Goal: Task Accomplishment & Management: Use online tool/utility

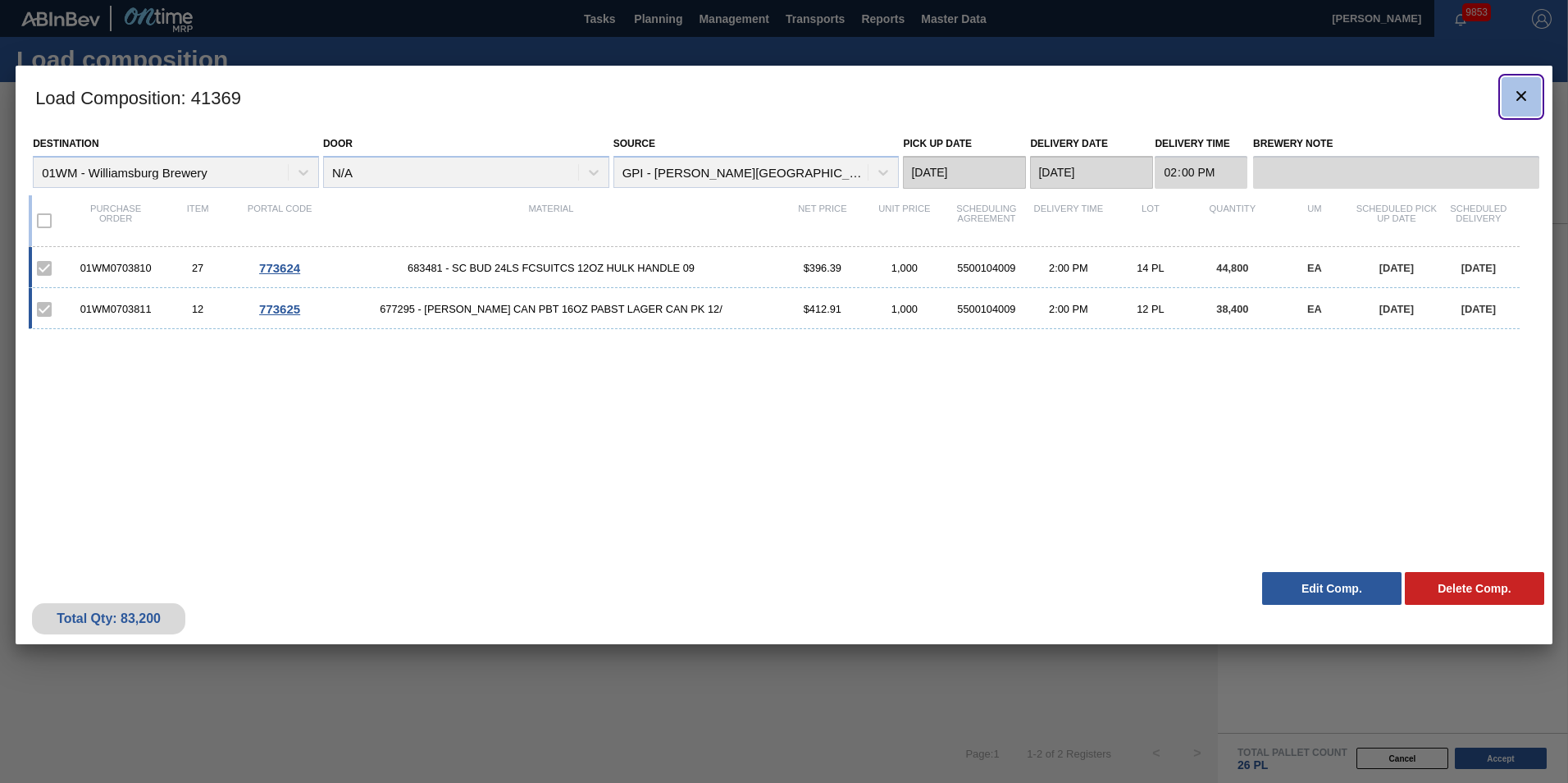
click at [1523, 99] on icon "botão de ícone" at bounding box center [1520, 95] width 19 height 19
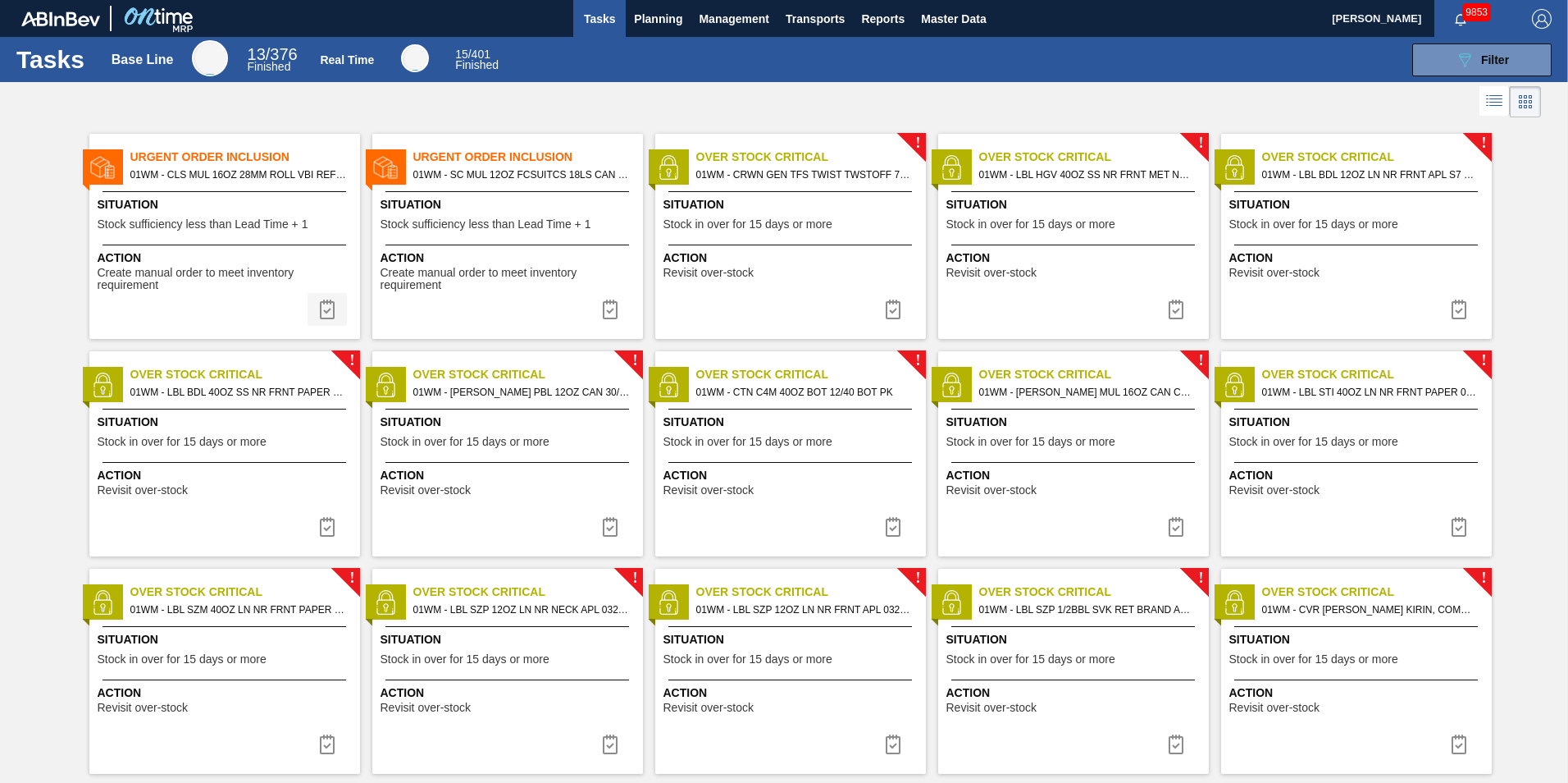
click at [334, 307] on img at bounding box center [326, 309] width 19 height 19
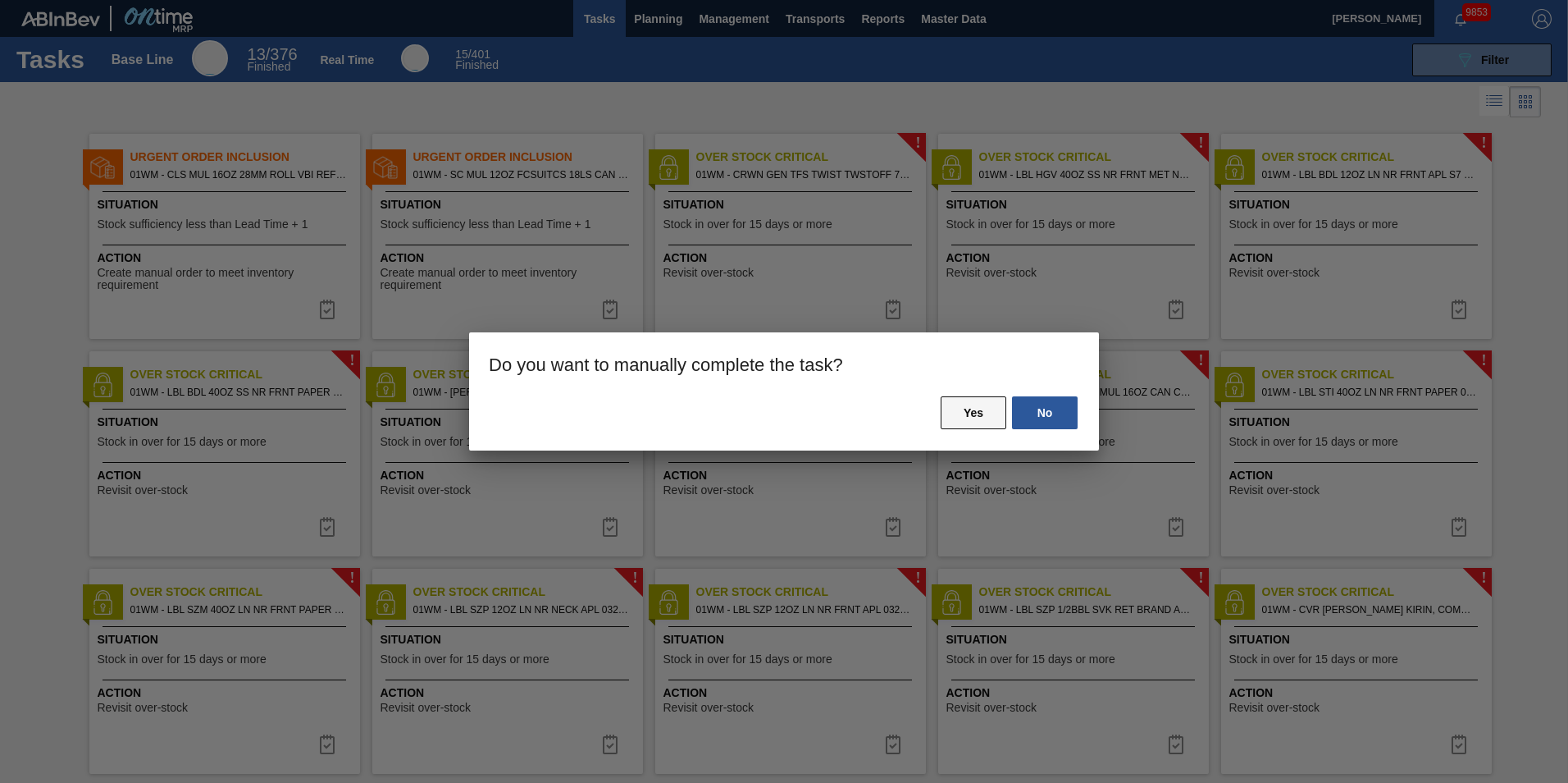
click at [972, 407] on button "Yes" at bounding box center [974, 413] width 66 height 33
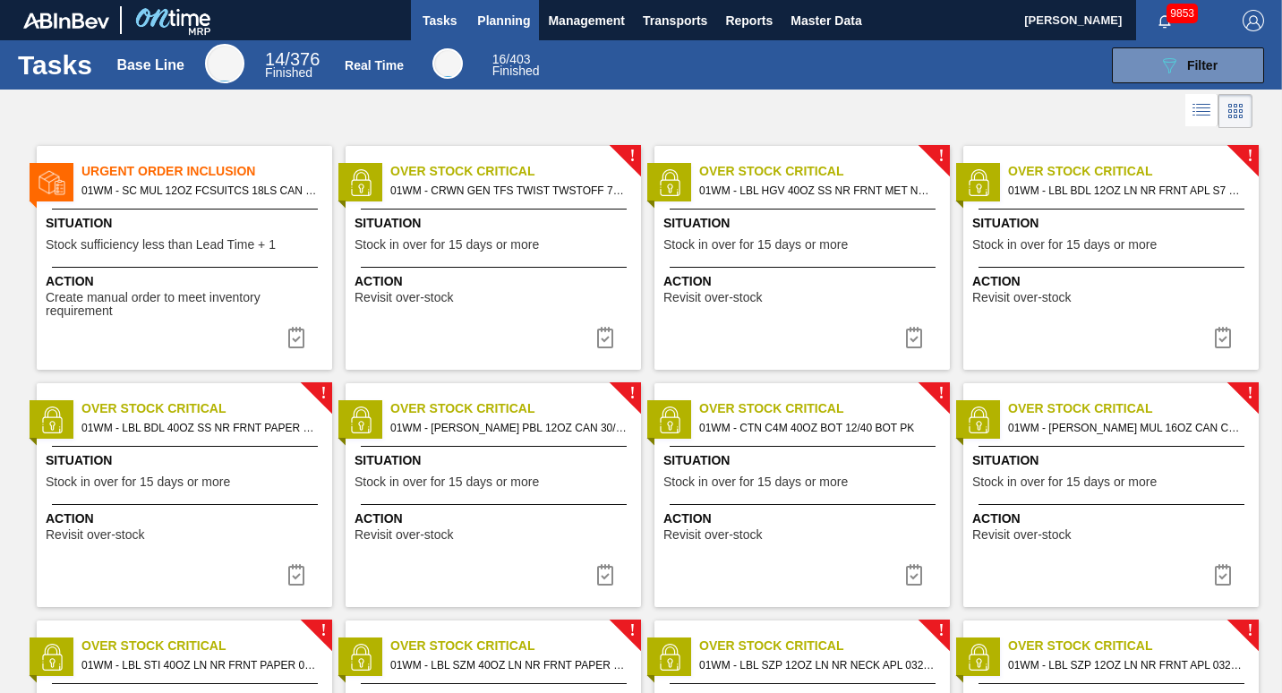
click at [515, 21] on span "Planning" at bounding box center [503, 20] width 53 height 21
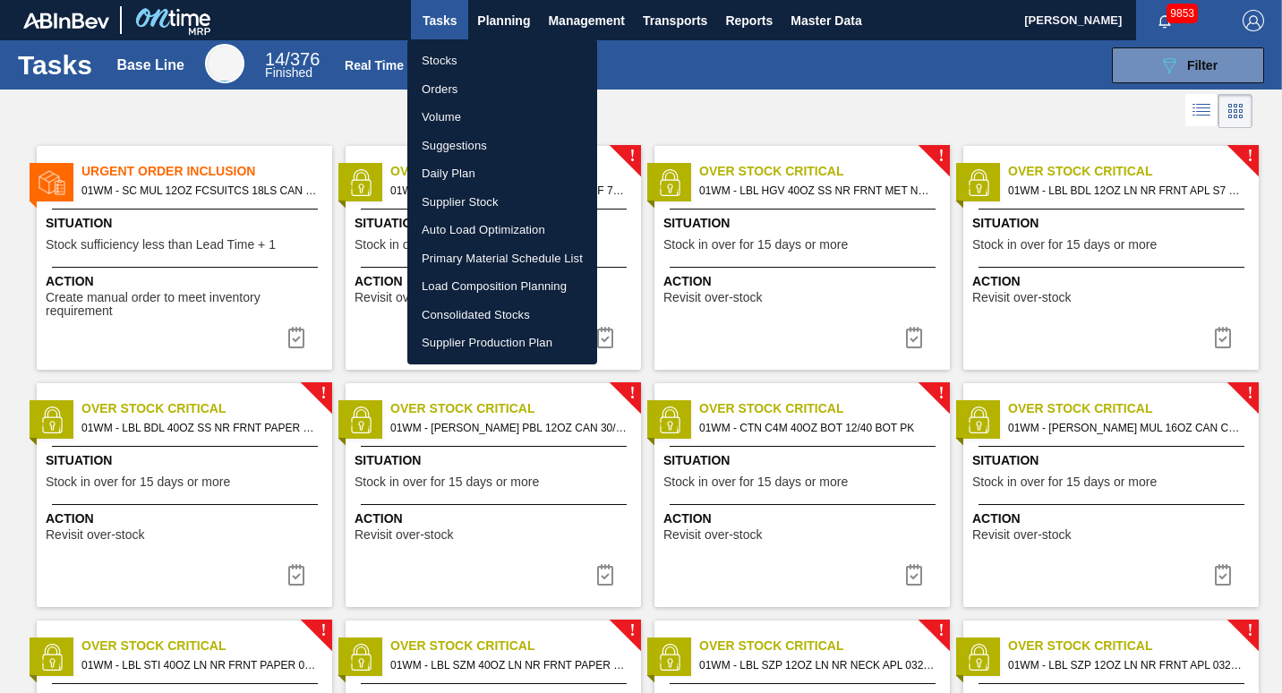
click at [486, 285] on li "Load Composition Planning" at bounding box center [502, 286] width 190 height 29
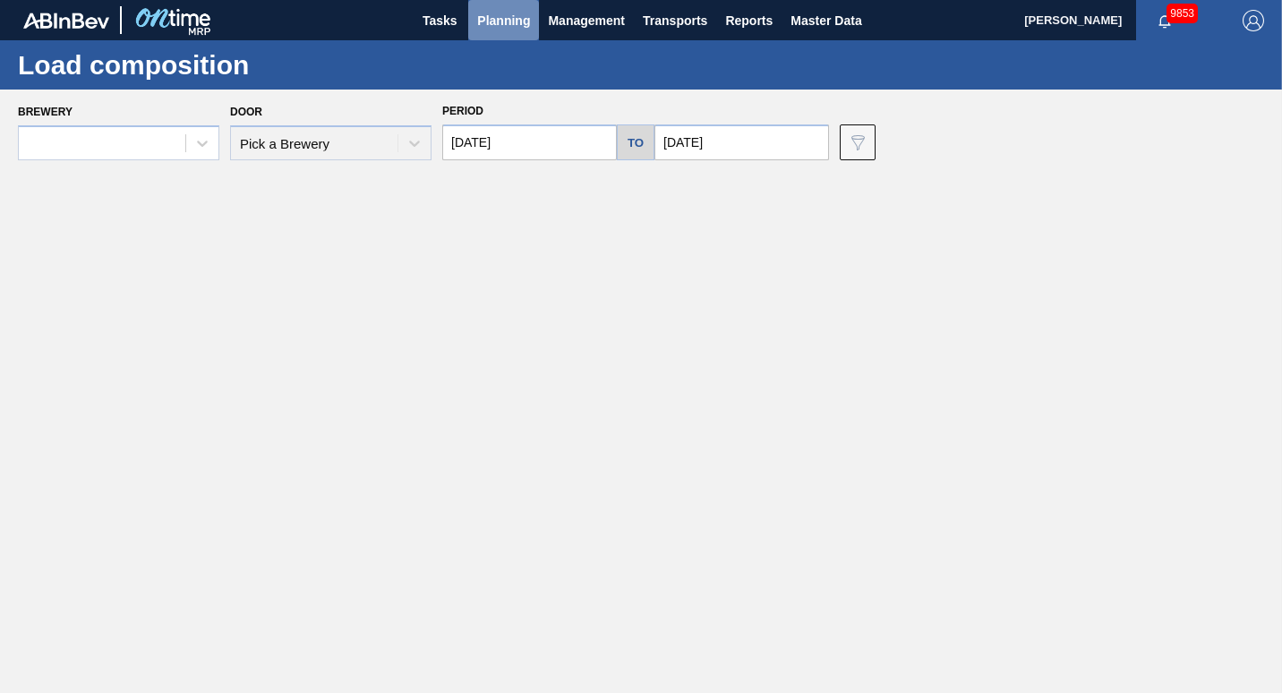
click at [512, 21] on span "Planning" at bounding box center [503, 20] width 53 height 21
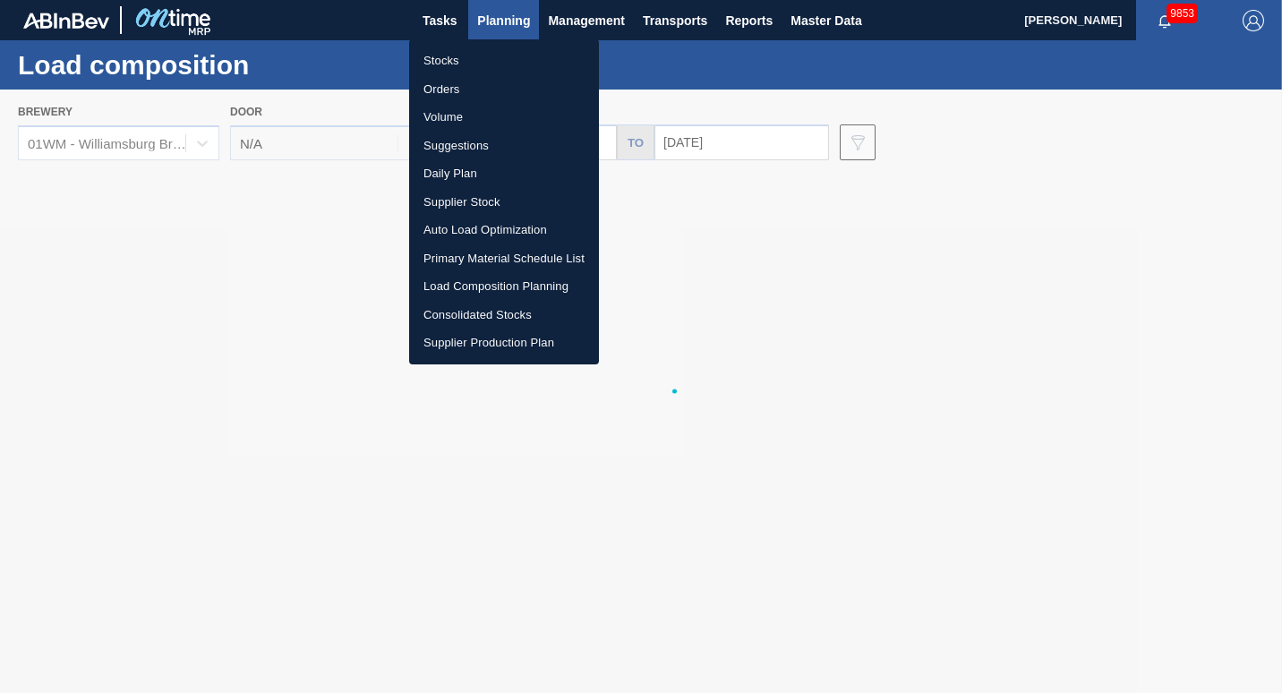
click at [456, 141] on li "Suggestions" at bounding box center [504, 146] width 190 height 29
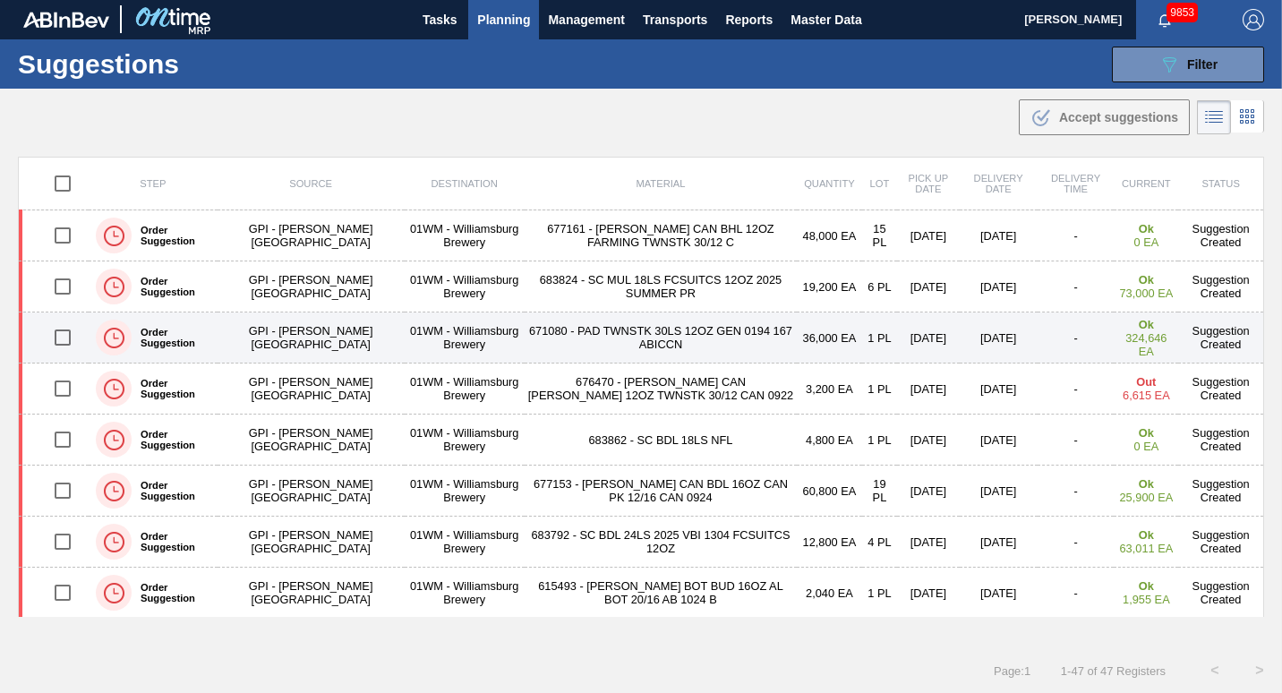
click at [62, 334] on input "checkbox" at bounding box center [63, 338] width 38 height 38
checkbox input "true"
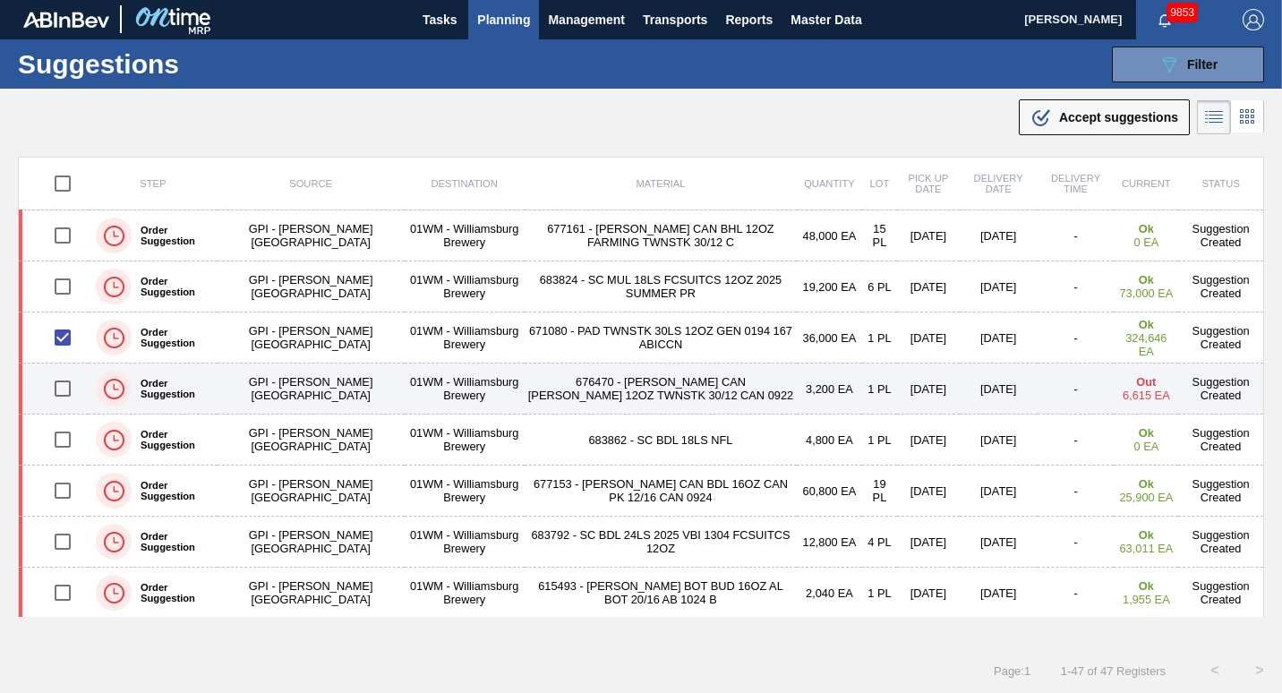
click at [58, 383] on input "checkbox" at bounding box center [63, 389] width 38 height 38
checkbox input "true"
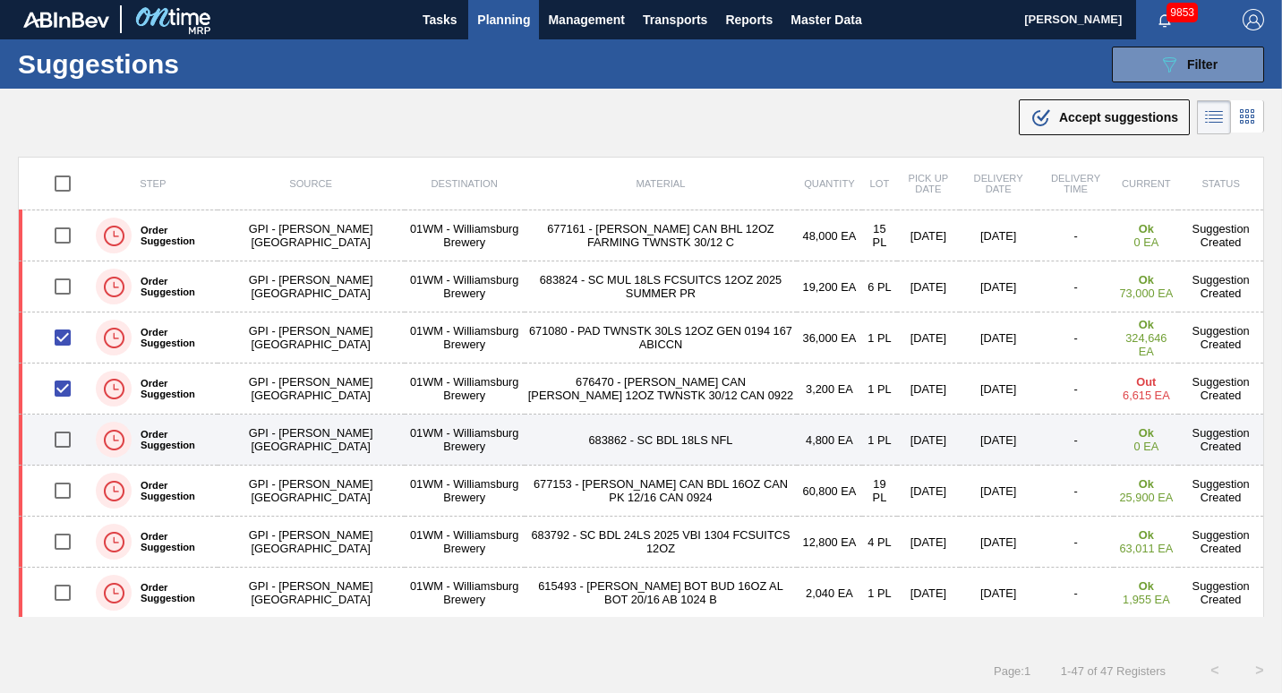
click at [55, 442] on input "checkbox" at bounding box center [63, 440] width 38 height 38
checkbox input "false"
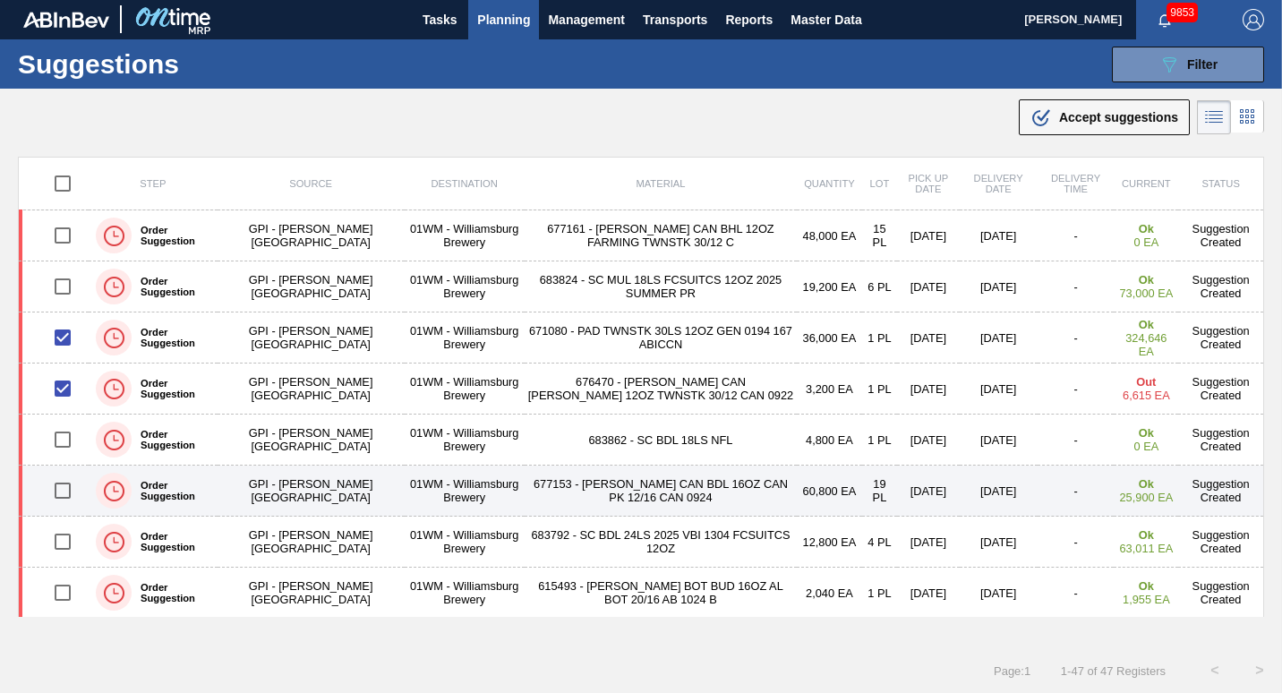
click at [61, 488] on input "checkbox" at bounding box center [63, 491] width 38 height 38
checkbox input "true"
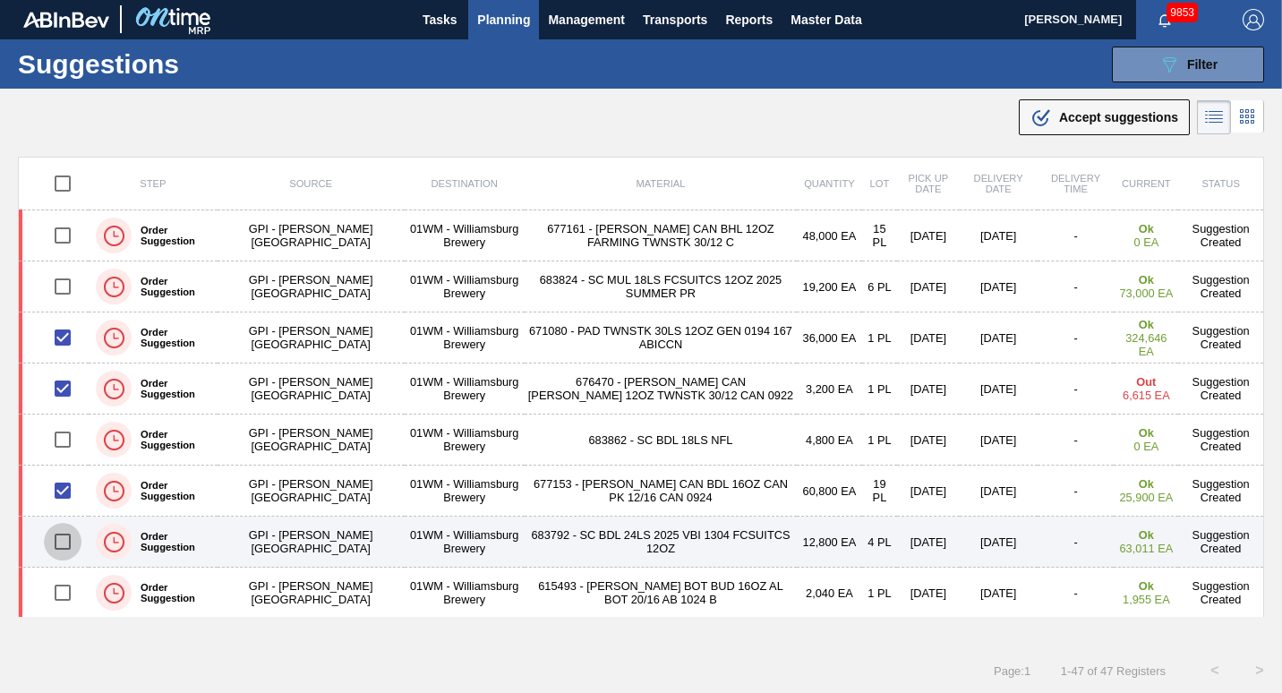
click at [63, 532] on input "checkbox" at bounding box center [63, 542] width 38 height 38
checkbox input "true"
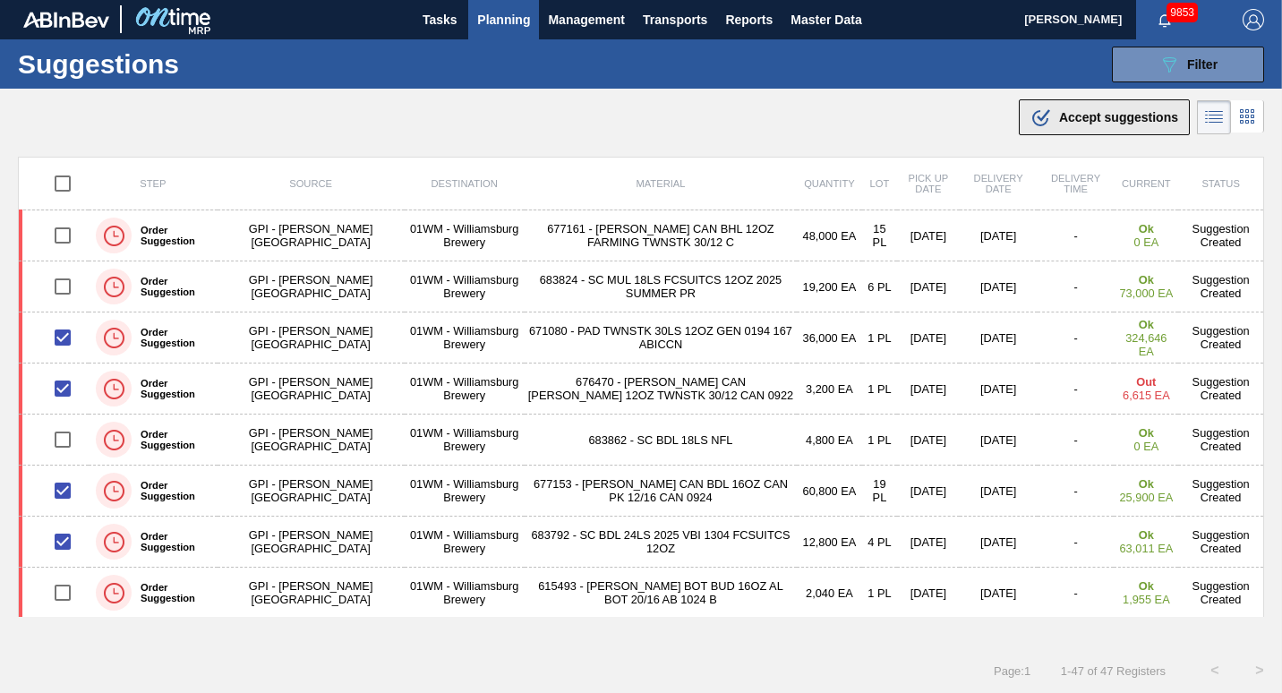
click at [1037, 115] on icon ".b{fill:var(--color-action-default)}" at bounding box center [1040, 116] width 21 height 21
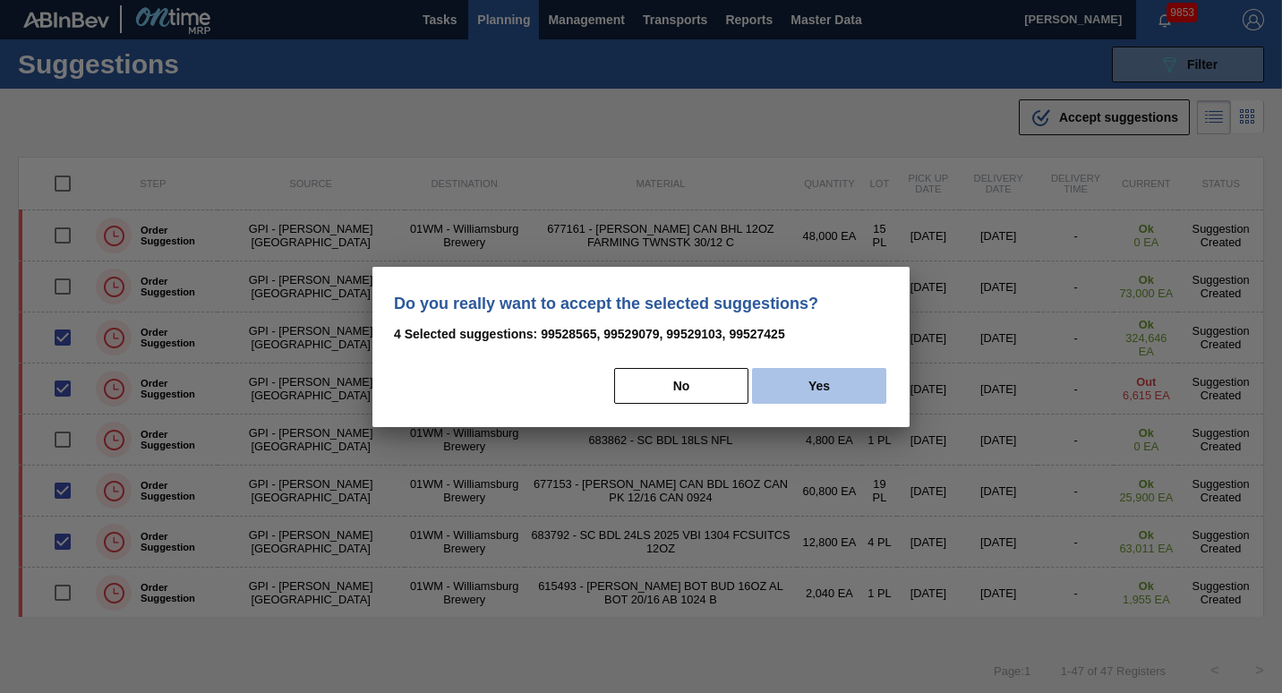
click at [805, 381] on button "Yes" at bounding box center [819, 386] width 134 height 36
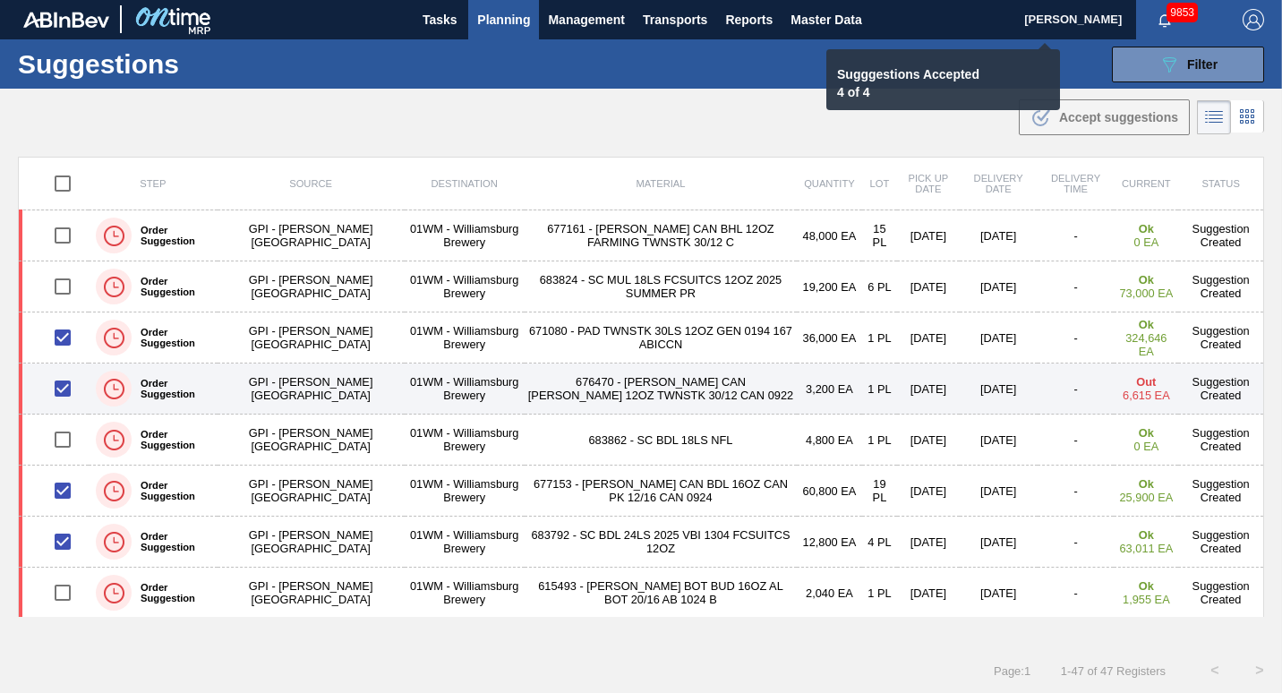
checkbox input "false"
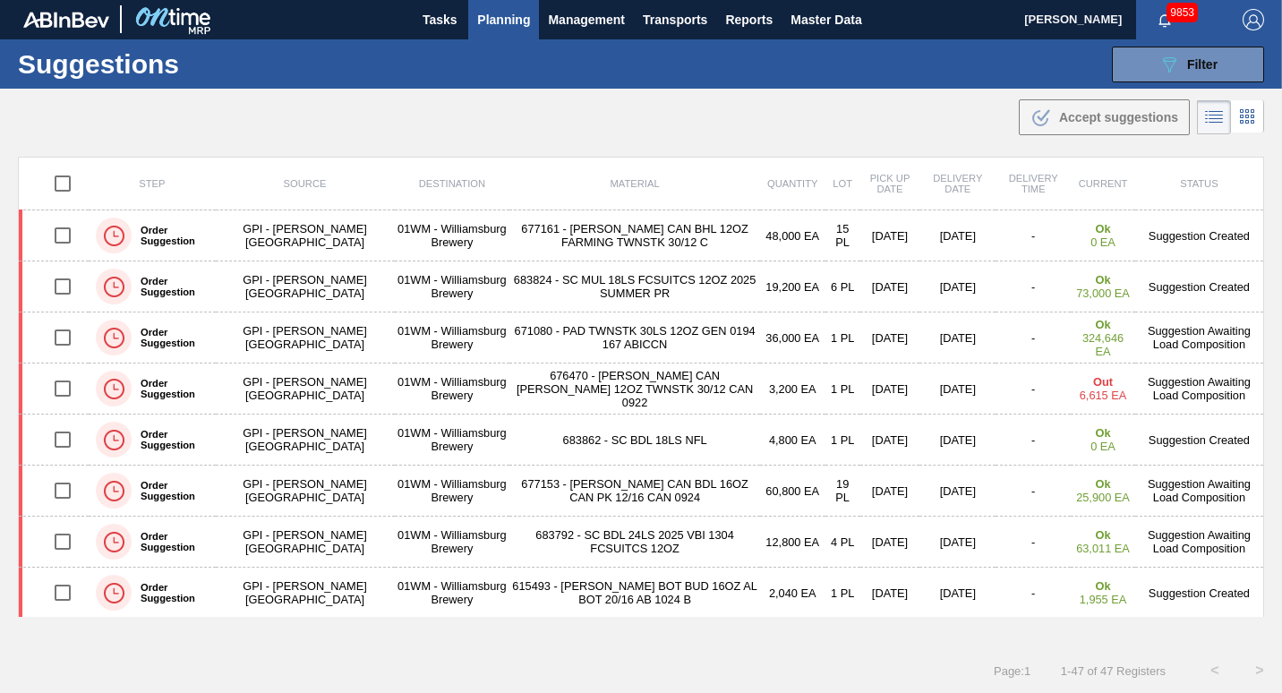
click at [520, 19] on span "Planning" at bounding box center [503, 19] width 53 height 21
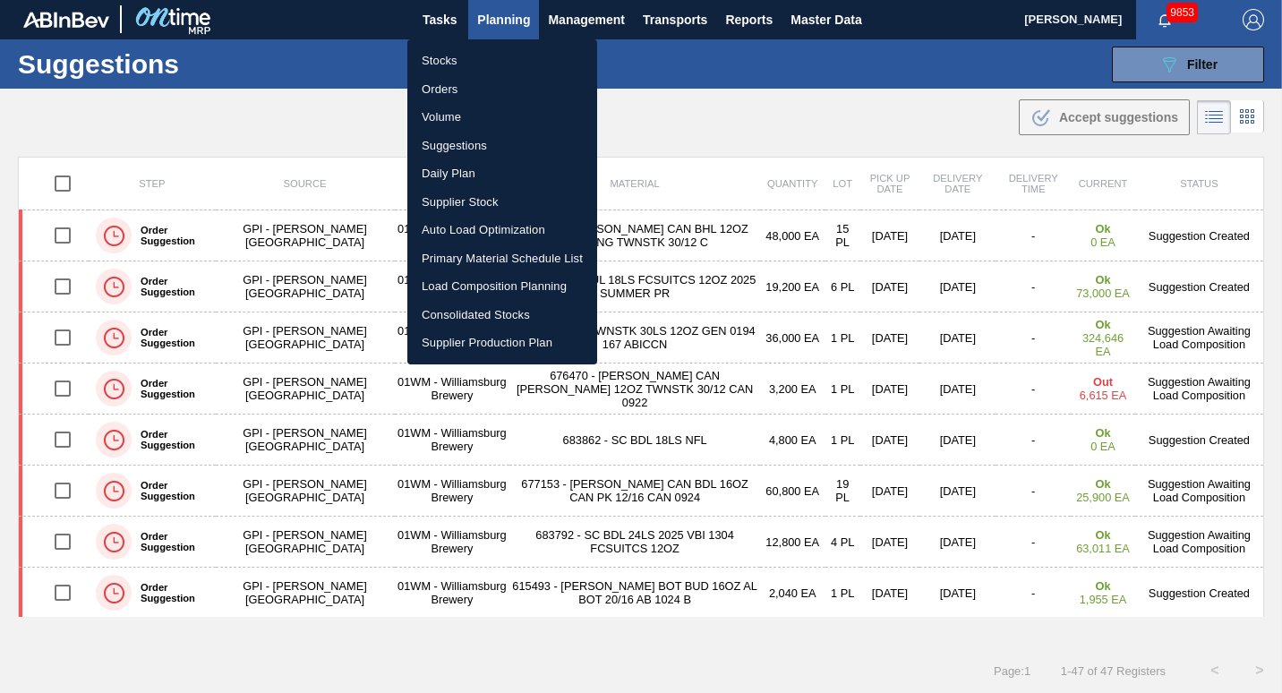
click at [498, 282] on li "Load Composition Planning" at bounding box center [502, 286] width 190 height 29
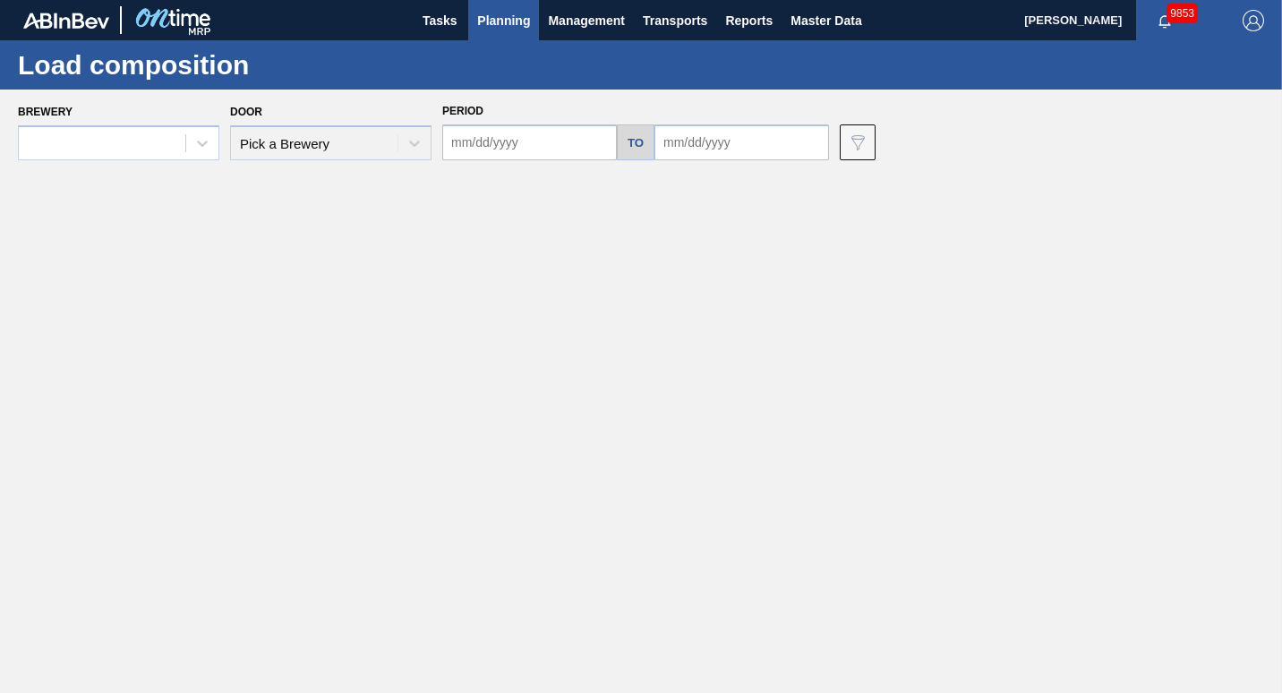
type input "[DATE]"
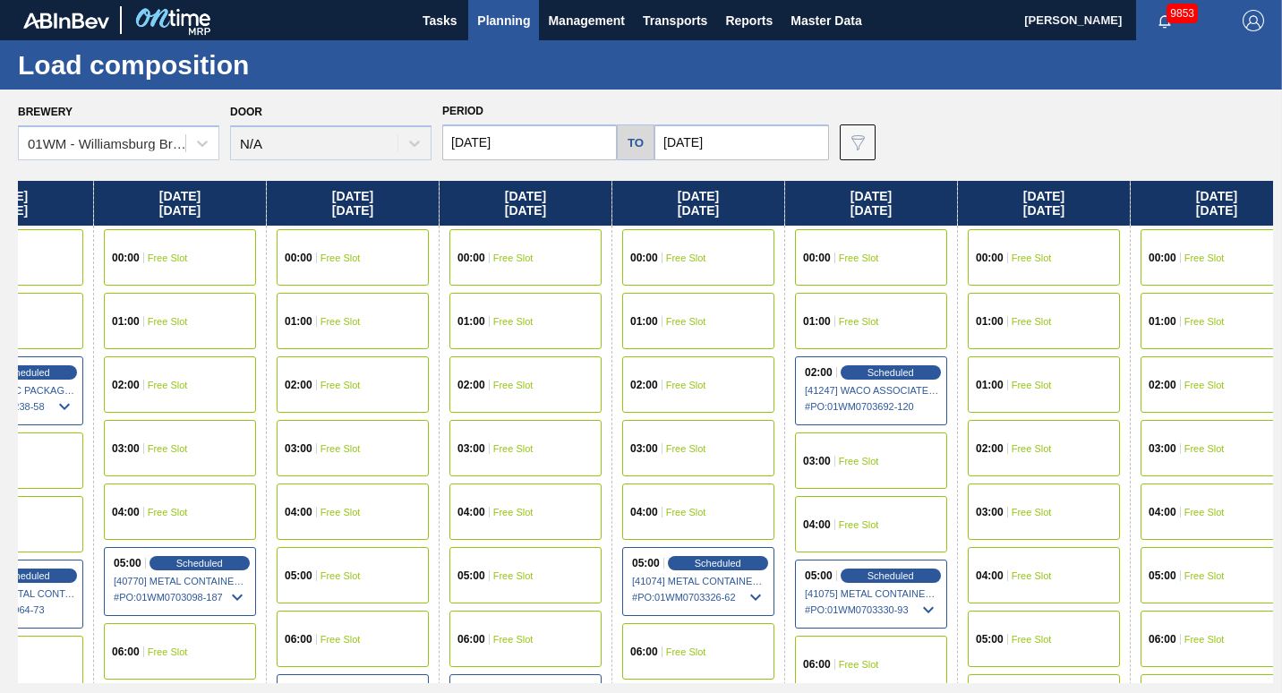
drag, startPoint x: 1018, startPoint y: 210, endPoint x: 383, endPoint y: 256, distance: 637.0
click at [383, 256] on div "[DATE] 00:00 Free Slot 01:00 Free Slot 02:00 Free Slot 03:00 Free Slot 05:00 Fr…" at bounding box center [645, 432] width 1255 height 502
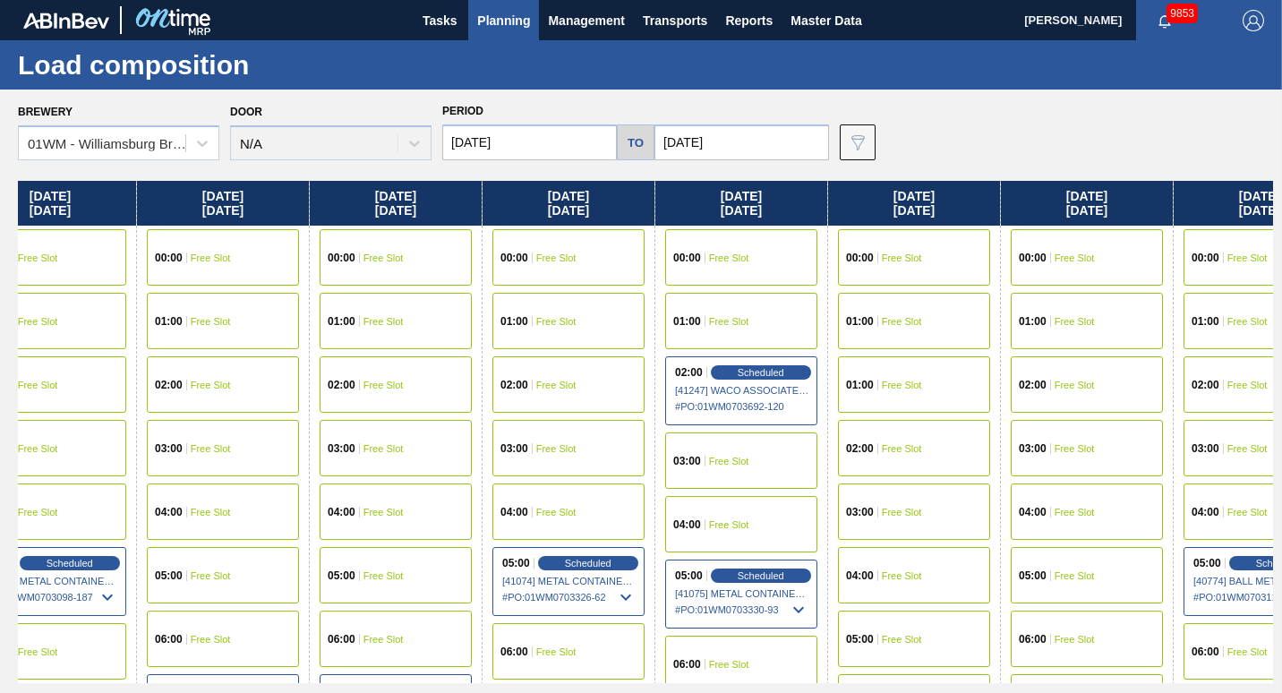
scroll to position [0, 763]
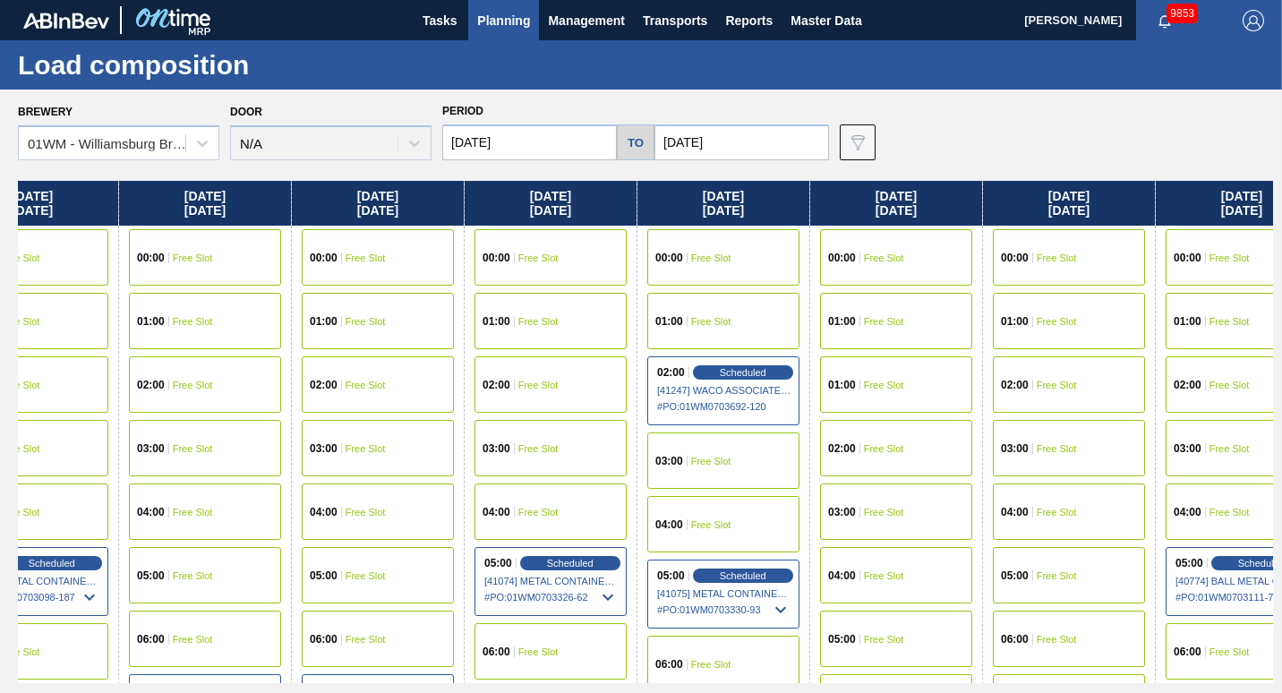
drag, startPoint x: 586, startPoint y: 216, endPoint x: 453, endPoint y: 215, distance: 133.3
click at [453, 215] on div "[DATE] 00:00 Free Slot 01:00 Free Slot 02:00 Free Slot 03:00 Free Slot 05:00 Fr…" at bounding box center [645, 432] width 1255 height 502
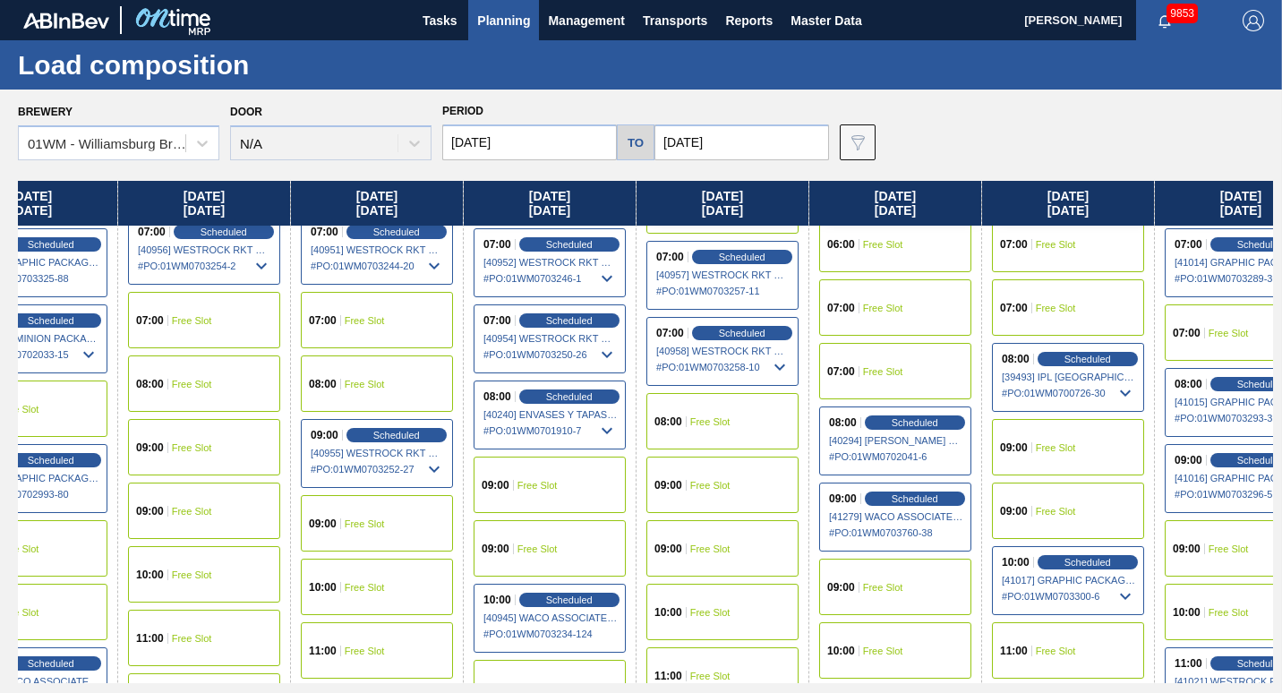
scroll to position [626, 763]
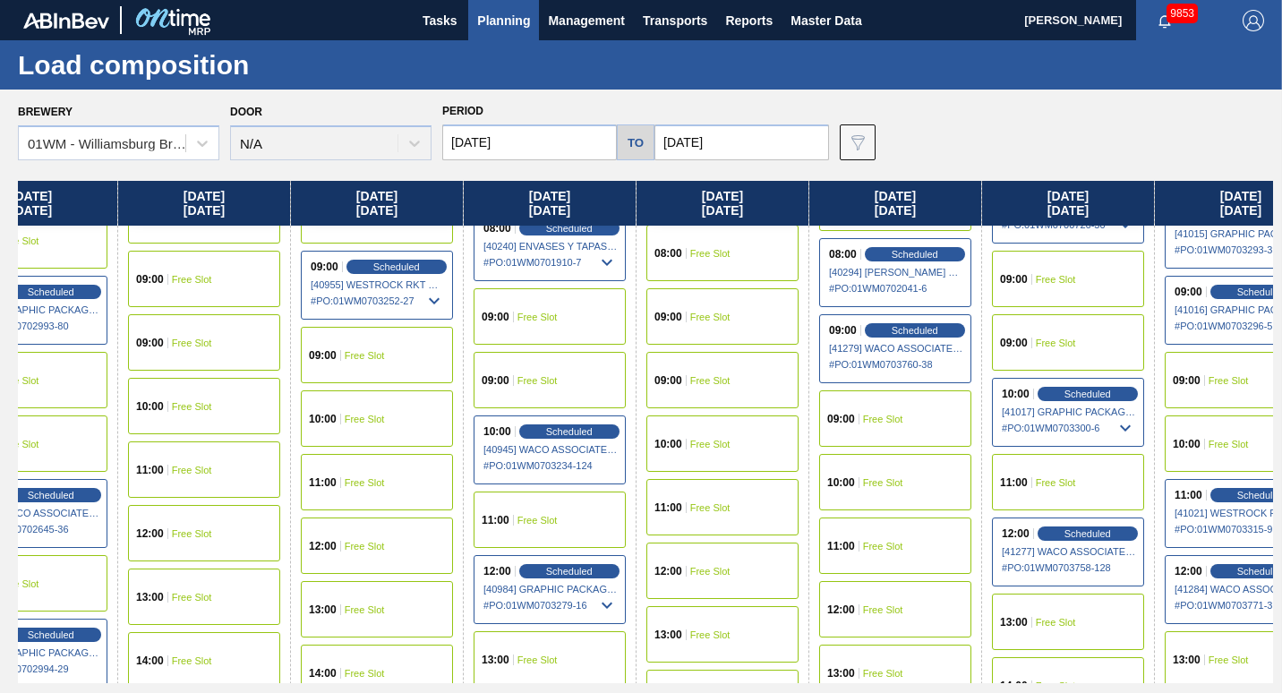
click at [721, 453] on div "10:00 Free Slot" at bounding box center [722, 443] width 152 height 56
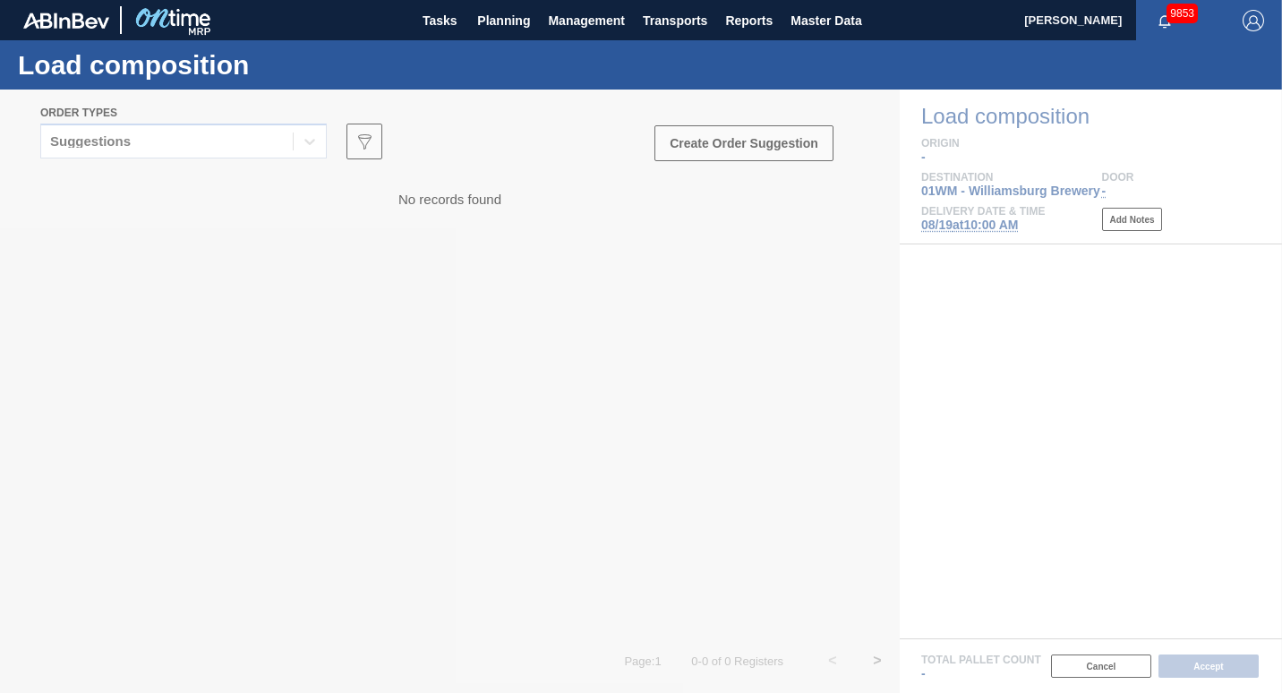
click at [169, 146] on div at bounding box center [641, 390] width 1282 height 603
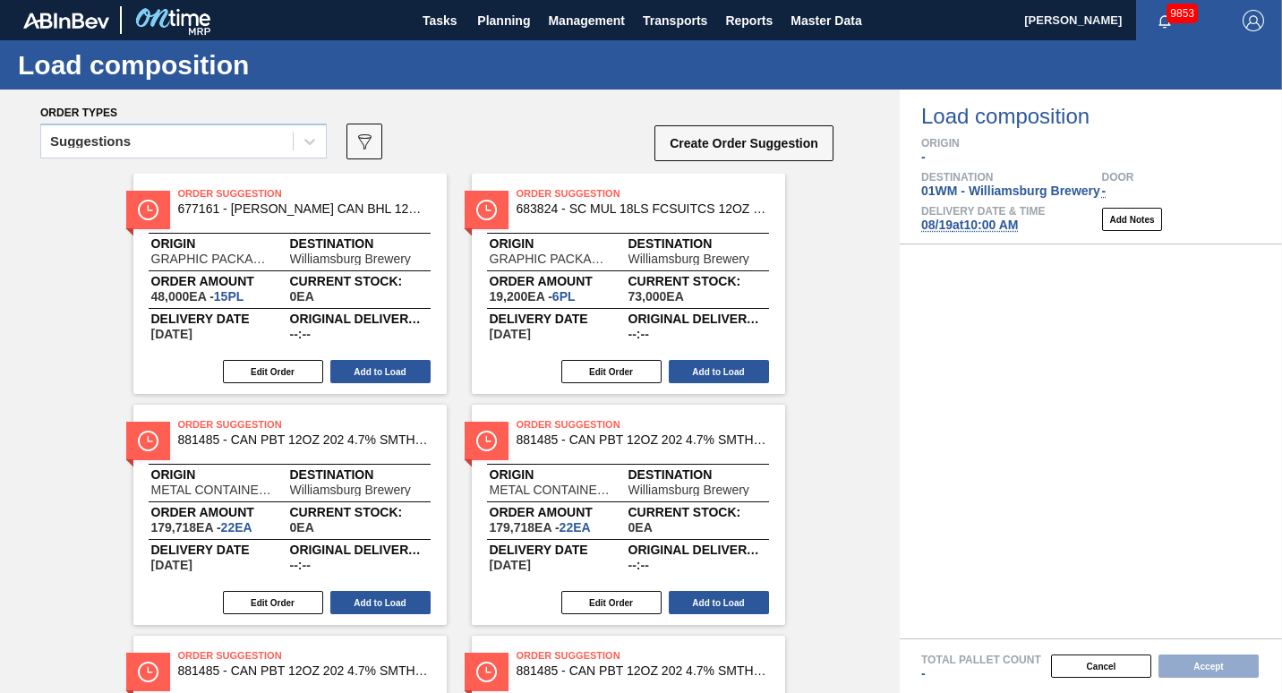
click at [169, 146] on div "Suggestions" at bounding box center [166, 142] width 251 height 26
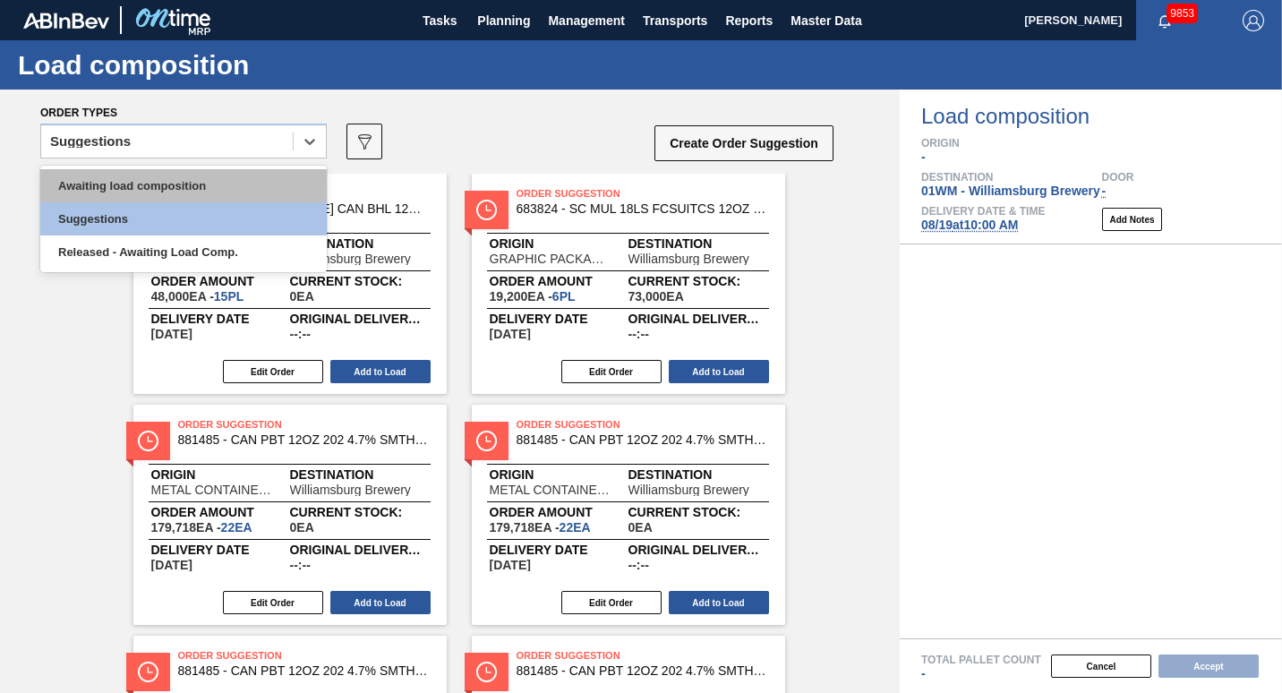
click at [172, 172] on div "Awaiting load composition" at bounding box center [183, 185] width 286 height 33
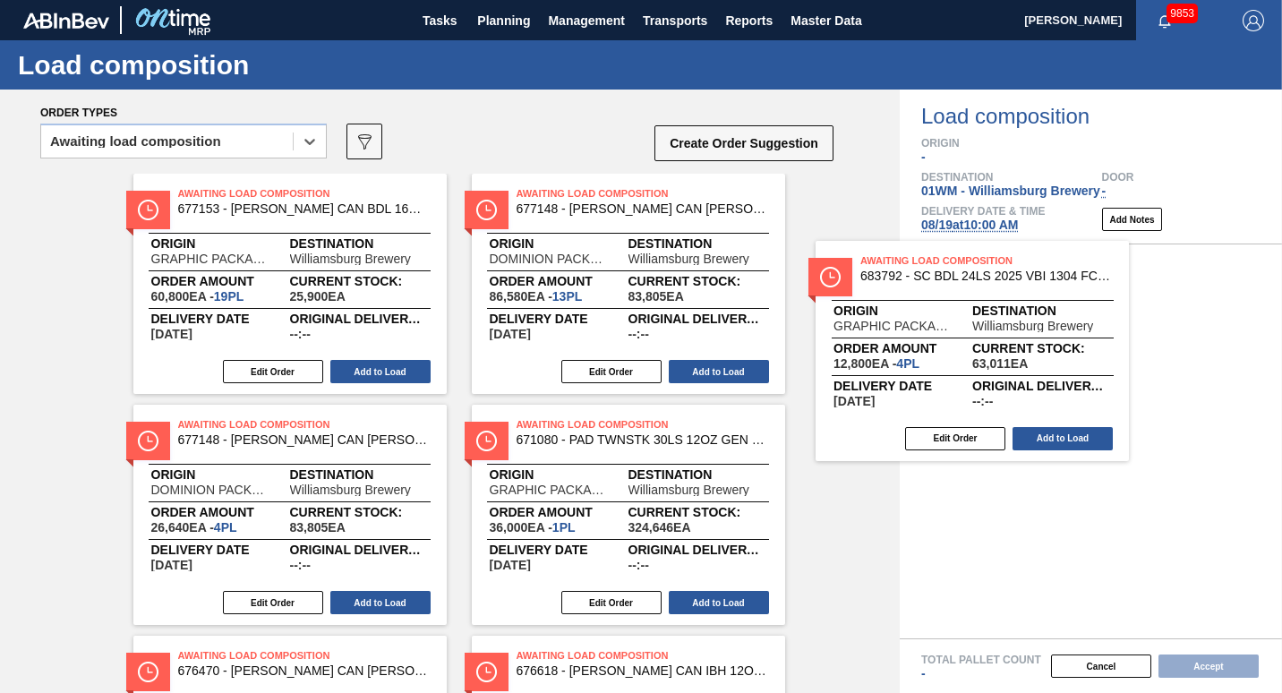
drag, startPoint x: 306, startPoint y: 300, endPoint x: 1077, endPoint y: 403, distance: 777.4
click at [1077, 403] on div "Order types option Awaiting load composition, selected. Select is focused ,type…" at bounding box center [641, 390] width 1282 height 603
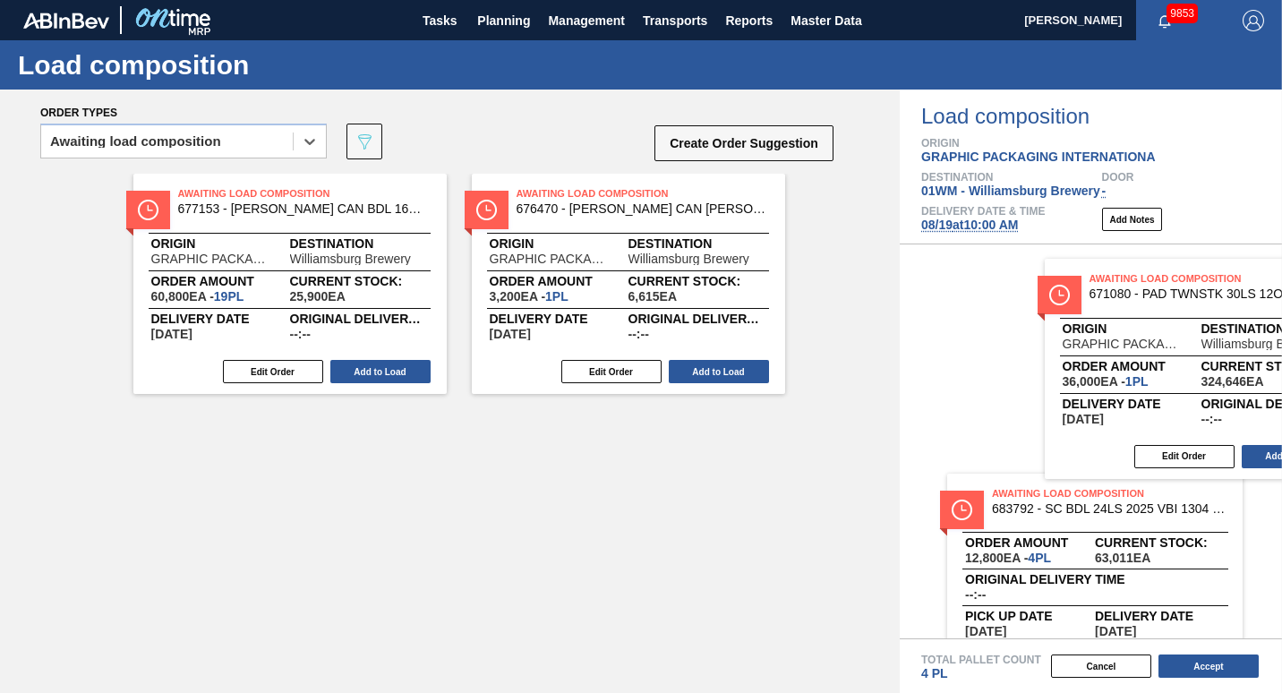
drag, startPoint x: 549, startPoint y: 260, endPoint x: 1127, endPoint y: 344, distance: 584.2
click at [1127, 344] on div "Order types option Awaiting load composition, selected. Select is focused ,type…" at bounding box center [641, 390] width 1282 height 603
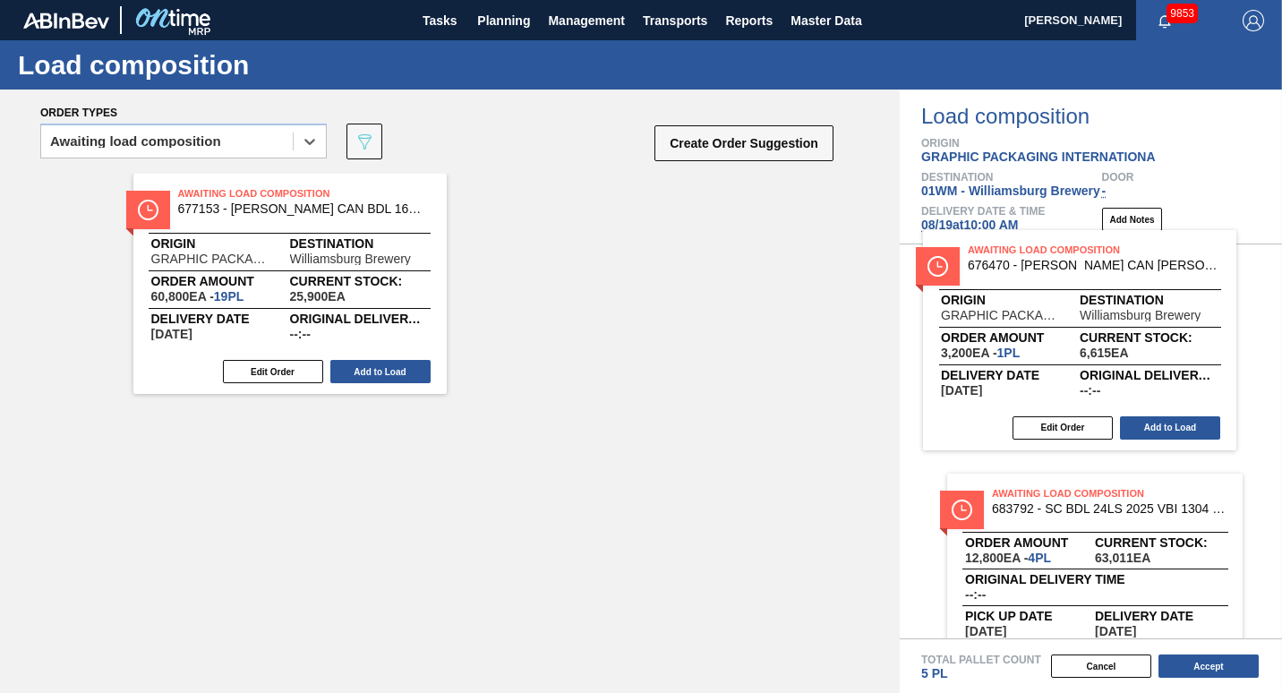
drag, startPoint x: 635, startPoint y: 309, endPoint x: 1098, endPoint y: 364, distance: 466.9
click at [1098, 364] on div "Order types option Awaiting load composition, selected. Select is focused ,type…" at bounding box center [641, 390] width 1282 height 603
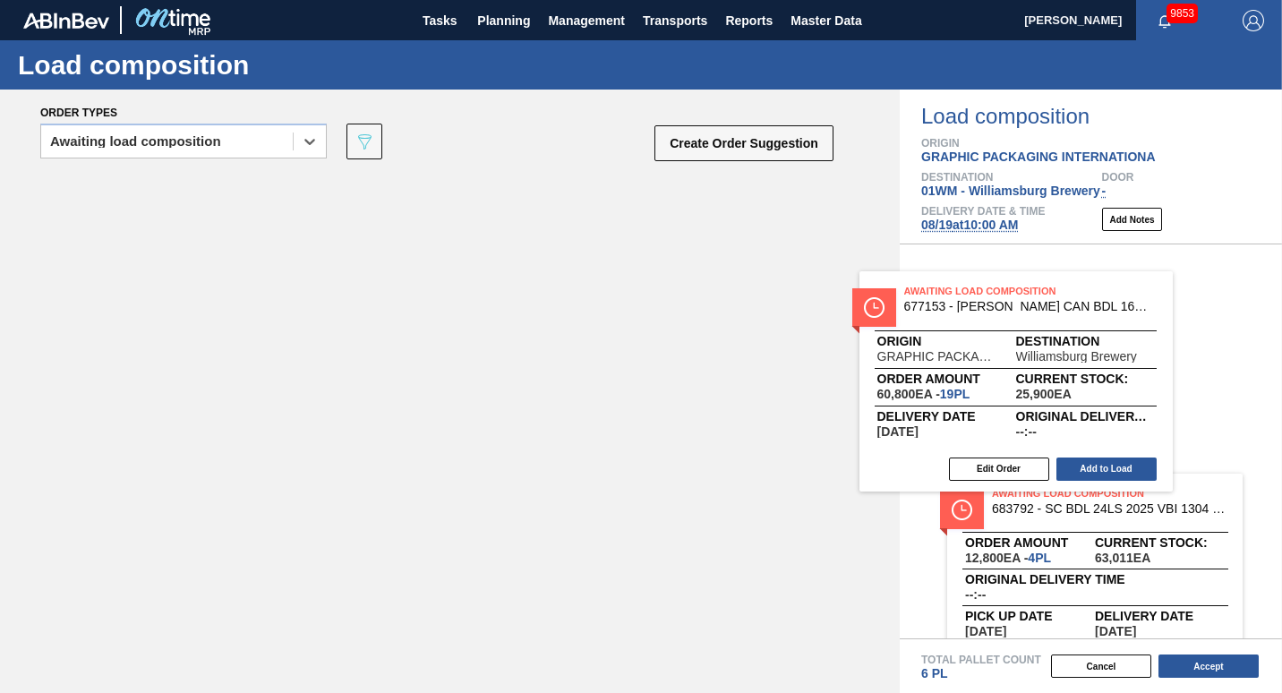
drag, startPoint x: 334, startPoint y: 280, endPoint x: 1179, endPoint y: 372, distance: 849.8
click at [1177, 373] on div "Order types option Awaiting load composition, selected. Select is focused ,type…" at bounding box center [641, 390] width 1282 height 603
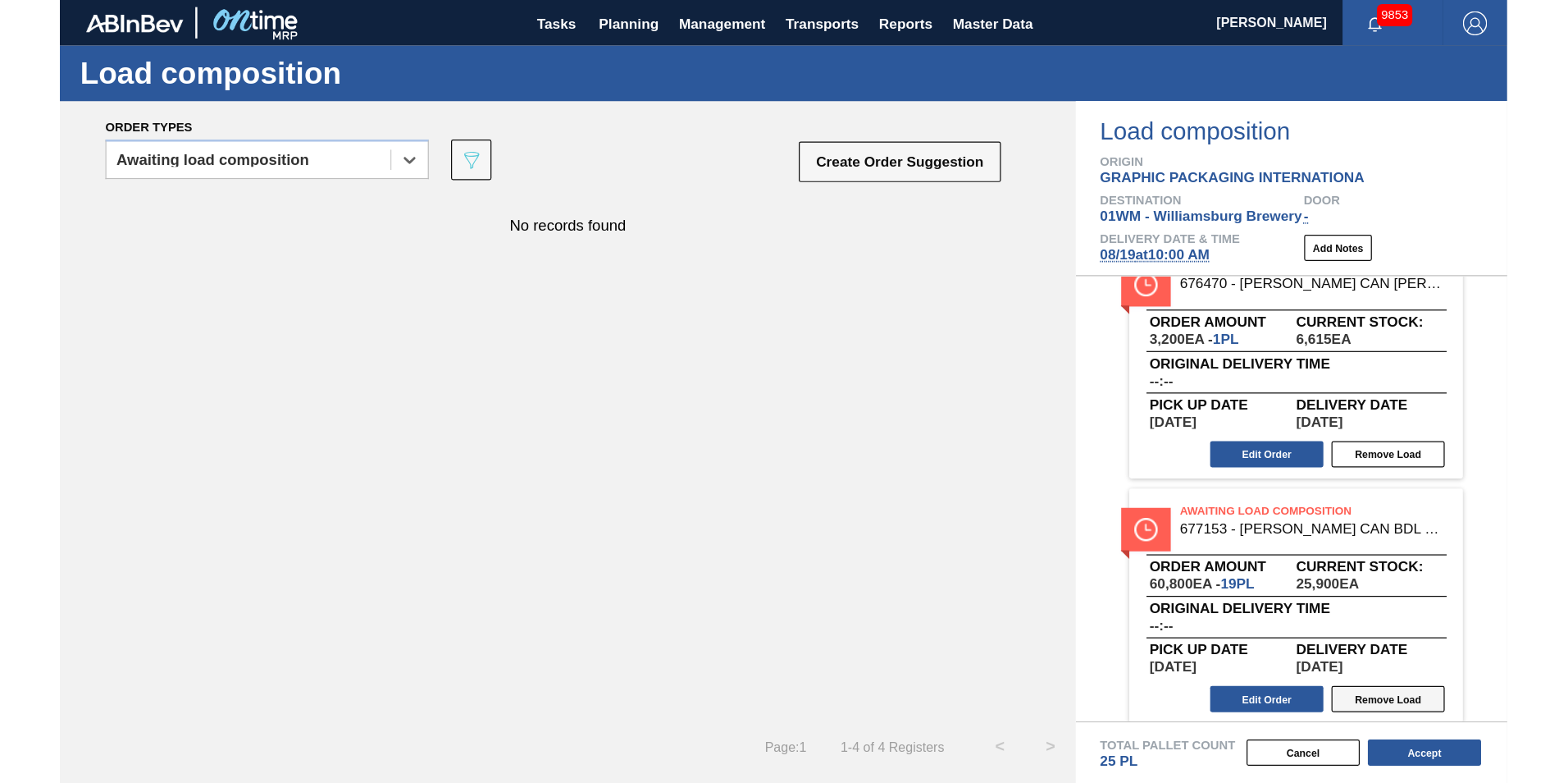
scroll to position [442, 0]
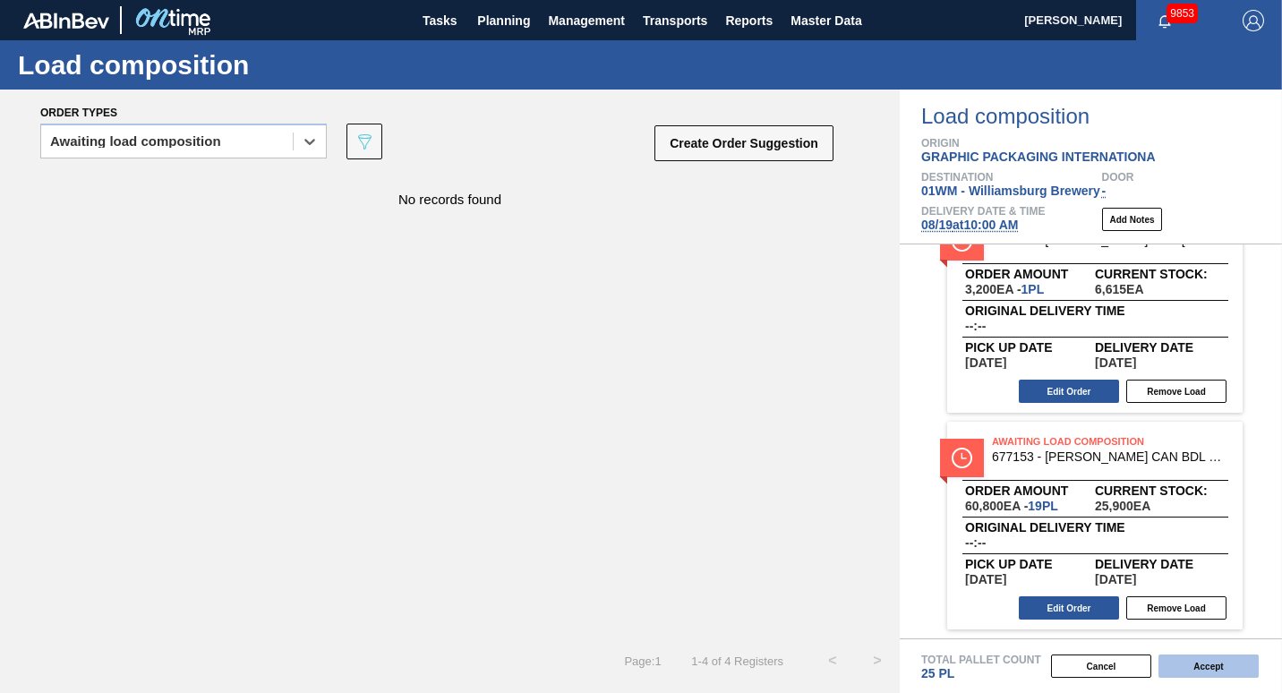
click at [1214, 668] on button "Accept" at bounding box center [1208, 665] width 100 height 23
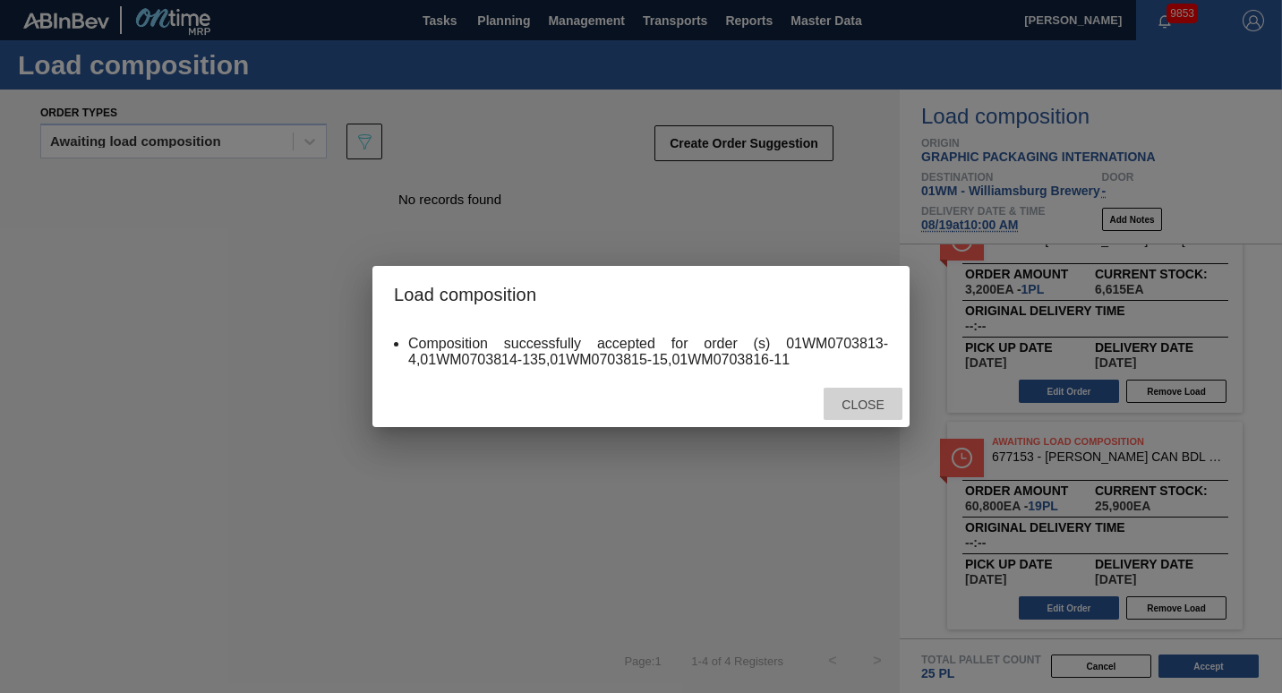
click at [856, 398] on span "Close" at bounding box center [862, 404] width 71 height 14
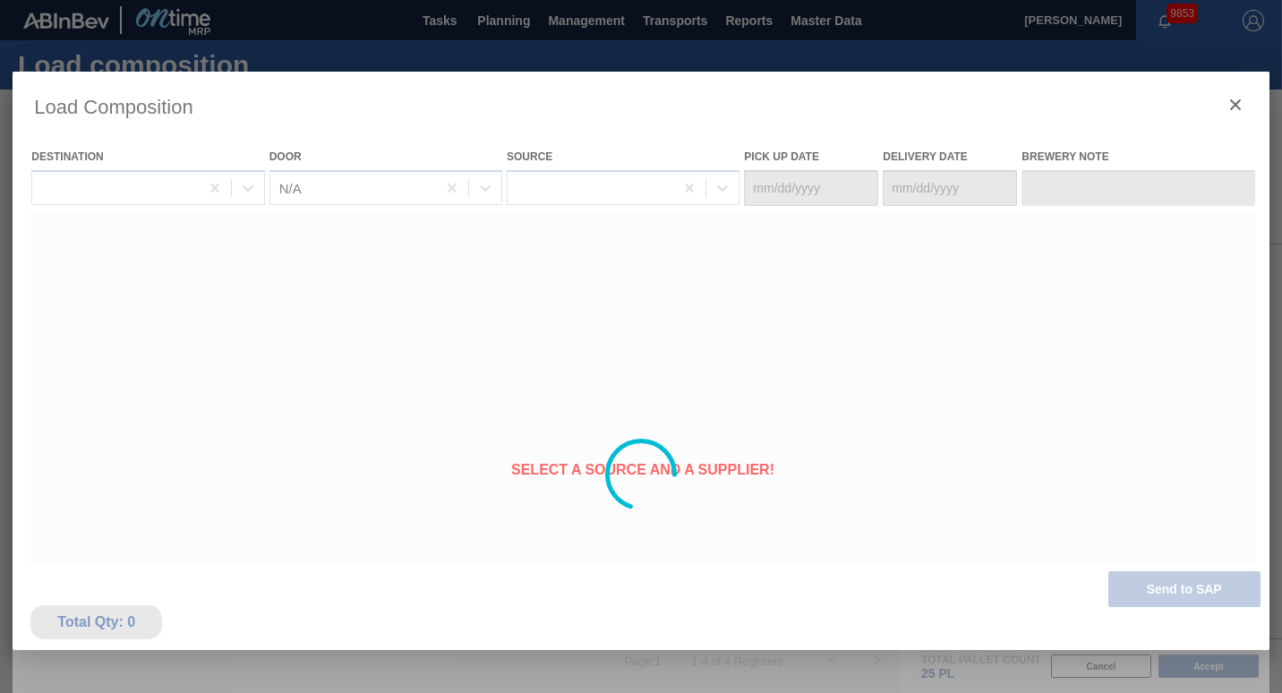
type Date "[DATE]"
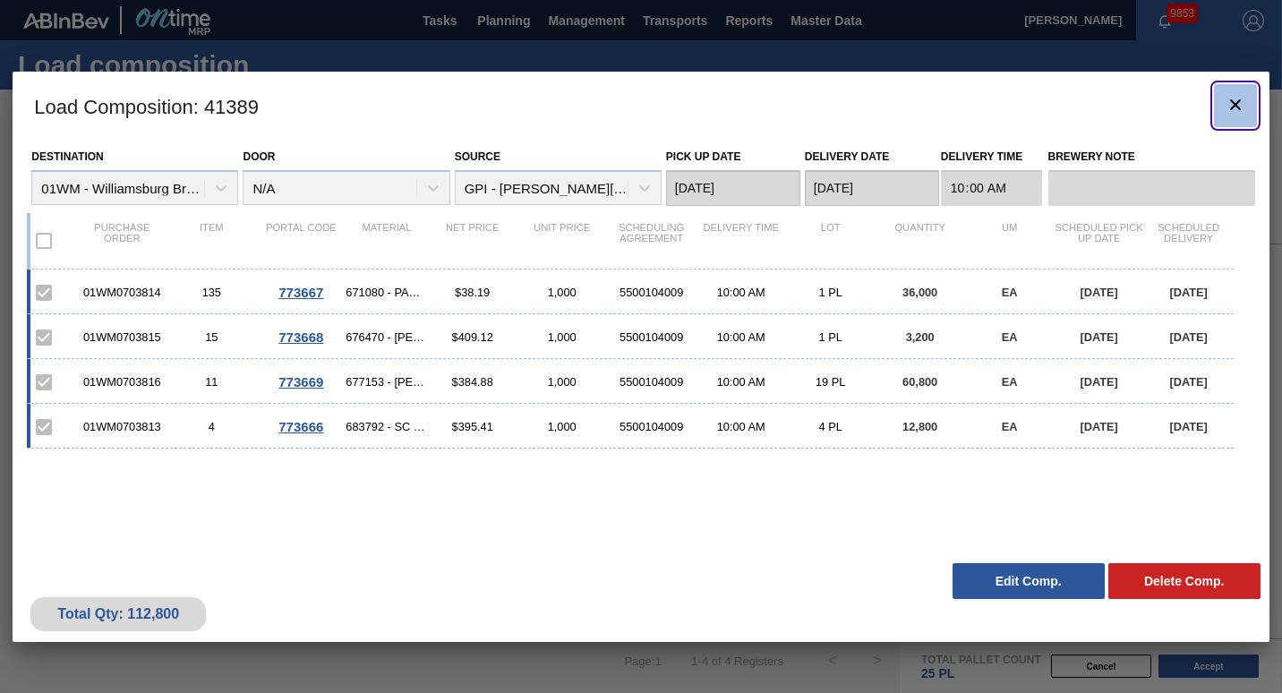
click at [1235, 106] on icon "botão de ícone" at bounding box center [1234, 104] width 21 height 21
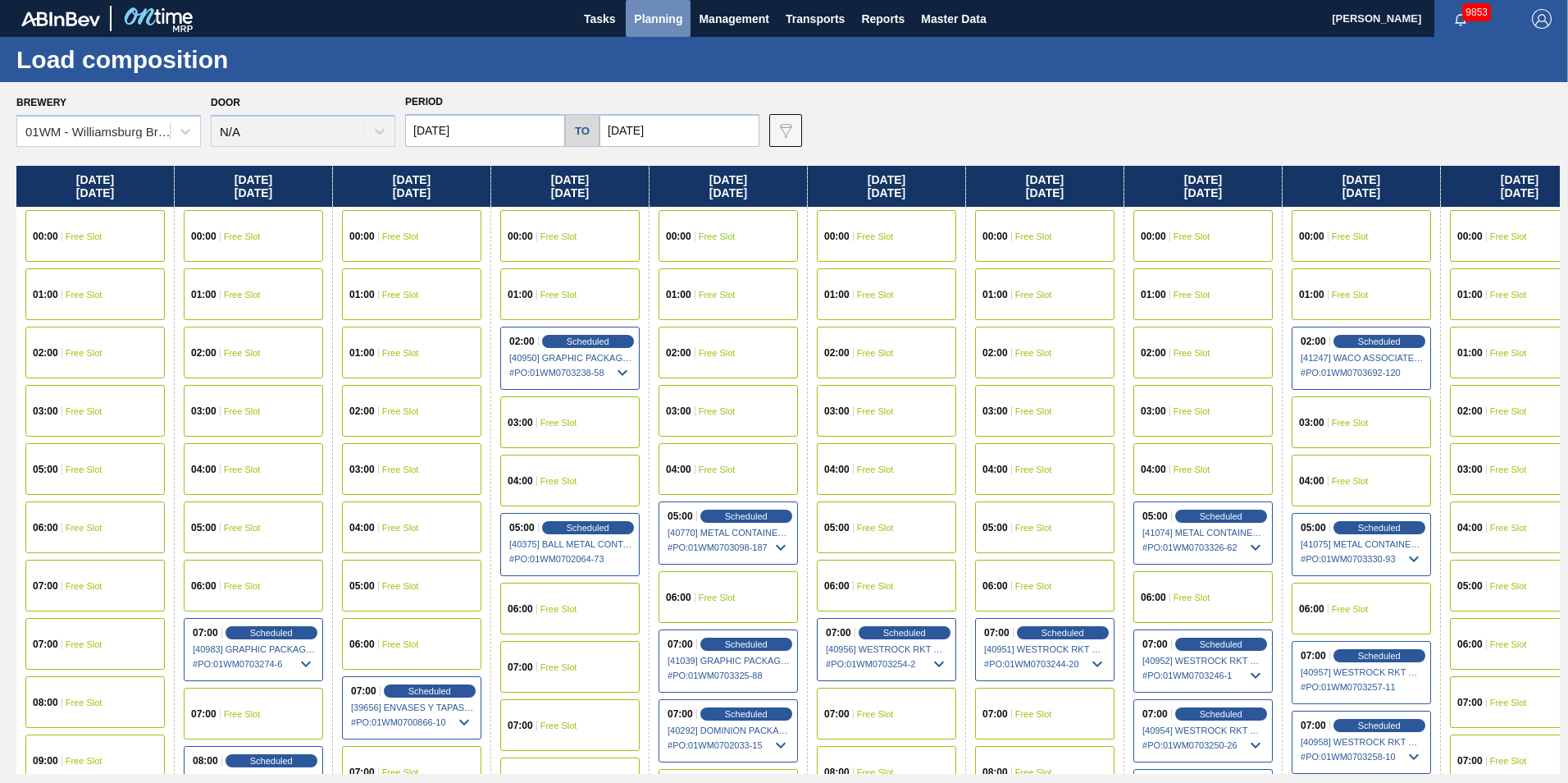
drag, startPoint x: 665, startPoint y: 25, endPoint x: 666, endPoint y: 48, distance: 23.0
click at [666, 24] on span "Planning" at bounding box center [658, 18] width 49 height 19
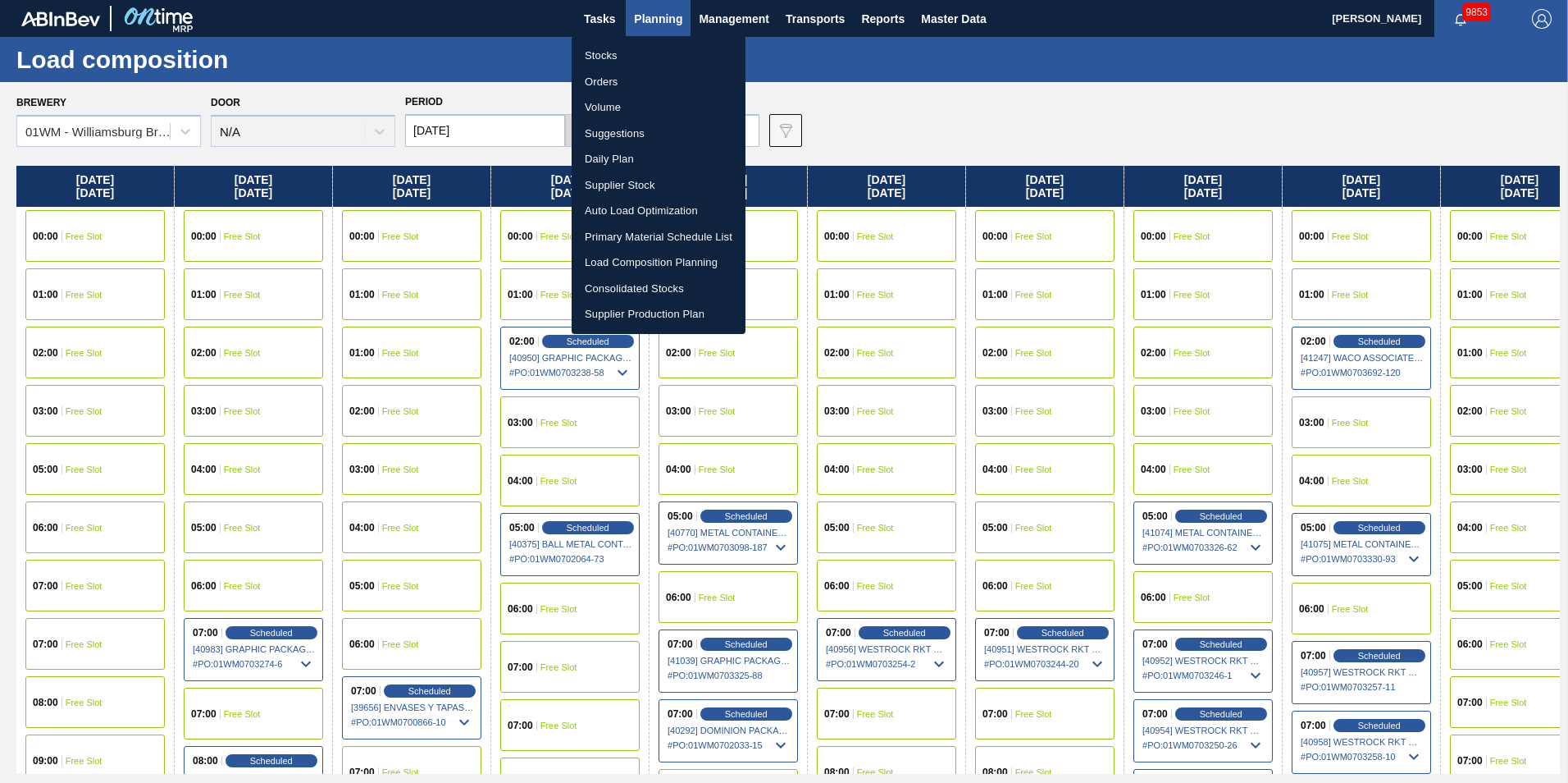
click at [601, 132] on li "Suggestions" at bounding box center [659, 134] width 174 height 27
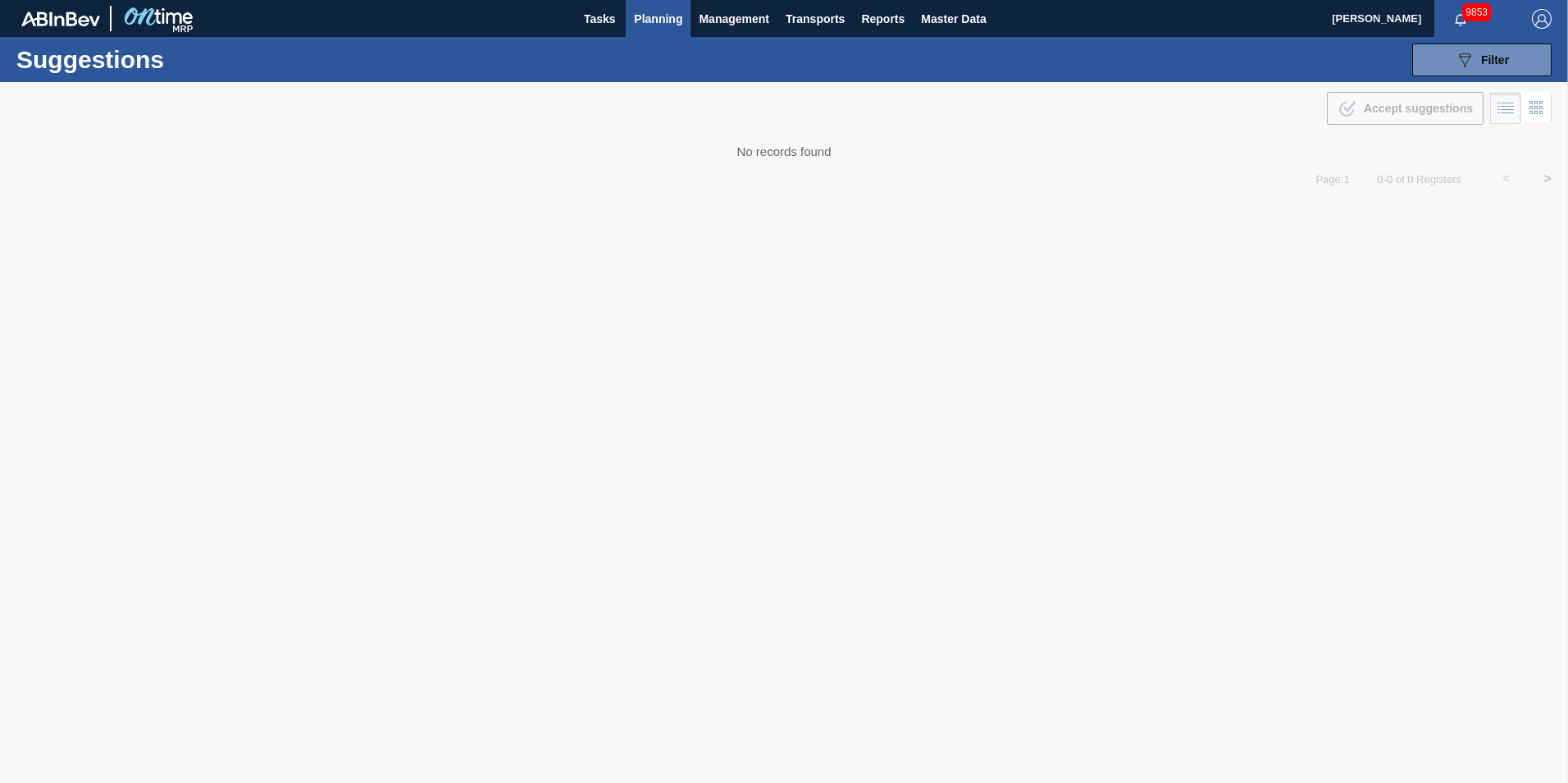
drag, startPoint x: 806, startPoint y: 153, endPoint x: 855, endPoint y: 157, distance: 49.2
click at [855, 157] on div at bounding box center [784, 432] width 1568 height 700
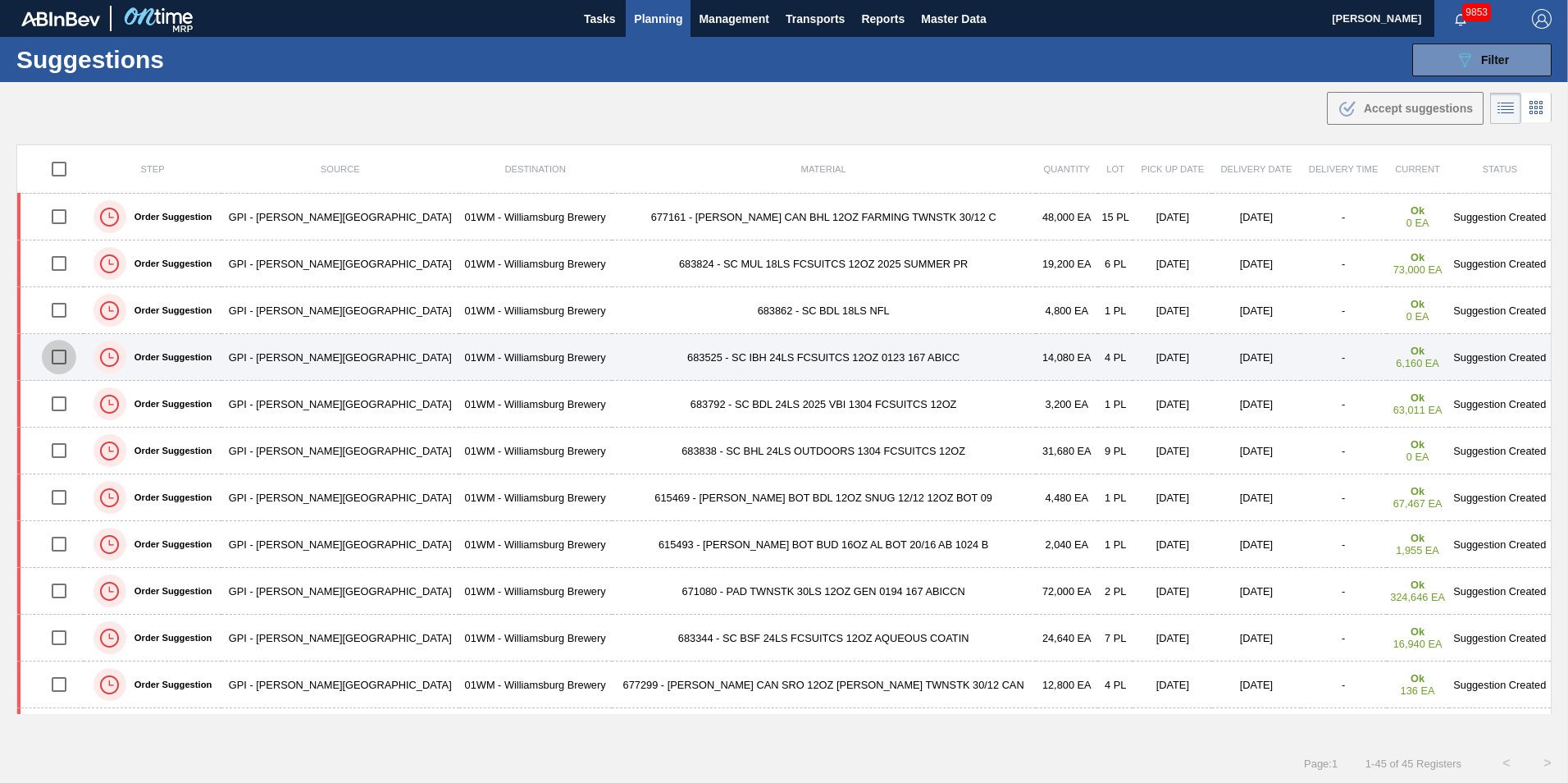
click at [63, 356] on input "checkbox" at bounding box center [60, 358] width 35 height 35
checkbox input "true"
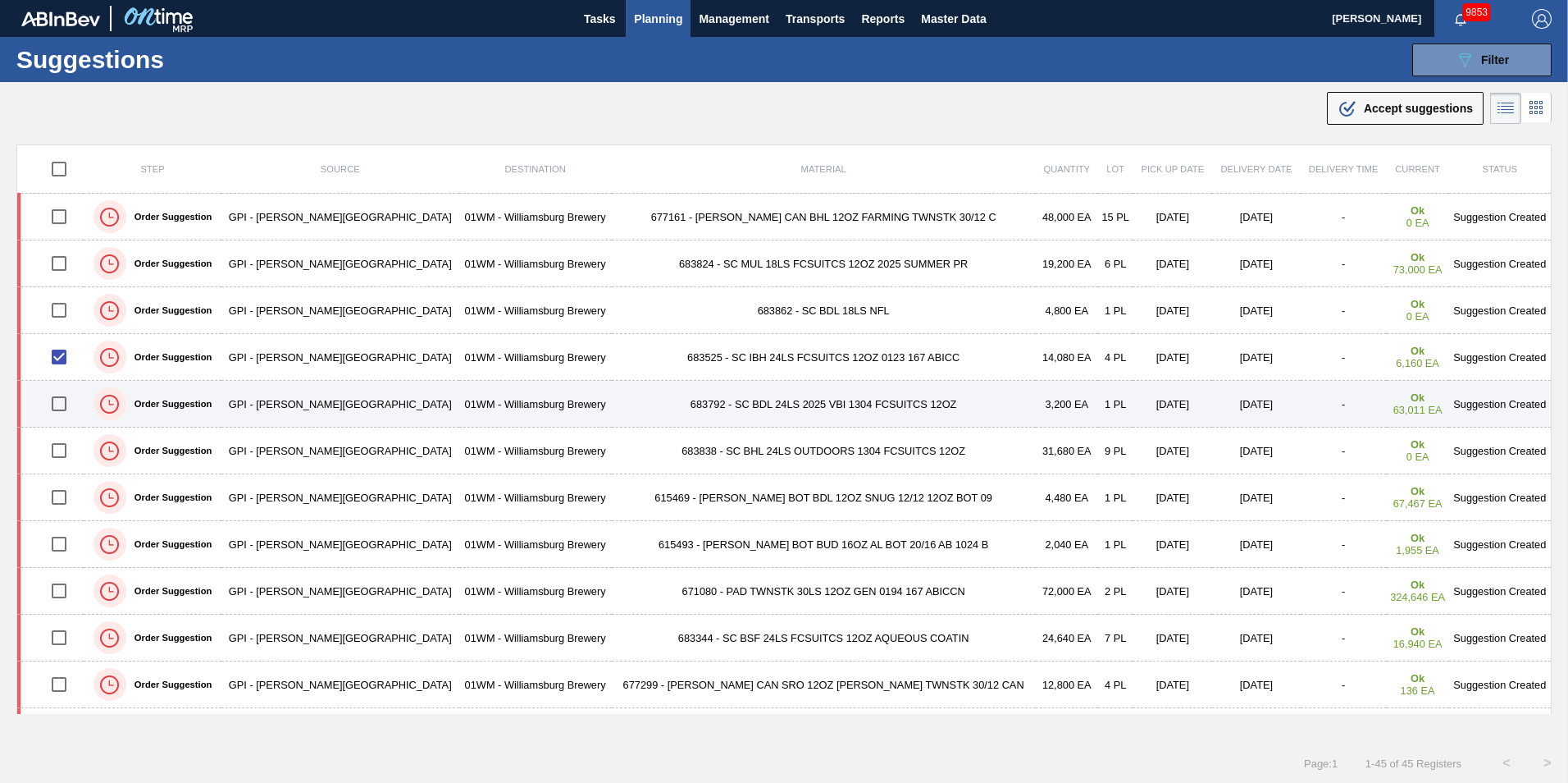
click at [68, 392] on input "checkbox" at bounding box center [60, 404] width 35 height 35
checkbox input "true"
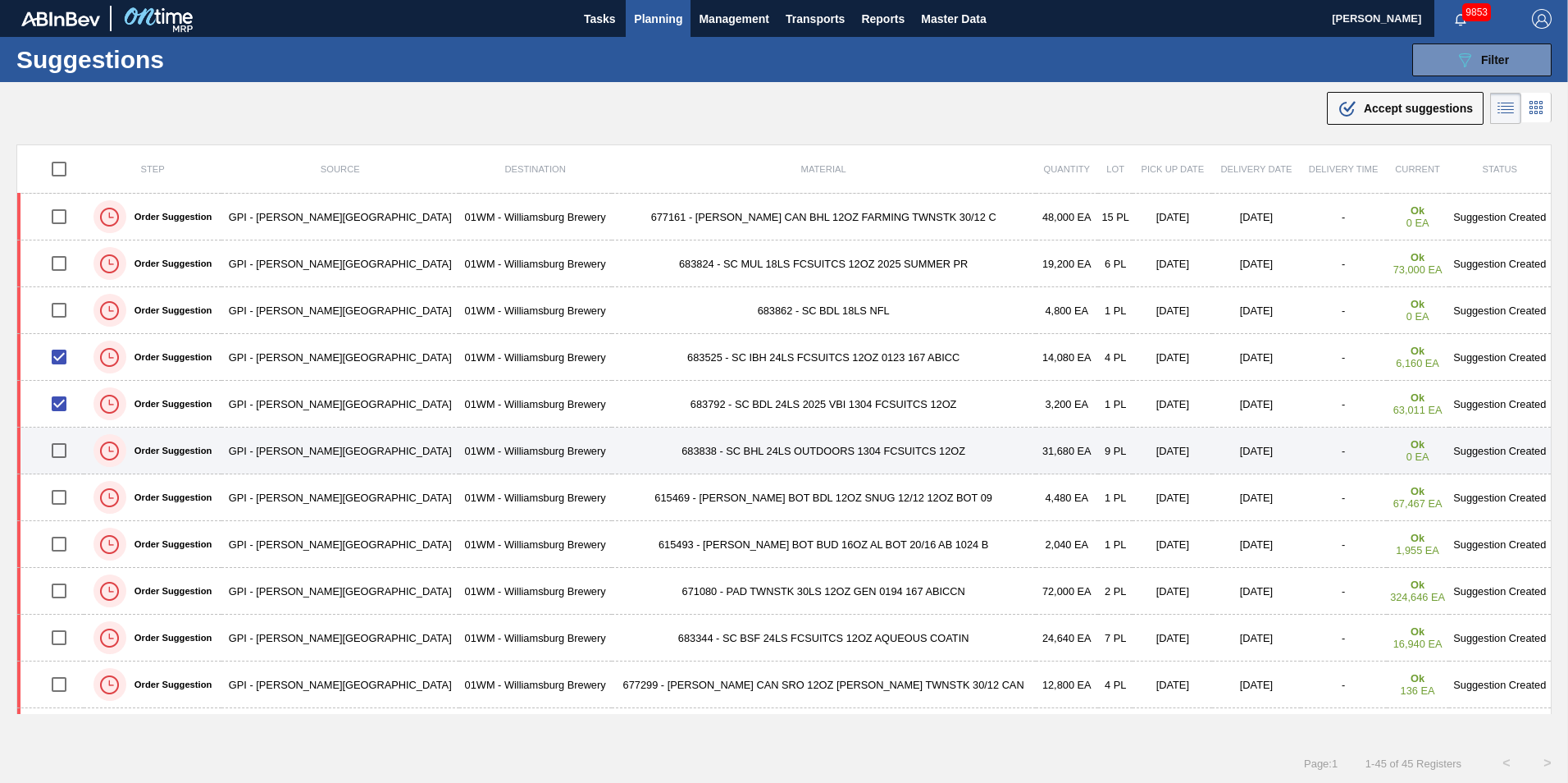
click at [67, 450] on input "checkbox" at bounding box center [60, 451] width 35 height 35
checkbox input "true"
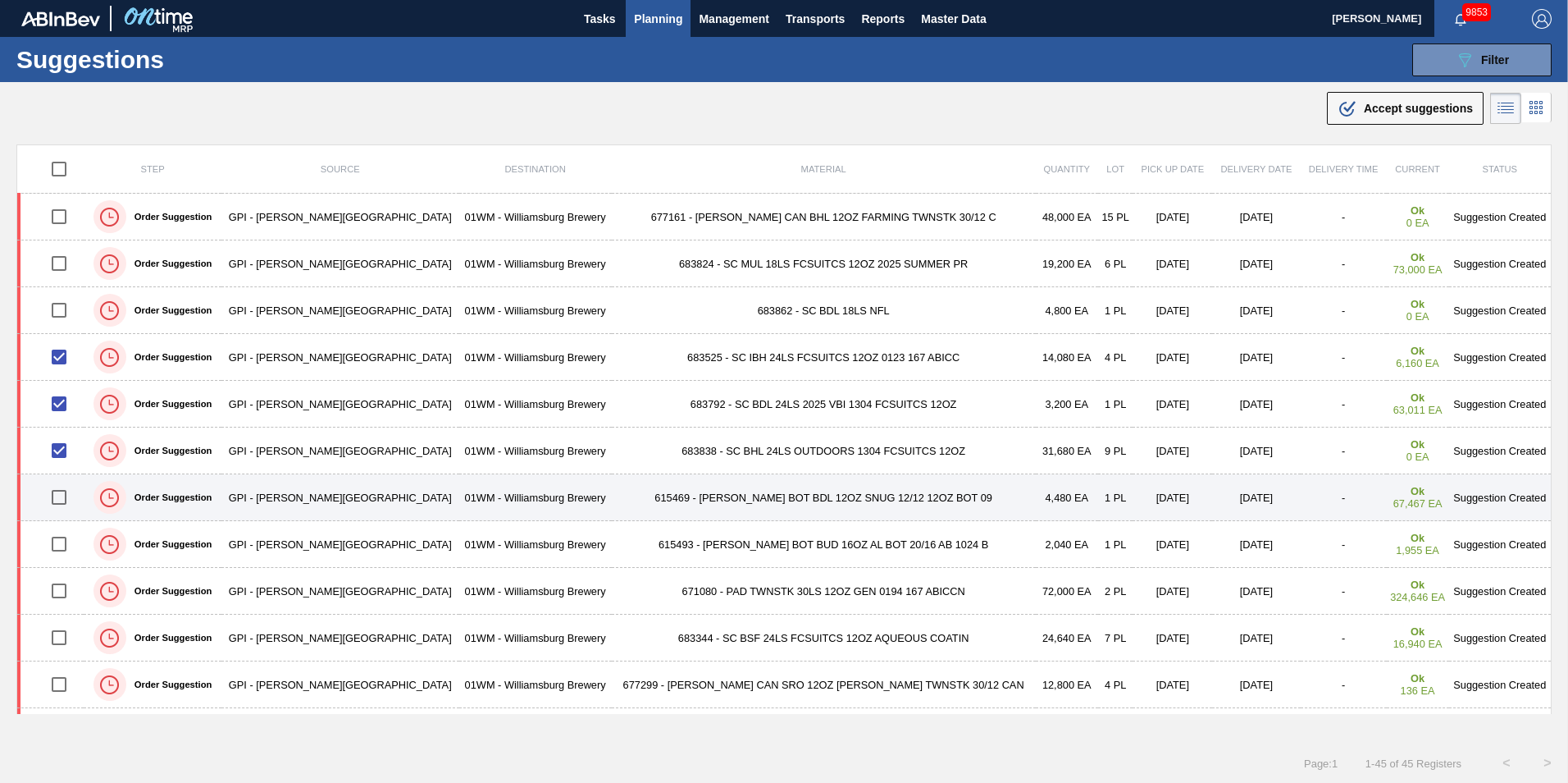
click at [59, 501] on input "checkbox" at bounding box center [60, 498] width 35 height 35
checkbox input "true"
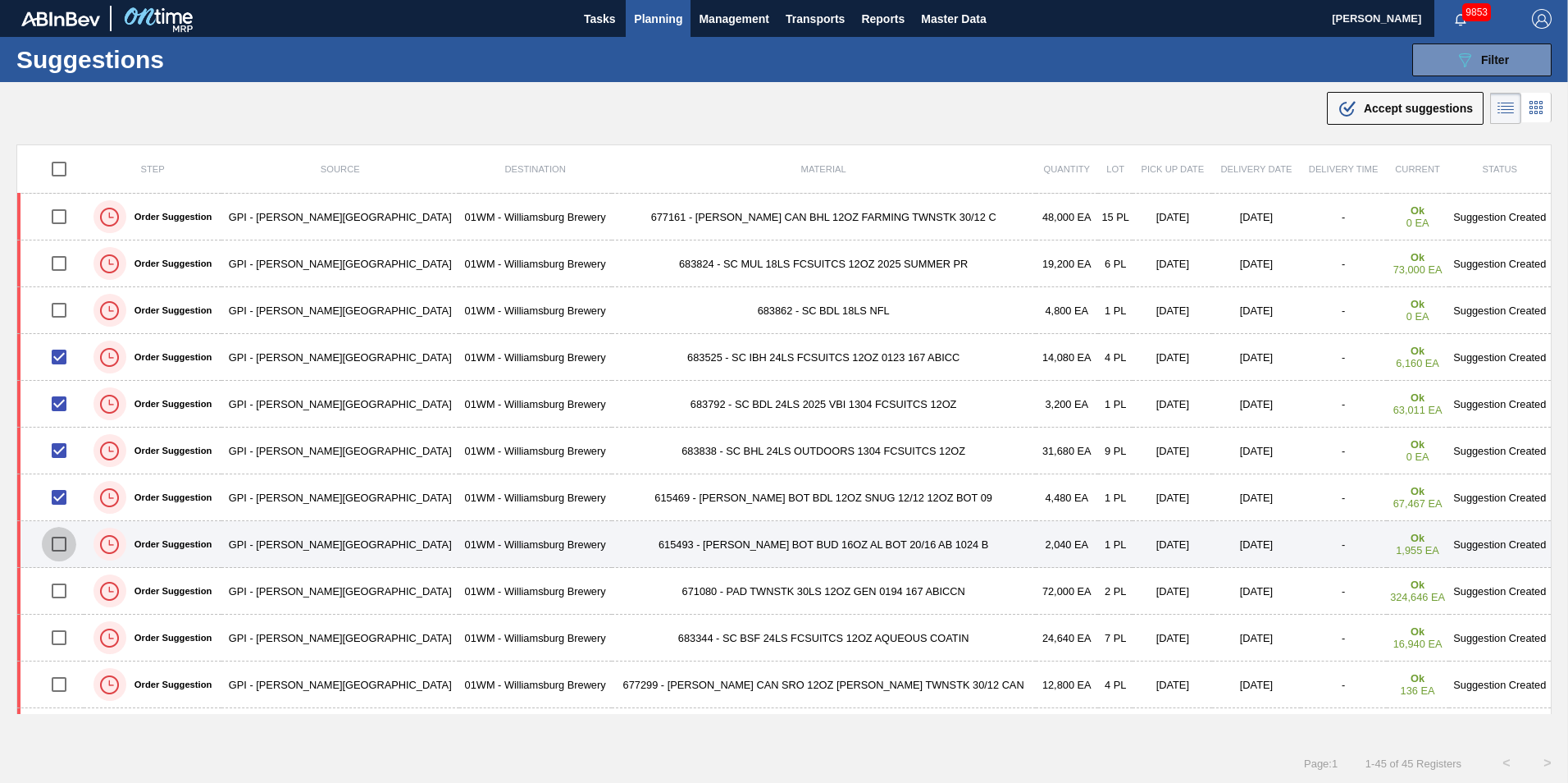
click at [68, 553] on input "checkbox" at bounding box center [60, 545] width 35 height 35
checkbox input "true"
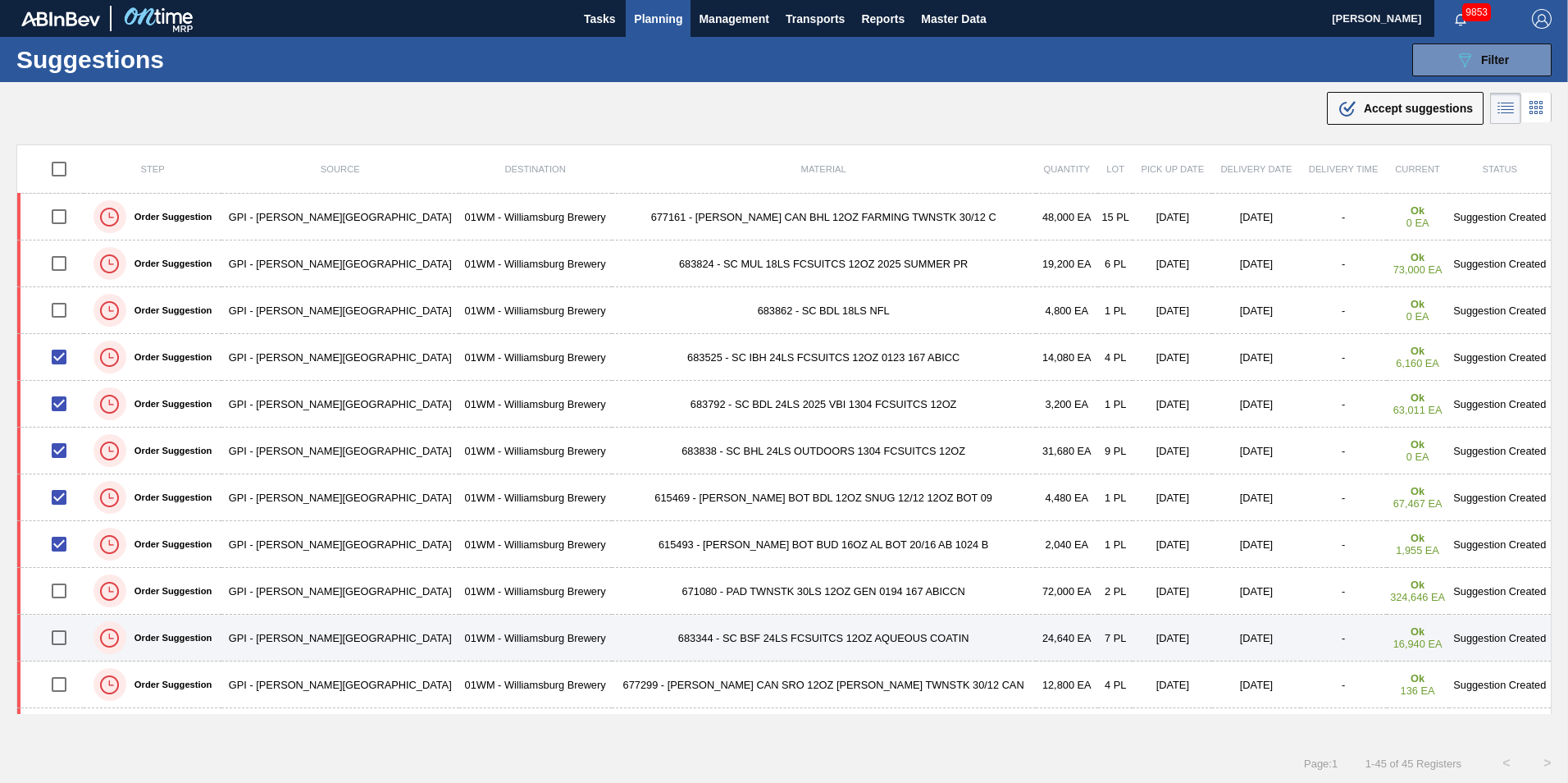
click at [65, 634] on input "checkbox" at bounding box center [60, 638] width 35 height 35
checkbox input "true"
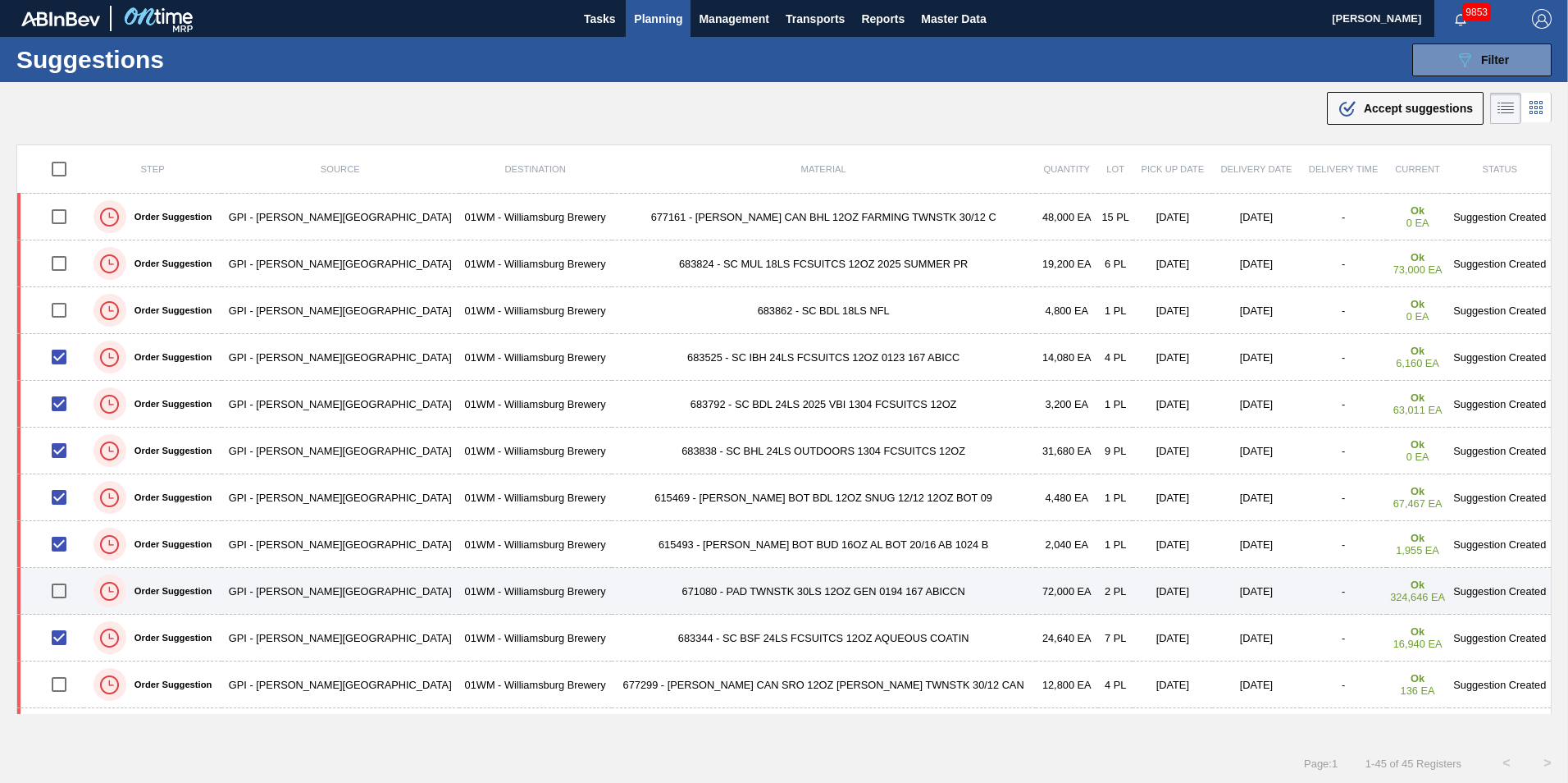
click at [55, 588] on input "checkbox" at bounding box center [60, 591] width 35 height 35
checkbox input "true"
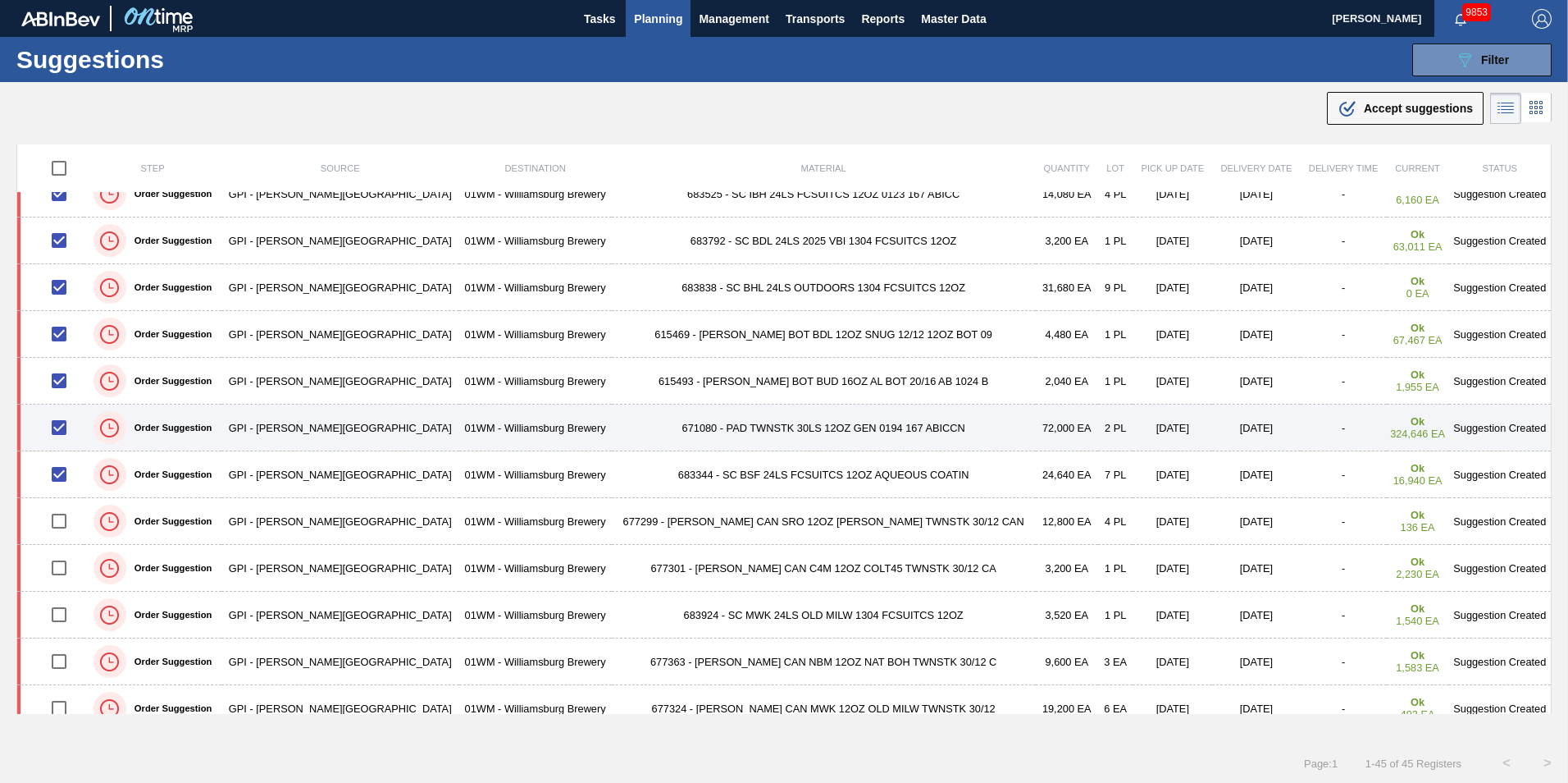
scroll to position [164, 0]
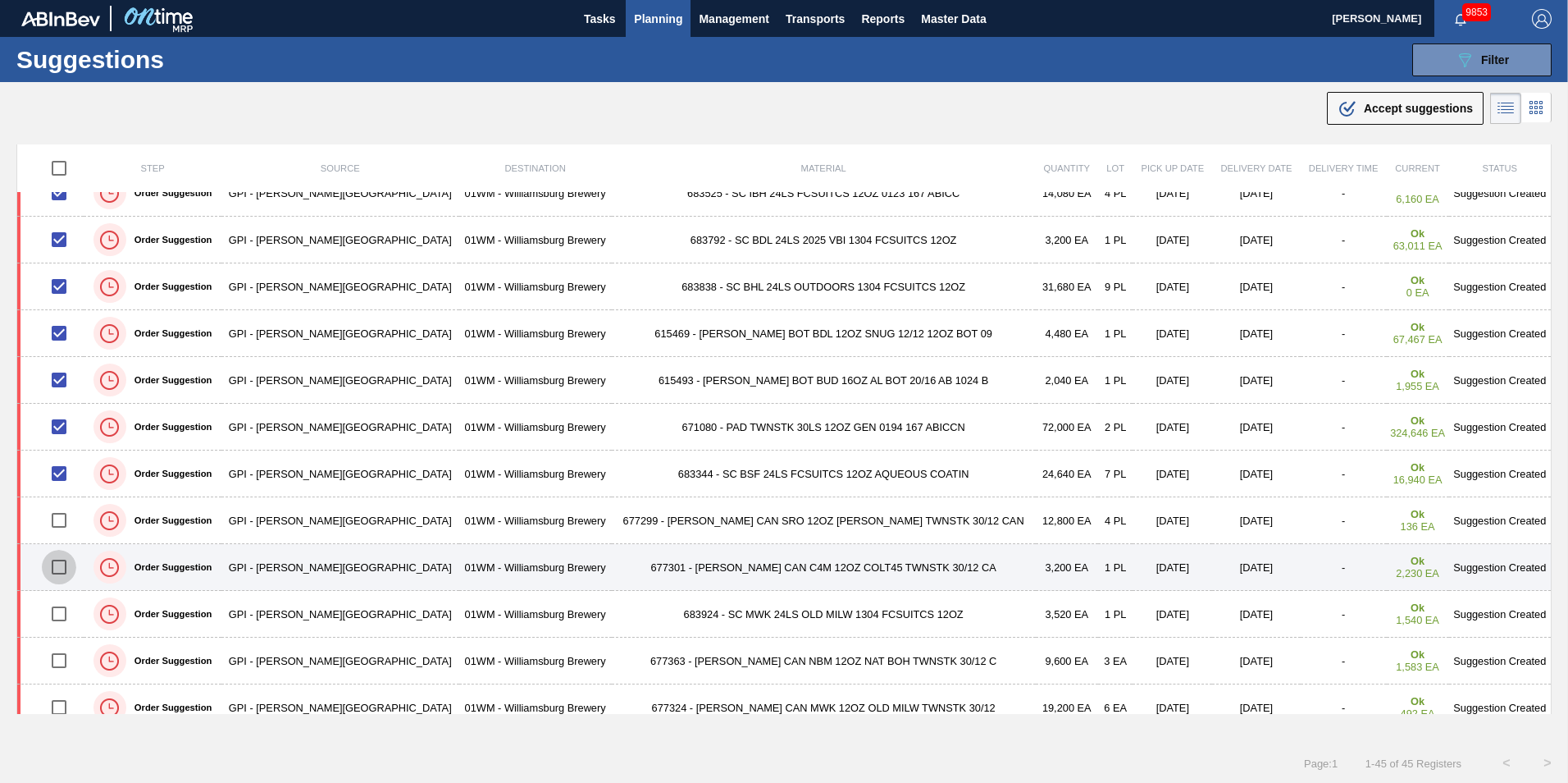
click at [59, 572] on input "checkbox" at bounding box center [60, 568] width 35 height 35
checkbox input "true"
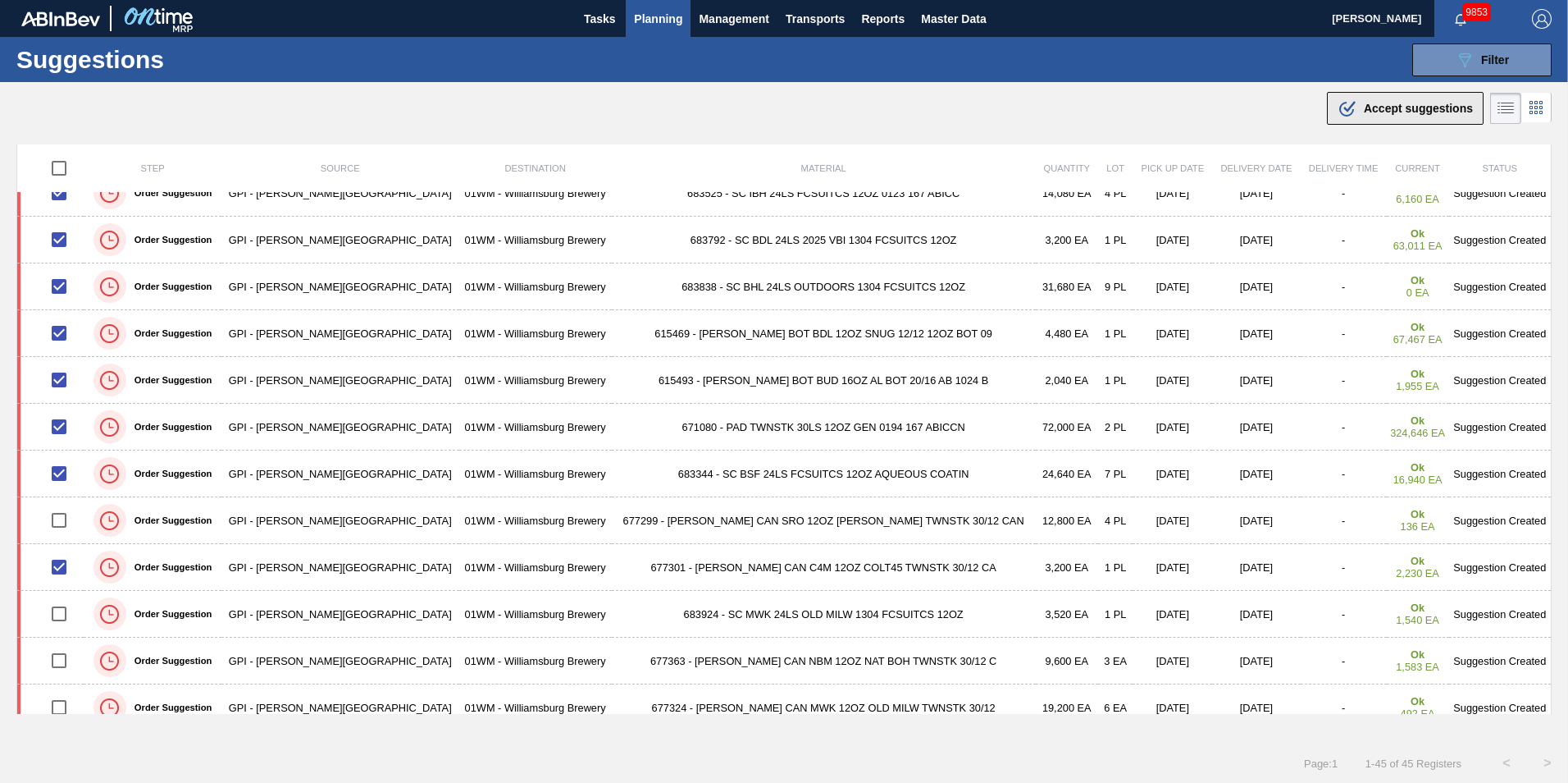
click at [1174, 104] on span "Accept suggestions" at bounding box center [1418, 108] width 109 height 13
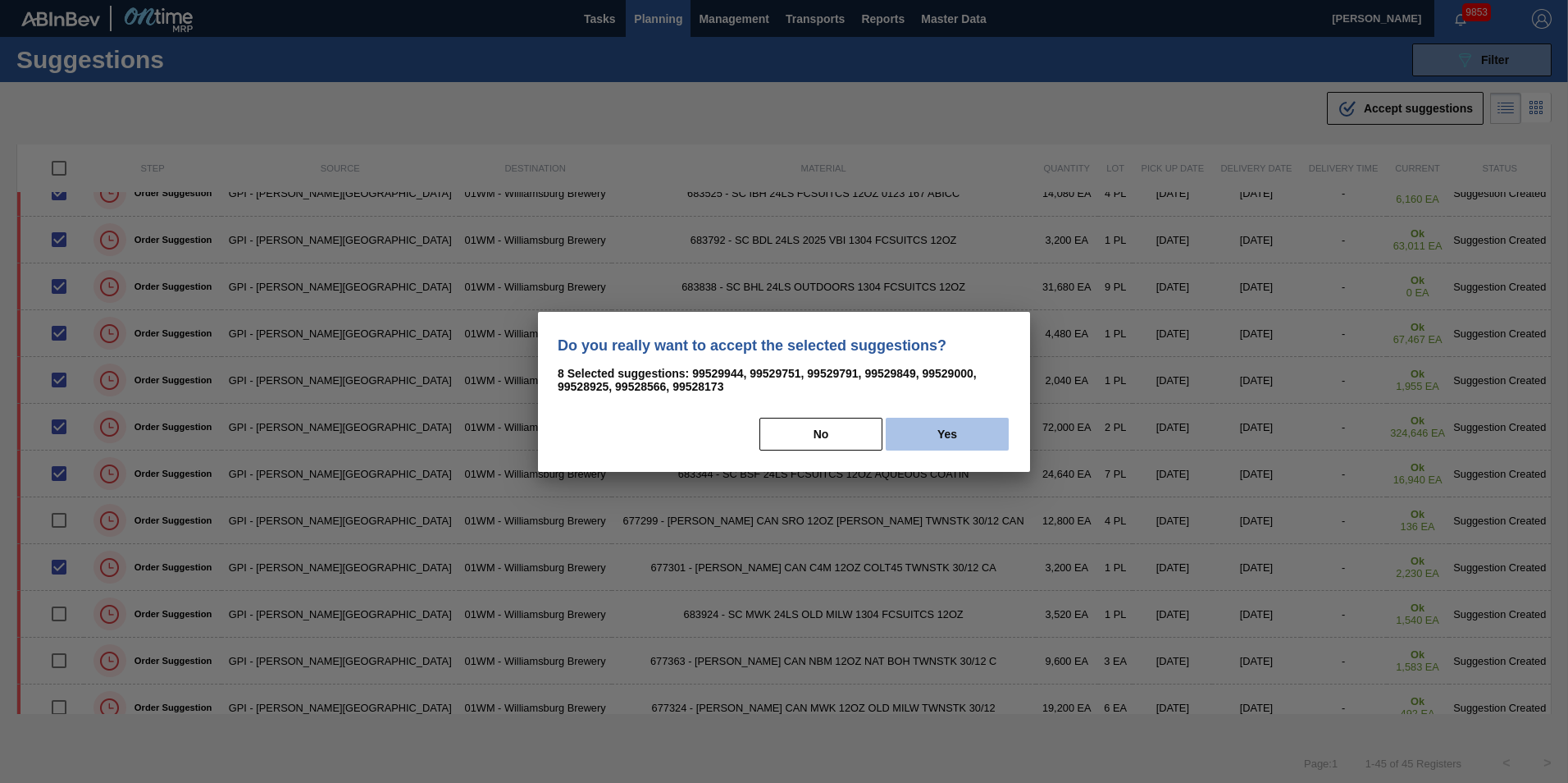
click at [966, 427] on button "Yes" at bounding box center [948, 435] width 123 height 33
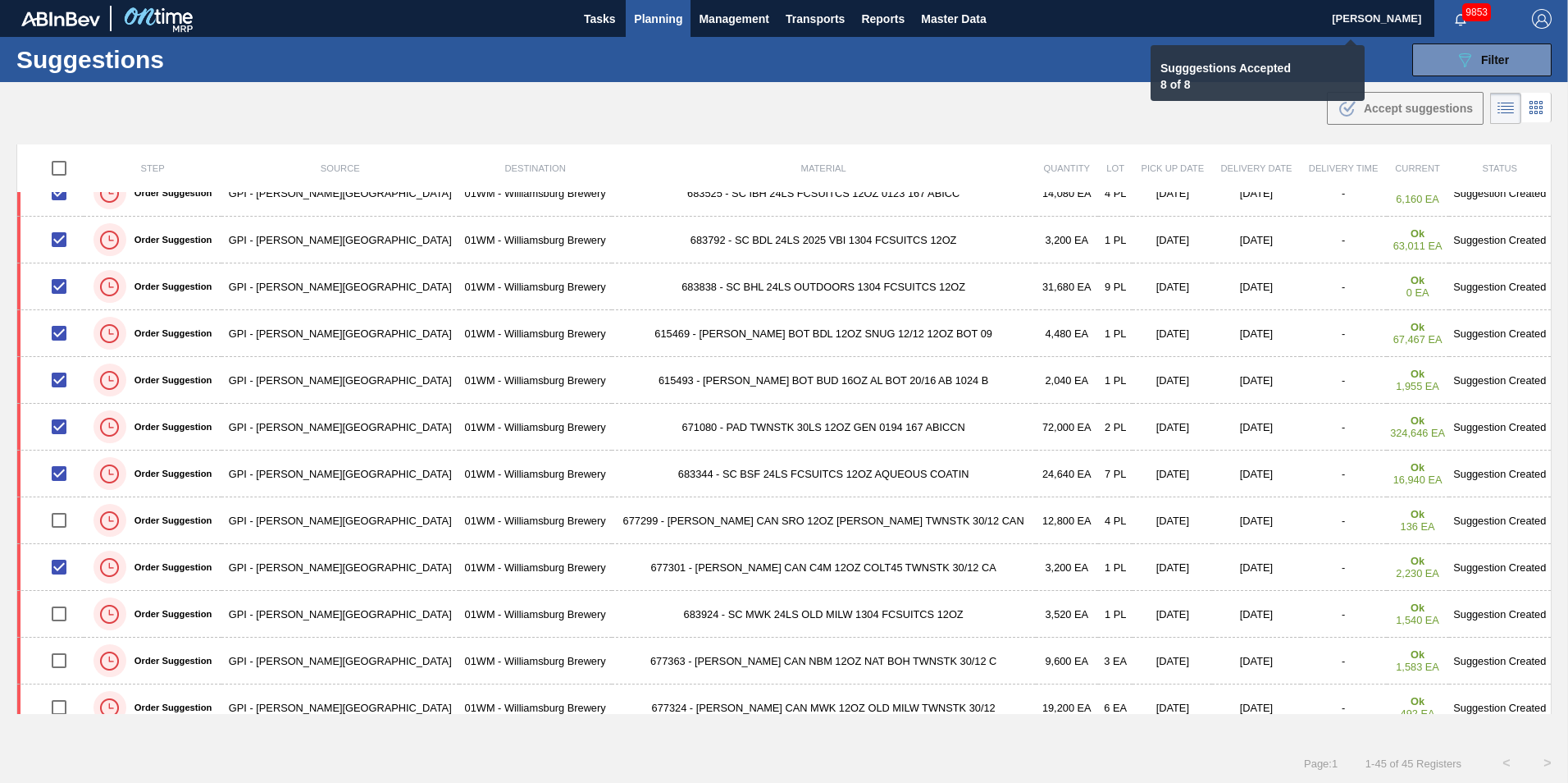
checkbox input "false"
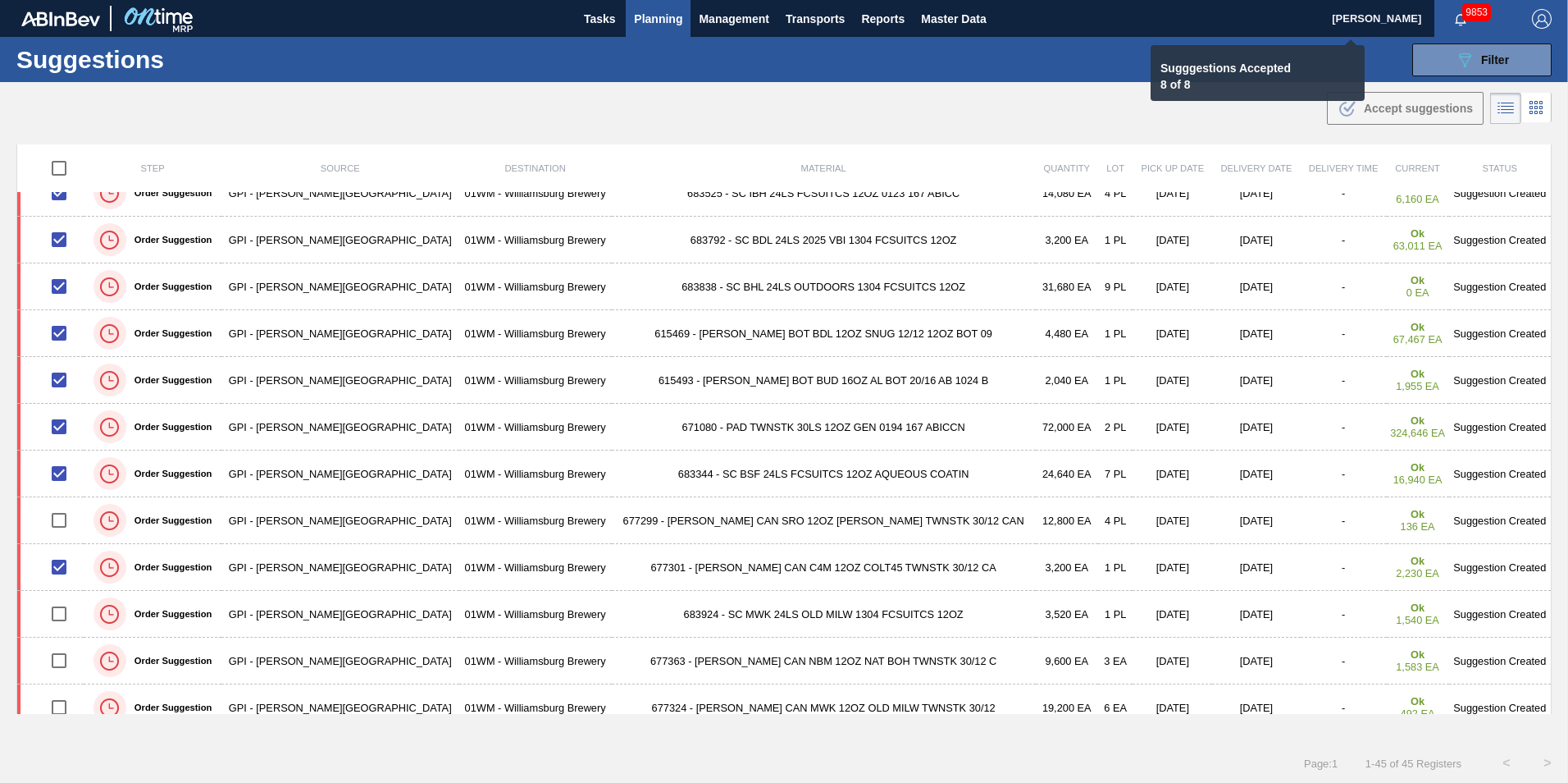
checkbox input "false"
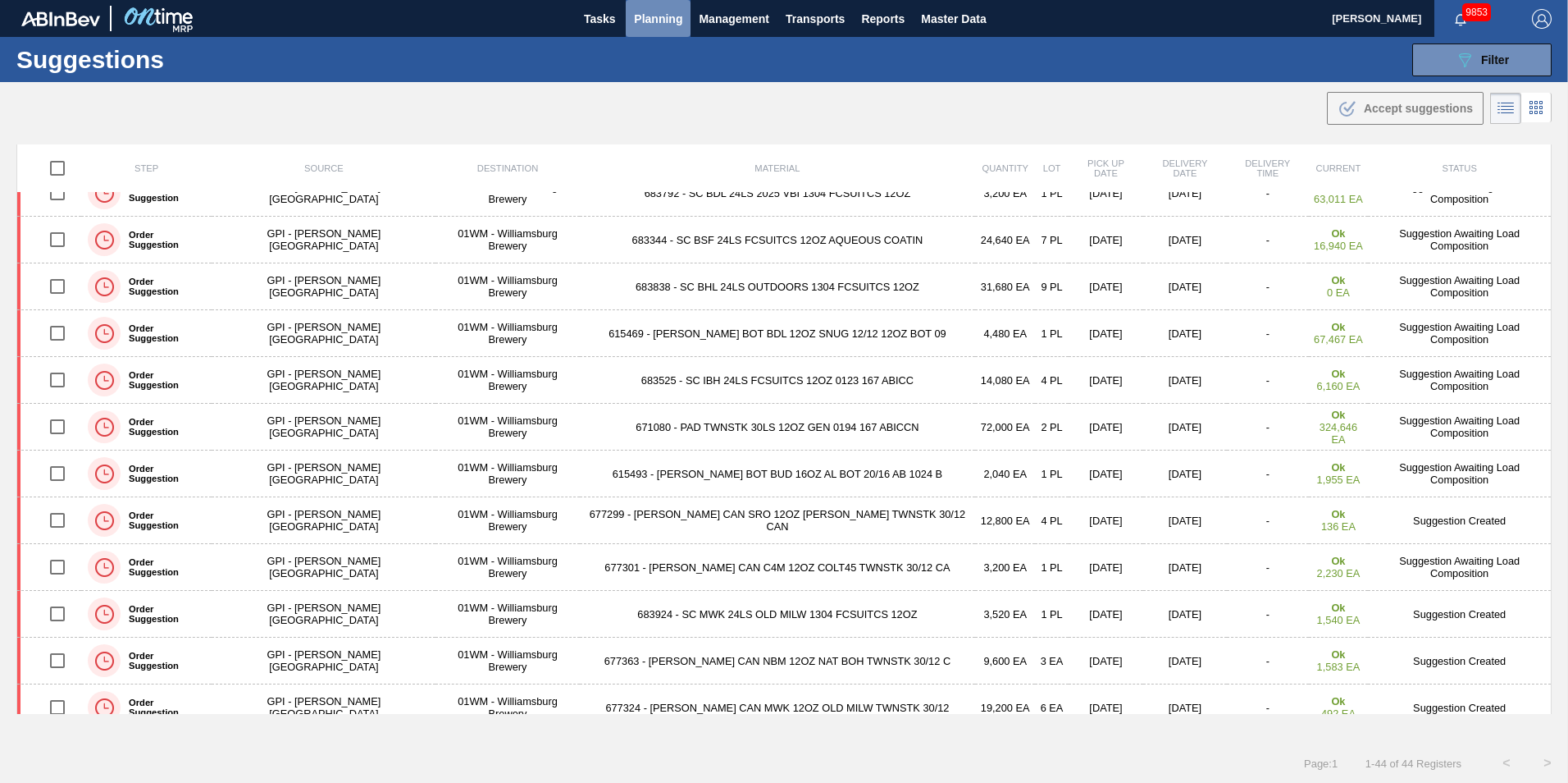
click at [651, 10] on span "Planning" at bounding box center [658, 18] width 49 height 19
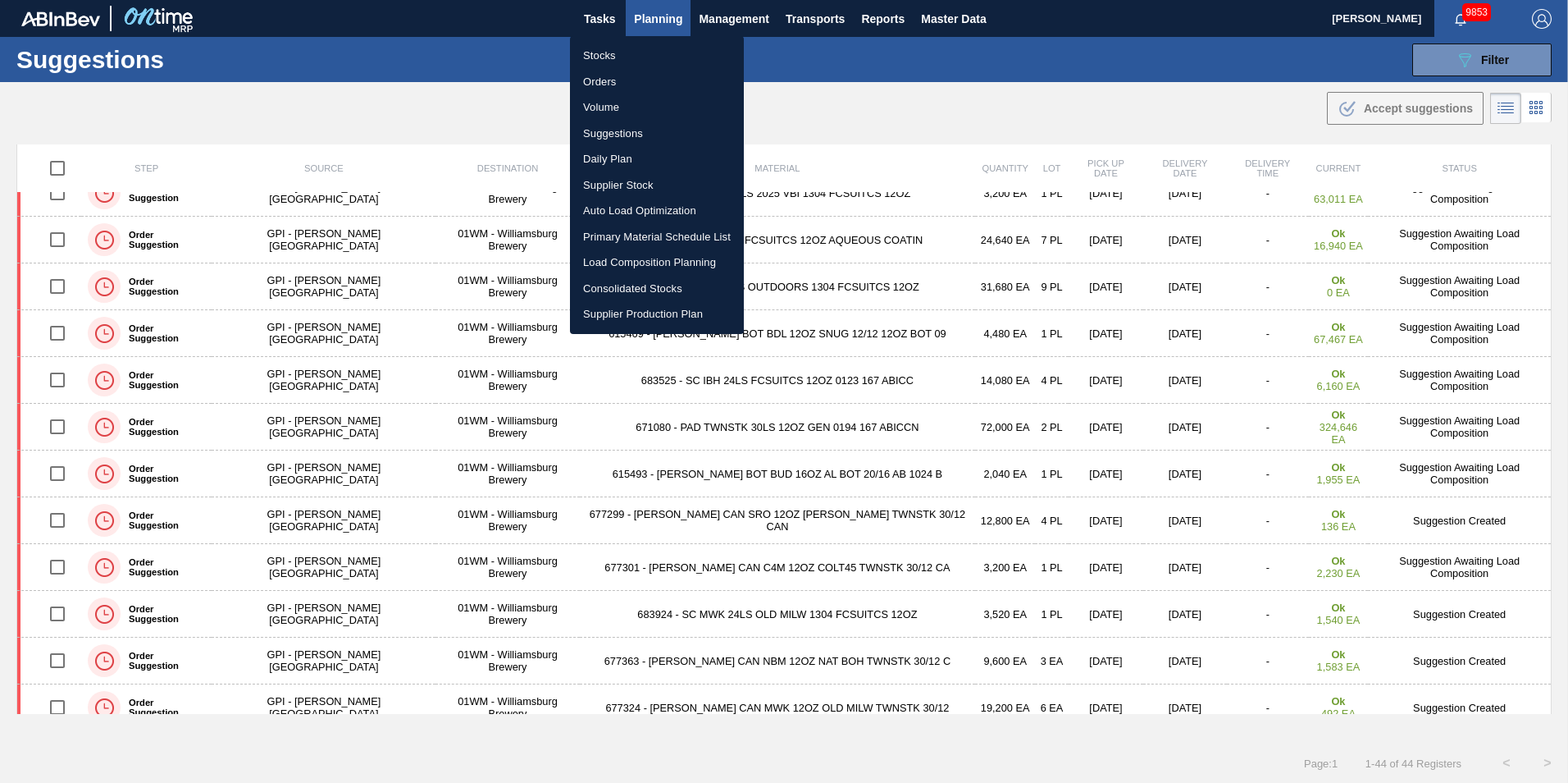
click at [653, 128] on li "Suggestions" at bounding box center [657, 134] width 174 height 27
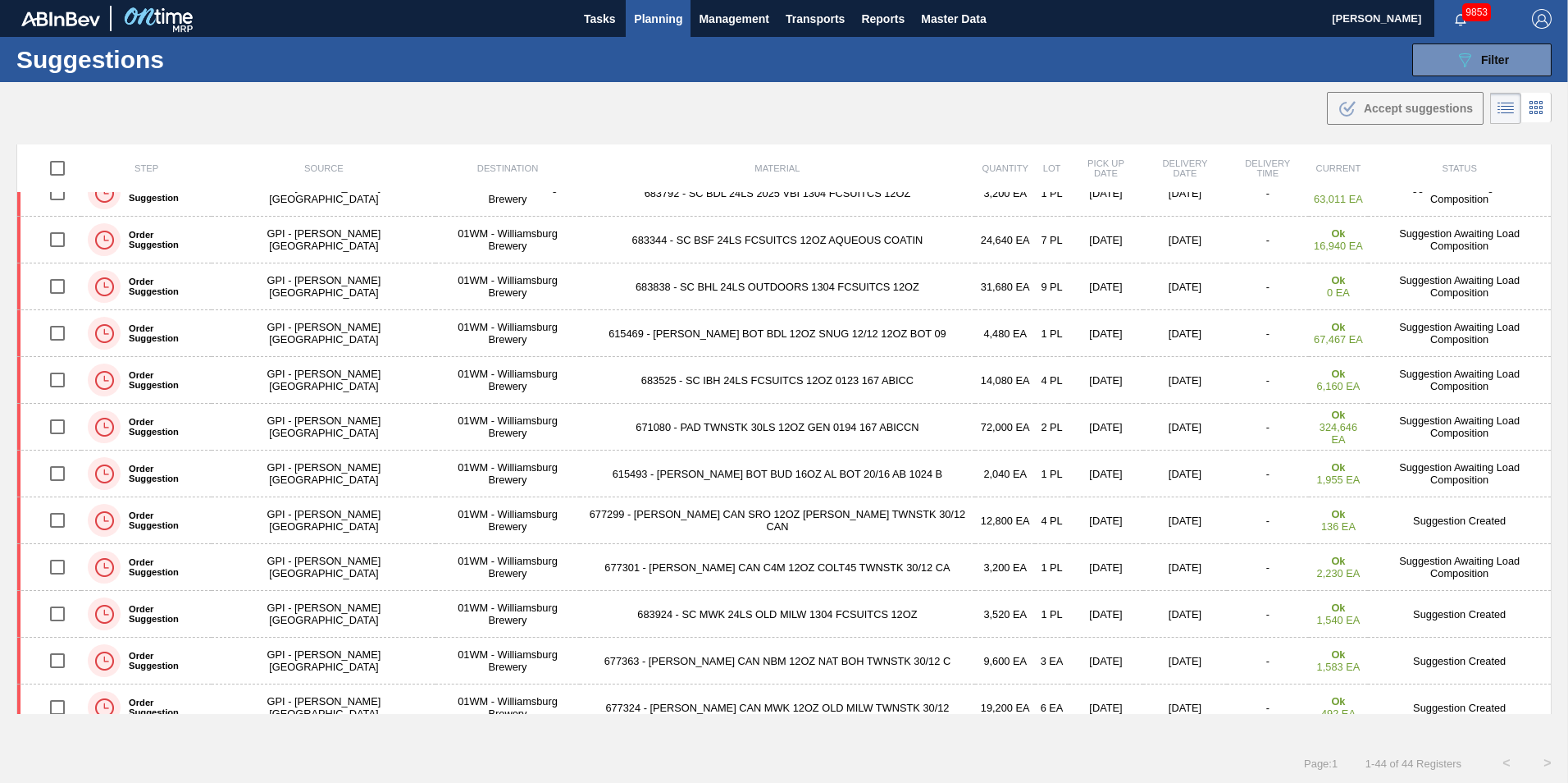
click at [634, 23] on span "Planning" at bounding box center [658, 18] width 49 height 19
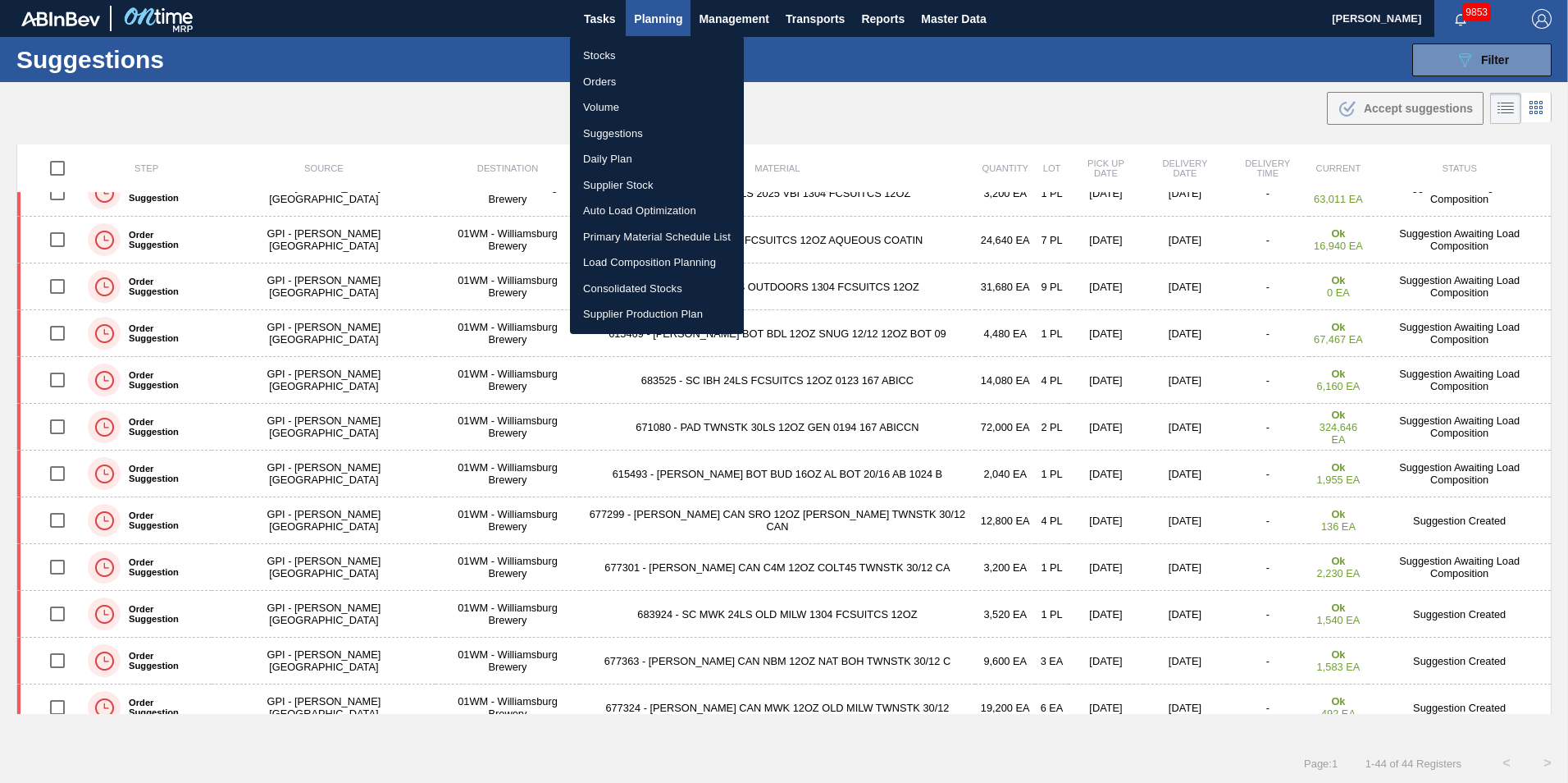
click at [662, 260] on li "Load Composition Planning" at bounding box center [657, 262] width 174 height 27
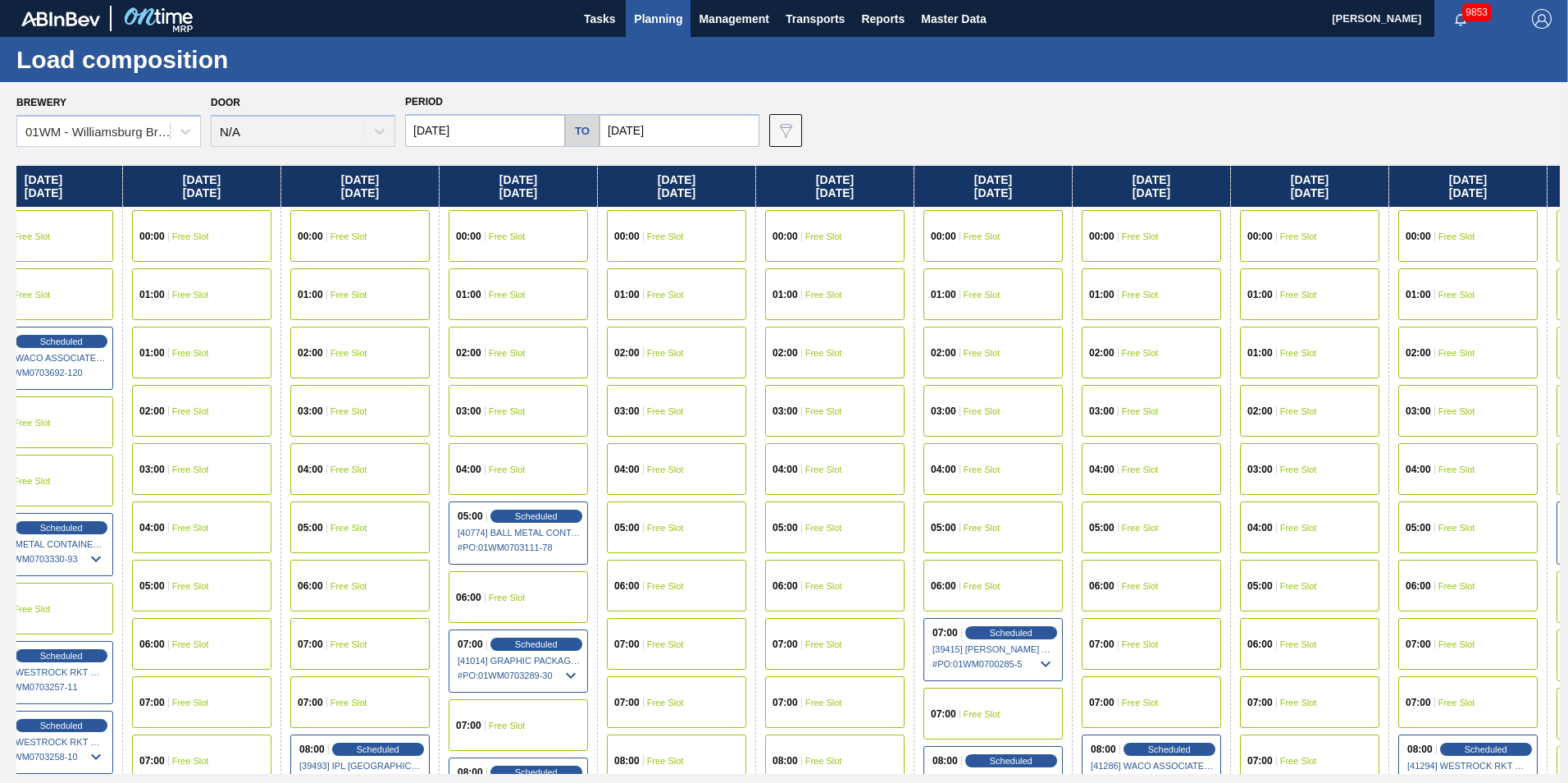
scroll to position [0, 1382]
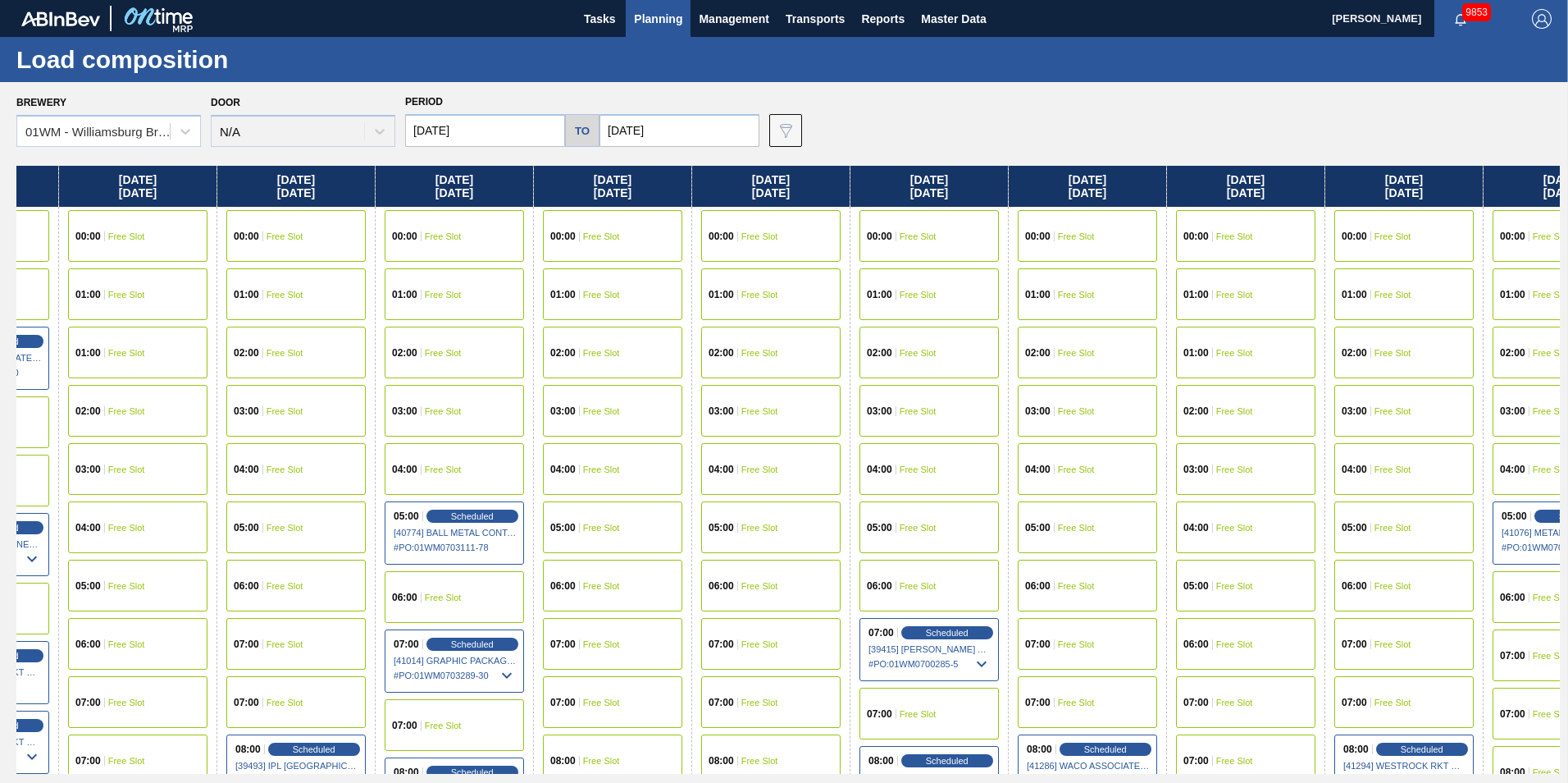
drag, startPoint x: 1436, startPoint y: 175, endPoint x: 45, endPoint y: 171, distance: 1391.0
click at [45, 171] on div "[DATE] 00:00 Free Slot 01:00 Free Slot 02:00 Free Slot 03:00 Free Slot 05:00 Fr…" at bounding box center [788, 469] width 1543 height 608
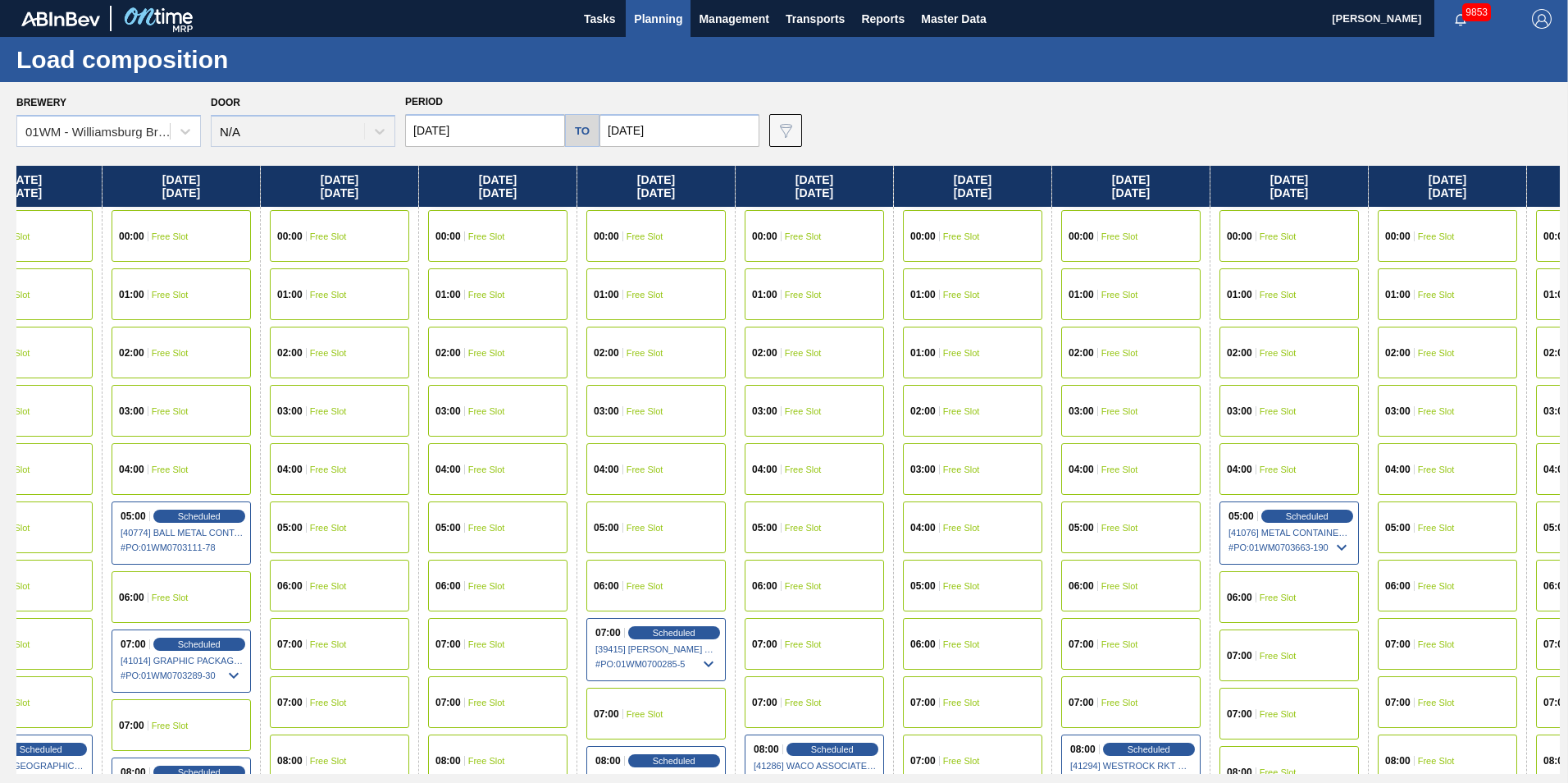
scroll to position [0, 1939]
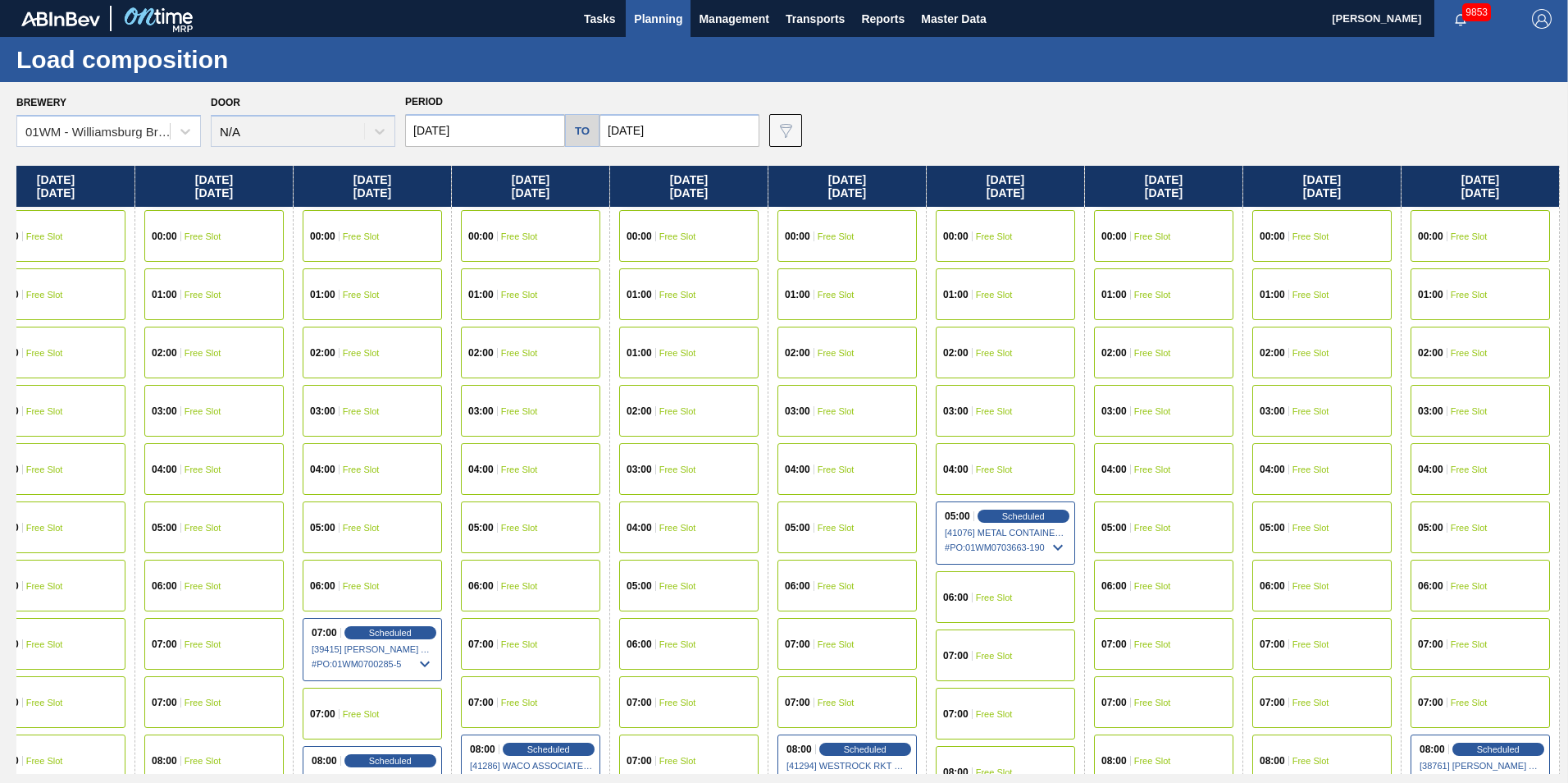
drag, startPoint x: 1512, startPoint y: 193, endPoint x: 901, endPoint y: 269, distance: 615.7
click at [901, 269] on div "[DATE] 00:00 Free Slot 01:00 Free Slot 02:00 Free Slot 03:00 Free Slot 05:00 Fr…" at bounding box center [788, 469] width 1543 height 608
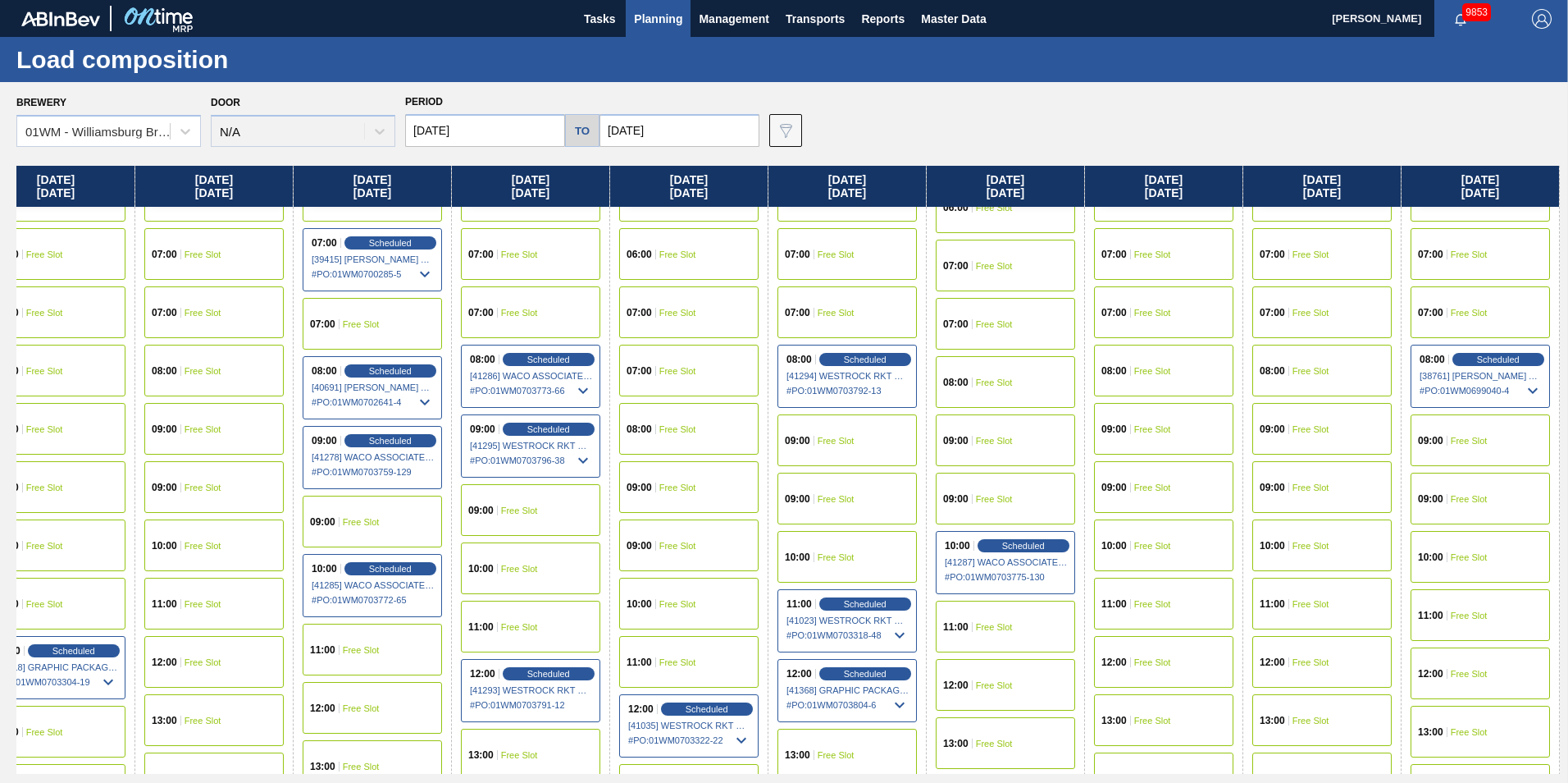
scroll to position [410, 1939]
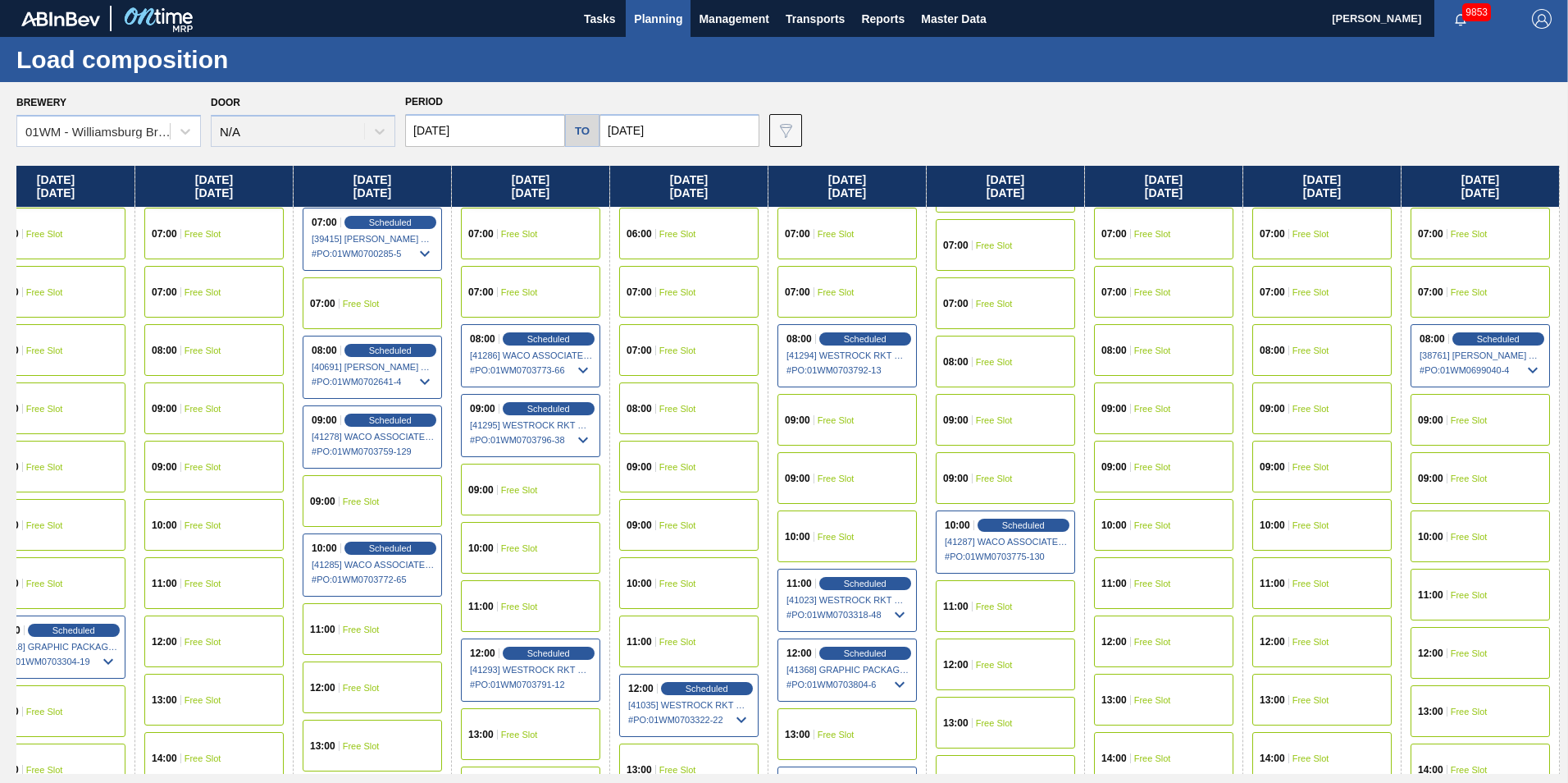
click at [980, 634] on div "12:00 Free Slot" at bounding box center [1005, 664] width 139 height 51
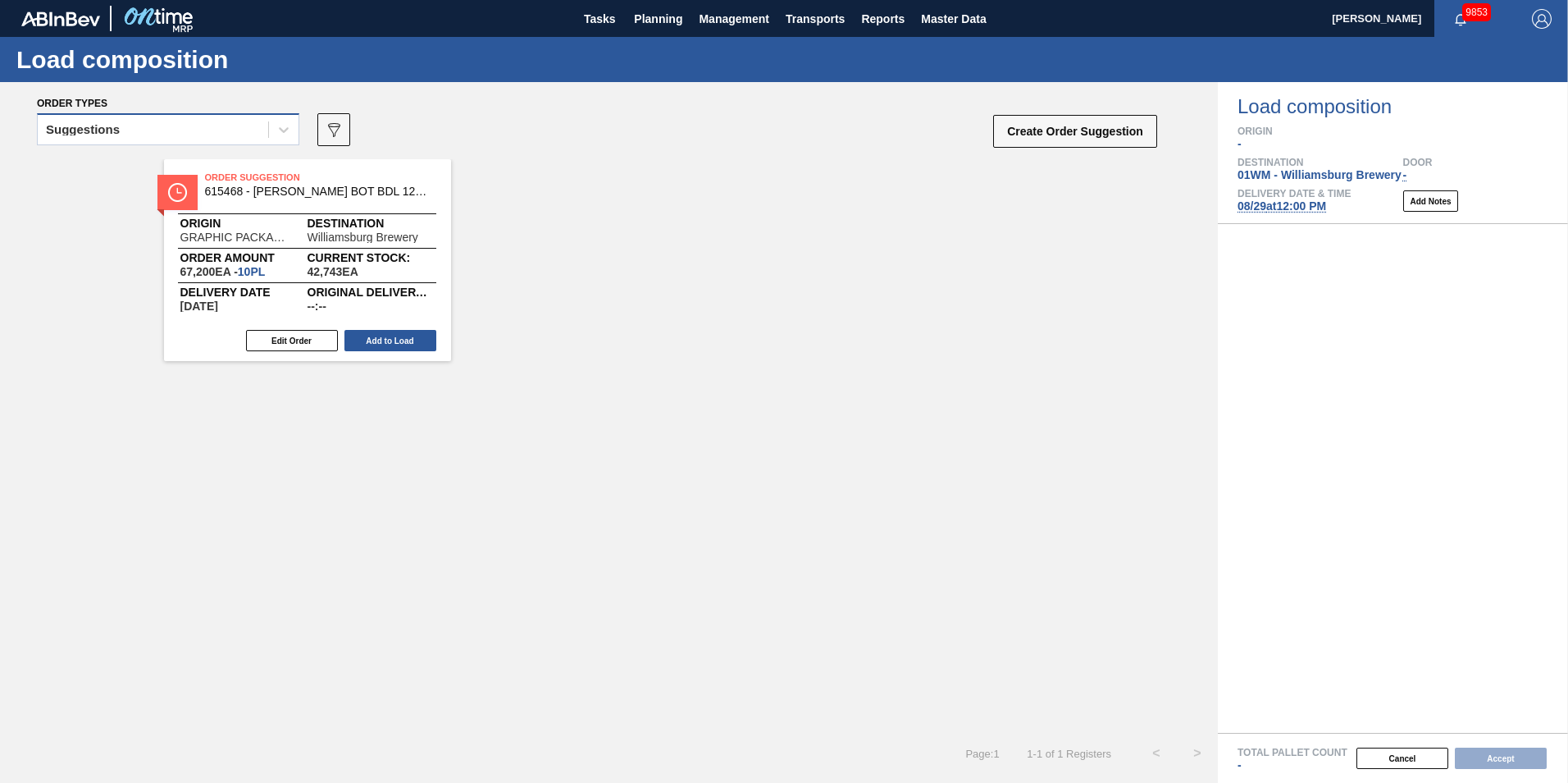
click at [182, 134] on div "Suggestions" at bounding box center [152, 130] width 230 height 24
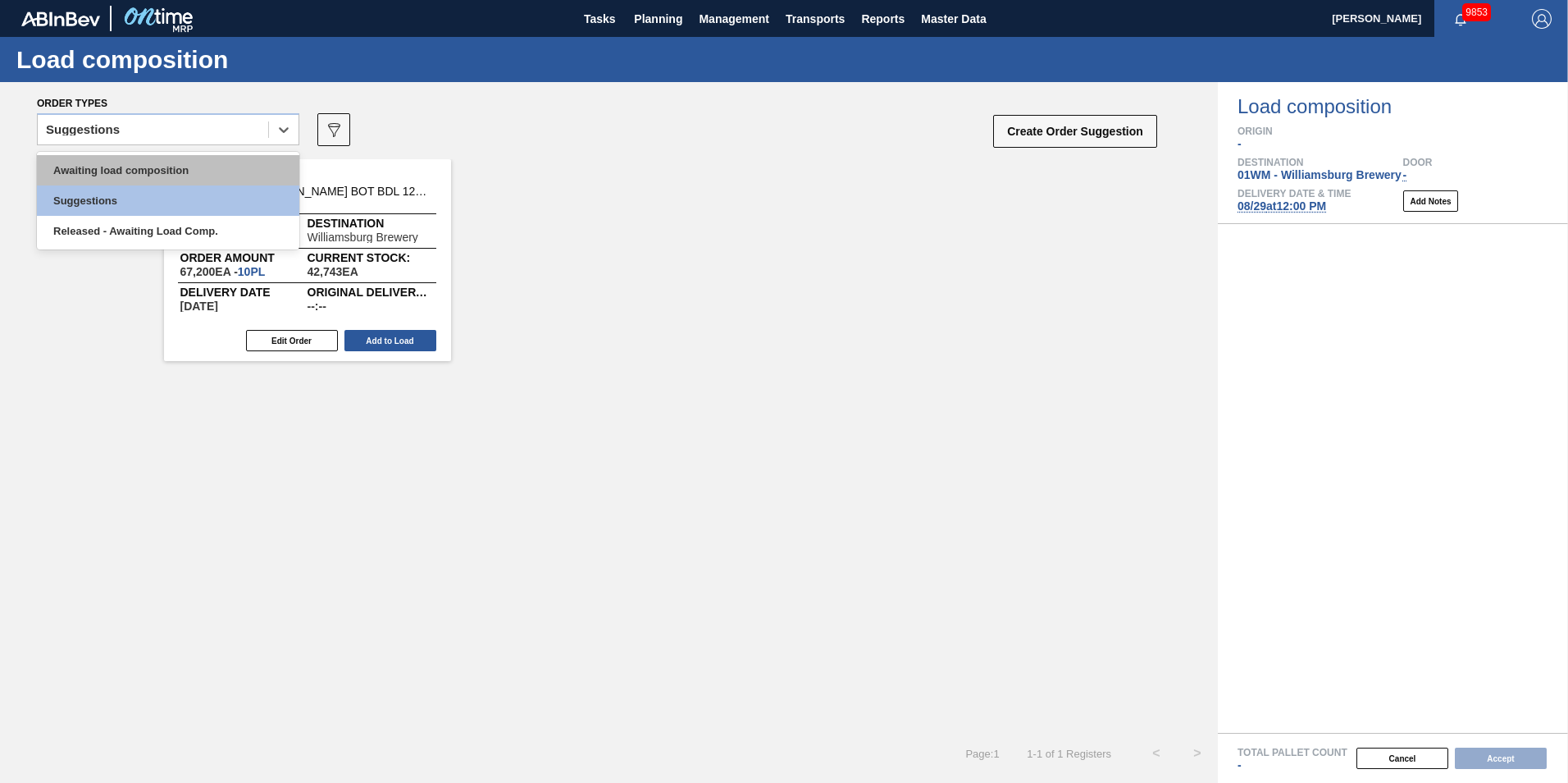
click at [187, 174] on div "Awaiting load composition" at bounding box center [168, 170] width 262 height 30
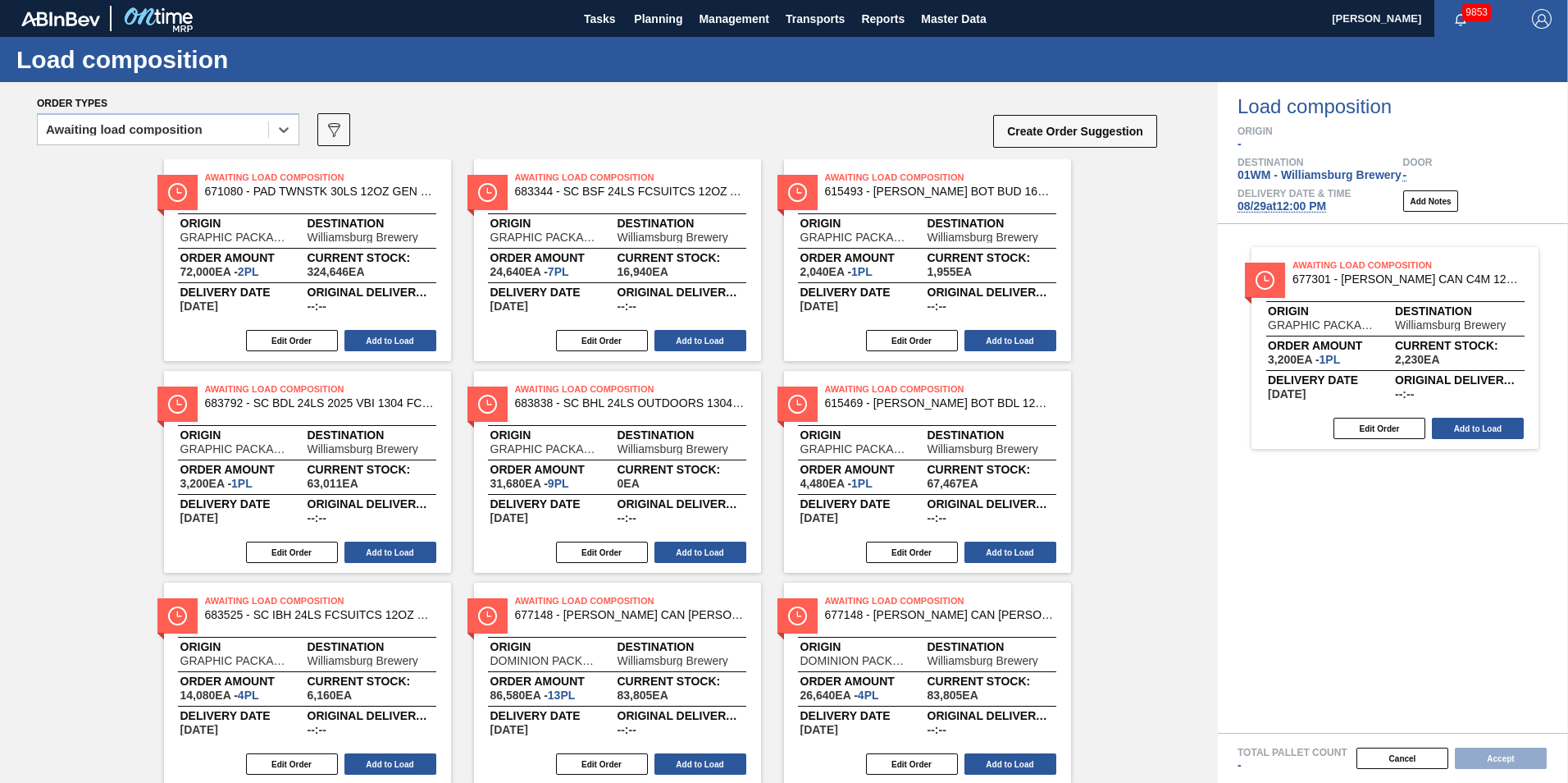
drag, startPoint x: 483, startPoint y: 265, endPoint x: 1486, endPoint y: 340, distance: 1005.8
click at [1174, 339] on div "Order types option Awaiting load composition, selected. Select is focused ,type…" at bounding box center [784, 432] width 1568 height 700
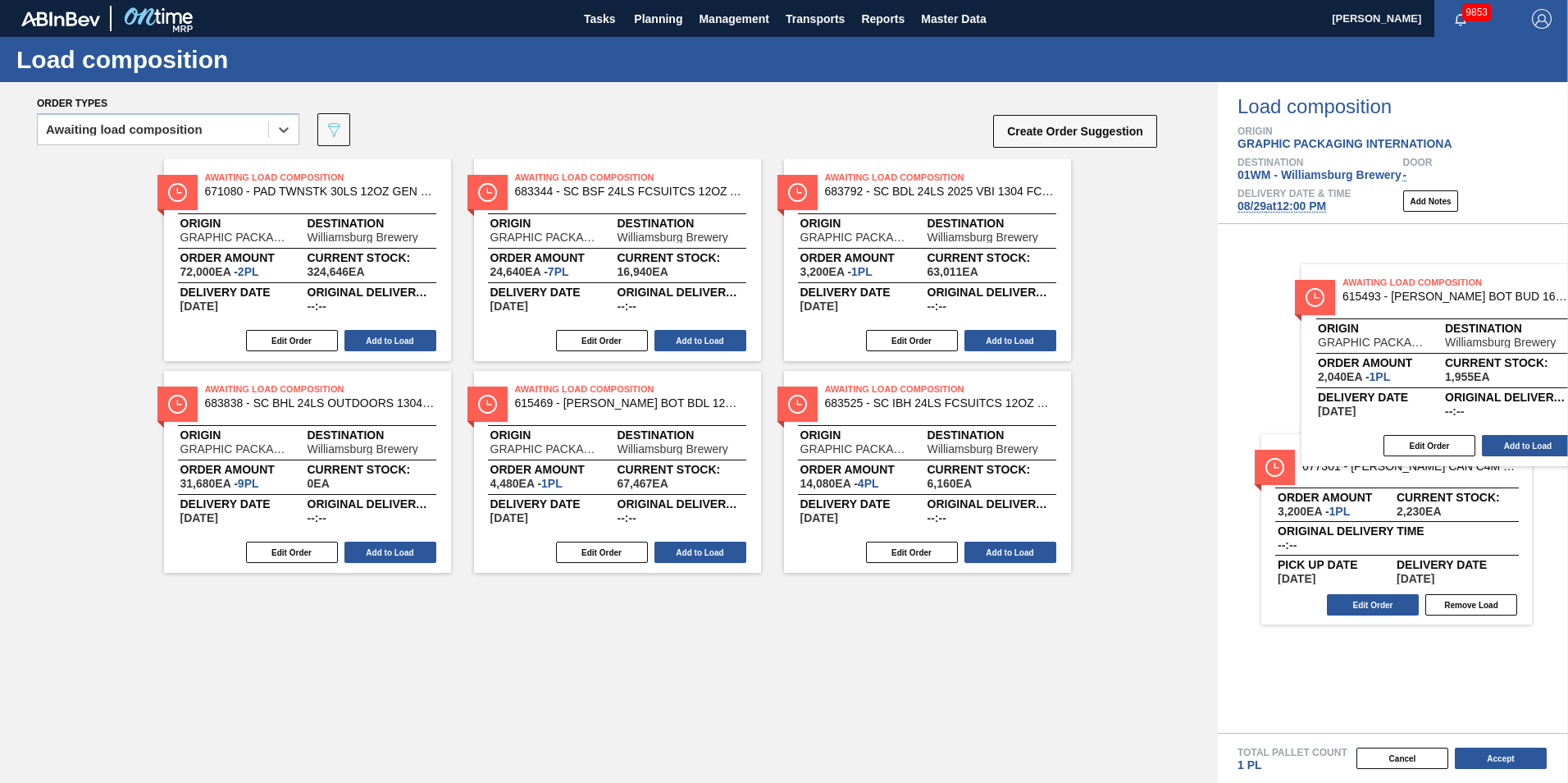
drag, startPoint x: 904, startPoint y: 226, endPoint x: 1376, endPoint y: 319, distance: 481.1
click at [1174, 321] on div "Order types option Awaiting load composition, selected. Select is focused ,type…" at bounding box center [784, 432] width 1568 height 700
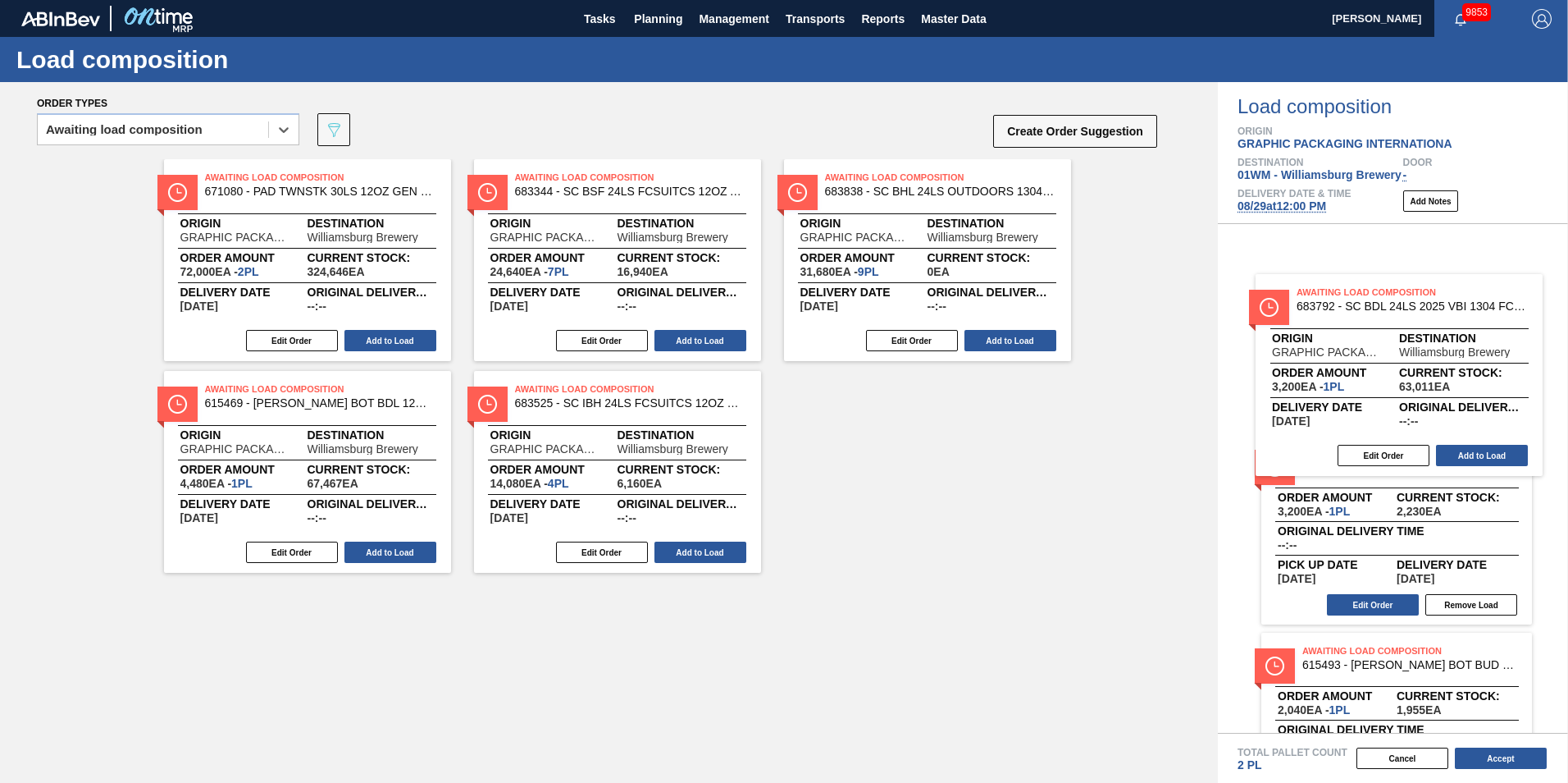
drag, startPoint x: 950, startPoint y: 283, endPoint x: 1463, endPoint y: 393, distance: 524.7
click at [1174, 396] on div "Order types option Awaiting load composition, selected. Select is focused ,type…" at bounding box center [784, 432] width 1568 height 700
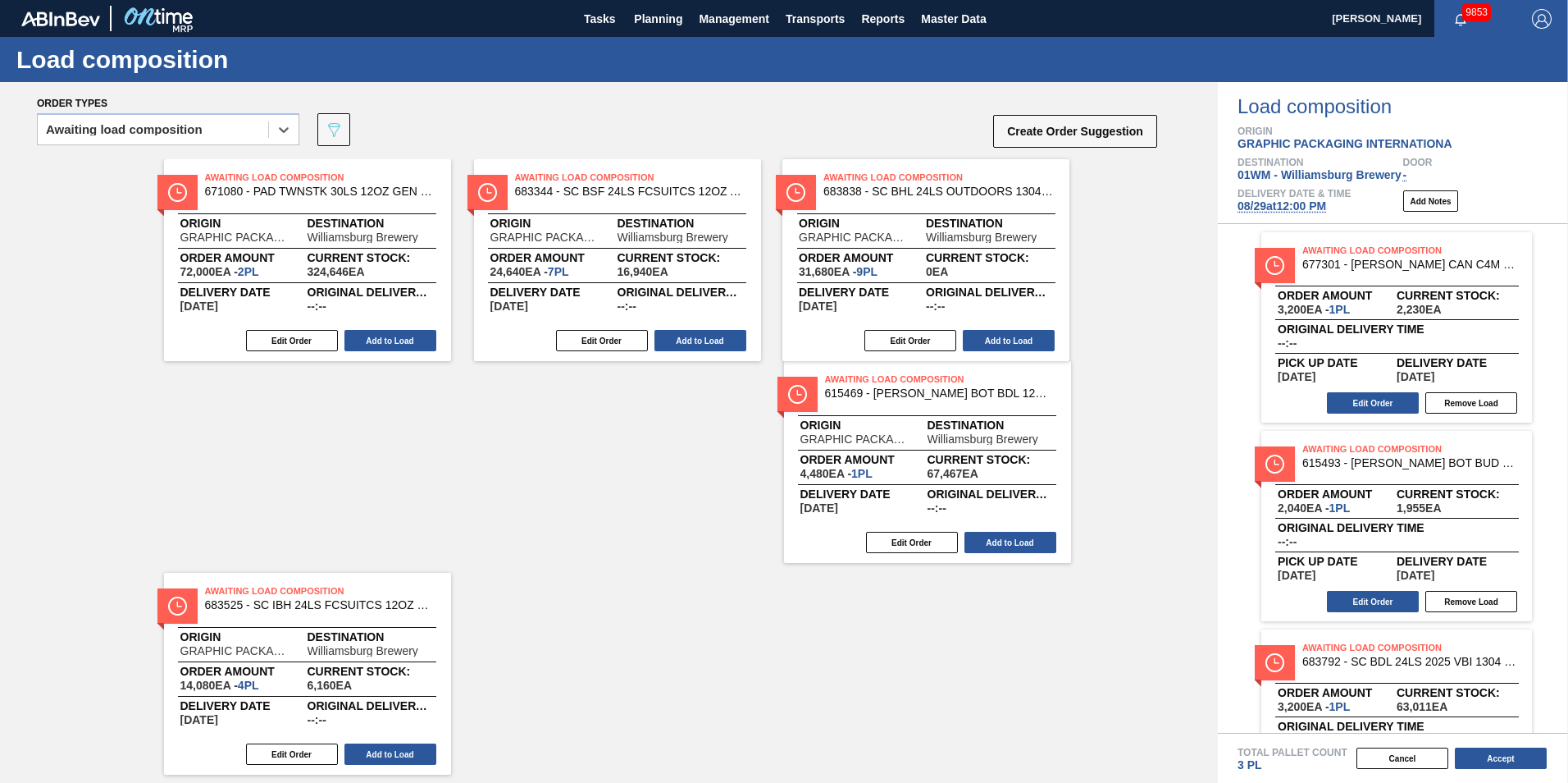
drag, startPoint x: 962, startPoint y: 258, endPoint x: 1702, endPoint y: 438, distance: 761.6
click at [1174, 0] on html "Tasks Planning Management Transports Reports Master Data [PERSON_NAME] 9853 Mar…" at bounding box center [784, 0] width 1568 height 0
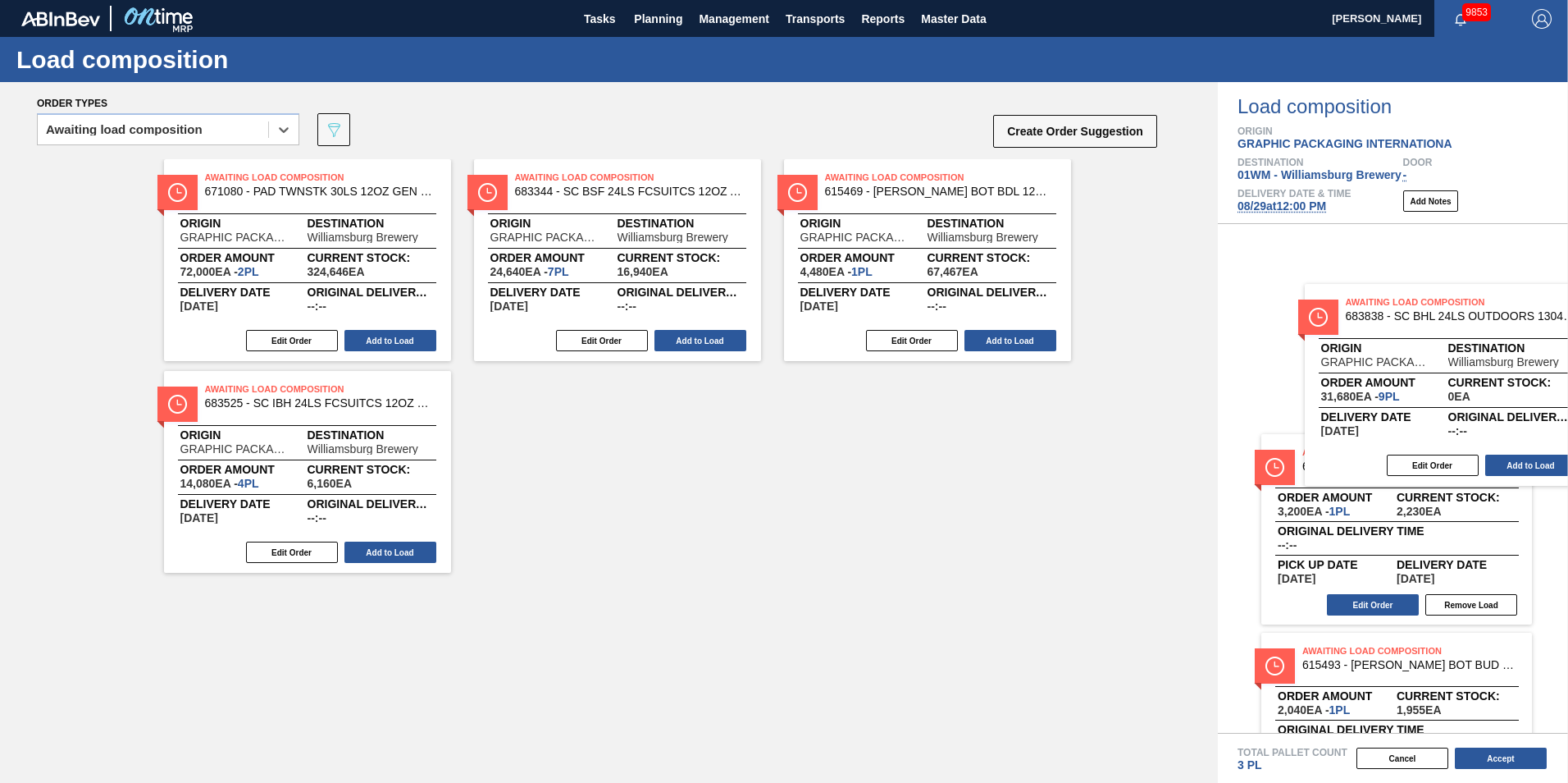
drag, startPoint x: 909, startPoint y: 251, endPoint x: 1430, endPoint y: 376, distance: 535.8
click at [1174, 376] on div "Order types option Awaiting load composition, selected. Select is focused ,type…" at bounding box center [784, 432] width 1568 height 700
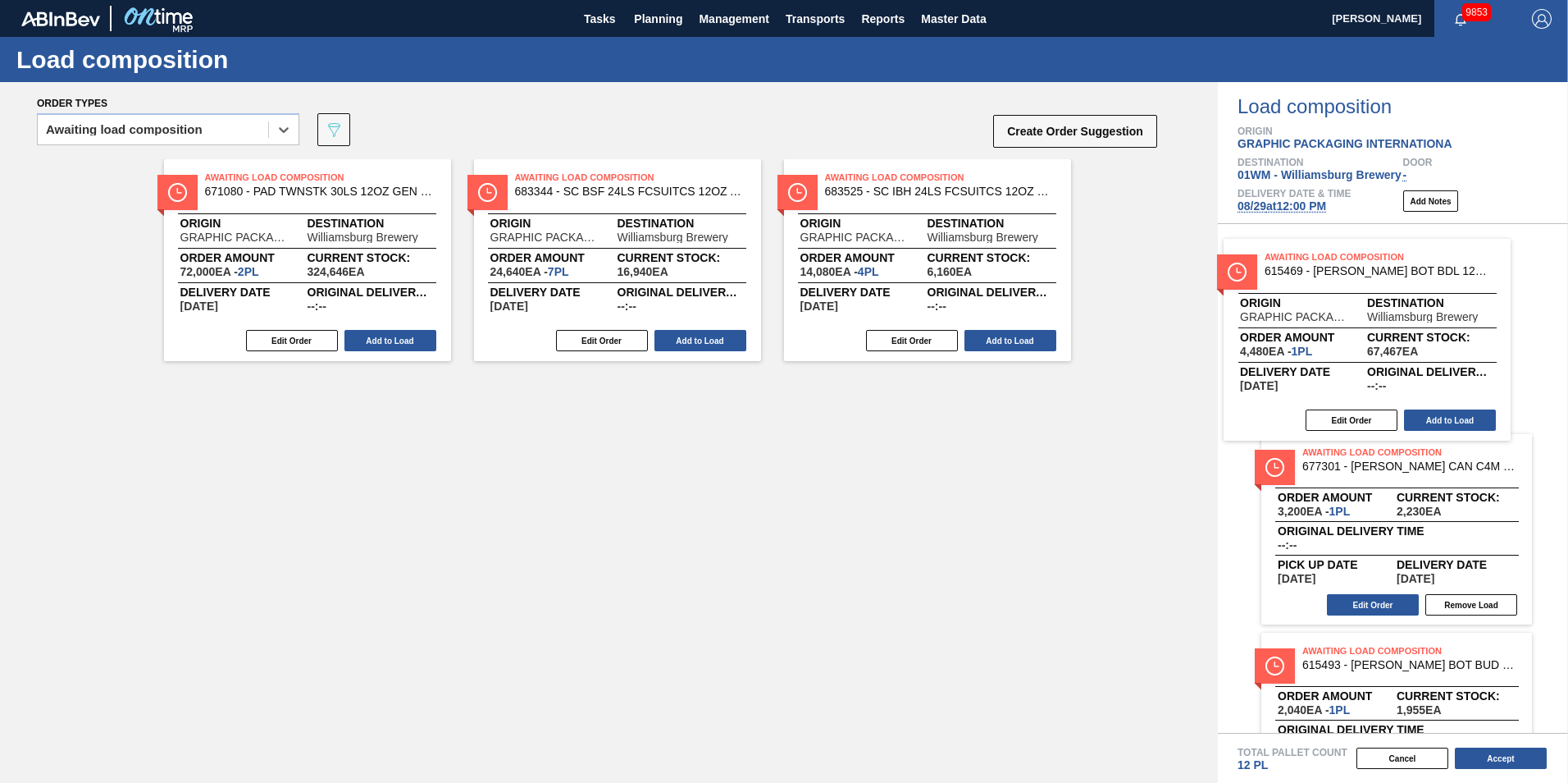
drag, startPoint x: 1116, startPoint y: 336, endPoint x: 1352, endPoint y: 360, distance: 237.2
click at [1174, 360] on div "Order types option Awaiting load composition, selected. Select is focused ,type…" at bounding box center [784, 432] width 1568 height 700
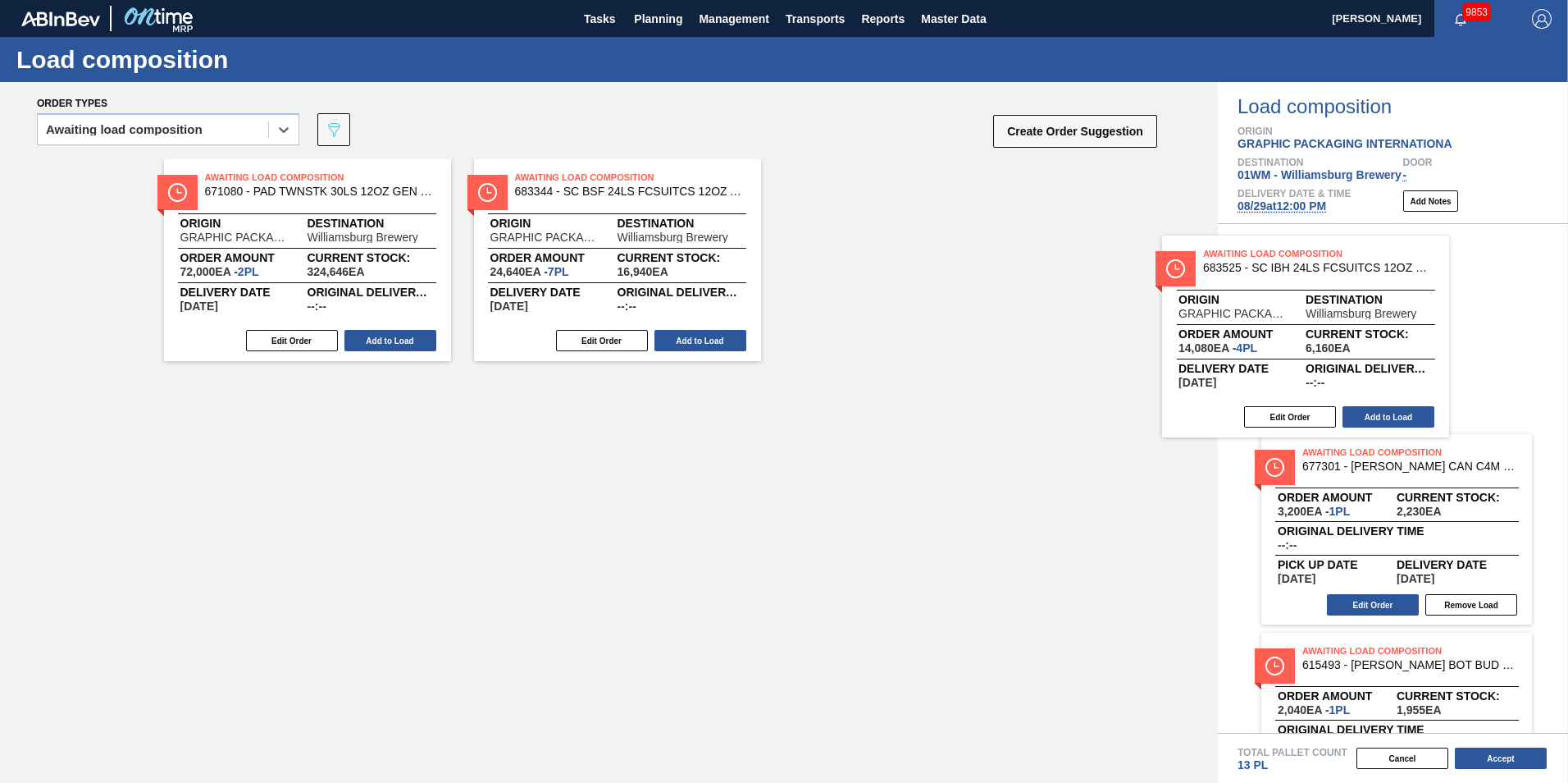
drag, startPoint x: 904, startPoint y: 259, endPoint x: 1341, endPoint y: 338, distance: 444.1
click at [1174, 338] on div "Order types option Awaiting load composition, selected. Select is focused ,type…" at bounding box center [784, 432] width 1568 height 700
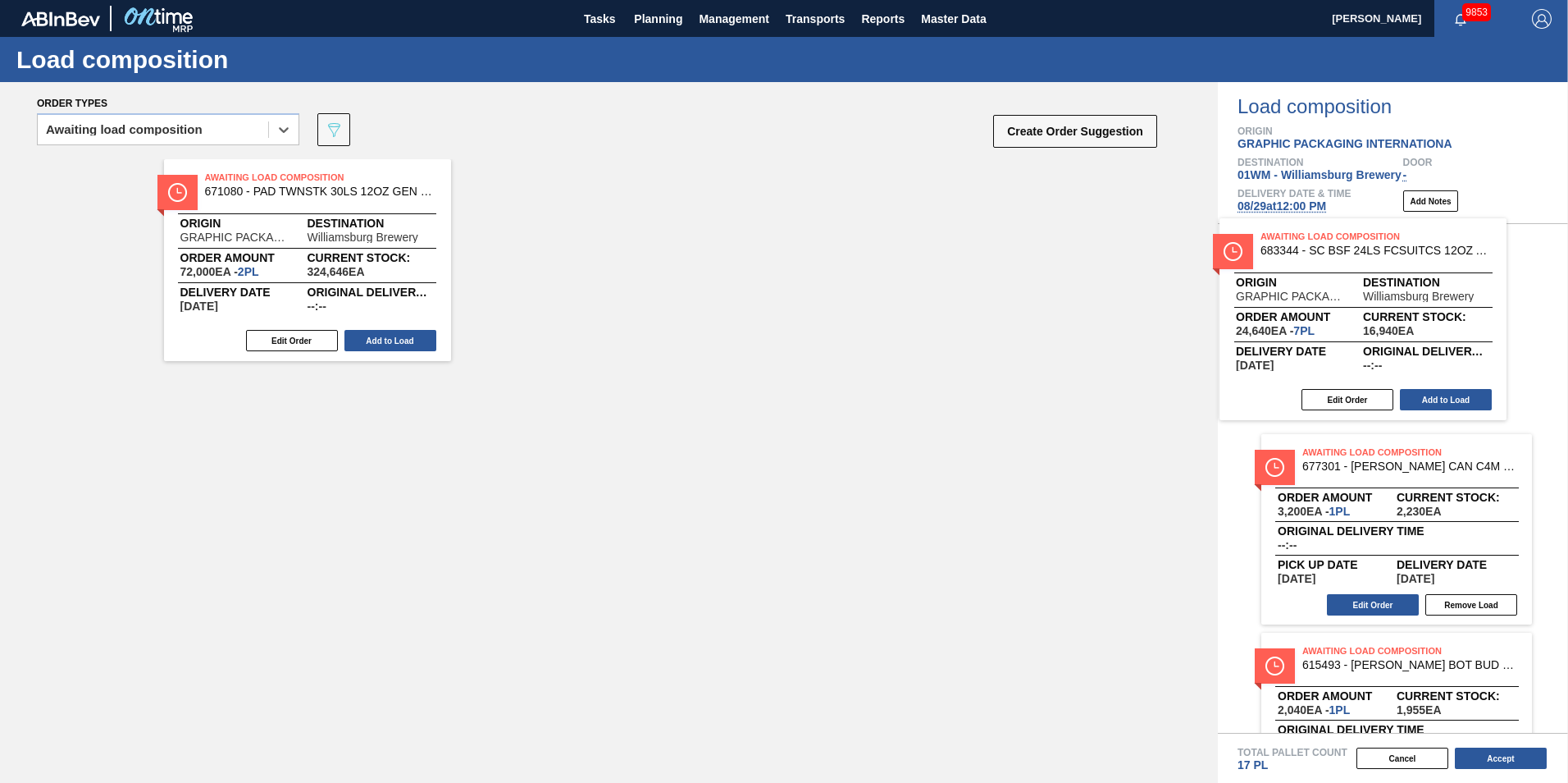
drag, startPoint x: 878, startPoint y: 270, endPoint x: 1396, endPoint y: 295, distance: 518.6
click at [1174, 295] on div "Order types option Awaiting load composition, selected. Select is focused ,type…" at bounding box center [784, 432] width 1568 height 700
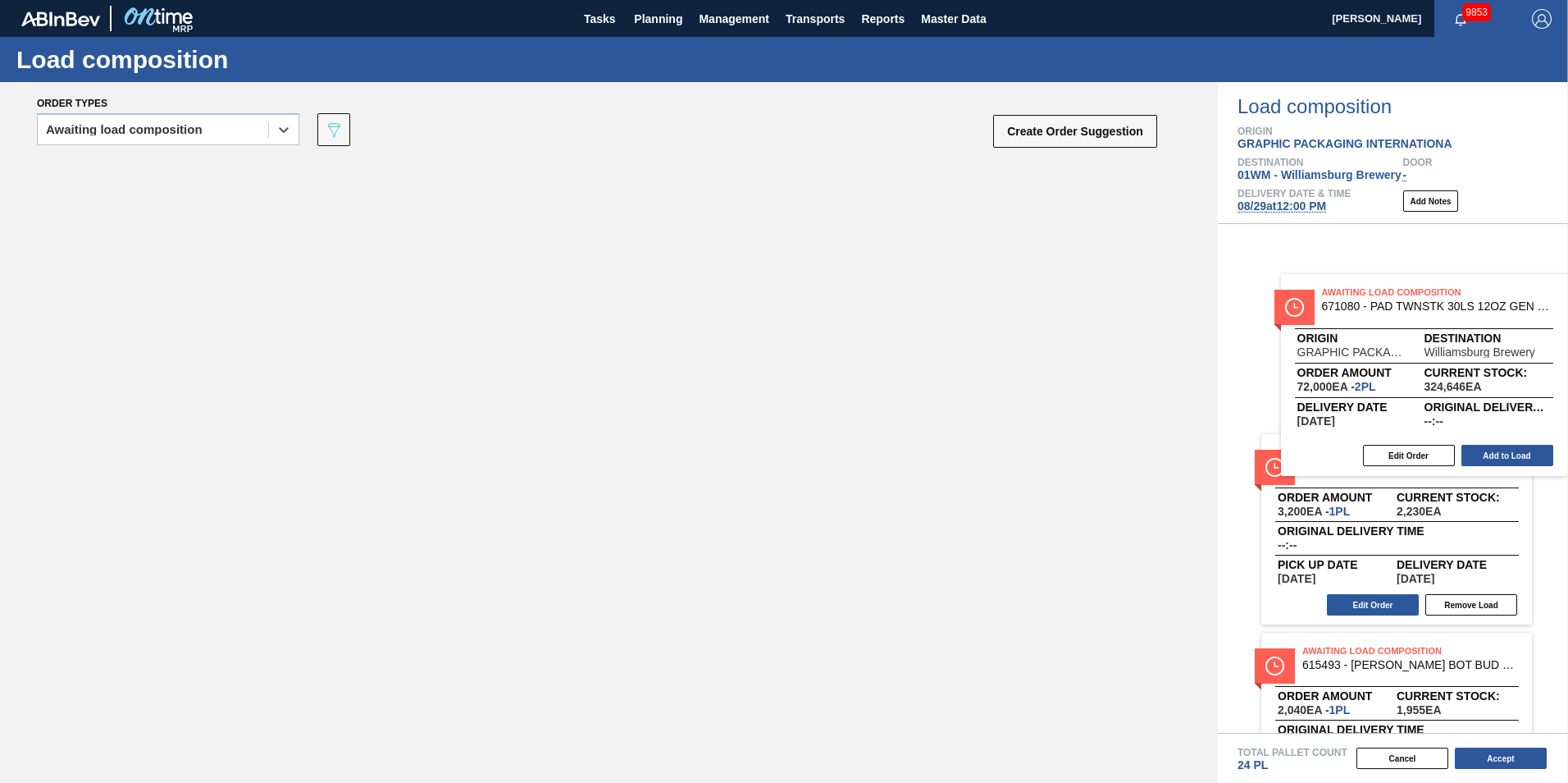
drag, startPoint x: 292, startPoint y: 248, endPoint x: 1416, endPoint y: 451, distance: 1142.2
click at [1174, 365] on div "Order types option Awaiting load composition, selected. Select is focused ,type…" at bounding box center [784, 432] width 1568 height 700
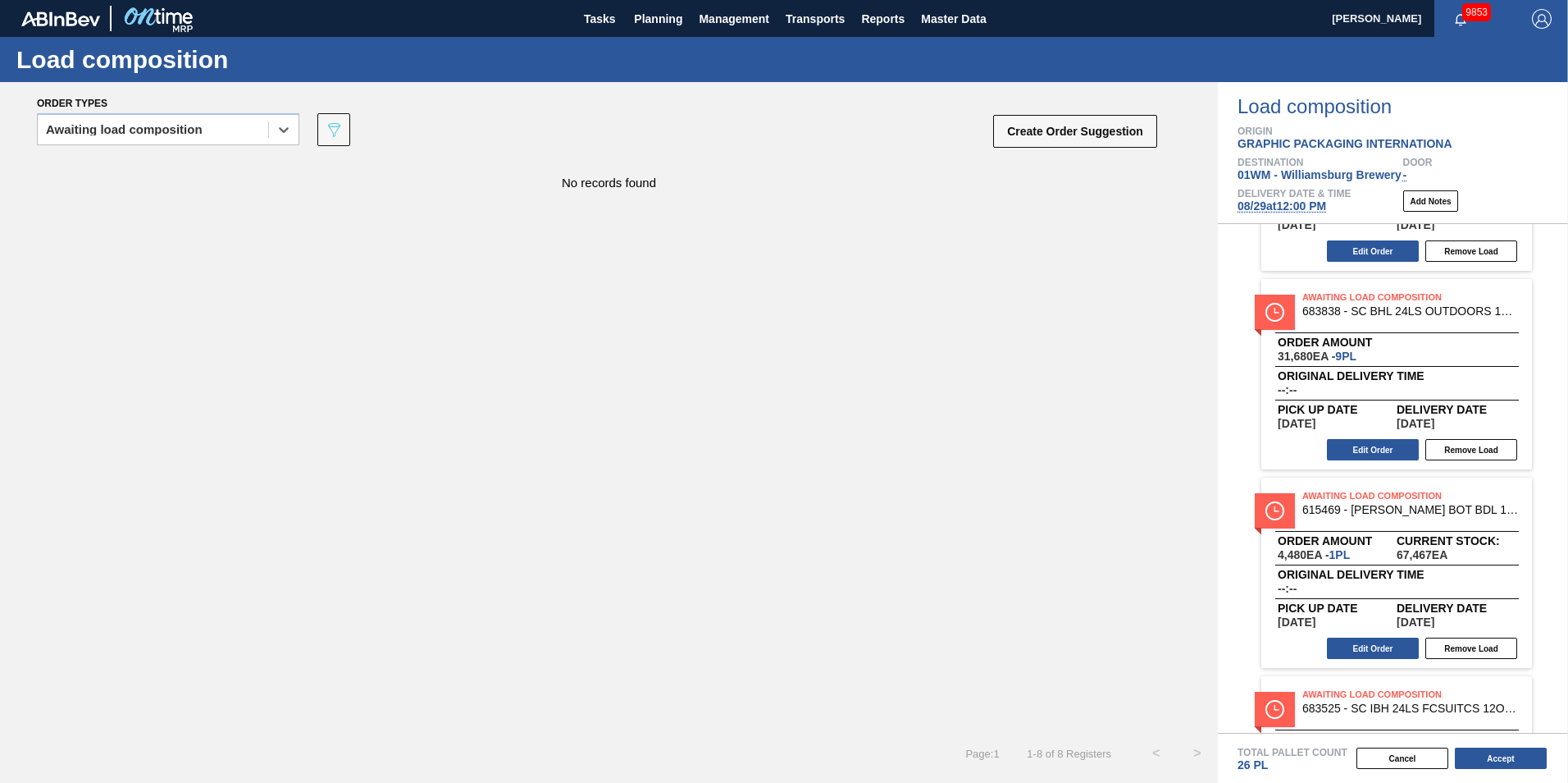
scroll to position [574, 0]
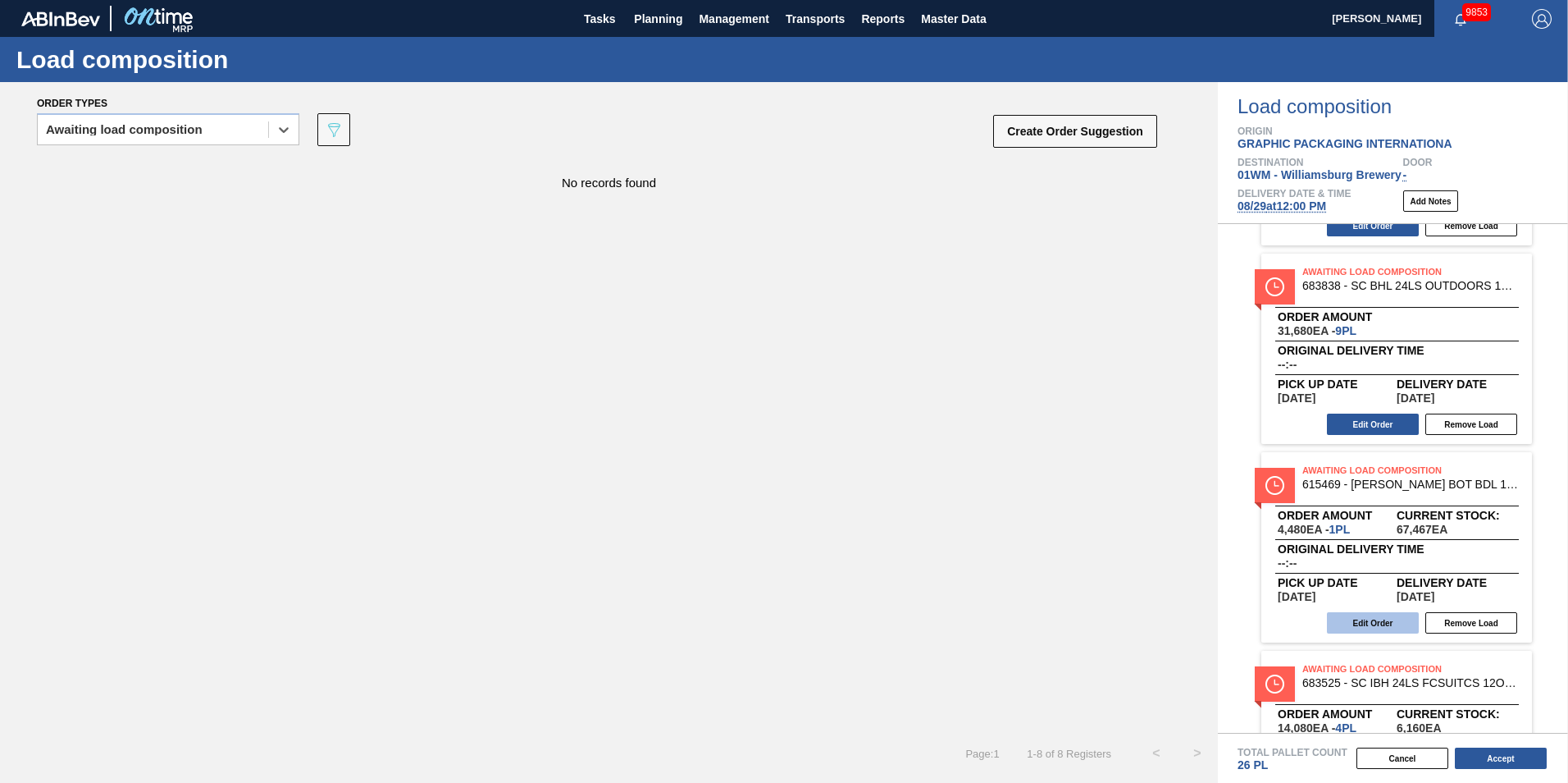
click at [1174, 629] on button "Edit Order" at bounding box center [1373, 623] width 92 height 21
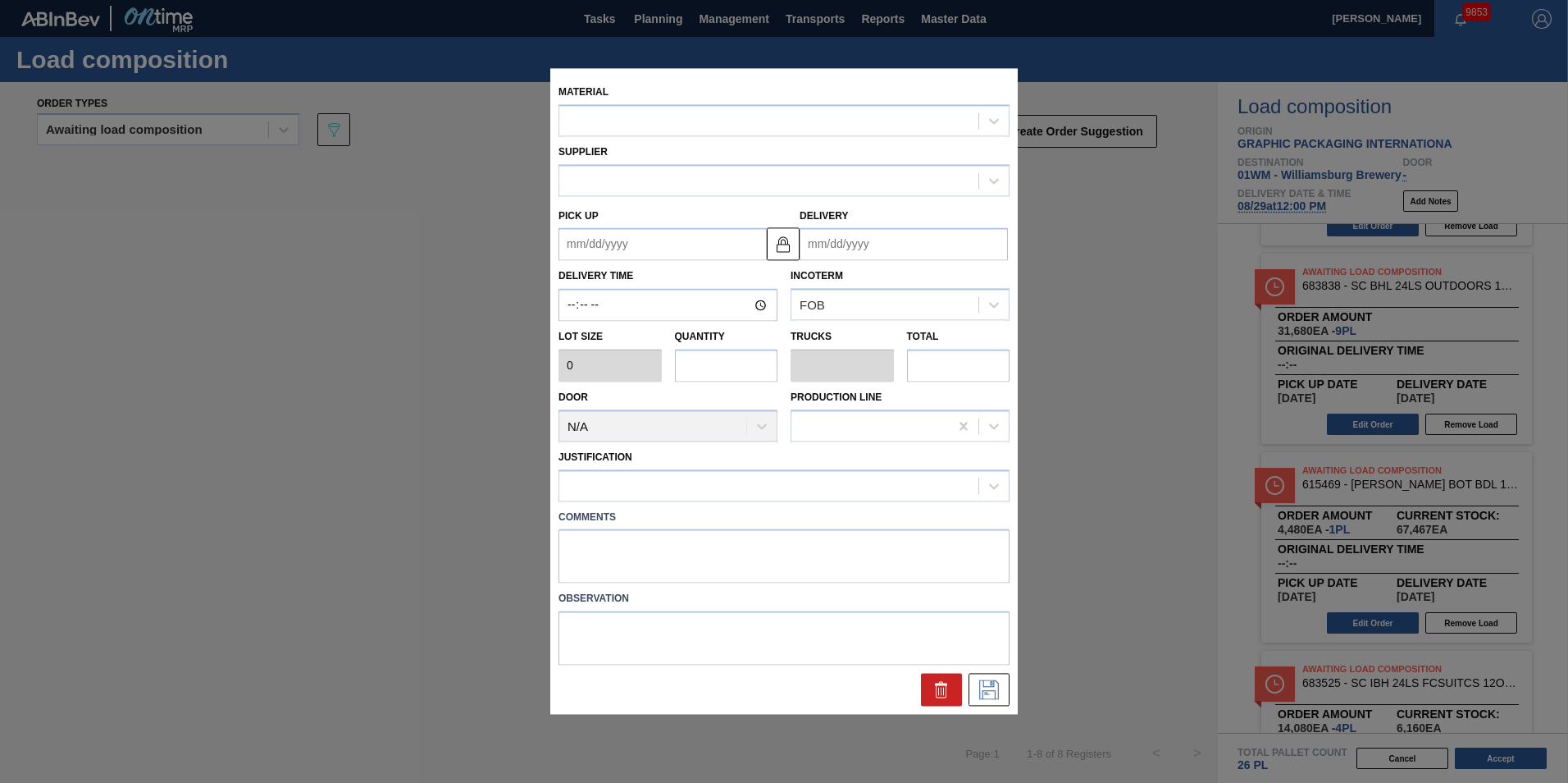
type input "4,480"
type input "1"
type input "0.038"
type input "4,480"
type up "[DATE]"
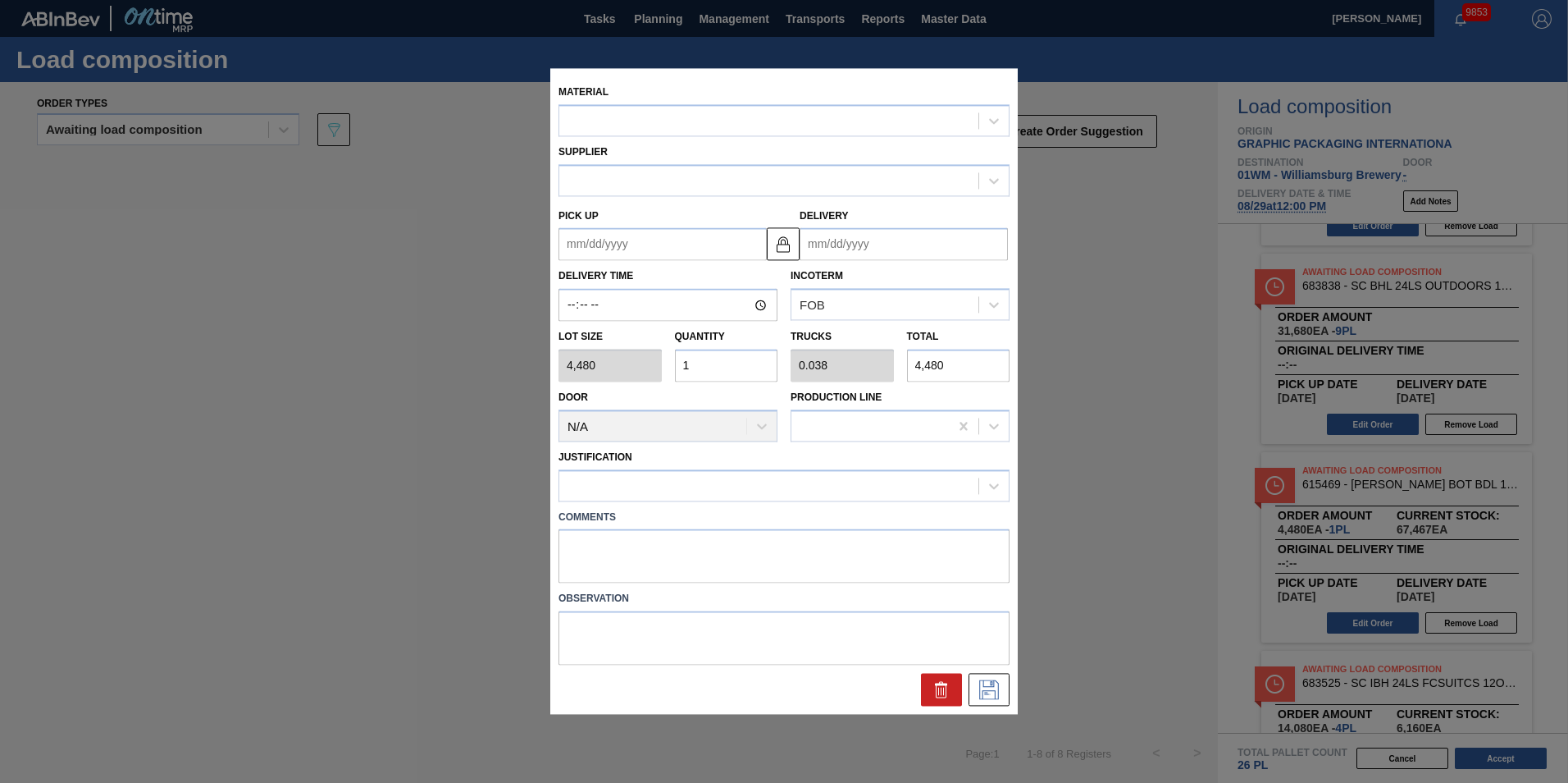
type input "[DATE]"
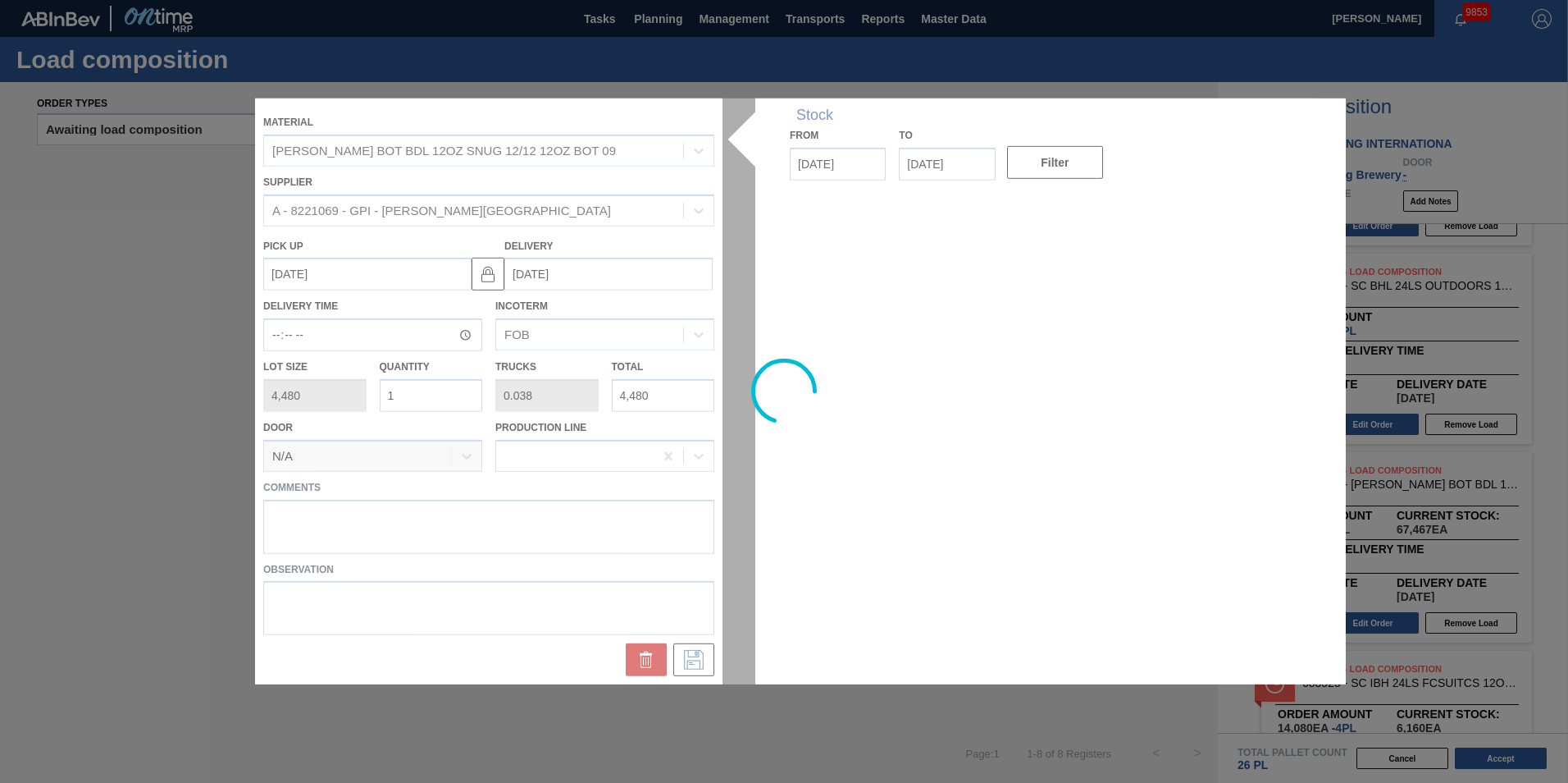
click at [503, 512] on div at bounding box center [784, 391] width 1058 height 586
click at [467, 506] on div at bounding box center [784, 391] width 1058 height 586
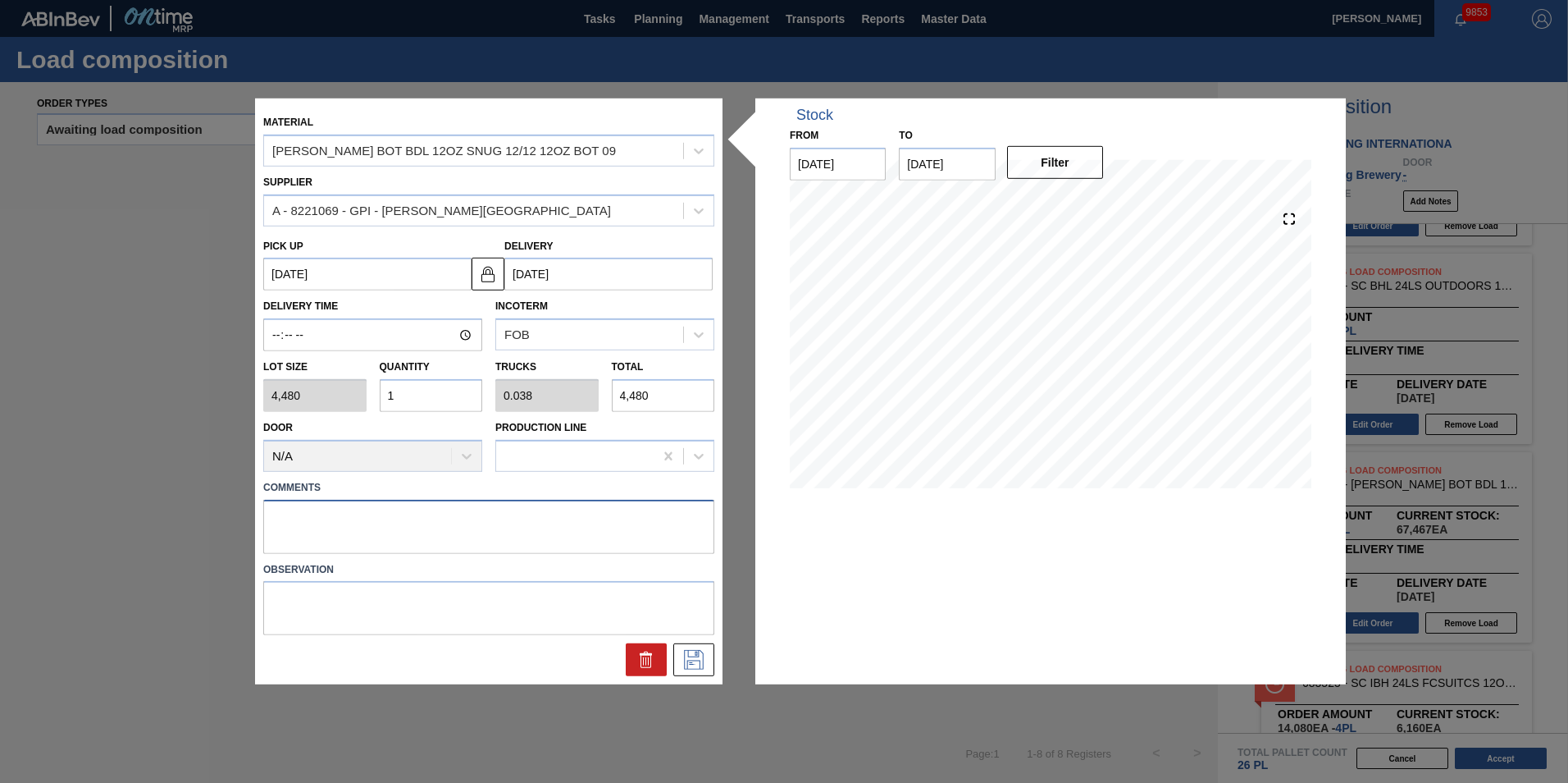
click at [485, 526] on textarea at bounding box center [488, 525] width 451 height 54
type textarea "T-1P BTL"
click at [700, 634] on icon at bounding box center [694, 659] width 27 height 19
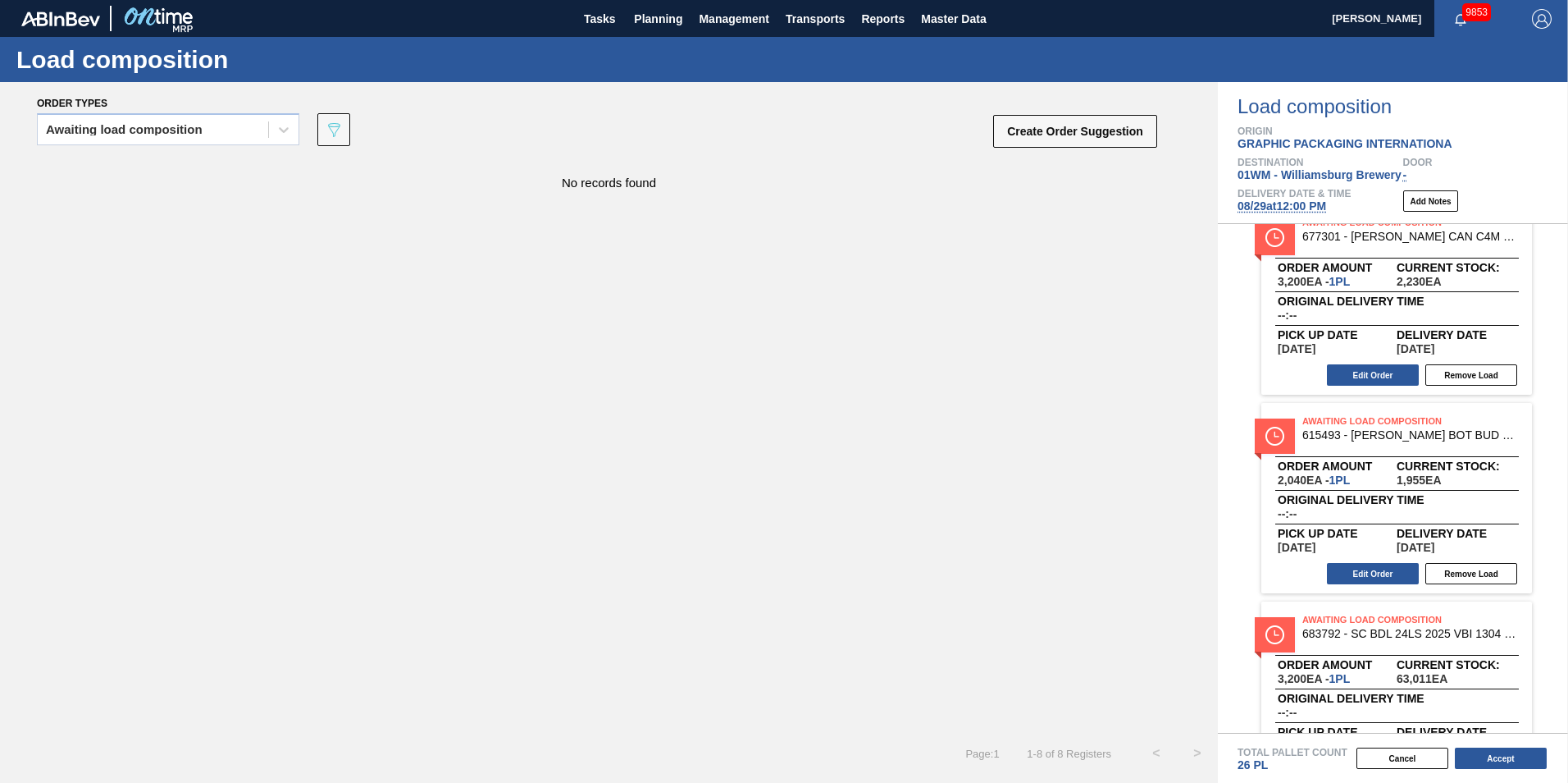
scroll to position [0, 0]
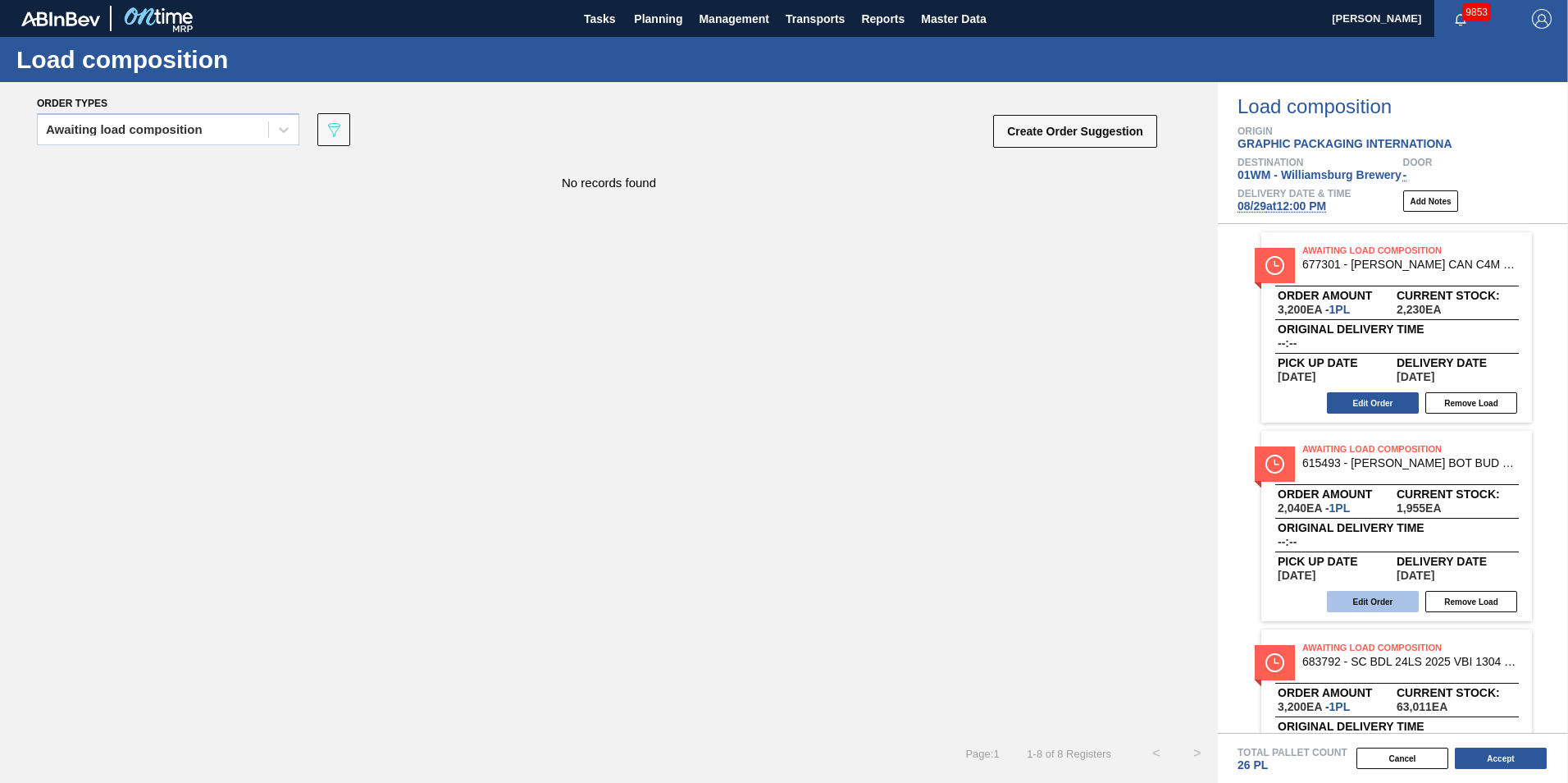
click at [1174, 596] on button "Edit Order" at bounding box center [1373, 601] width 92 height 21
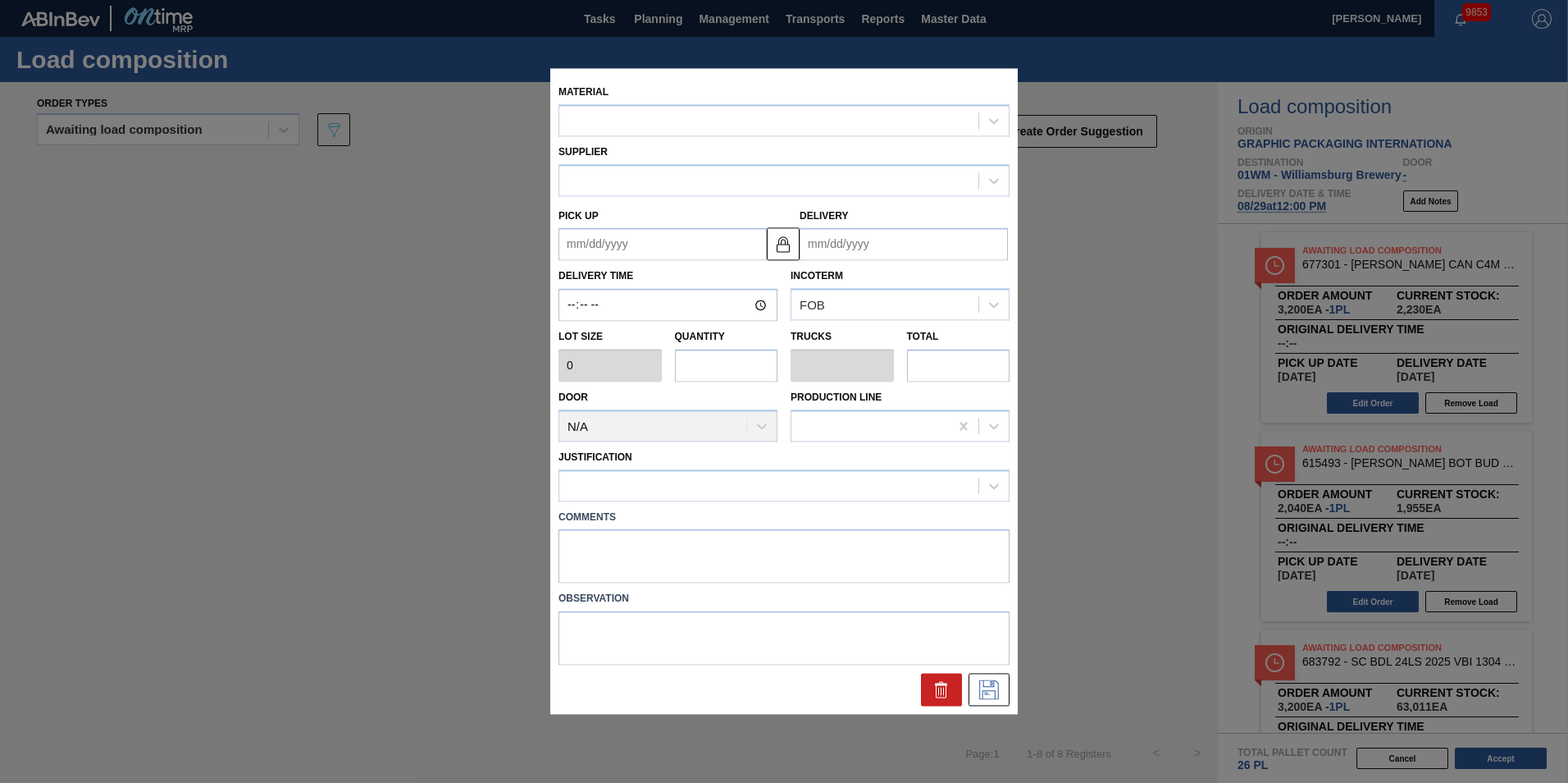
type input "2,040"
type input "1"
type input "0.038"
type input "2,040"
type up "[DATE]"
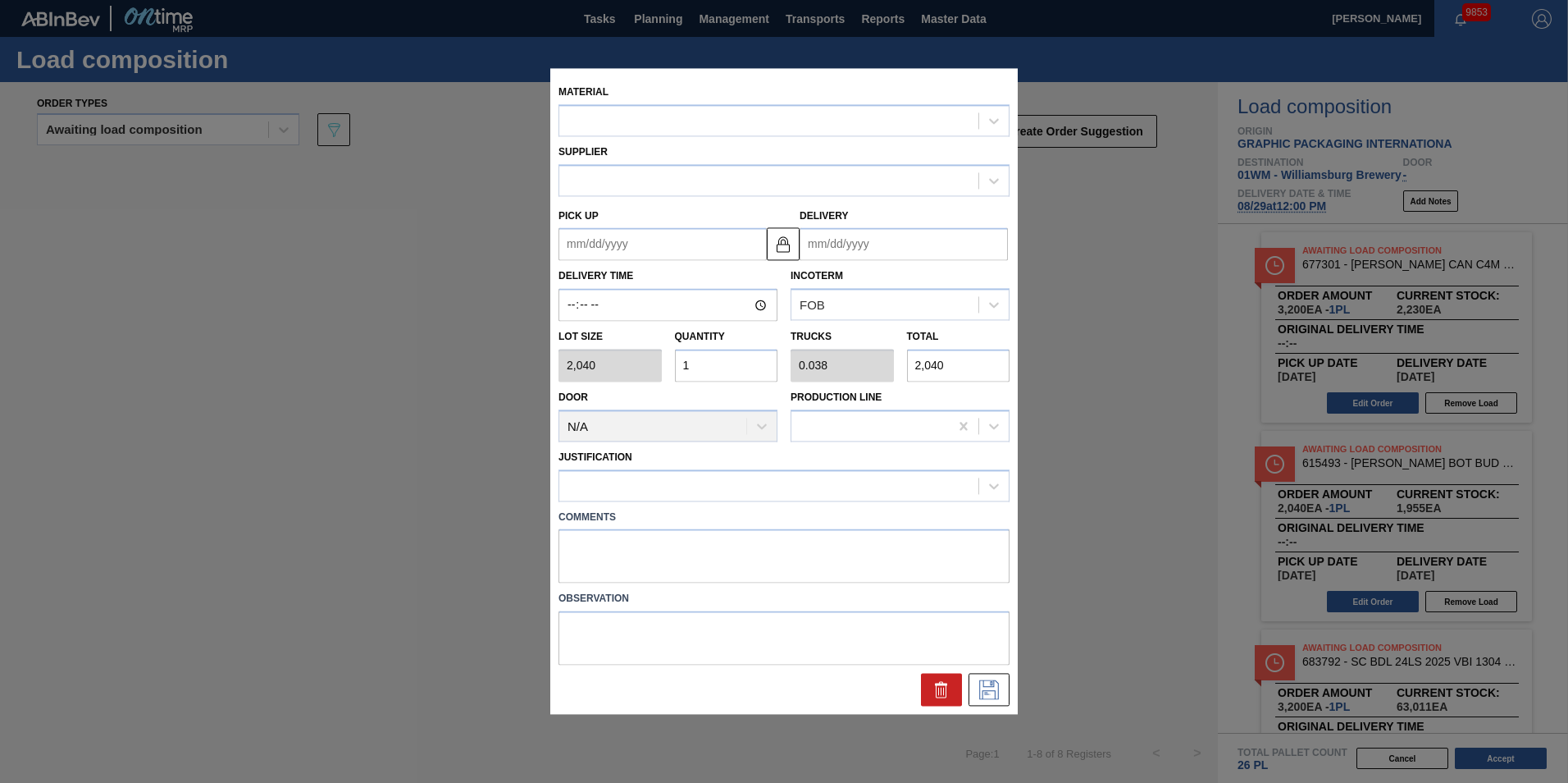
type input "[DATE]"
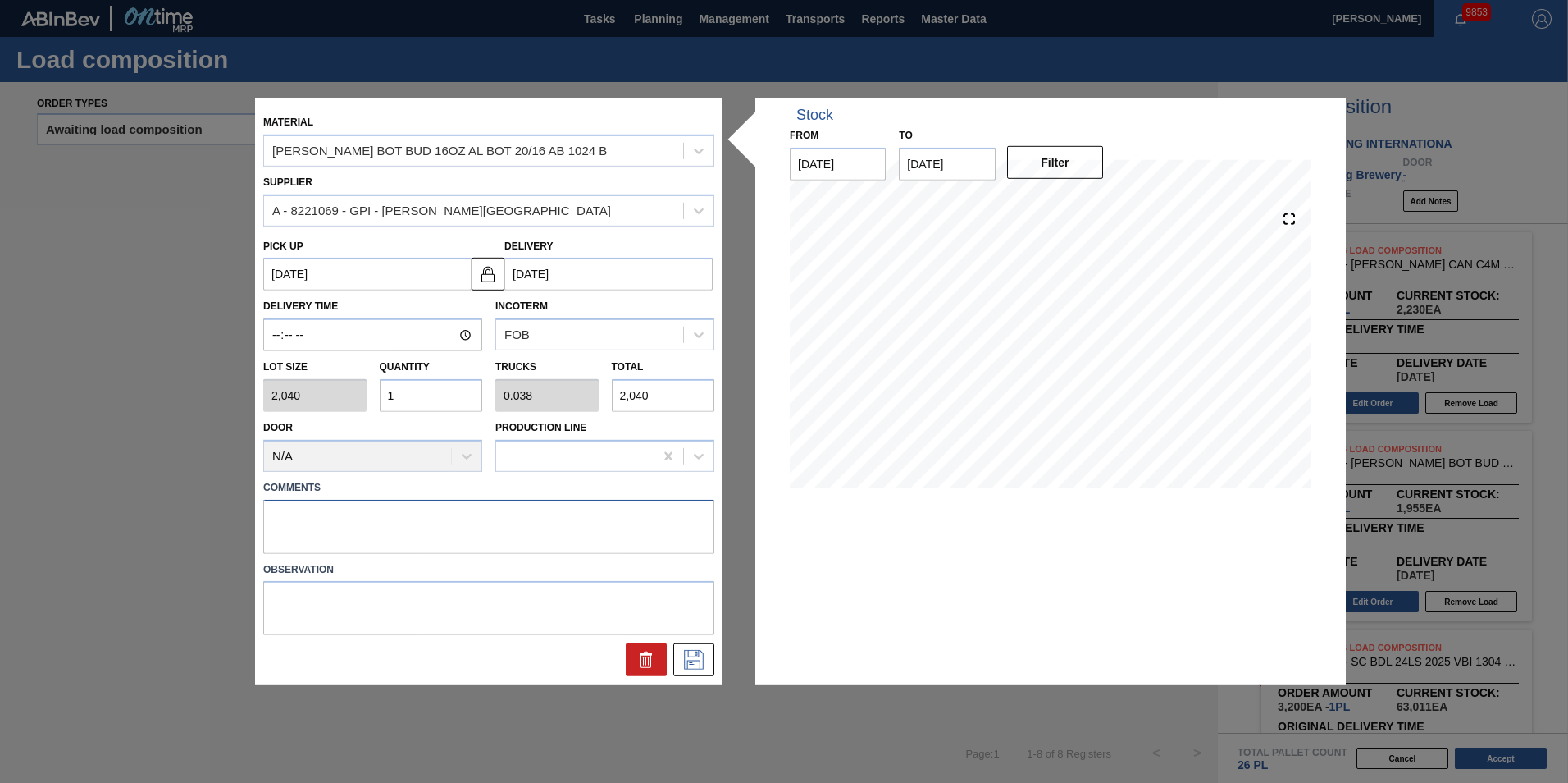
click at [315, 531] on textarea at bounding box center [488, 525] width 451 height 54
type textarea "T2-1P BTL"
click at [698, 634] on icon at bounding box center [693, 659] width 19 height 19
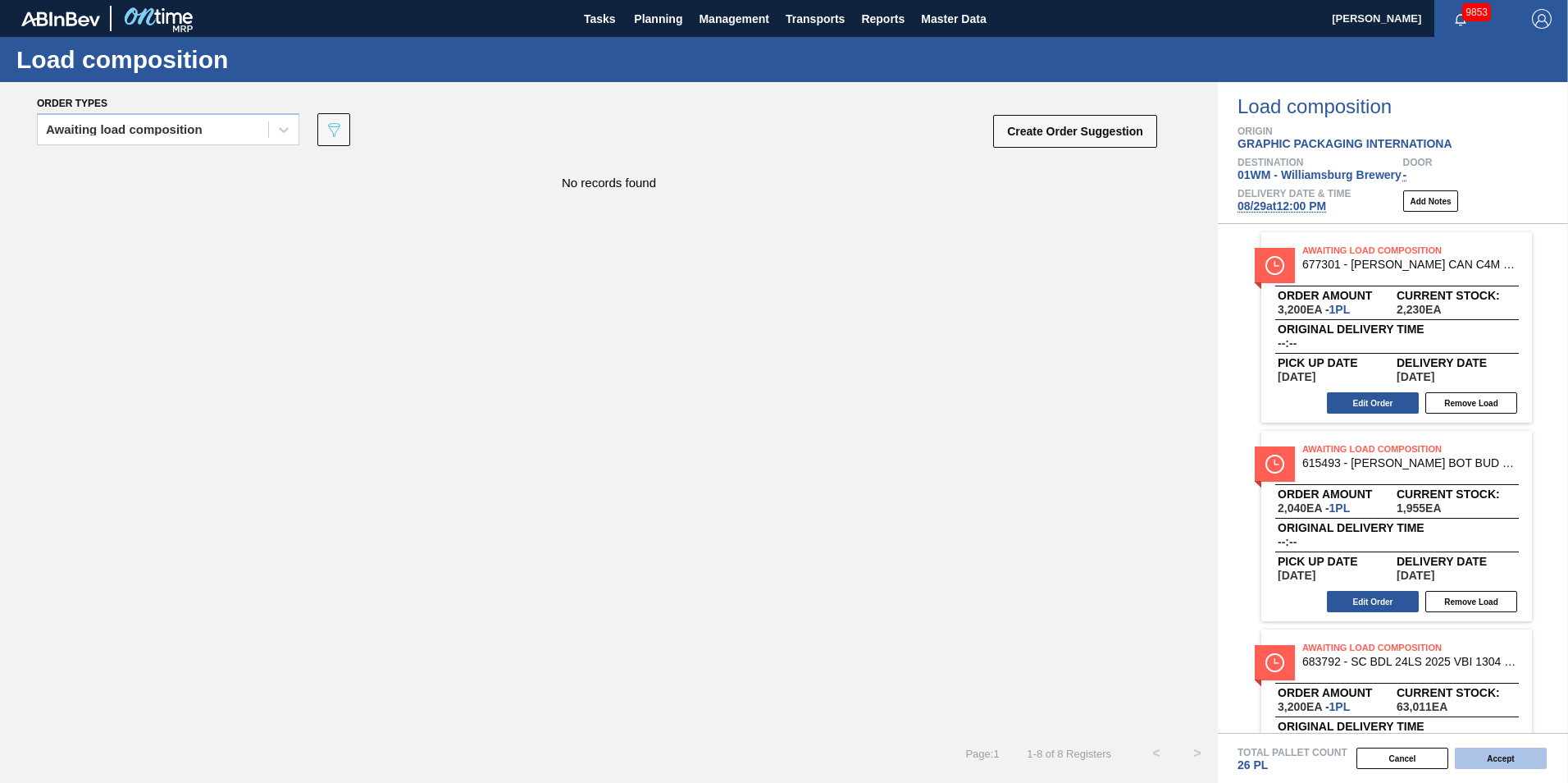
click at [1174, 634] on button "Accept" at bounding box center [1501, 757] width 92 height 21
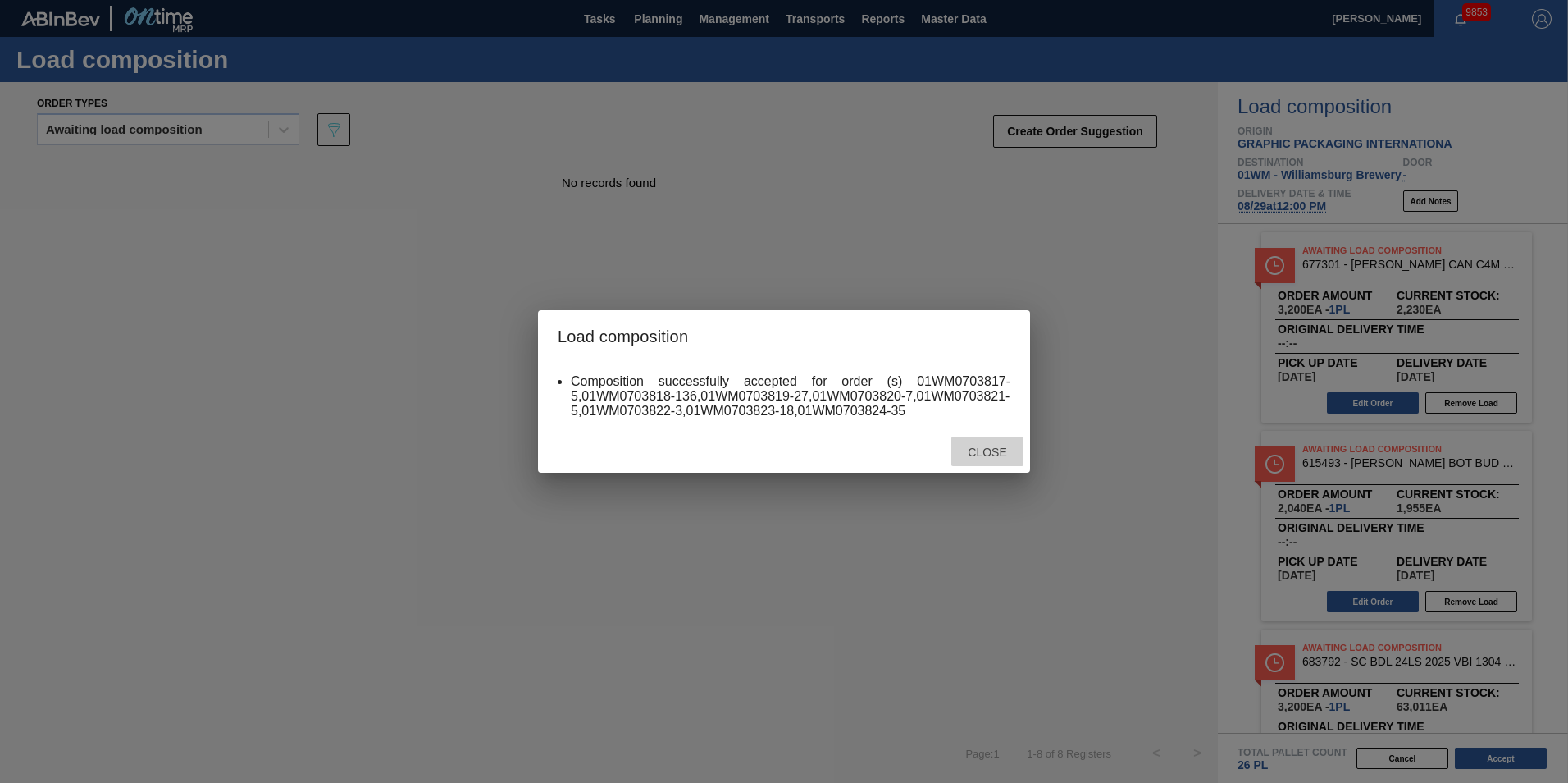
click at [972, 455] on span "Close" at bounding box center [987, 452] width 65 height 13
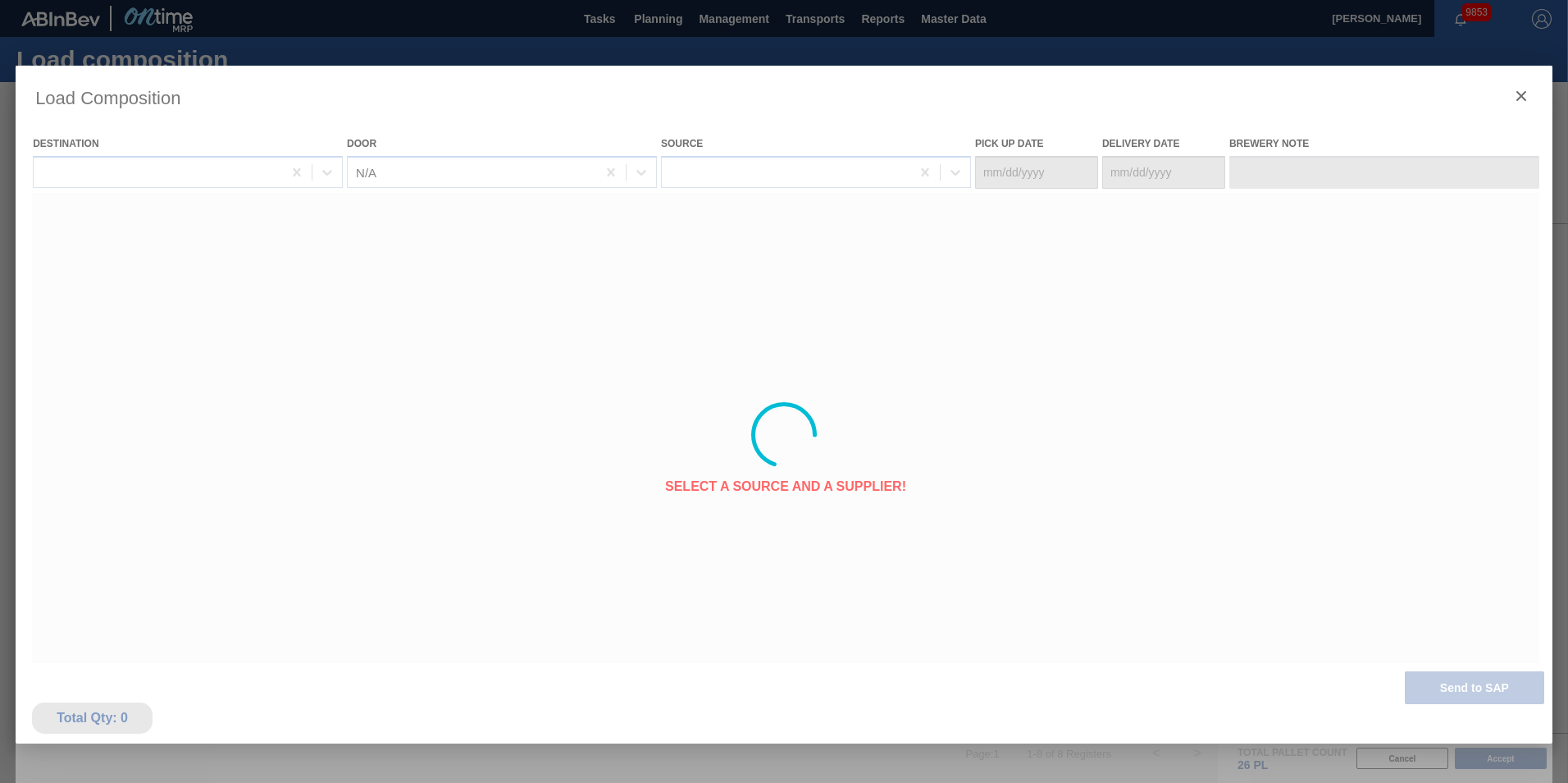
type Date "[DATE]"
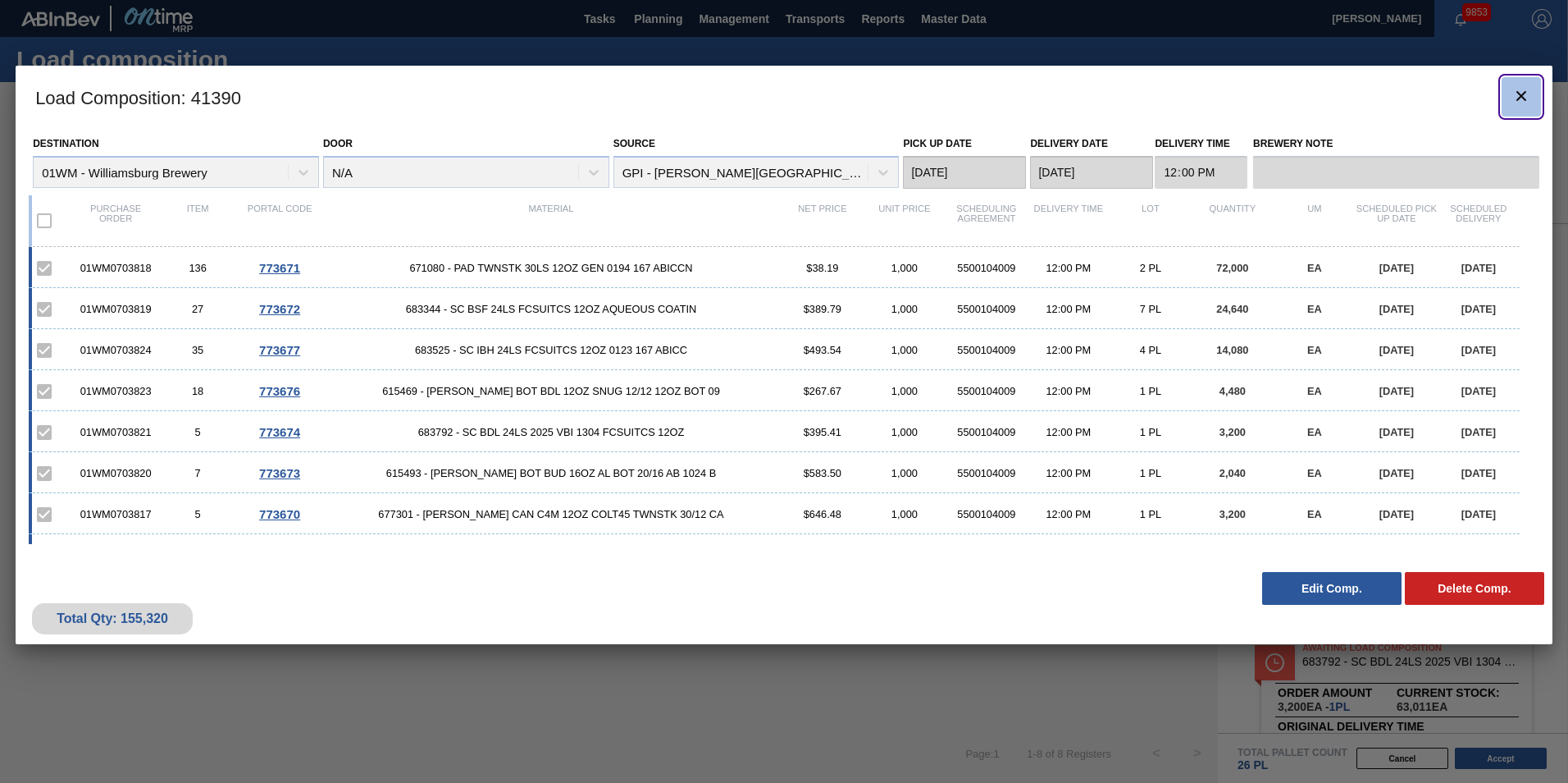
click at [1174, 94] on icon "botão de ícone" at bounding box center [1520, 95] width 19 height 19
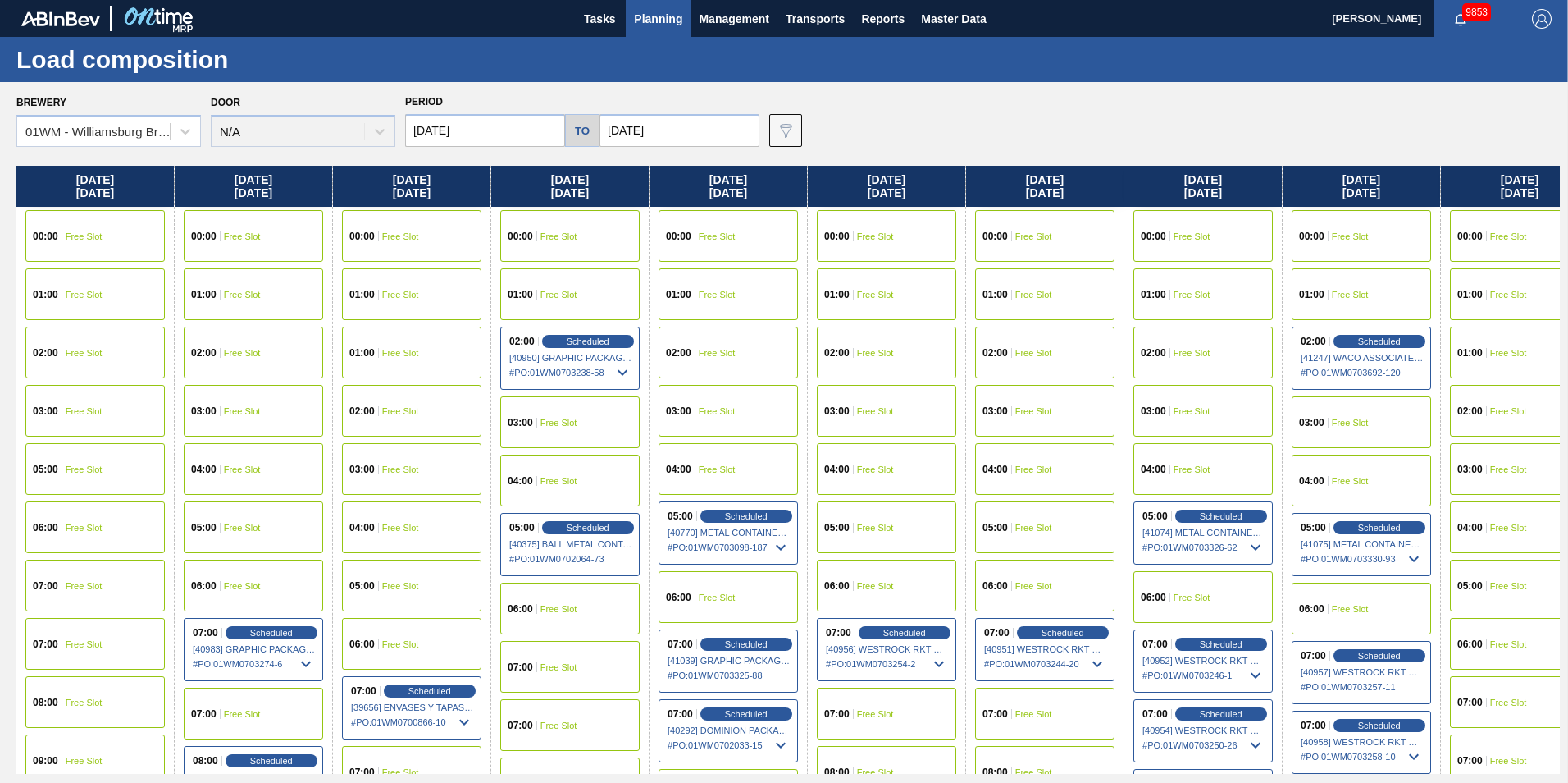
click at [668, 30] on button "Planning" at bounding box center [658, 18] width 65 height 37
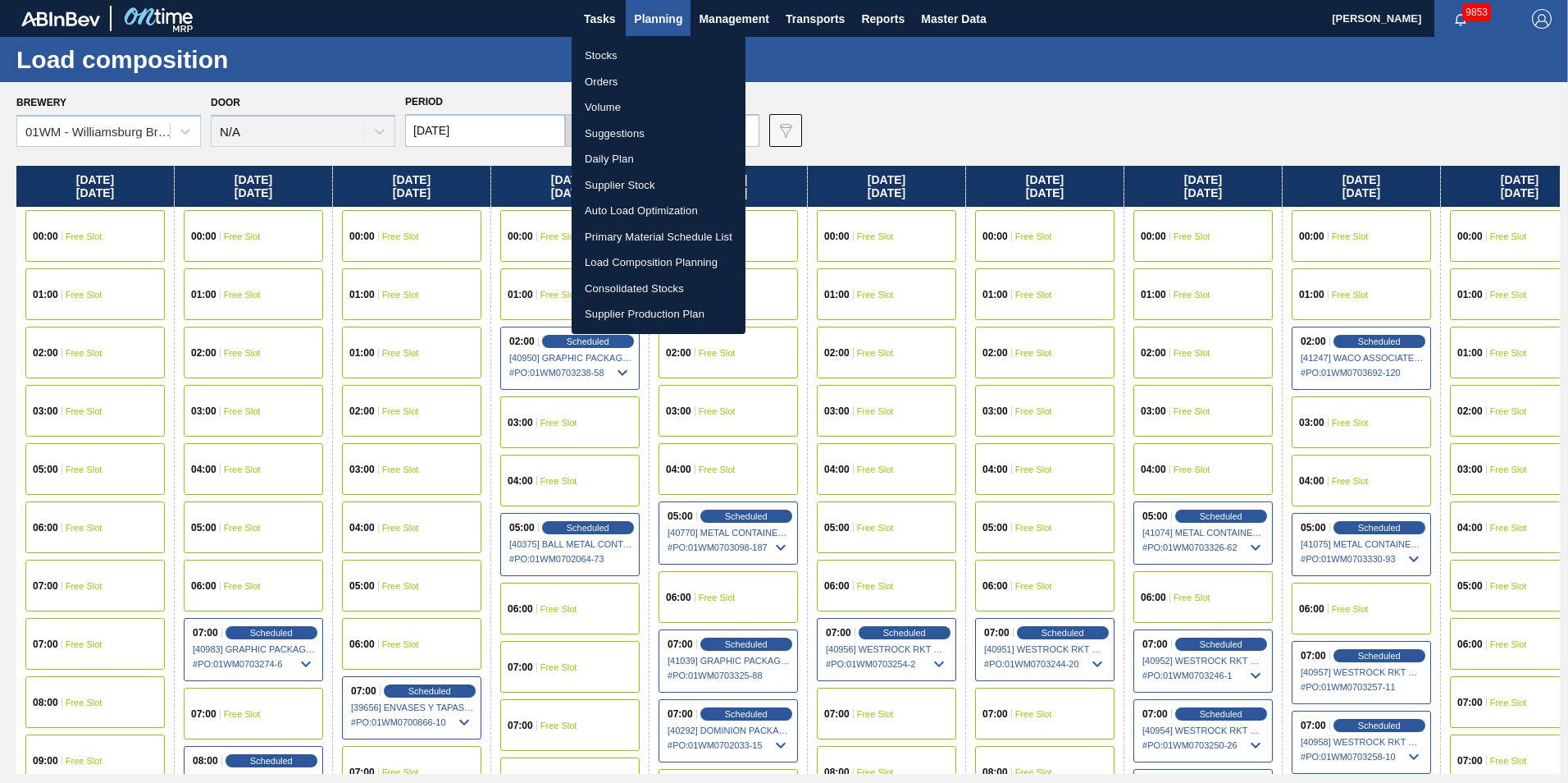
click at [650, 128] on li "Suggestions" at bounding box center [659, 134] width 174 height 27
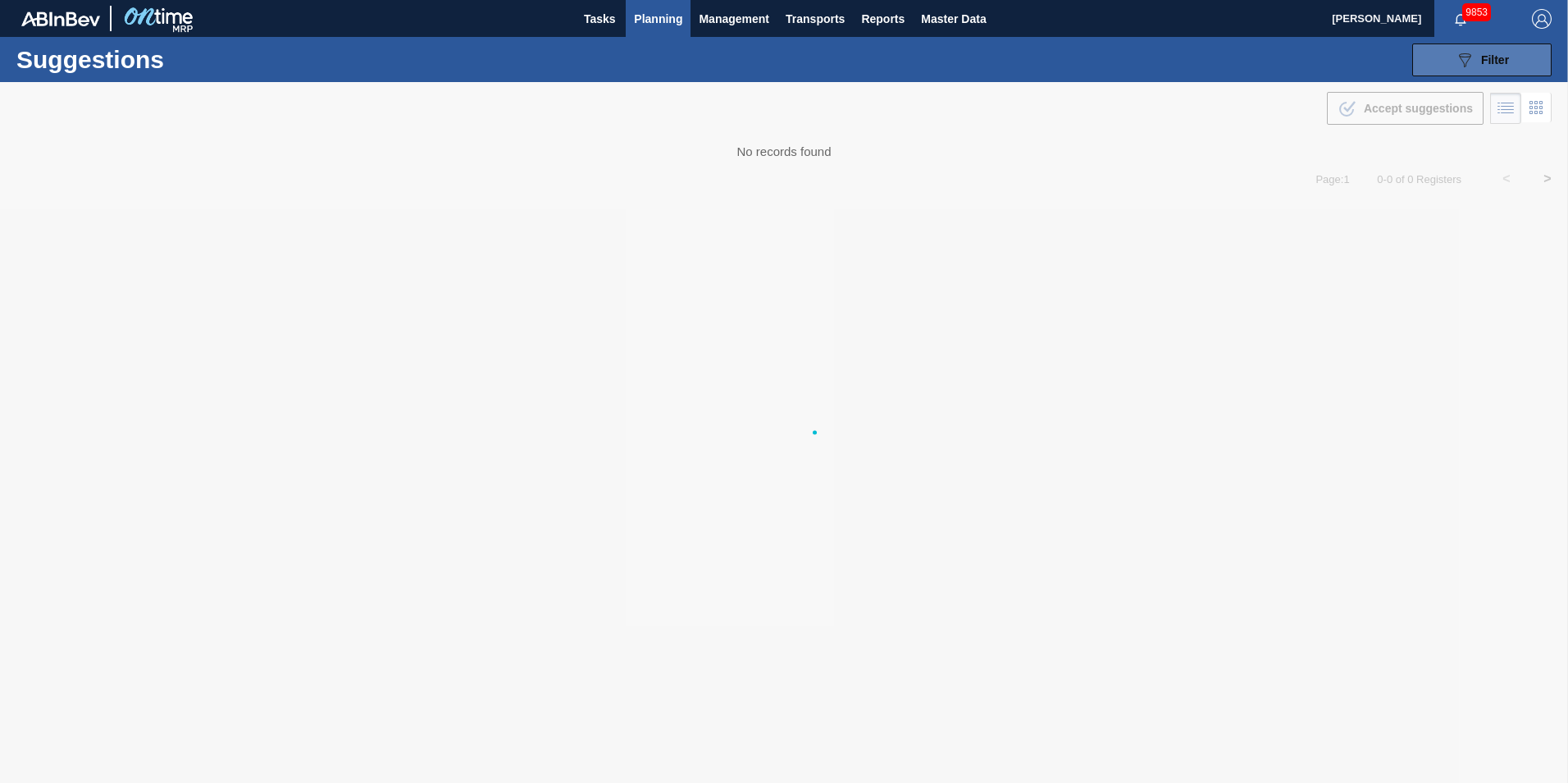
click at [1174, 50] on button "089F7B8B-B2A5-4AFE-B5C0-19BA573D28AC Filter" at bounding box center [1482, 60] width 139 height 33
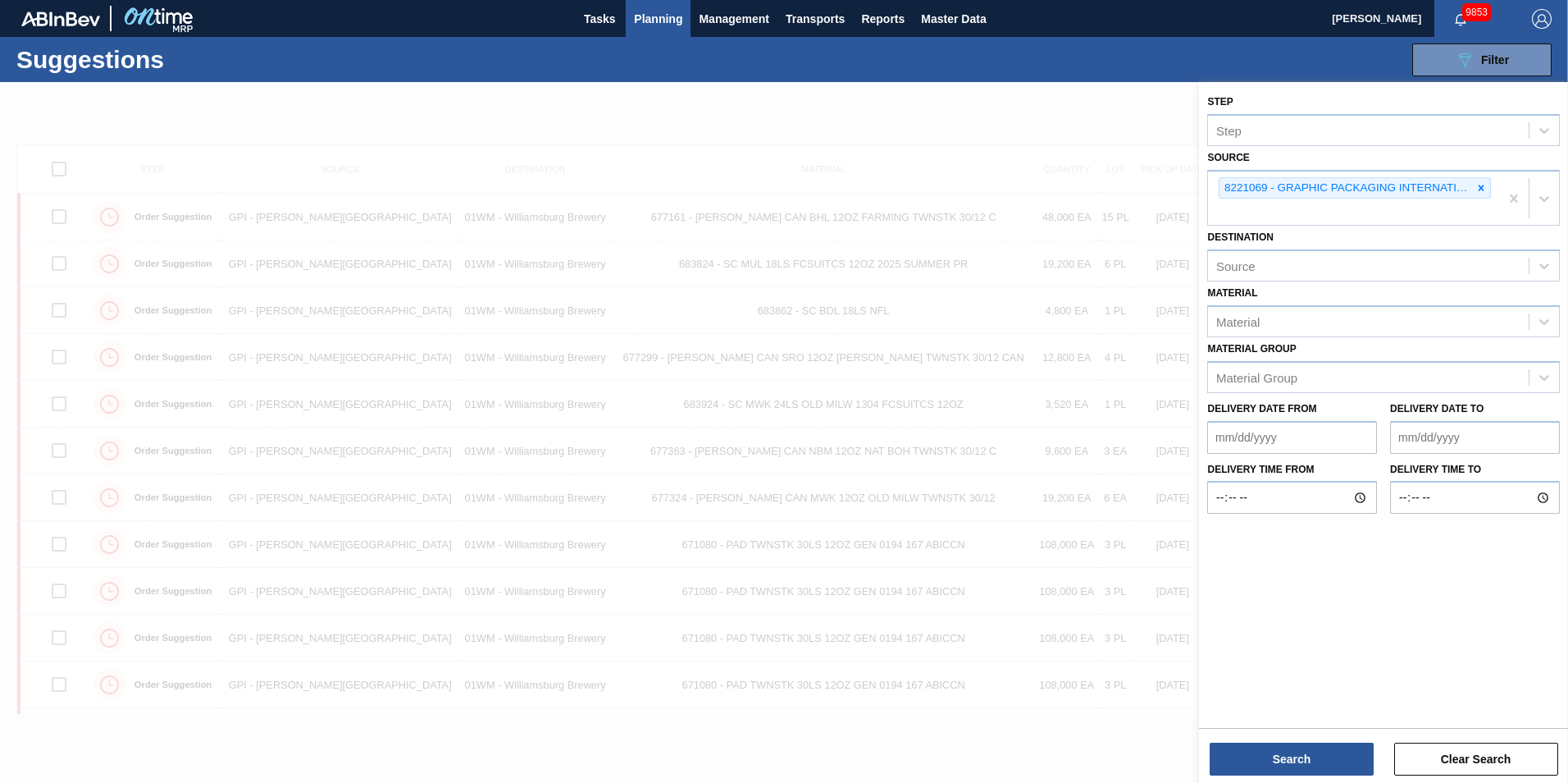
click at [942, 172] on div at bounding box center [784, 473] width 1568 height 783
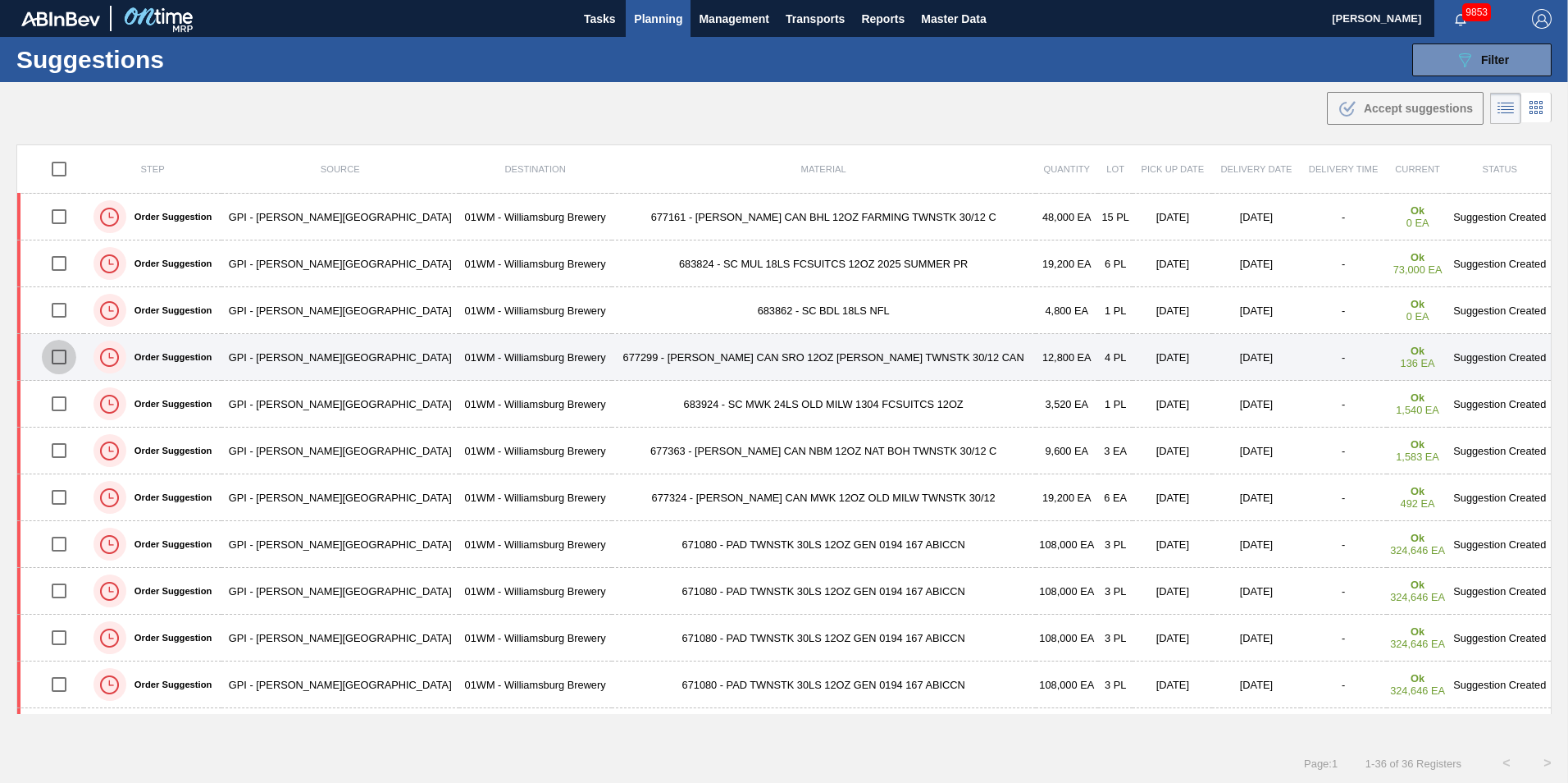
click at [66, 352] on input "checkbox" at bounding box center [60, 358] width 35 height 35
checkbox input "true"
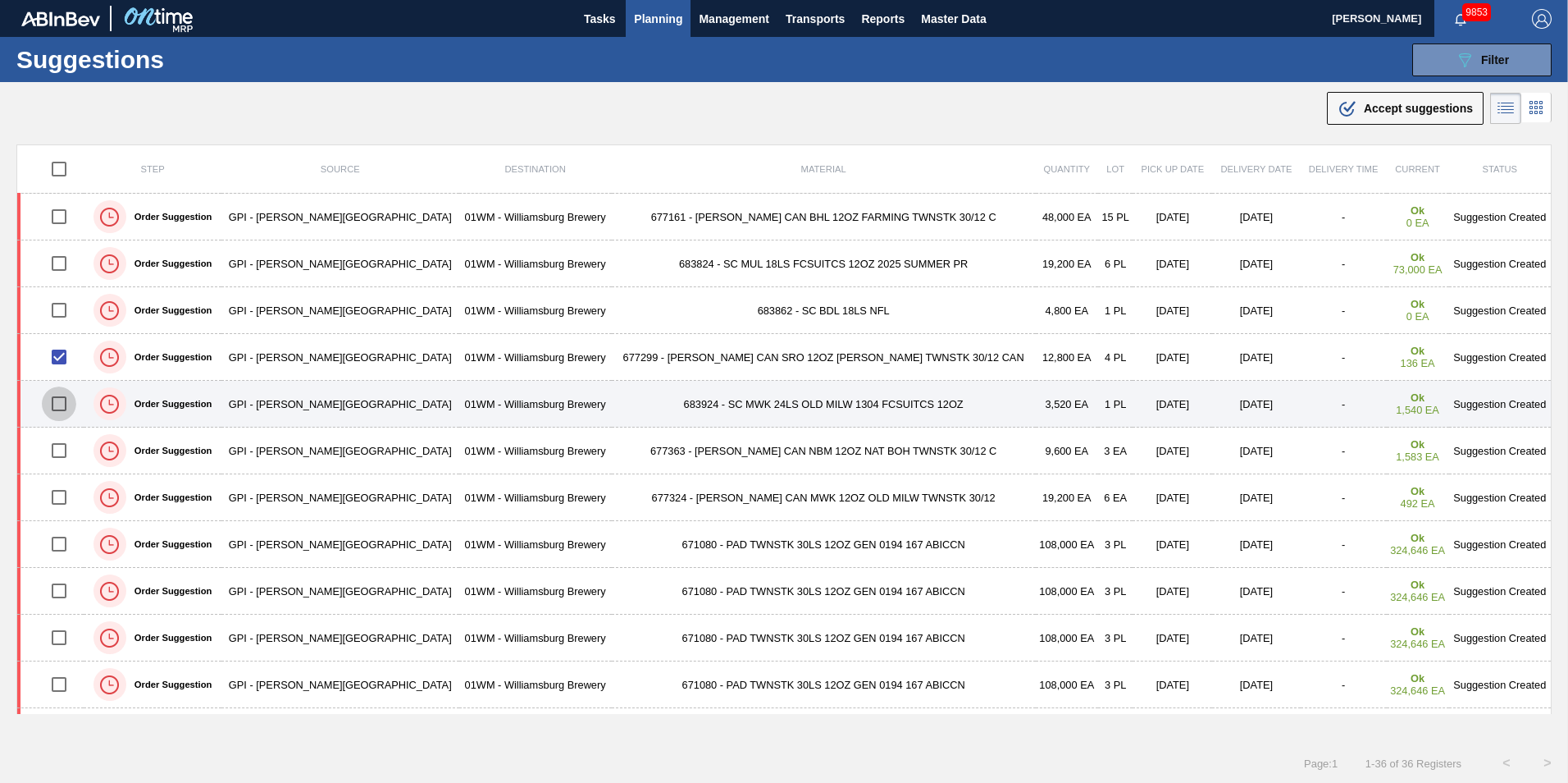
click at [66, 407] on input "checkbox" at bounding box center [60, 404] width 35 height 35
checkbox input "true"
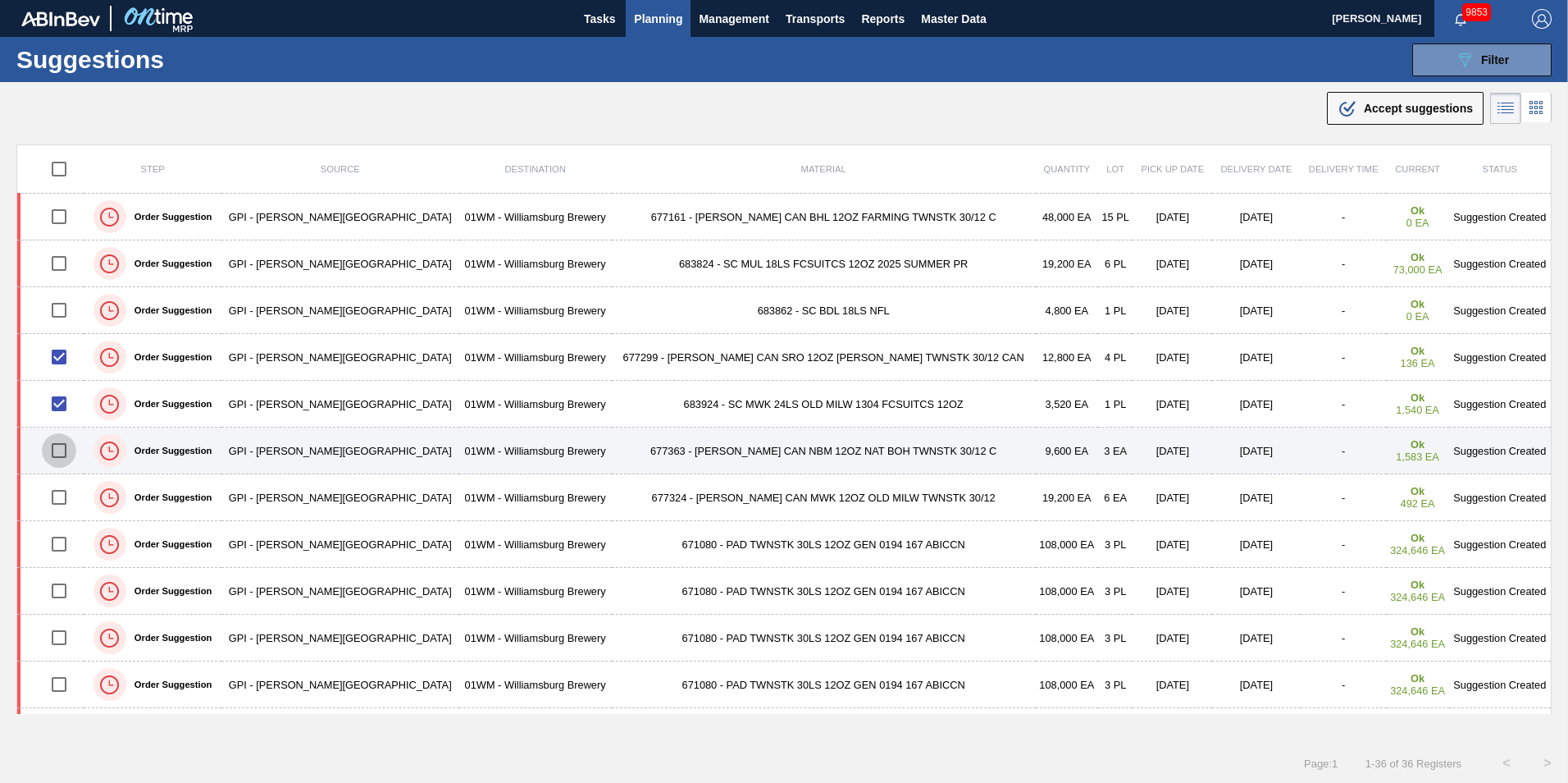
click at [66, 447] on input "checkbox" at bounding box center [60, 451] width 35 height 35
checkbox input "true"
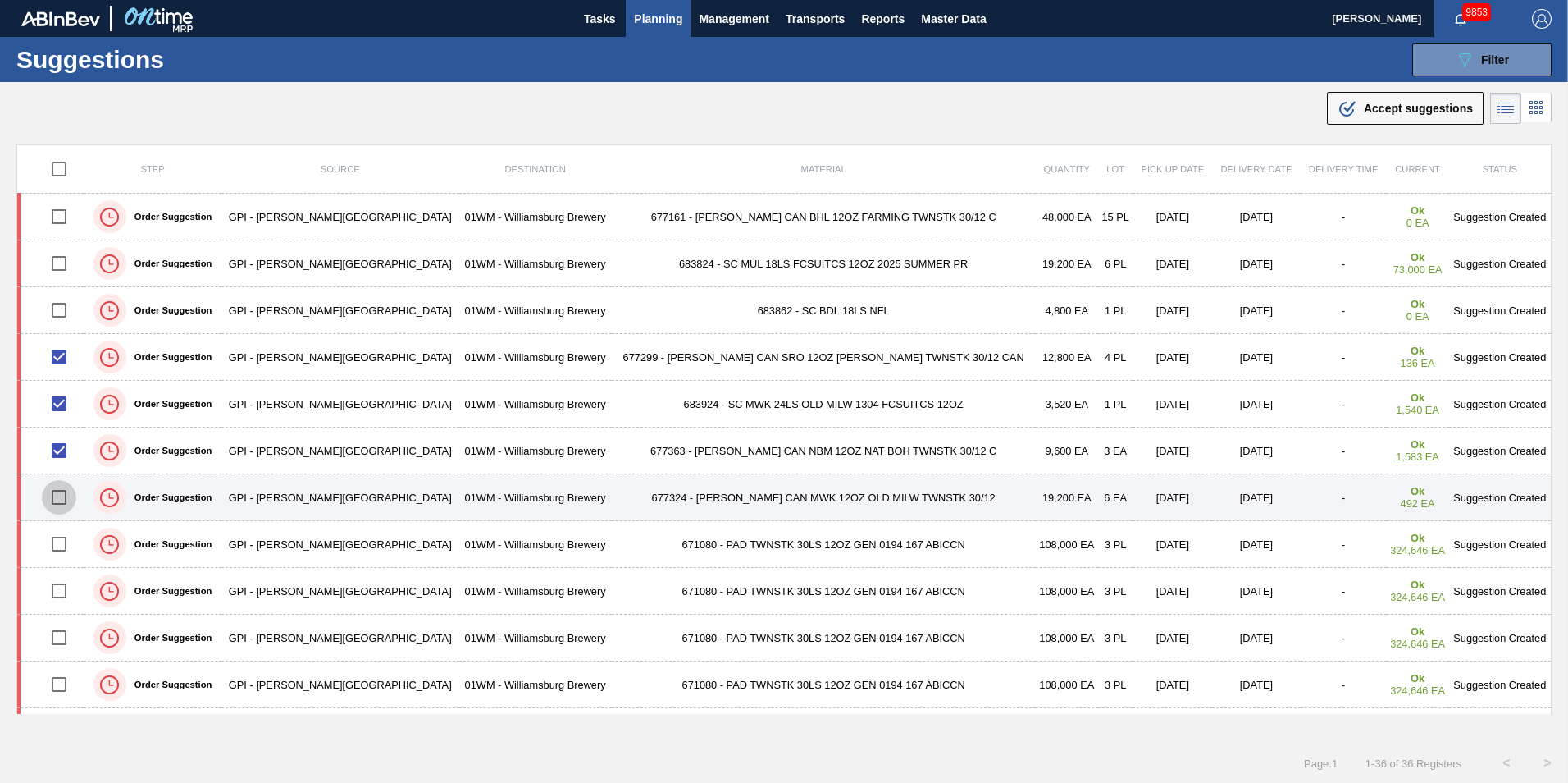
click at [63, 482] on input "checkbox" at bounding box center [60, 498] width 35 height 35
checkbox input "true"
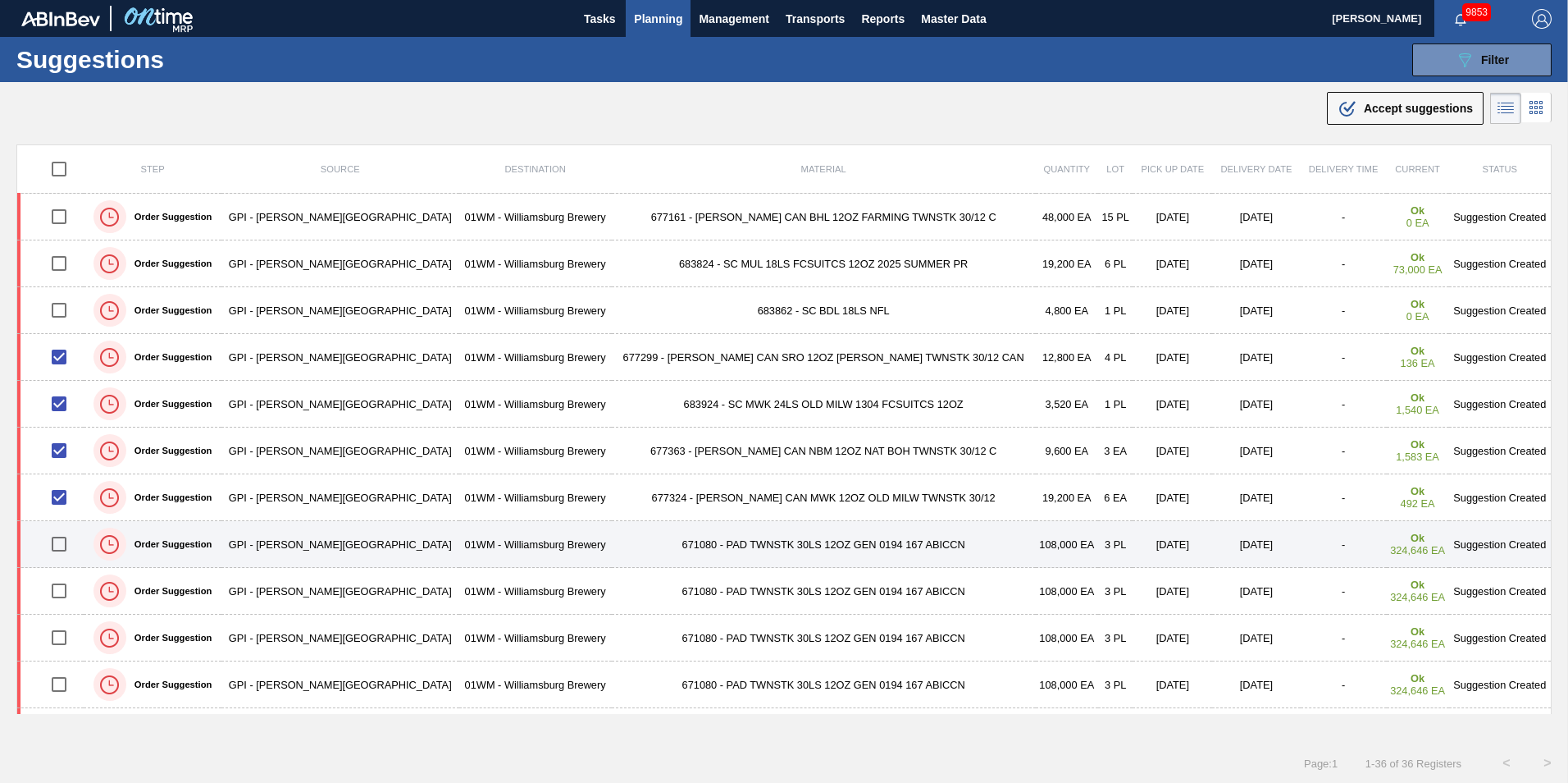
click at [65, 544] on input "checkbox" at bounding box center [60, 545] width 35 height 35
checkbox input "true"
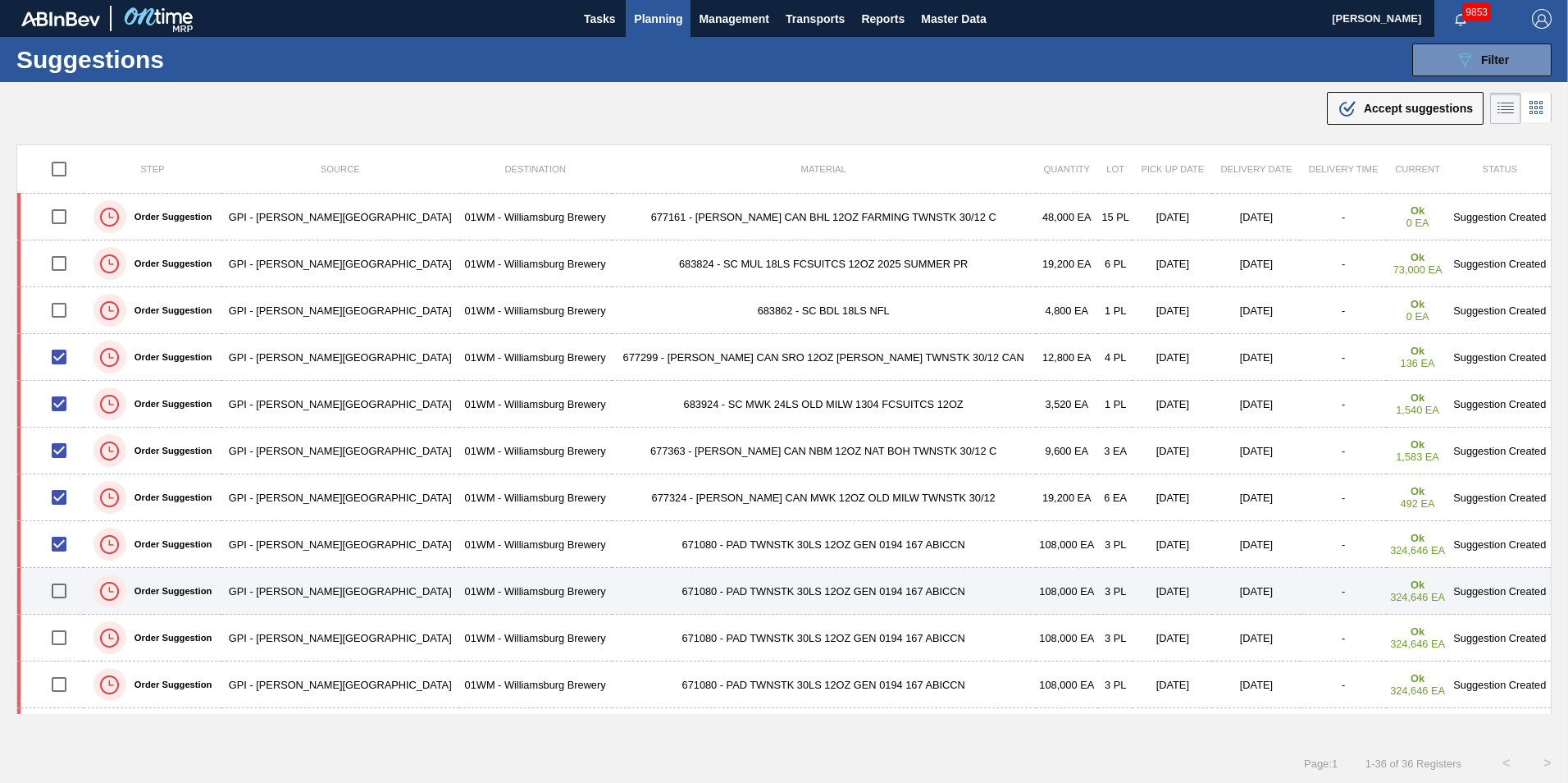
click at [76, 597] on input "checkbox" at bounding box center [60, 591] width 35 height 35
checkbox input "true"
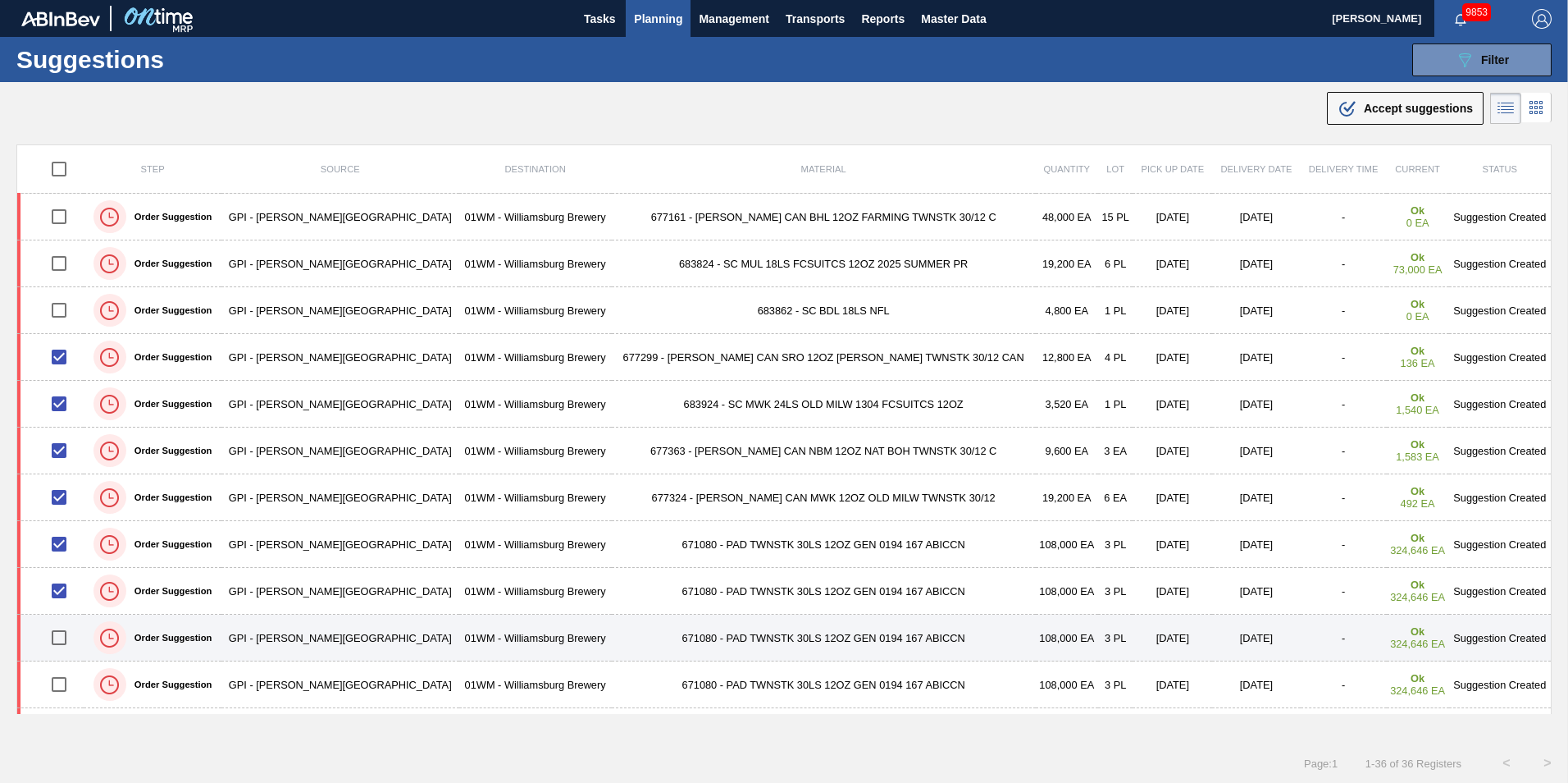
click at [75, 634] on input "checkbox" at bounding box center [60, 638] width 35 height 35
checkbox input "true"
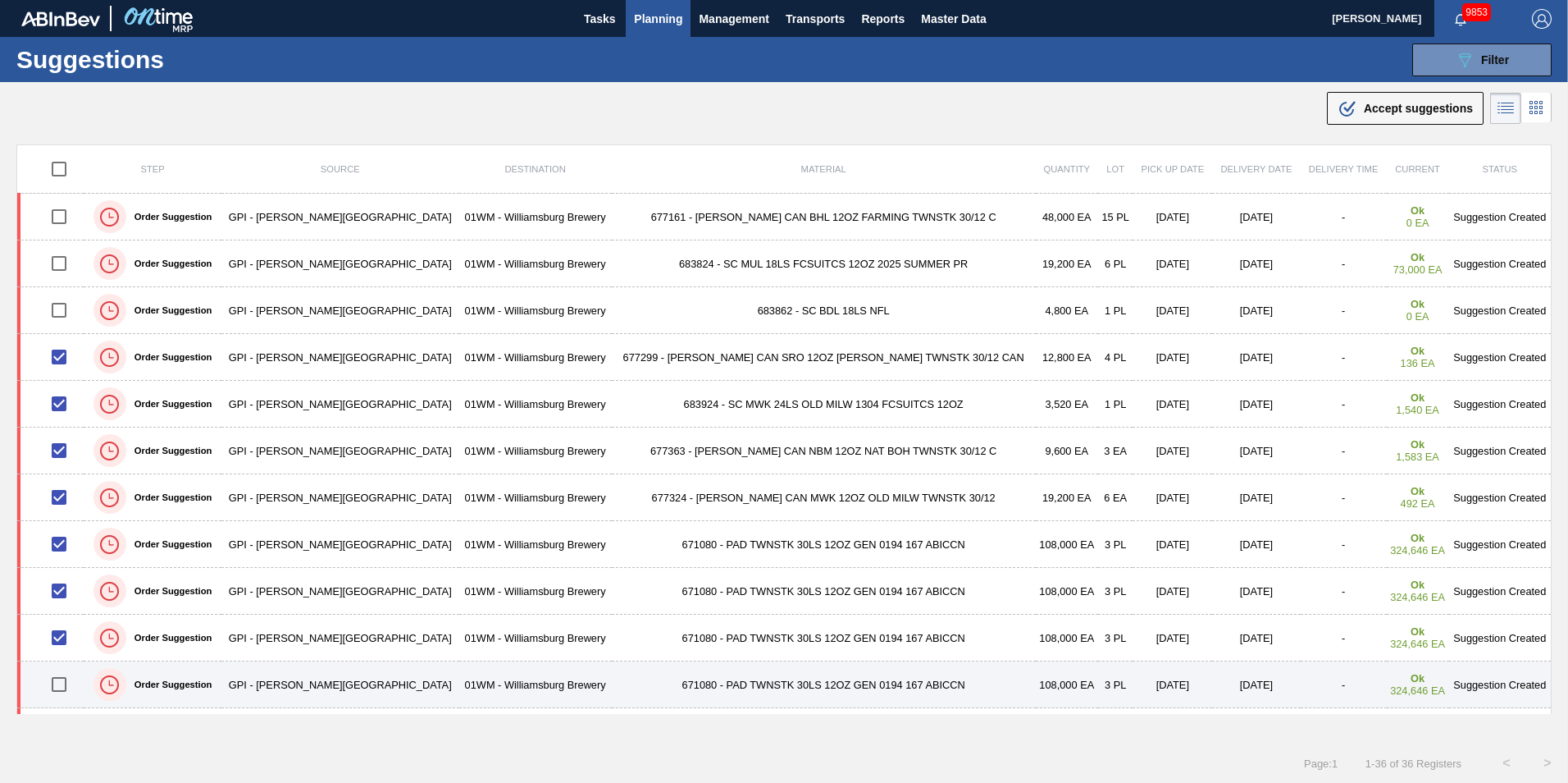
click at [66, 634] on input "checkbox" at bounding box center [60, 685] width 35 height 35
checkbox input "true"
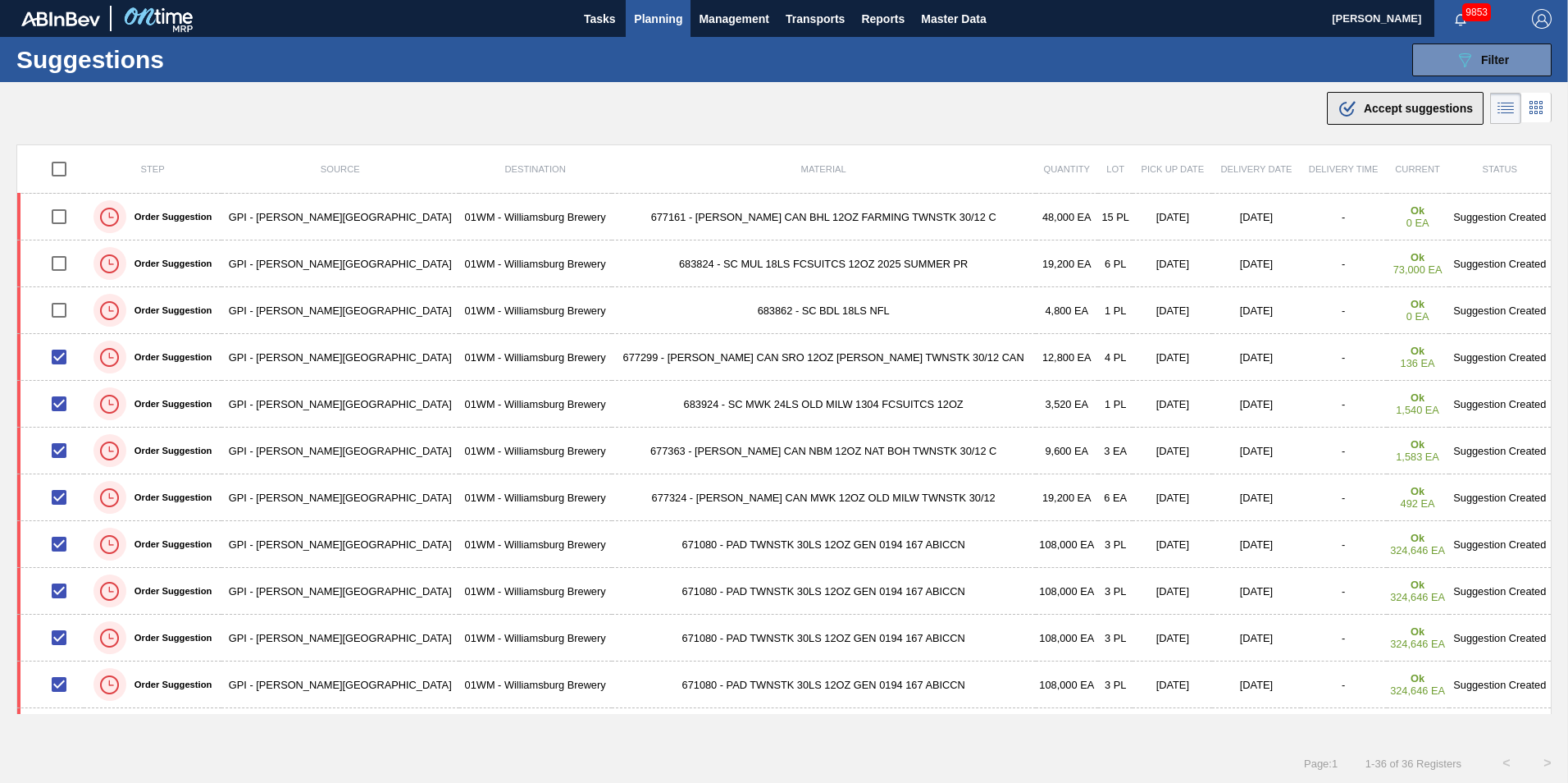
click at [1174, 116] on div ".b{fill:var(--color-action-default)} Accept suggestions" at bounding box center [1406, 107] width 136 height 19
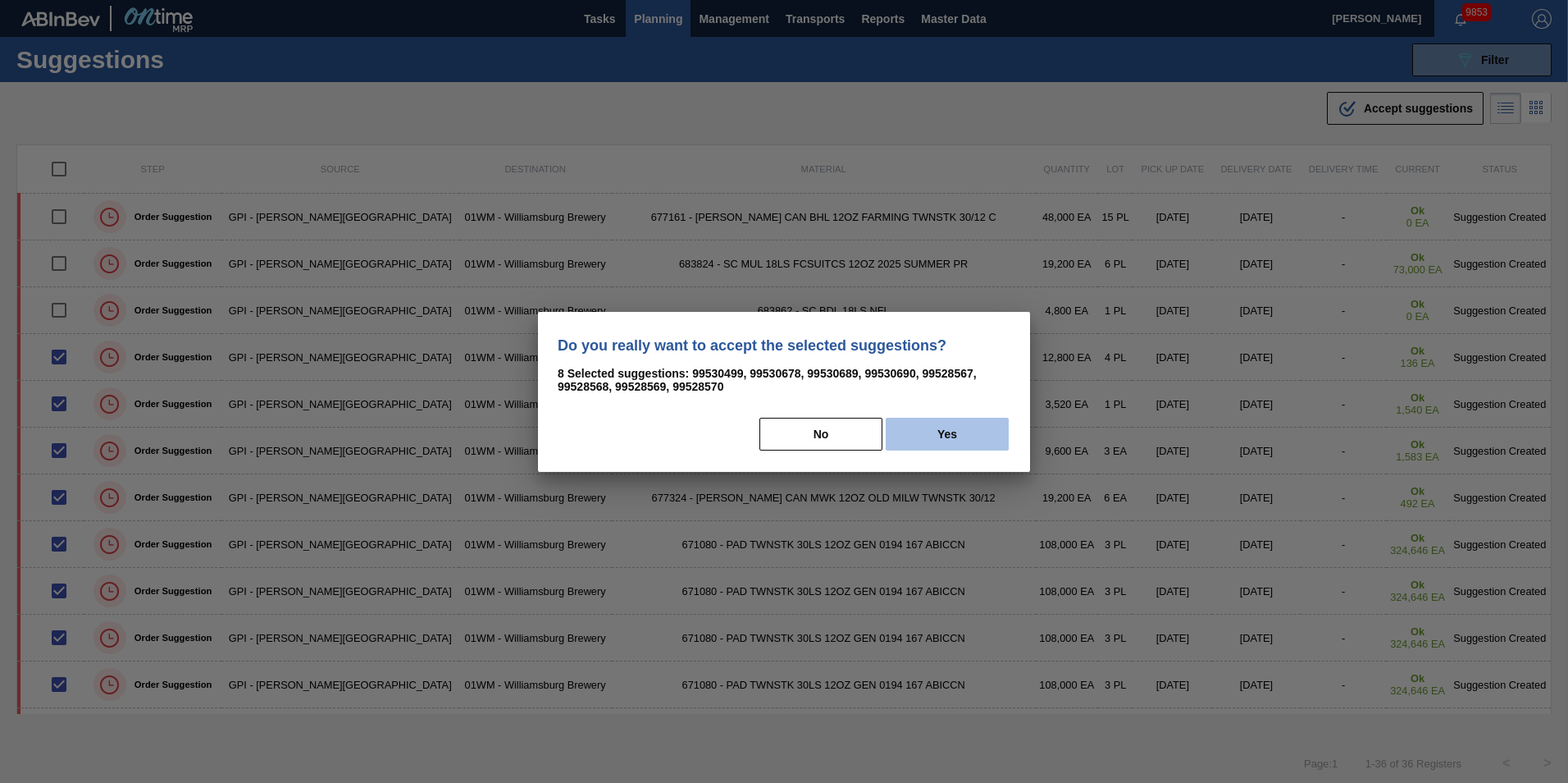
click at [916, 441] on button "Yes" at bounding box center [948, 435] width 123 height 33
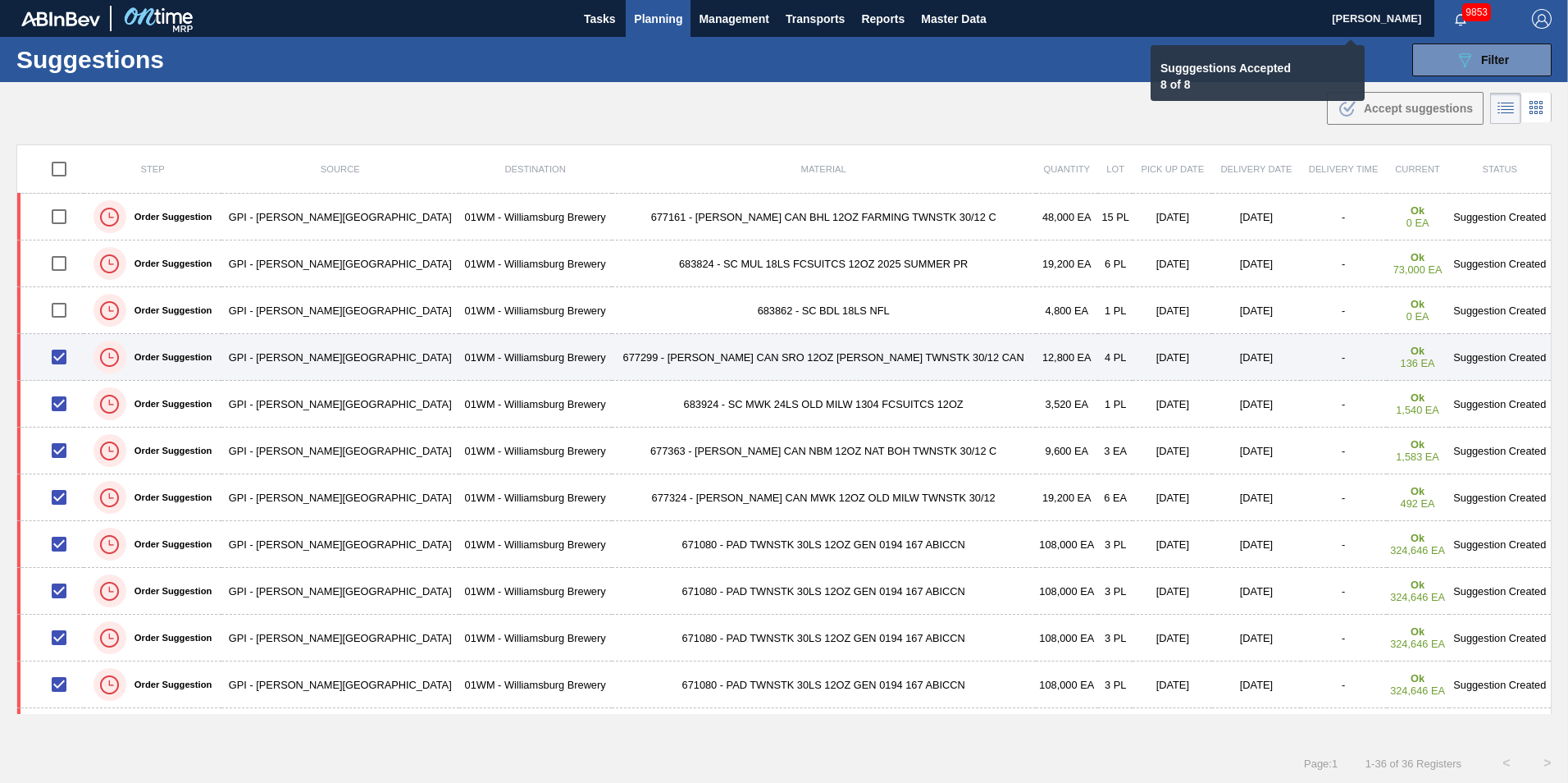
checkbox input "false"
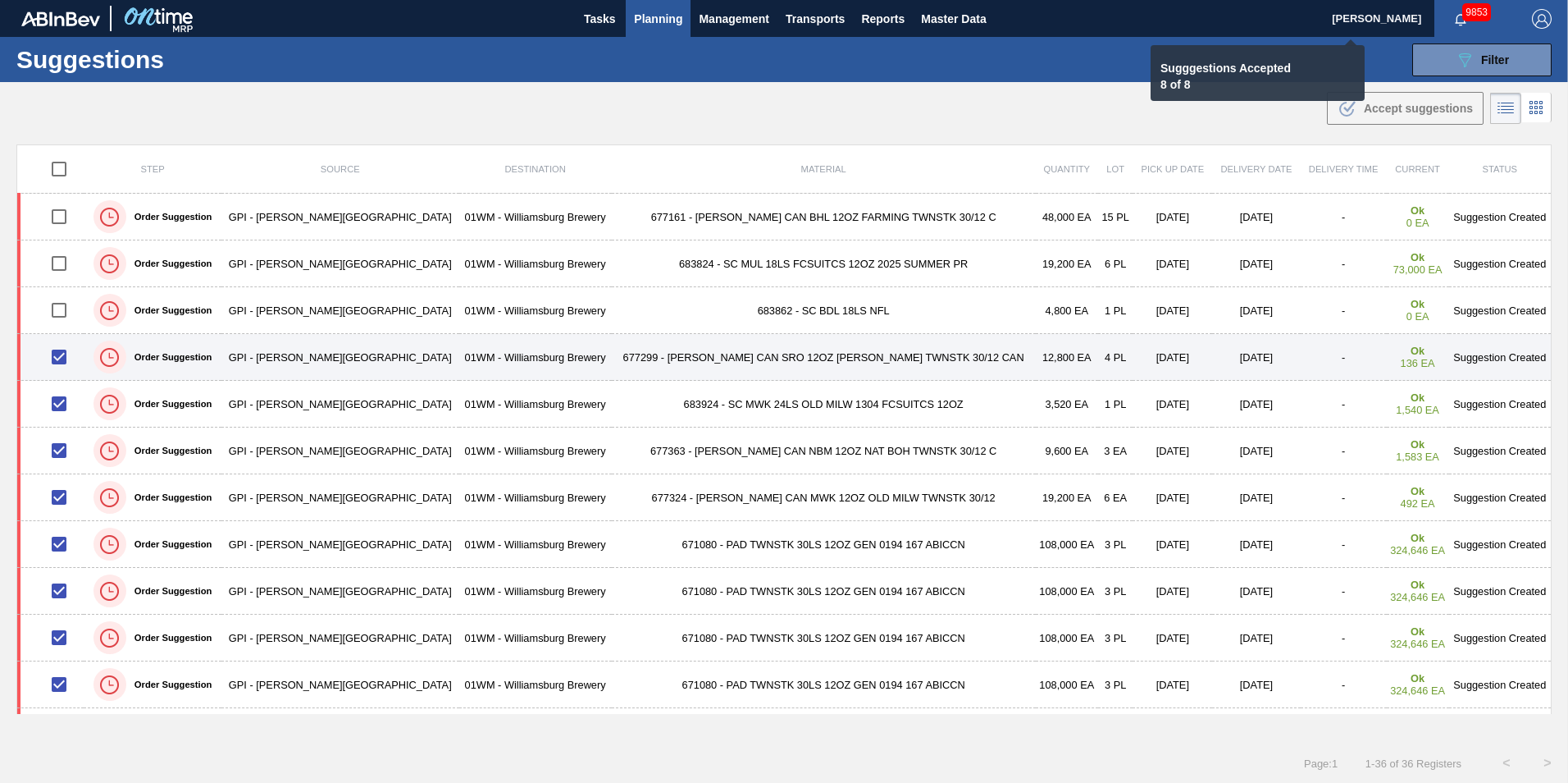
checkbox input "false"
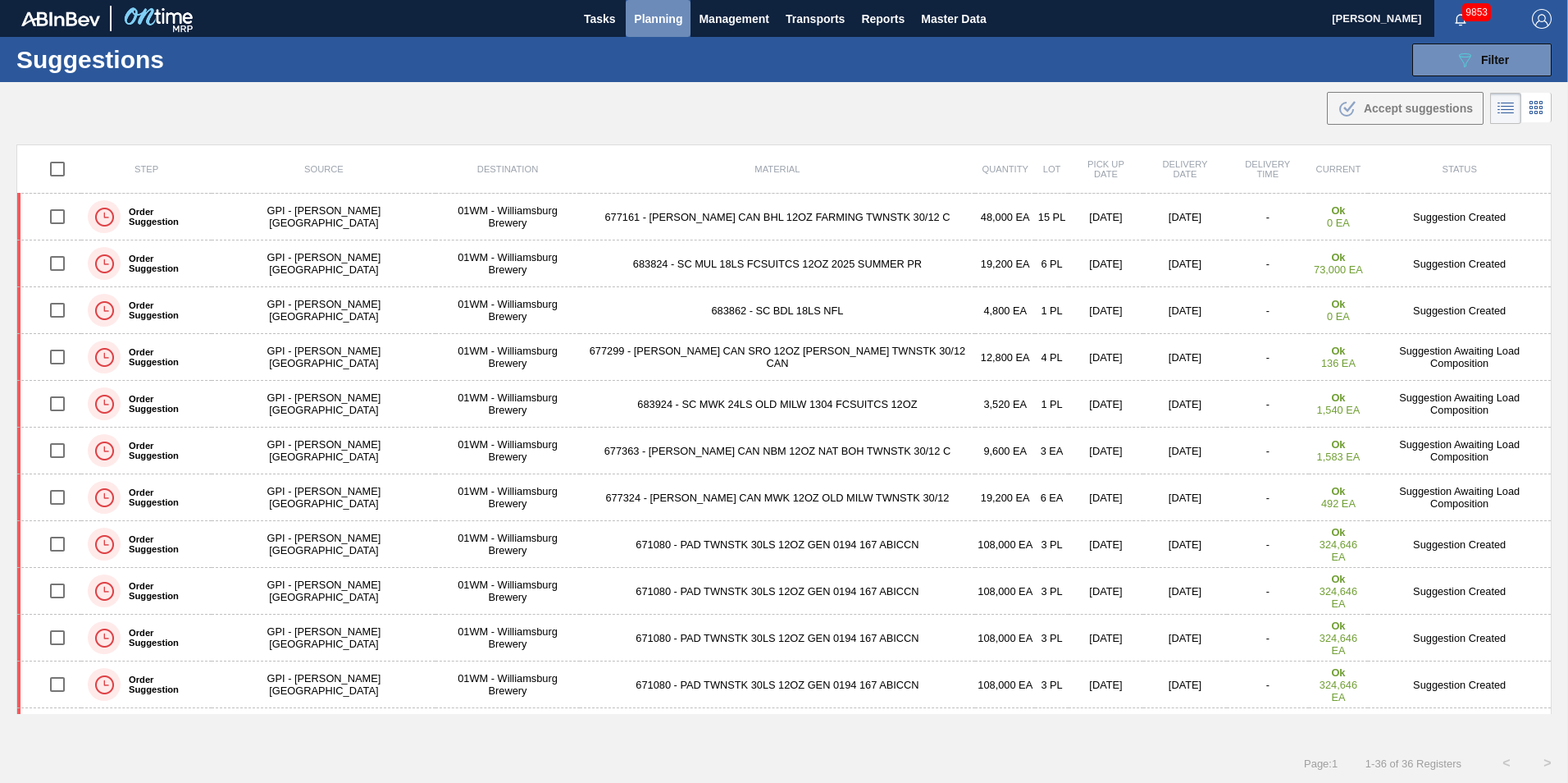
click at [674, 19] on span "Planning" at bounding box center [658, 18] width 49 height 19
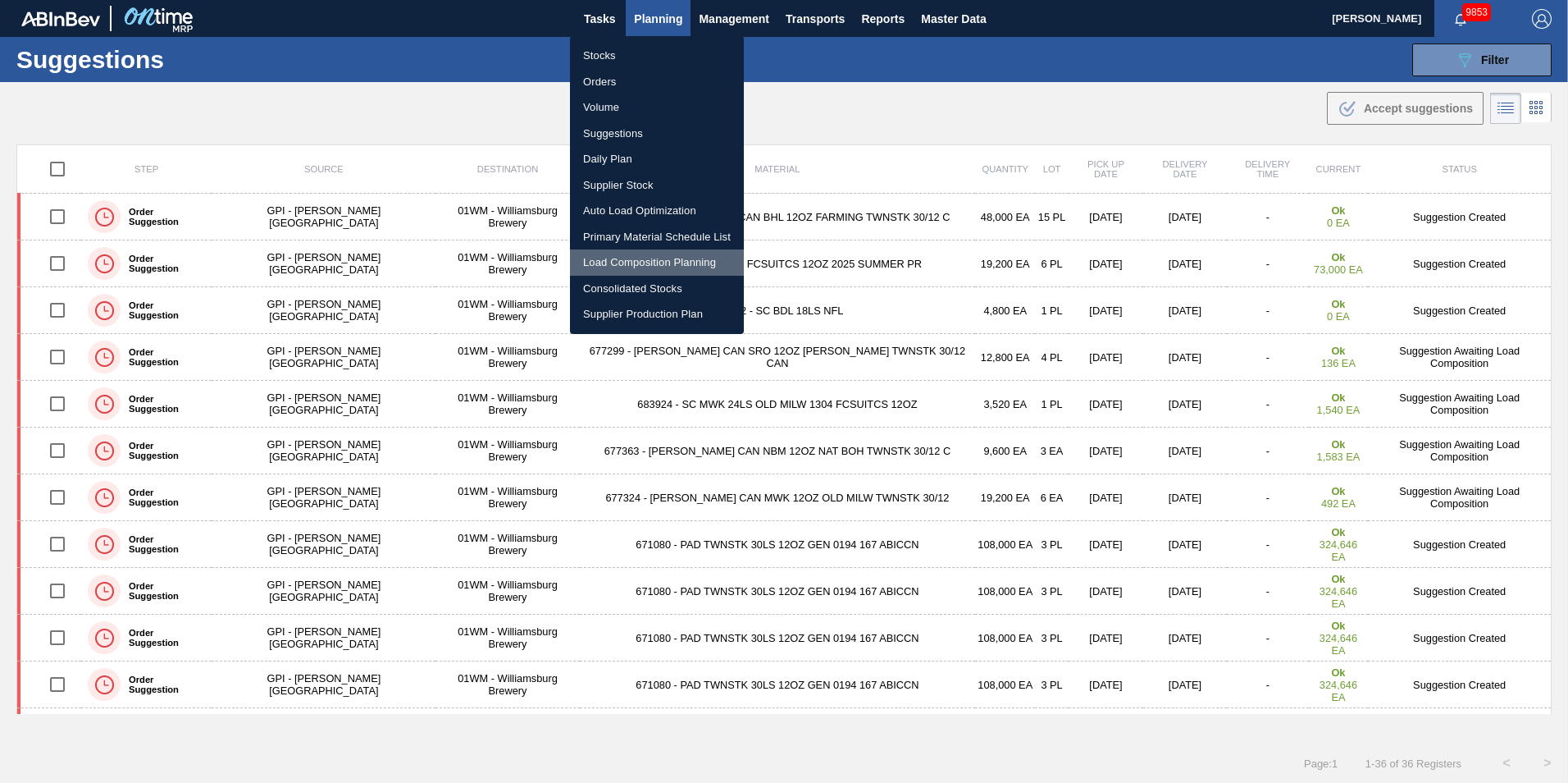
click at [704, 261] on li "Load Composition Planning" at bounding box center [657, 262] width 174 height 27
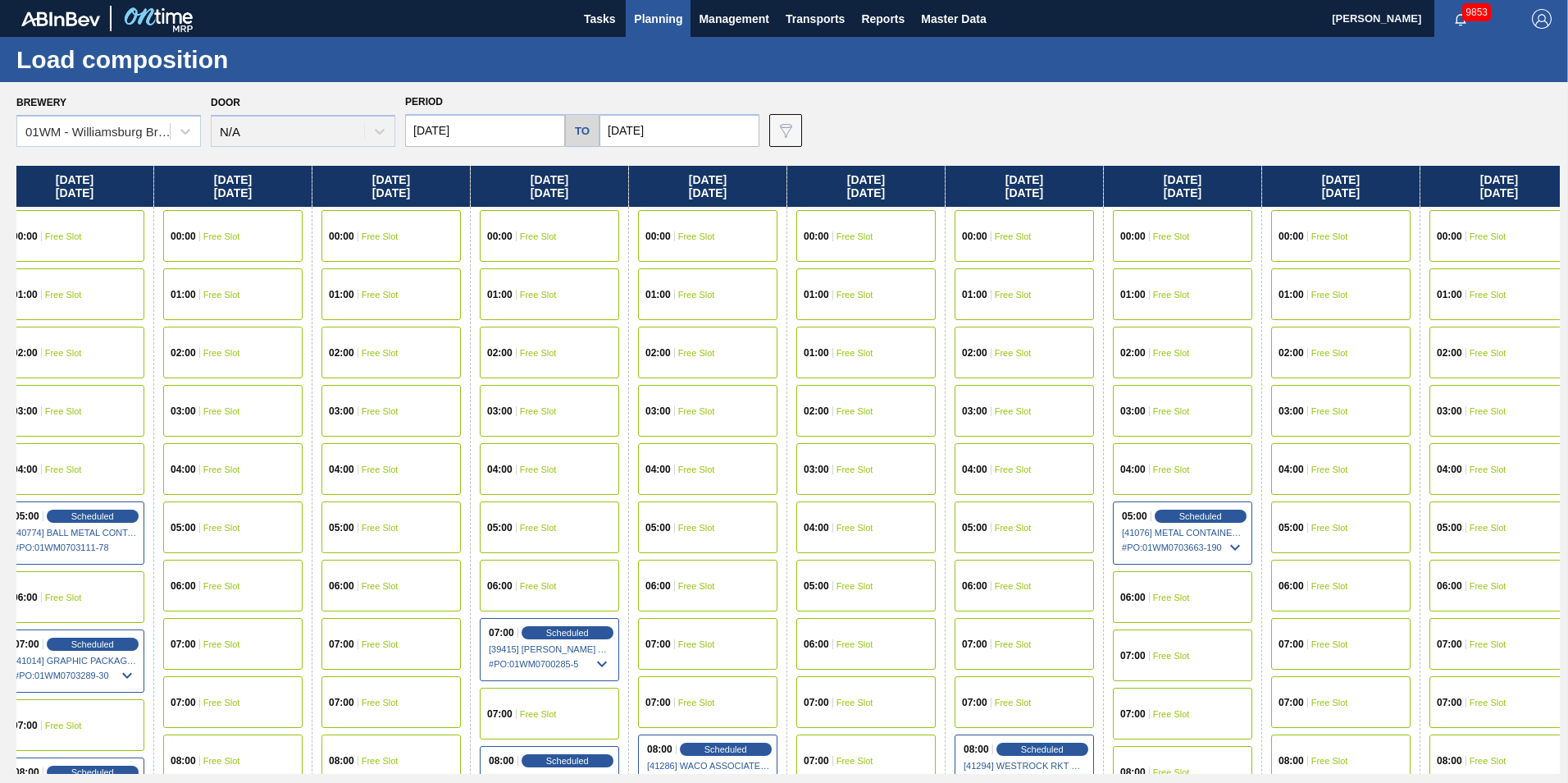
drag, startPoint x: 1479, startPoint y: 194, endPoint x: -345, endPoint y: -50, distance: 1840.2
click at [0, 0] on html "Tasks Planning Management Transports Reports Master Data [PERSON_NAME] 9853 Mar…" at bounding box center [784, 0] width 1568 height 0
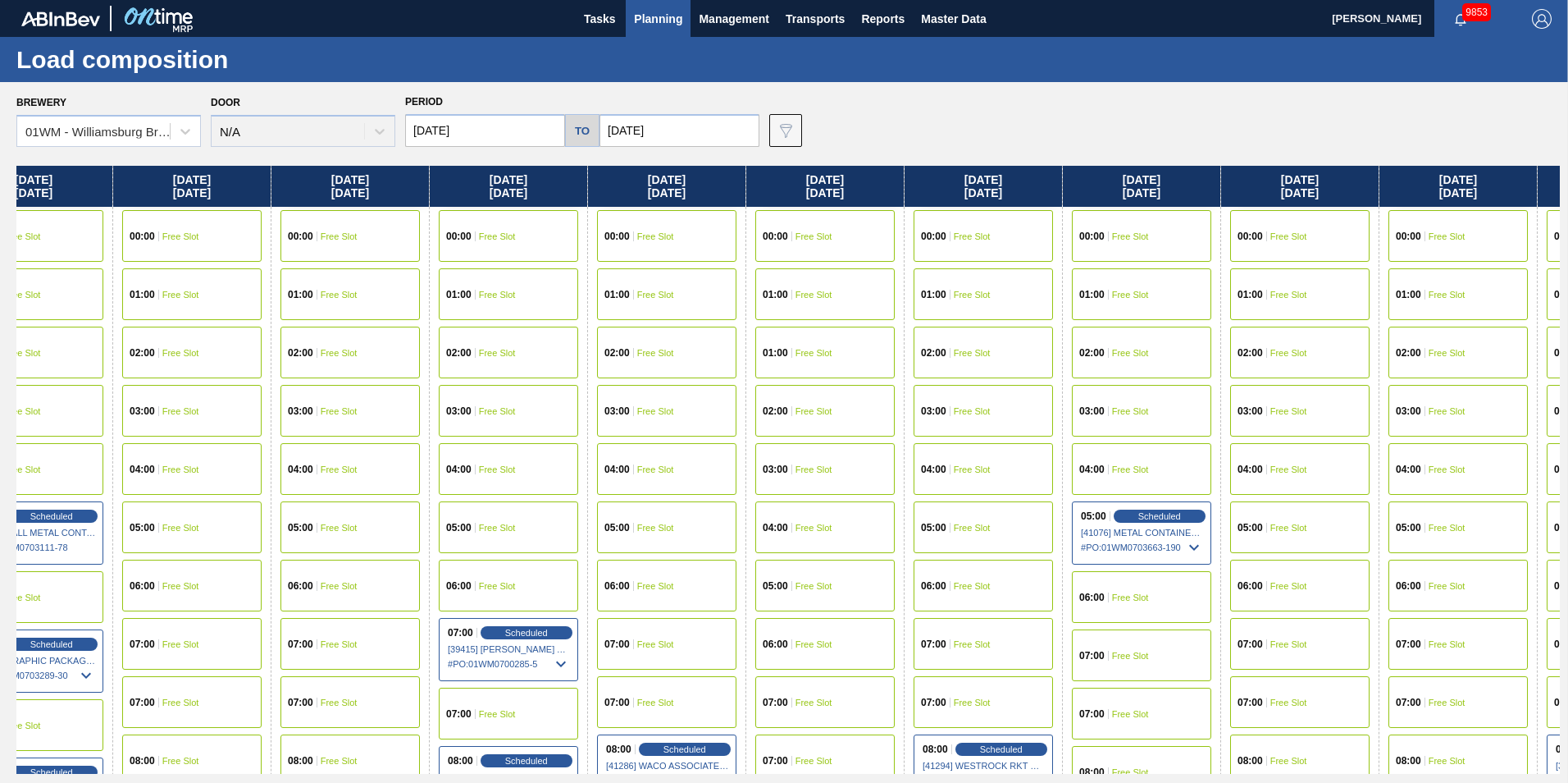
scroll to position [0, 1939]
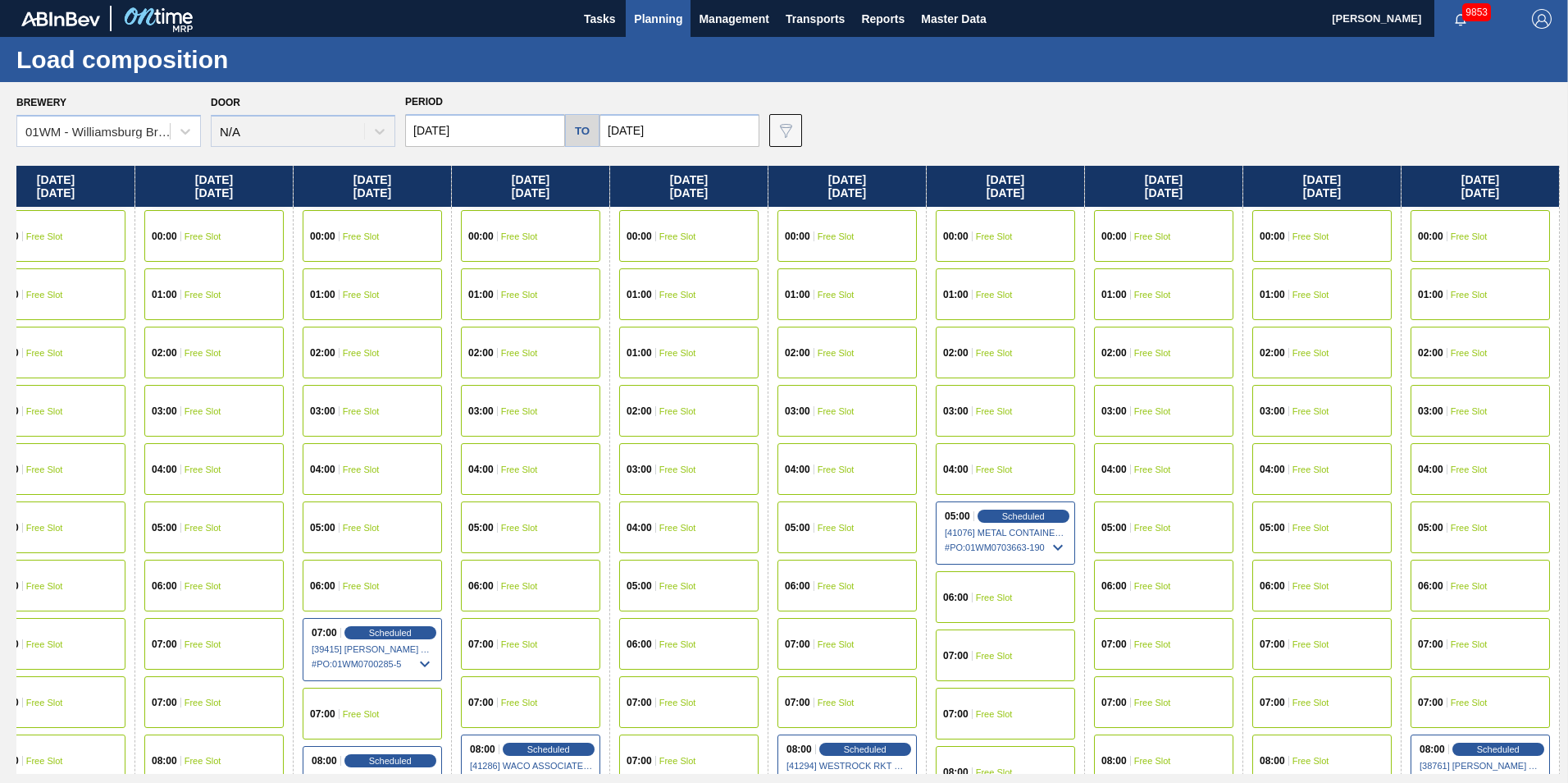
drag, startPoint x: 1486, startPoint y: 197, endPoint x: 605, endPoint y: 213, distance: 881.1
click at [605, 213] on div "[DATE] 00:00 Free Slot 01:00 Free Slot 02:00 Free Slot 03:00 Free Slot 05:00 Fr…" at bounding box center [788, 469] width 1543 height 608
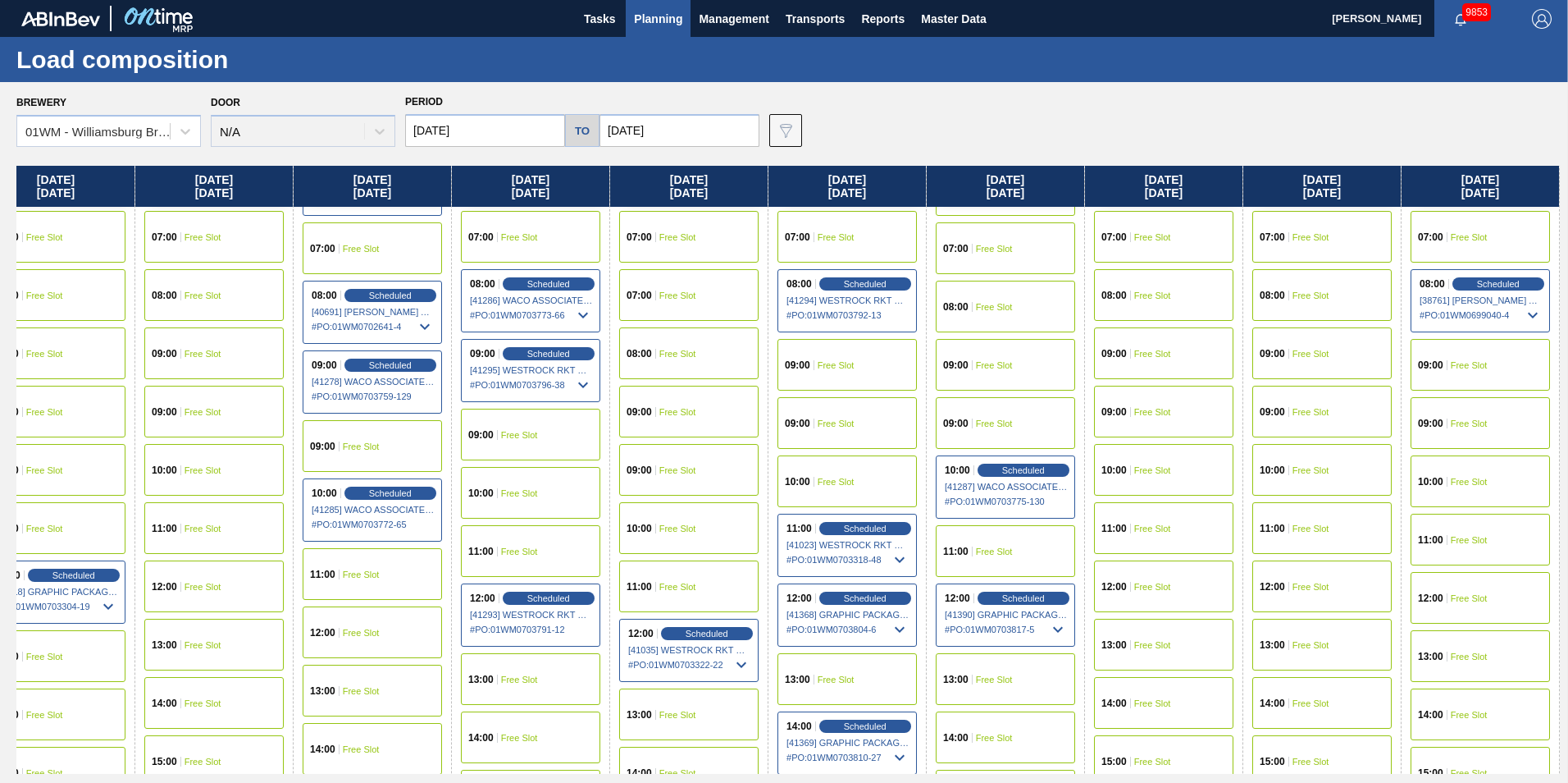
scroll to position [492, 1939]
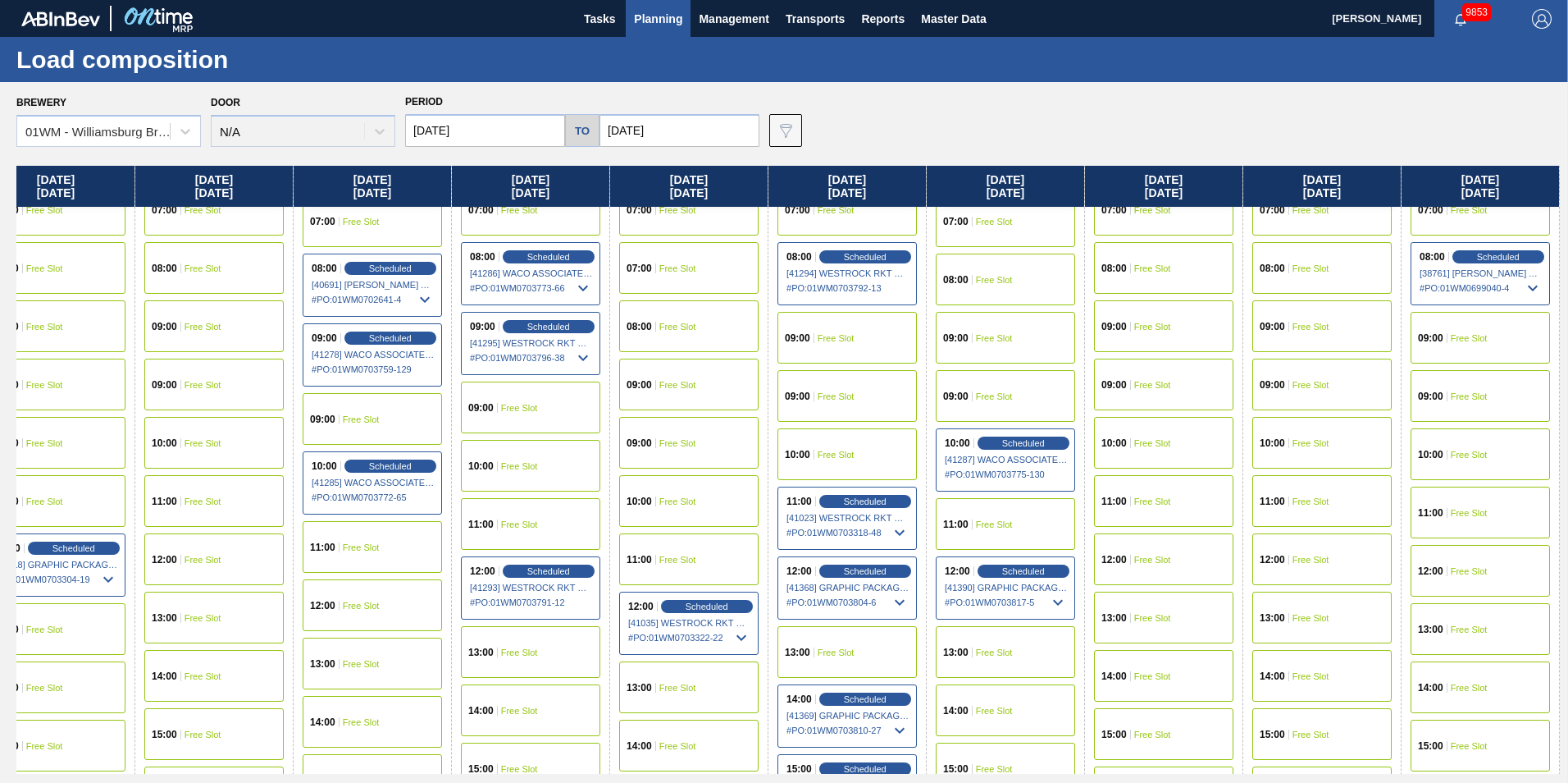
click at [1174, 518] on div "11:00 Free Slot" at bounding box center [1480, 513] width 139 height 51
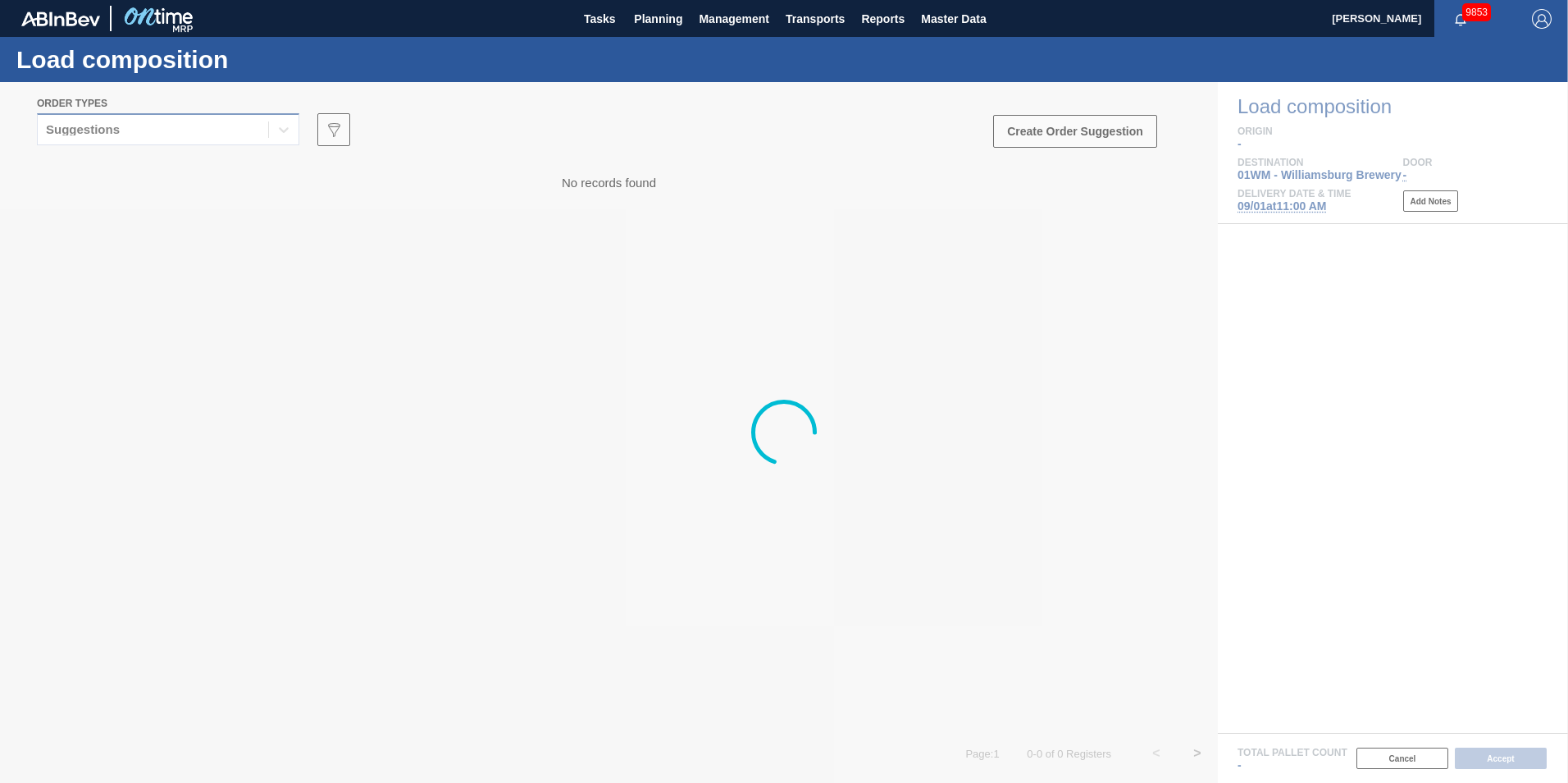
click at [183, 122] on div "Suggestions" at bounding box center [152, 130] width 230 height 24
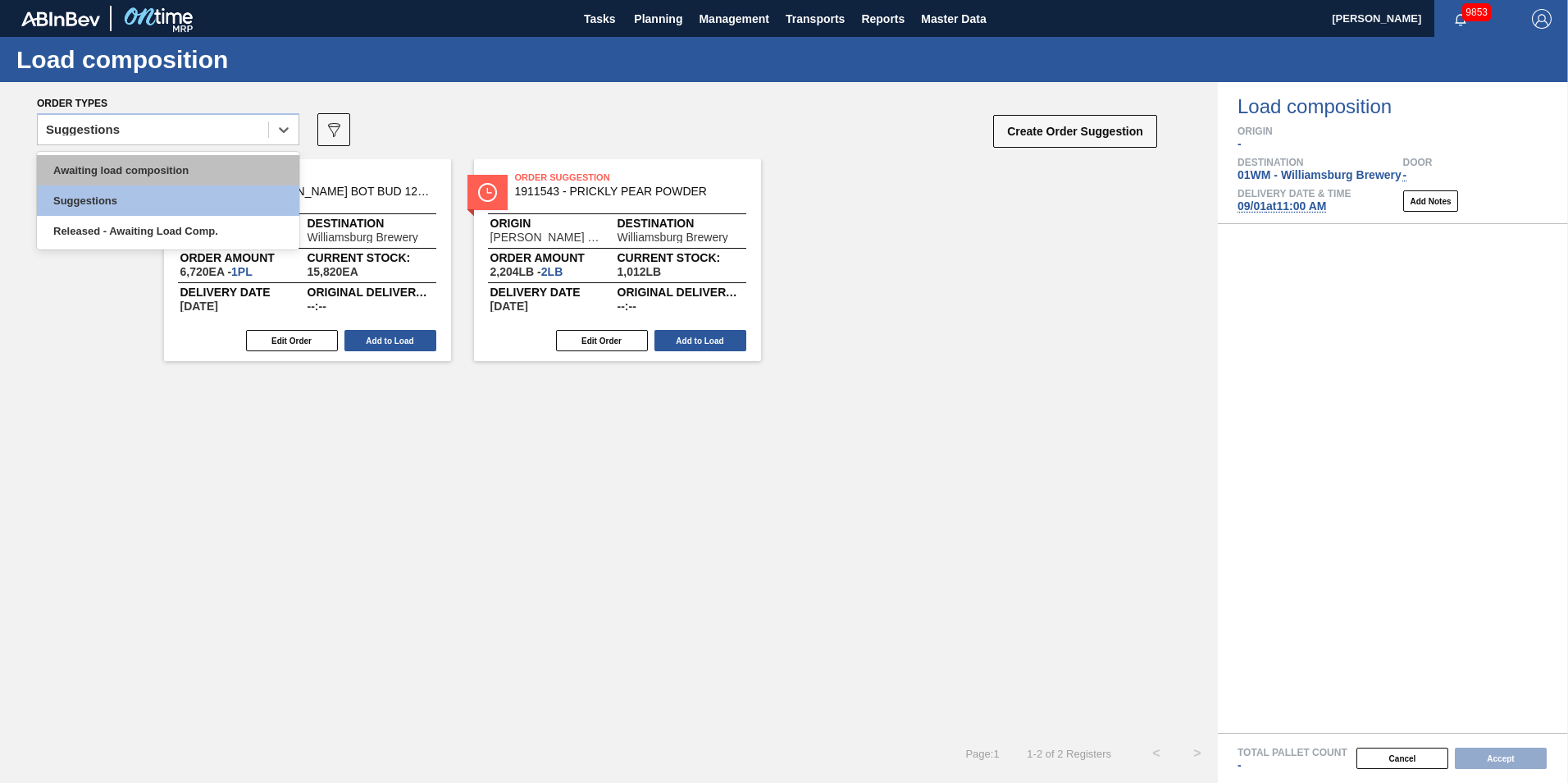
click at [153, 155] on div "Awaiting load composition Suggestions Released - Awaiting Load Comp." at bounding box center [168, 201] width 262 height 97
click at [152, 162] on div "Awaiting load composition" at bounding box center [168, 170] width 262 height 30
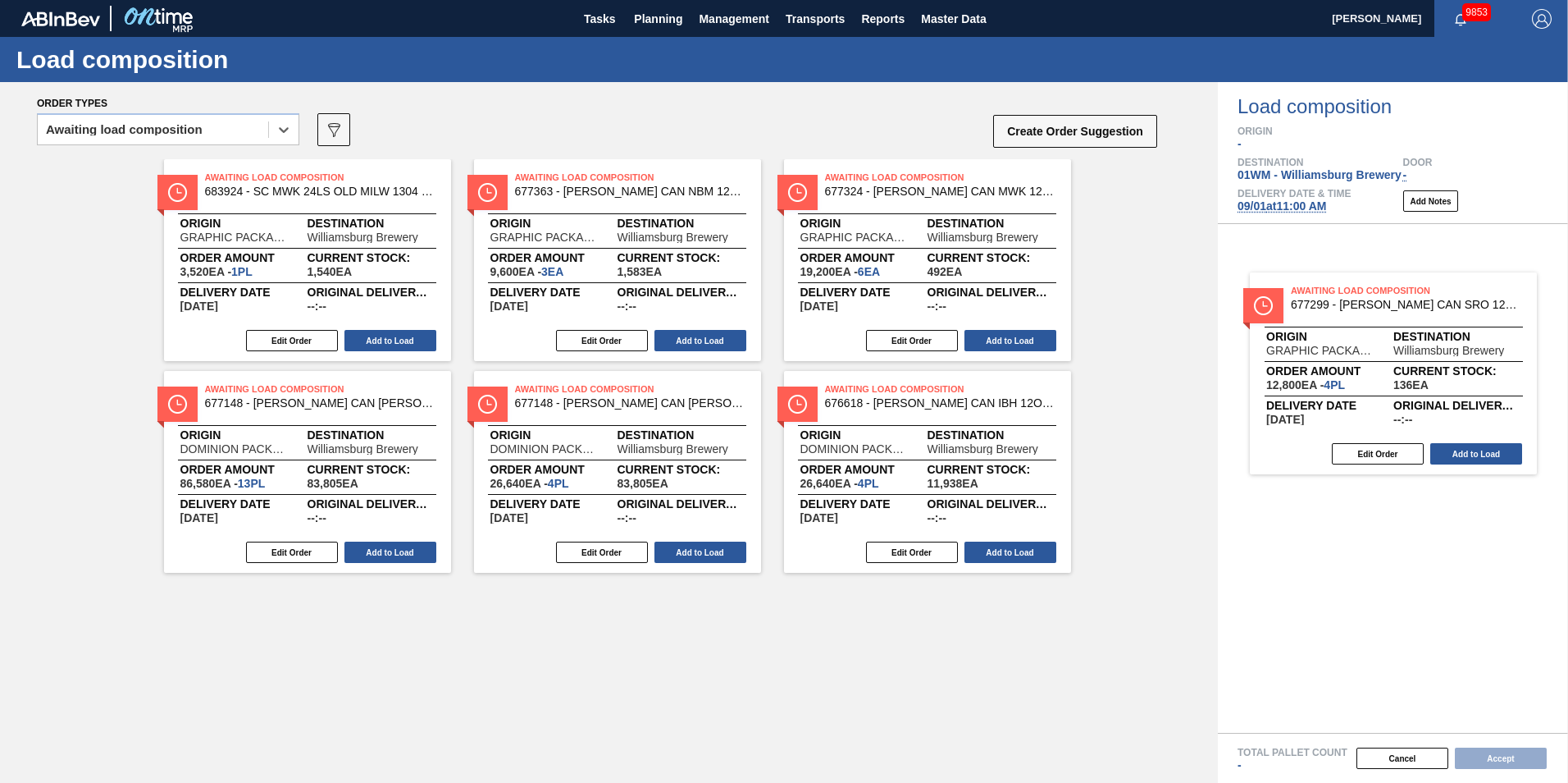
drag, startPoint x: 369, startPoint y: 244, endPoint x: 1461, endPoint y: 360, distance: 1098.1
click at [1174, 360] on div "Order types option Awaiting load composition, selected. Select is focused ,type…" at bounding box center [784, 432] width 1568 height 700
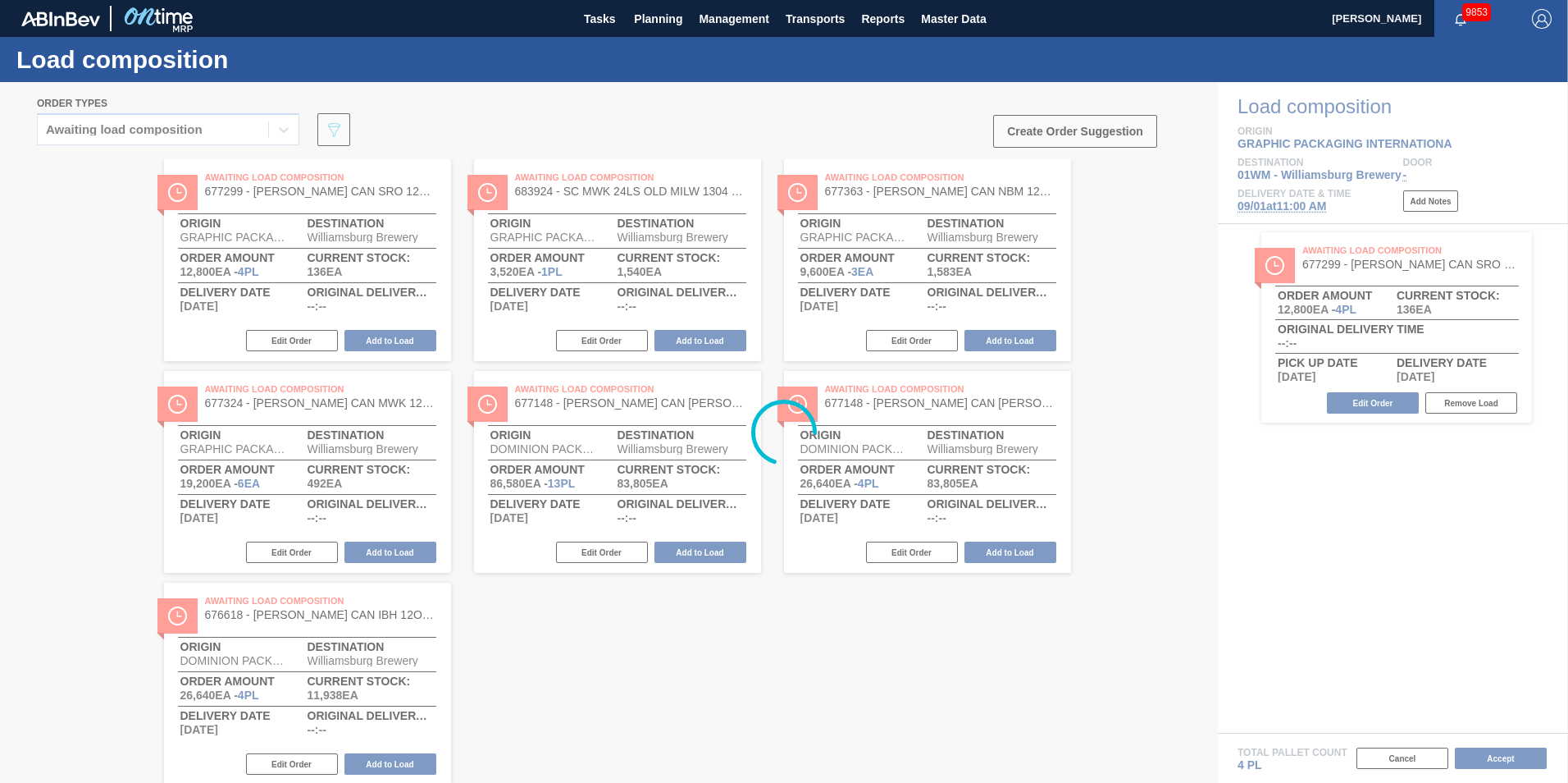
drag, startPoint x: 972, startPoint y: 263, endPoint x: 984, endPoint y: 267, distance: 12.6
click at [984, 267] on div at bounding box center [784, 432] width 1568 height 700
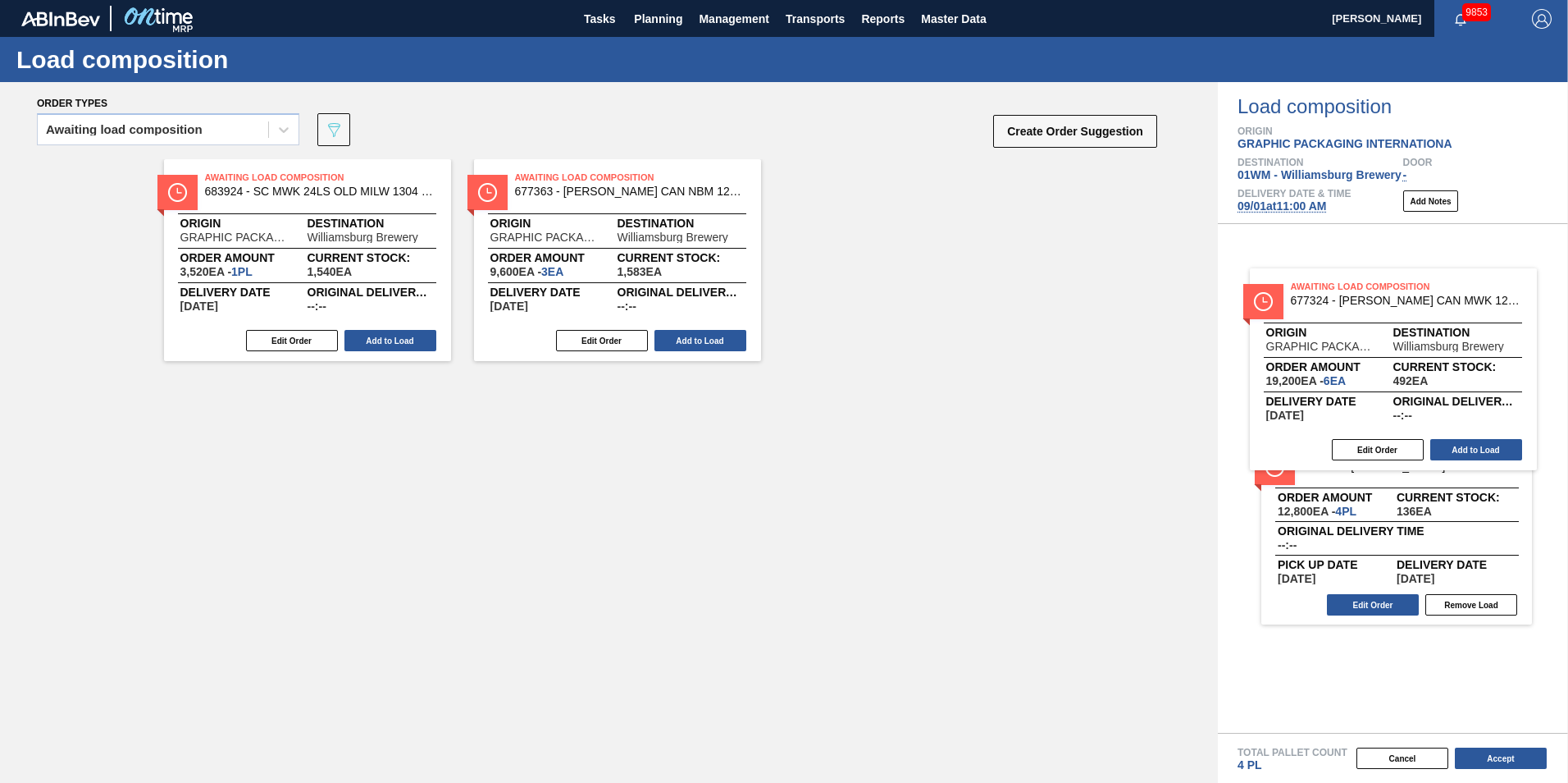
drag, startPoint x: 963, startPoint y: 264, endPoint x: 1431, endPoint y: 379, distance: 481.9
click at [1174, 379] on div "Order types Awaiting load composition 089F7B8B-B2A5-4AFE-B5C0-19BA573D28AC Crea…" at bounding box center [784, 432] width 1568 height 700
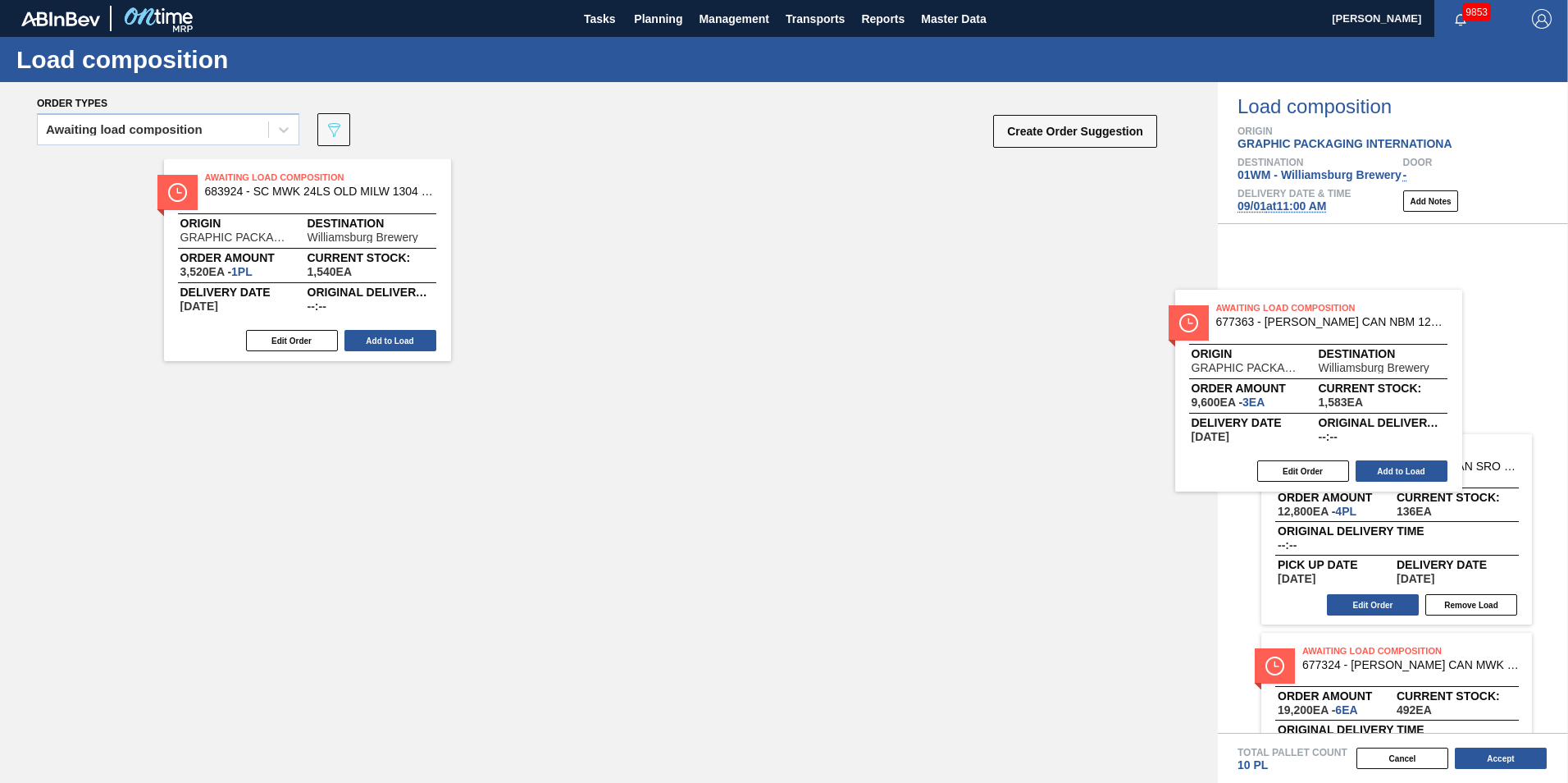
drag, startPoint x: 780, startPoint y: 252, endPoint x: 1416, endPoint y: 356, distance: 644.4
click at [1174, 356] on div "Order types Awaiting load composition 089F7B8B-B2A5-4AFE-B5C0-19BA573D28AC Crea…" at bounding box center [784, 432] width 1568 height 700
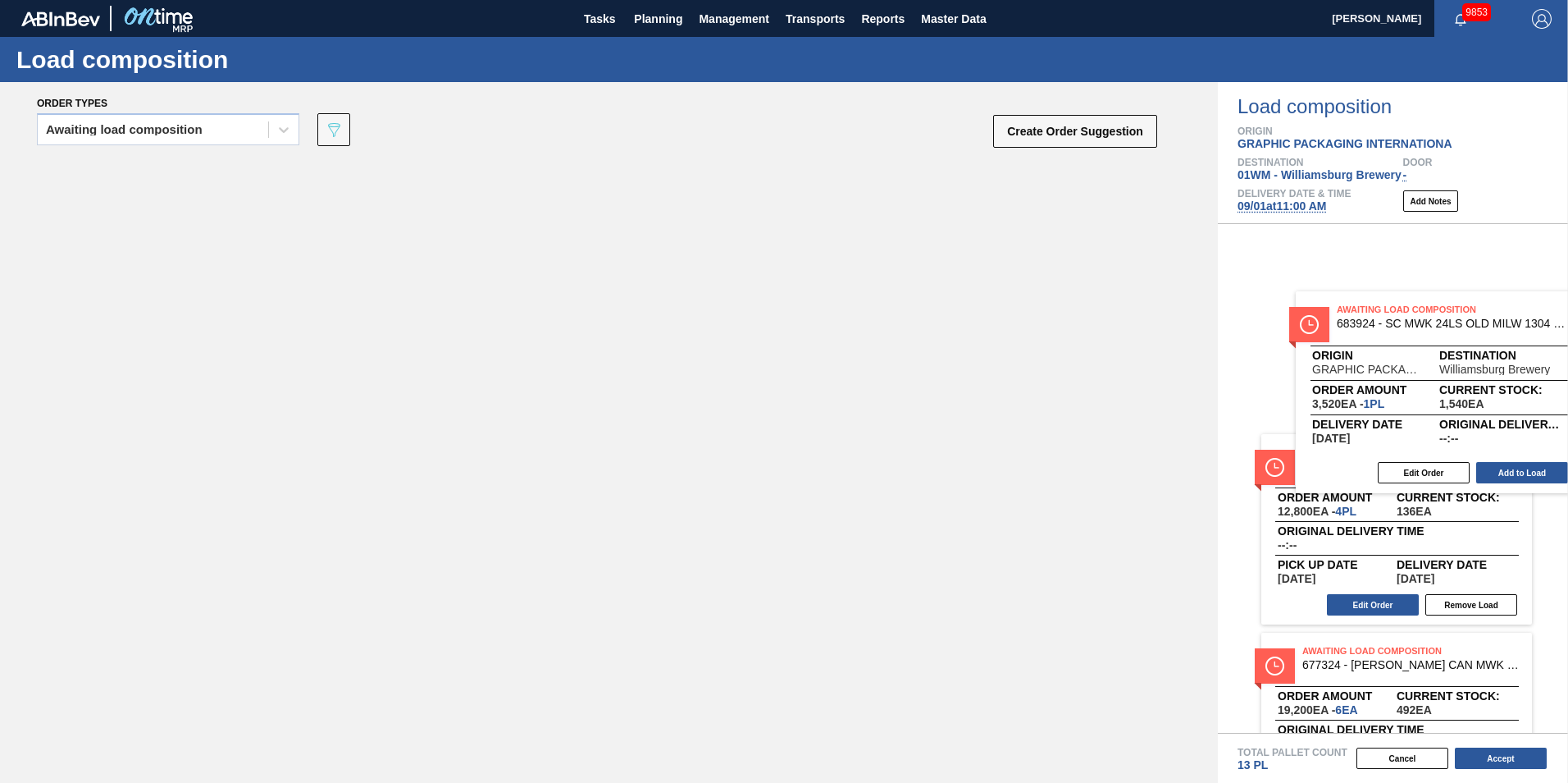
drag, startPoint x: 334, startPoint y: 218, endPoint x: 1476, endPoint y: 356, distance: 1150.3
click at [1174, 356] on div "Order types Awaiting load composition 089F7B8B-B2A5-4AFE-B5C0-19BA573D28AC Crea…" at bounding box center [784, 432] width 1568 height 700
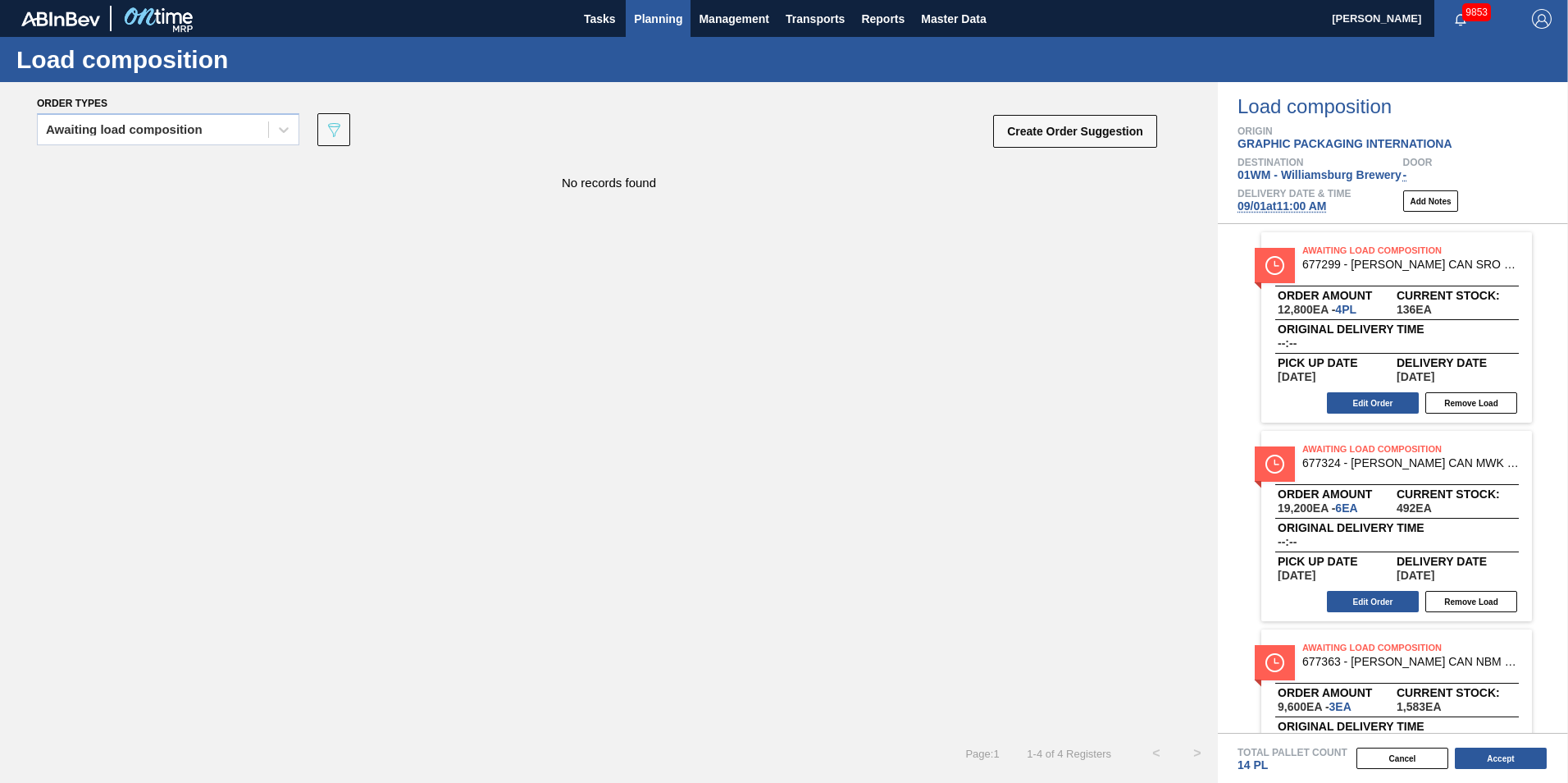
click at [655, 17] on span "Planning" at bounding box center [658, 18] width 49 height 19
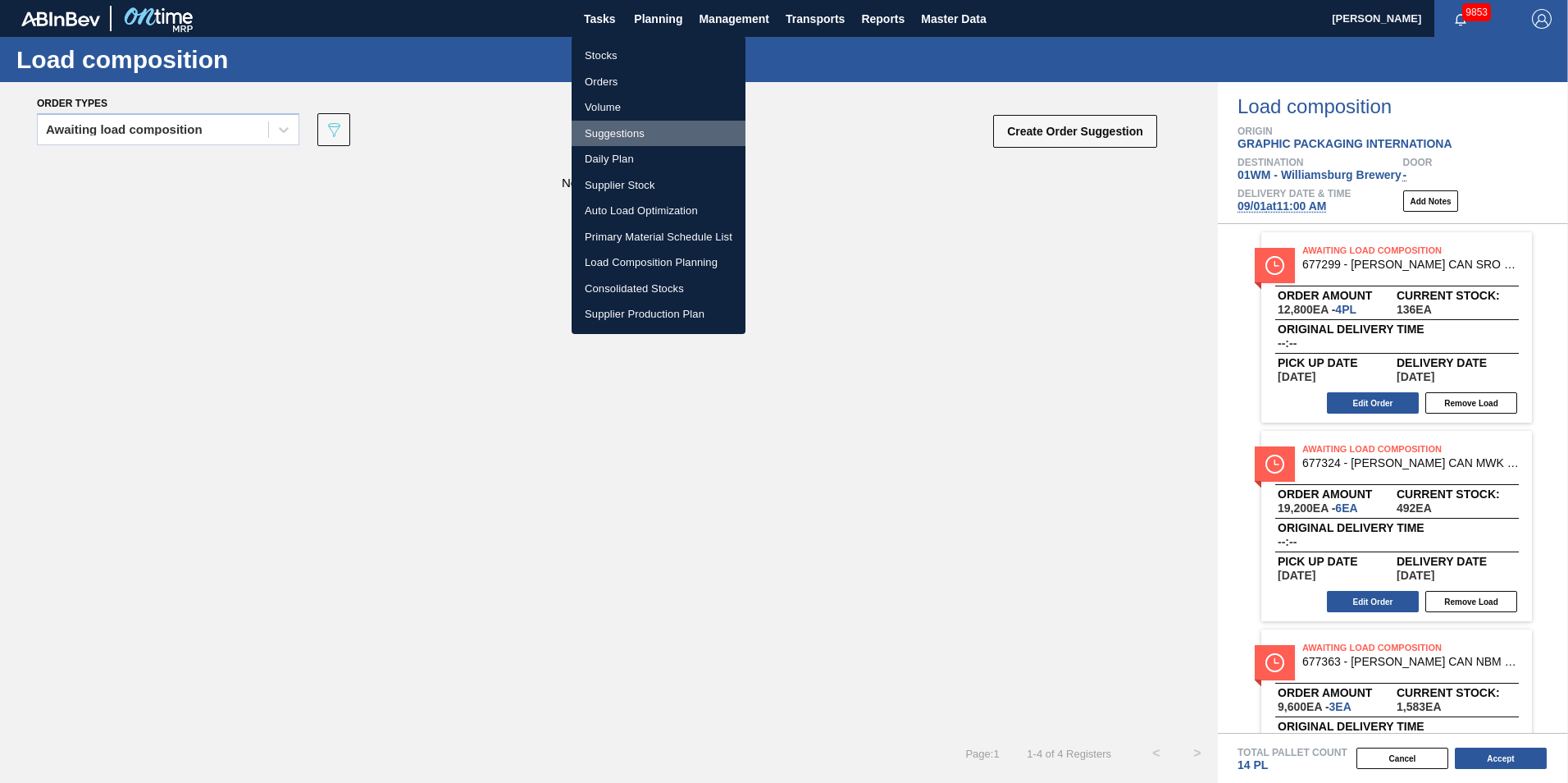
click at [642, 127] on li "Suggestions" at bounding box center [659, 134] width 174 height 27
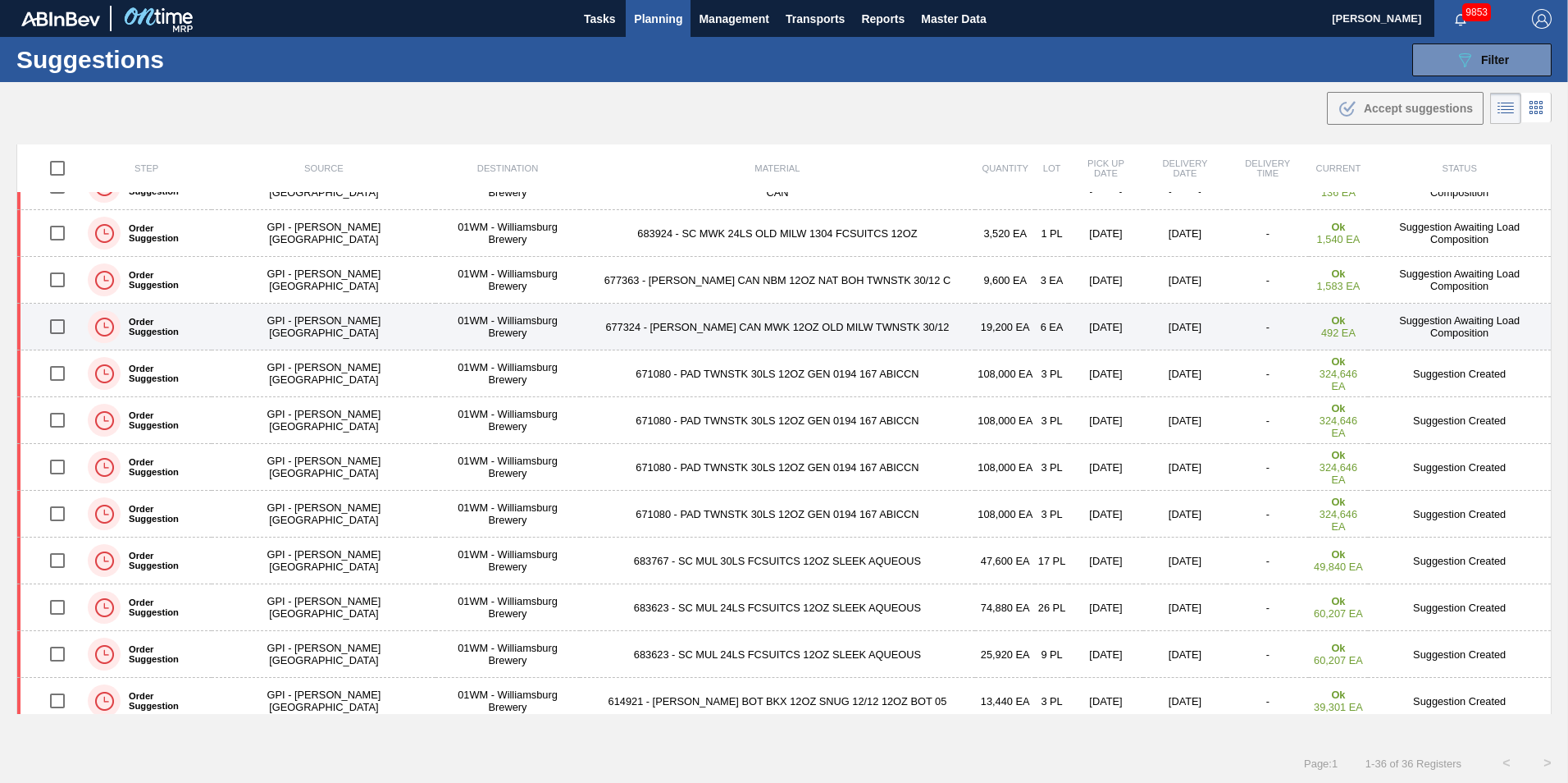
scroll to position [164, 0]
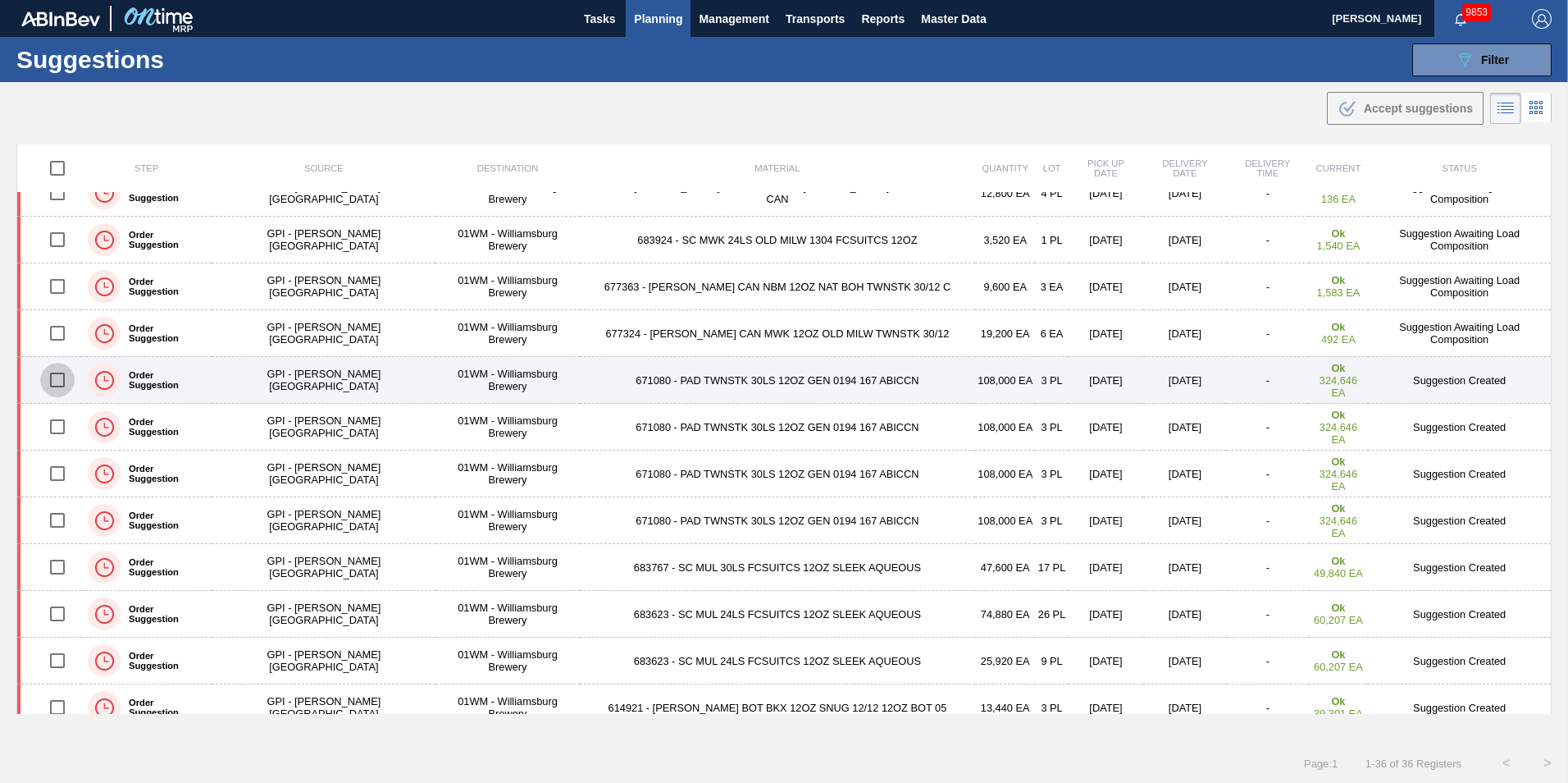
click at [68, 380] on input "checkbox" at bounding box center [58, 380] width 35 height 35
checkbox input "true"
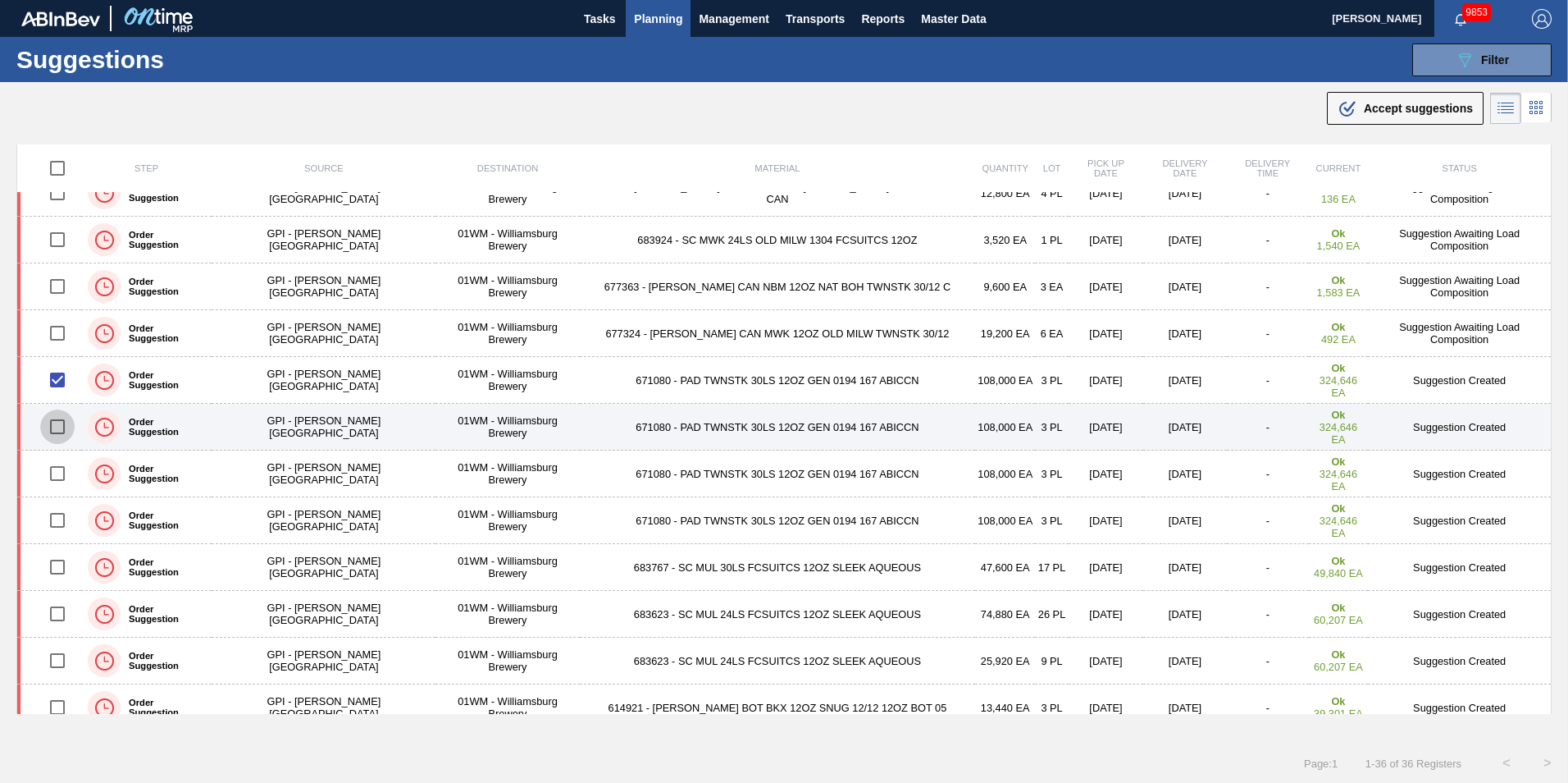
click at [62, 429] on input "checkbox" at bounding box center [58, 427] width 35 height 35
checkbox input "true"
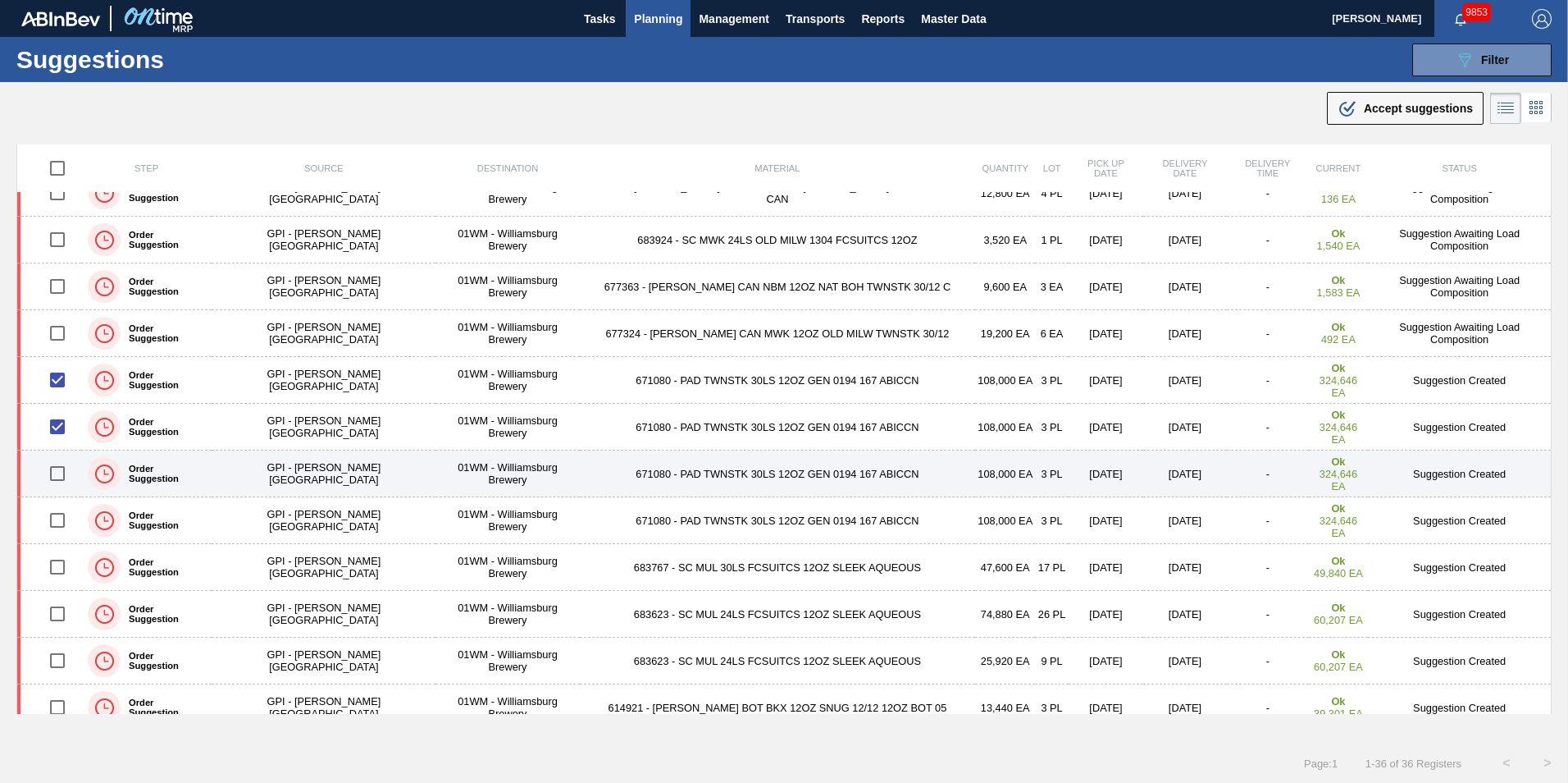
click at [60, 477] on input "checkbox" at bounding box center [58, 474] width 35 height 35
checkbox input "true"
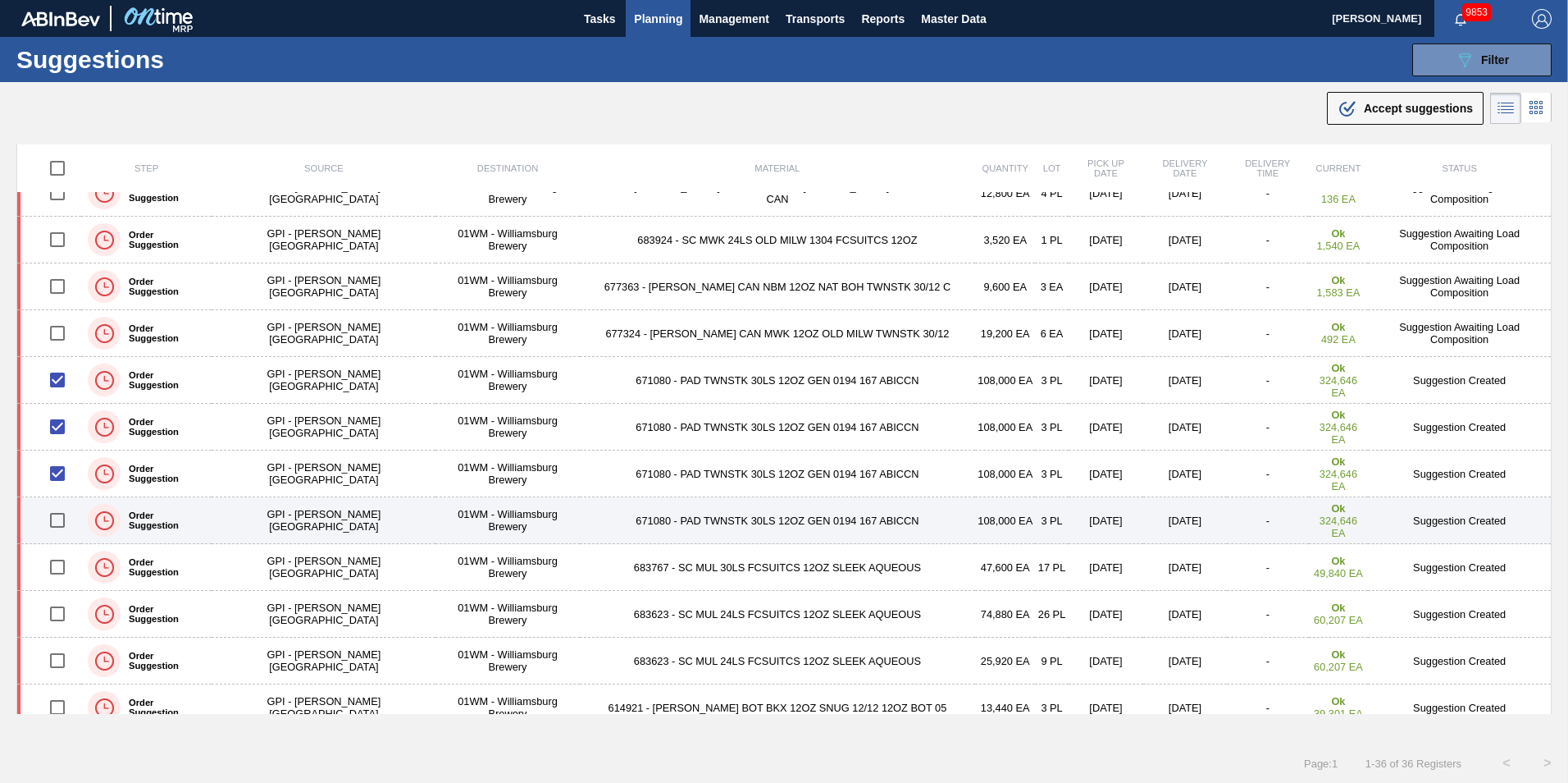
click at [60, 512] on input "checkbox" at bounding box center [58, 521] width 35 height 35
checkbox input "true"
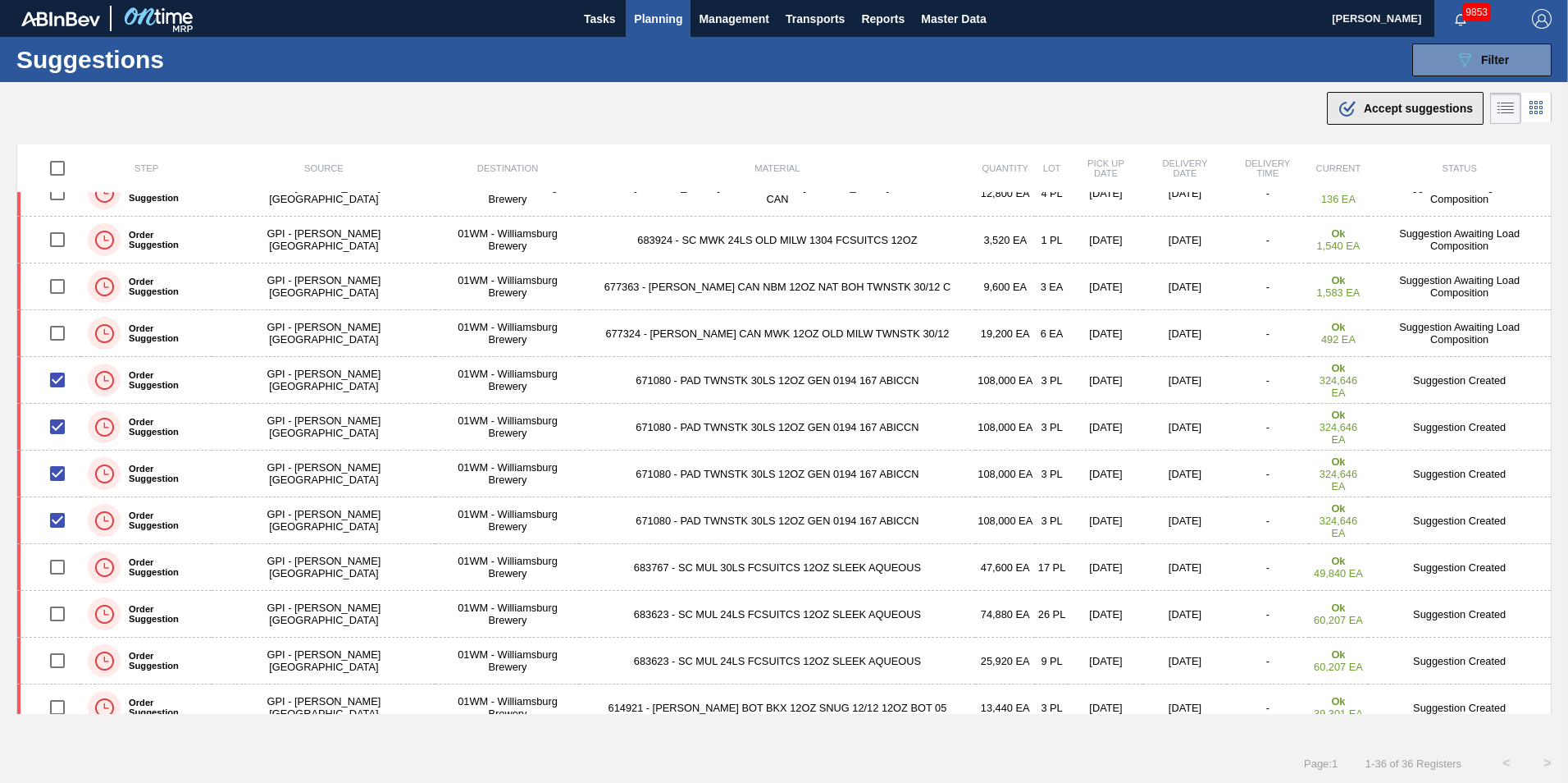
click at [1174, 109] on span "Accept suggestions" at bounding box center [1418, 108] width 109 height 13
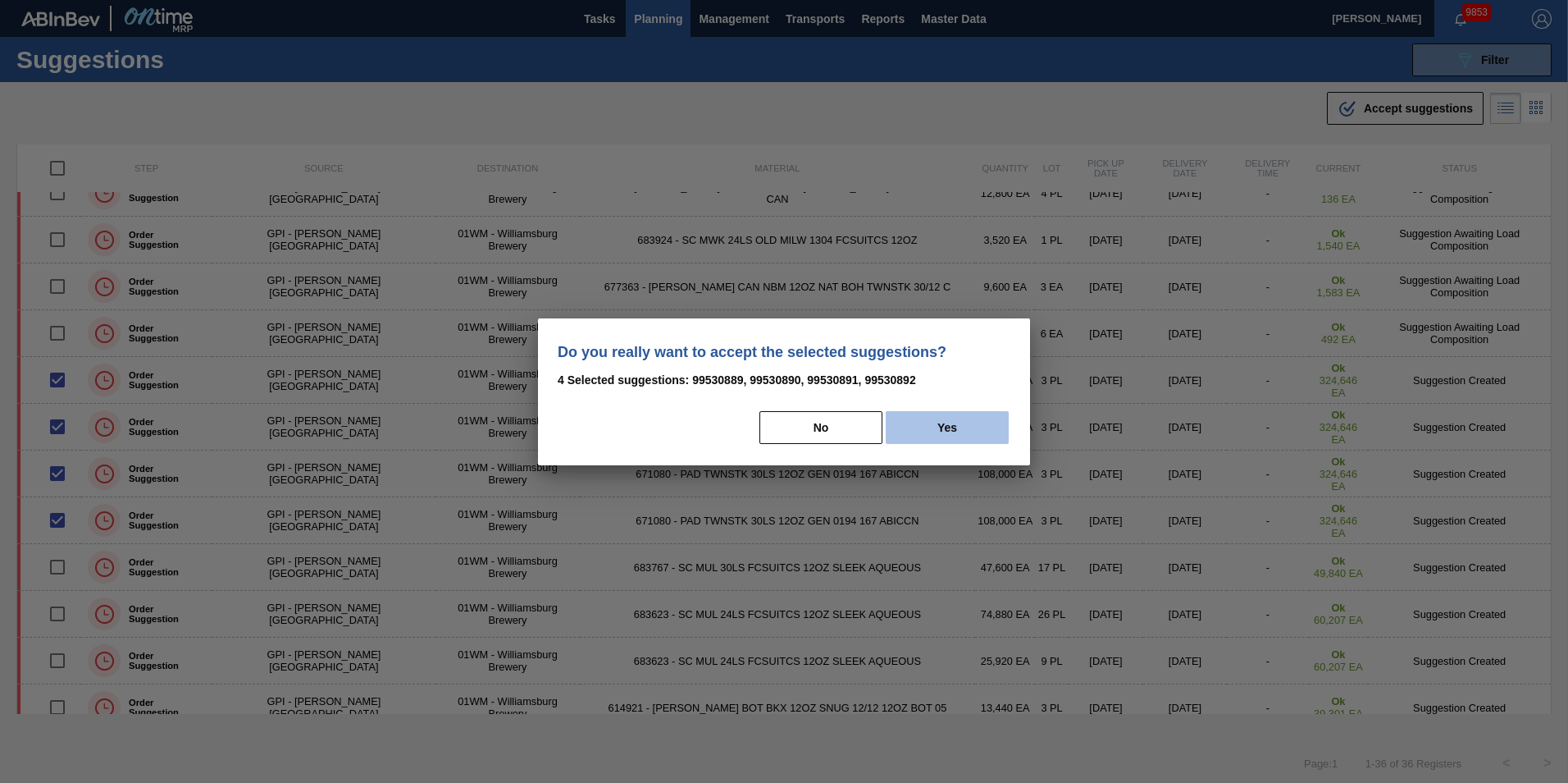
click at [949, 427] on button "Yes" at bounding box center [948, 427] width 123 height 33
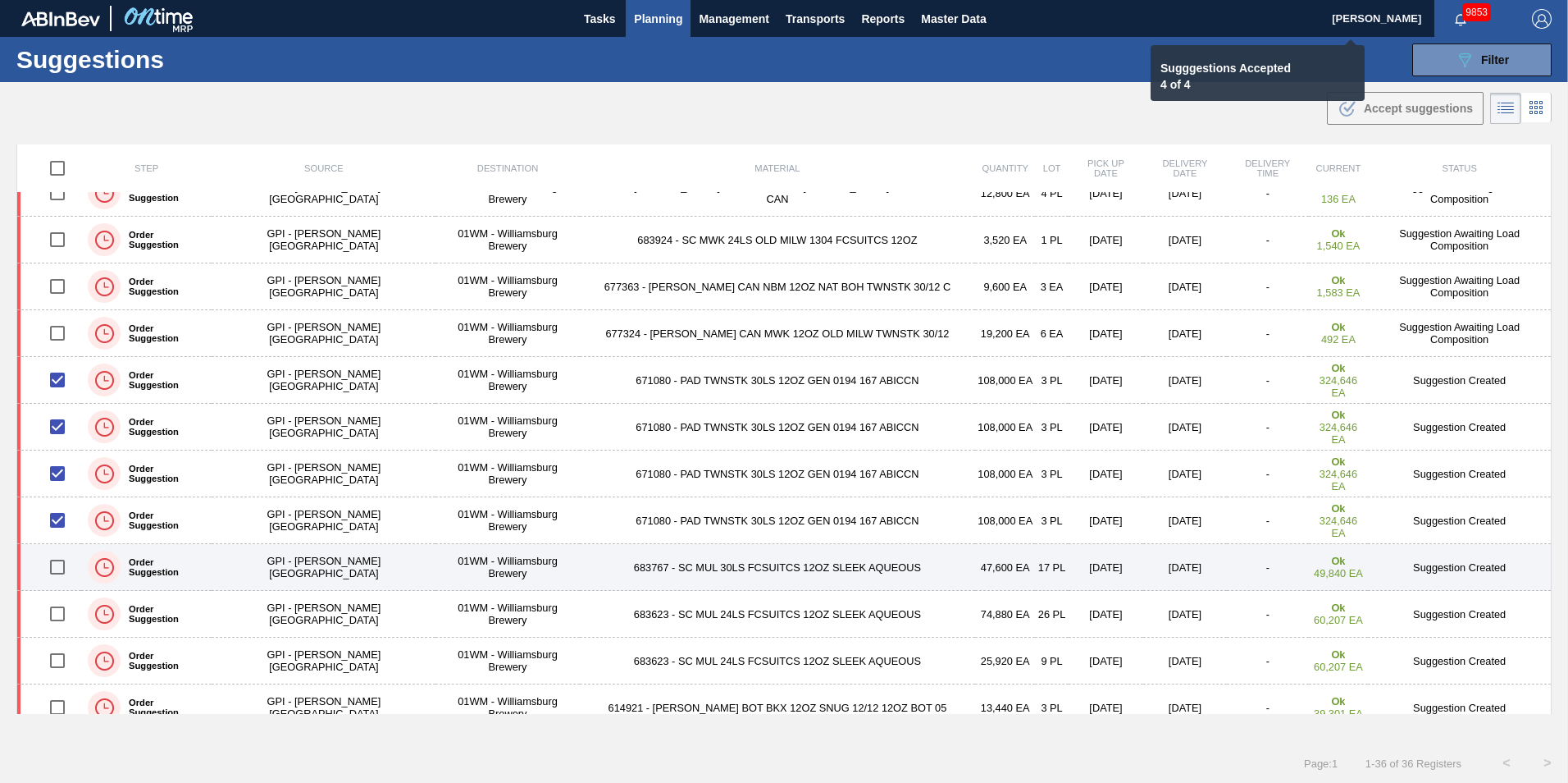
checkbox input "false"
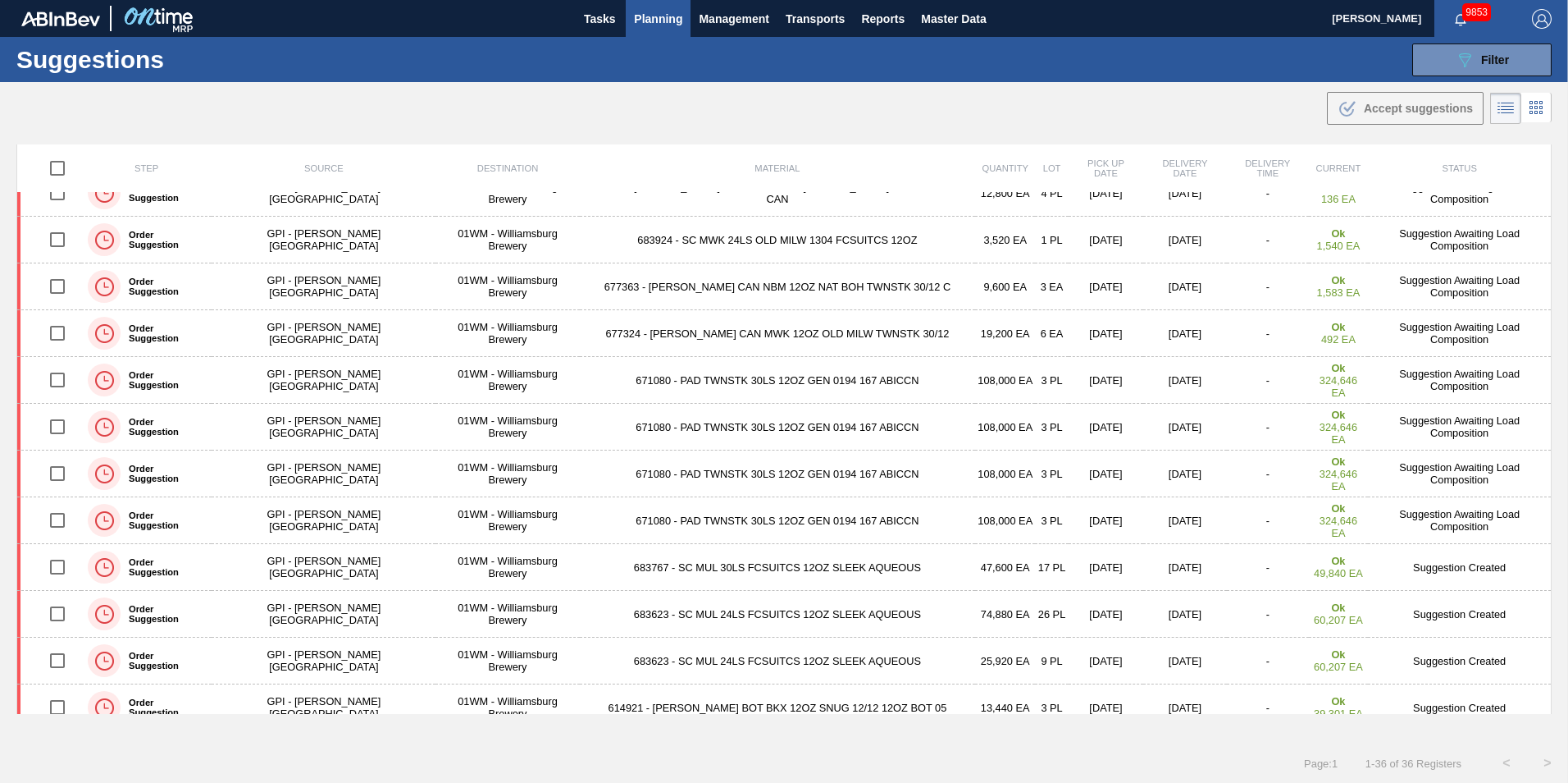
click at [645, 7] on button "Planning" at bounding box center [658, 18] width 65 height 37
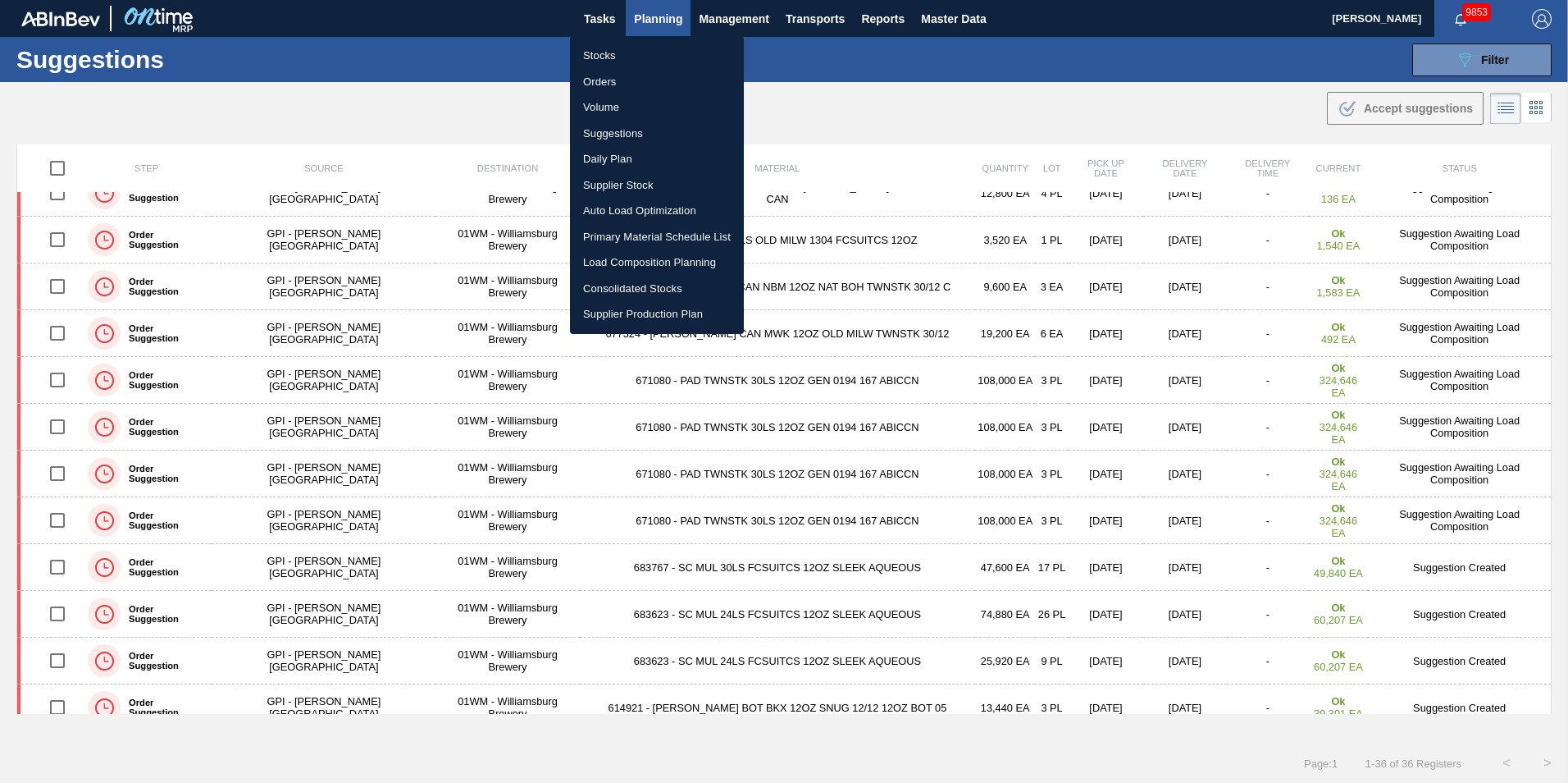
click at [644, 266] on li "Load Composition Planning" at bounding box center [657, 262] width 174 height 27
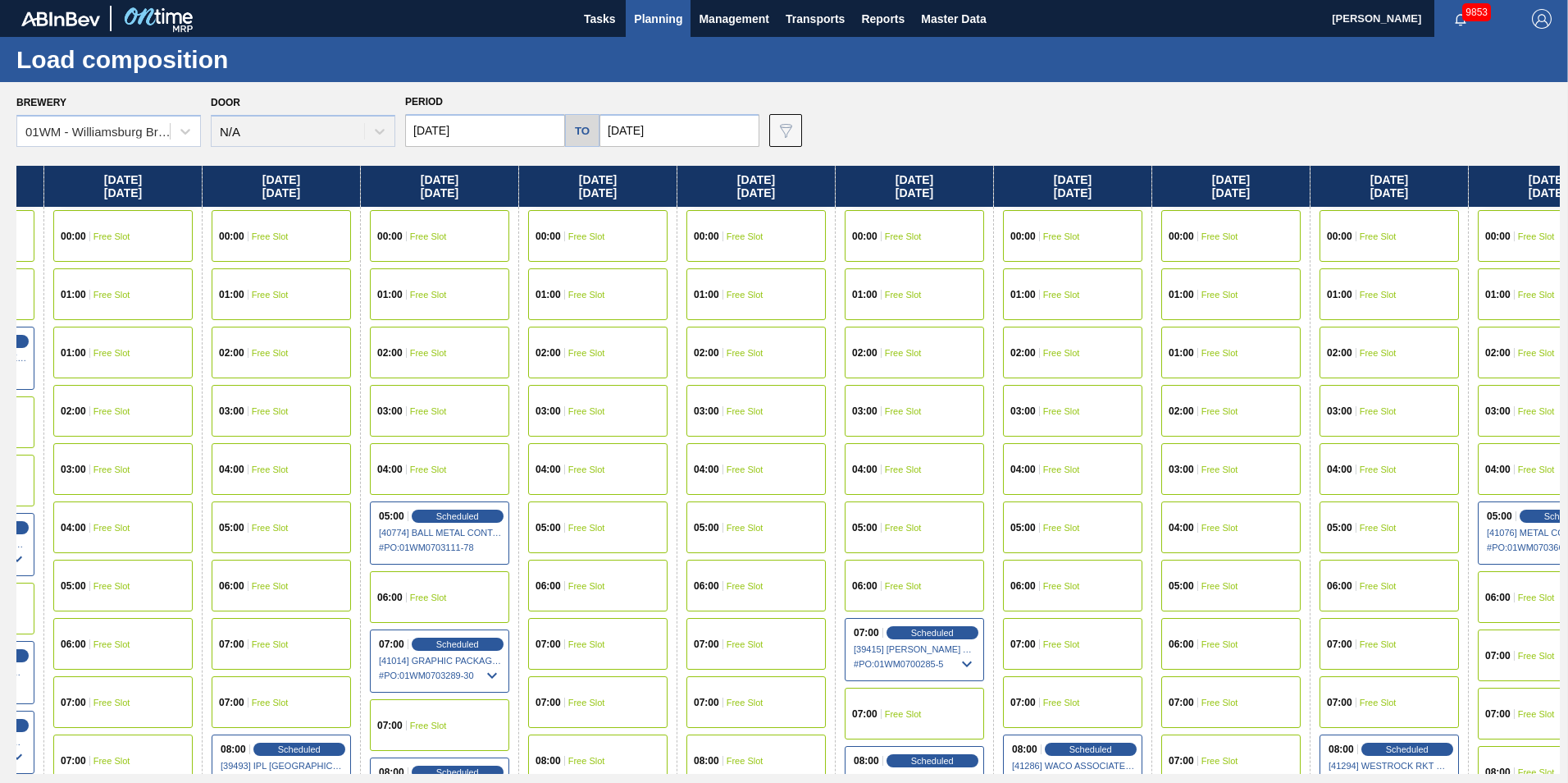
drag, startPoint x: 1461, startPoint y: 184, endPoint x: 63, endPoint y: 249, distance: 1399.5
click at [63, 251] on div "[DATE] 00:00 Free Slot 01:00 Free Slot 02:00 Free Slot 03:00 Free Slot 05:00 Fr…" at bounding box center [788, 469] width 1543 height 608
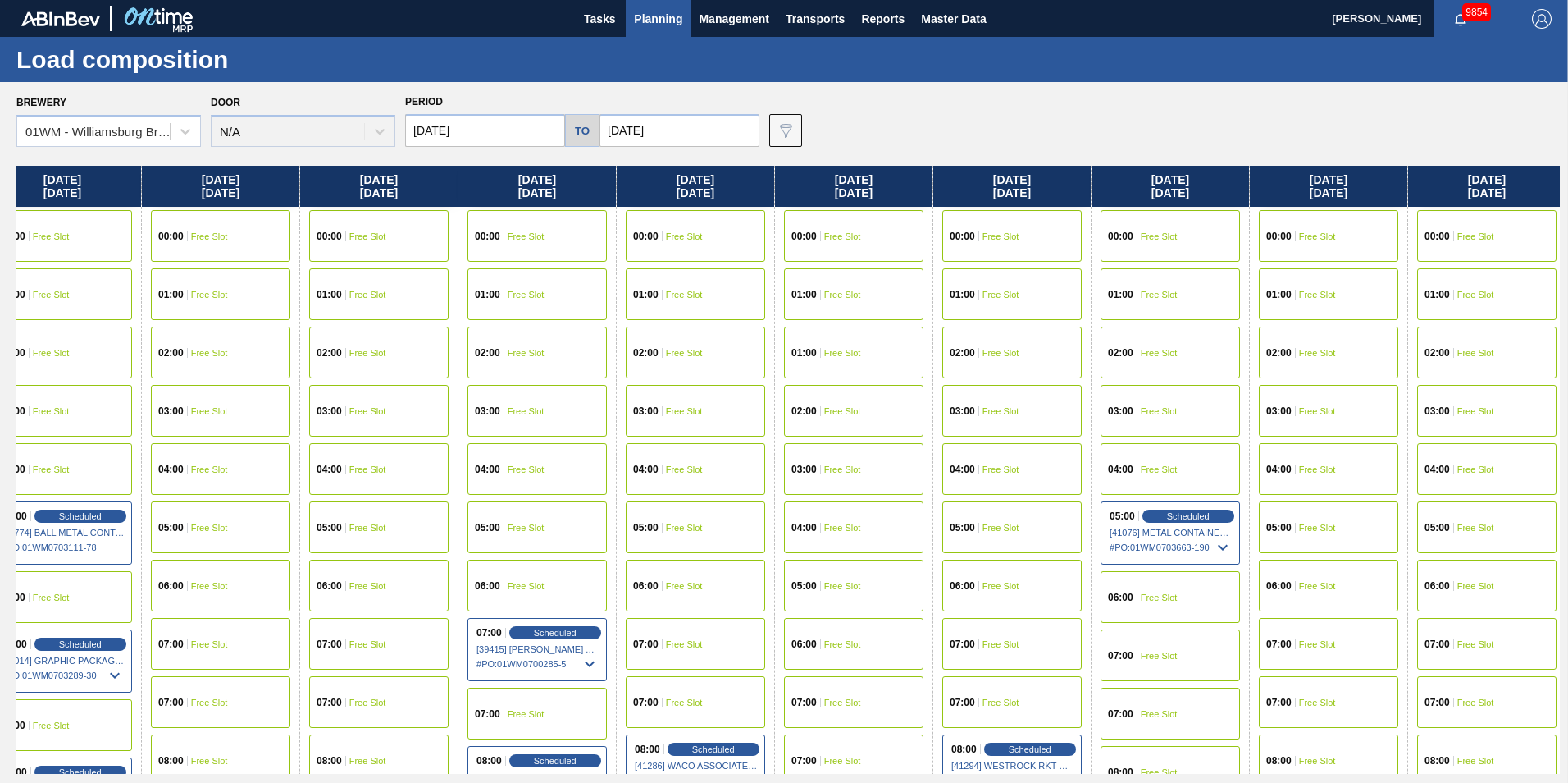
scroll to position [0, 1939]
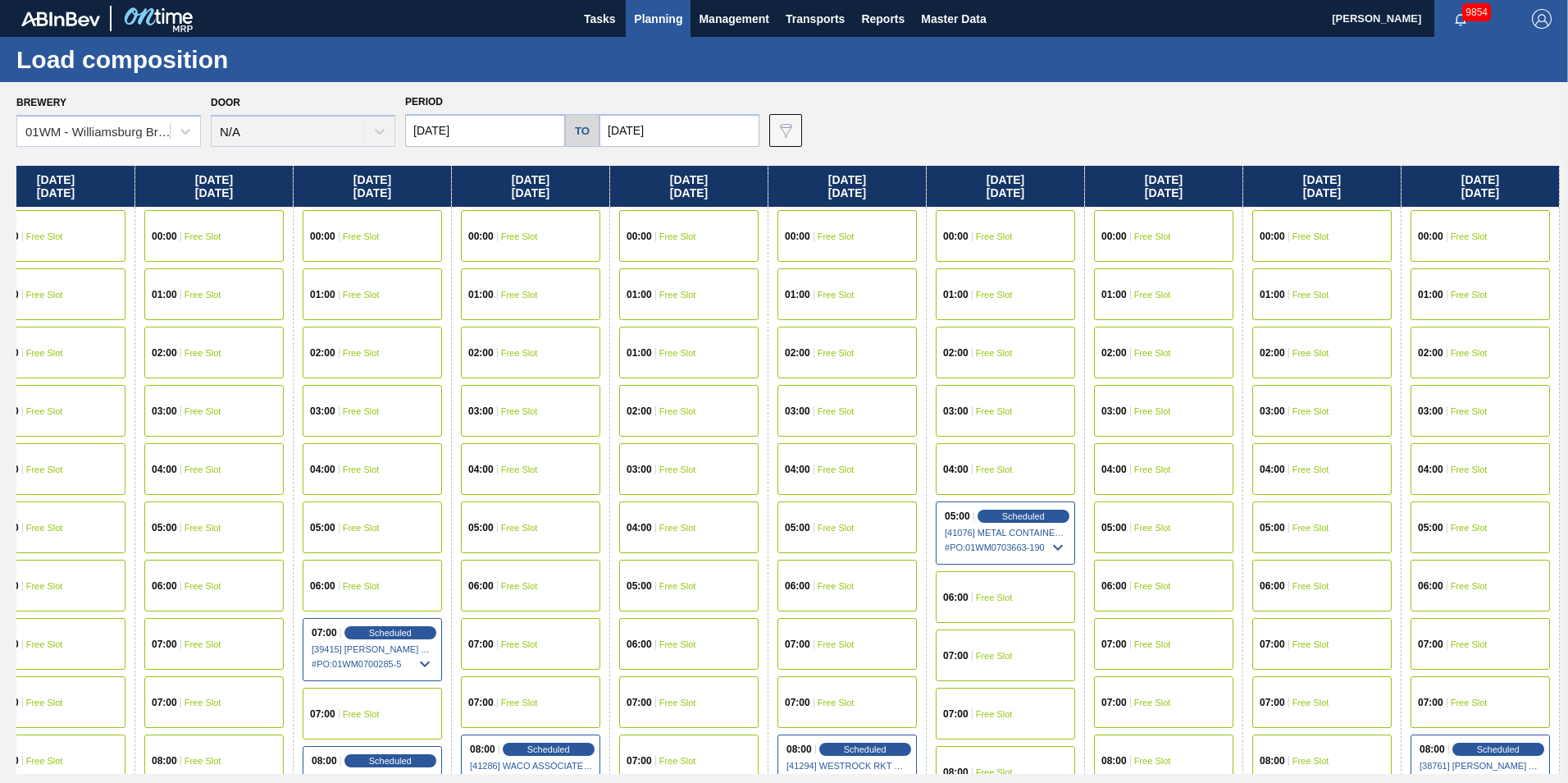
drag, startPoint x: 1463, startPoint y: 174, endPoint x: 38, endPoint y: 110, distance: 1426.4
click at [38, 110] on div "Brewery 01WM - [GEOGRAPHIC_DATA] Brewery Door N/A Period [DATE] to [DATE] Data …" at bounding box center [784, 431] width 1568 height 700
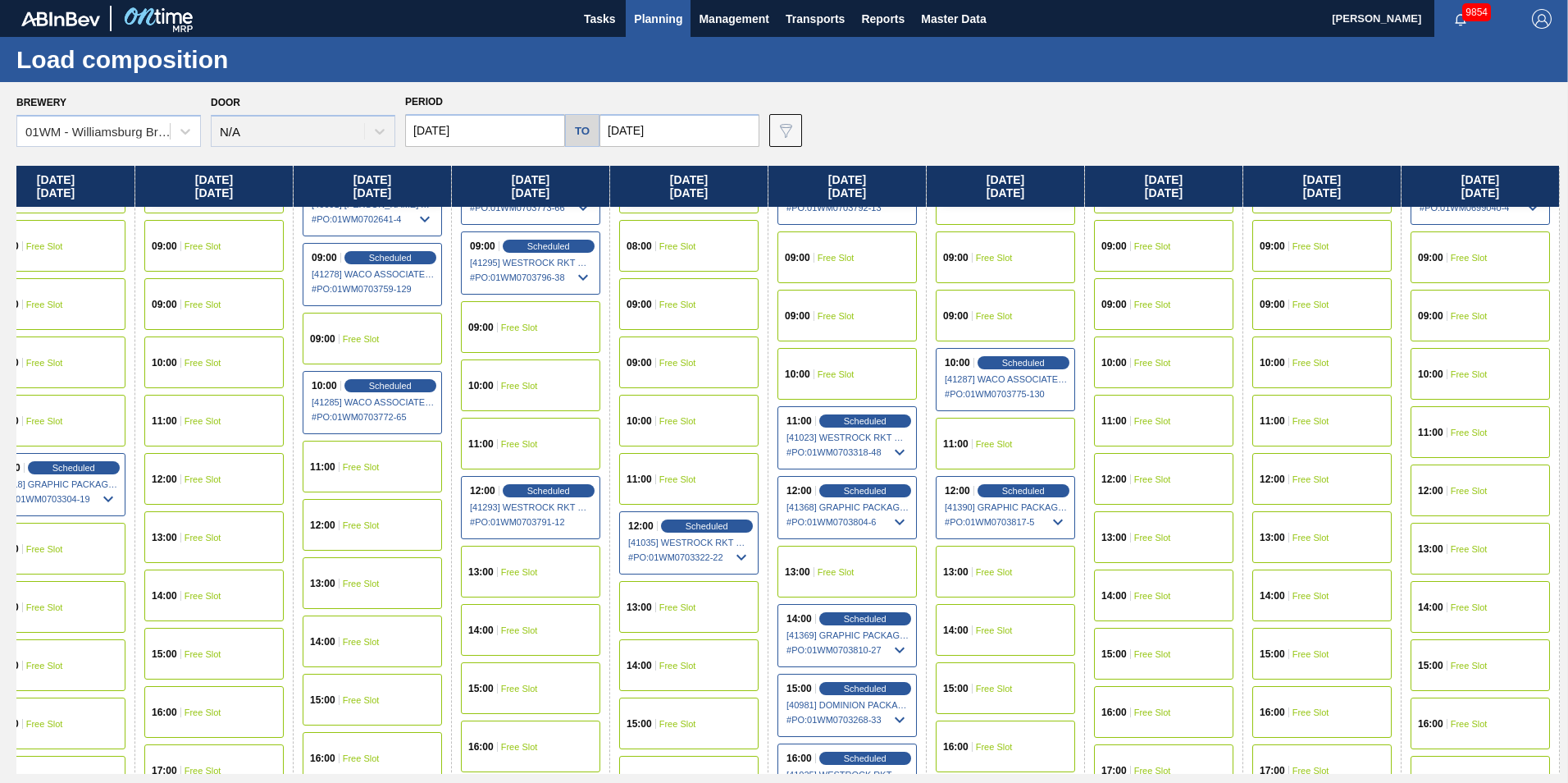
scroll to position [574, 1939]
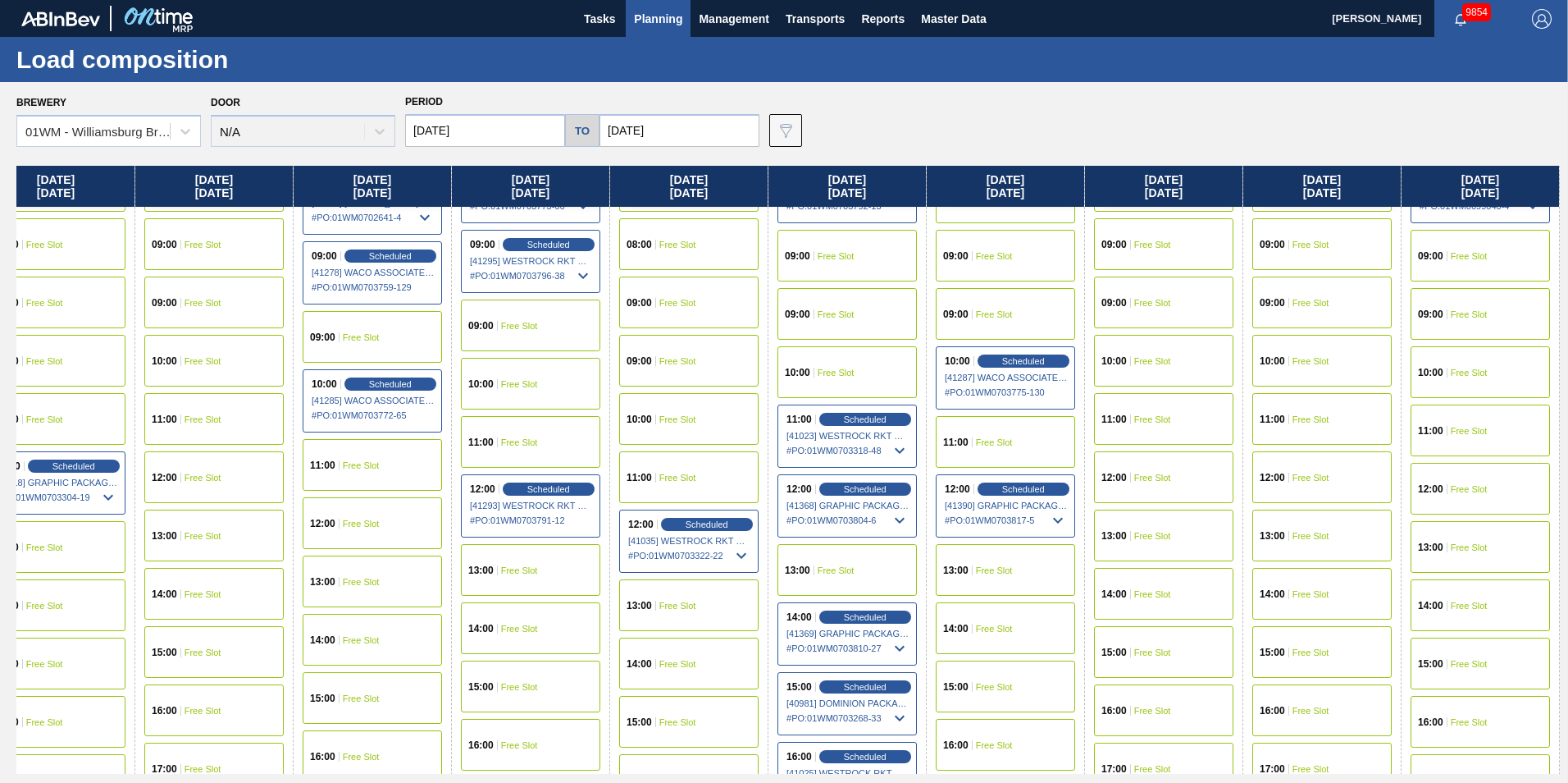
click at [1174, 424] on div "11:00 Free Slot" at bounding box center [1480, 430] width 139 height 51
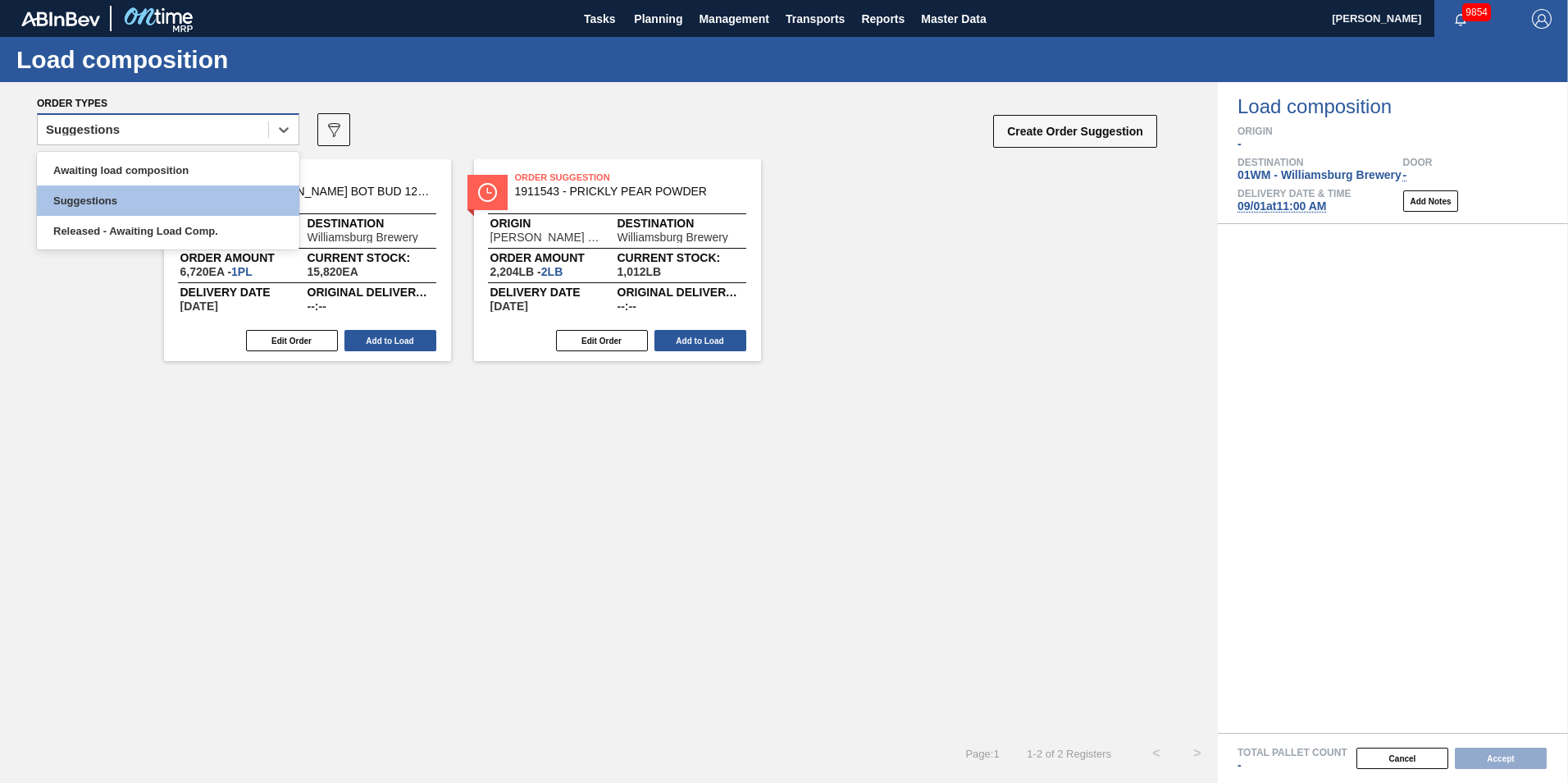
click at [236, 130] on div "Suggestions" at bounding box center [152, 130] width 230 height 24
click at [193, 160] on div "Awaiting load composition" at bounding box center [168, 170] width 262 height 30
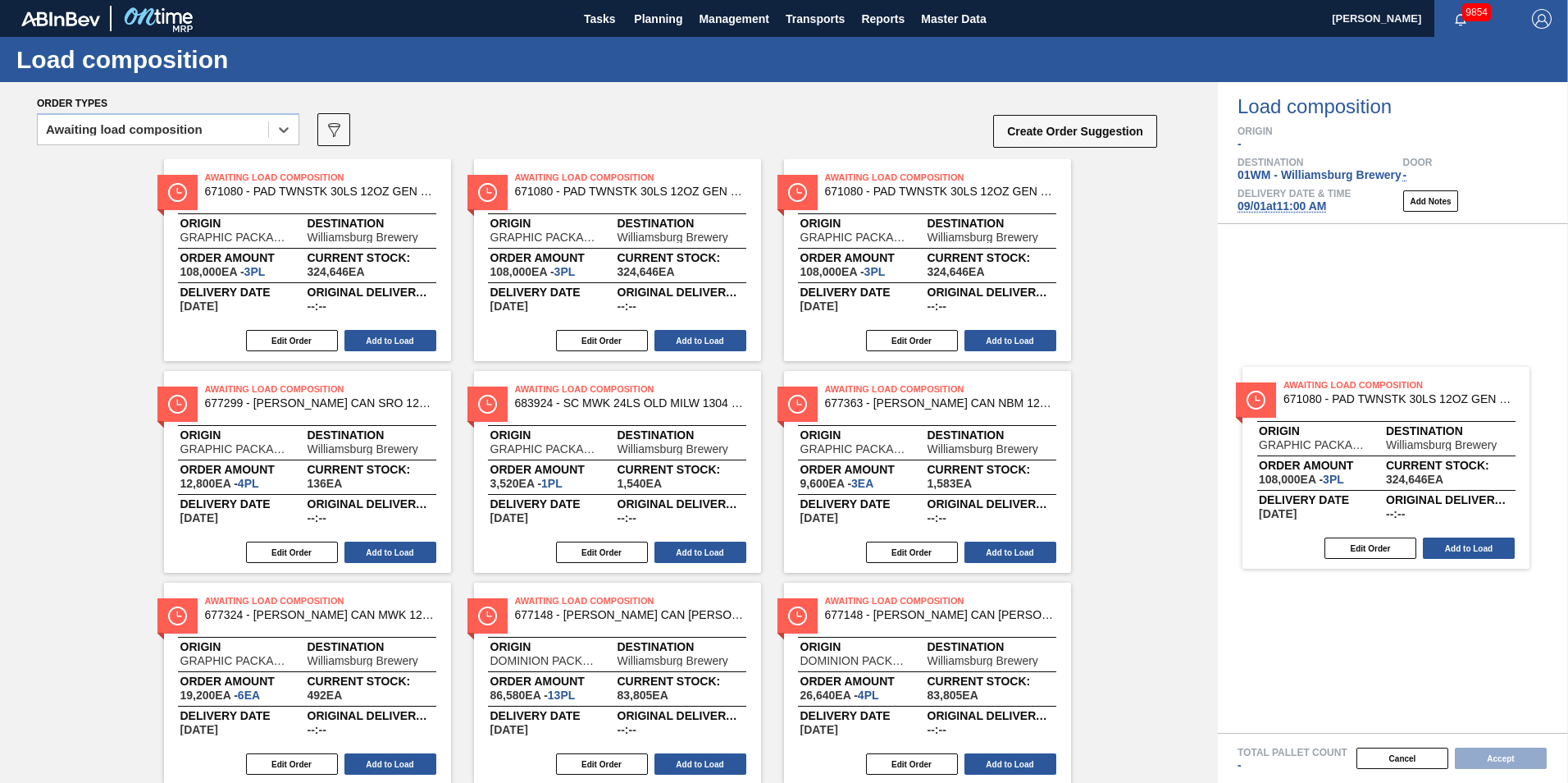
drag, startPoint x: 298, startPoint y: 218, endPoint x: 1401, endPoint y: 436, distance: 1124.3
click at [1174, 437] on div "Order types option Awaiting load composition, selected. Select is focused ,type…" at bounding box center [784, 432] width 1568 height 700
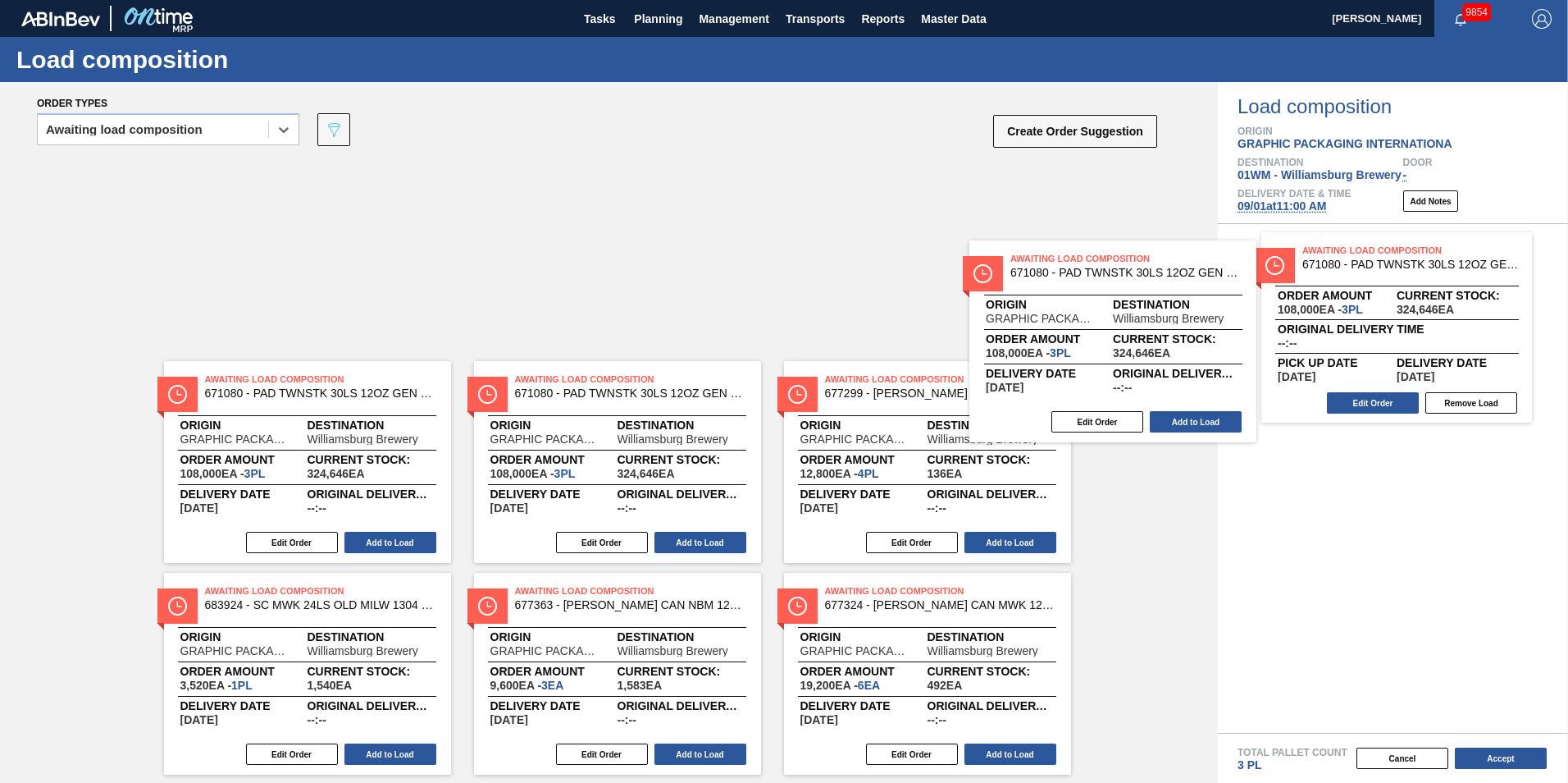
drag, startPoint x: 970, startPoint y: 290, endPoint x: 1370, endPoint y: 415, distance: 419.1
click at [1174, 418] on div "Order types option Awaiting load composition, selected. Select is focused ,type…" at bounding box center [784, 432] width 1568 height 700
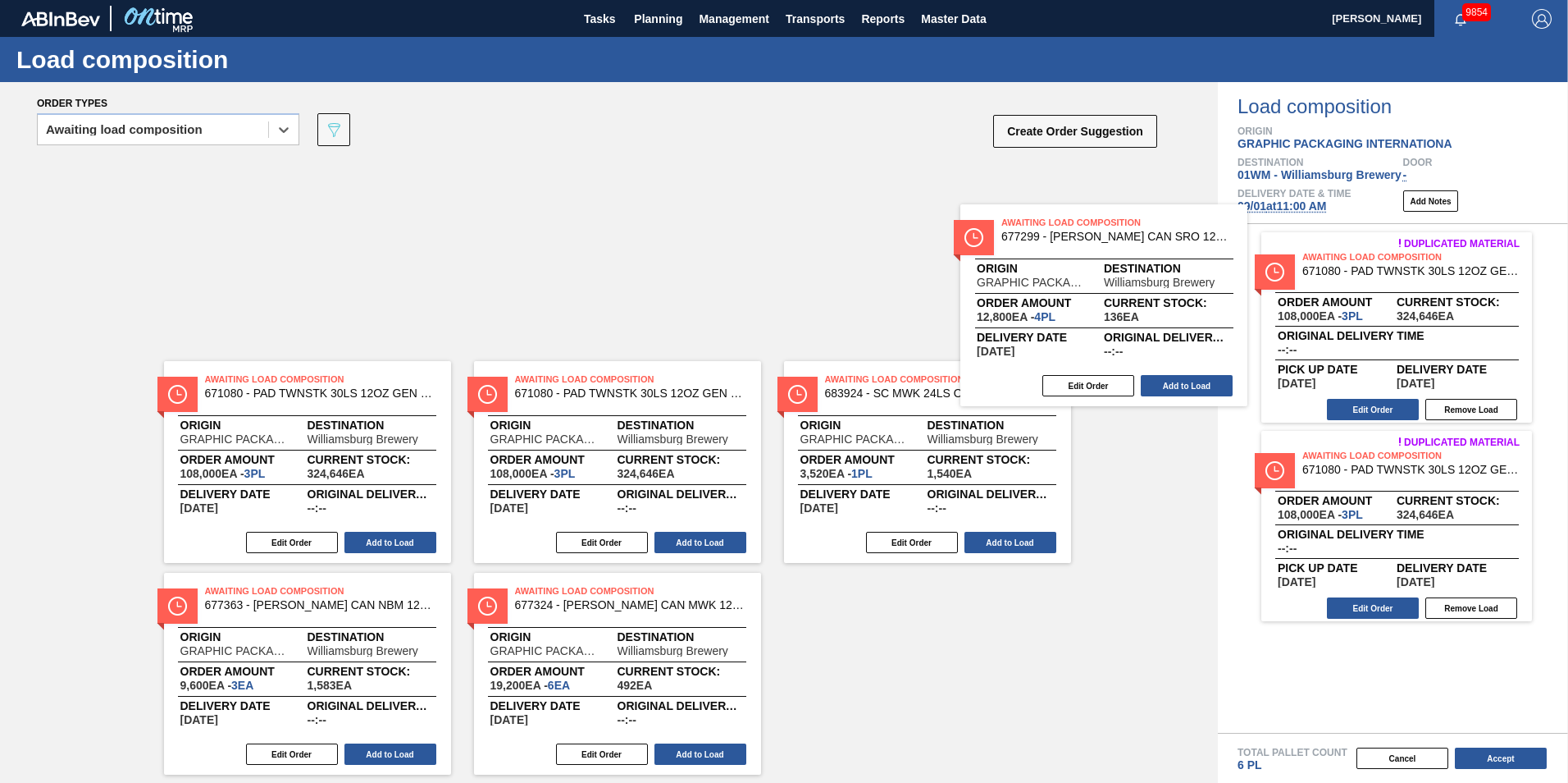
drag, startPoint x: 1065, startPoint y: 316, endPoint x: 1380, endPoint y: 387, distance: 322.9
click at [1174, 387] on div "Order types option Awaiting load composition, selected. Select is focused ,type…" at bounding box center [784, 432] width 1568 height 700
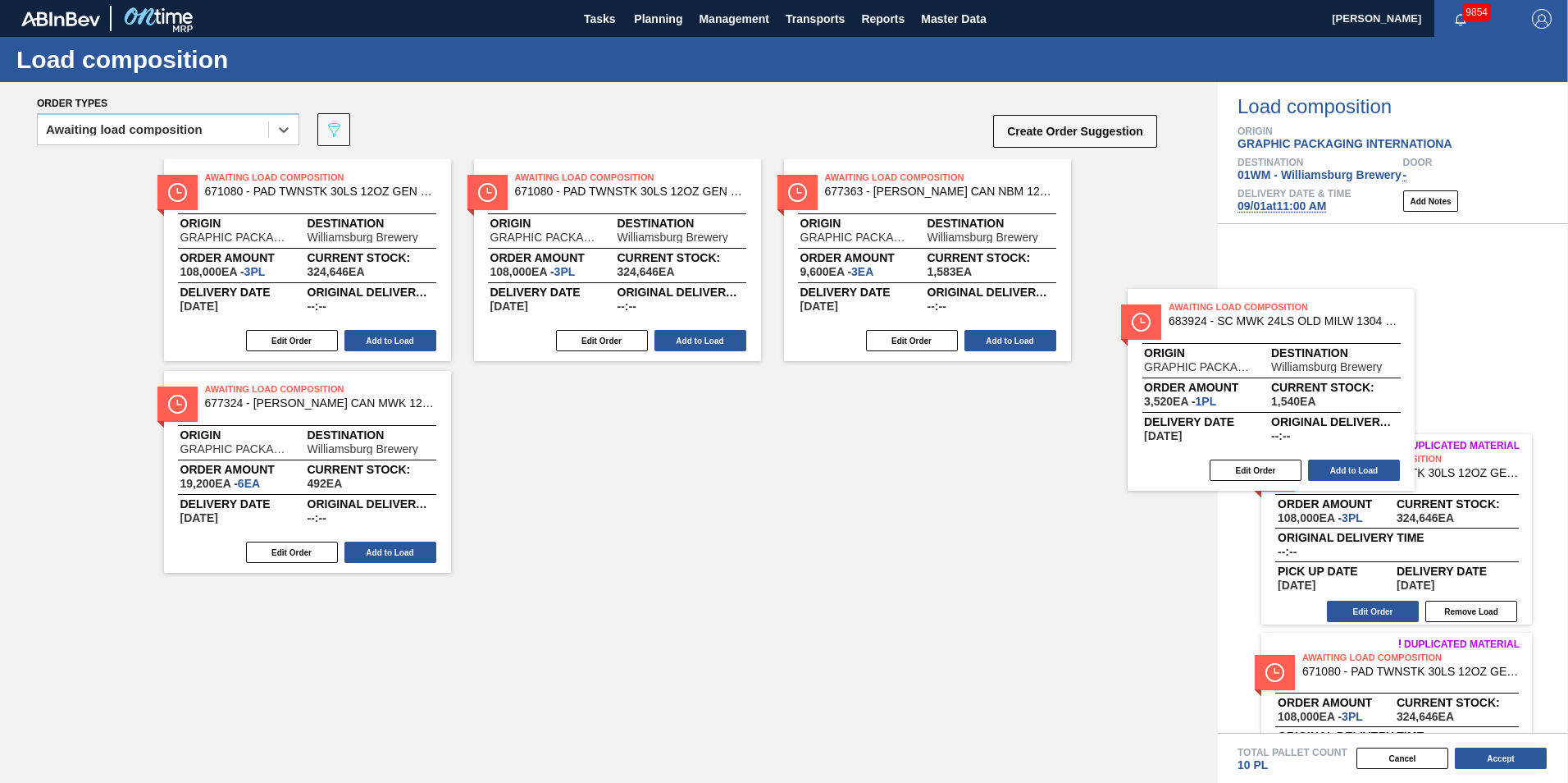
drag, startPoint x: 996, startPoint y: 275, endPoint x: 1420, endPoint y: 421, distance: 448.4
click at [1174, 422] on div "Order types option Awaiting load composition, selected. Select is focused ,type…" at bounding box center [784, 432] width 1568 height 700
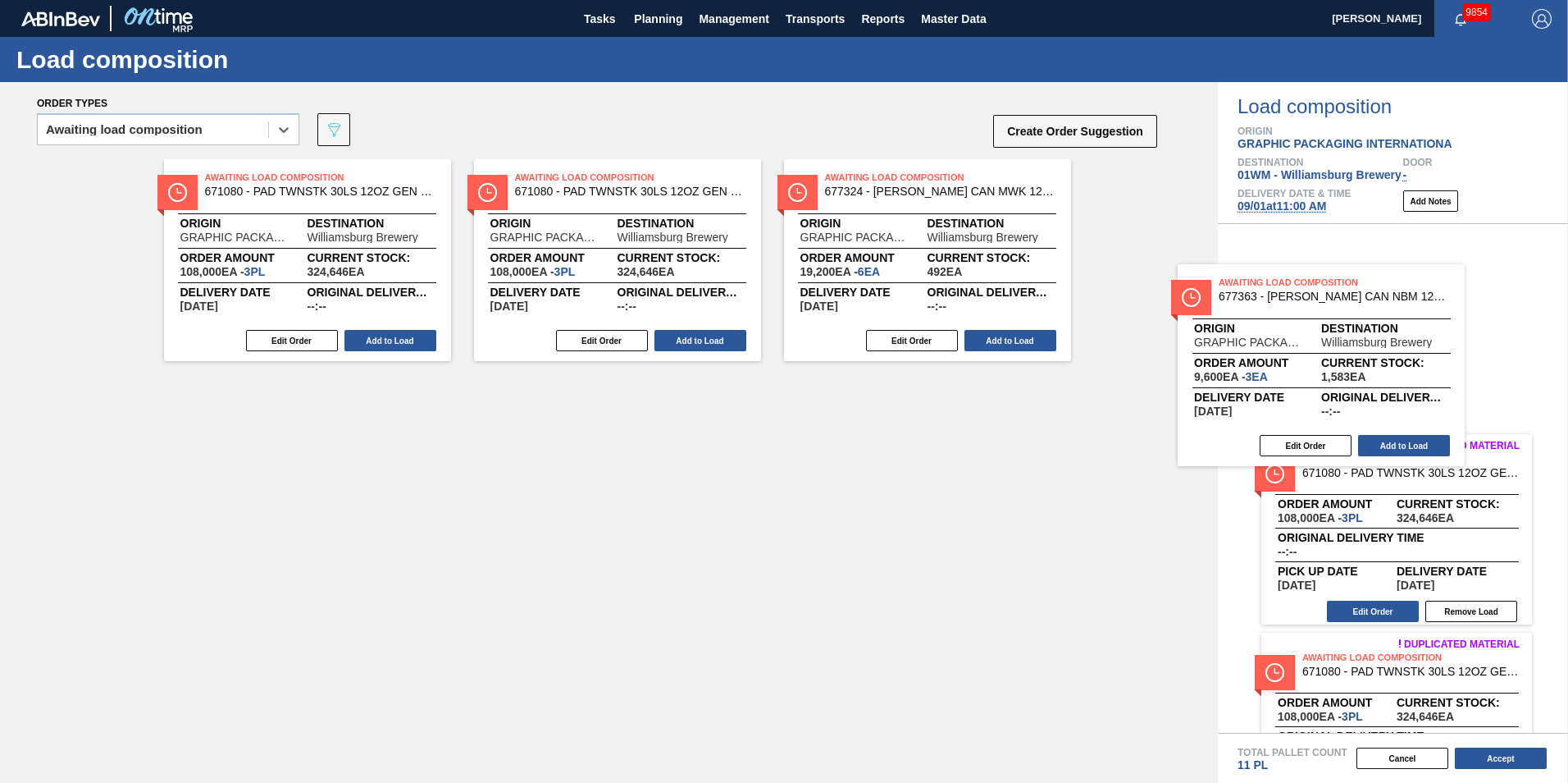
drag, startPoint x: 1228, startPoint y: 354, endPoint x: 1288, endPoint y: 354, distance: 60.0
click at [1174, 392] on div "Order types option Awaiting load composition, selected. Select is focused ,type…" at bounding box center [784, 432] width 1568 height 700
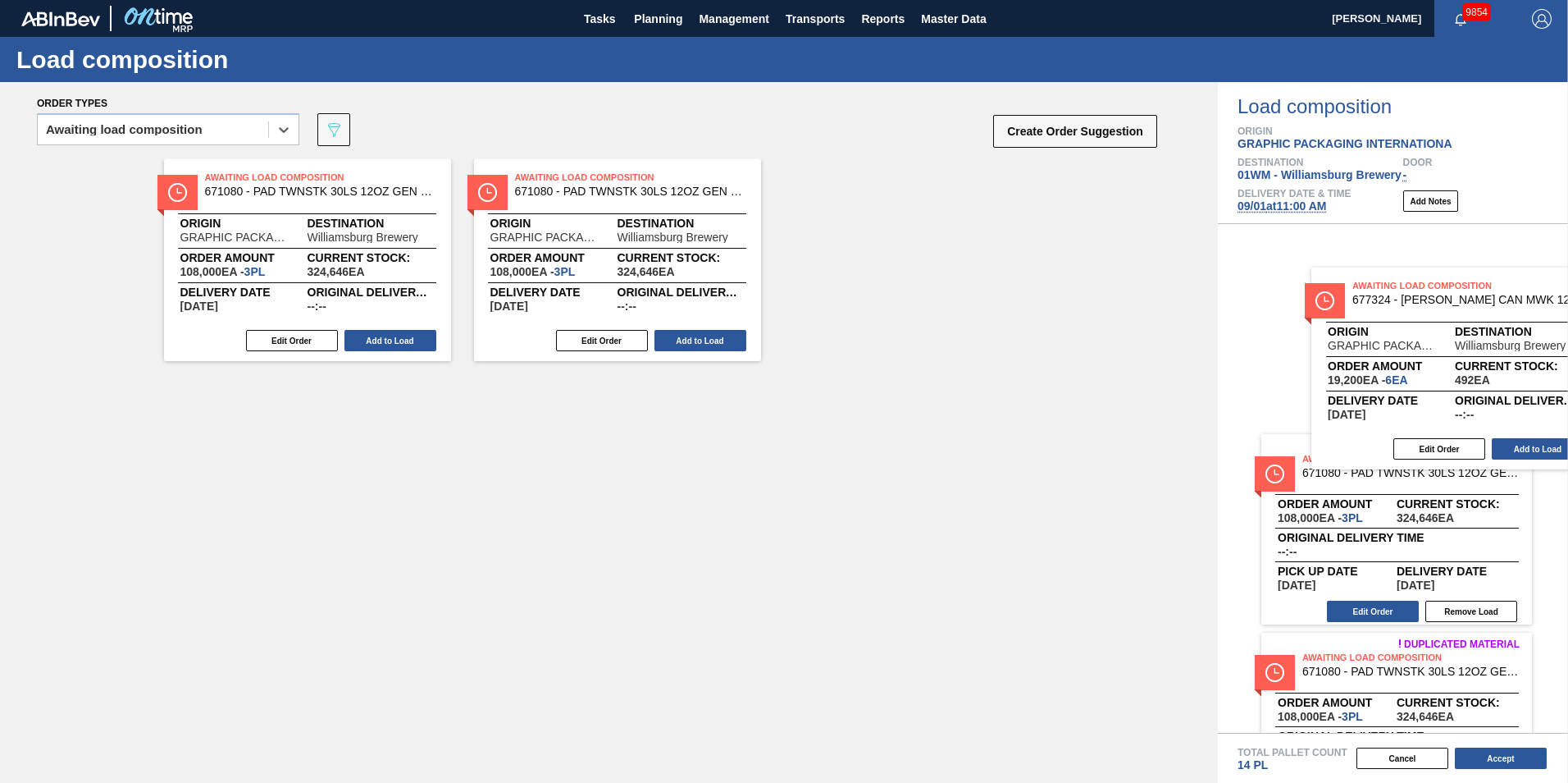
drag, startPoint x: 855, startPoint y: 233, endPoint x: 953, endPoint y: 239, distance: 98.2
click at [1174, 341] on div "Order types option Awaiting load composition, selected. Select is focused ,type…" at bounding box center [784, 432] width 1568 height 700
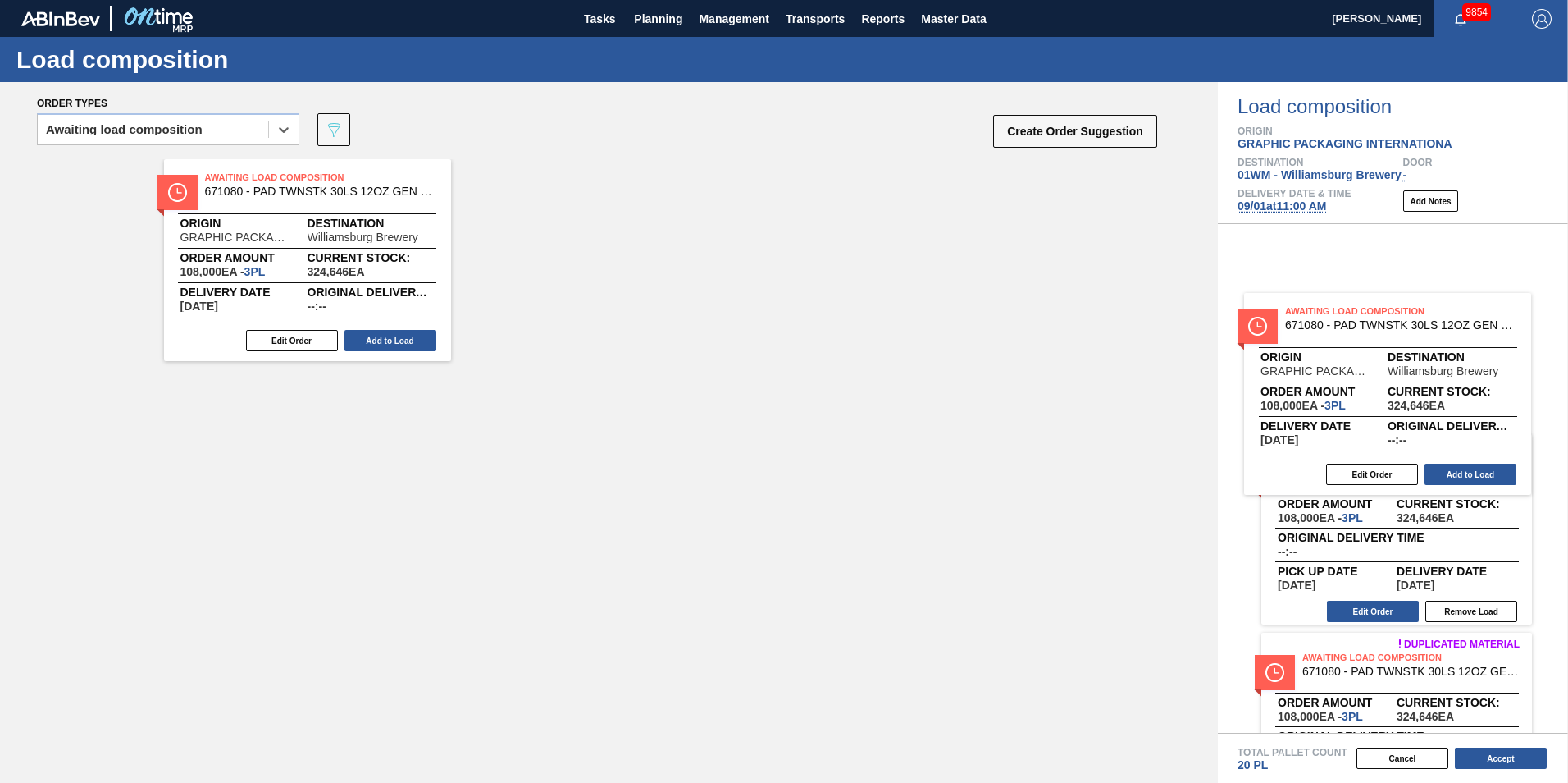
drag, startPoint x: 671, startPoint y: 215, endPoint x: 1179, endPoint y: 295, distance: 514.3
click at [1174, 356] on div "Order types option Awaiting load composition, selected. Select is focused ,type…" at bounding box center [784, 432] width 1568 height 700
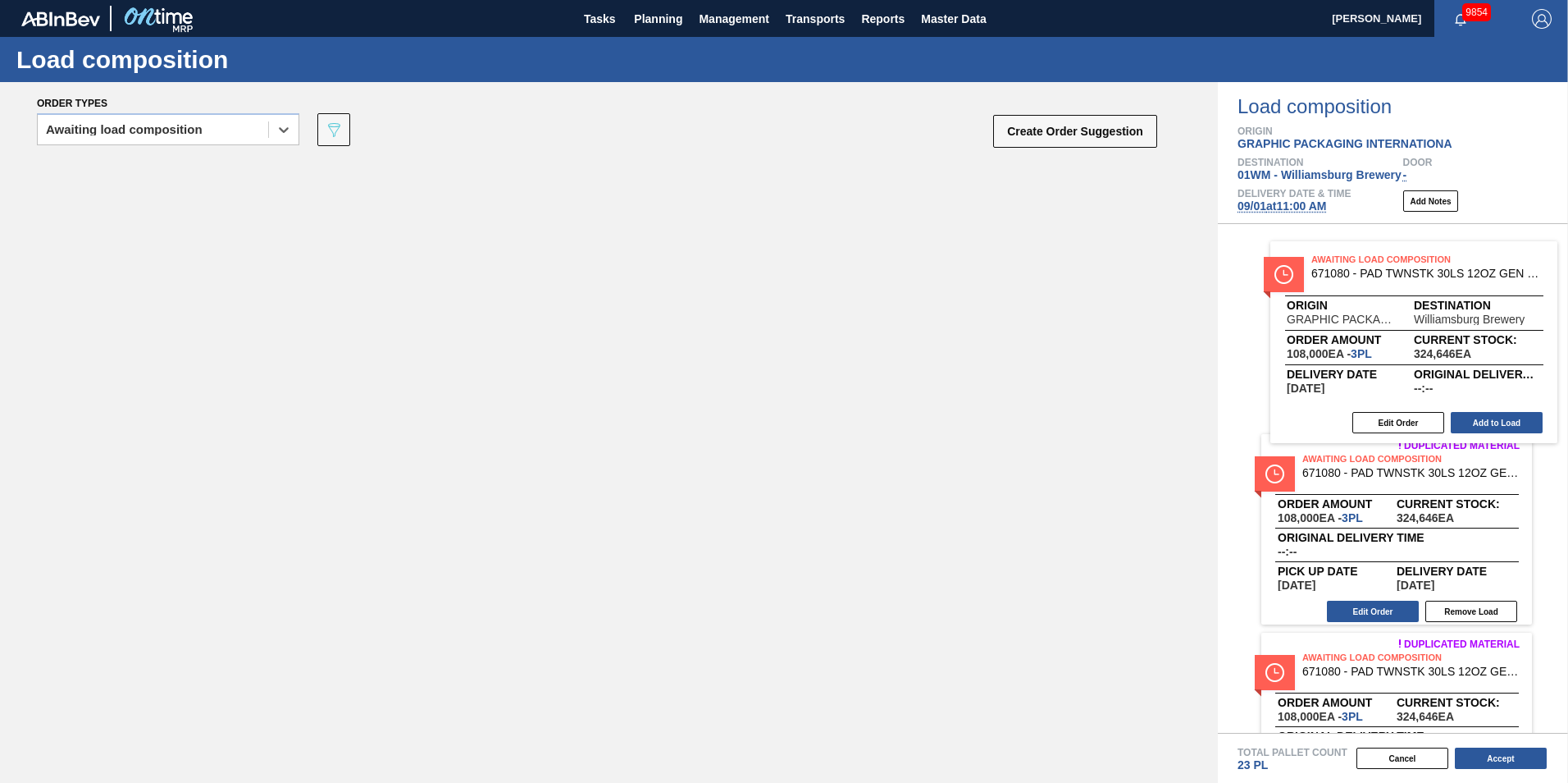
drag, startPoint x: 503, startPoint y: 270, endPoint x: 1459, endPoint y: 336, distance: 958.3
click at [1174, 310] on div "Order types option Awaiting load composition, selected. Select is focused ,type…" at bounding box center [784, 432] width 1568 height 700
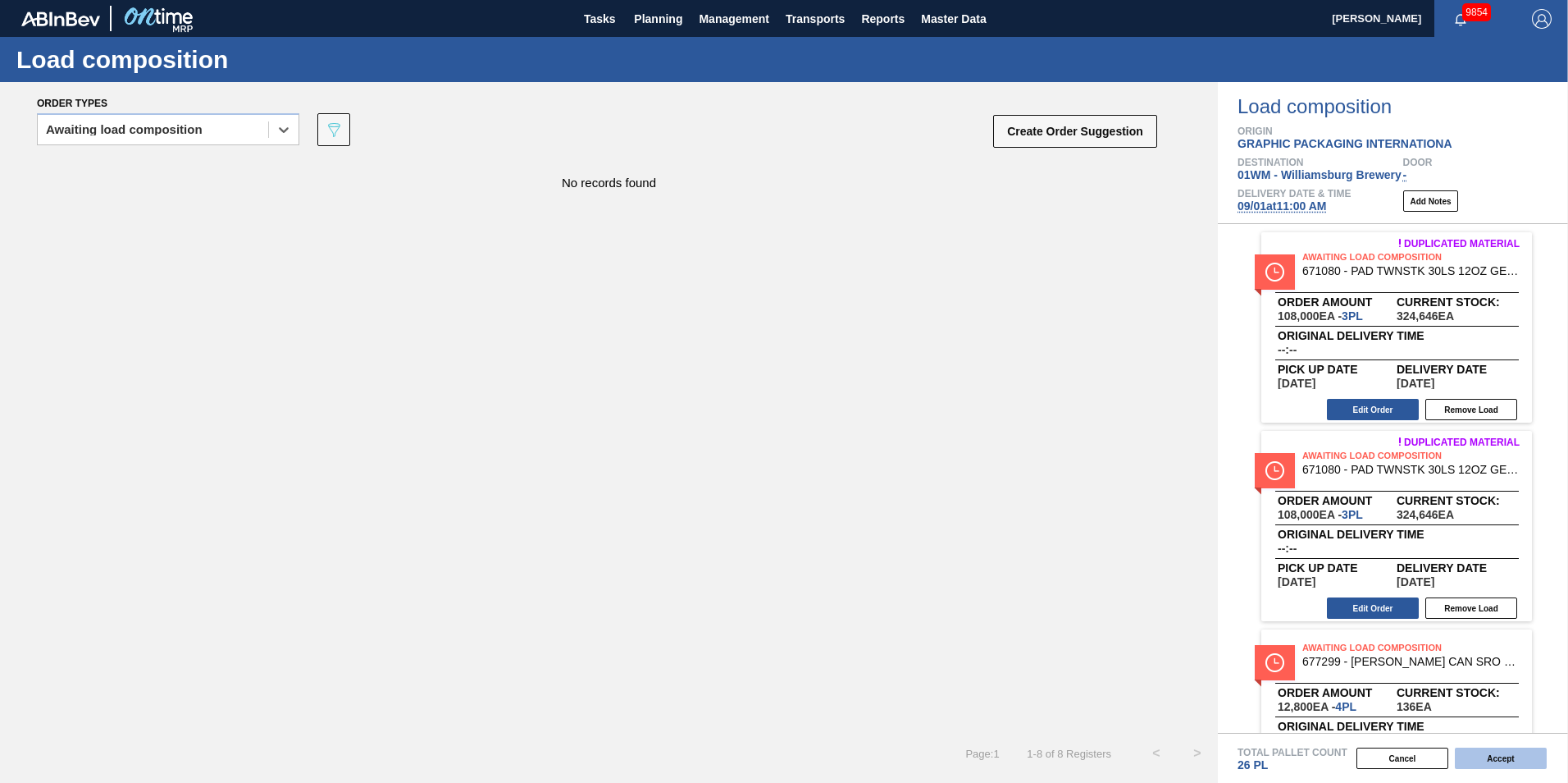
click at [1174, 634] on button "Accept" at bounding box center [1501, 757] width 92 height 21
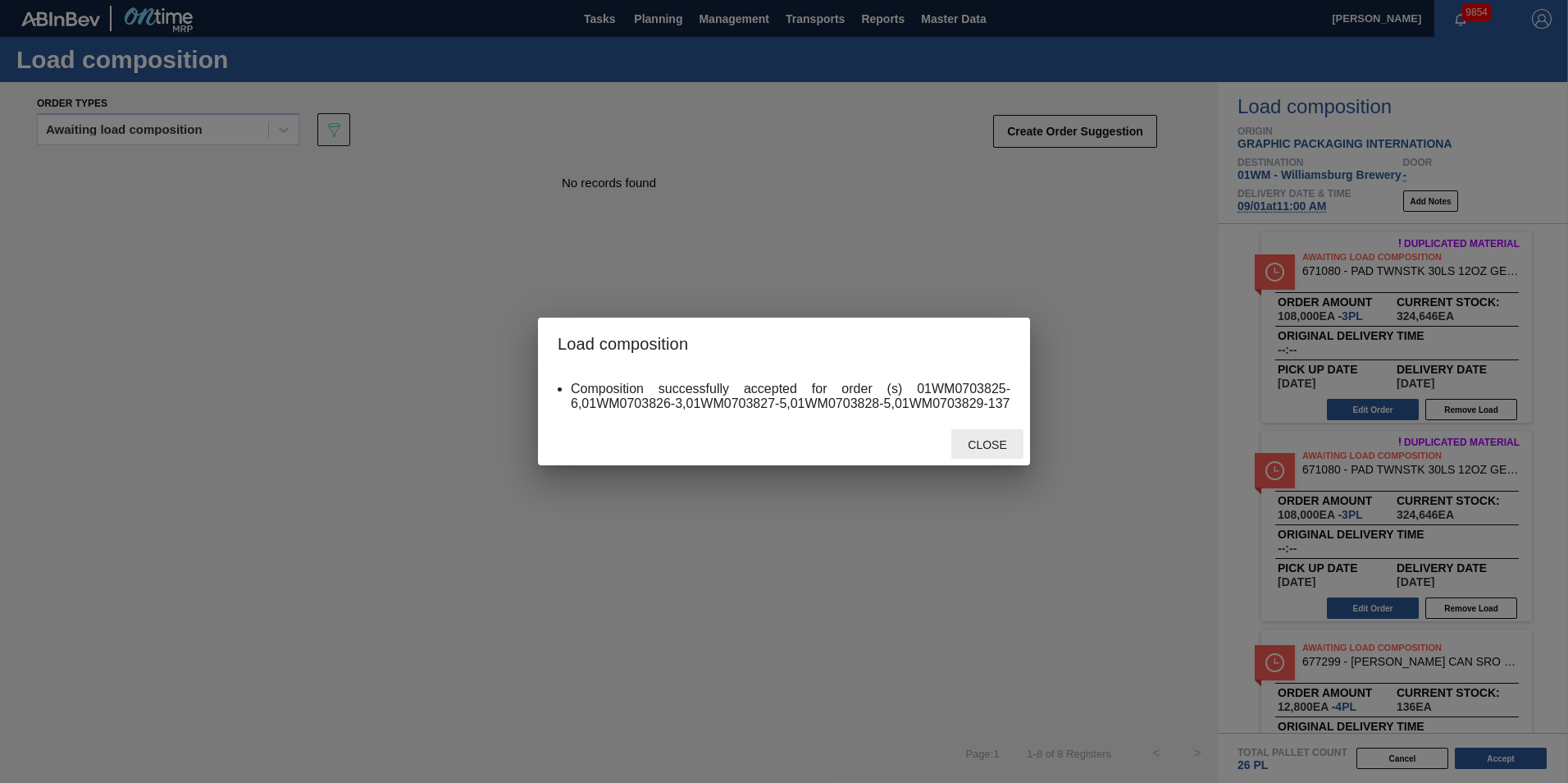
click at [982, 440] on span "Close" at bounding box center [987, 445] width 65 height 13
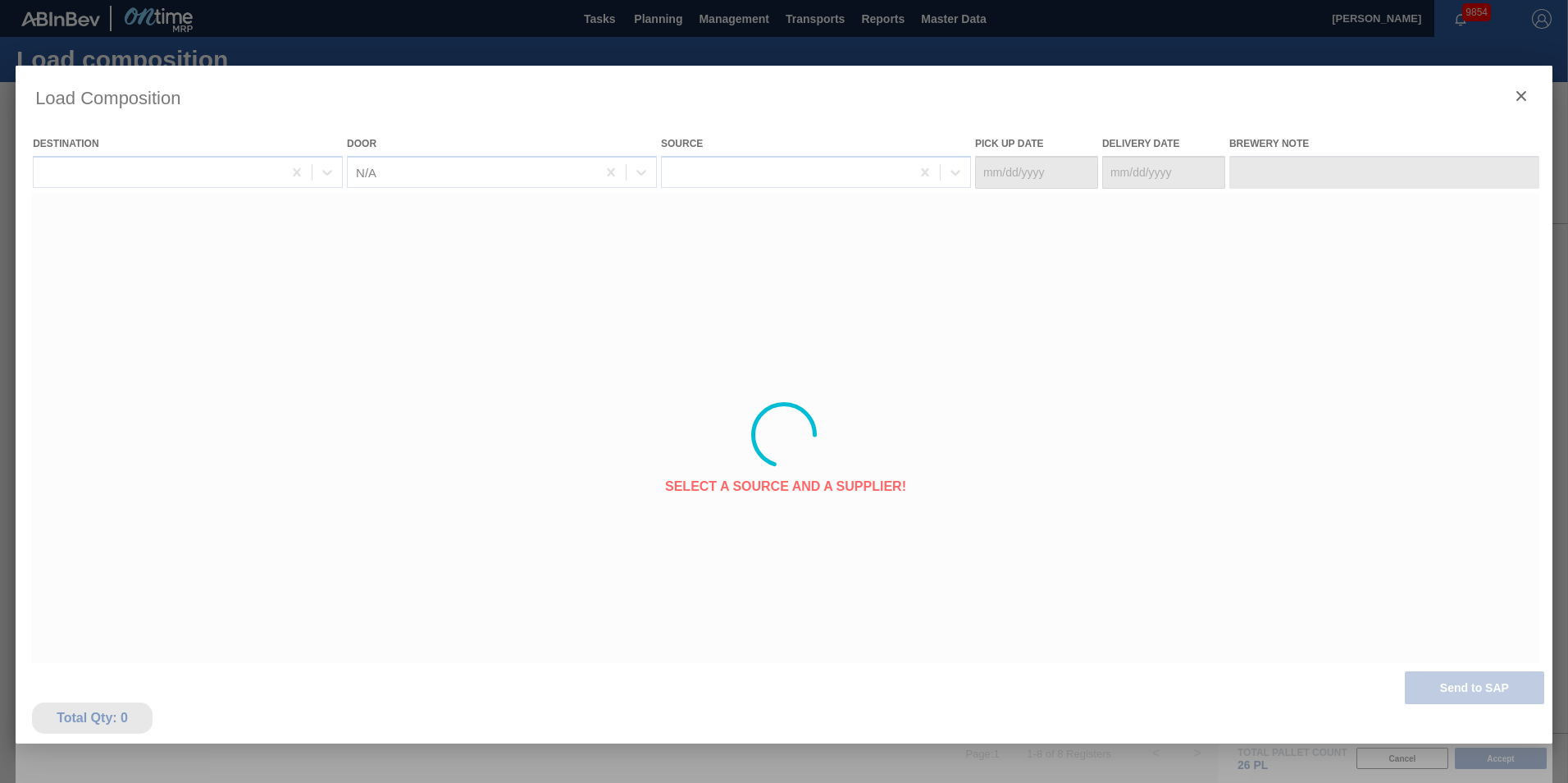
type Date "[DATE]"
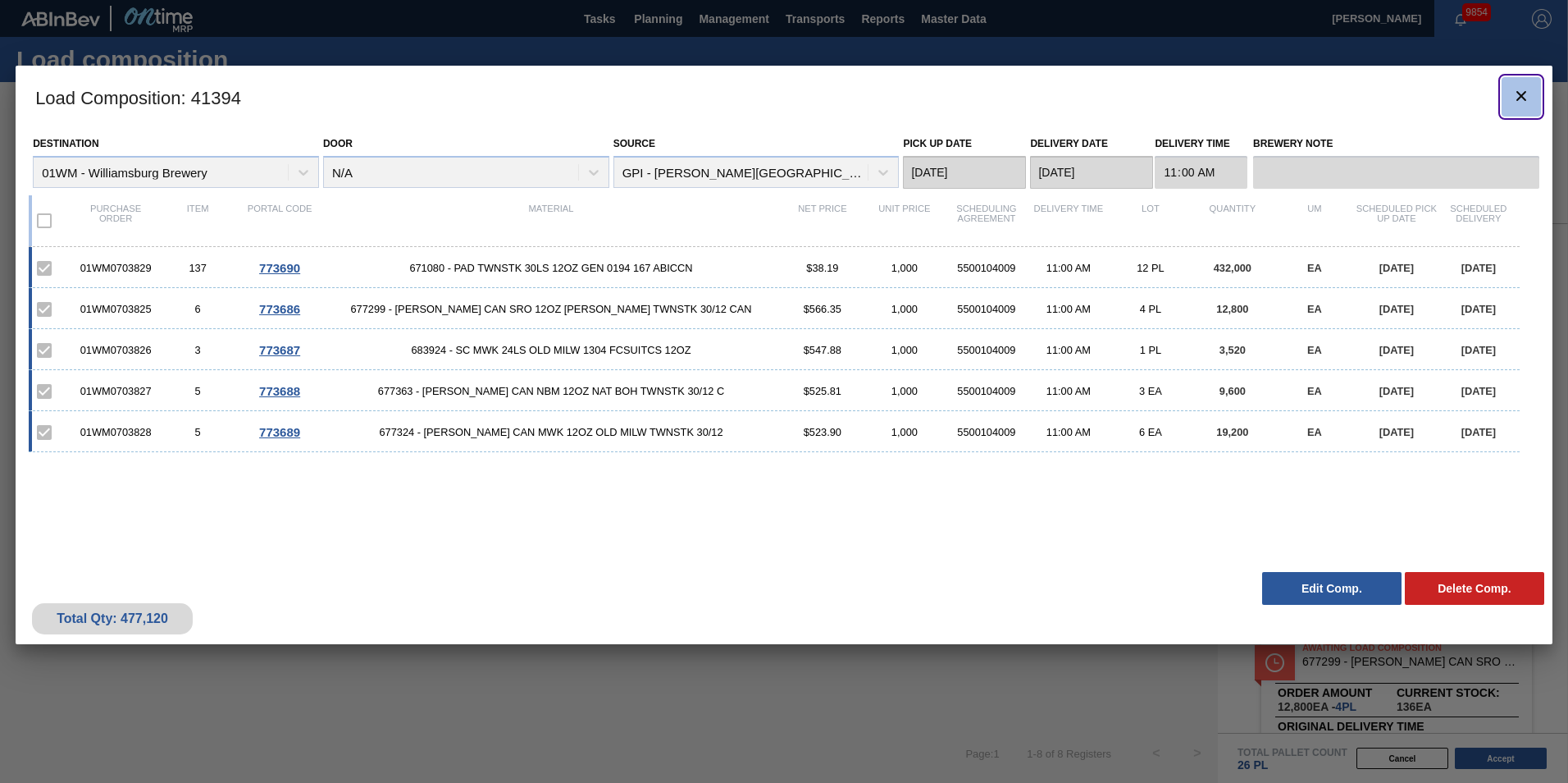
click at [1174, 96] on icon "botão de ícone" at bounding box center [1520, 95] width 19 height 19
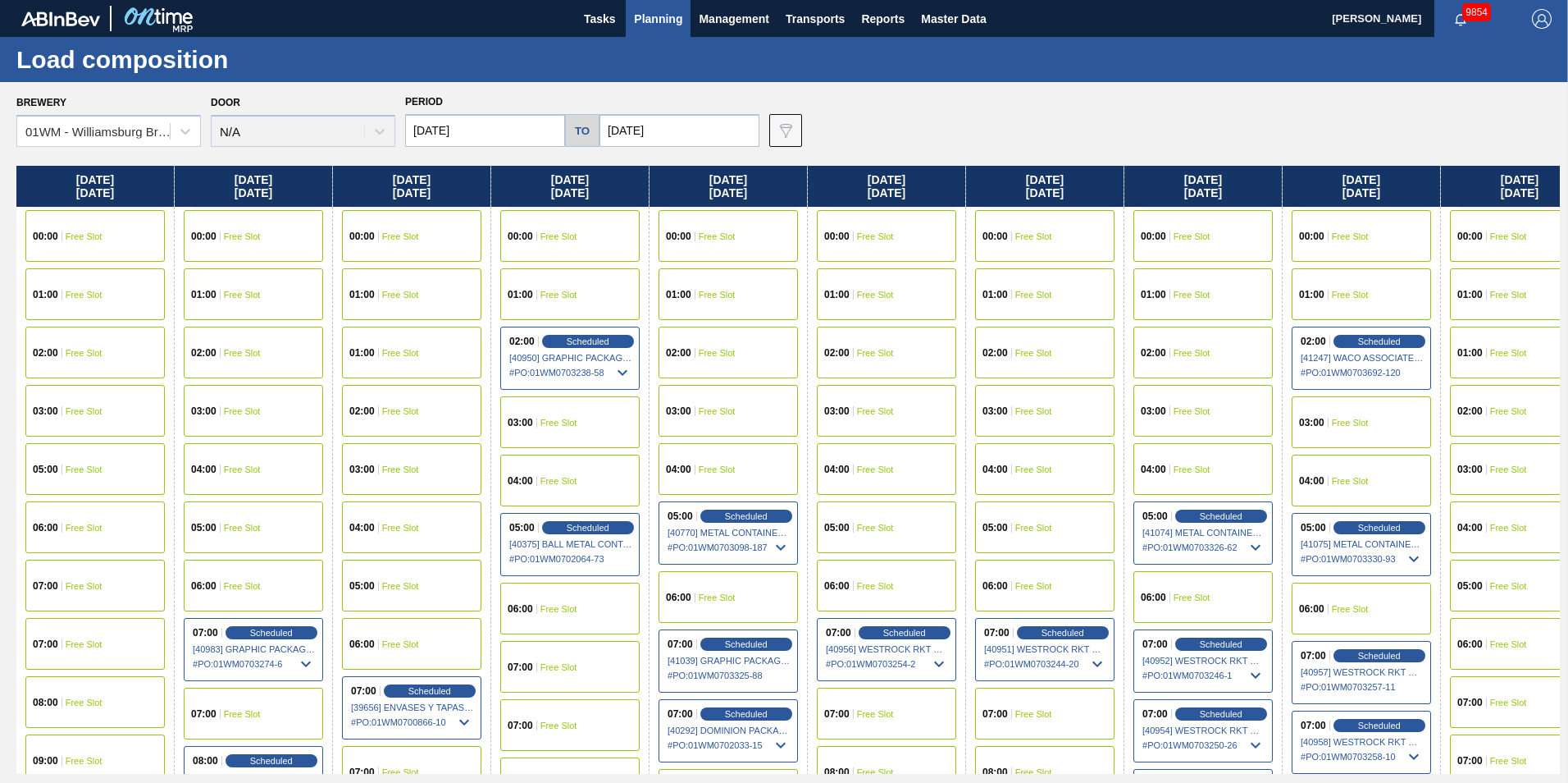
click at [664, 22] on span "Planning" at bounding box center [658, 18] width 49 height 19
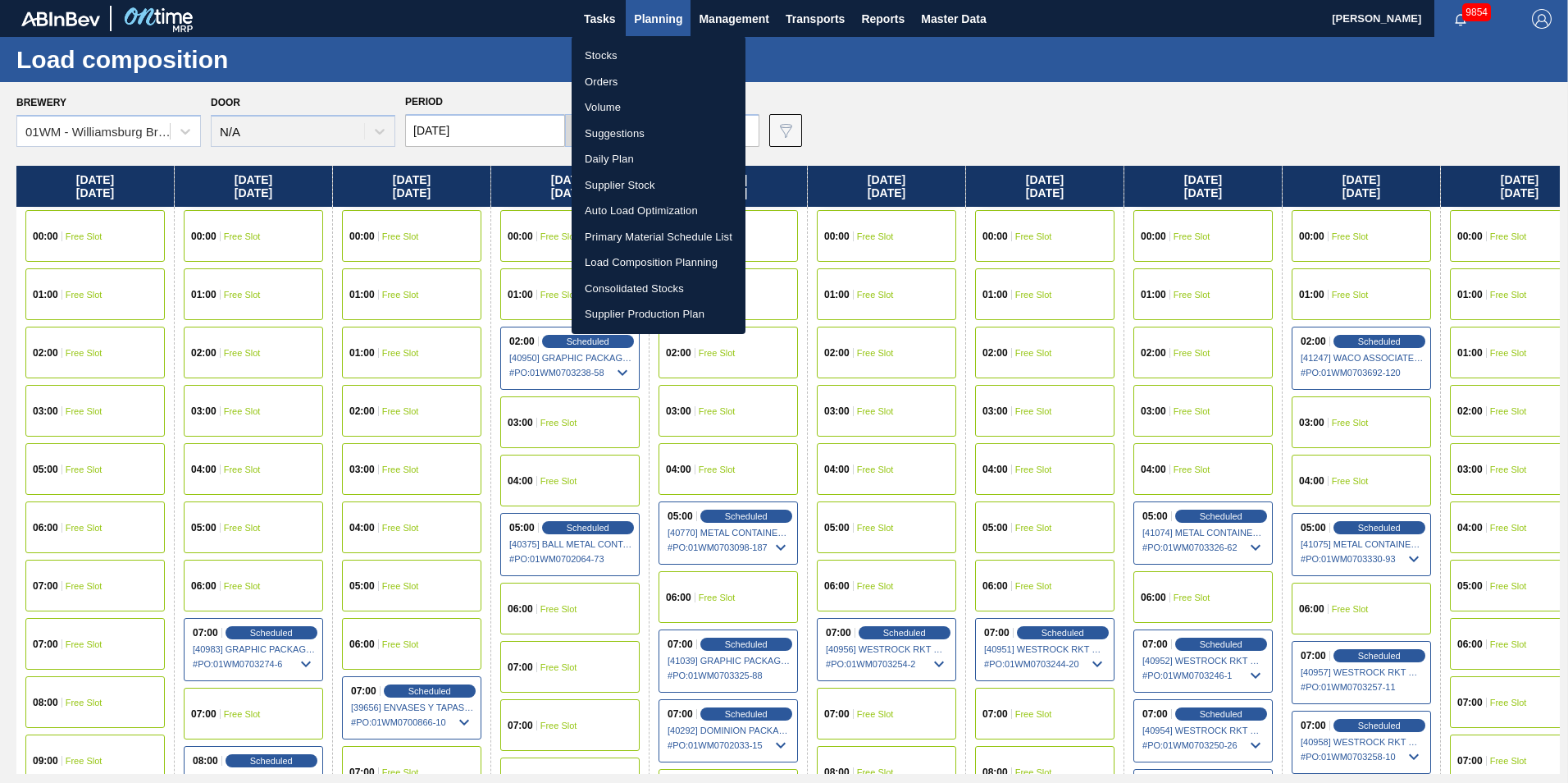
drag, startPoint x: 637, startPoint y: 134, endPoint x: 667, endPoint y: 133, distance: 30.0
click at [637, 134] on li "Suggestions" at bounding box center [659, 134] width 174 height 27
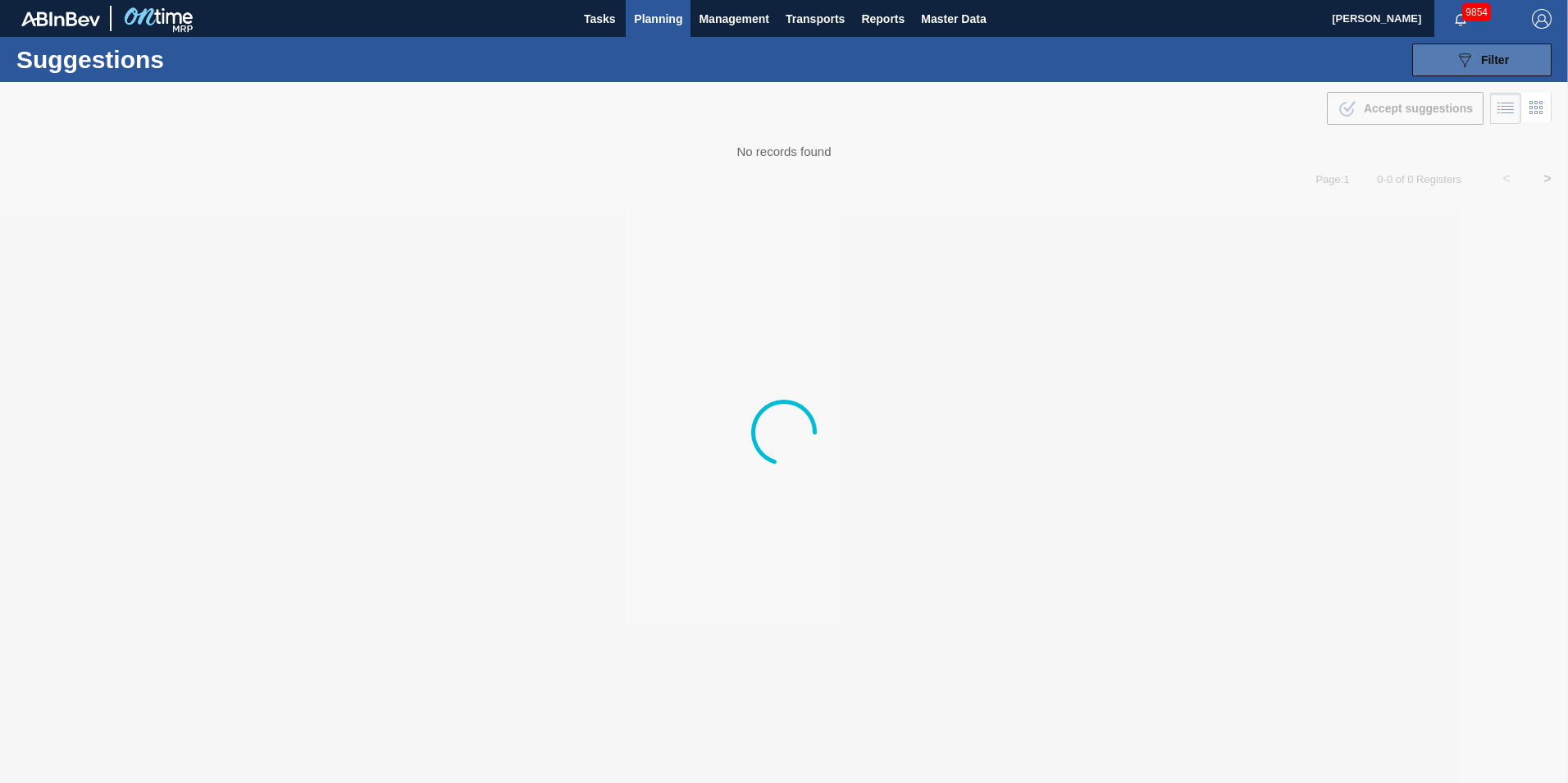
click at [1174, 53] on span "Filter" at bounding box center [1495, 60] width 27 height 13
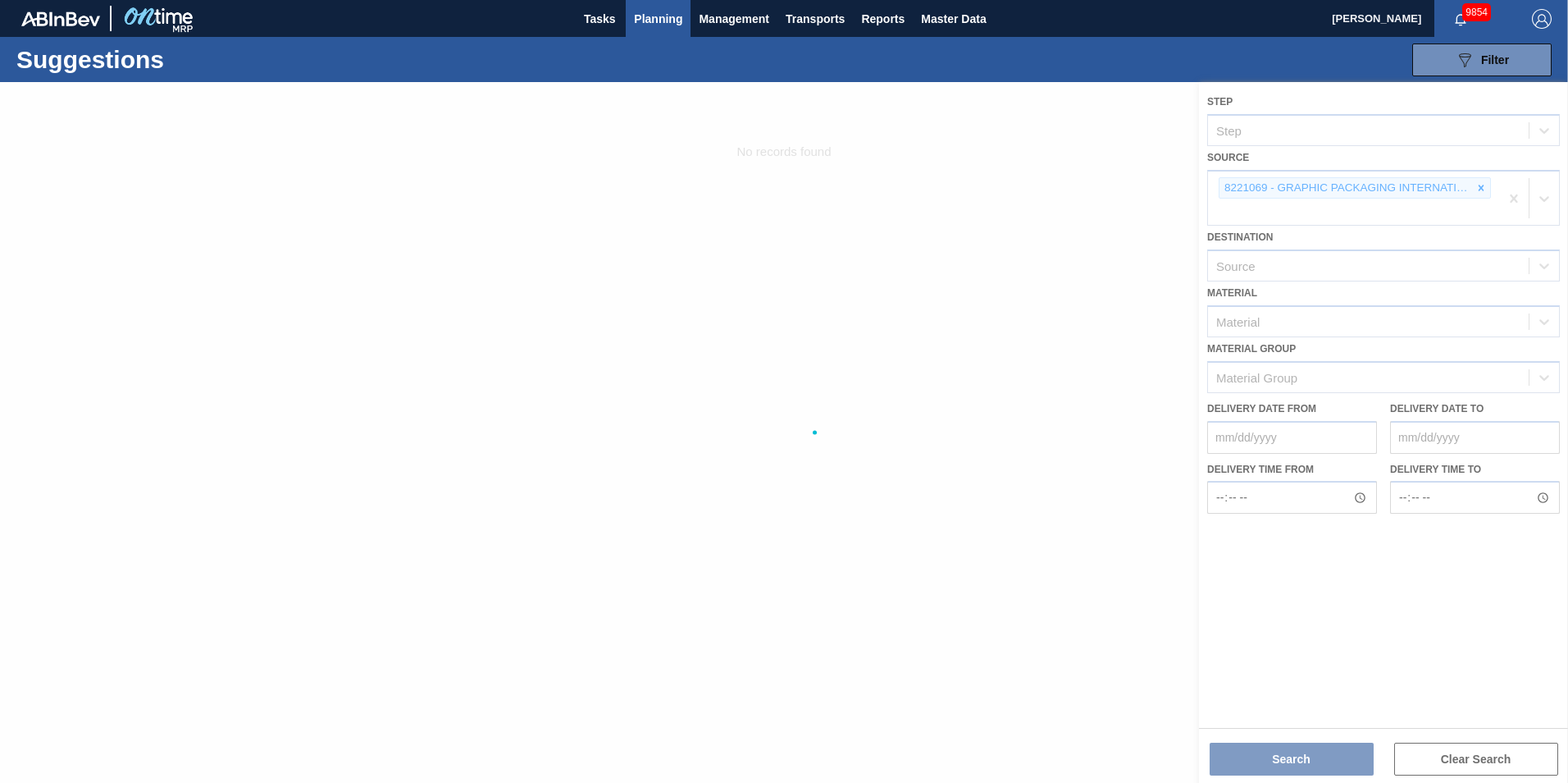
click at [1174, 187] on div at bounding box center [784, 432] width 1568 height 700
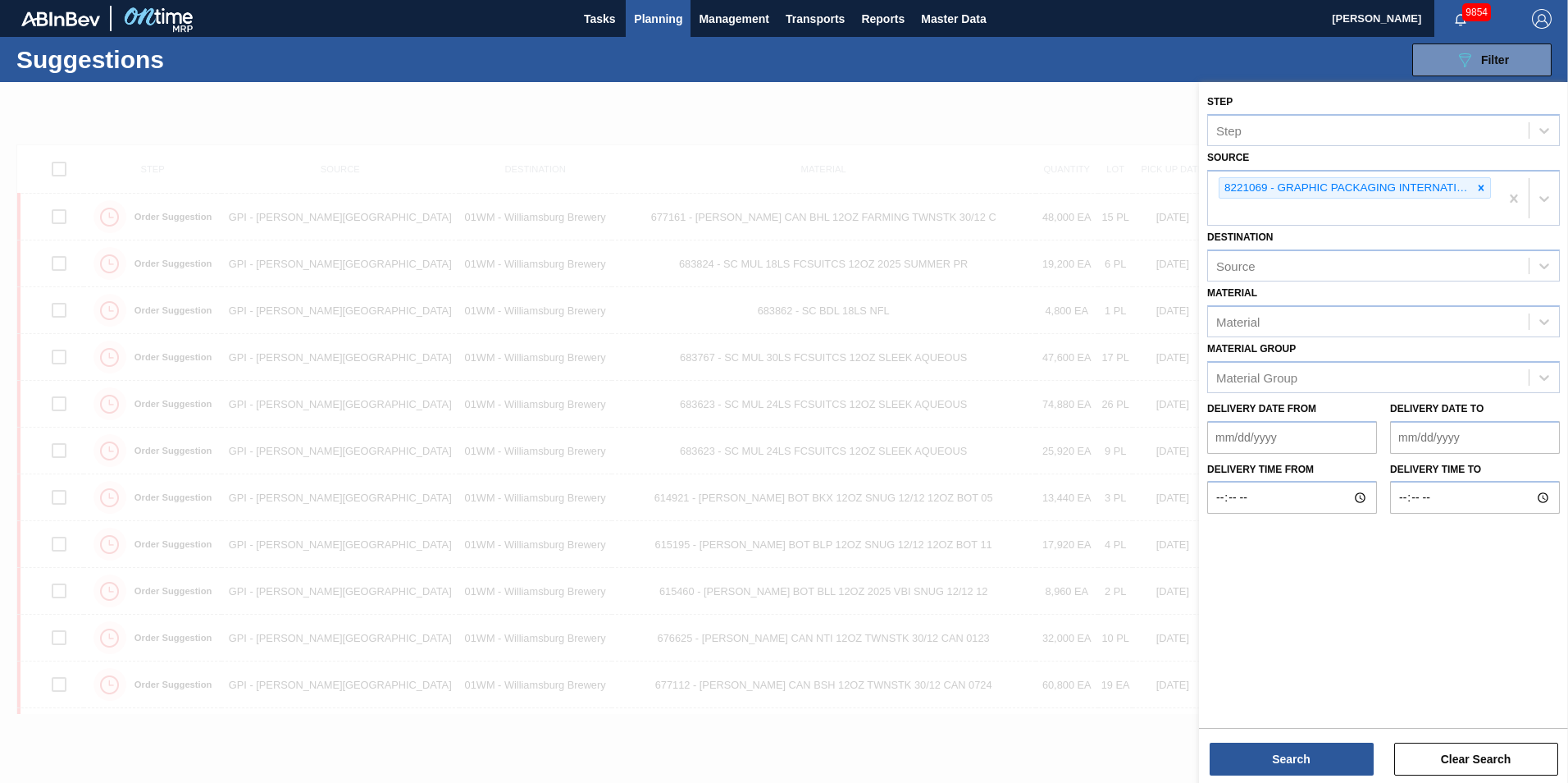
click at [1174, 187] on icon at bounding box center [1482, 187] width 5 height 6
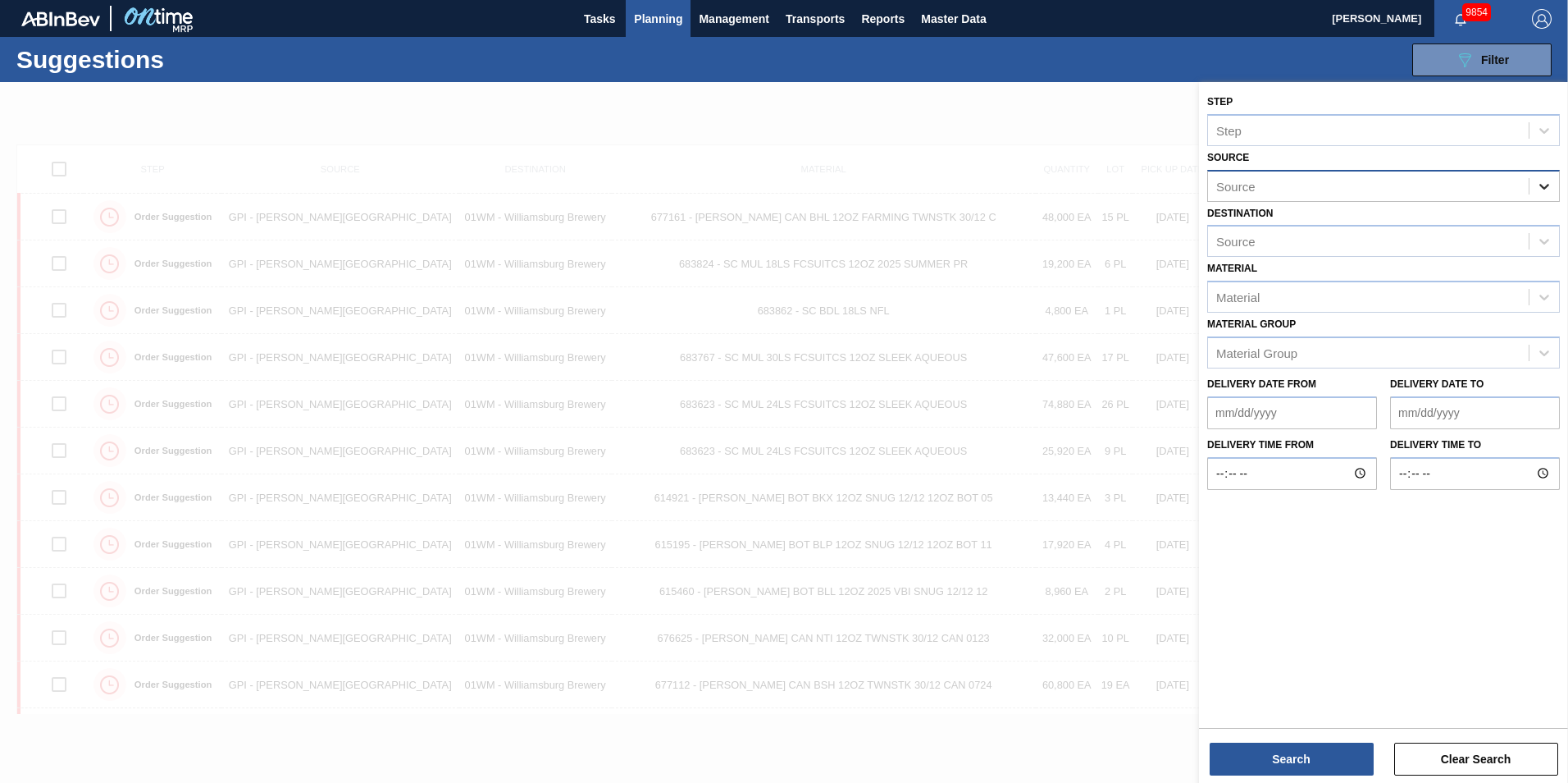
click at [1174, 183] on icon at bounding box center [1544, 186] width 16 height 17
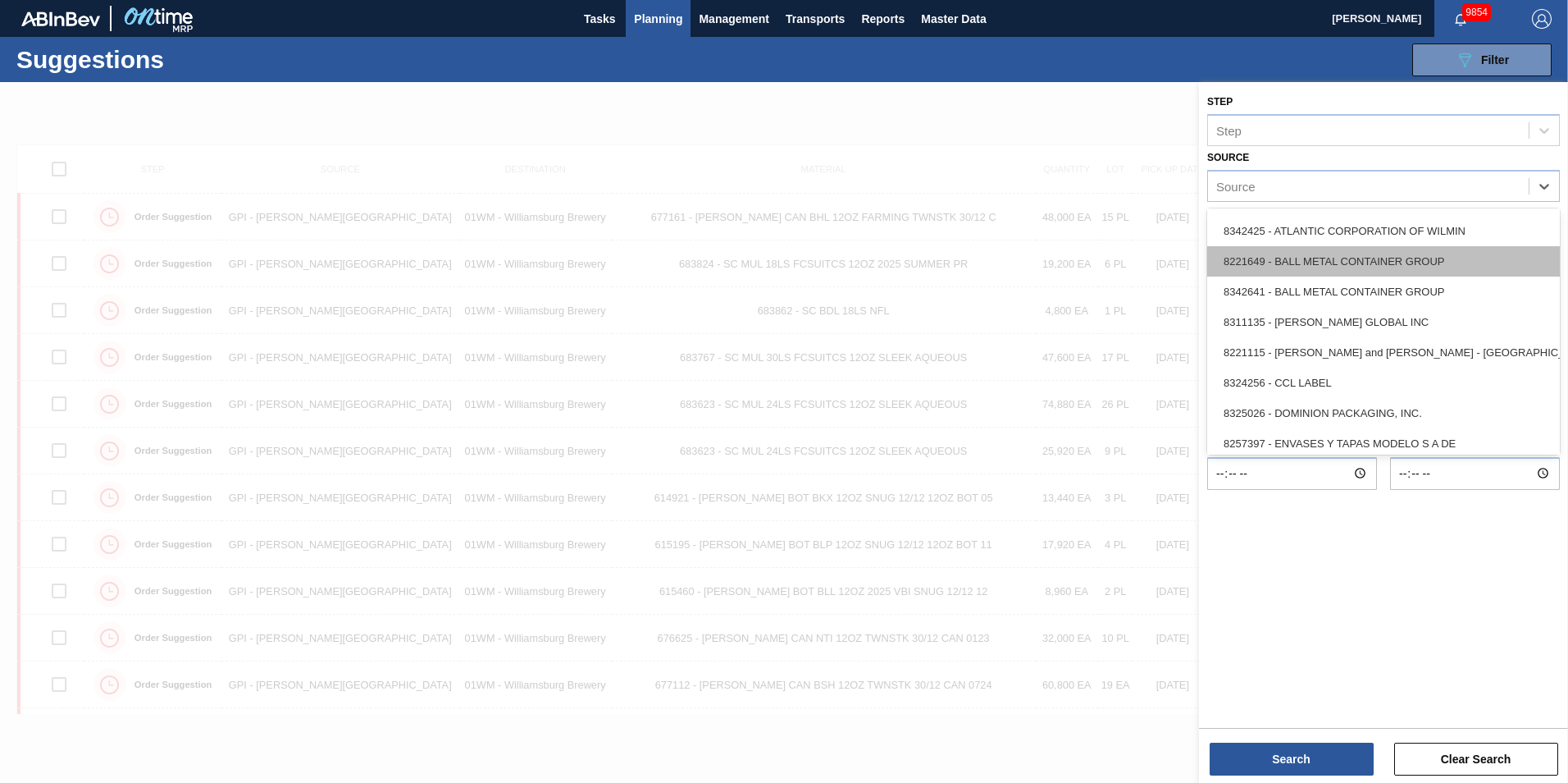
scroll to position [82, 0]
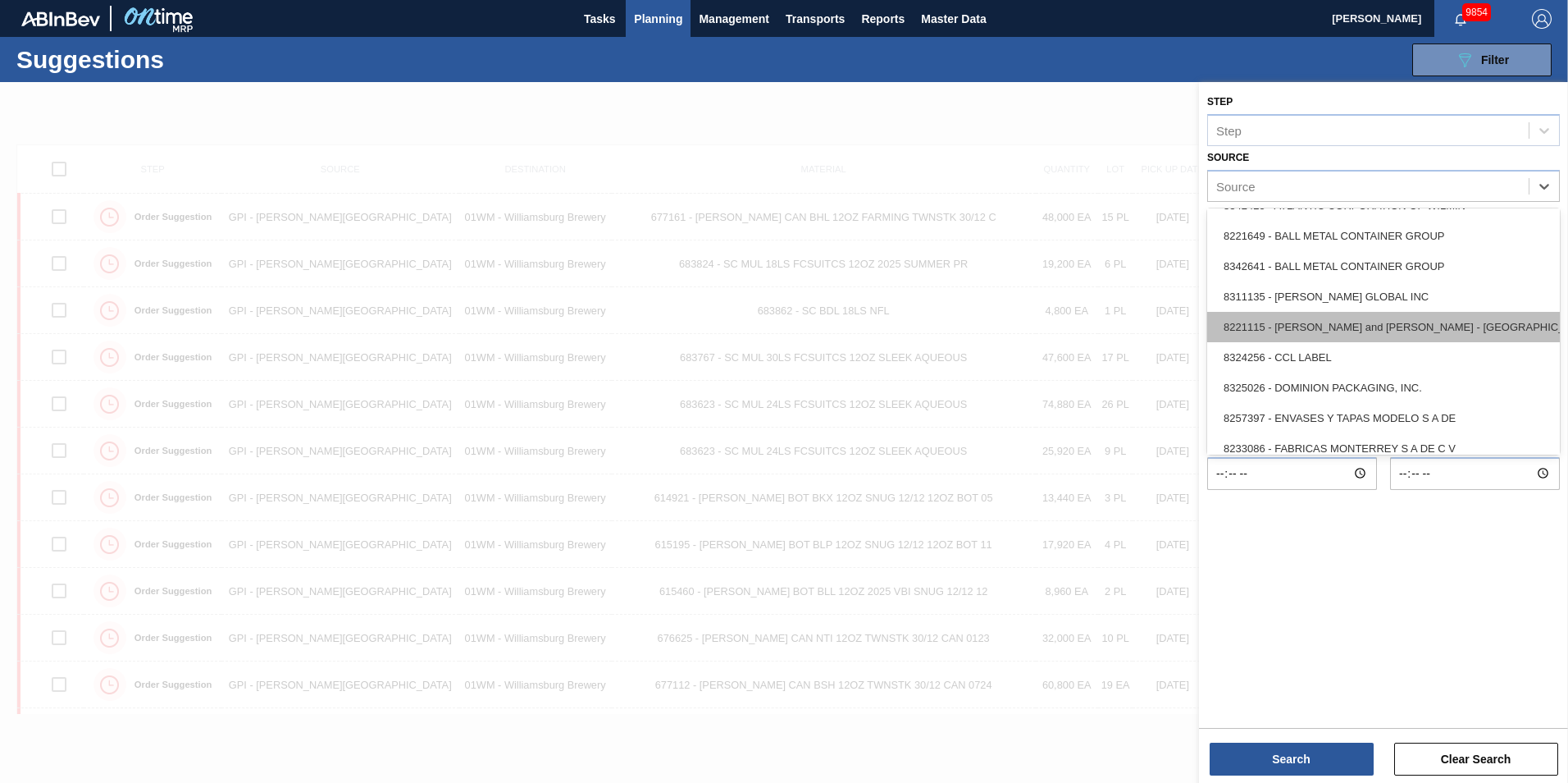
click at [1174, 328] on div "8221115 - [PERSON_NAME] and [PERSON_NAME] - [GEOGRAPHIC_DATA]" at bounding box center [1383, 326] width 353 height 30
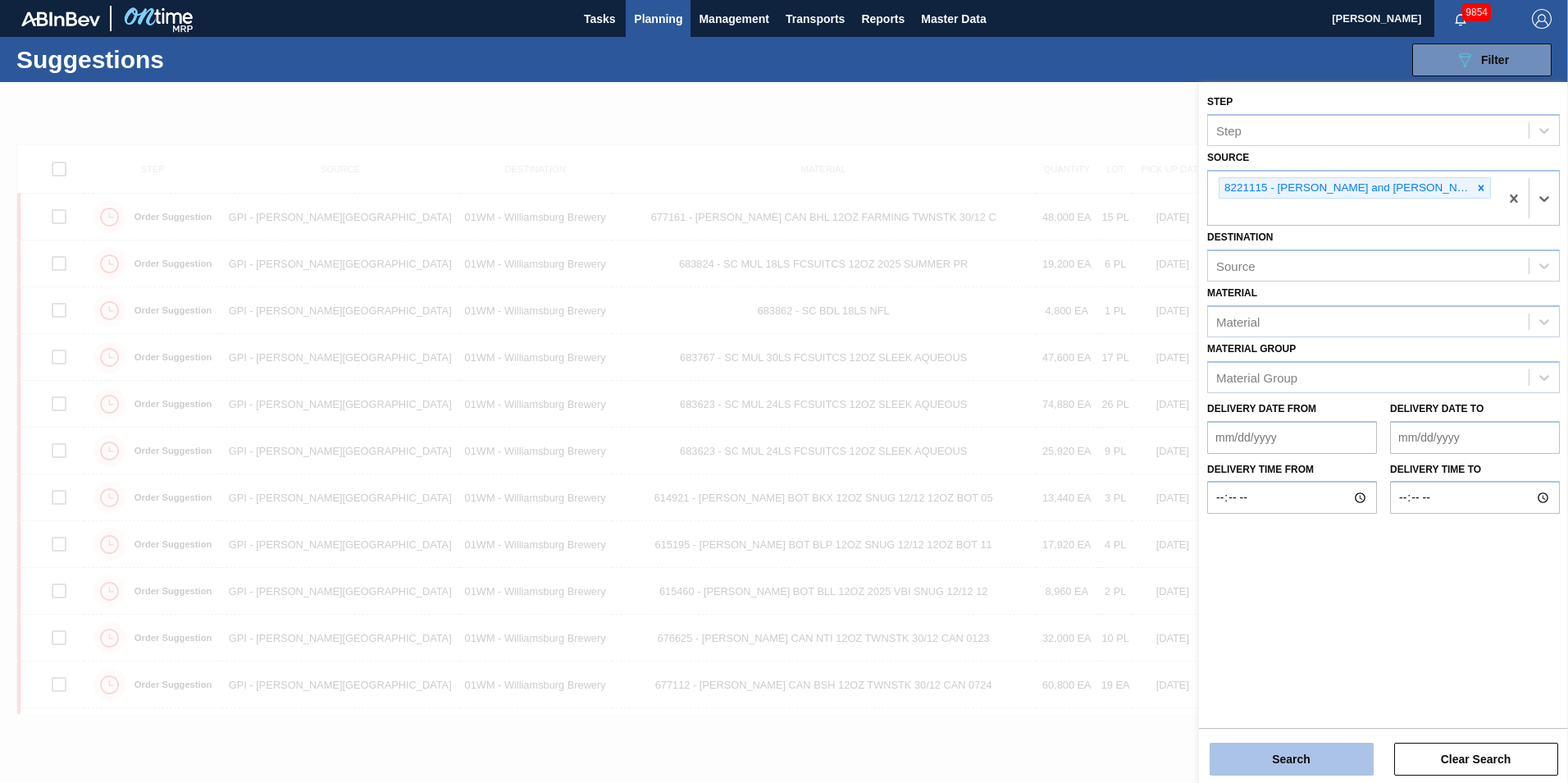
click at [1174, 634] on button "Search" at bounding box center [1291, 759] width 164 height 33
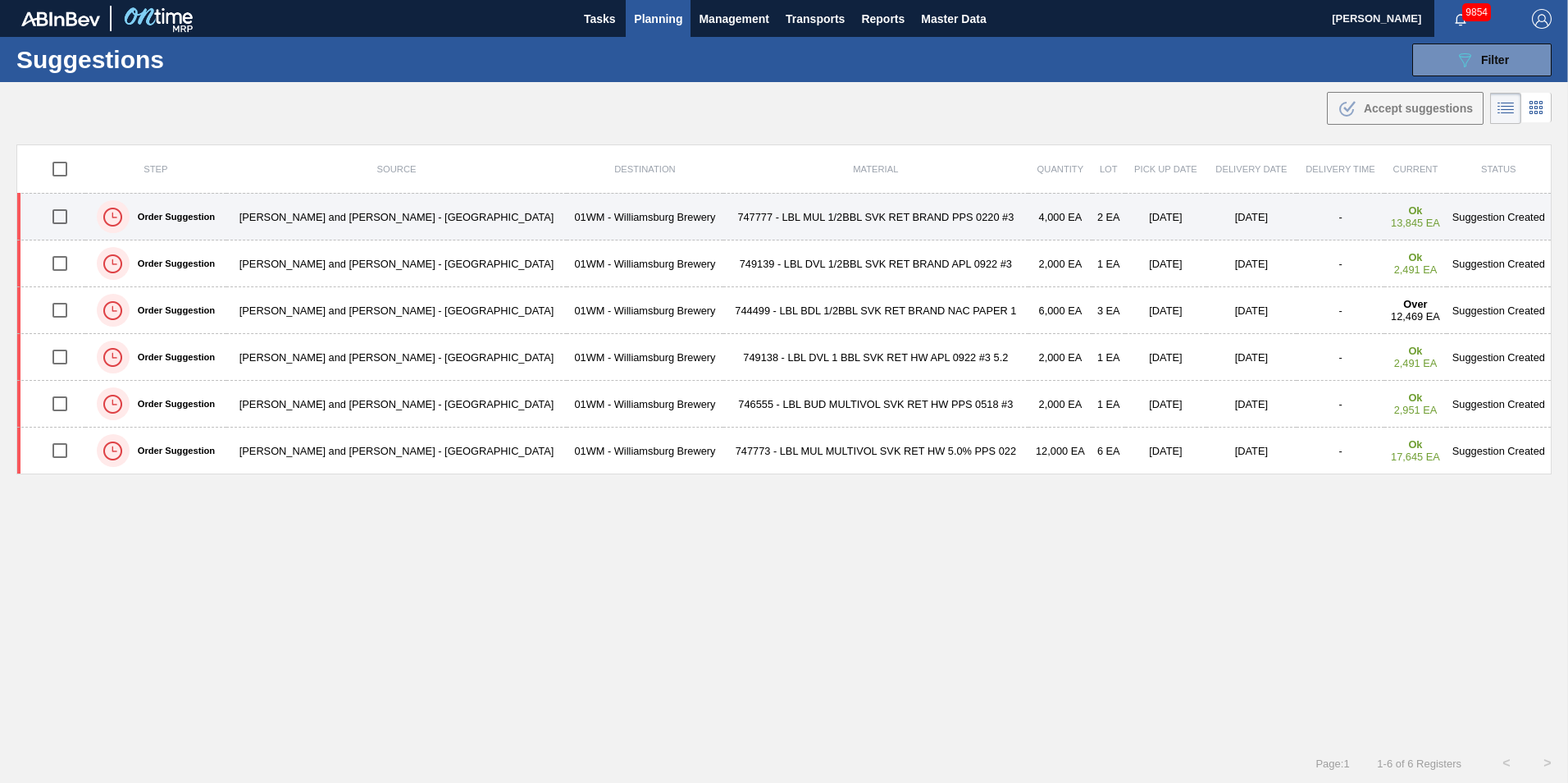
click at [64, 218] on input "checkbox" at bounding box center [60, 216] width 35 height 35
checkbox input "true"
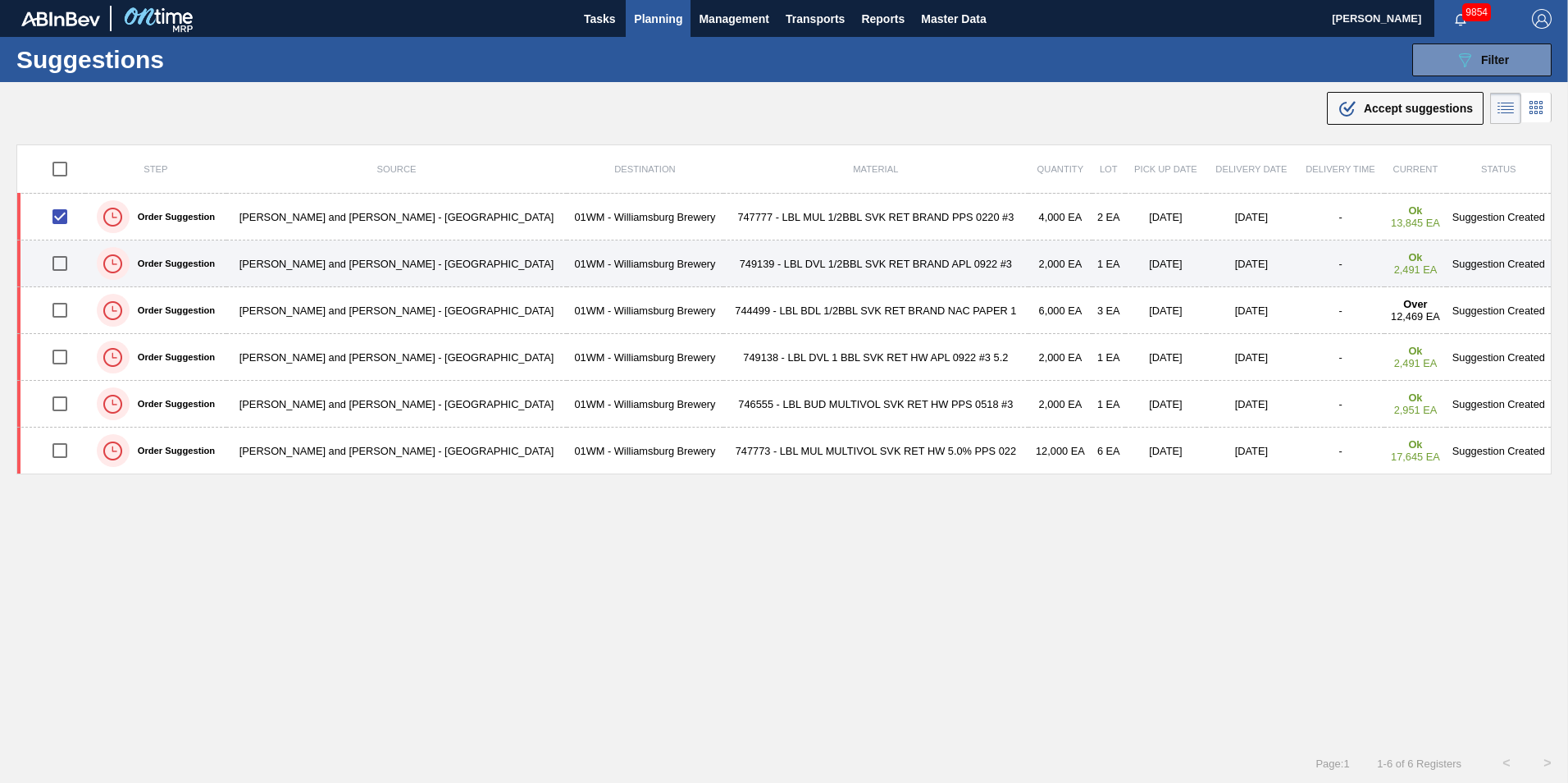
click at [66, 258] on input "checkbox" at bounding box center [60, 263] width 35 height 35
checkbox input "true"
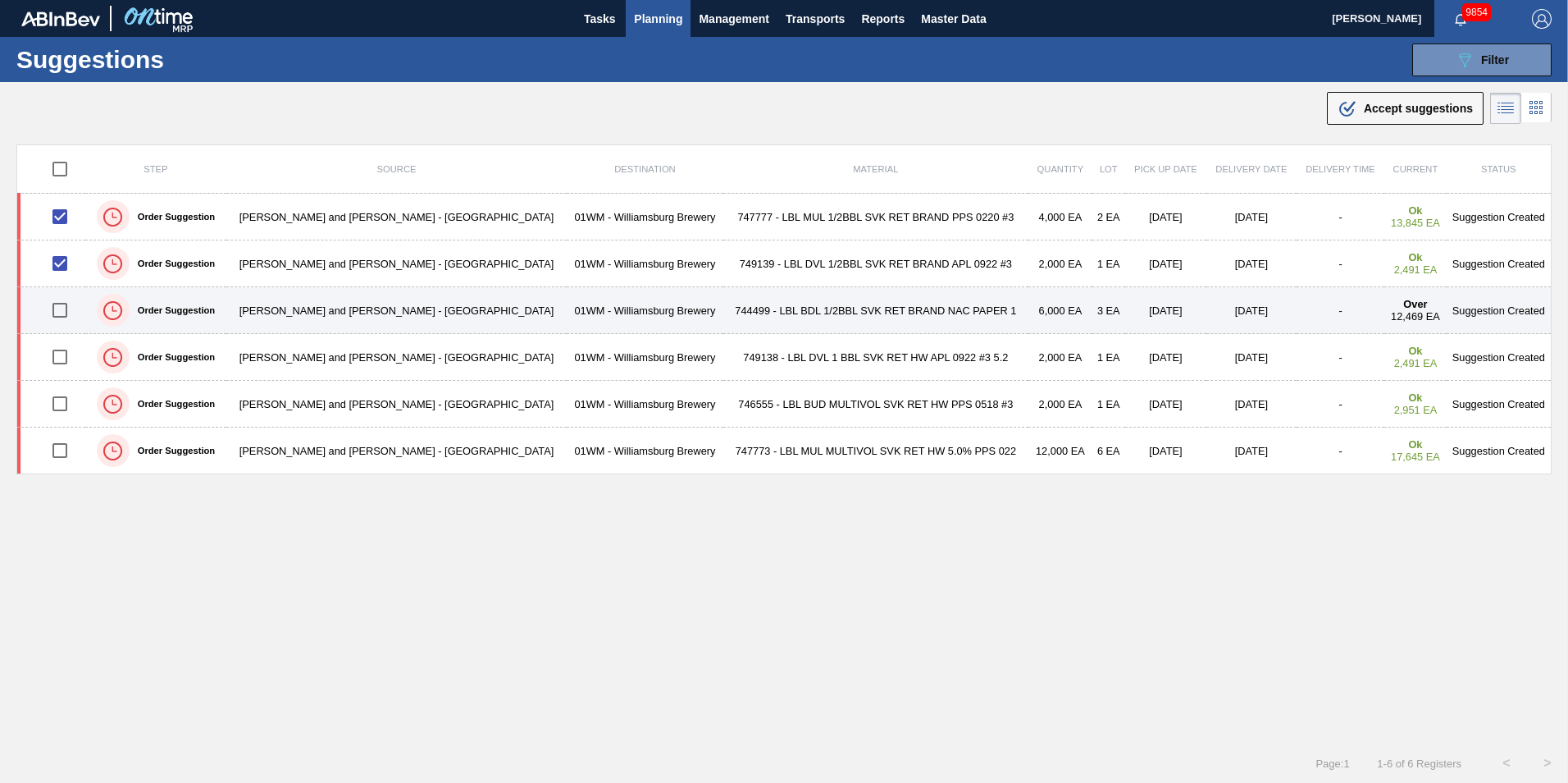
click at [64, 311] on input "checkbox" at bounding box center [60, 310] width 35 height 35
checkbox input "true"
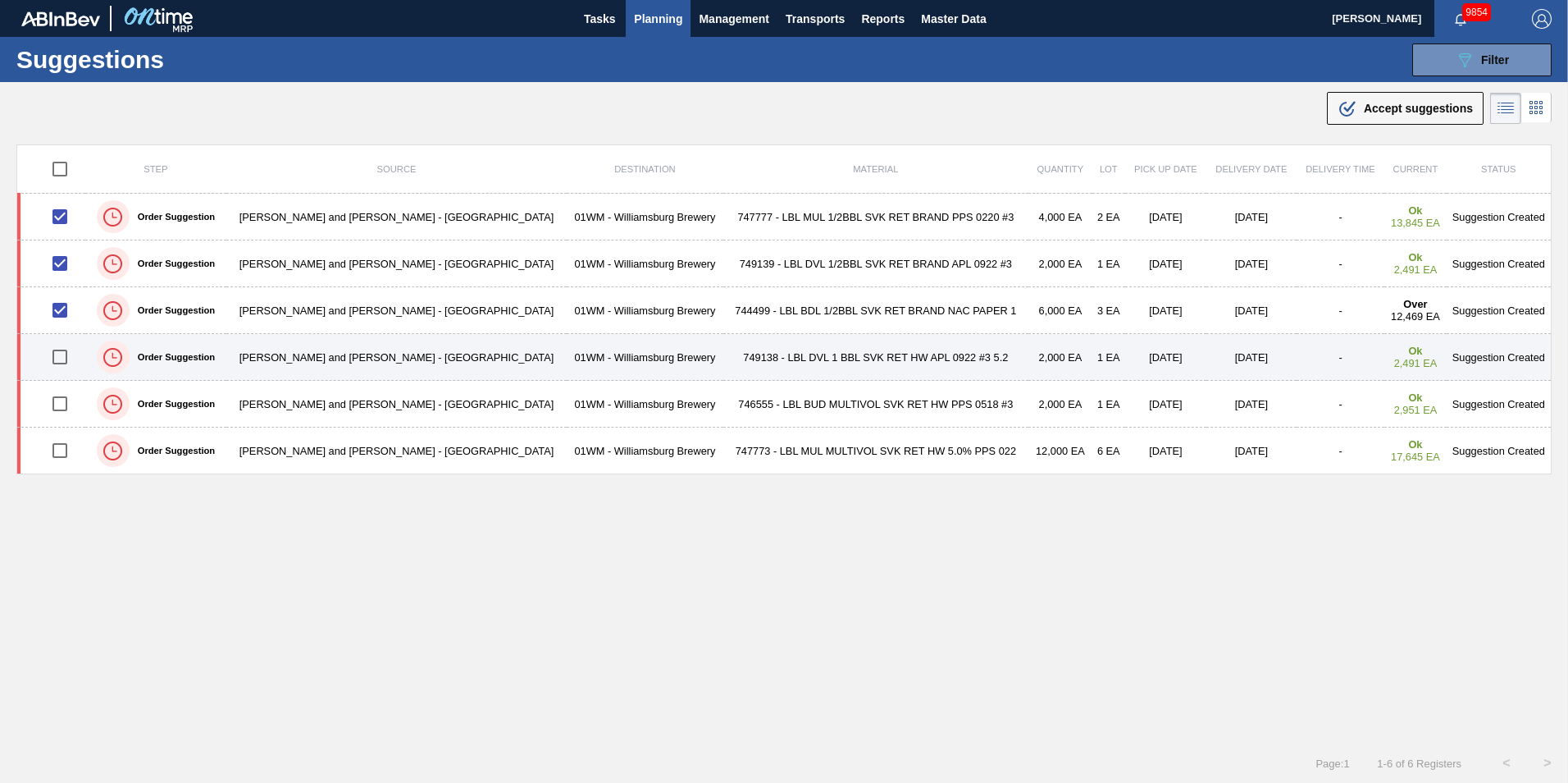
click at [59, 356] on input "checkbox" at bounding box center [60, 358] width 35 height 35
checkbox input "true"
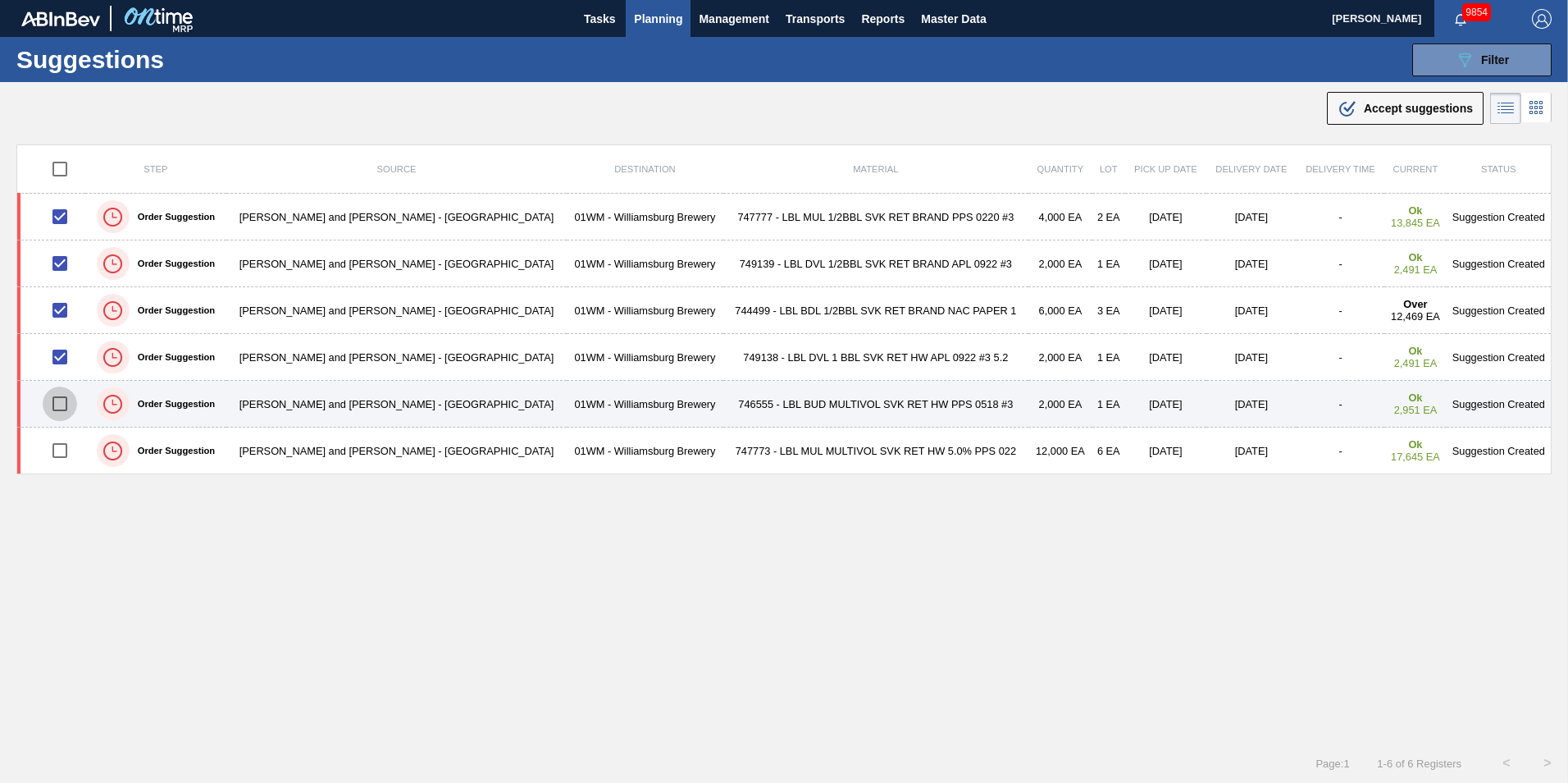
click at [67, 411] on input "checkbox" at bounding box center [60, 404] width 35 height 35
checkbox input "true"
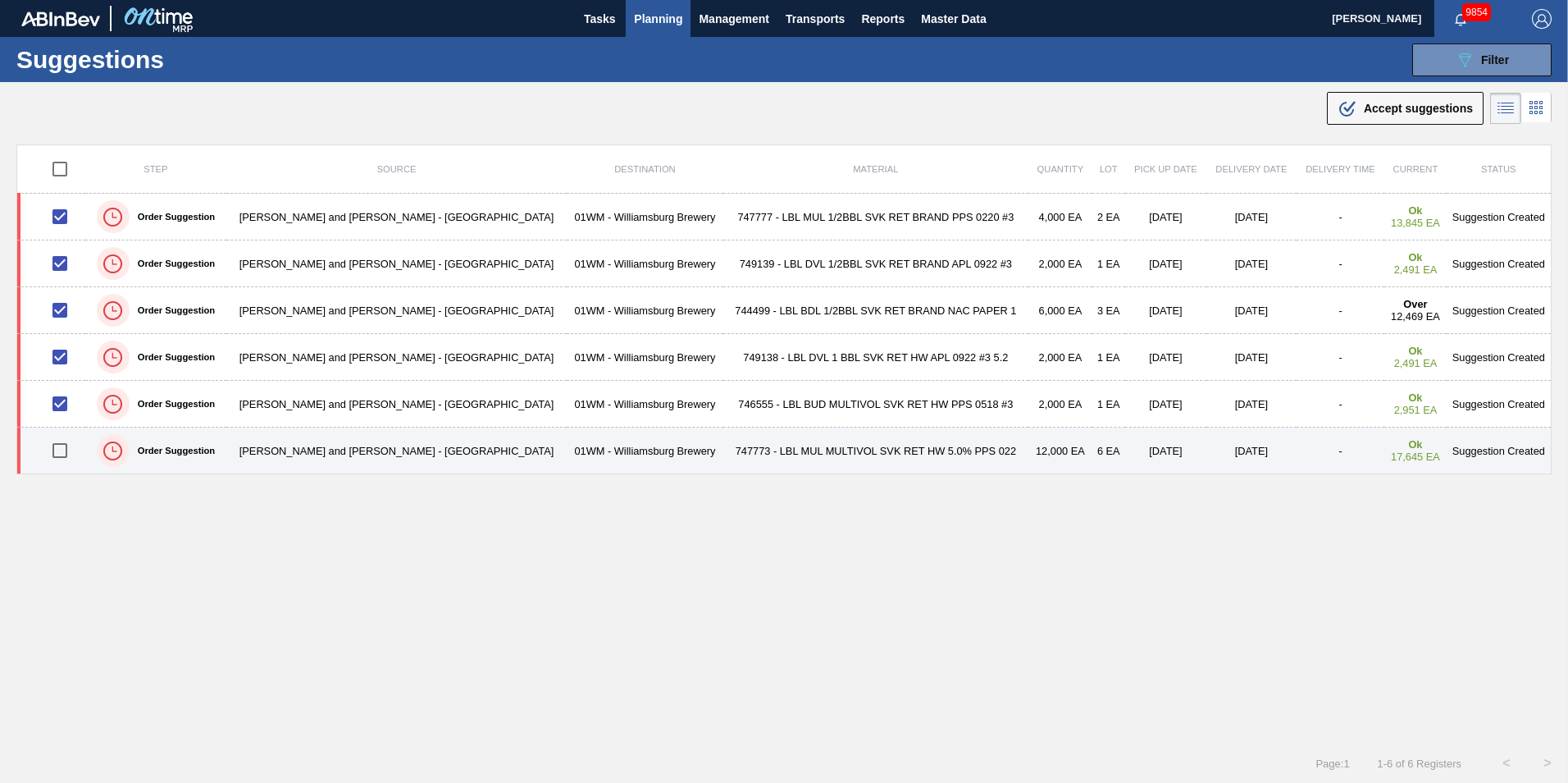
click at [71, 451] on input "checkbox" at bounding box center [60, 451] width 35 height 35
checkbox input "true"
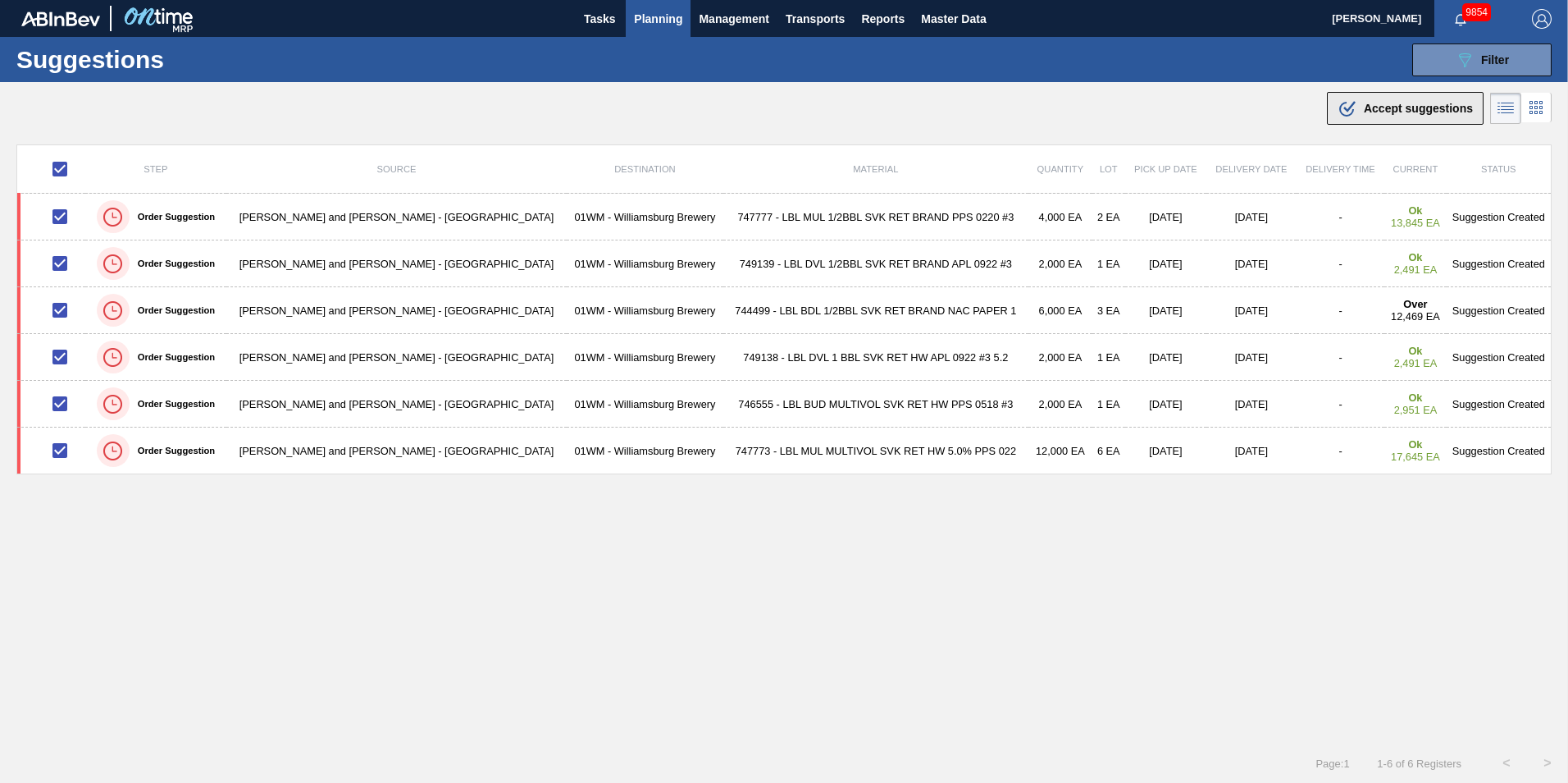
click at [1174, 114] on span "Accept suggestions" at bounding box center [1418, 108] width 109 height 13
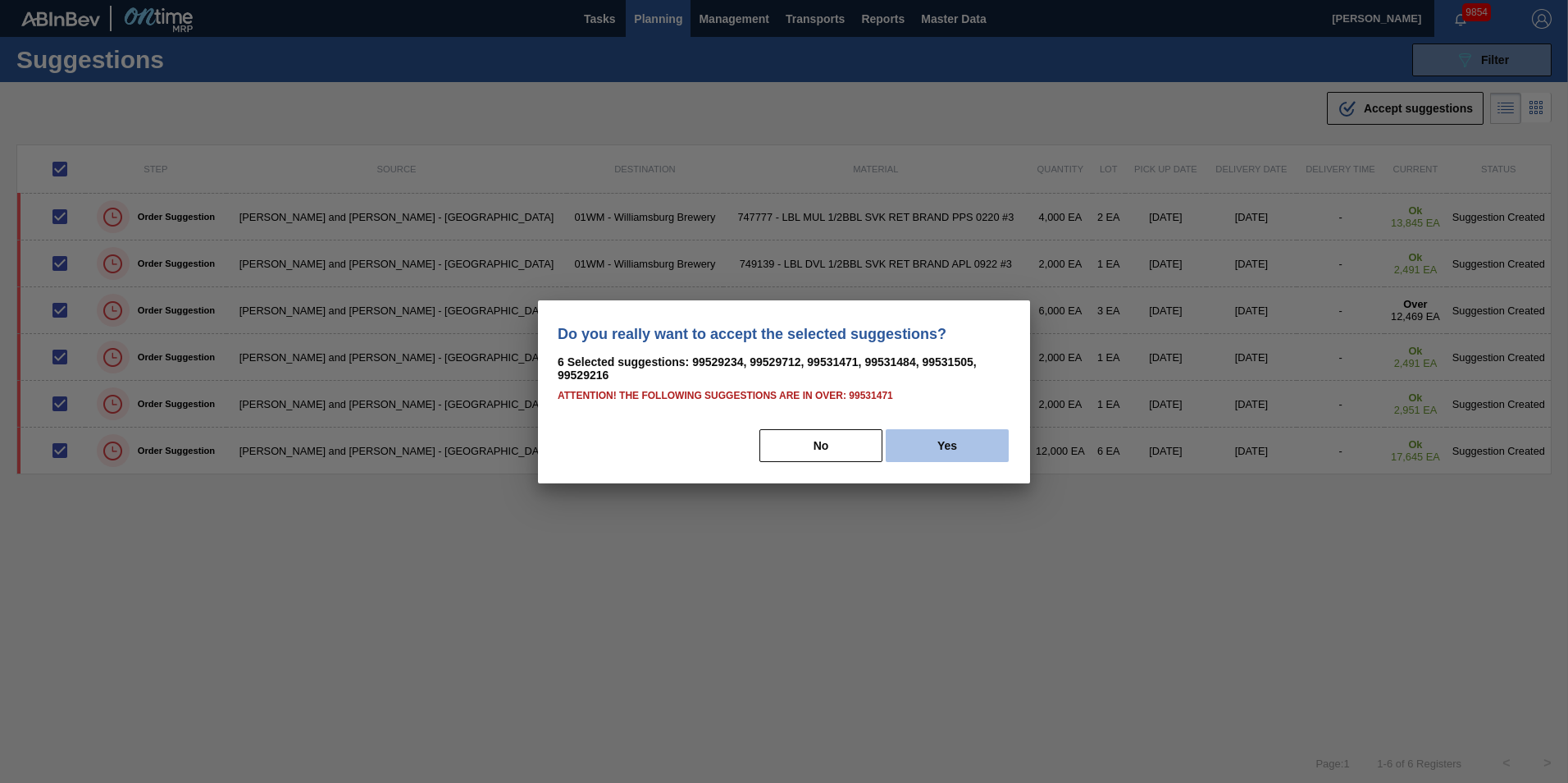
click at [964, 442] on button "Yes" at bounding box center [948, 446] width 123 height 33
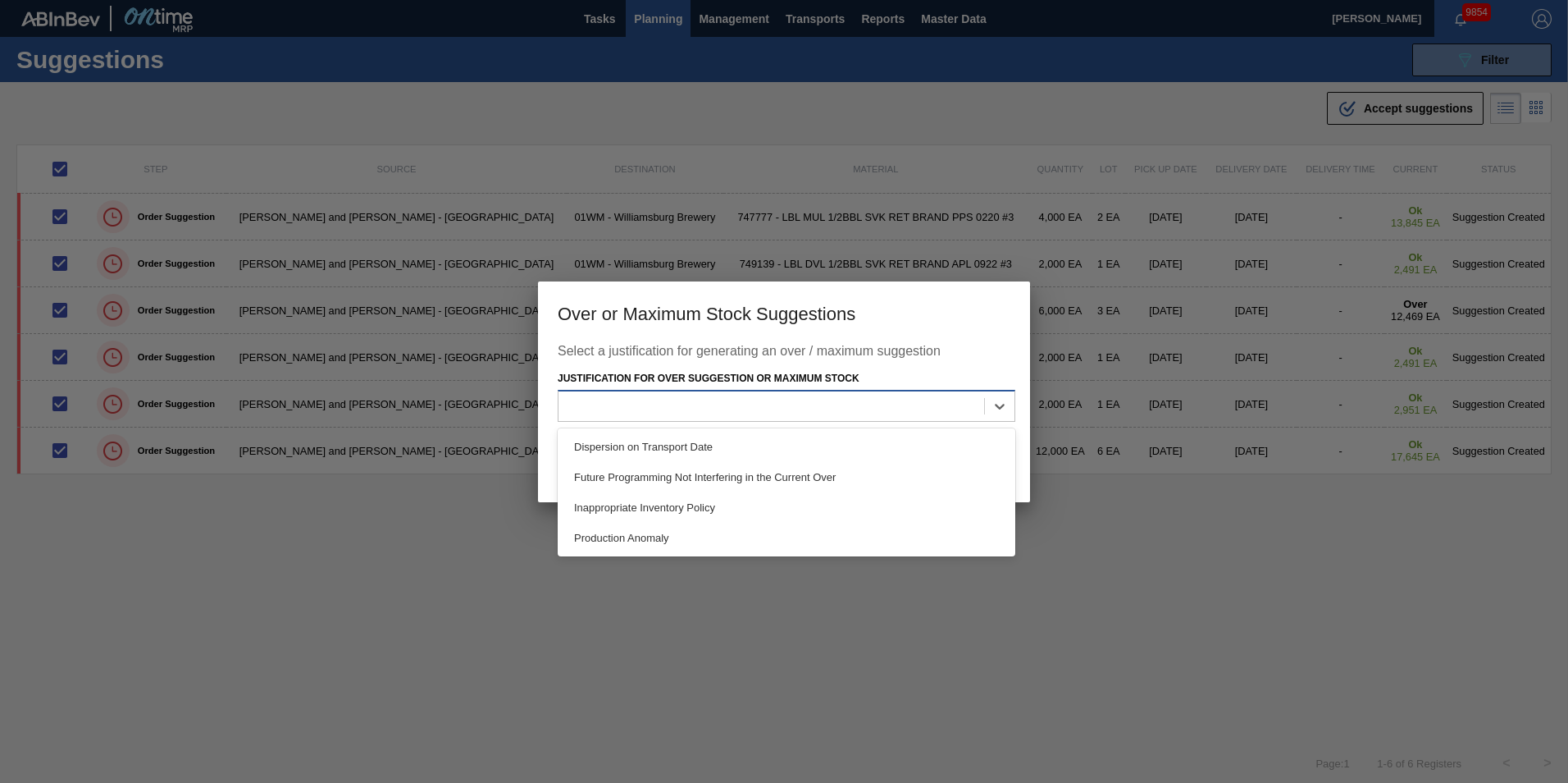
click at [964, 421] on div at bounding box center [786, 405] width 457 height 32
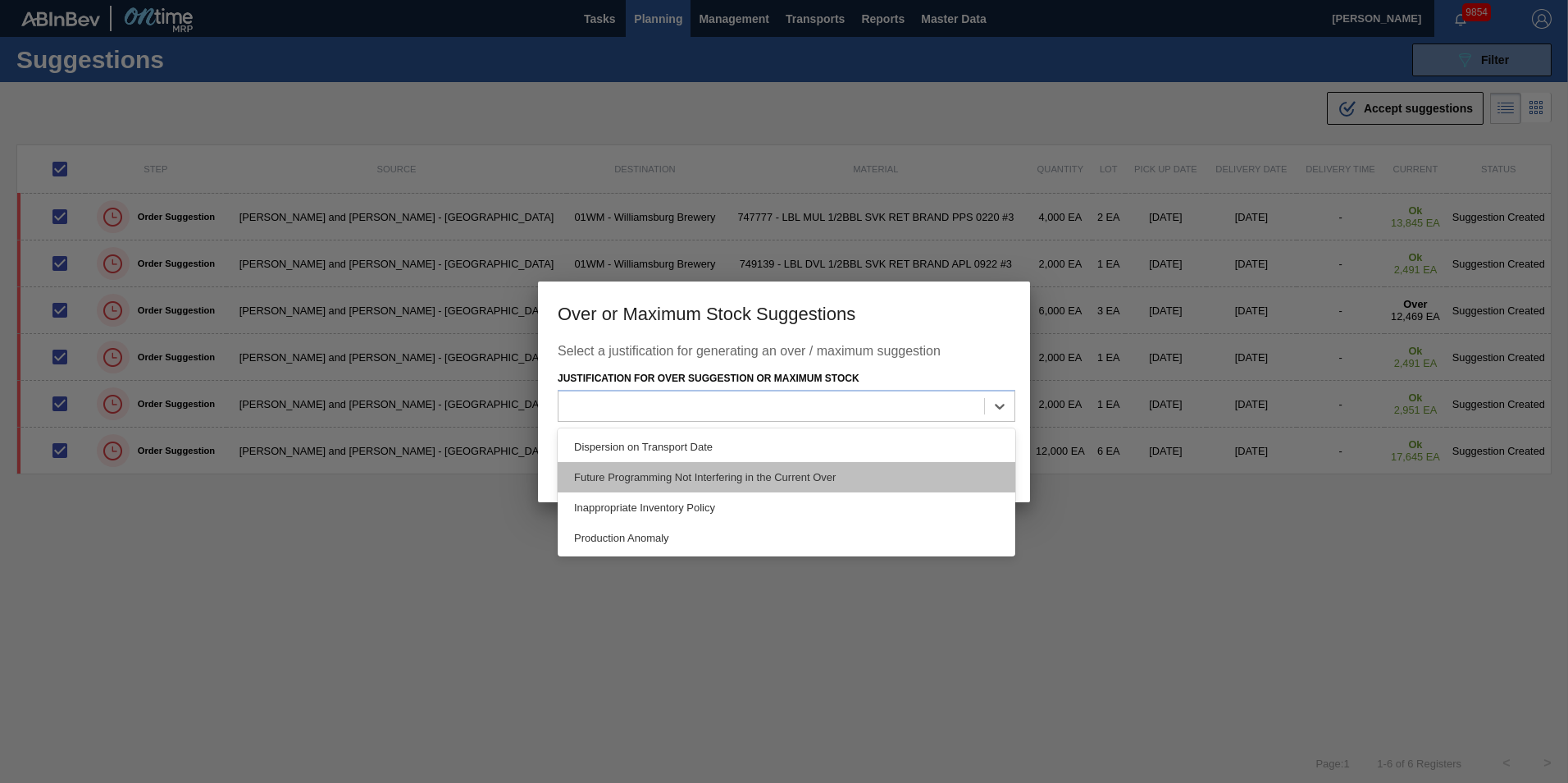
click at [833, 476] on div "Future Programming Not Interfering in the Current Over" at bounding box center [786, 477] width 457 height 30
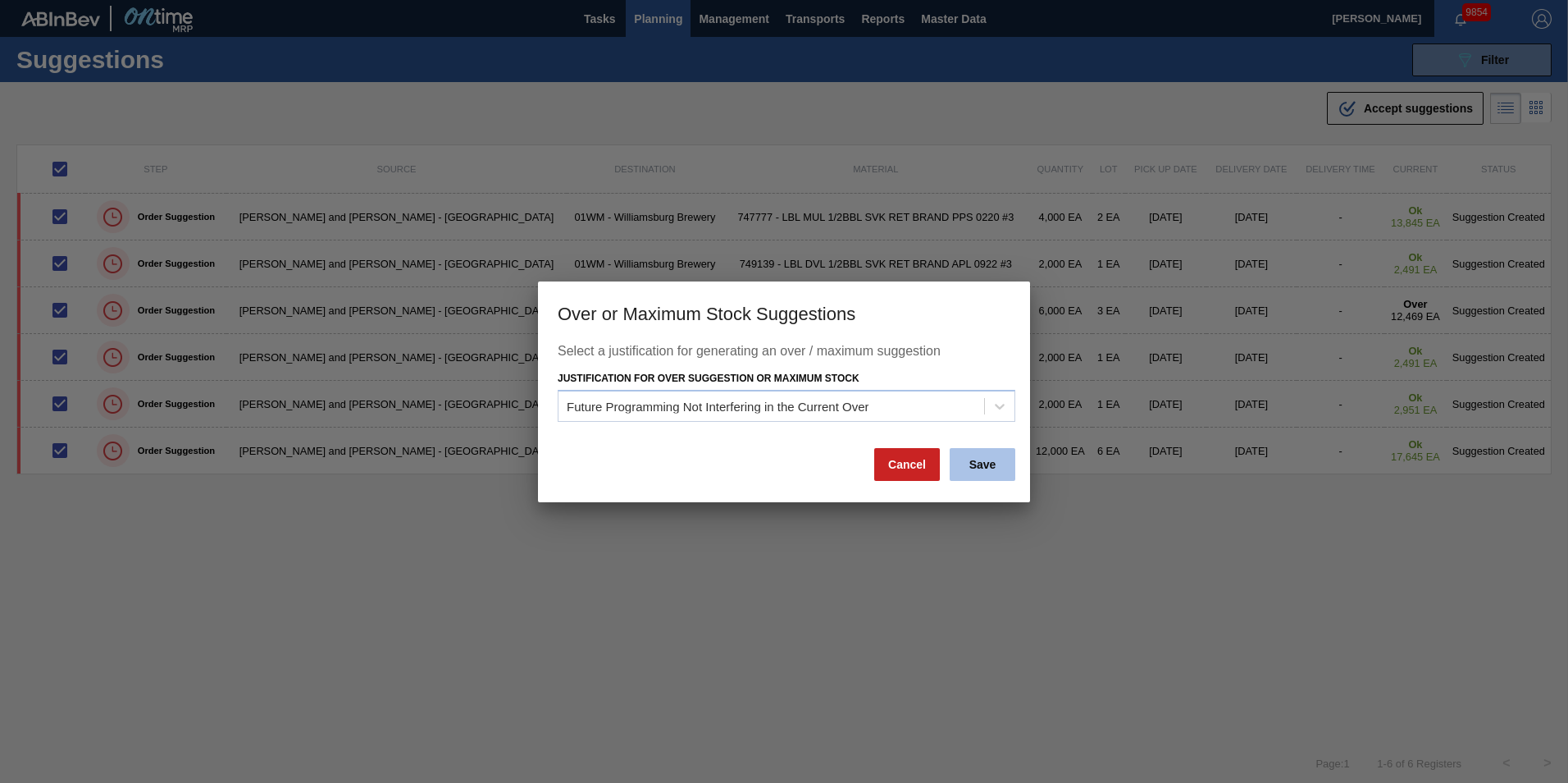
click at [965, 458] on button "Save" at bounding box center [982, 465] width 66 height 33
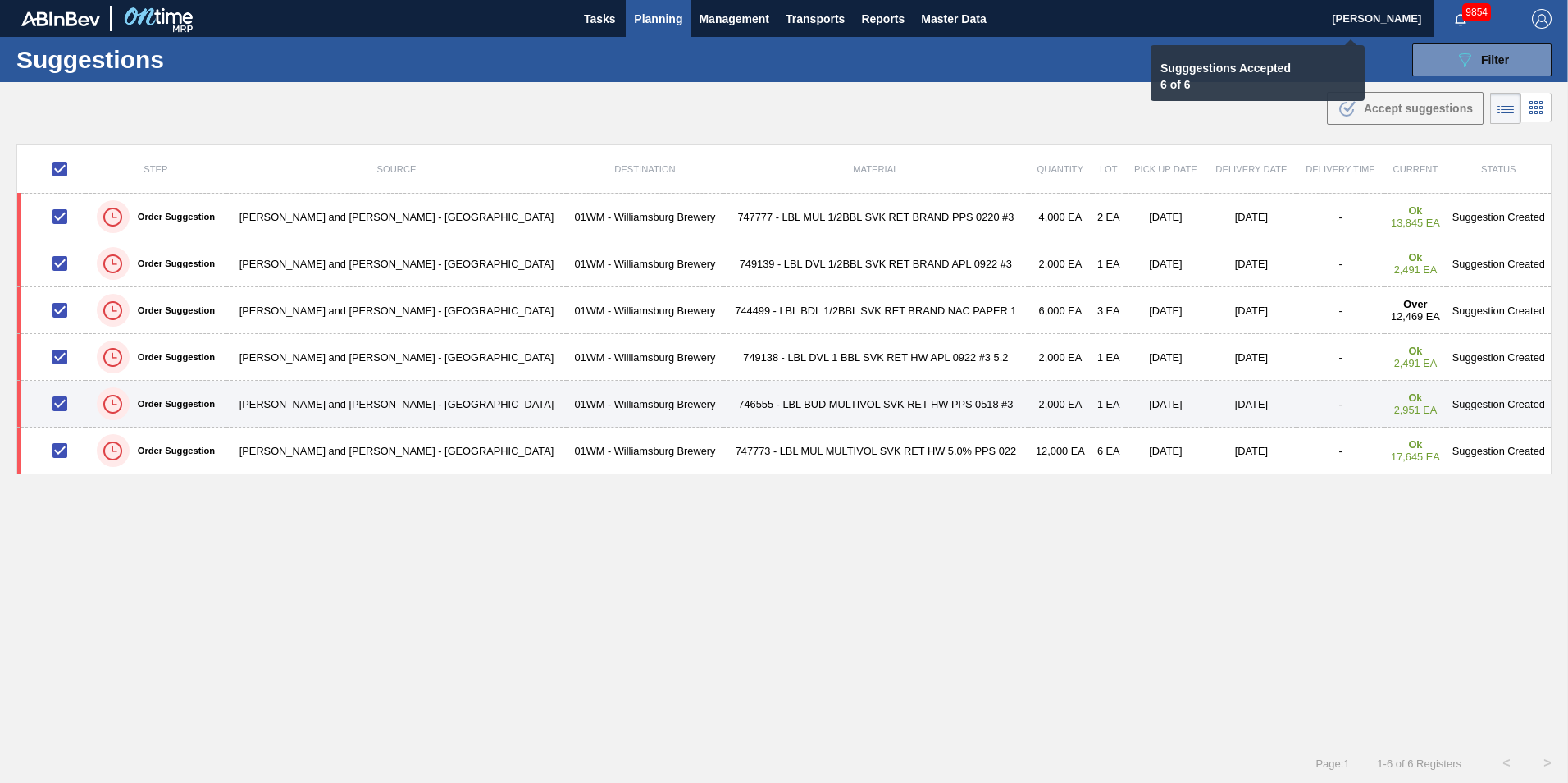
checkbox input "false"
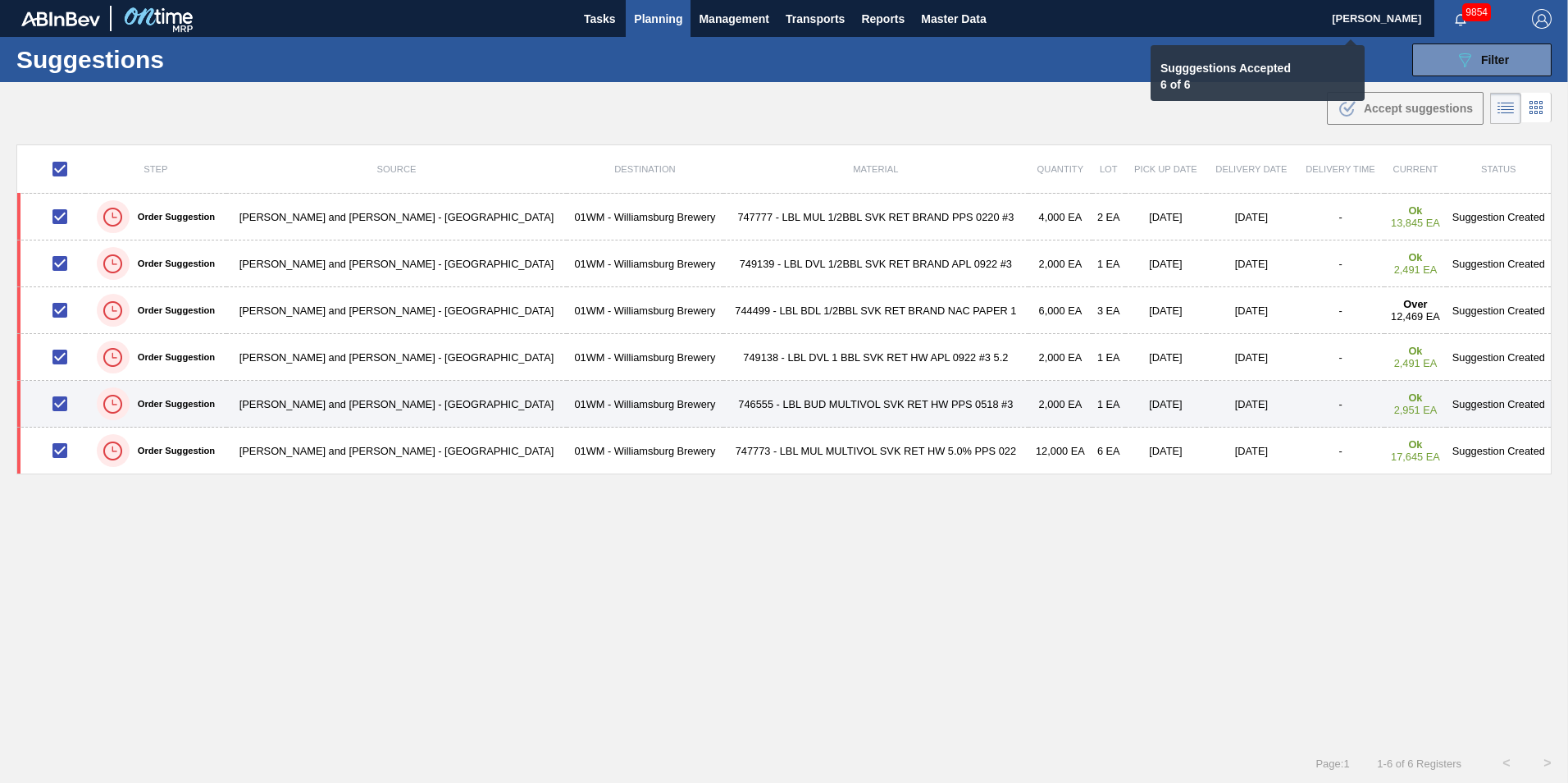
checkbox input "false"
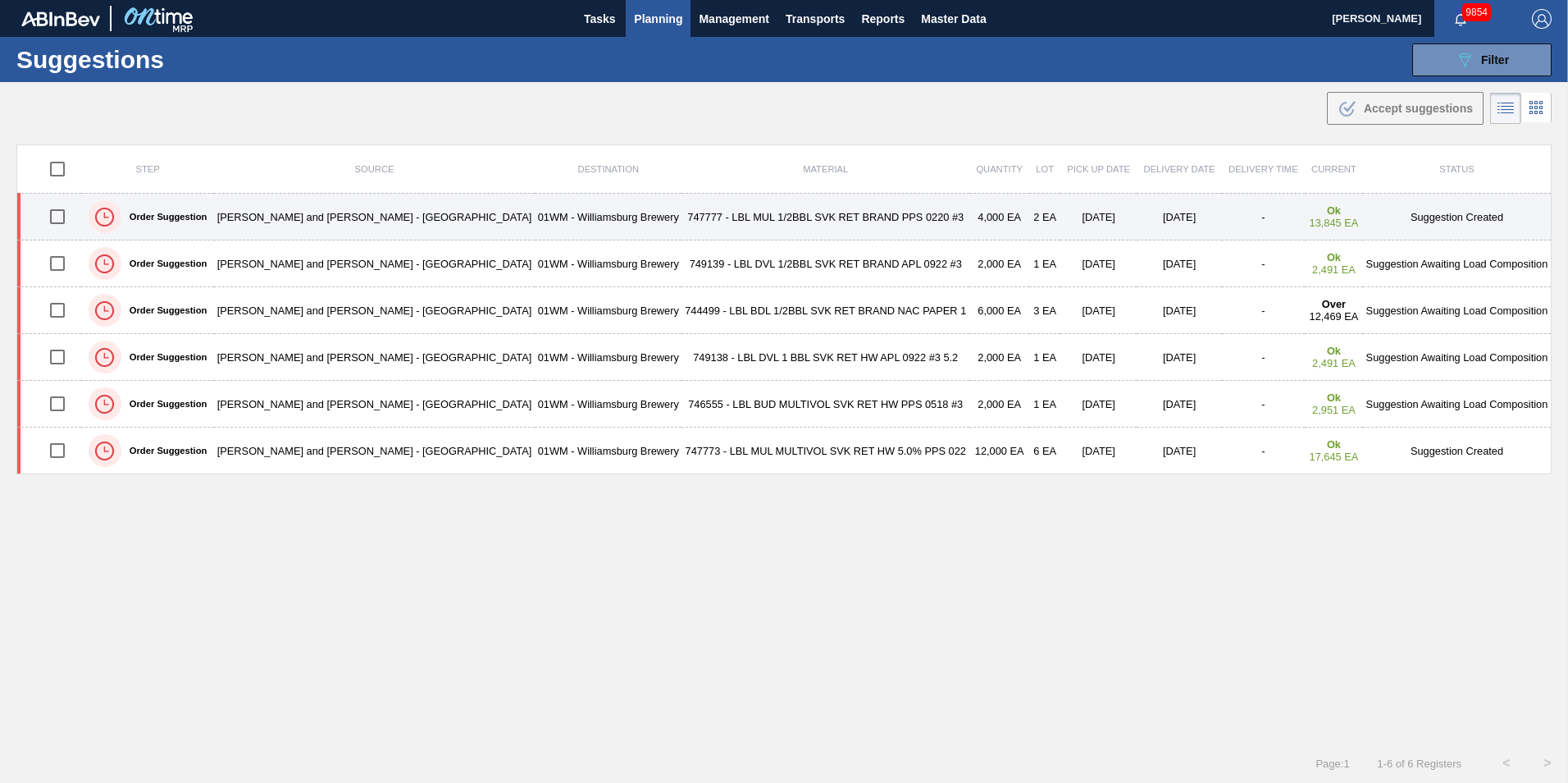
click at [60, 217] on input "checkbox" at bounding box center [58, 216] width 35 height 35
checkbox input "true"
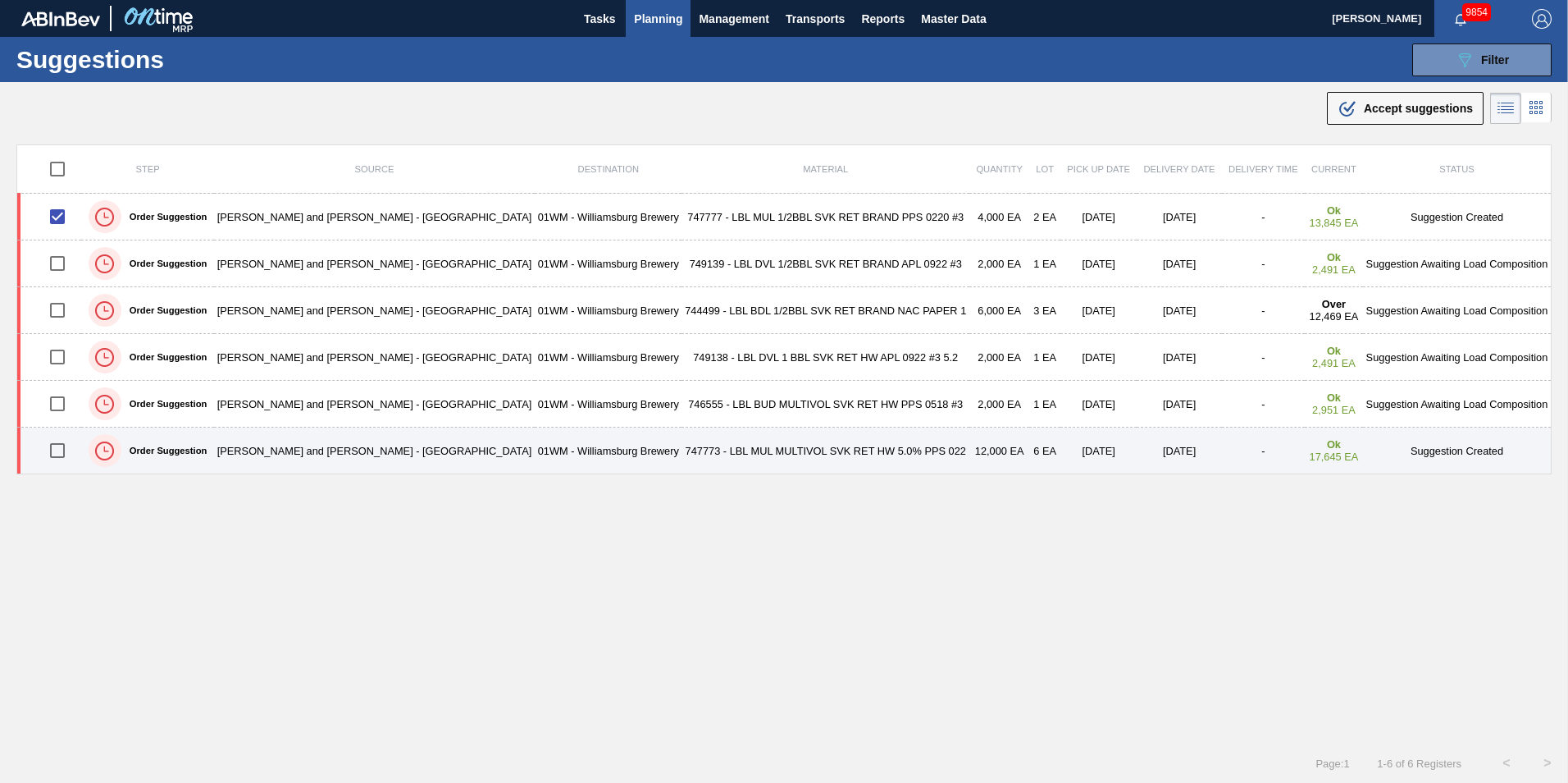
click at [61, 452] on input "checkbox" at bounding box center [58, 451] width 35 height 35
checkbox input "true"
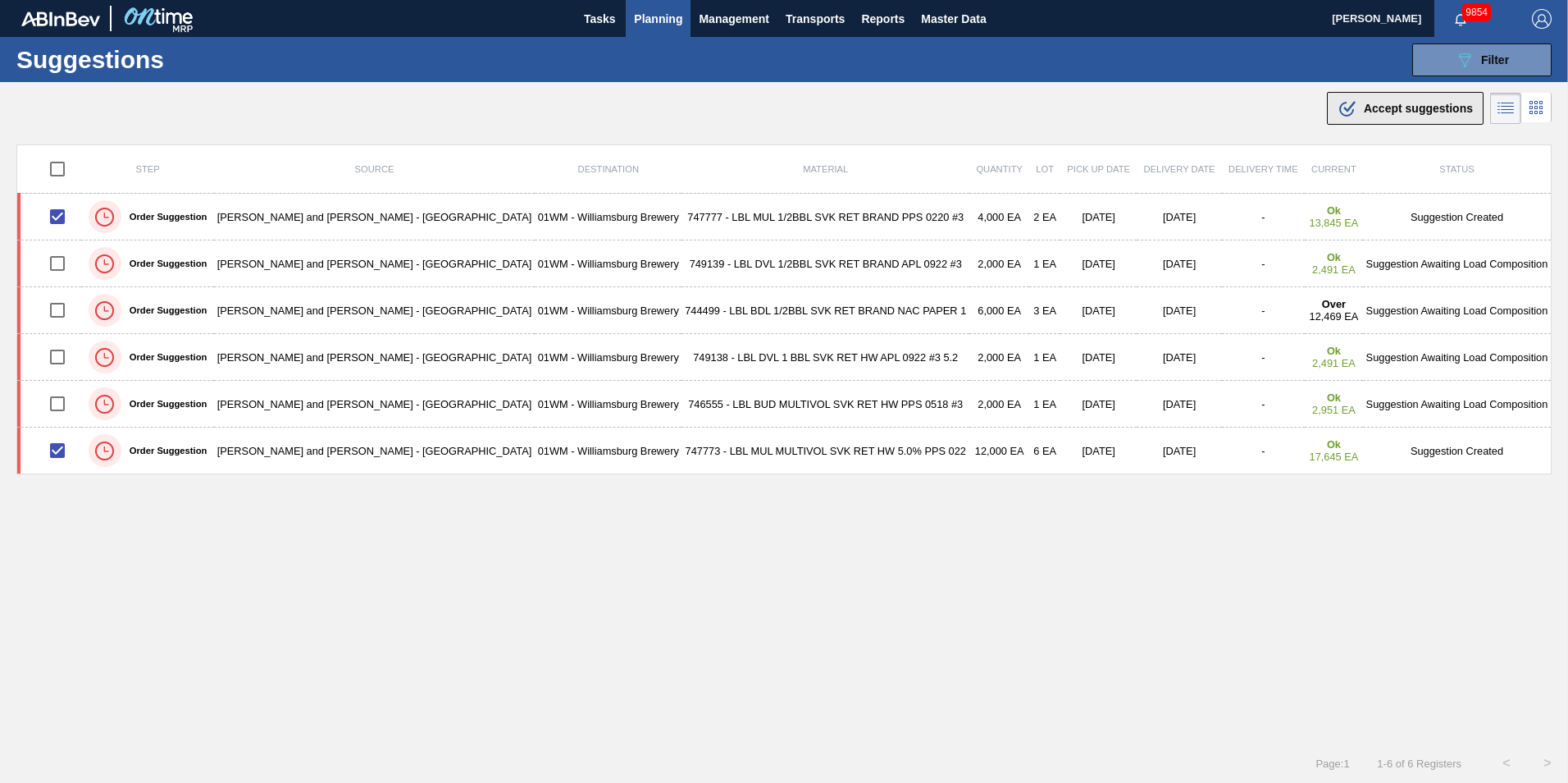
click at [1174, 102] on span "Accept suggestions" at bounding box center [1418, 108] width 109 height 13
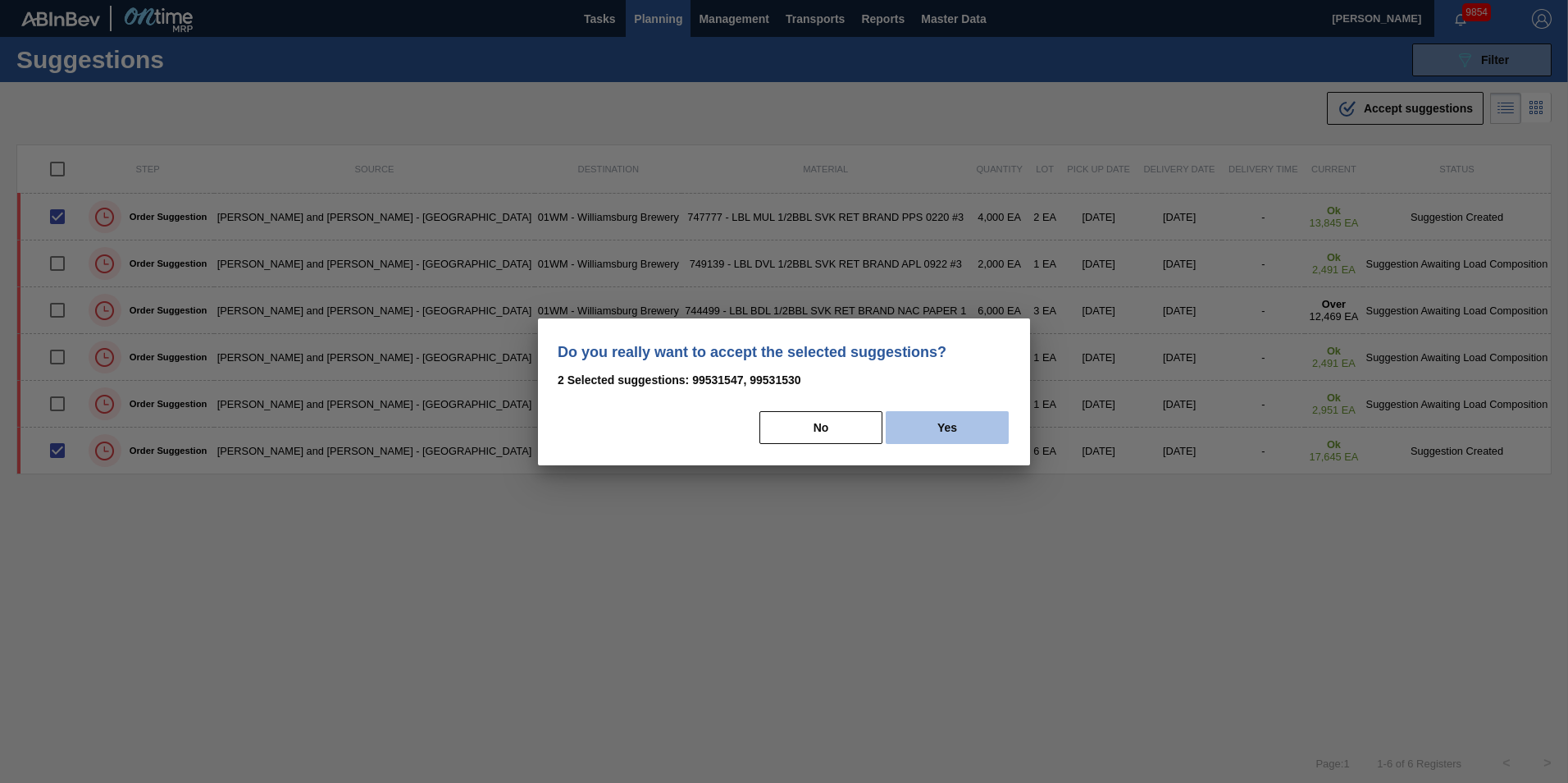
click at [948, 426] on button "Yes" at bounding box center [948, 427] width 123 height 33
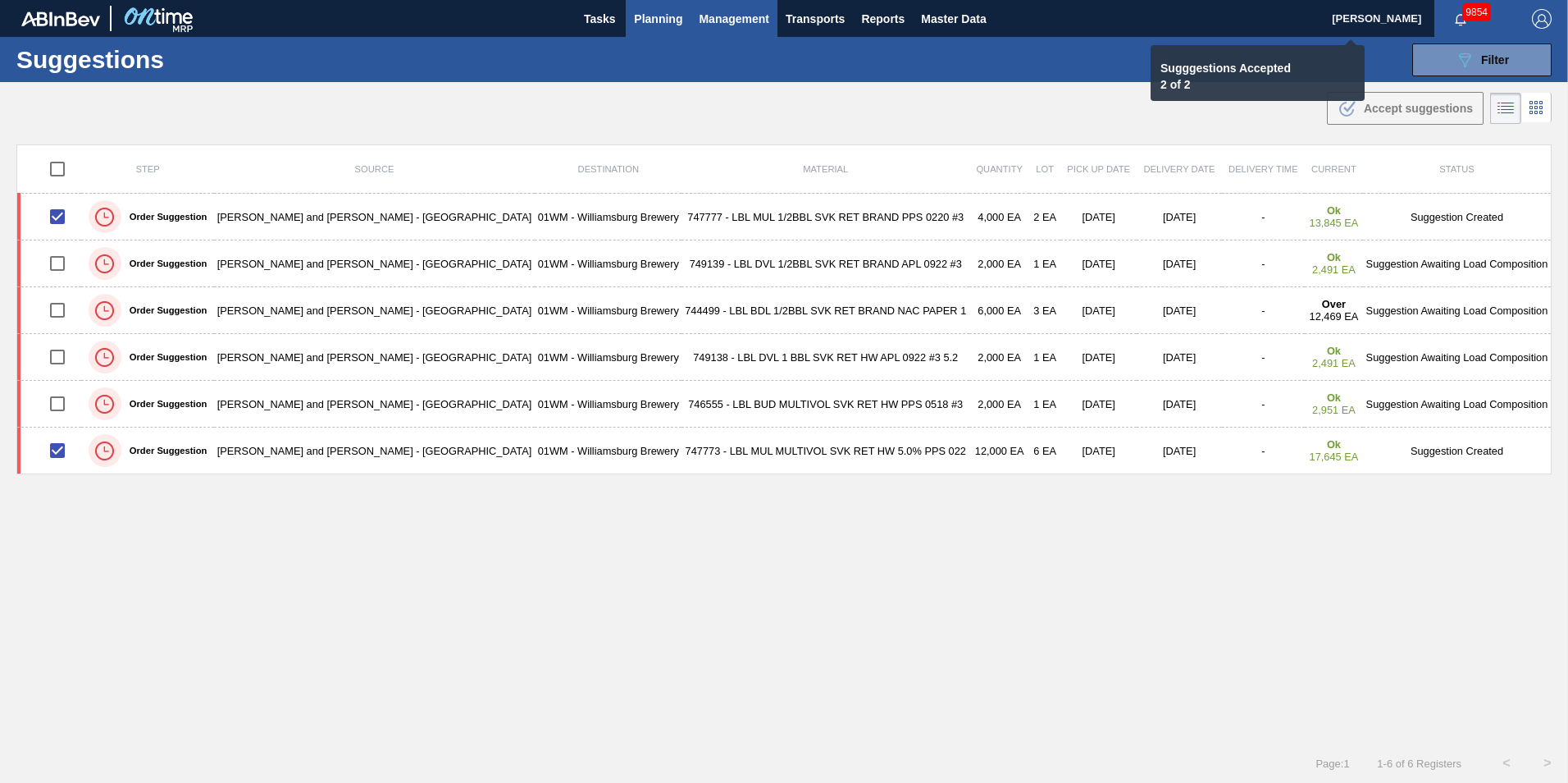
checkbox input "false"
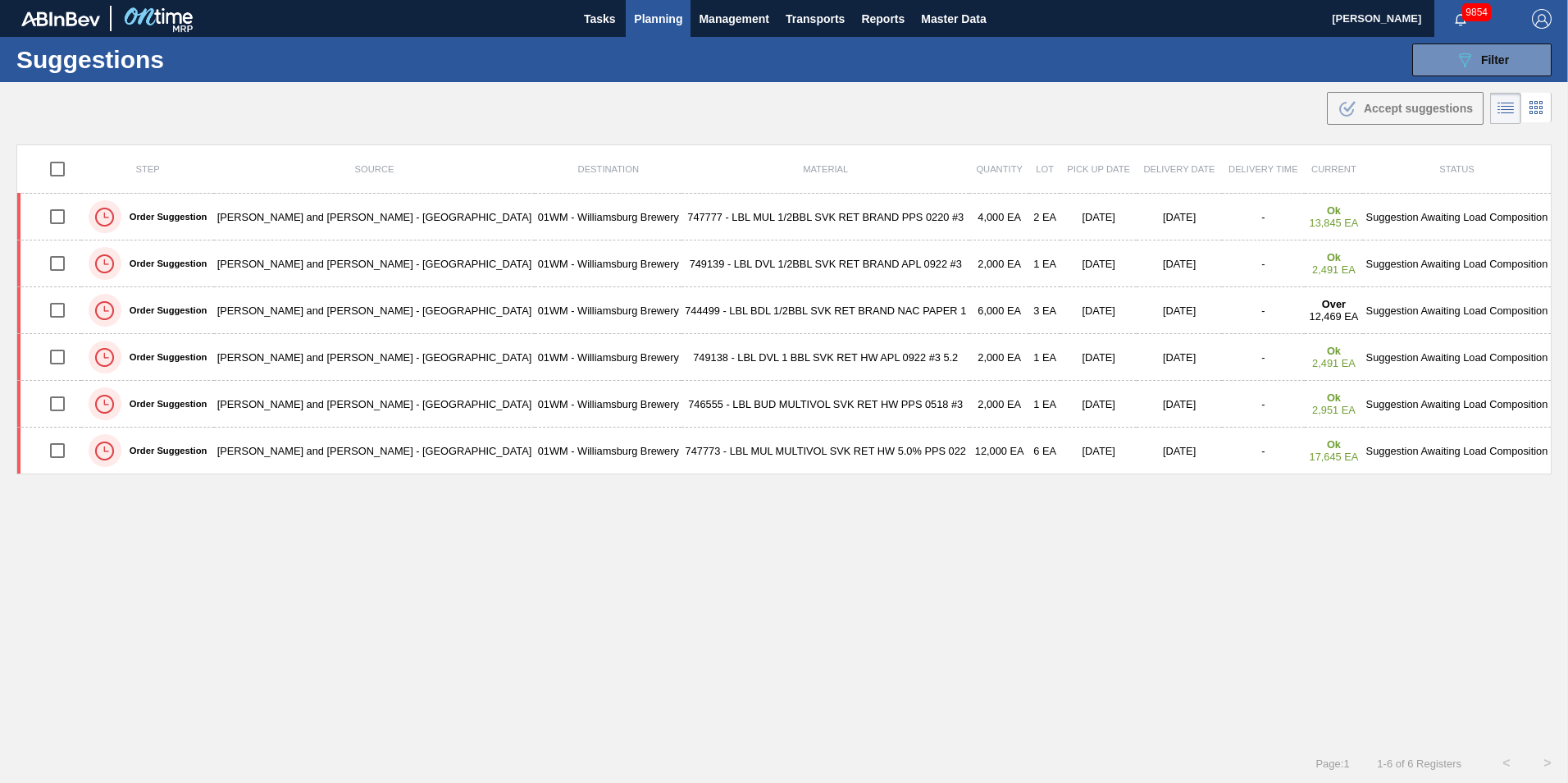
click at [670, 17] on span "Planning" at bounding box center [658, 18] width 49 height 19
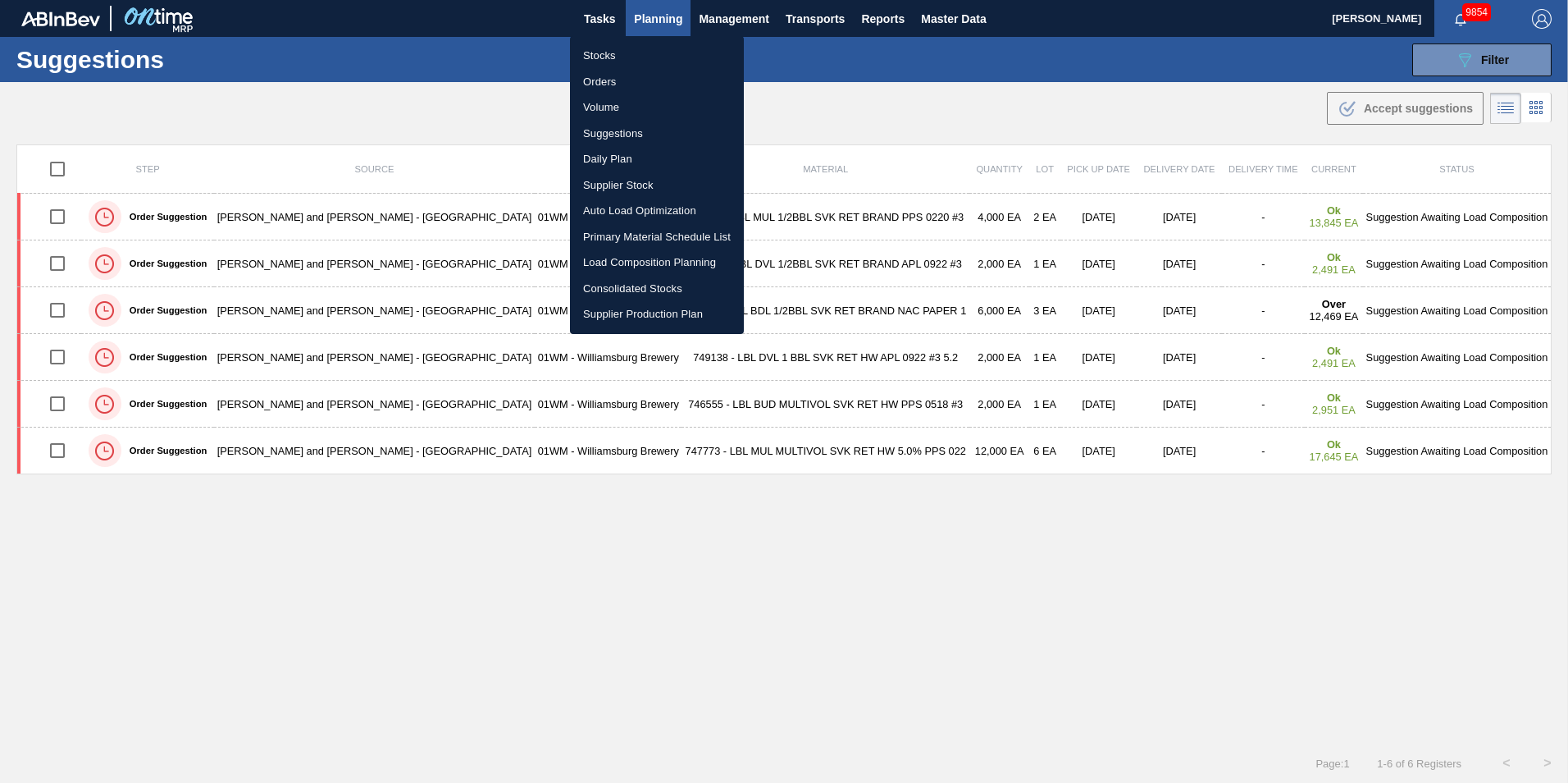
click at [675, 55] on li "Stocks" at bounding box center [657, 56] width 174 height 27
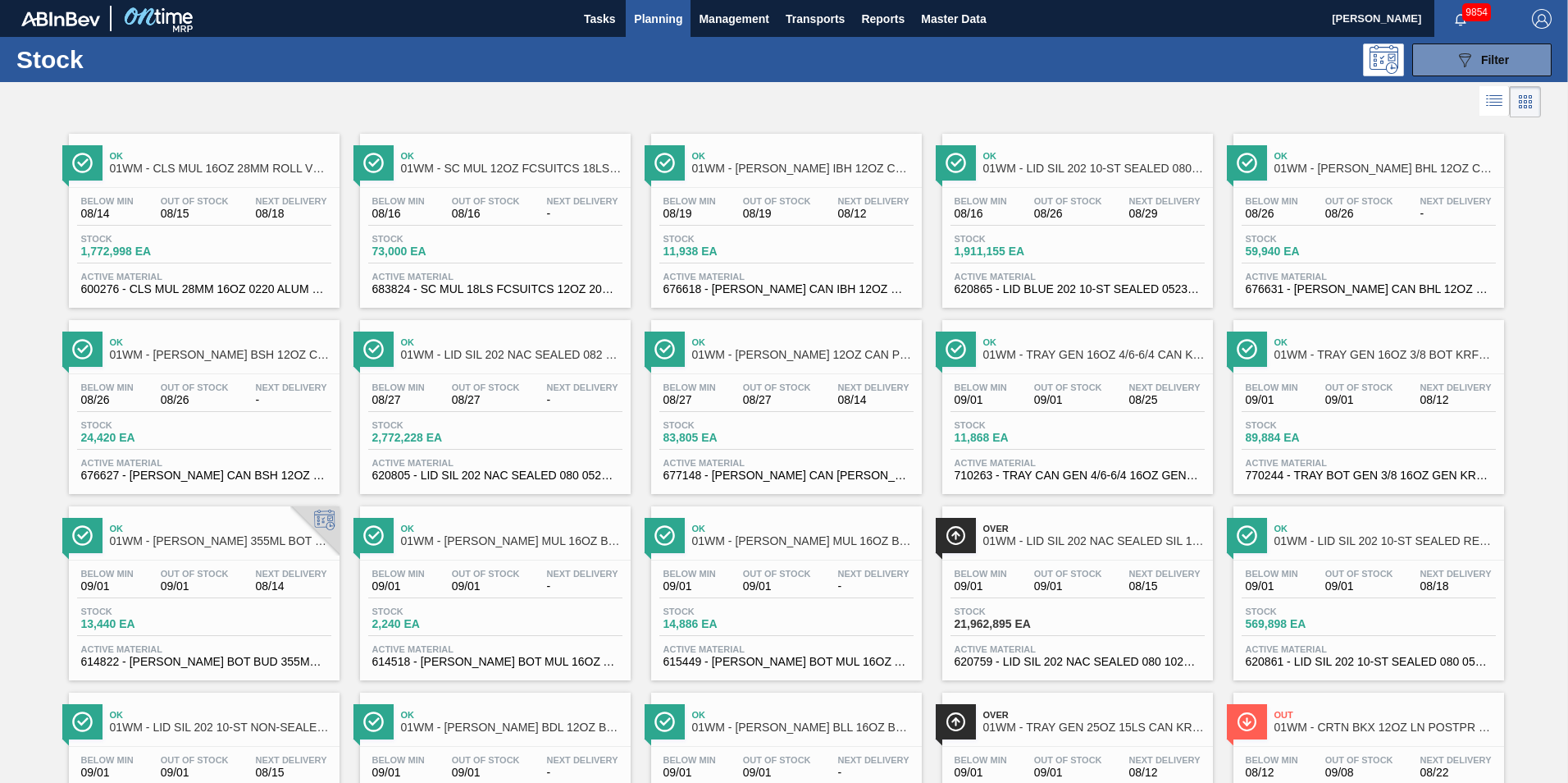
click at [675, 27] on span "Planning" at bounding box center [658, 18] width 49 height 19
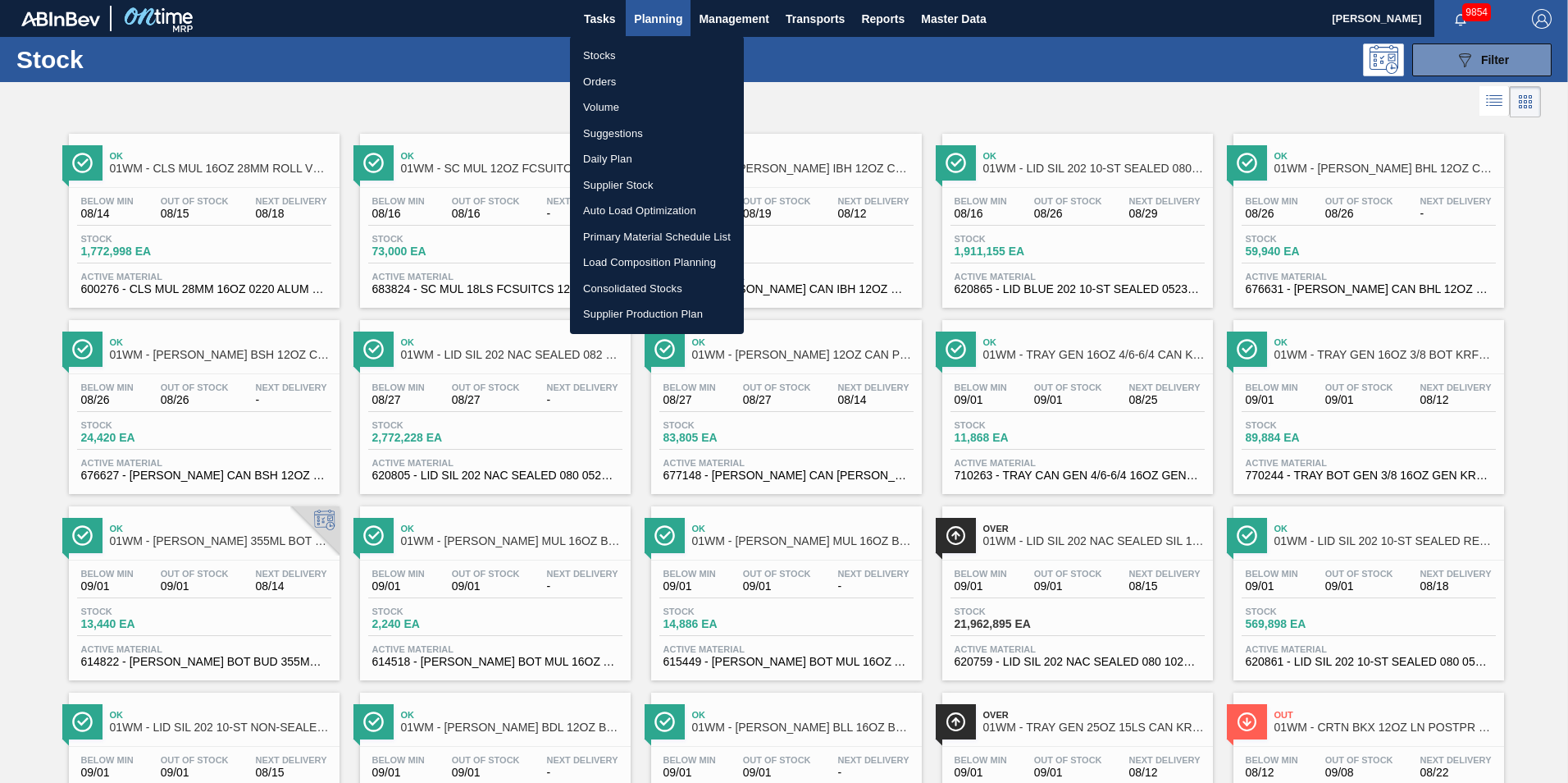
click at [670, 261] on li "Load Composition Planning" at bounding box center [657, 262] width 174 height 27
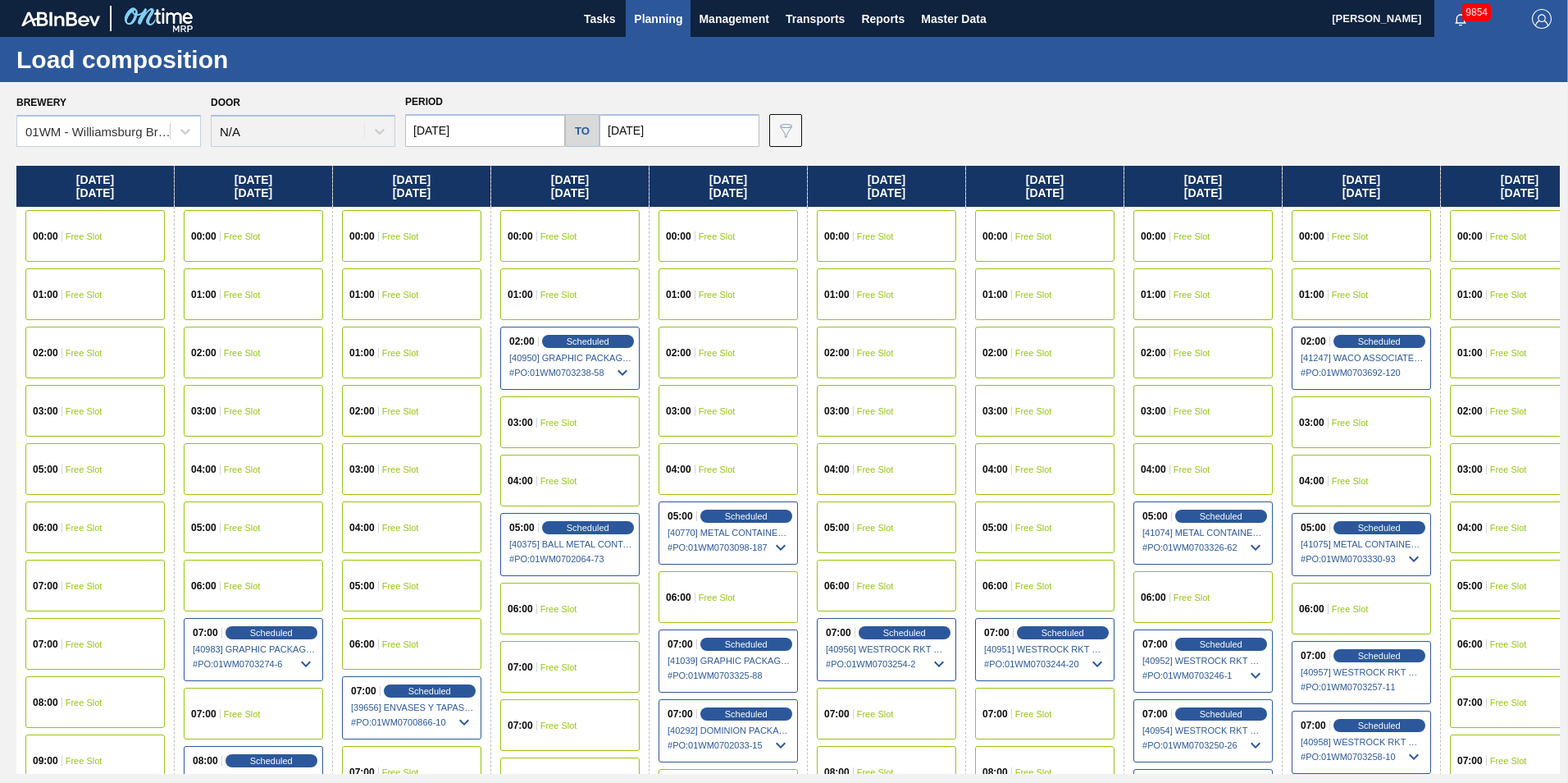
click at [500, 121] on input "[DATE]" at bounding box center [485, 130] width 160 height 33
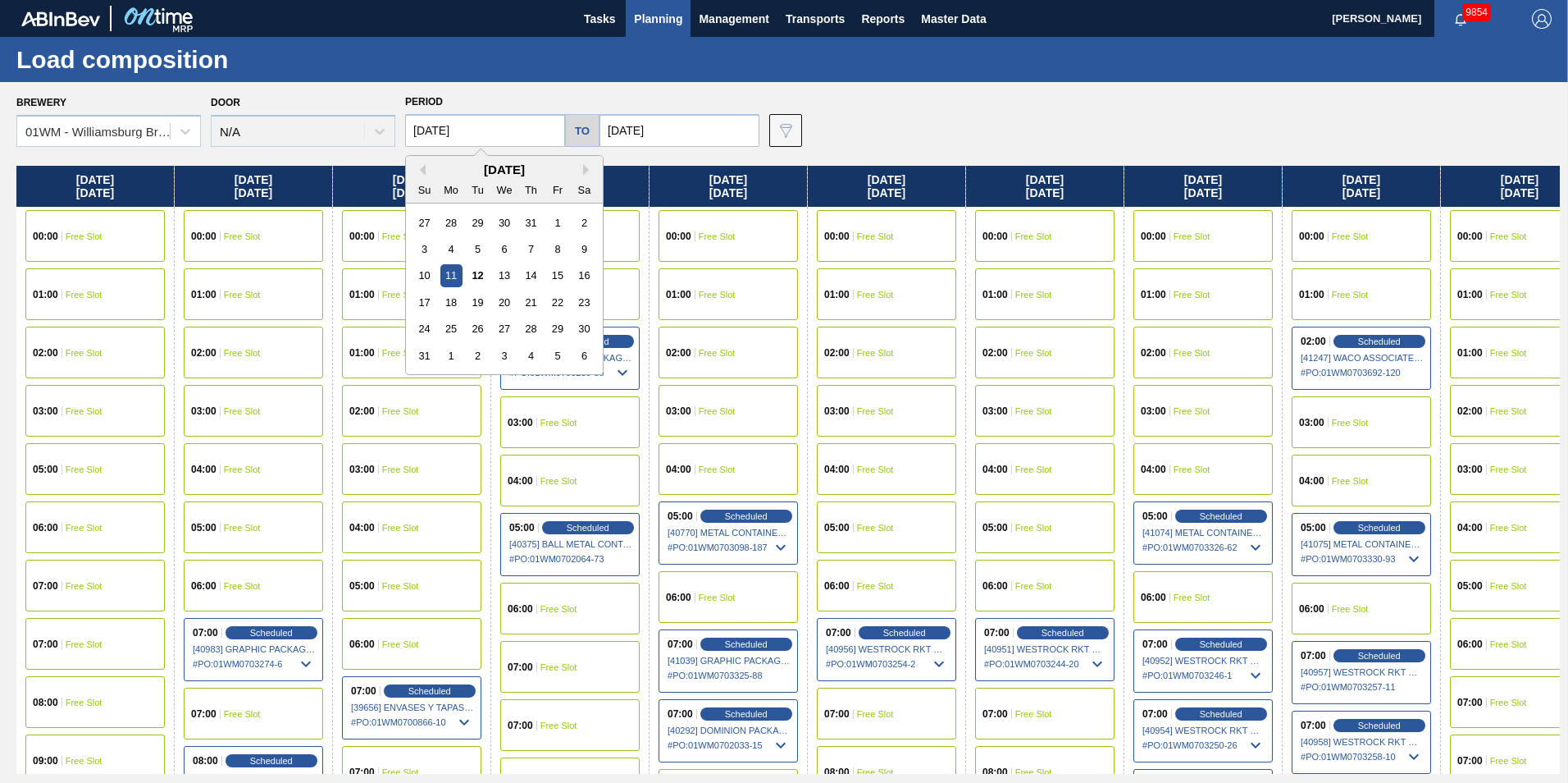
drag, startPoint x: 504, startPoint y: 127, endPoint x: 289, endPoint y: 101, distance: 216.6
click at [293, 103] on div "Brewery 01WM - [GEOGRAPHIC_DATA] Brewery Door N/A Period [DATE] Previous Month …" at bounding box center [788, 118] width 1543 height 57
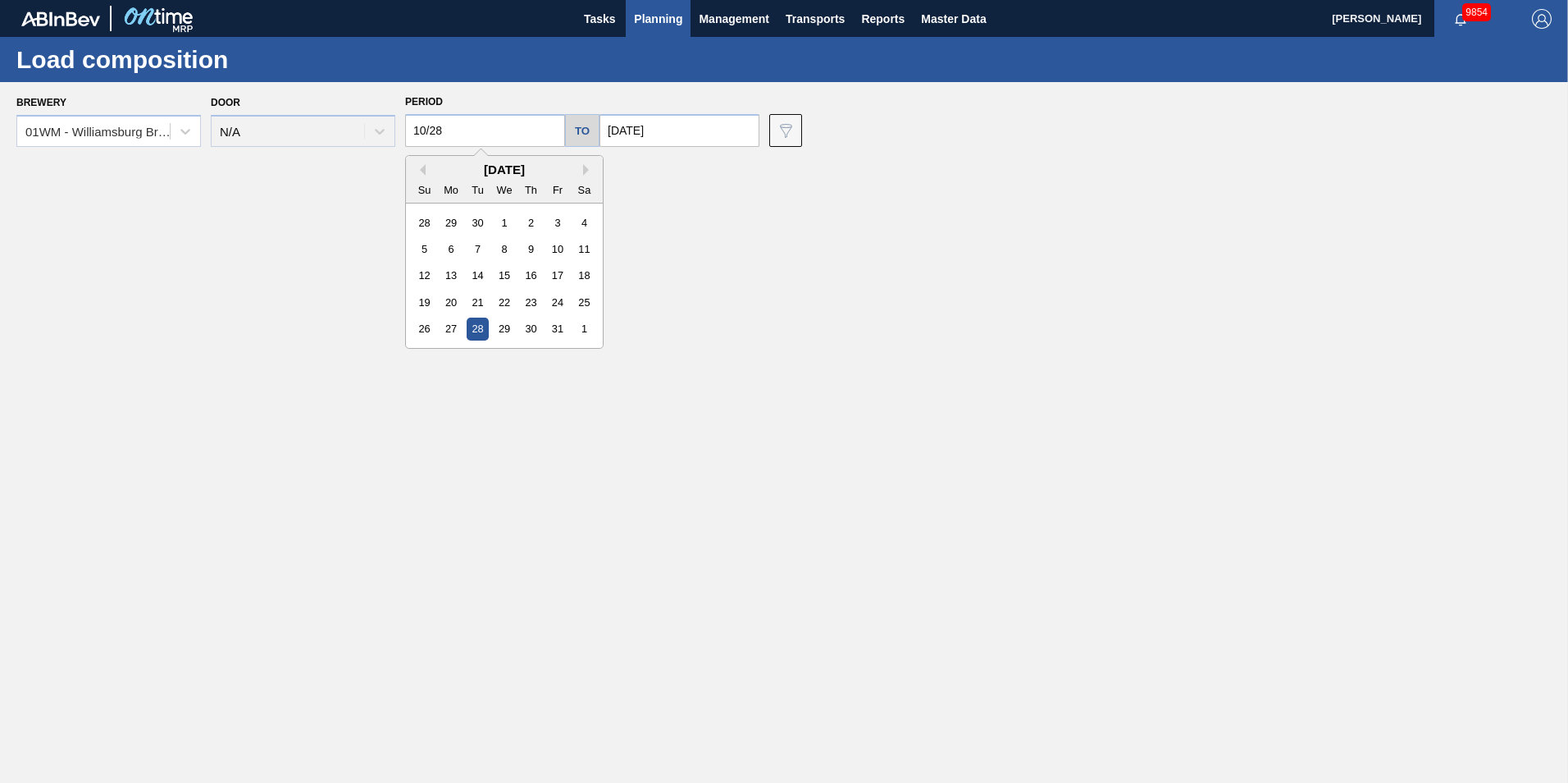
click at [480, 325] on div "28" at bounding box center [477, 328] width 22 height 22
type input "[DATE]"
click at [658, 125] on input "[DATE]" at bounding box center [679, 130] width 160 height 33
drag, startPoint x: 666, startPoint y: 123, endPoint x: 489, endPoint y: 134, distance: 177.3
click at [489, 134] on div "[DATE] to [DATE] Previous Month Next Month [DATE] Su Mo Tu We Th Fr Sa 31 1 2 3…" at bounding box center [582, 130] width 367 height 33
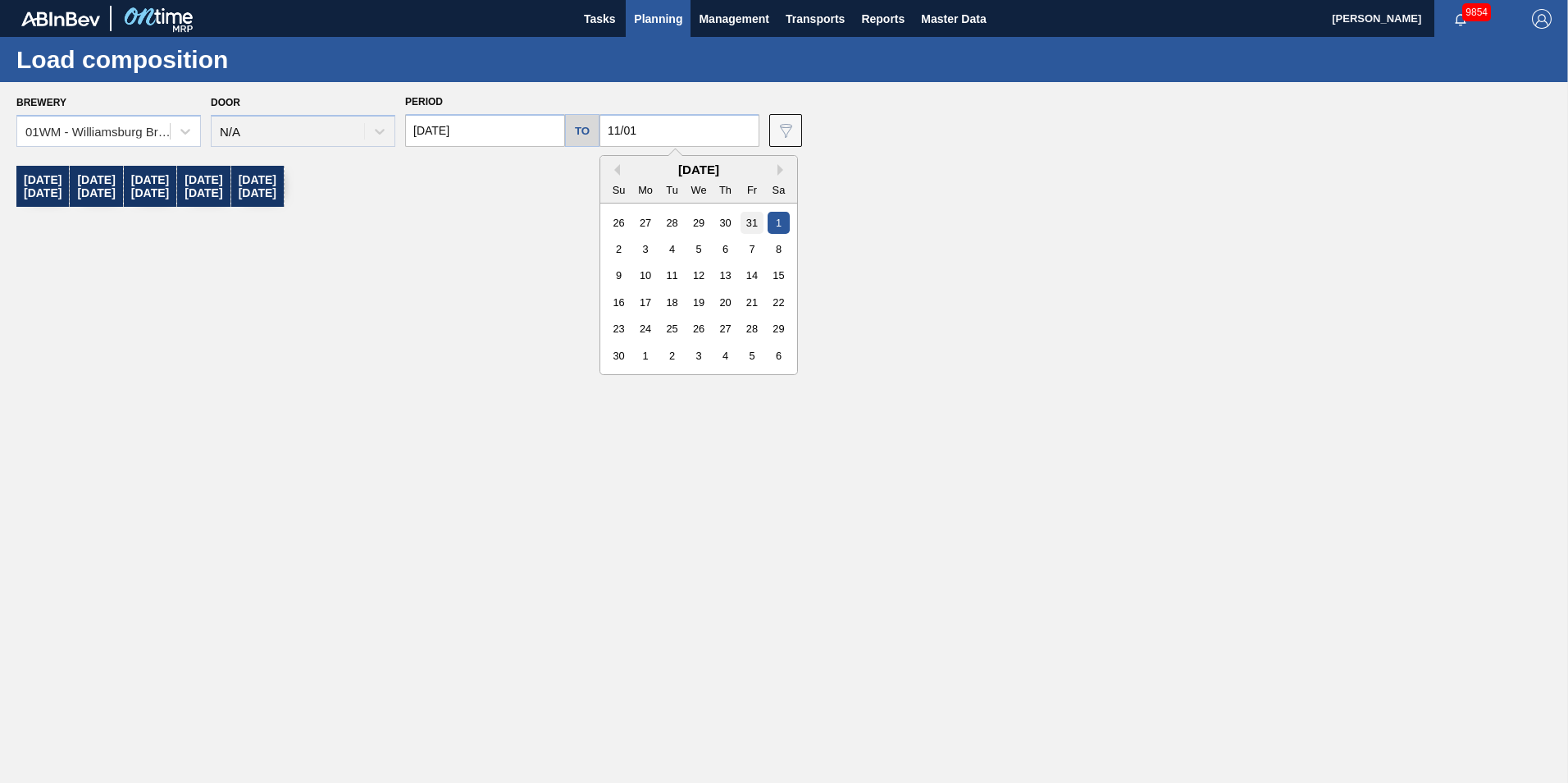
click at [746, 227] on div "31" at bounding box center [751, 223] width 22 height 22
type input "[DATE]"
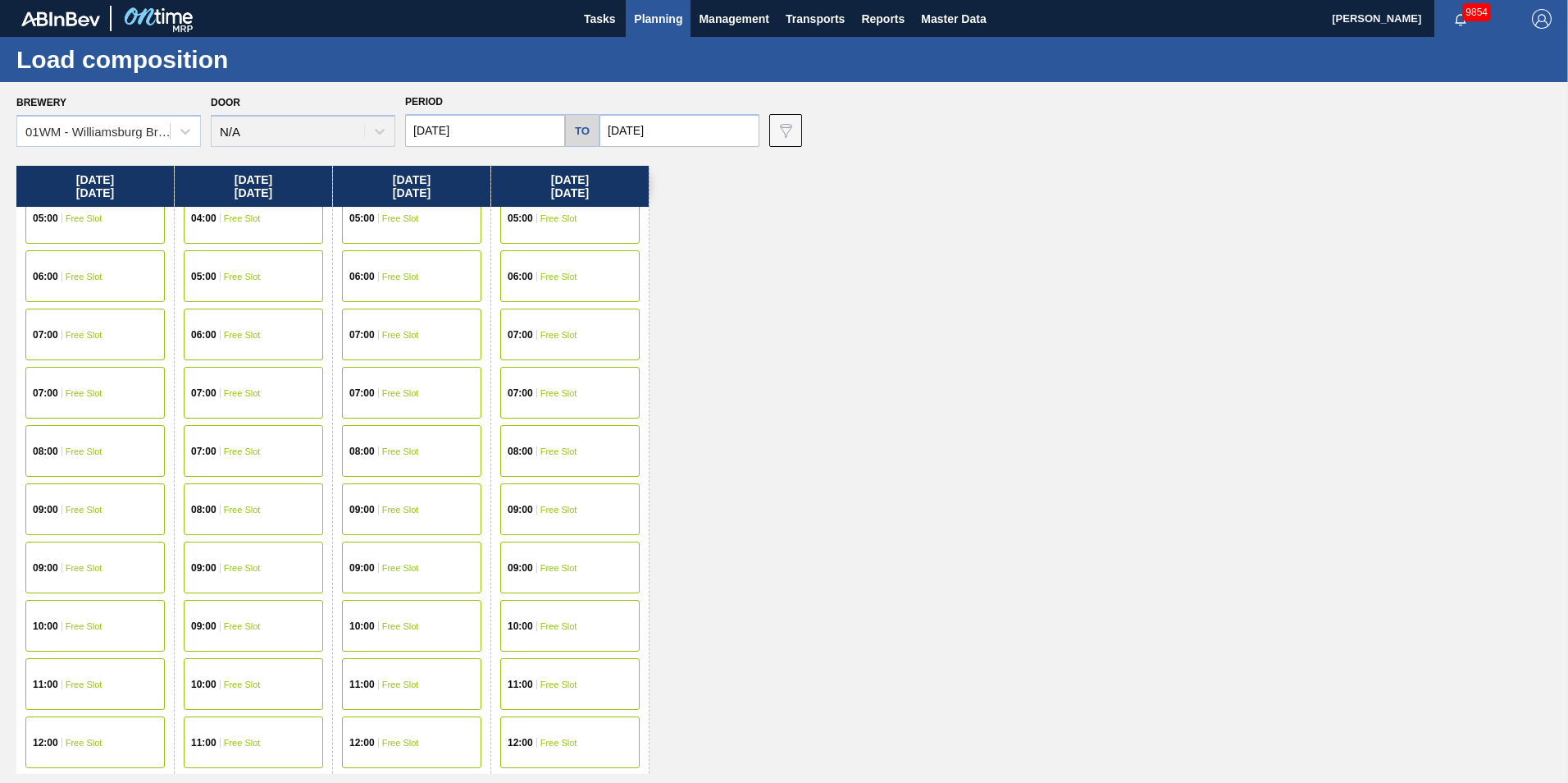
scroll to position [328, 0]
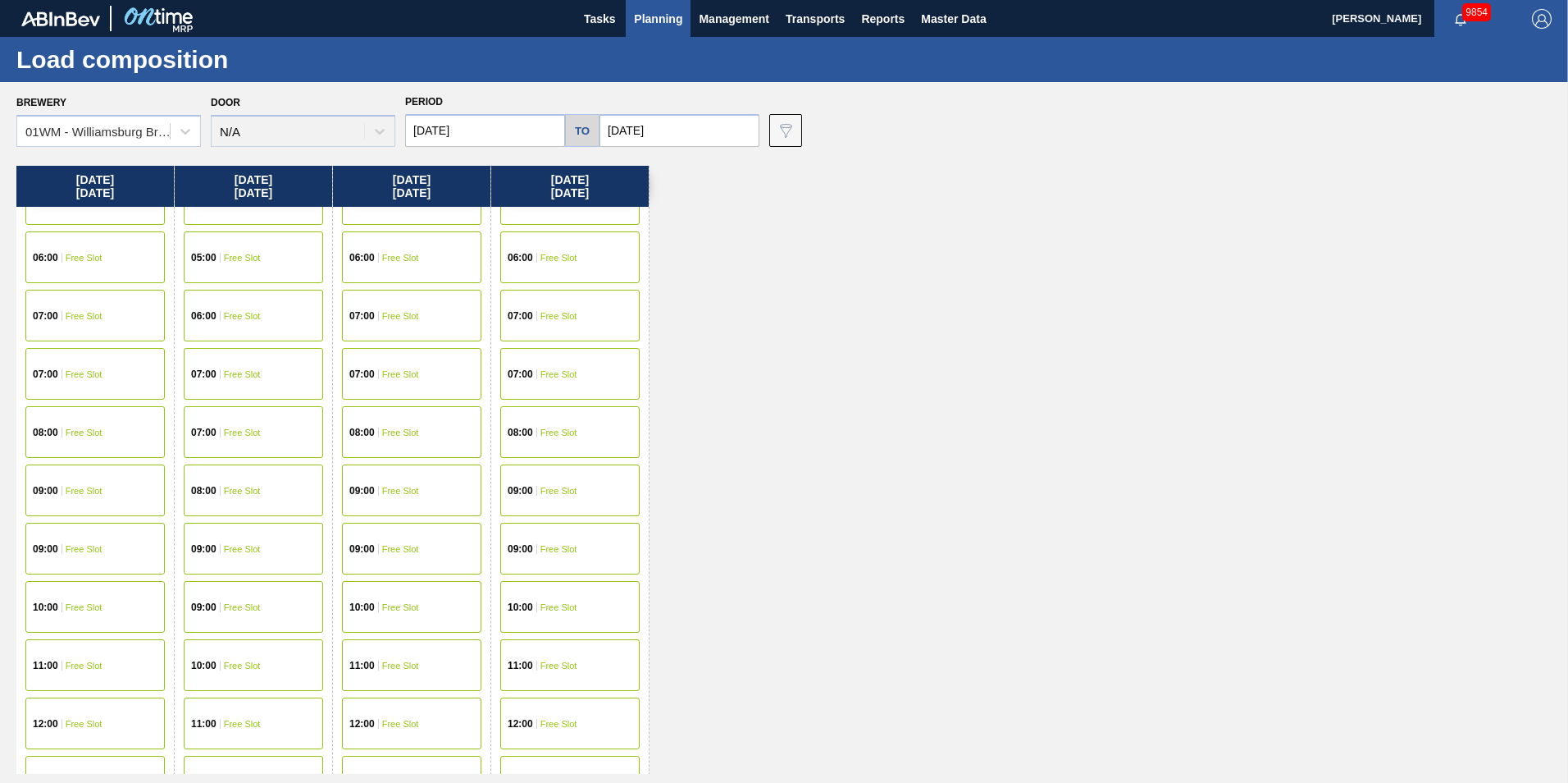
click at [564, 389] on div "07:00 Free Slot" at bounding box center [570, 373] width 139 height 51
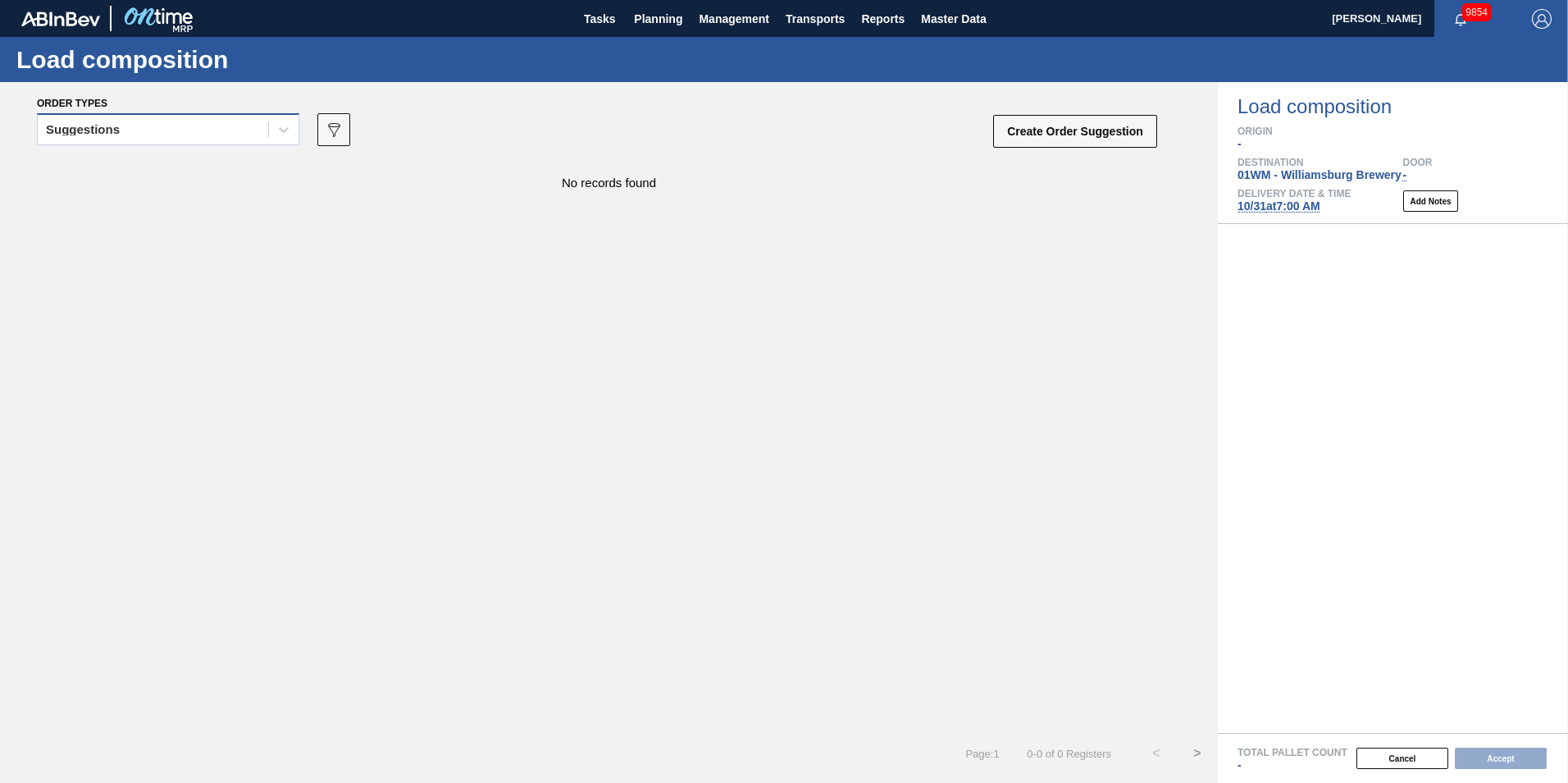
click at [246, 138] on div "Suggestions" at bounding box center [152, 130] width 230 height 24
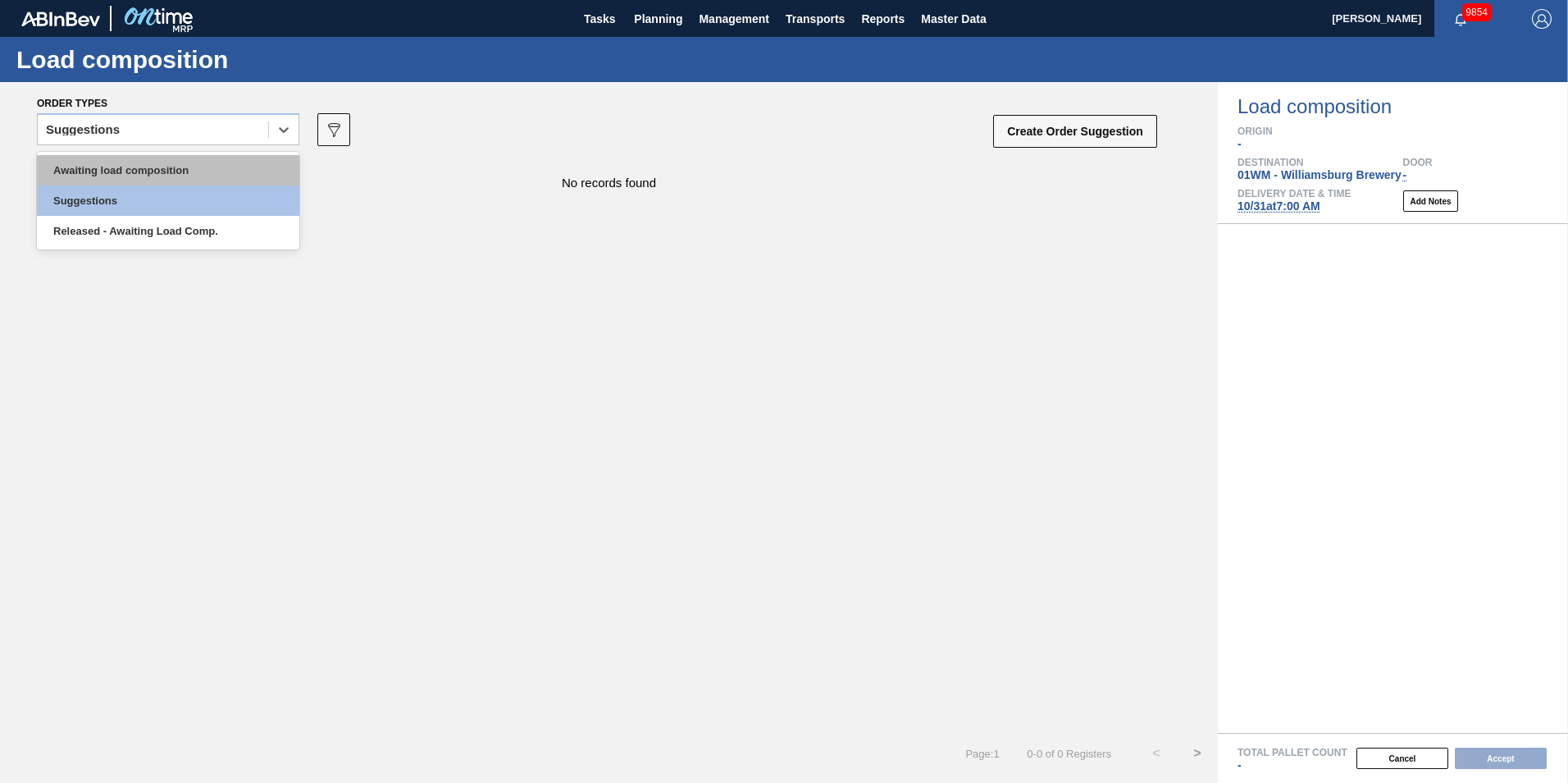
click at [208, 161] on div "Awaiting load composition" at bounding box center [168, 170] width 262 height 30
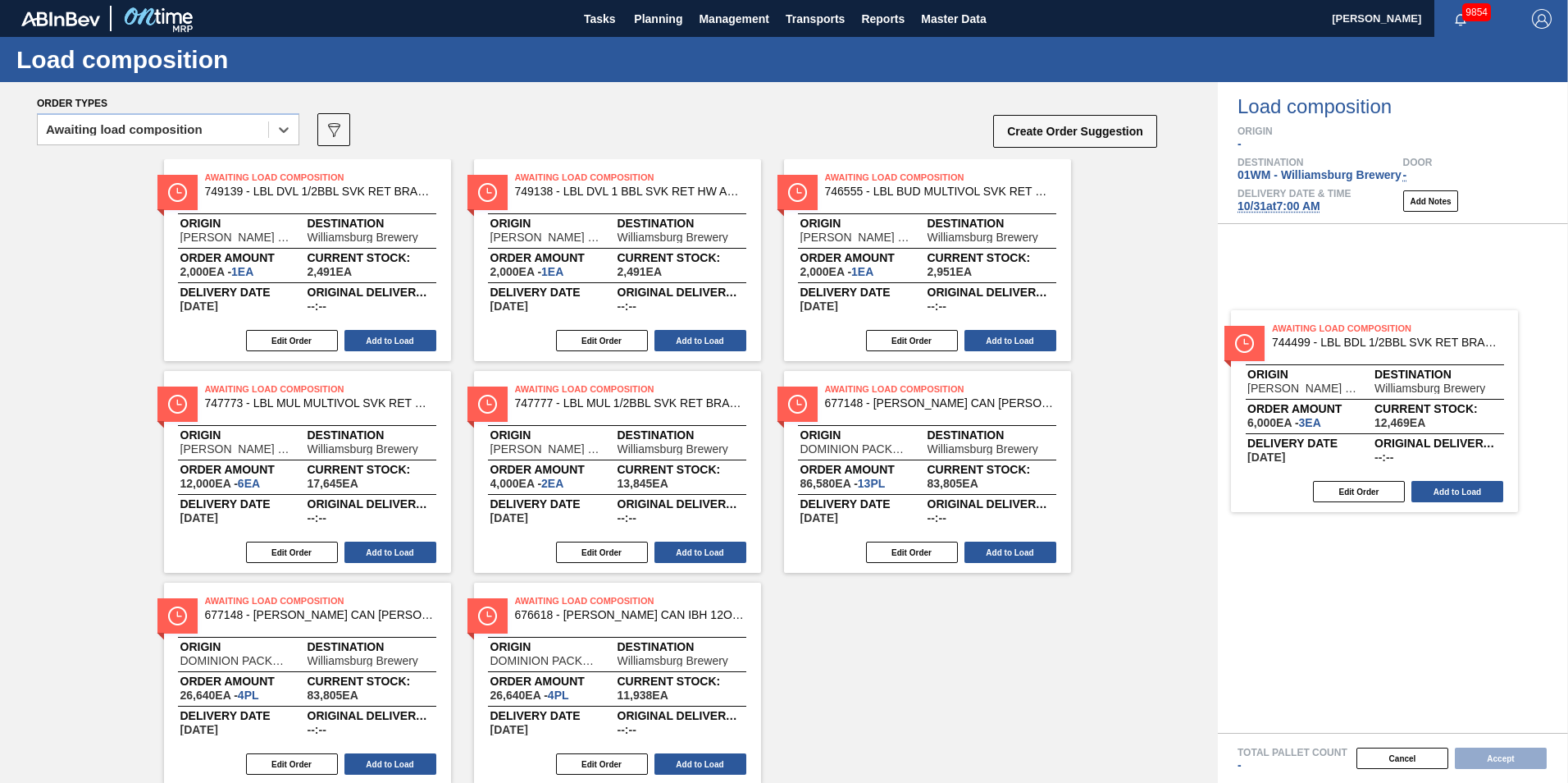
drag, startPoint x: 655, startPoint y: 249, endPoint x: 1387, endPoint y: 394, distance: 746.2
click at [1174, 394] on div "Order types option Awaiting load composition, selected. Select is focused ,type…" at bounding box center [784, 432] width 1568 height 700
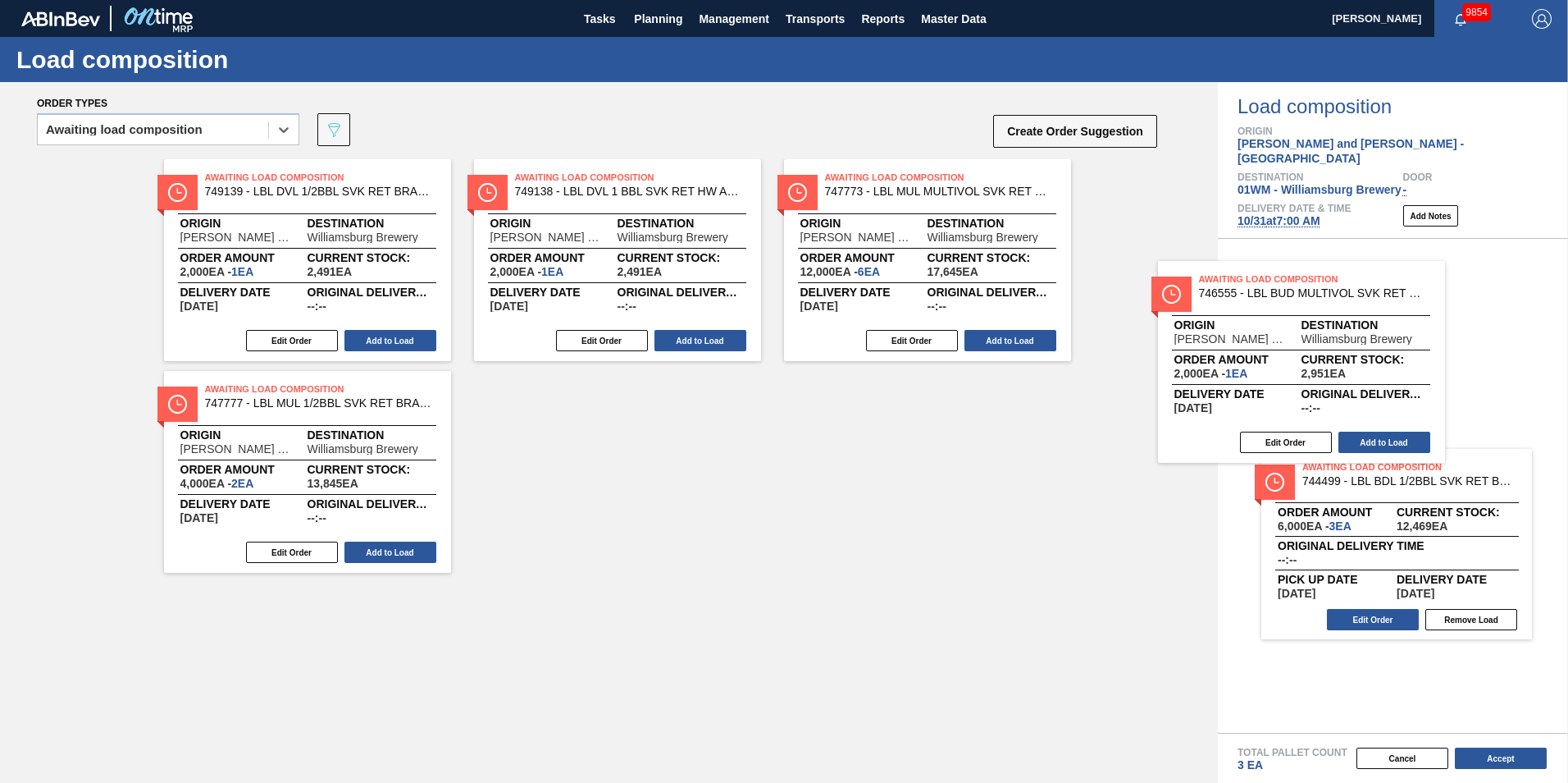
drag, startPoint x: 930, startPoint y: 270, endPoint x: 1060, endPoint y: 324, distance: 140.8
click at [1174, 386] on div "Order types option Awaiting load composition, selected. Select is focused ,type…" at bounding box center [784, 432] width 1568 height 700
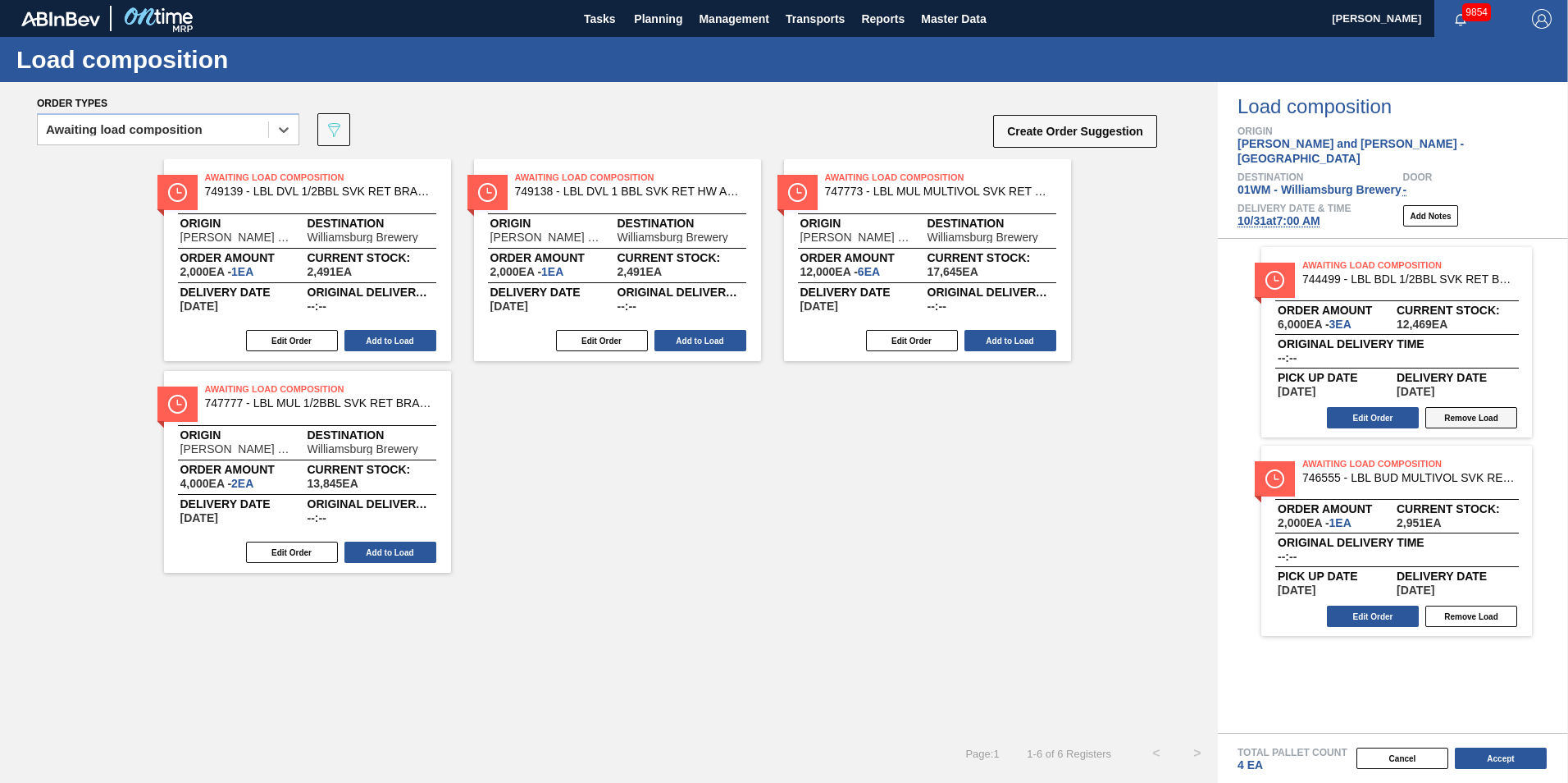
drag, startPoint x: 1022, startPoint y: 293, endPoint x: 1438, endPoint y: 392, distance: 427.6
click at [1174, 392] on div "Order types option Awaiting load composition, selected. Select is focused ,type…" at bounding box center [784, 432] width 1568 height 700
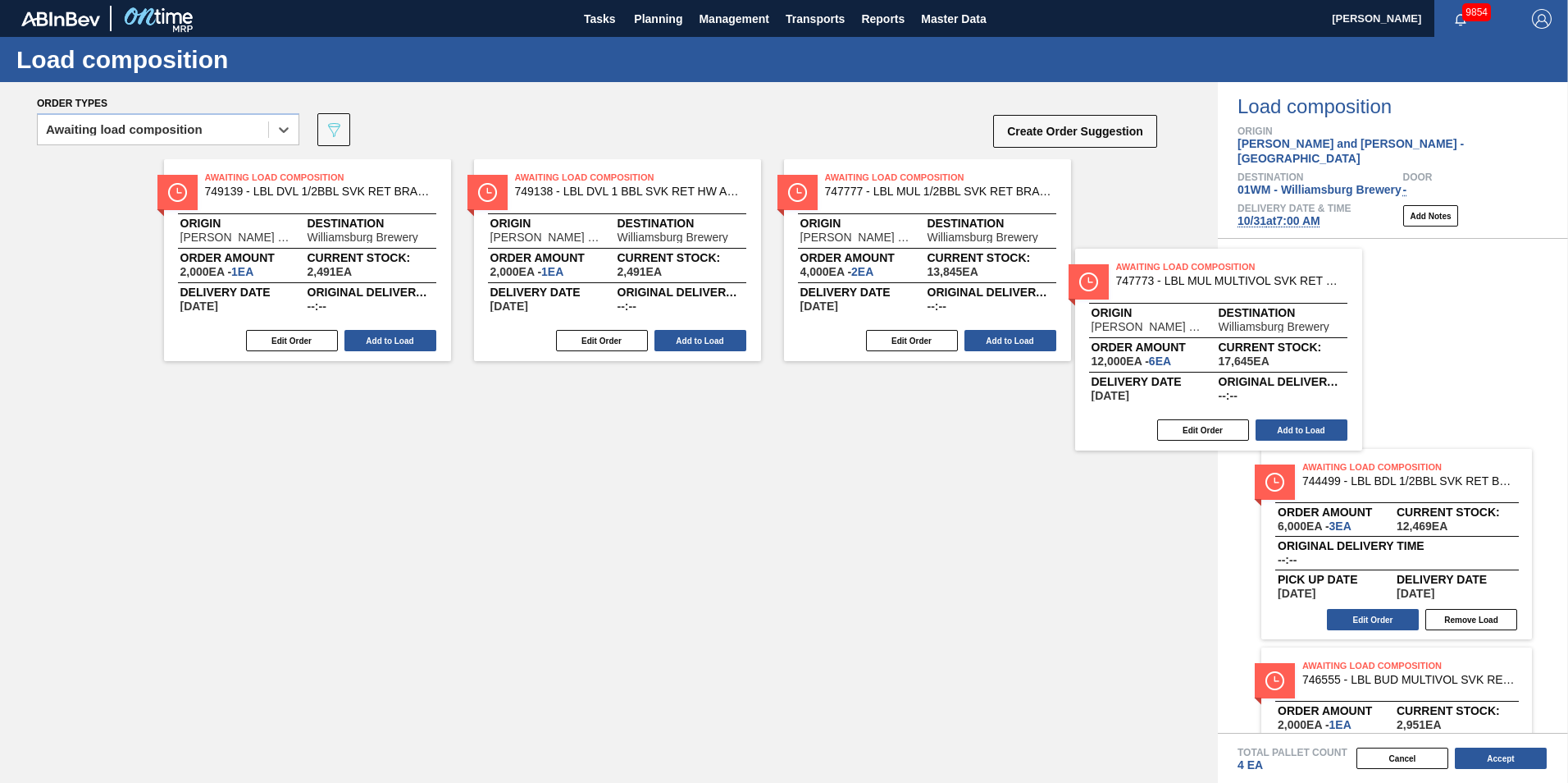
drag, startPoint x: 948, startPoint y: 259, endPoint x: 1394, endPoint y: 385, distance: 463.5
click at [1174, 385] on div "Order types option Awaiting load composition, selected. Select is focused ,type…" at bounding box center [784, 432] width 1568 height 700
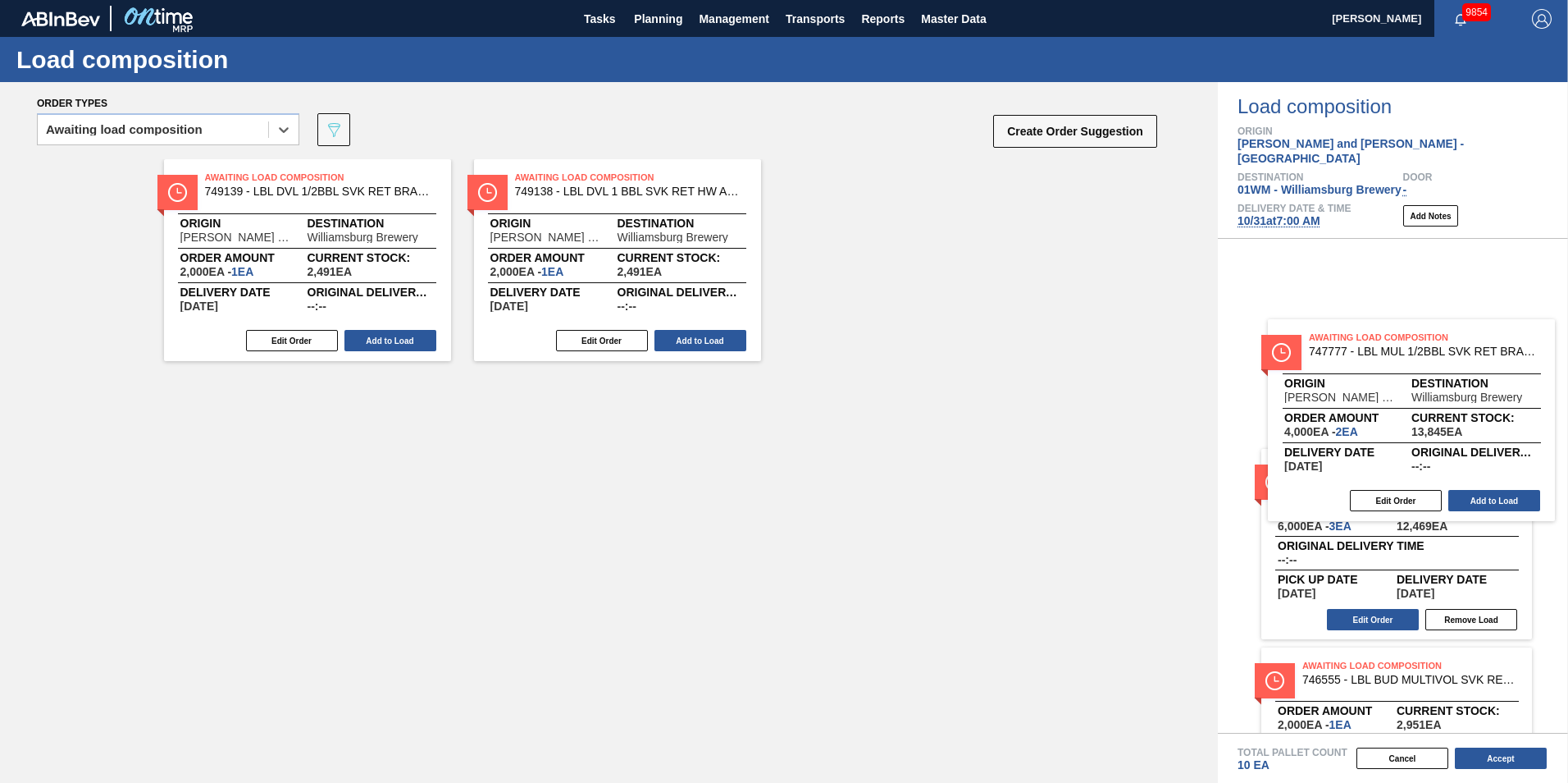
drag, startPoint x: 884, startPoint y: 236, endPoint x: 1152, endPoint y: 324, distance: 282.1
click at [1174, 400] on div "Order types option Awaiting load composition, selected. Select is focused ,type…" at bounding box center [784, 432] width 1568 height 700
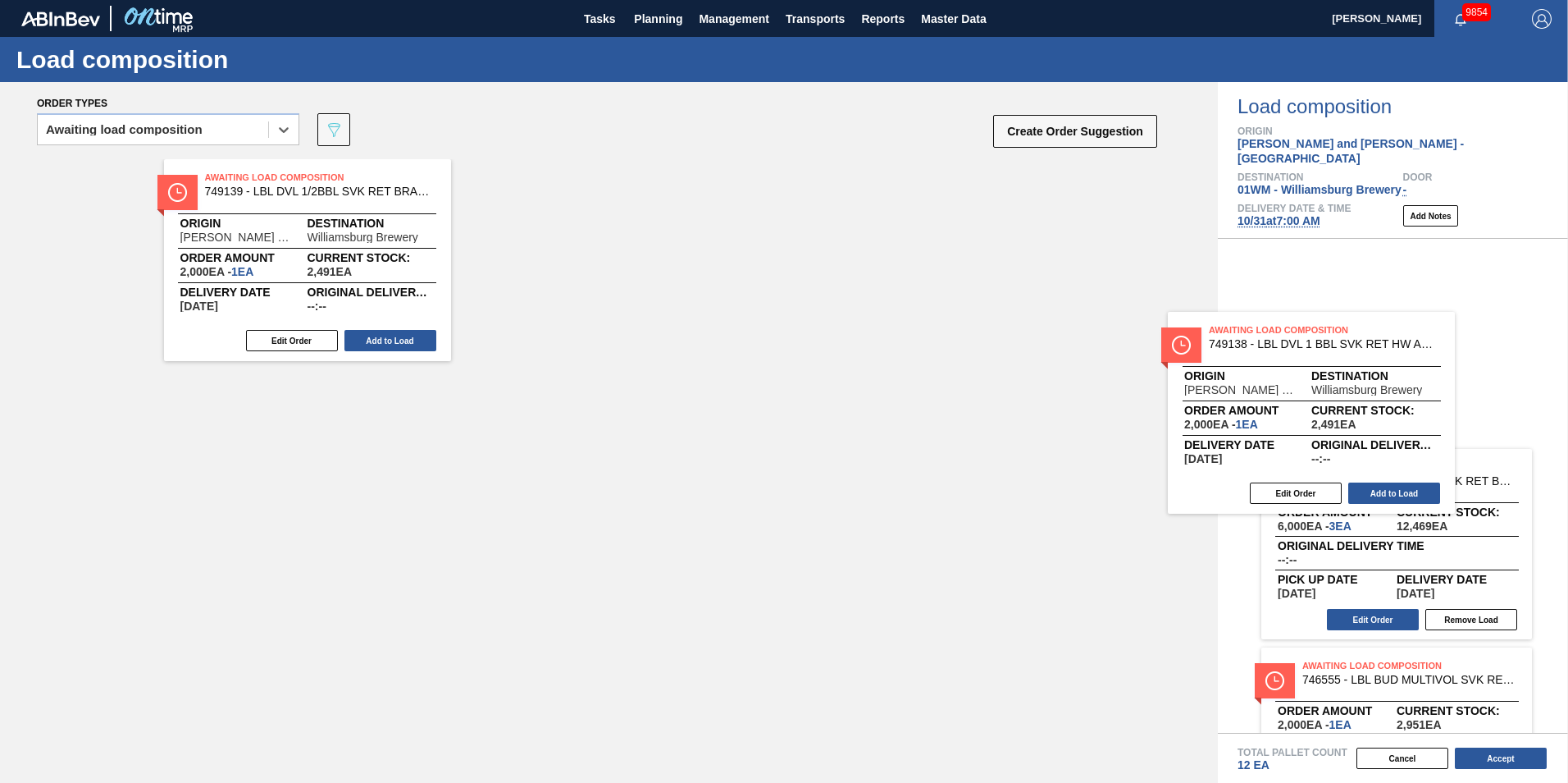
drag, startPoint x: 632, startPoint y: 224, endPoint x: 1312, endPoint y: 358, distance: 693.1
click at [1174, 386] on div "Order types option Awaiting load composition, selected. Select is focused ,type…" at bounding box center [784, 432] width 1568 height 700
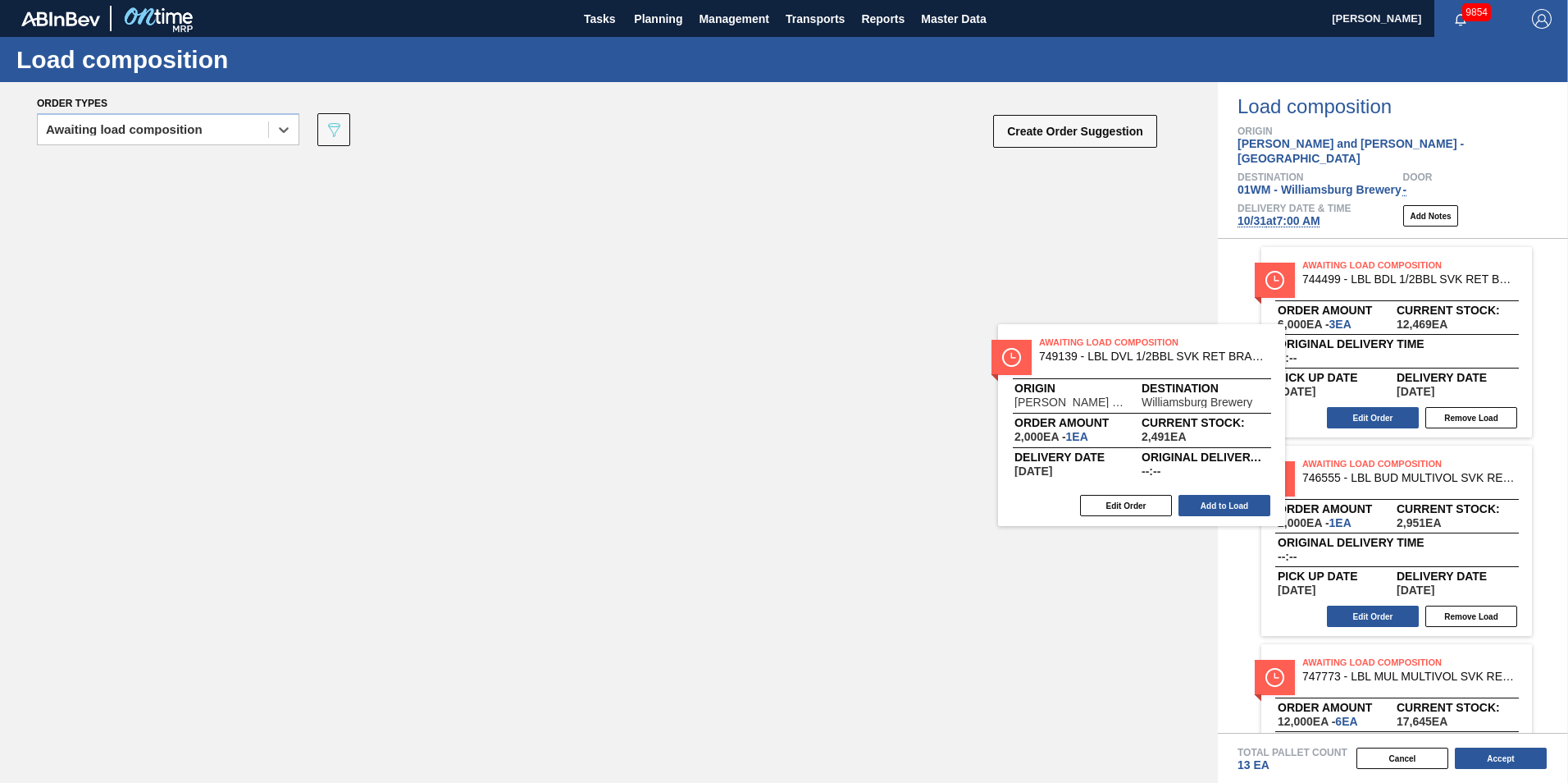
drag, startPoint x: 327, startPoint y: 230, endPoint x: 1405, endPoint y: 400, distance: 1091.3
click at [1174, 400] on div "Order types option Awaiting load composition, selected. Select is focused ,type…" at bounding box center [784, 432] width 1568 height 700
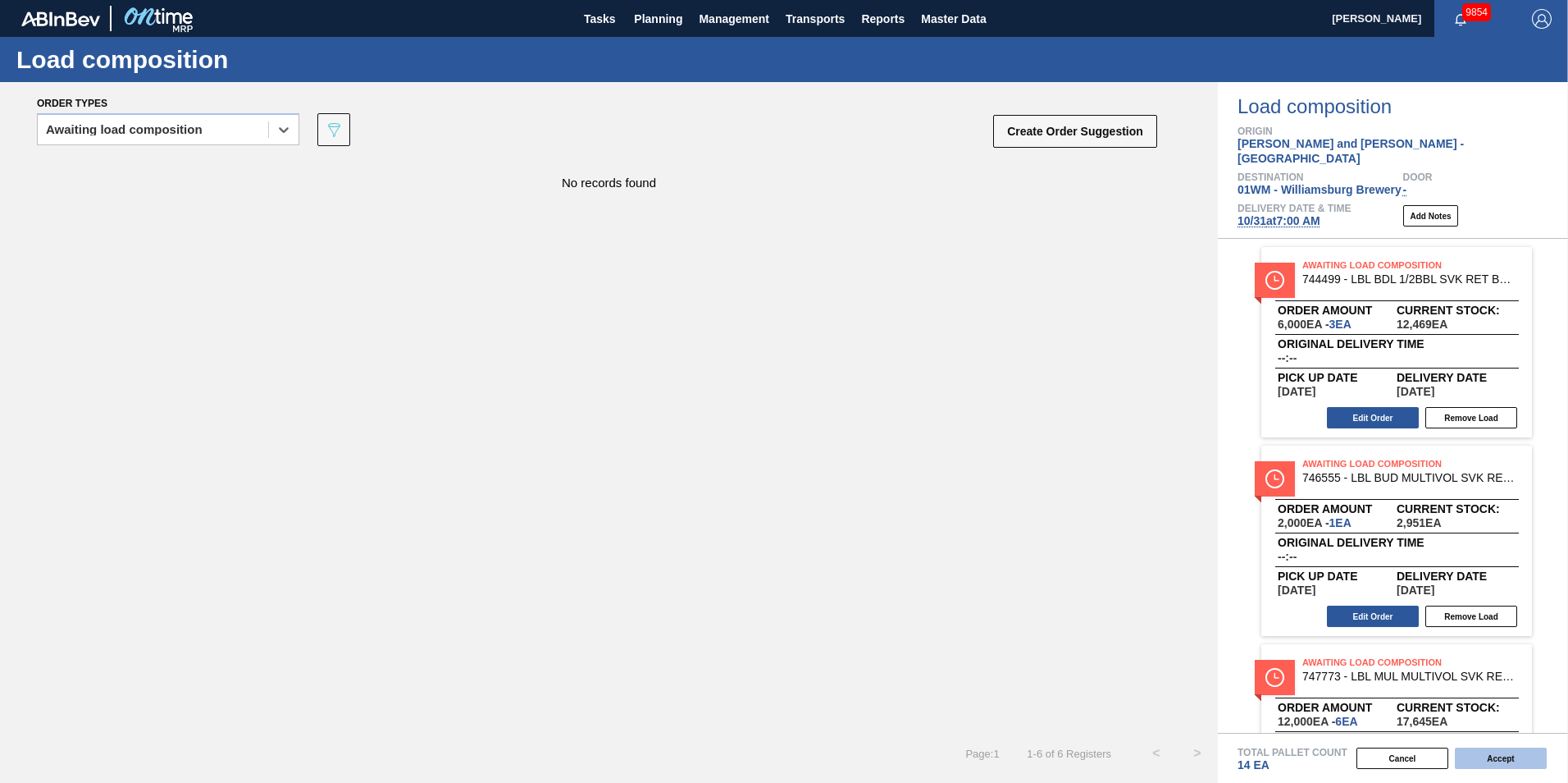
click at [1174, 634] on button "Accept" at bounding box center [1501, 757] width 92 height 21
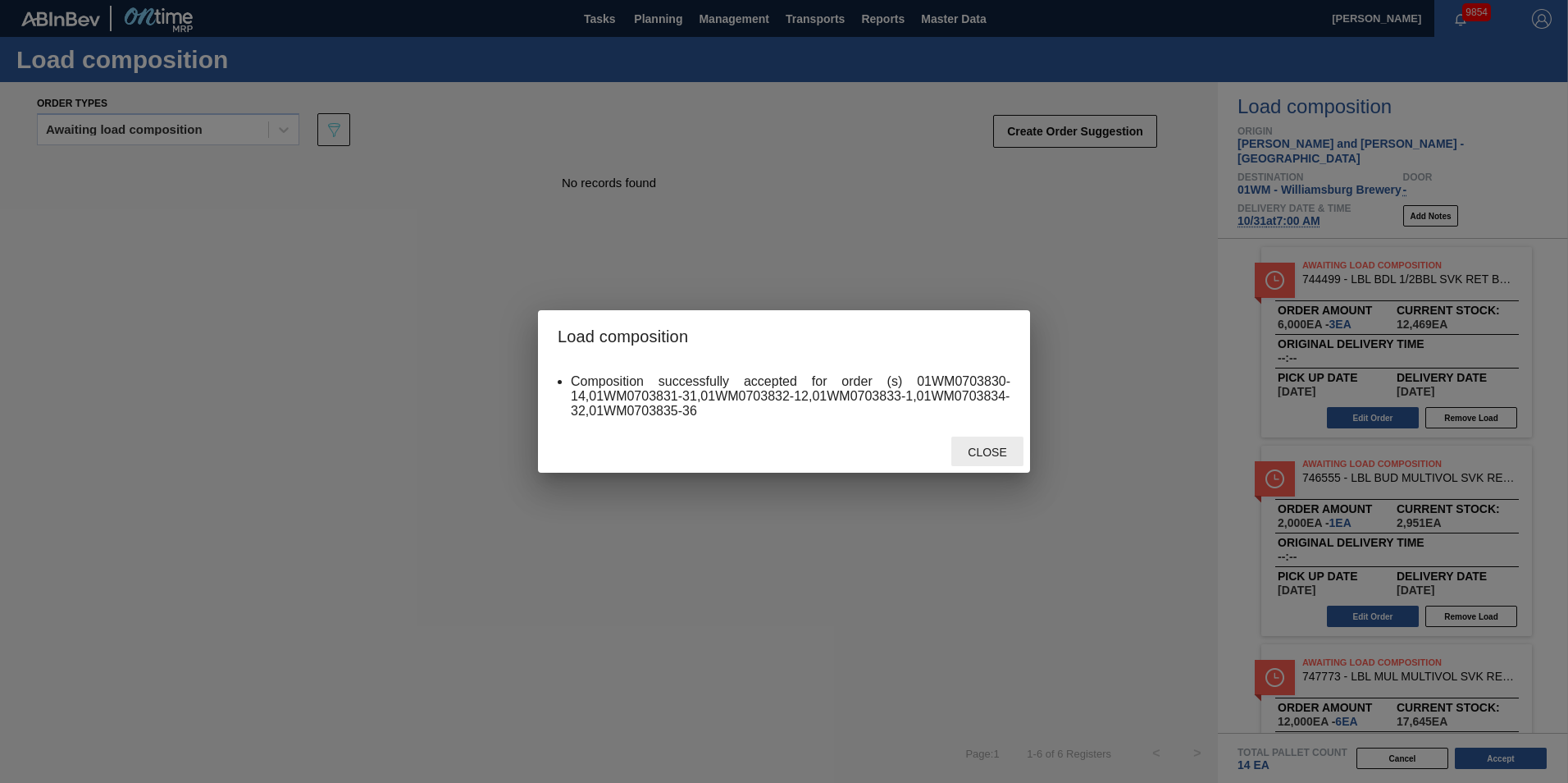
click at [968, 447] on span "Close" at bounding box center [987, 452] width 65 height 13
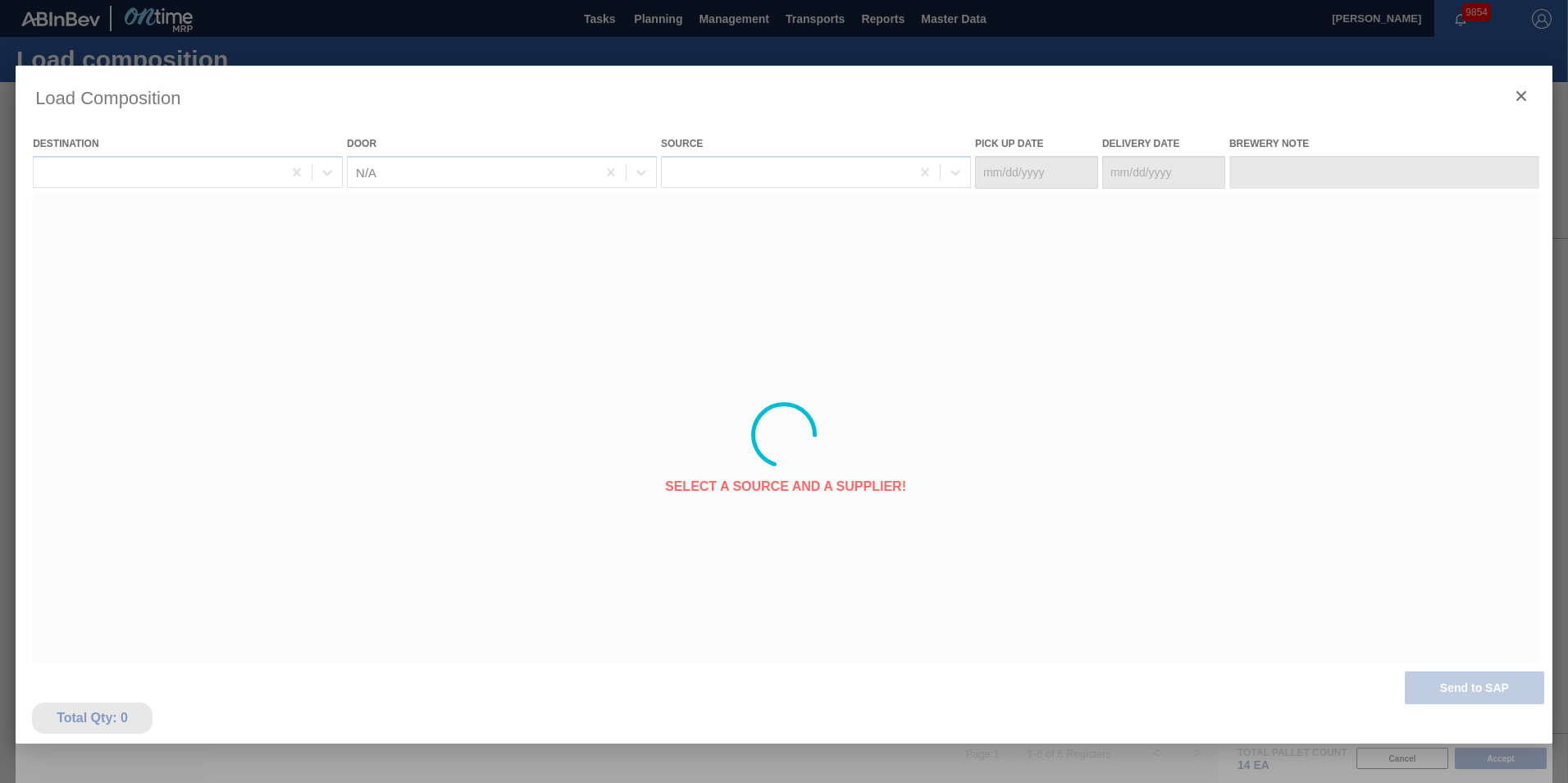
type Date "[DATE]"
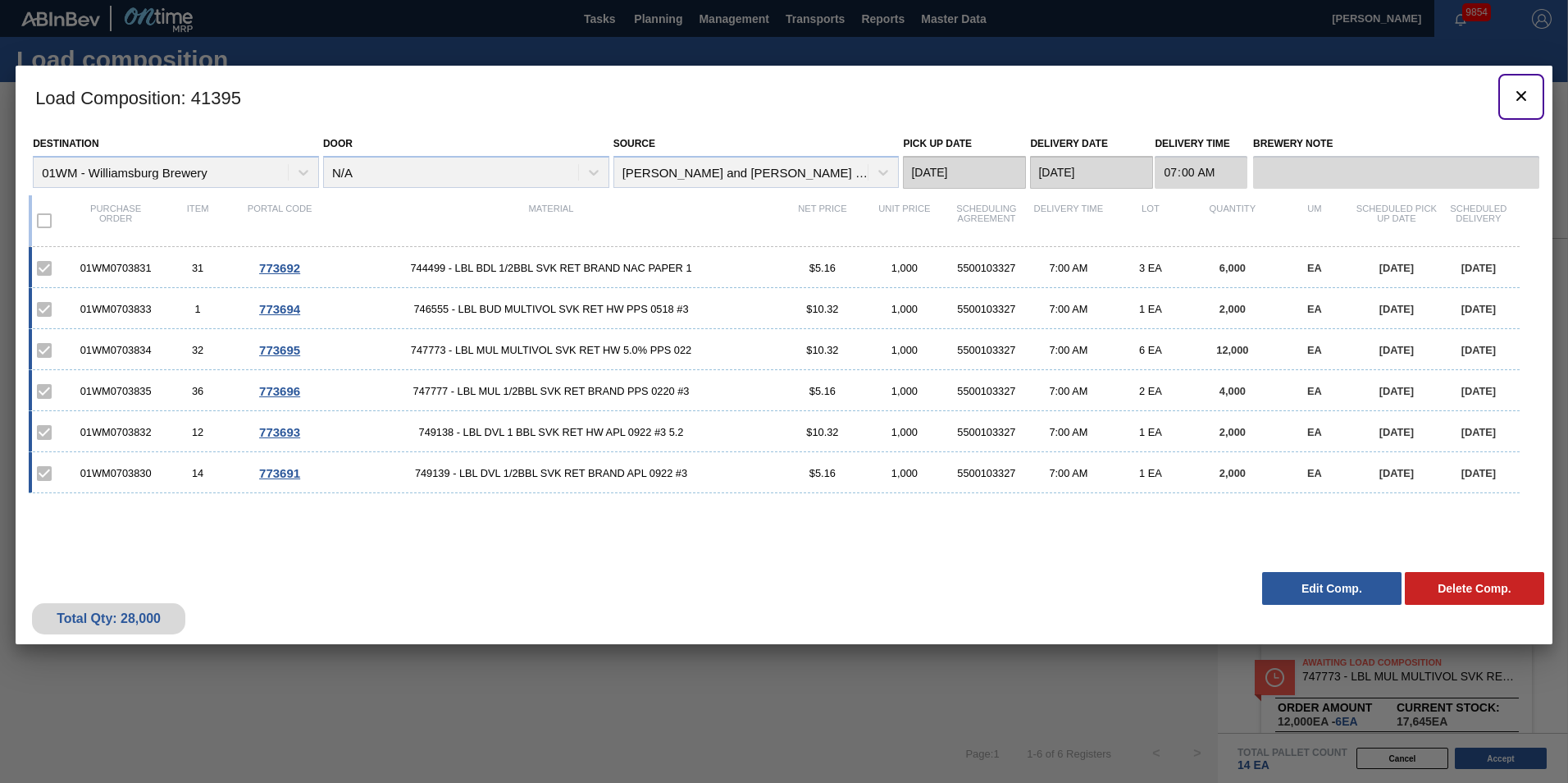
click at [1174, 97] on icon "botão de ícone" at bounding box center [1520, 95] width 19 height 19
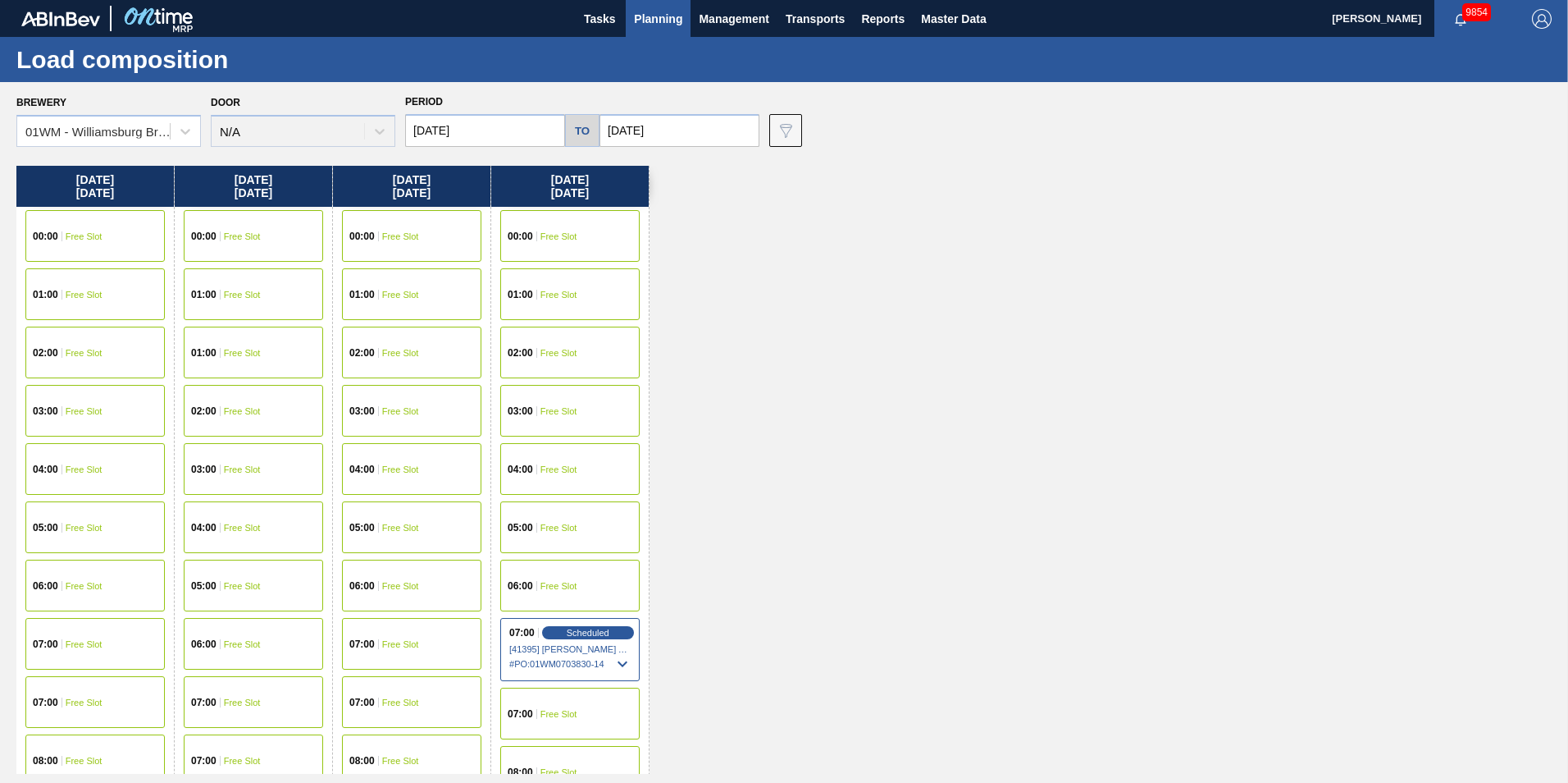
click at [652, 27] on span "Planning" at bounding box center [658, 18] width 49 height 19
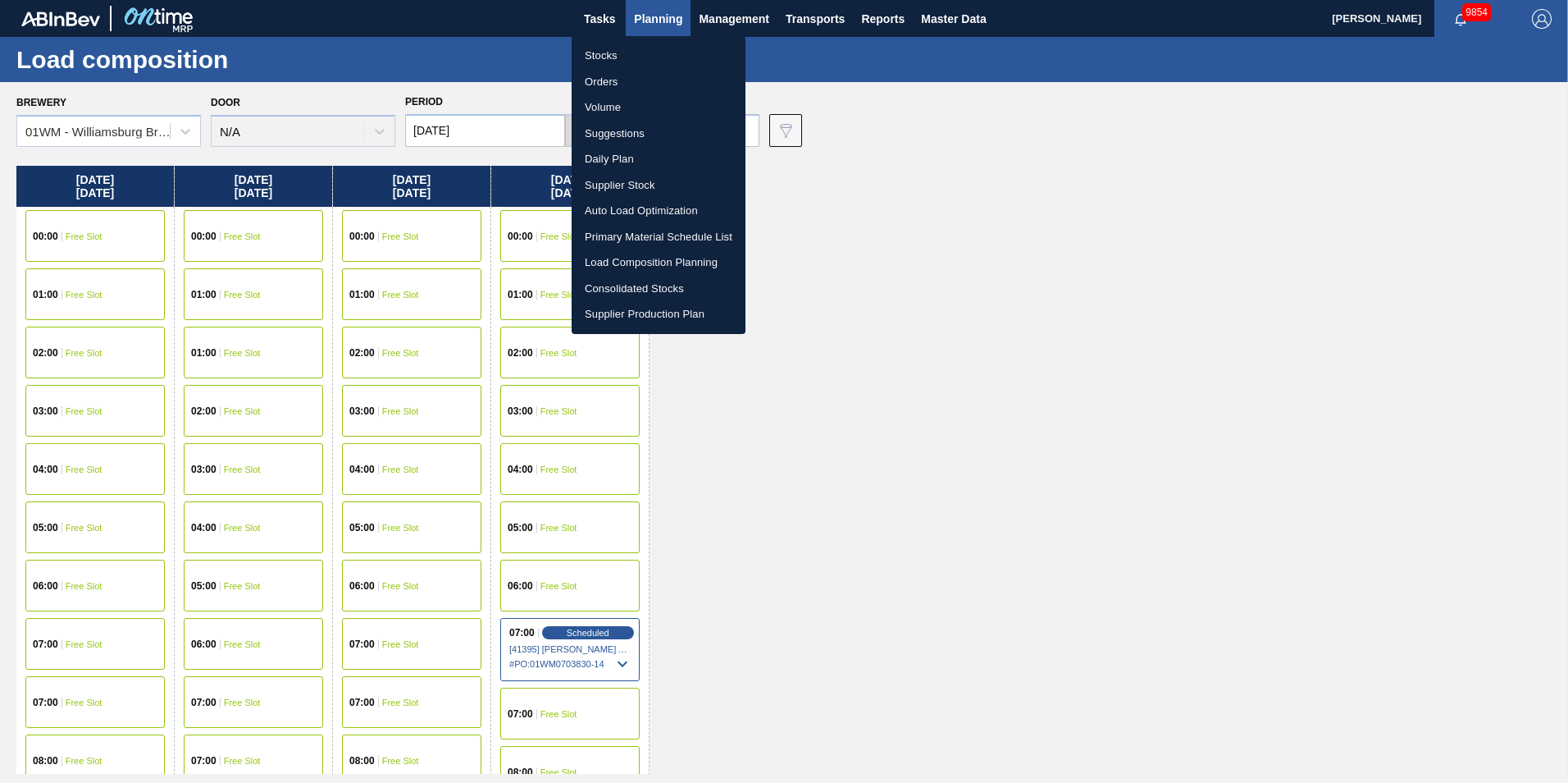
click at [629, 138] on li "Suggestions" at bounding box center [659, 134] width 174 height 27
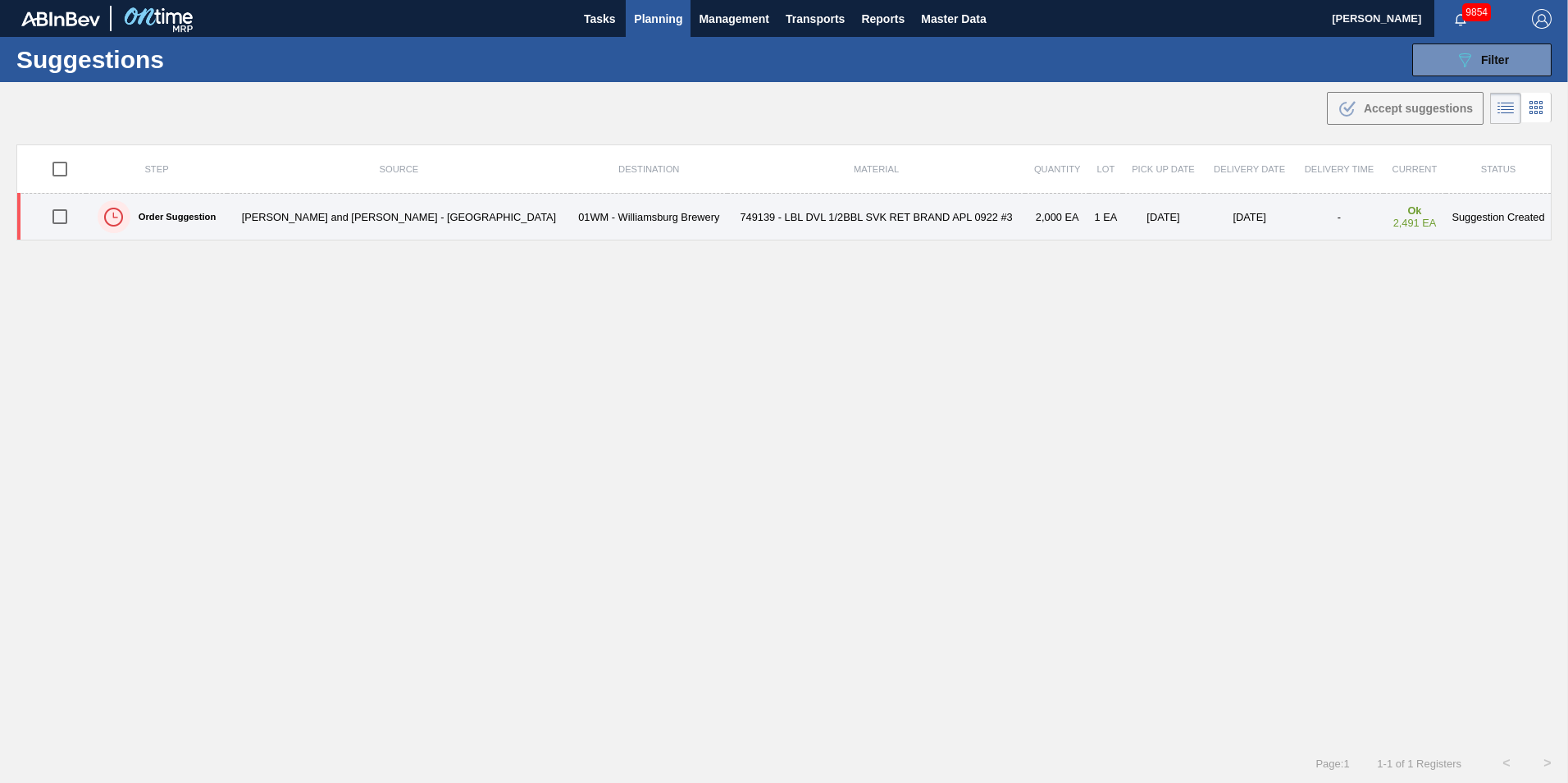
click at [56, 218] on input "checkbox" at bounding box center [60, 216] width 35 height 35
checkbox input "true"
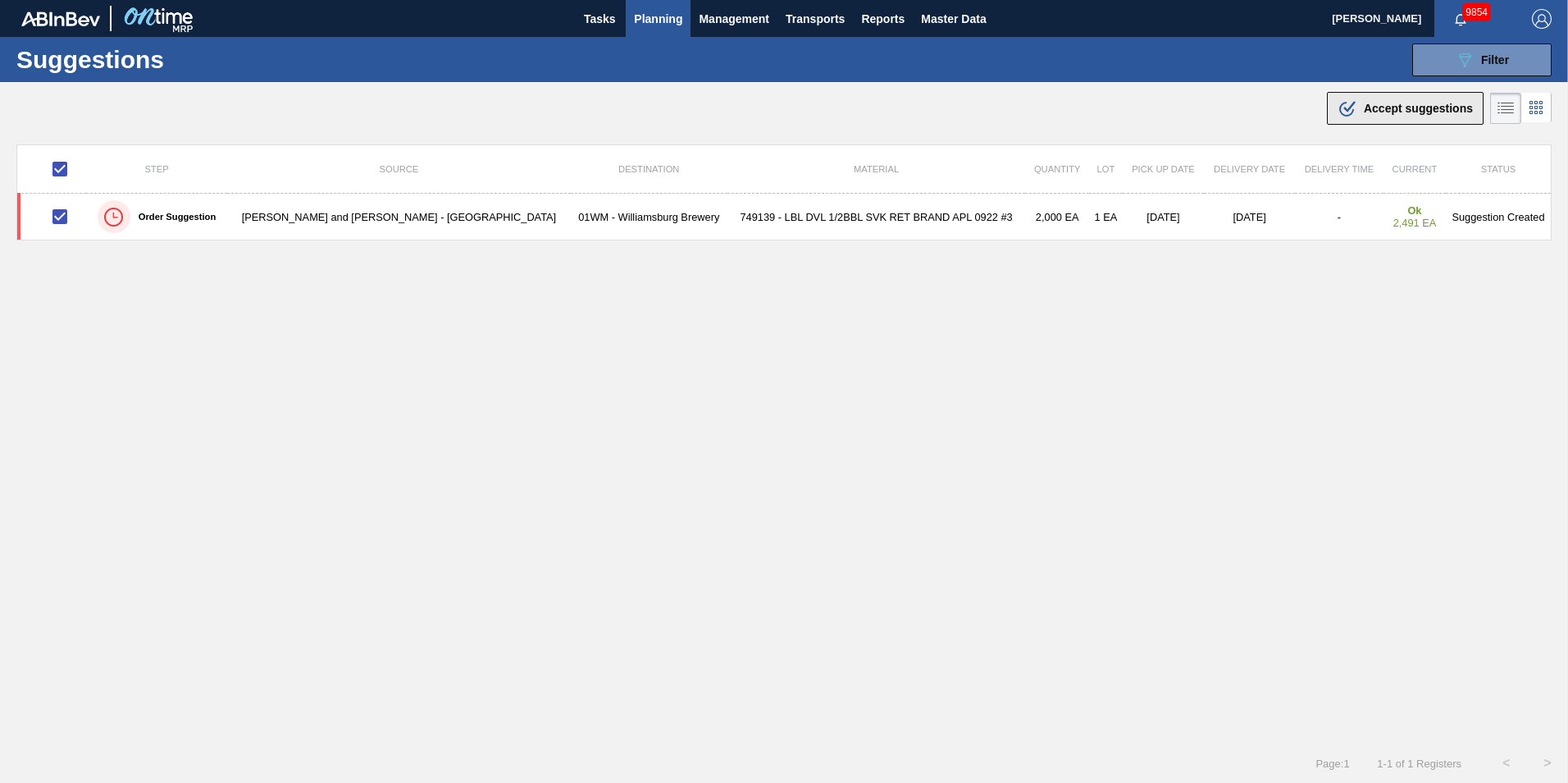
click at [1174, 101] on div ".b{fill:var(--color-action-default)} Accept suggestions" at bounding box center [1406, 107] width 136 height 19
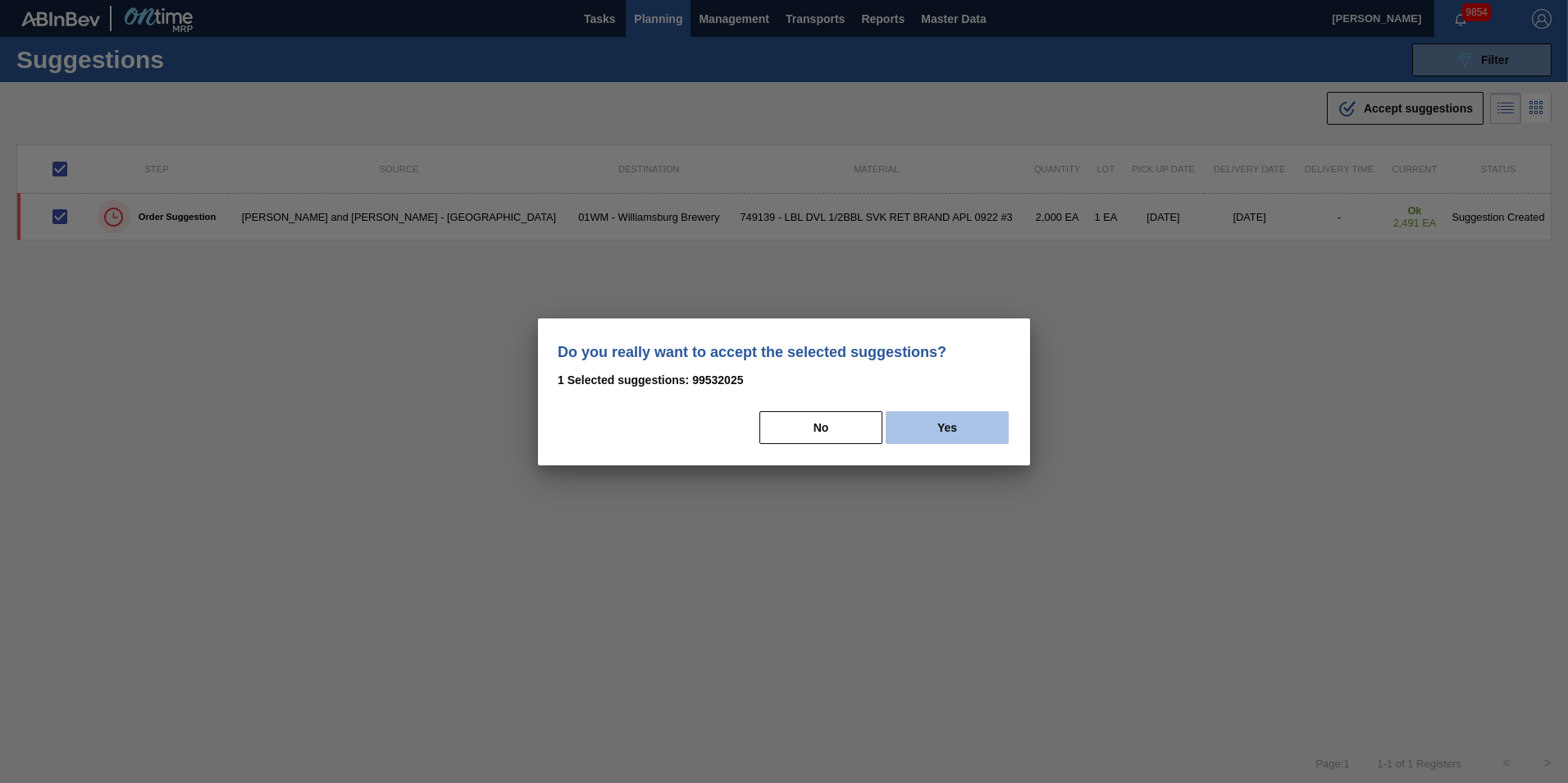
click at [948, 418] on button "Yes" at bounding box center [948, 427] width 123 height 33
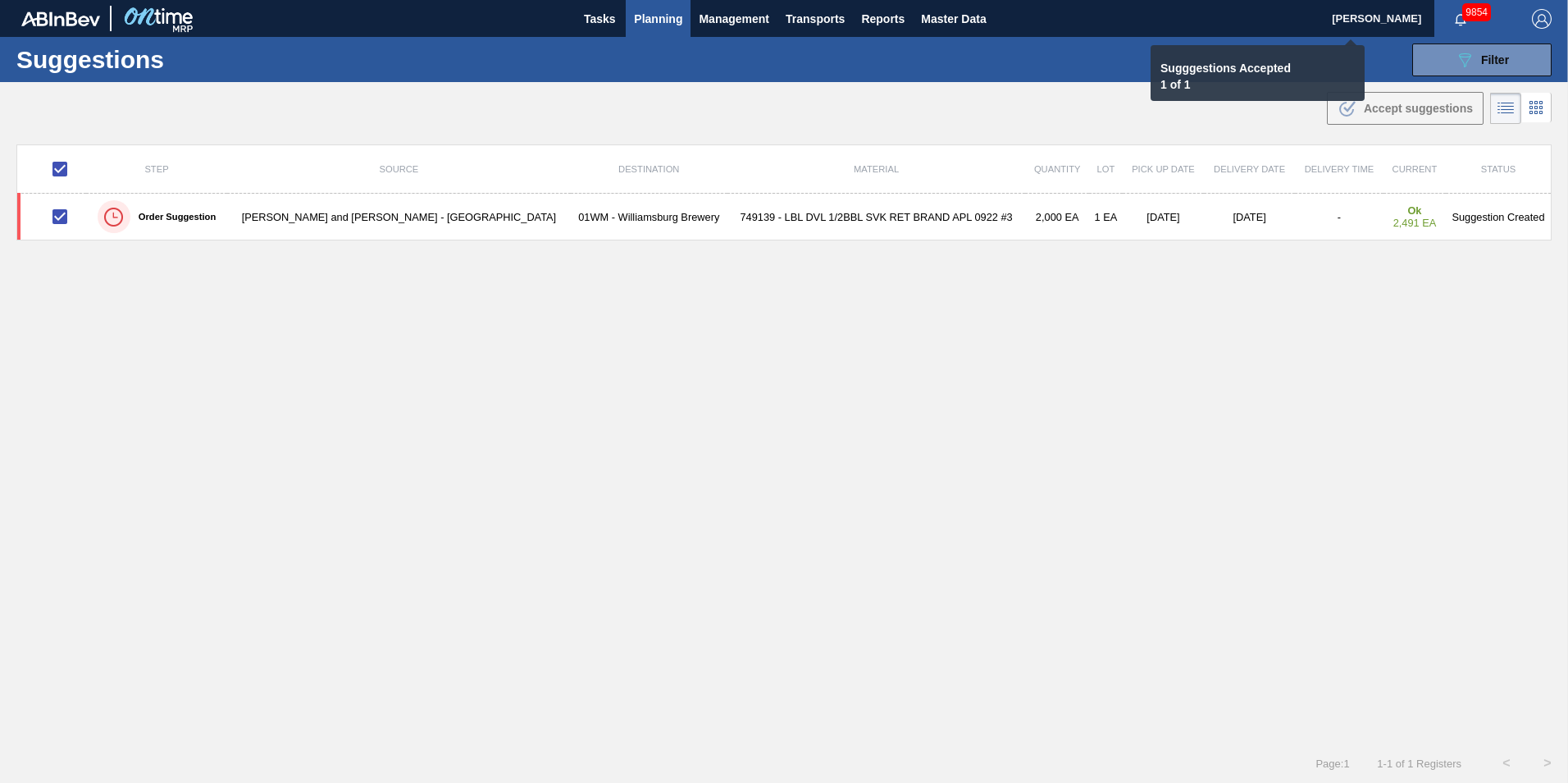
checkbox input "false"
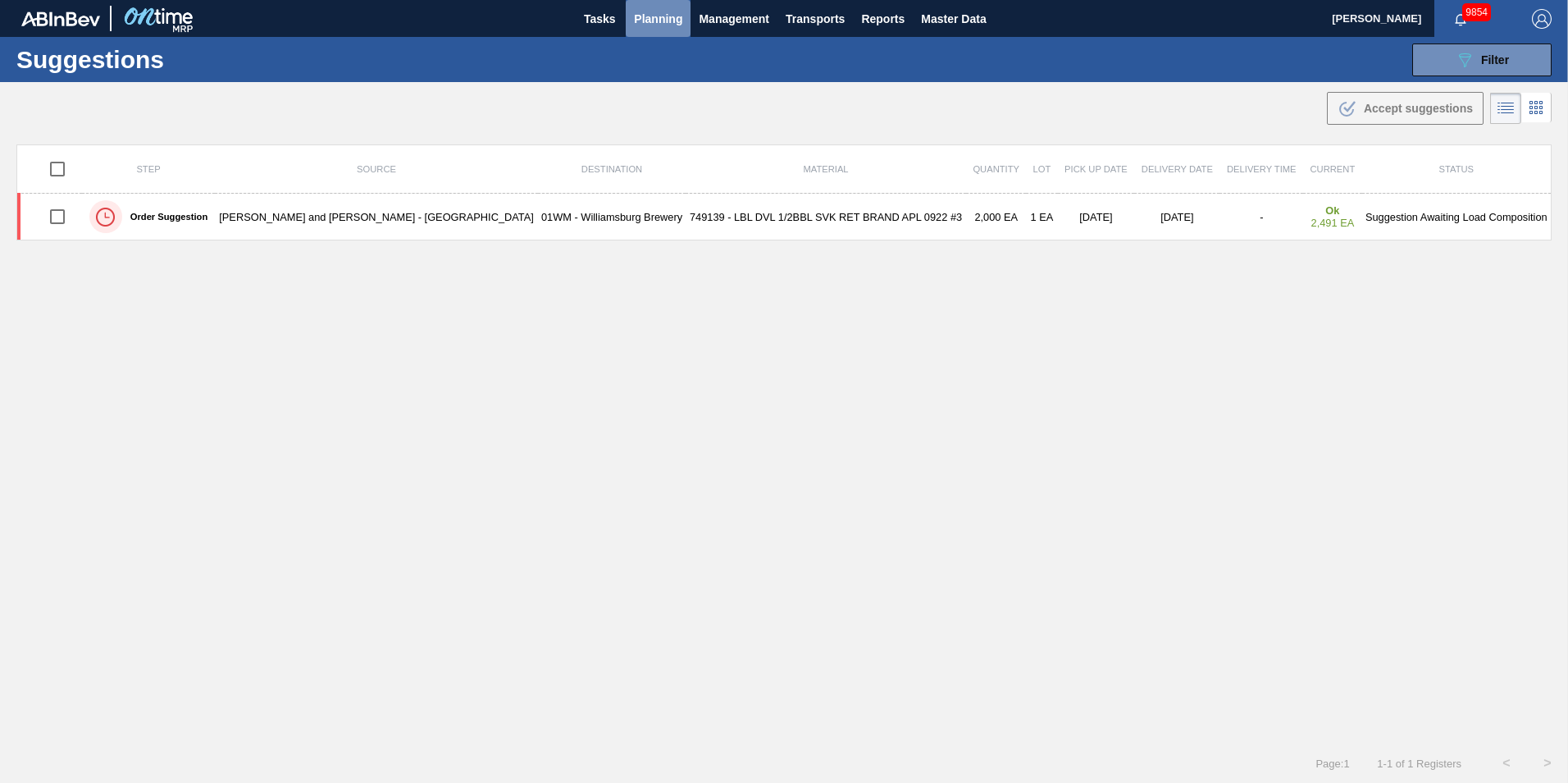
click at [635, 18] on span "Planning" at bounding box center [658, 18] width 49 height 19
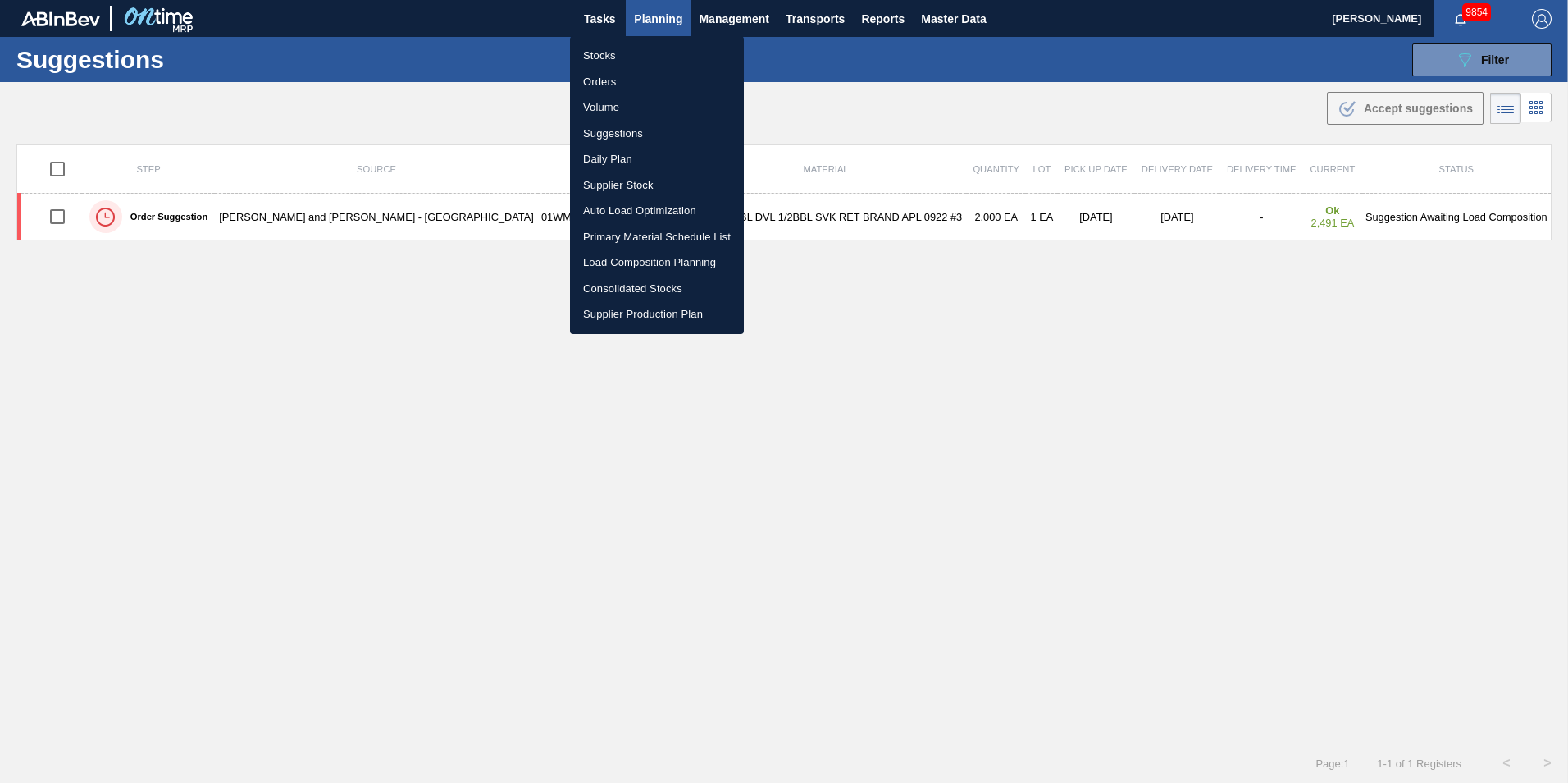
click at [631, 259] on li "Load Composition Planning" at bounding box center [657, 262] width 174 height 27
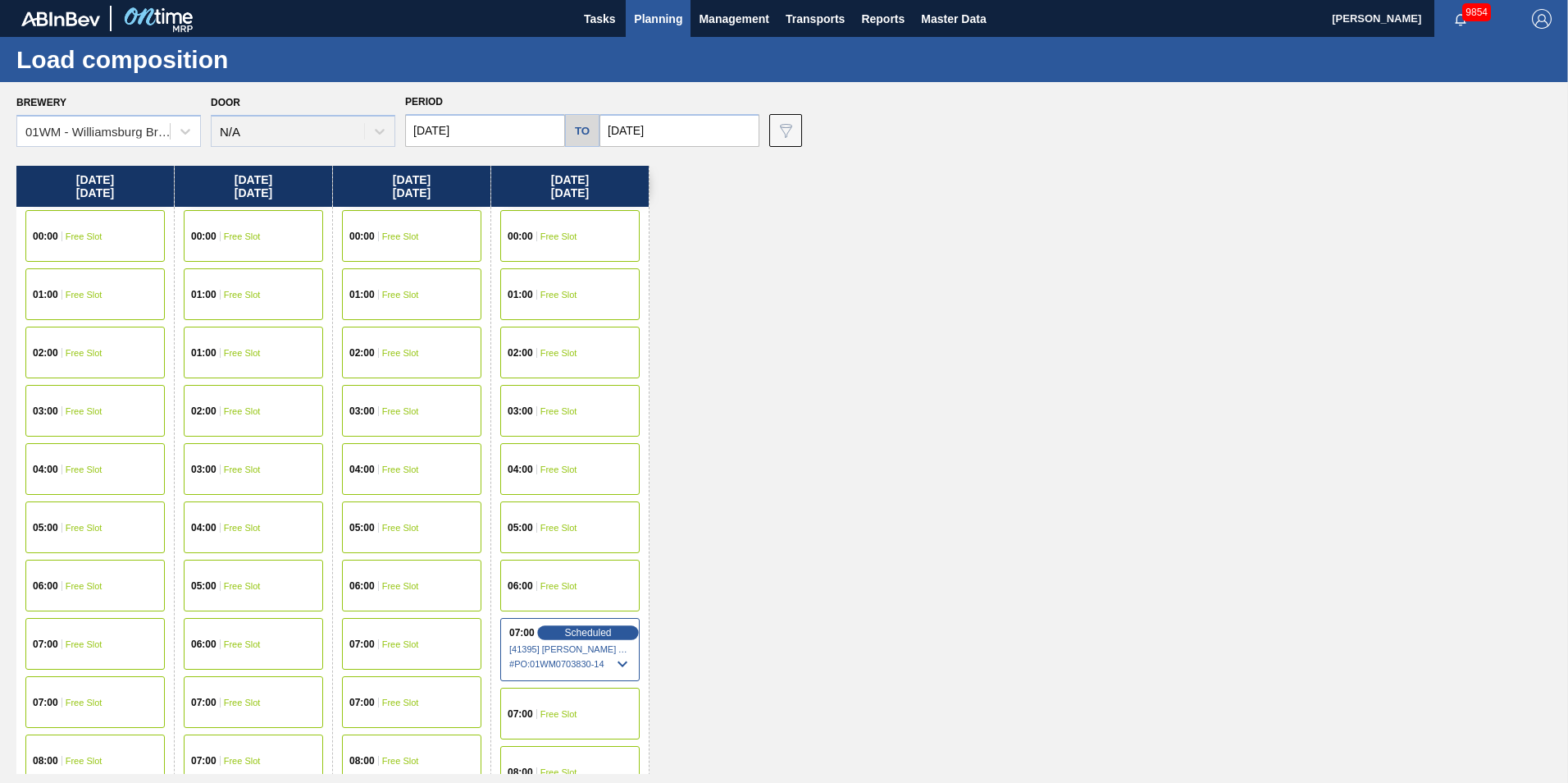
click at [594, 634] on span "Scheduled" at bounding box center [587, 633] width 47 height 11
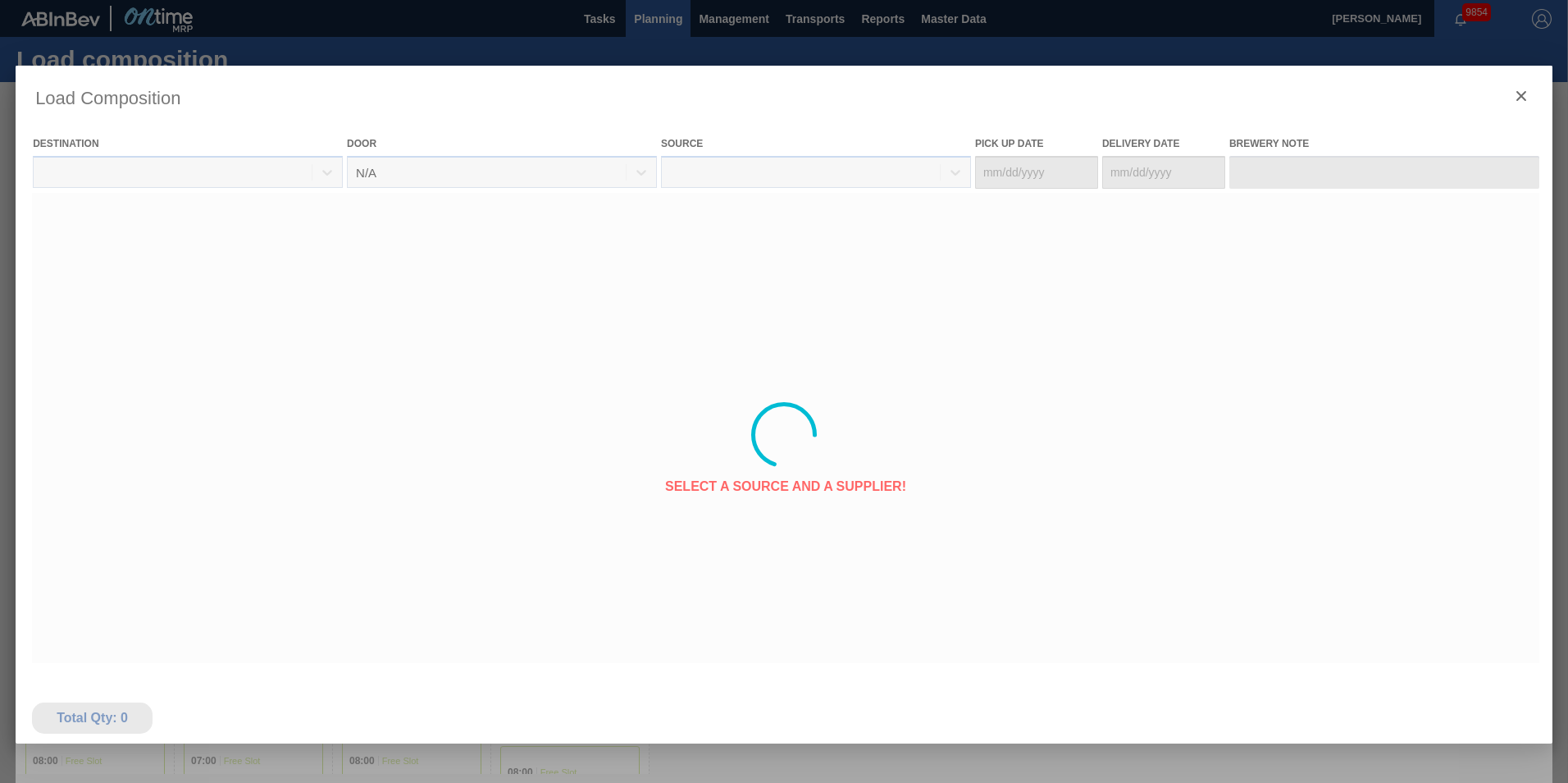
type Date "[DATE]"
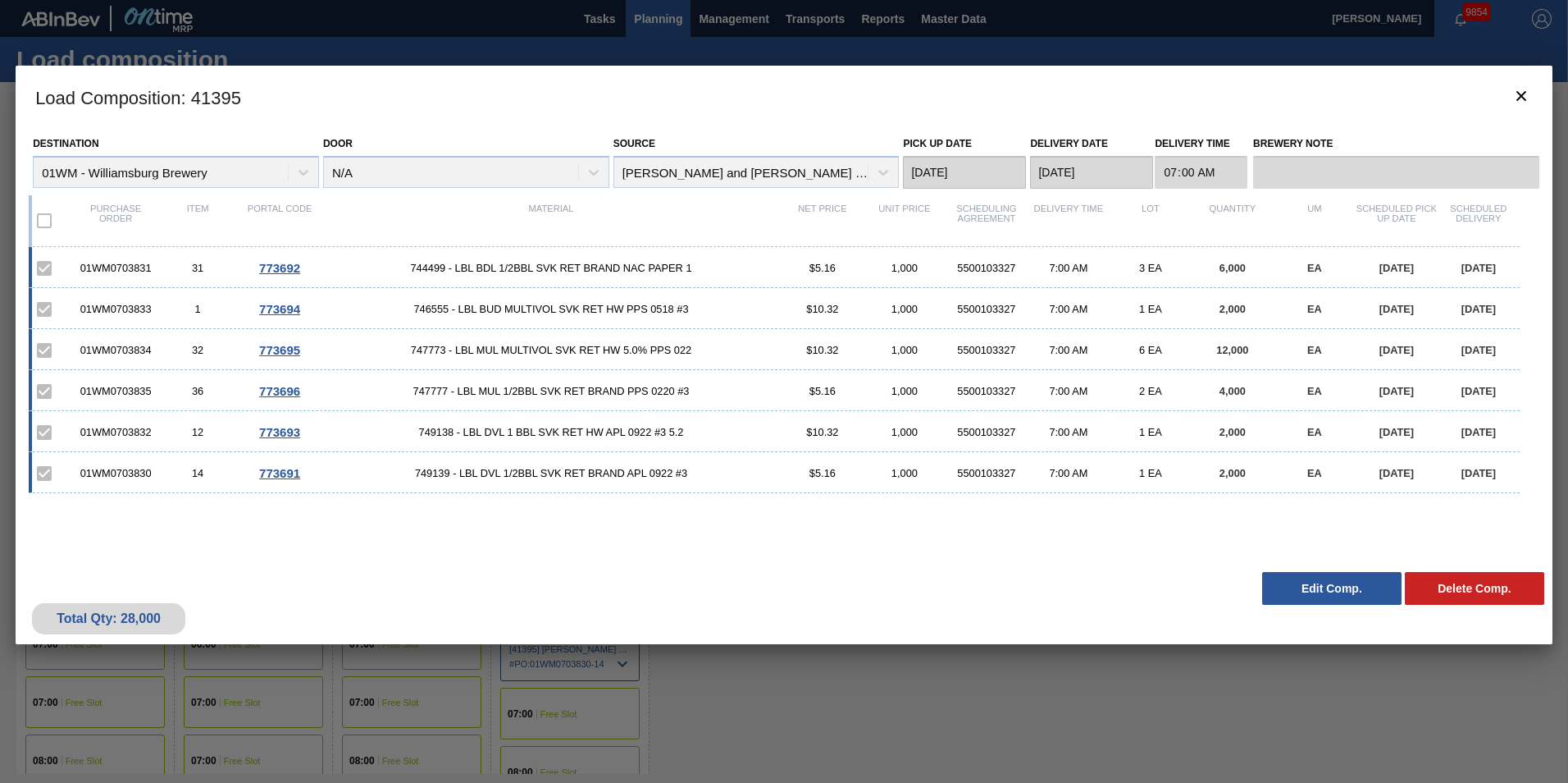
click at [1174, 585] on button "Edit Comp." at bounding box center [1332, 589] width 139 height 33
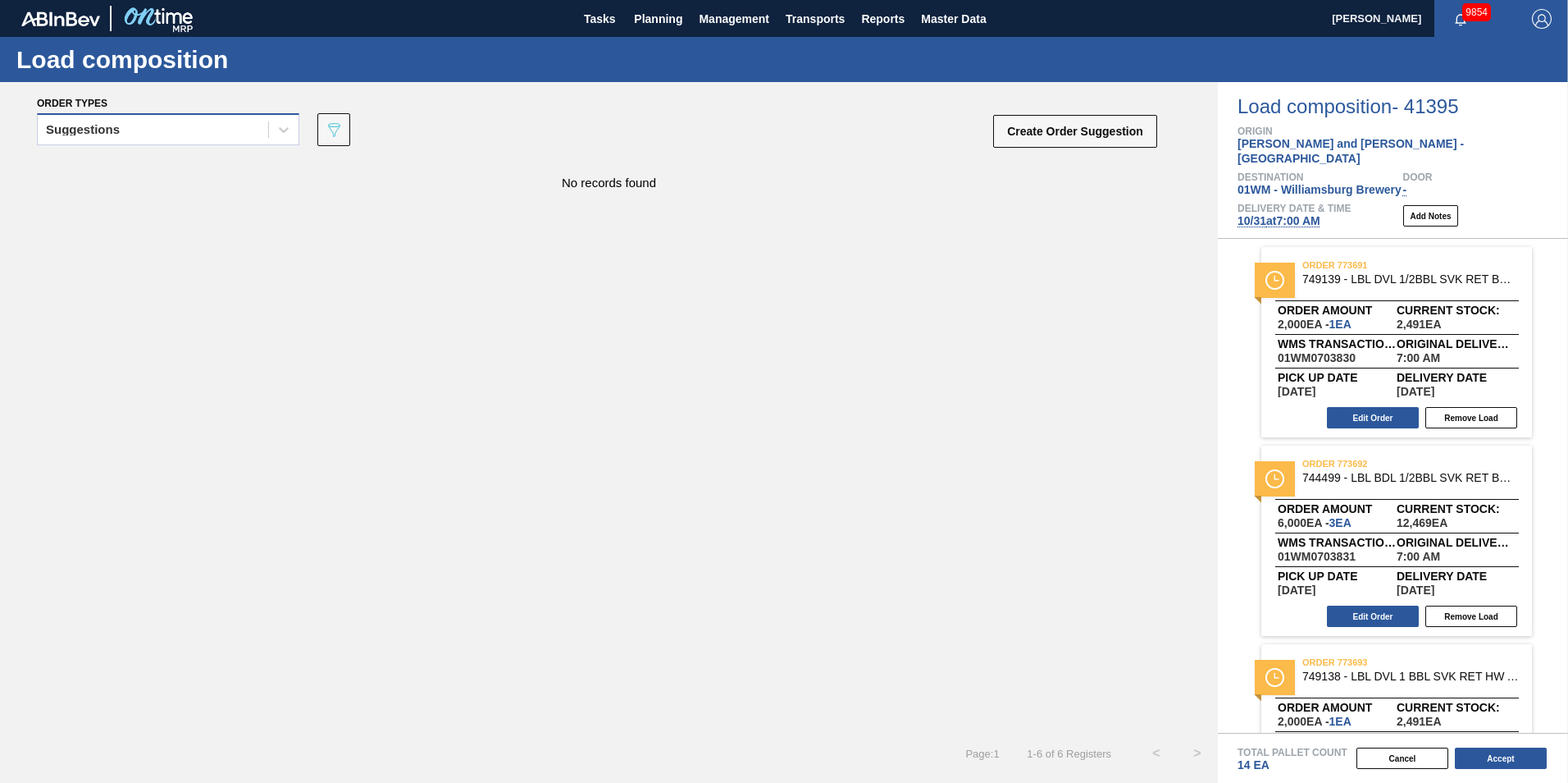
click at [192, 129] on div "Suggestions" at bounding box center [152, 130] width 230 height 24
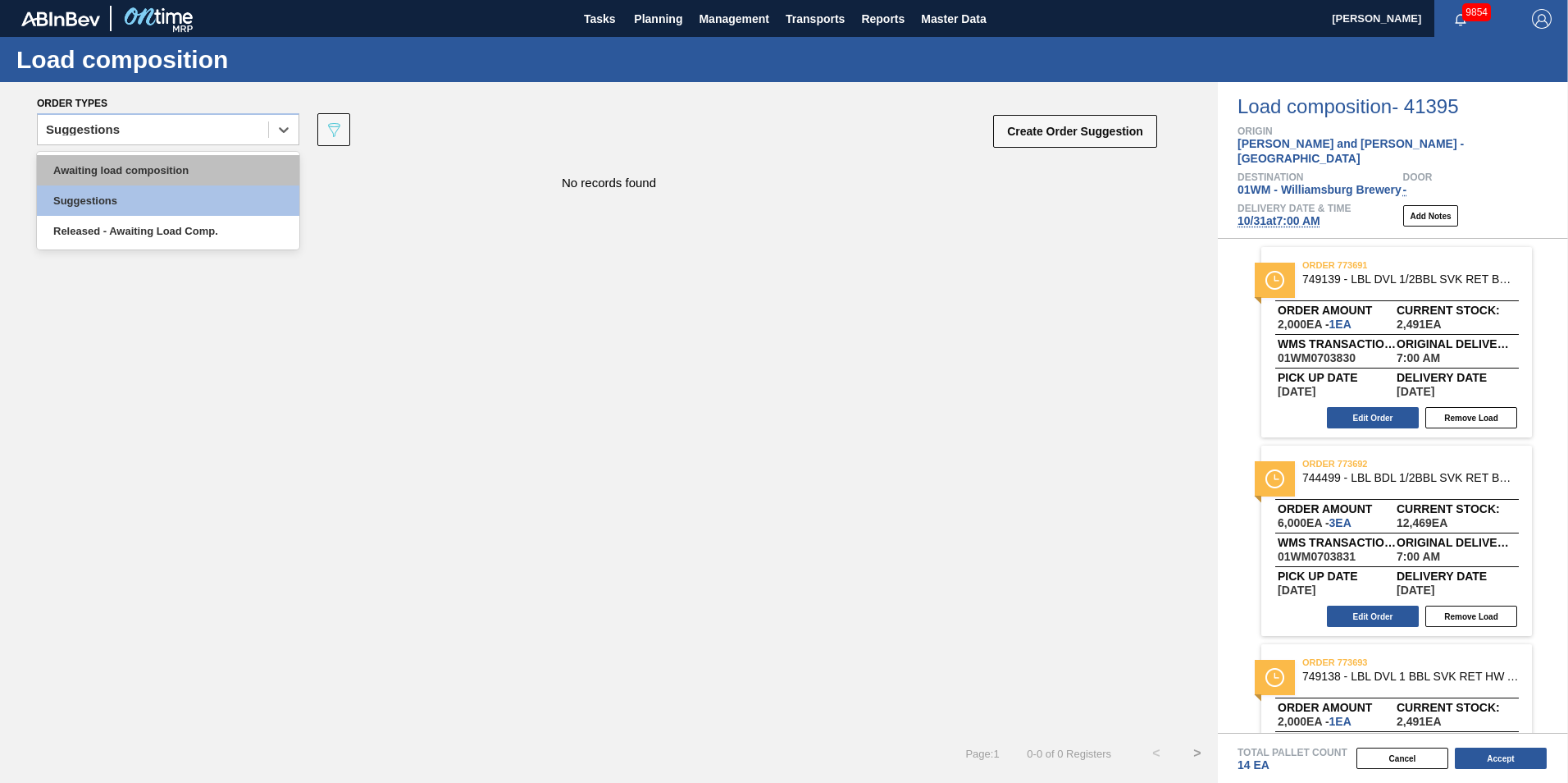
click at [172, 174] on div "Awaiting load composition" at bounding box center [168, 170] width 262 height 30
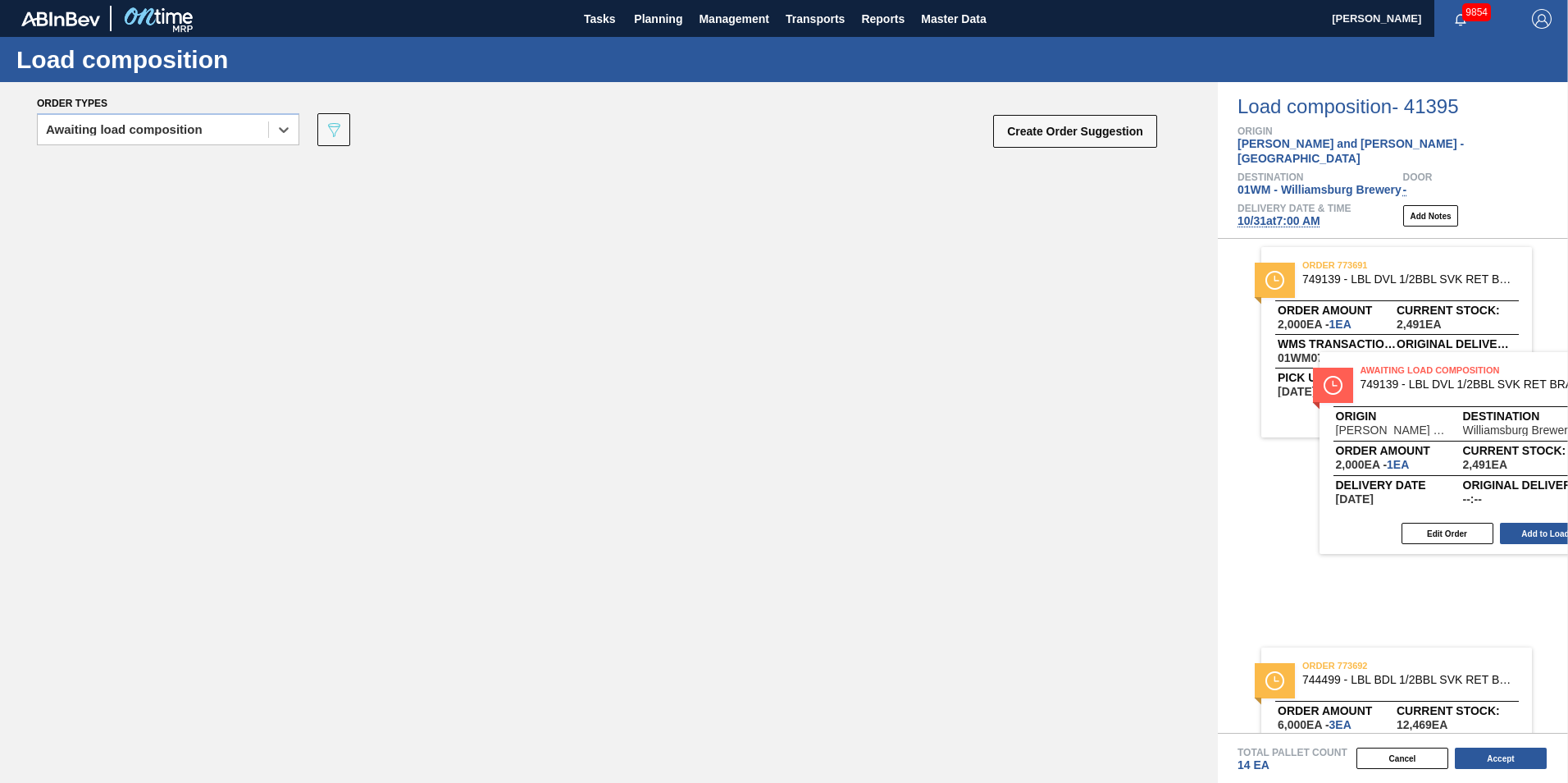
drag, startPoint x: 304, startPoint y: 258, endPoint x: 1464, endPoint y: 452, distance: 1176.1
click at [1174, 452] on div "Order types option Awaiting load composition, selected. Select is focused ,type…" at bounding box center [784, 432] width 1568 height 700
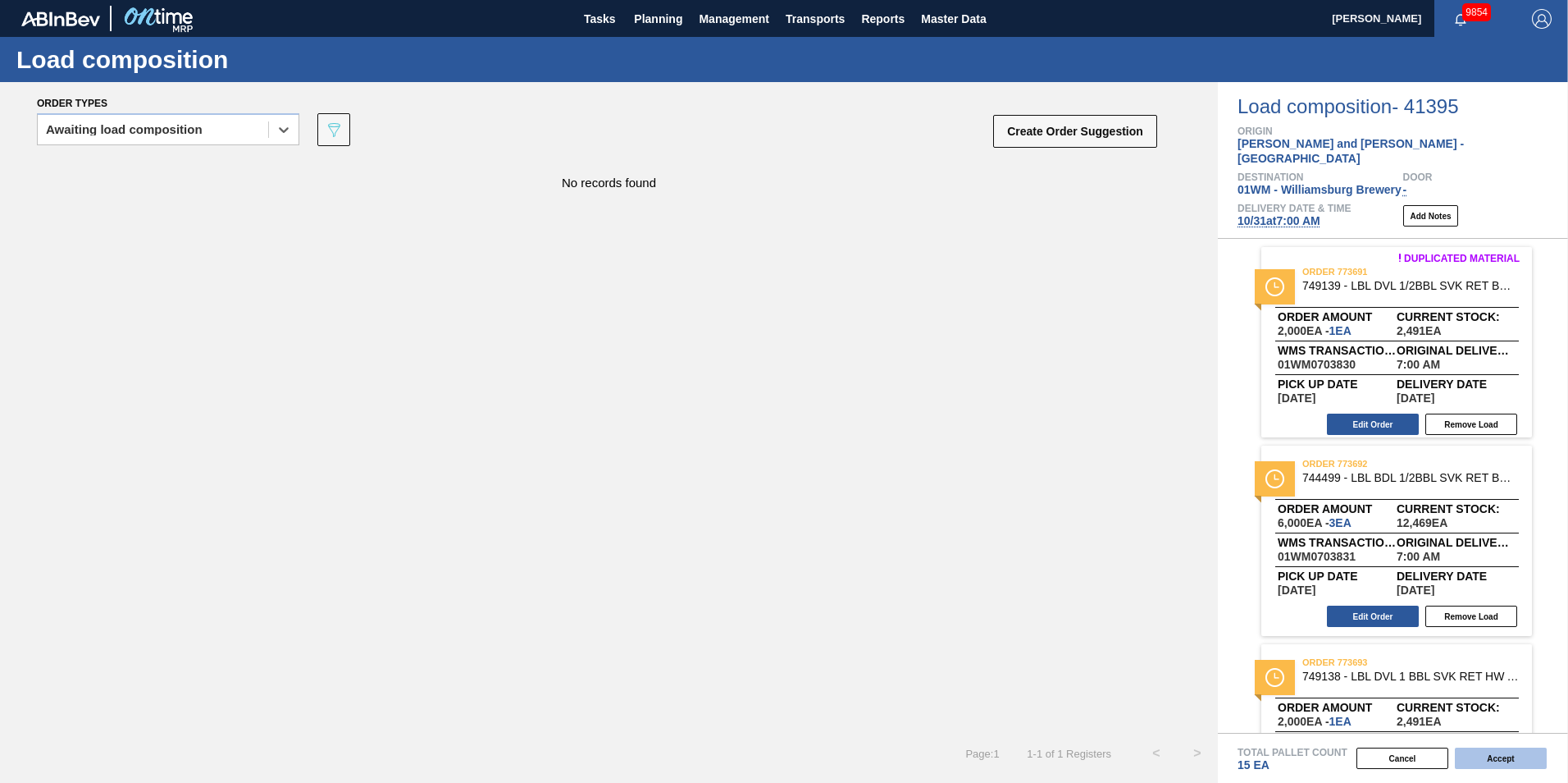
click at [1174, 634] on button "Accept" at bounding box center [1501, 757] width 92 height 21
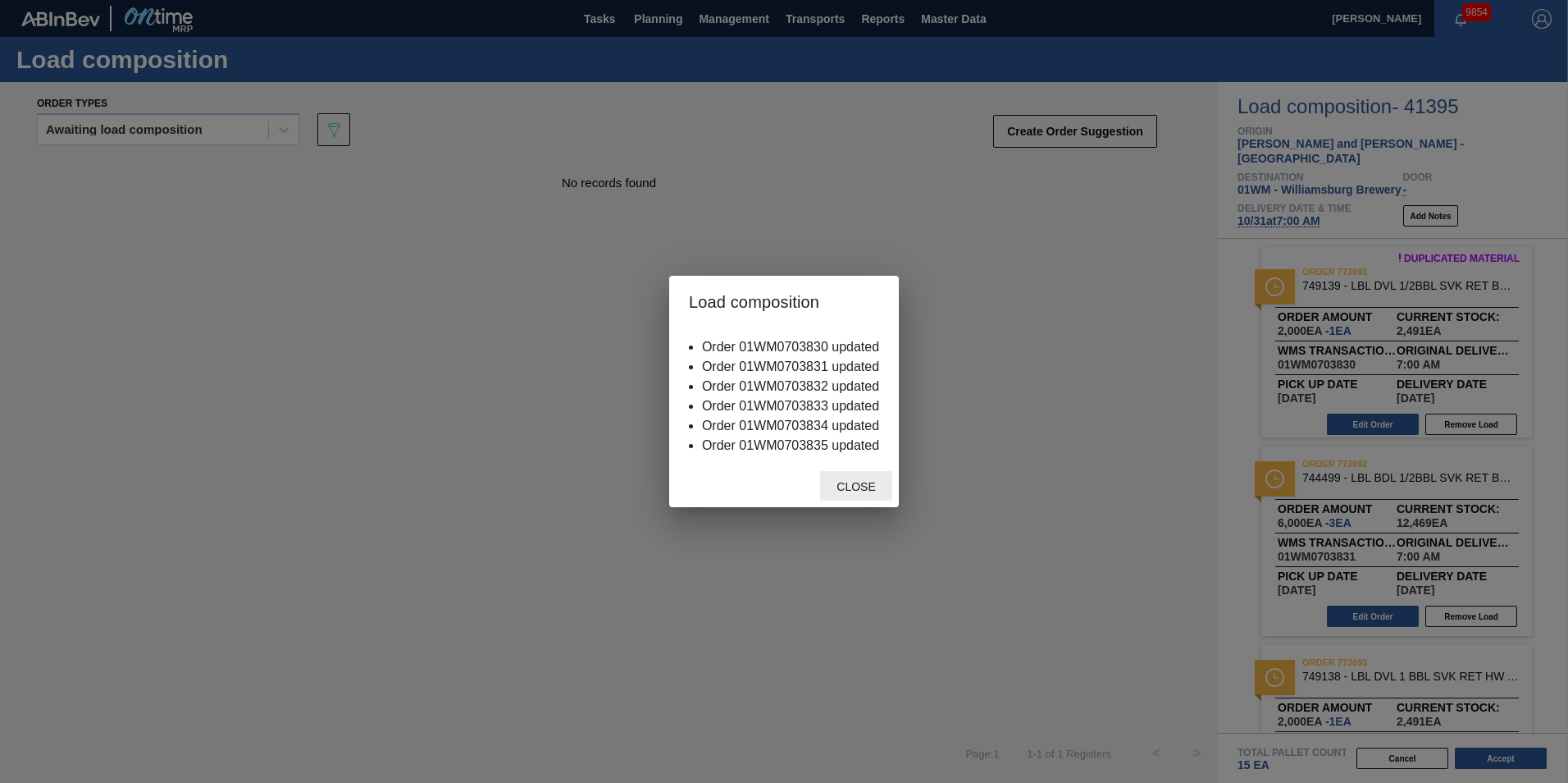
click at [855, 500] on div "Close" at bounding box center [856, 486] width 72 height 30
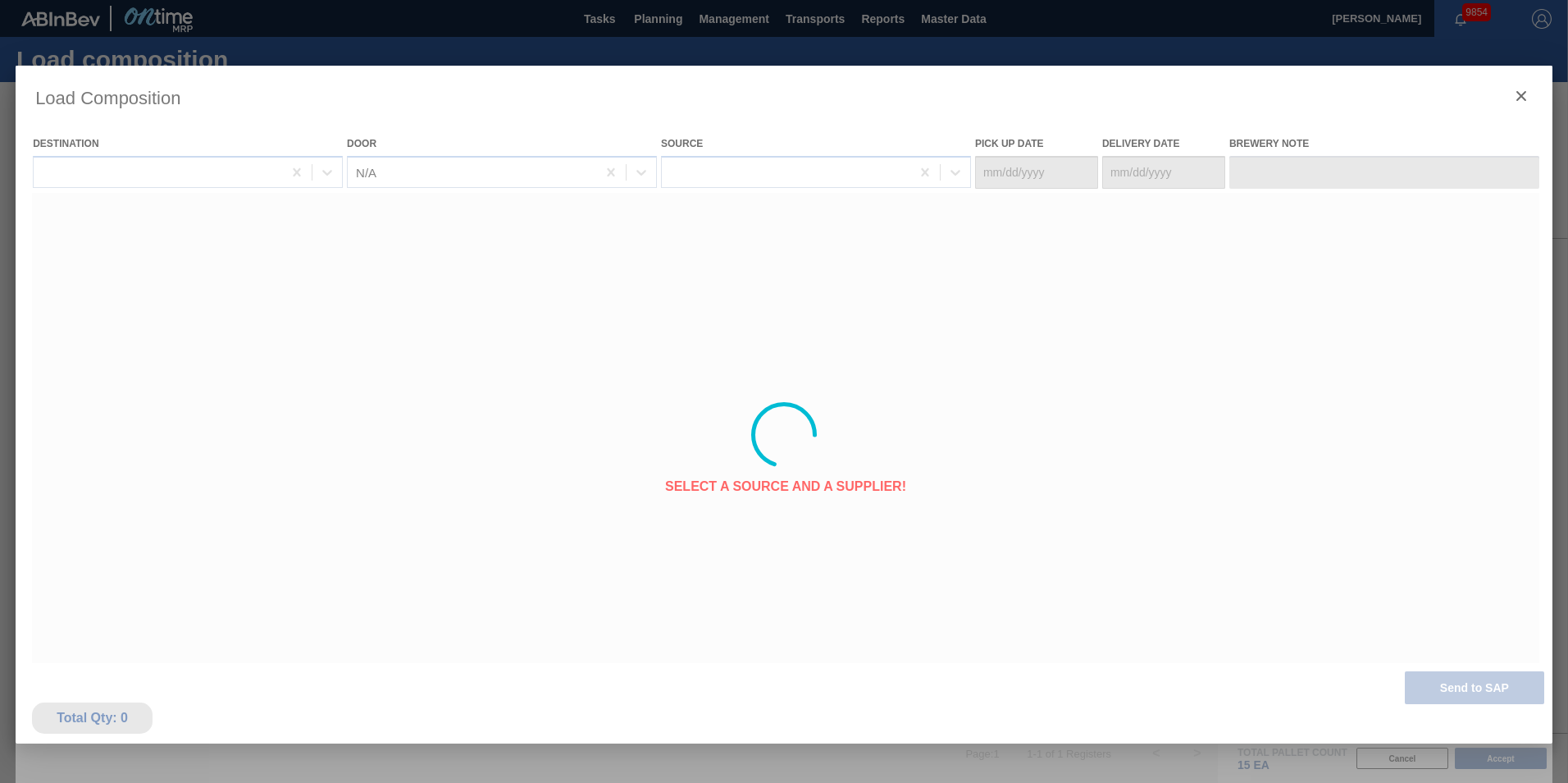
type Date "[DATE]"
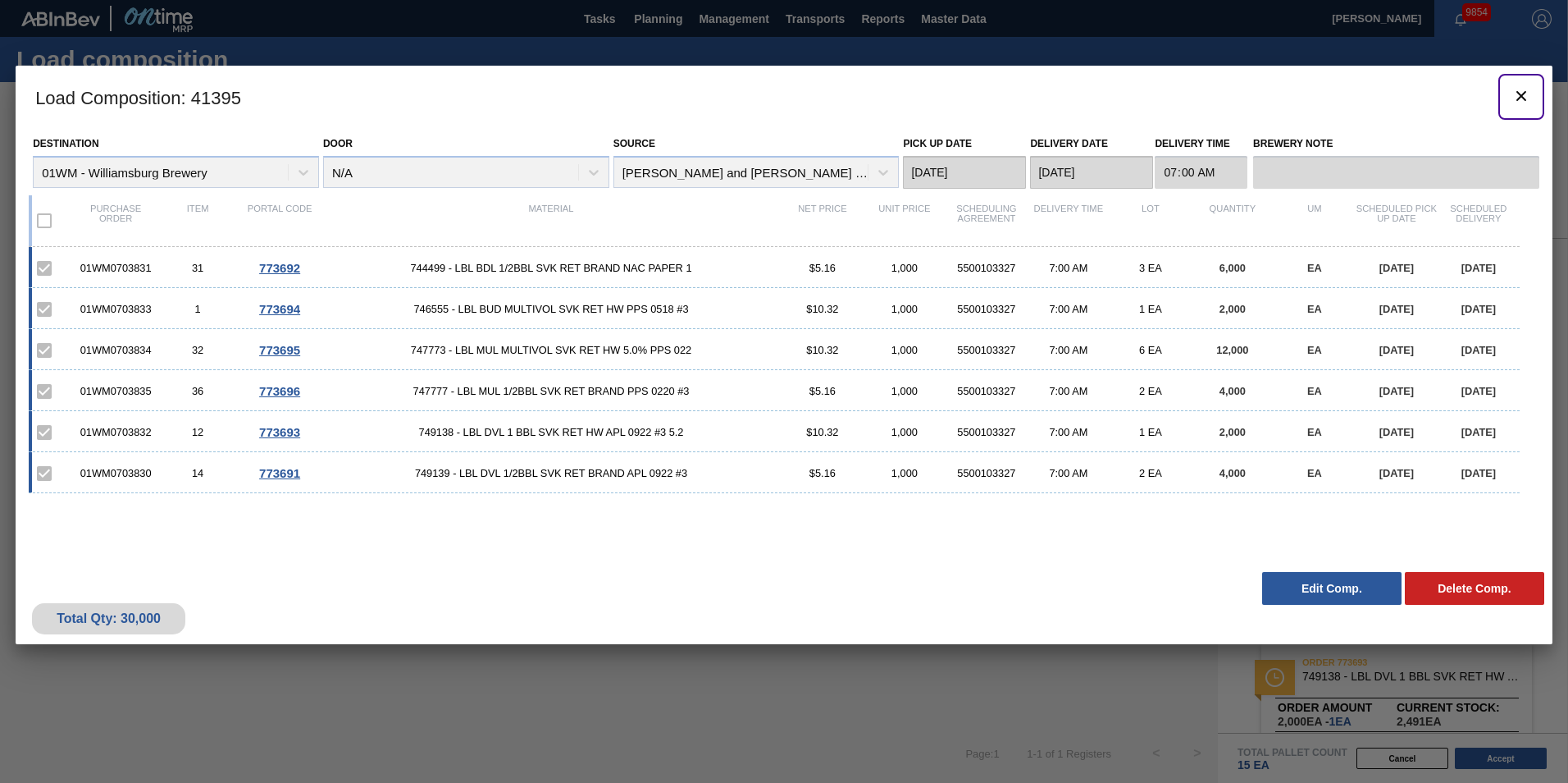
click at [1174, 95] on icon "botão de ícone" at bounding box center [1520, 95] width 19 height 19
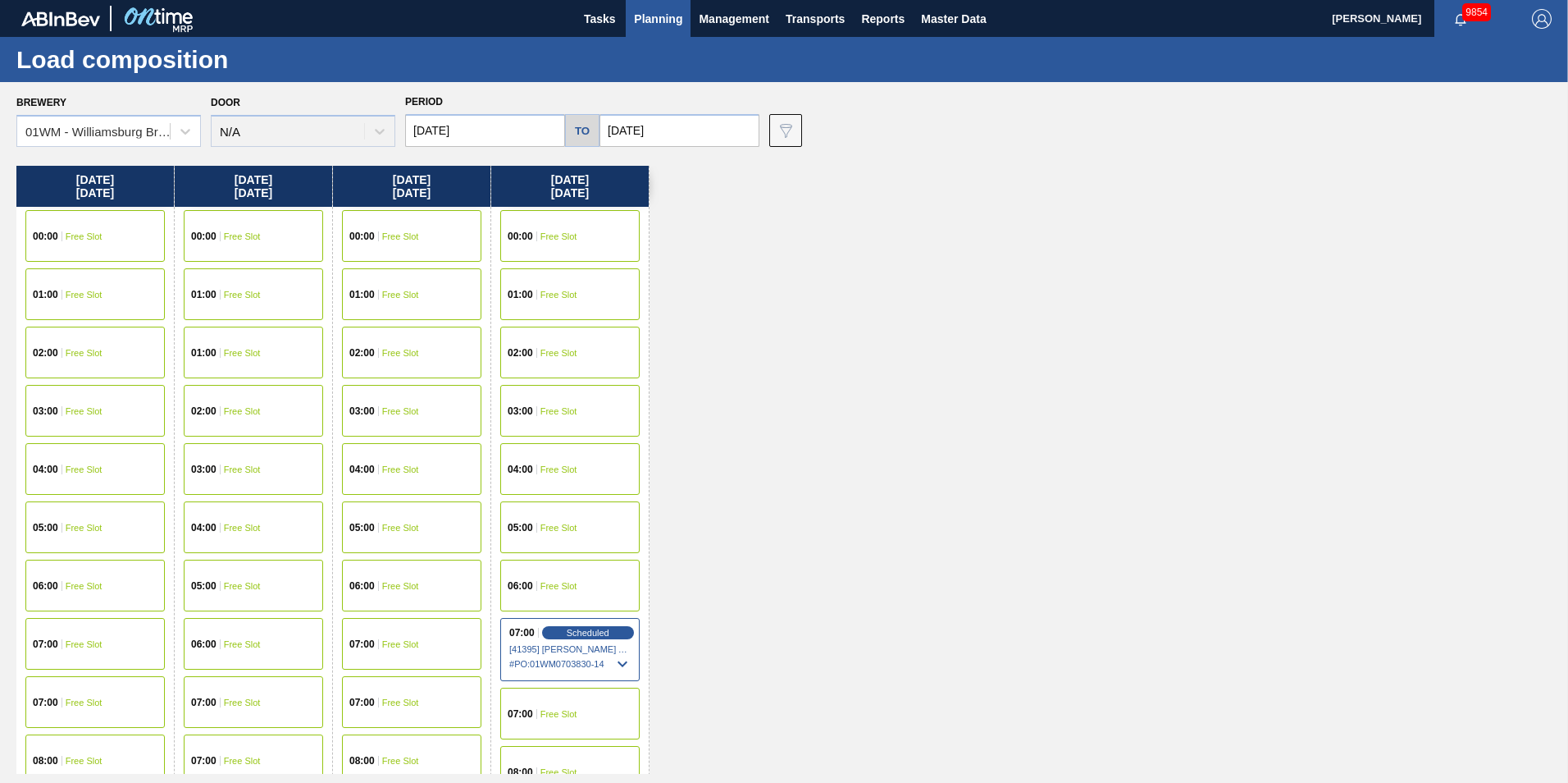
click at [668, 6] on button "Planning" at bounding box center [658, 18] width 65 height 37
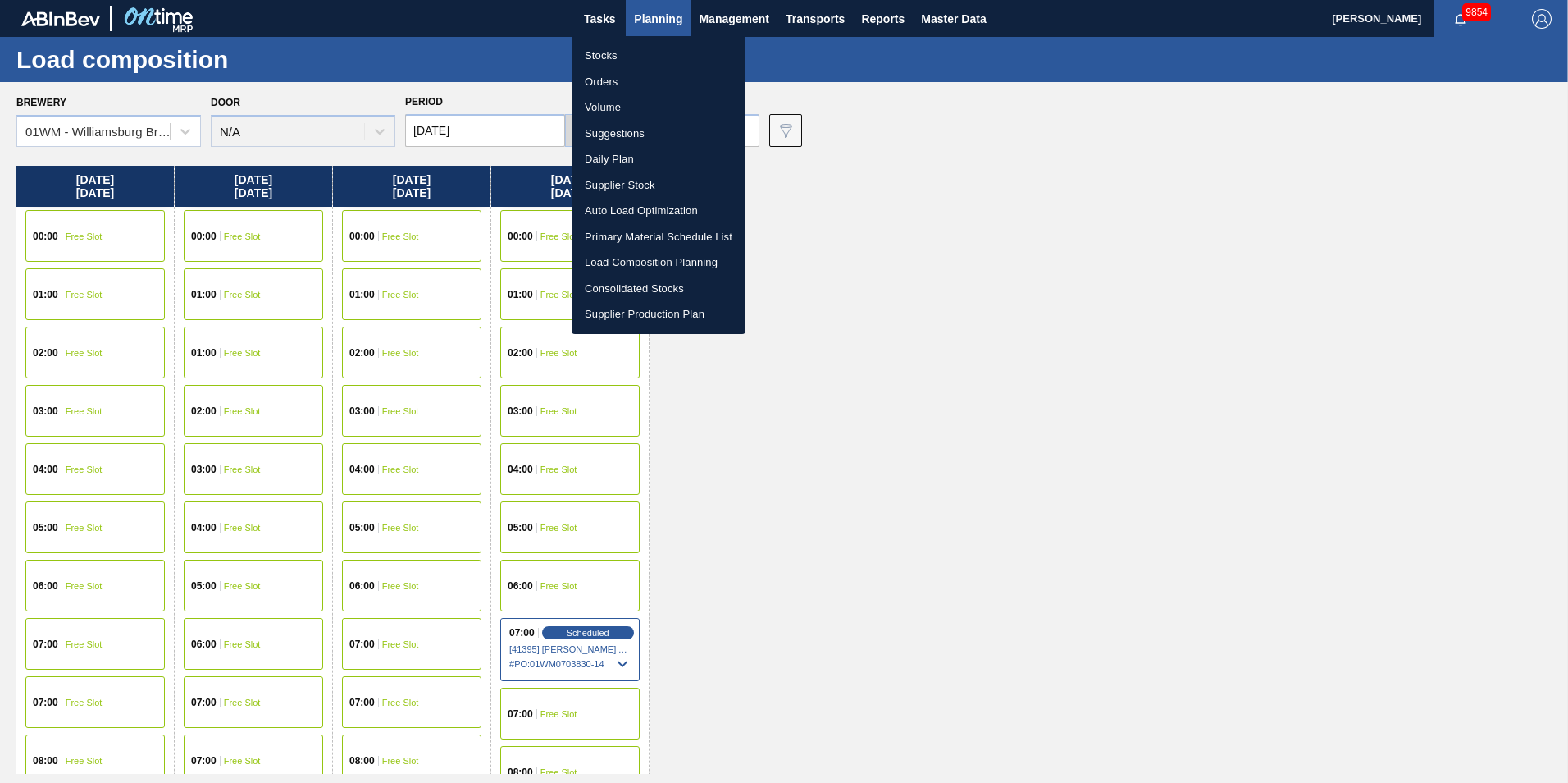
click at [620, 132] on li "Suggestions" at bounding box center [659, 134] width 174 height 27
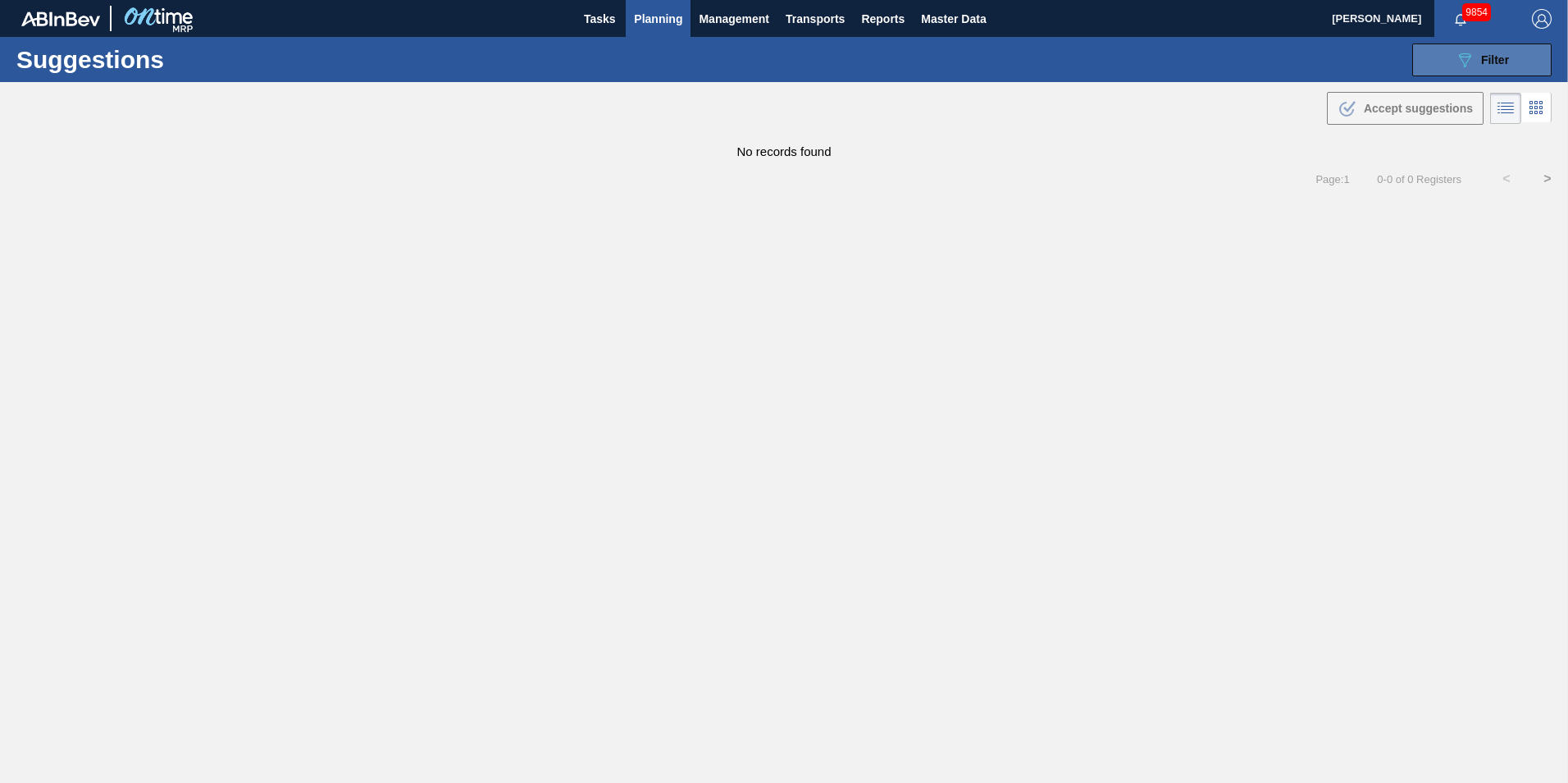
click at [1174, 45] on button "089F7B8B-B2A5-4AFE-B5C0-19BA573D28AC Filter" at bounding box center [1482, 60] width 139 height 33
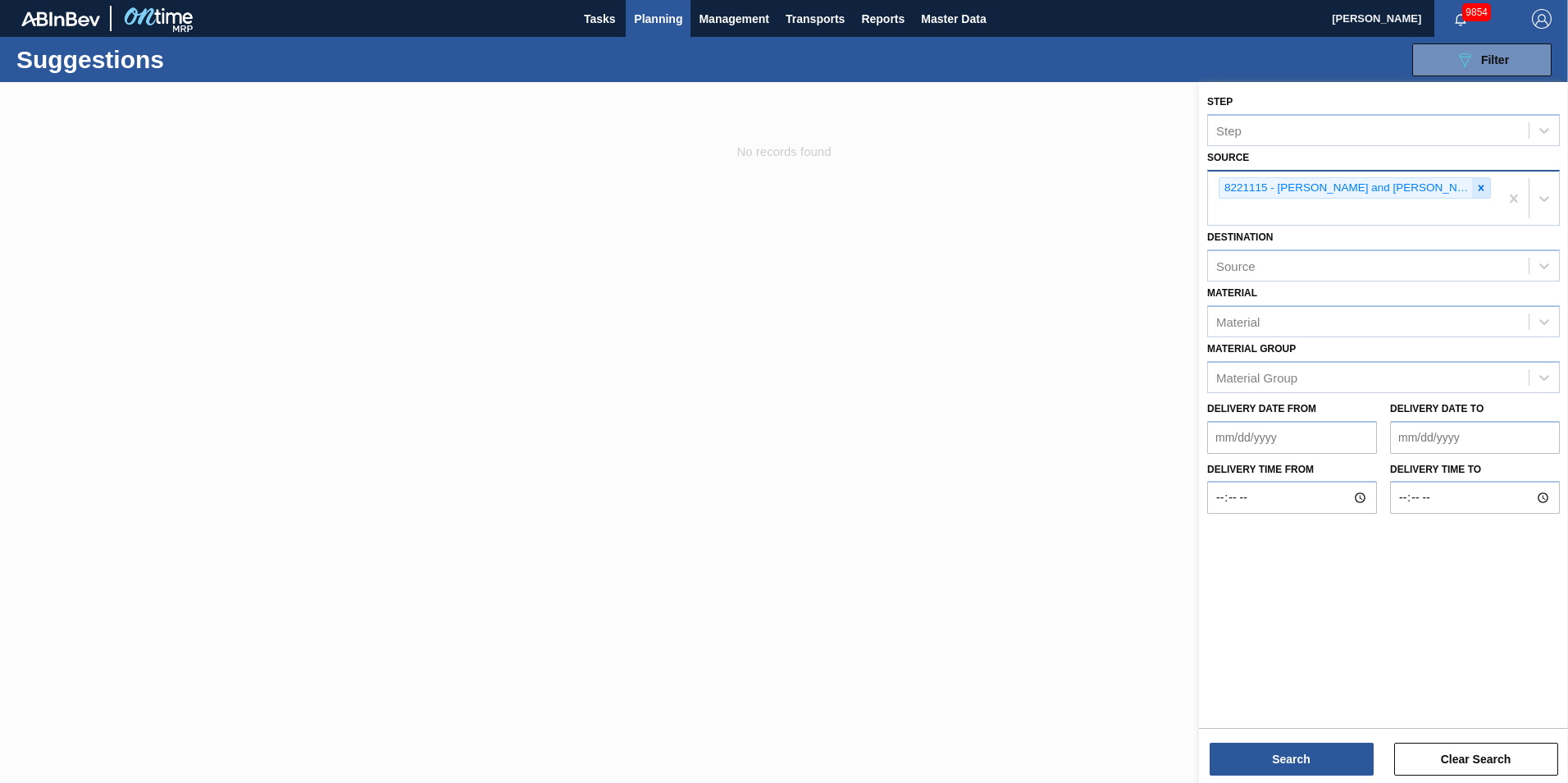
click at [1174, 186] on icon at bounding box center [1481, 188] width 12 height 12
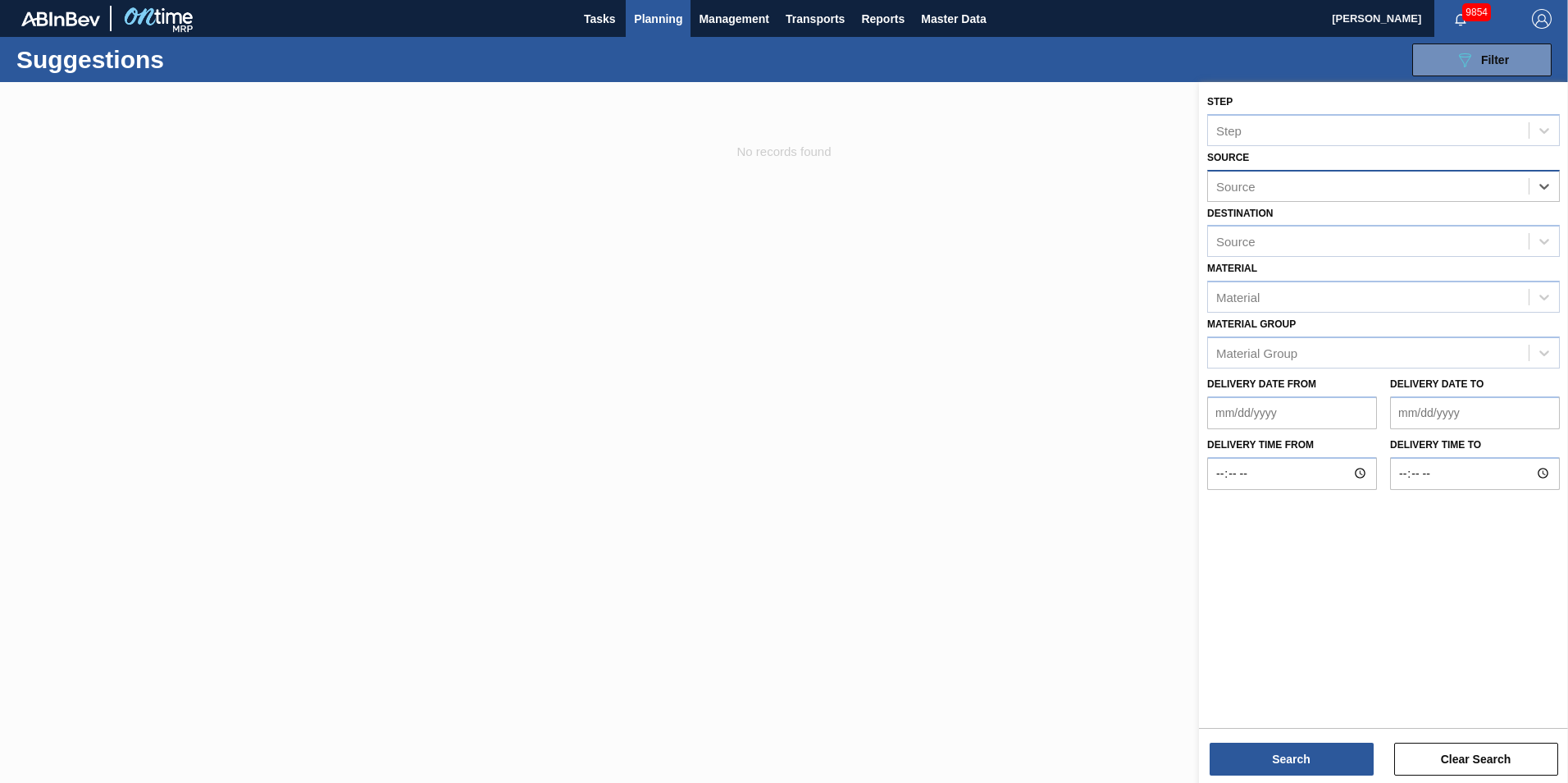
click at [1174, 192] on div "Source" at bounding box center [1368, 186] width 321 height 24
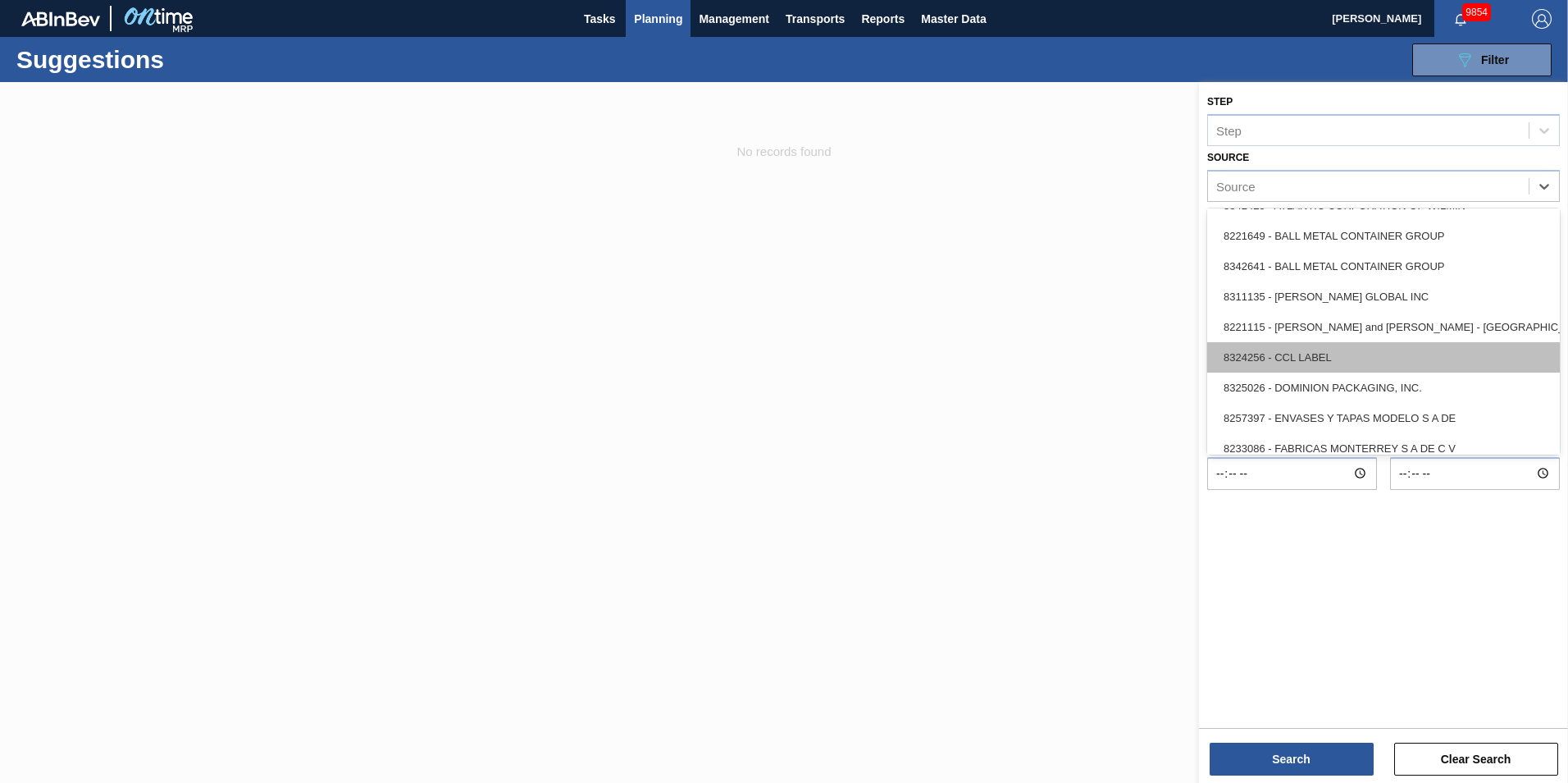
scroll to position [164, 0]
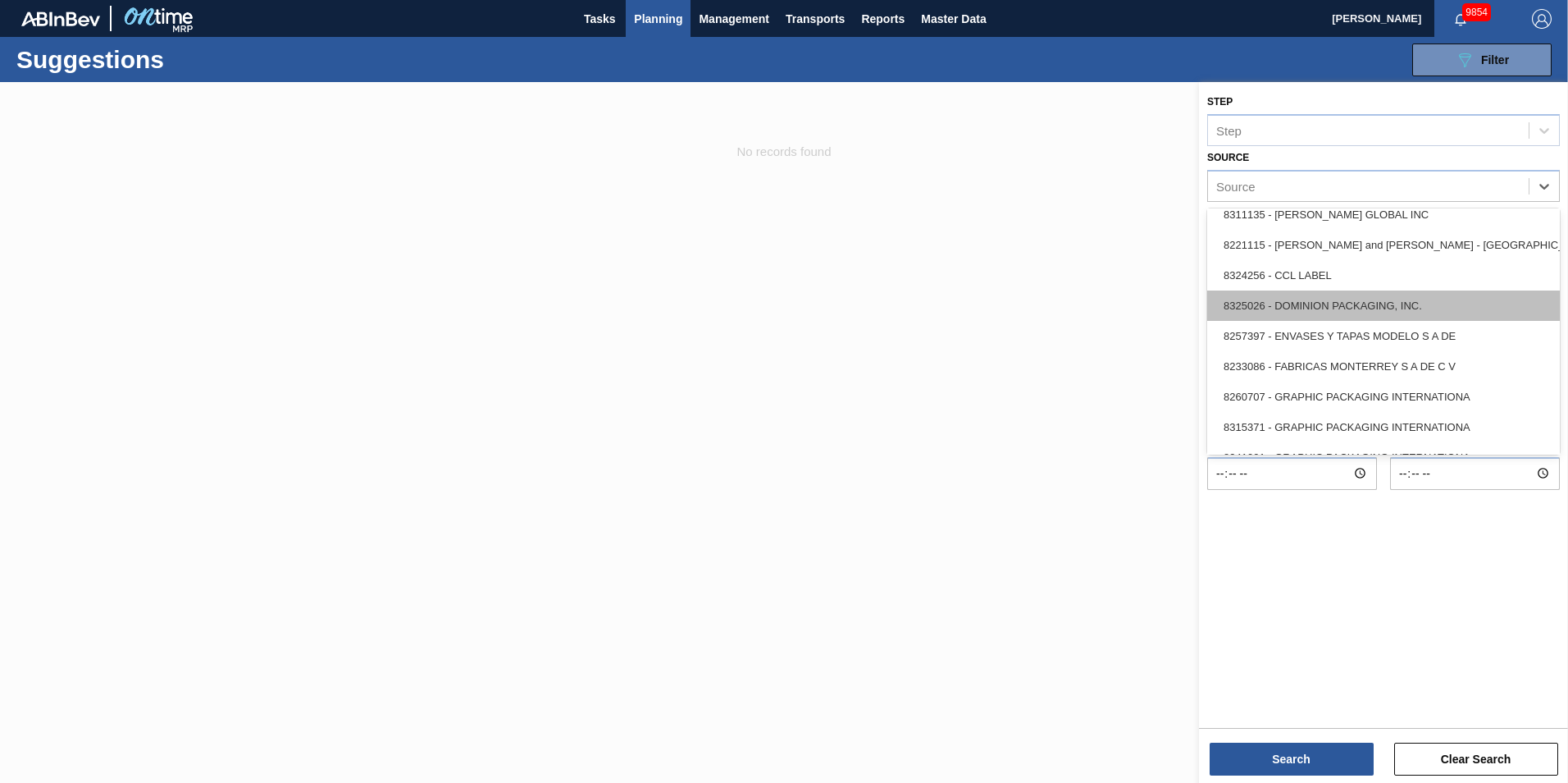
click at [1174, 310] on div "8325026 - DOMINION PACKAGING, INC." at bounding box center [1383, 305] width 353 height 30
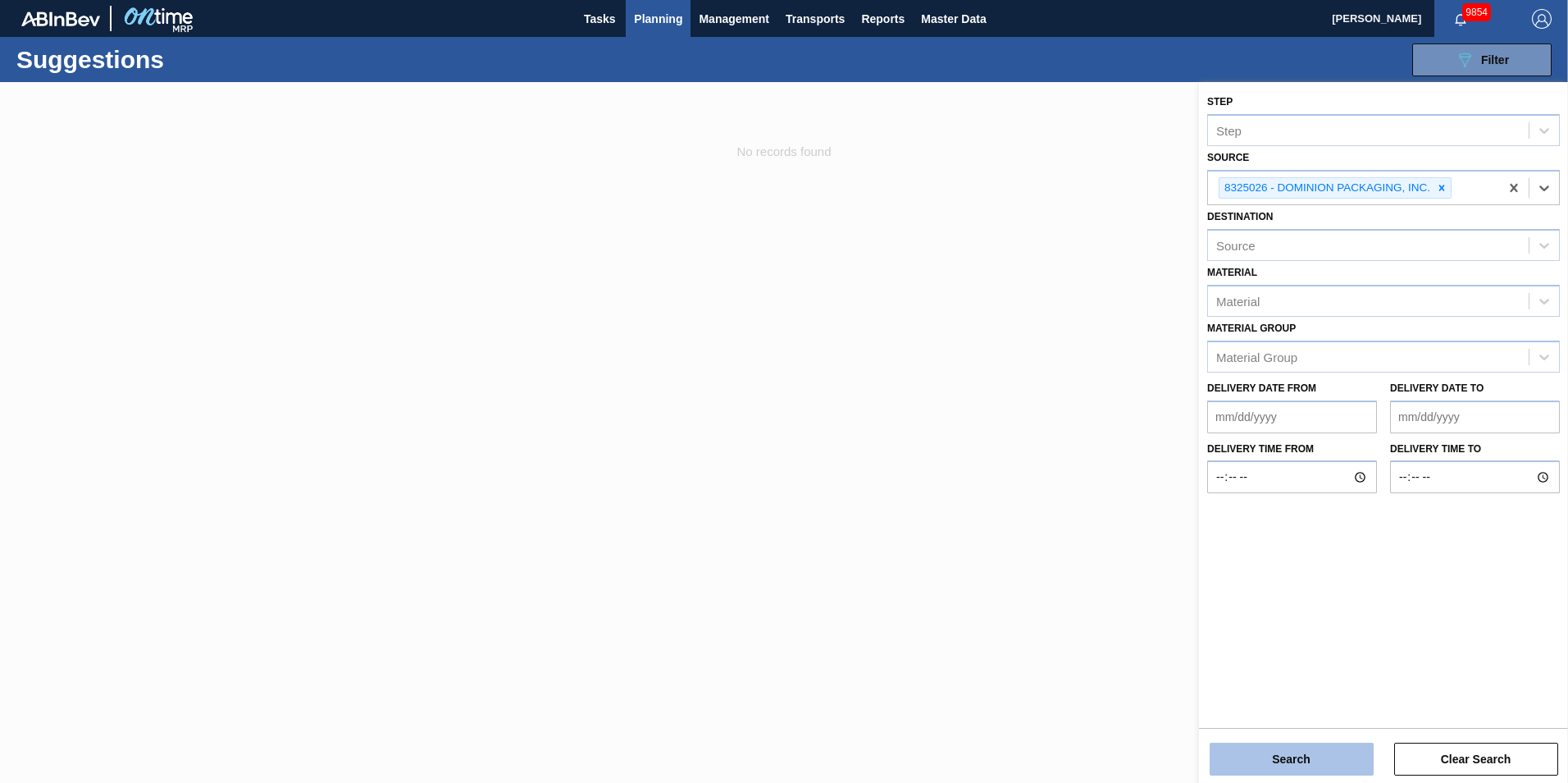
click at [1174, 634] on button "Search" at bounding box center [1291, 759] width 164 height 33
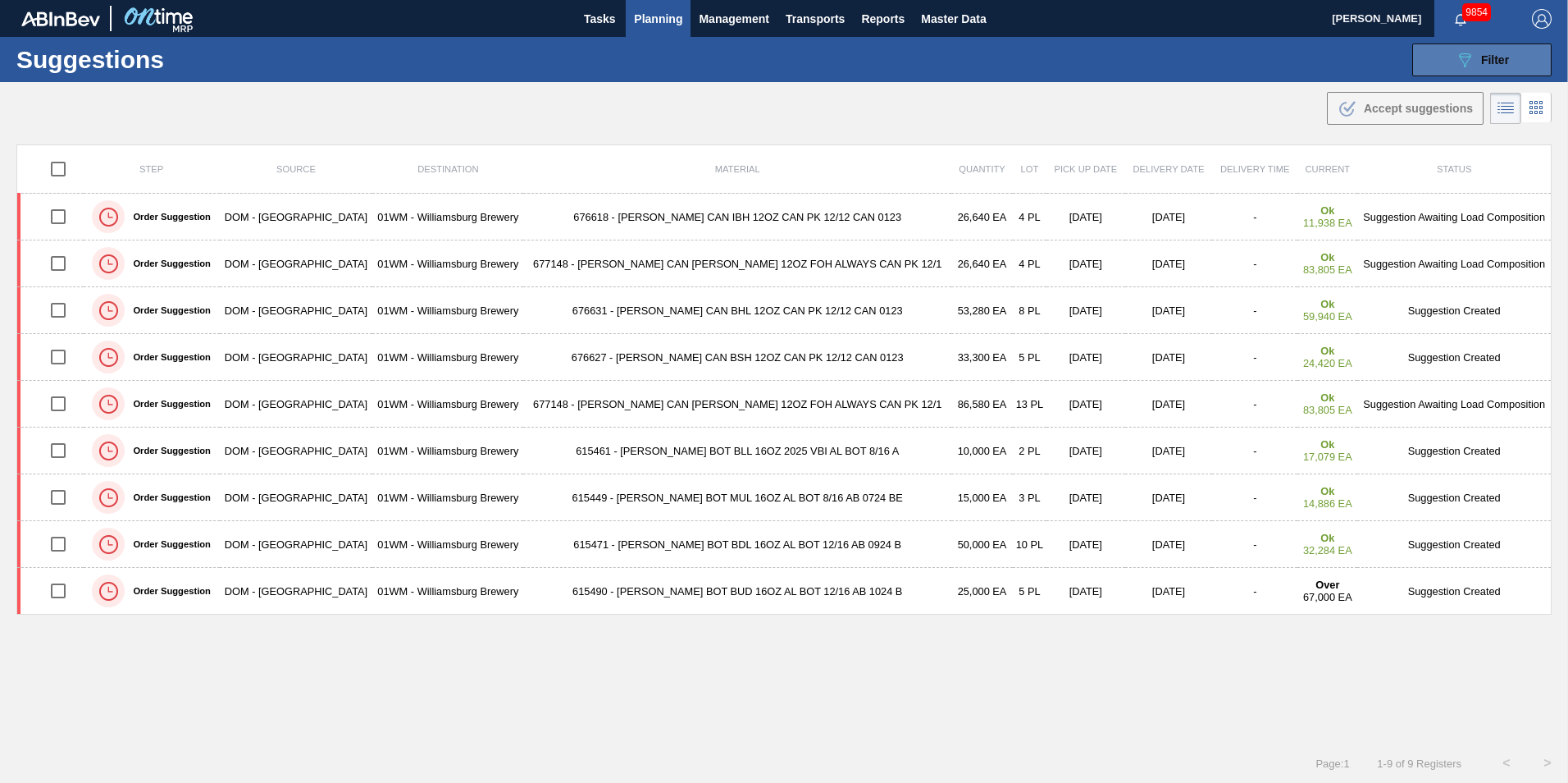
click at [1174, 52] on icon "089F7B8B-B2A5-4AFE-B5C0-19BA573D28AC" at bounding box center [1464, 60] width 19 height 19
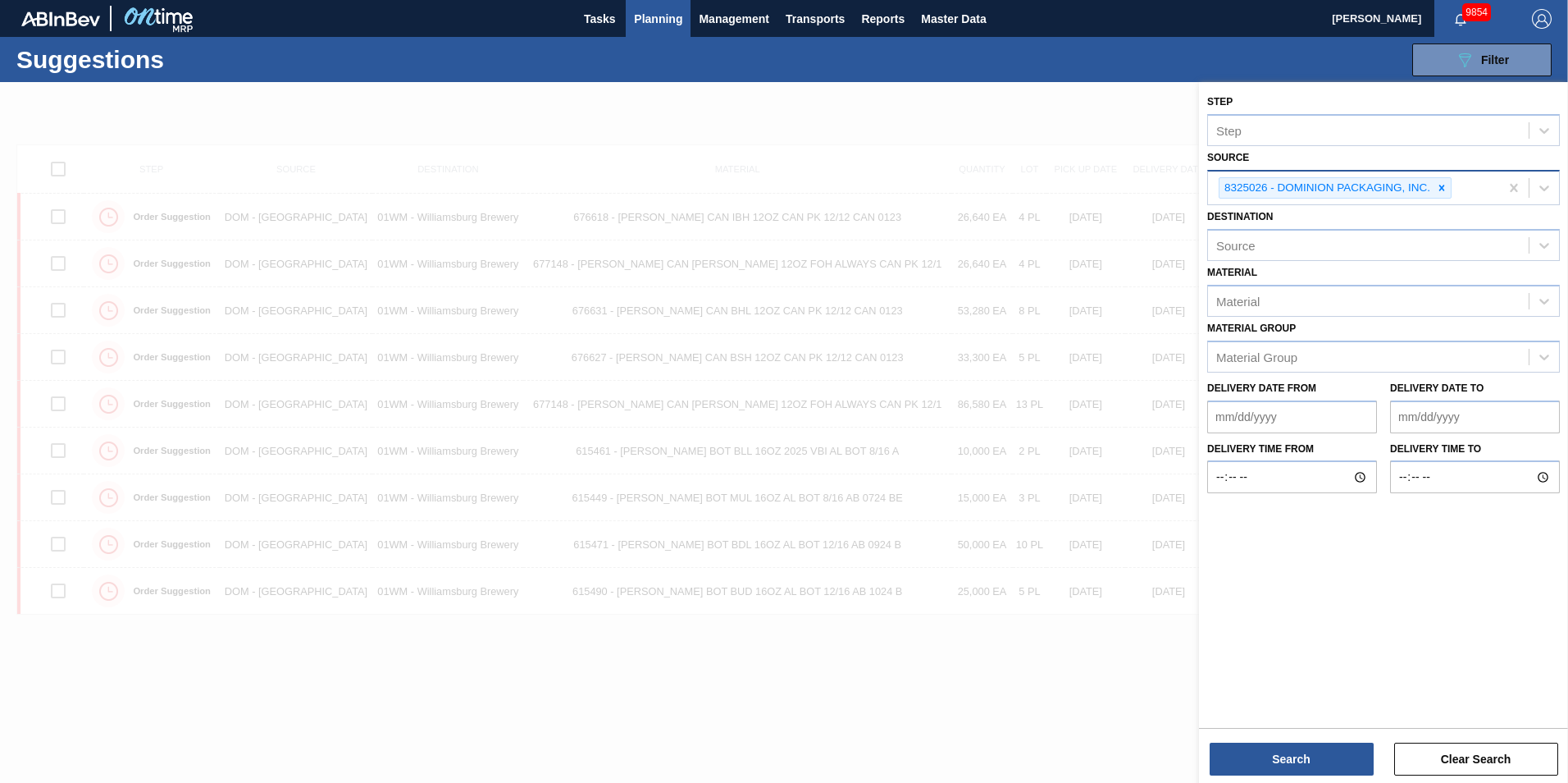
click at [1174, 191] on div at bounding box center [1442, 188] width 18 height 20
click at [1174, 178] on icon at bounding box center [1544, 186] width 16 height 17
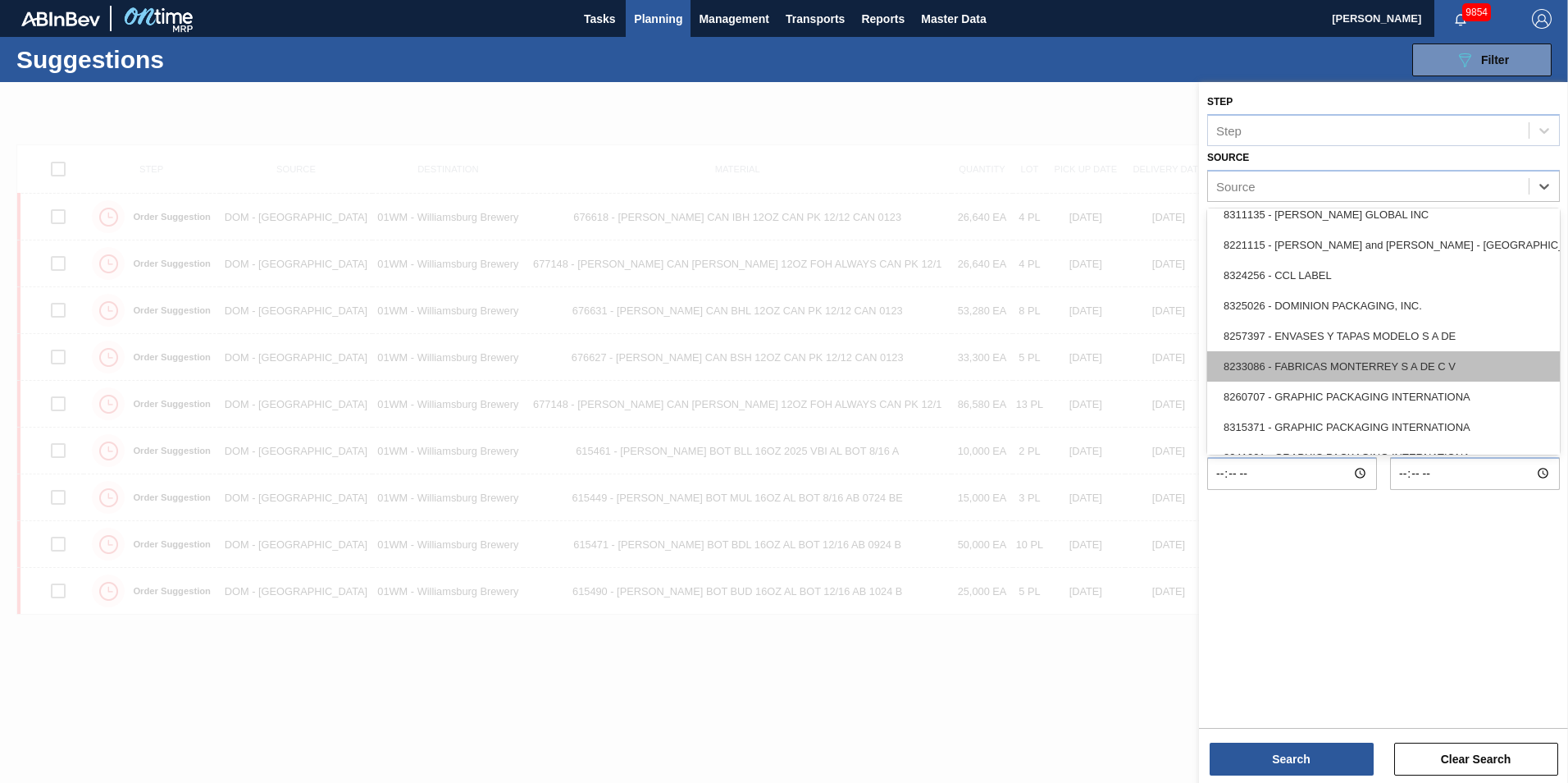
click at [1174, 371] on div "8233086 - FABRICAS MONTERREY S A DE C V" at bounding box center [1383, 366] width 353 height 30
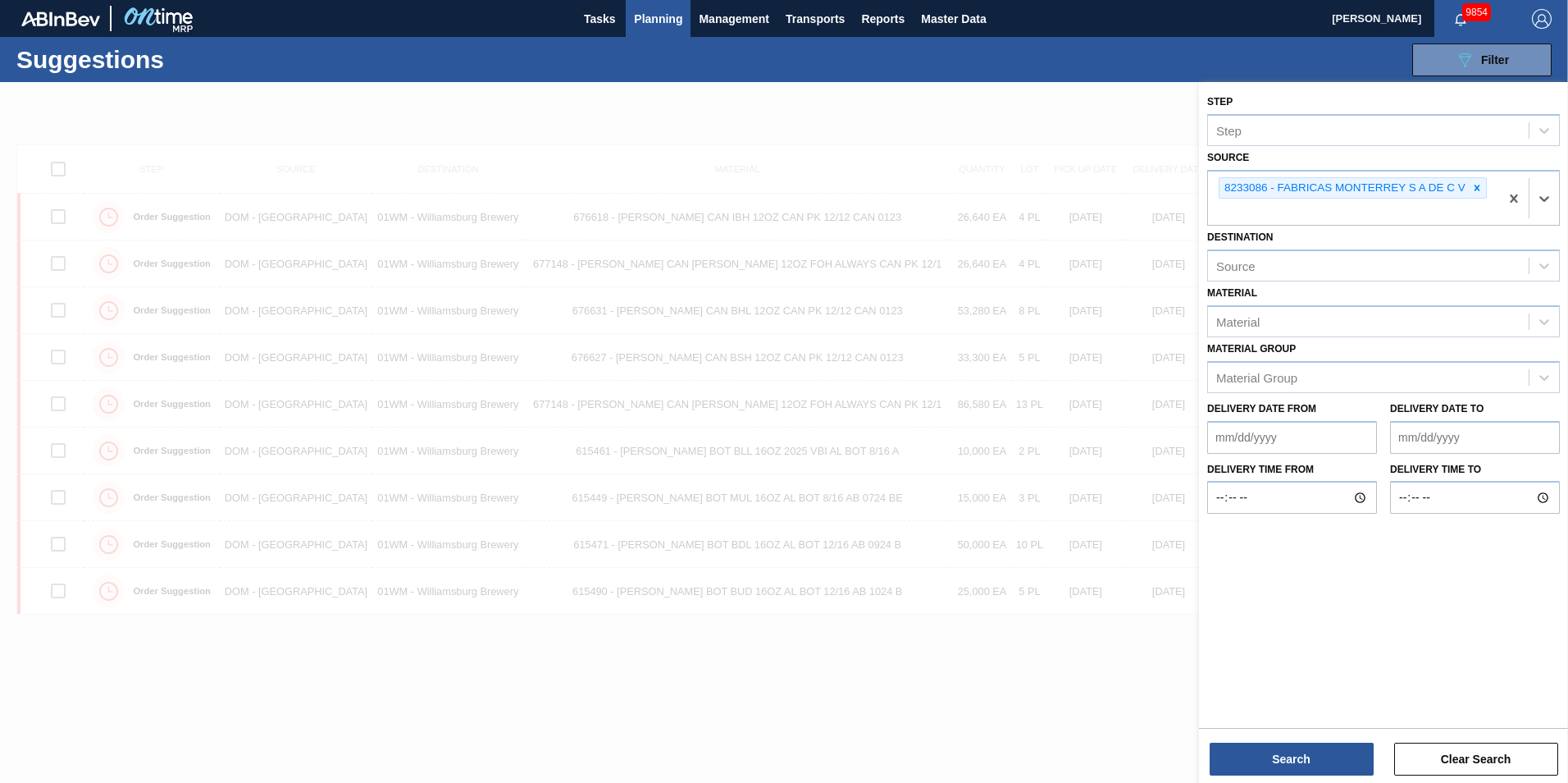
click at [1174, 634] on div "Step Step Source option 8233086 - FABRICAS MONTERREY S A DE C V, selected. Sele…" at bounding box center [1383, 434] width 369 height 704
click at [1174, 634] on button "Search" at bounding box center [1291, 759] width 164 height 33
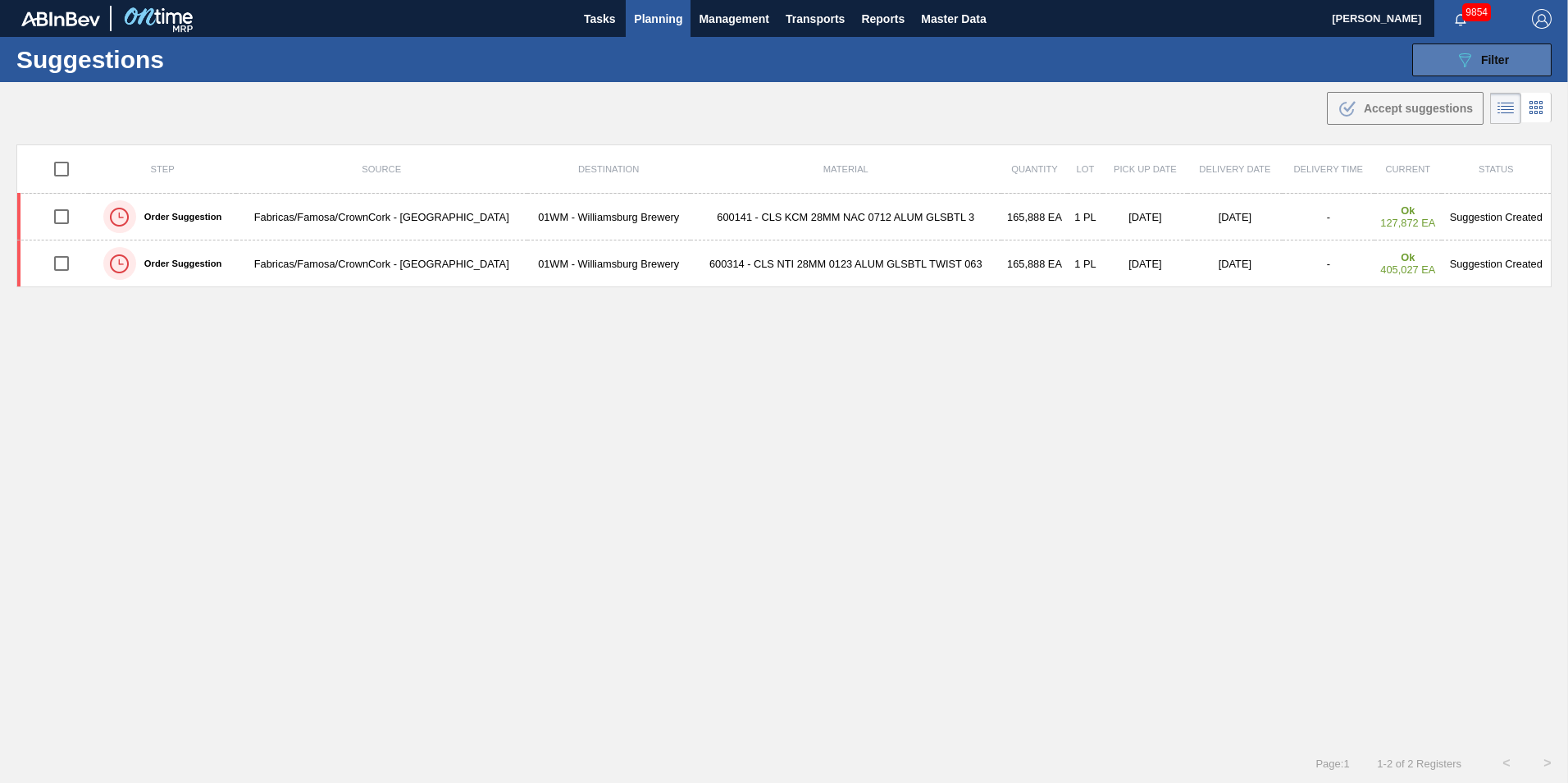
click at [1174, 50] on div "089F7B8B-B2A5-4AFE-B5C0-19BA573D28AC Filter" at bounding box center [1482, 60] width 54 height 19
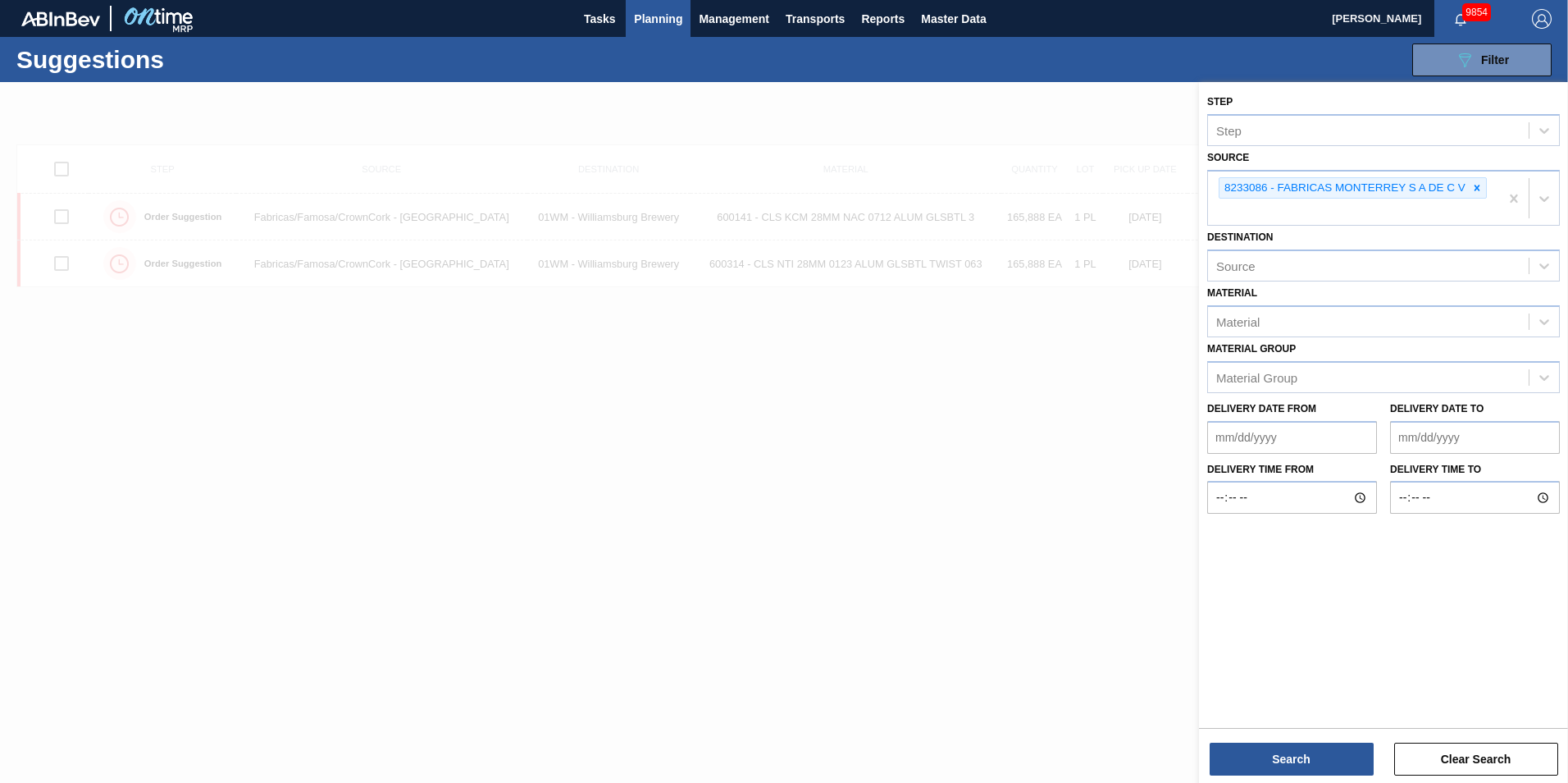
click at [1174, 428] on to "Delivery Date to" at bounding box center [1475, 437] width 170 height 33
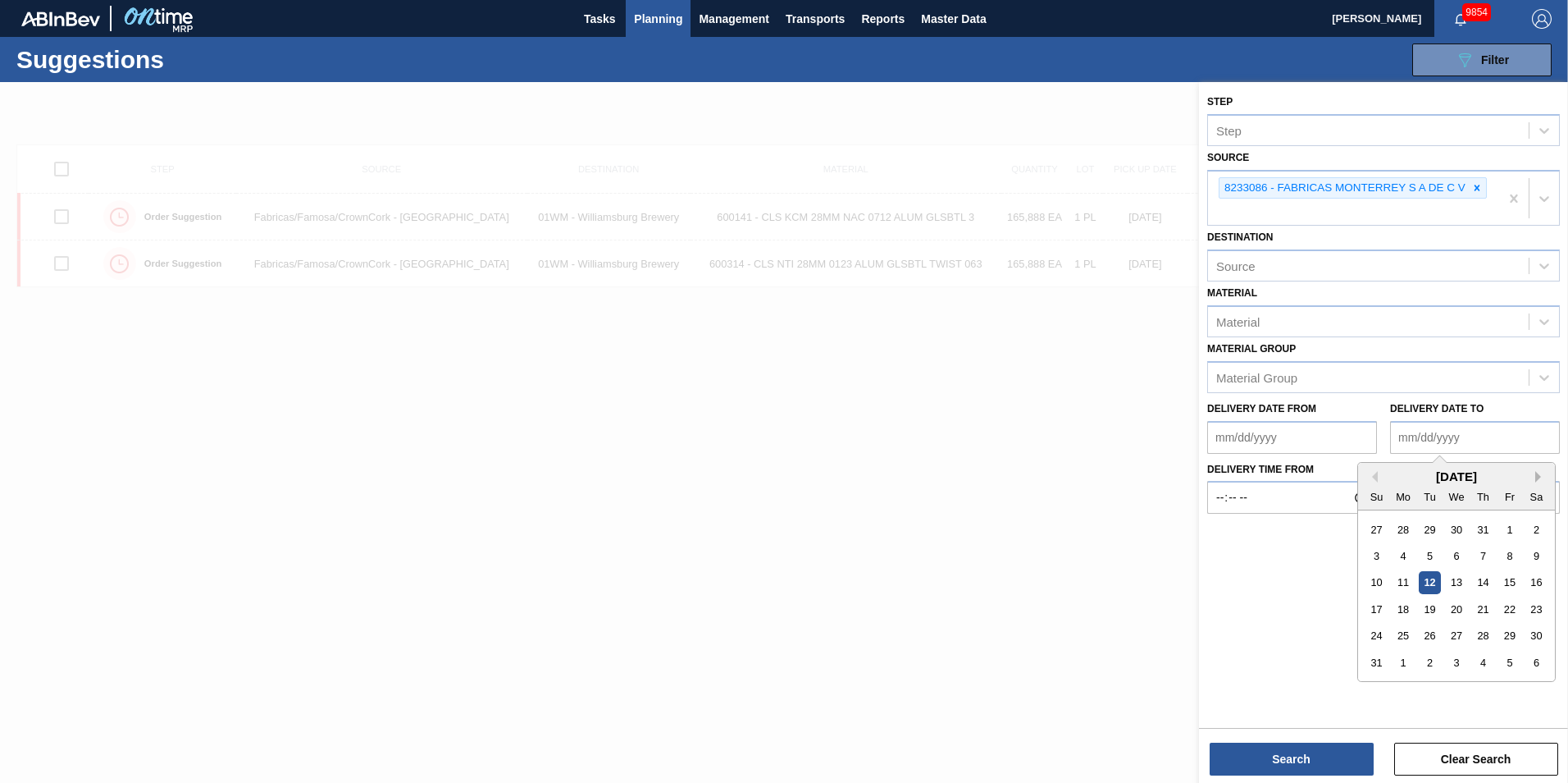
click at [1174, 481] on button "Next Month" at bounding box center [1541, 477] width 12 height 12
click at [1174, 634] on div "30" at bounding box center [1430, 635] width 22 height 22
type to "[DATE]"
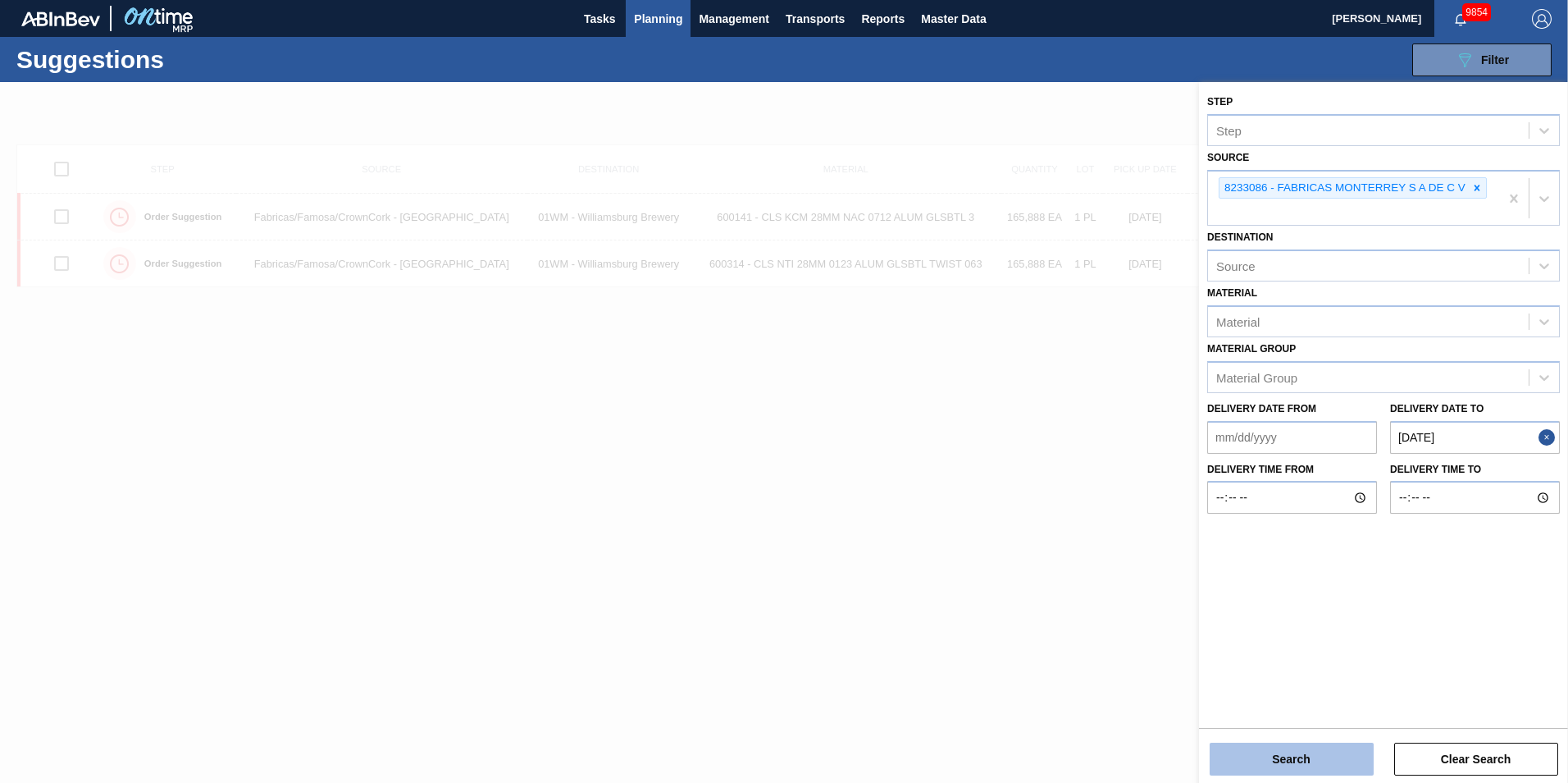
click at [1174, 634] on button "Search" at bounding box center [1291, 759] width 164 height 33
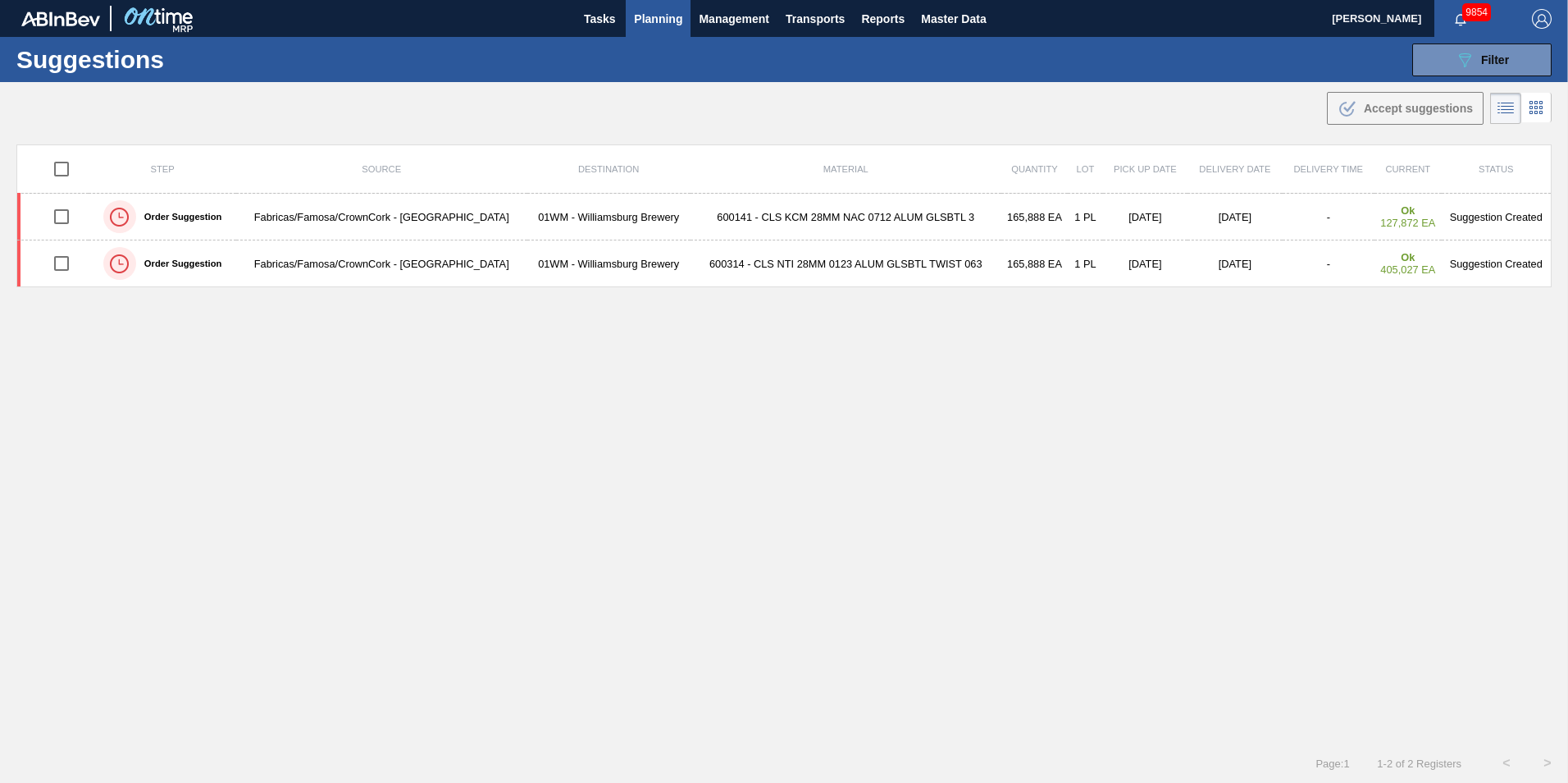
click at [544, 405] on div "Step Source Destination Material Quantity Lot Pick up Date Delivery Date Delive…" at bounding box center [784, 429] width 1535 height 569
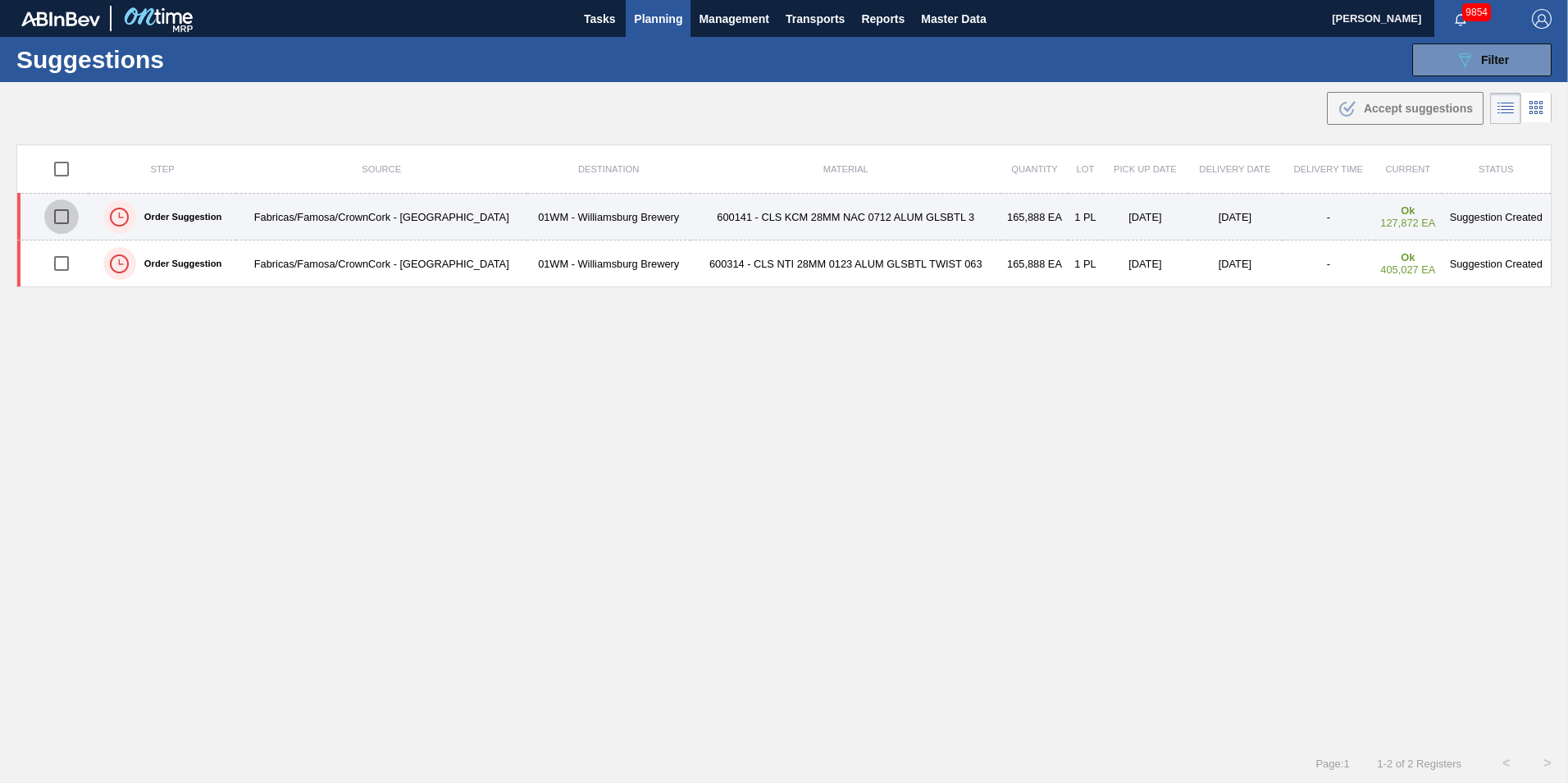
click at [59, 220] on input "checkbox" at bounding box center [61, 216] width 35 height 35
checkbox input "true"
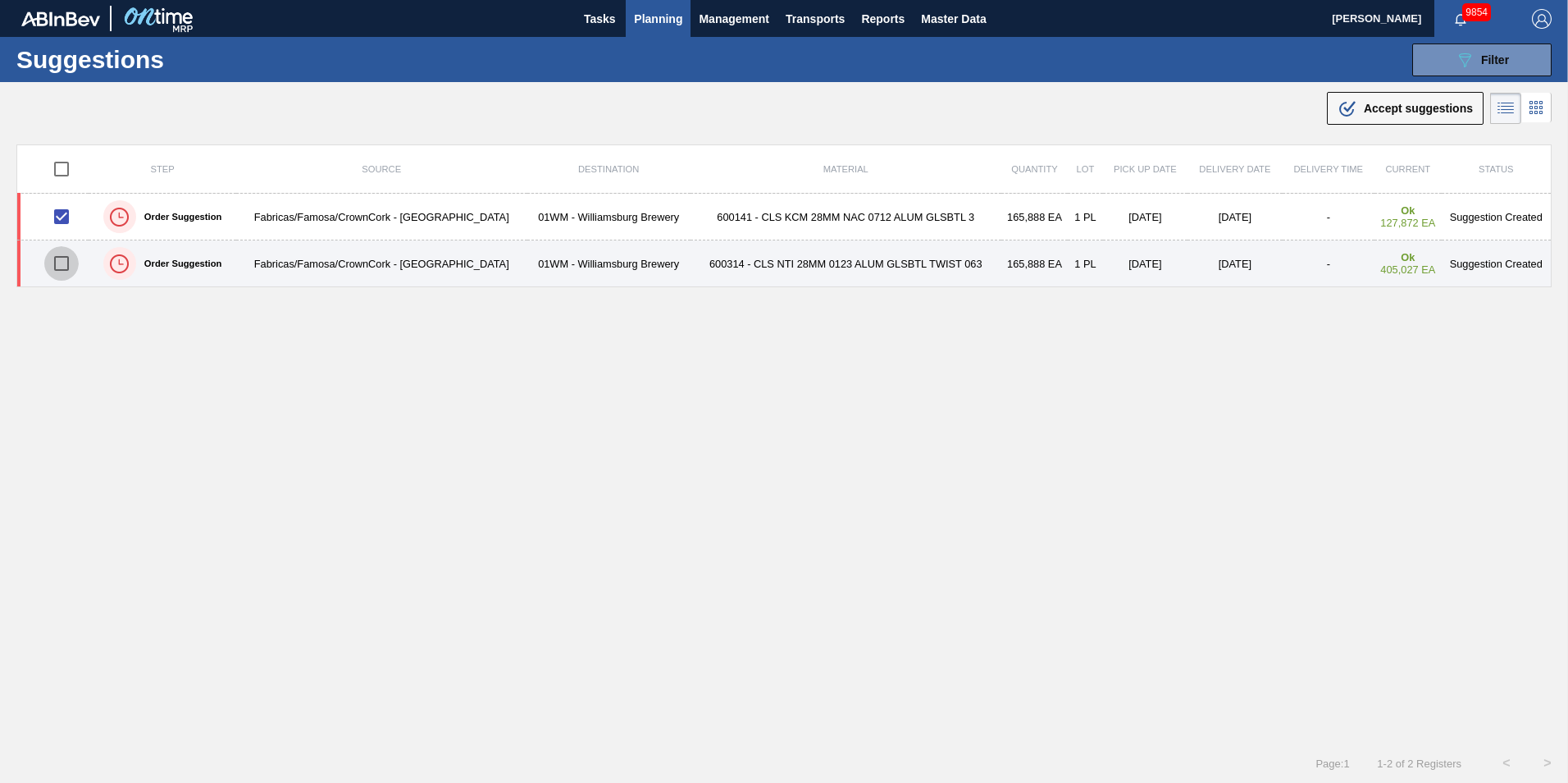
click at [59, 251] on input "checkbox" at bounding box center [61, 263] width 35 height 35
checkbox input "true"
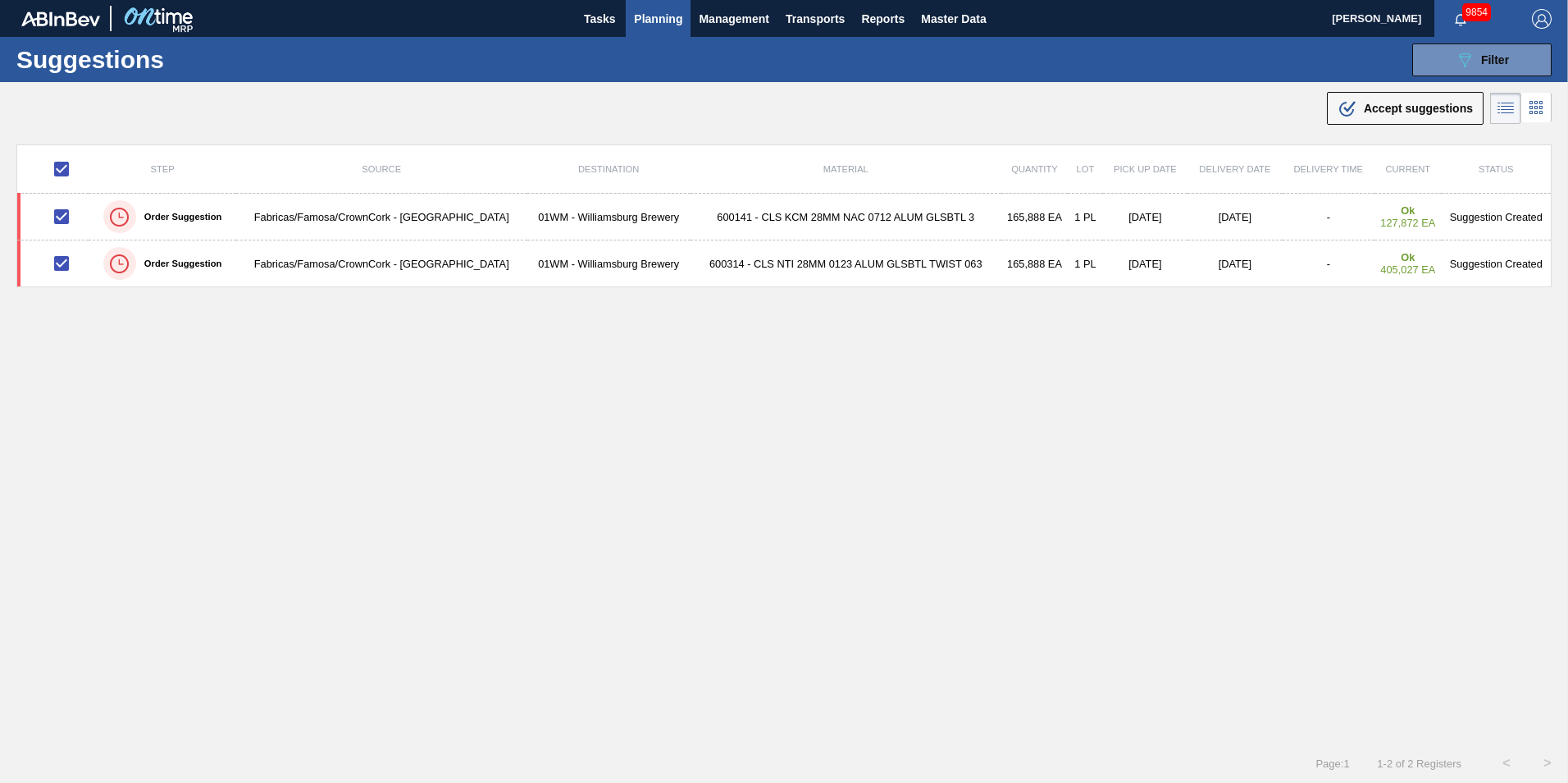
click at [1174, 110] on span "Accept suggestions" at bounding box center [1418, 108] width 109 height 13
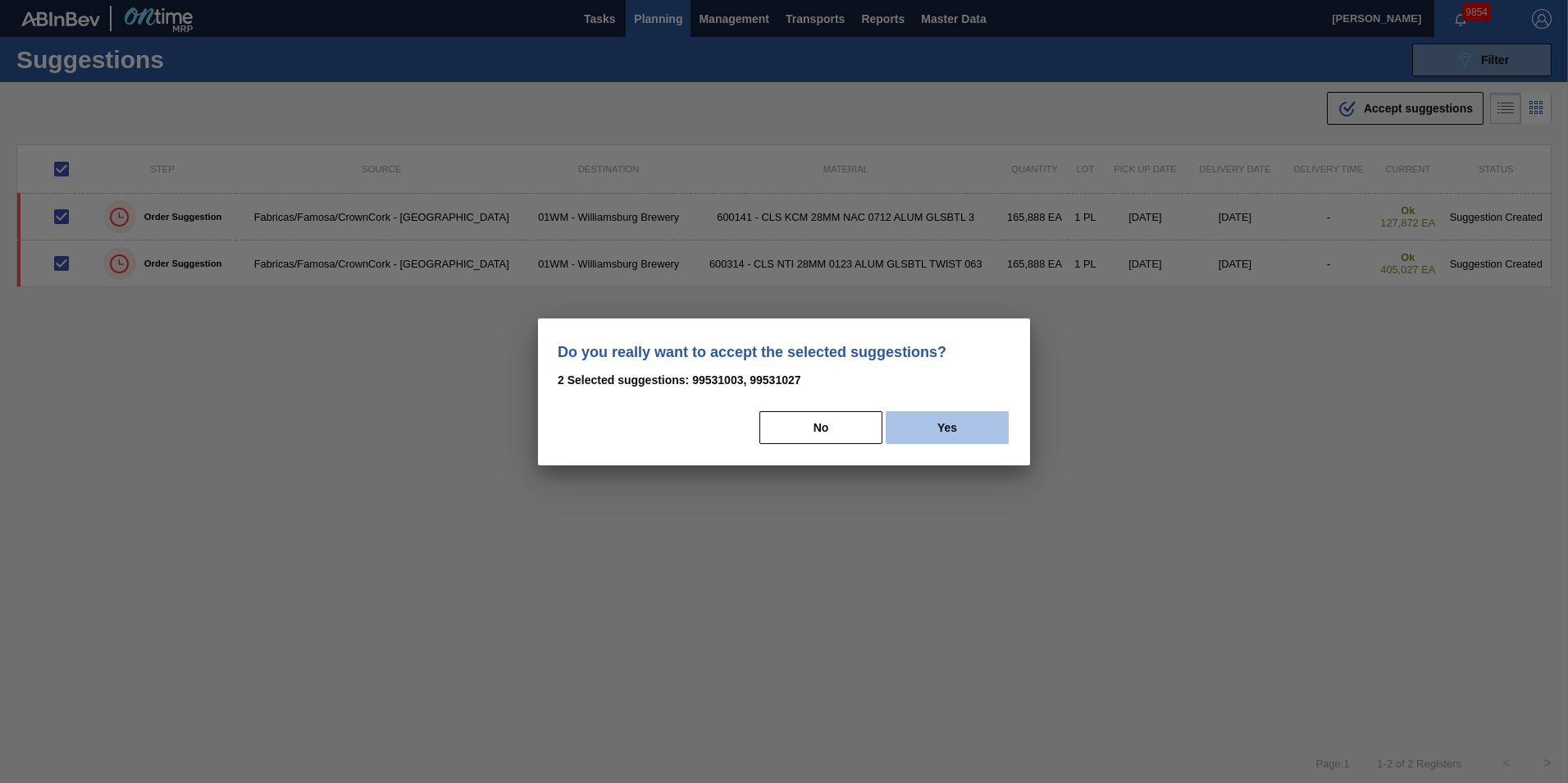
click at [904, 414] on button "Yes" at bounding box center [948, 427] width 123 height 33
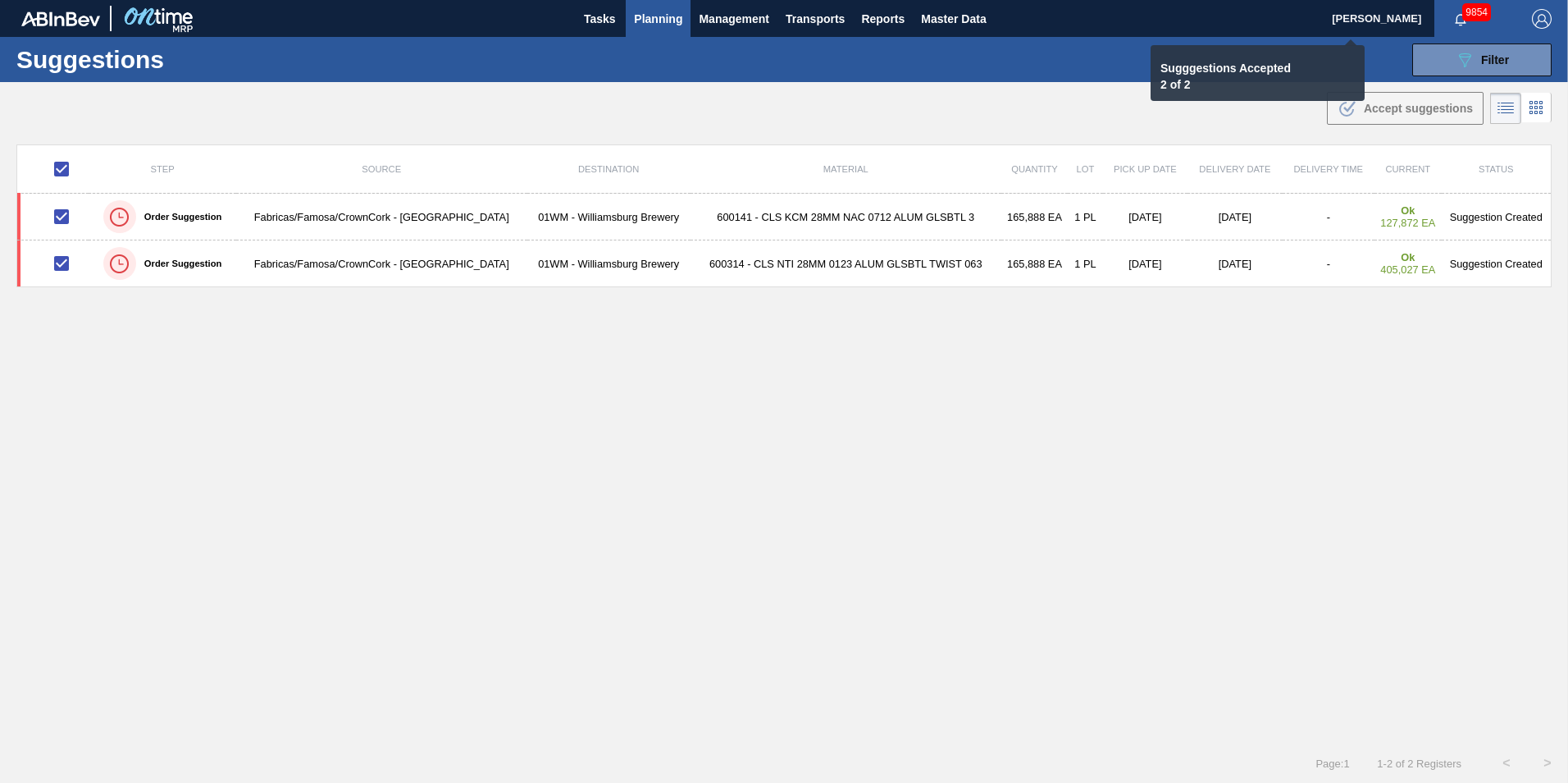
checkbox input "false"
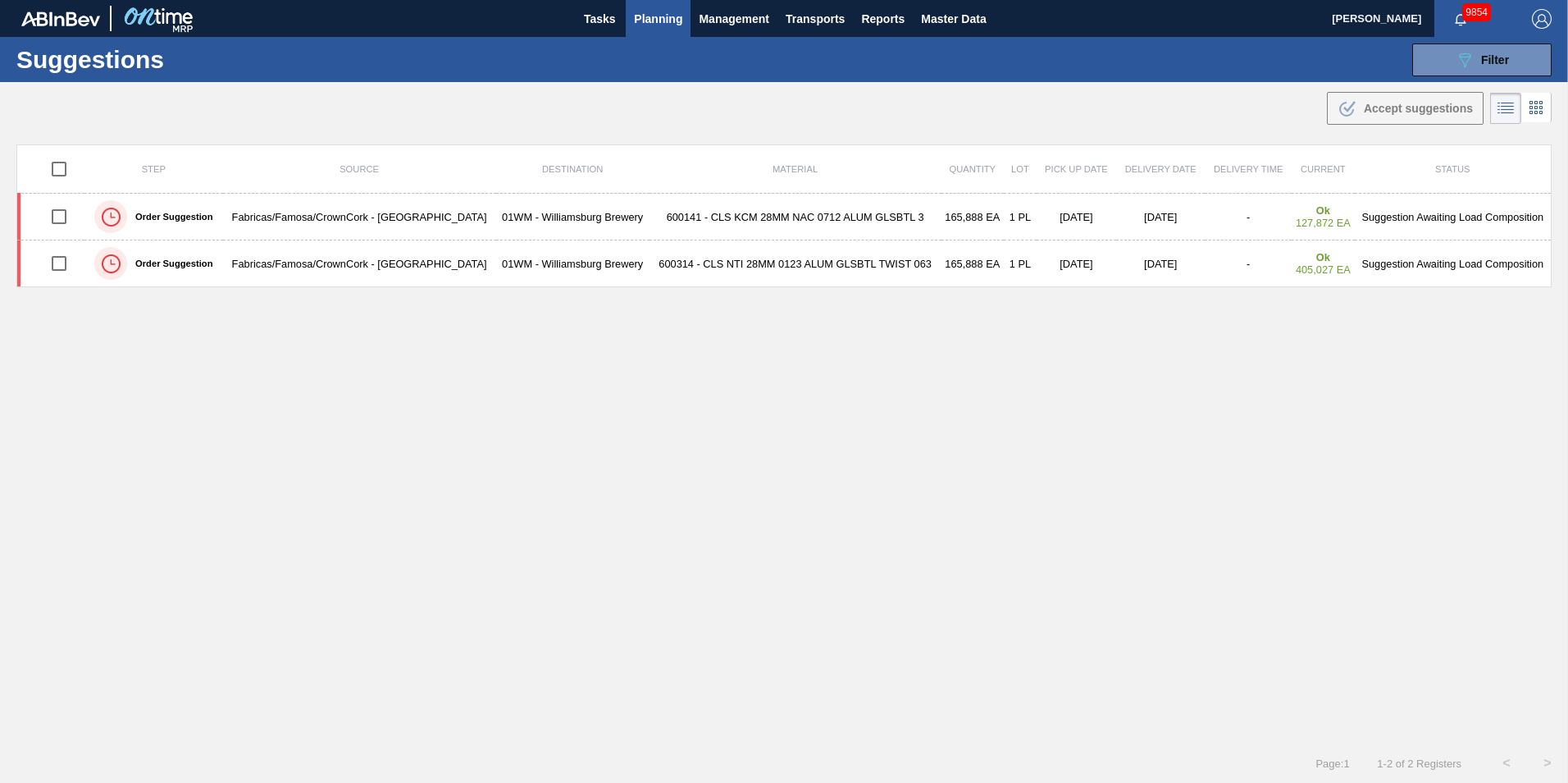
click at [637, 18] on span "Planning" at bounding box center [658, 18] width 49 height 19
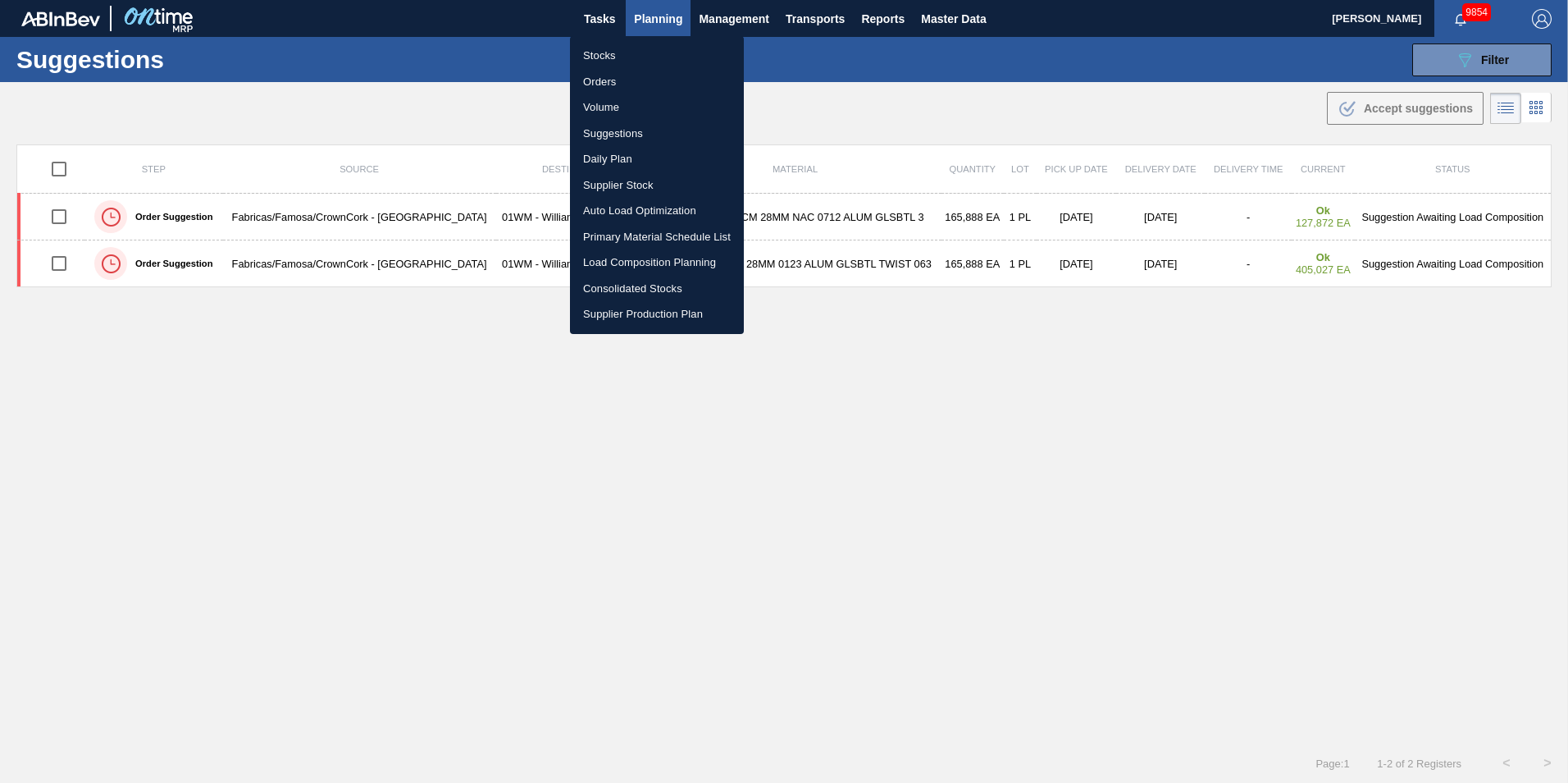
click at [656, 252] on li "Load Composition Planning" at bounding box center [657, 262] width 174 height 27
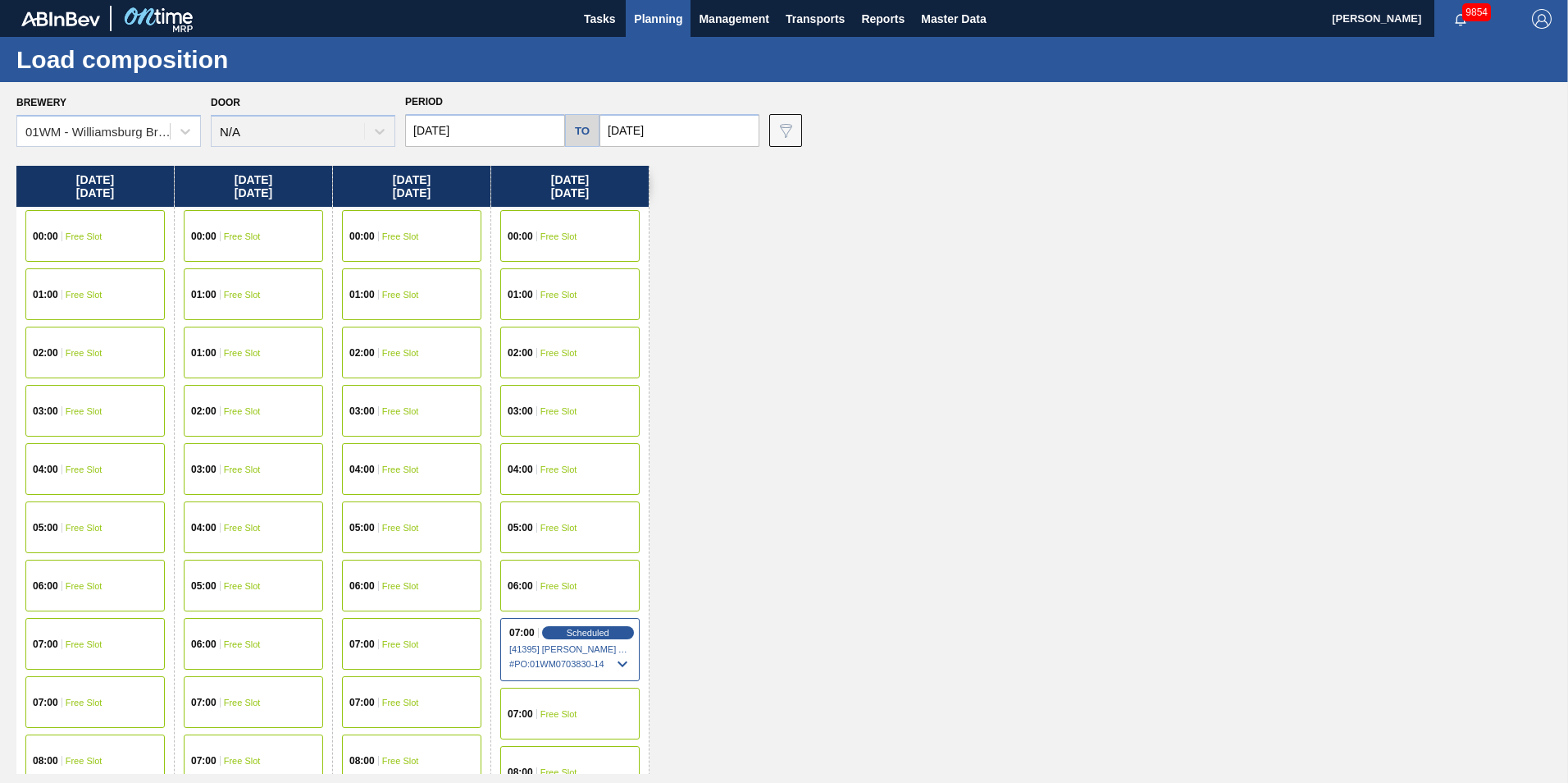
click at [537, 136] on input "[DATE]" at bounding box center [485, 130] width 160 height 33
click at [649, 133] on input "[DATE]" at bounding box center [679, 130] width 160 height 33
click at [870, 502] on div "[DATE] 00:00 Free Slot 01:00 Free Slot 02:00 Free Slot 03:00 Free Slot 04:00 Fr…" at bounding box center [788, 469] width 1543 height 608
click at [477, 131] on input "[DATE]" at bounding box center [485, 130] width 160 height 33
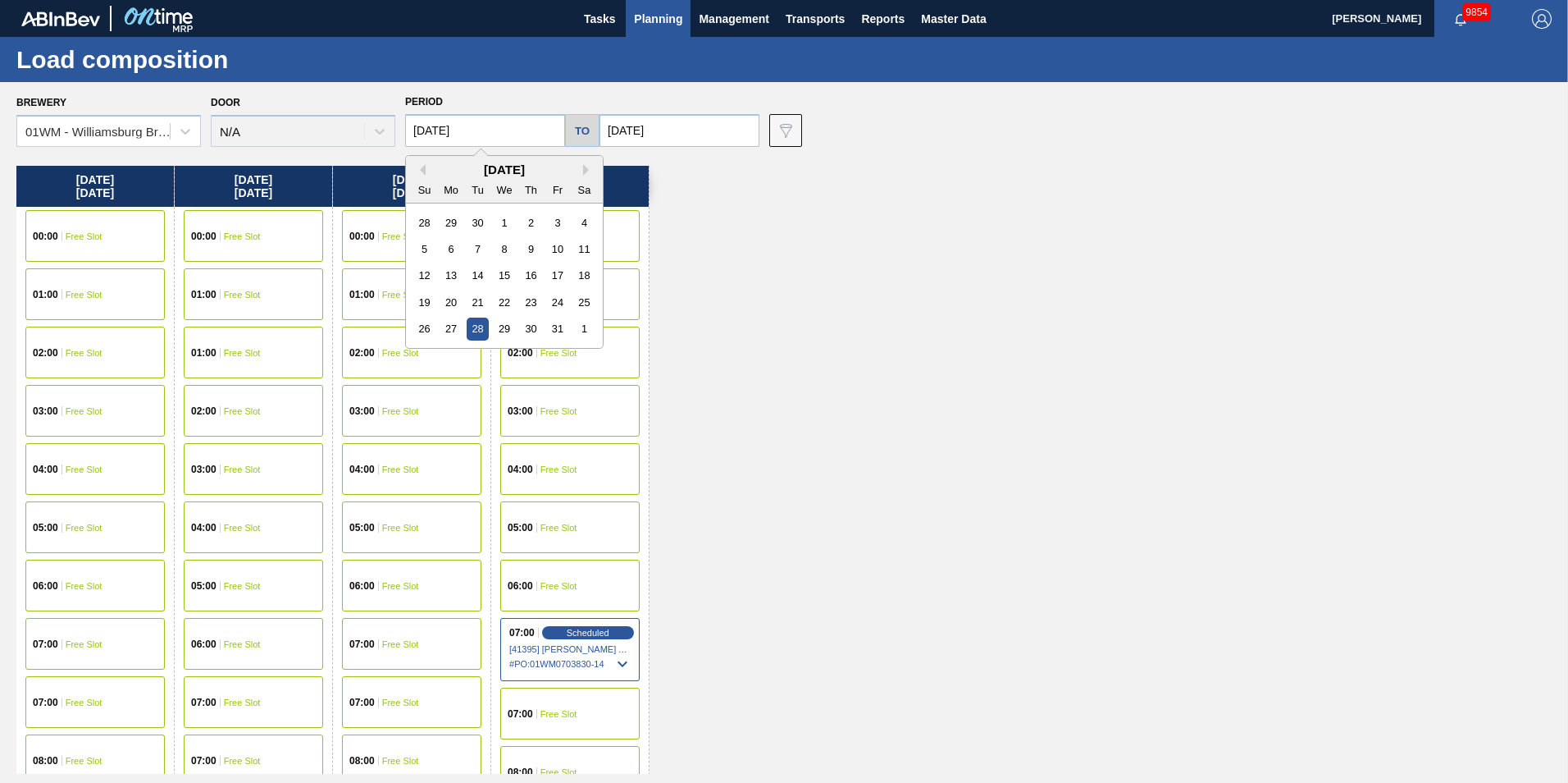
drag, startPoint x: 483, startPoint y: 126, endPoint x: 313, endPoint y: 121, distance: 170.1
click at [313, 121] on div "Brewery 01WM - [GEOGRAPHIC_DATA] Brewery Door N/A Period [DATE] Previous Month …" at bounding box center [788, 118] width 1543 height 57
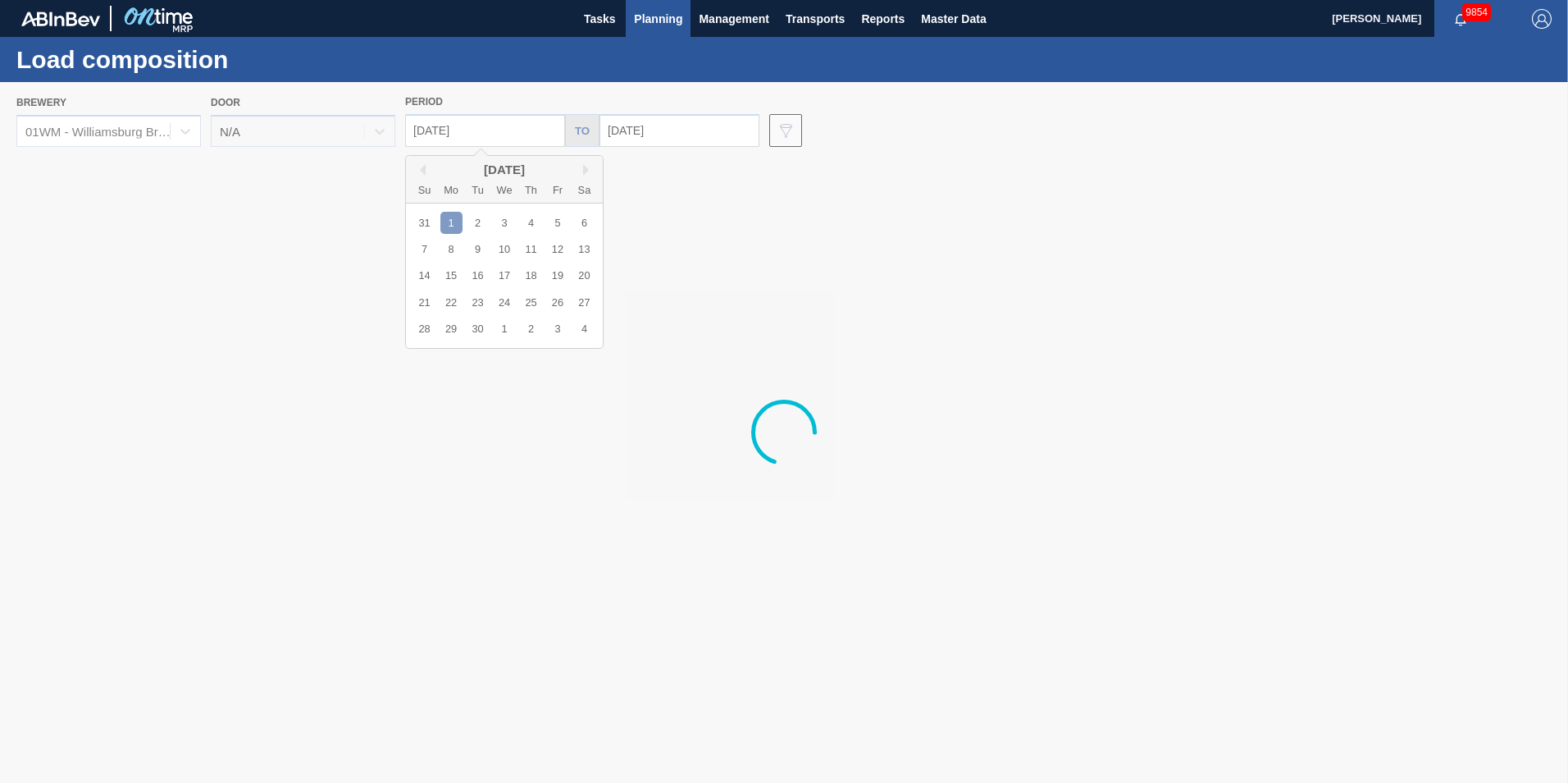
type input "[DATE]"
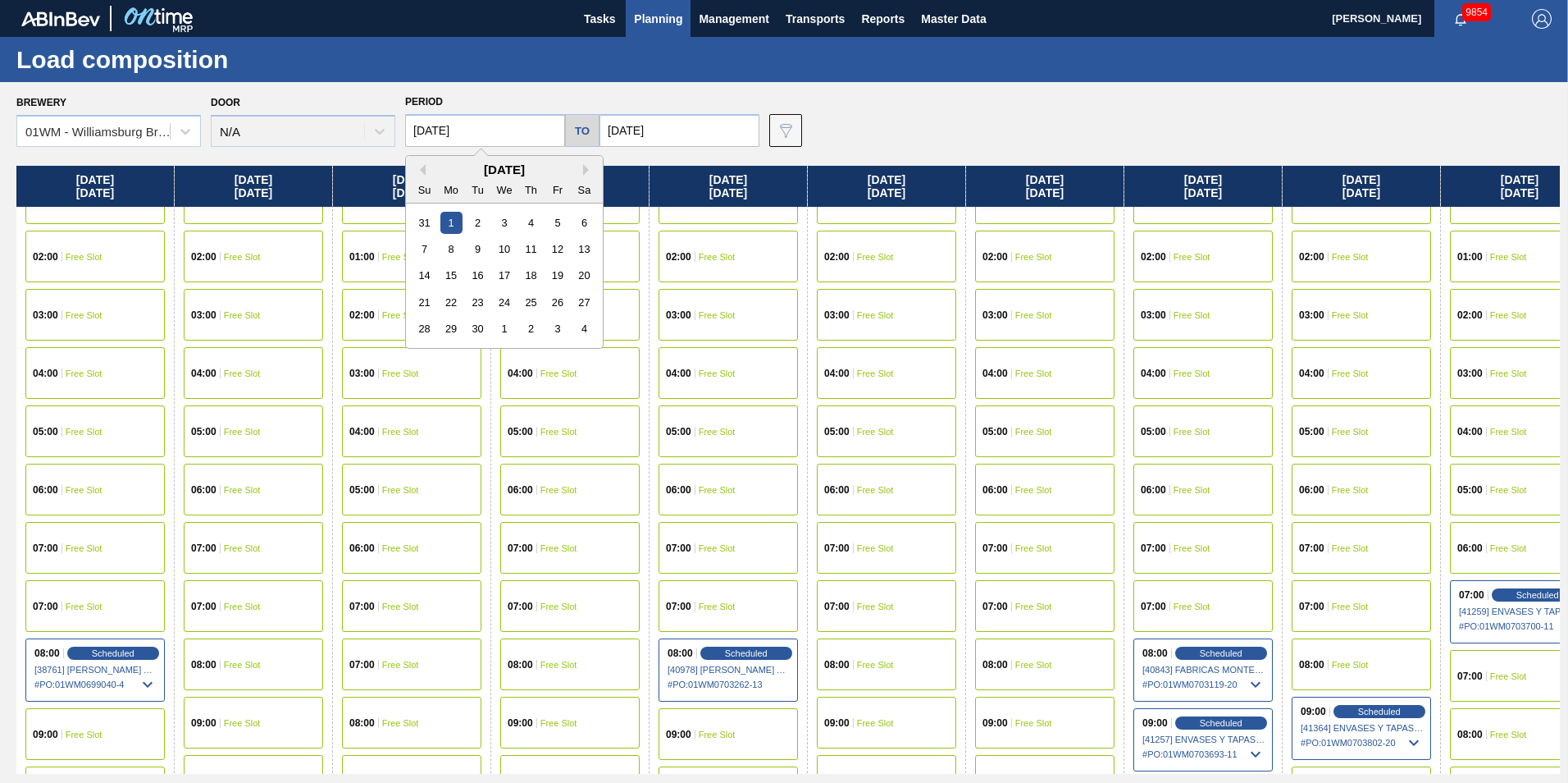
scroll to position [246, 0]
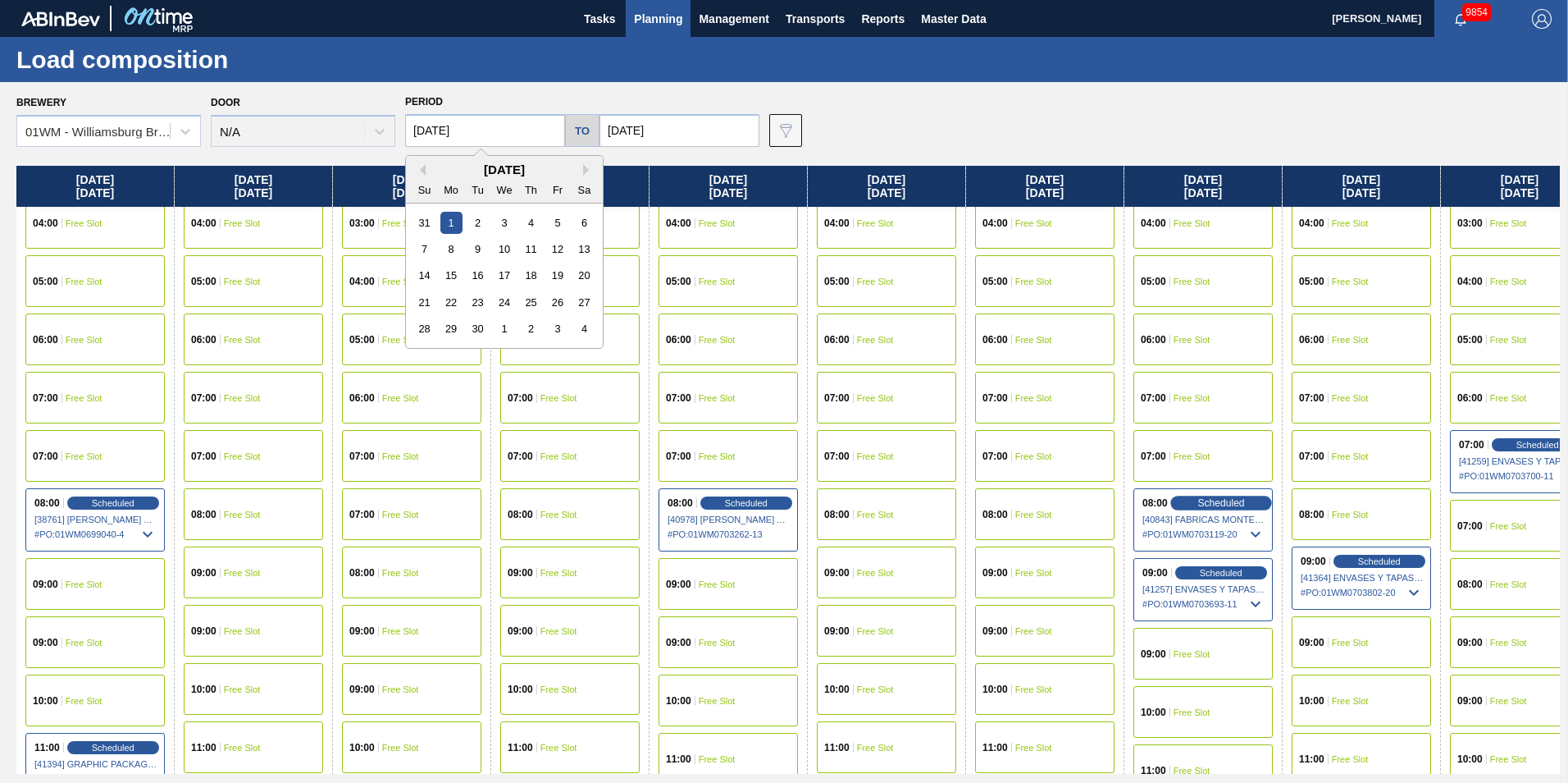
click at [1174, 503] on span "Scheduled" at bounding box center [1221, 502] width 47 height 11
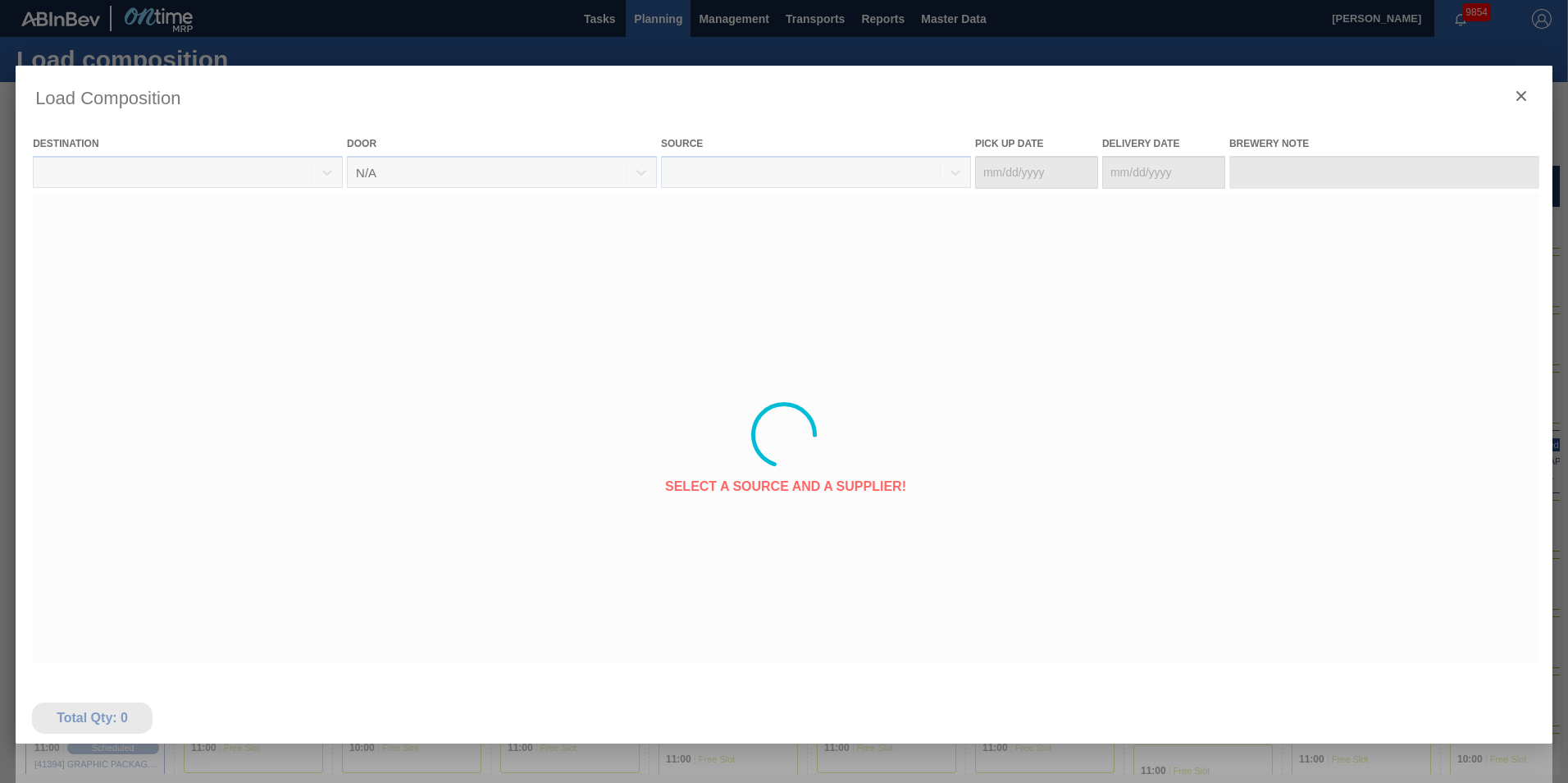
type Date "[DATE]"
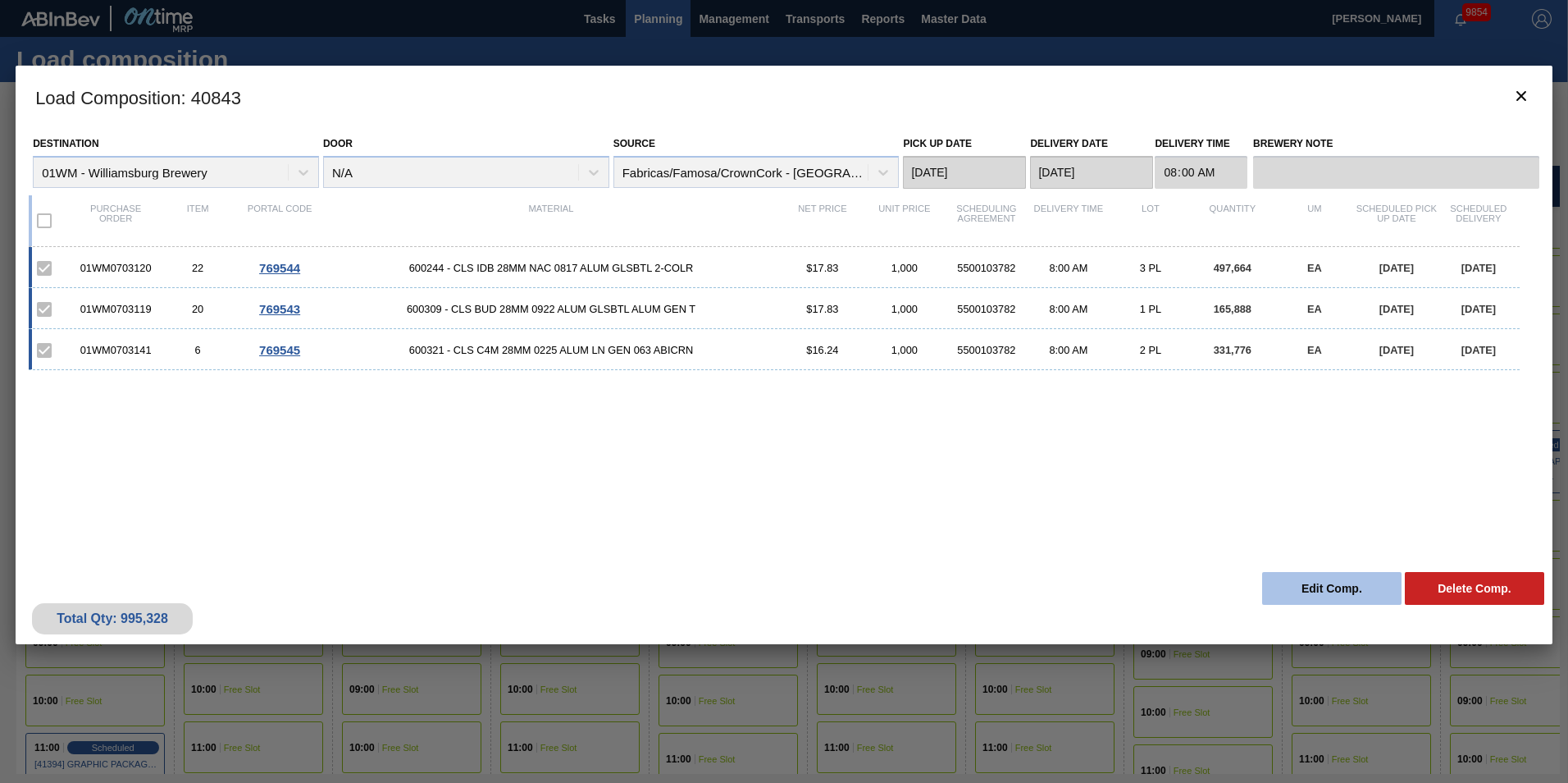
click at [1174, 590] on button "Edit Comp." at bounding box center [1332, 589] width 139 height 33
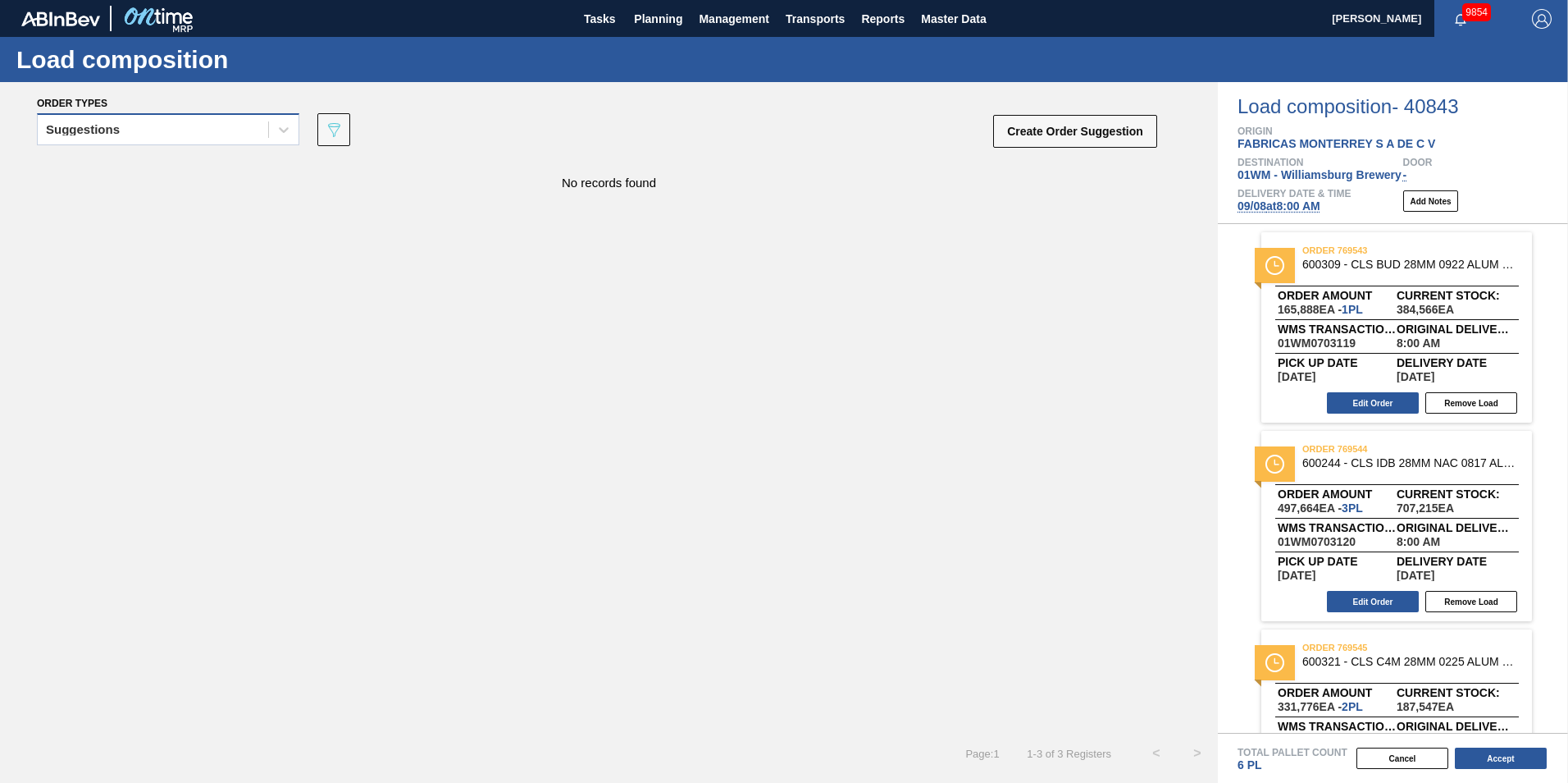
click at [192, 142] on div "Suggestions" at bounding box center [168, 129] width 262 height 32
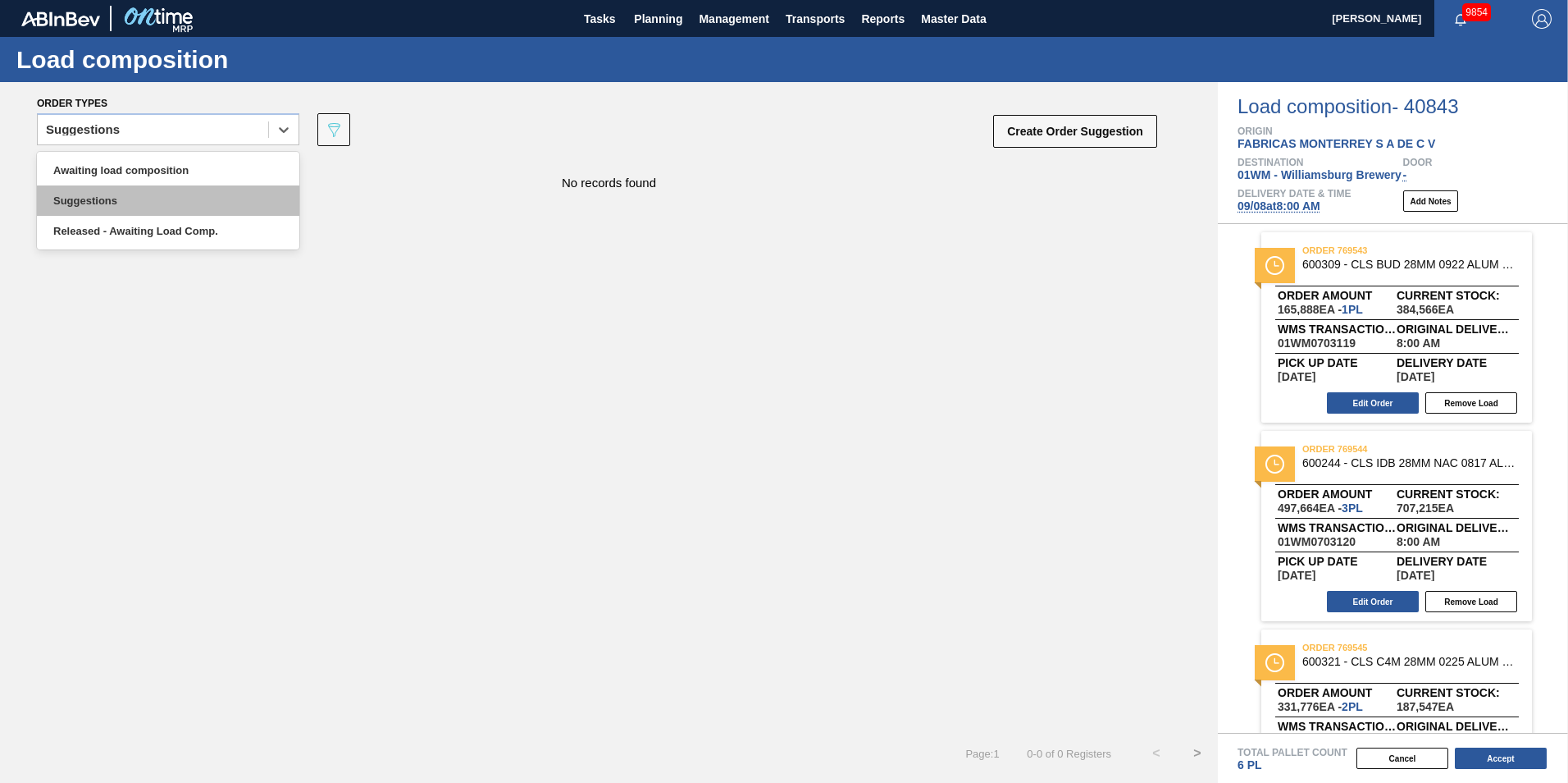
click at [165, 186] on div "Suggestions" at bounding box center [168, 200] width 262 height 30
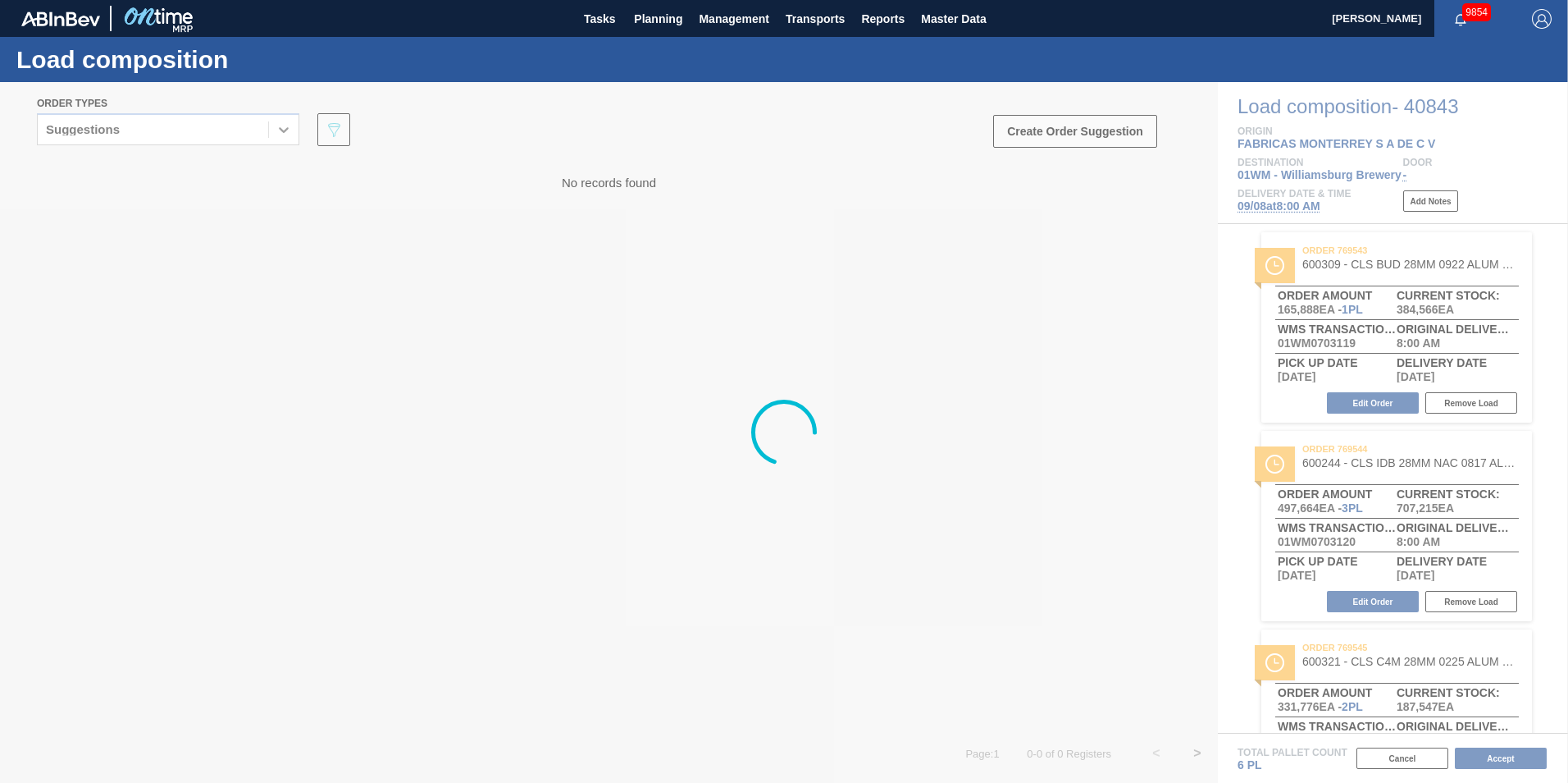
click at [166, 131] on div at bounding box center [784, 432] width 1568 height 700
click at [162, 137] on div at bounding box center [784, 432] width 1568 height 700
click at [214, 129] on div at bounding box center [784, 432] width 1568 height 700
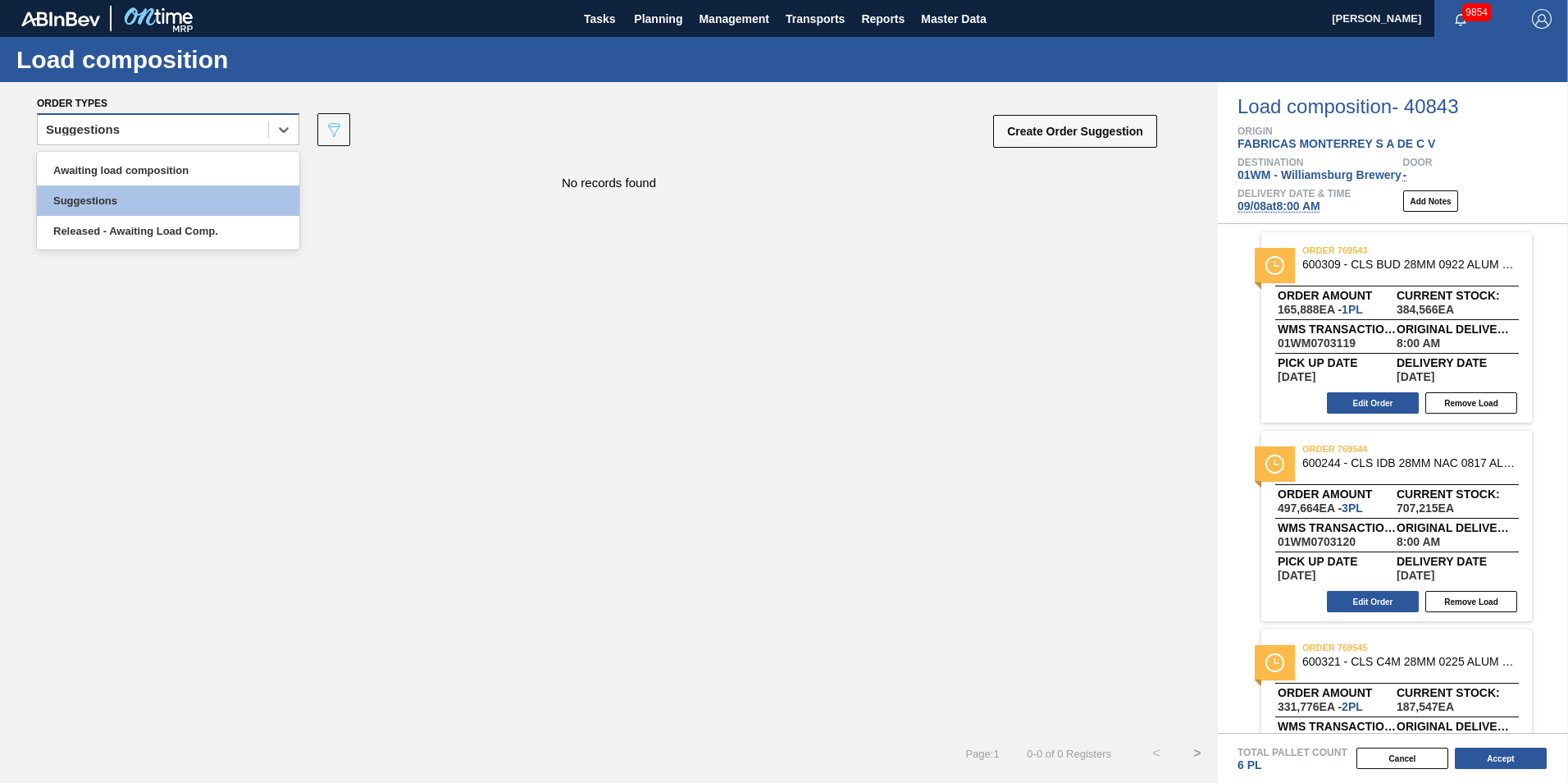
click at [259, 129] on div "Suggestions" at bounding box center [152, 130] width 230 height 24
click at [251, 168] on div "Awaiting load composition" at bounding box center [168, 170] width 262 height 30
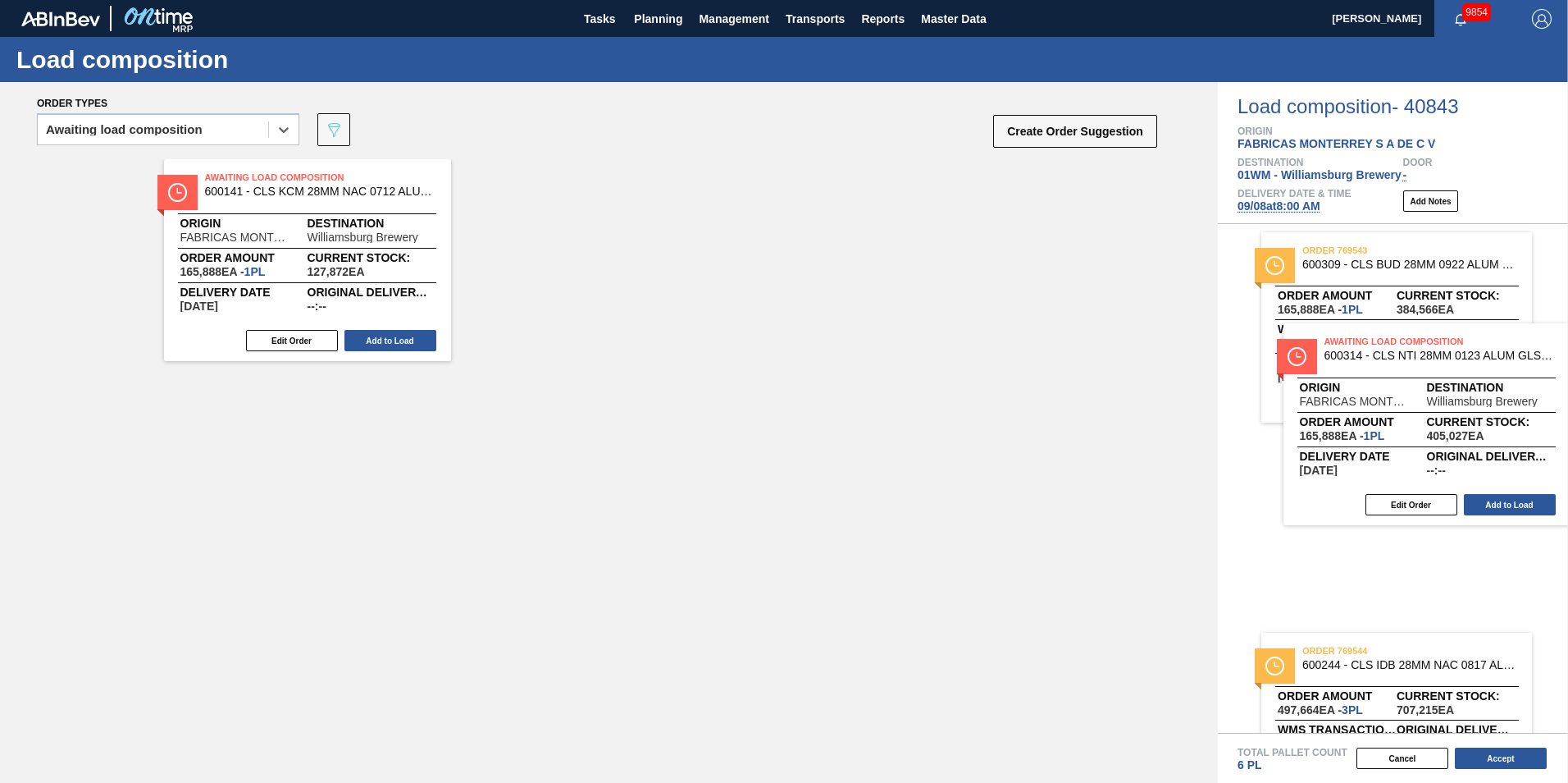
drag, startPoint x: 361, startPoint y: 269, endPoint x: 1437, endPoint y: 427, distance: 1087.5
click at [1174, 431] on div "Order types option Awaiting load composition, selected. Select is focused ,type…" at bounding box center [784, 432] width 1568 height 700
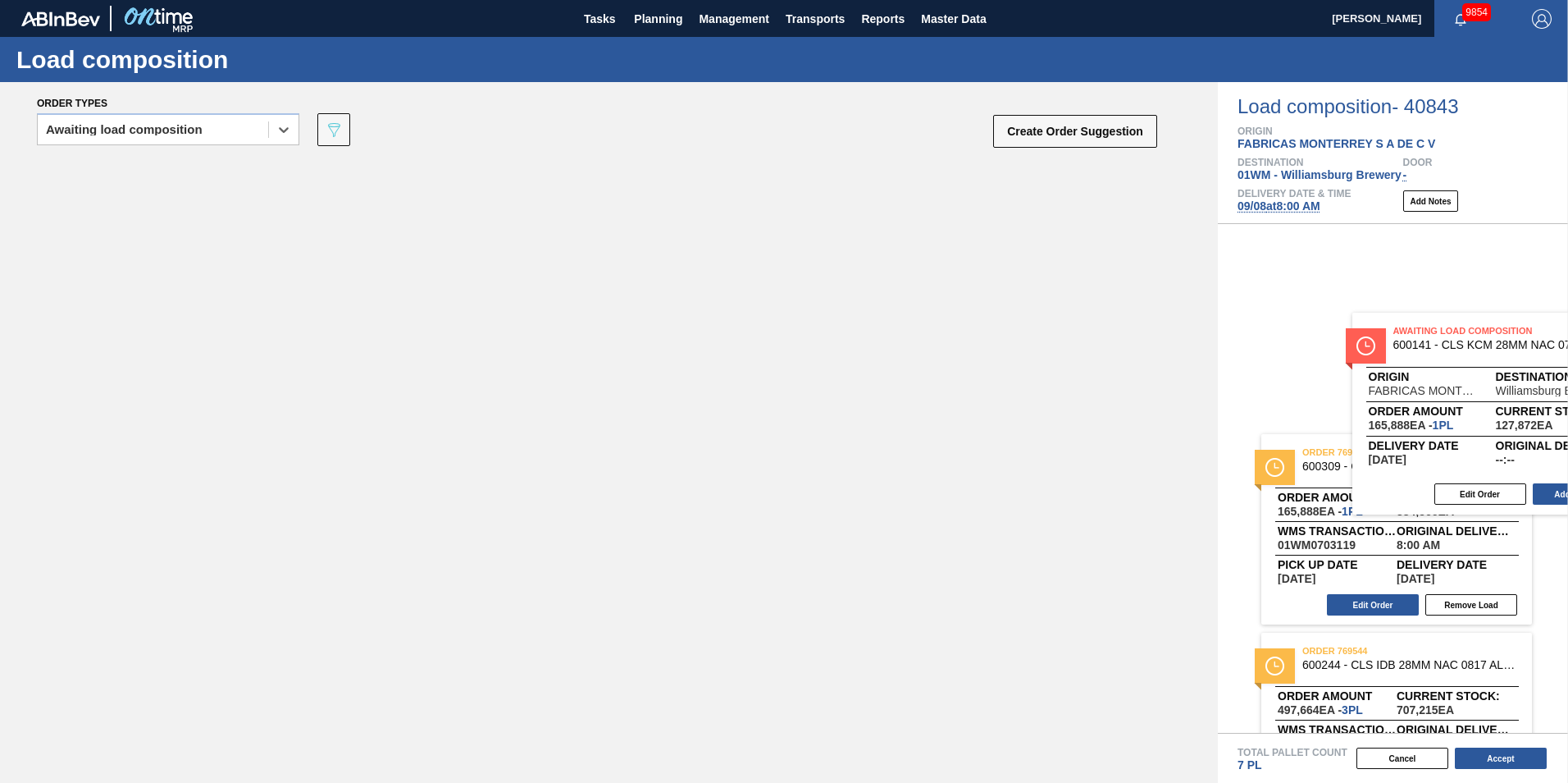
drag, startPoint x: 721, startPoint y: 303, endPoint x: 1513, endPoint y: 368, distance: 794.7
click at [1174, 359] on div "Order types option Awaiting load composition, selected. Select is focused ,type…" at bounding box center [784, 432] width 1568 height 700
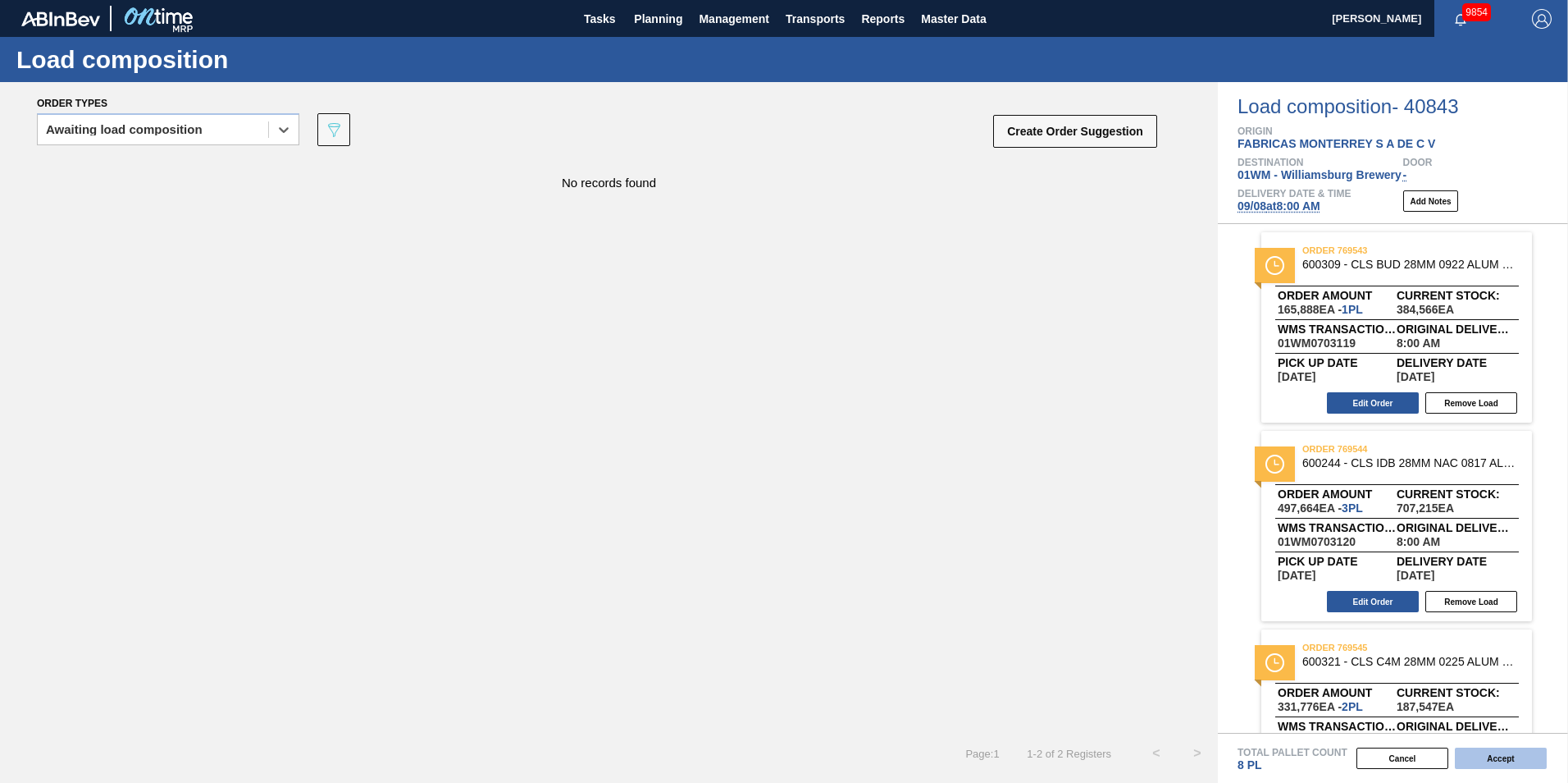
click at [1174, 634] on button "Accept" at bounding box center [1501, 757] width 92 height 21
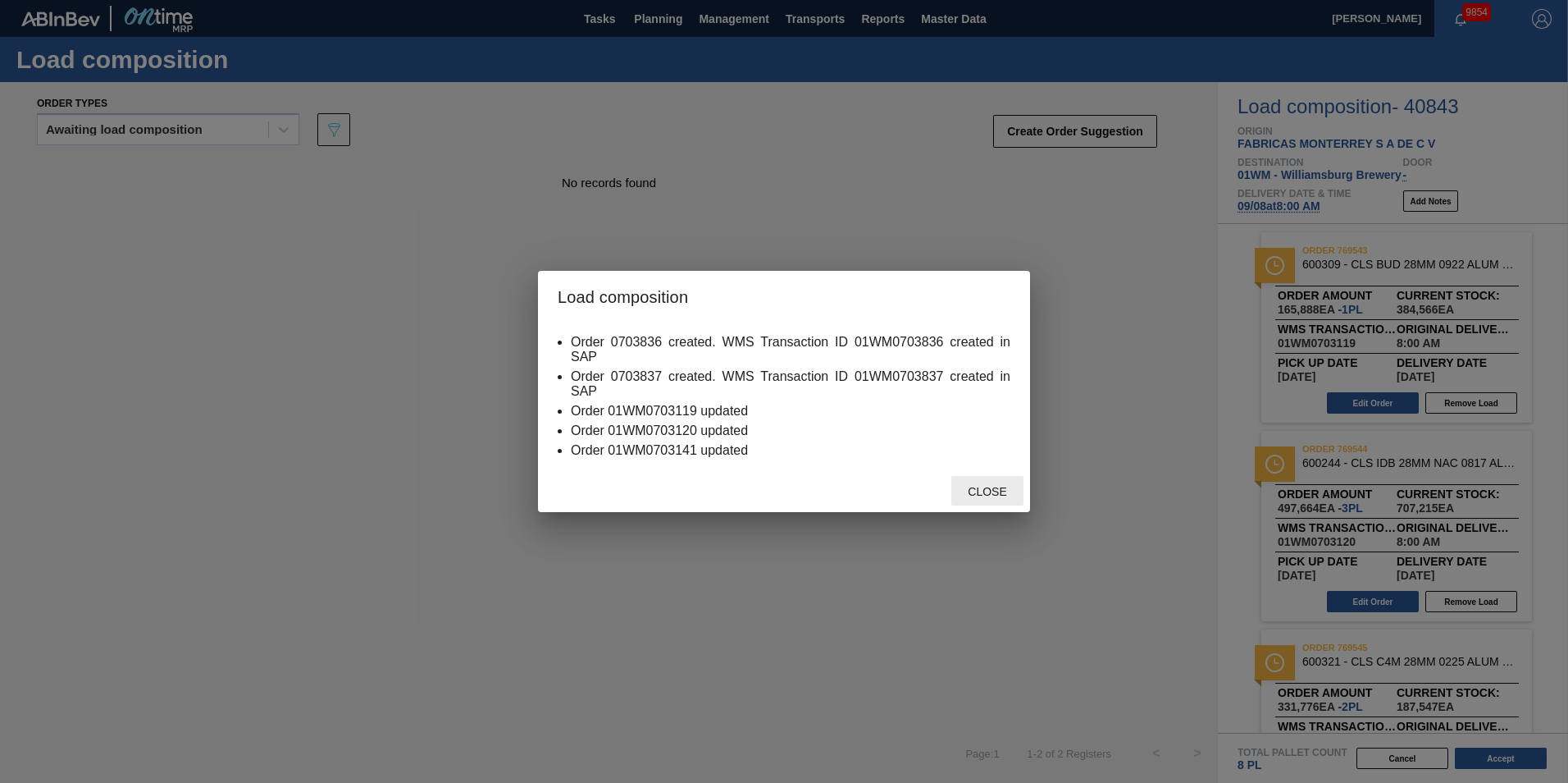
click at [1004, 480] on div "Close" at bounding box center [987, 491] width 72 height 30
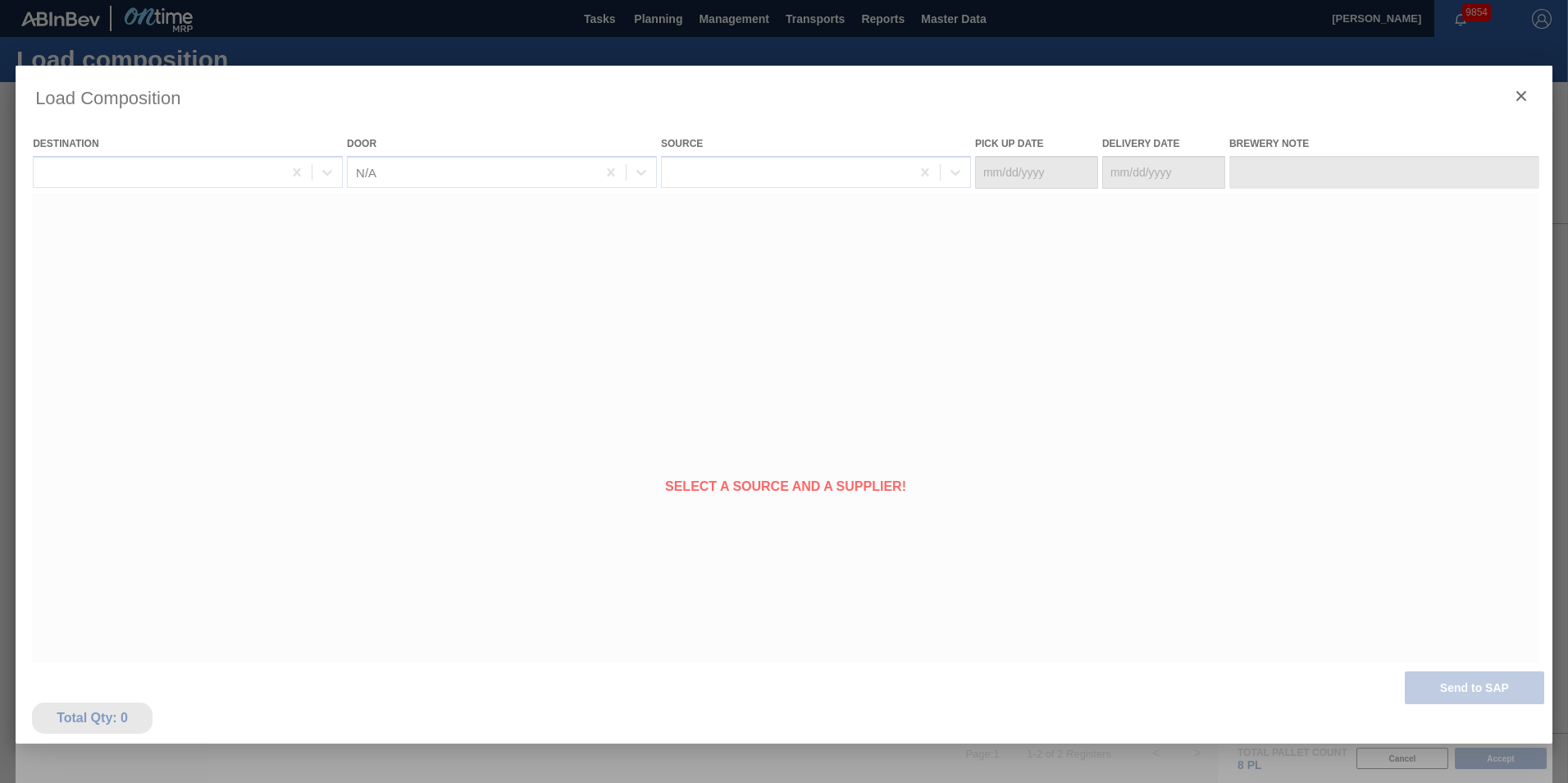
type Date "[DATE]"
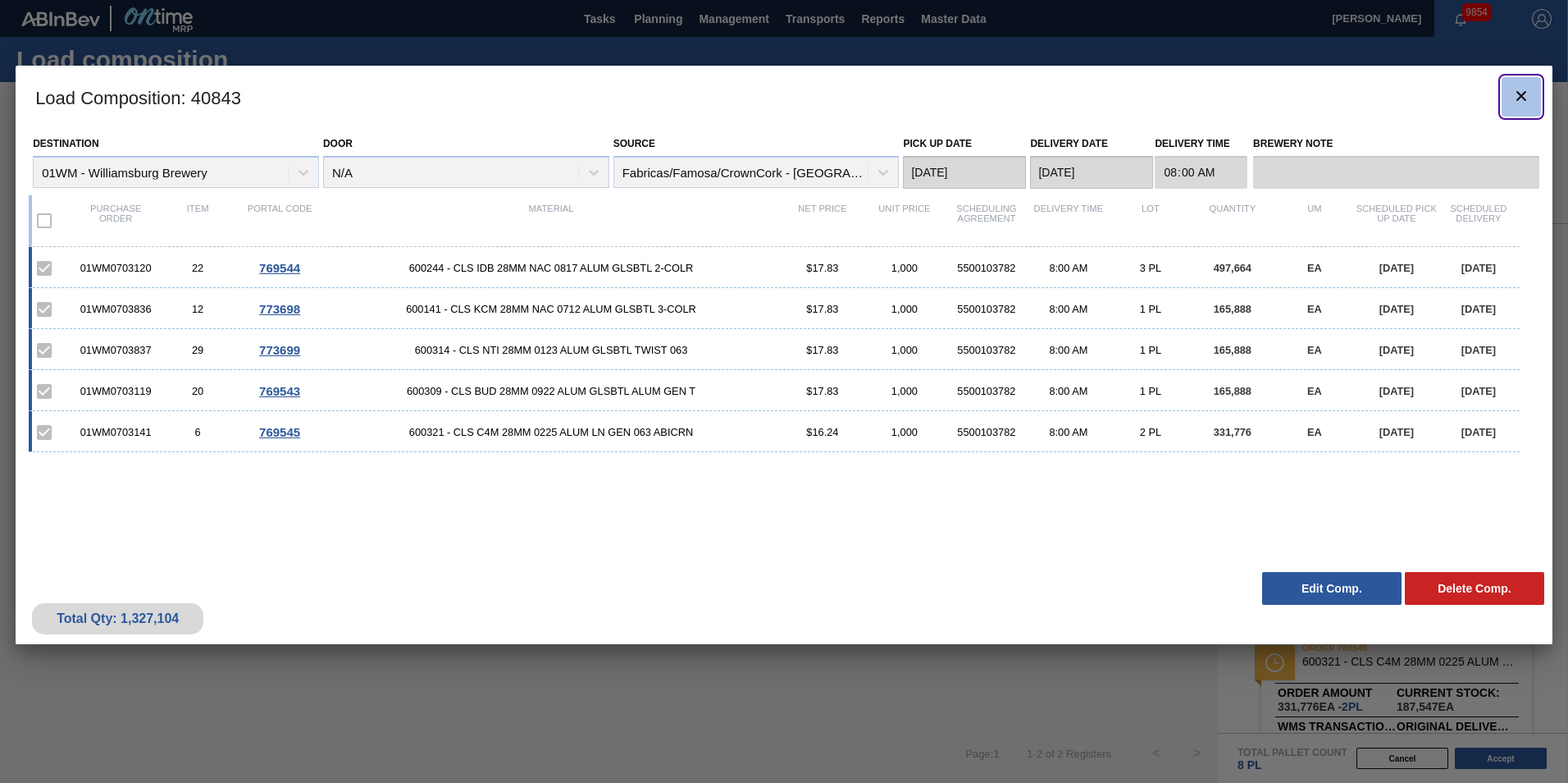
click at [1174, 94] on icon "botão de ícone" at bounding box center [1521, 95] width 10 height 10
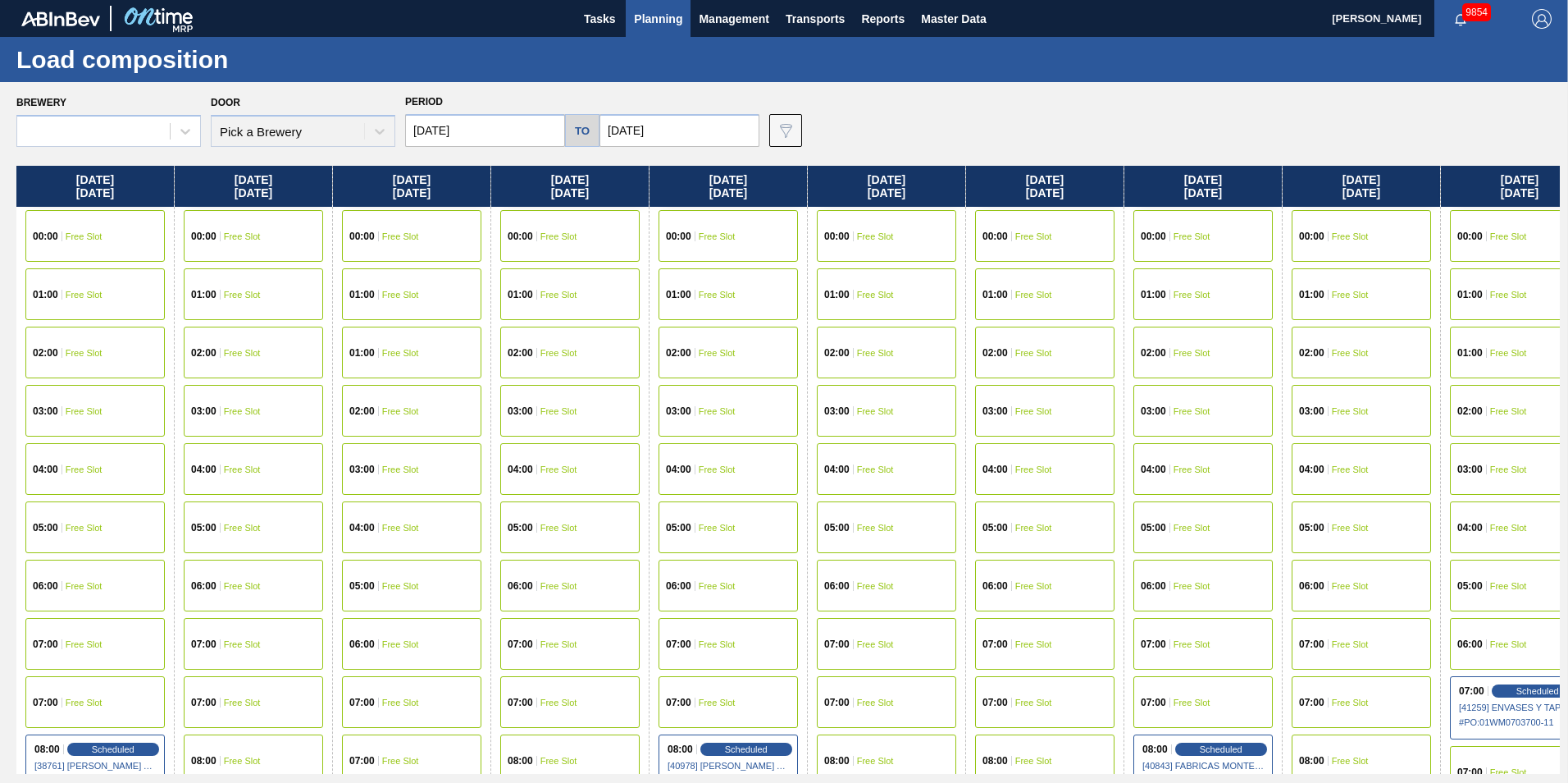
type input "[DATE]"
click at [672, 23] on span "Planning" at bounding box center [658, 18] width 49 height 19
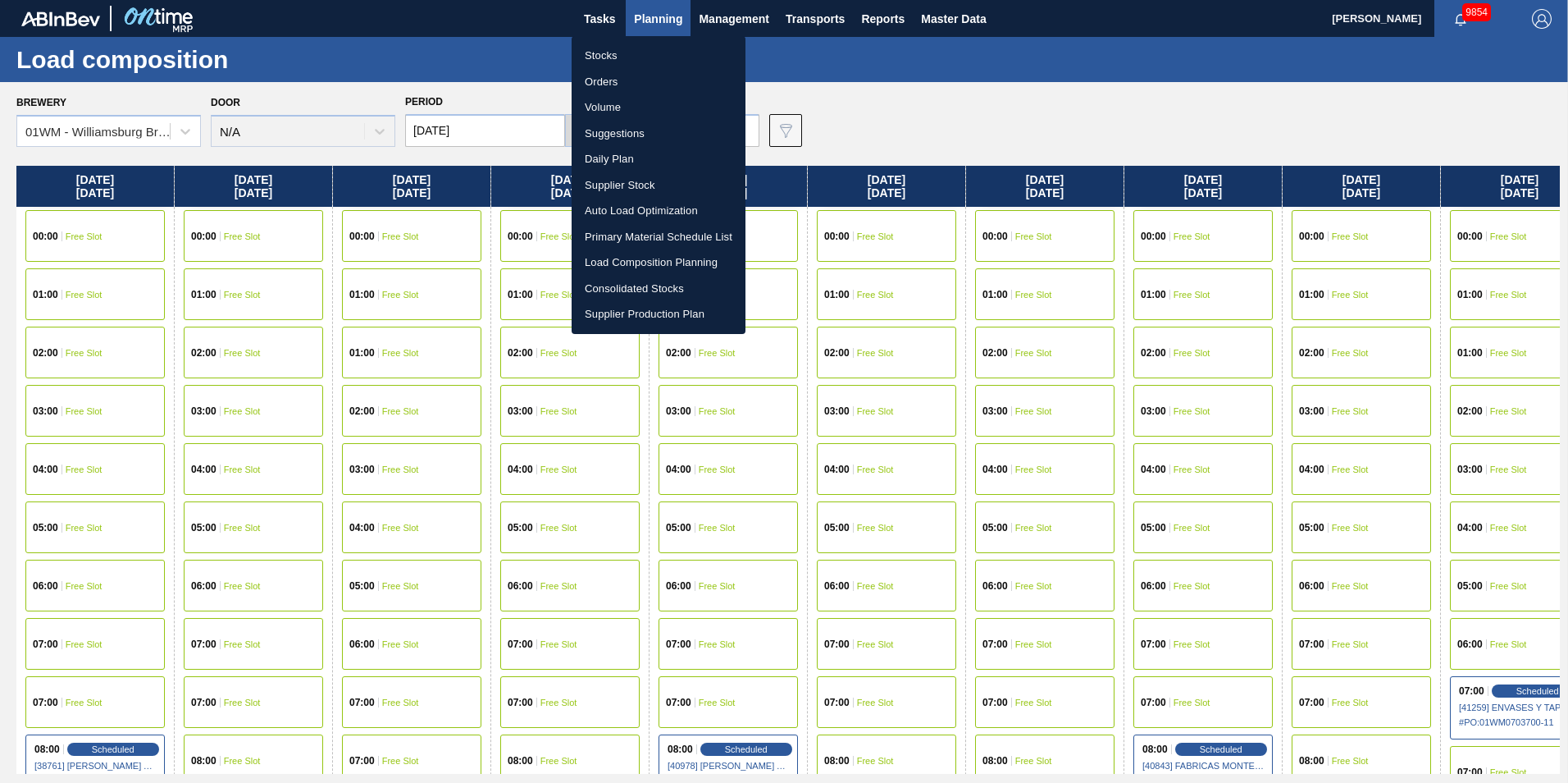
drag, startPoint x: 667, startPoint y: 255, endPoint x: 836, endPoint y: 343, distance: 190.5
click at [667, 255] on li "Load Composition Planning" at bounding box center [659, 262] width 174 height 27
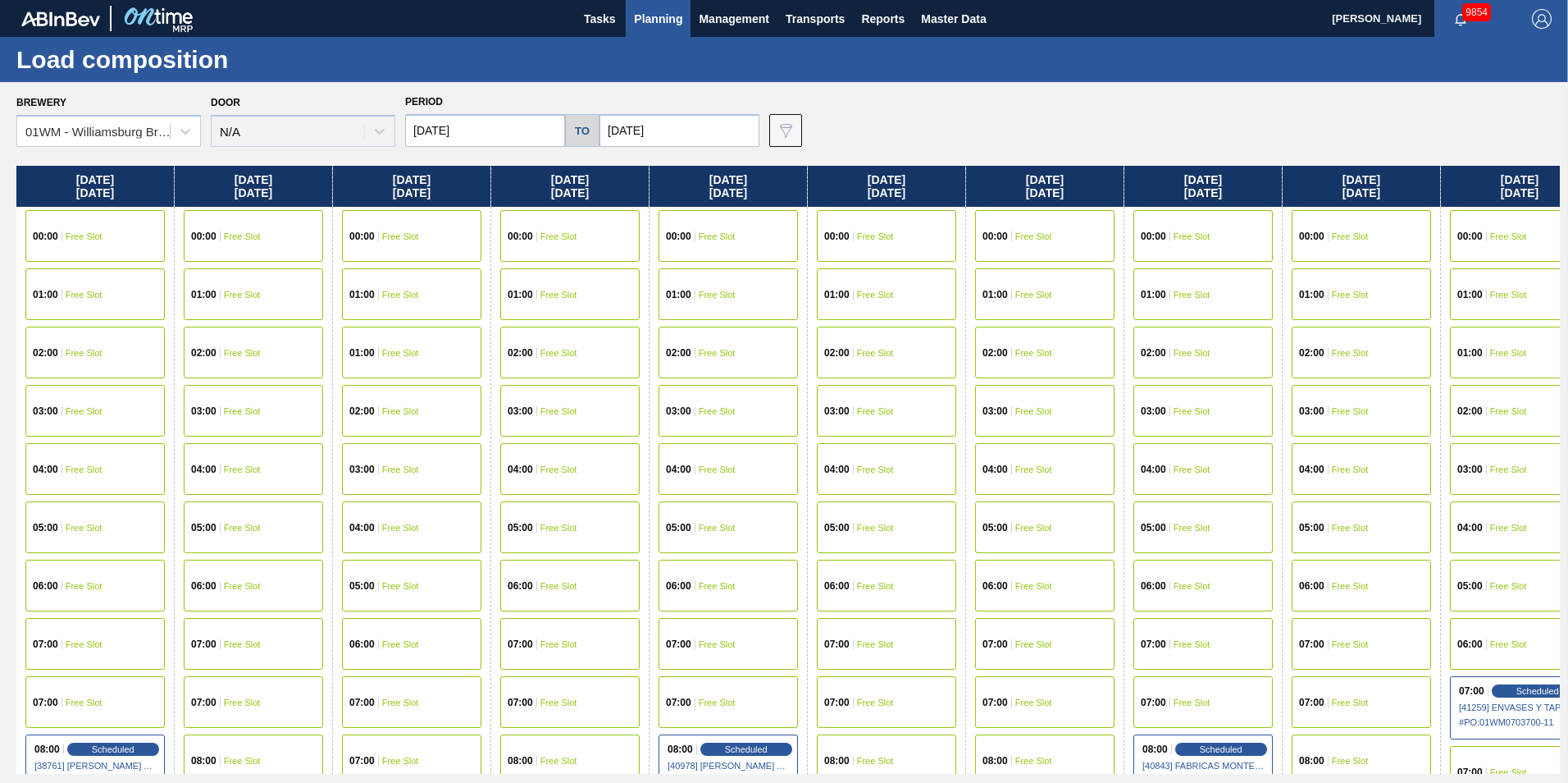
click at [680, 18] on span "Planning" at bounding box center [658, 18] width 49 height 19
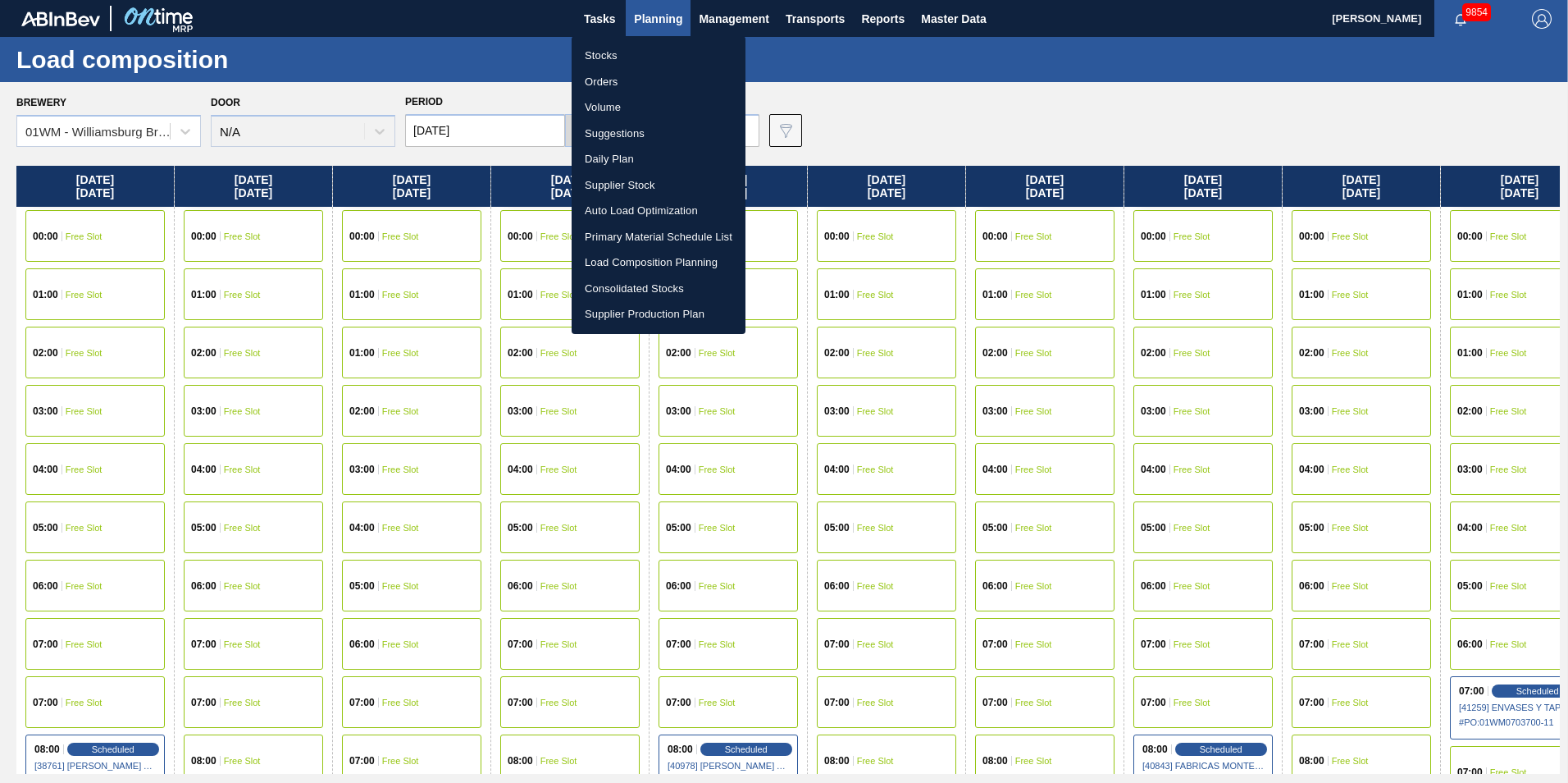
click at [690, 130] on li "Suggestions" at bounding box center [659, 134] width 174 height 27
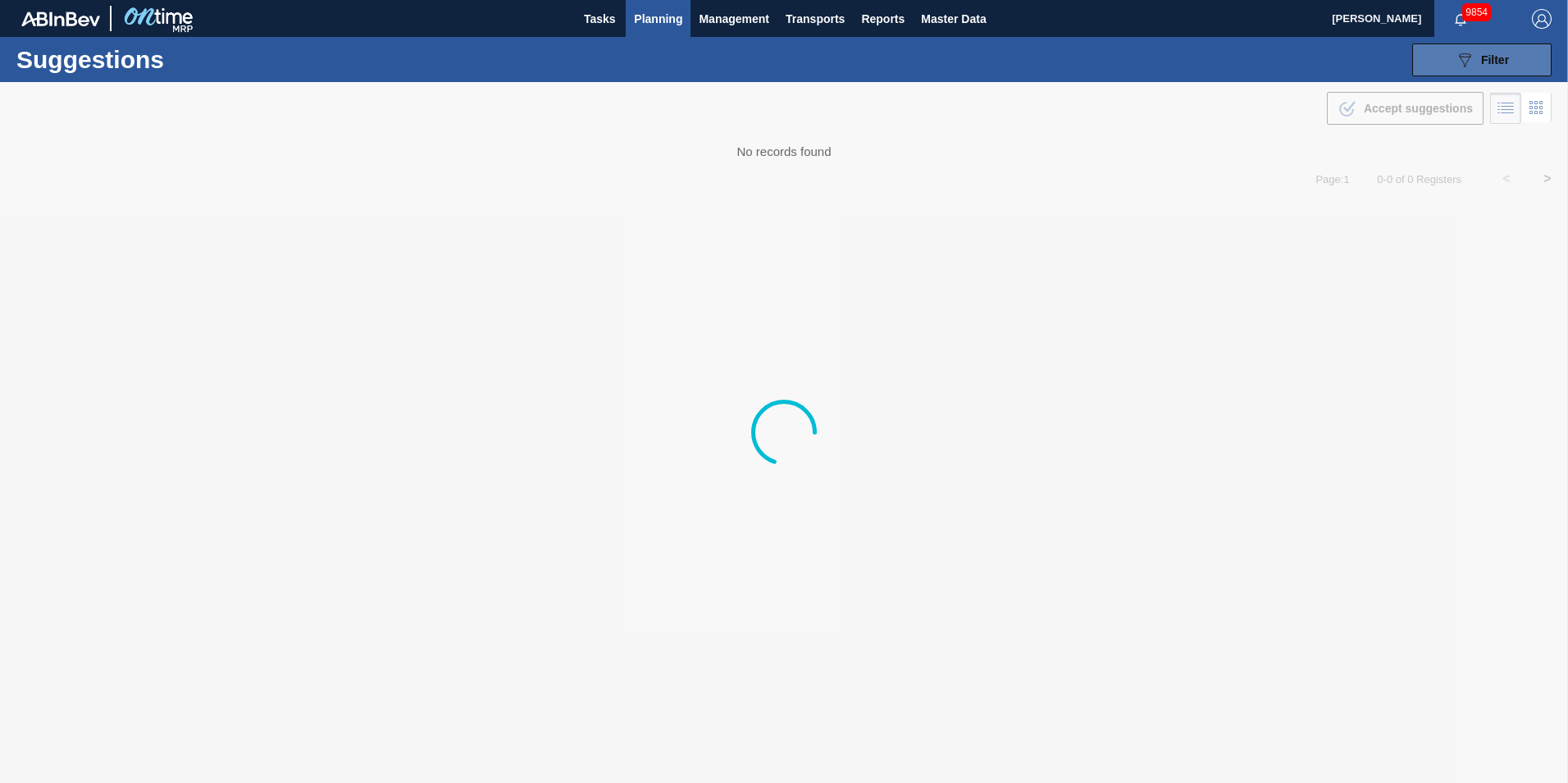
click at [1174, 59] on span "Filter" at bounding box center [1495, 60] width 27 height 13
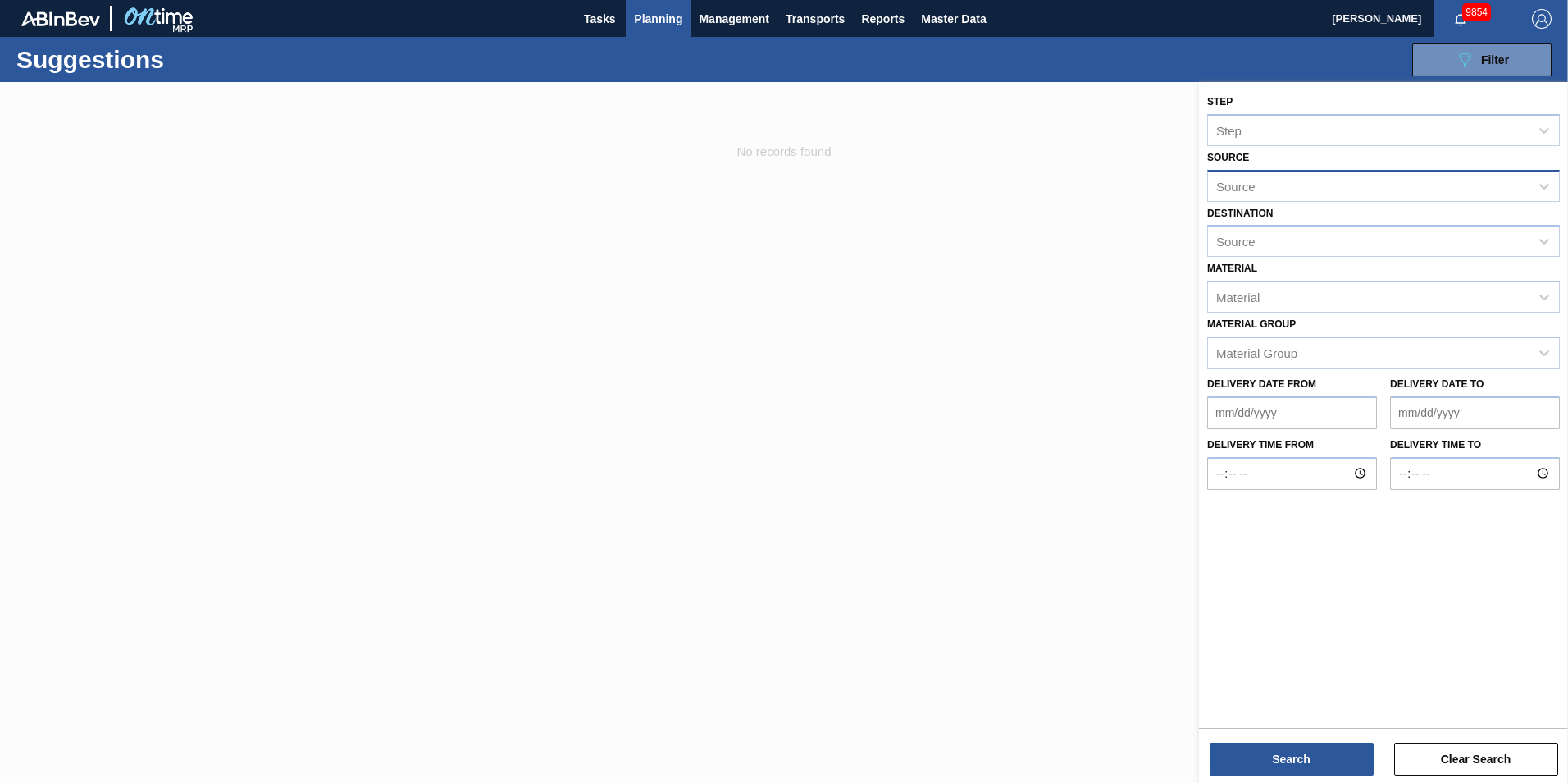
type to "[DATE]"
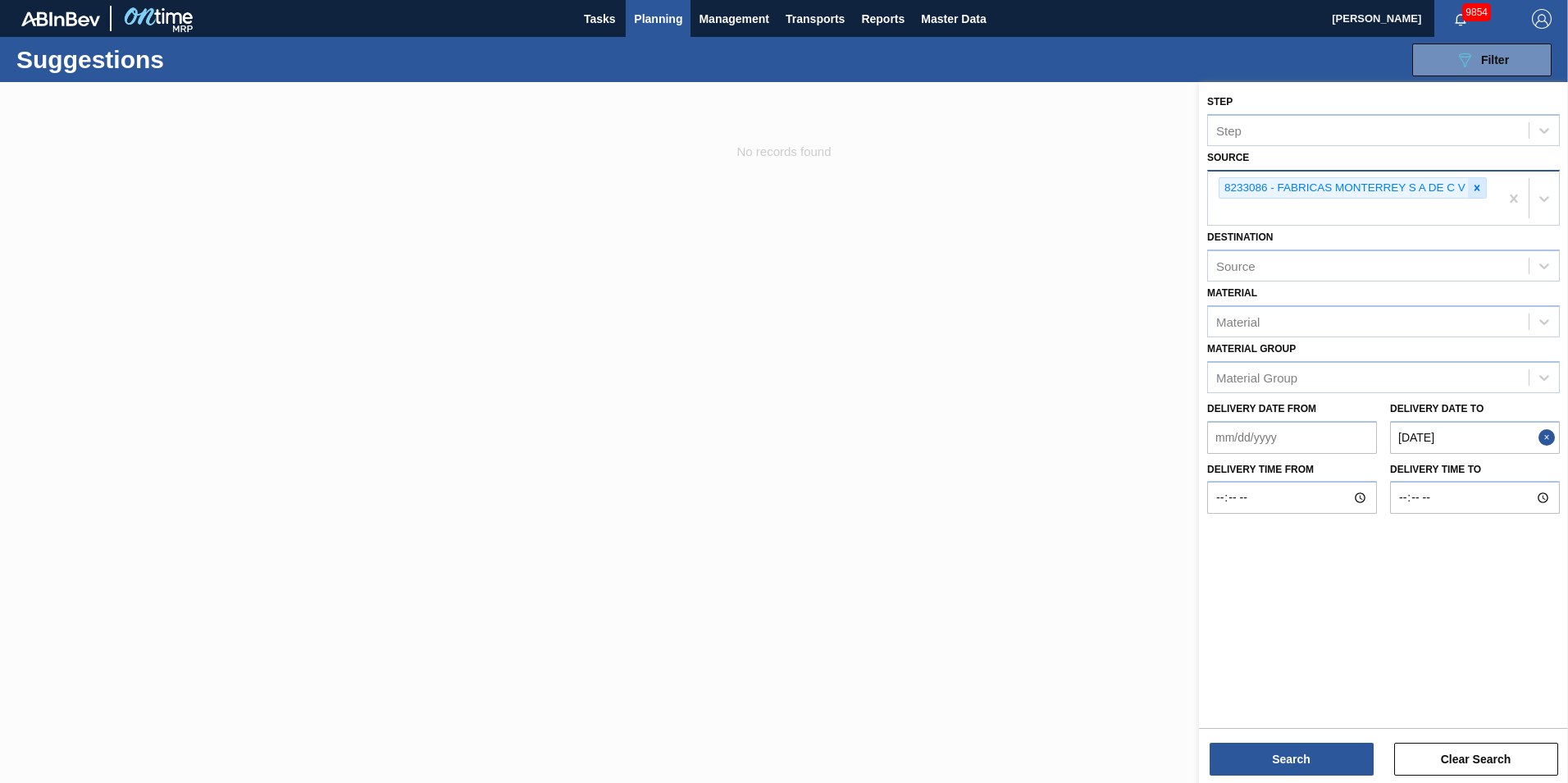
click at [1174, 189] on icon at bounding box center [1477, 188] width 12 height 12
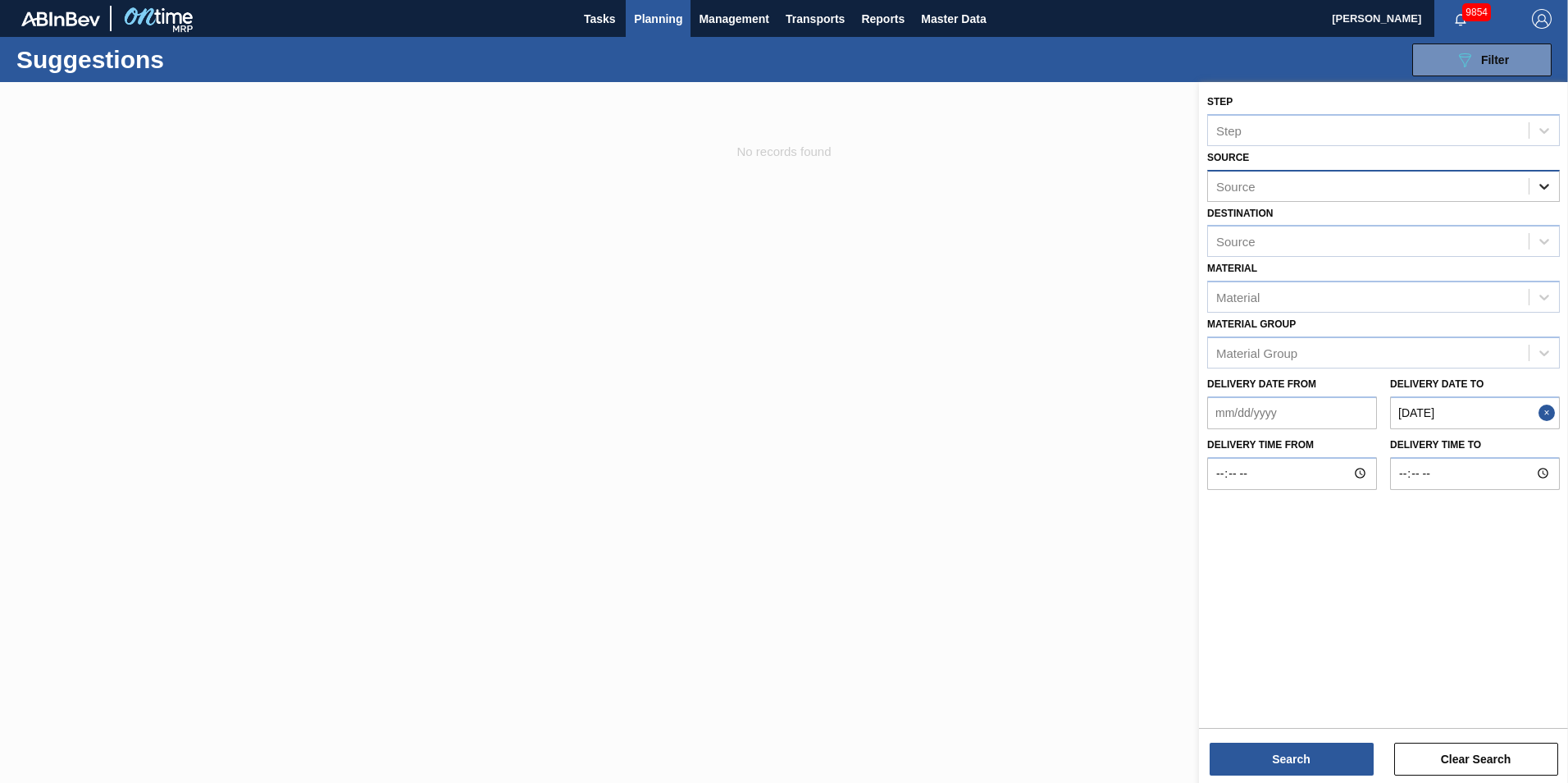
click at [1174, 189] on icon at bounding box center [1544, 186] width 10 height 6
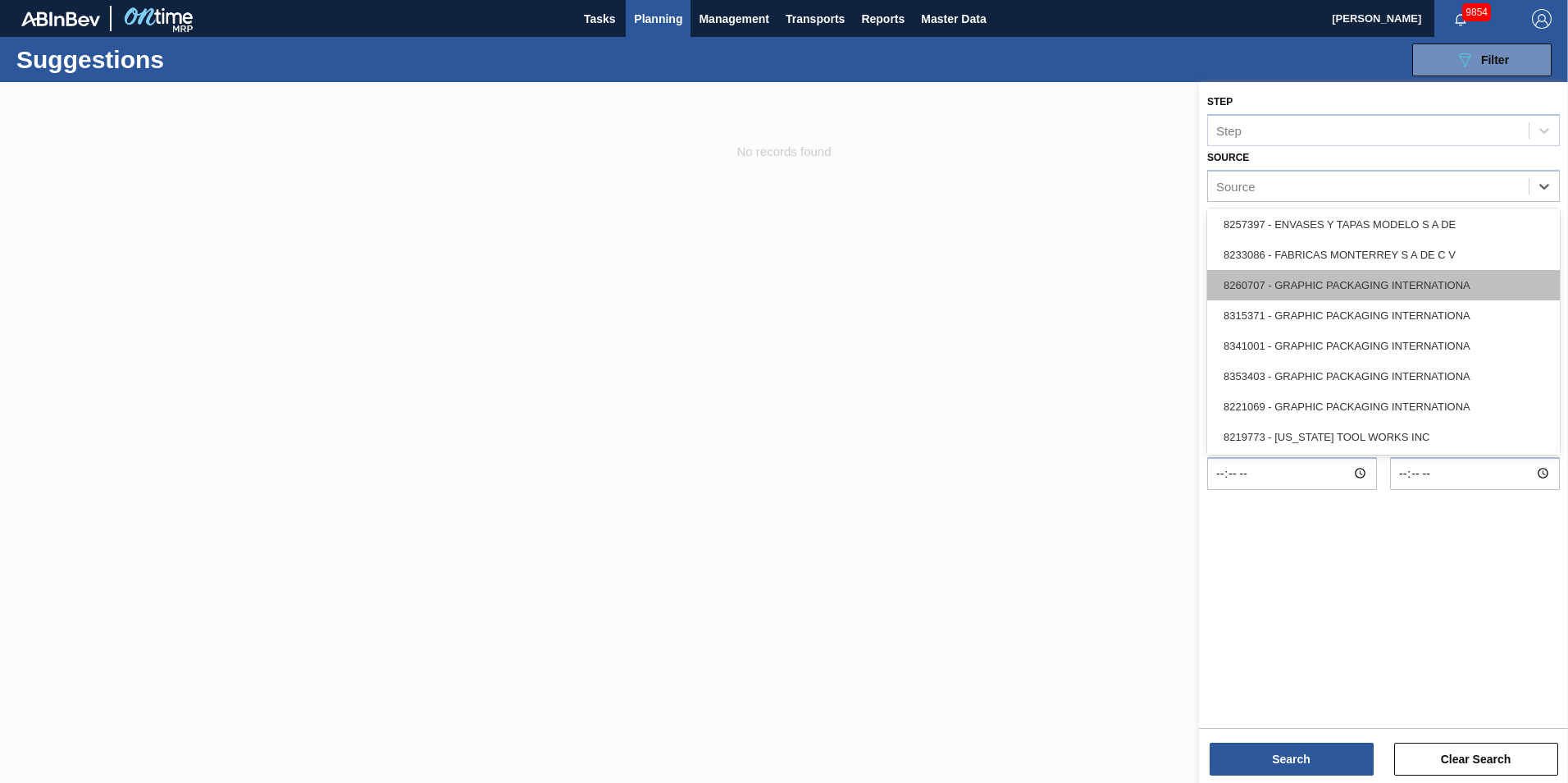
scroll to position [246, 0]
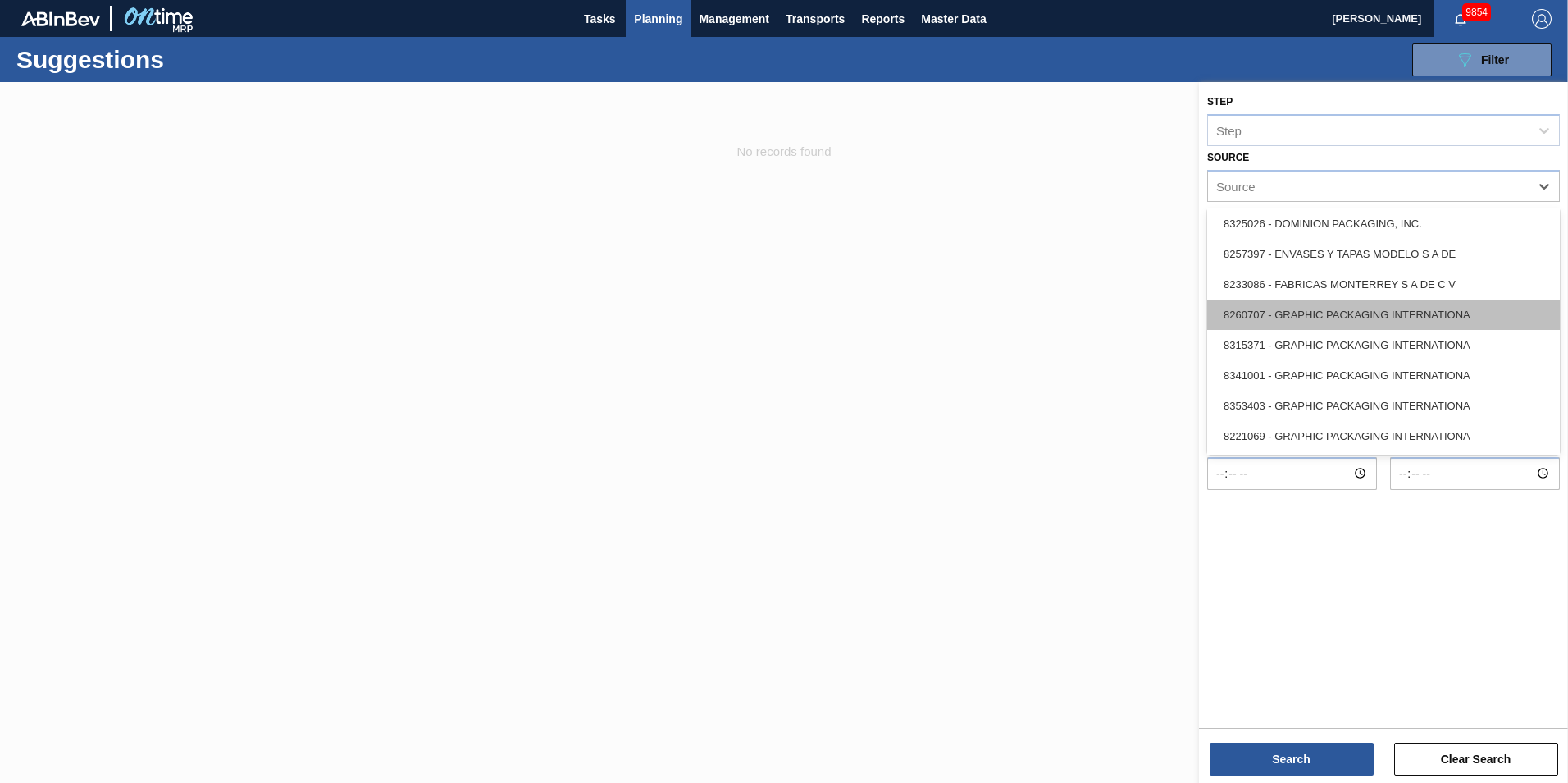
click at [1174, 320] on div "8260707 - GRAPHIC PACKAGING INTERNATIONA" at bounding box center [1383, 314] width 353 height 30
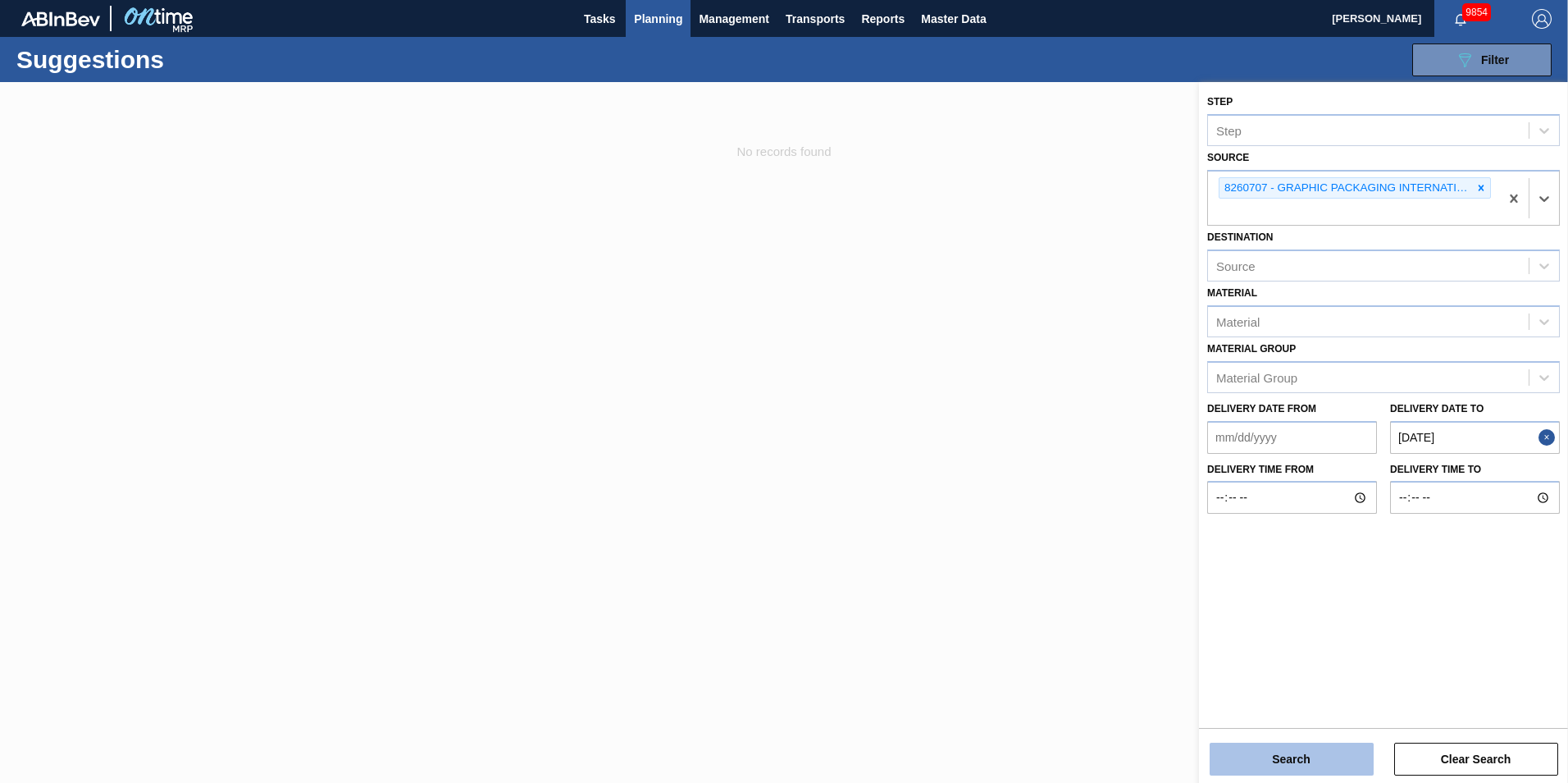
click at [1174, 634] on button "Search" at bounding box center [1291, 759] width 164 height 33
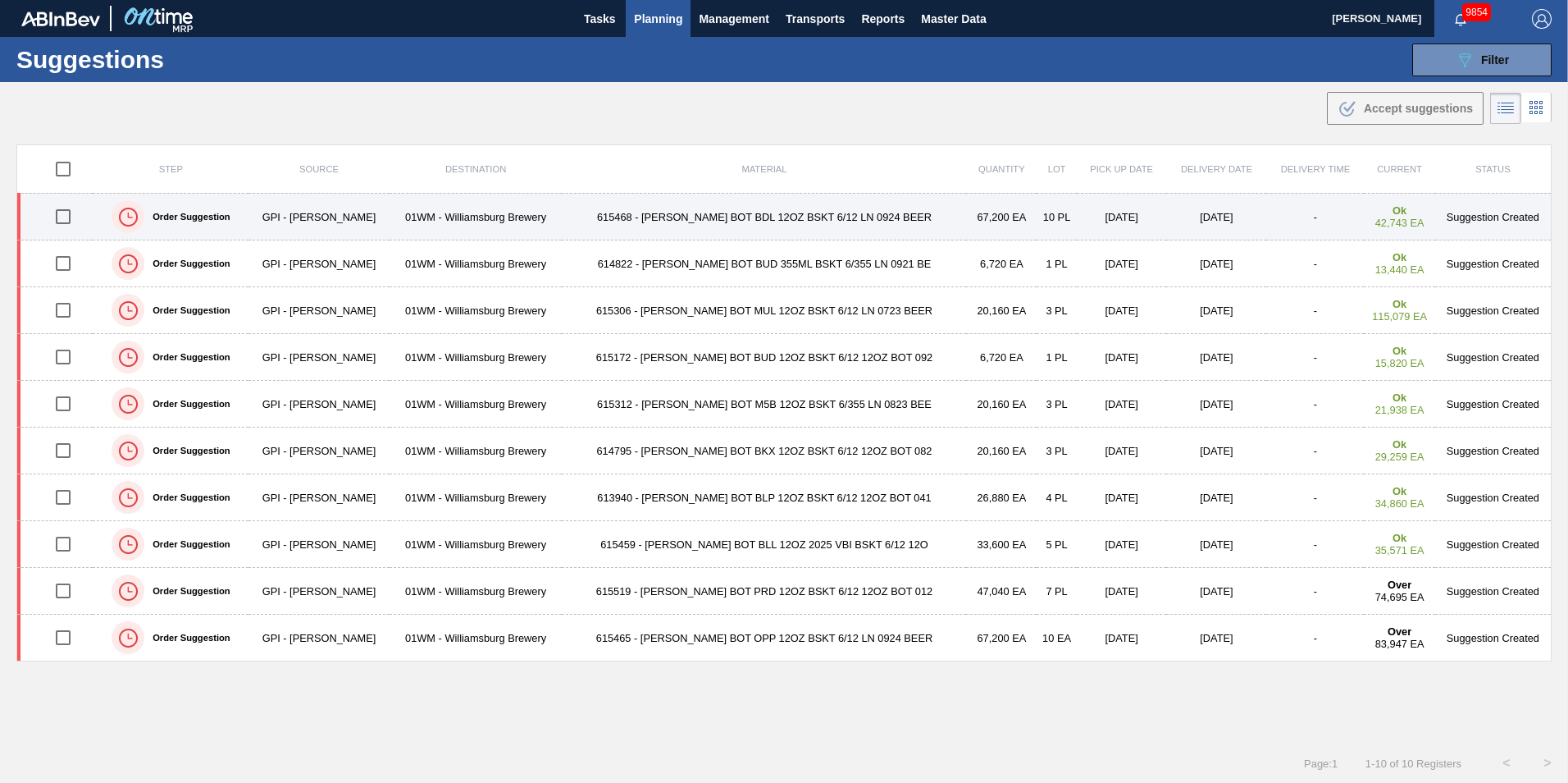
click at [68, 217] on input "checkbox" at bounding box center [63, 216] width 35 height 35
checkbox input "true"
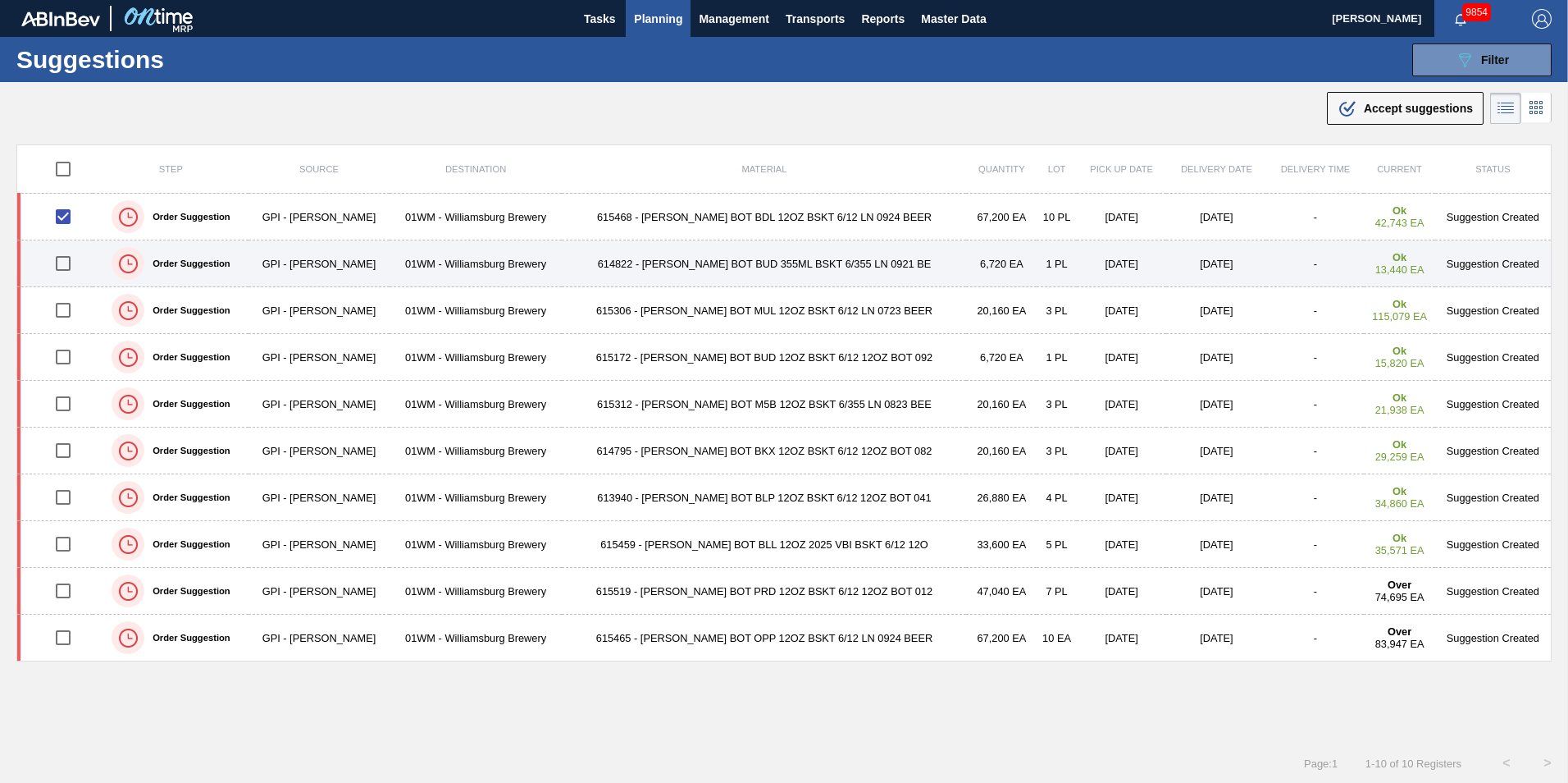
click at [70, 268] on input "checkbox" at bounding box center [63, 263] width 35 height 35
checkbox input "true"
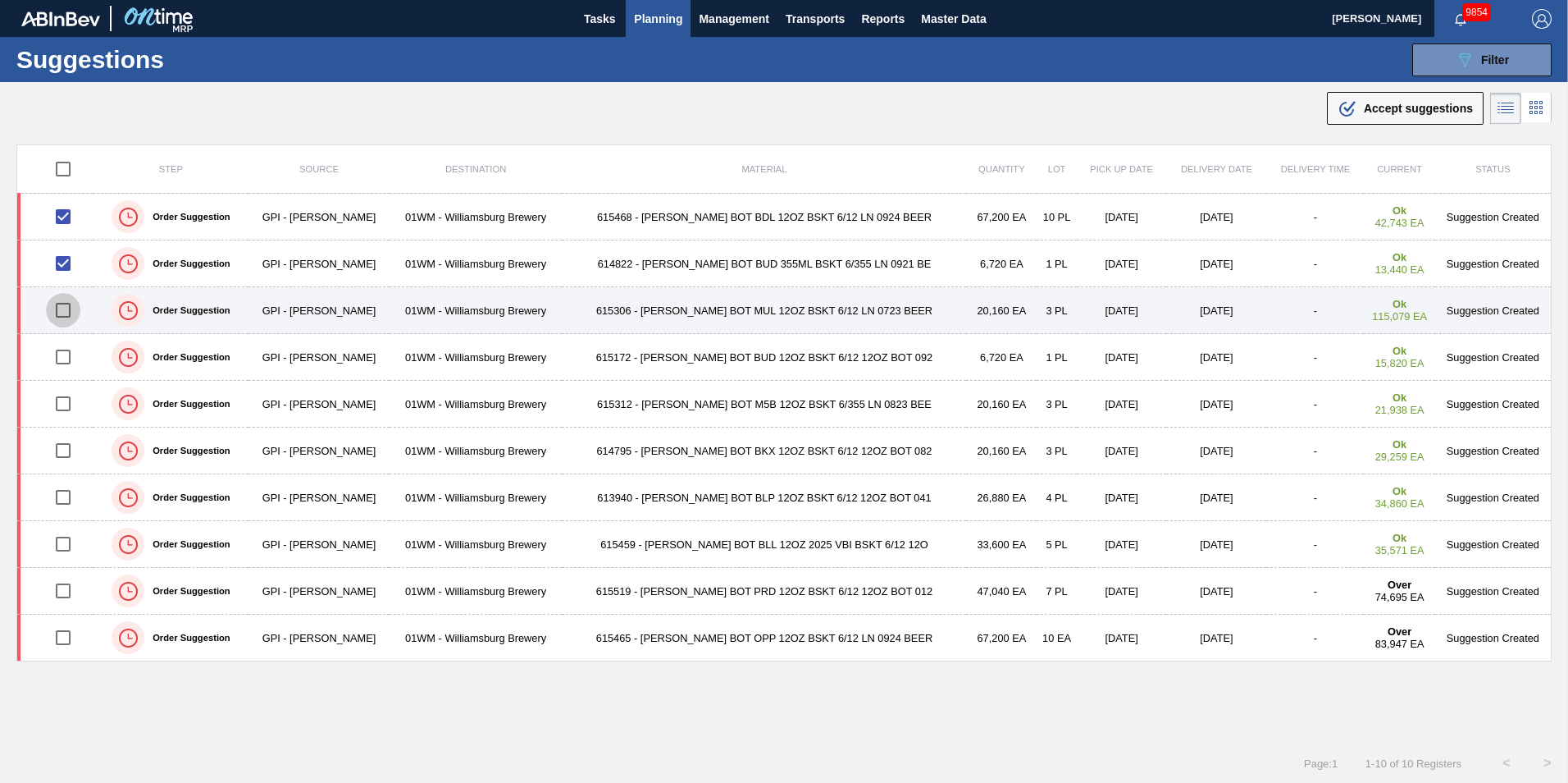
click at [66, 311] on input "checkbox" at bounding box center [63, 310] width 35 height 35
checkbox input "true"
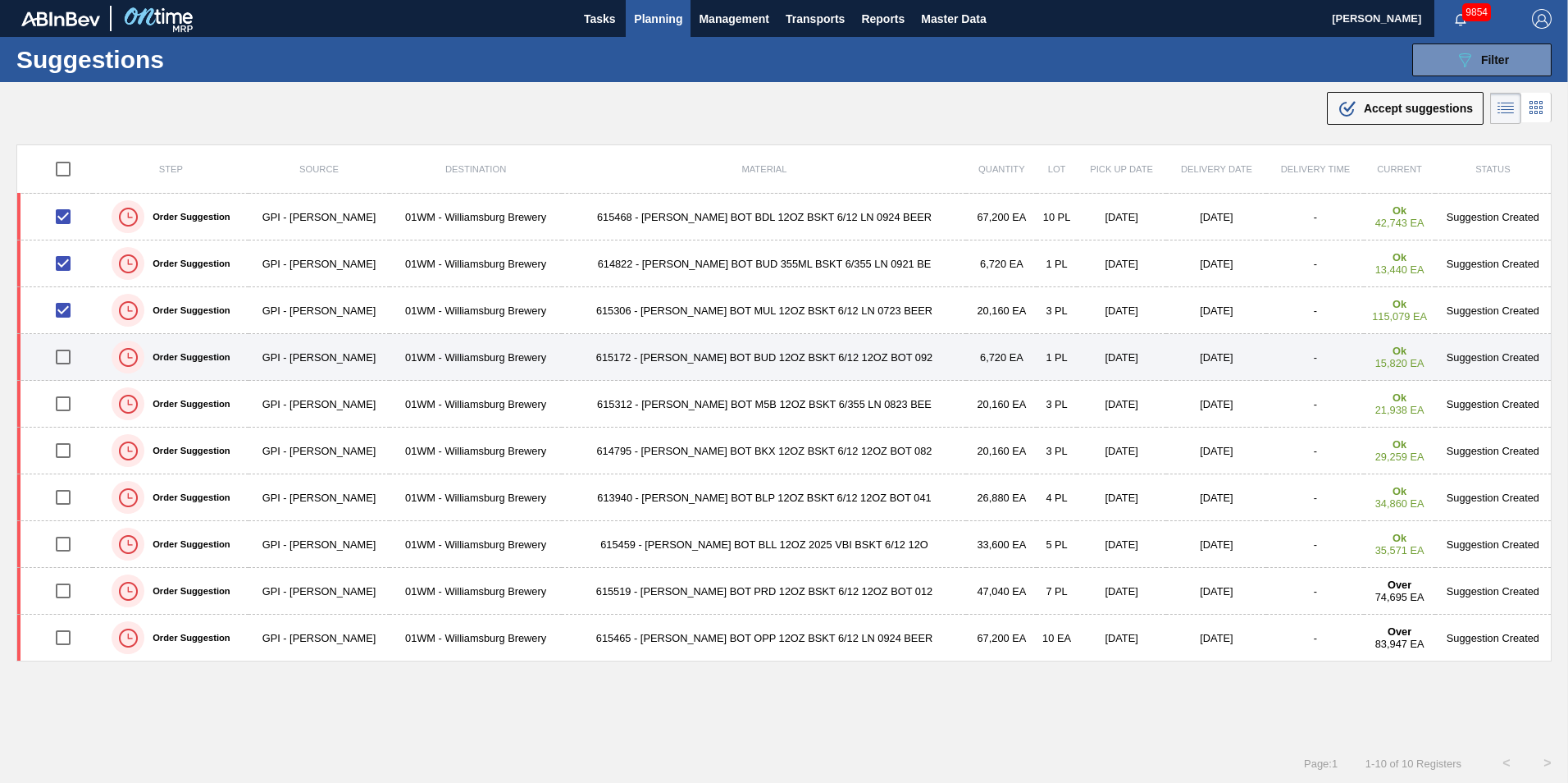
click at [66, 358] on input "checkbox" at bounding box center [63, 358] width 35 height 35
checkbox input "true"
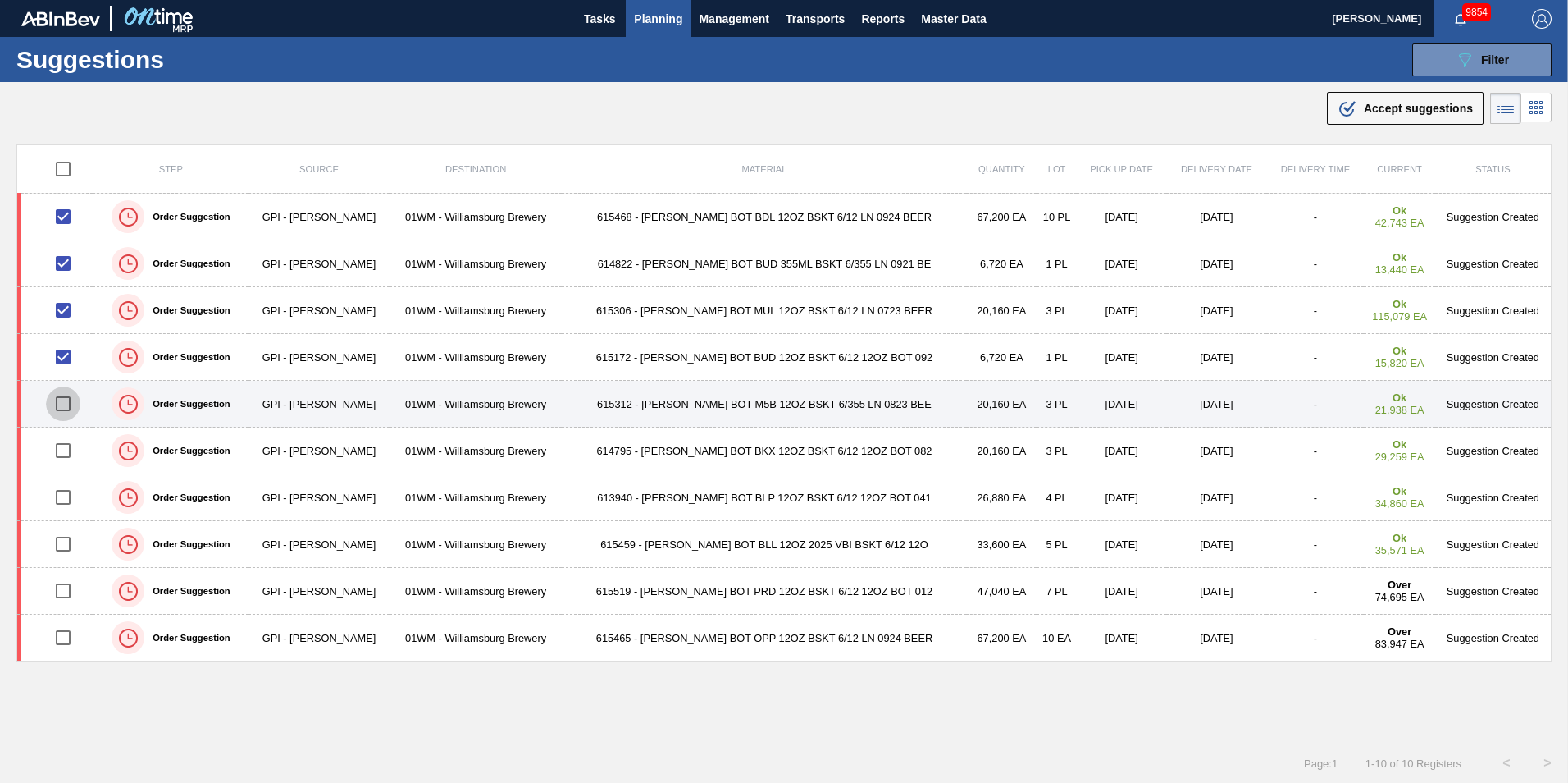
click at [65, 393] on input "checkbox" at bounding box center [63, 404] width 35 height 35
checkbox input "true"
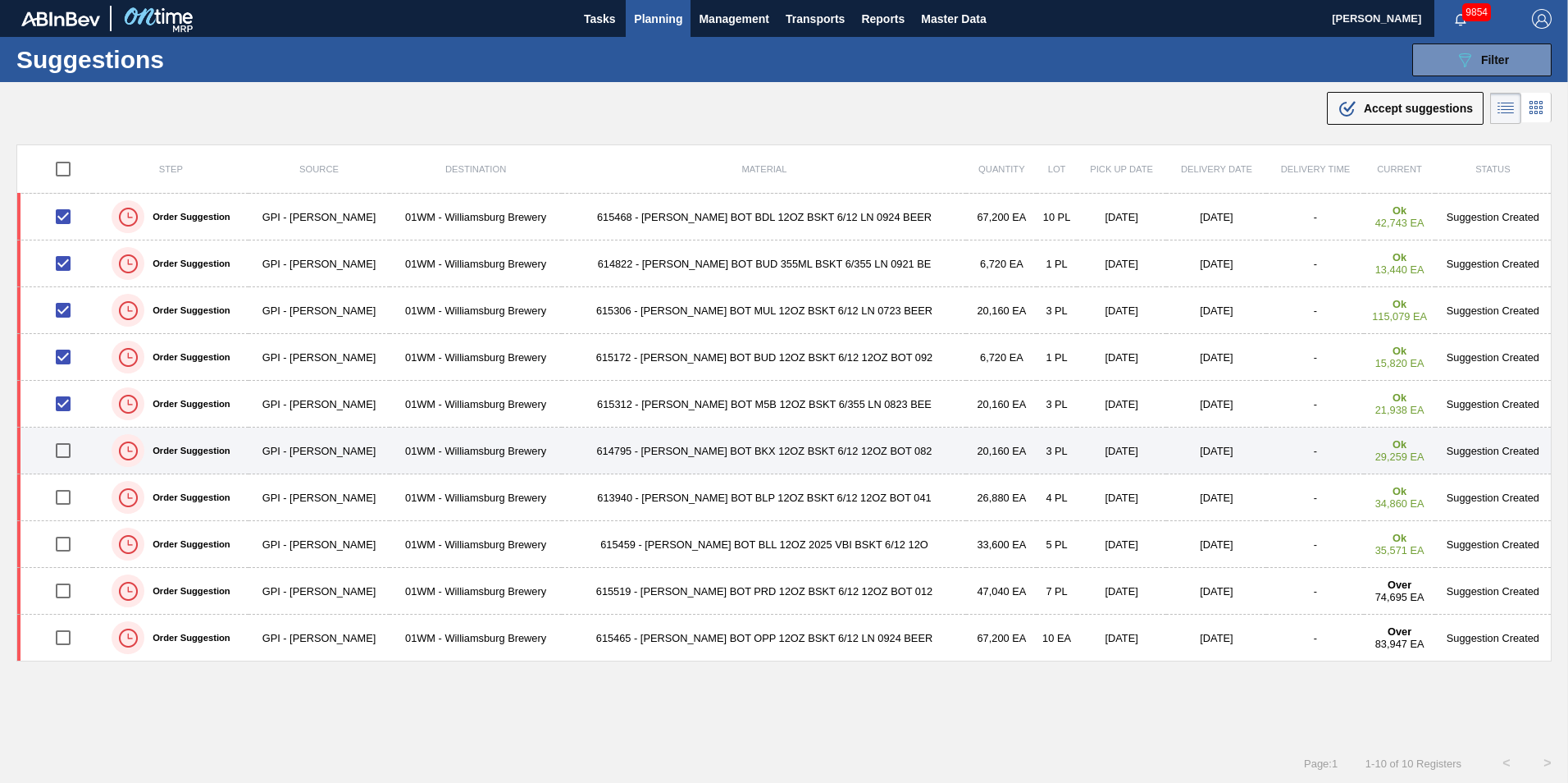
click at [62, 439] on input "checkbox" at bounding box center [63, 451] width 35 height 35
checkbox input "true"
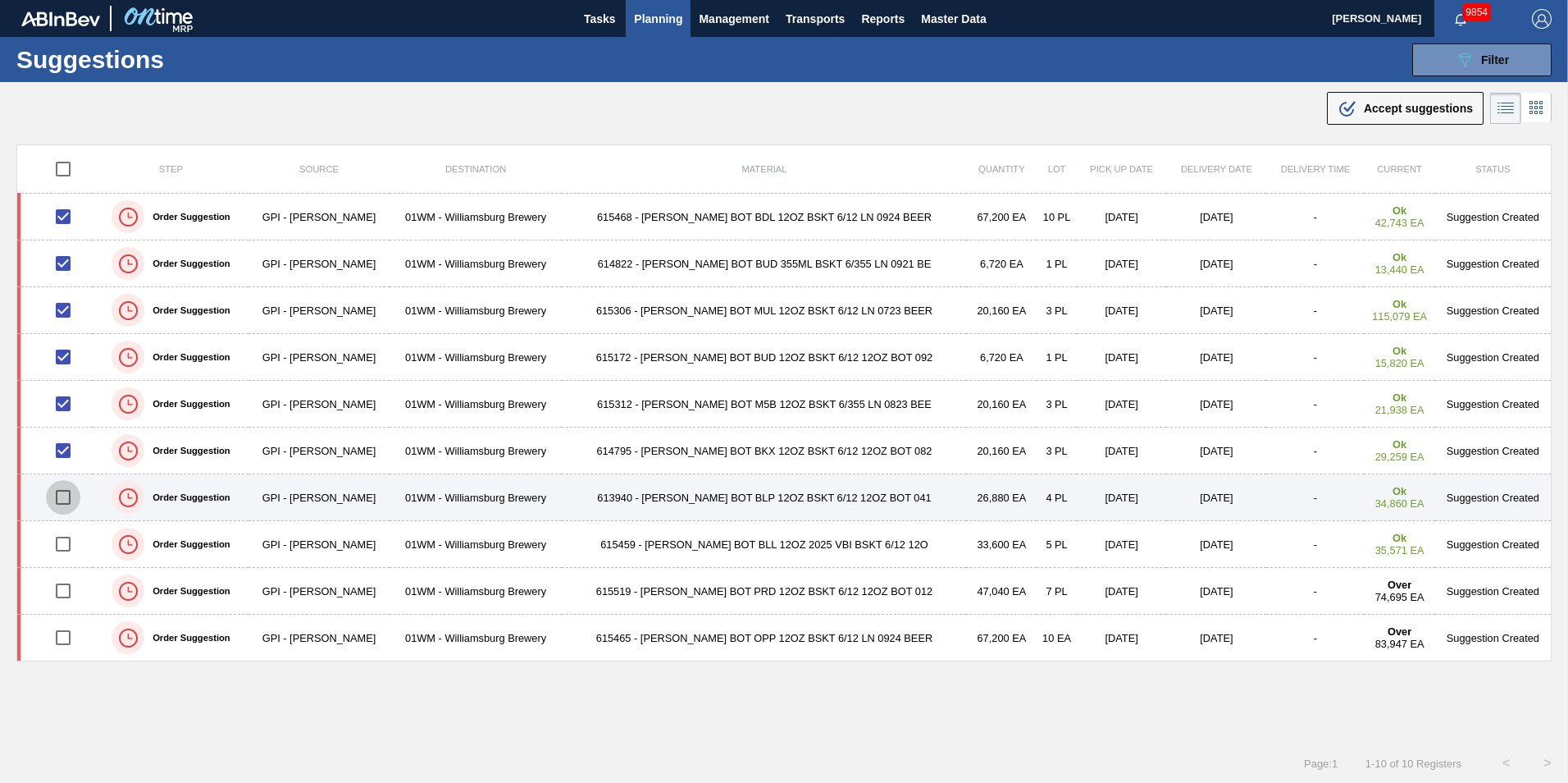
click at [69, 499] on input "checkbox" at bounding box center [63, 498] width 35 height 35
checkbox input "true"
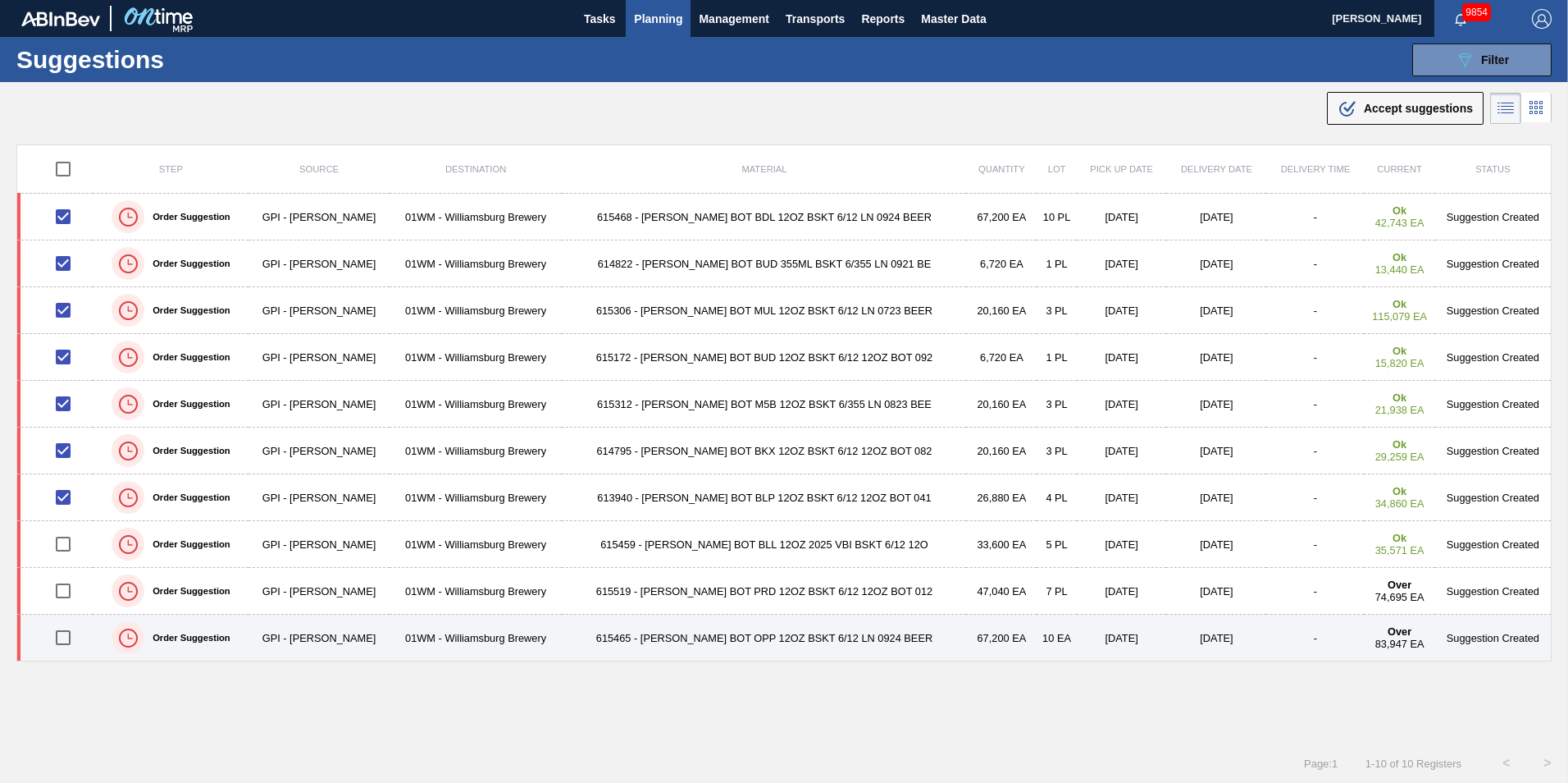
click at [59, 634] on input "checkbox" at bounding box center [63, 638] width 35 height 35
click at [66, 634] on input "checkbox" at bounding box center [63, 638] width 35 height 35
checkbox input "false"
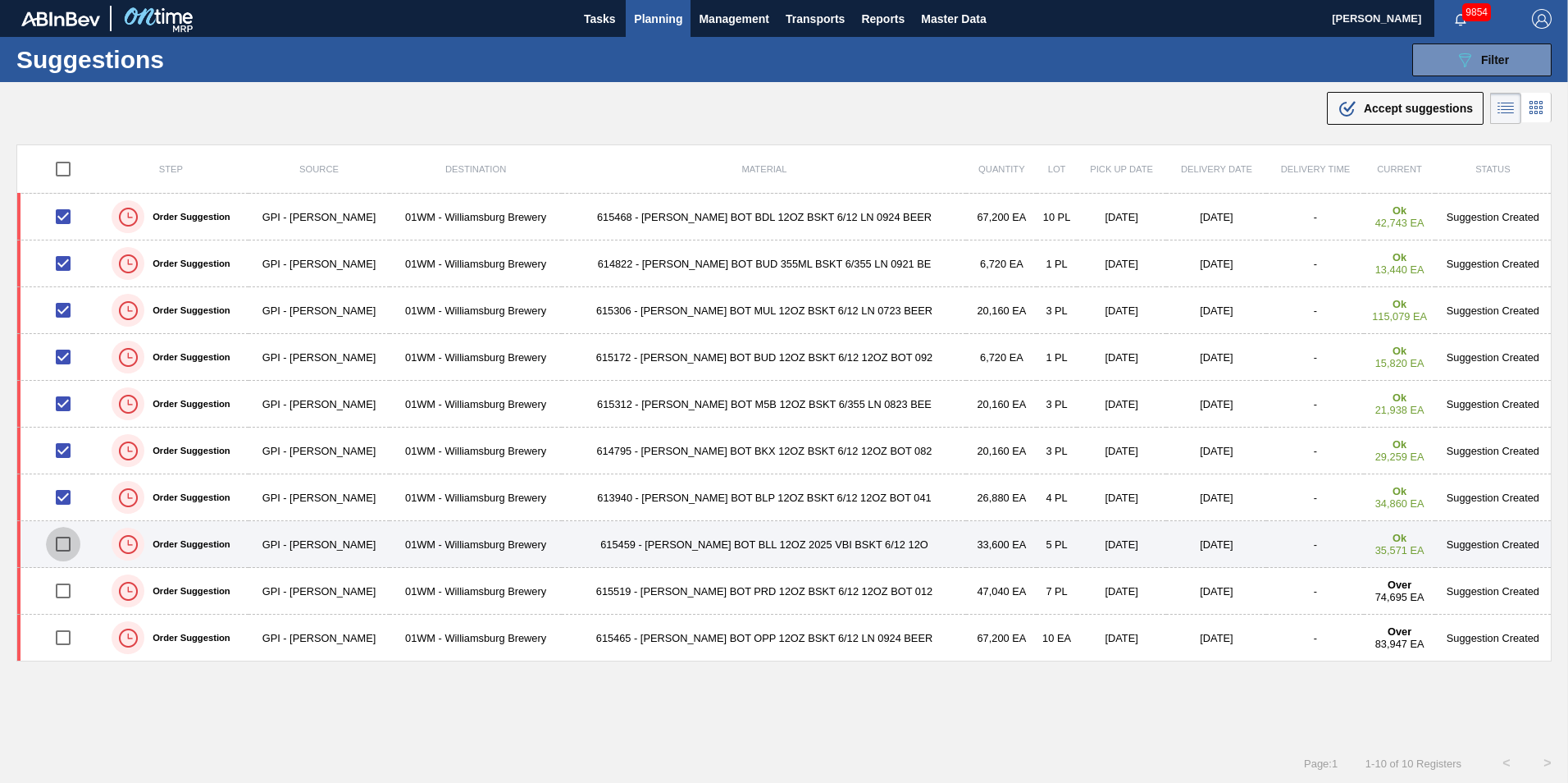
click at [51, 542] on input "checkbox" at bounding box center [63, 545] width 35 height 35
checkbox input "true"
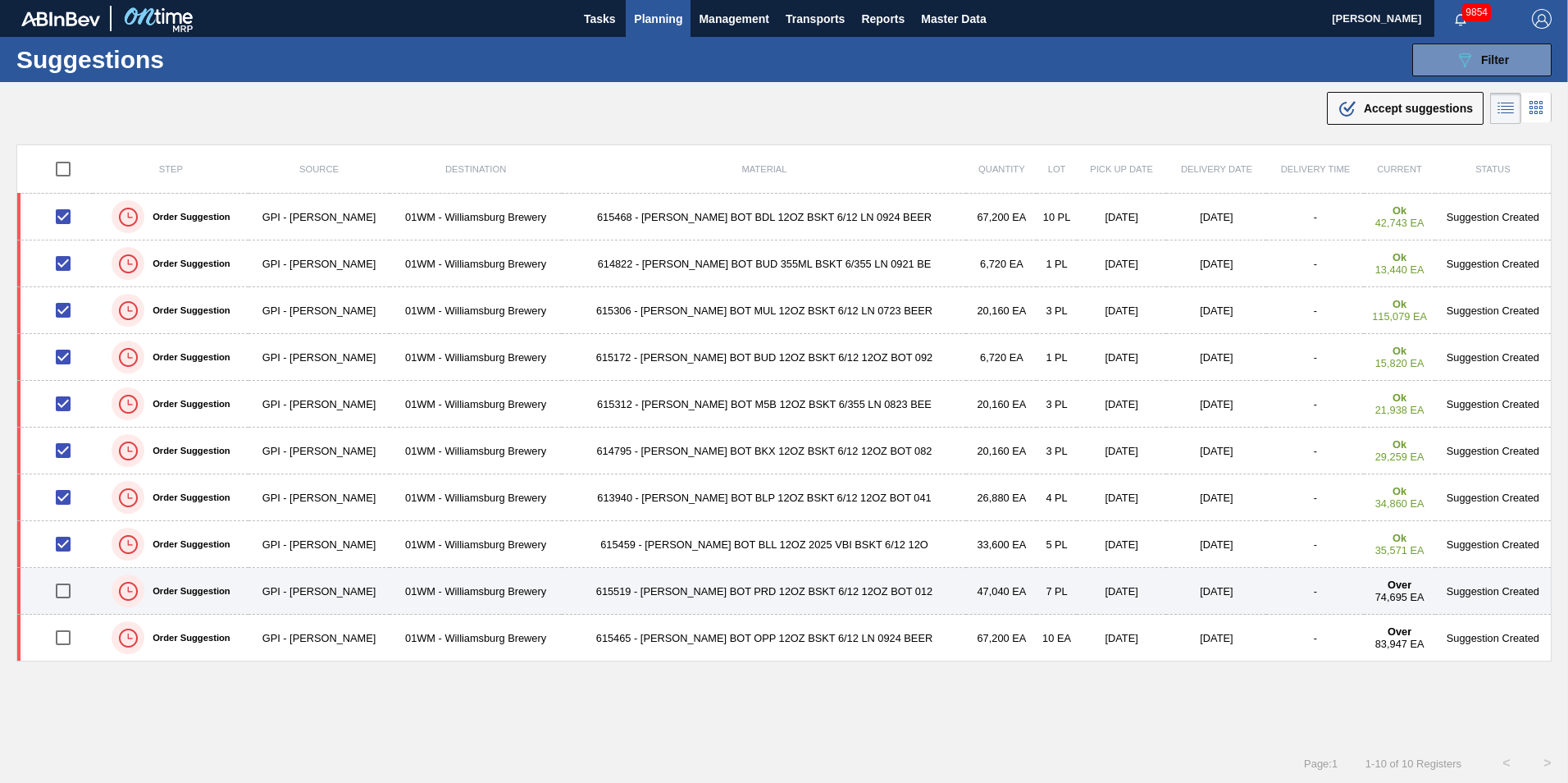
click at [67, 595] on input "checkbox" at bounding box center [63, 591] width 35 height 35
checkbox input "true"
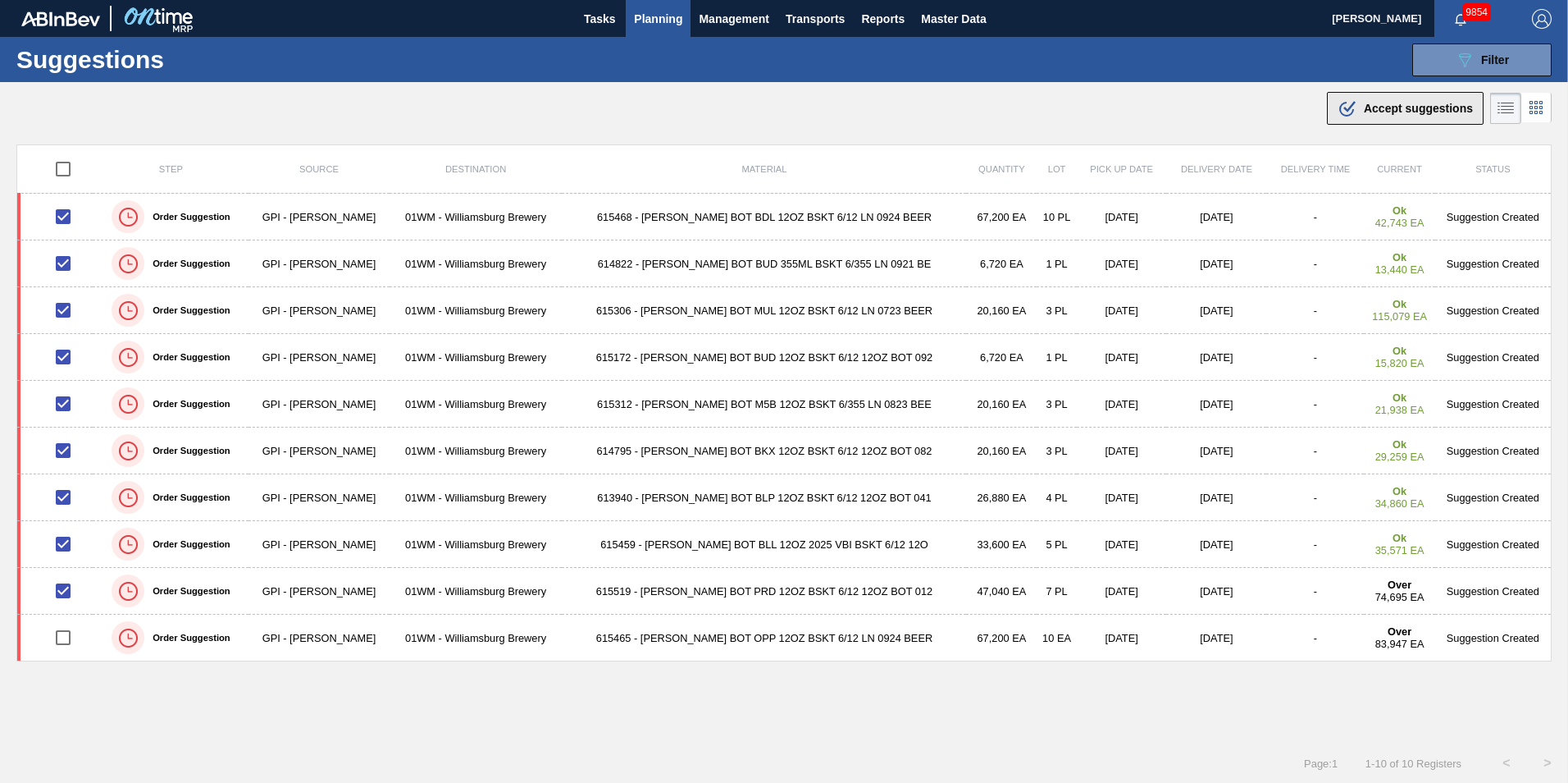
click at [1174, 106] on span "Accept suggestions" at bounding box center [1418, 108] width 109 height 13
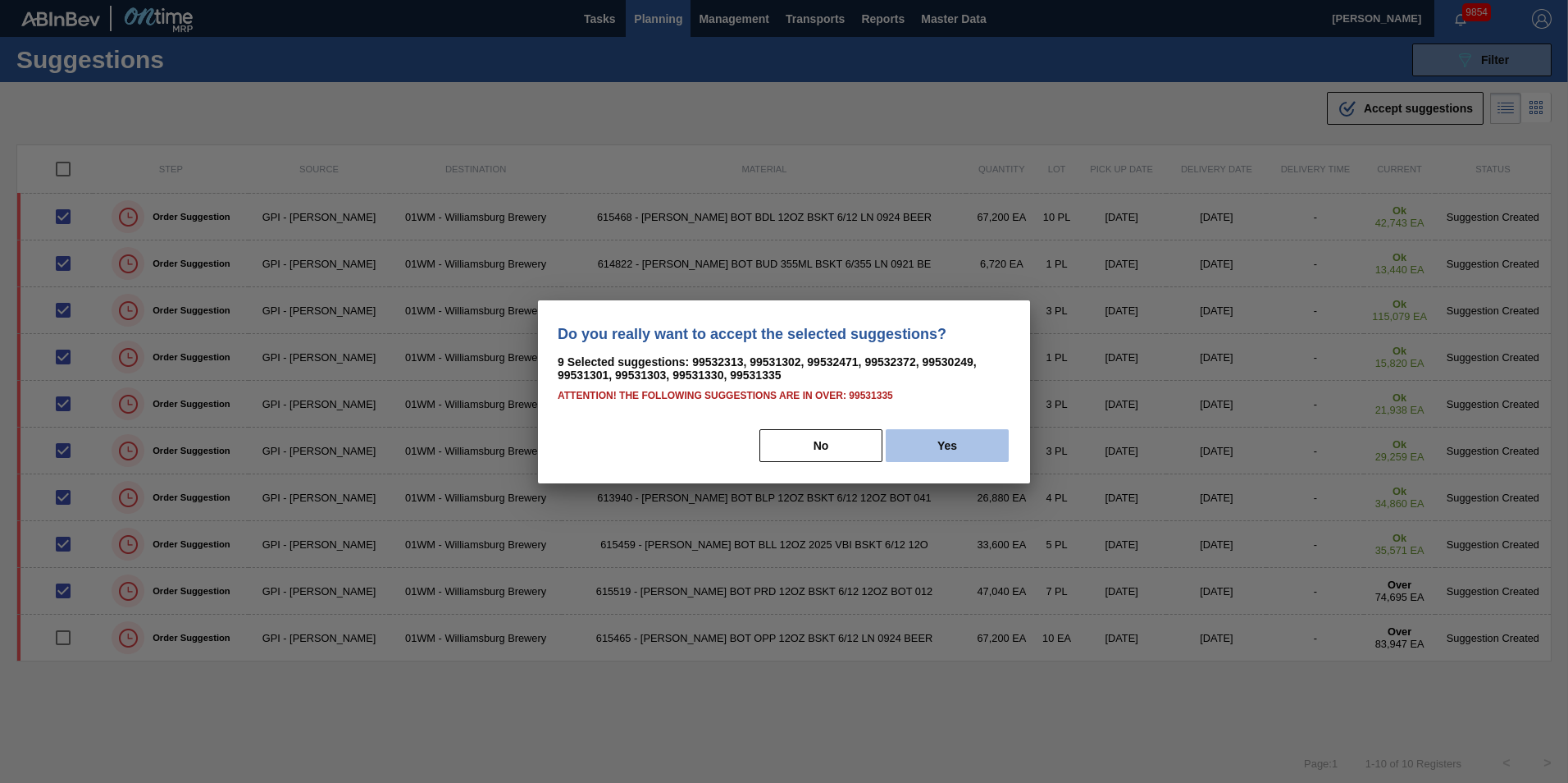
click at [923, 453] on button "Yes" at bounding box center [948, 446] width 123 height 33
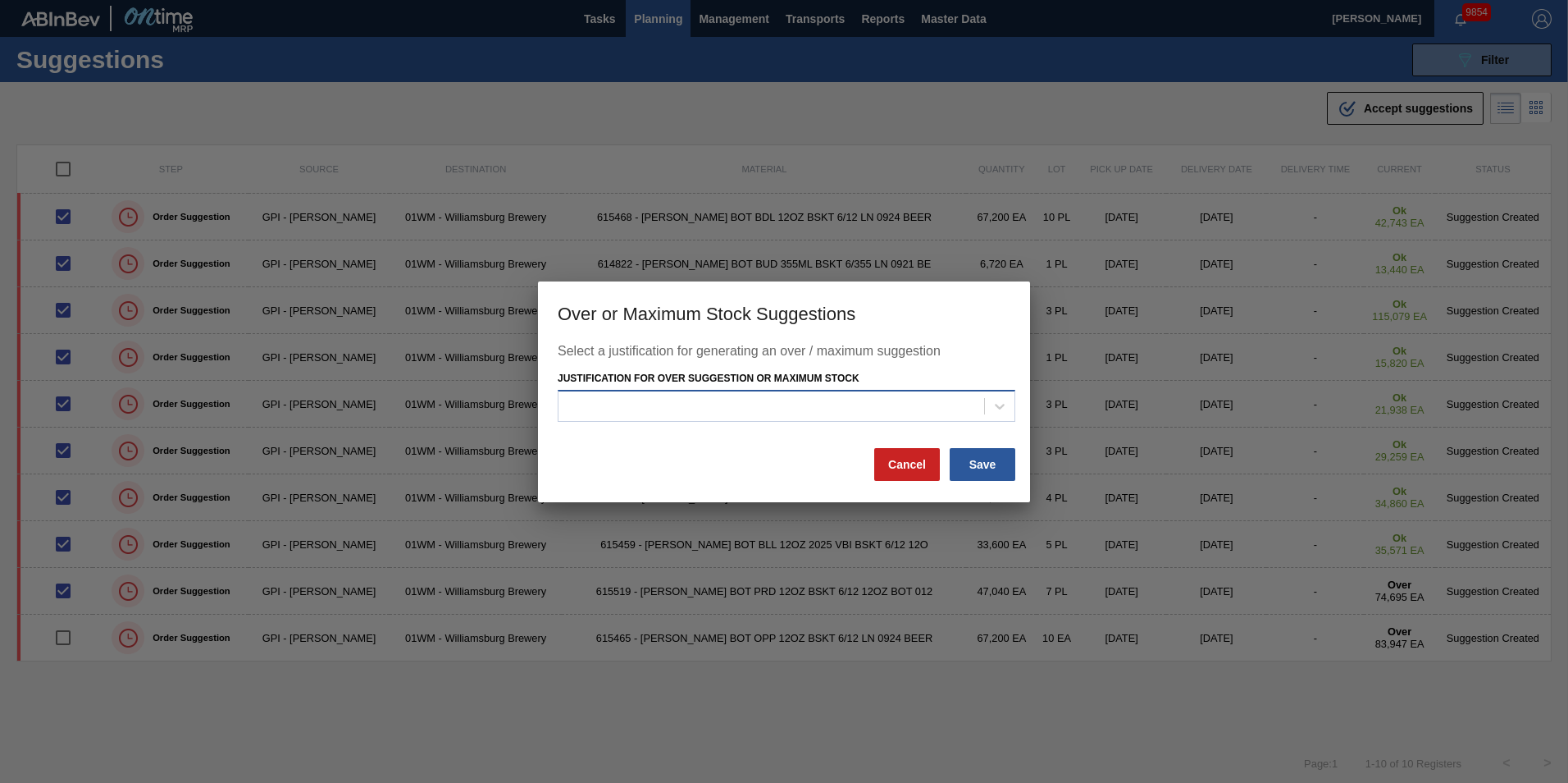
click at [982, 410] on div at bounding box center [771, 406] width 425 height 24
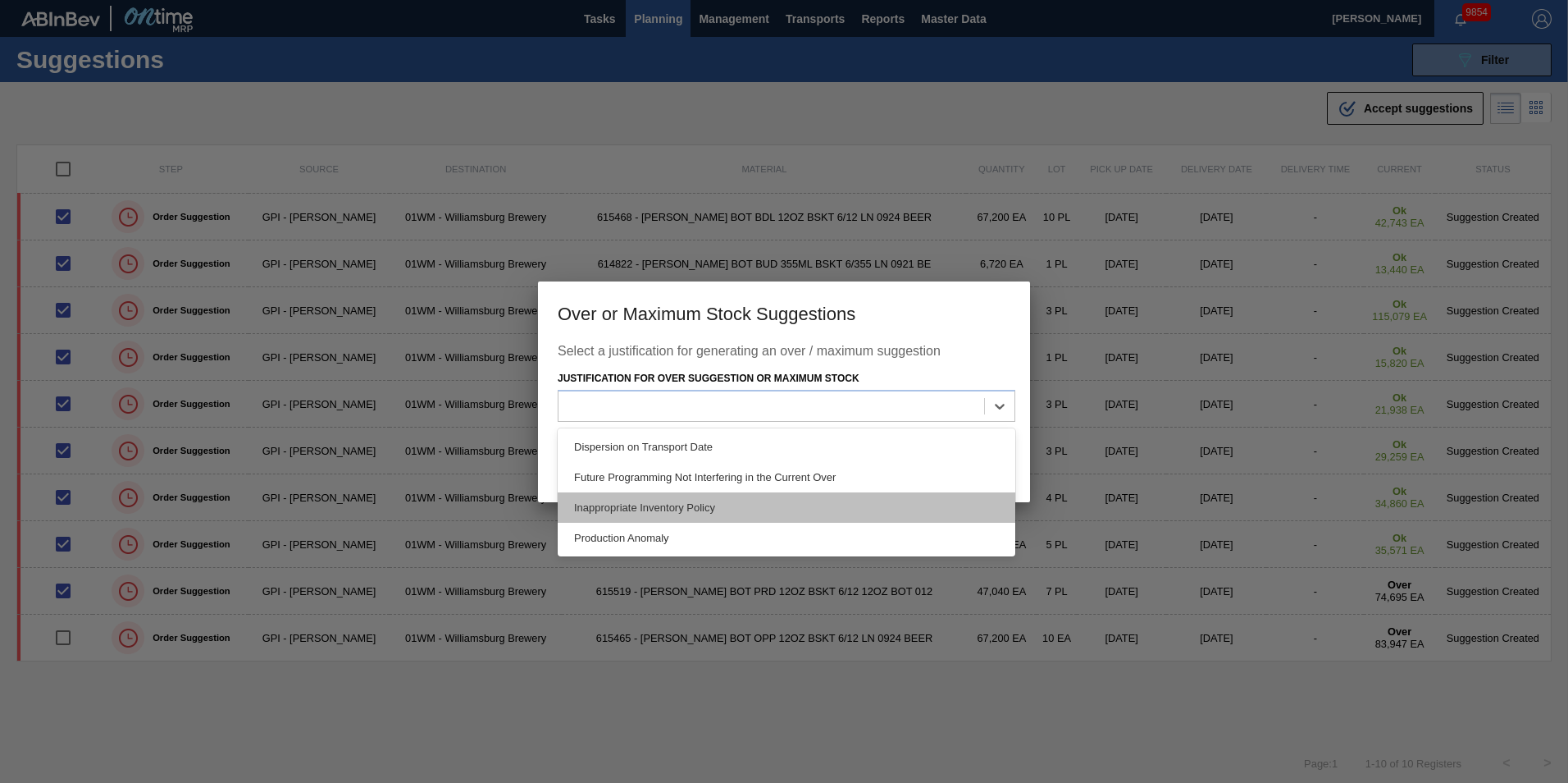
click at [918, 502] on div "Inappropriate Inventory Policy" at bounding box center [786, 507] width 457 height 30
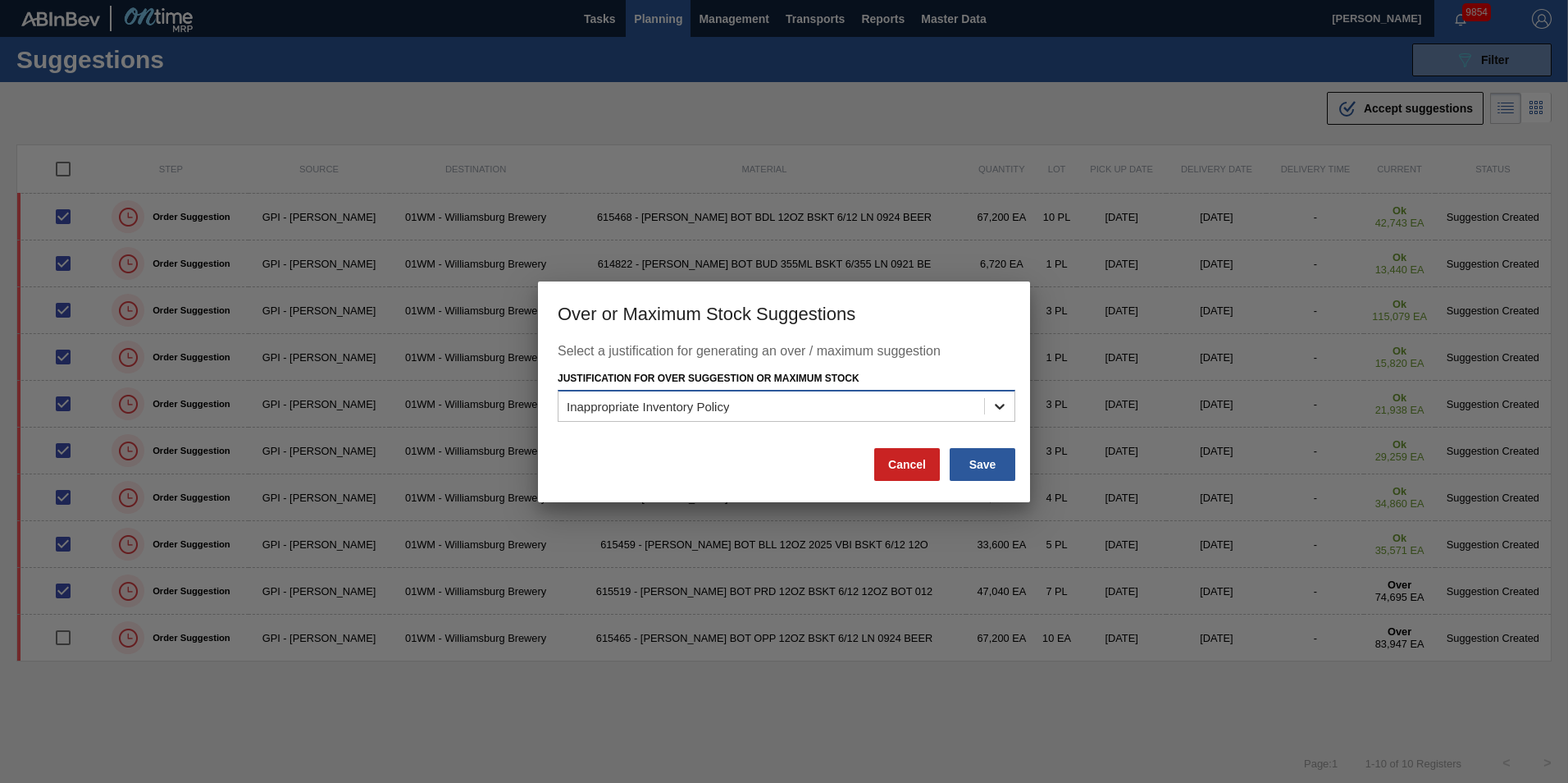
click at [993, 409] on icon at bounding box center [1000, 406] width 16 height 17
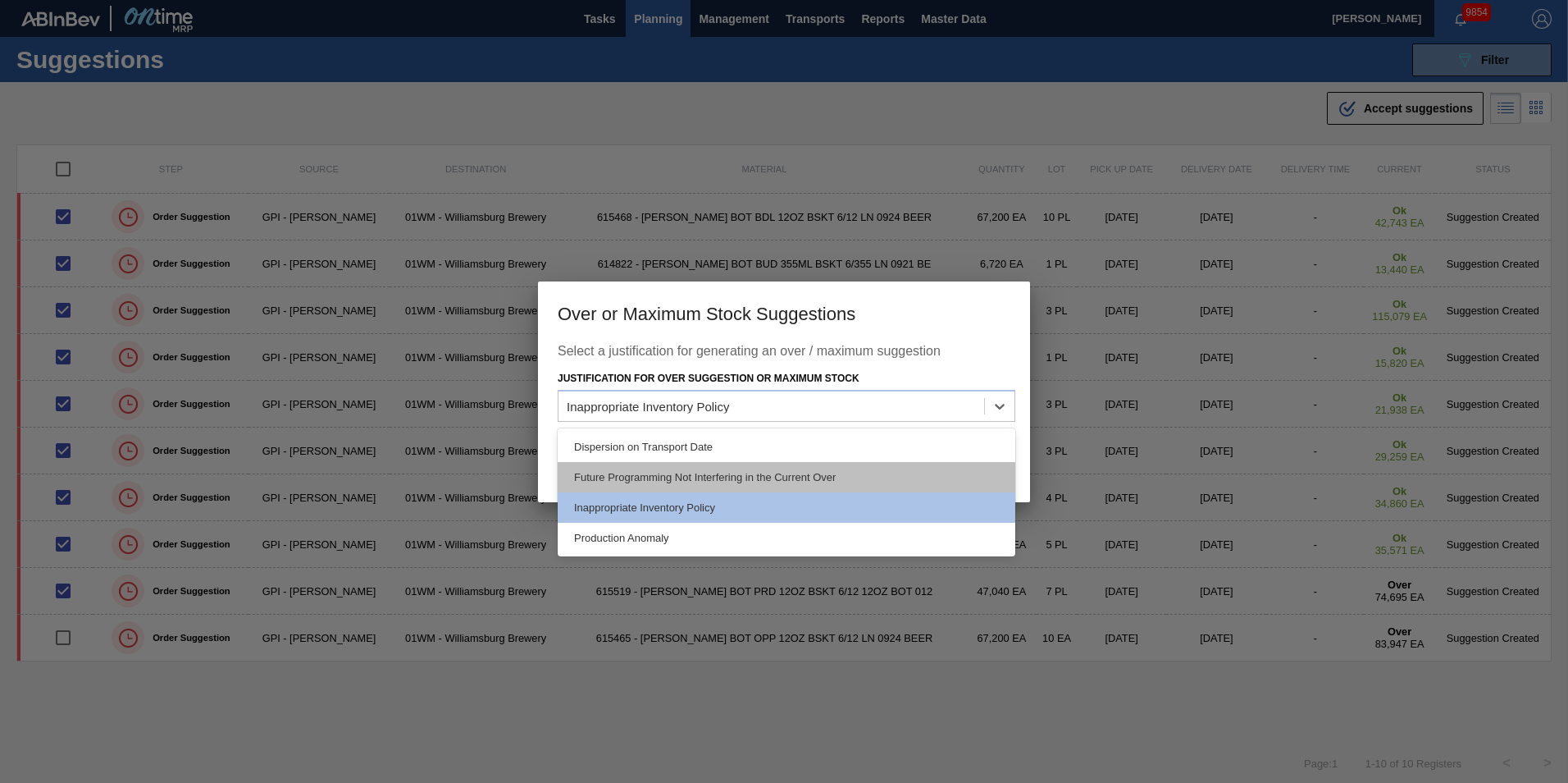
click at [918, 476] on div "Future Programming Not Interfering in the Current Over" at bounding box center [786, 477] width 457 height 30
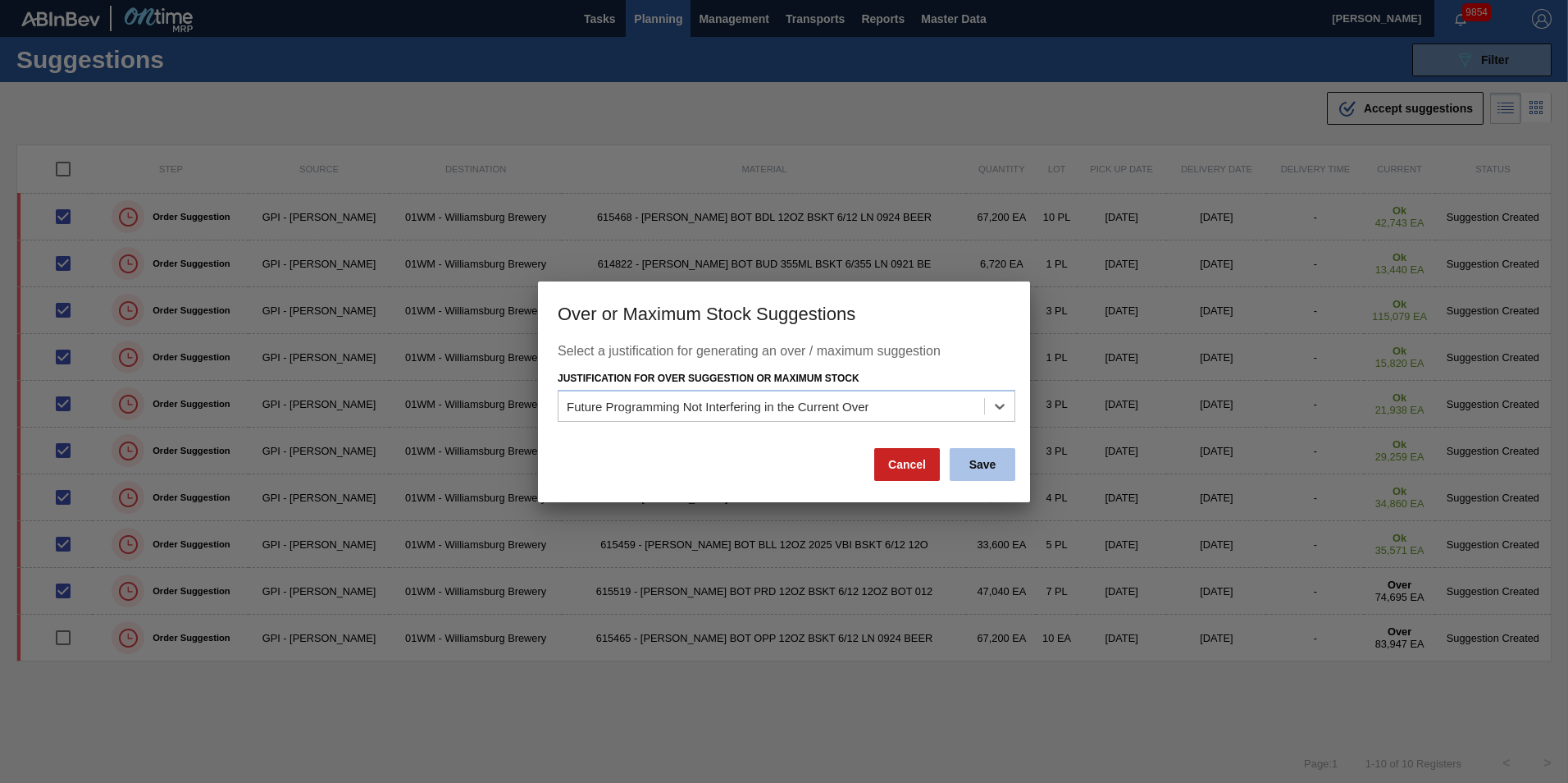
click at [973, 464] on button "Save" at bounding box center [982, 465] width 66 height 33
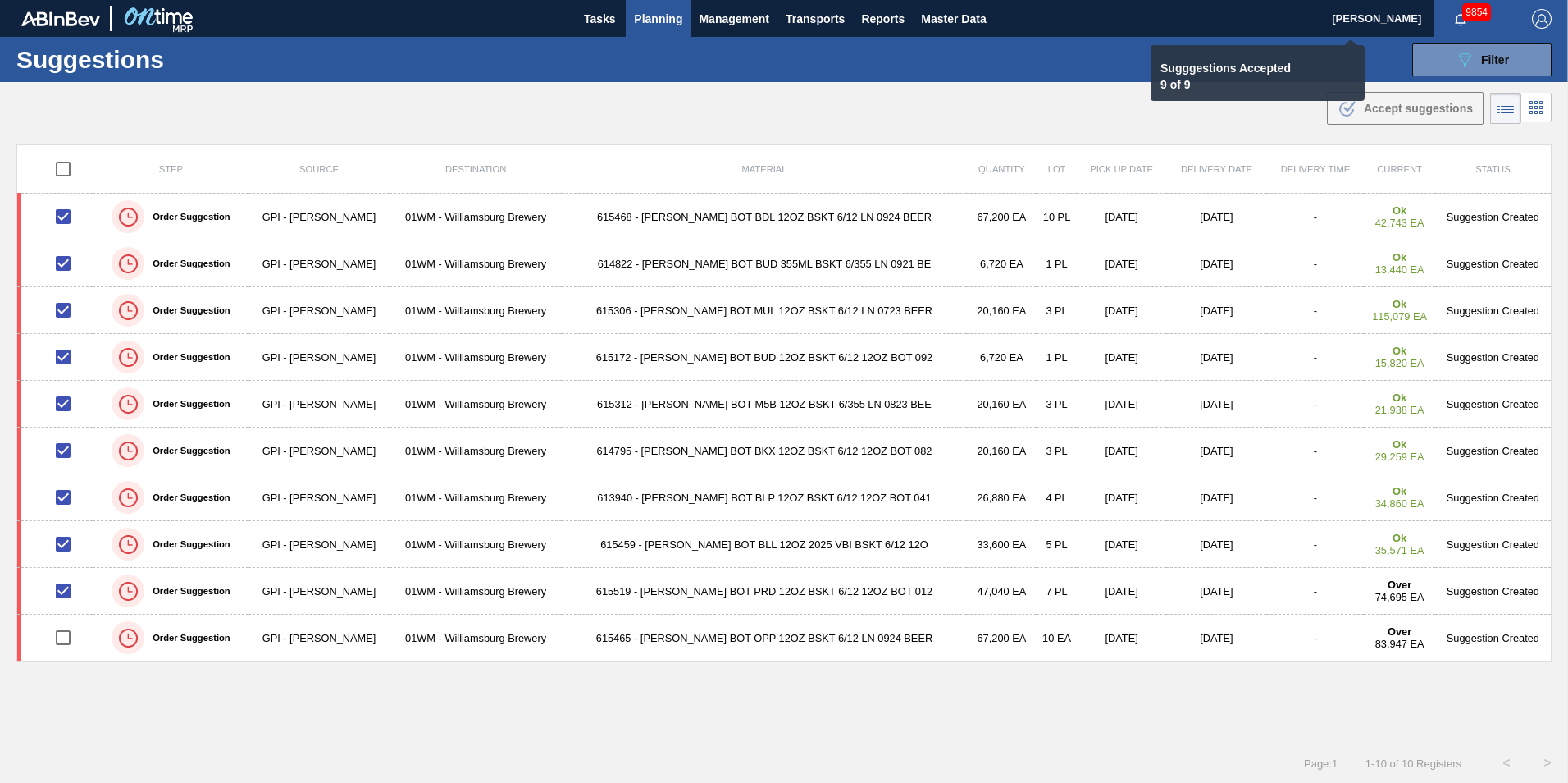
checkbox input "false"
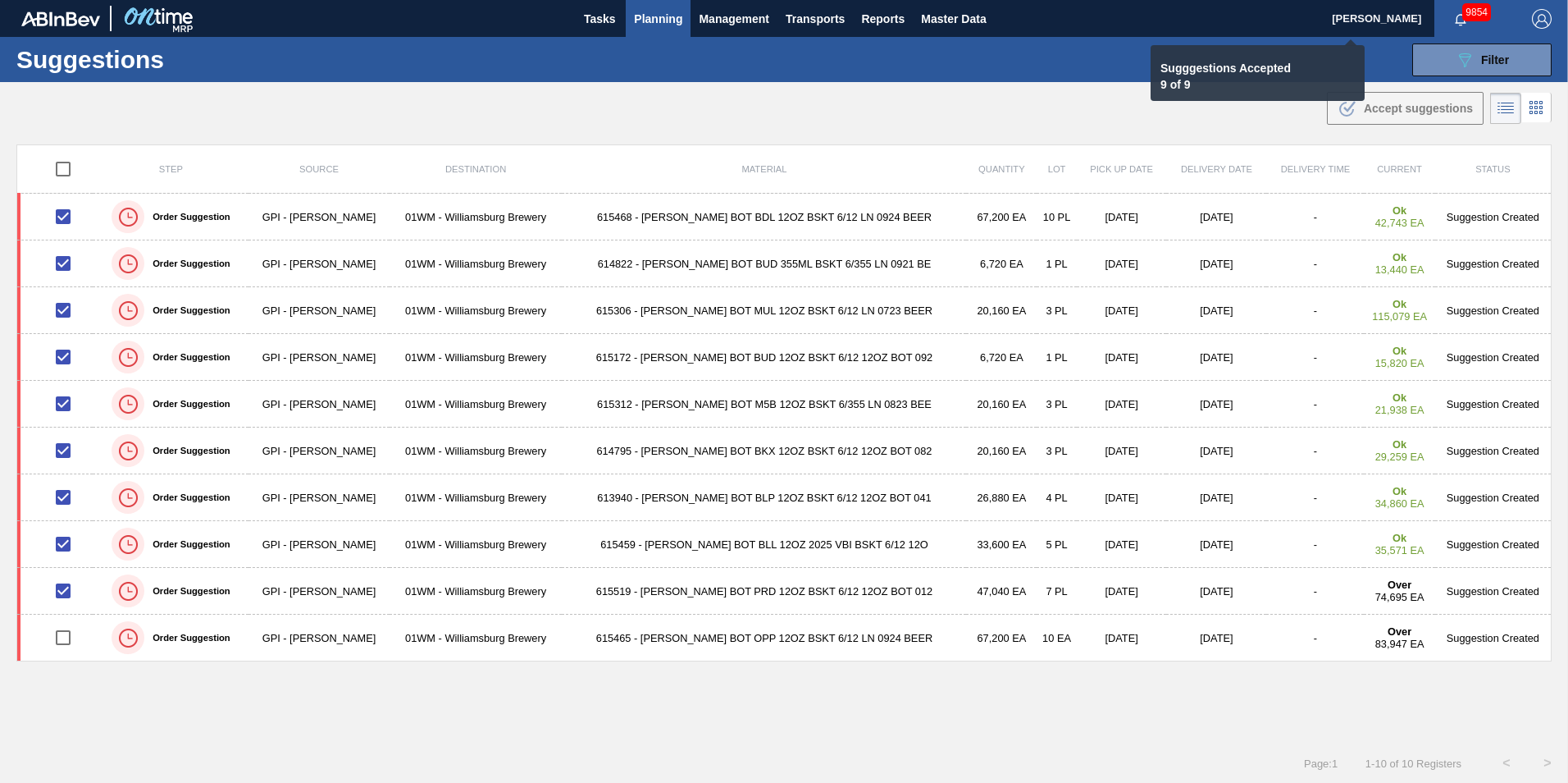
checkbox input "false"
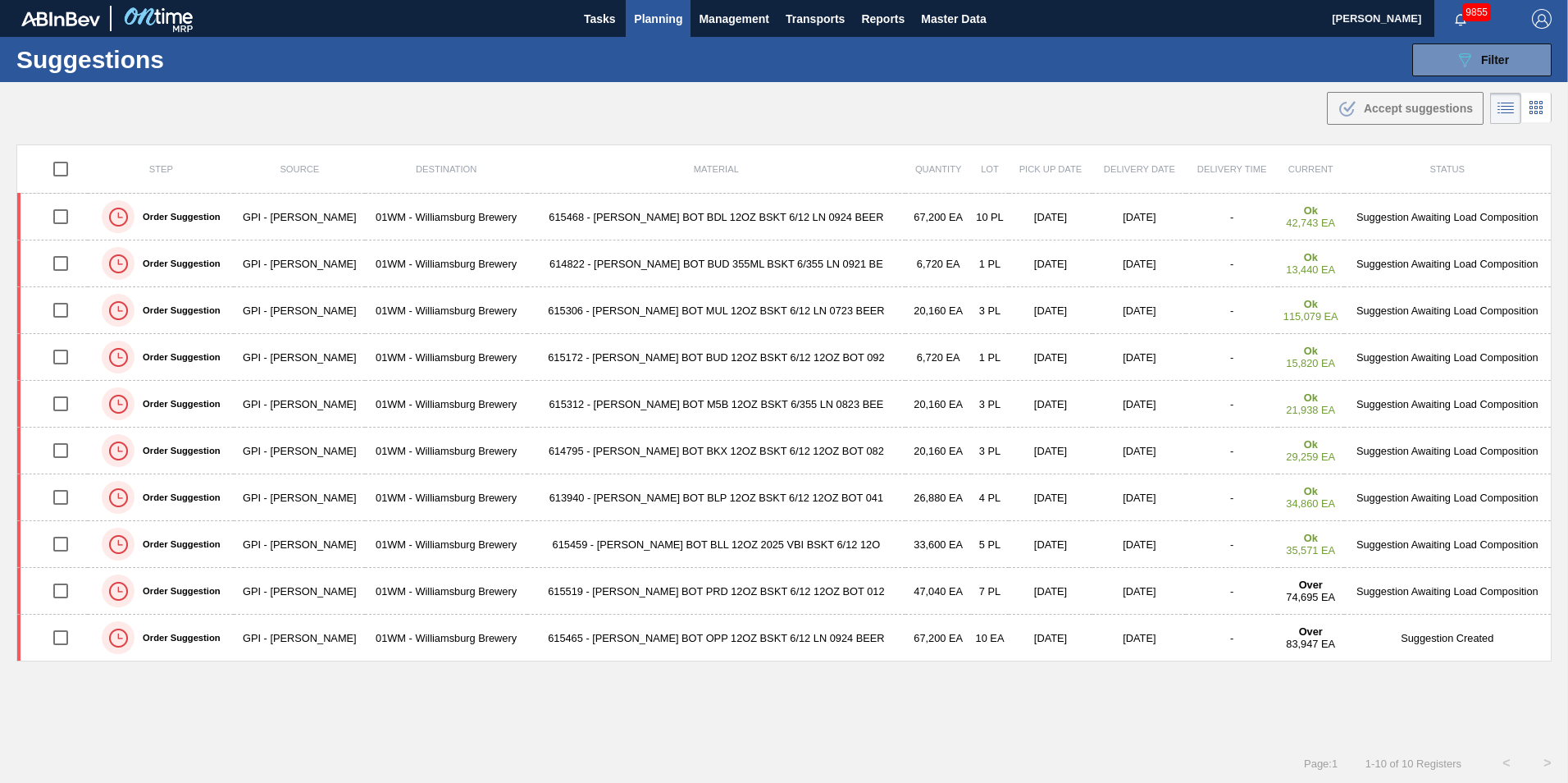
click at [684, 18] on button "Planning" at bounding box center [658, 18] width 65 height 37
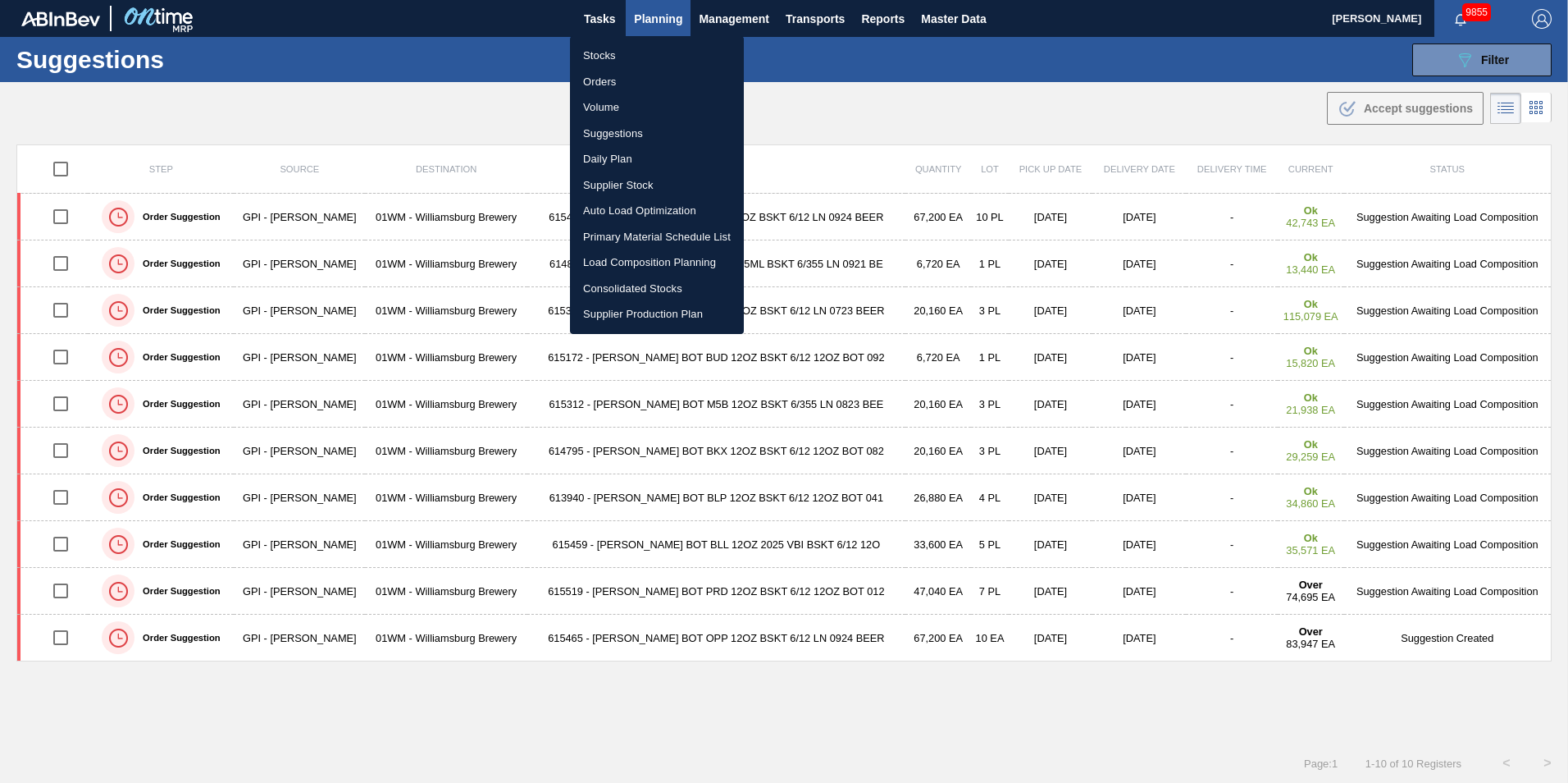
click at [665, 263] on li "Load Composition Planning" at bounding box center [657, 262] width 174 height 27
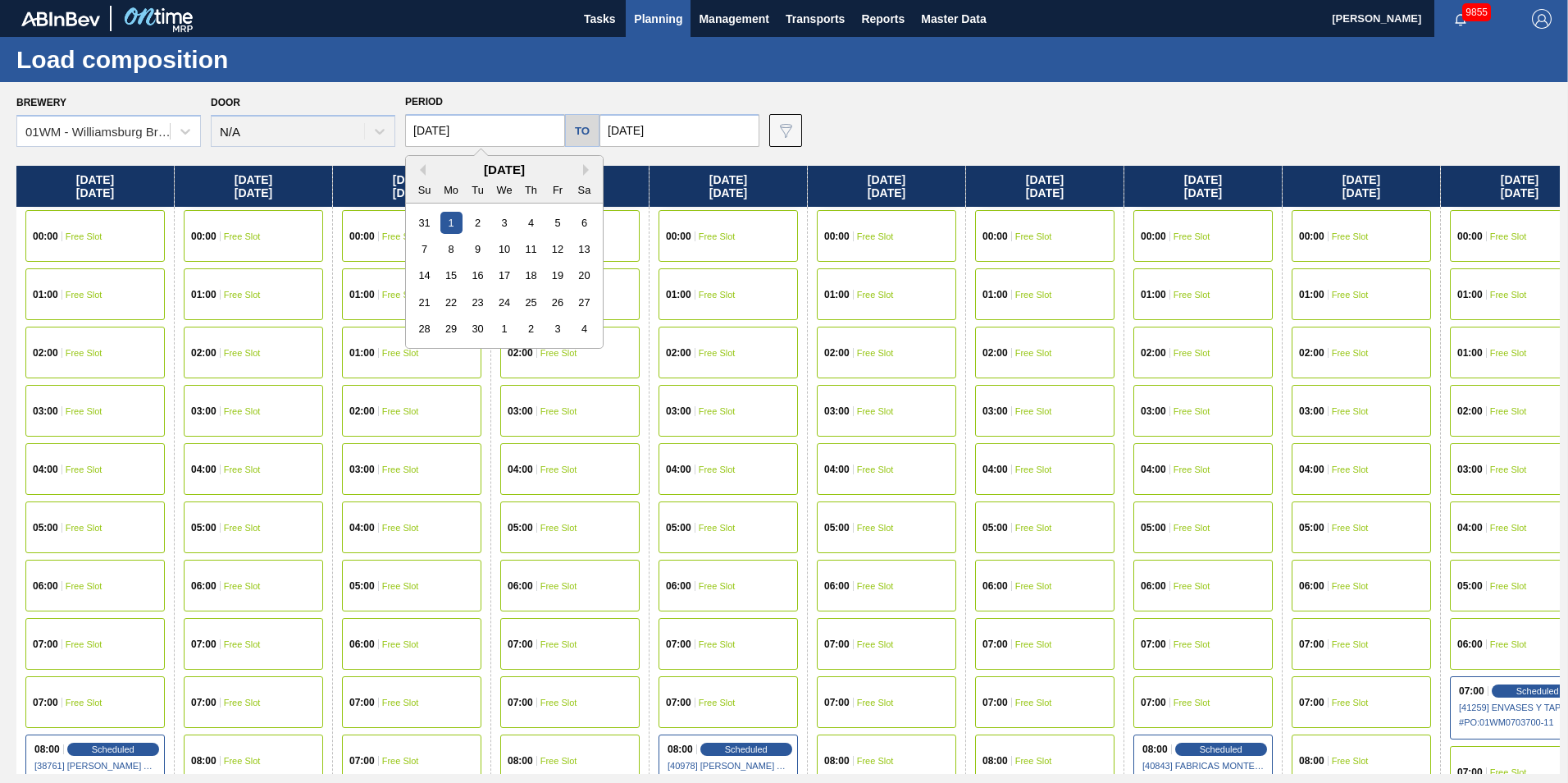
drag, startPoint x: 511, startPoint y: 132, endPoint x: 280, endPoint y: 132, distance: 231.0
click at [280, 132] on div "Brewery 01WM - [GEOGRAPHIC_DATA] Brewery Door N/A Period [DATE] Previous Month …" at bounding box center [788, 118] width 1543 height 57
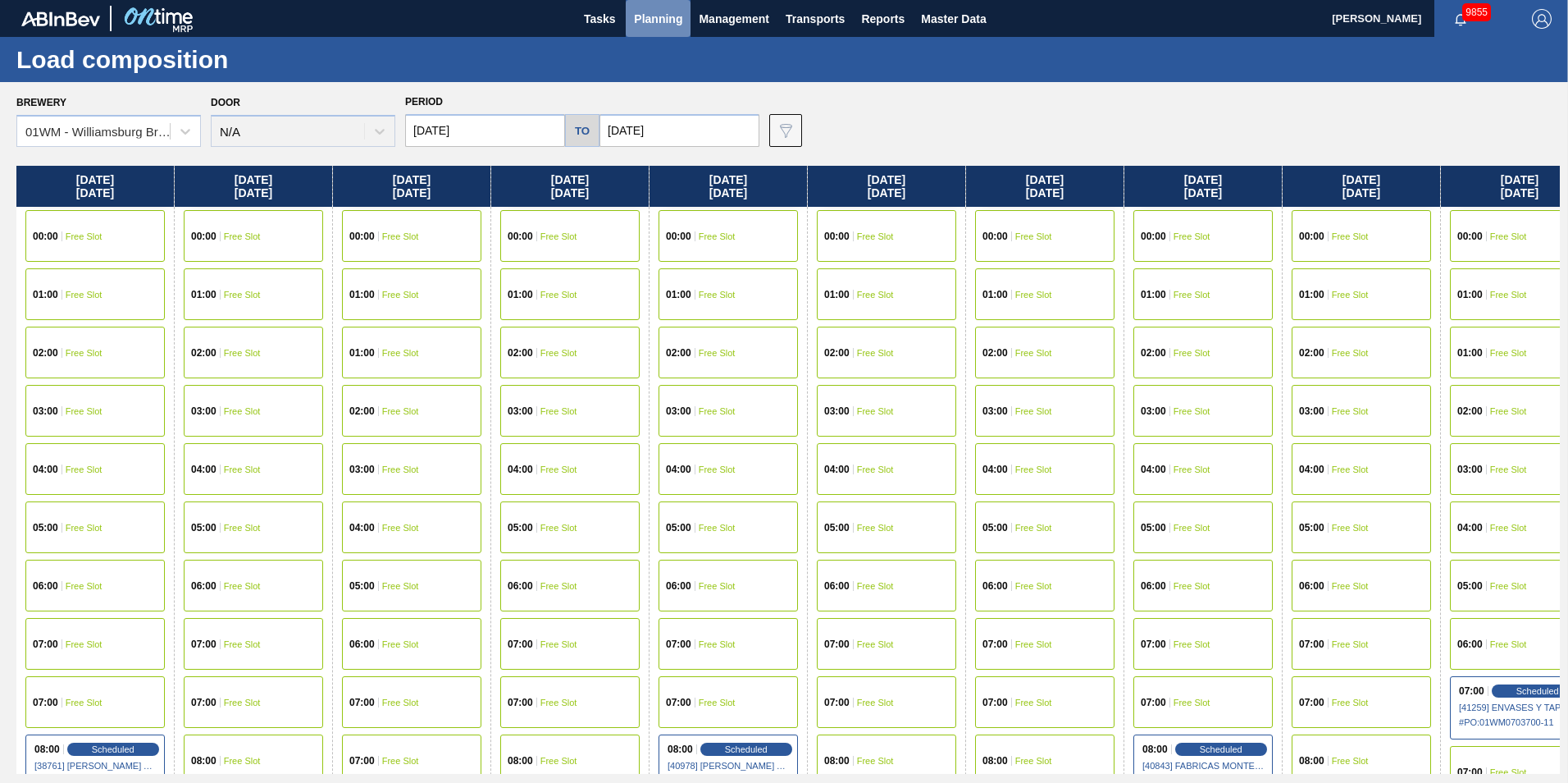
click at [680, 18] on span "Planning" at bounding box center [658, 18] width 49 height 19
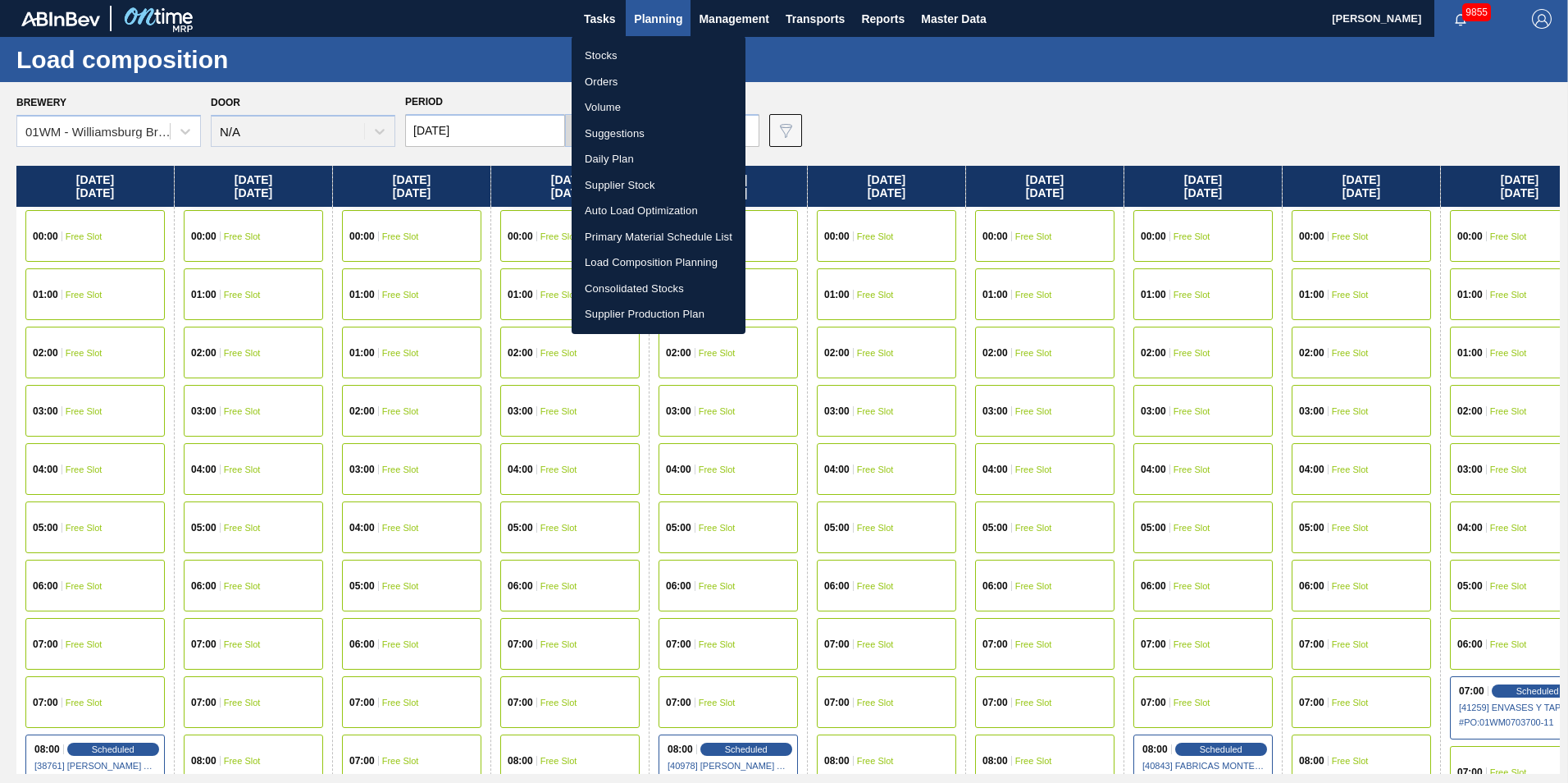
click at [630, 129] on li "Suggestions" at bounding box center [659, 134] width 174 height 27
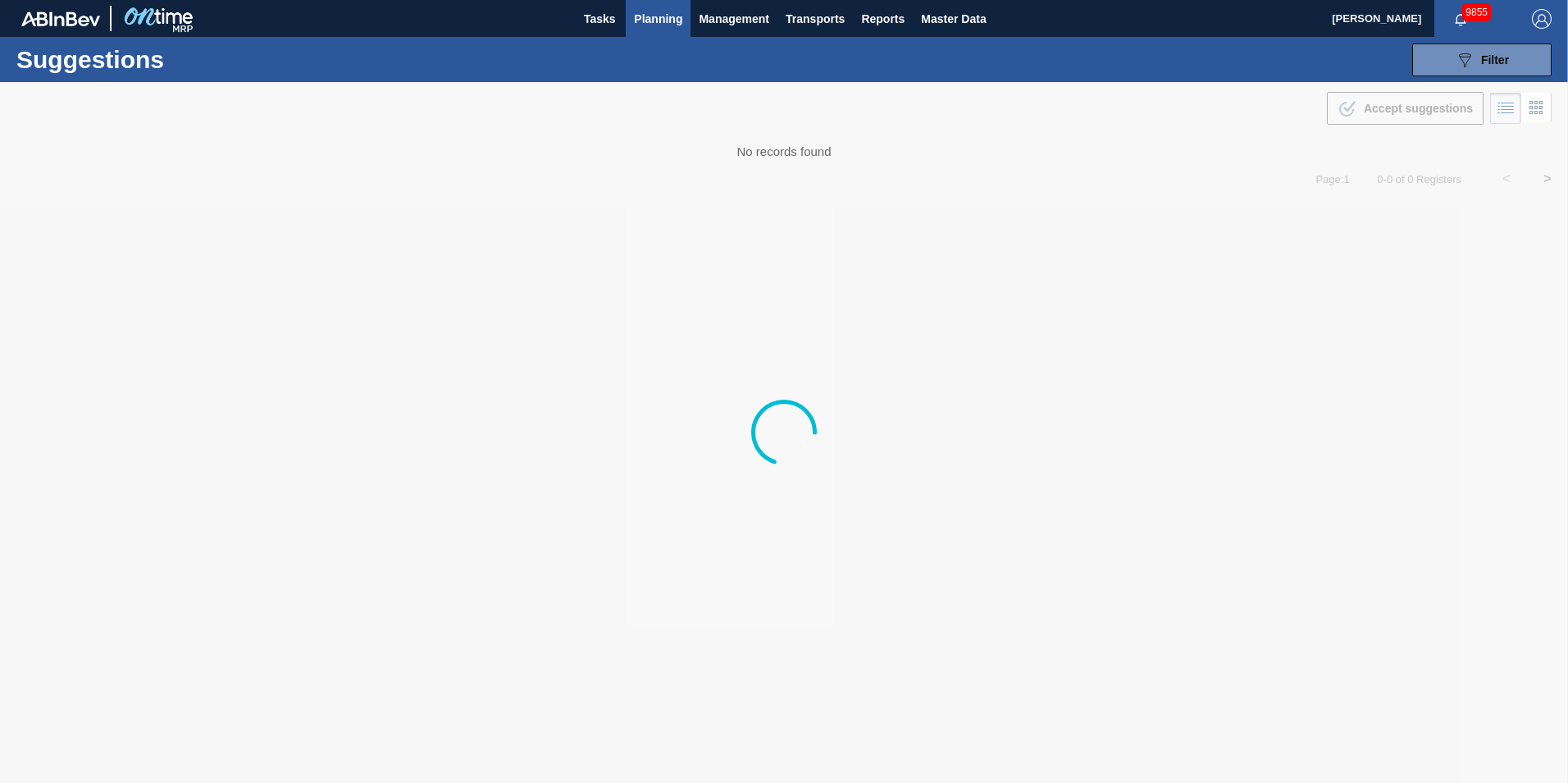
type to "[DATE]"
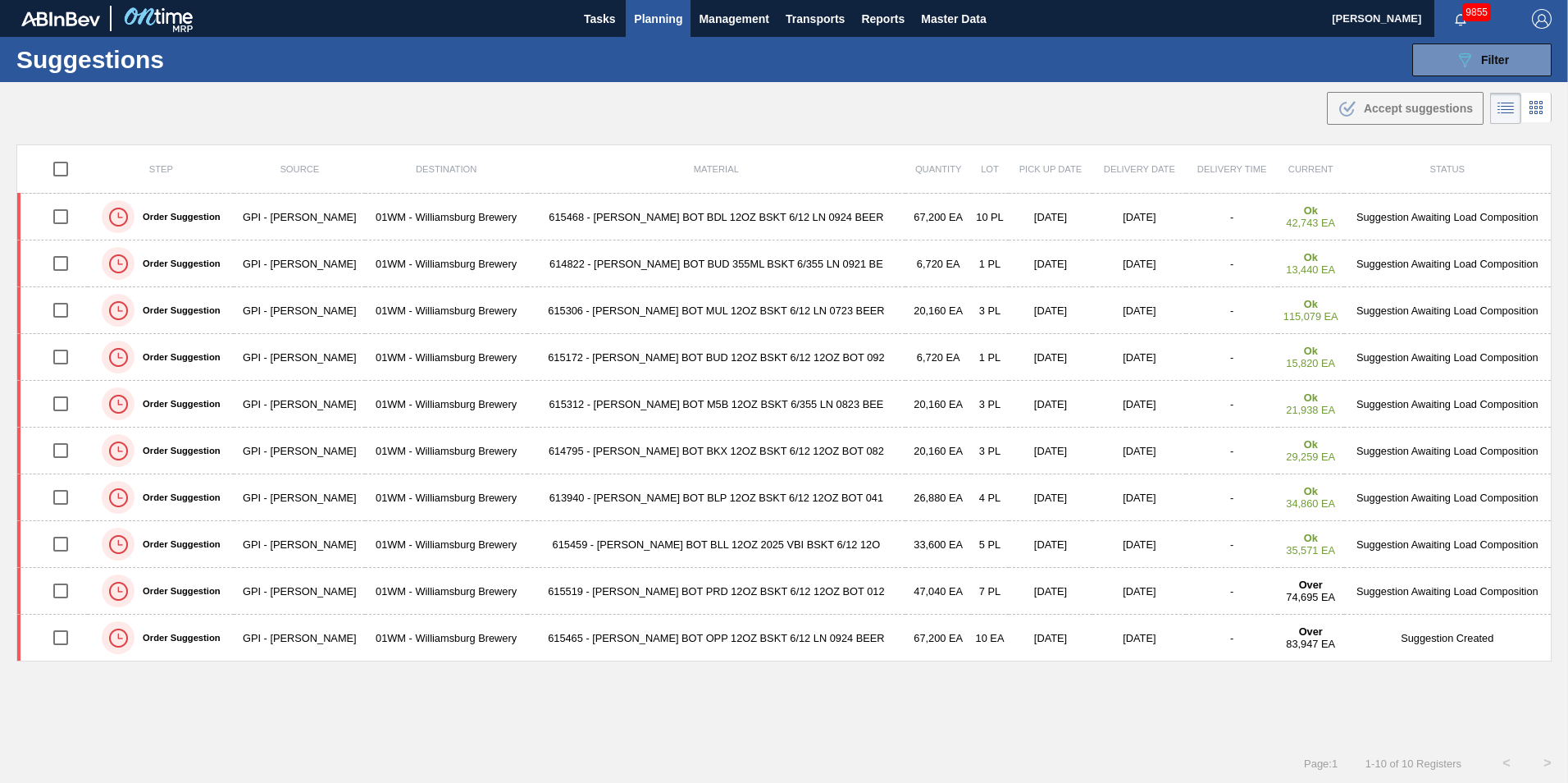
click at [653, 19] on span "Planning" at bounding box center [658, 18] width 49 height 19
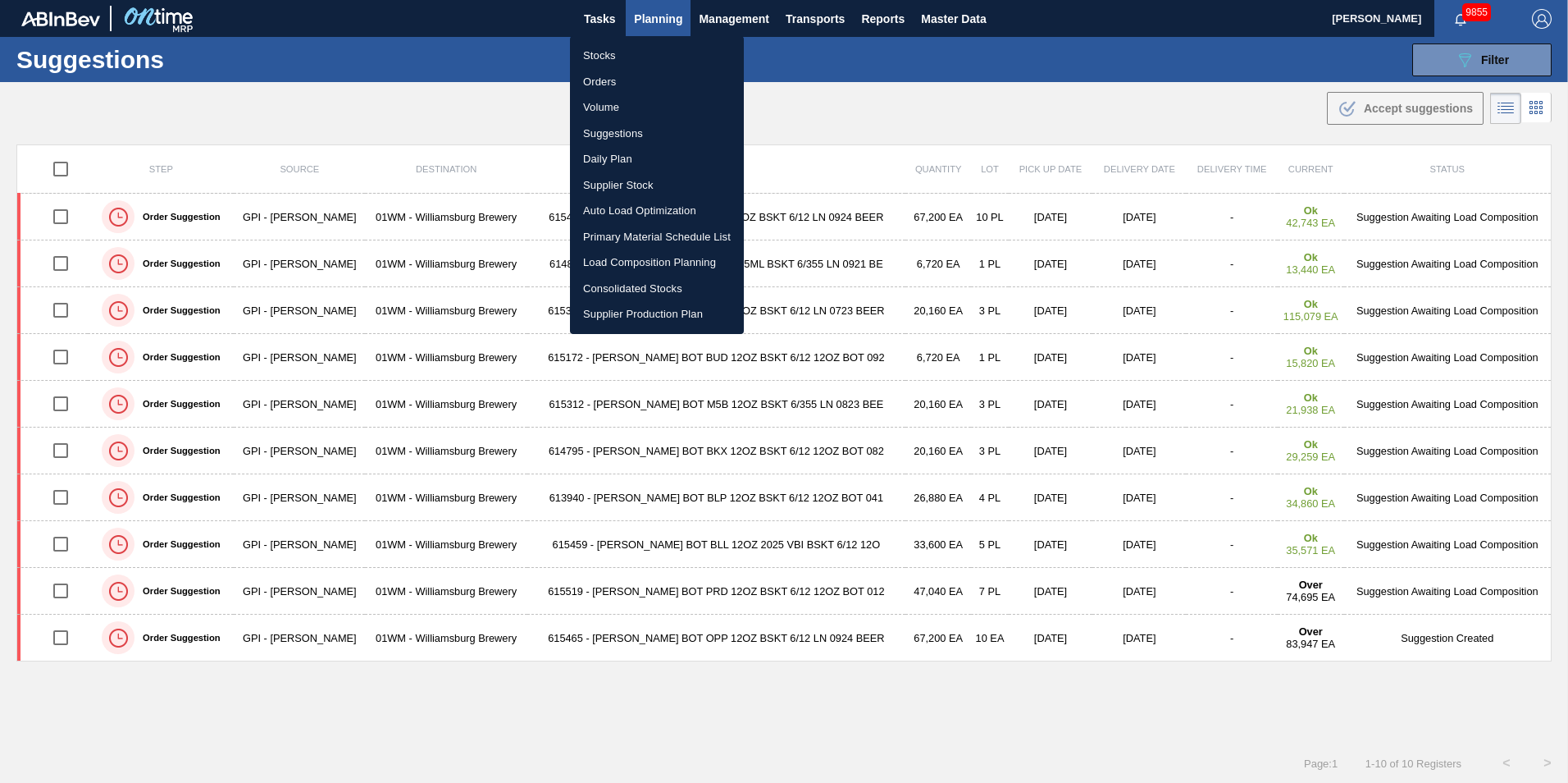
click at [659, 266] on li "Load Composition Planning" at bounding box center [657, 262] width 174 height 27
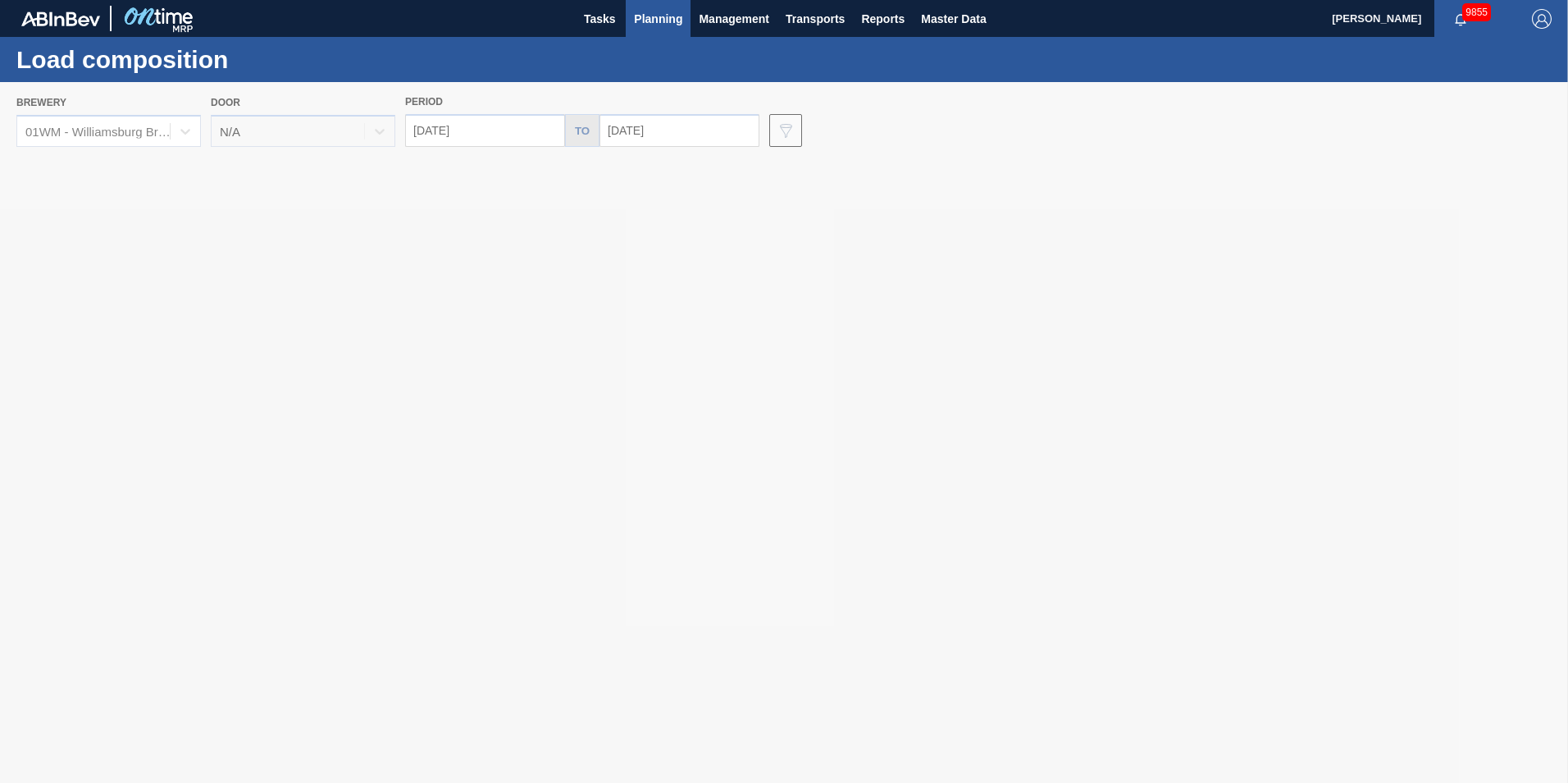
click at [518, 136] on div at bounding box center [784, 432] width 1568 height 700
click at [466, 132] on input "[DATE]" at bounding box center [485, 130] width 160 height 33
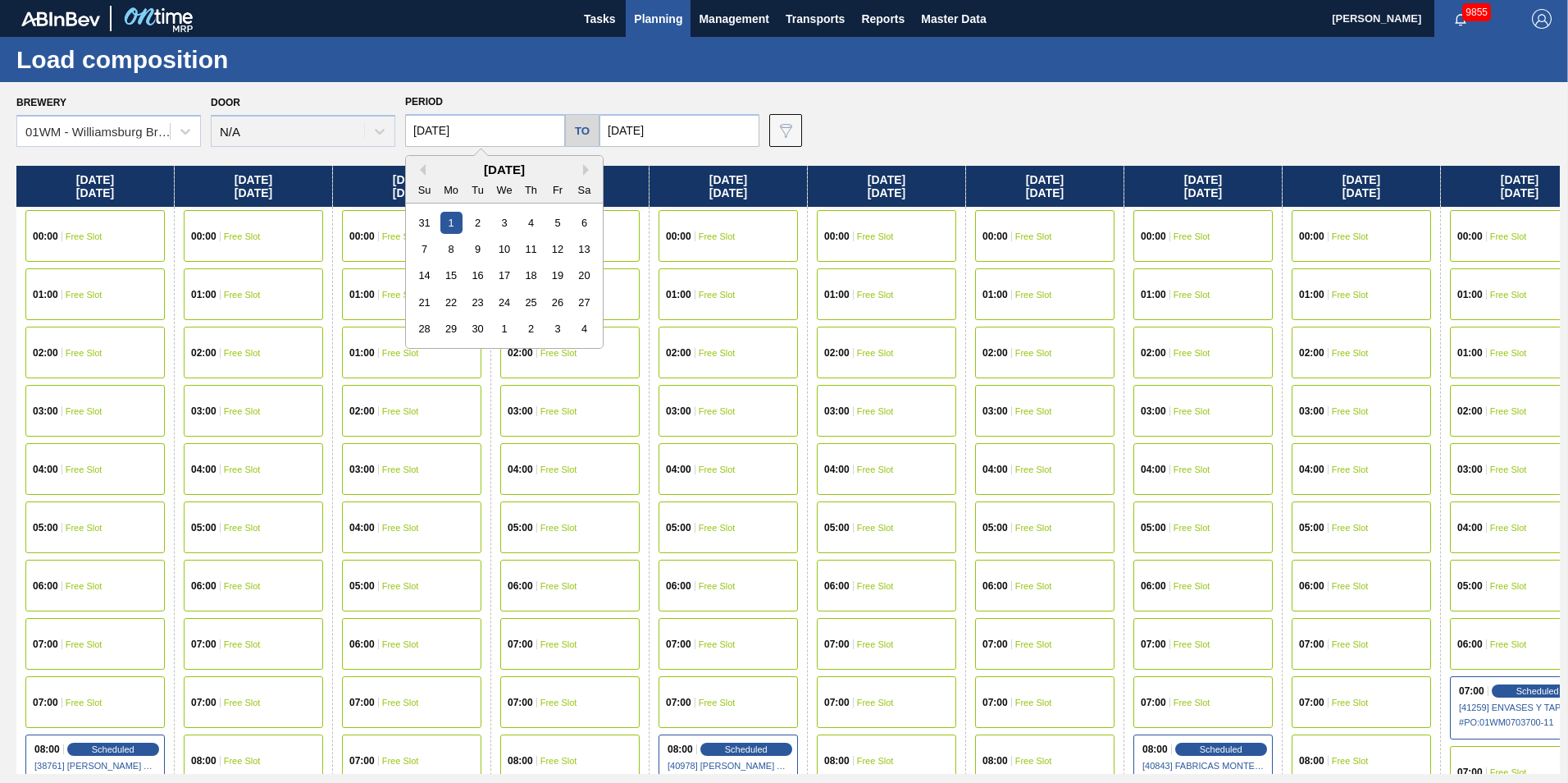
drag, startPoint x: 486, startPoint y: 131, endPoint x: 328, endPoint y: 129, distance: 158.0
click at [328, 129] on div "Brewery 01WM - [GEOGRAPHIC_DATA] Brewery Door N/A Period [DATE] Previous Month …" at bounding box center [788, 118] width 1543 height 57
click at [419, 167] on button "Previous Month" at bounding box center [420, 170] width 12 height 12
click at [696, 123] on input "[DATE]" at bounding box center [679, 130] width 160 height 33
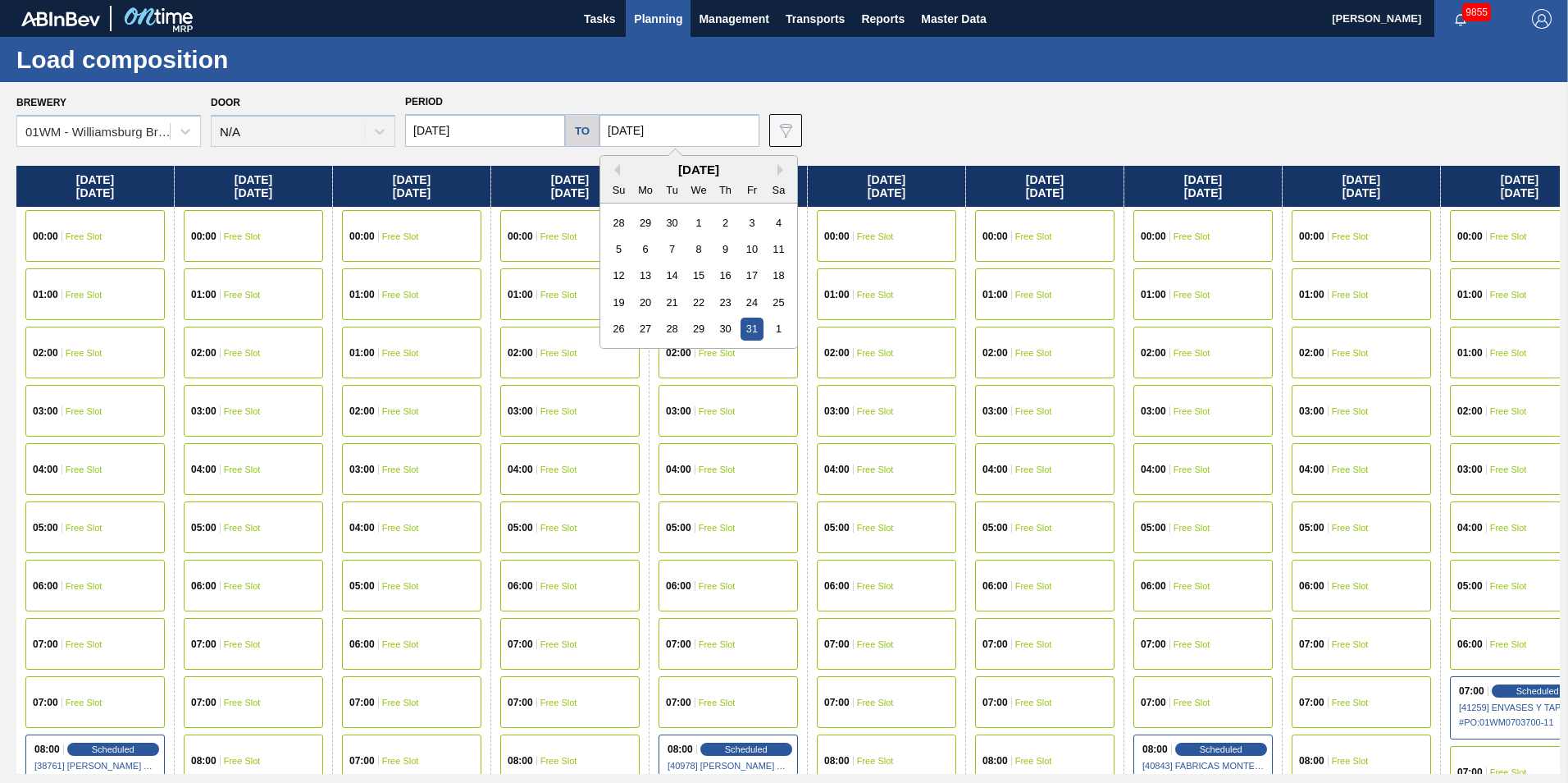
drag, startPoint x: 583, startPoint y: 129, endPoint x: 541, endPoint y: 129, distance: 42.0
click at [542, 129] on div "[DATE] to [DATE] Previous Month Next Month [DATE] Su Mo Tu We Th Fr Sa 28 29 30…" at bounding box center [582, 130] width 367 height 33
click at [609, 167] on button "Previous Month" at bounding box center [614, 170] width 12 height 12
click at [635, 225] on div "1" at bounding box center [646, 223] width 22 height 22
type input "[DATE]"
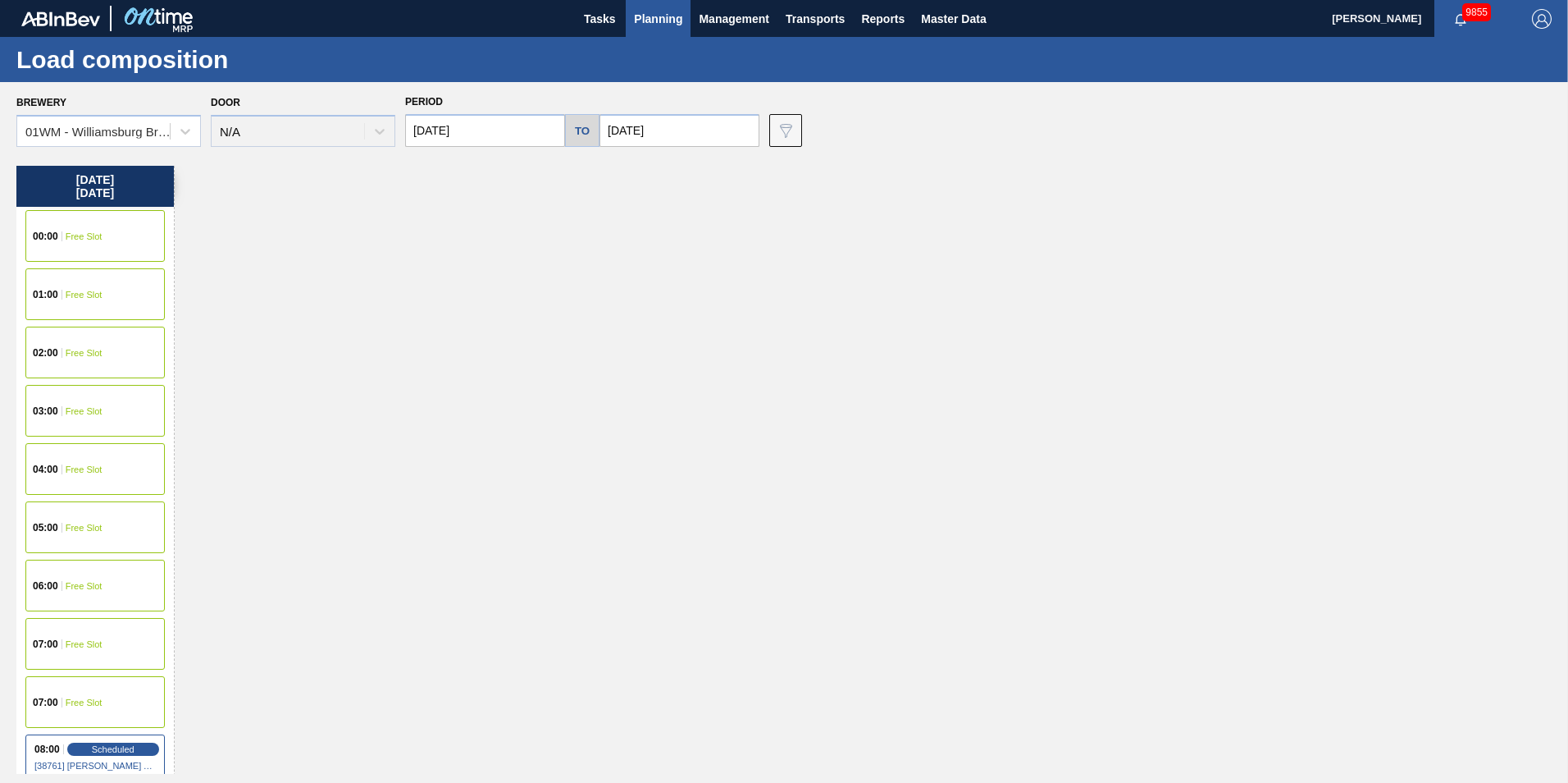
click at [535, 129] on input "[DATE]" at bounding box center [485, 130] width 160 height 33
click at [417, 166] on button "Previous Month" at bounding box center [420, 170] width 12 height 12
click at [554, 337] on div "29" at bounding box center [557, 328] width 22 height 22
type input "[DATE]"
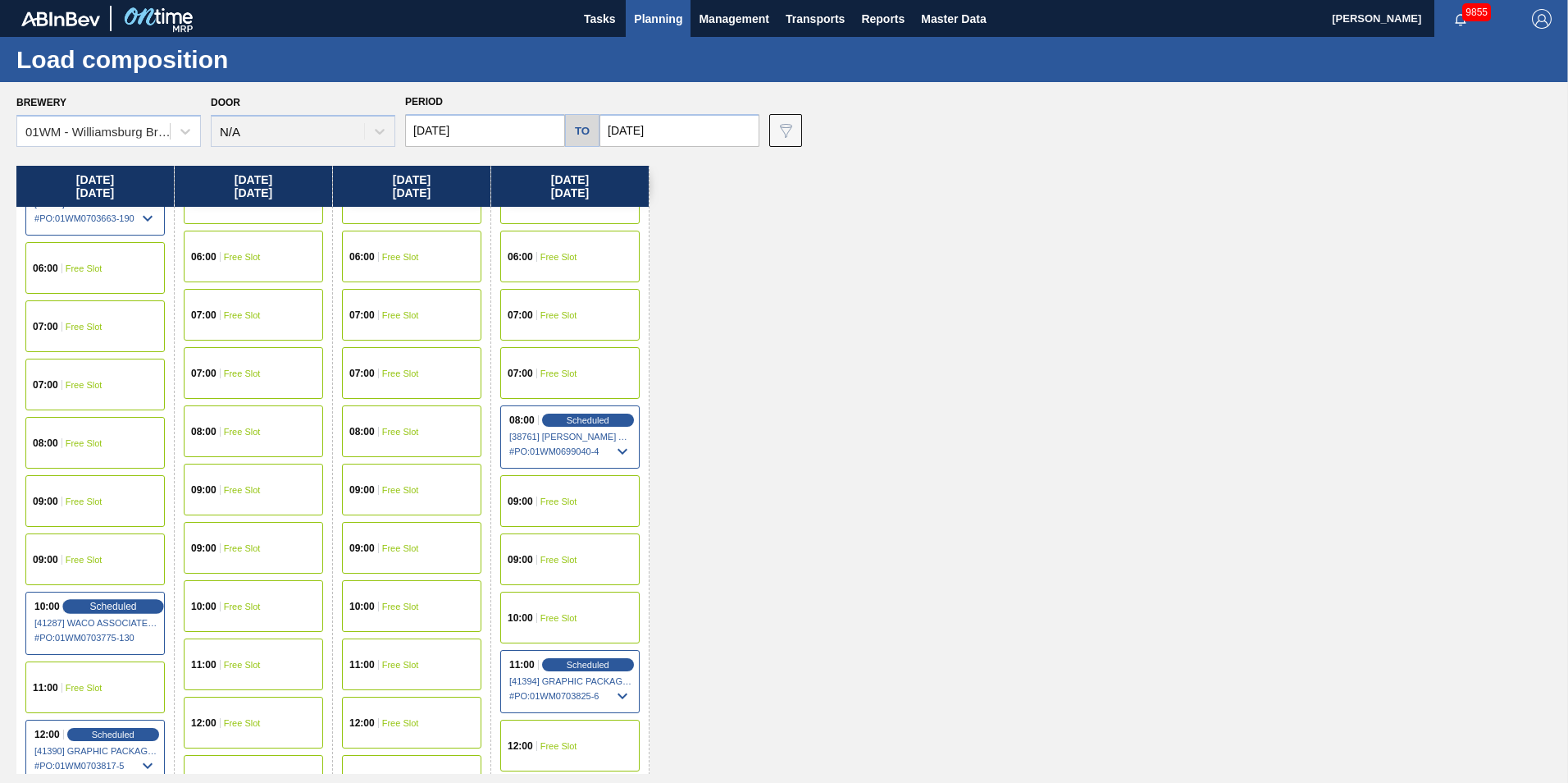
scroll to position [328, 0]
click at [115, 634] on div "11:00 Free Slot" at bounding box center [95, 688] width 139 height 51
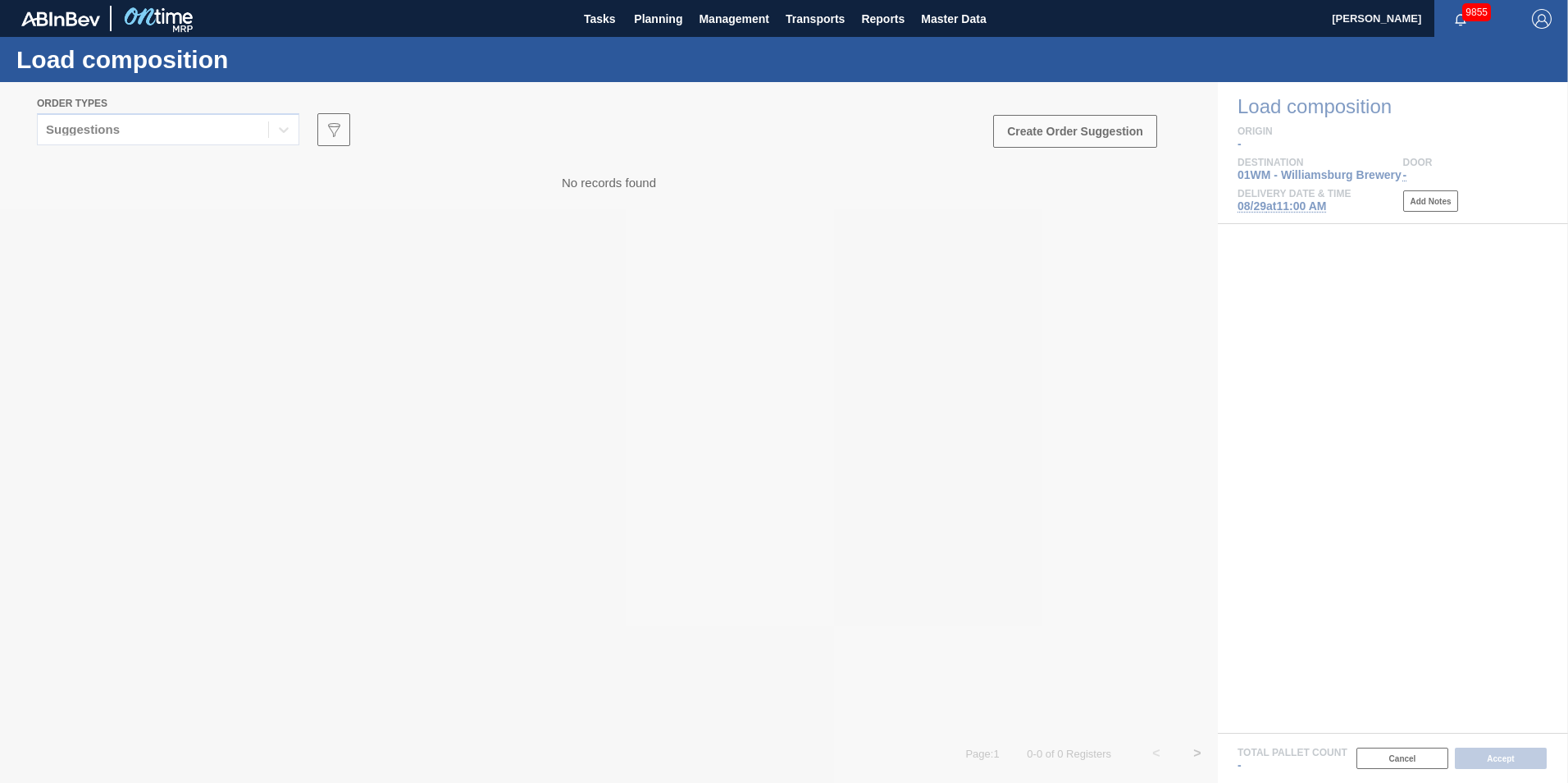
click at [182, 134] on div at bounding box center [784, 432] width 1568 height 700
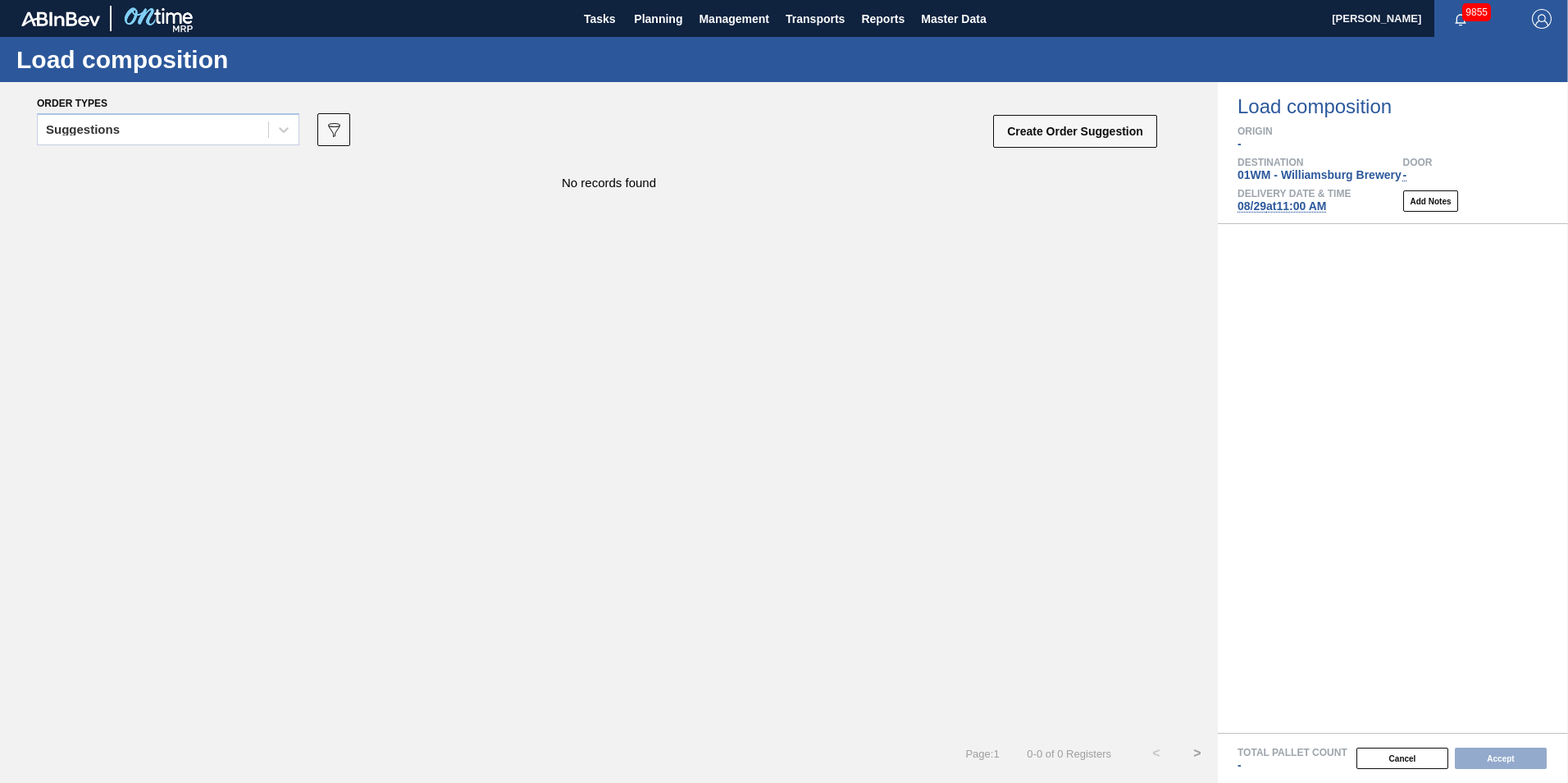
click at [187, 135] on div "Suggestions" at bounding box center [152, 130] width 230 height 24
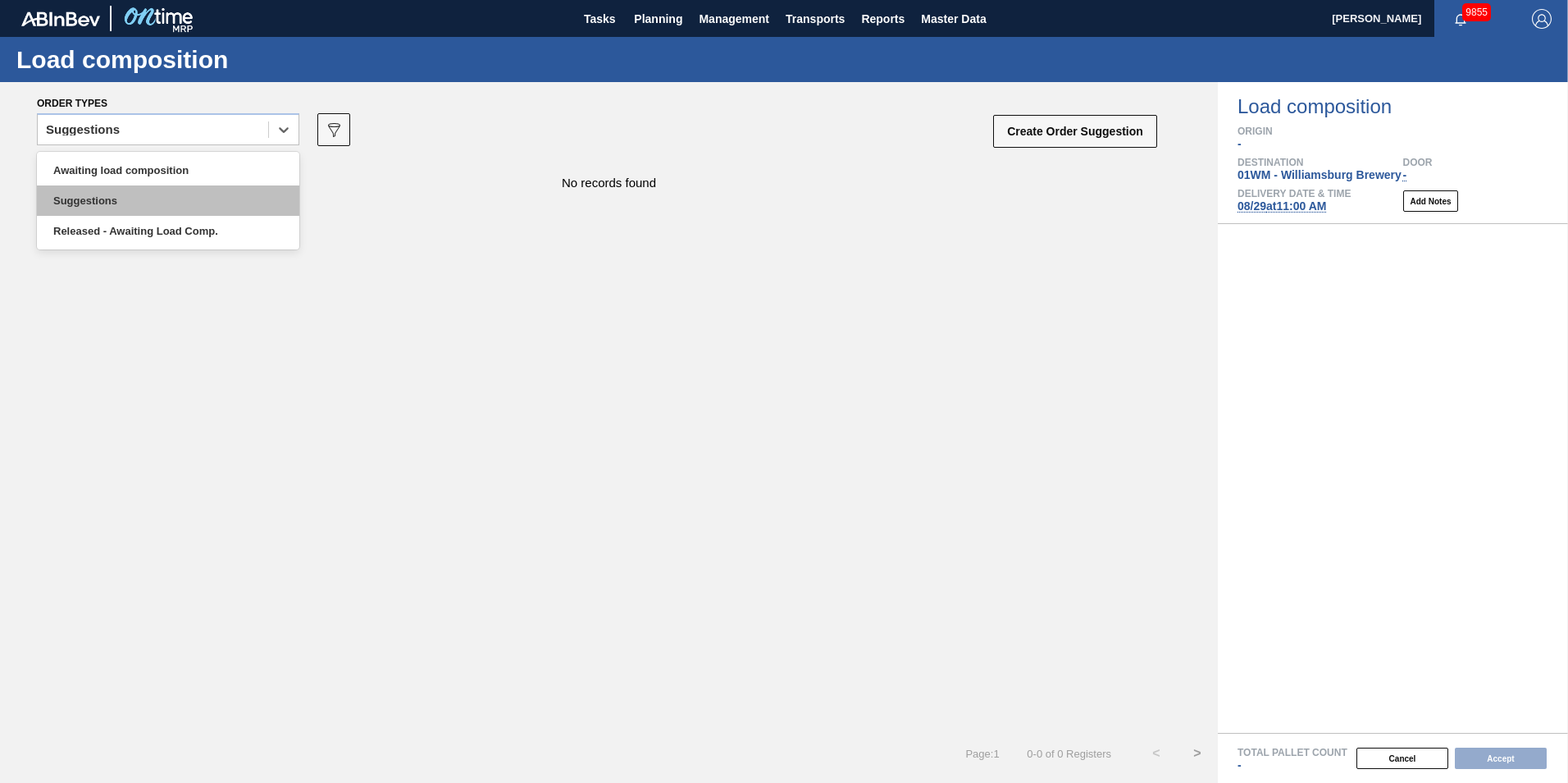
click at [159, 185] on div "Suggestions" at bounding box center [168, 200] width 262 height 30
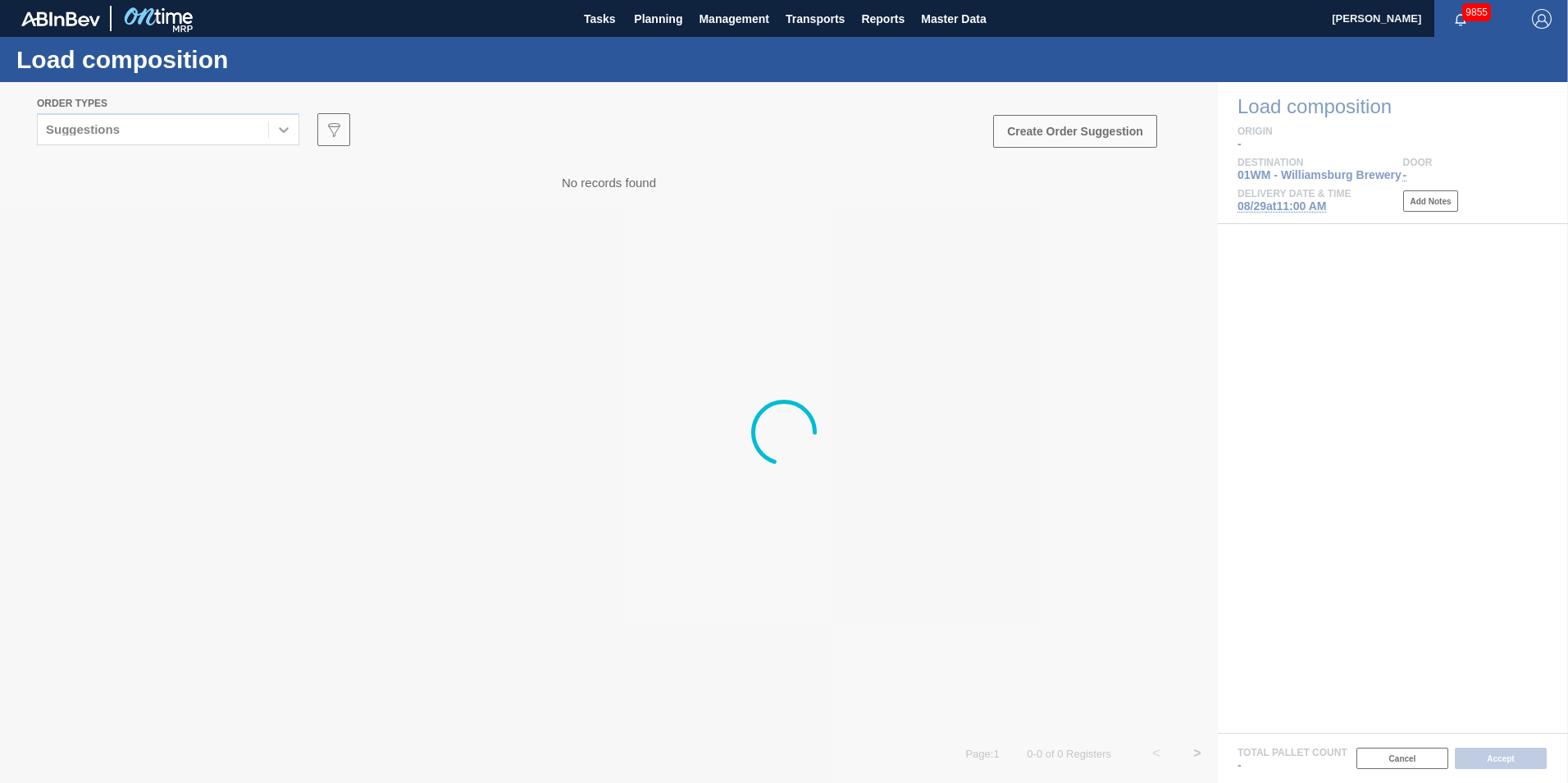
click at [180, 69] on h1 "Load composition" at bounding box center [162, 60] width 291 height 19
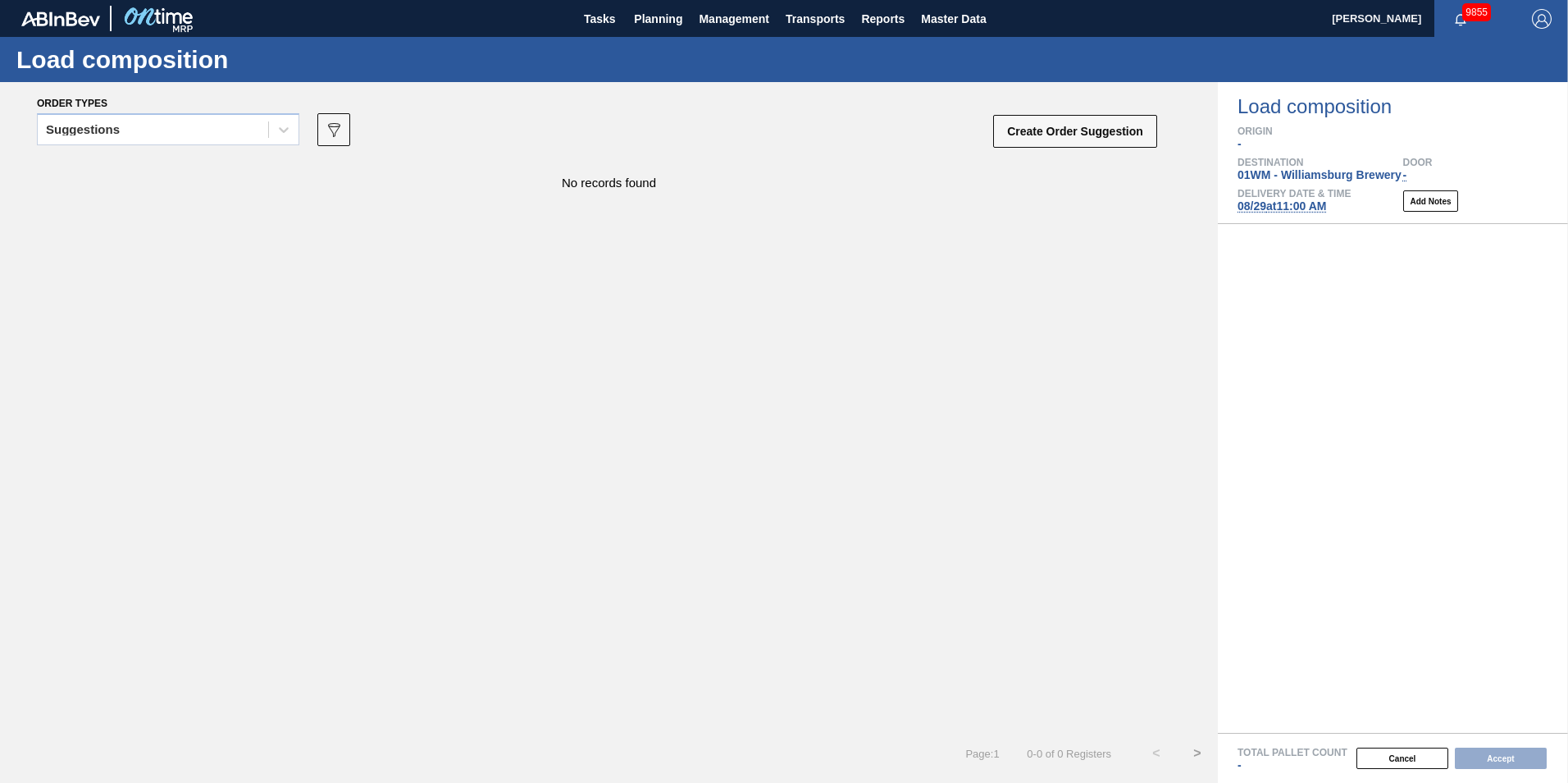
click at [163, 108] on div "Order types" at bounding box center [598, 103] width 1122 height 15
click at [165, 127] on div "Suggestions" at bounding box center [152, 130] width 230 height 24
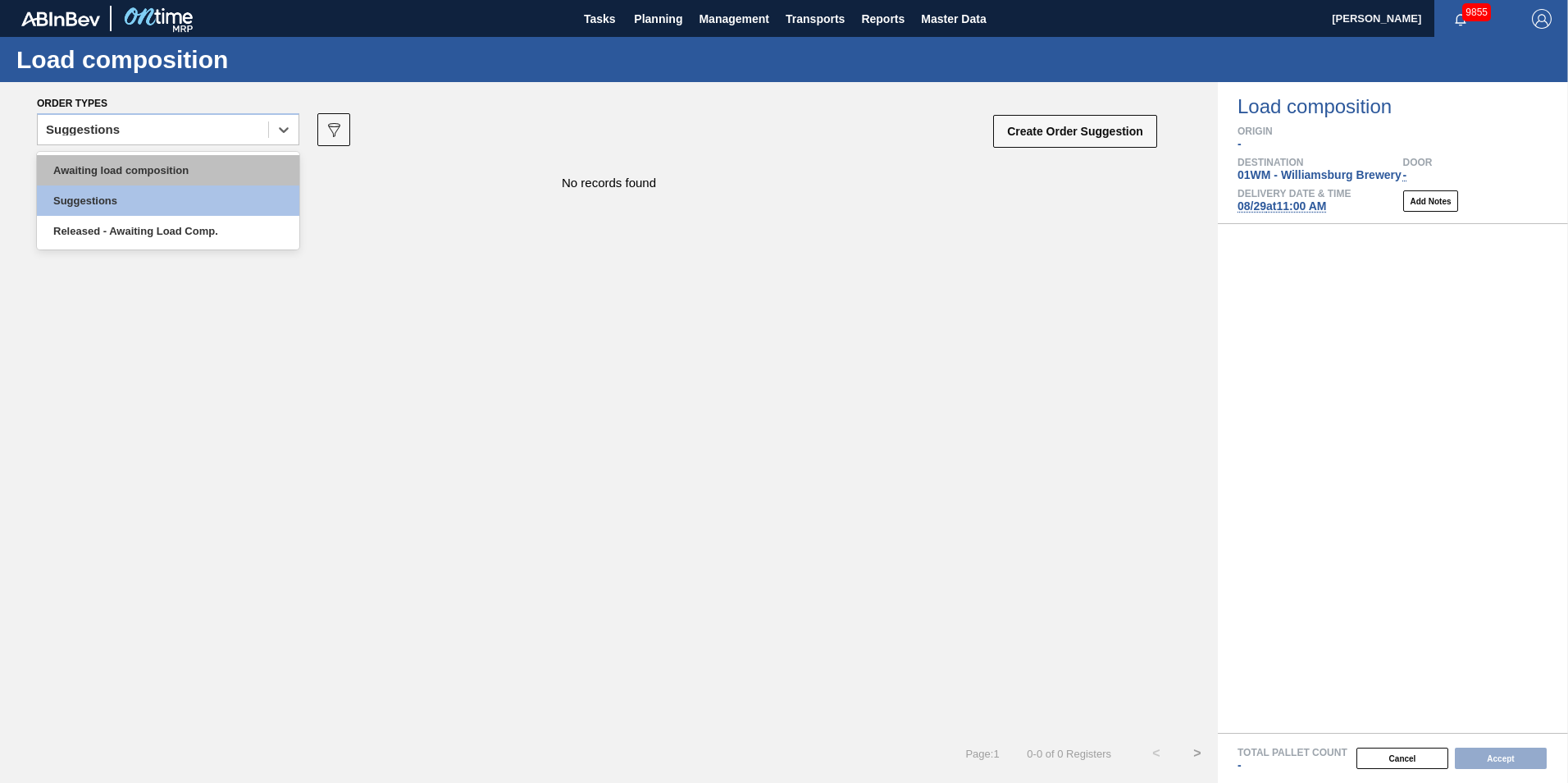
click at [165, 165] on div "Awaiting load composition" at bounding box center [168, 170] width 262 height 30
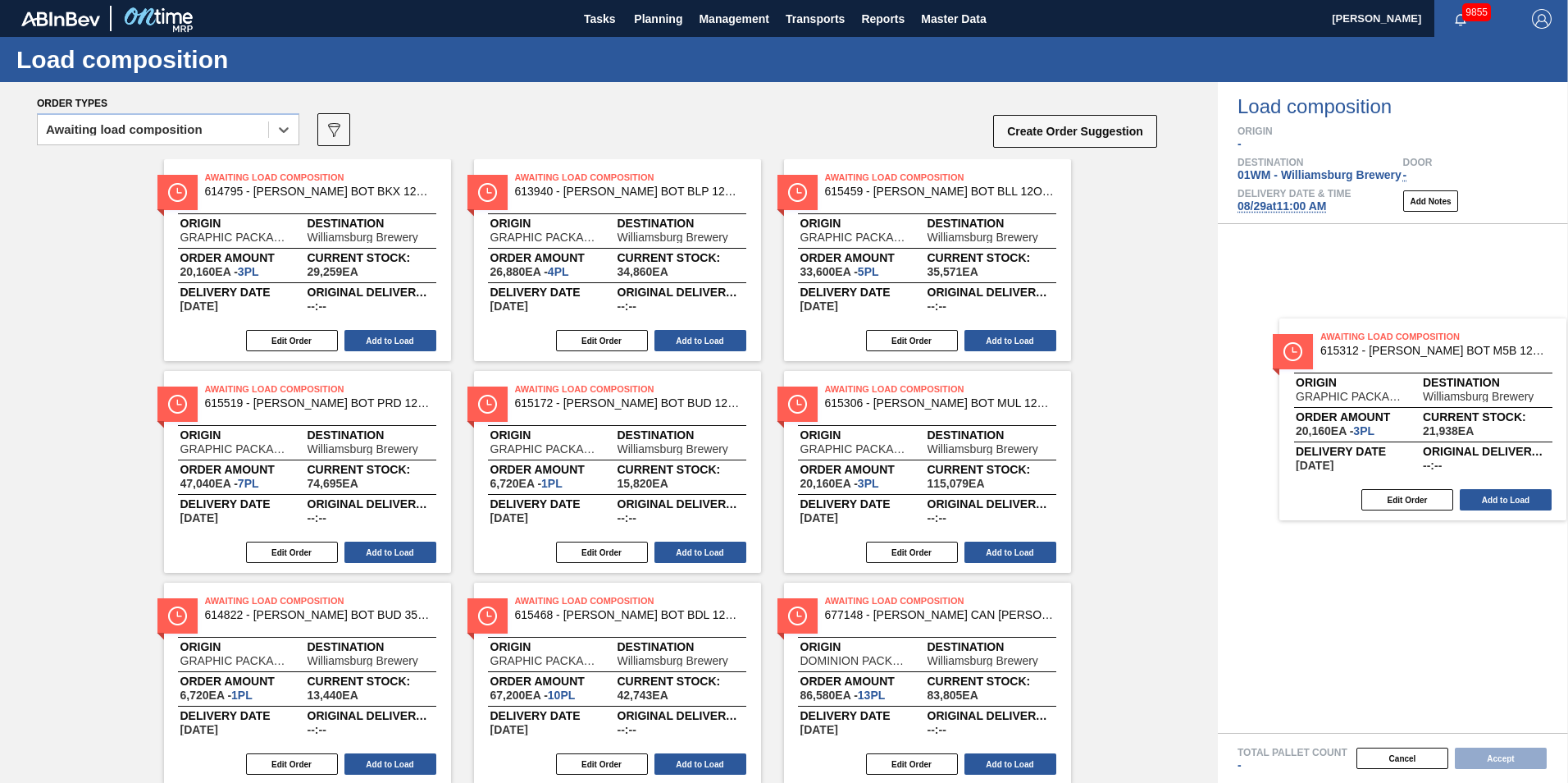
drag, startPoint x: 334, startPoint y: 238, endPoint x: 1434, endPoint y: 402, distance: 1112.2
click at [1174, 402] on div "Order types option Awaiting load composition, selected. Select is focused ,type…" at bounding box center [784, 432] width 1568 height 700
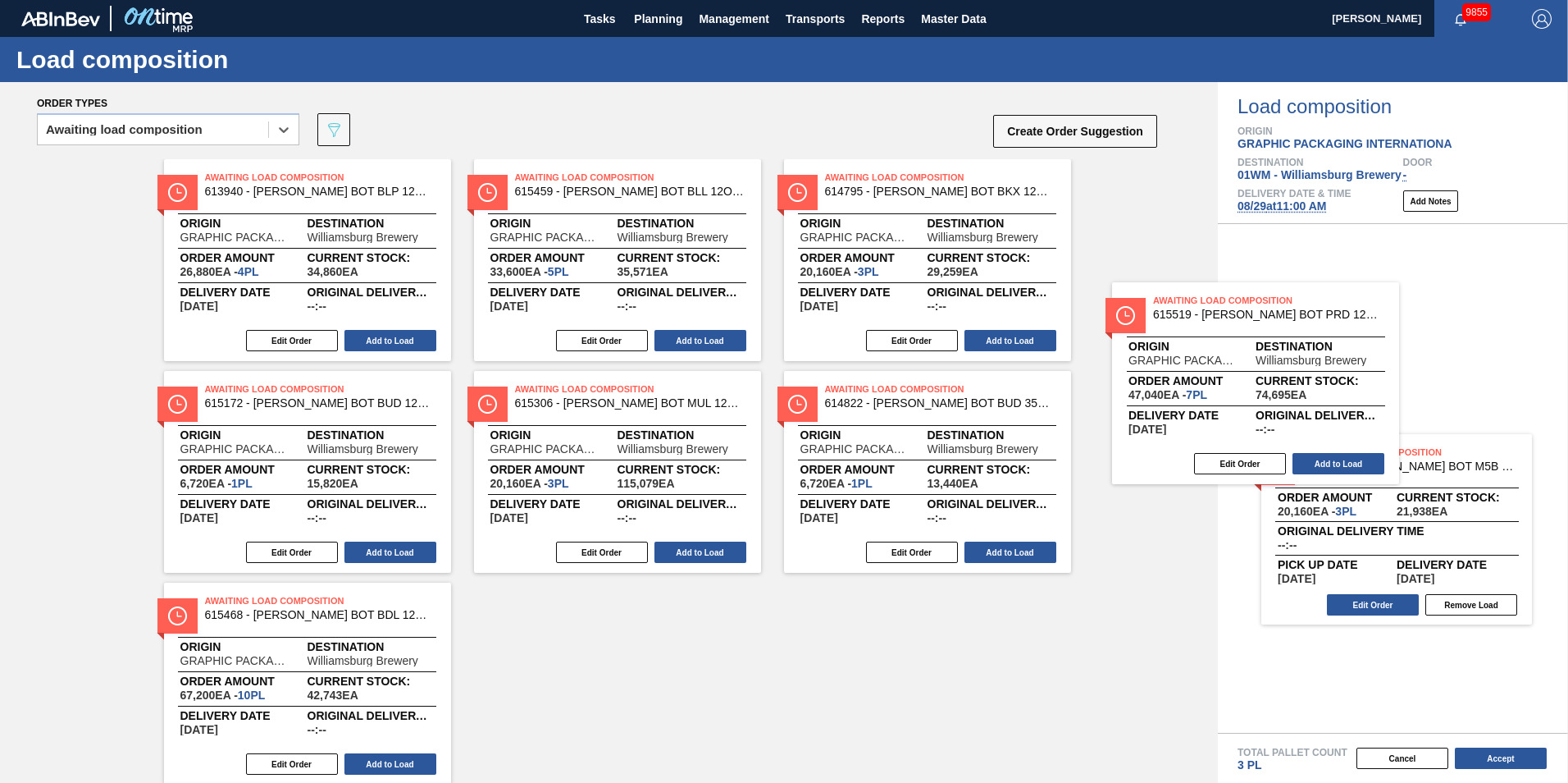
drag, startPoint x: 988, startPoint y: 267, endPoint x: 1301, endPoint y: 389, distance: 335.9
click at [1174, 389] on div "Order types option Awaiting load composition, selected. Select is focused ,type…" at bounding box center [784, 432] width 1568 height 700
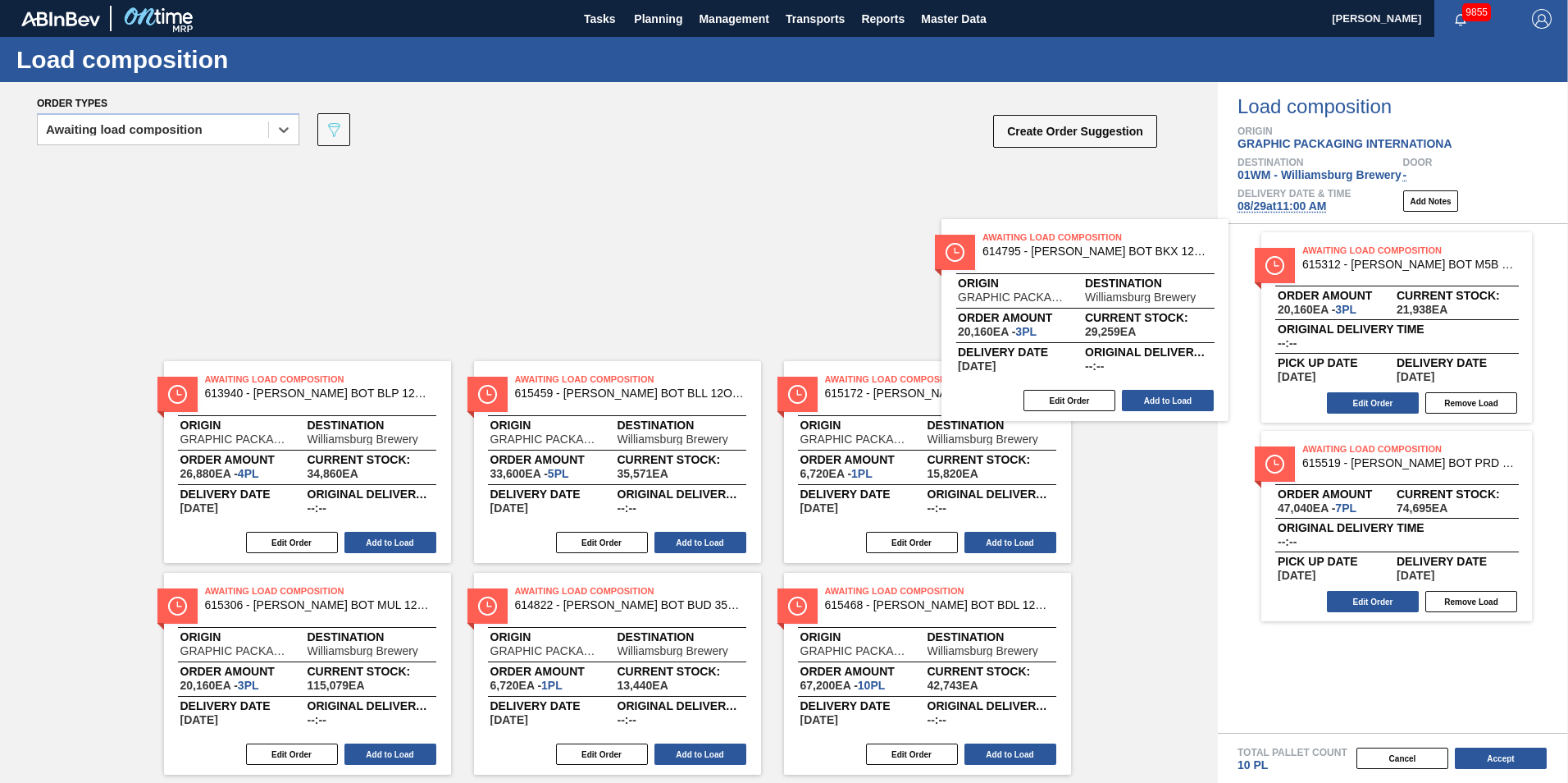
drag, startPoint x: 1033, startPoint y: 281, endPoint x: 1431, endPoint y: 401, distance: 415.7
click at [1174, 401] on div "Order types option Awaiting load composition, selected. Select is focused ,type…" at bounding box center [784, 432] width 1568 height 700
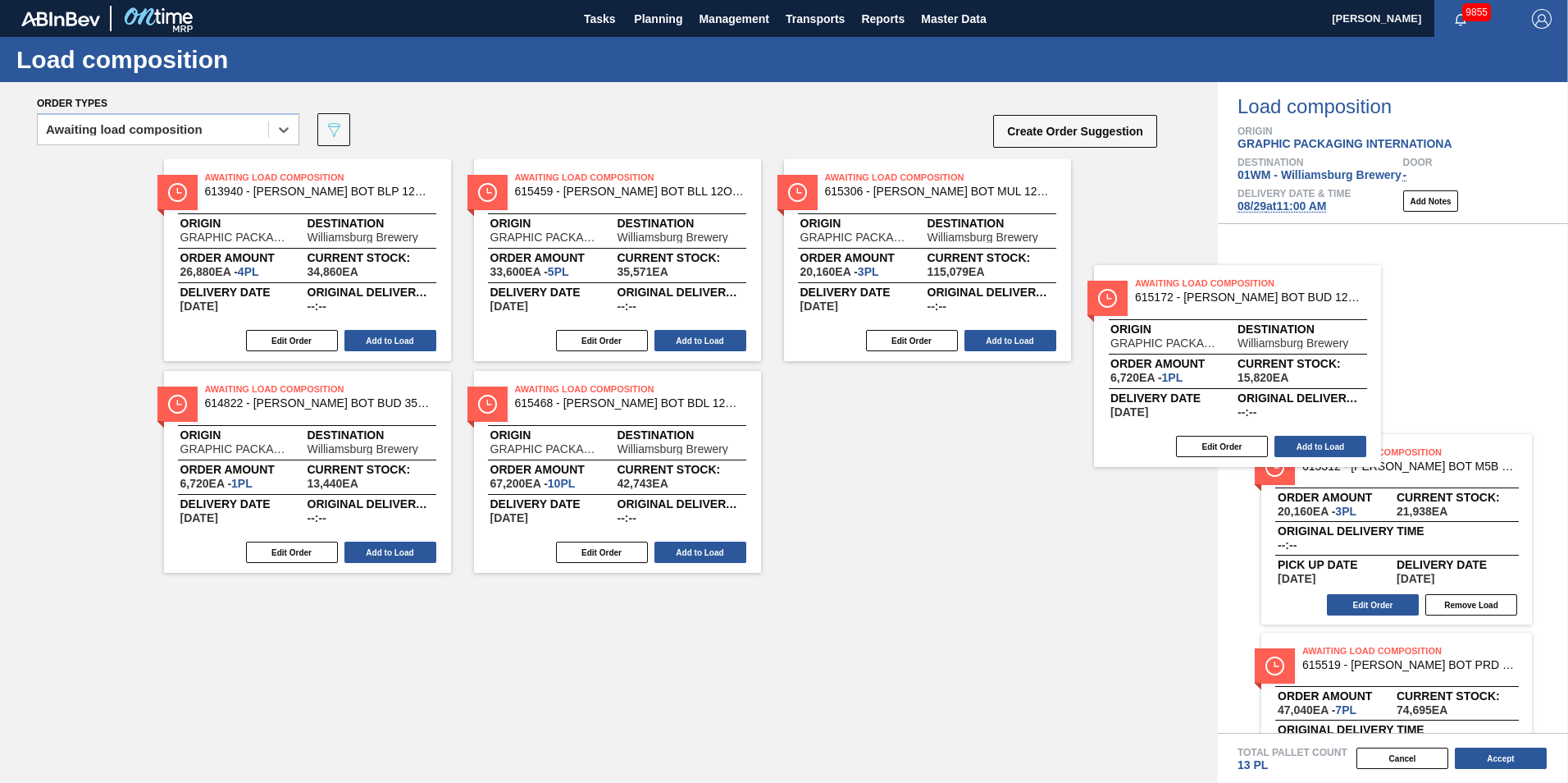
drag, startPoint x: 1200, startPoint y: 371, endPoint x: 1398, endPoint y: 410, distance: 201.8
click at [1174, 410] on div "Order types option Awaiting load composition, selected. Select is focused ,type…" at bounding box center [784, 432] width 1568 height 700
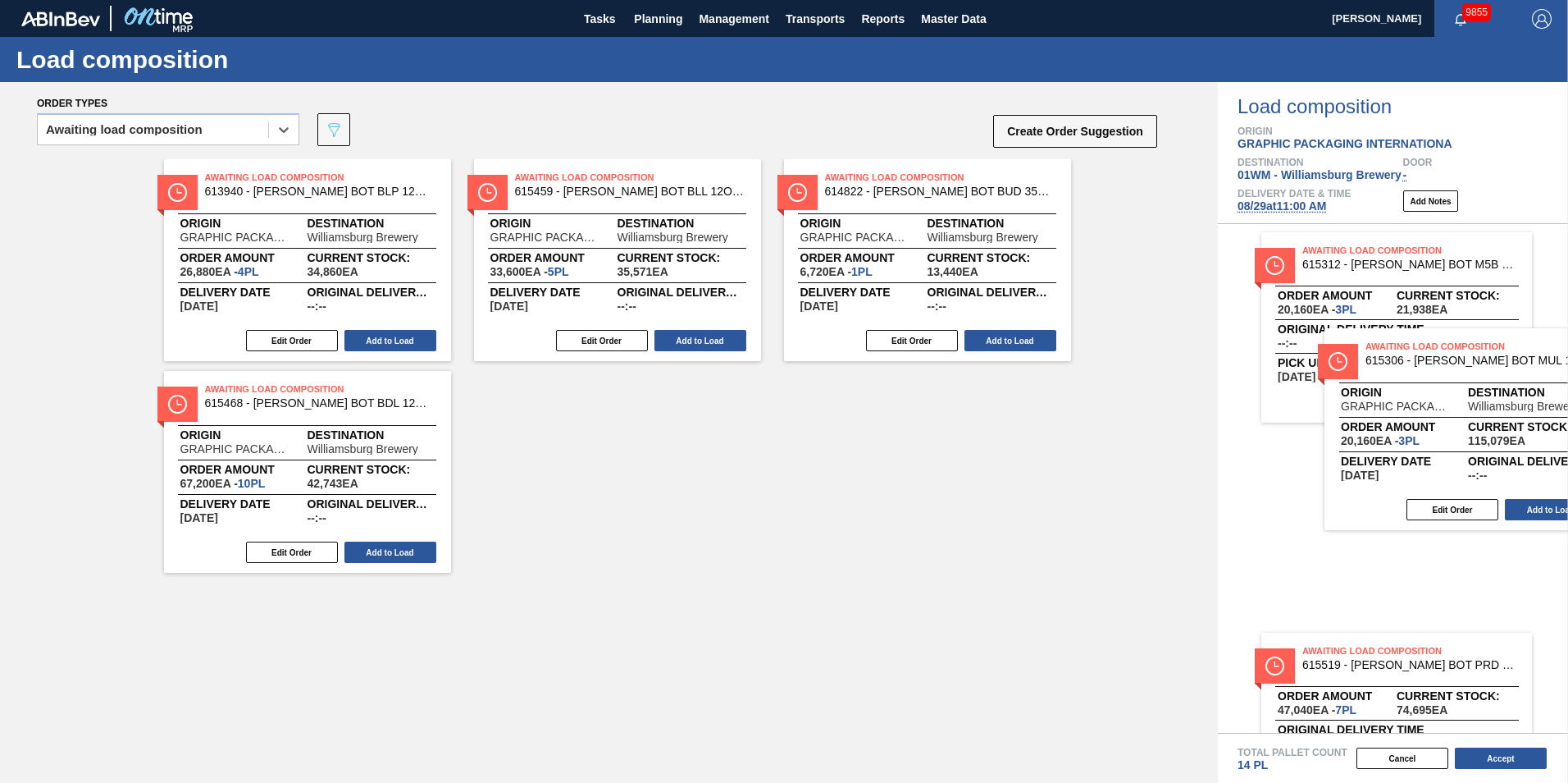
drag, startPoint x: 959, startPoint y: 276, endPoint x: 1508, endPoint y: 448, distance: 575.3
click at [1174, 448] on div "Order types option Awaiting load composition, selected. Select is focused ,type…" at bounding box center [784, 432] width 1568 height 700
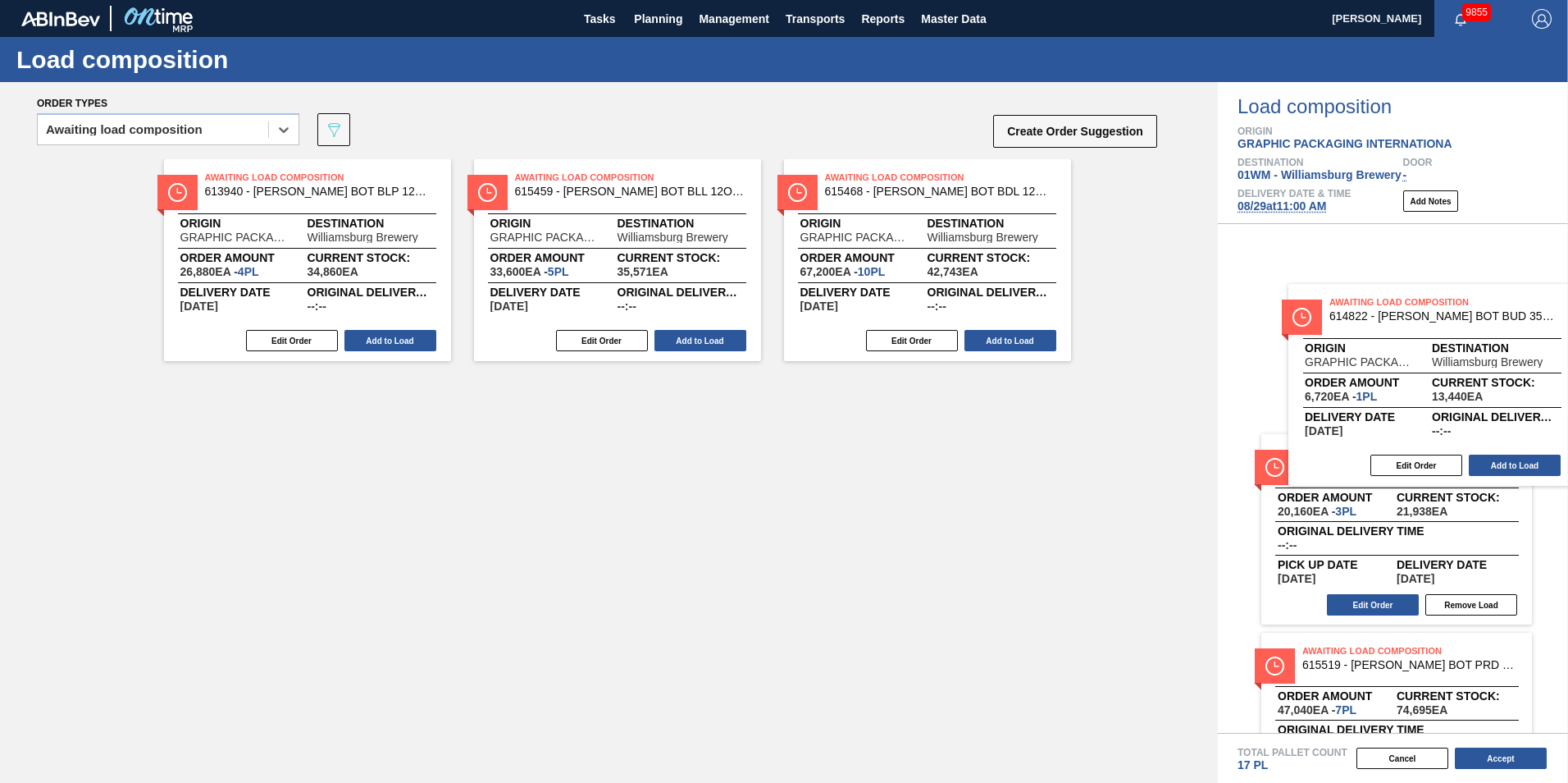
drag, startPoint x: 909, startPoint y: 254, endPoint x: 1399, endPoint y: 375, distance: 504.7
click at [1174, 375] on div "Order types option Awaiting load composition, selected. Select is focused ,type…" at bounding box center [784, 432] width 1568 height 700
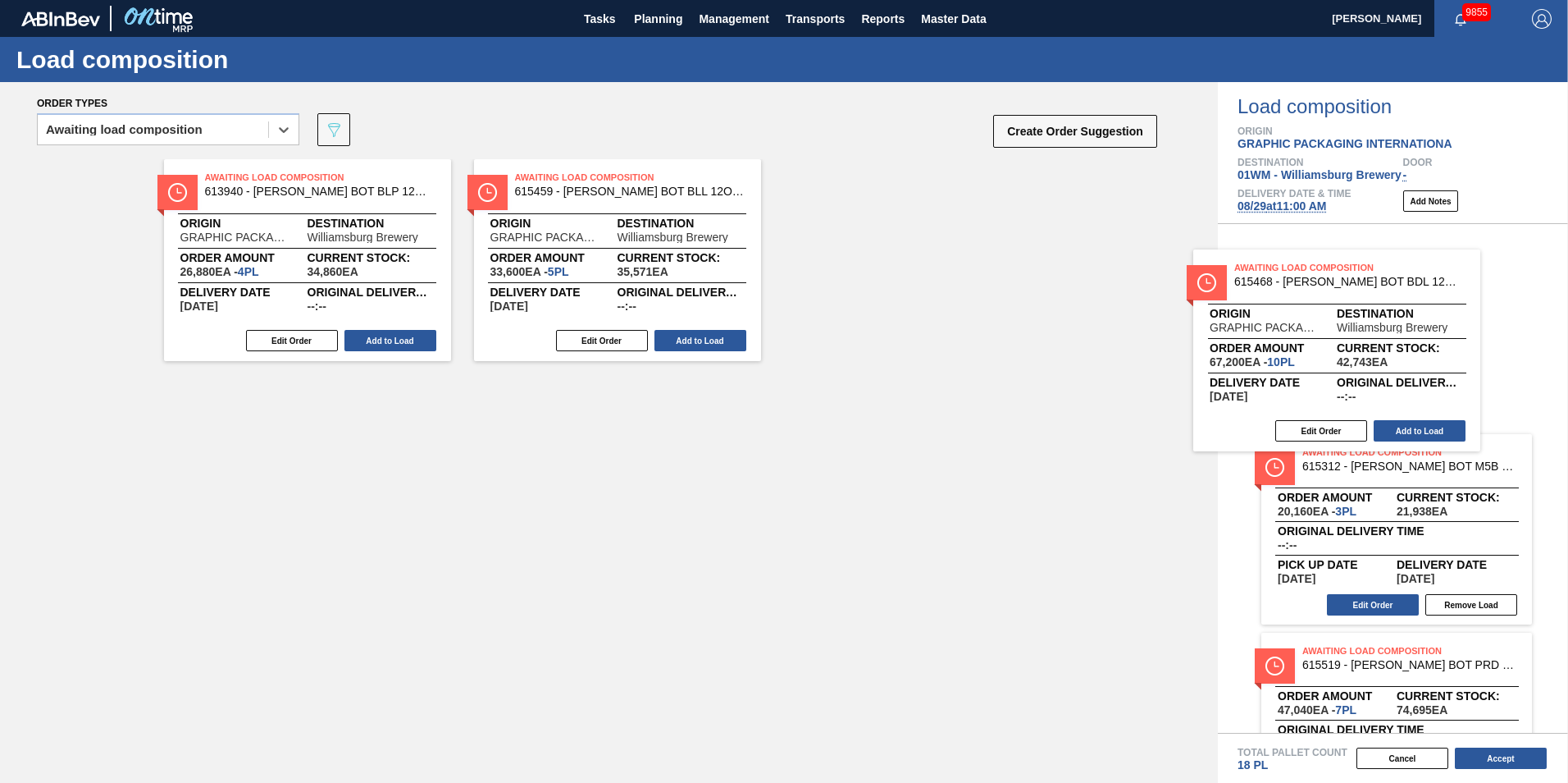
drag, startPoint x: 917, startPoint y: 248, endPoint x: 1346, endPoint y: 340, distance: 438.8
click at [1174, 340] on div "Order types option Awaiting load composition, selected. Select is focused ,type…" at bounding box center [784, 432] width 1568 height 700
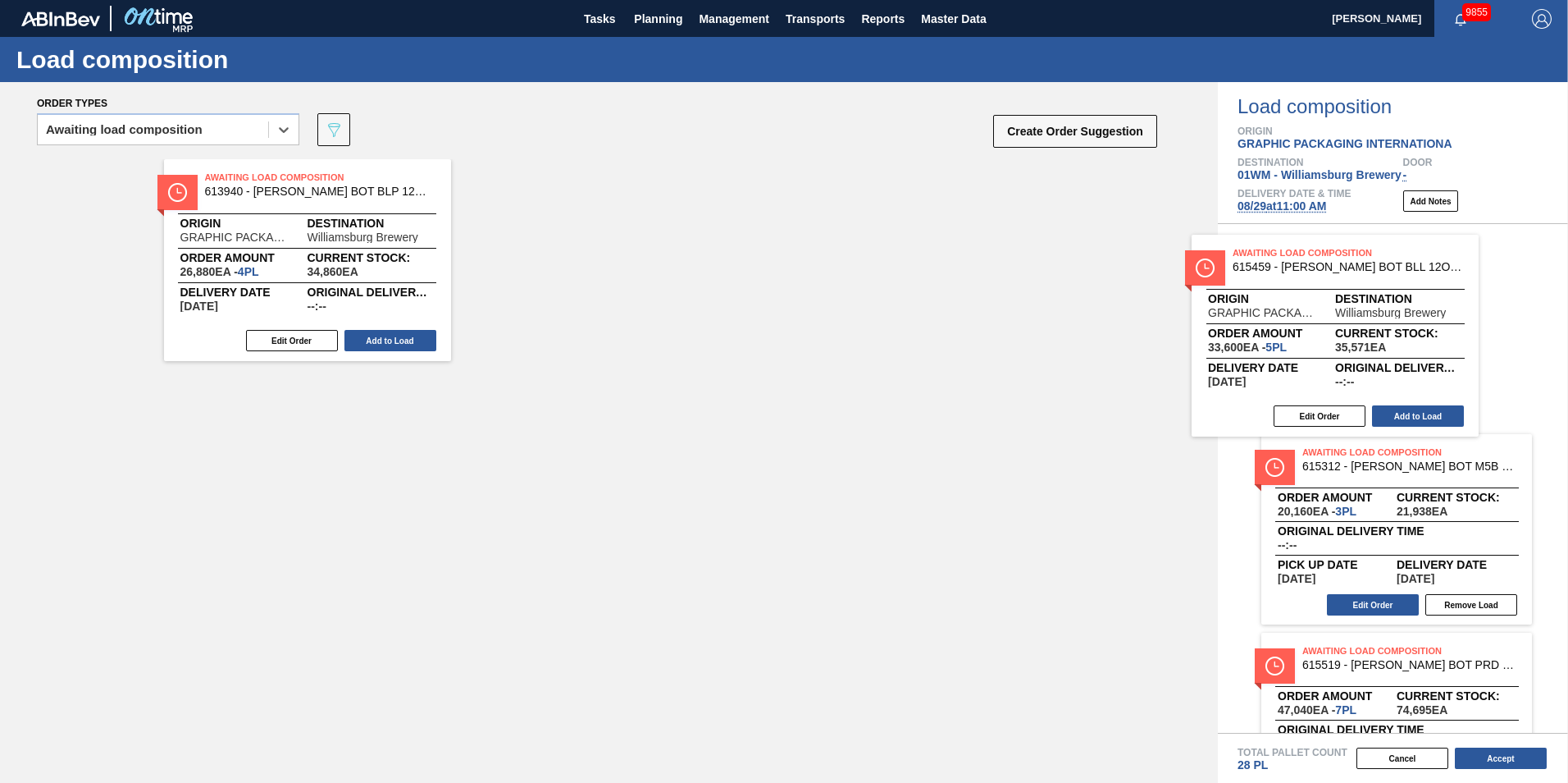
drag, startPoint x: 674, startPoint y: 215, endPoint x: 1371, endPoint y: 271, distance: 699.2
click at [1174, 271] on div "Order types option Awaiting load composition, selected. Select is focused ,type…" at bounding box center [784, 432] width 1568 height 700
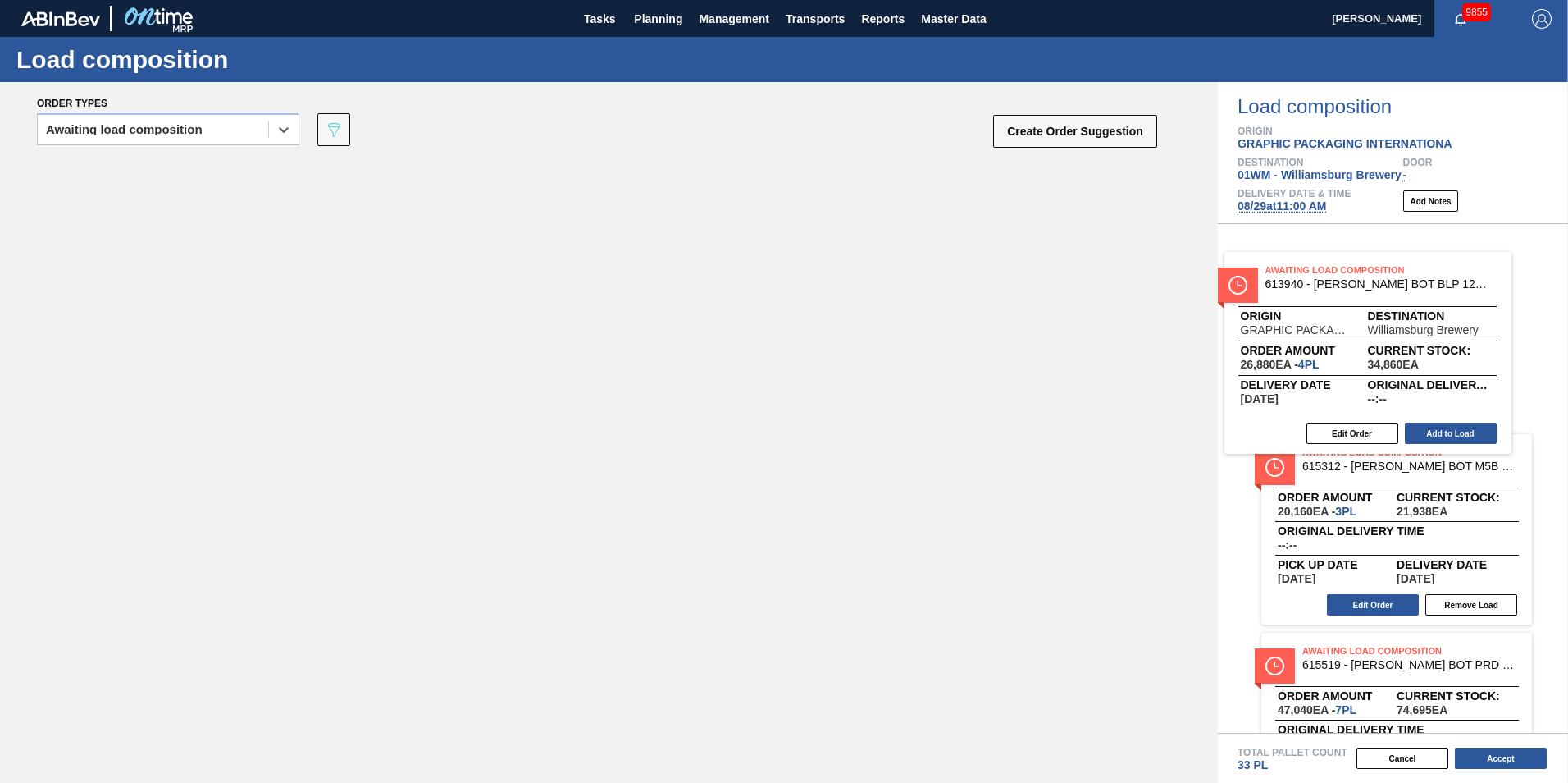
drag, startPoint x: 332, startPoint y: 248, endPoint x: 1437, endPoint y: 329, distance: 1108.0
click at [1174, 329] on div "Order types option Awaiting load composition, selected. Select is focused ,type…" at bounding box center [784, 432] width 1568 height 700
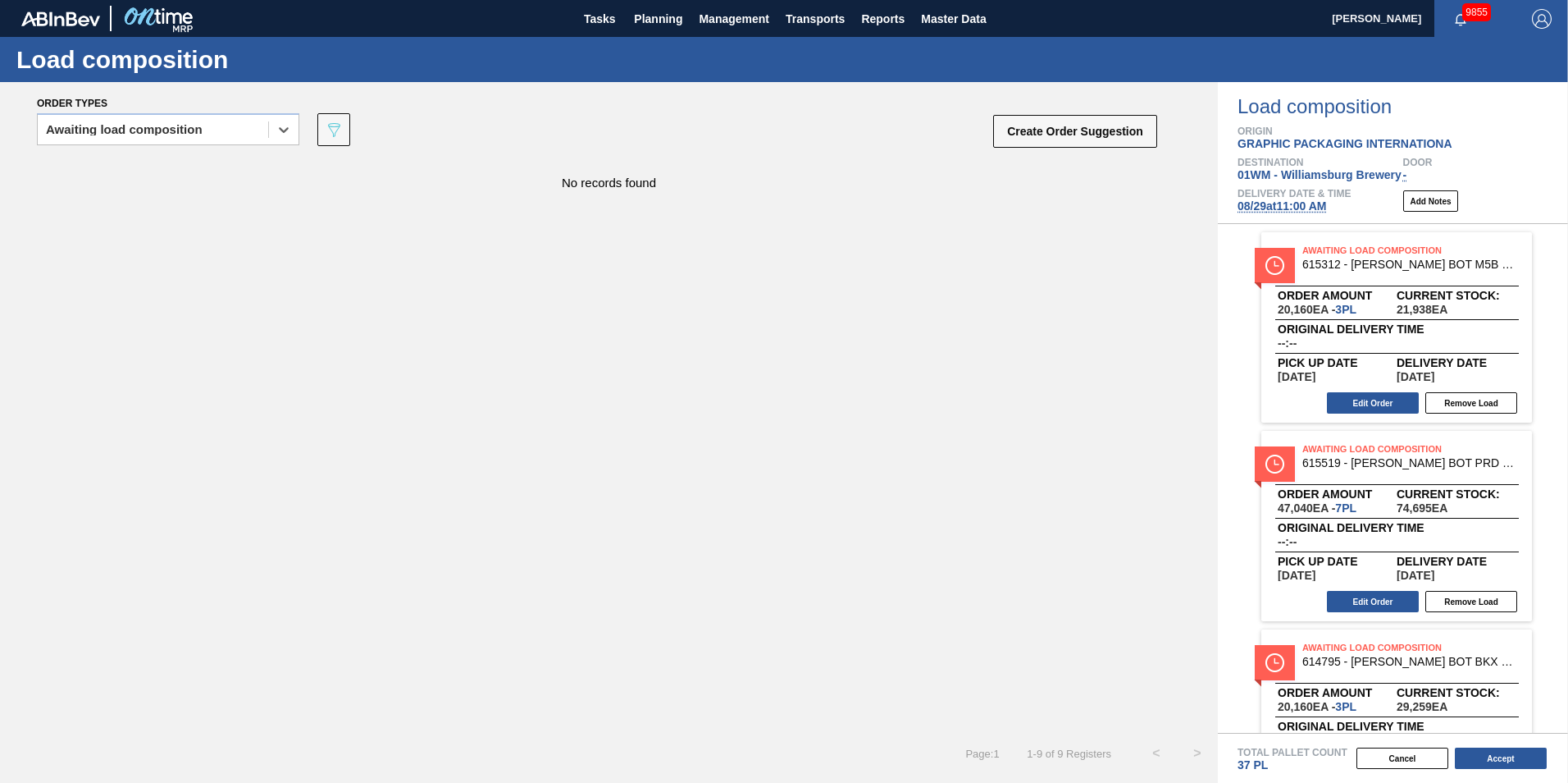
click at [1174, 466] on span "615519 - [PERSON_NAME] BOT PRD 12OZ BSKT 6/12 12OZ BOT 012" at bounding box center [1410, 462] width 216 height 12
click at [1174, 597] on button "Edit Order" at bounding box center [1373, 601] width 92 height 21
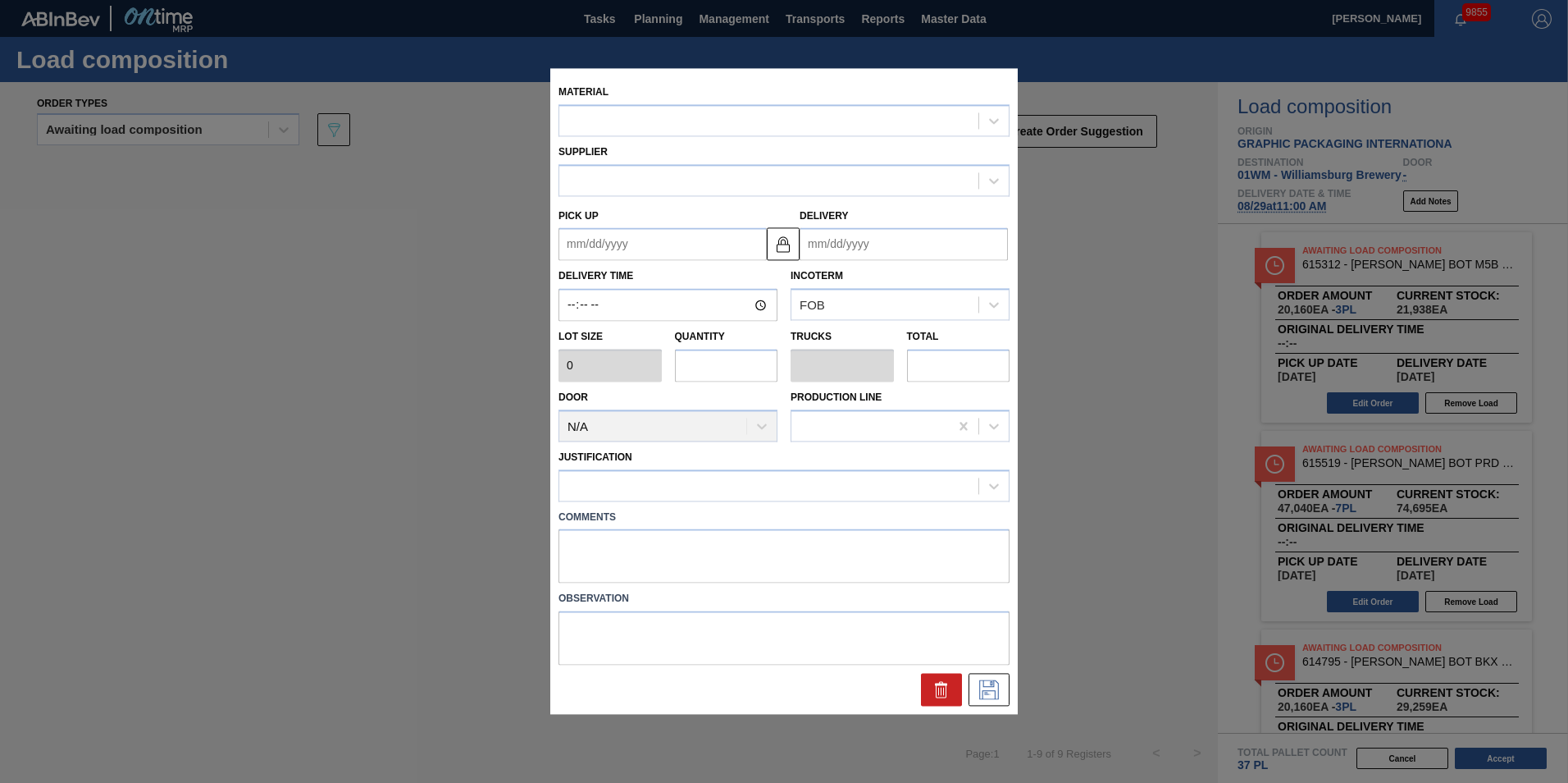
type input "6,720"
type input "7"
type input "0.269"
type input "47,040"
type up "[DATE]"
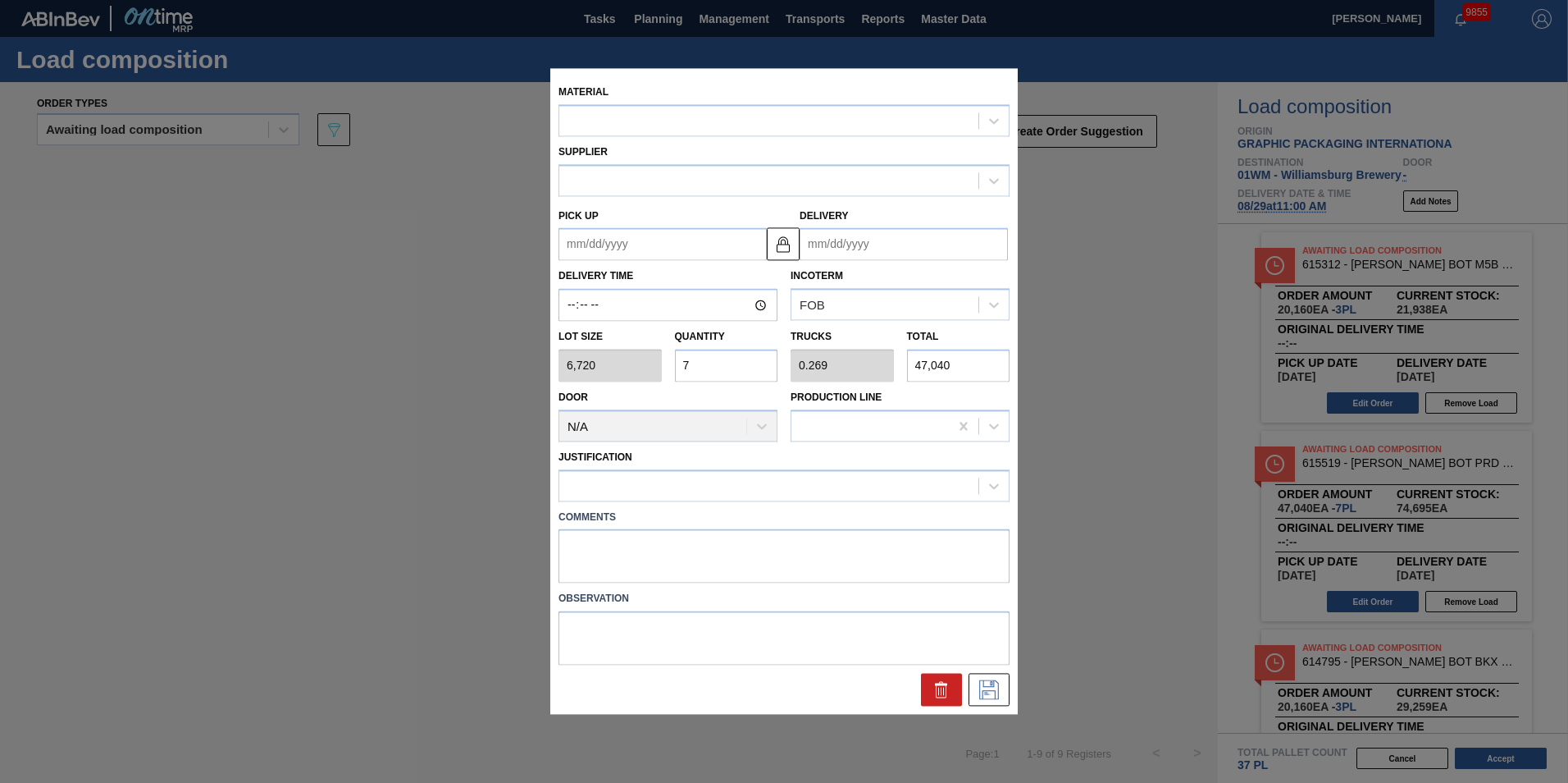
type input "[DATE]"
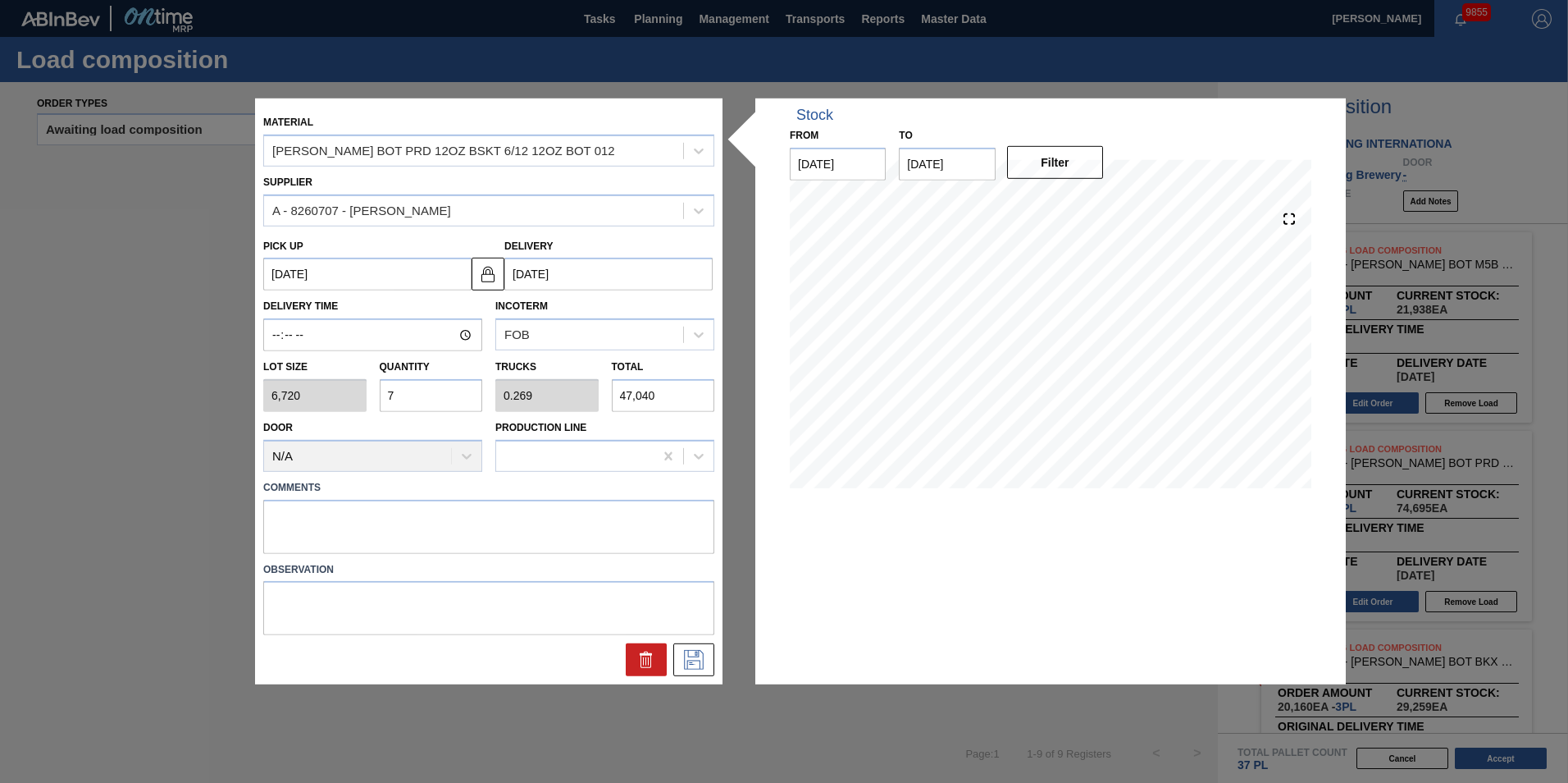
click at [846, 160] on input "[DATE]" at bounding box center [838, 164] width 96 height 33
click at [839, 163] on input "[DATE]" at bounding box center [838, 164] width 96 height 33
click at [936, 356] on div "29" at bounding box center [942, 362] width 22 height 22
type input "[DATE]"
click at [955, 162] on input "[DATE]" at bounding box center [947, 164] width 96 height 33
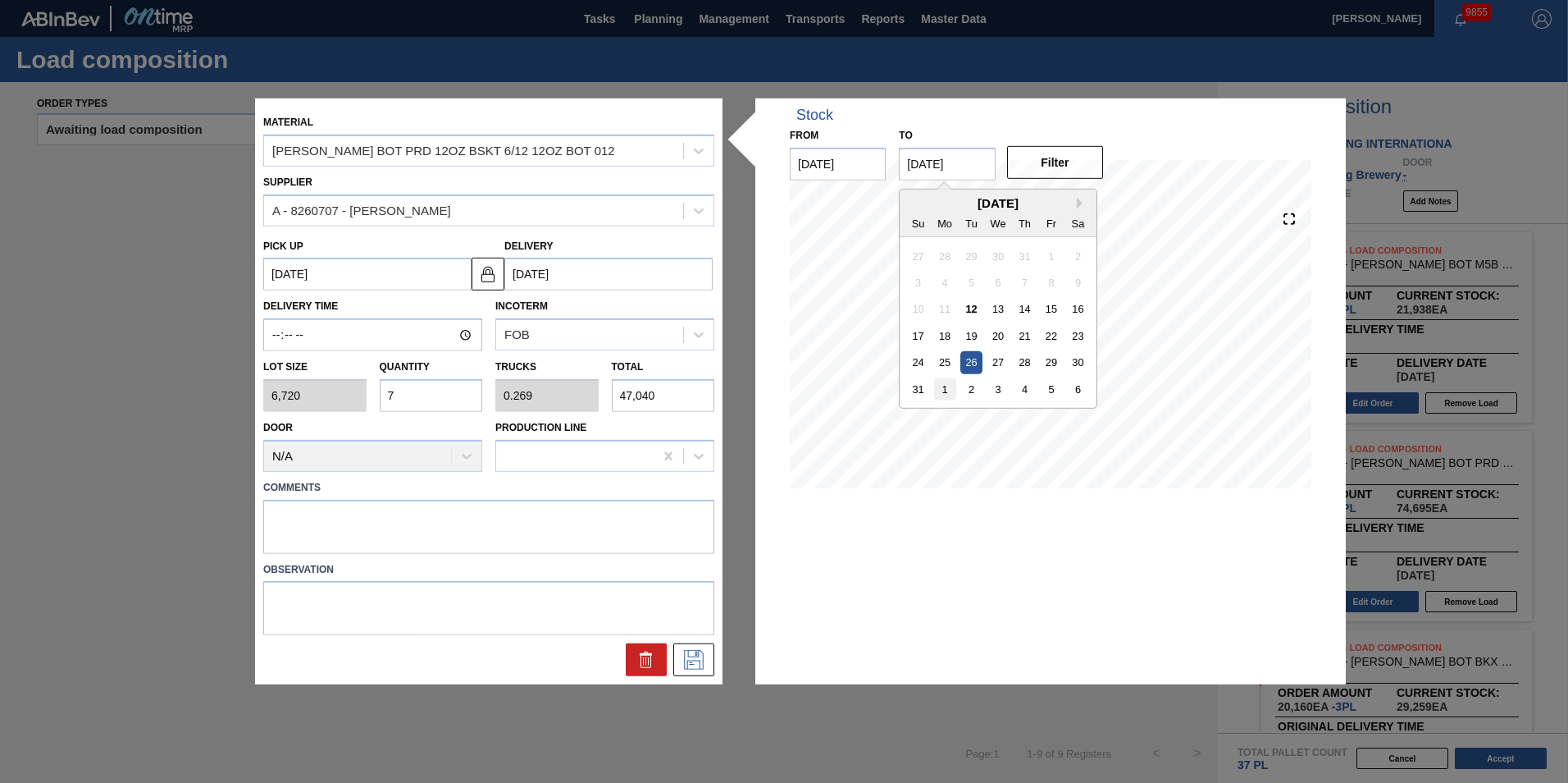
click at [946, 388] on div "1" at bounding box center [945, 390] width 22 height 22
type input "[DATE]"
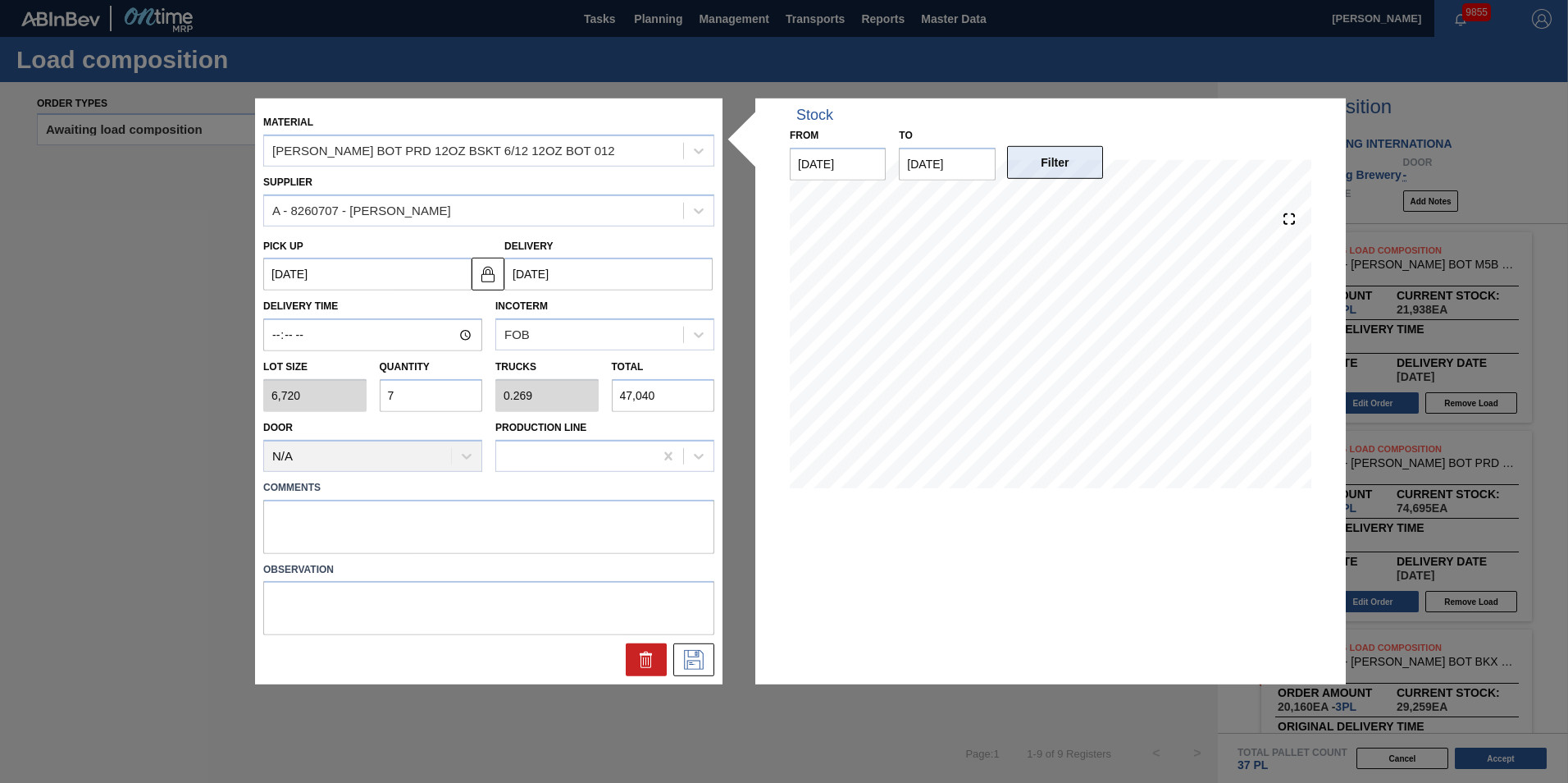
click at [1062, 154] on button "Filter" at bounding box center [1055, 162] width 96 height 33
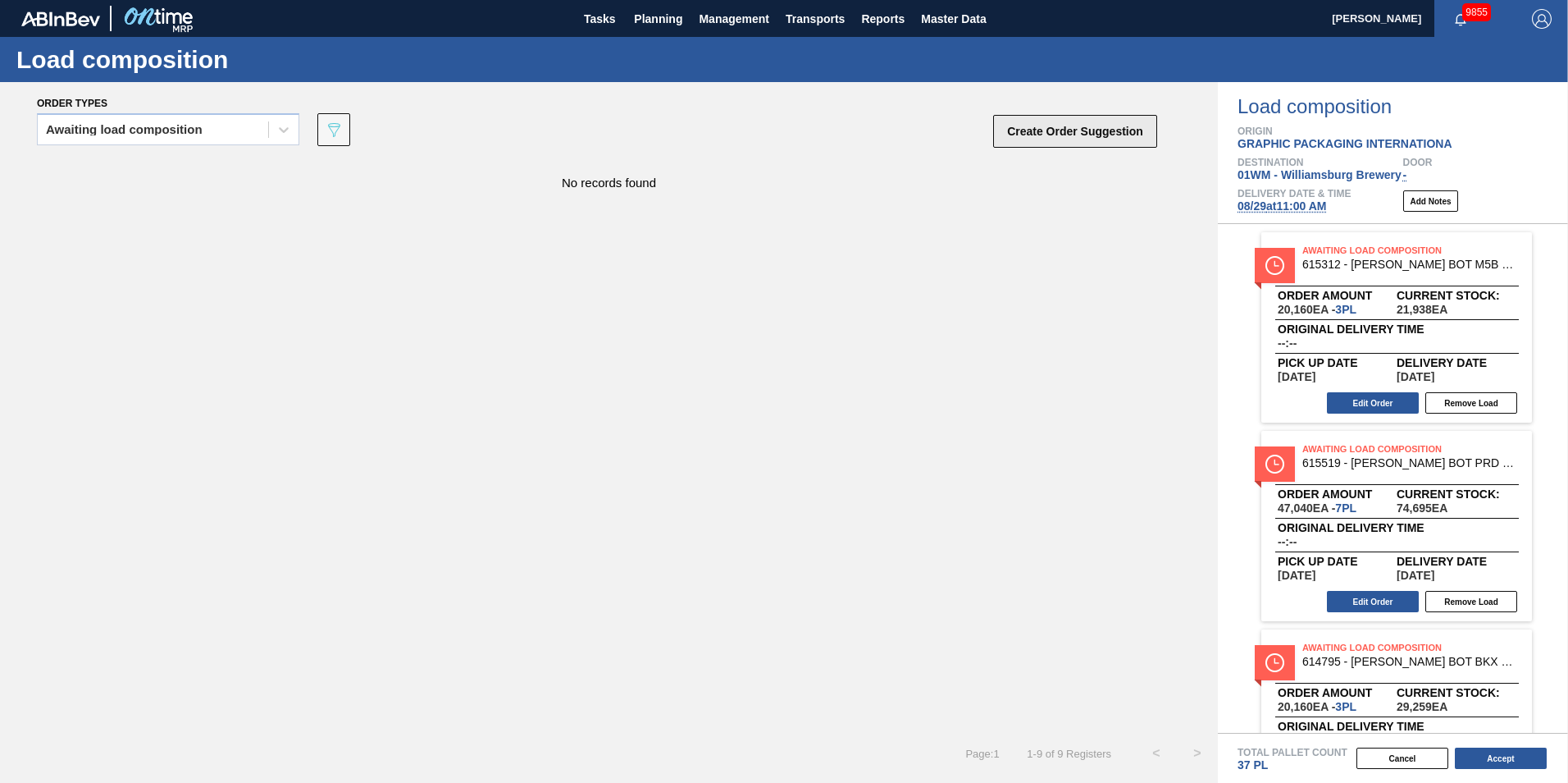
click at [1091, 145] on button "Create Order Suggestion" at bounding box center [1075, 131] width 164 height 33
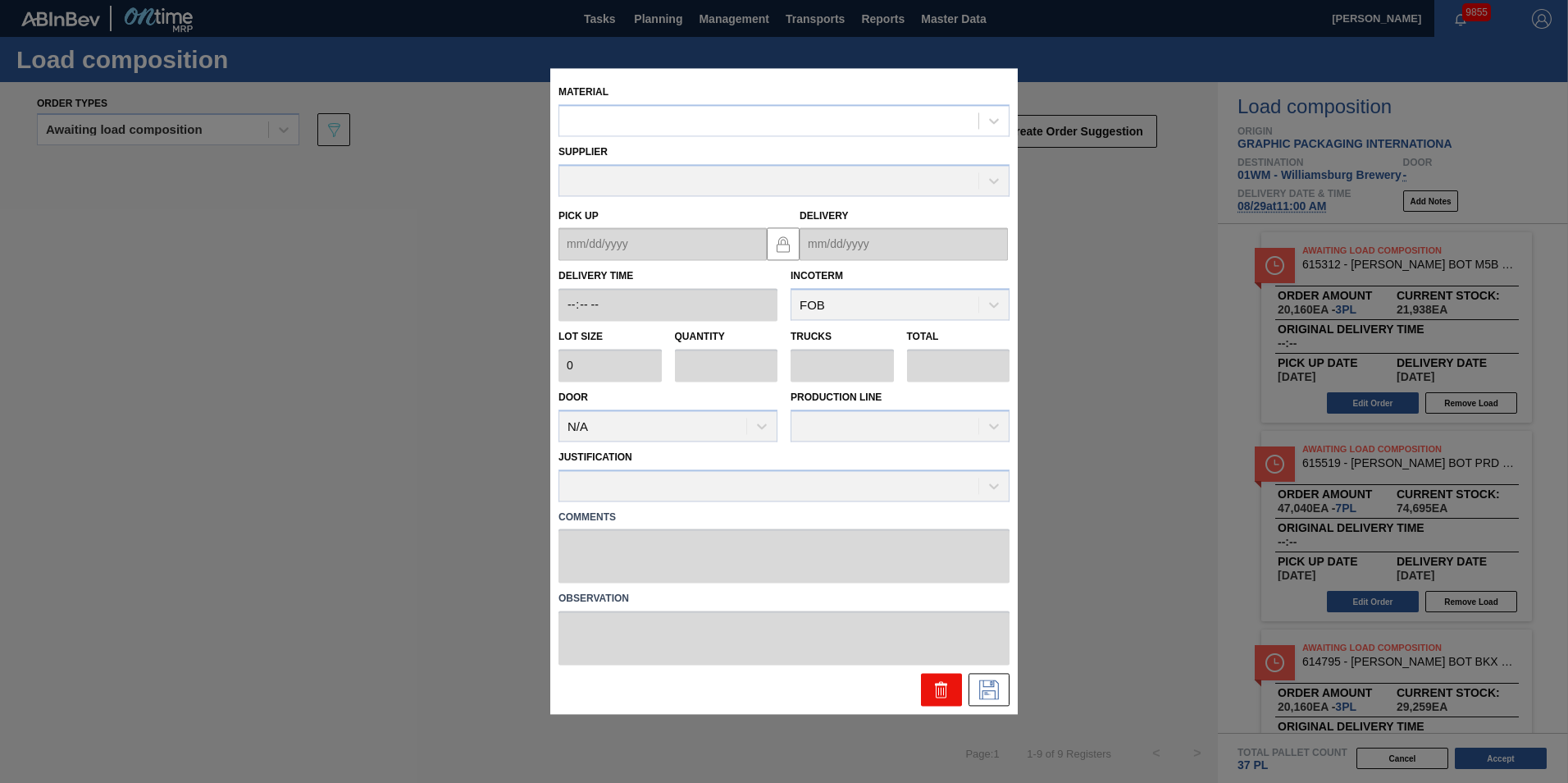
click at [943, 634] on icon at bounding box center [943, 691] width 1 height 8
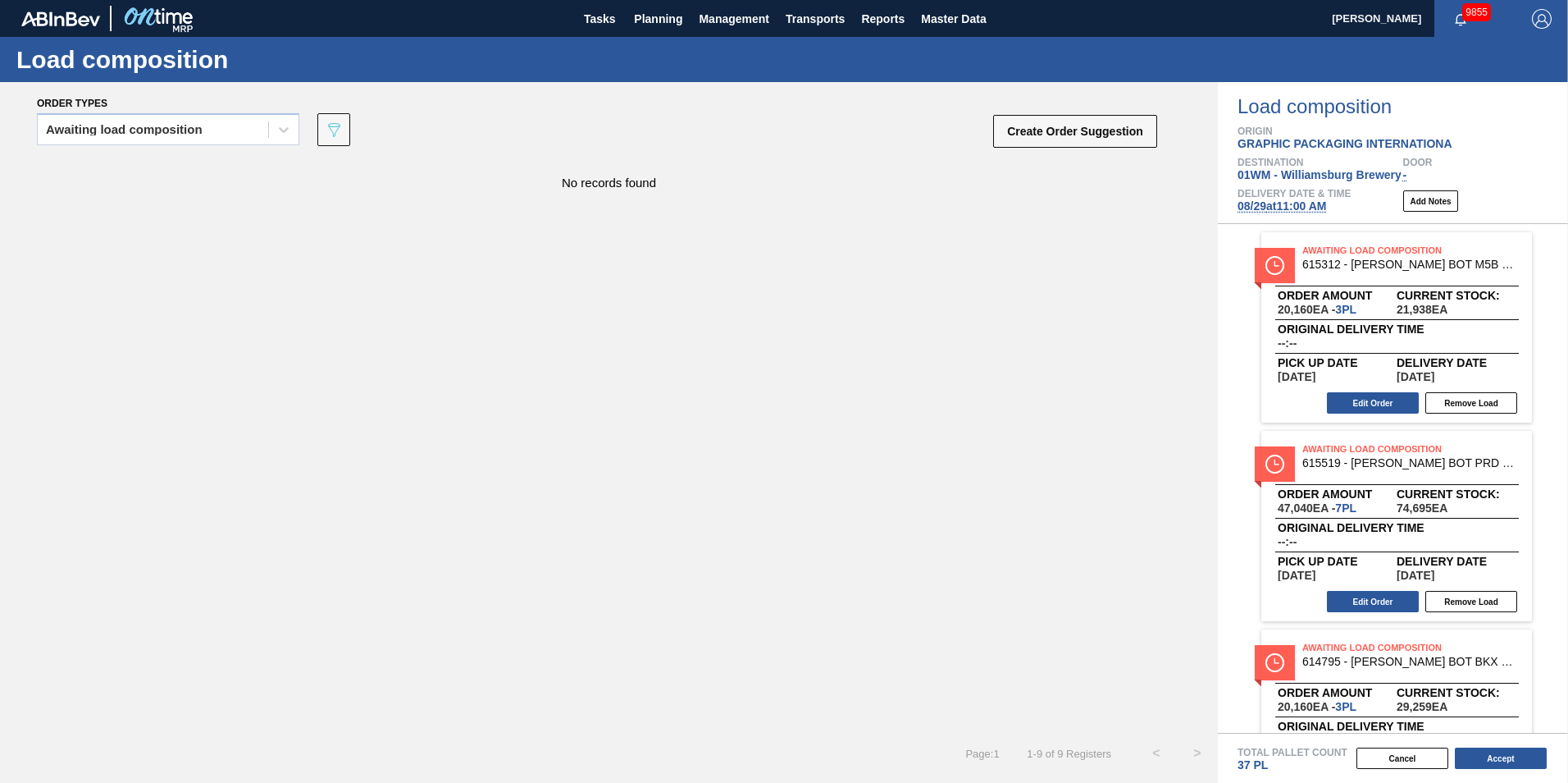
click at [1174, 461] on span "615519 - [PERSON_NAME] BOT PRD 12OZ BSKT 6/12 12OZ BOT 012" at bounding box center [1410, 462] width 216 height 12
click at [1174, 598] on button "Edit Order" at bounding box center [1373, 601] width 92 height 21
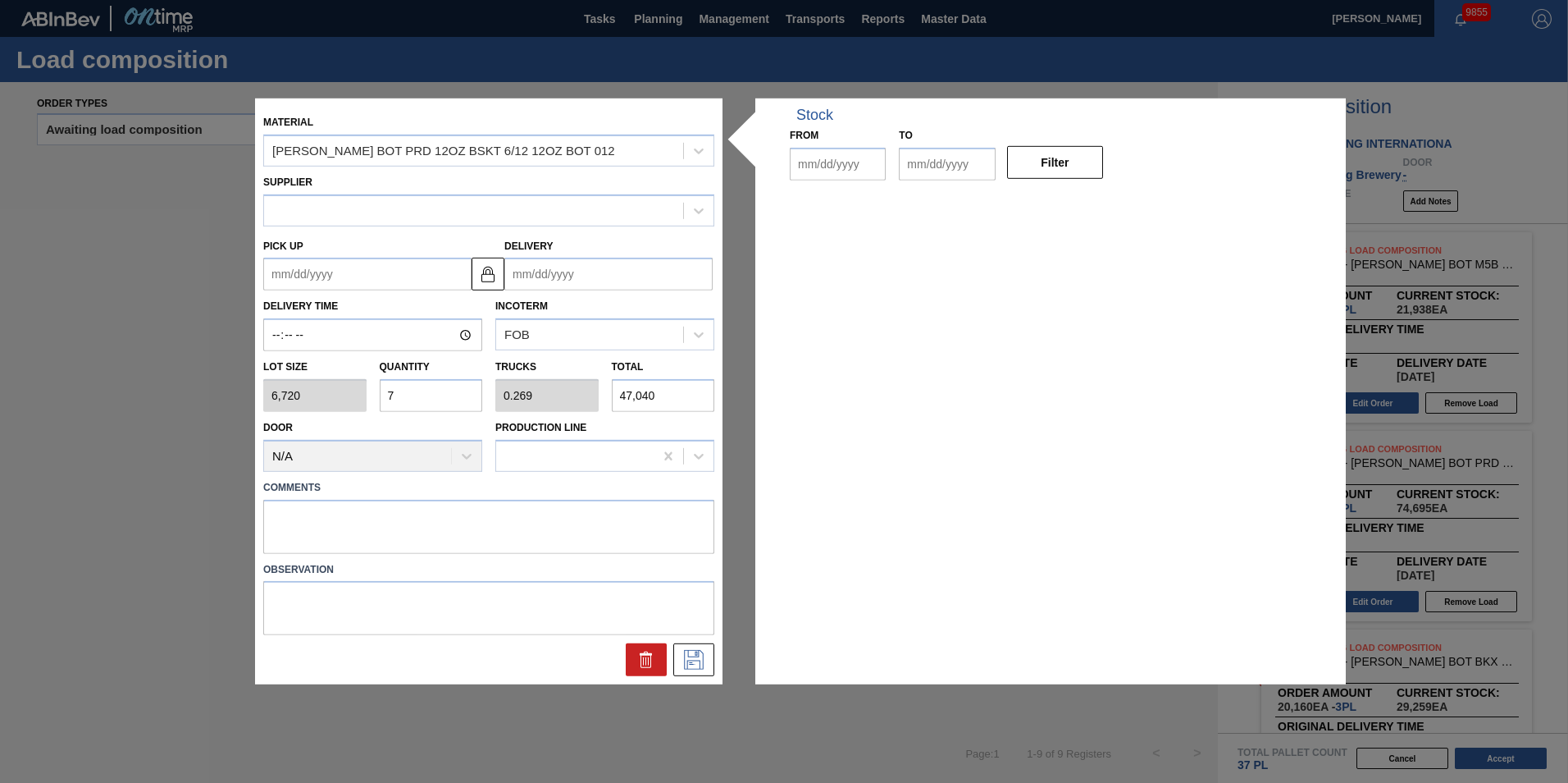
type input "6,720"
type input "7"
type input "0.269"
type input "47,040"
type up "[DATE]"
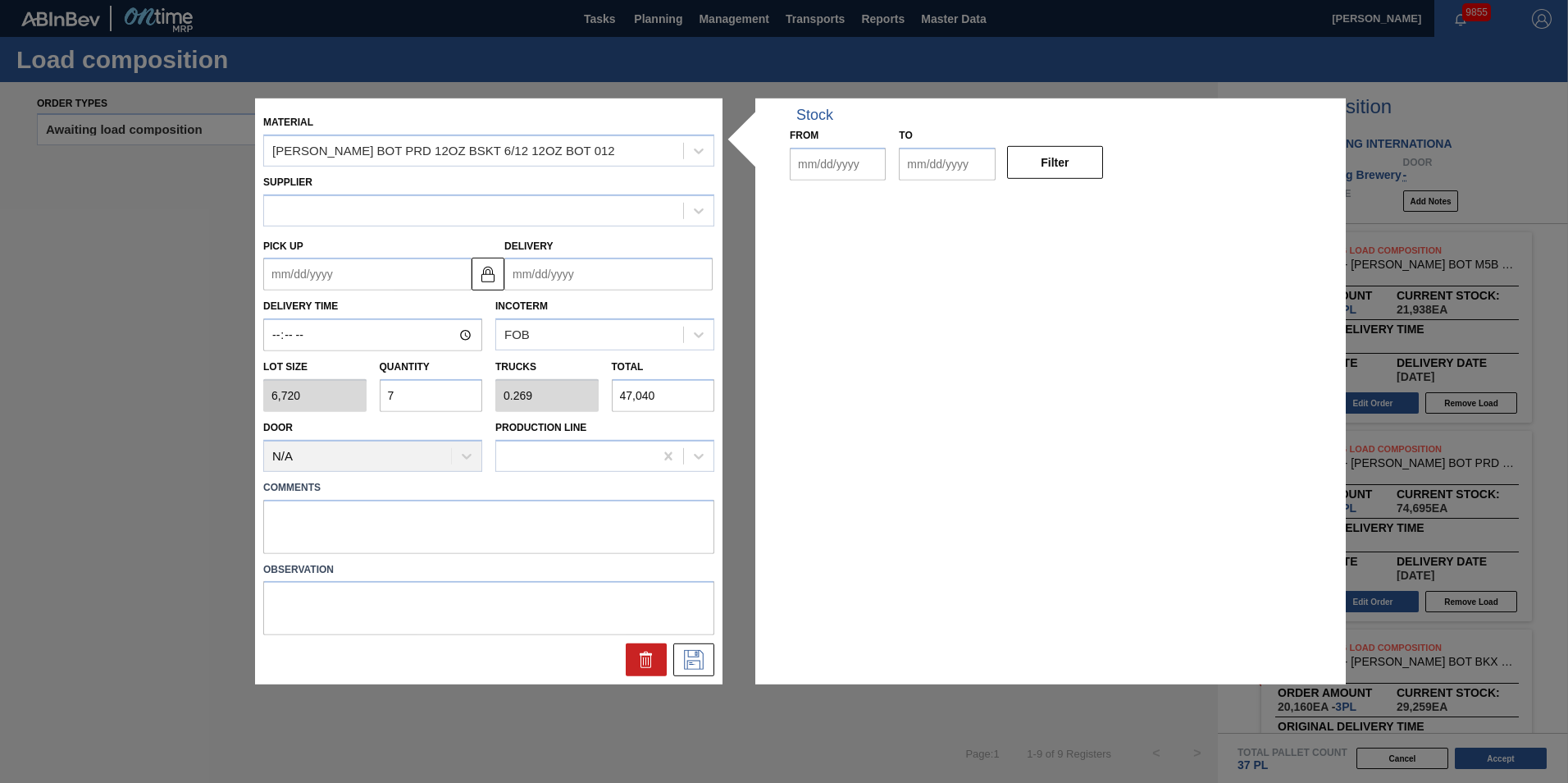
type input "[DATE]"
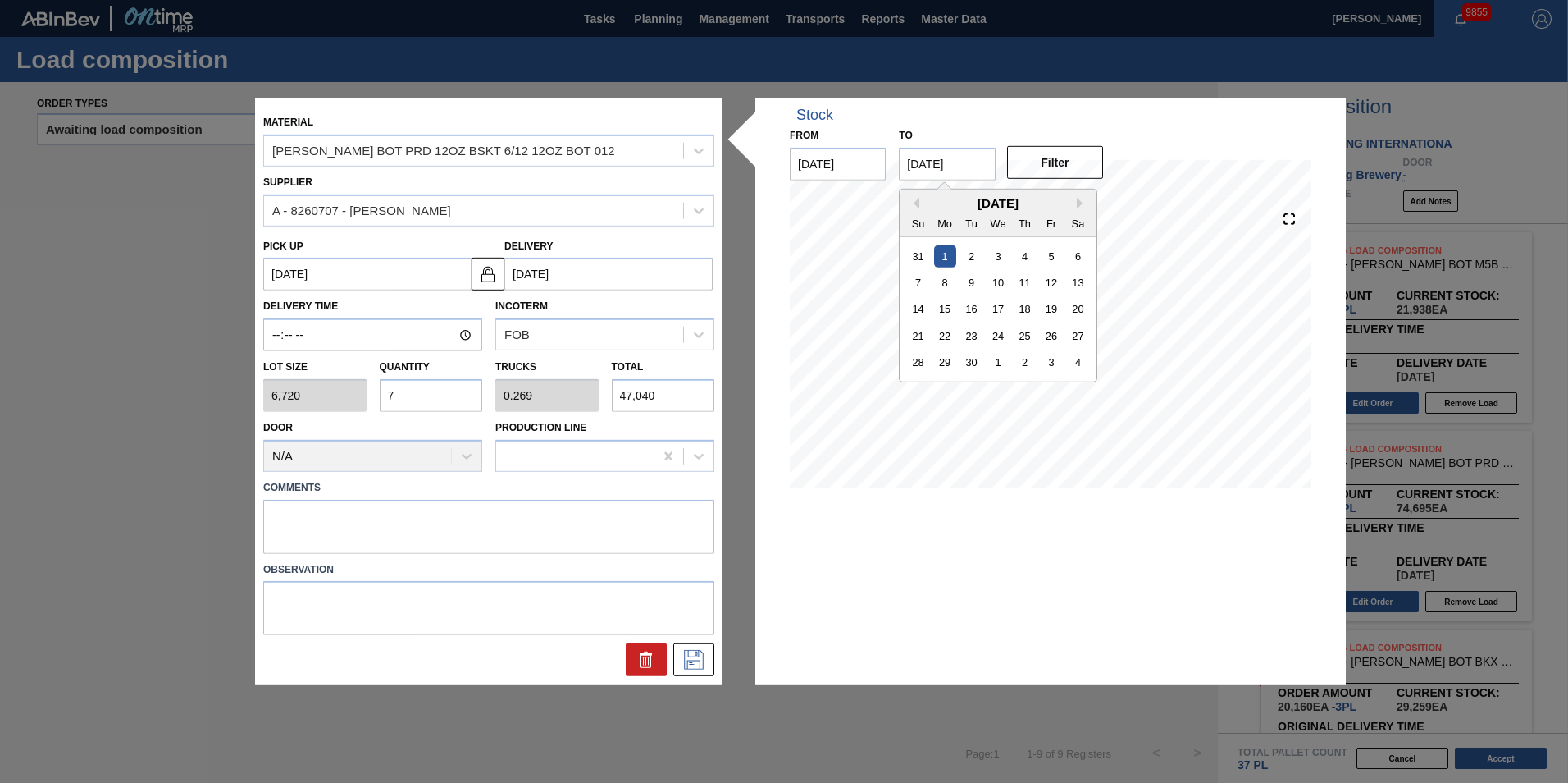
click at [988, 171] on input "[DATE]" at bounding box center [947, 164] width 96 height 33
click at [840, 162] on input "[DATE]" at bounding box center [838, 164] width 96 height 33
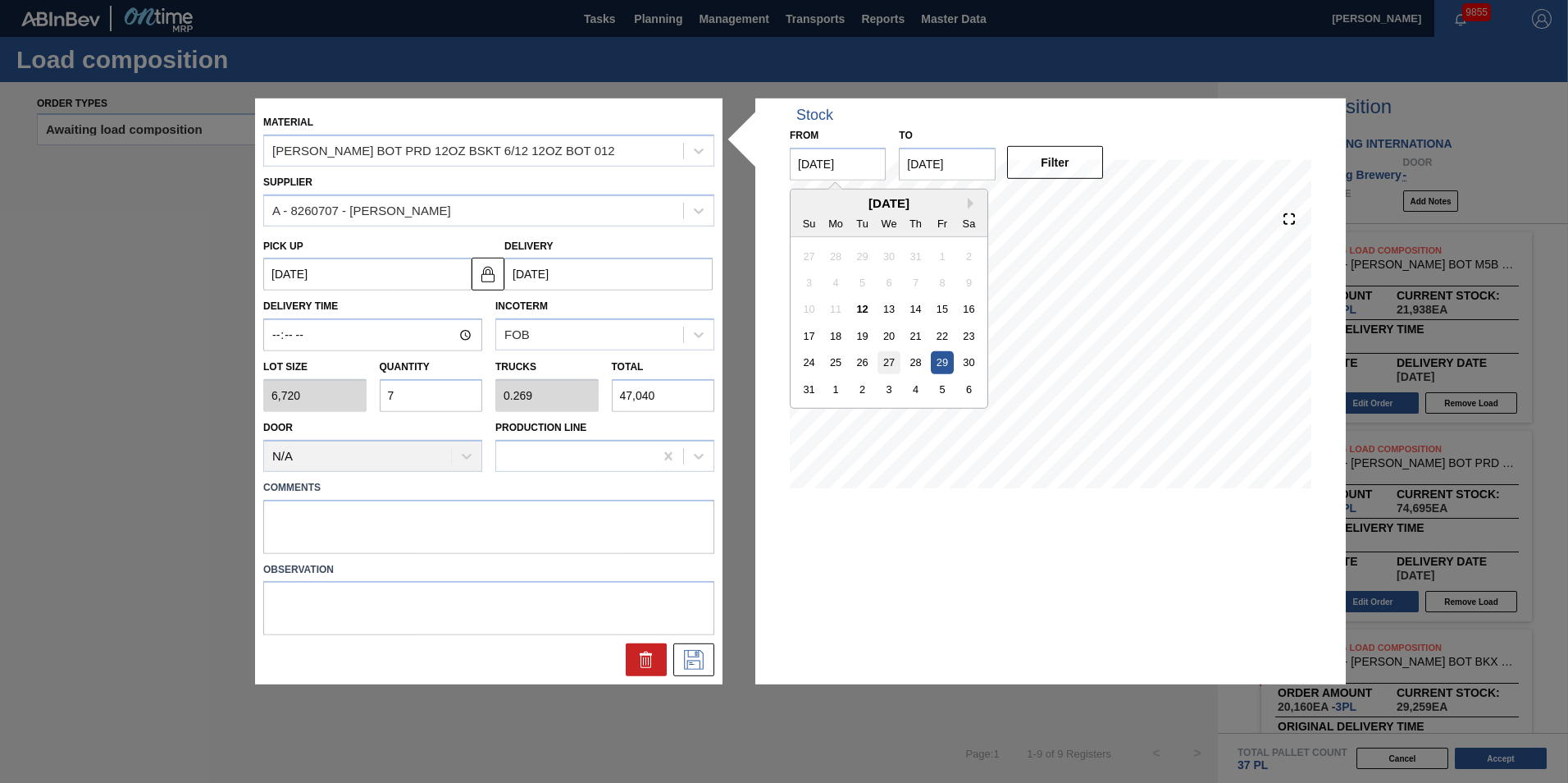
click at [887, 363] on div "27" at bounding box center [889, 362] width 22 height 22
type input "[DATE]"
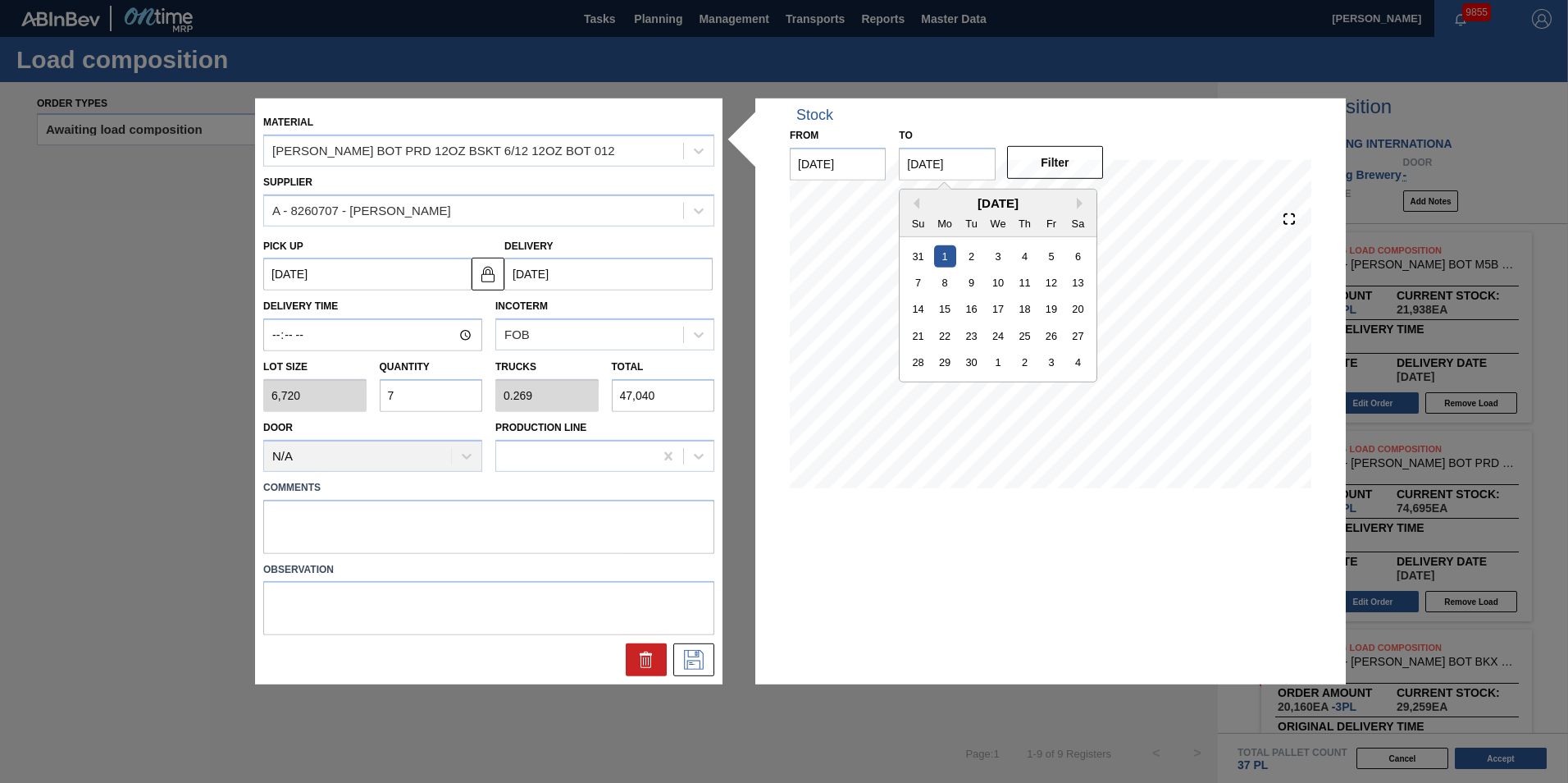
click at [951, 168] on input "[DATE]" at bounding box center [947, 164] width 96 height 33
click at [941, 281] on div "8" at bounding box center [945, 282] width 22 height 22
type input "[DATE]"
click at [1074, 175] on button "Filter" at bounding box center [1055, 162] width 96 height 33
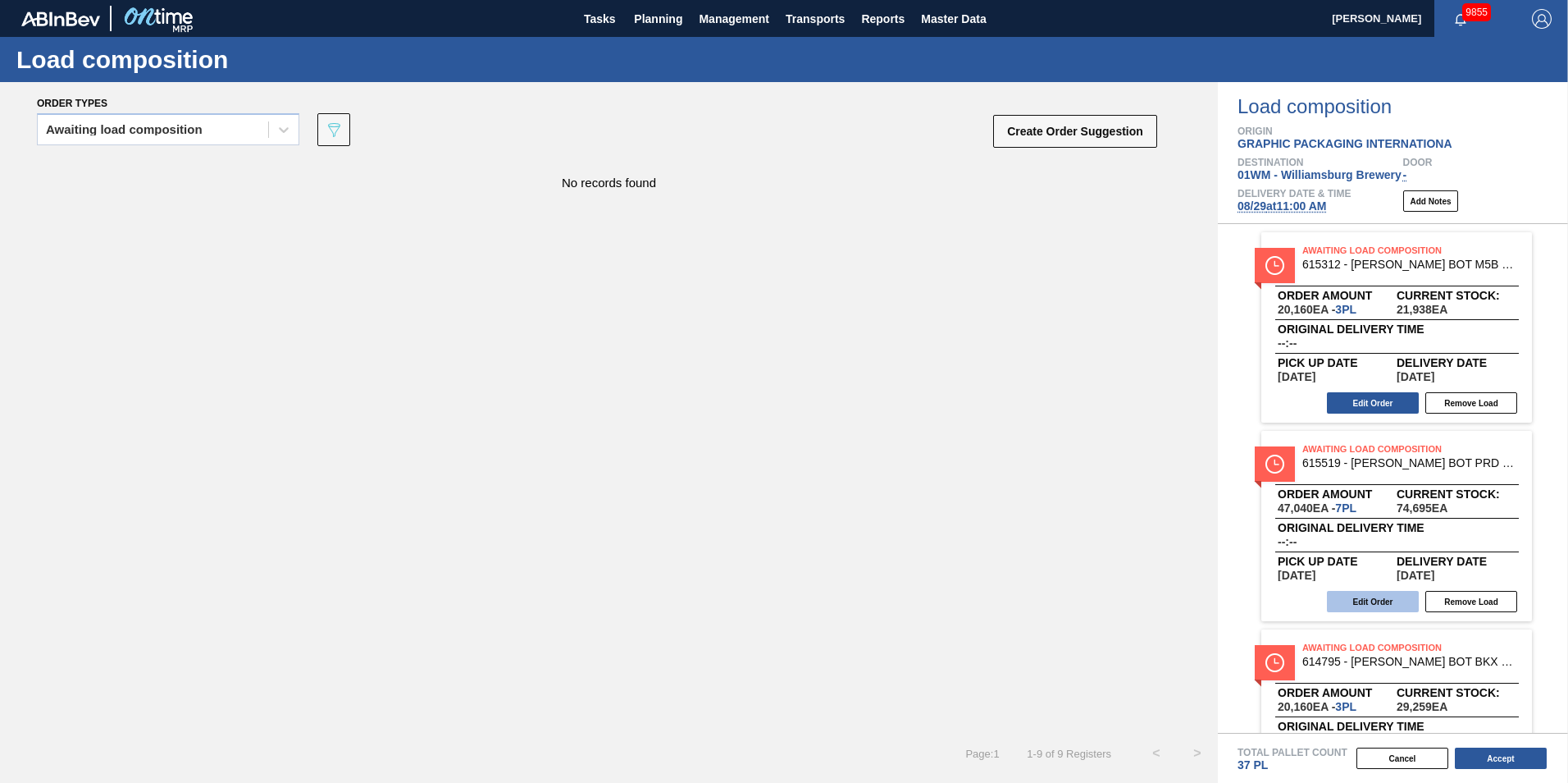
click at [1174, 598] on button "Edit Order" at bounding box center [1373, 601] width 92 height 21
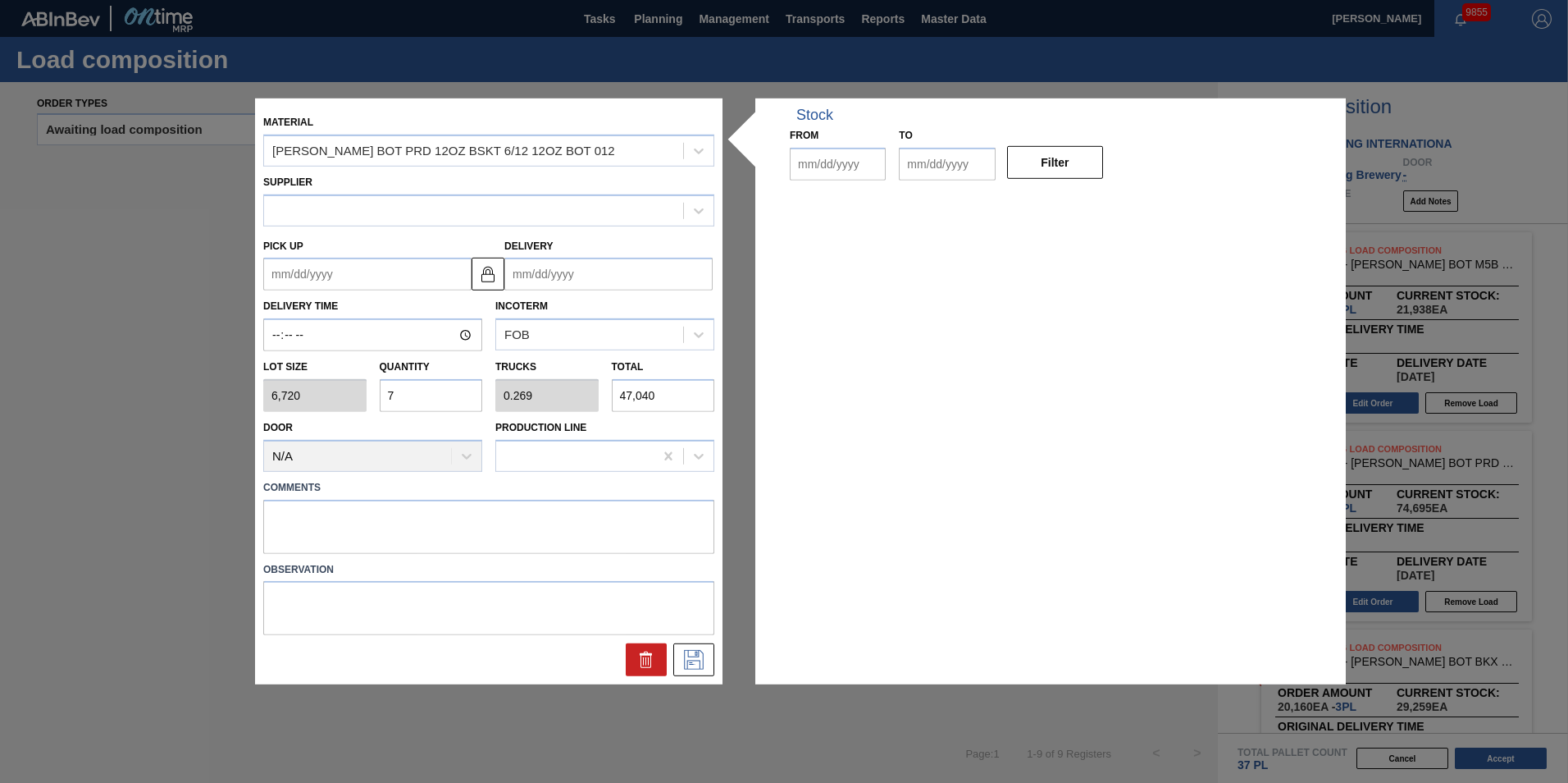
type input "6,720"
type input "7"
type input "0.269"
type input "47,040"
type up "[DATE]"
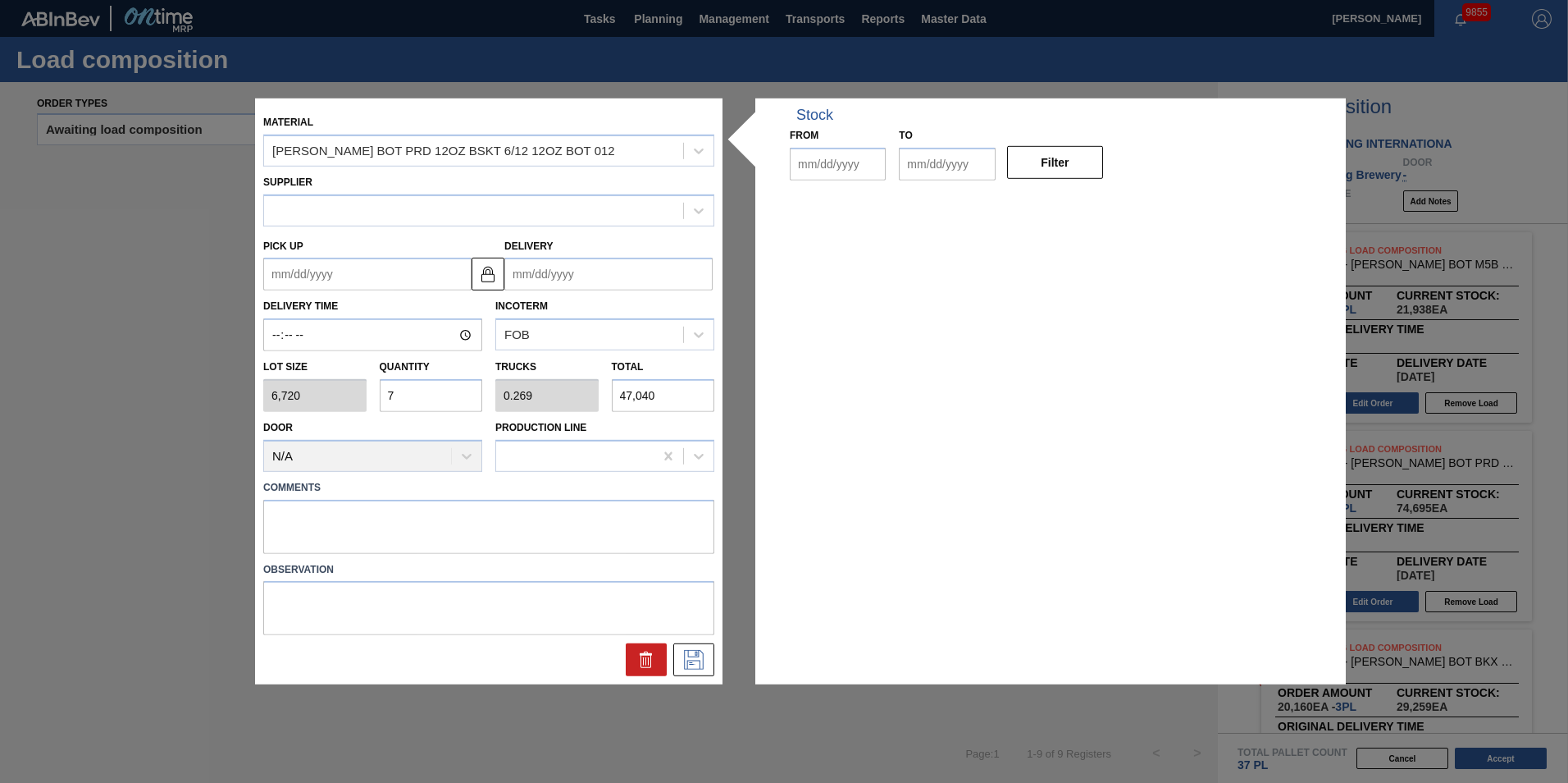
type input "[DATE]"
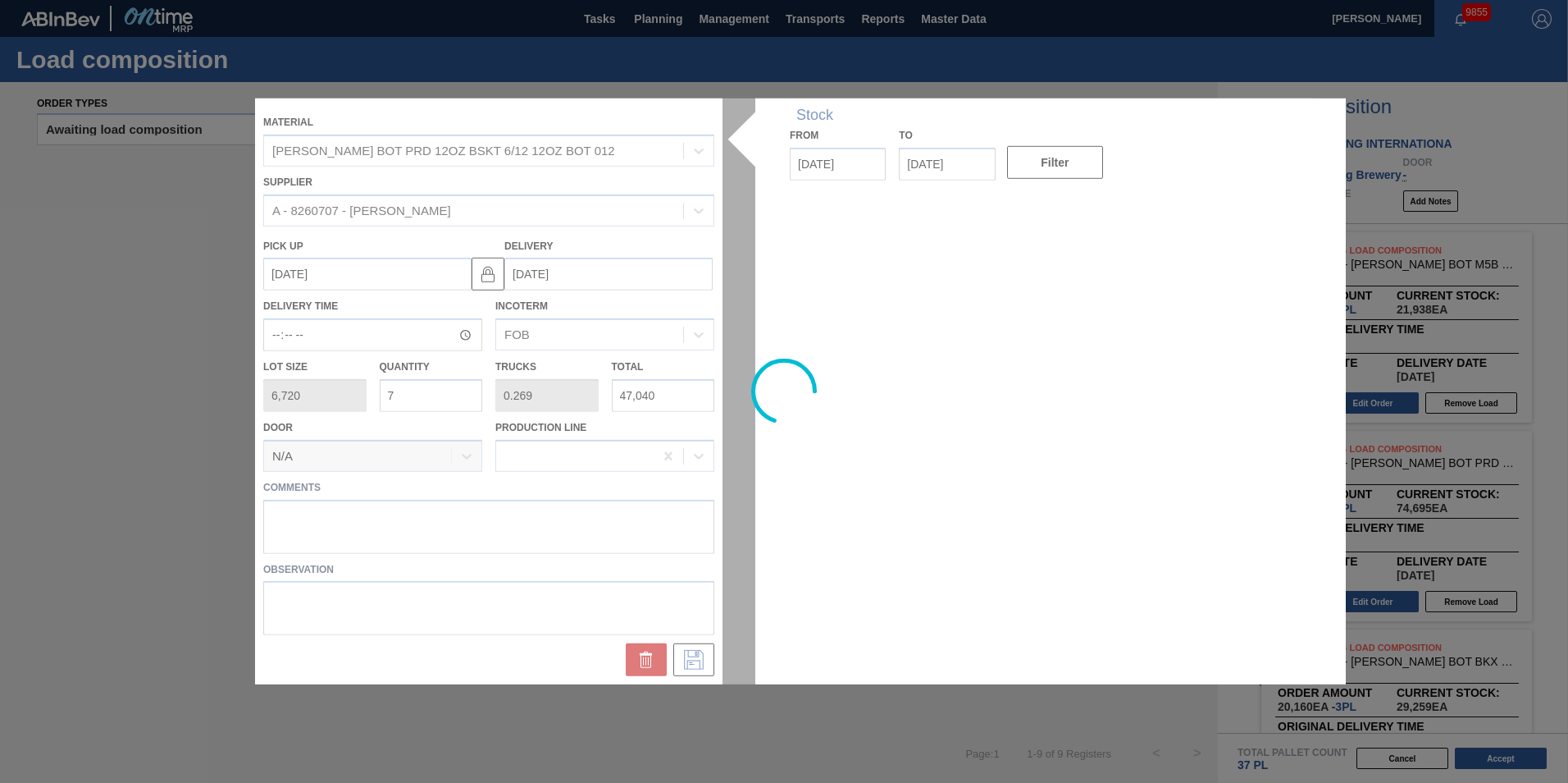
click at [449, 390] on div at bounding box center [784, 391] width 1058 height 586
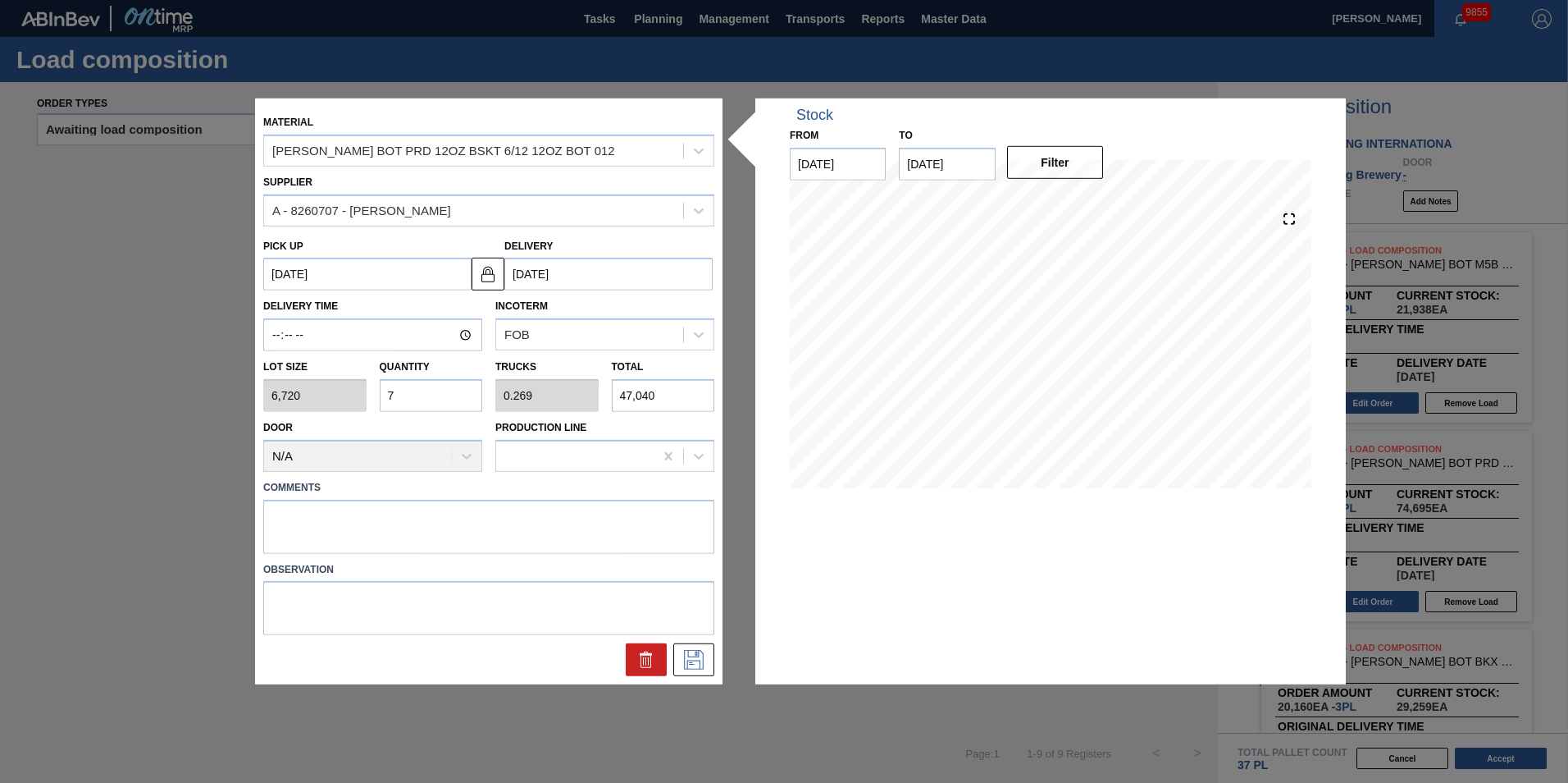
click at [427, 399] on input "7" at bounding box center [431, 395] width 104 height 33
type input "0"
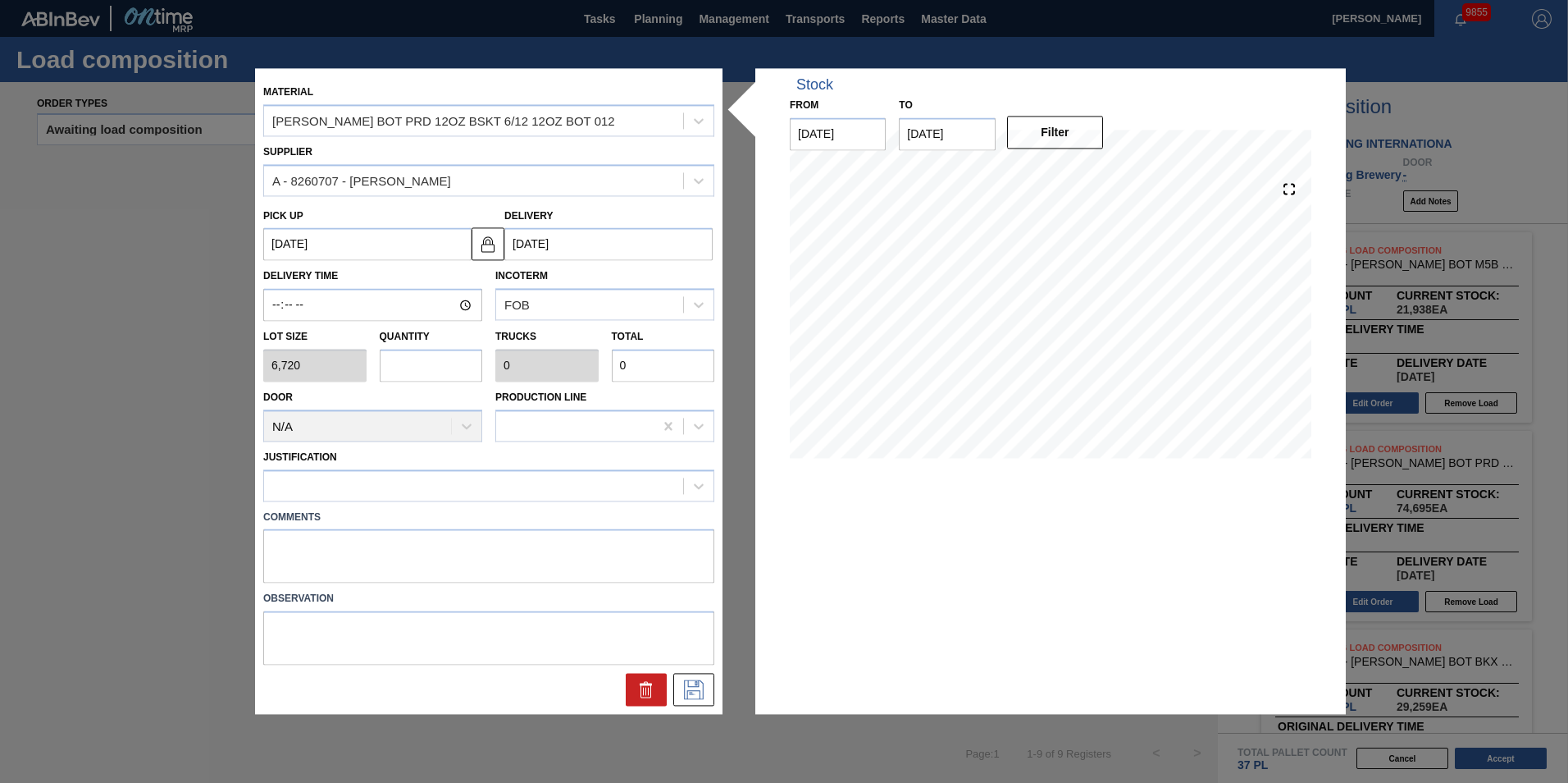
type input "7"
type input "0.269"
type input "47,040"
type input "0"
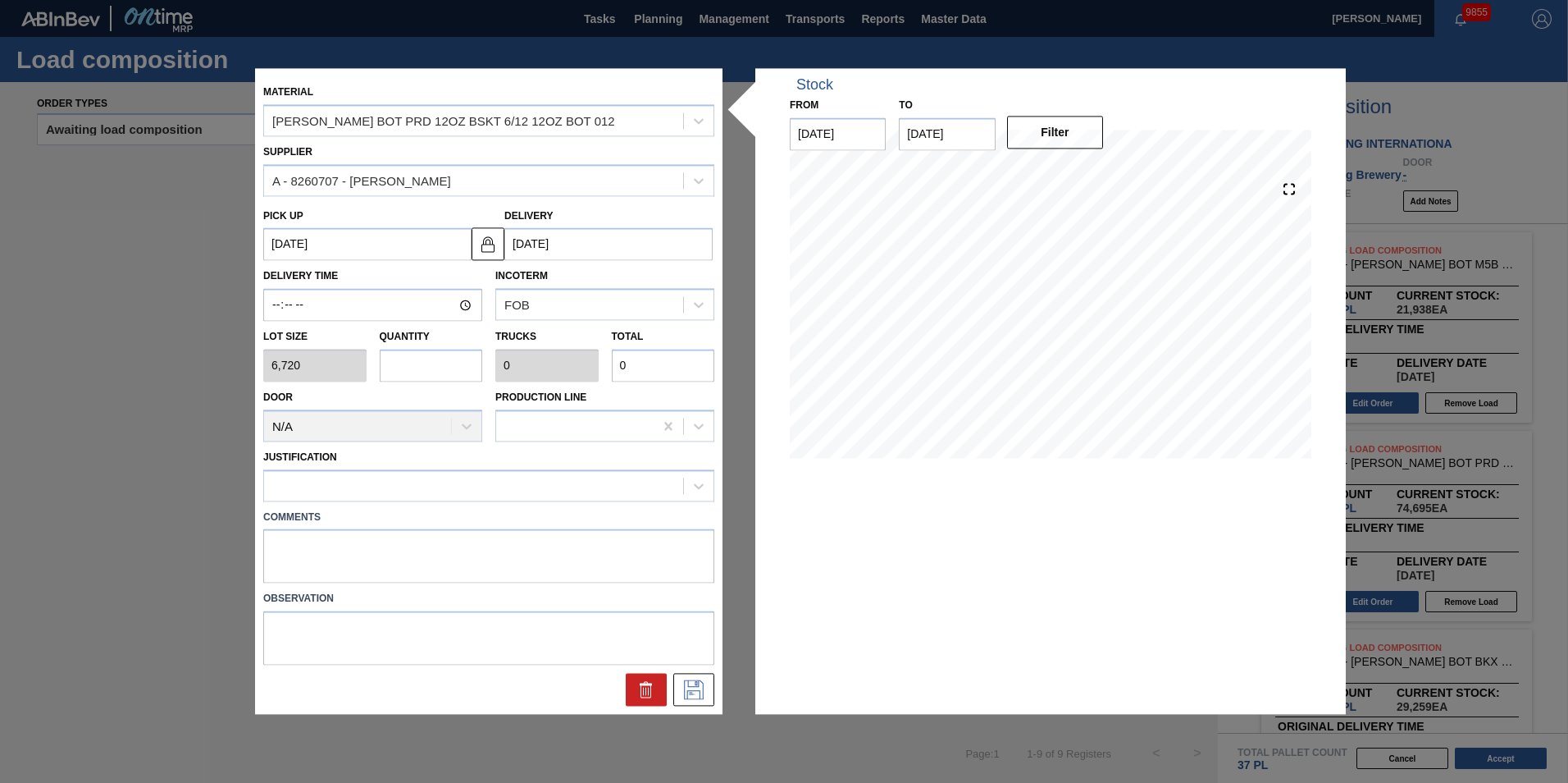
type input "4"
type input "0.154"
type input "26,880"
type input "4"
click at [698, 634] on icon at bounding box center [694, 689] width 27 height 19
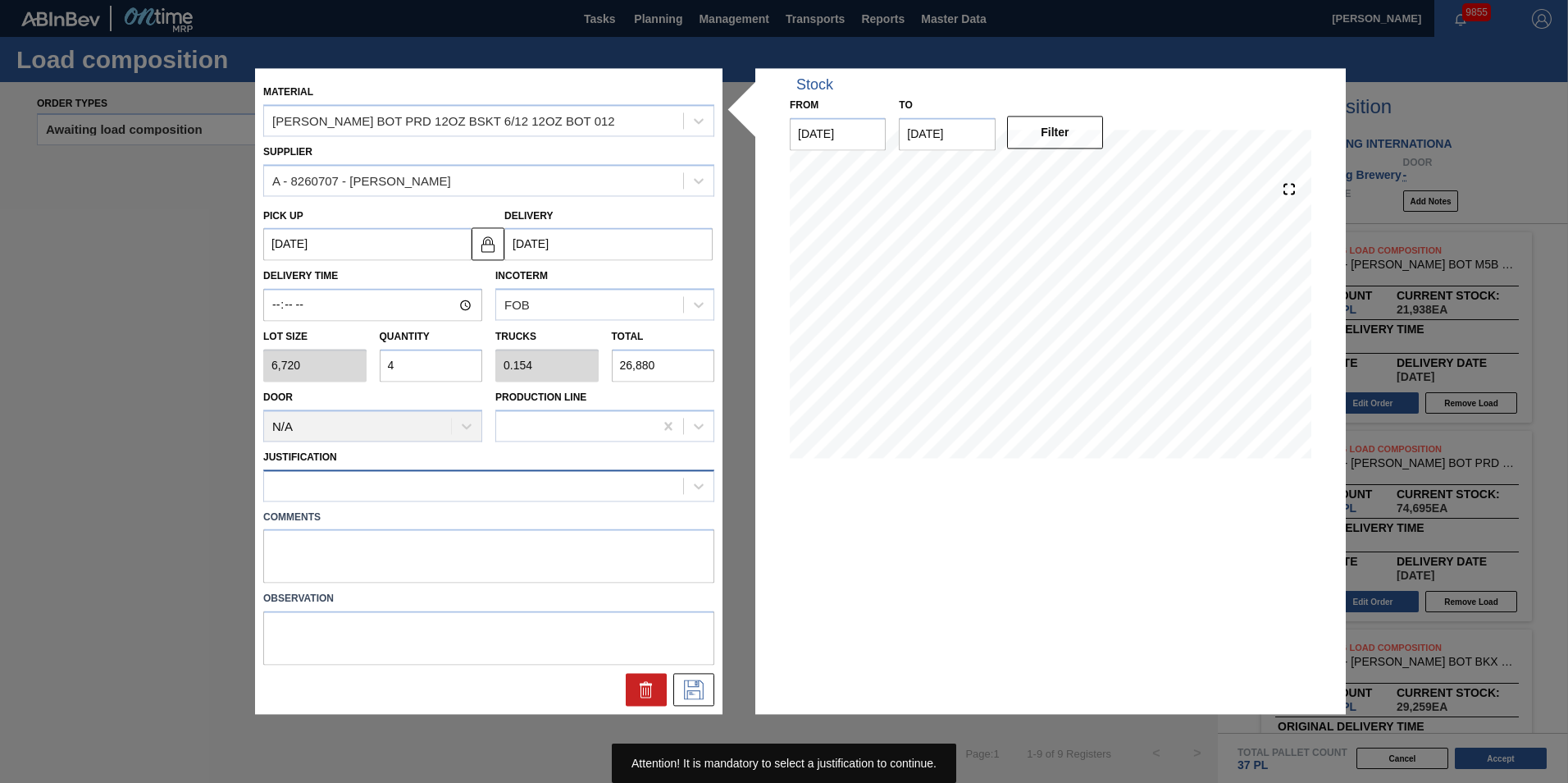
click at [512, 485] on div at bounding box center [473, 485] width 419 height 24
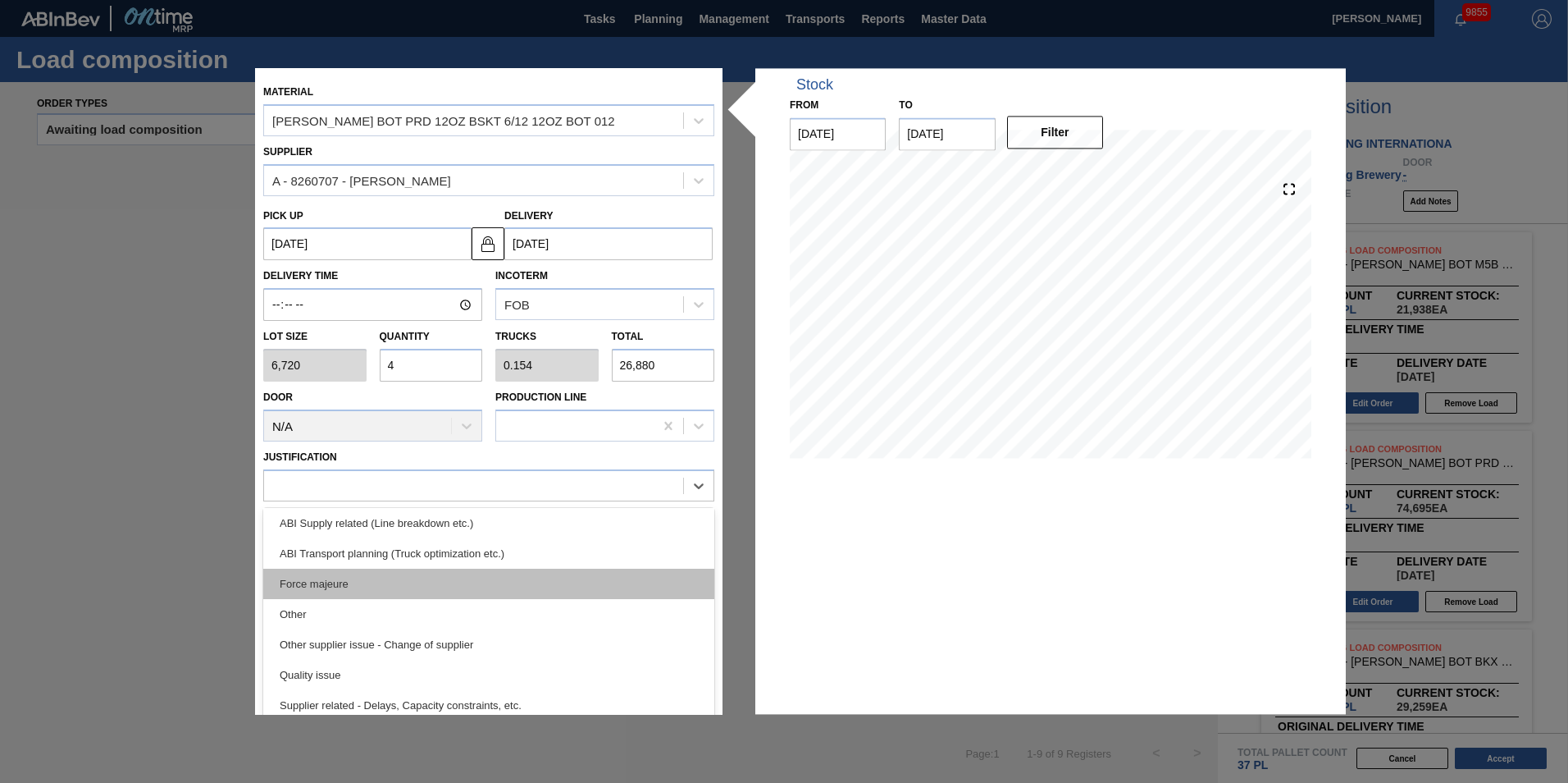
scroll to position [164, 0]
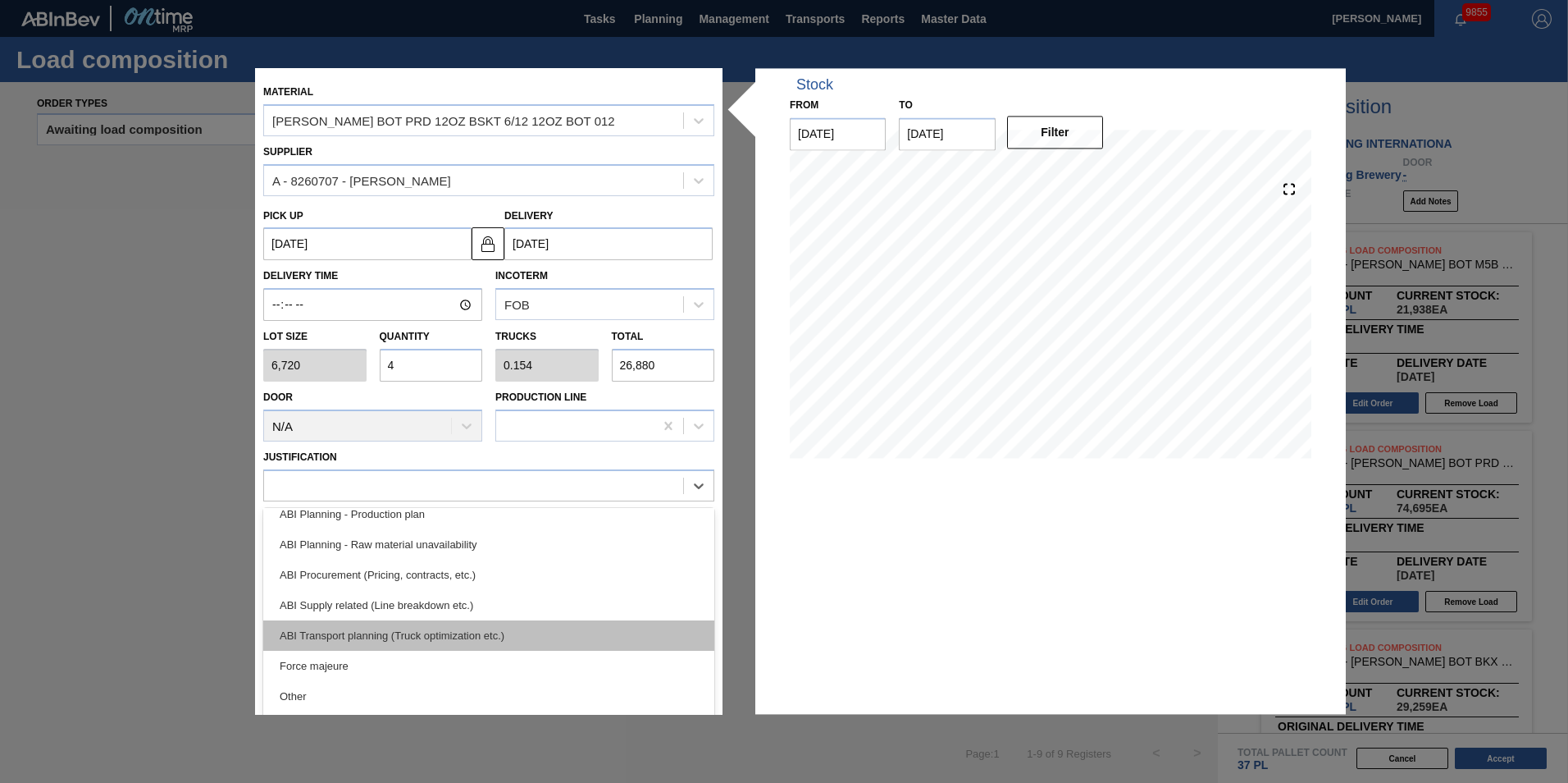
click at [540, 631] on div "ABI Transport planning (Truck optimization etc.)" at bounding box center [488, 635] width 451 height 30
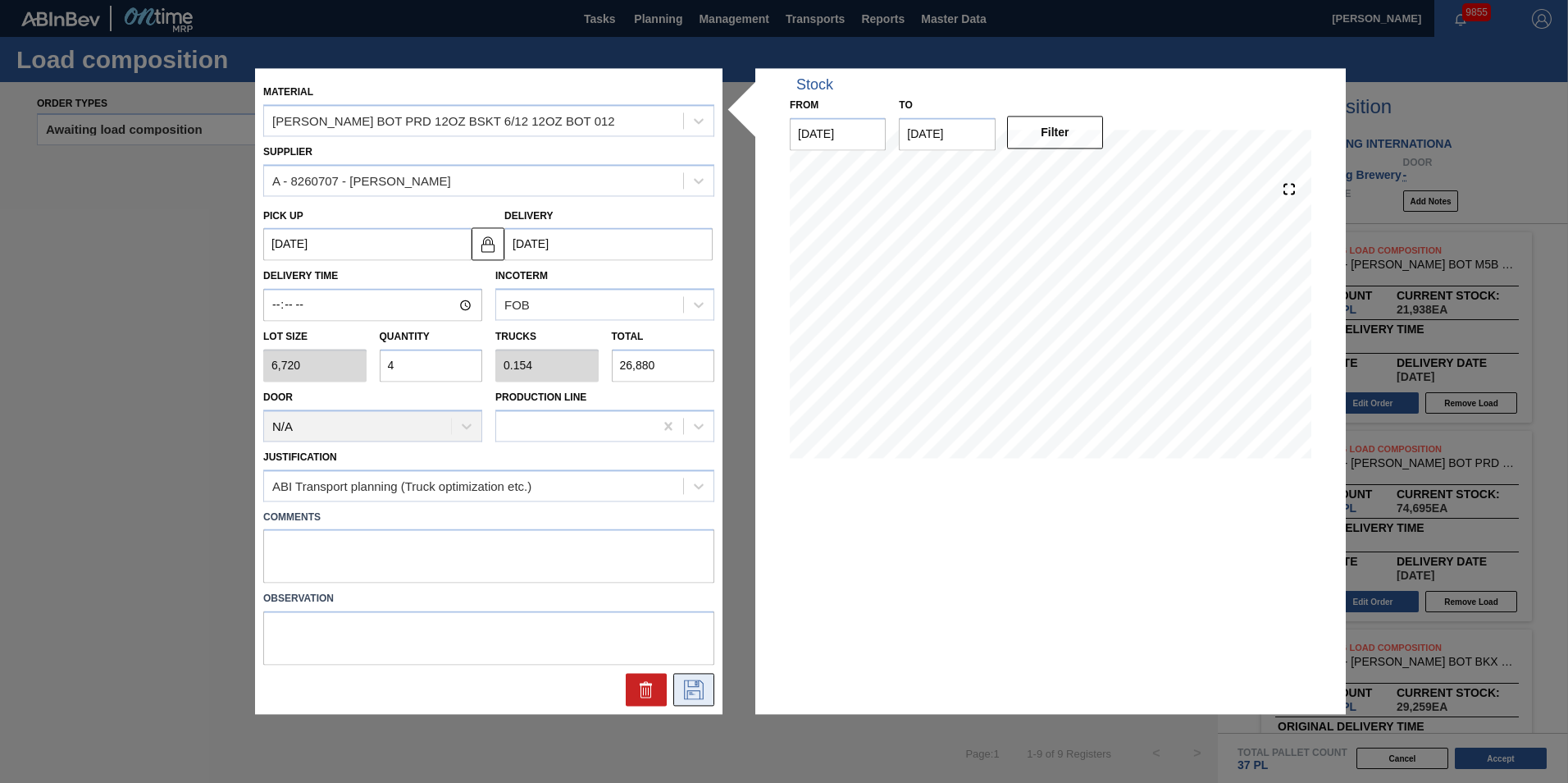
click at [694, 634] on icon at bounding box center [694, 689] width 27 height 19
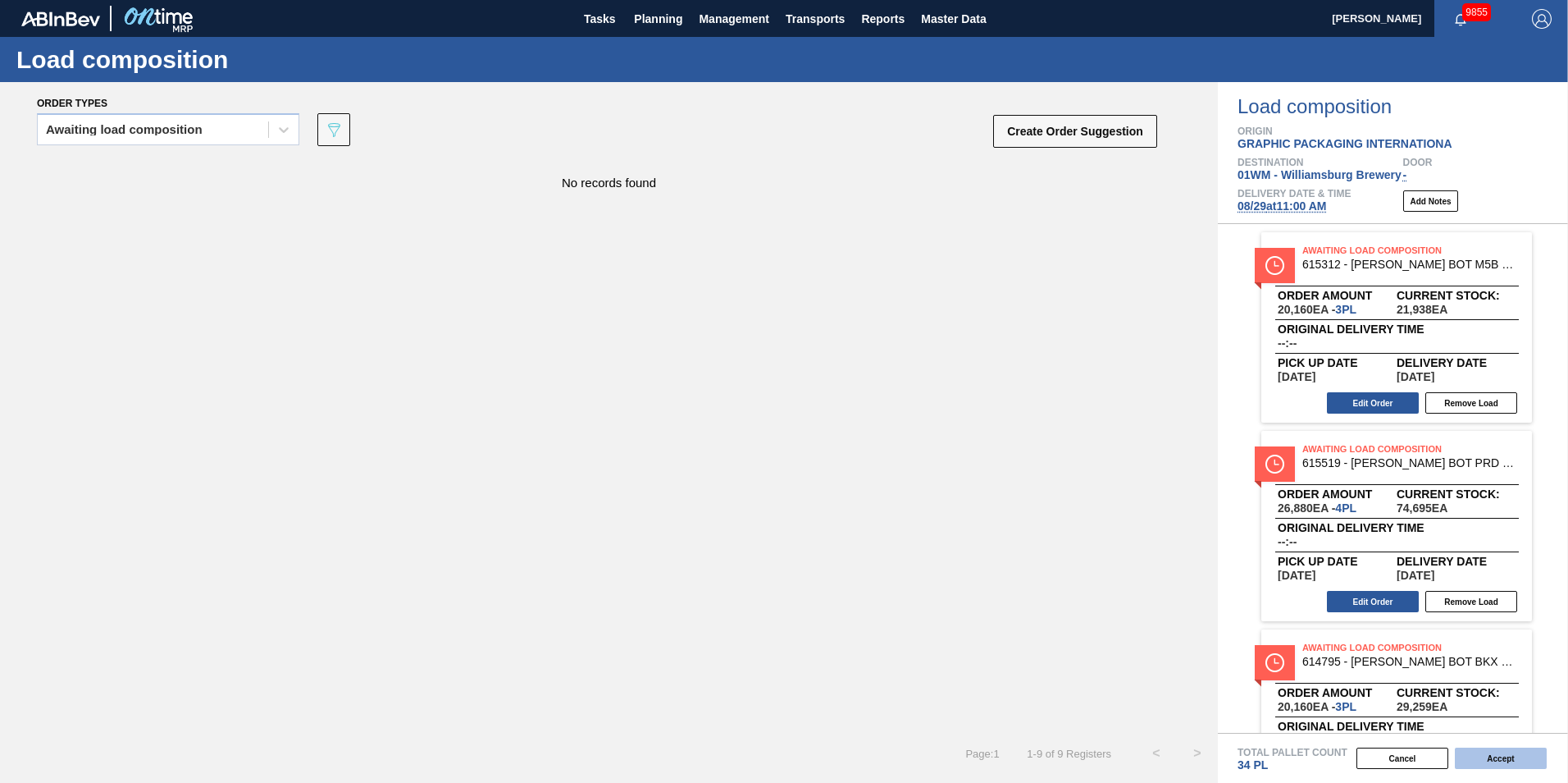
click at [1174, 634] on button "Accept" at bounding box center [1501, 757] width 92 height 21
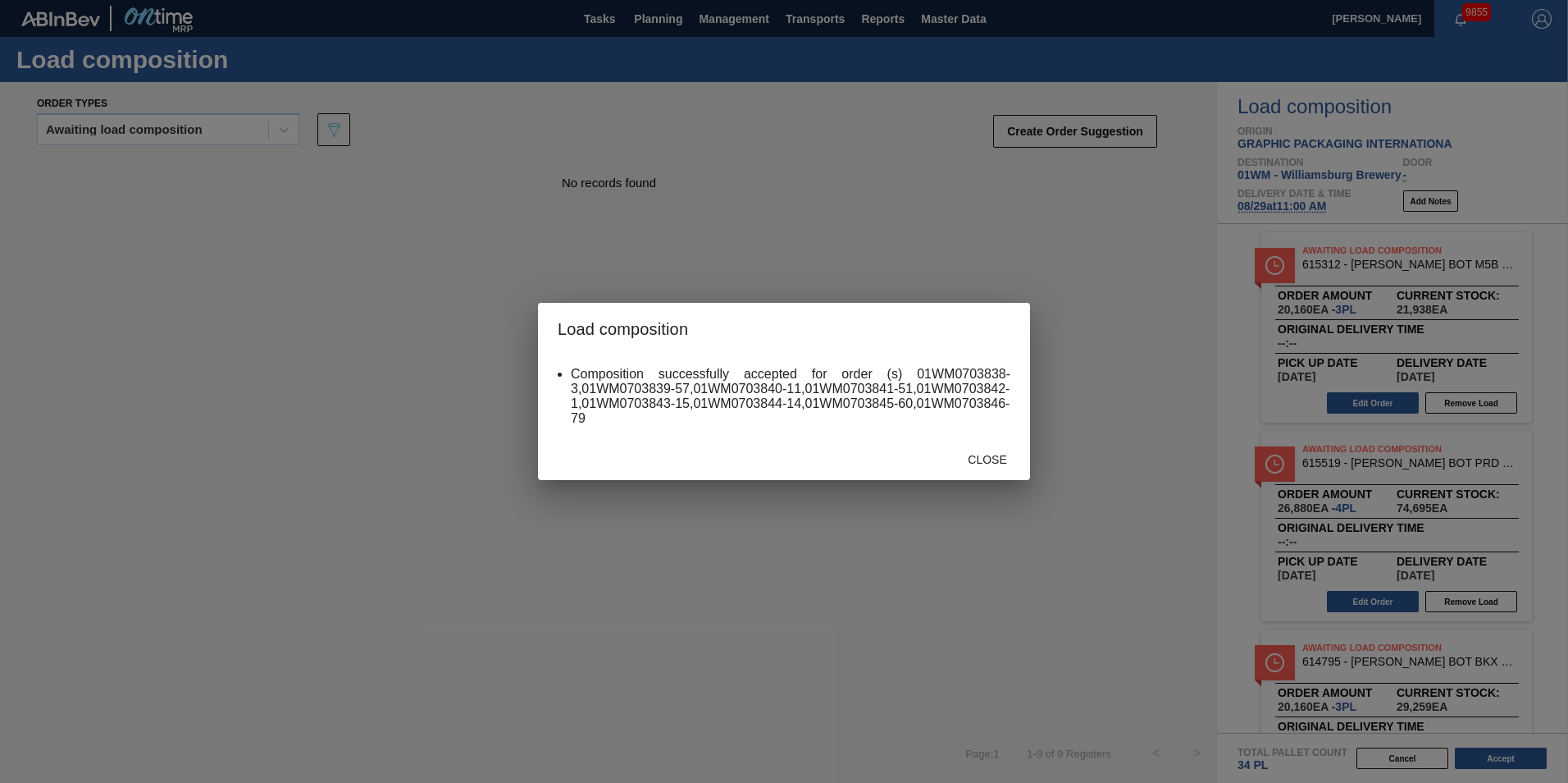
click at [999, 467] on div "Close" at bounding box center [987, 458] width 72 height 30
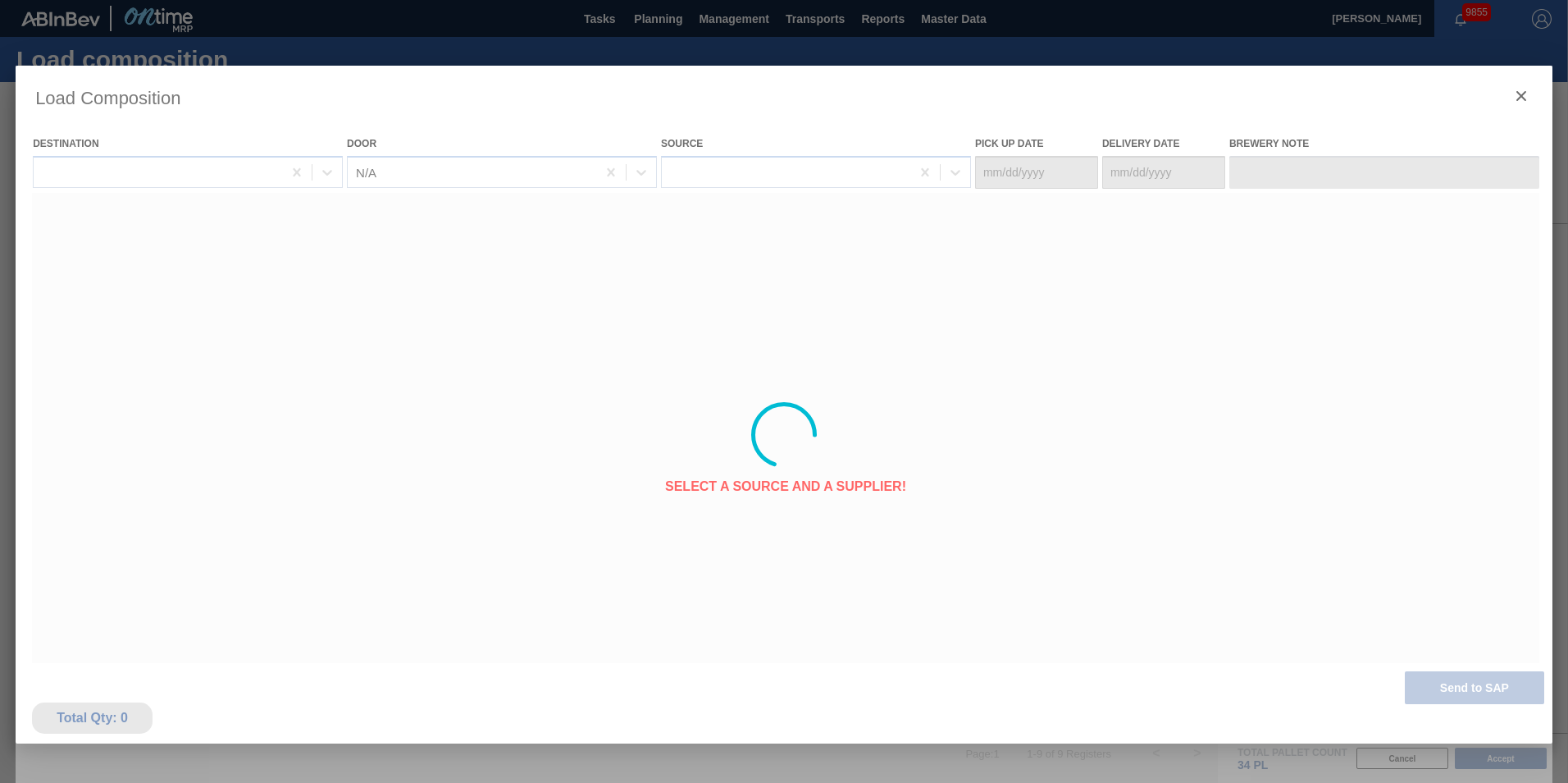
type Date "[DATE]"
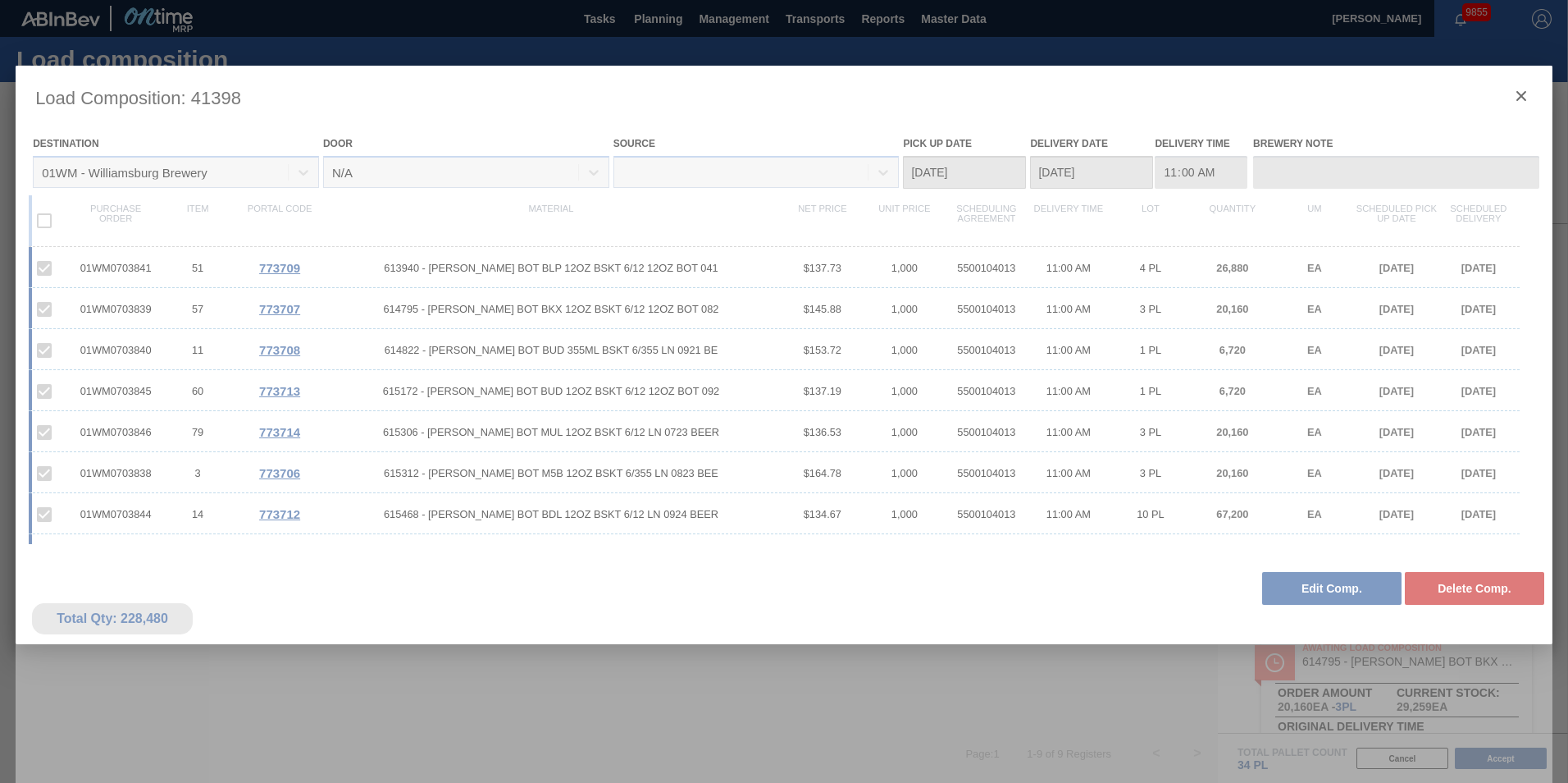
click at [1174, 94] on div at bounding box center [784, 435] width 1537 height 738
click at [1174, 100] on div at bounding box center [784, 435] width 1537 height 738
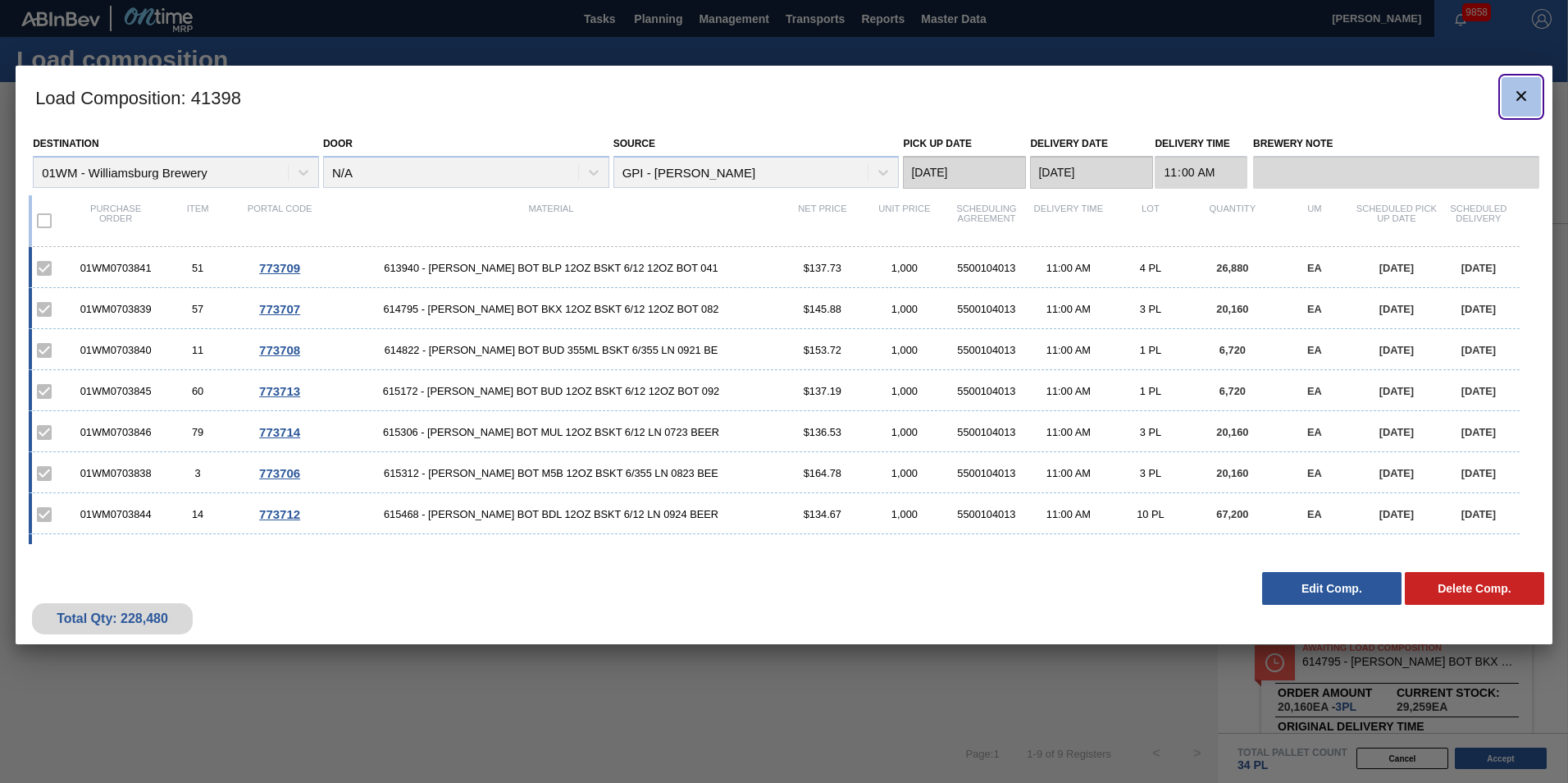
click at [1174, 87] on button "botão de ícone" at bounding box center [1521, 96] width 39 height 39
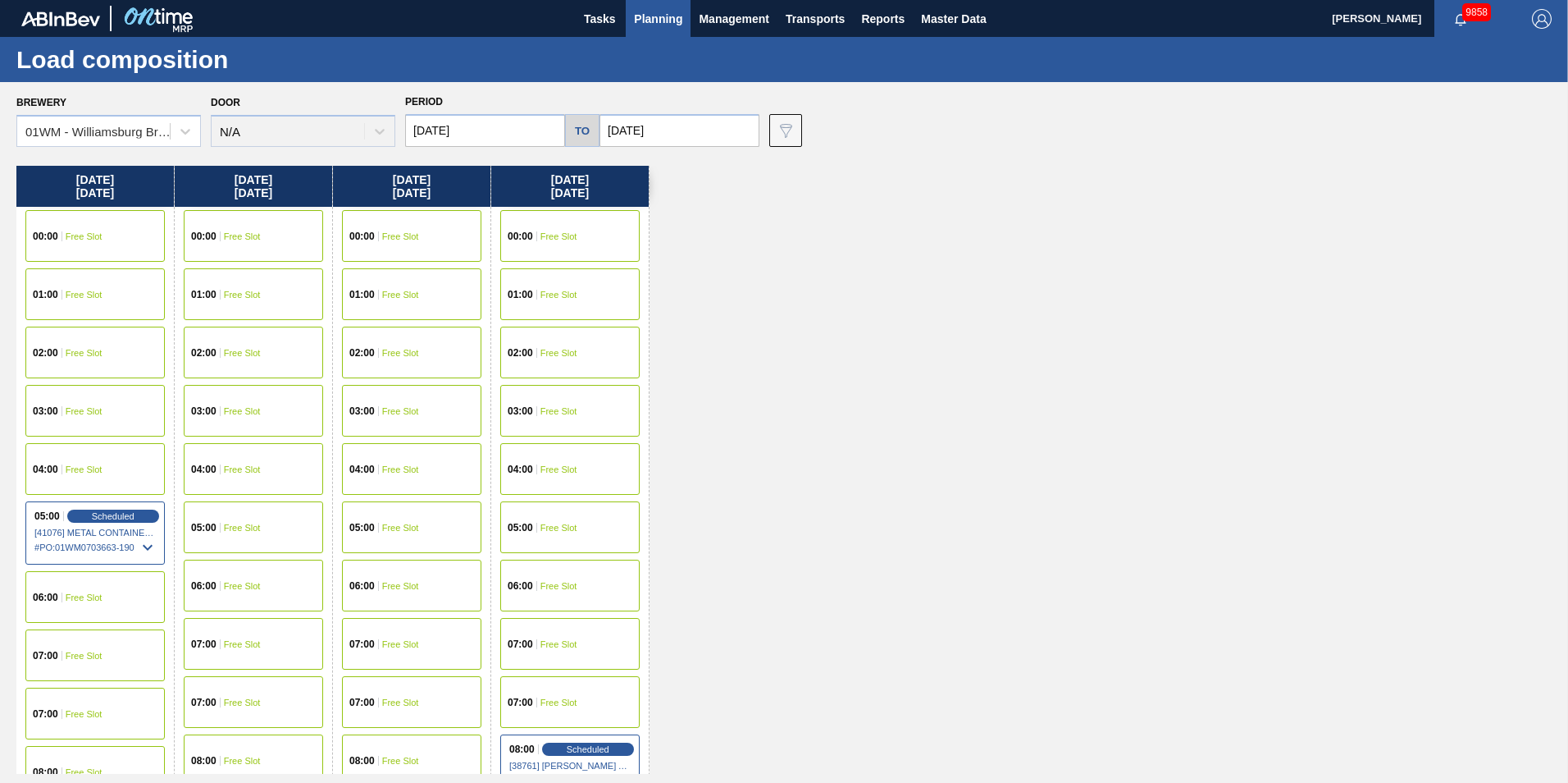
click at [484, 134] on input "[DATE]" at bounding box center [485, 130] width 160 height 33
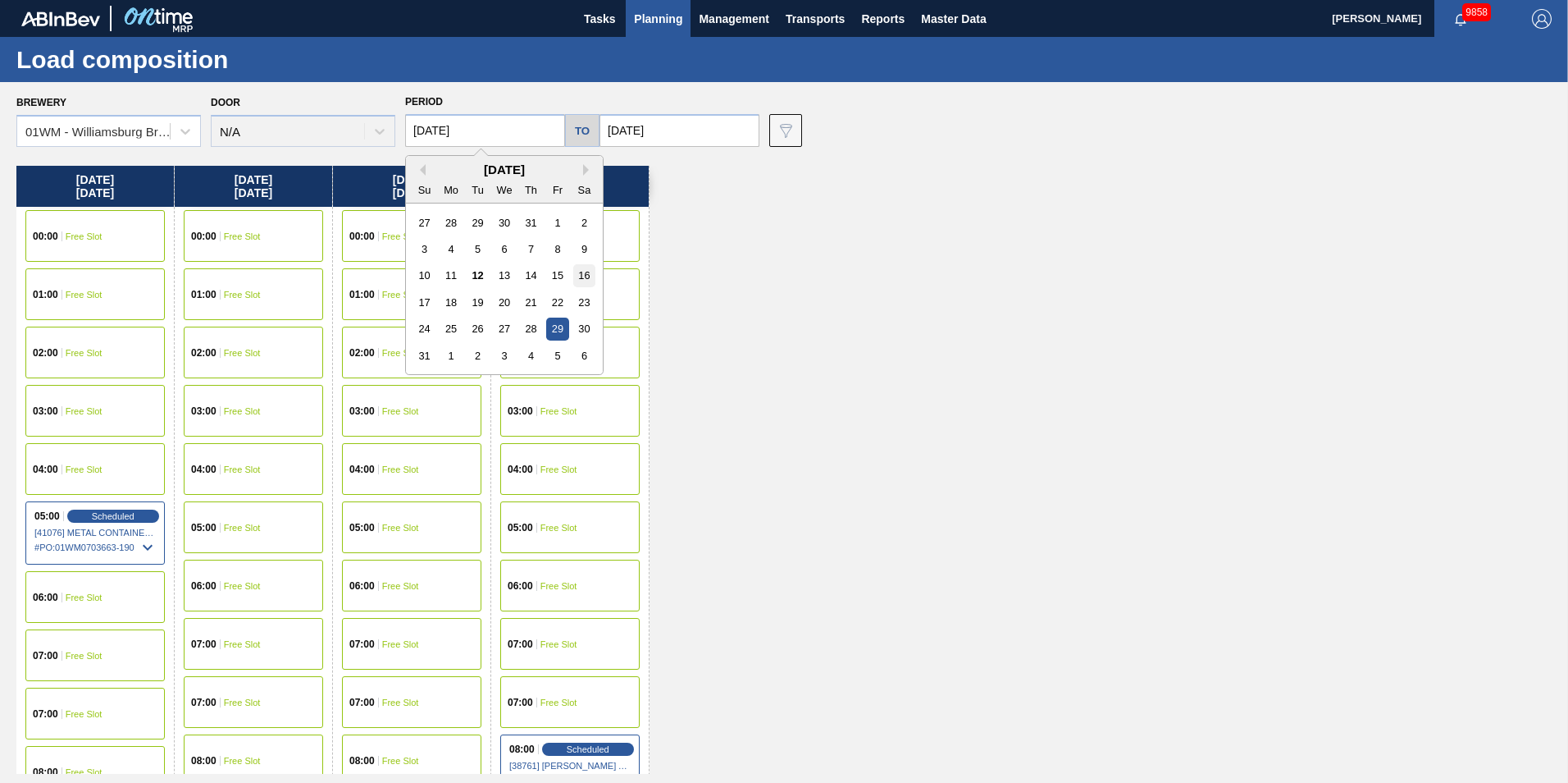
click at [578, 270] on div "16" at bounding box center [585, 275] width 22 height 22
type input "[DATE]"
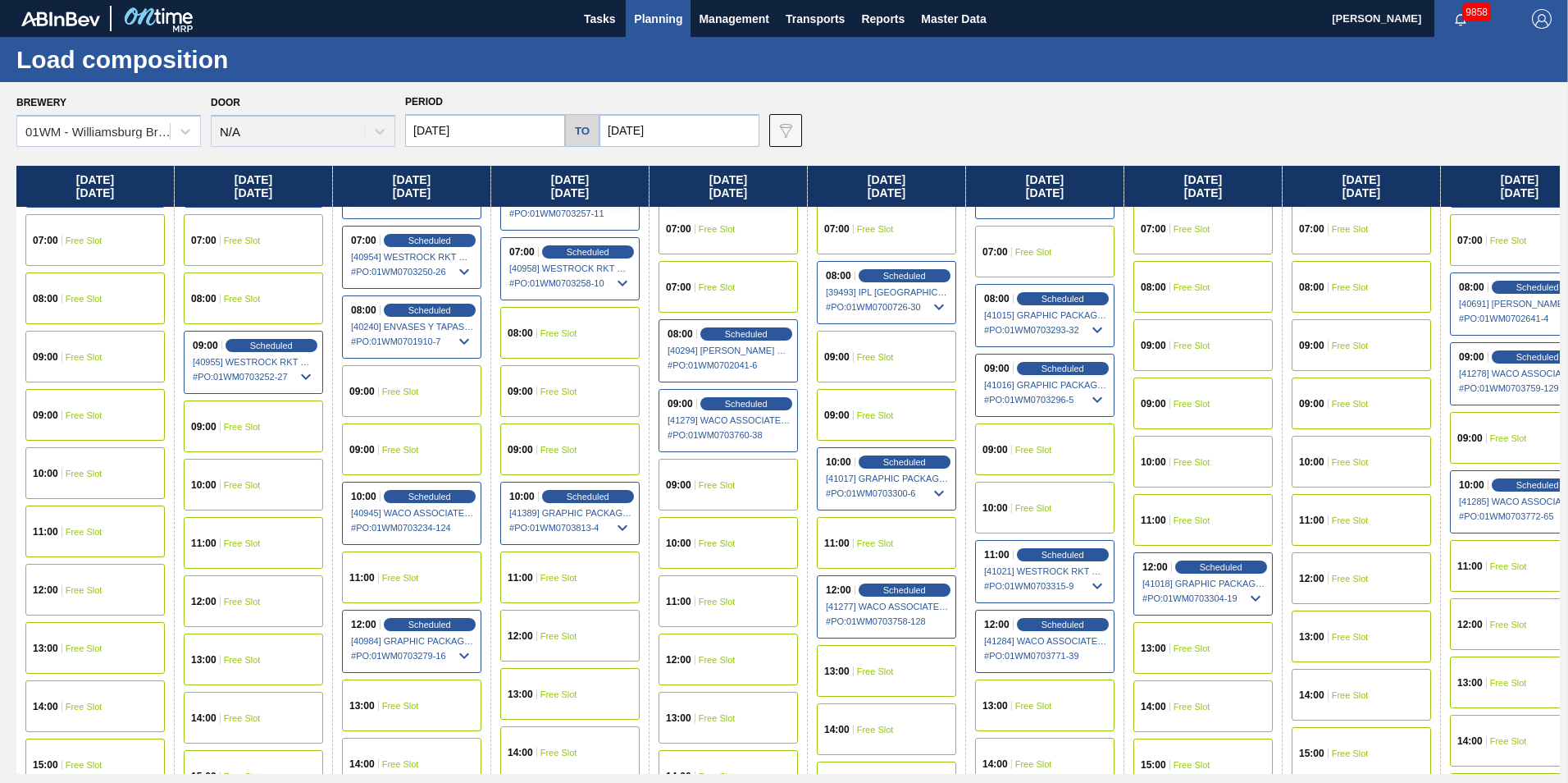
scroll to position [492, 0]
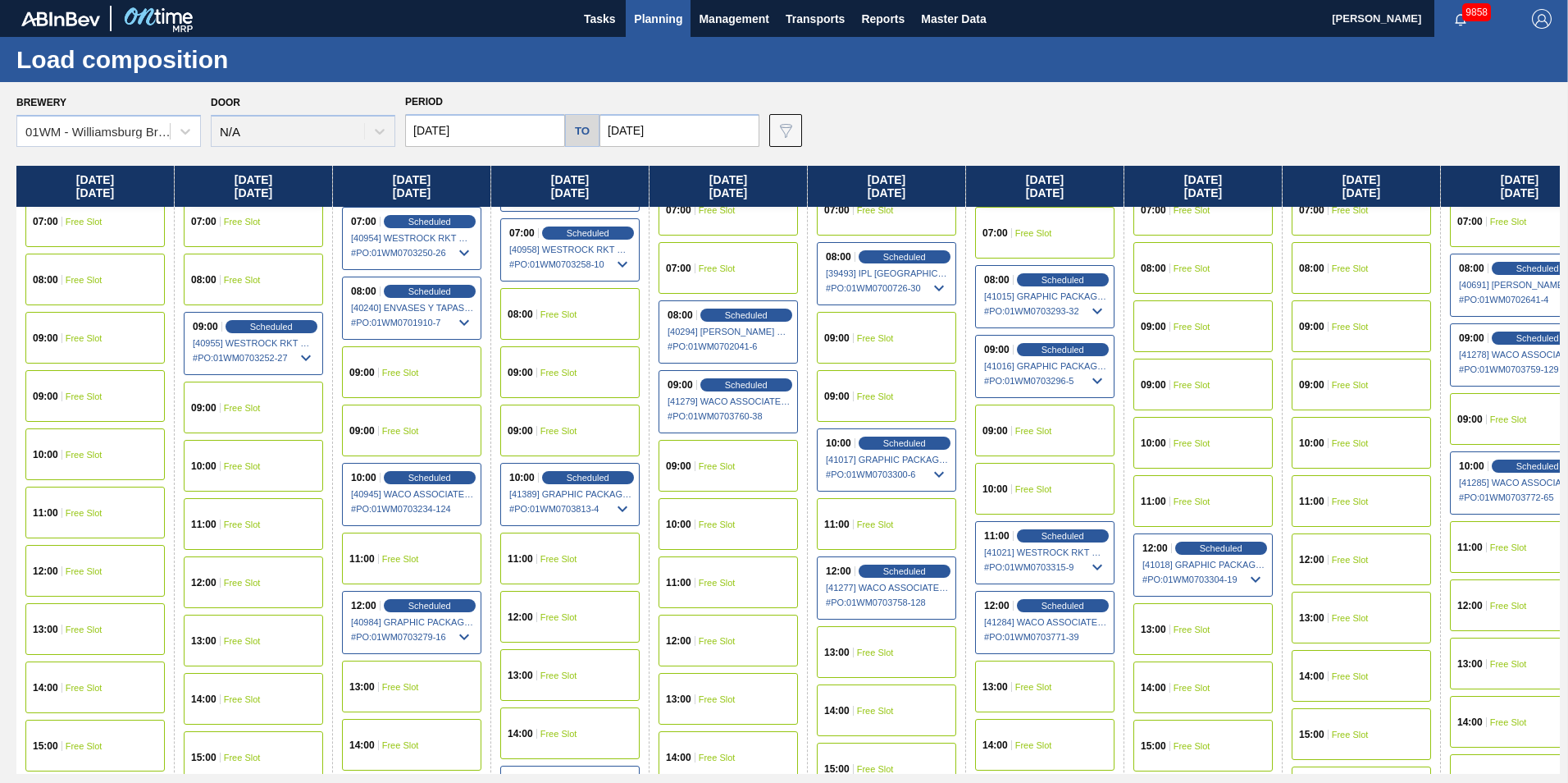
click at [104, 567] on div "12:00 Free Slot" at bounding box center [95, 570] width 139 height 51
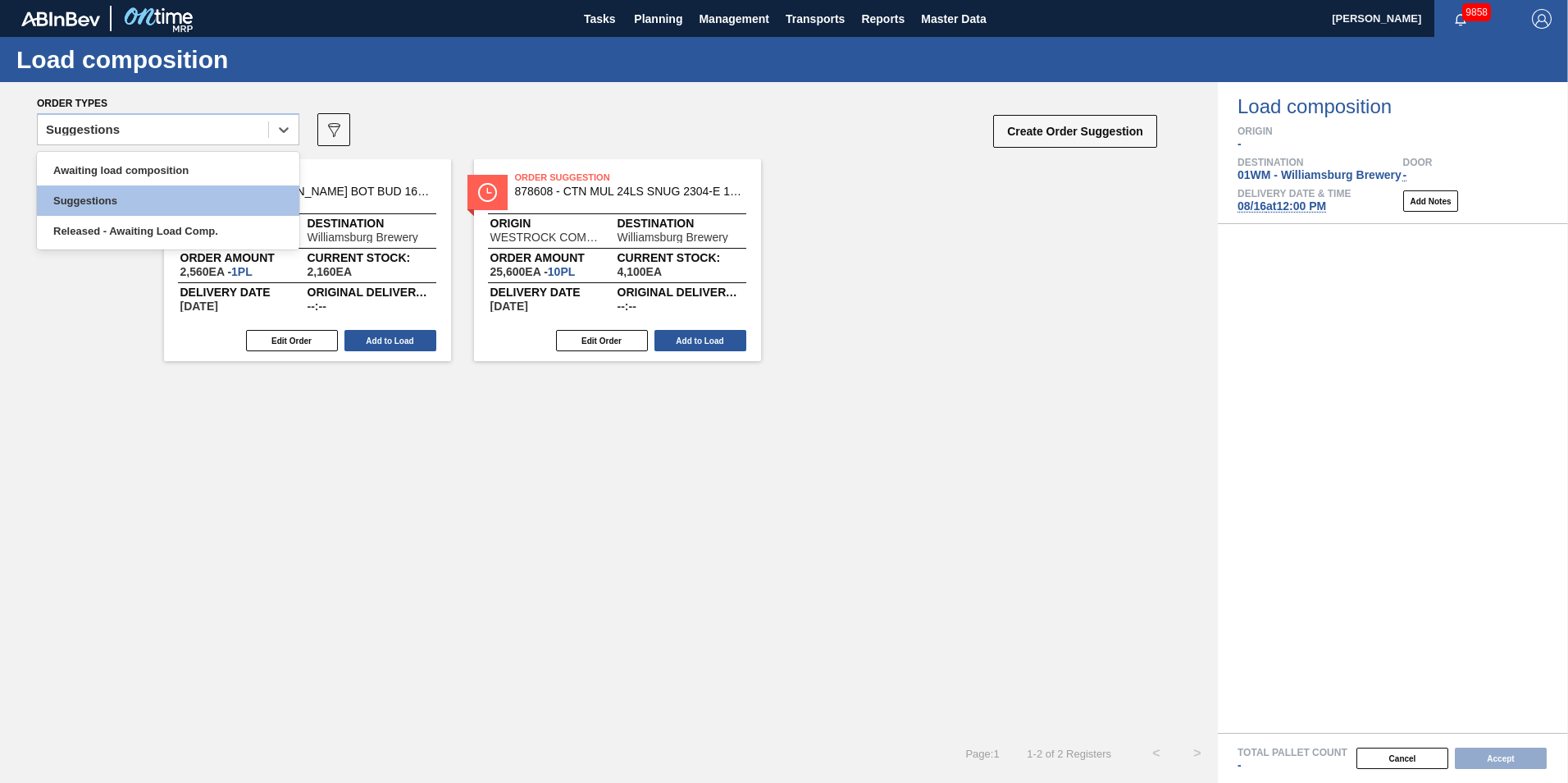
click at [262, 129] on div "Suggestions" at bounding box center [152, 130] width 230 height 24
click at [228, 175] on div "Awaiting load composition" at bounding box center [168, 170] width 262 height 30
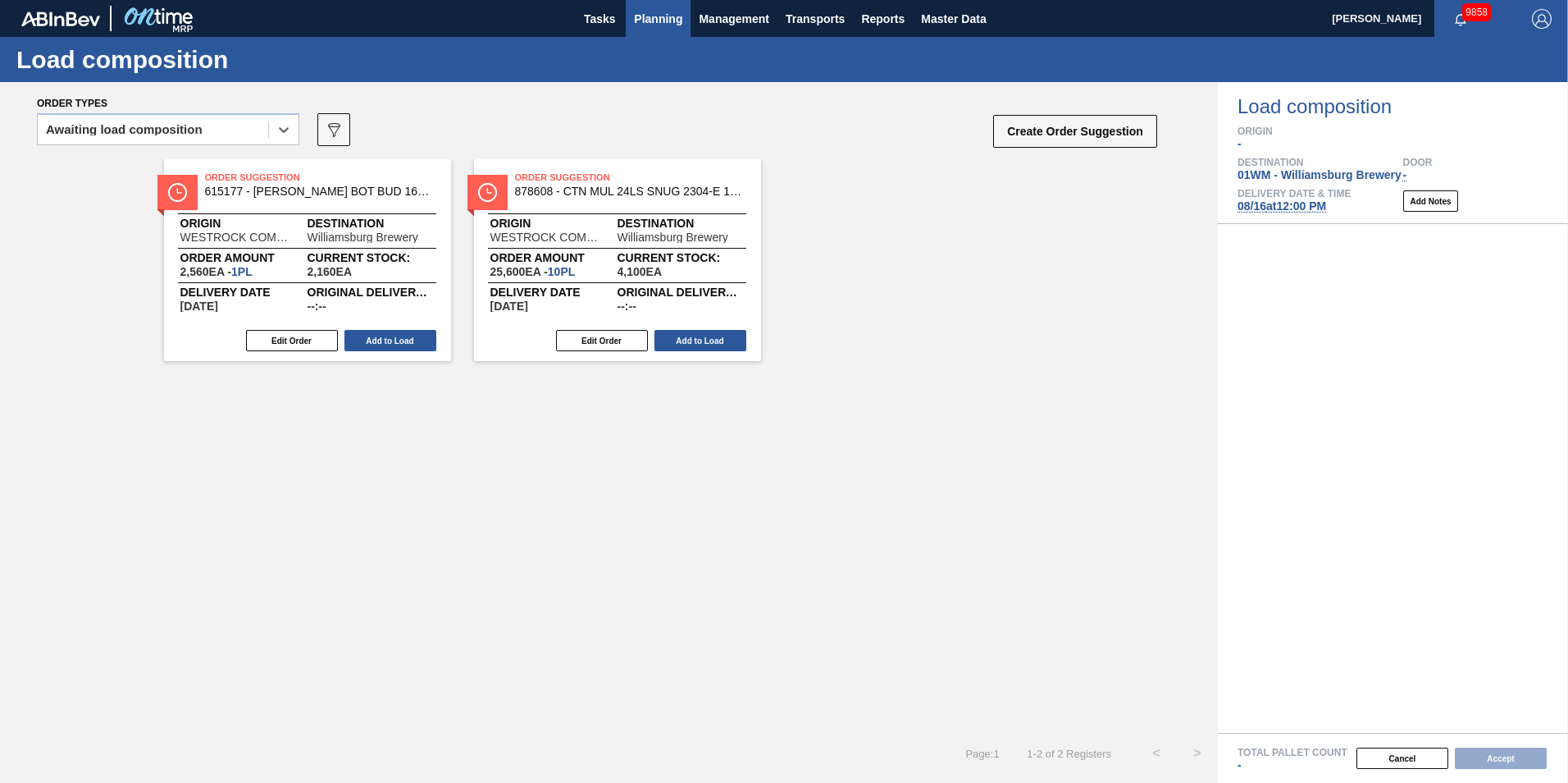
click at [666, 33] on button "Planning" at bounding box center [658, 18] width 65 height 37
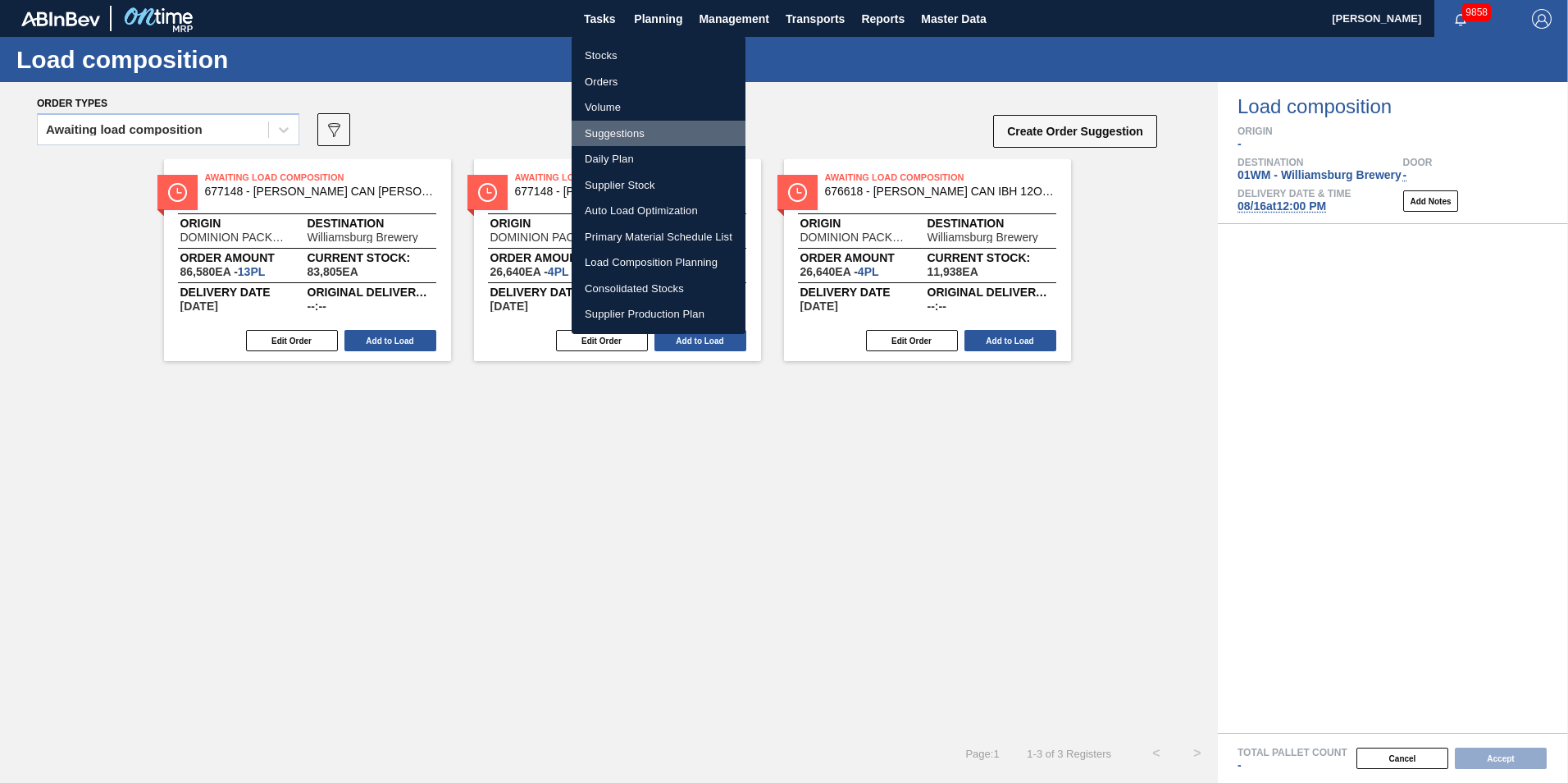
click at [627, 139] on li "Suggestions" at bounding box center [659, 134] width 174 height 27
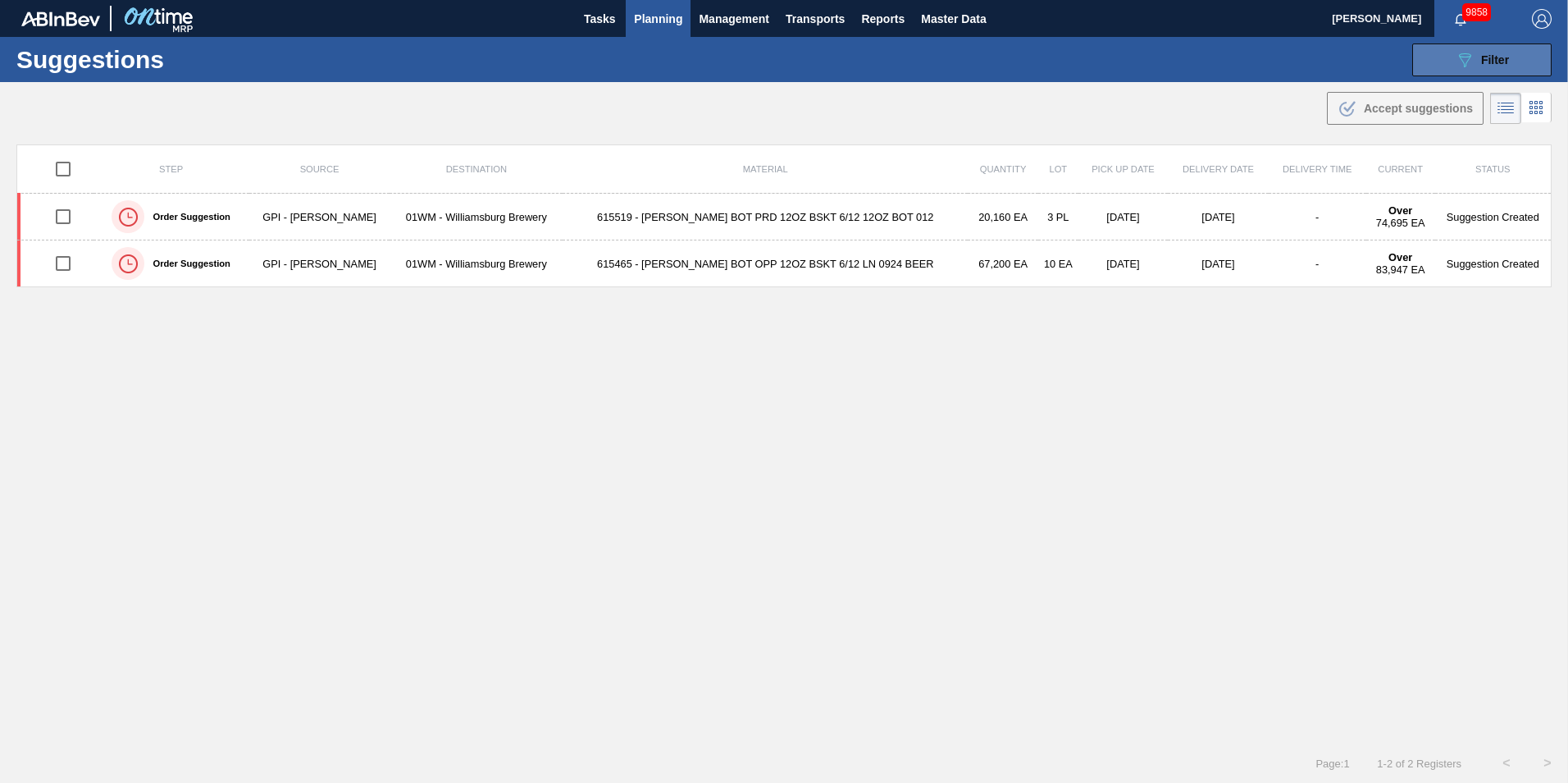
click at [1174, 56] on span "Filter" at bounding box center [1495, 60] width 27 height 13
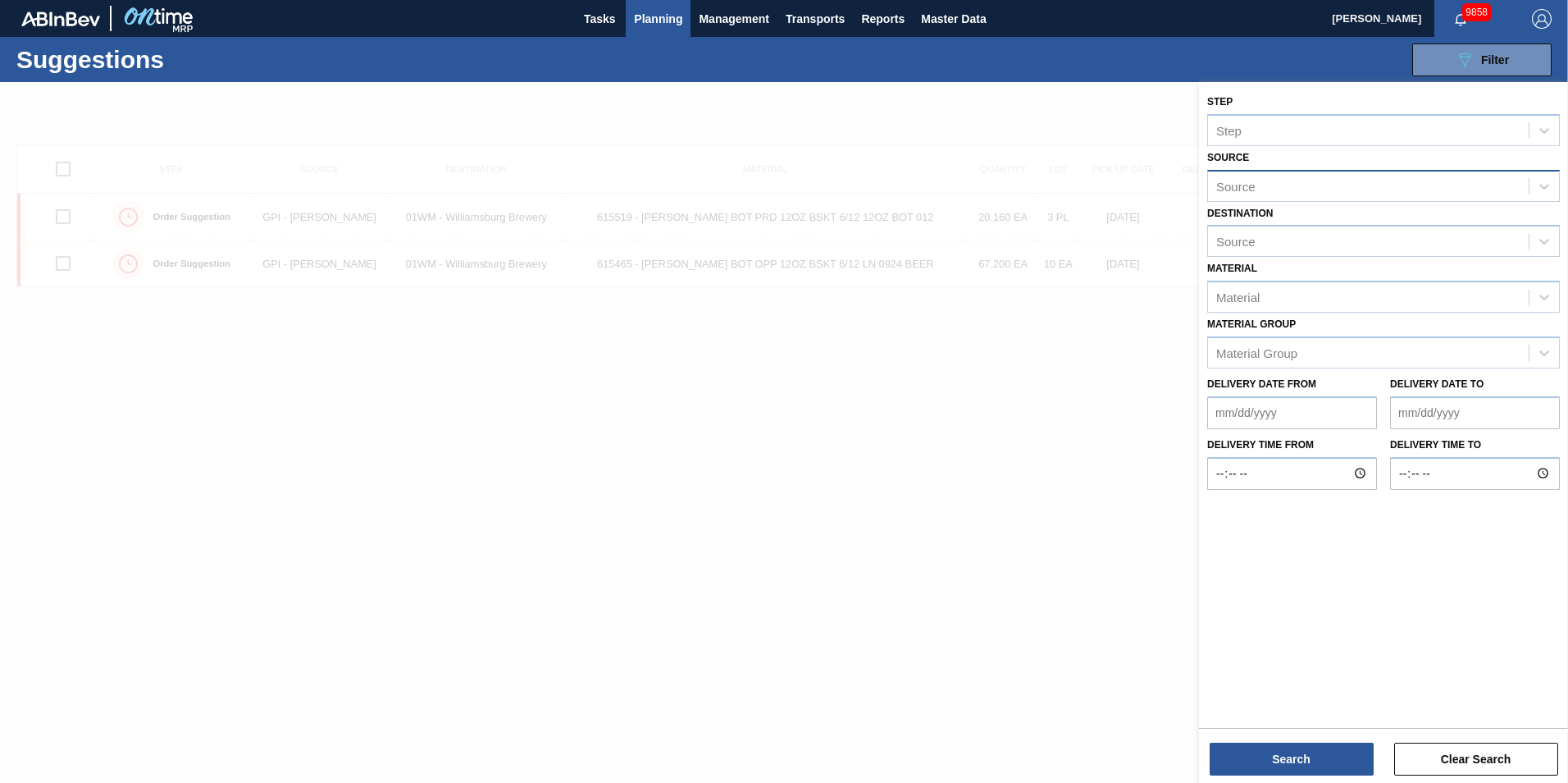
click at [1174, 199] on div "Source" at bounding box center [1383, 185] width 353 height 32
click at [1174, 167] on div "Source Use Up and Down to choose options, press Enter to select the currently f…" at bounding box center [1383, 173] width 353 height 56
click at [1174, 186] on div "Source" at bounding box center [1368, 186] width 321 height 24
click at [1174, 160] on div "Source Use Up and Down to choose options, press Enter to select the currently f…" at bounding box center [1383, 173] width 353 height 56
click at [1174, 634] on button "Clear Search" at bounding box center [1475, 759] width 164 height 33
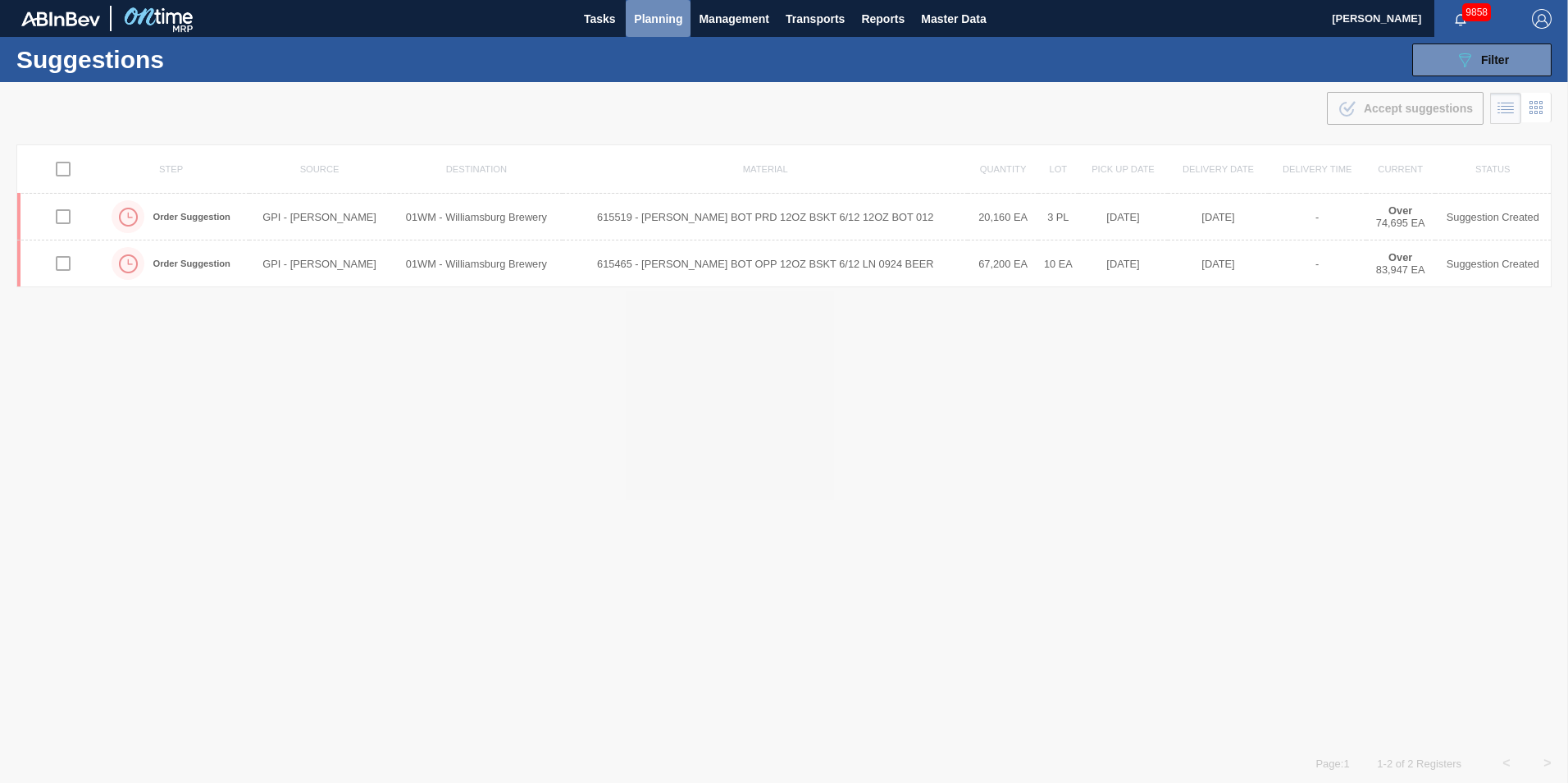
click at [645, 23] on span "Planning" at bounding box center [658, 18] width 49 height 19
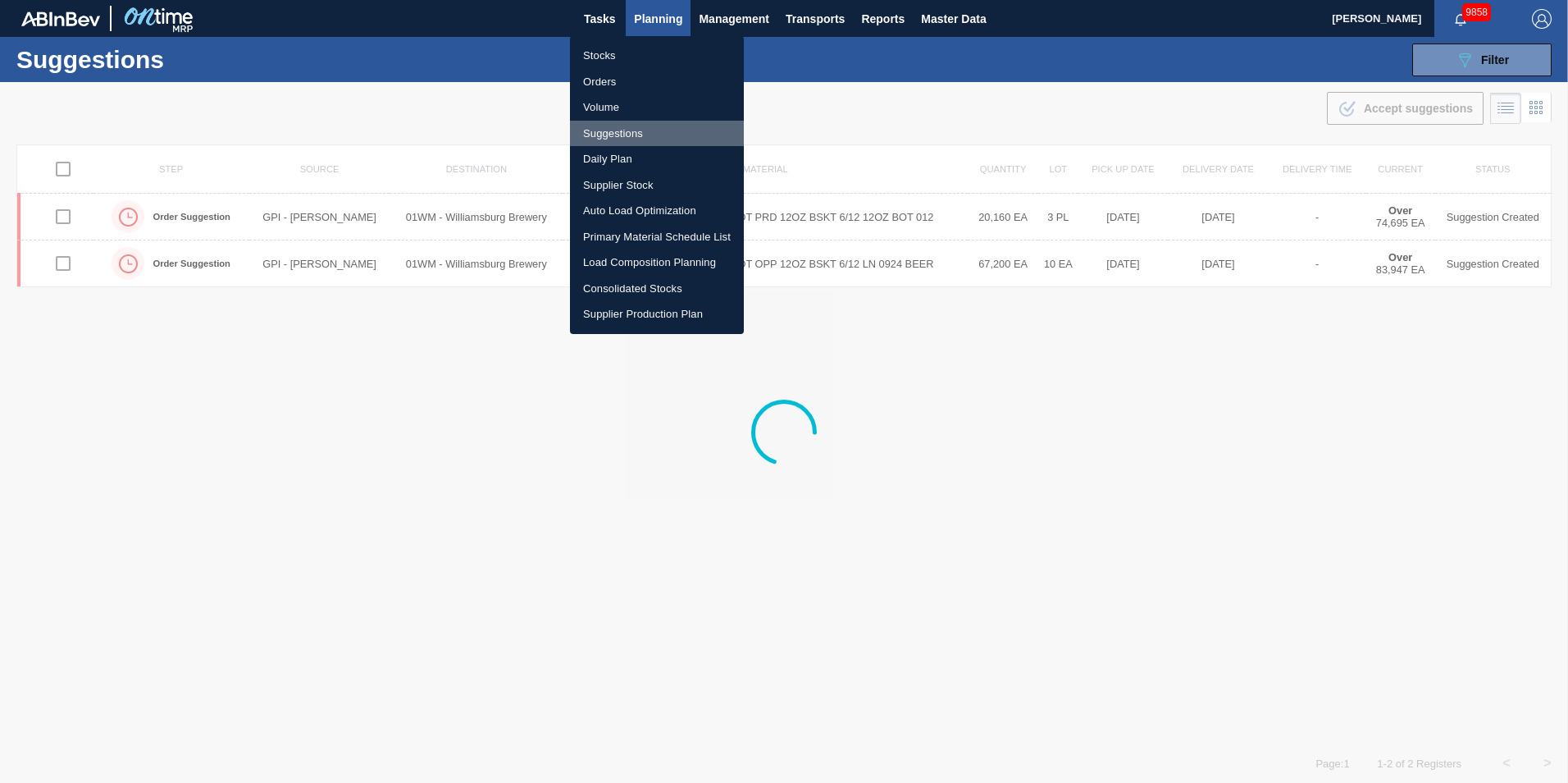
click at [630, 126] on li "Suggestions" at bounding box center [657, 134] width 174 height 27
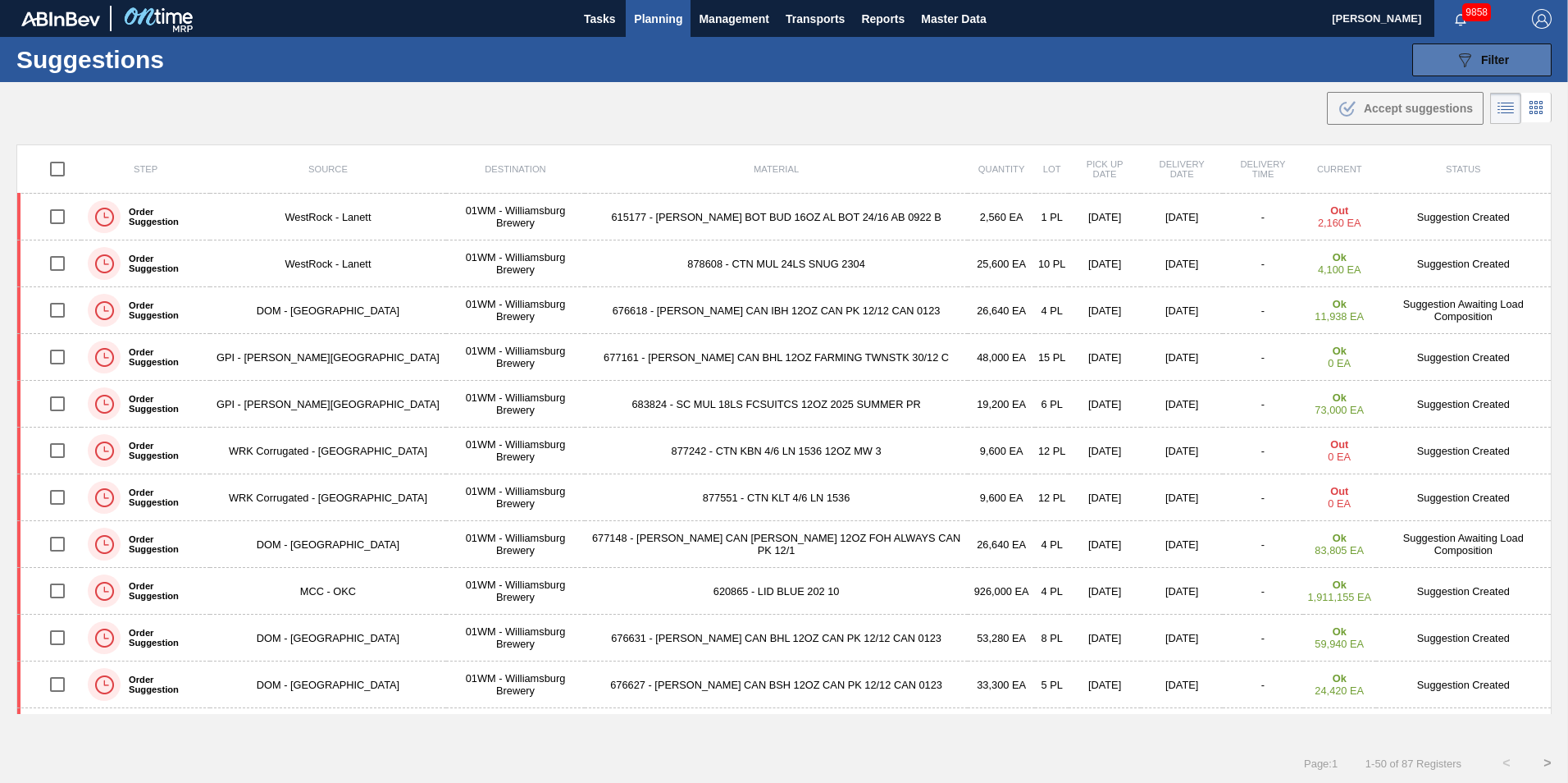
click at [1174, 51] on div "089F7B8B-B2A5-4AFE-B5C0-19BA573D28AC Filter" at bounding box center [1482, 60] width 54 height 19
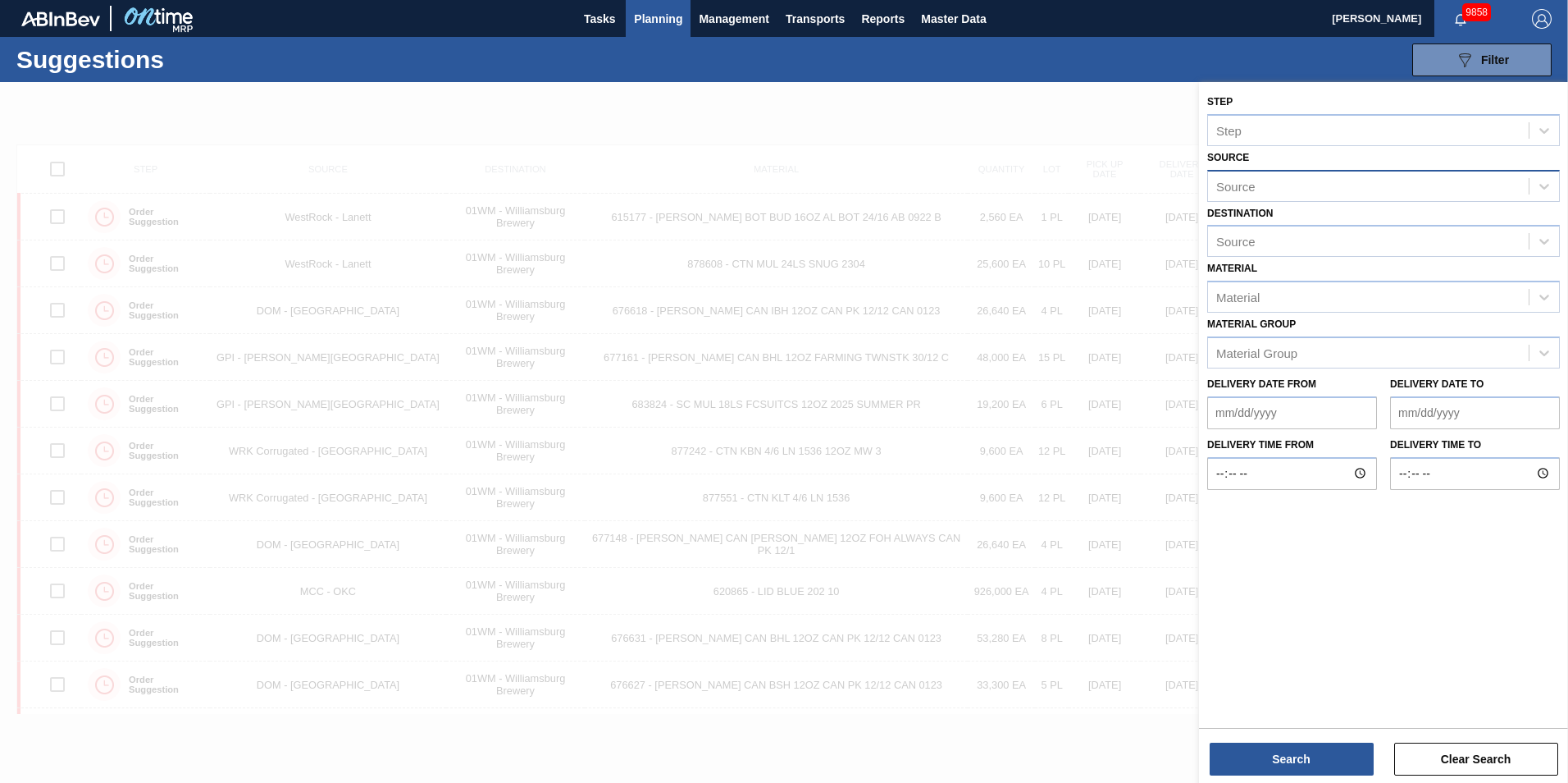
click at [1174, 186] on div "Source" at bounding box center [1368, 186] width 321 height 24
type input "dominion"
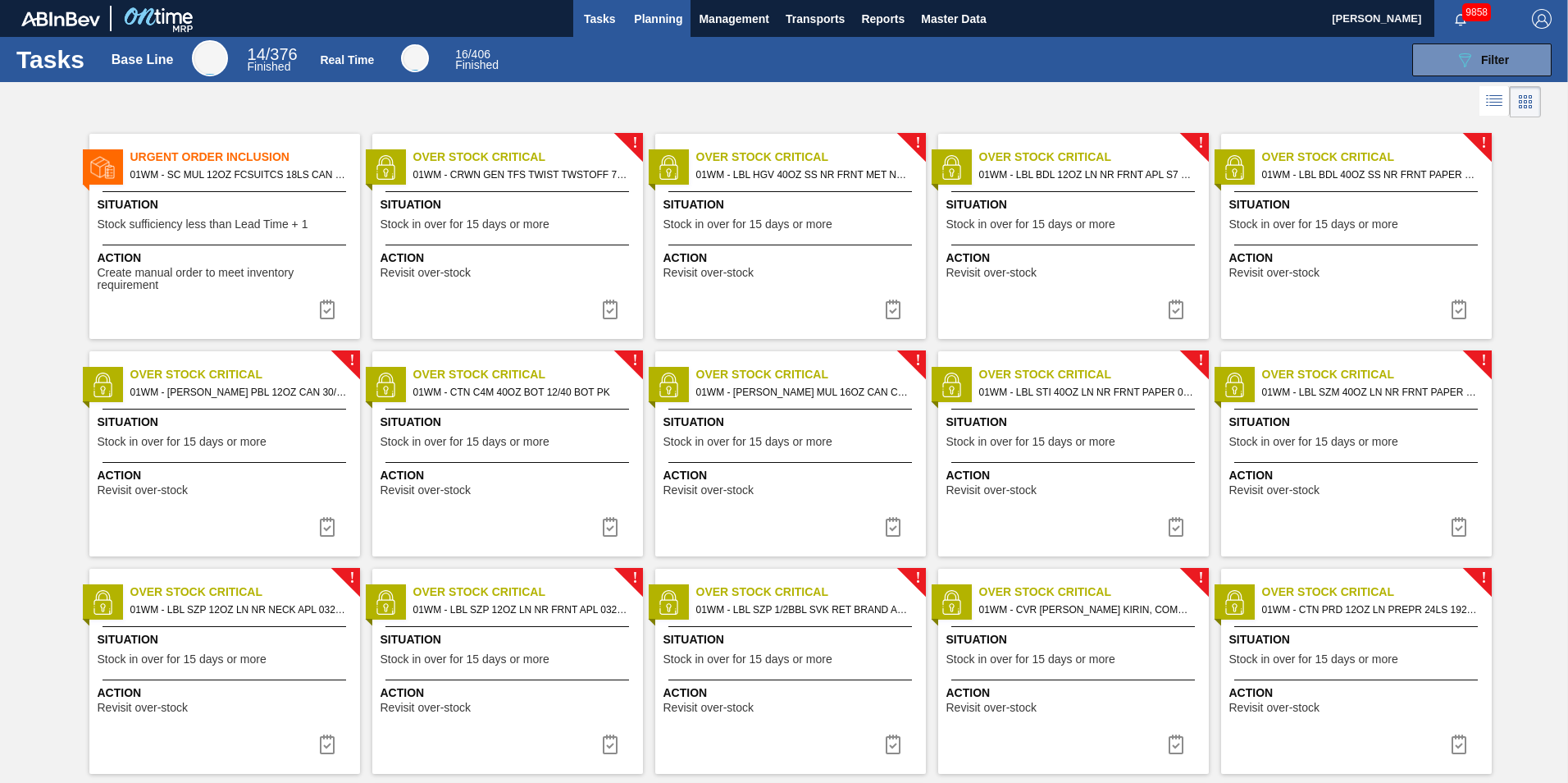
click at [641, 19] on span "Planning" at bounding box center [658, 18] width 49 height 19
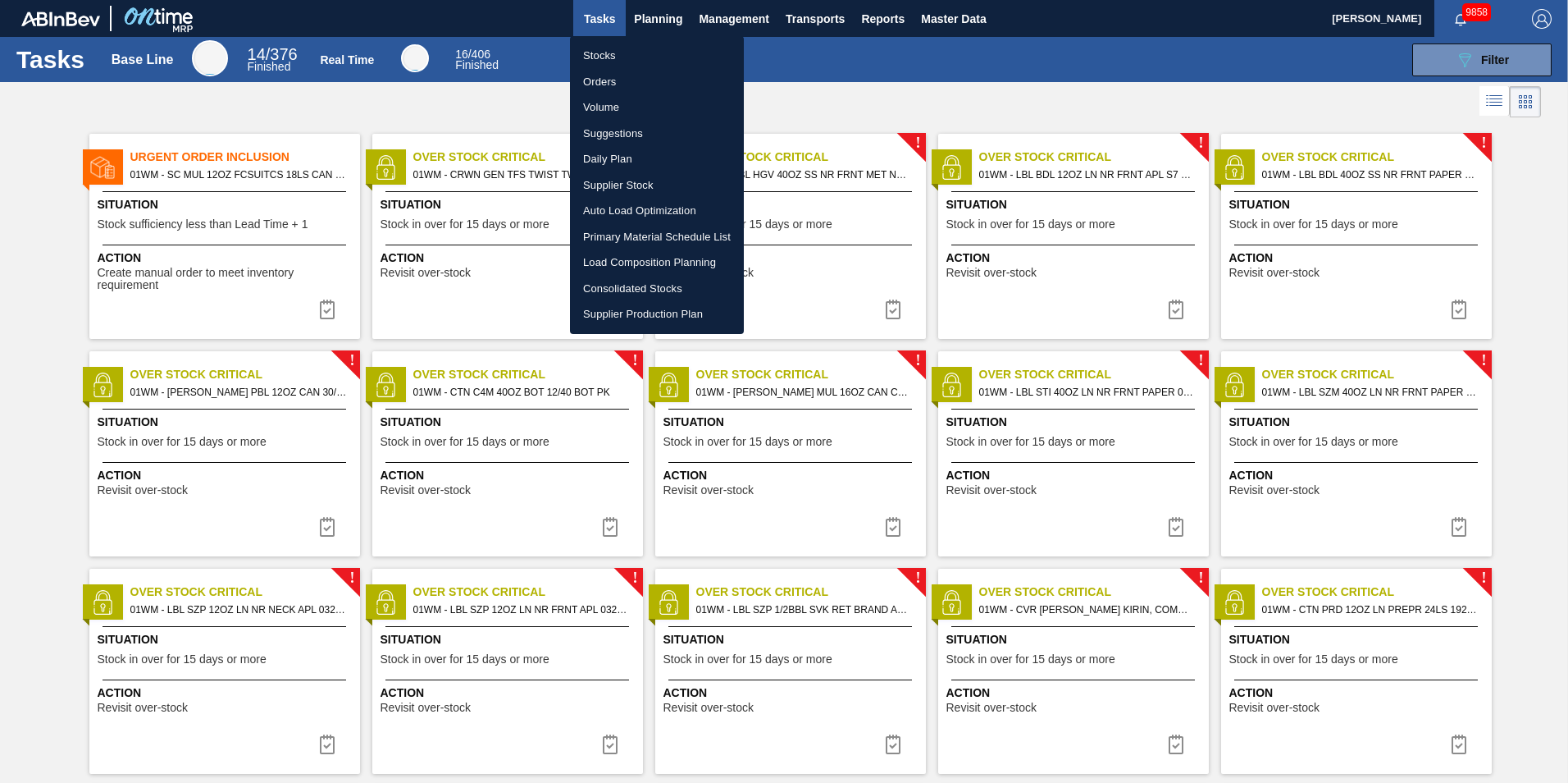
click at [682, 264] on li "Load Composition Planning" at bounding box center [657, 262] width 174 height 27
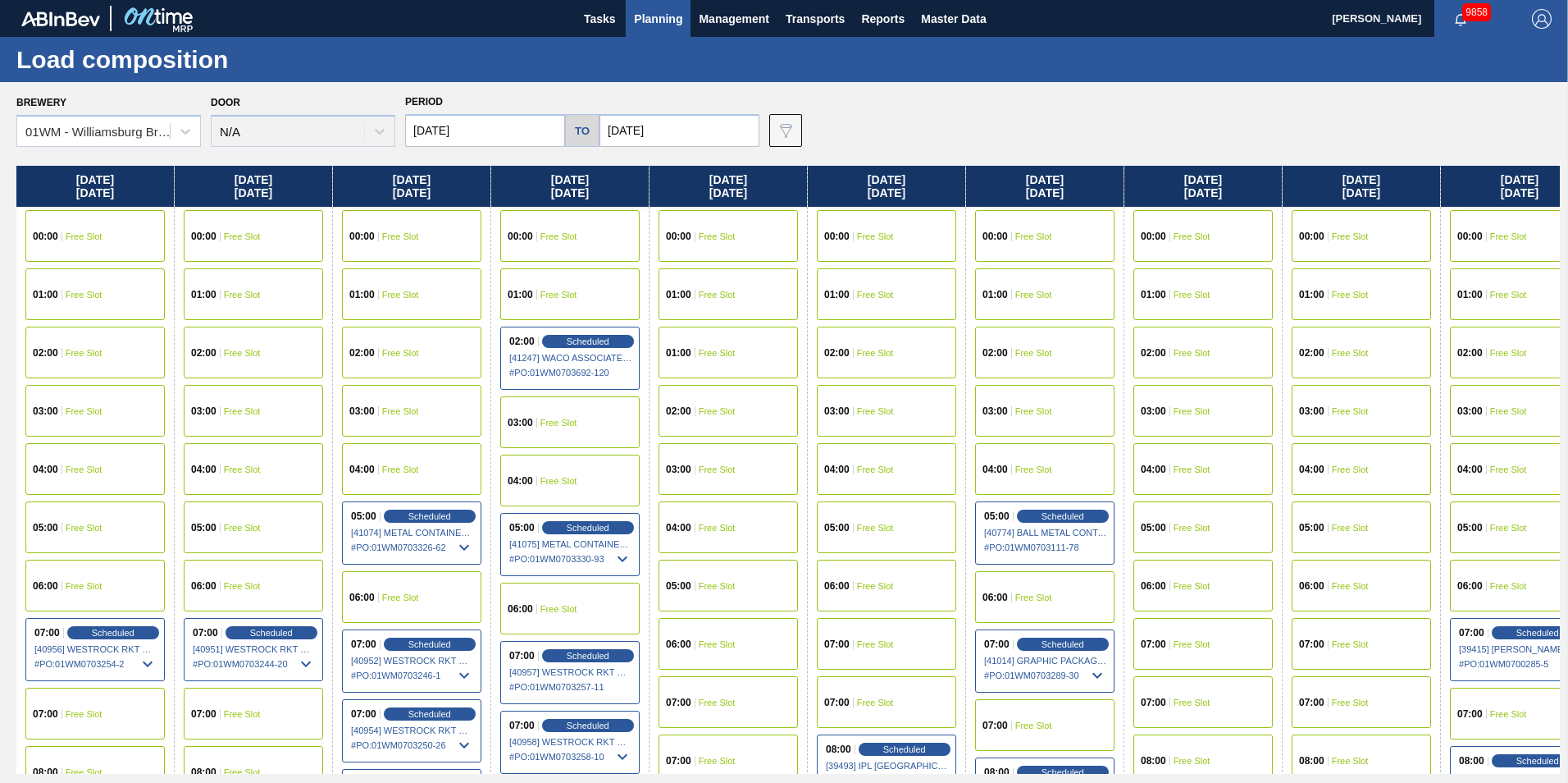
click at [670, 21] on span "Planning" at bounding box center [658, 18] width 49 height 19
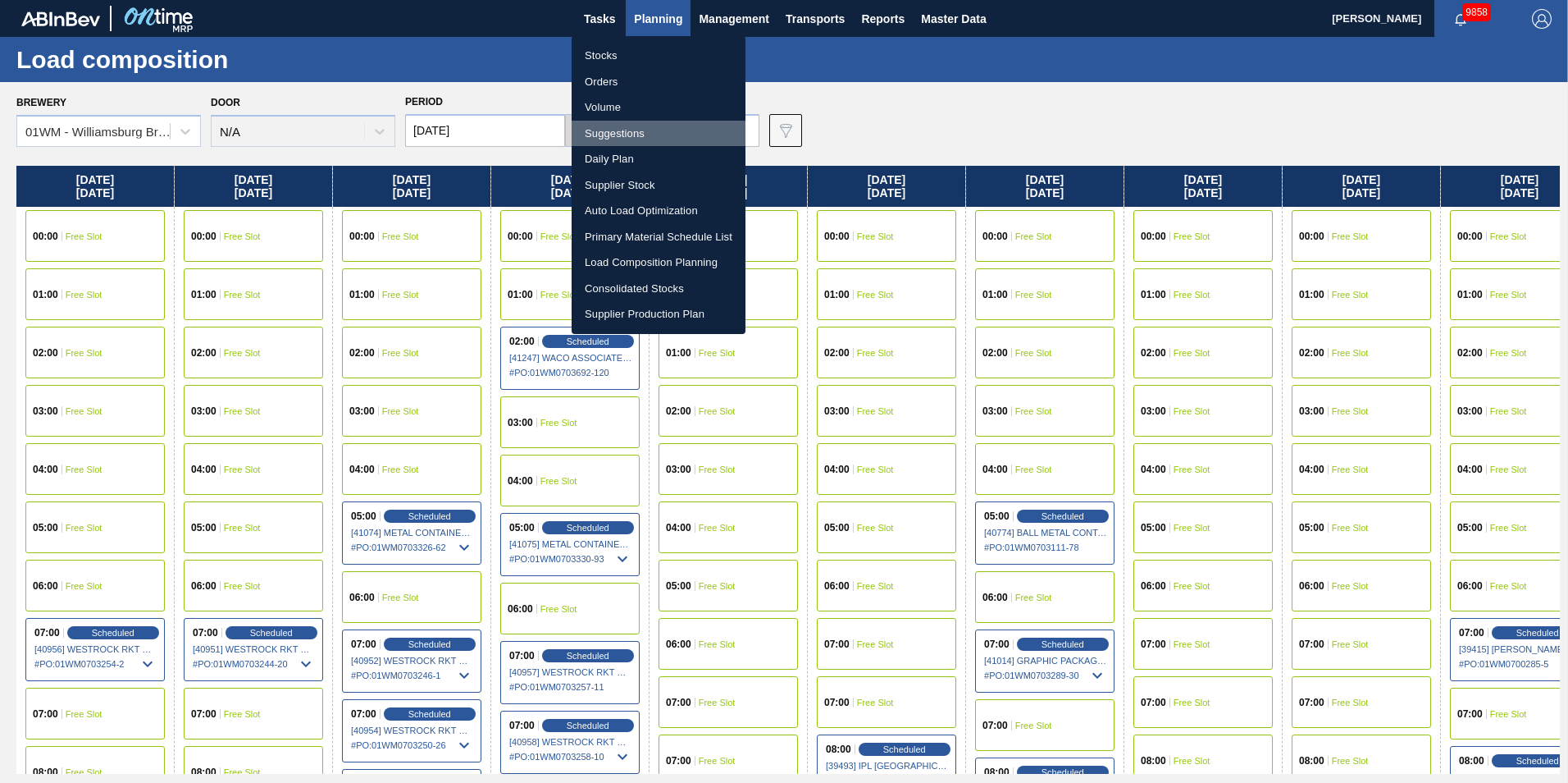
click at [637, 122] on li "Suggestions" at bounding box center [659, 134] width 174 height 27
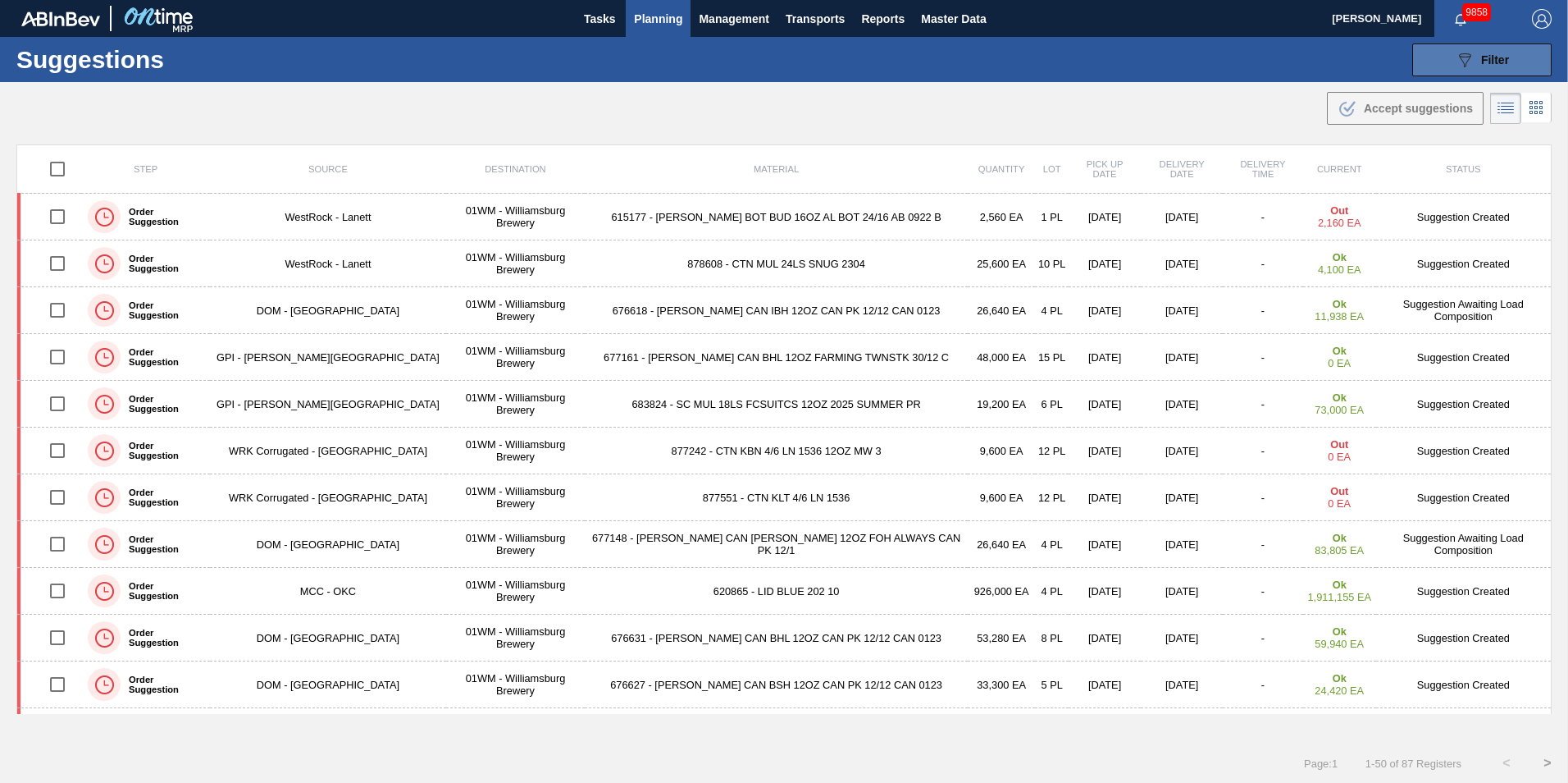
click at [1456, 53] on icon "089F7B8B-B2A5-4AFE-B5C0-19BA573D28AC" at bounding box center [1464, 60] width 19 height 19
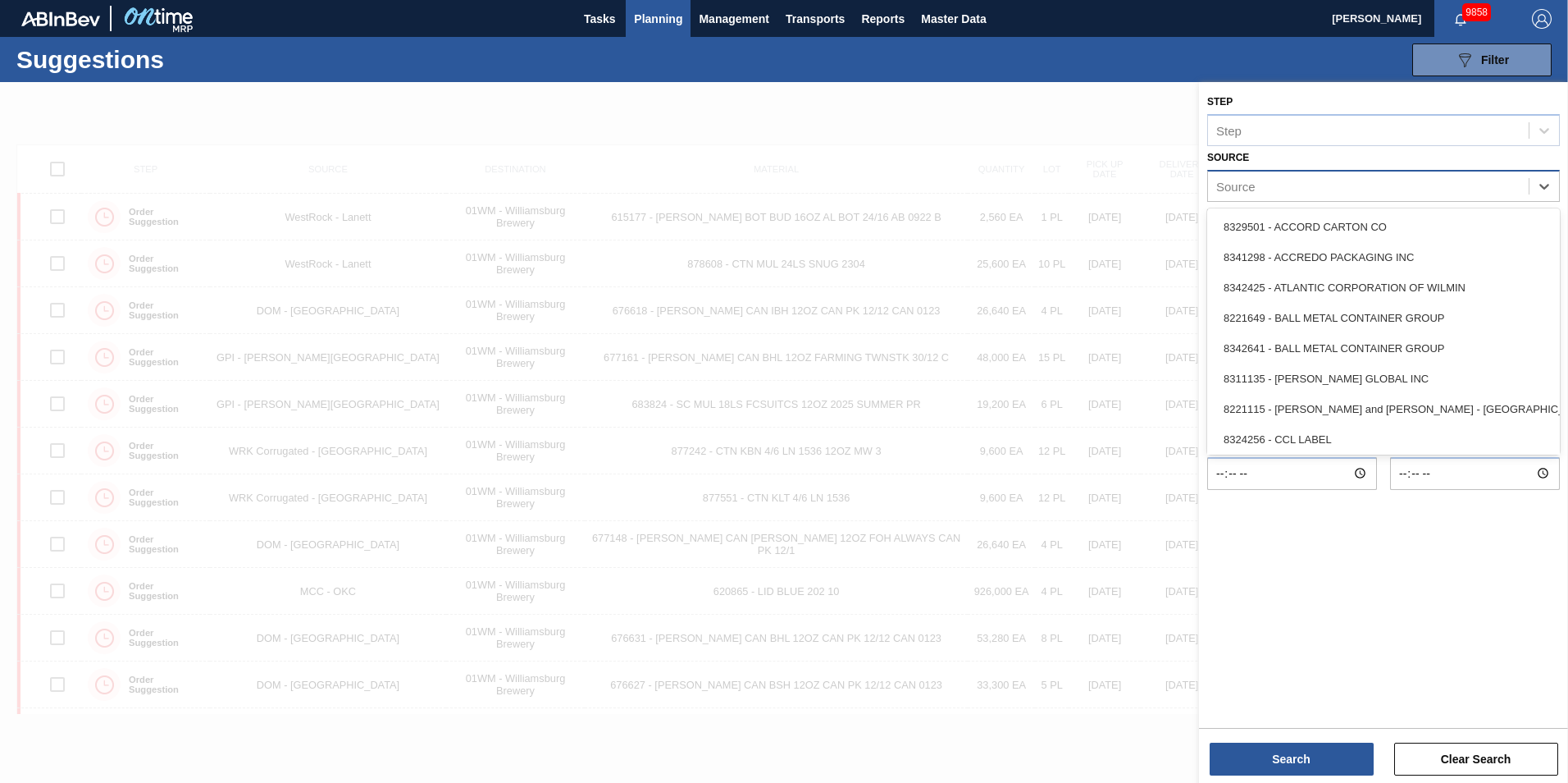
click at [1345, 192] on div "Source" at bounding box center [1368, 186] width 321 height 24
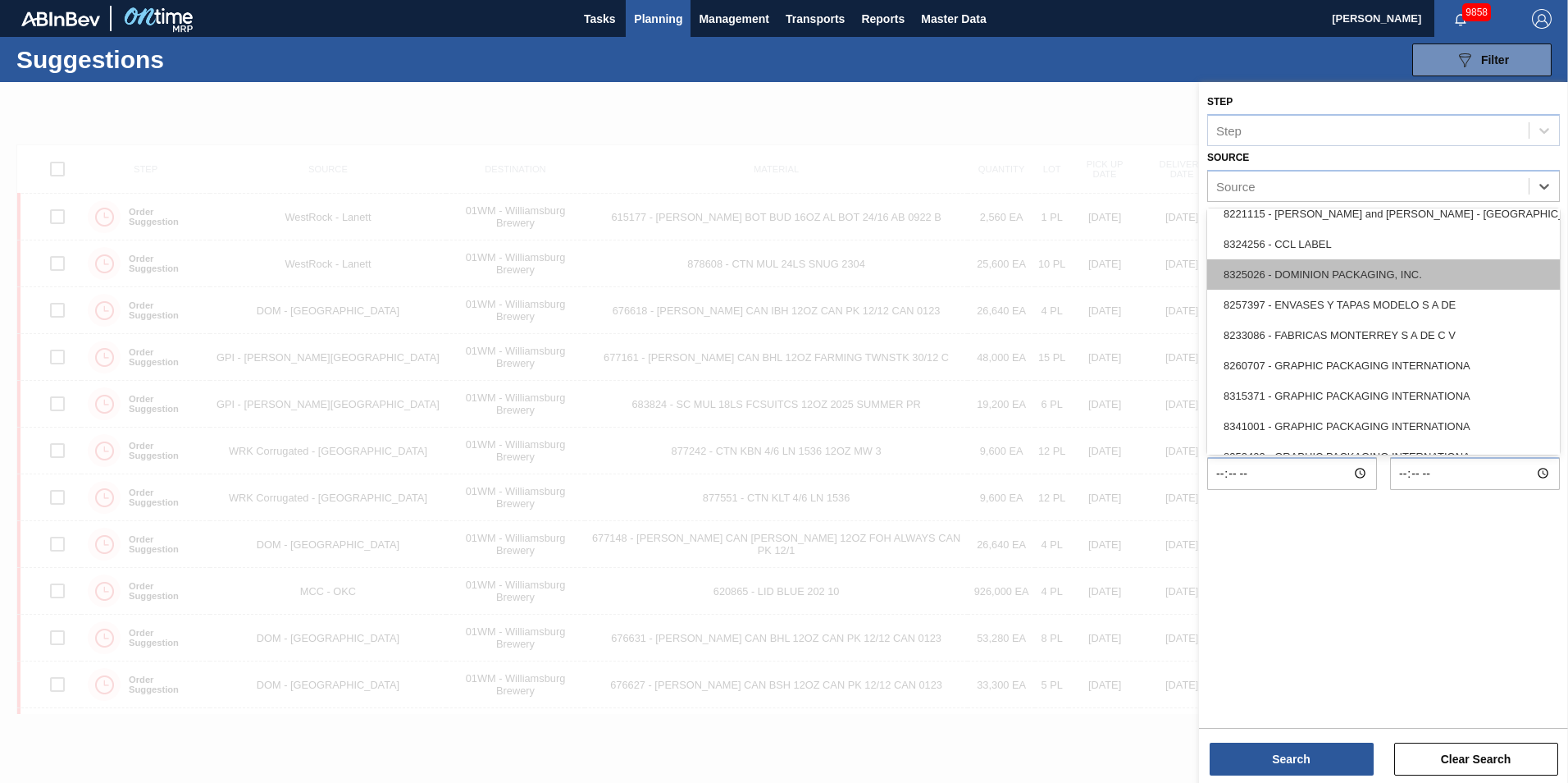
scroll to position [246, 0]
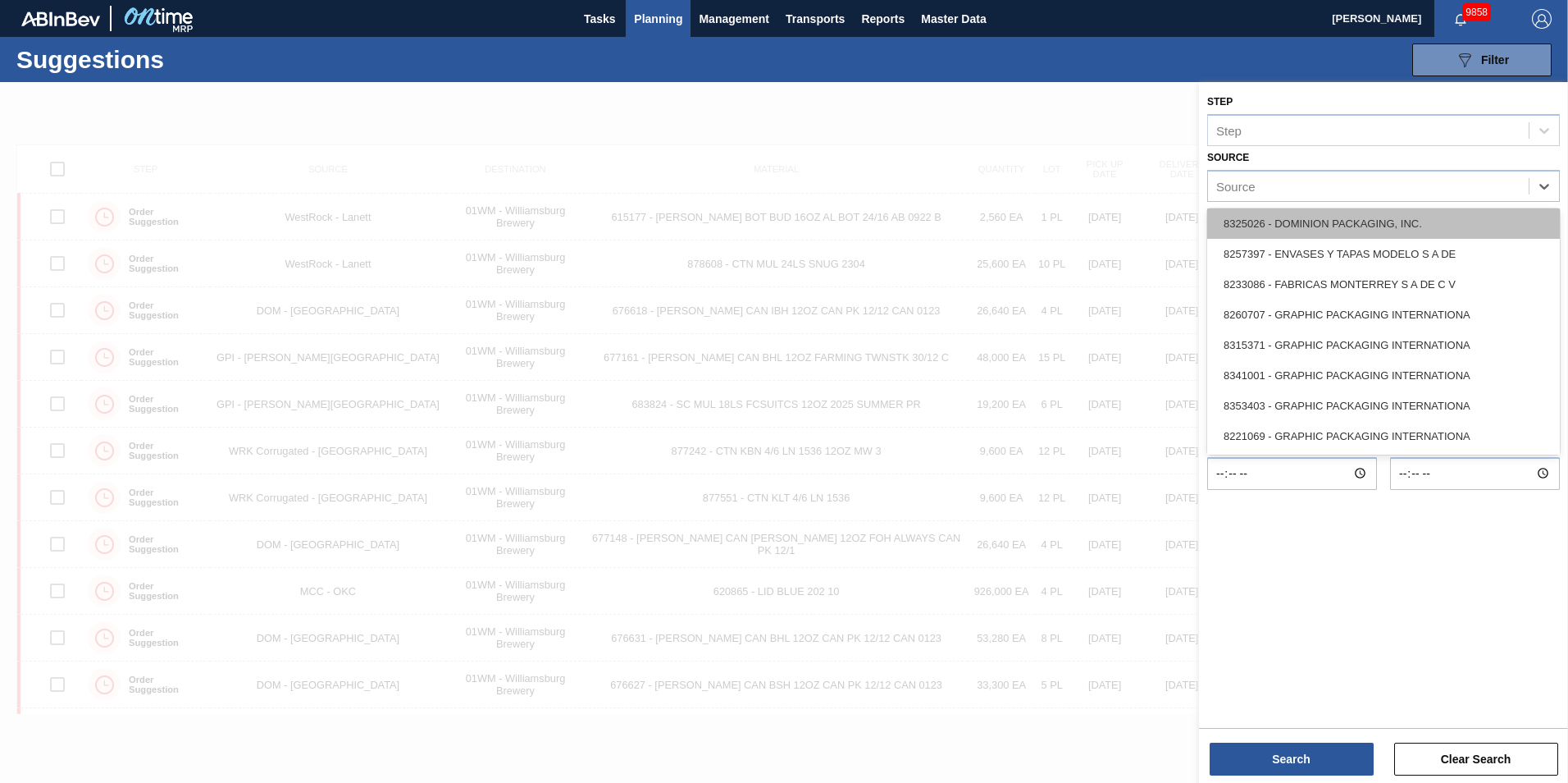
click at [1331, 218] on div "8325026 - DOMINION PACKAGING, INC." at bounding box center [1383, 223] width 353 height 30
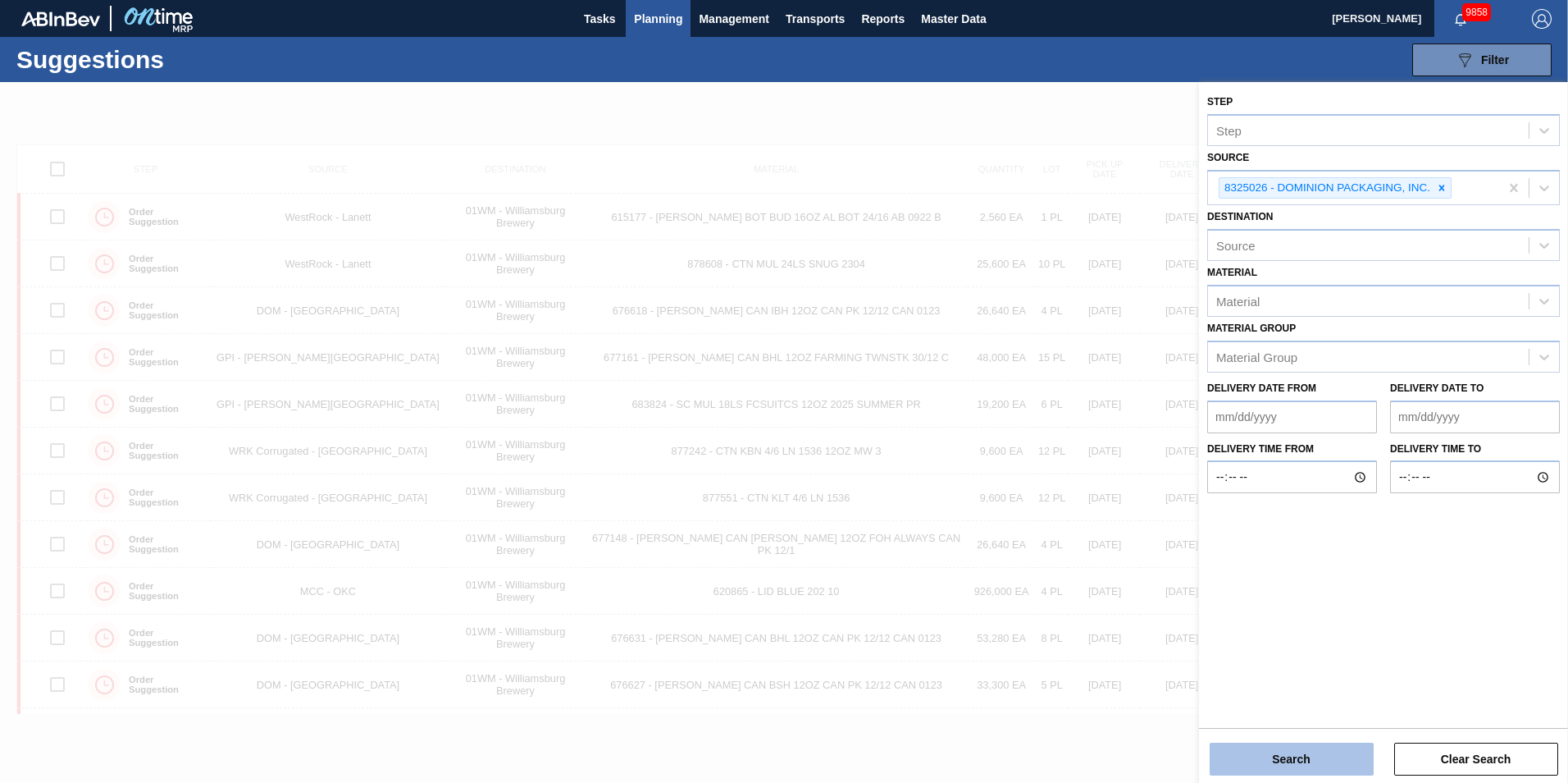
click at [1316, 748] on button "Search" at bounding box center [1291, 759] width 164 height 33
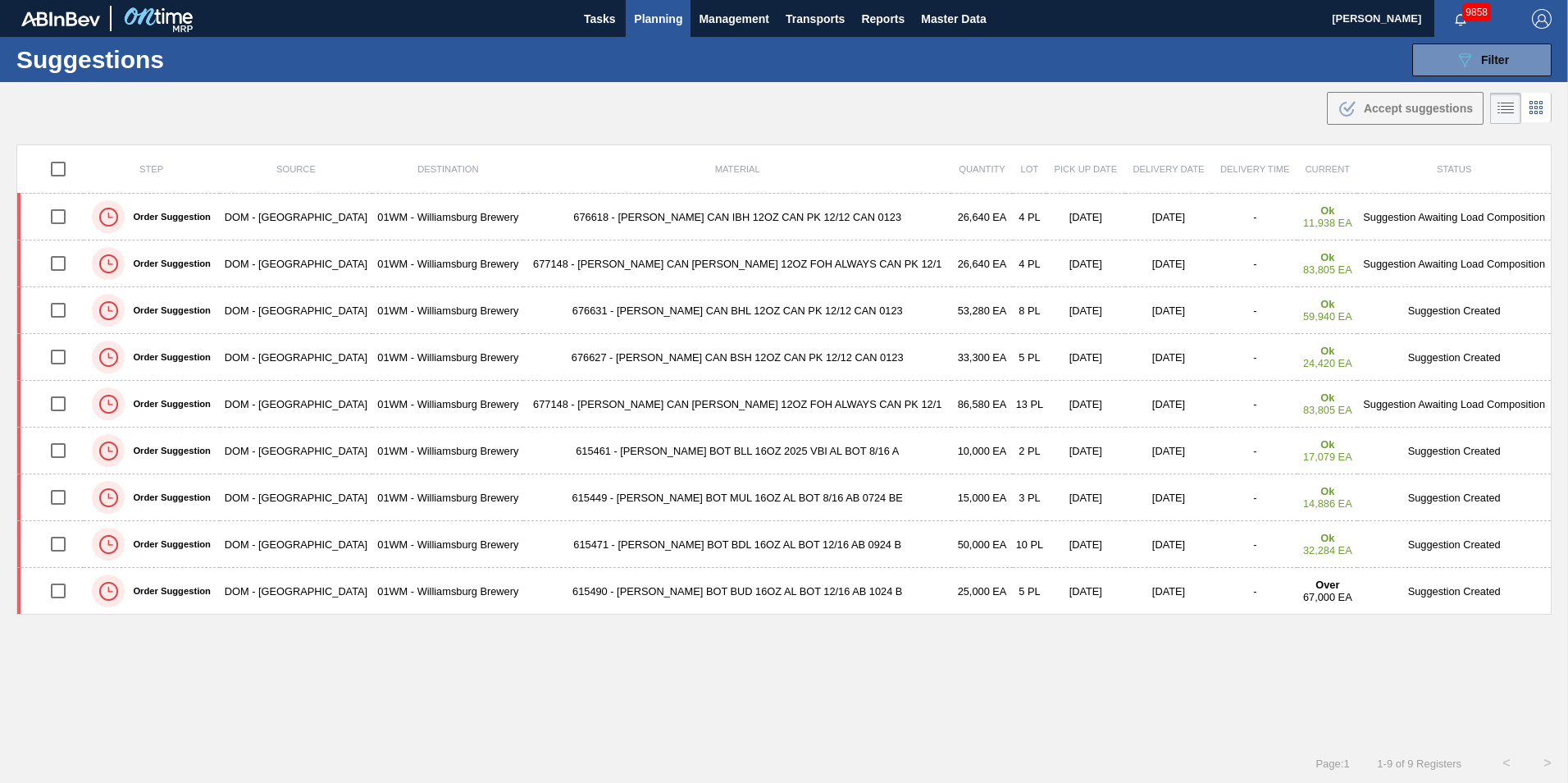
click at [663, 24] on span "Planning" at bounding box center [658, 18] width 49 height 19
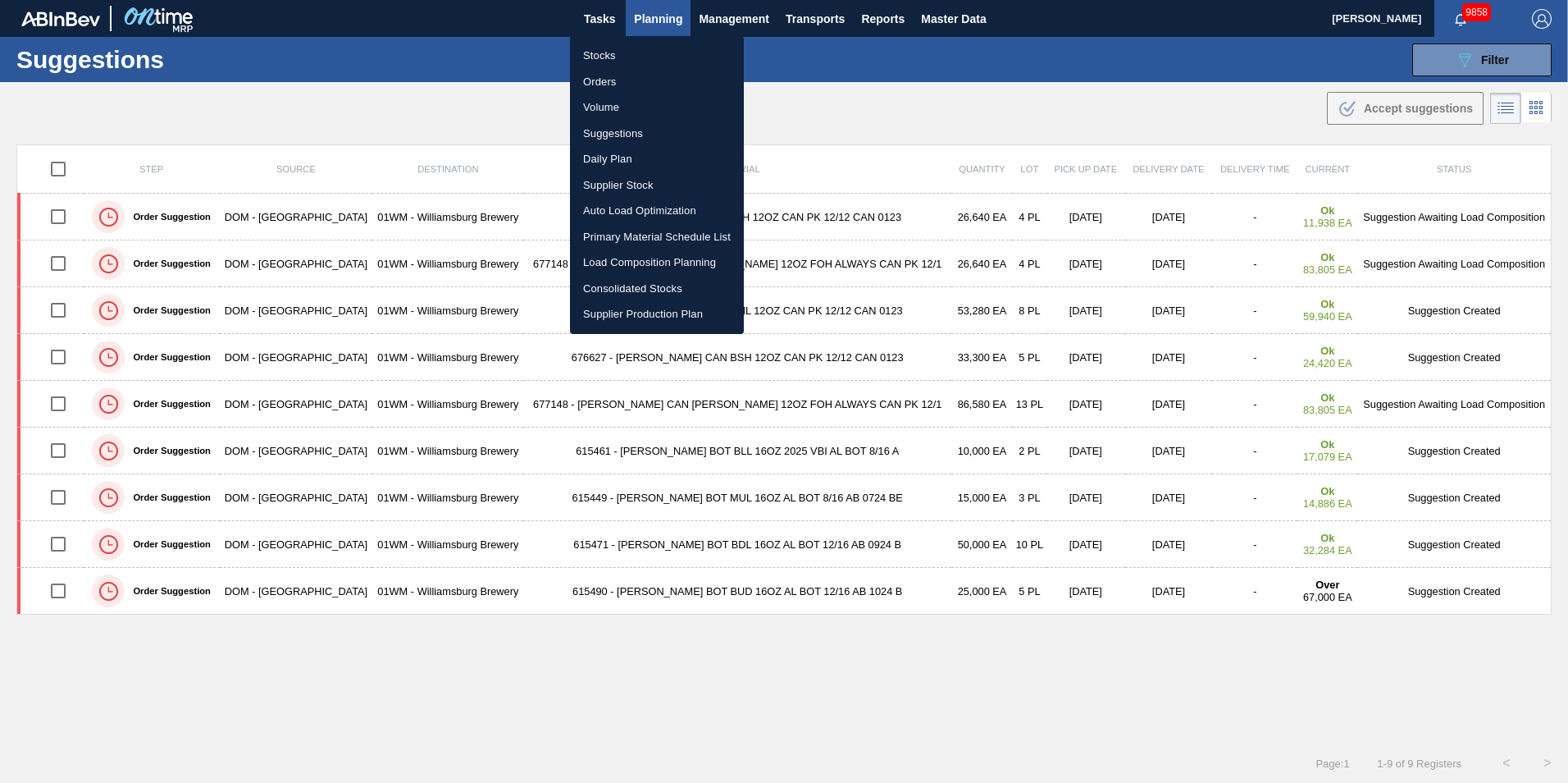
click at [683, 260] on li "Load Composition Planning" at bounding box center [657, 262] width 174 height 27
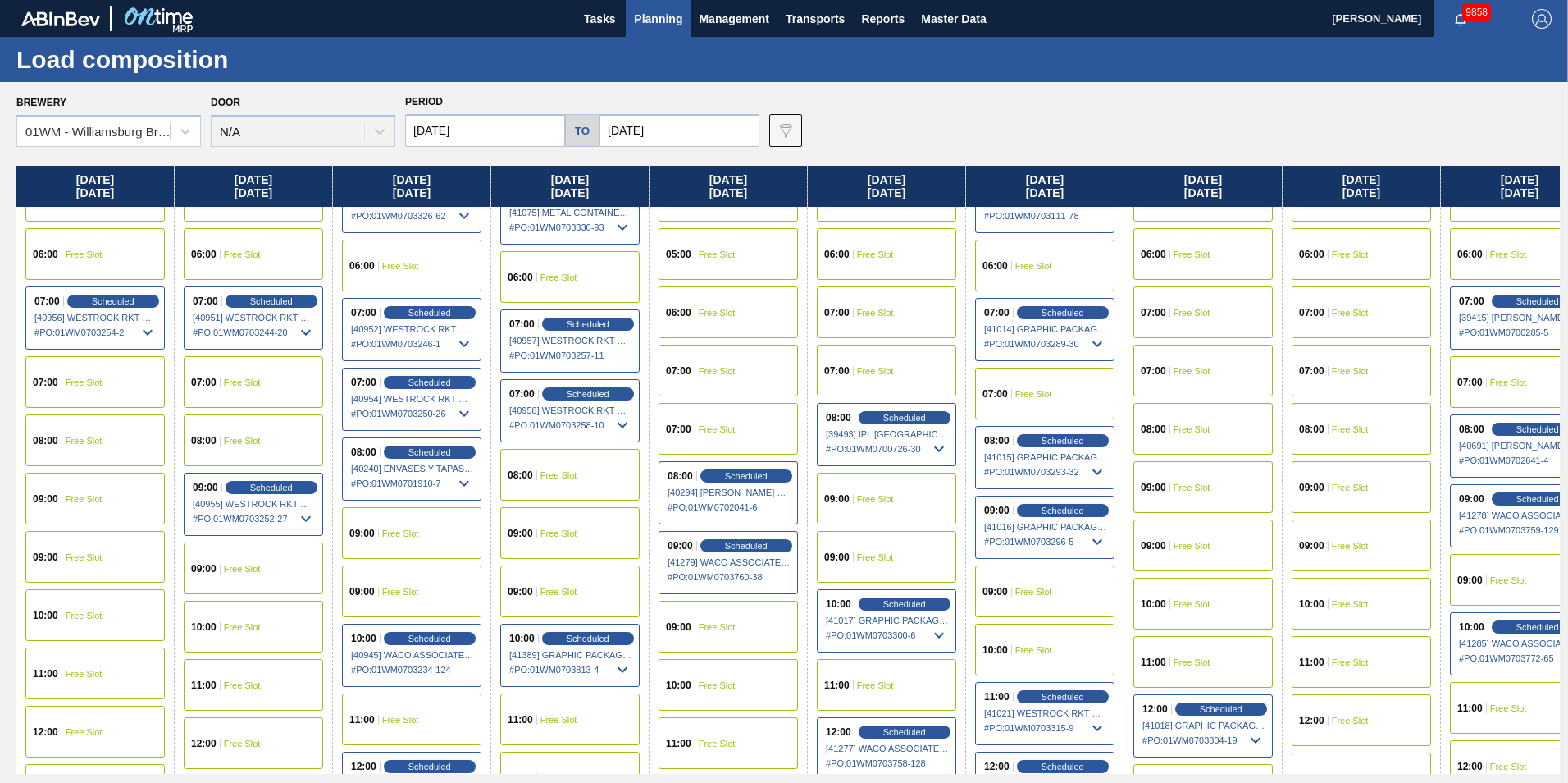
scroll to position [410, 0]
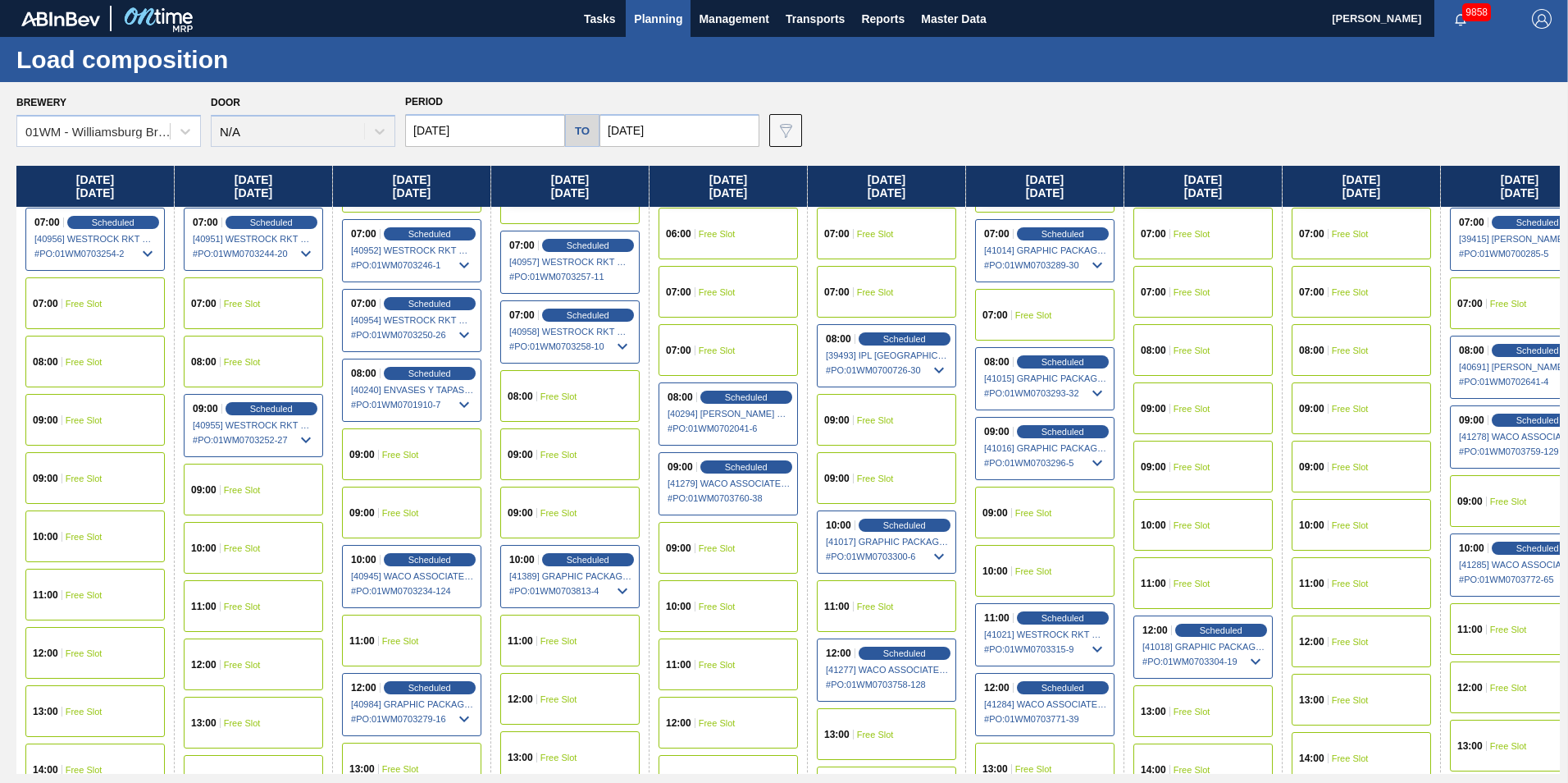
click at [112, 582] on div "11:00 Free Slot" at bounding box center [95, 594] width 139 height 51
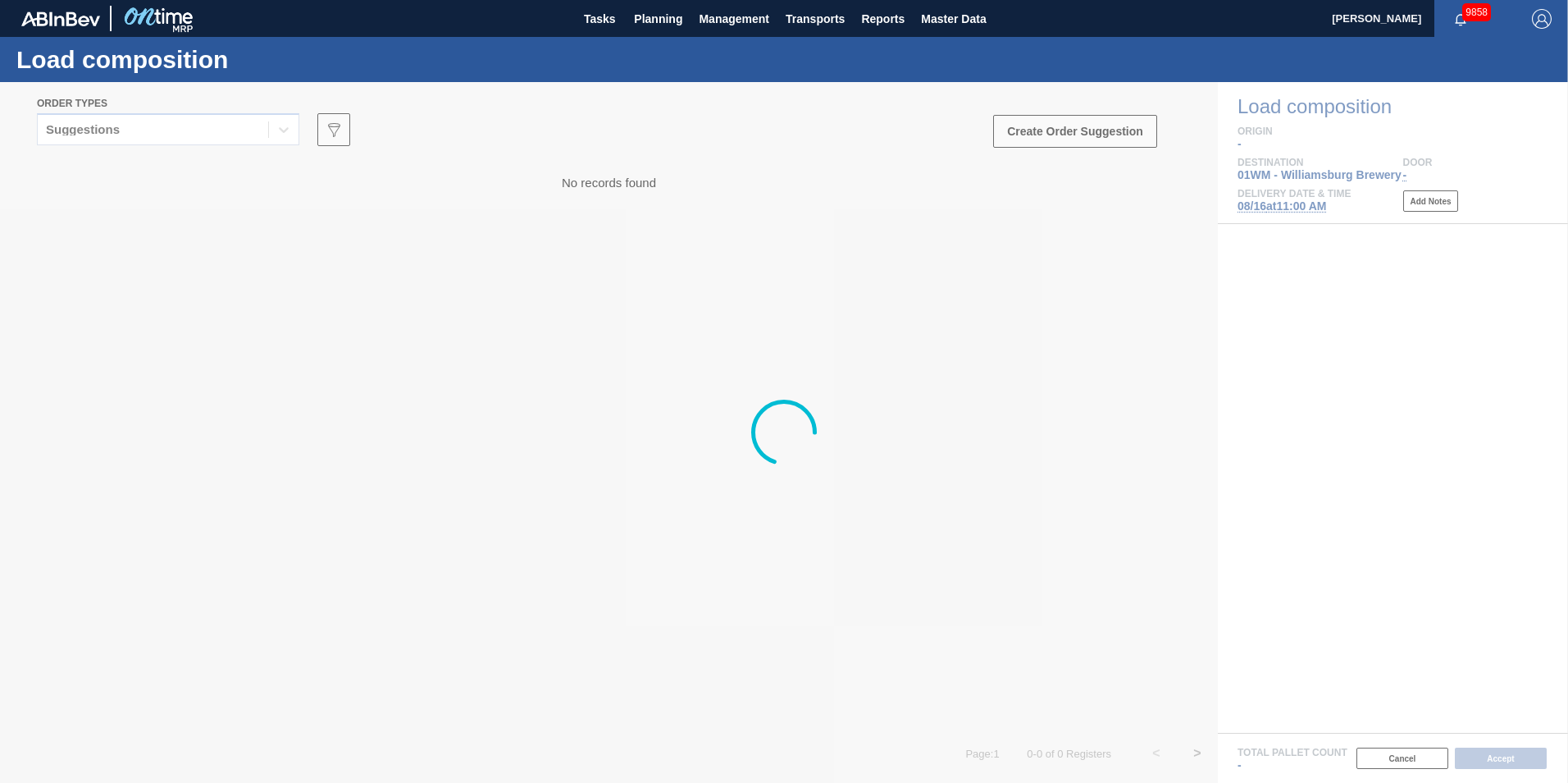
click at [238, 138] on div at bounding box center [784, 432] width 1568 height 700
click at [243, 127] on div at bounding box center [784, 432] width 1568 height 700
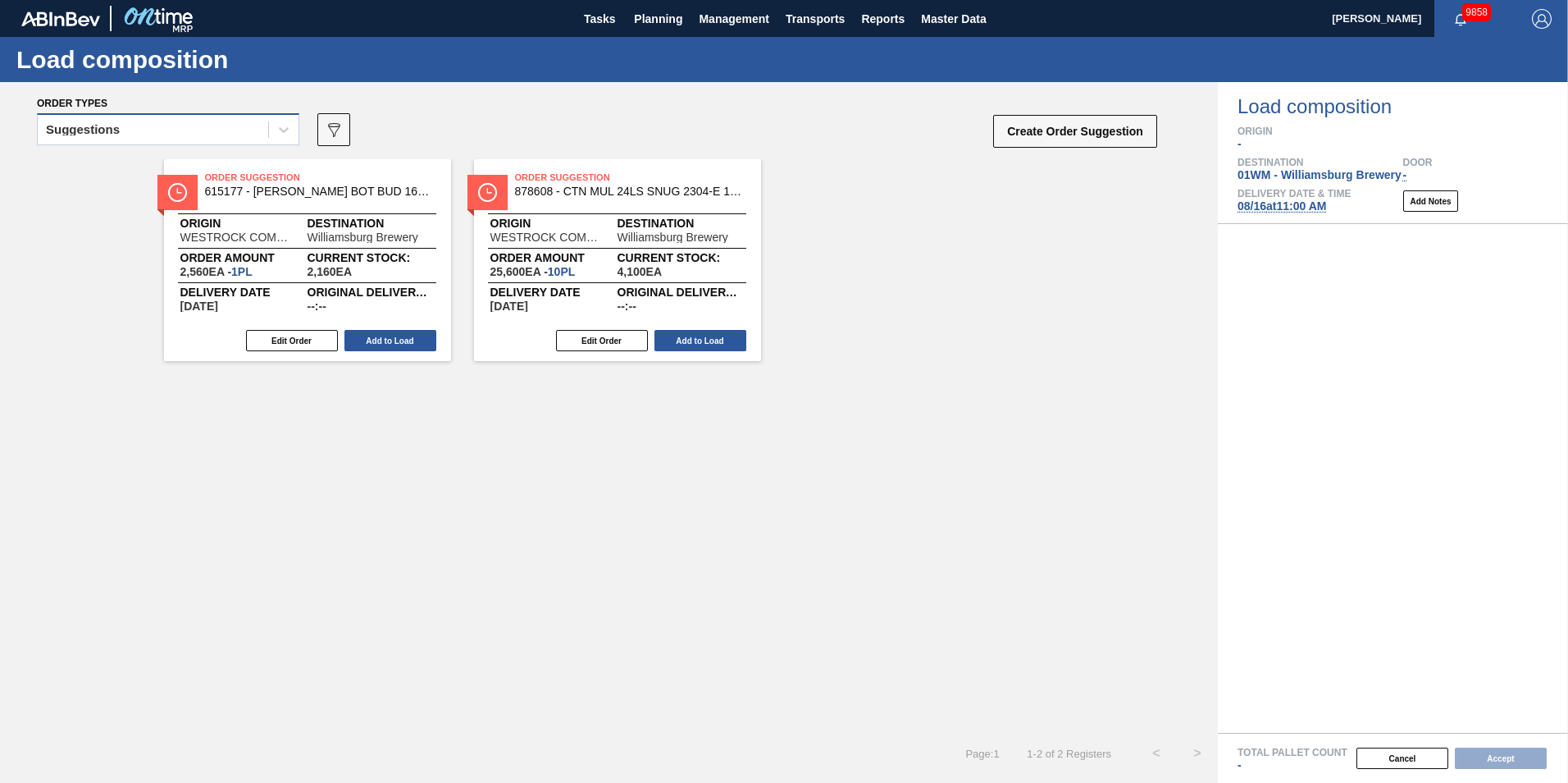
click at [243, 133] on div "Suggestions" at bounding box center [152, 130] width 230 height 24
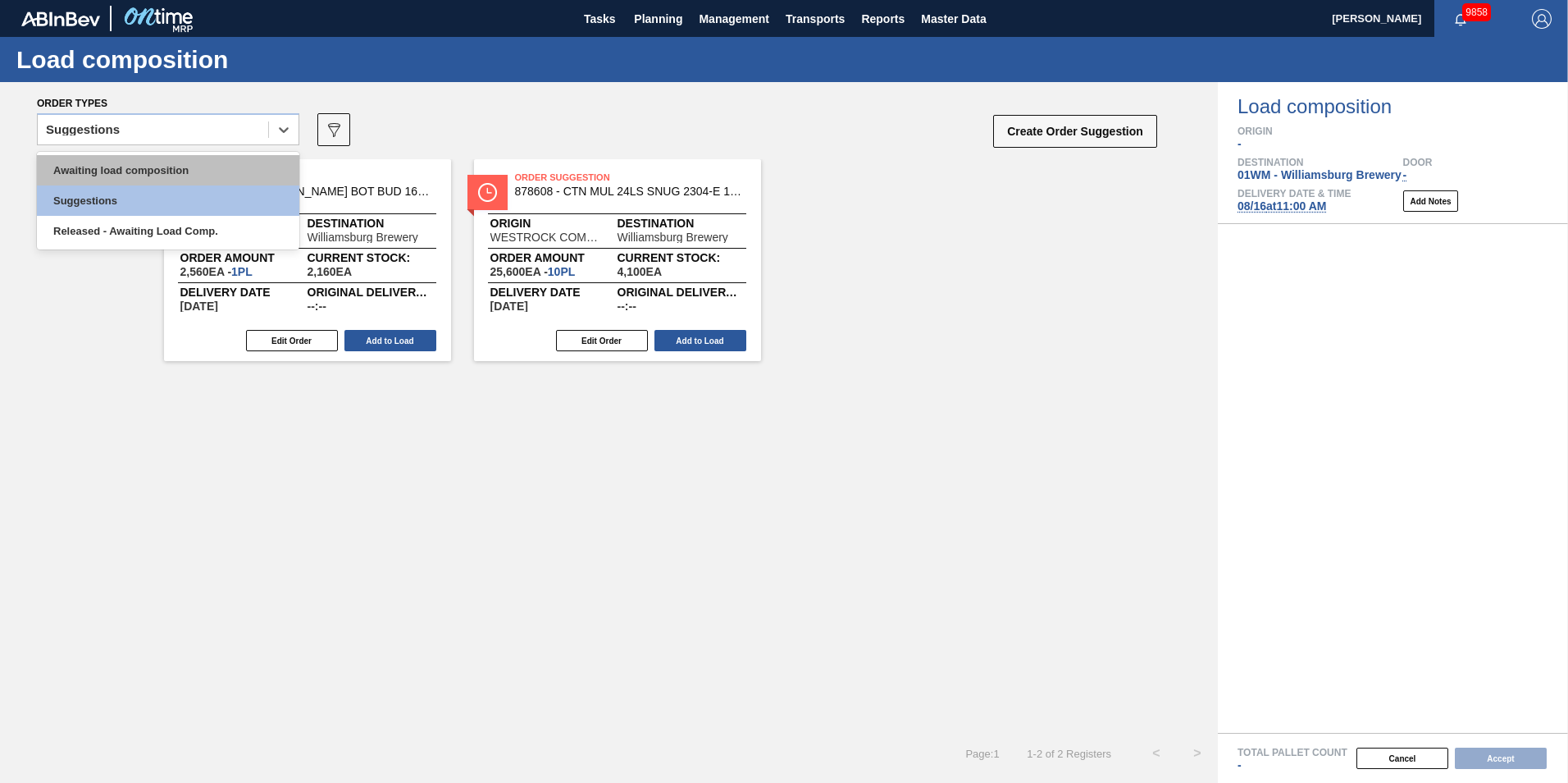
click at [243, 168] on div "Awaiting load composition" at bounding box center [168, 170] width 262 height 30
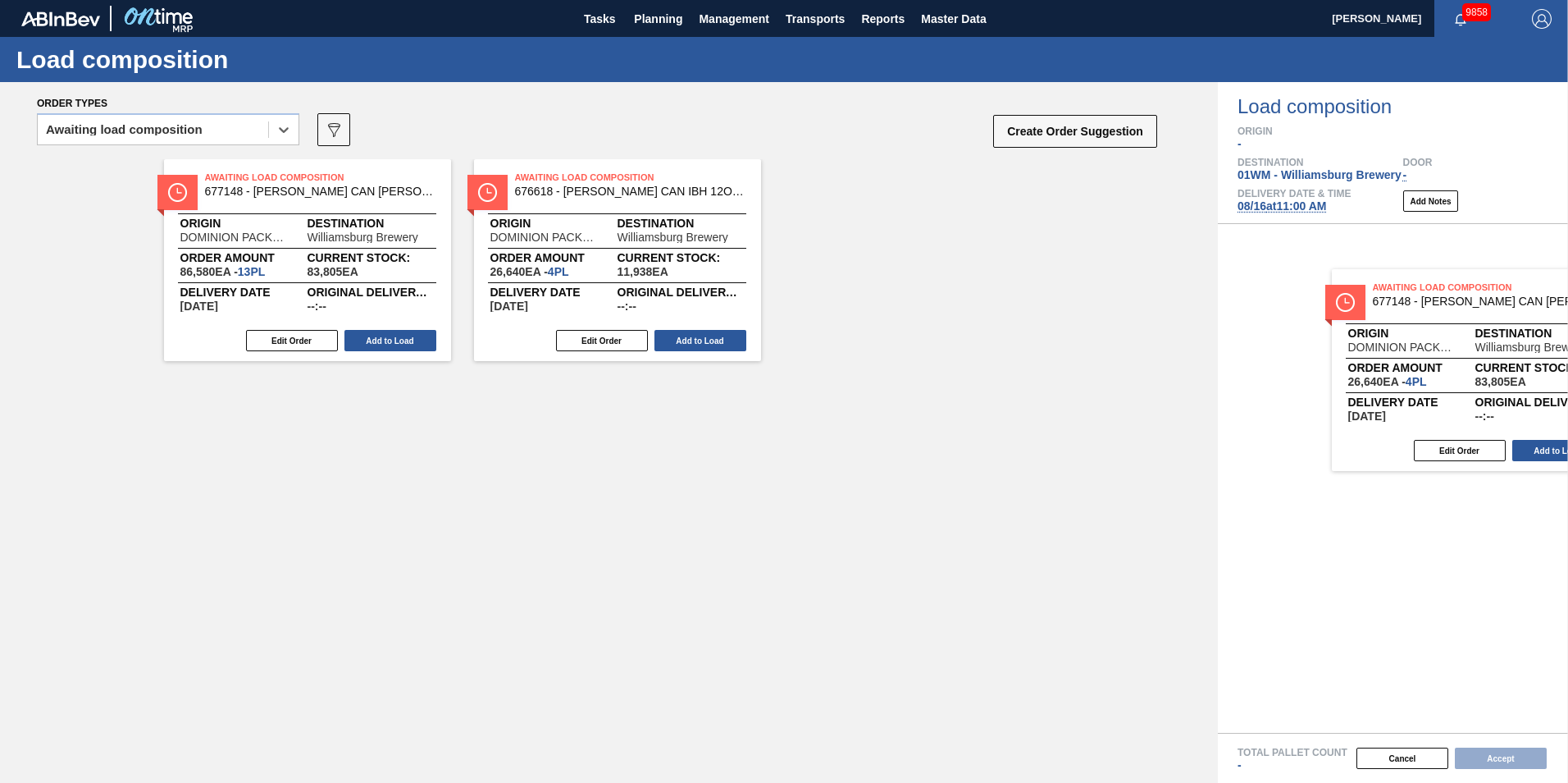
drag, startPoint x: 584, startPoint y: 251, endPoint x: 1431, endPoint y: 359, distance: 853.9
click at [1459, 359] on div "Order types option Awaiting load composition, selected. Select is focused ,type…" at bounding box center [784, 432] width 1568 height 700
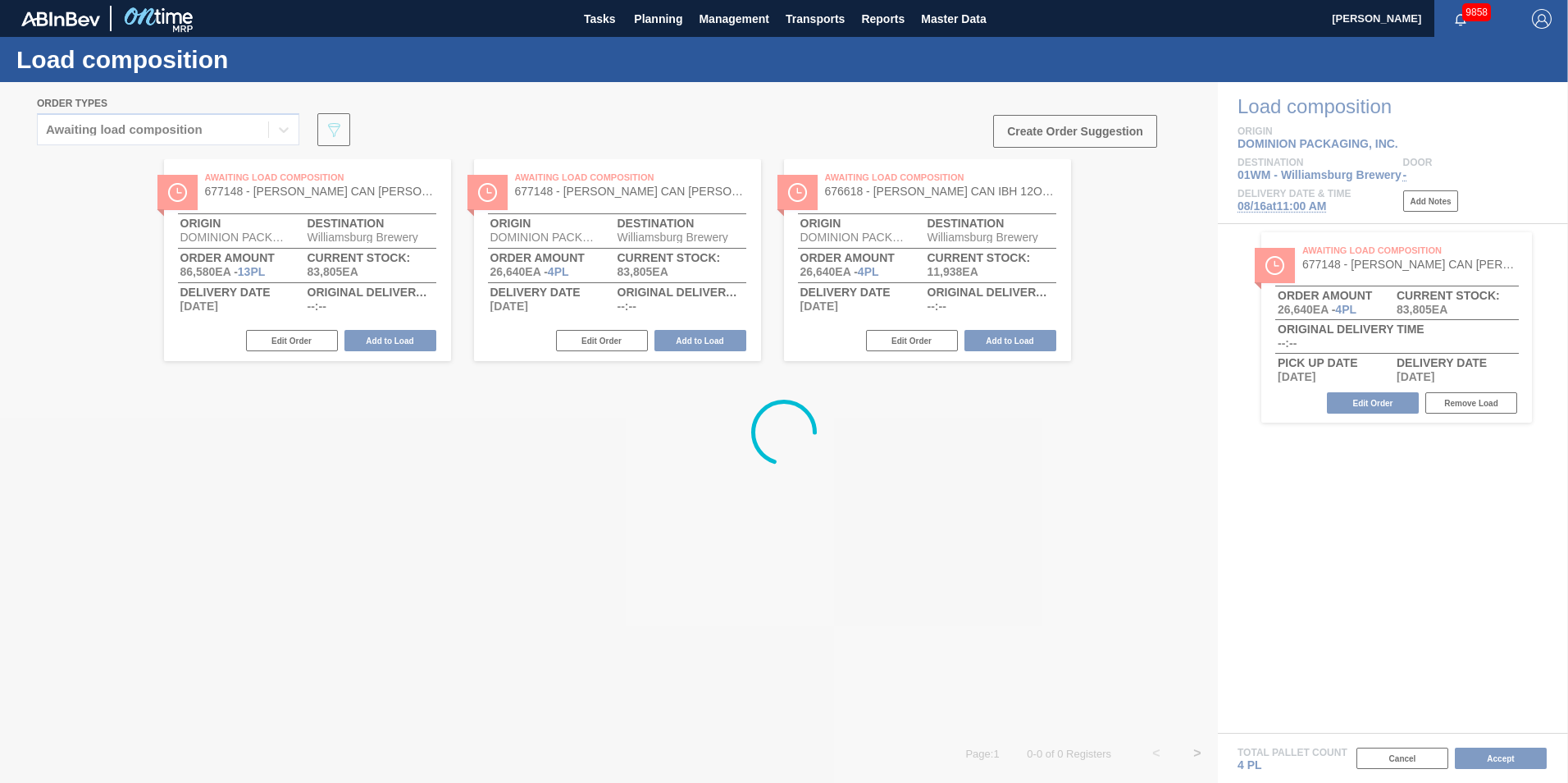
drag, startPoint x: 574, startPoint y: 254, endPoint x: 1454, endPoint y: 359, distance: 886.2
click at [1454, 359] on div at bounding box center [784, 432] width 1568 height 700
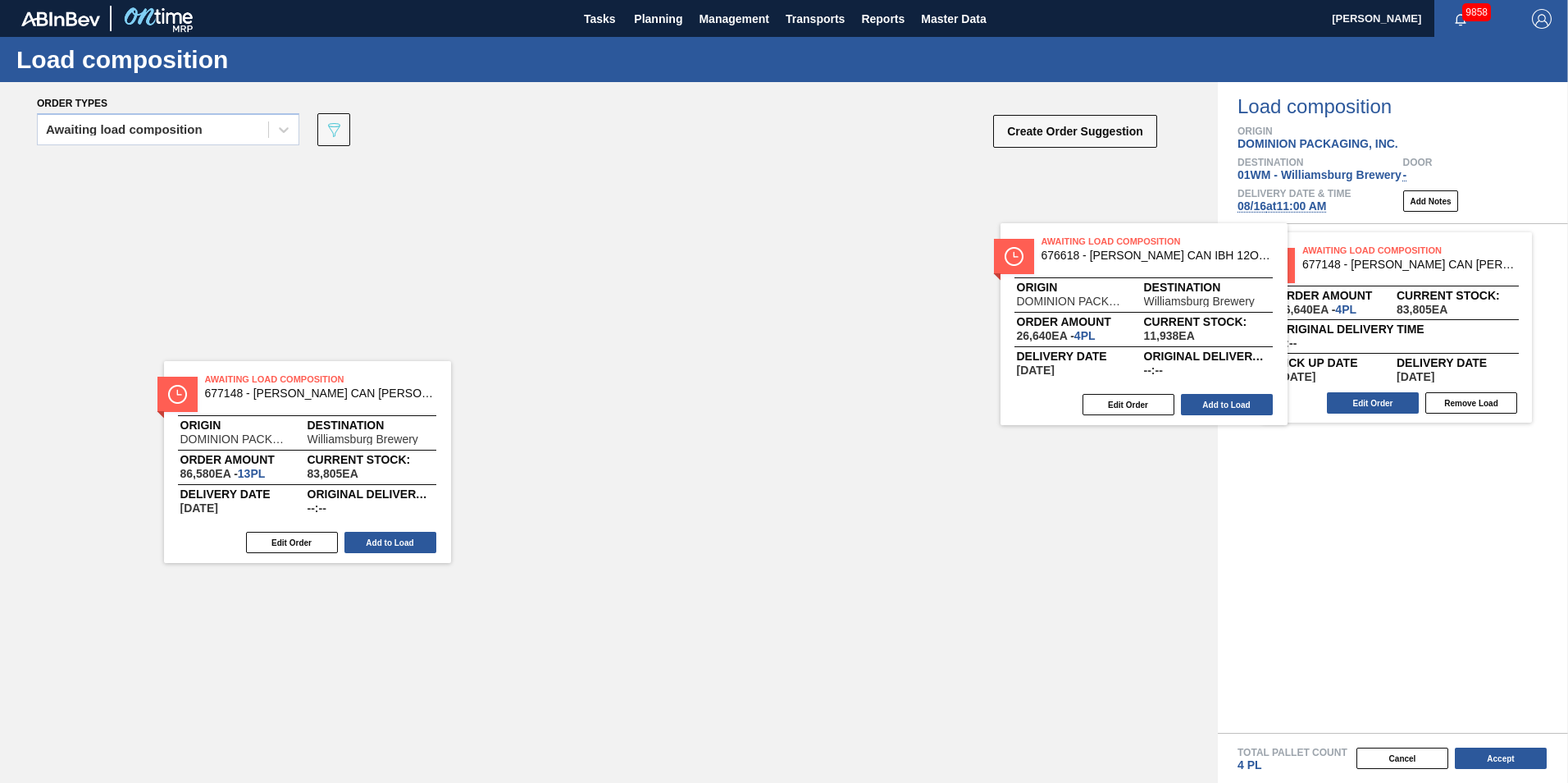
drag, startPoint x: 618, startPoint y: 265, endPoint x: 1320, endPoint y: 350, distance: 707.1
click at [1320, 350] on div "Order types Awaiting load composition 089F7B8B-B2A5-4AFE-B5C0-19BA573D28AC Crea…" at bounding box center [784, 432] width 1568 height 700
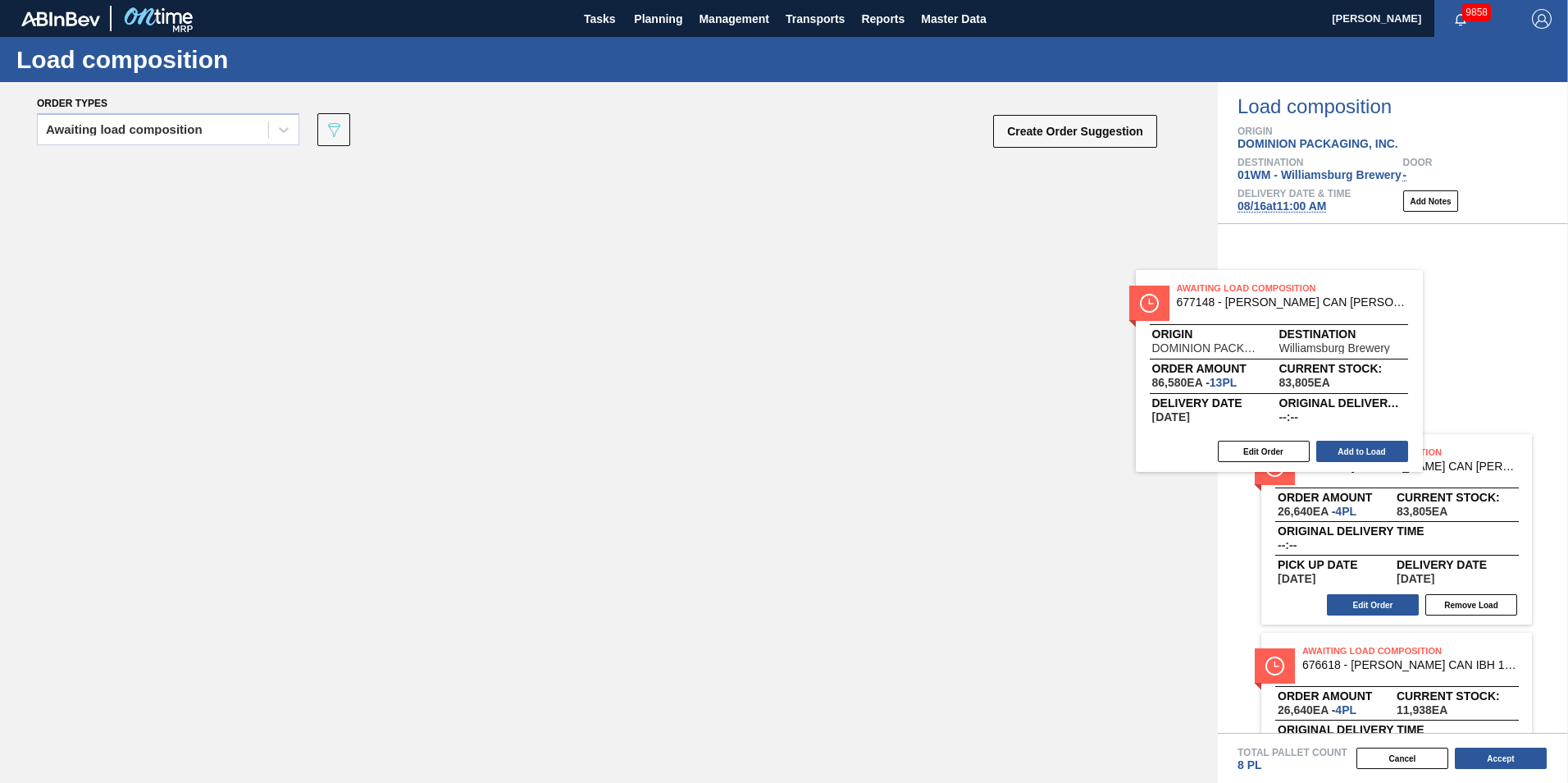
drag, startPoint x: 589, startPoint y: 264, endPoint x: 1283, endPoint y: 335, distance: 697.6
click at [1260, 325] on div "Order types Awaiting load composition 089F7B8B-B2A5-4AFE-B5C0-19BA573D28AC Crea…" at bounding box center [784, 432] width 1568 height 700
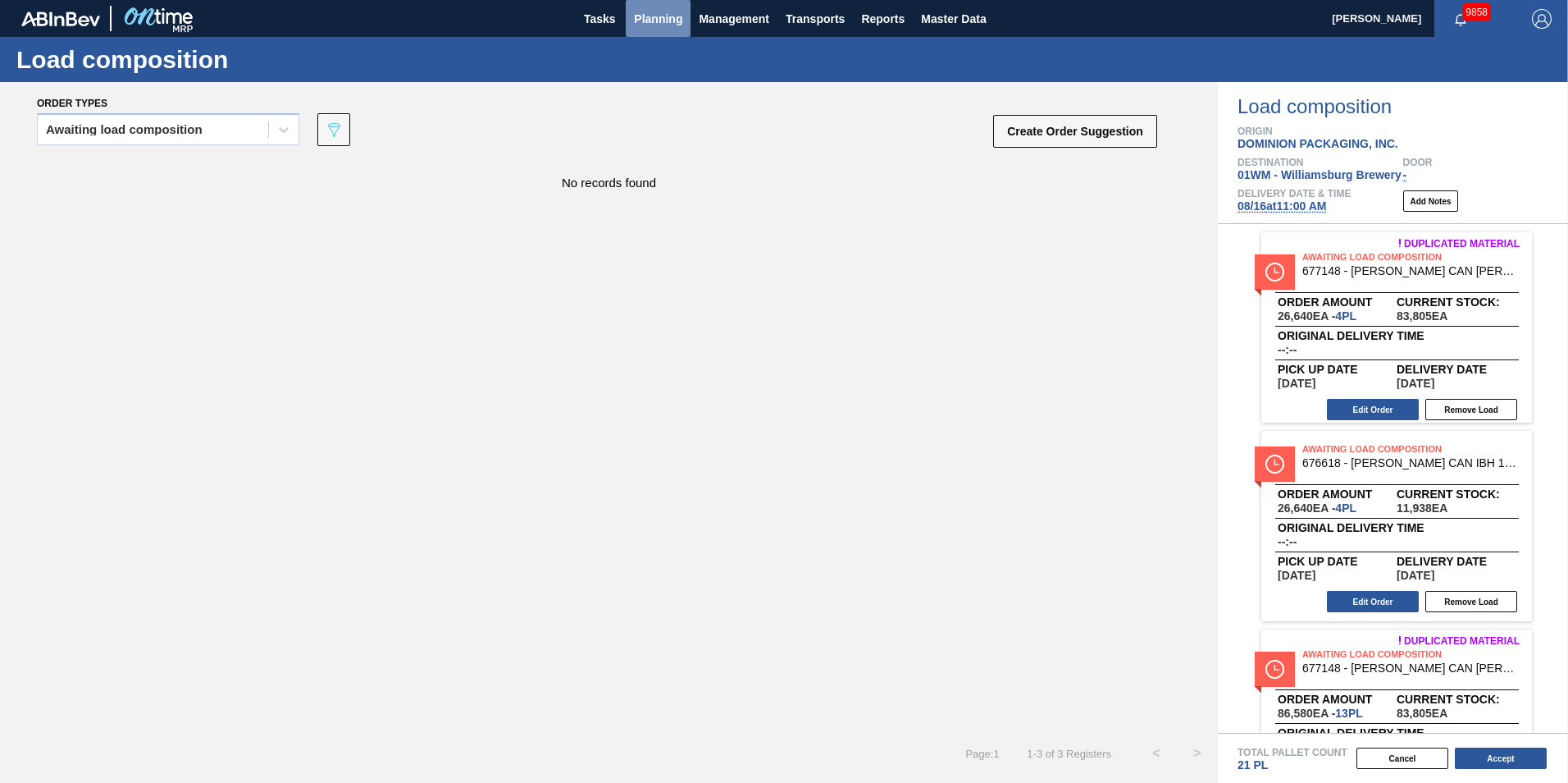
click at [652, 18] on span "Planning" at bounding box center [658, 18] width 49 height 19
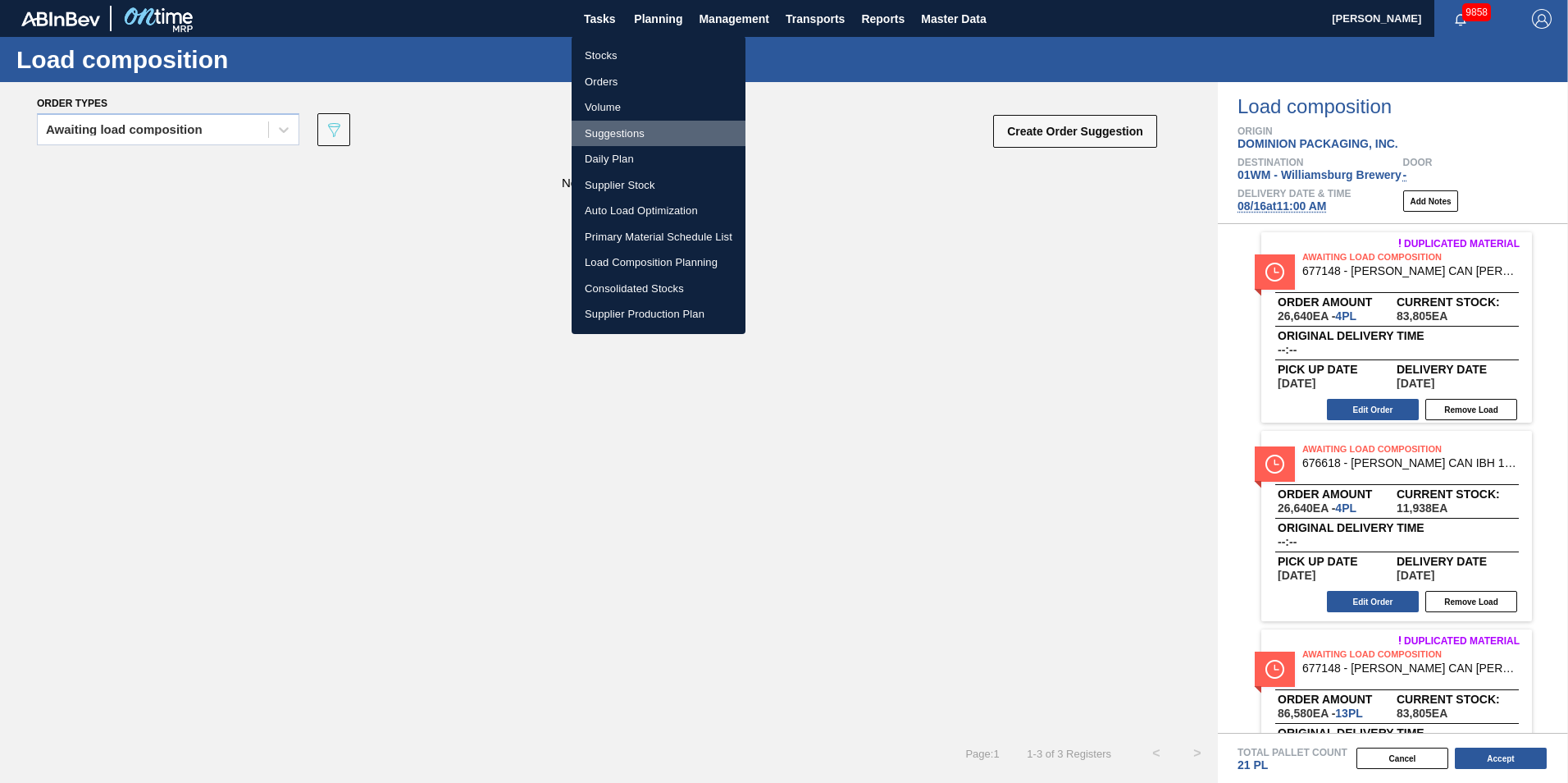
click at [638, 131] on li "Suggestions" at bounding box center [659, 134] width 174 height 27
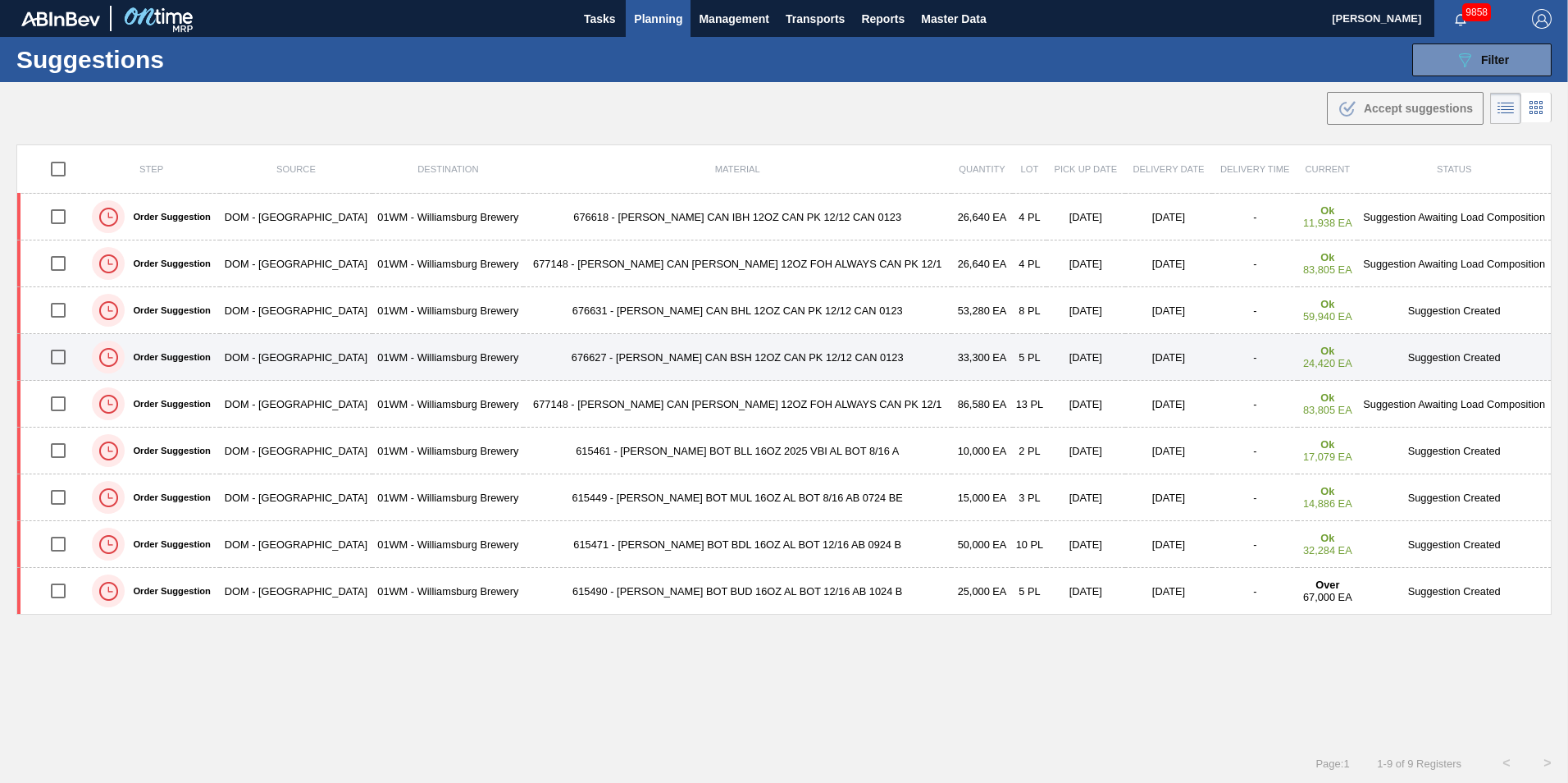
click at [58, 364] on input "checkbox" at bounding box center [59, 358] width 35 height 35
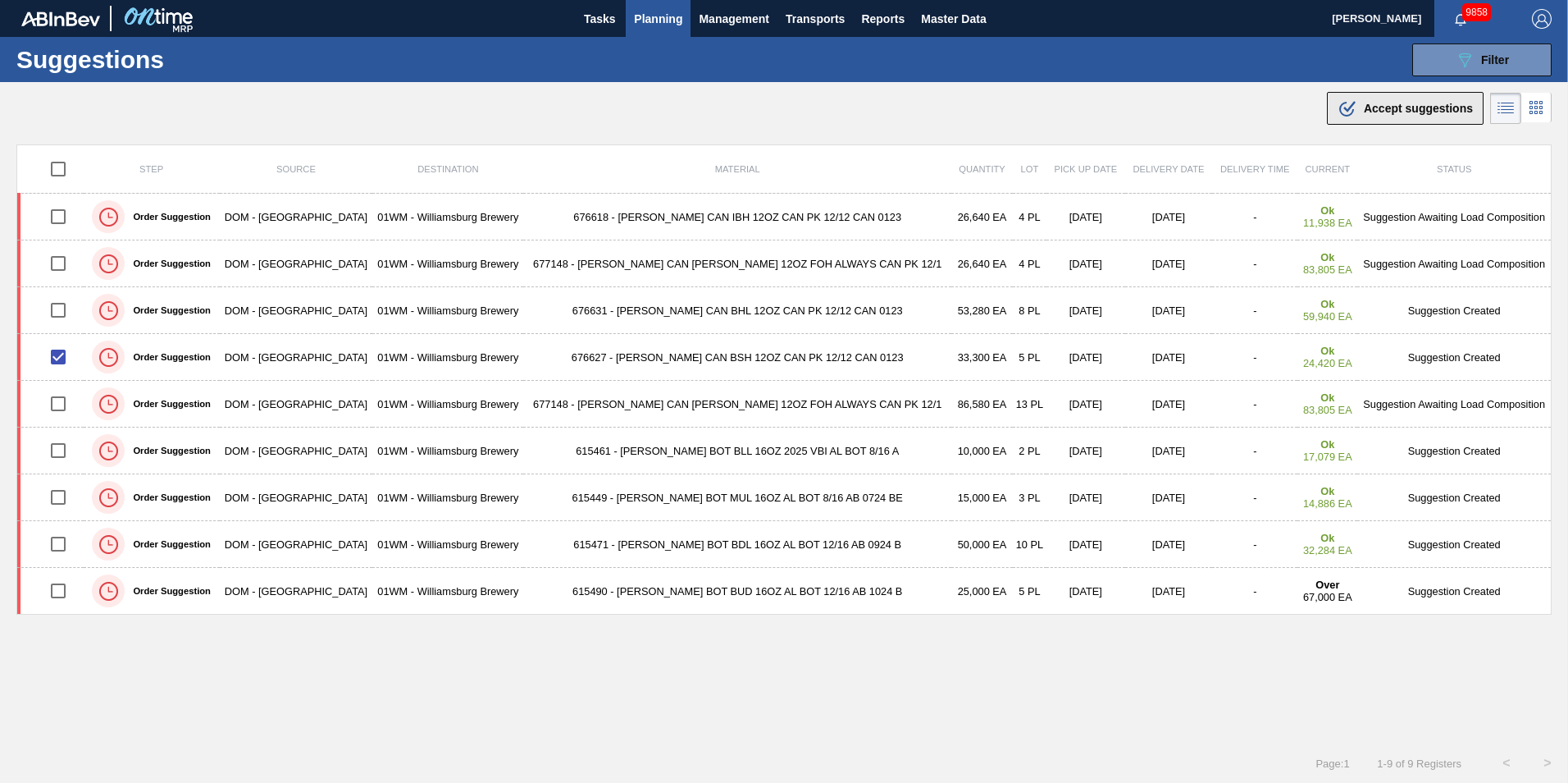
click at [1396, 117] on div ".b{fill:var(--color-action-default)} Accept suggestions" at bounding box center [1406, 107] width 136 height 19
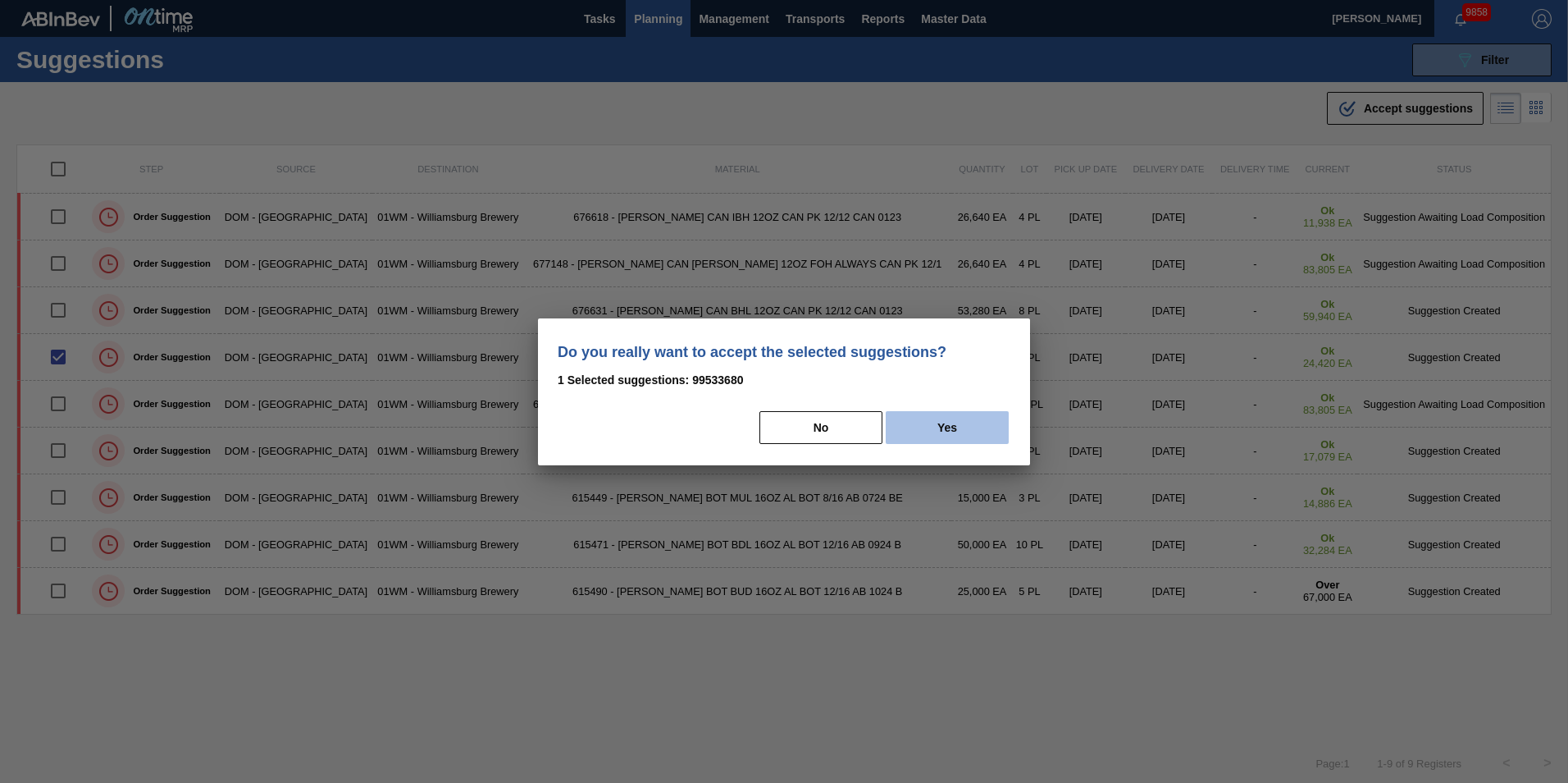
click at [988, 441] on button "Yes" at bounding box center [948, 427] width 123 height 33
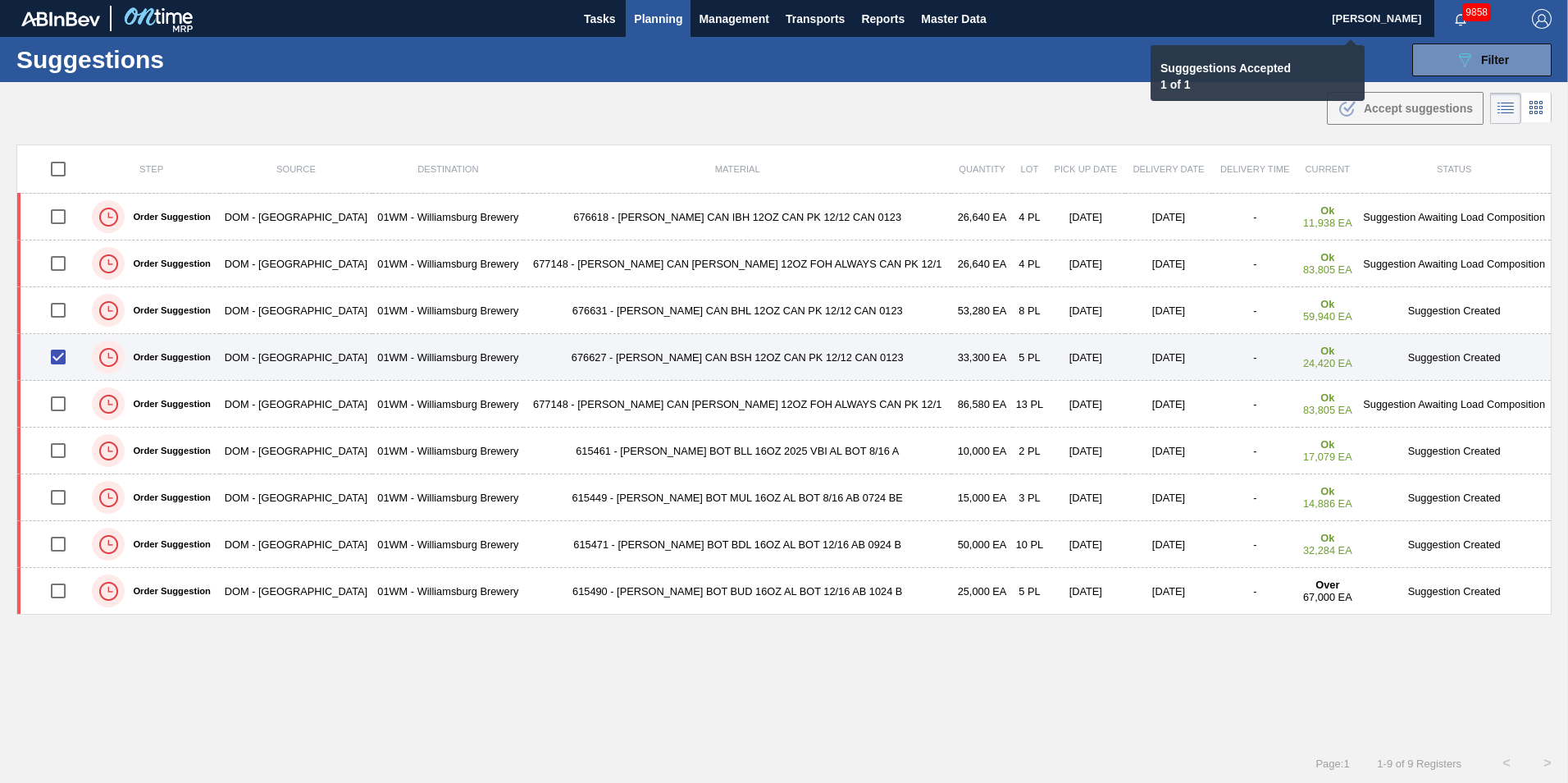
checkbox input "false"
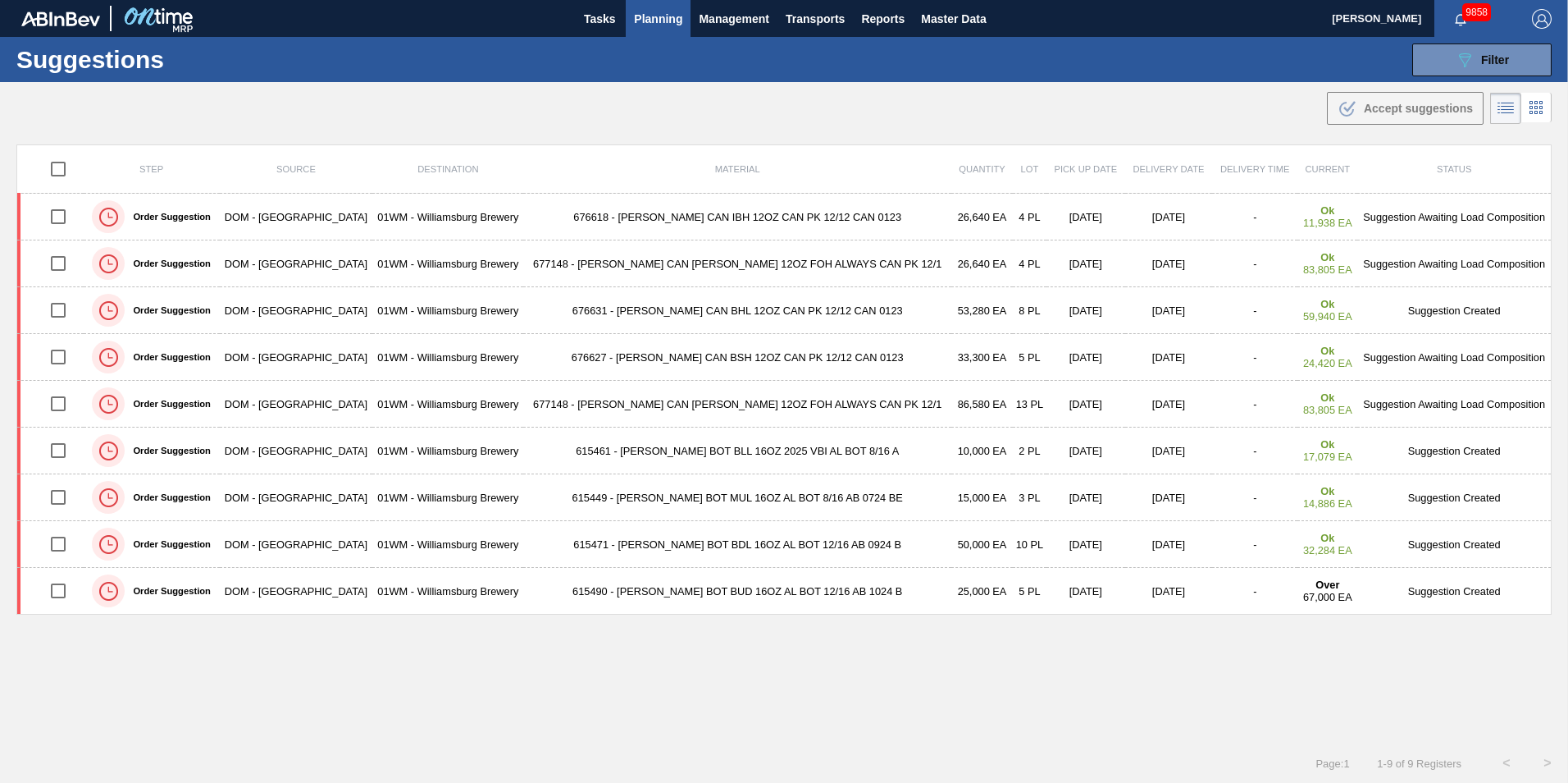
click at [673, 32] on button "Planning" at bounding box center [658, 18] width 65 height 37
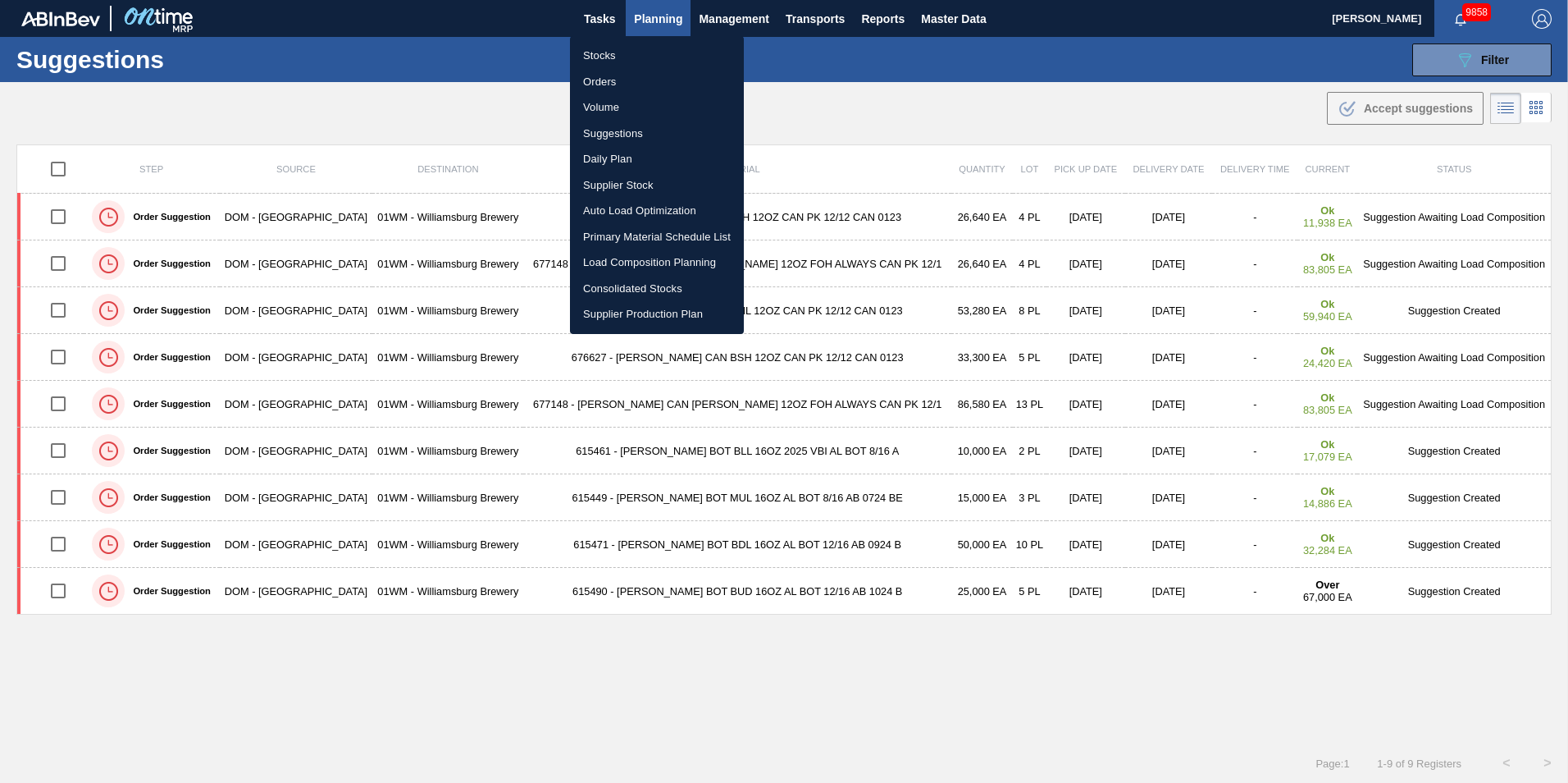
click at [654, 266] on li "Load Composition Planning" at bounding box center [657, 262] width 174 height 27
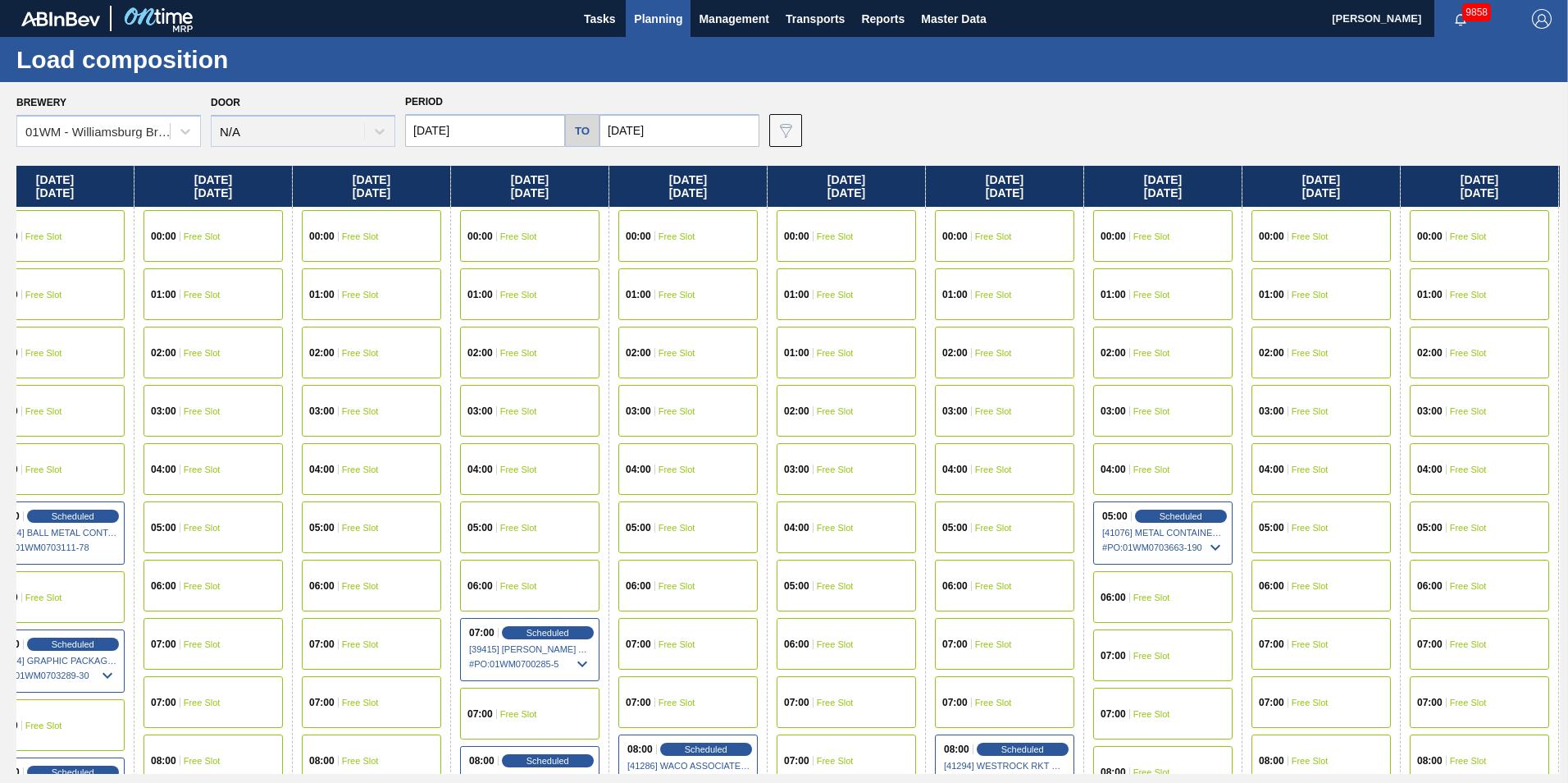
scroll to position [0, 1147]
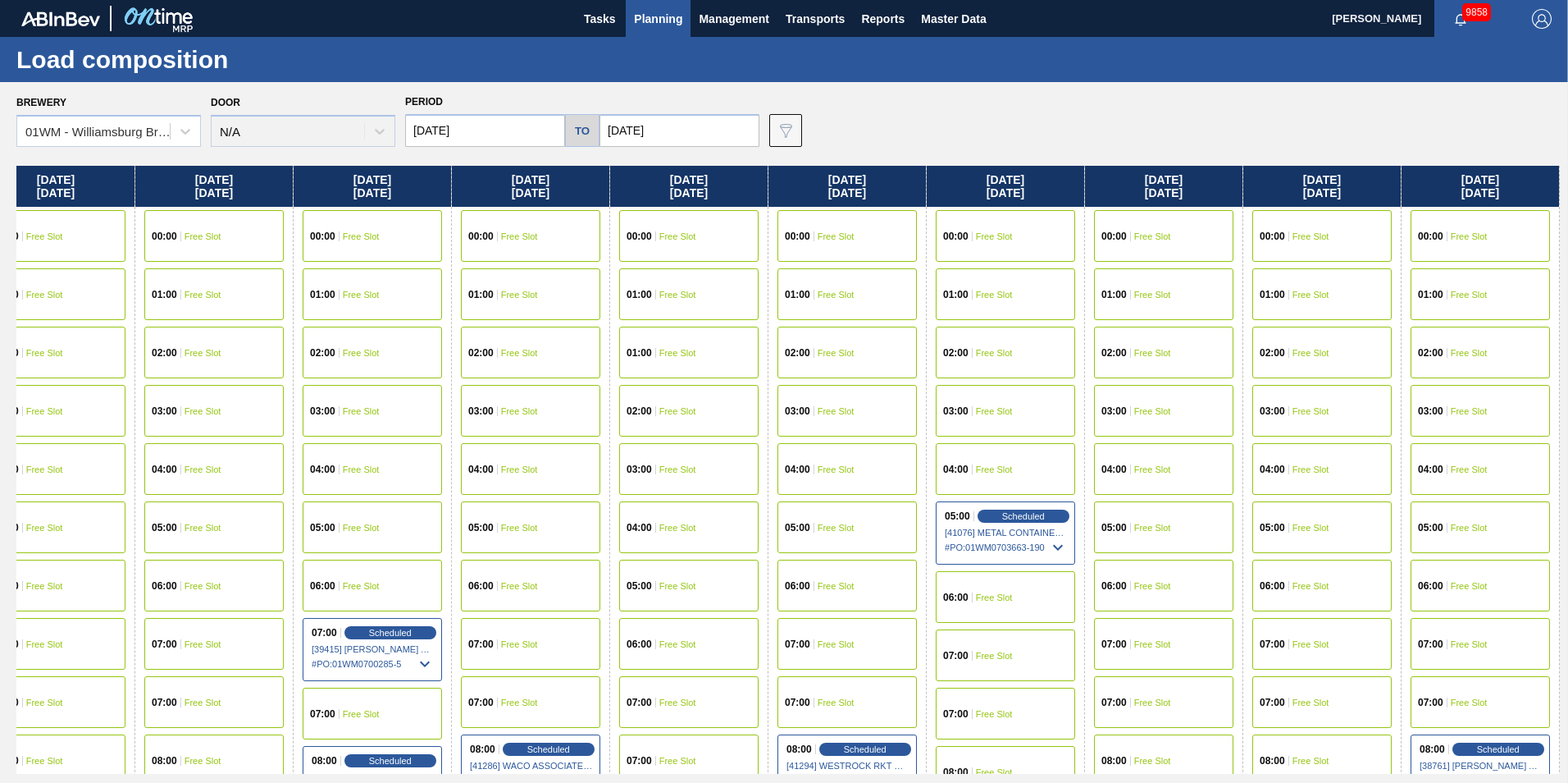
drag, startPoint x: 1508, startPoint y: 191, endPoint x: 170, endPoint y: 285, distance: 1341.3
click at [96, 316] on div "Saturday 08/16/2025 00:00 Free Slot 01:00 Free Slot 02:00 Free Slot 03:00 Free …" at bounding box center [788, 469] width 1543 height 608
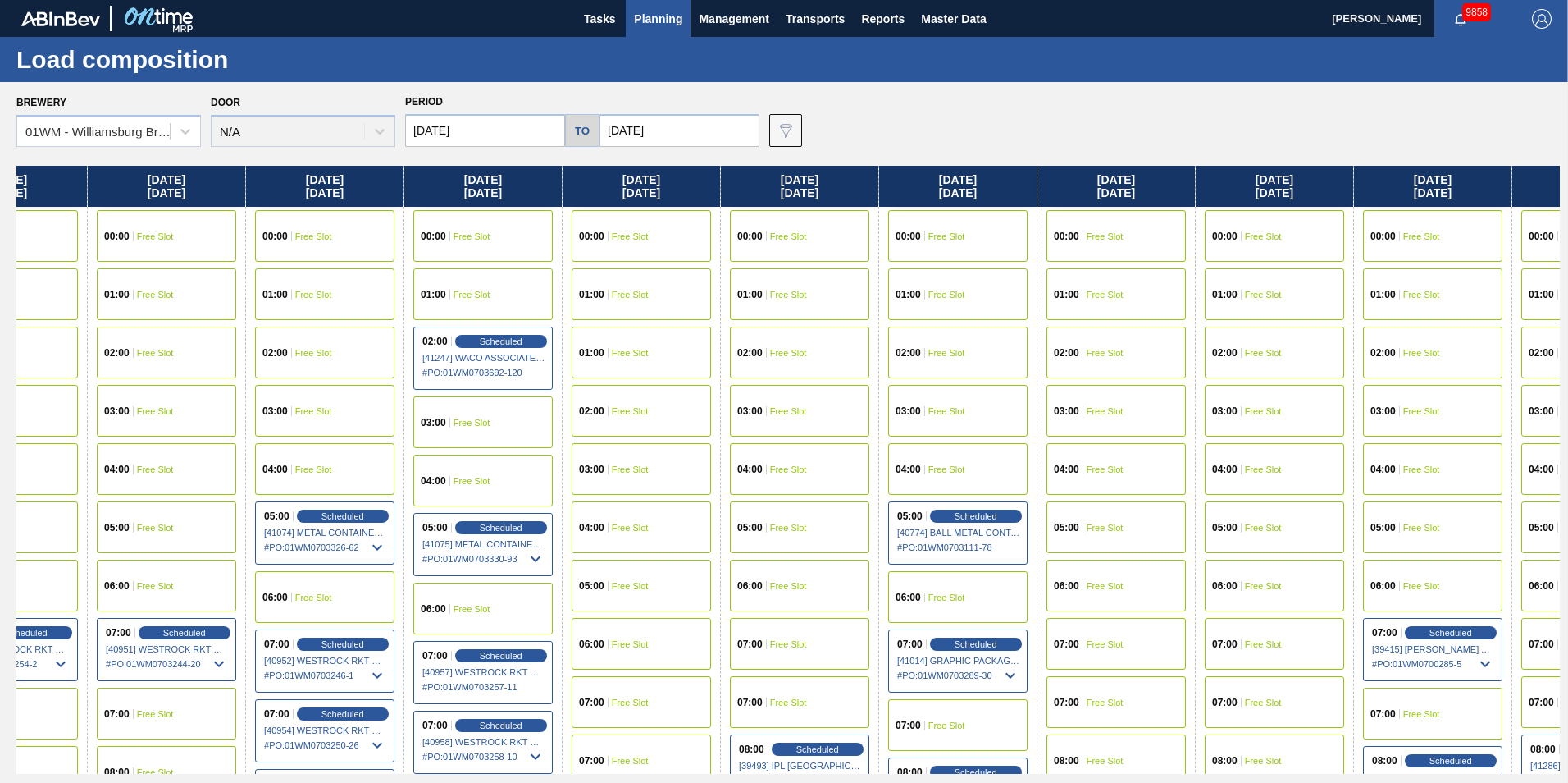
scroll to position [0, 0]
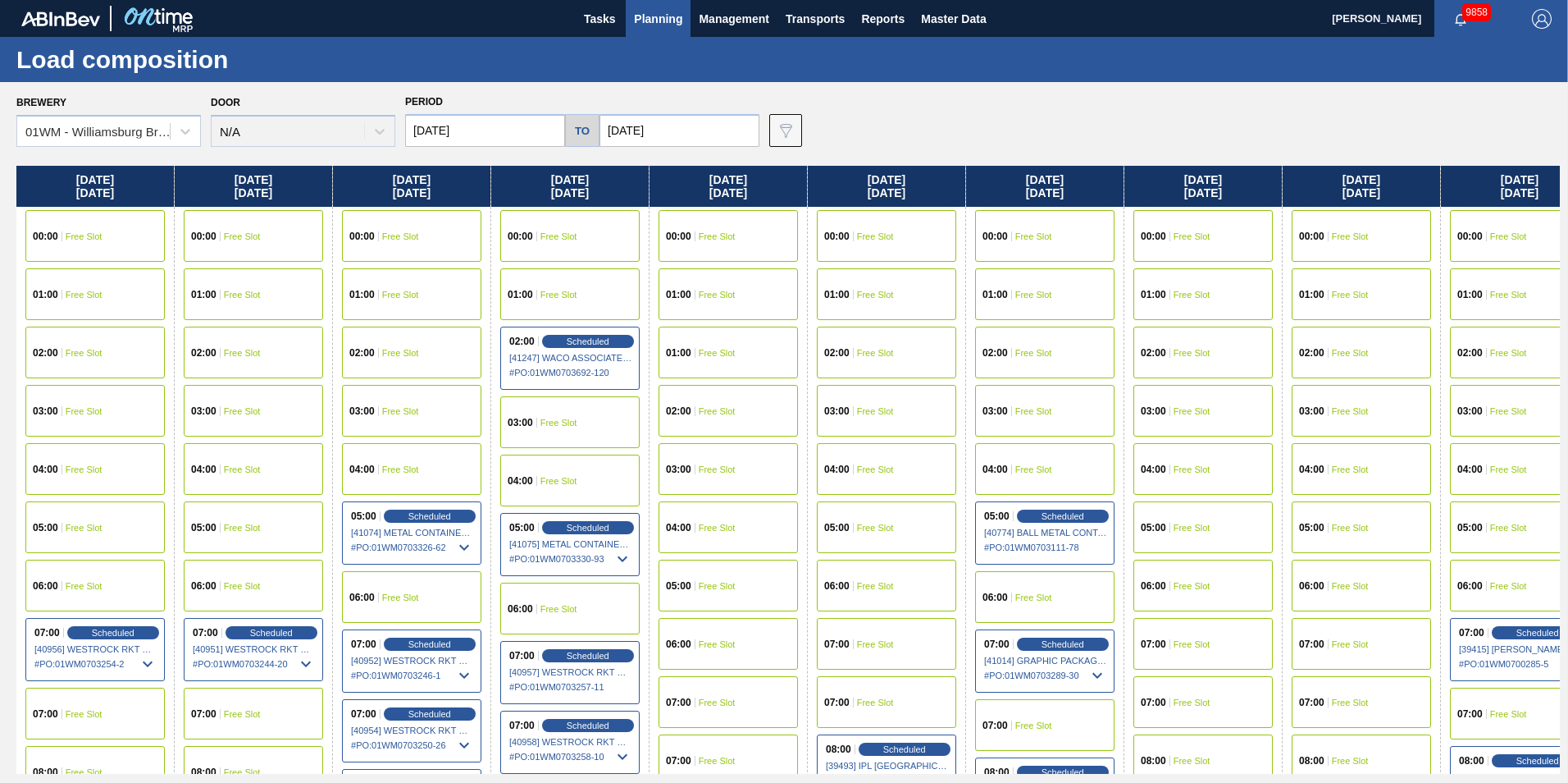
drag, startPoint x: 81, startPoint y: 183, endPoint x: 1905, endPoint y: 171, distance: 1824.0
click at [1567, 0] on html "Tasks Planning Management Transports Reports Master Data Vincent Geritano 9858 …" at bounding box center [784, 0] width 1568 height 0
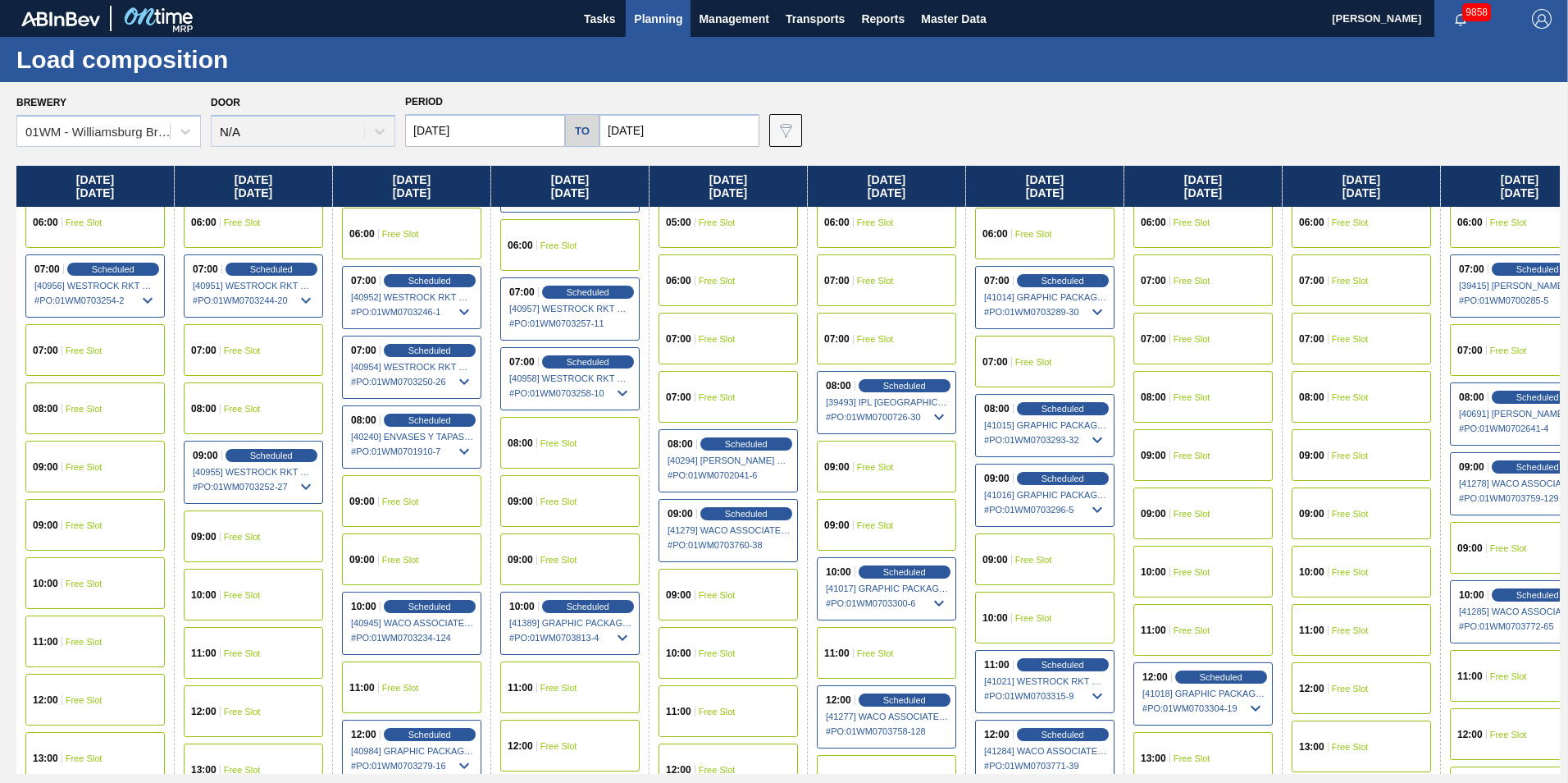
scroll to position [410, 0]
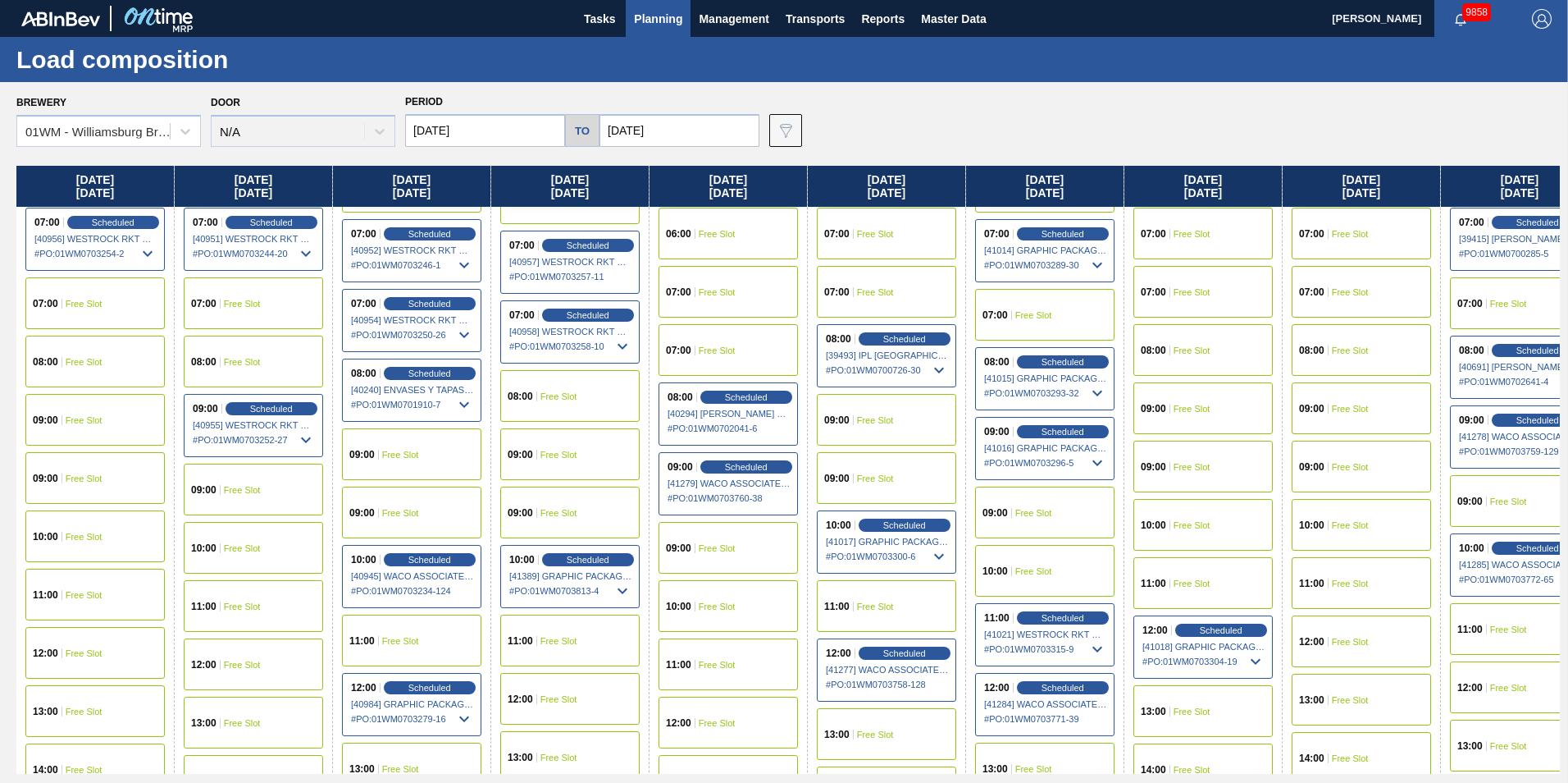
click at [119, 637] on div "12:00 Free Slot" at bounding box center [95, 653] width 139 height 51
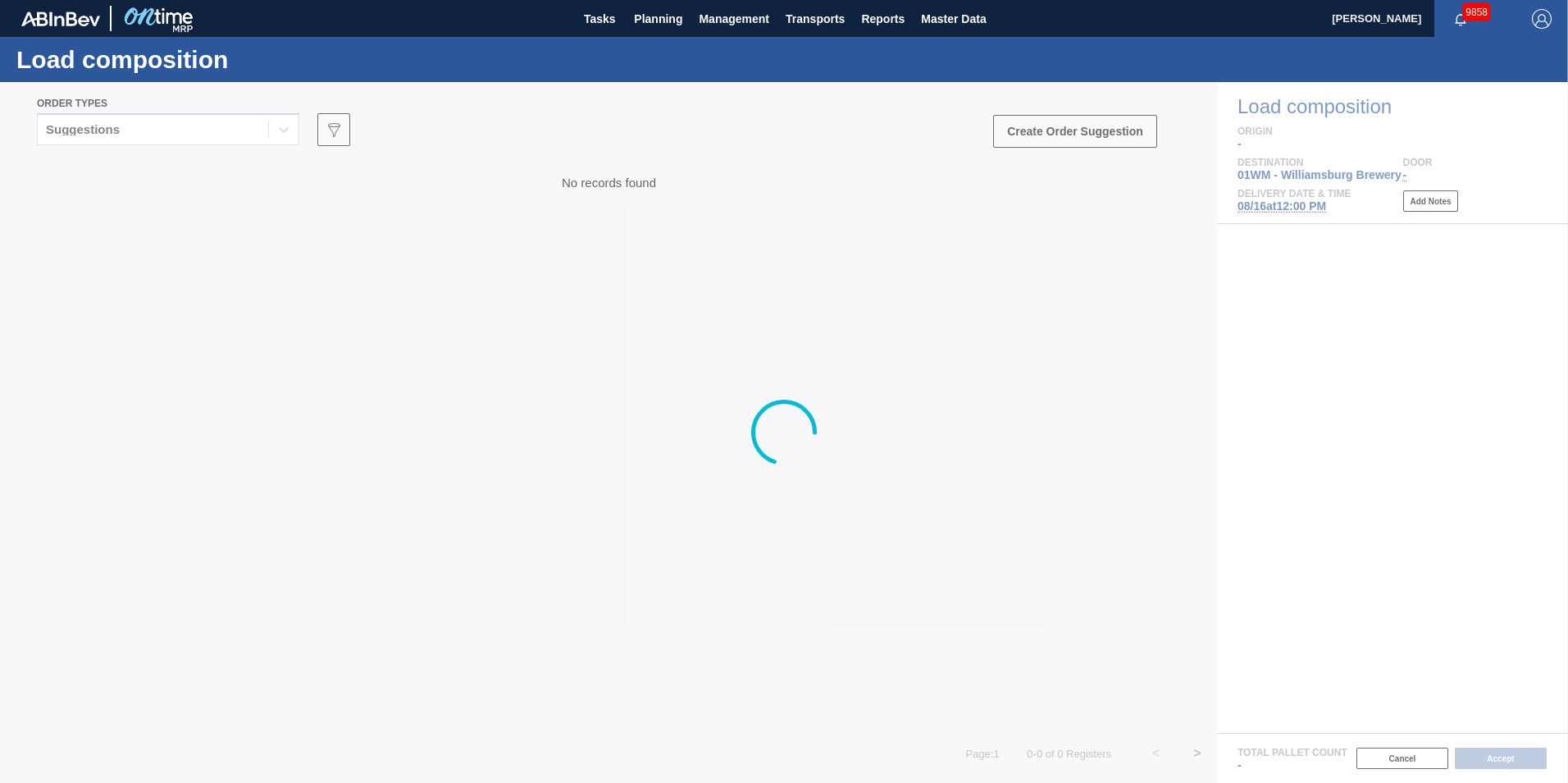
click at [189, 119] on div "Suggestions" at bounding box center [152, 130] width 230 height 24
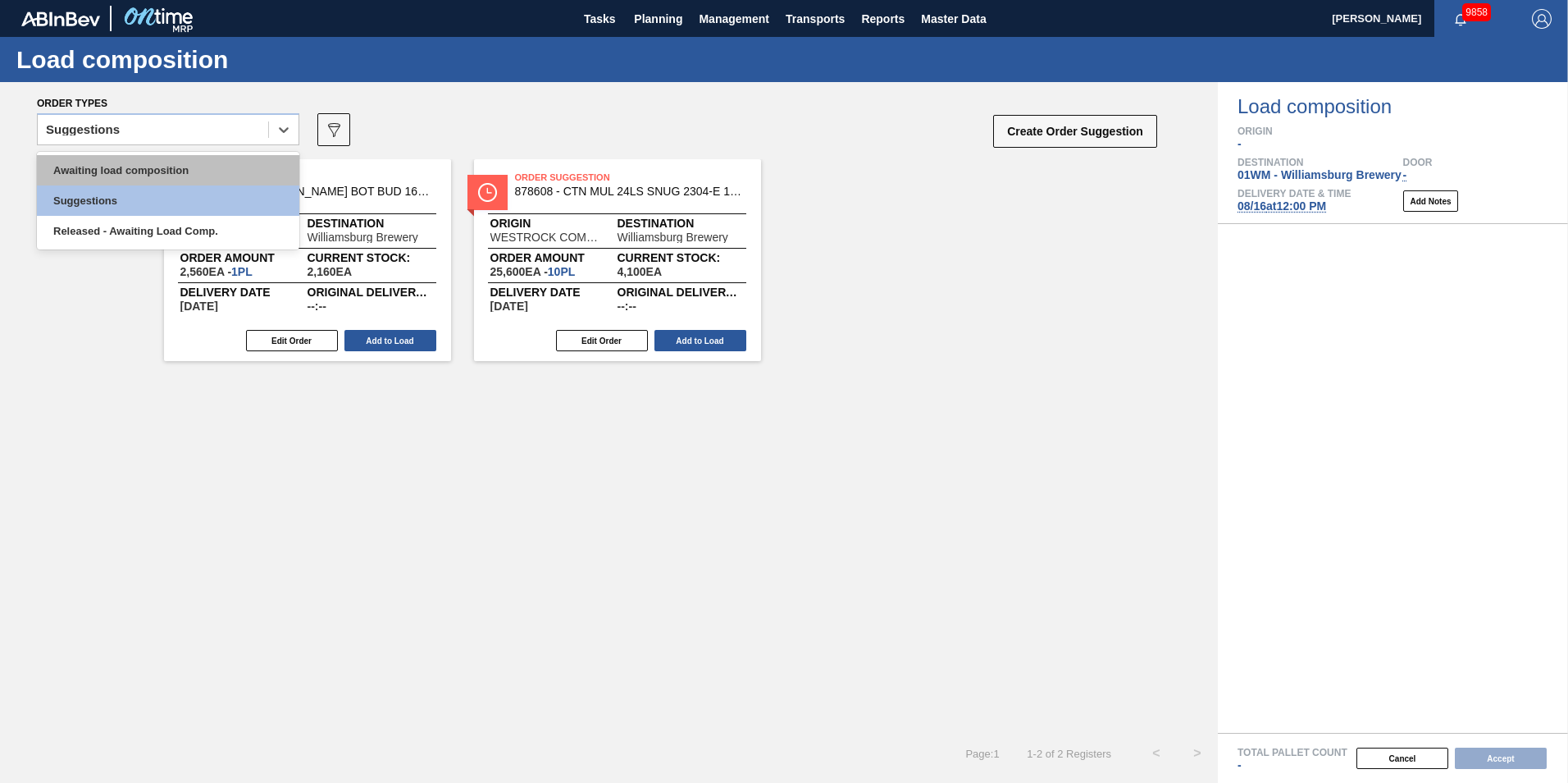
click at [177, 160] on div "Awaiting load composition" at bounding box center [168, 170] width 262 height 30
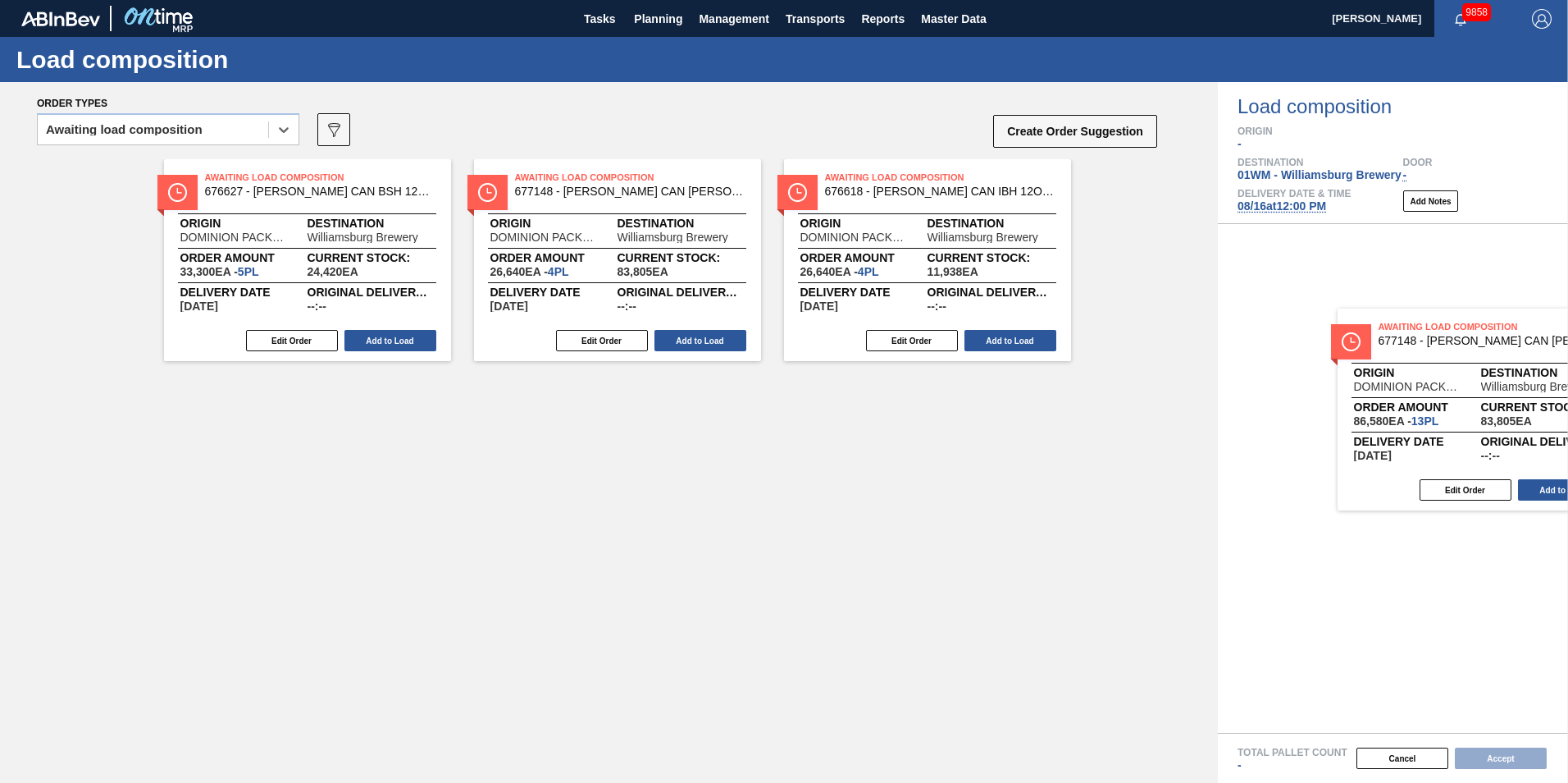
drag, startPoint x: 276, startPoint y: 226, endPoint x: 1426, endPoint y: 384, distance: 1160.8
click at [1442, 381] on div "Order types option Awaiting load composition, selected. Select is focused ,type…" at bounding box center [784, 432] width 1568 height 700
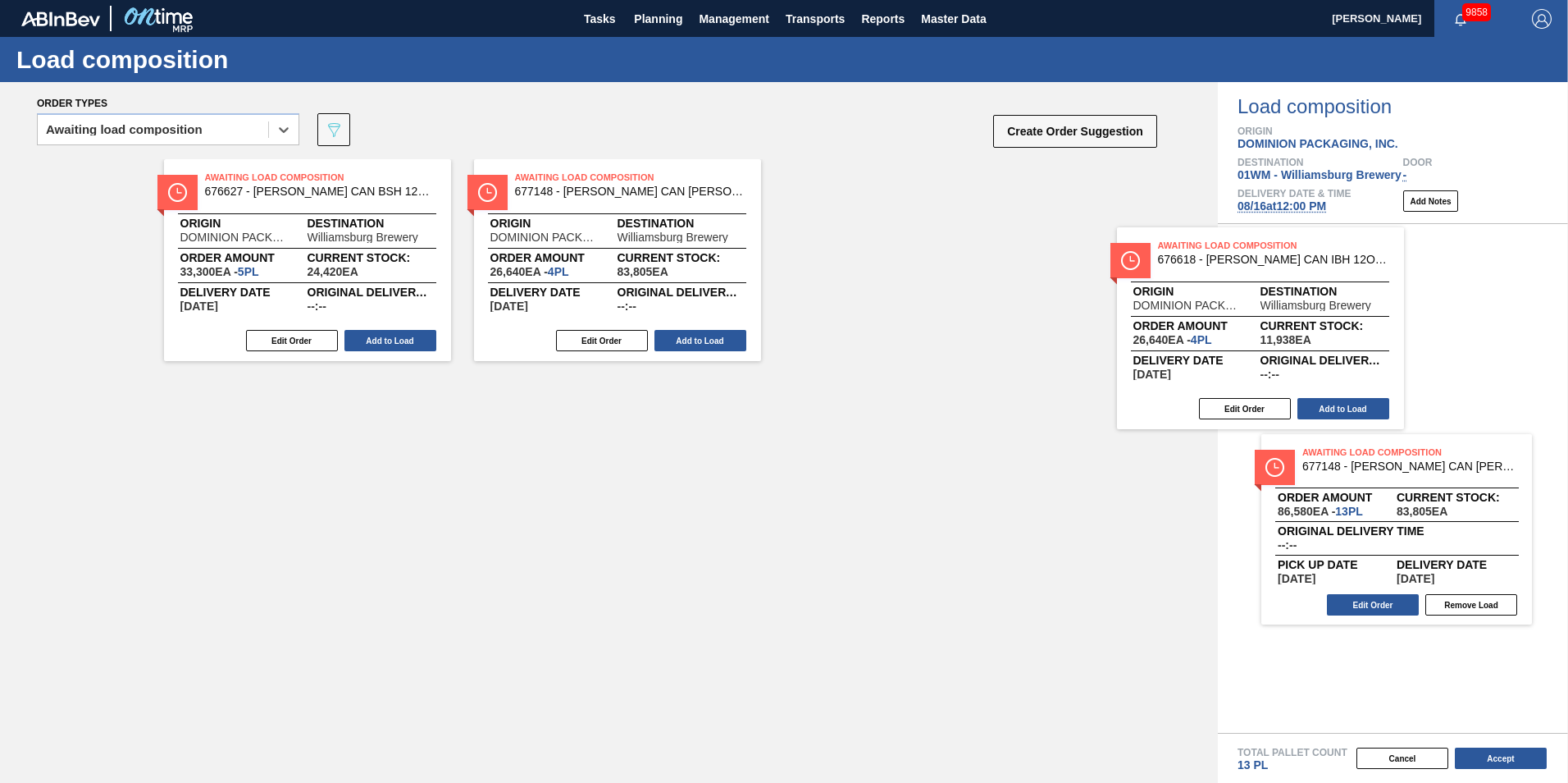
drag, startPoint x: 884, startPoint y: 266, endPoint x: 1273, endPoint y: 361, distance: 400.4
click at [1273, 361] on div "Order types option Awaiting load composition, selected. Select is focused ,type…" at bounding box center [784, 432] width 1568 height 700
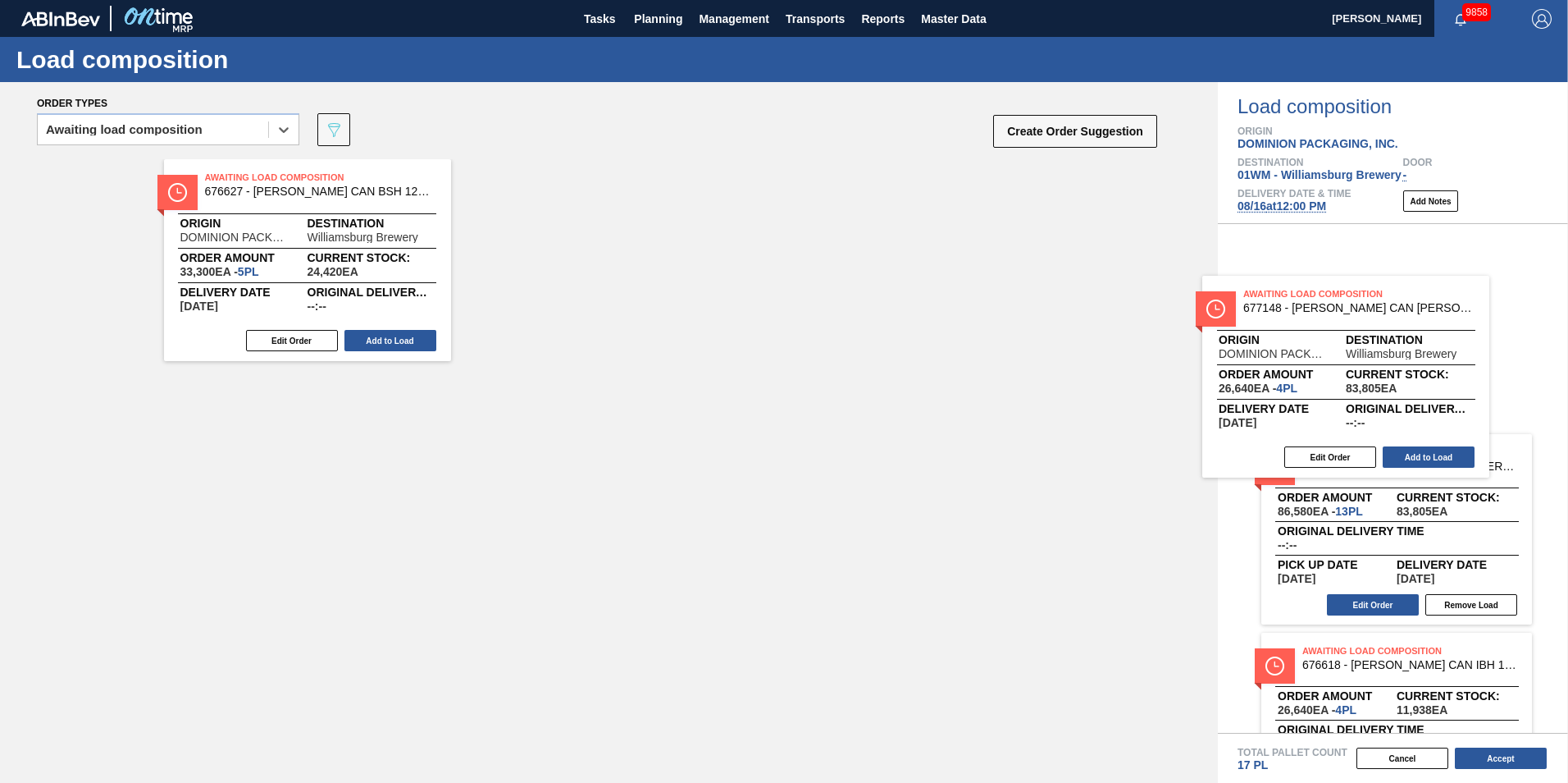
drag, startPoint x: 660, startPoint y: 239, endPoint x: 1396, endPoint y: 356, distance: 745.2
click at [1396, 356] on div "Order types option Awaiting load composition, selected. Select is focused ,type…" at bounding box center [784, 432] width 1568 height 700
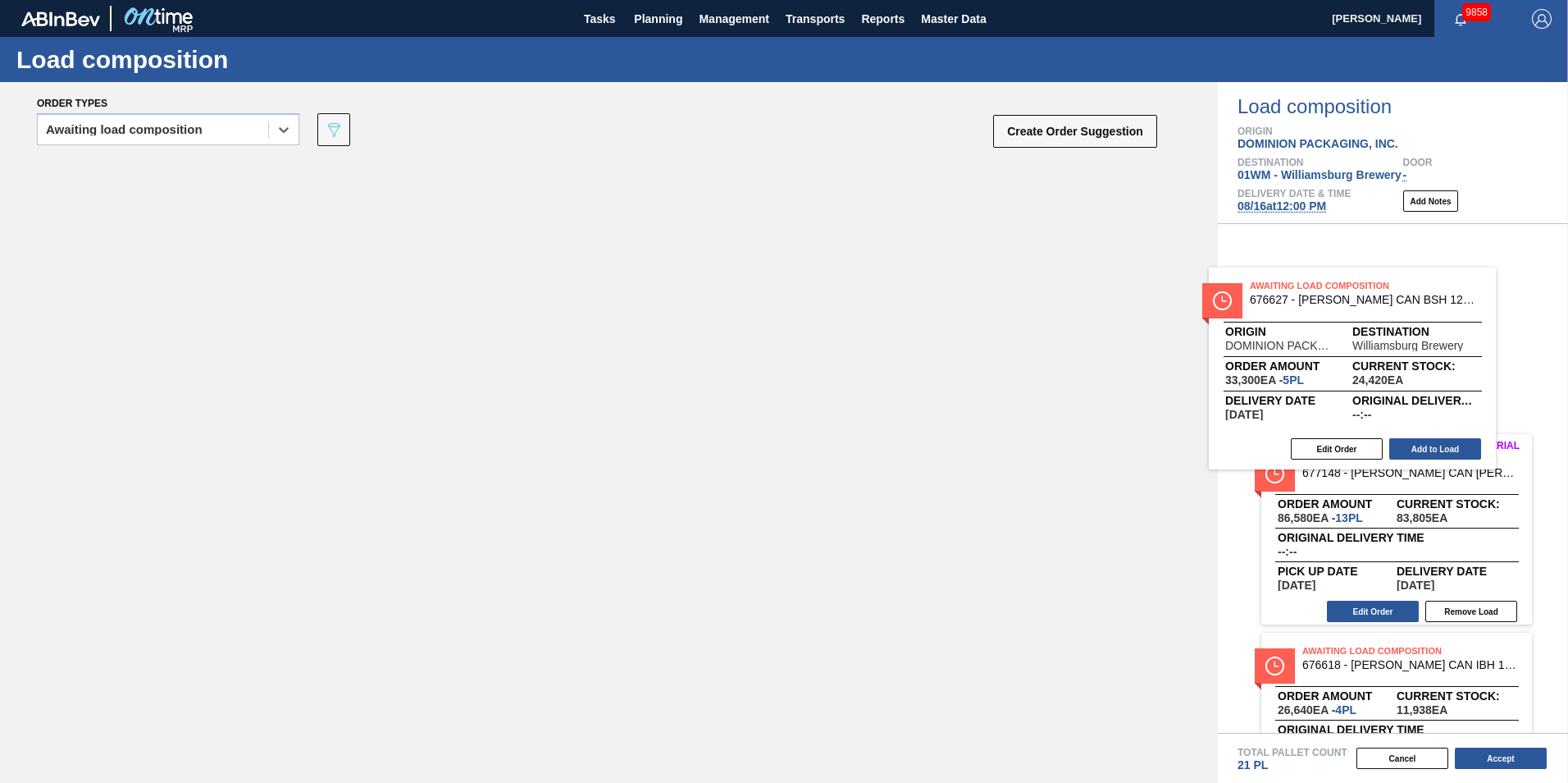
drag, startPoint x: 270, startPoint y: 244, endPoint x: 1338, endPoint y: 347, distance: 1073.0
click at [1332, 351] on div "Order types option Awaiting load composition, selected. Select is focused ,type…" at bounding box center [784, 432] width 1568 height 700
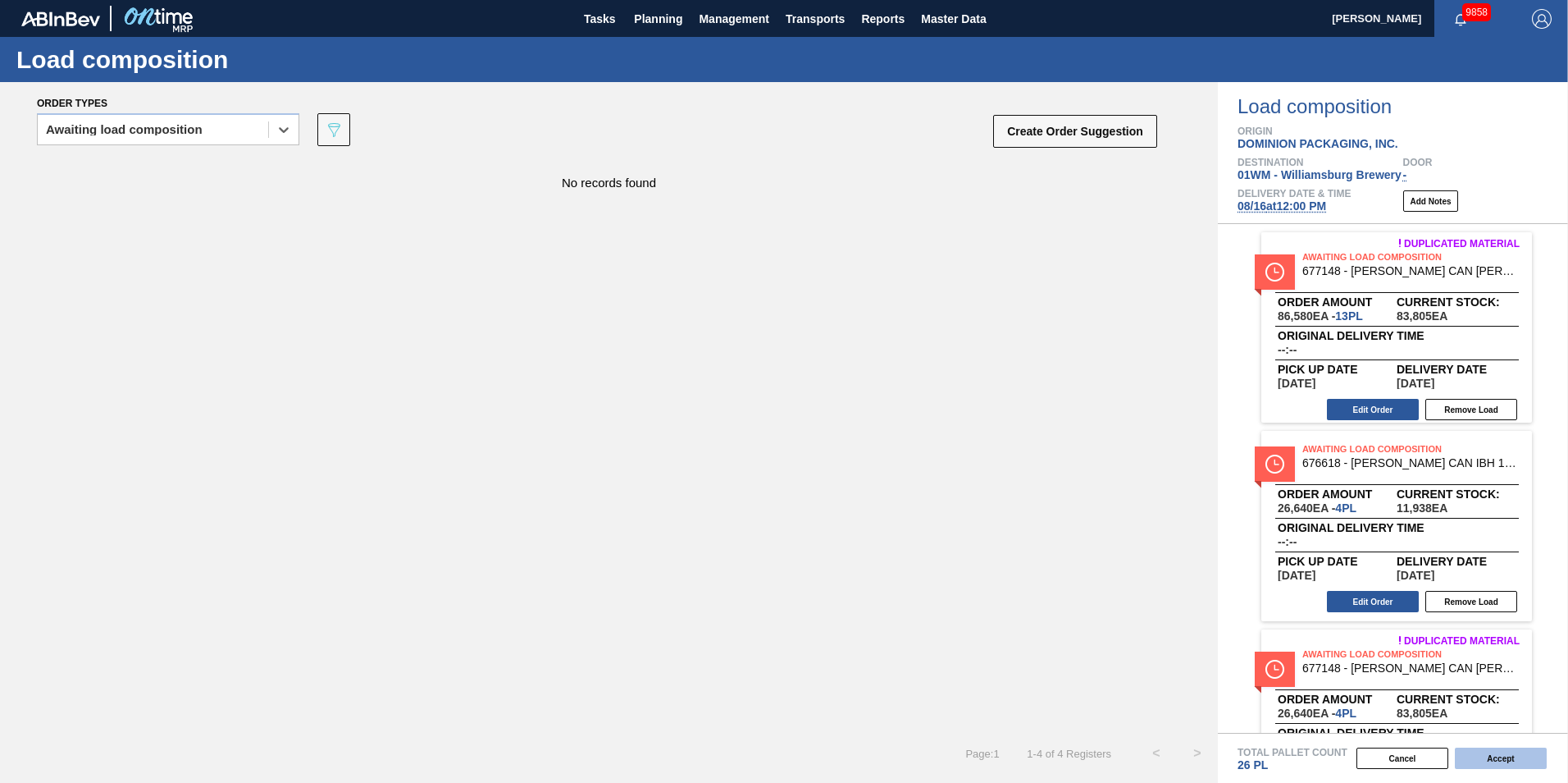
click at [1503, 762] on button "Accept" at bounding box center [1501, 757] width 92 height 21
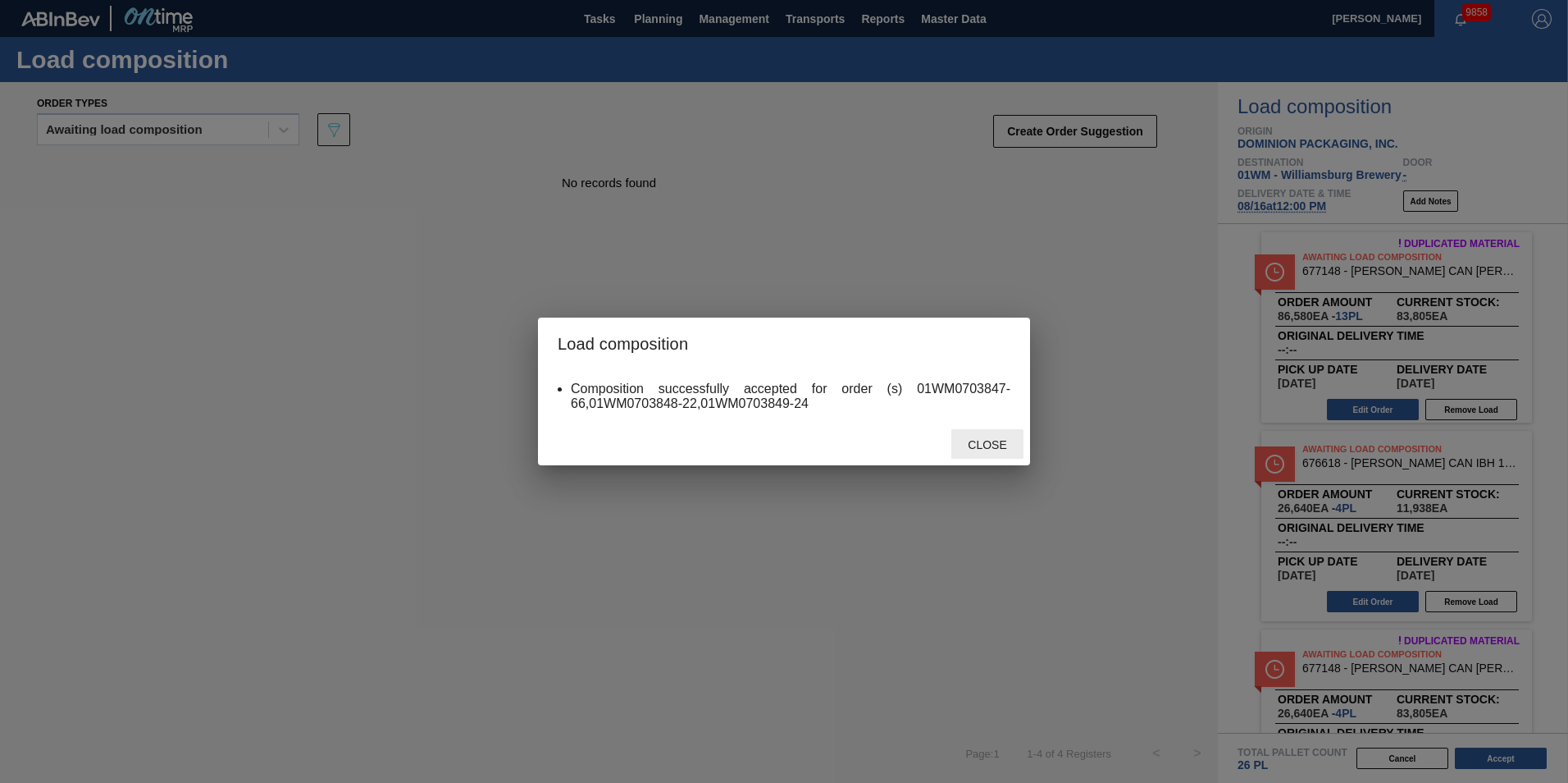
click at [977, 445] on span "Close" at bounding box center [987, 445] width 65 height 13
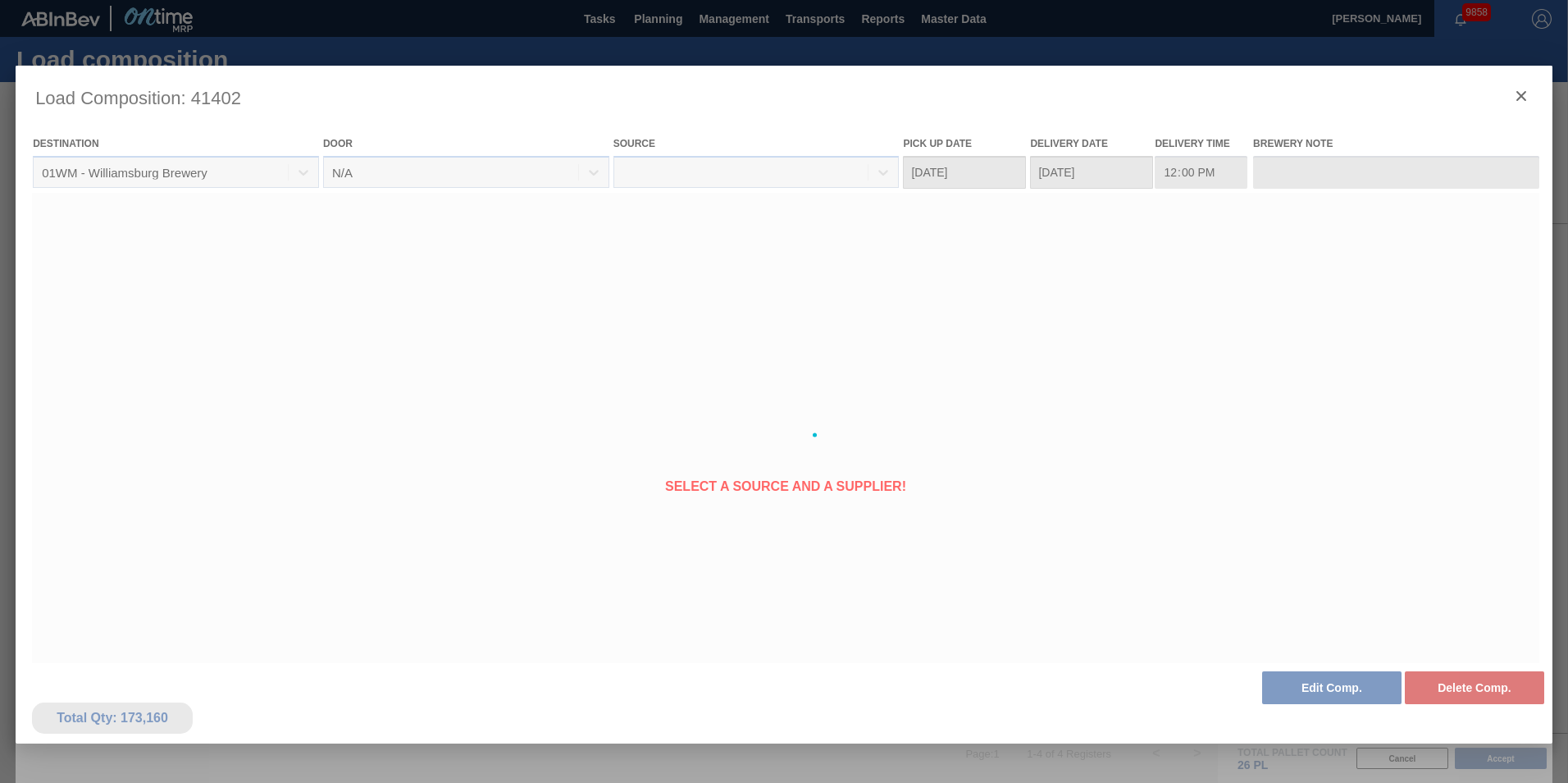
type Date "[DATE]"
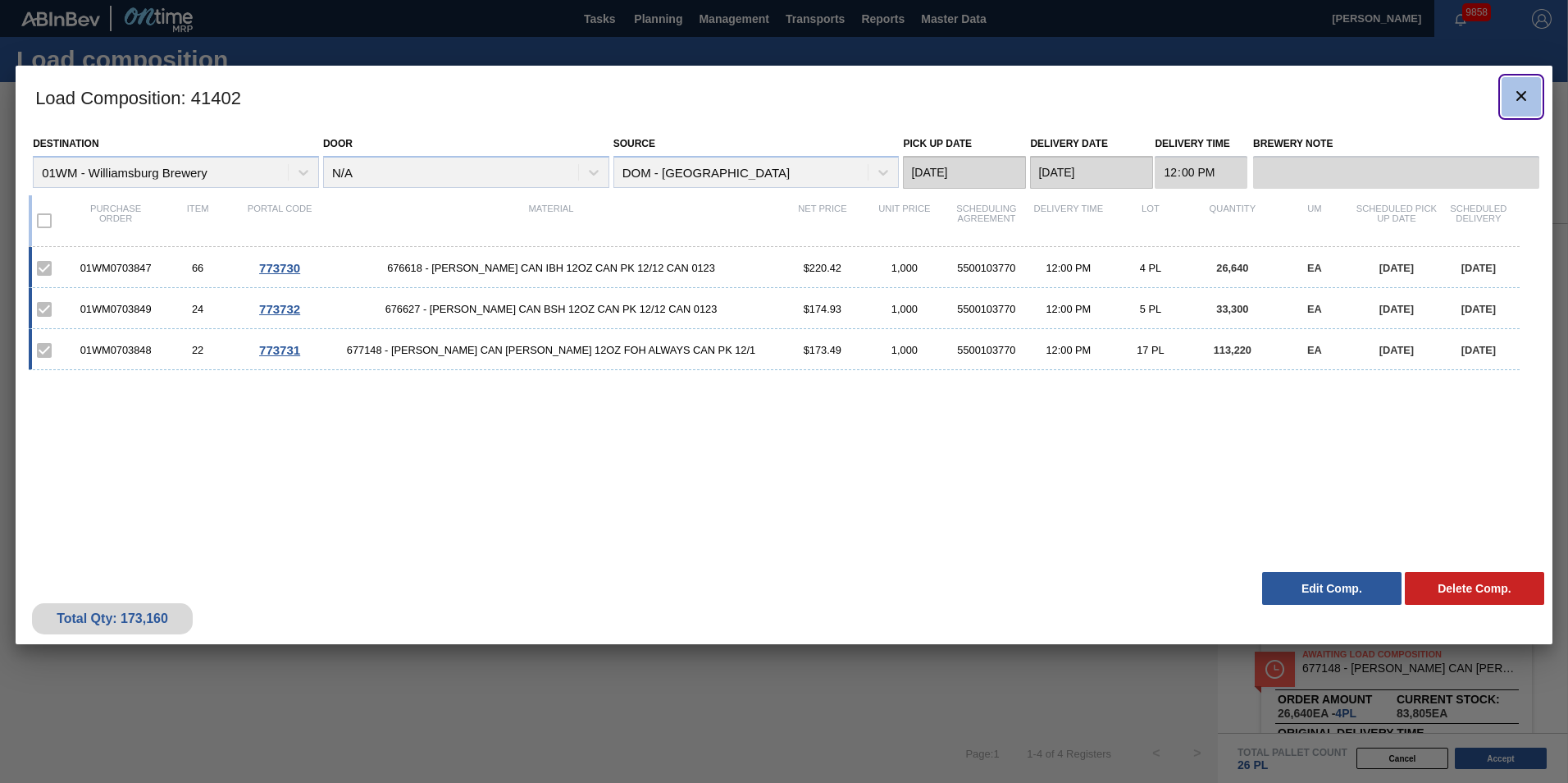
click at [1533, 100] on button "botão de ícone" at bounding box center [1521, 96] width 39 height 39
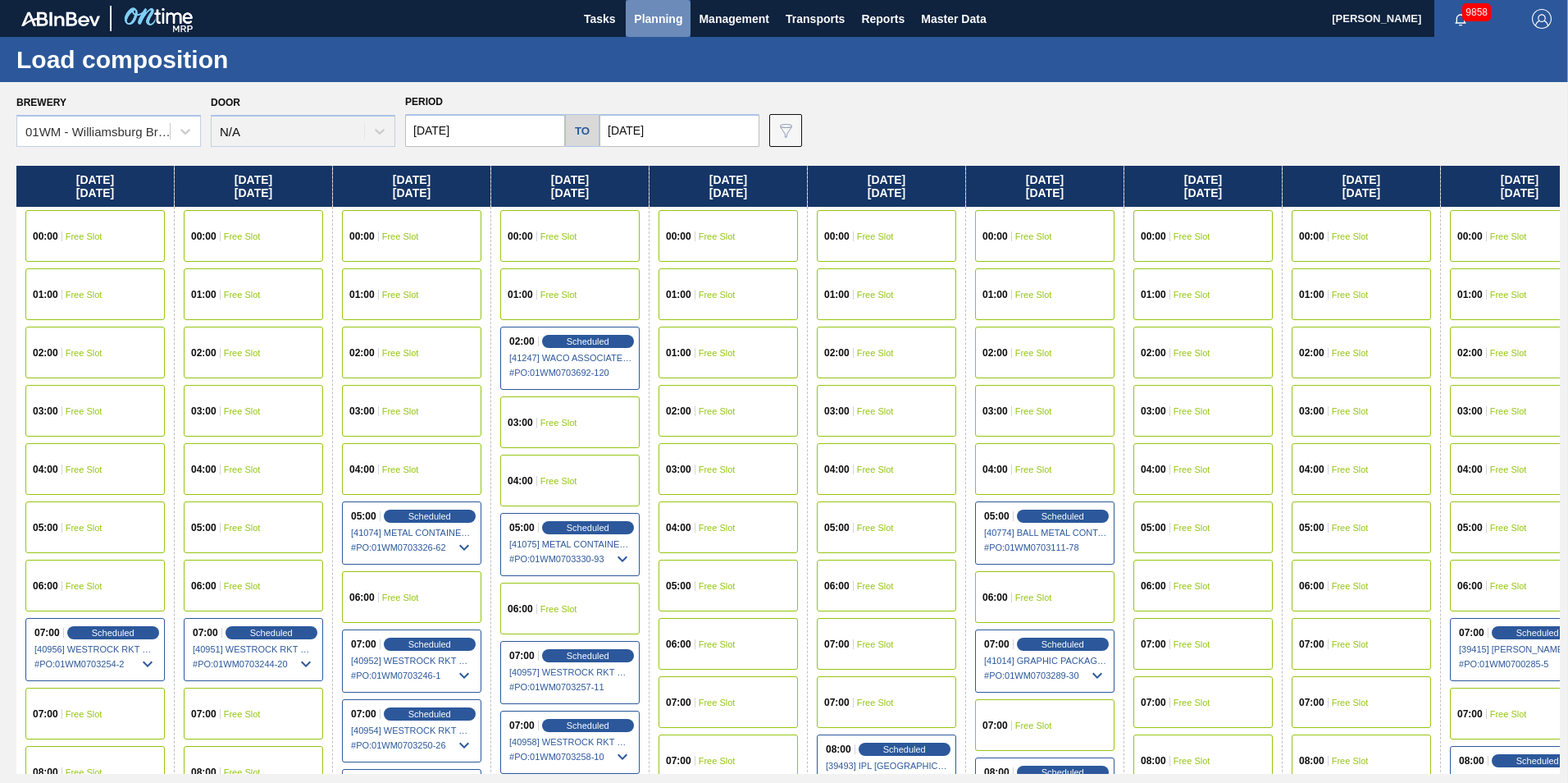
click at [658, 18] on span "Planning" at bounding box center [658, 18] width 49 height 19
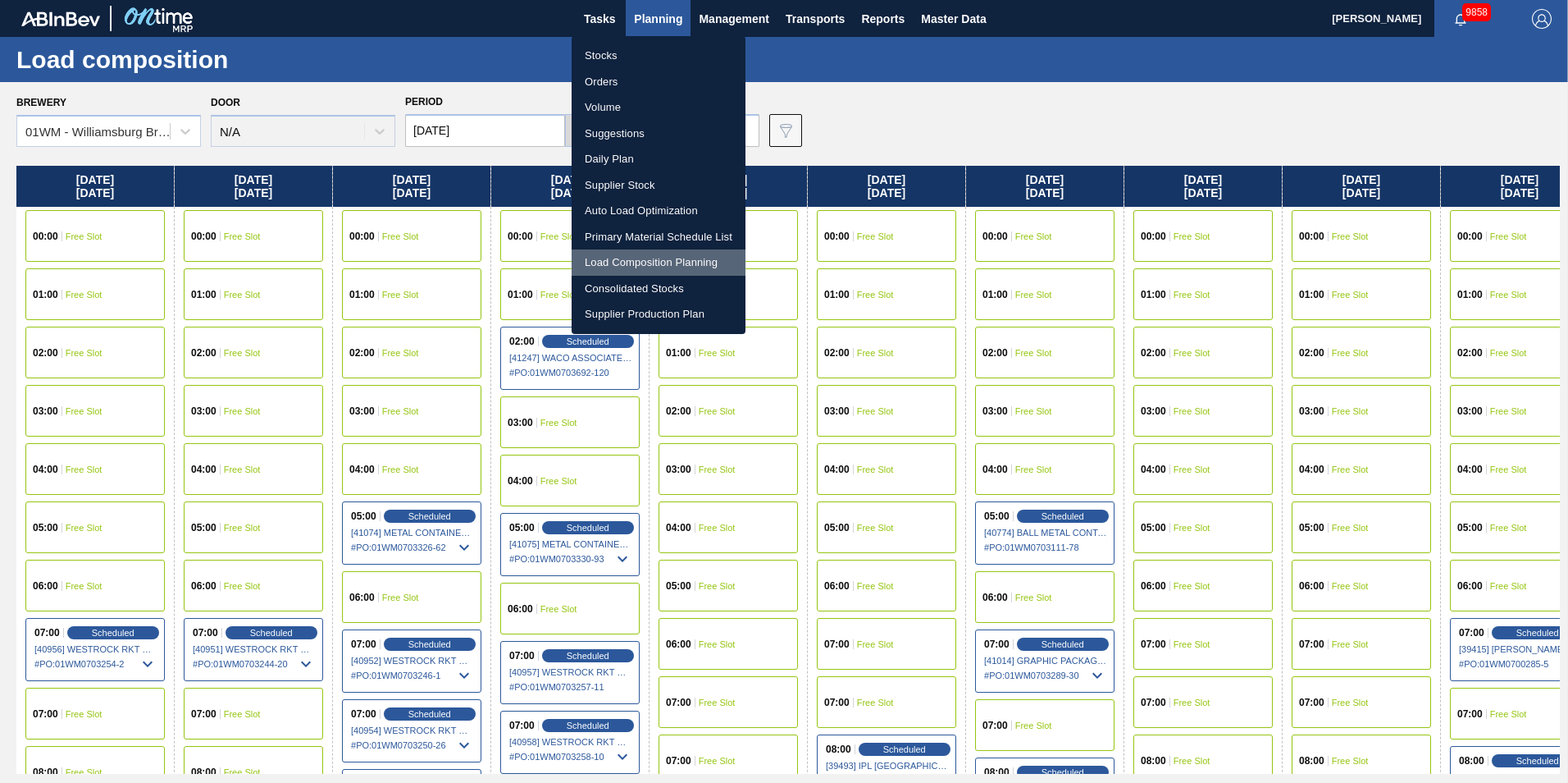
click at [665, 269] on li "Load Composition Planning" at bounding box center [659, 262] width 174 height 27
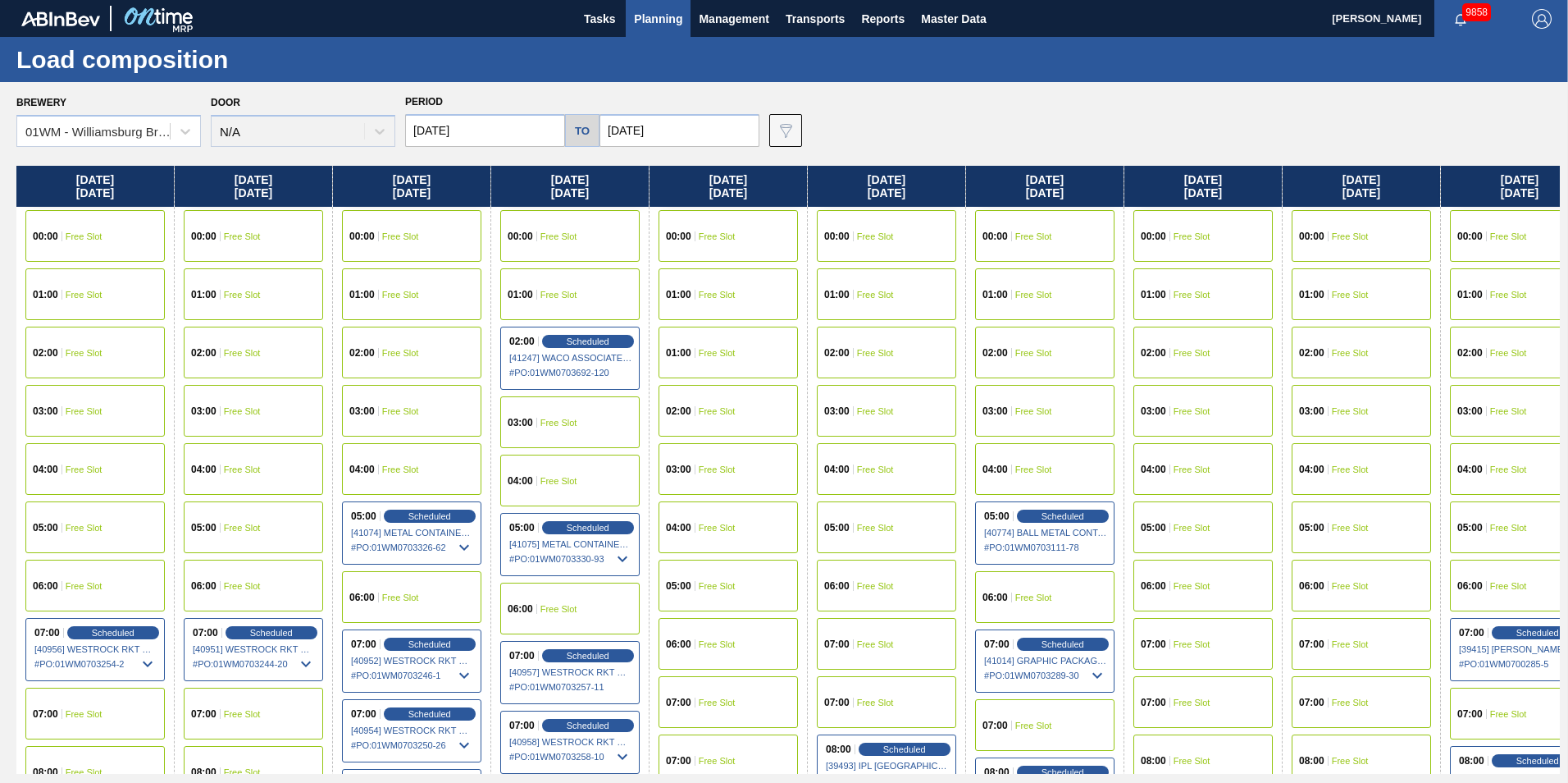
click at [662, 25] on span "Planning" at bounding box center [658, 18] width 49 height 19
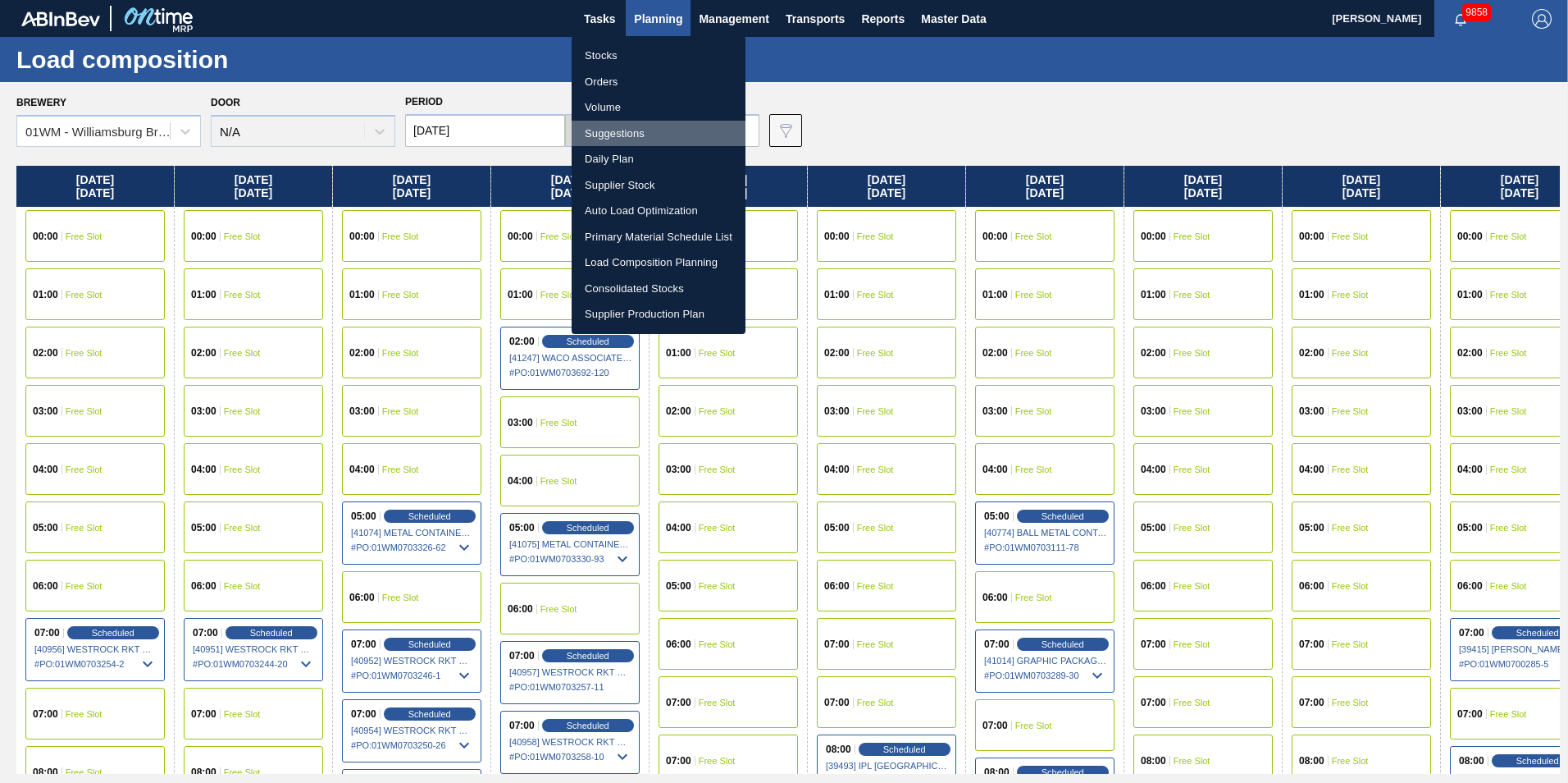
click at [679, 129] on li "Suggestions" at bounding box center [659, 134] width 174 height 27
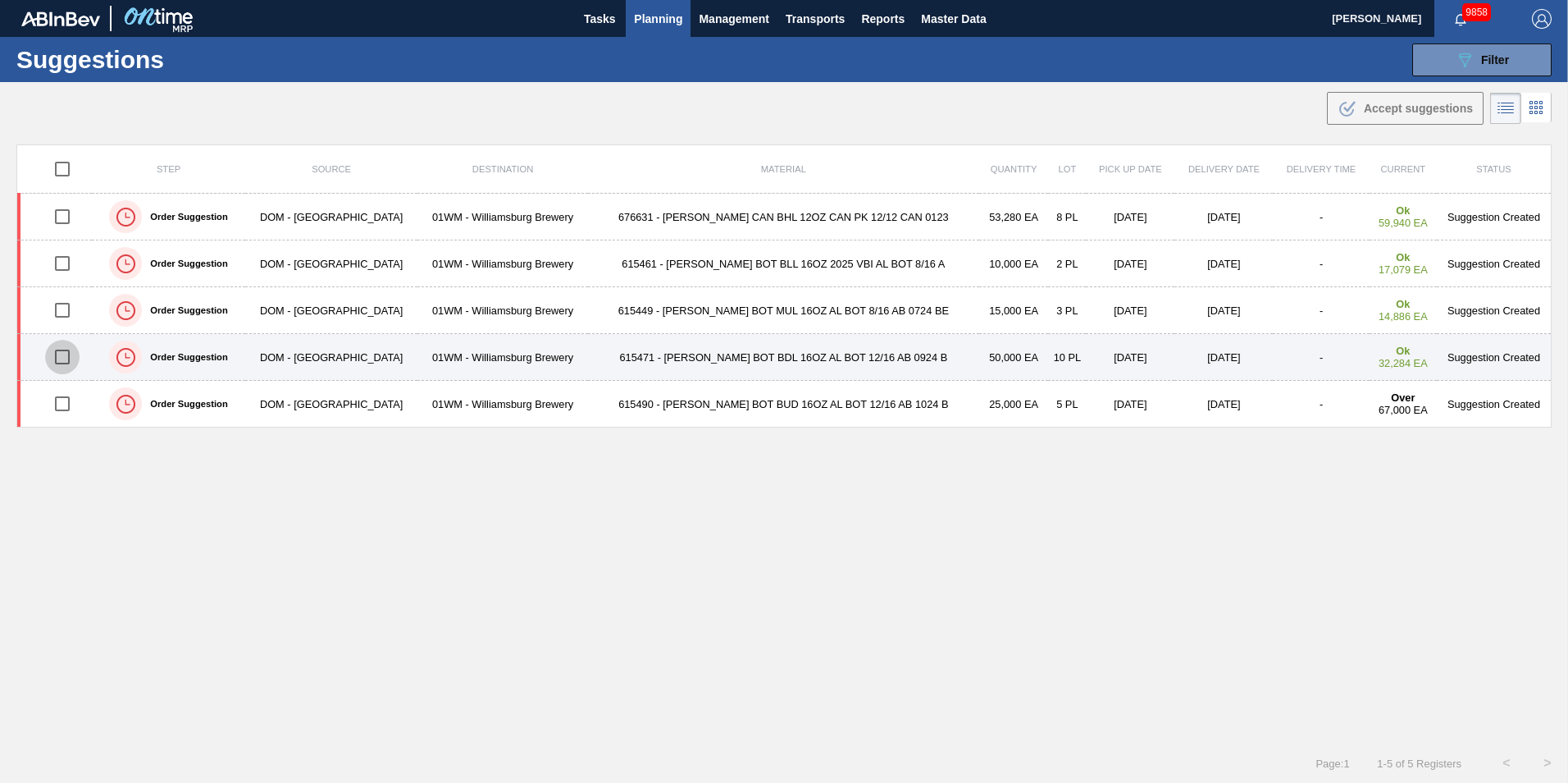
click at [69, 354] on input "checkbox" at bounding box center [62, 358] width 35 height 35
checkbox input "true"
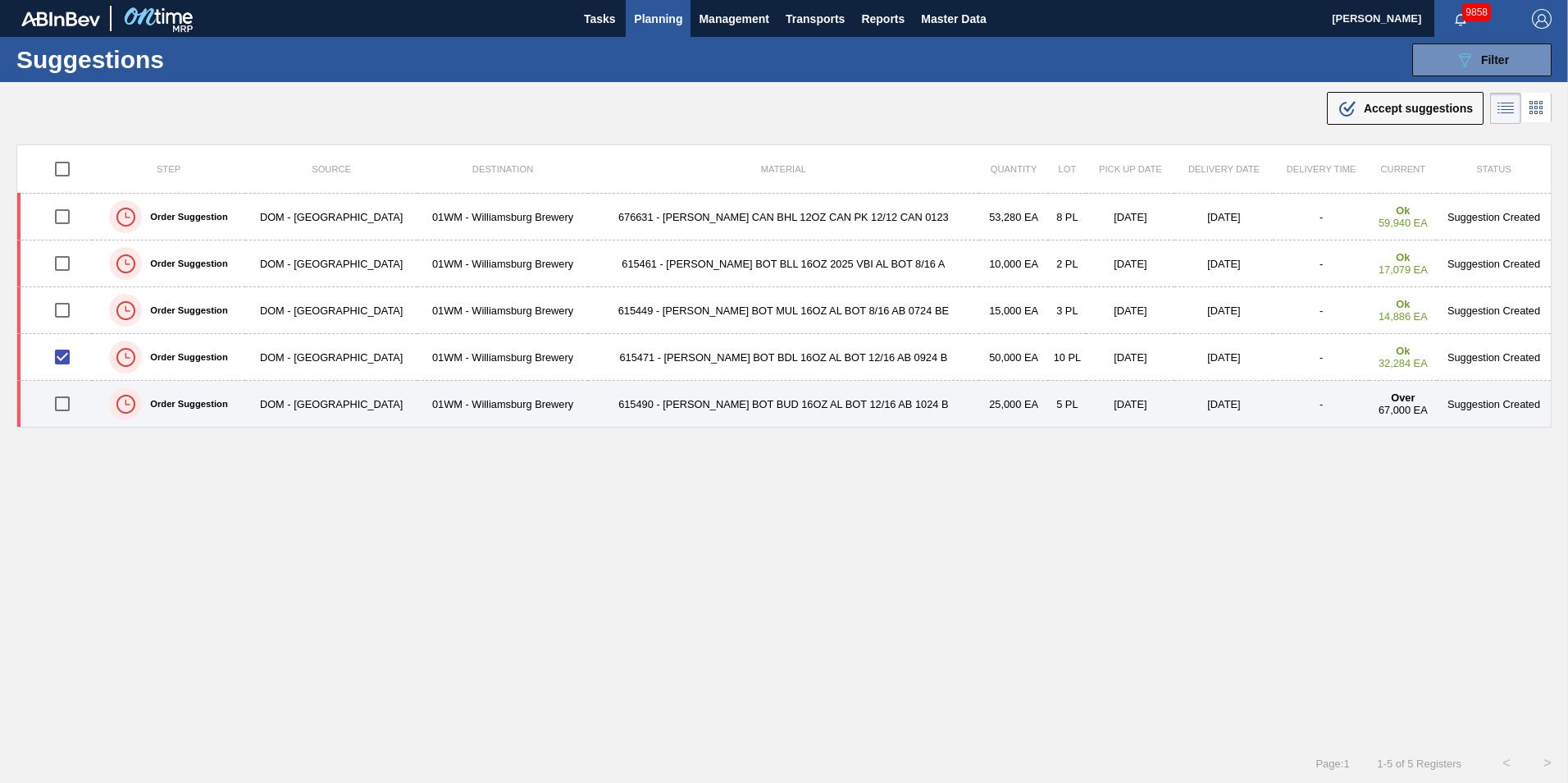
click at [75, 403] on input "checkbox" at bounding box center [62, 404] width 35 height 35
checkbox input "true"
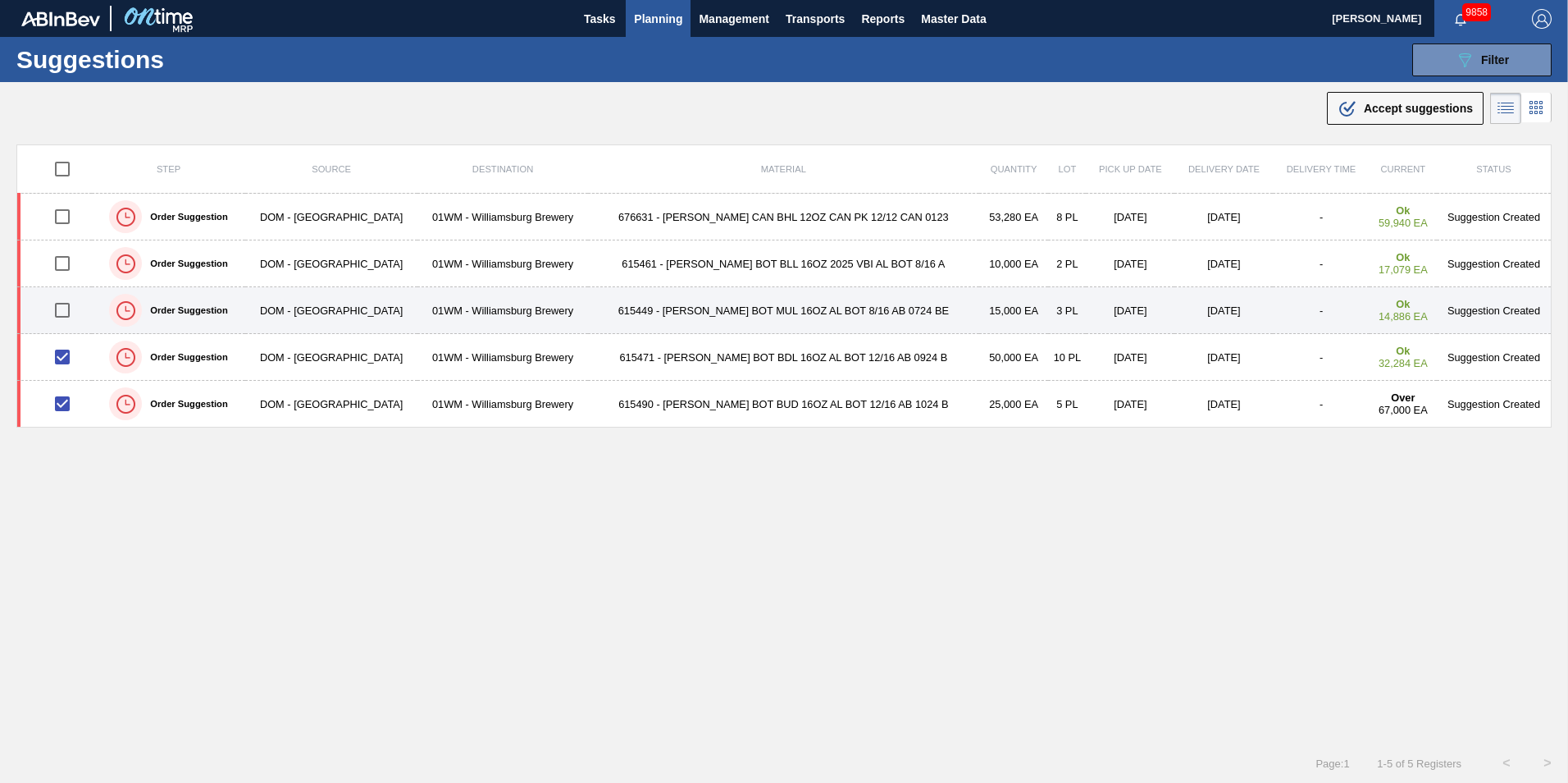
click at [67, 298] on input "checkbox" at bounding box center [62, 310] width 35 height 35
checkbox input "true"
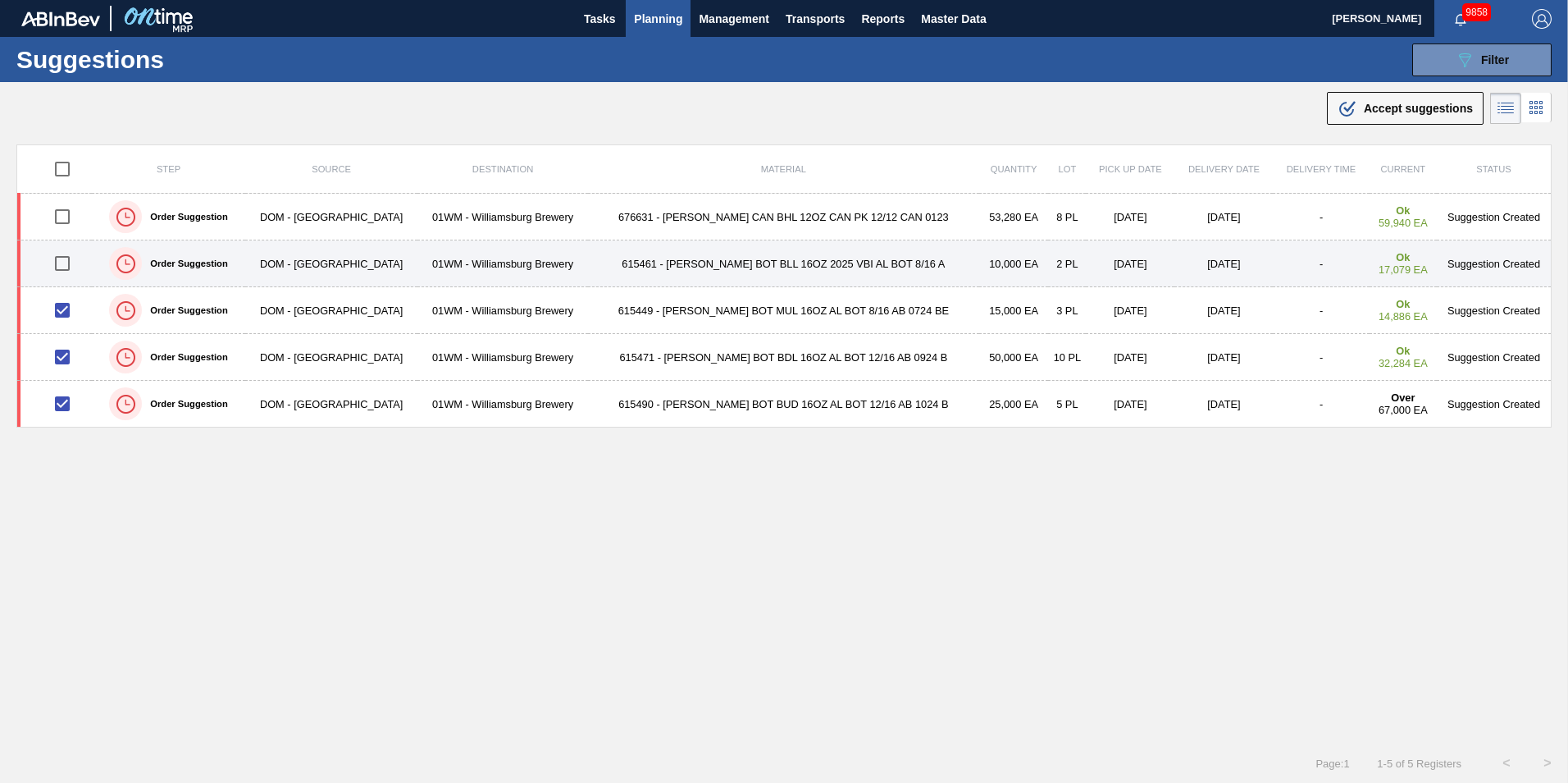
click at [67, 267] on input "checkbox" at bounding box center [62, 263] width 35 height 35
checkbox input "true"
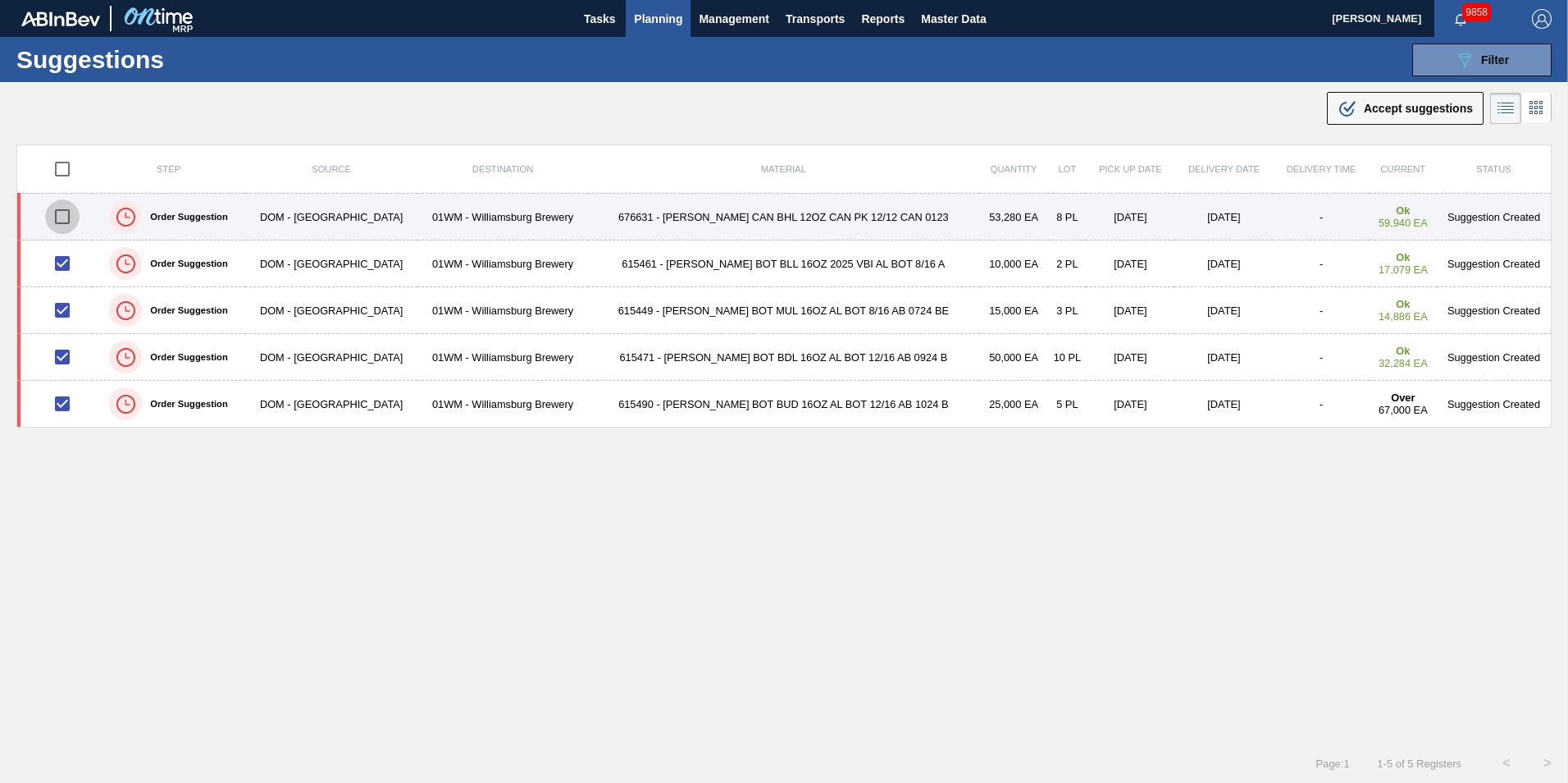
click at [60, 209] on input "checkbox" at bounding box center [62, 216] width 35 height 35
checkbox input "true"
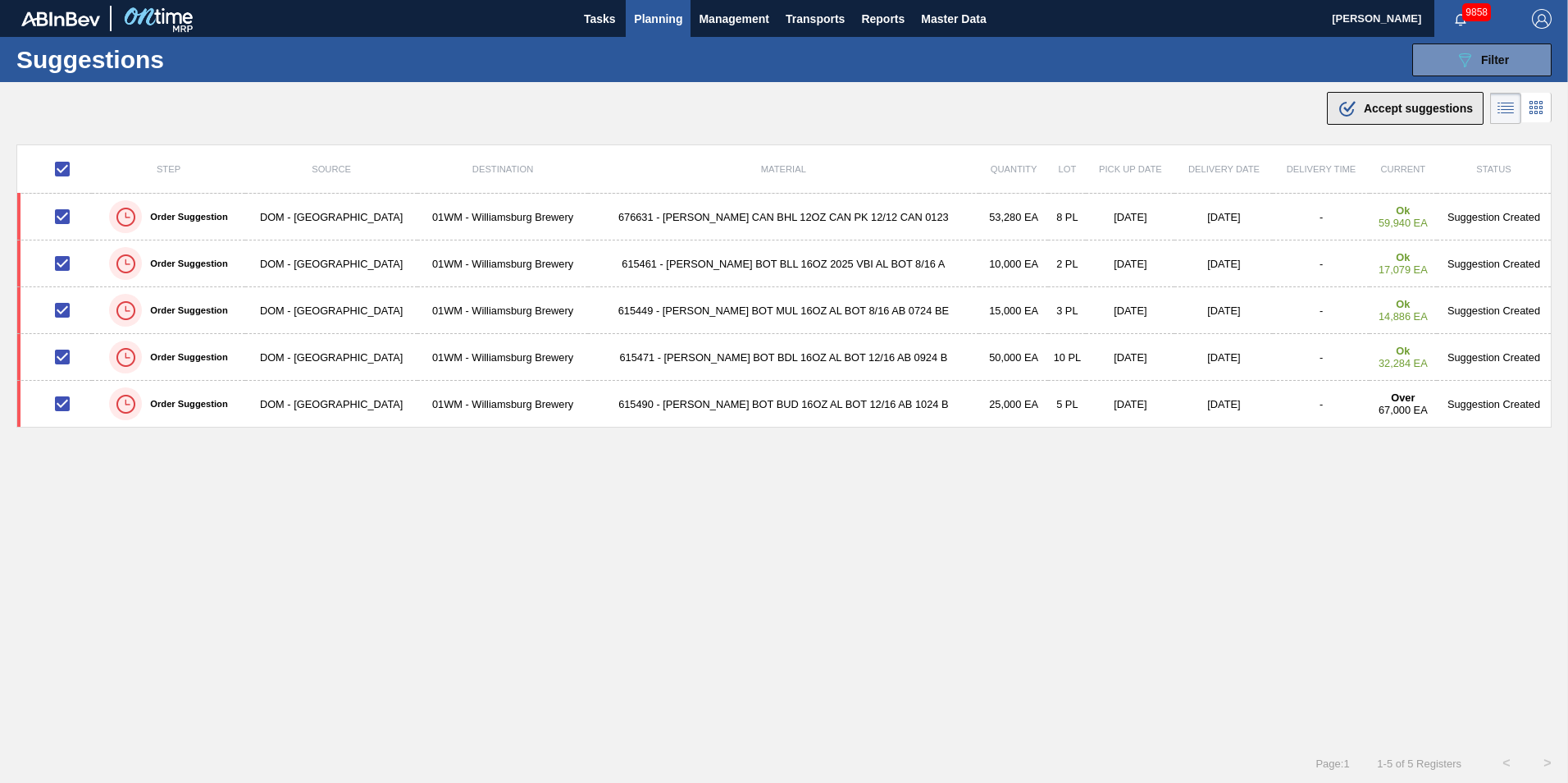
click at [1369, 97] on button ".b{fill:var(--color-action-default)} Accept suggestions" at bounding box center [1405, 108] width 157 height 33
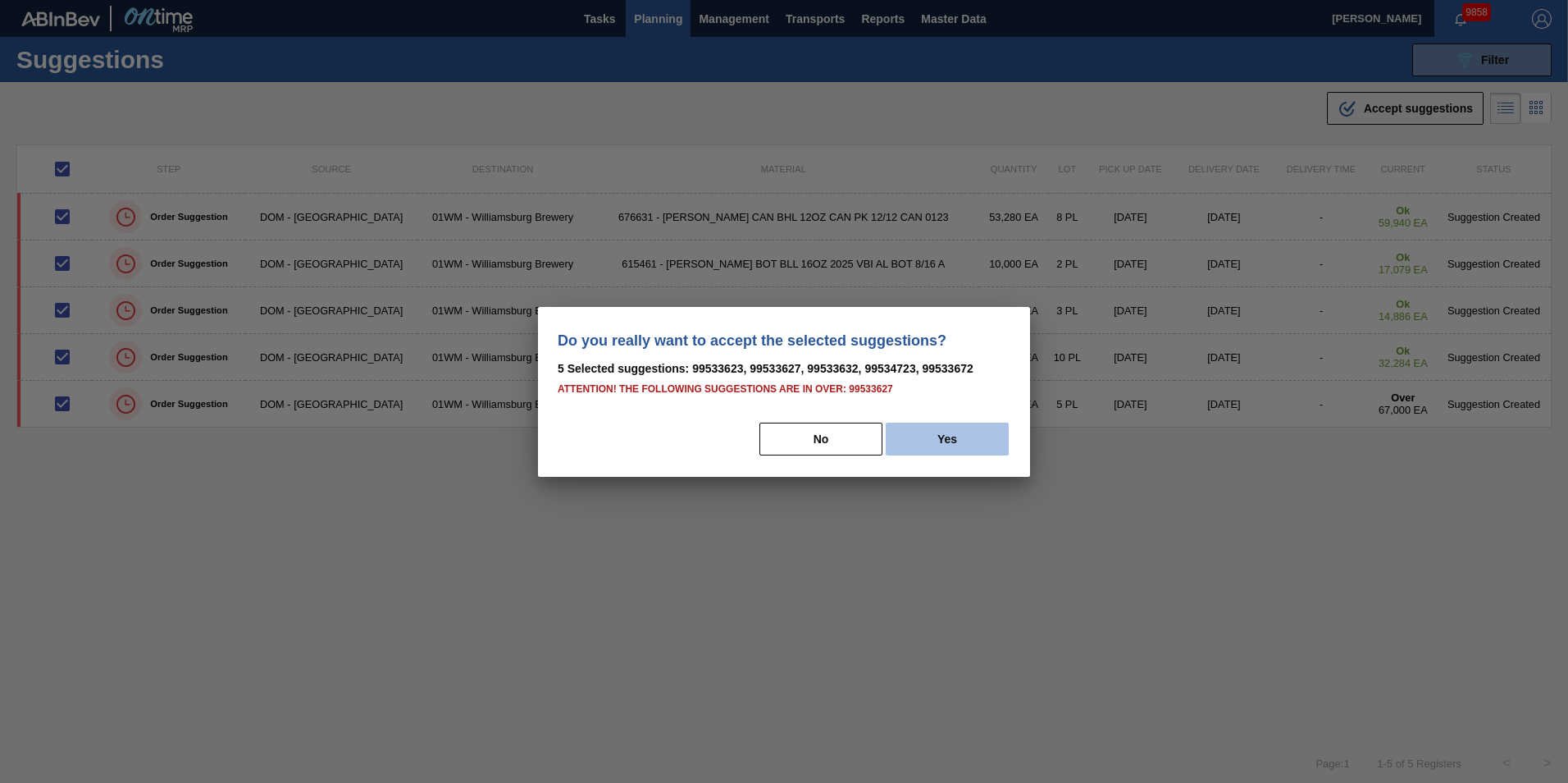
click at [936, 436] on button "Yes" at bounding box center [948, 439] width 123 height 33
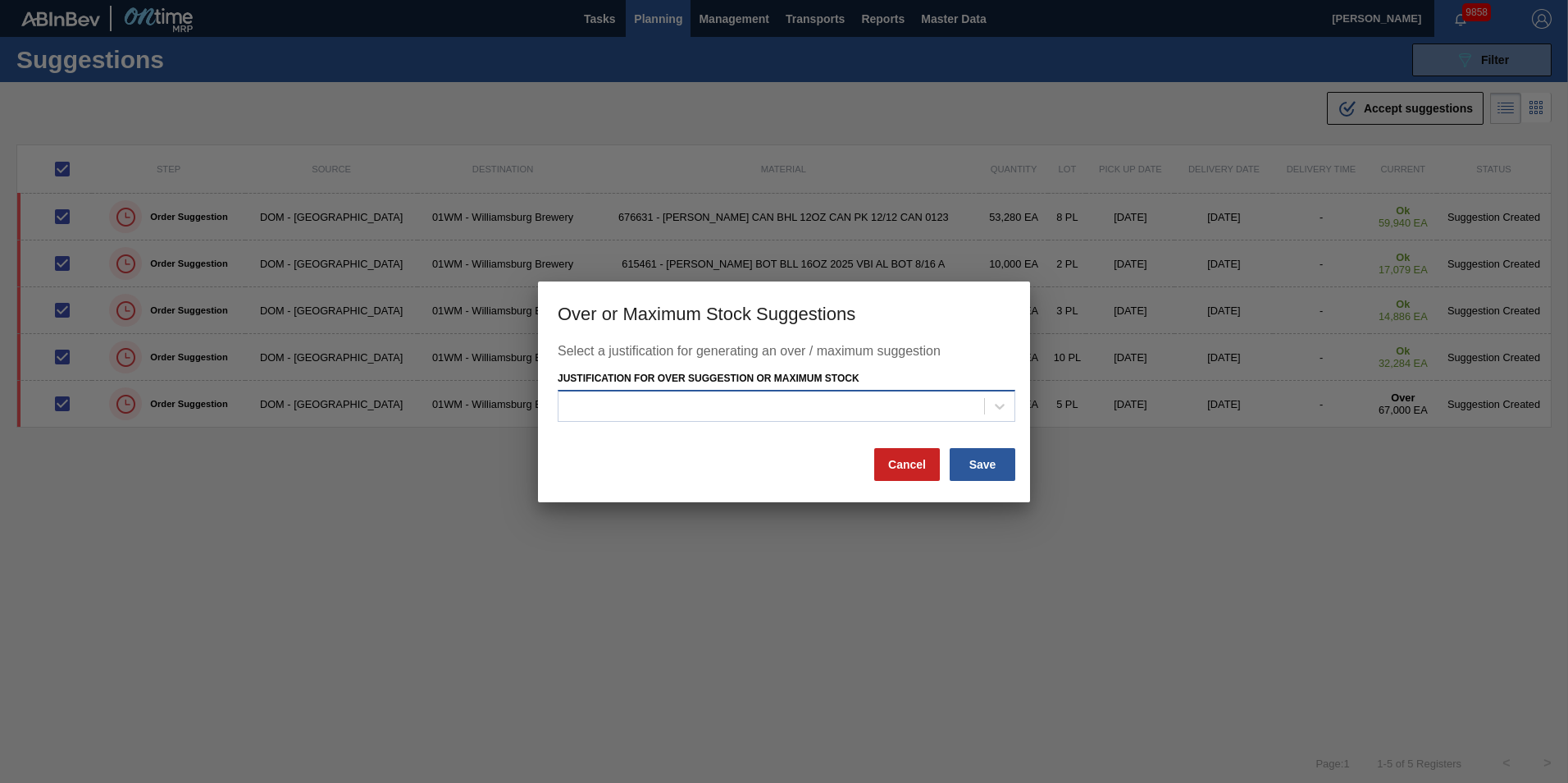
click at [925, 393] on div at bounding box center [786, 405] width 457 height 32
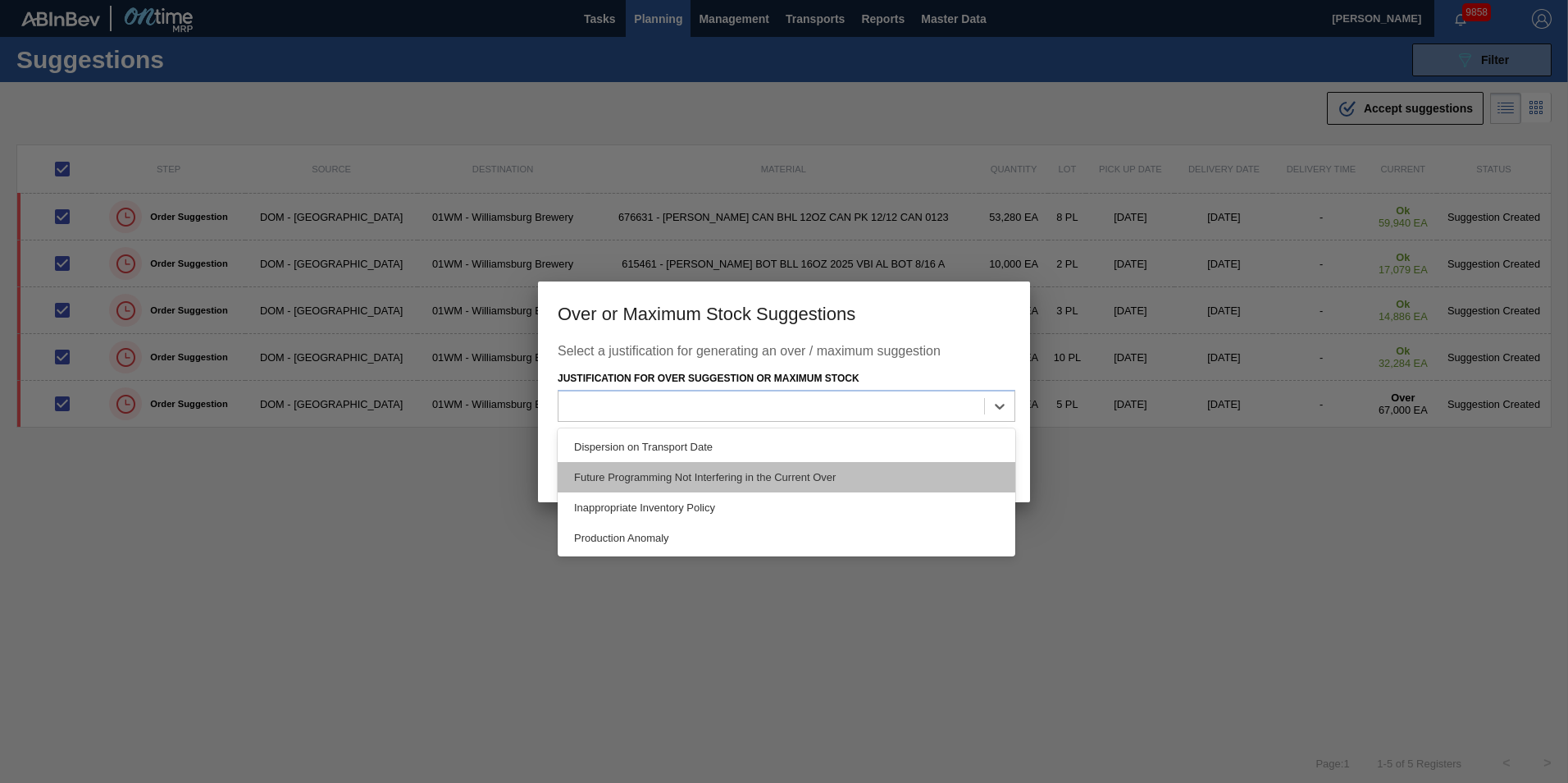
click at [893, 469] on div "Future Programming Not Interfering in the Current Over" at bounding box center [786, 477] width 457 height 30
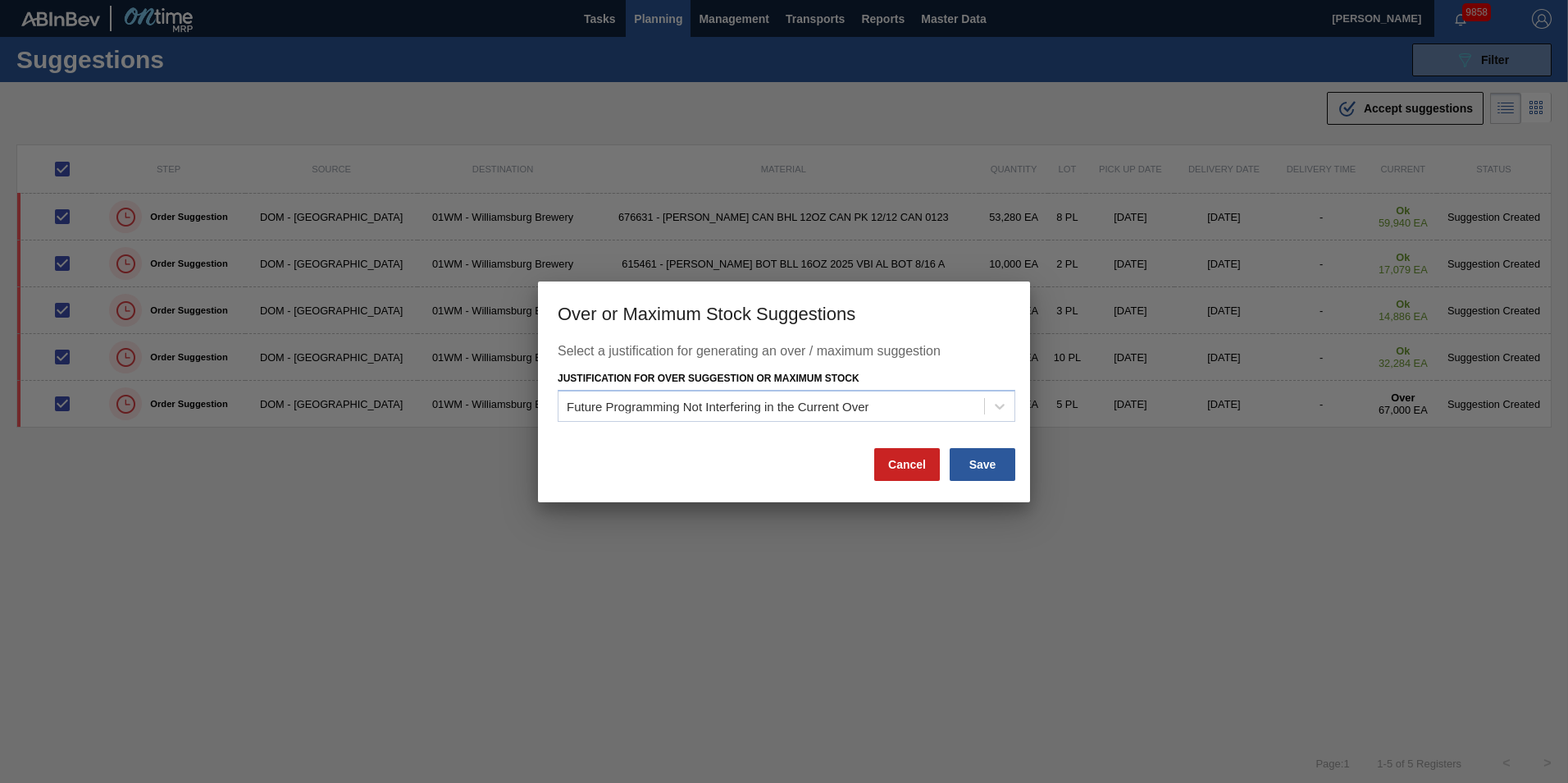
click at [995, 482] on div "Select a justification for generating an over / maximum suggestion Justificatio…" at bounding box center [784, 423] width 492 height 159
click at [995, 468] on button "Save" at bounding box center [982, 465] width 66 height 33
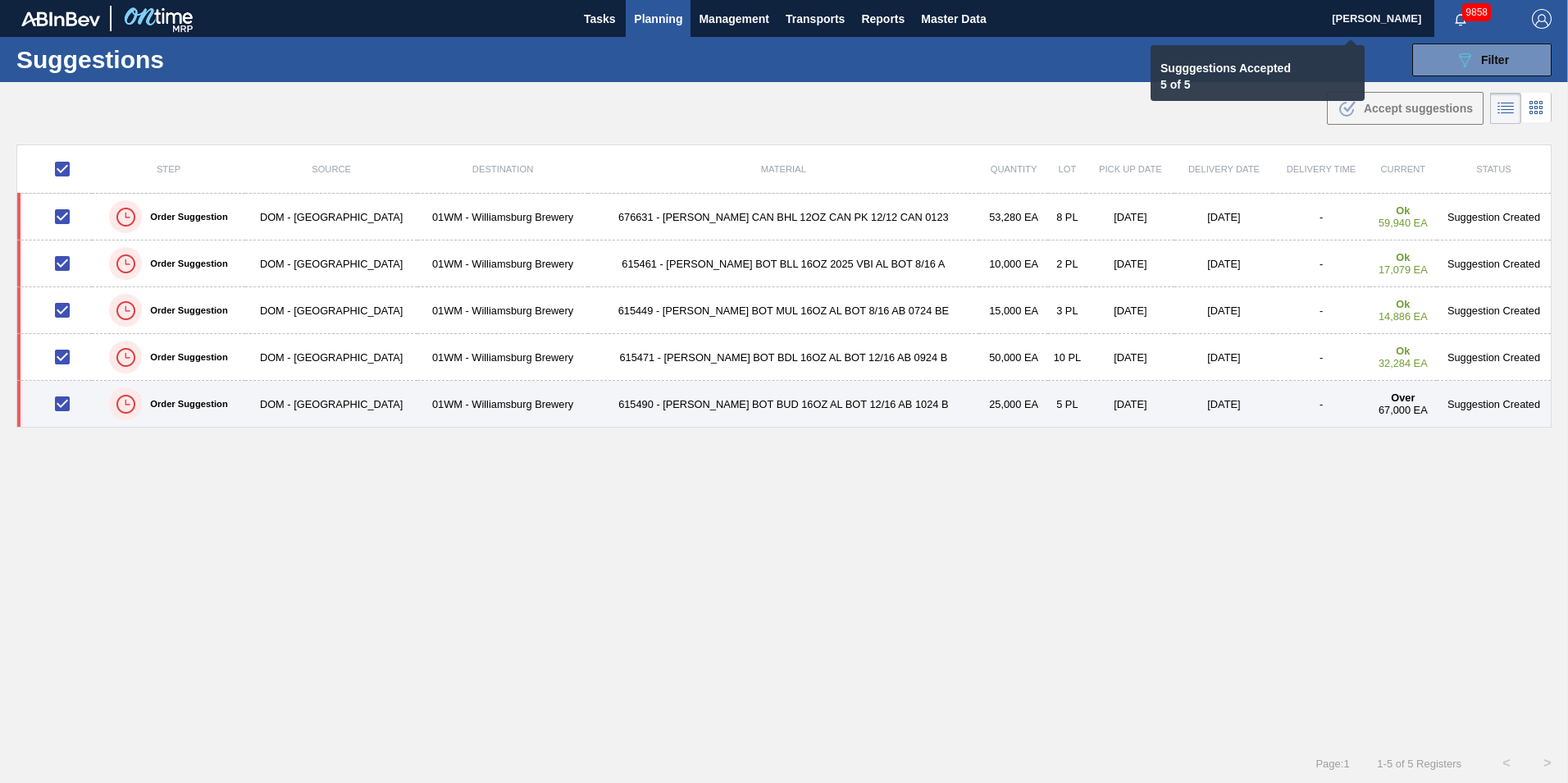
checkbox input "false"
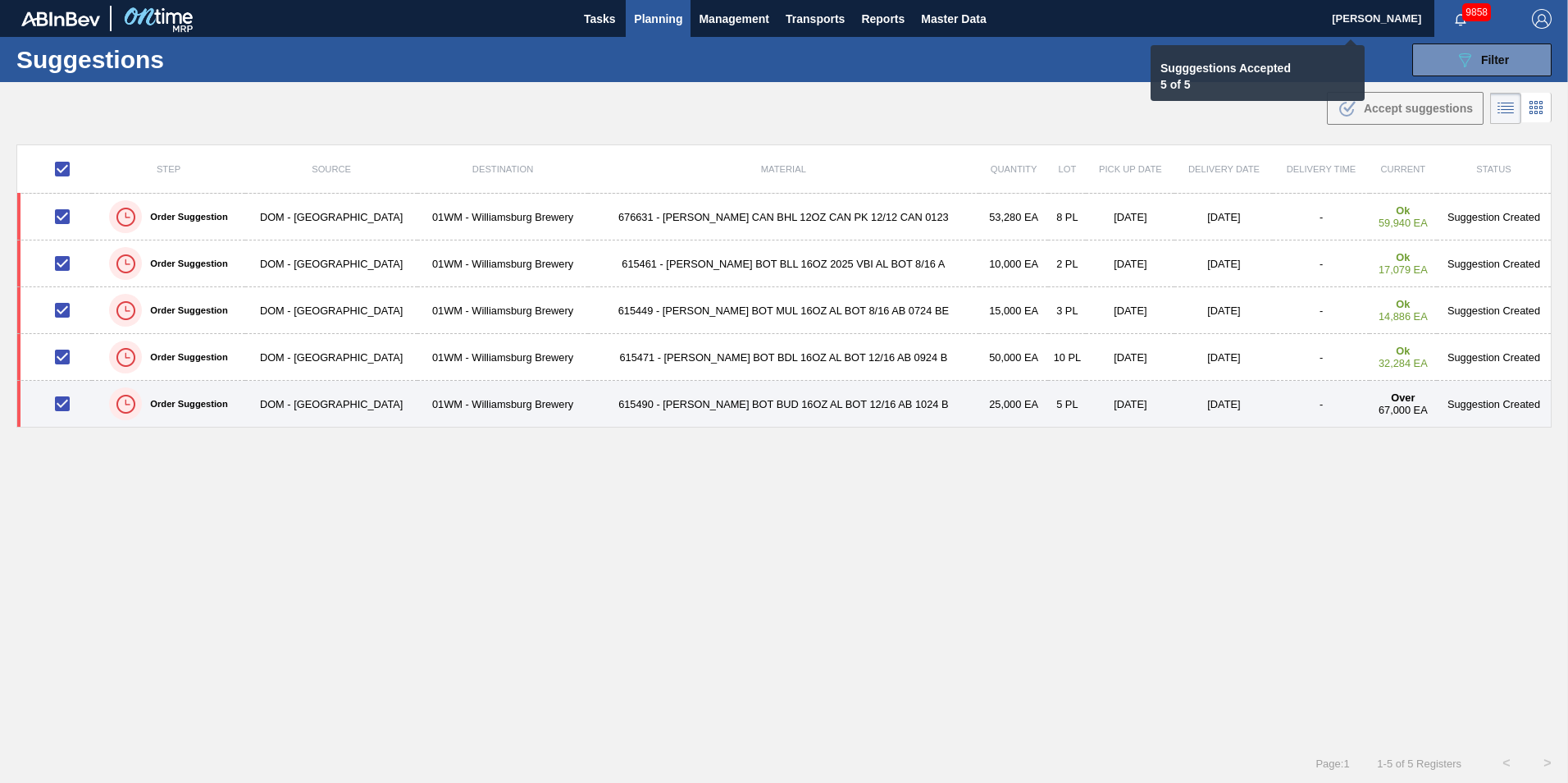
checkbox input "false"
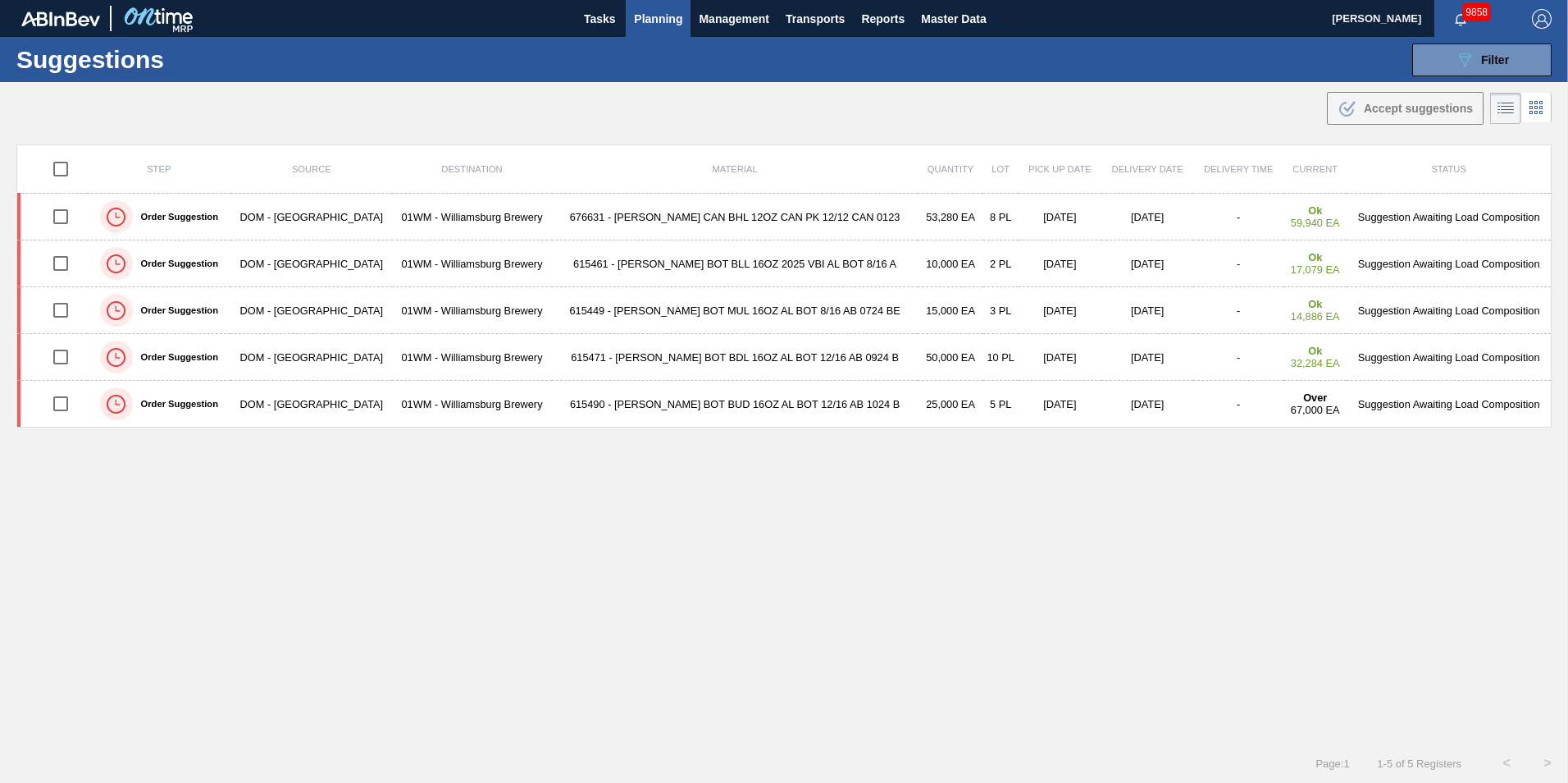
click at [644, 23] on span "Planning" at bounding box center [658, 18] width 49 height 19
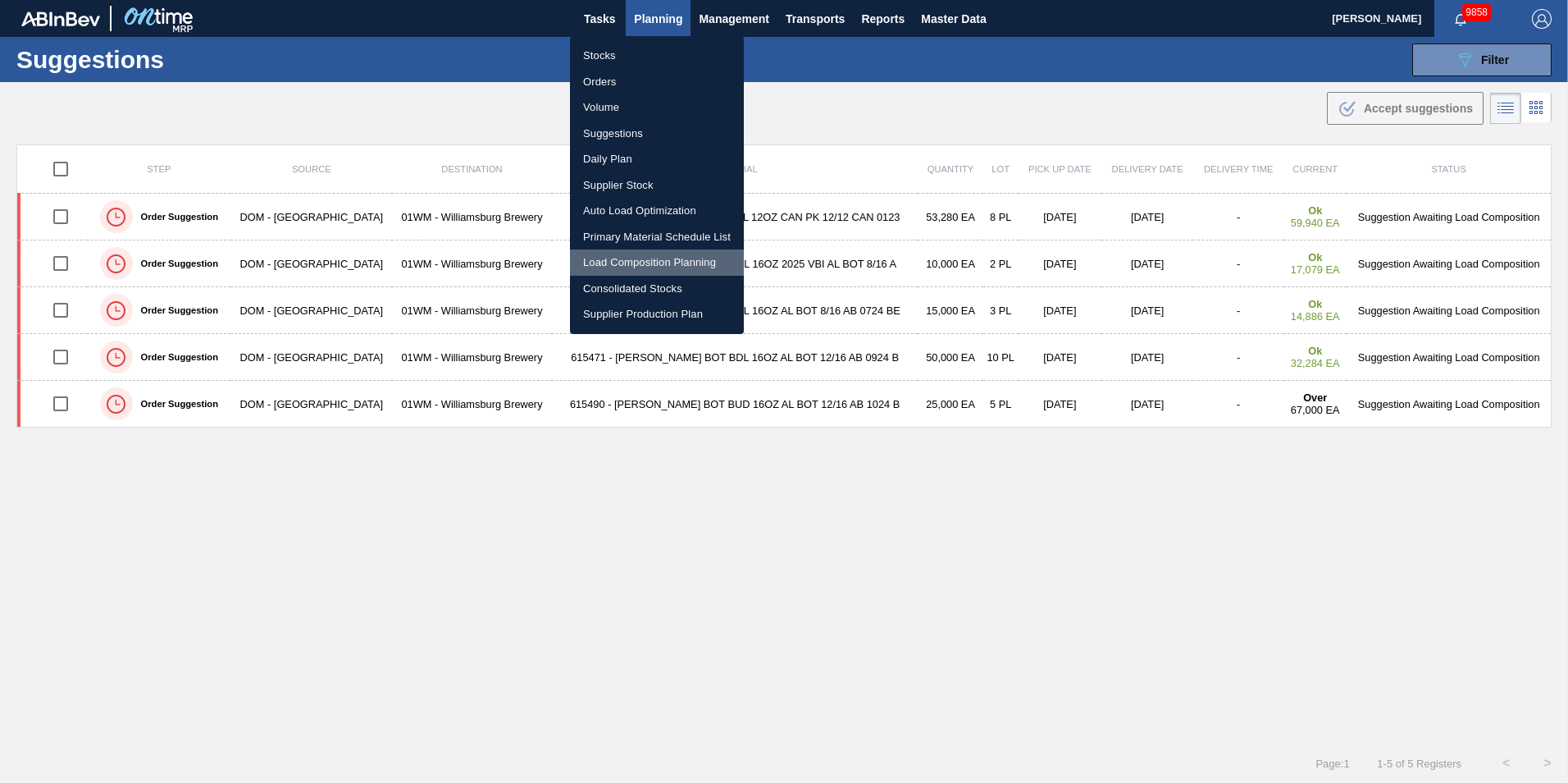
click at [652, 261] on li "Load Composition Planning" at bounding box center [657, 262] width 174 height 27
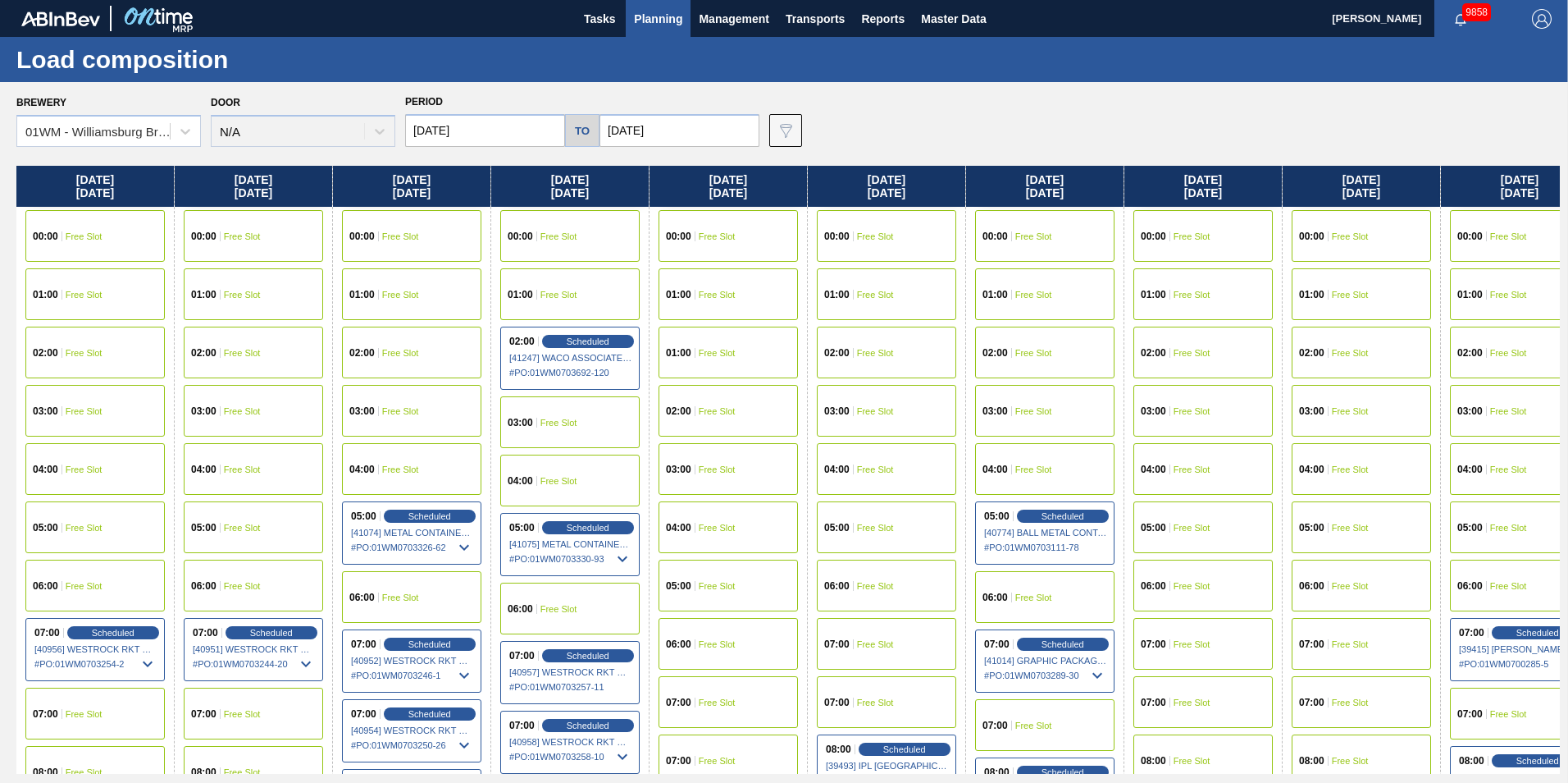
drag, startPoint x: 1114, startPoint y: 195, endPoint x: 1183, endPoint y: 180, distance: 70.6
click at [1183, 180] on div "Saturday 08/16/2025 00:00 Free Slot 01:00 Free Slot 02:00 Free Slot 03:00 Free …" at bounding box center [788, 469] width 1543 height 608
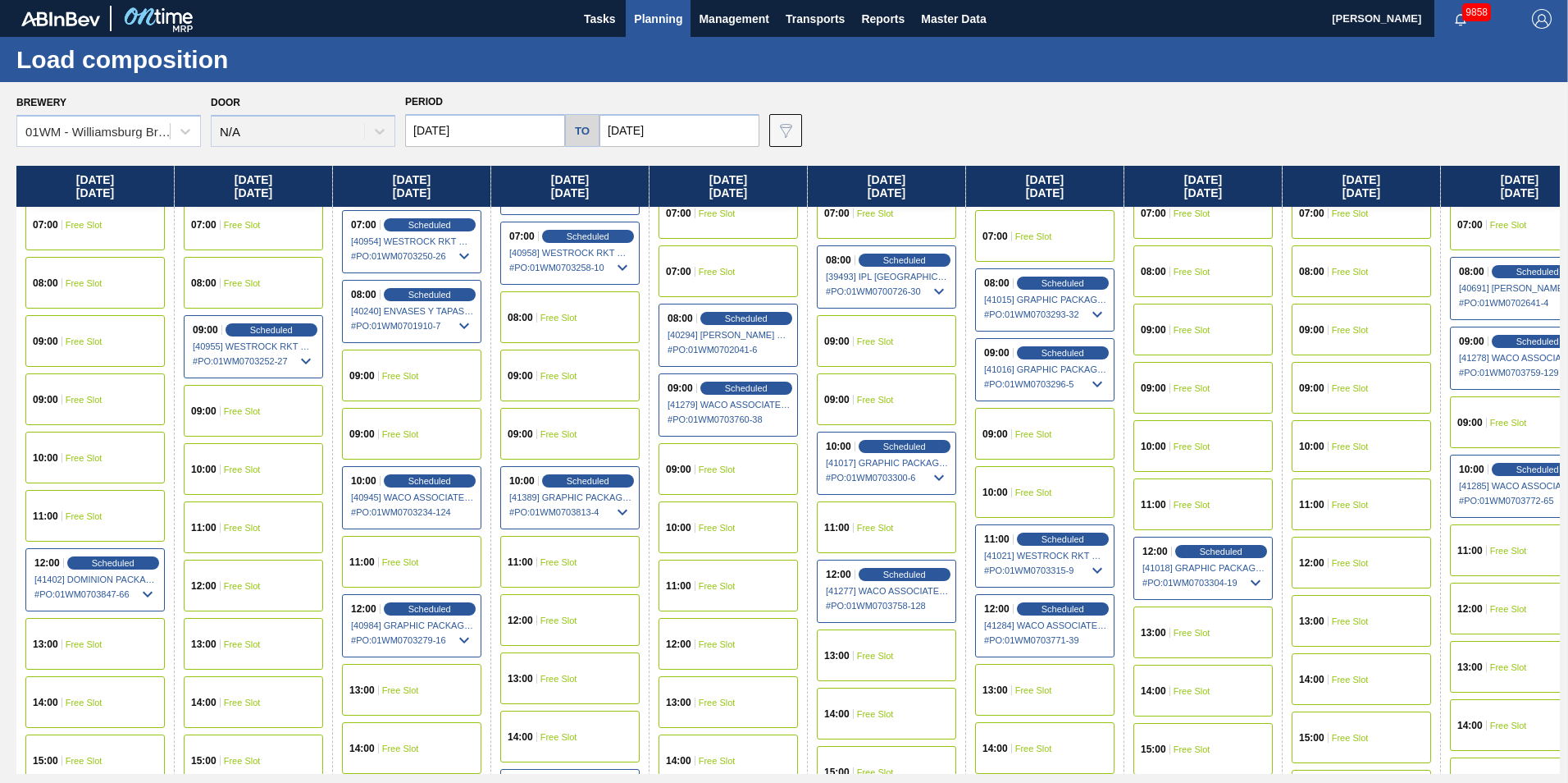
scroll to position [492, 0]
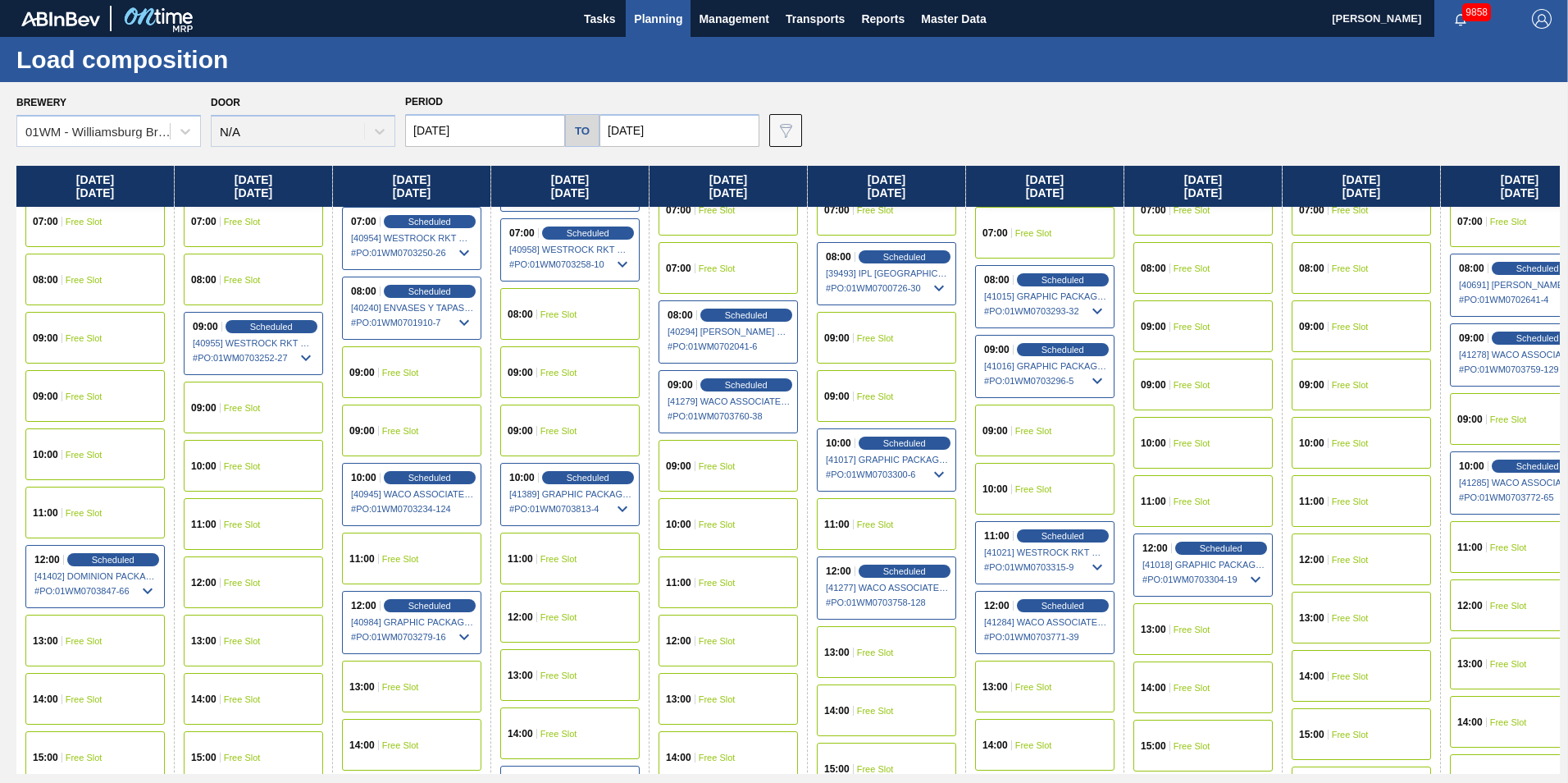
click at [1052, 742] on div "14:00 Free Slot" at bounding box center [1045, 744] width 139 height 51
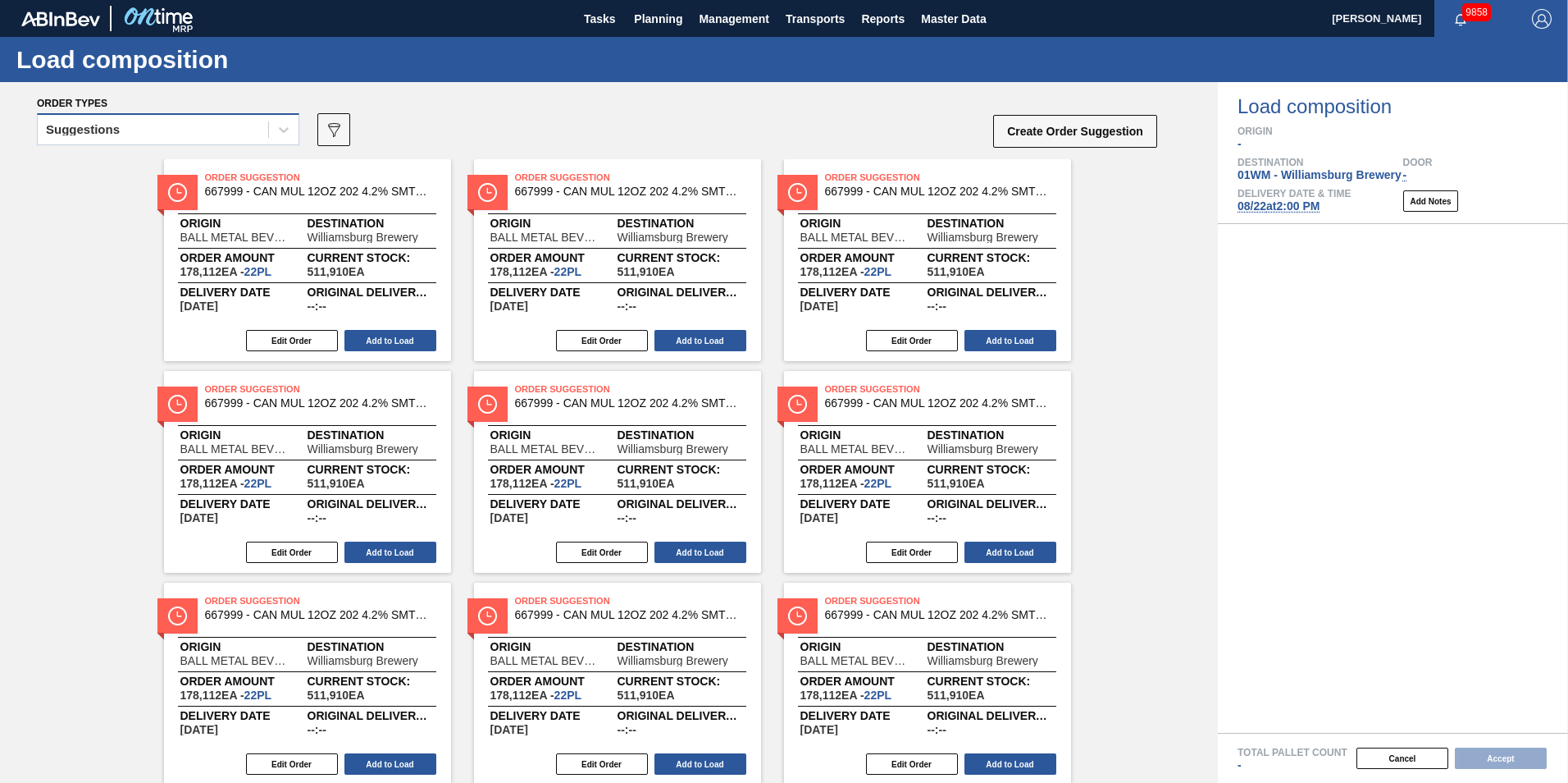
click at [128, 128] on div "Suggestions" at bounding box center [152, 130] width 230 height 24
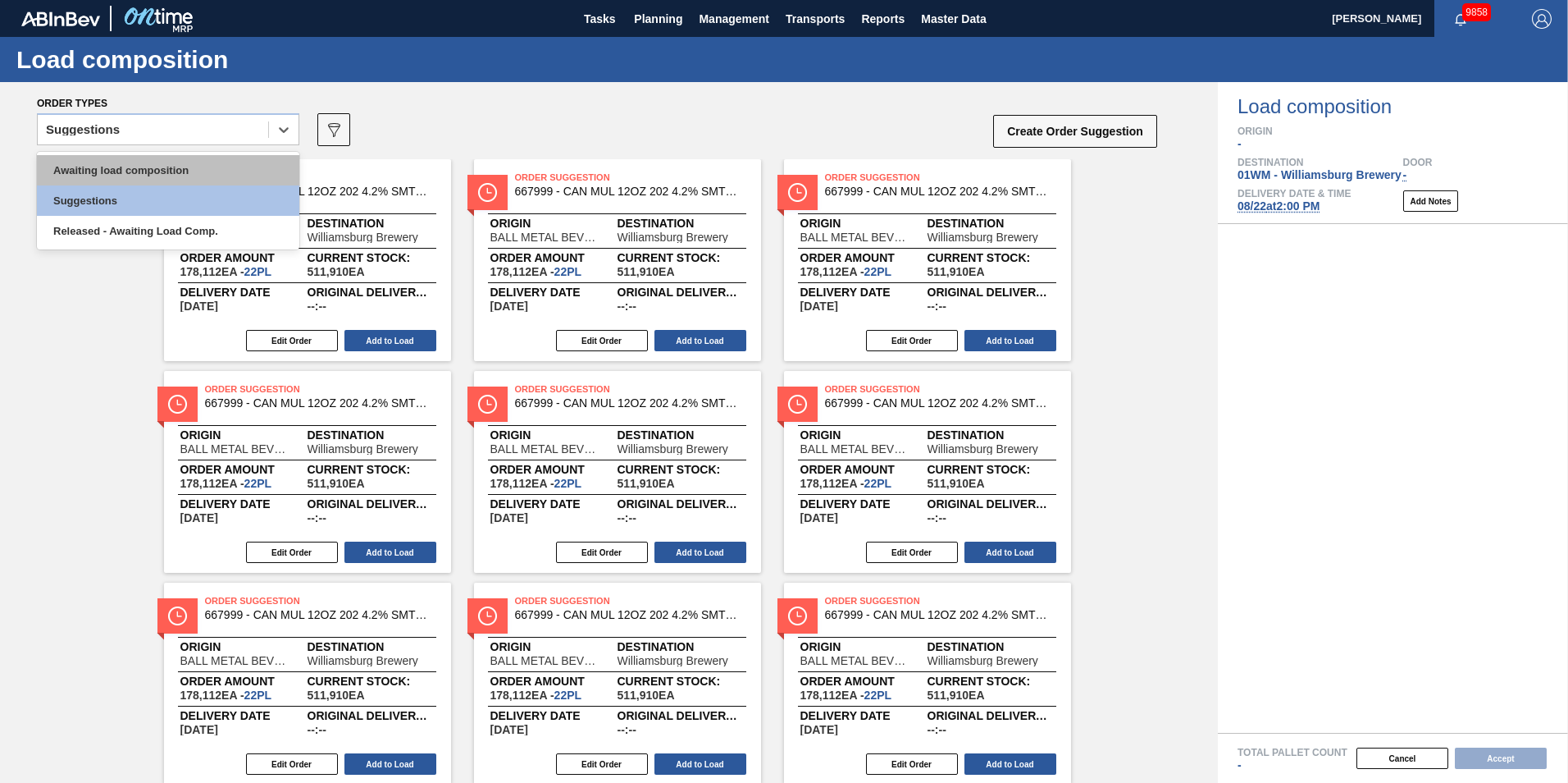
click at [143, 167] on div "Awaiting load composition" at bounding box center [168, 170] width 262 height 30
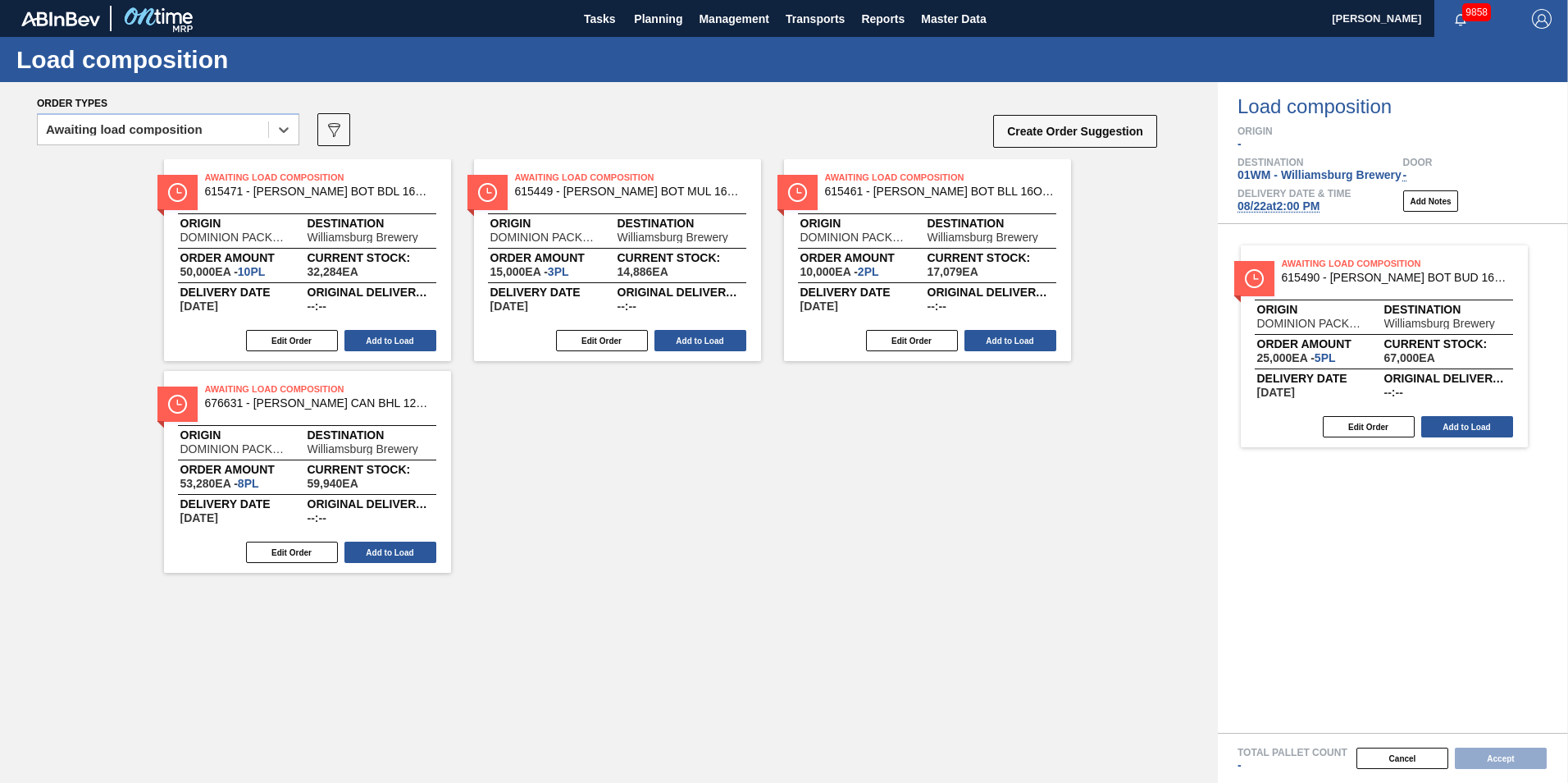
drag, startPoint x: 652, startPoint y: 269, endPoint x: 1391, endPoint y: 391, distance: 749.0
click at [1391, 391] on div "Order types option Awaiting load composition, selected. Select is focused ,type…" at bounding box center [784, 432] width 1568 height 700
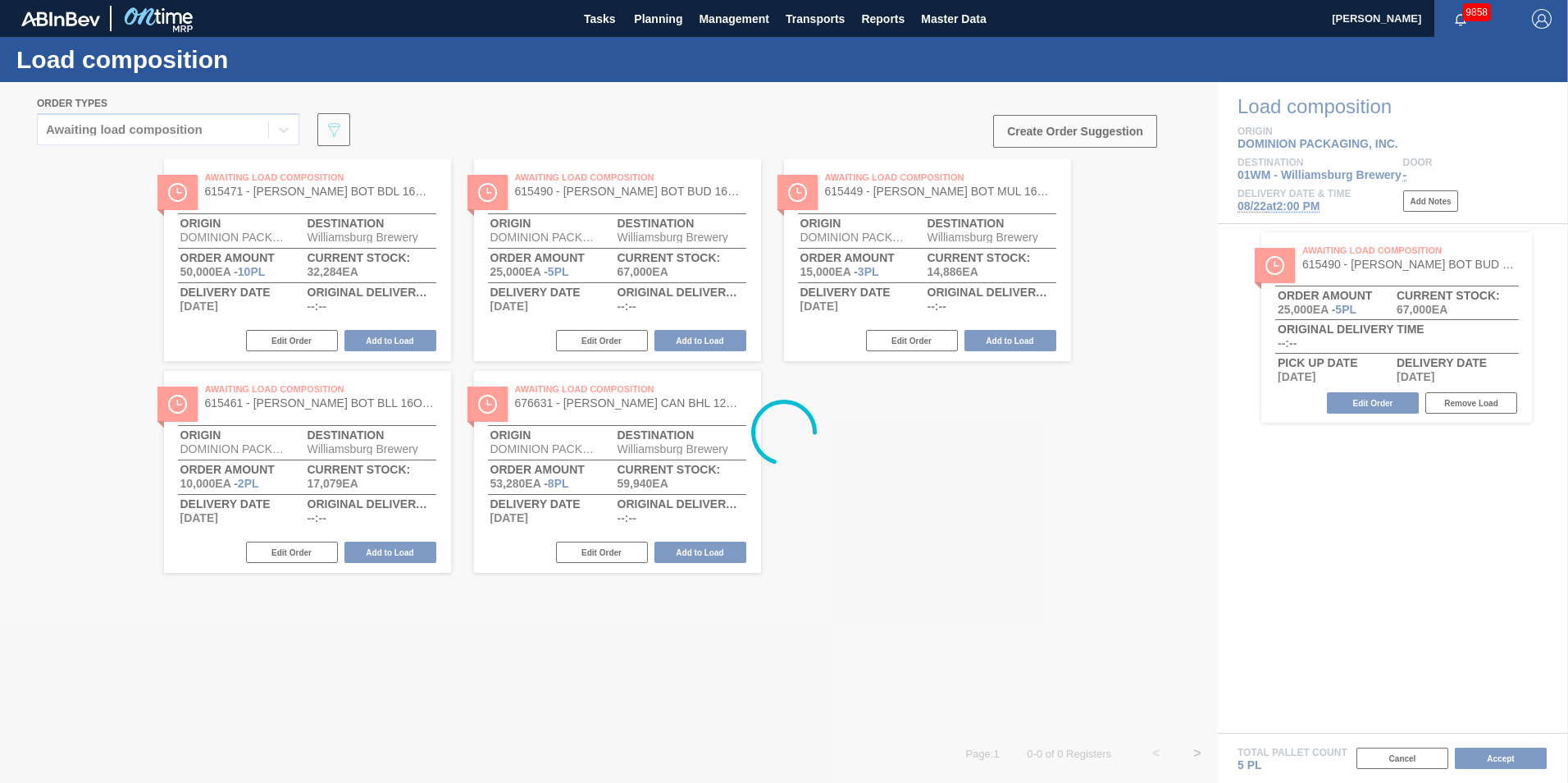
drag, startPoint x: 1012, startPoint y: 285, endPoint x: 1242, endPoint y: 314, distance: 231.8
click at [1448, 418] on div at bounding box center [784, 432] width 1568 height 700
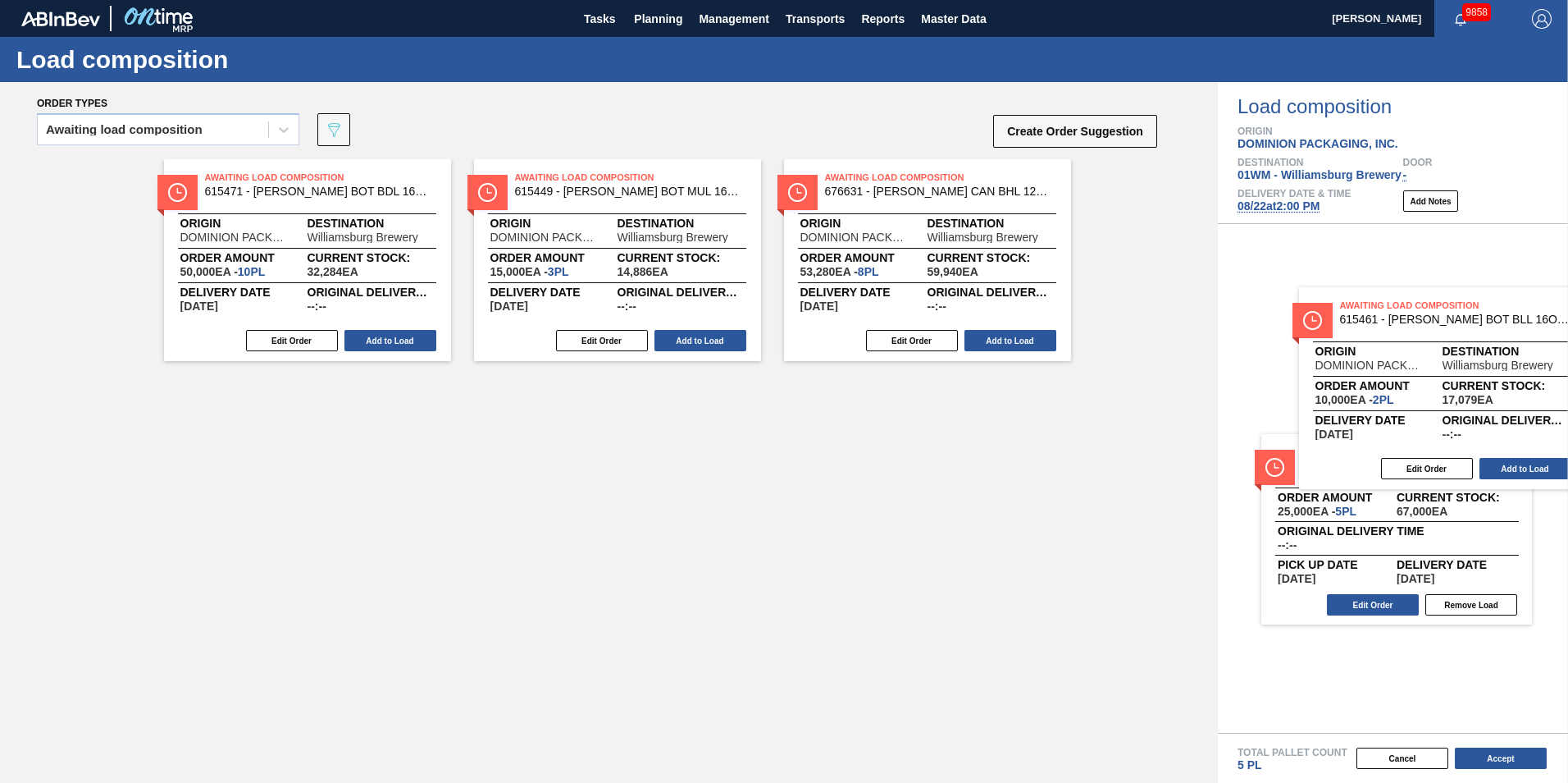
drag, startPoint x: 916, startPoint y: 237, endPoint x: 1441, endPoint y: 368, distance: 541.1
click at [1441, 368] on div "Order types Awaiting load composition 089F7B8B-B2A5-4AFE-B5C0-19BA573D28AC Crea…" at bounding box center [784, 432] width 1568 height 700
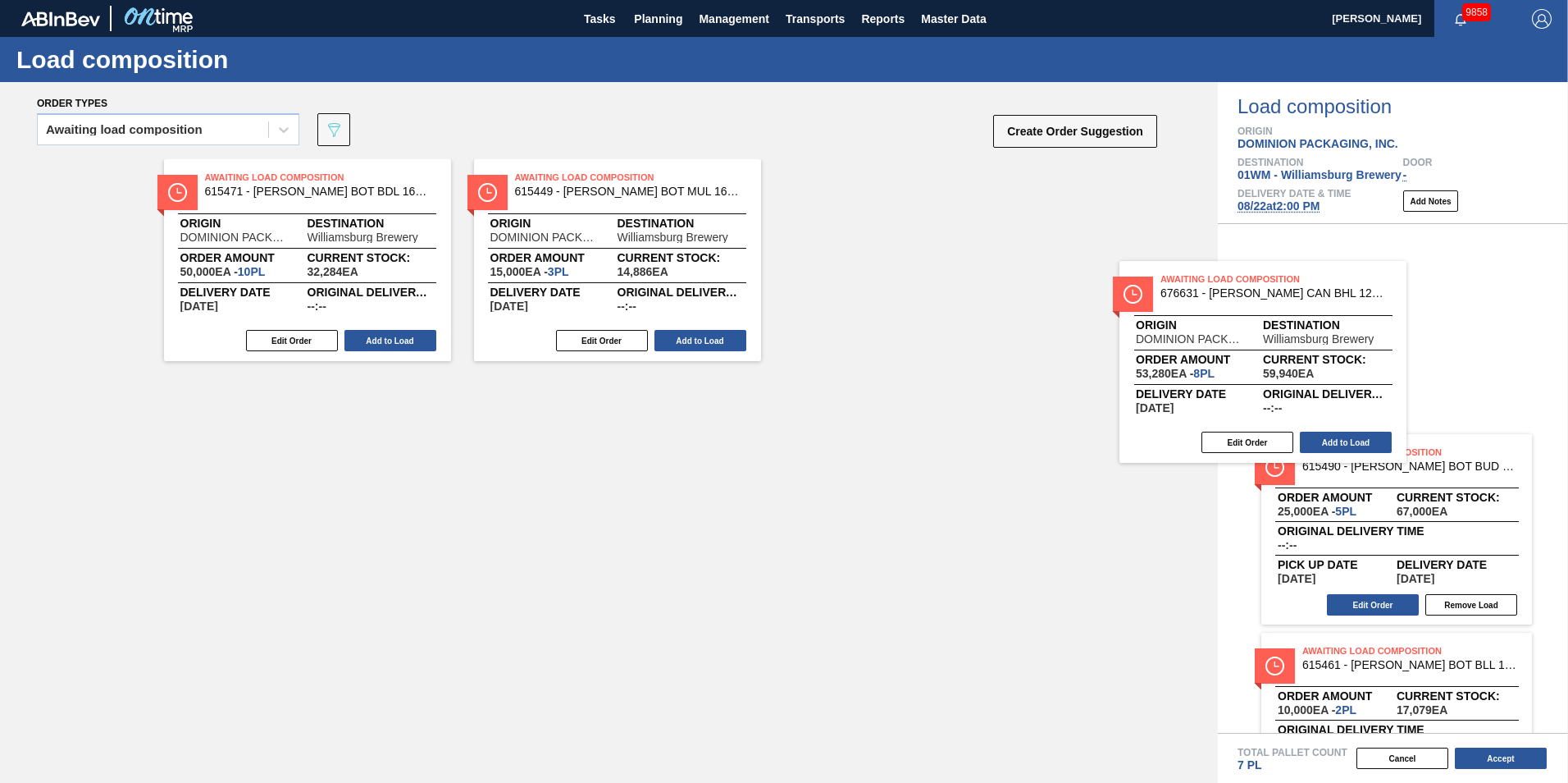
drag, startPoint x: 810, startPoint y: 209, endPoint x: 1349, endPoint y: 350, distance: 557.1
click at [1349, 357] on div "Order types Awaiting load composition 089F7B8B-B2A5-4AFE-B5C0-19BA573D28AC Crea…" at bounding box center [784, 432] width 1568 height 700
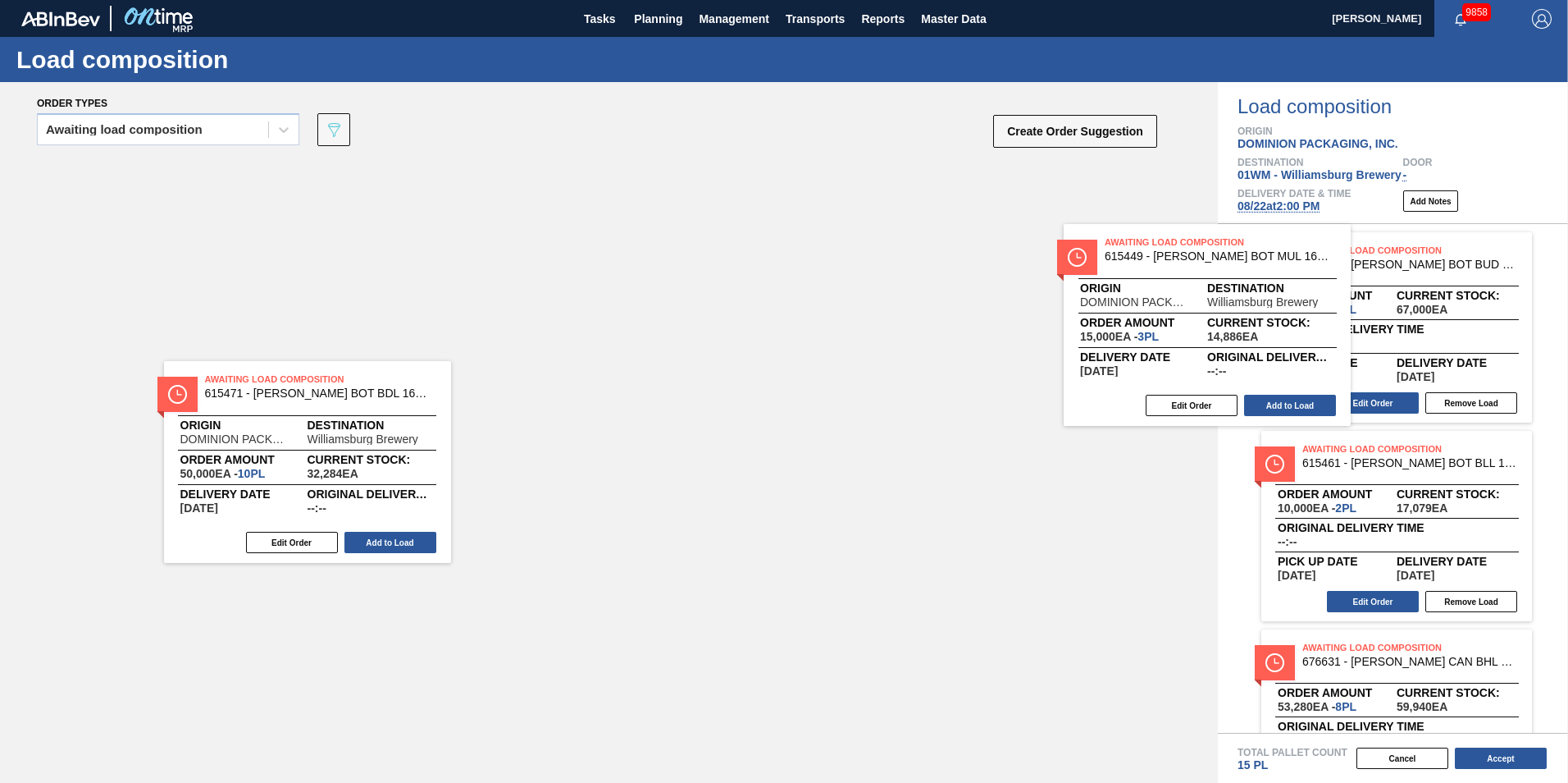
drag, startPoint x: 669, startPoint y: 227, endPoint x: 1281, endPoint y: 279, distance: 614.2
click at [1277, 278] on div "Order types Awaiting load composition 089F7B8B-B2A5-4AFE-B5C0-19BA573D28AC Crea…" at bounding box center [784, 432] width 1568 height 700
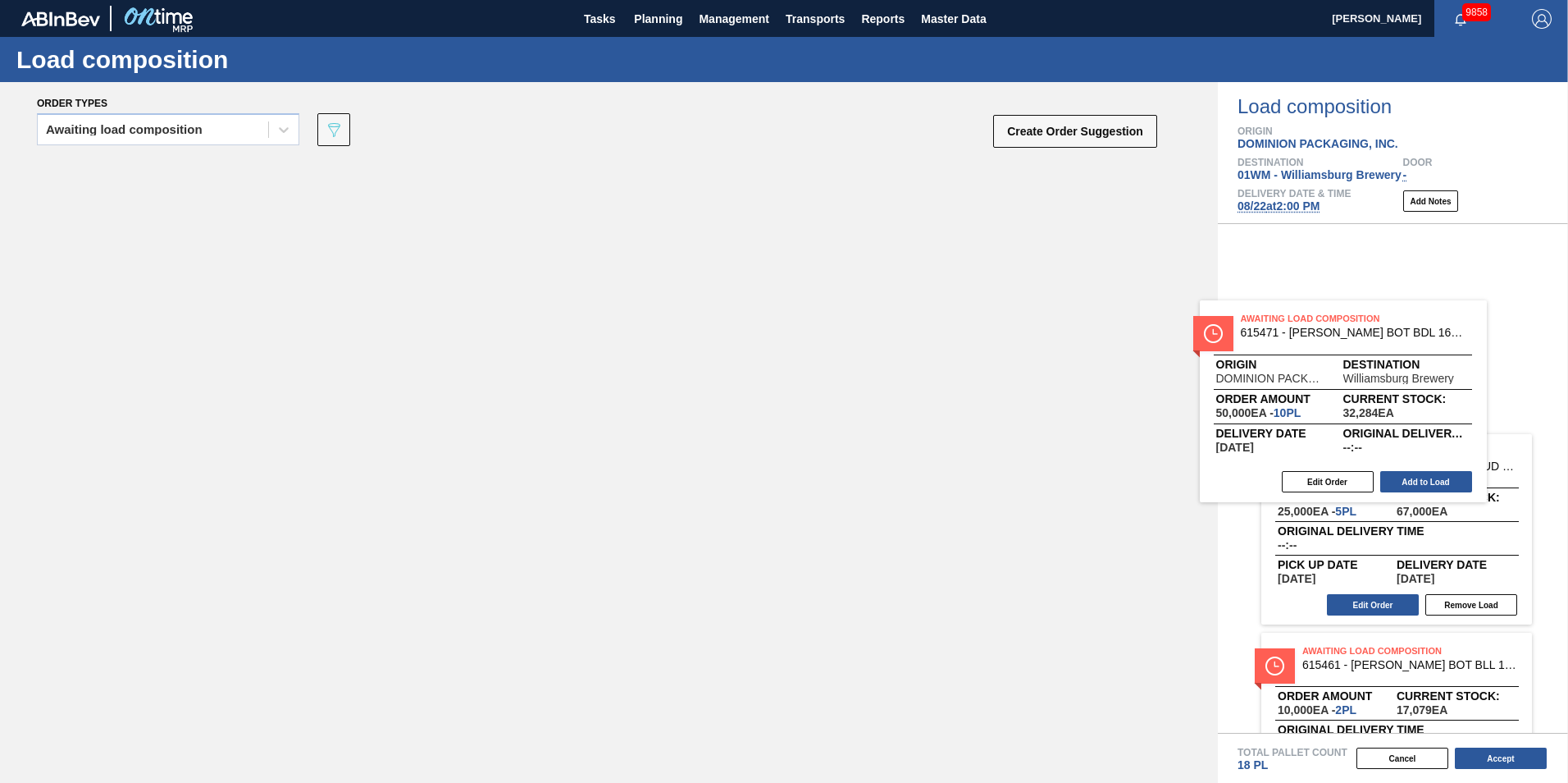
drag, startPoint x: 417, startPoint y: 233, endPoint x: 1491, endPoint y: 347, distance: 1080.0
click at [1491, 347] on div "Order types Awaiting load composition 089F7B8B-B2A5-4AFE-B5C0-19BA573D28AC Crea…" at bounding box center [784, 432] width 1568 height 700
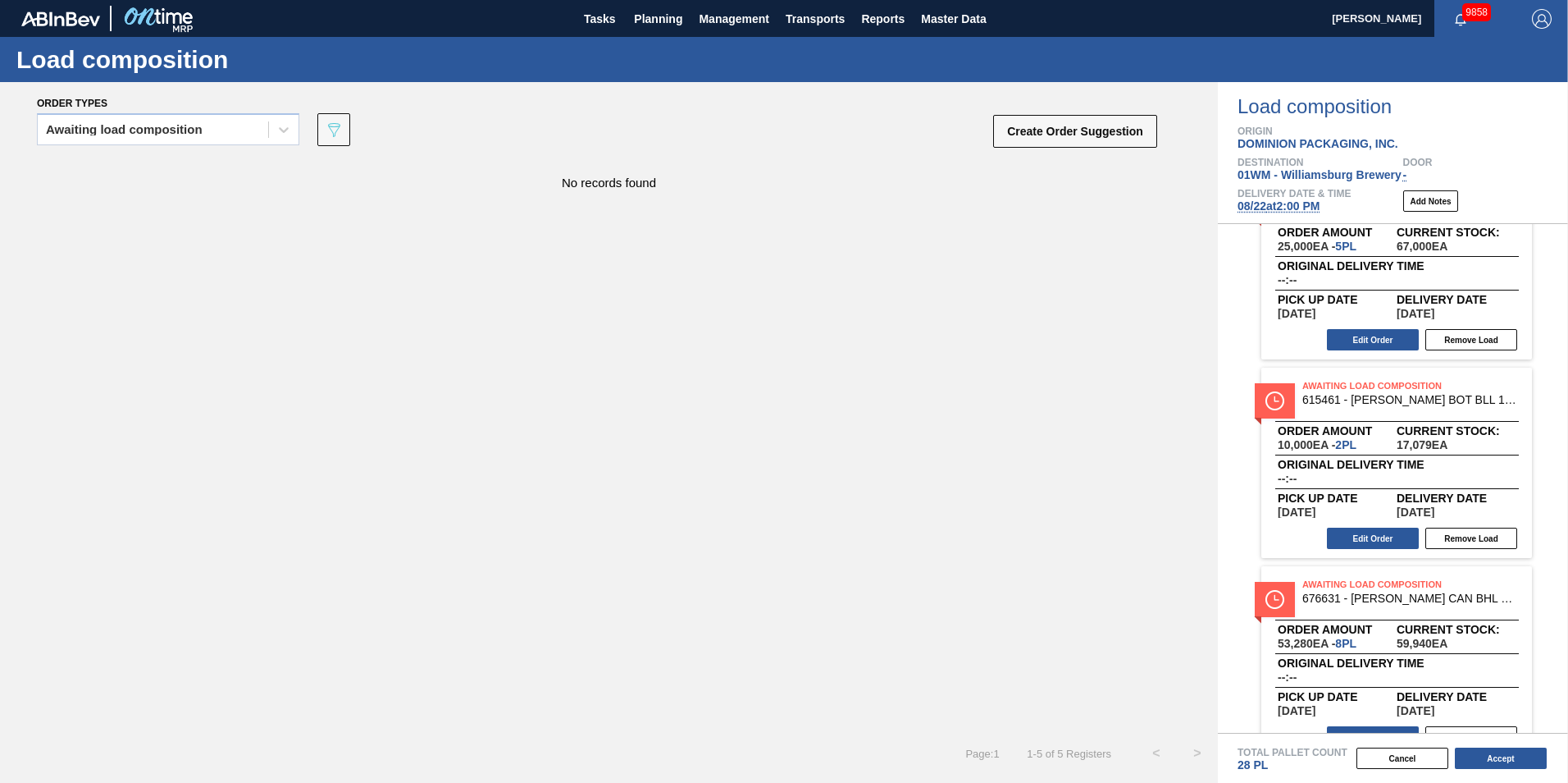
scroll to position [164, 0]
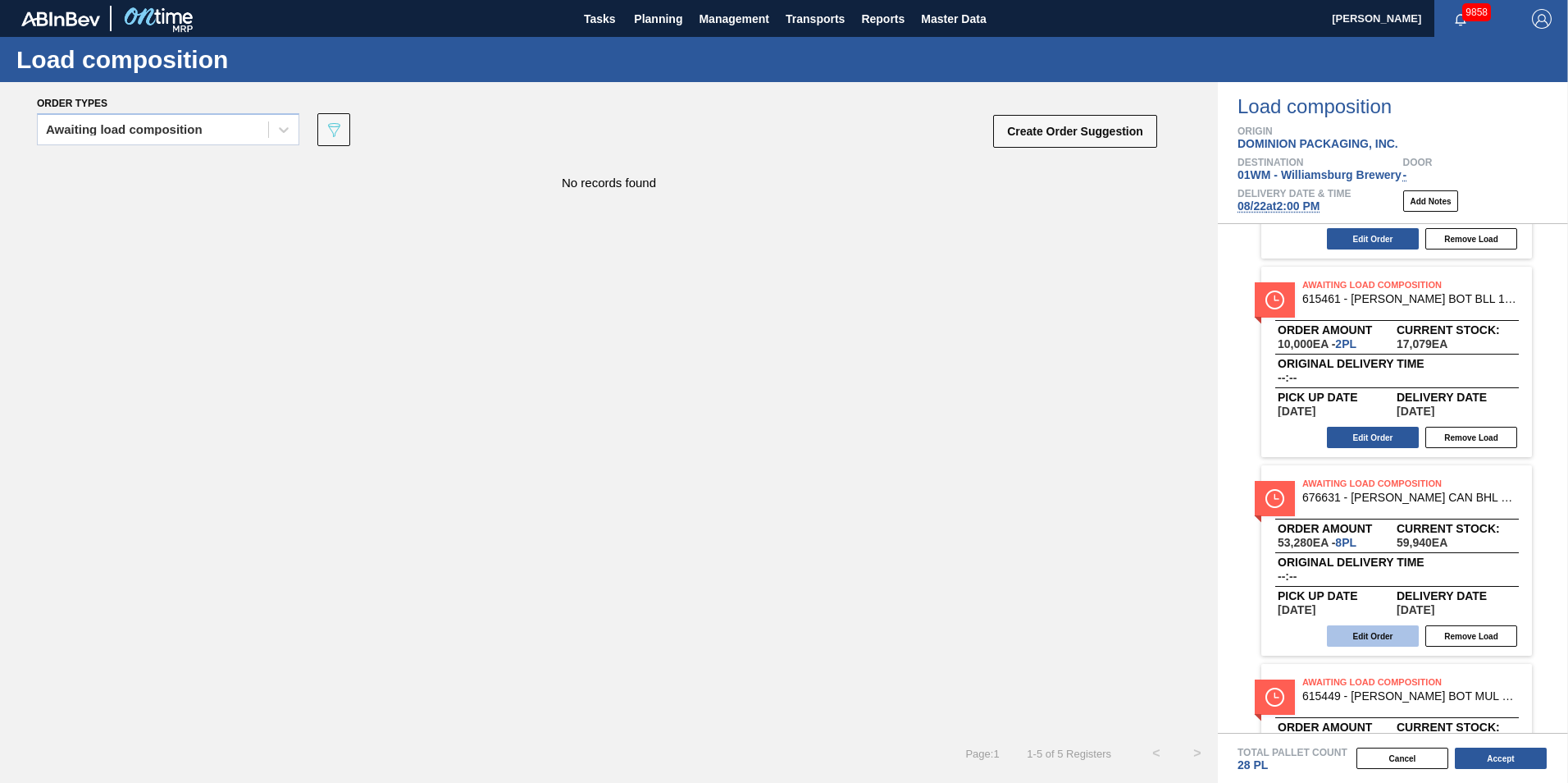
click at [1387, 638] on button "Edit Order" at bounding box center [1373, 635] width 92 height 21
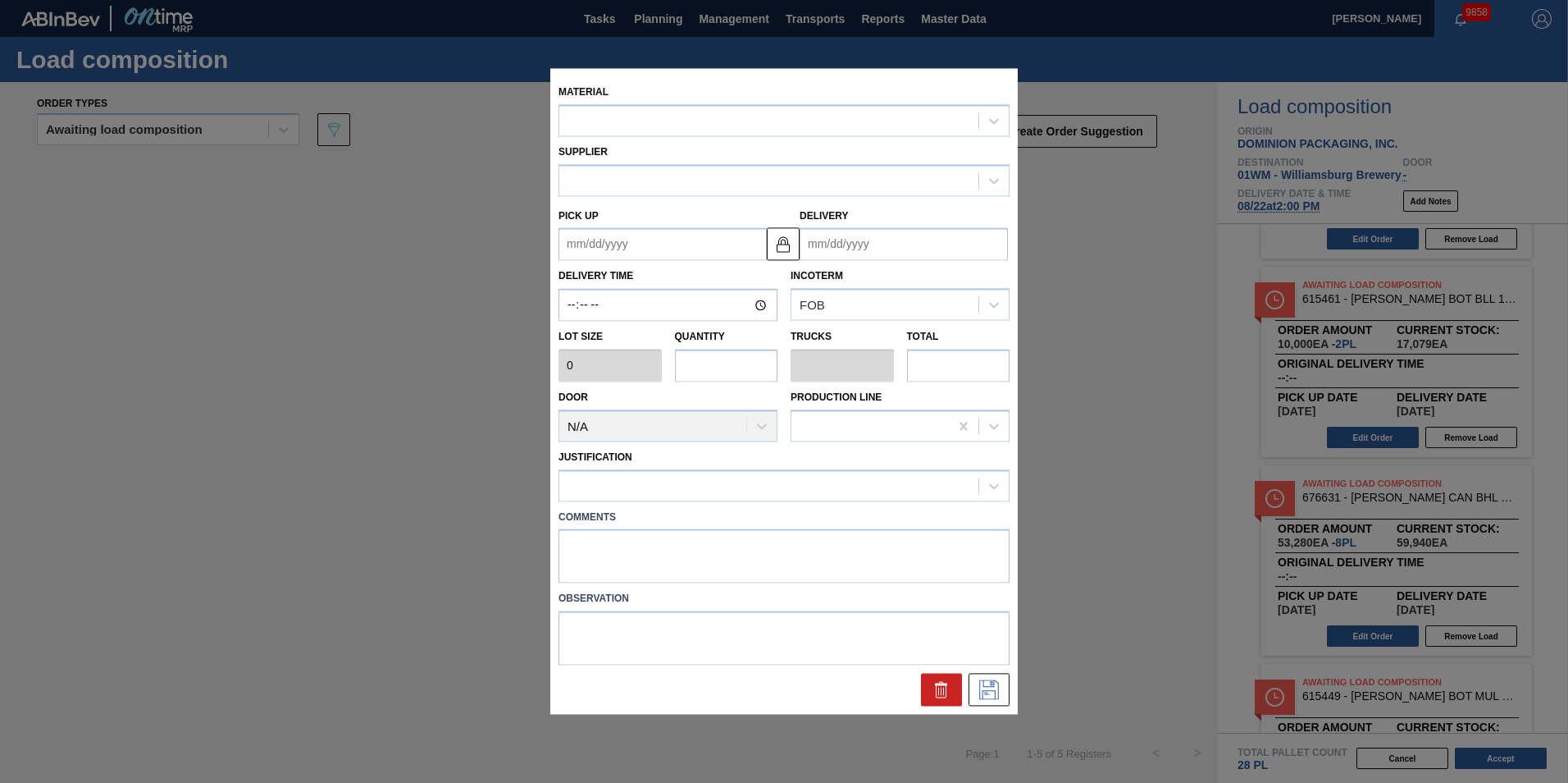
type input "6,660"
type input "8"
type input "0.308"
type input "53,280"
type up "[DATE]"
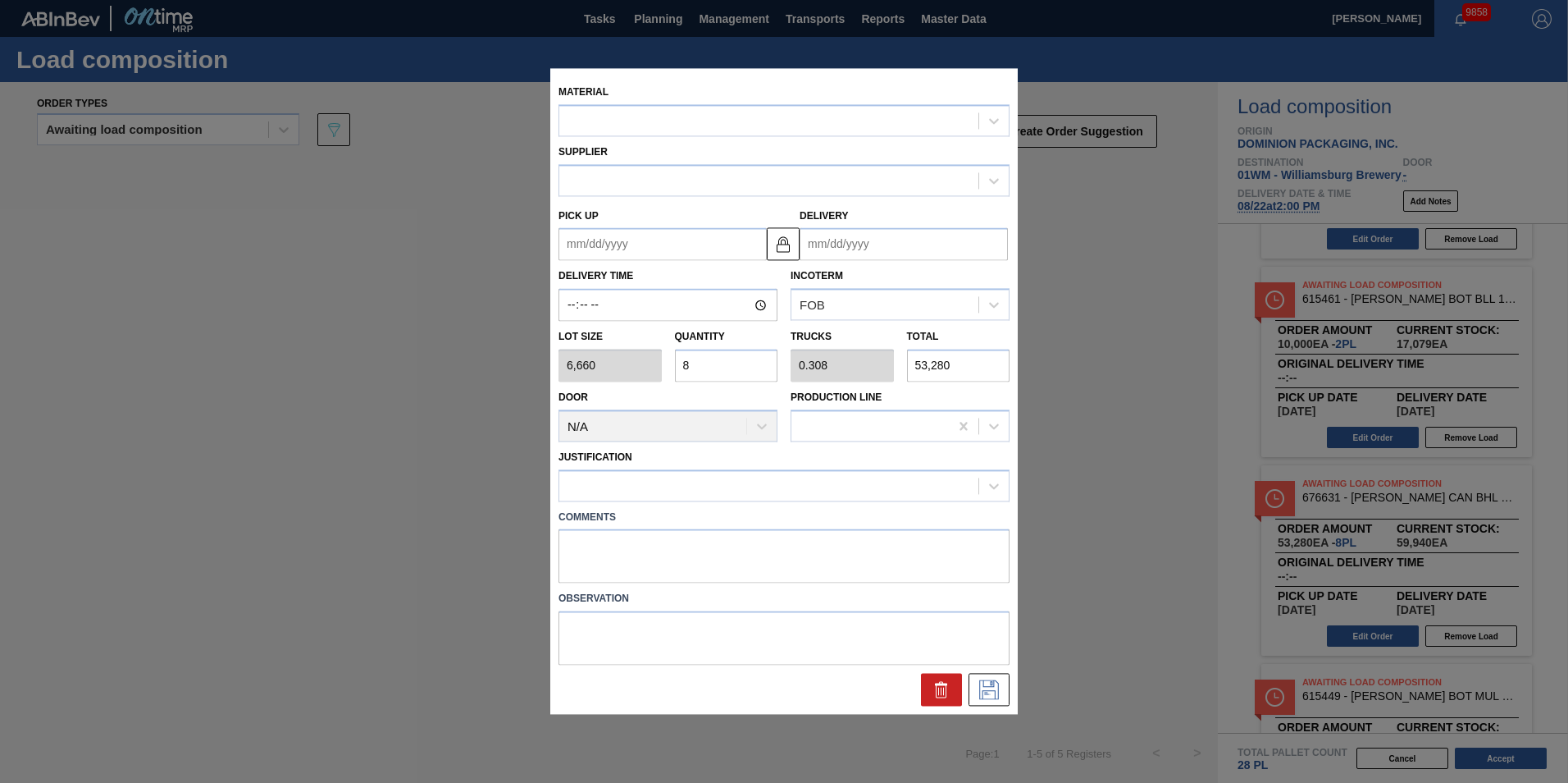
type input "[DATE]"
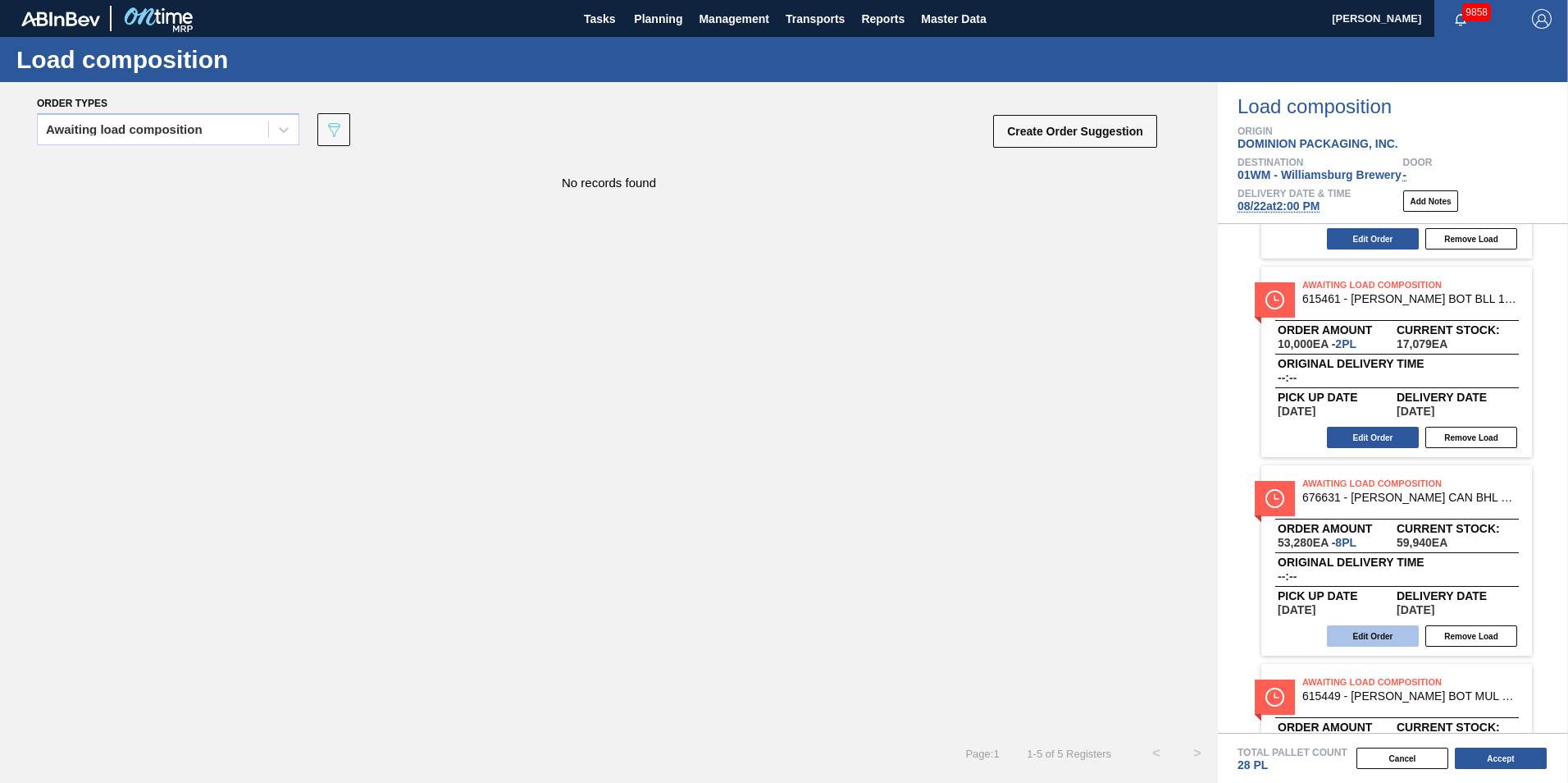
click at [1378, 633] on button "Edit Order" at bounding box center [1373, 635] width 92 height 21
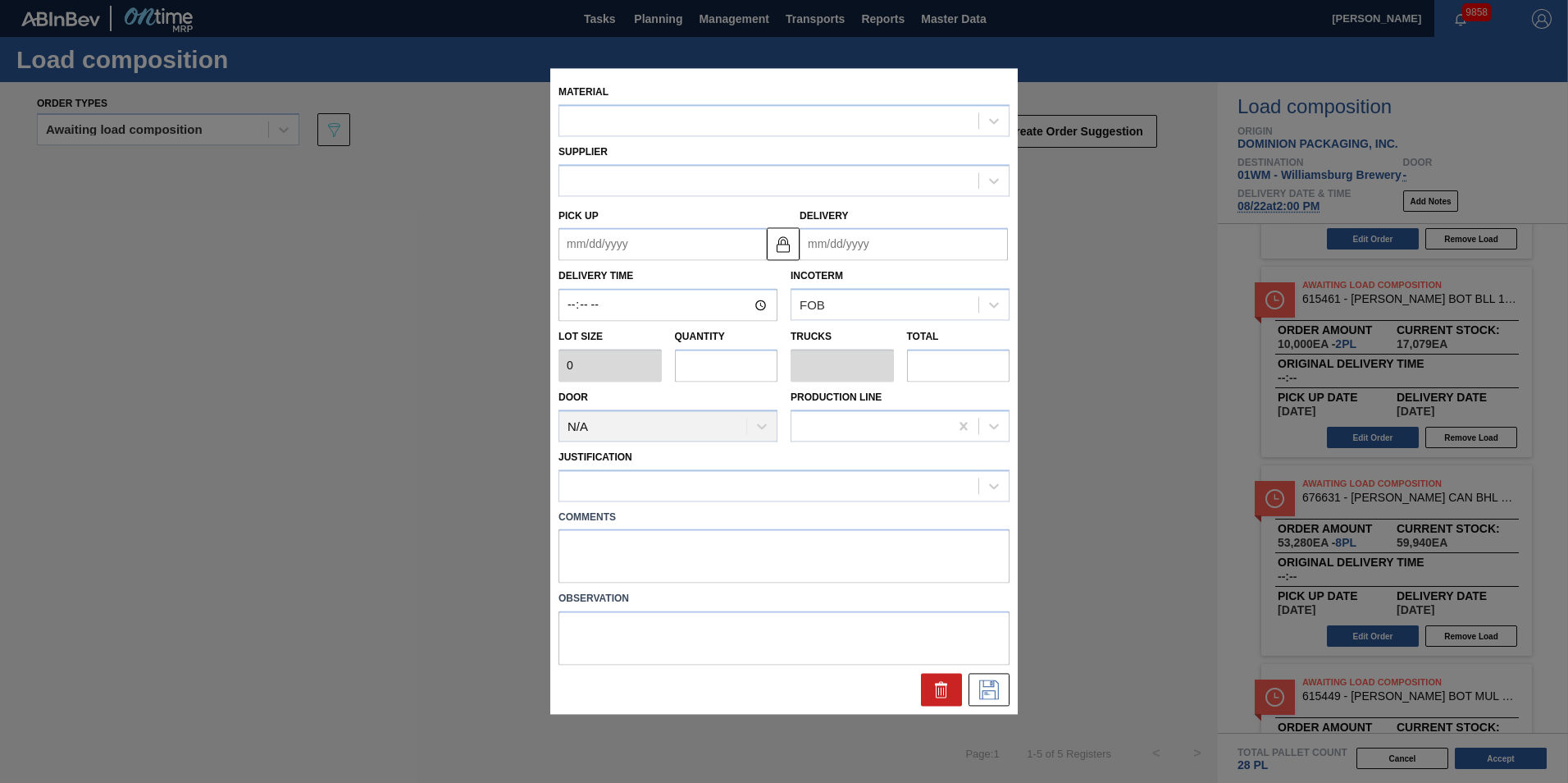
type input "6,660"
type input "8"
type input "0.308"
type input "53,280"
type up "[DATE]"
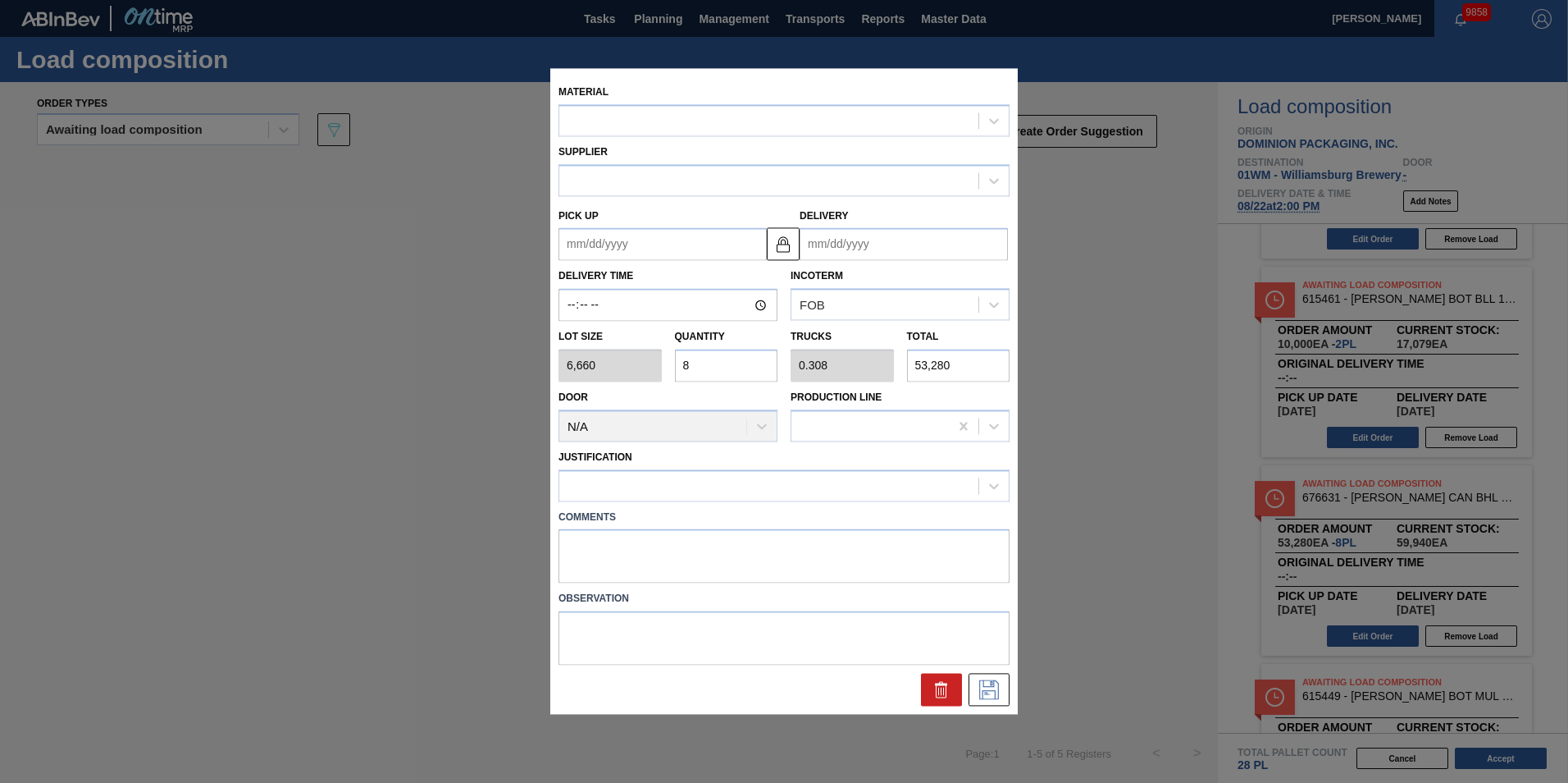
type input "[DATE]"
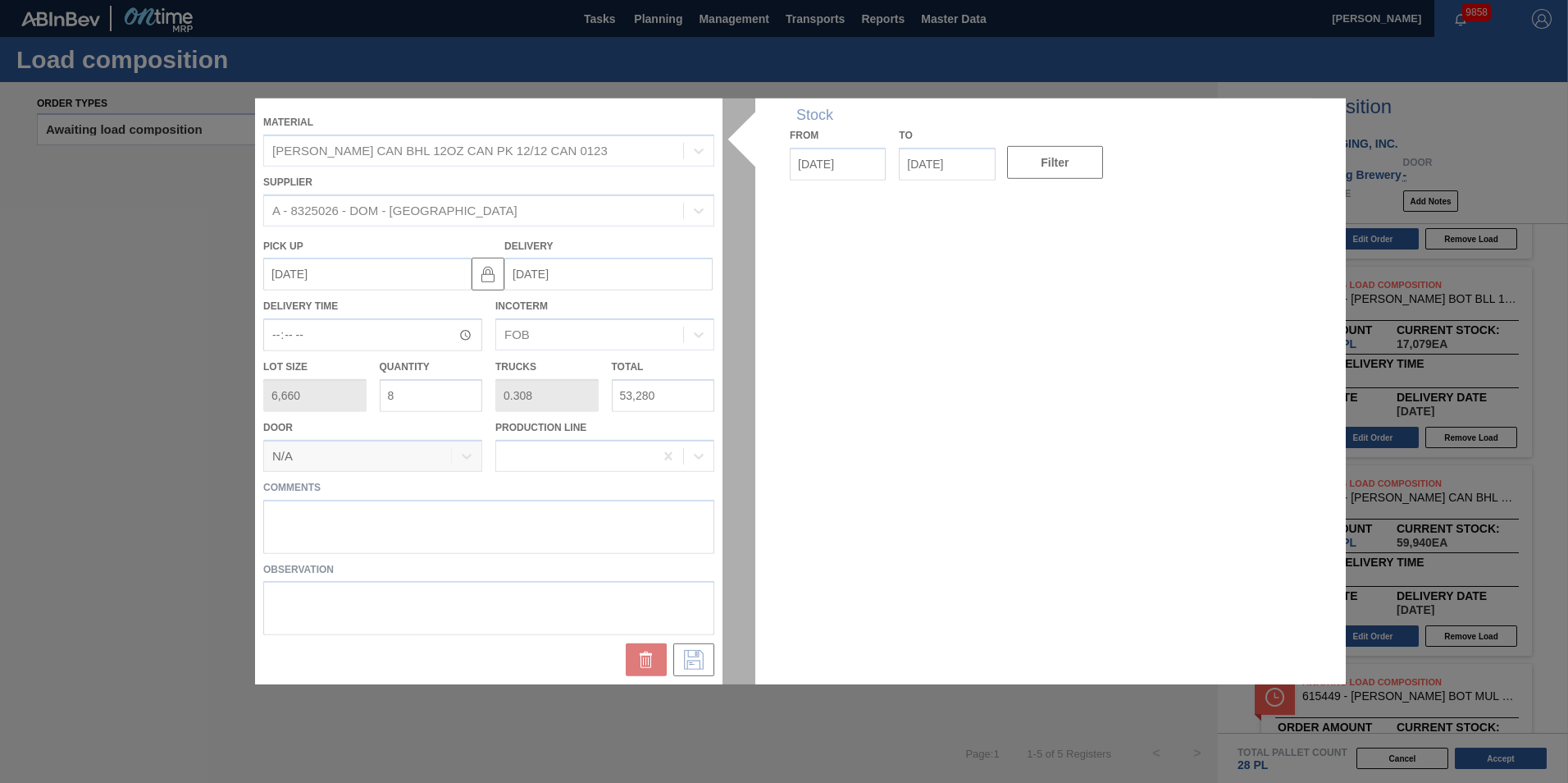
click at [852, 154] on div at bounding box center [784, 391] width 1058 height 586
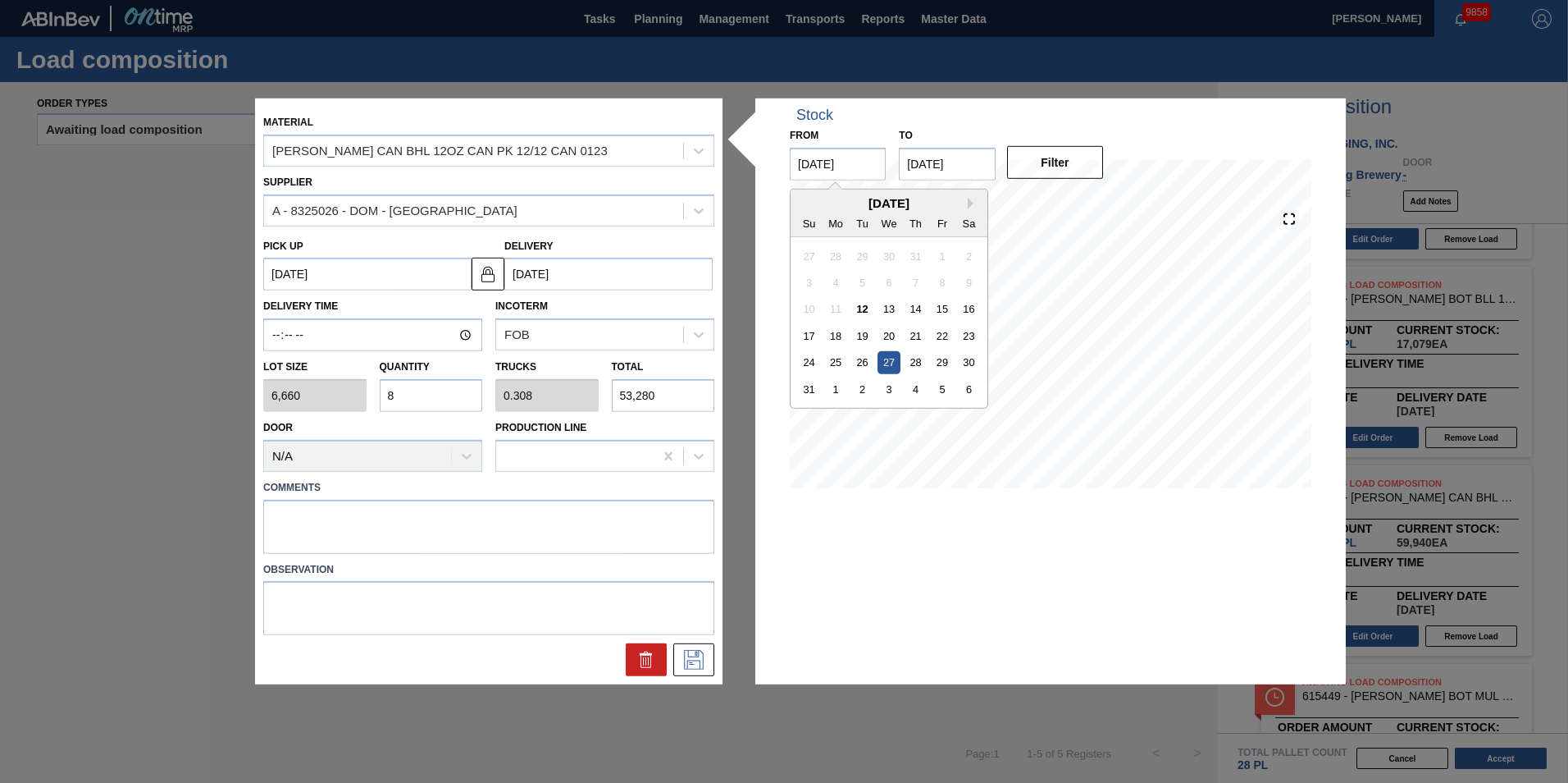
click at [878, 173] on input "[DATE]" at bounding box center [838, 164] width 96 height 33
click at [809, 361] on div "24" at bounding box center [809, 362] width 22 height 22
type input "[DATE]"
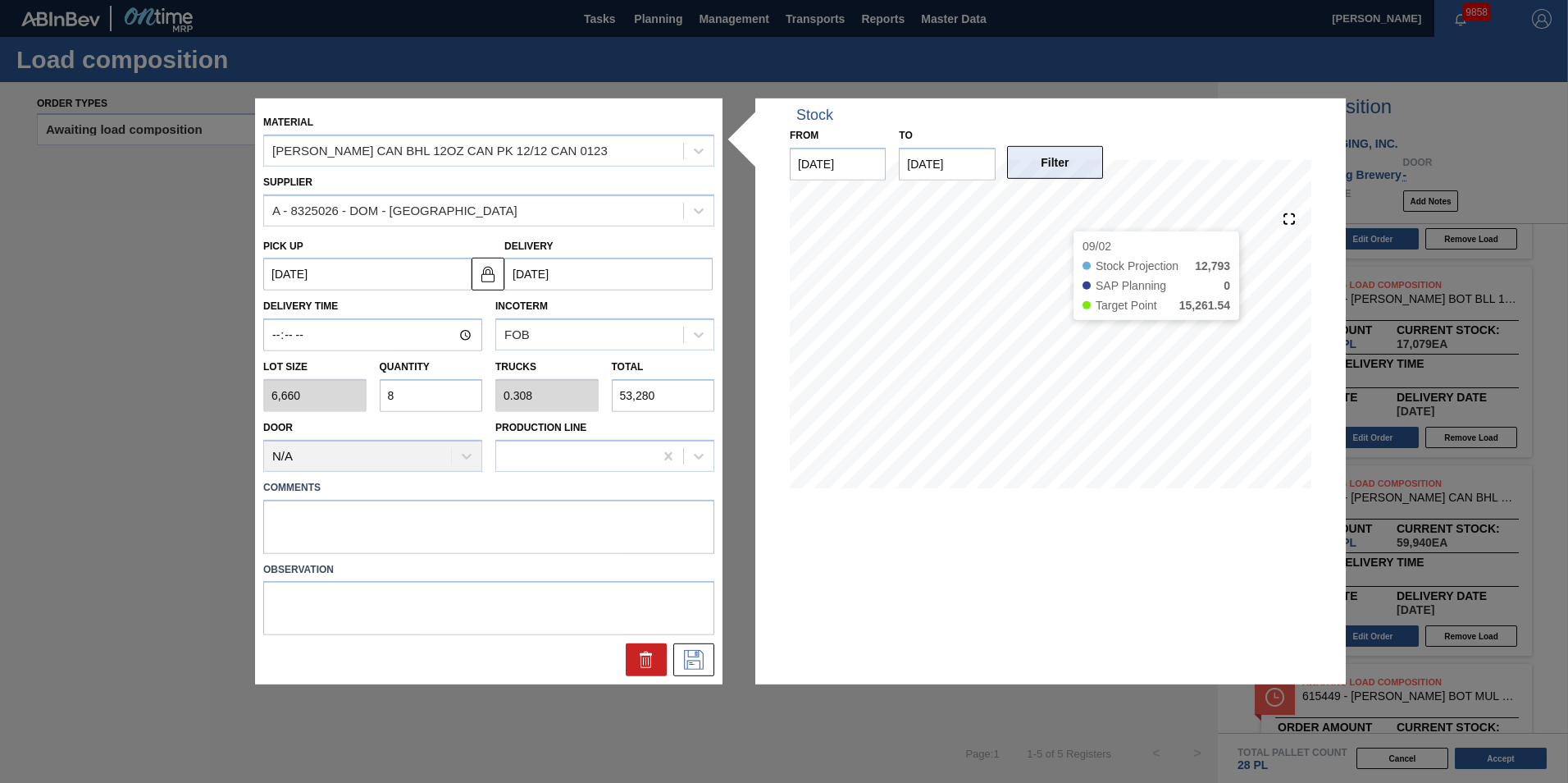
click at [1060, 168] on button "Filter" at bounding box center [1055, 162] width 96 height 33
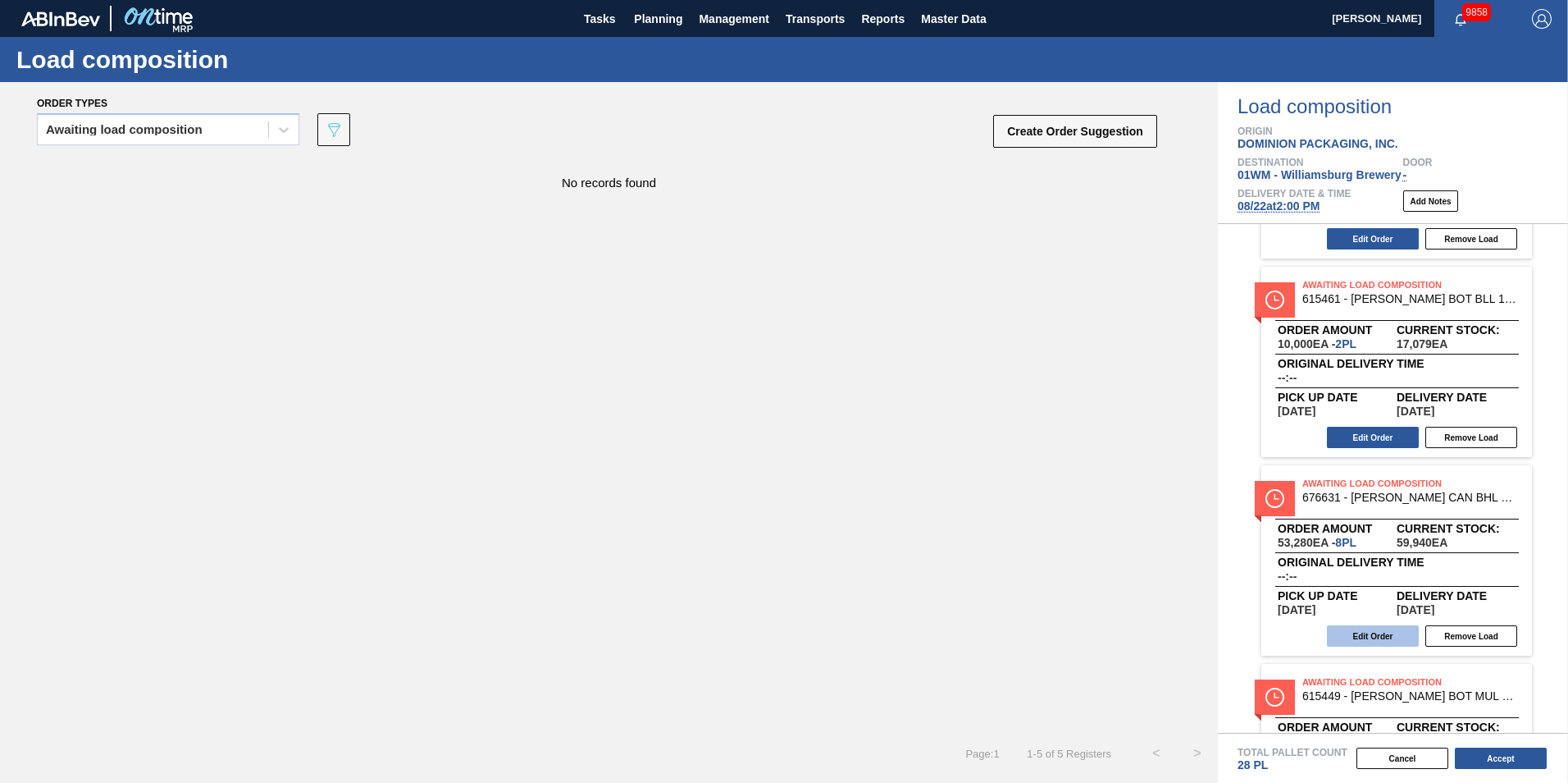
click at [1412, 640] on button "Edit Order" at bounding box center [1373, 635] width 92 height 21
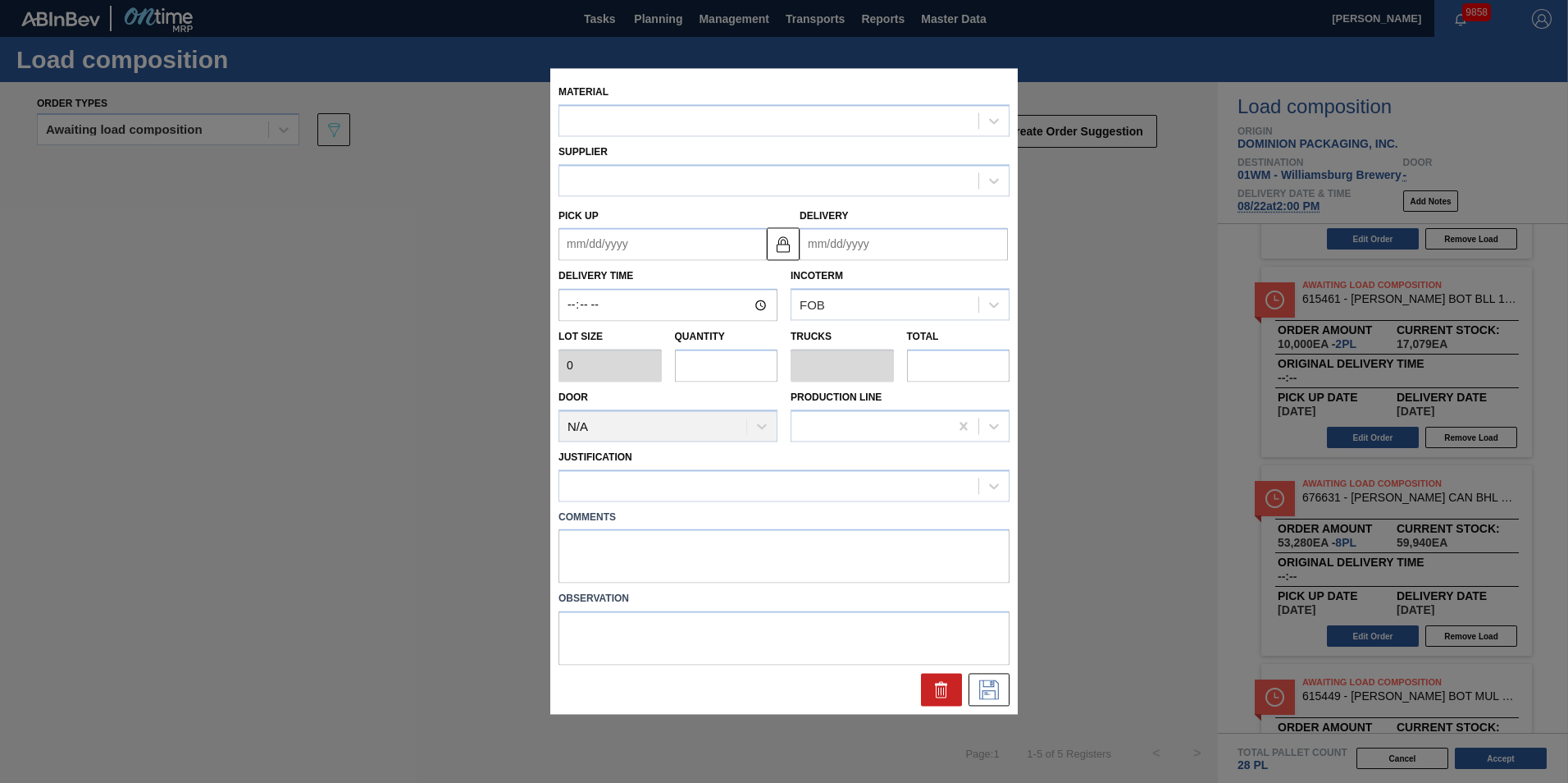
type input "6,660"
type input "8"
type input "0.308"
type input "53,280"
type up "[DATE]"
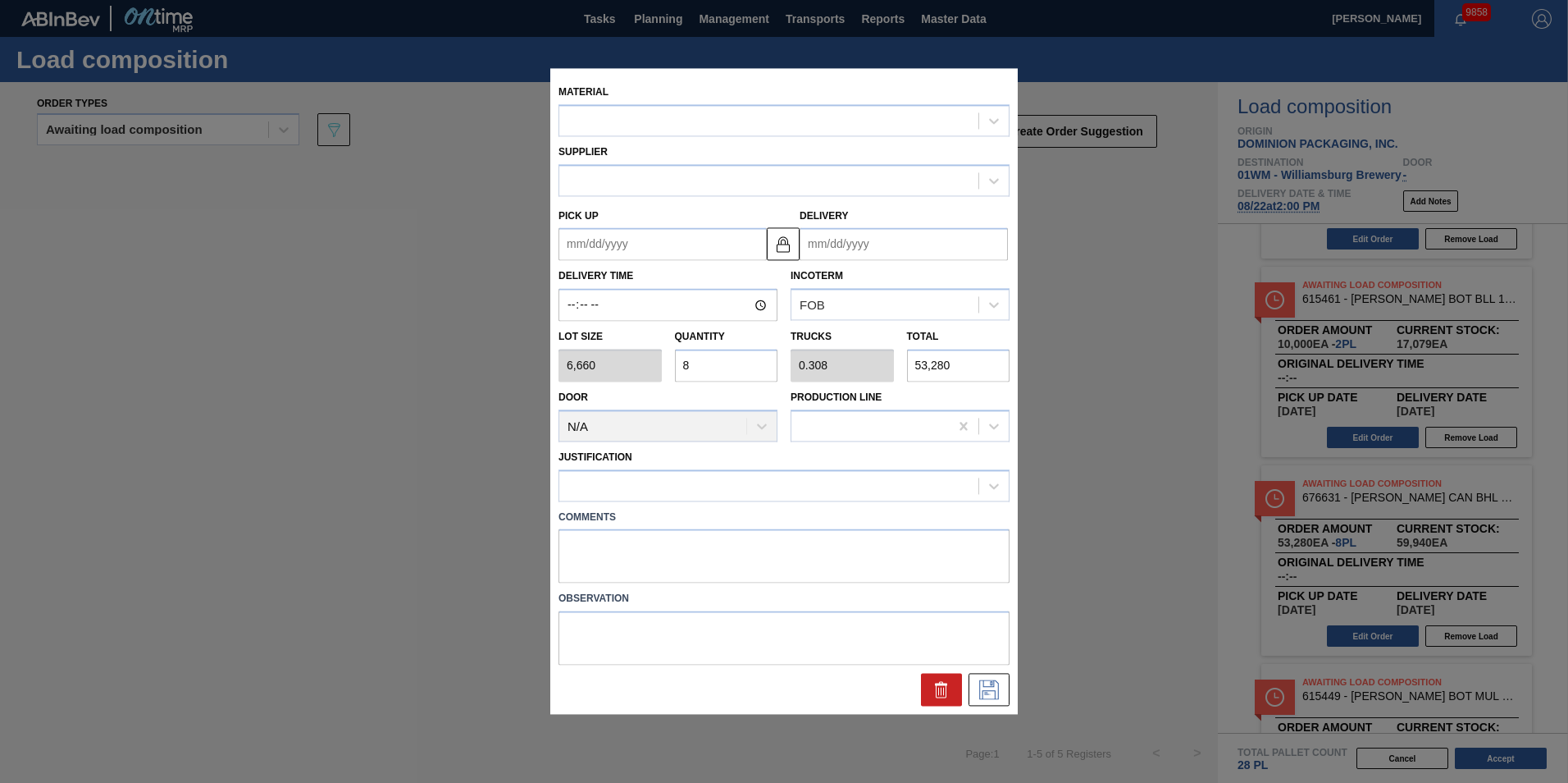
type input "[DATE]"
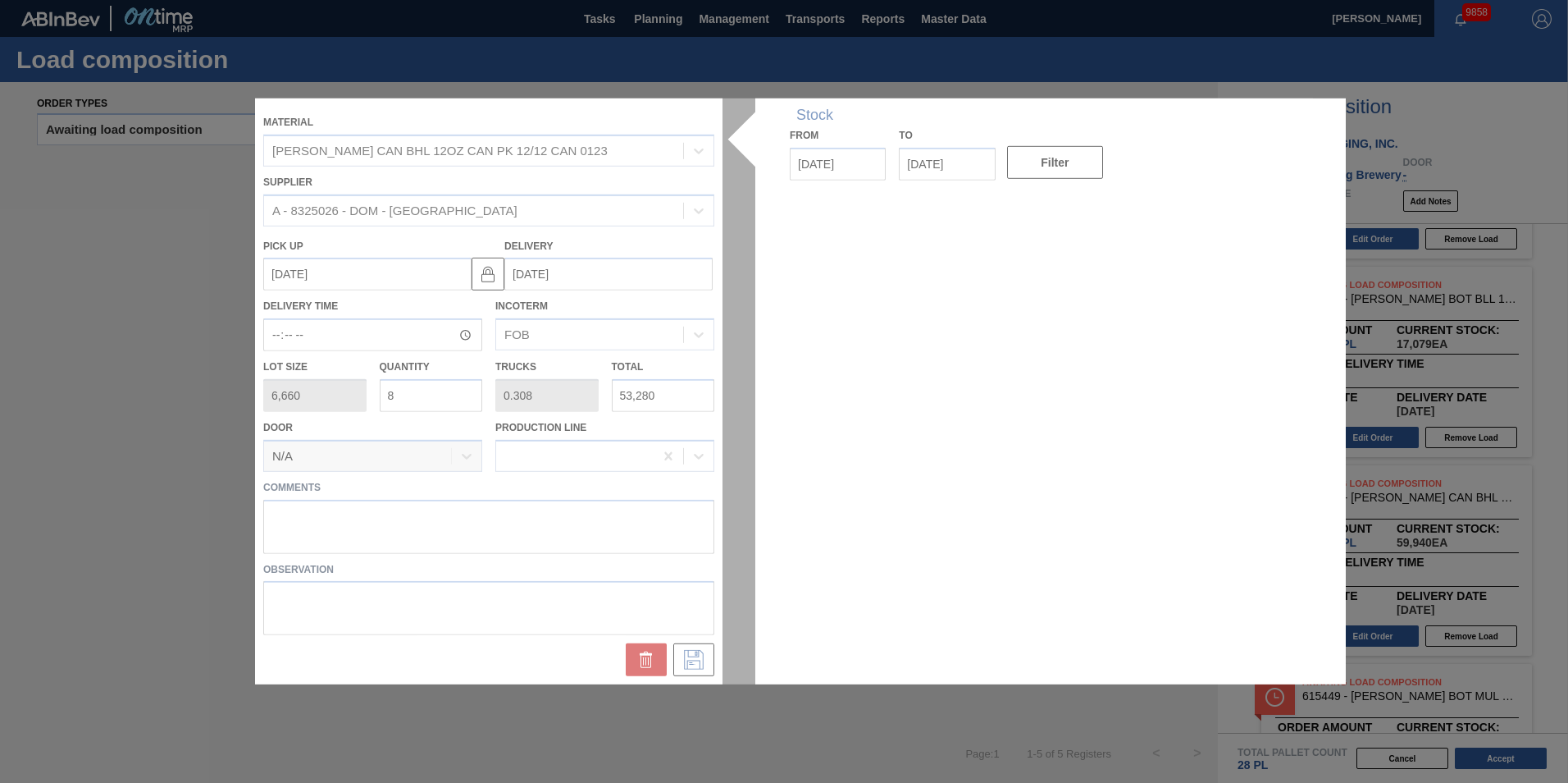
click at [397, 399] on div at bounding box center [784, 391] width 1058 height 586
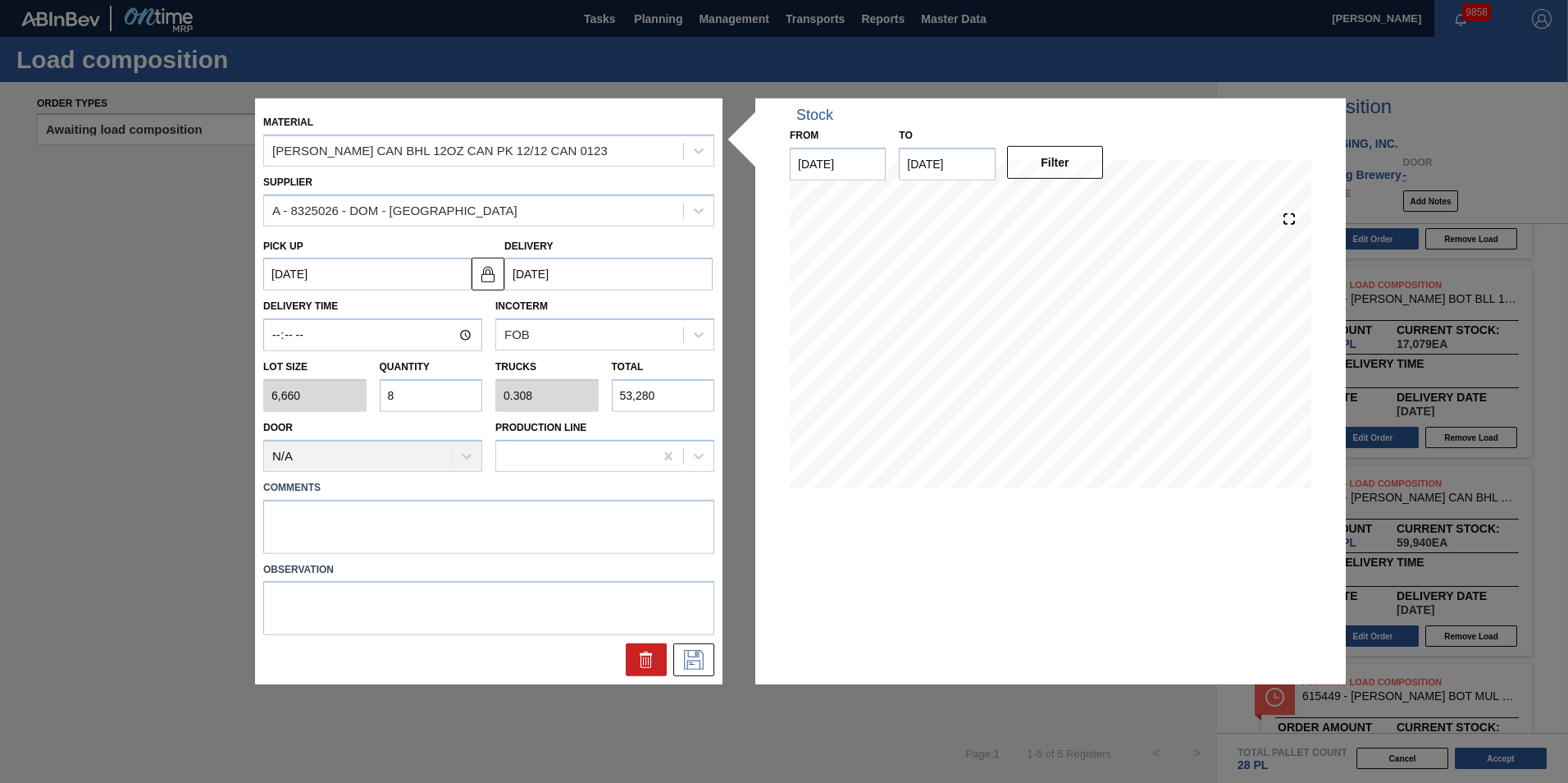
click at [397, 399] on input "8" at bounding box center [431, 395] width 104 height 33
type input "0"
type input "7"
type input "0.269"
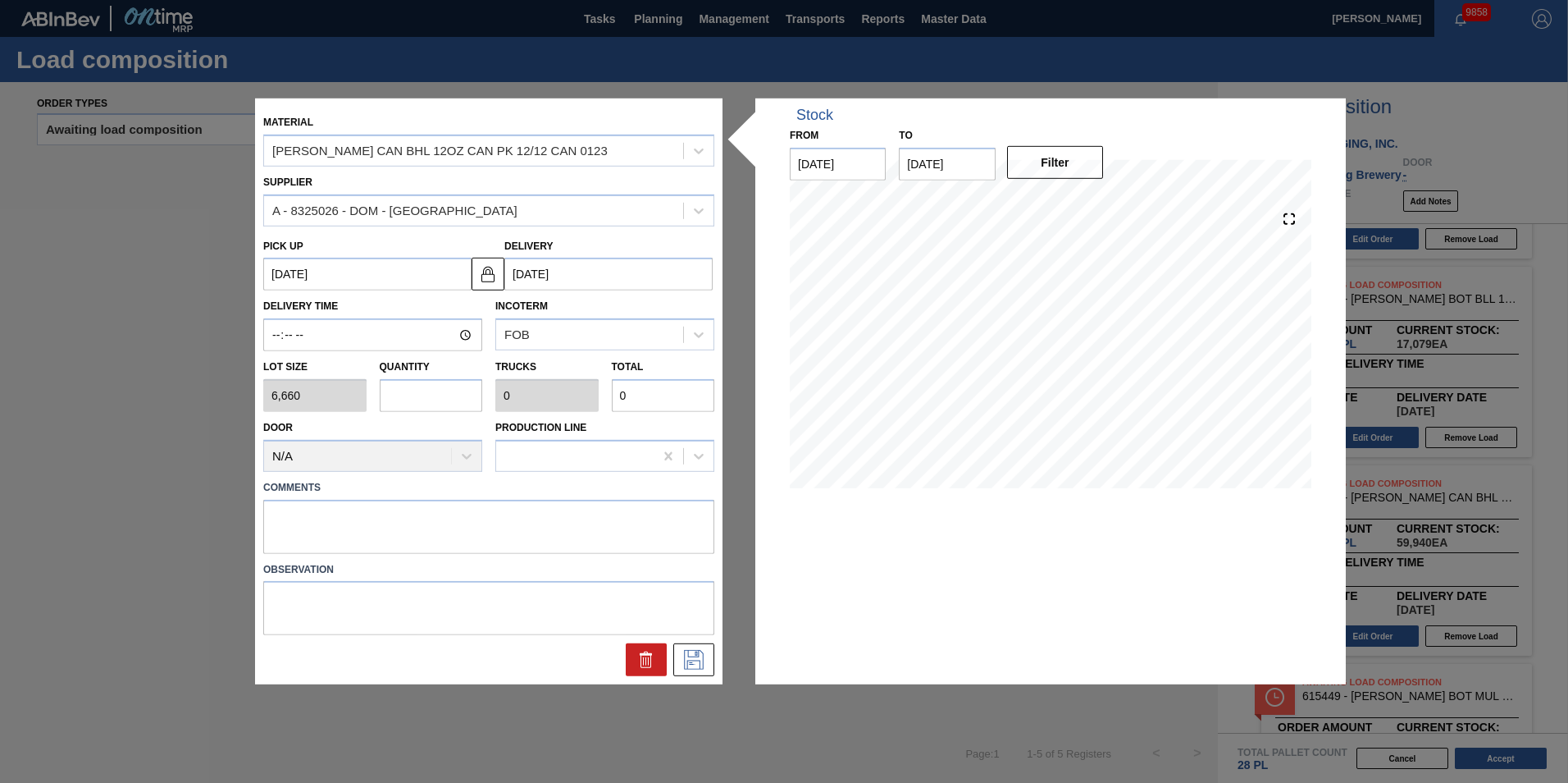
type input "46,620"
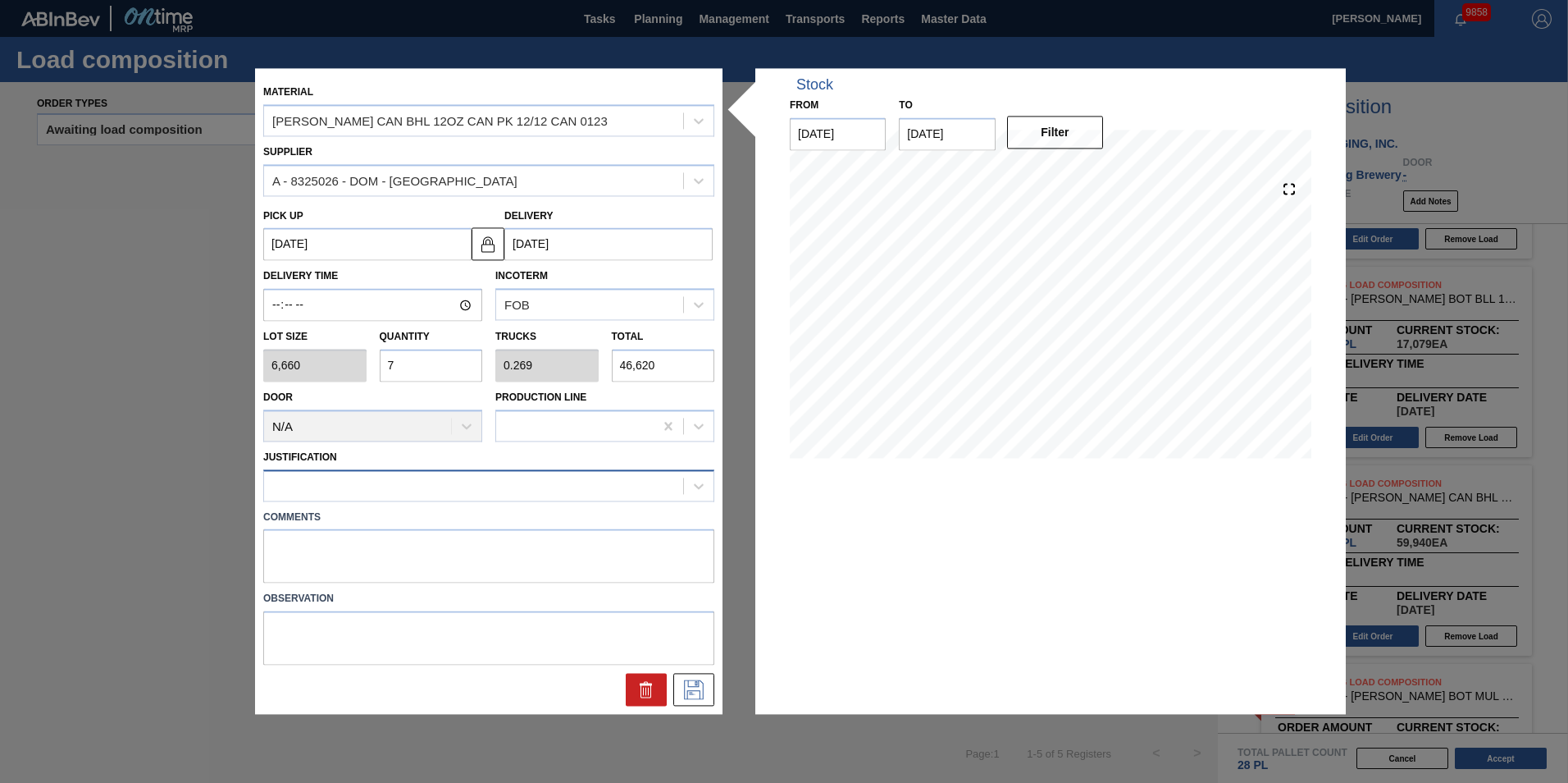
type input "7"
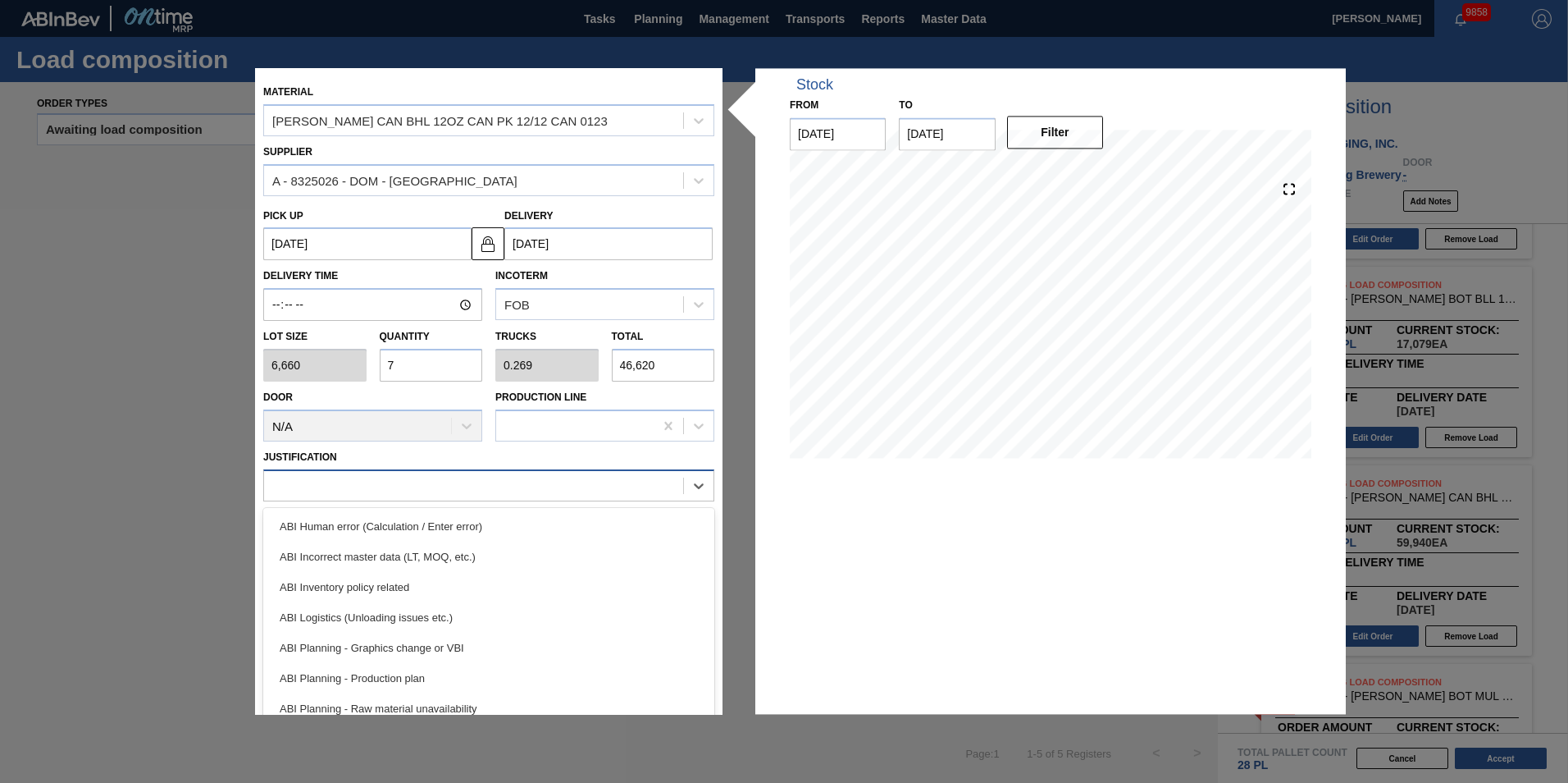
click at [315, 497] on div at bounding box center [473, 485] width 419 height 24
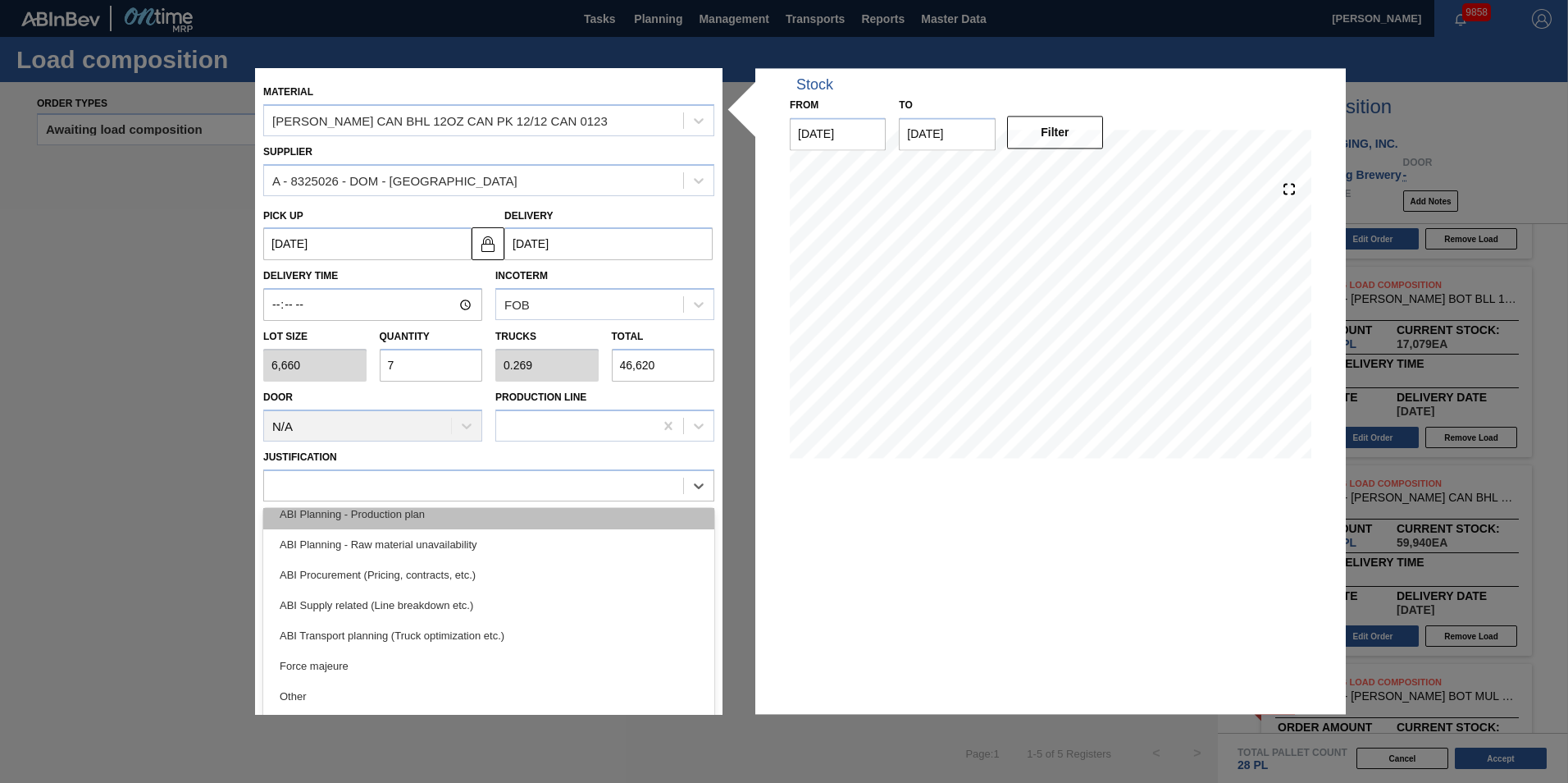
click at [523, 523] on div "ABI Planning - Production plan" at bounding box center [488, 513] width 451 height 30
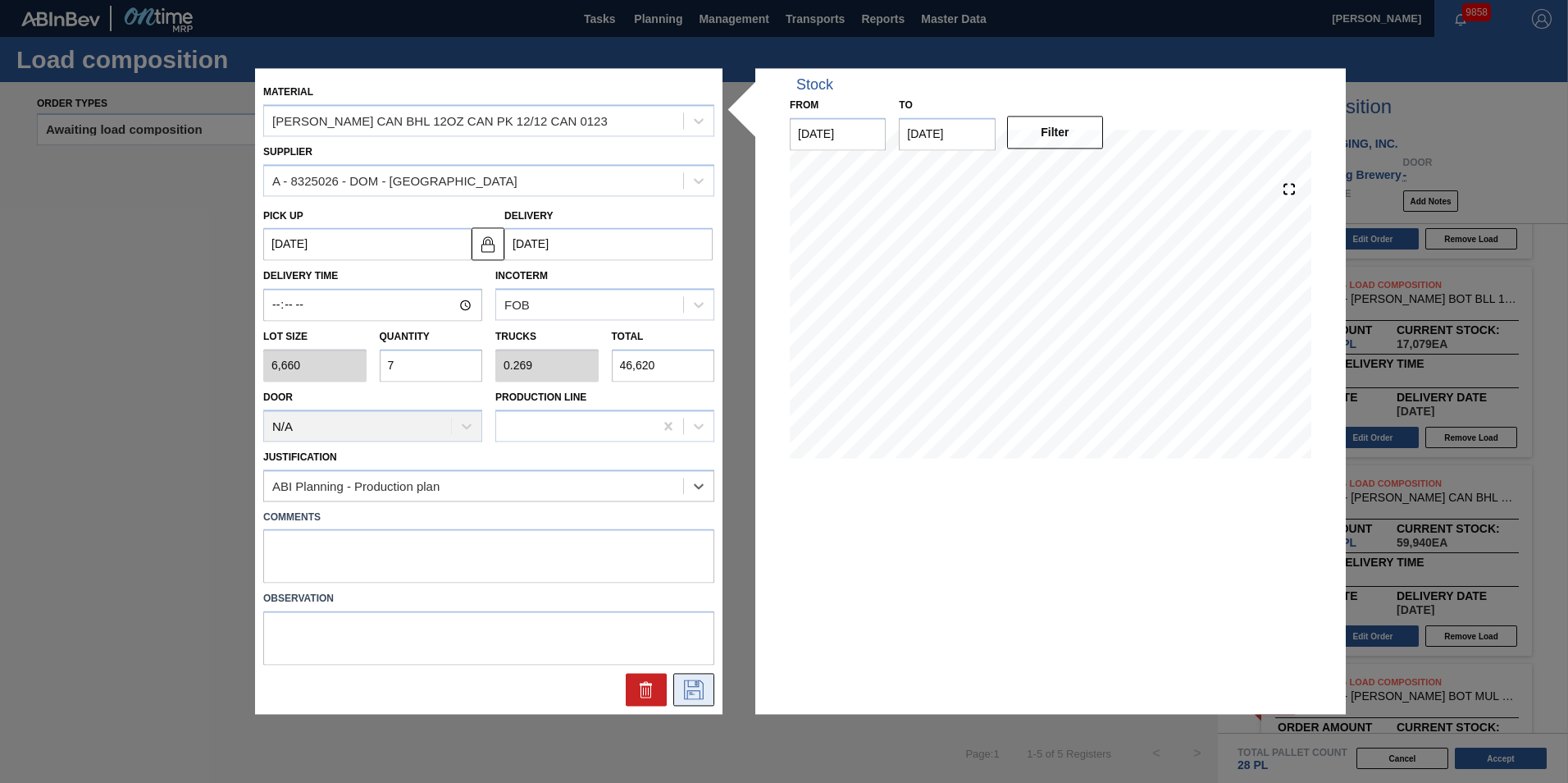
click at [692, 683] on icon at bounding box center [694, 689] width 27 height 19
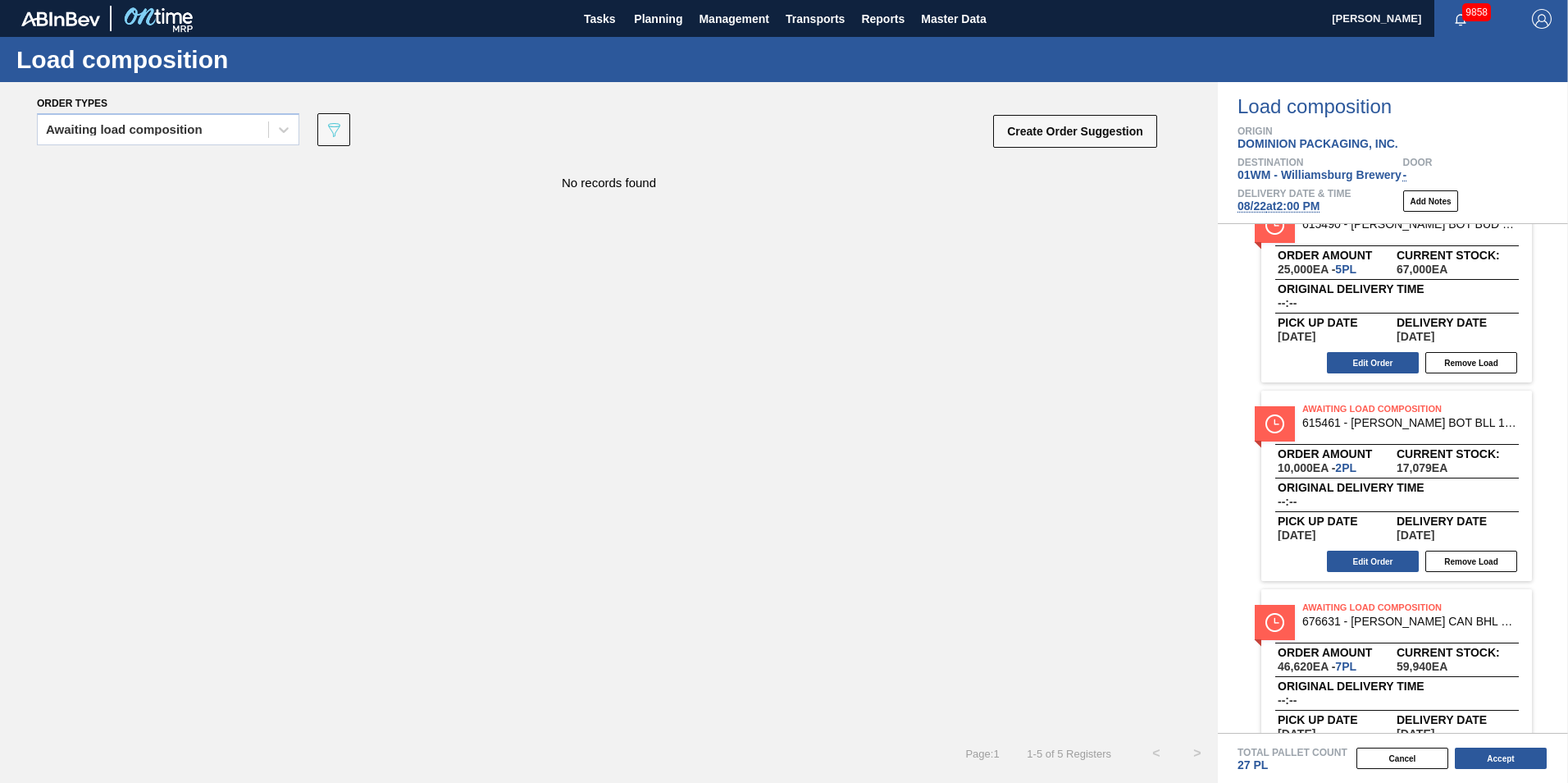
scroll to position [0, 0]
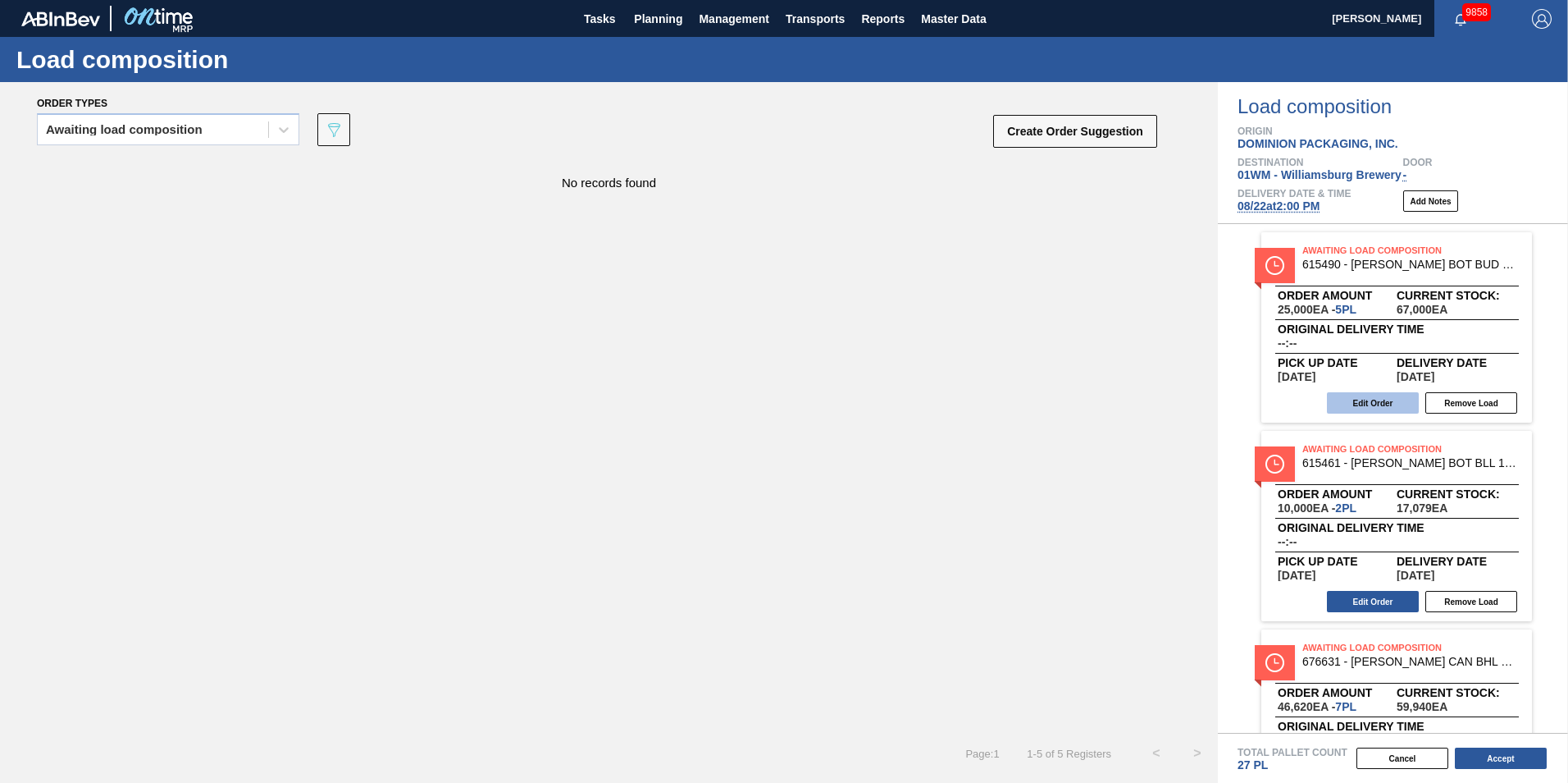
click at [1370, 401] on button "Edit Order" at bounding box center [1373, 403] width 92 height 21
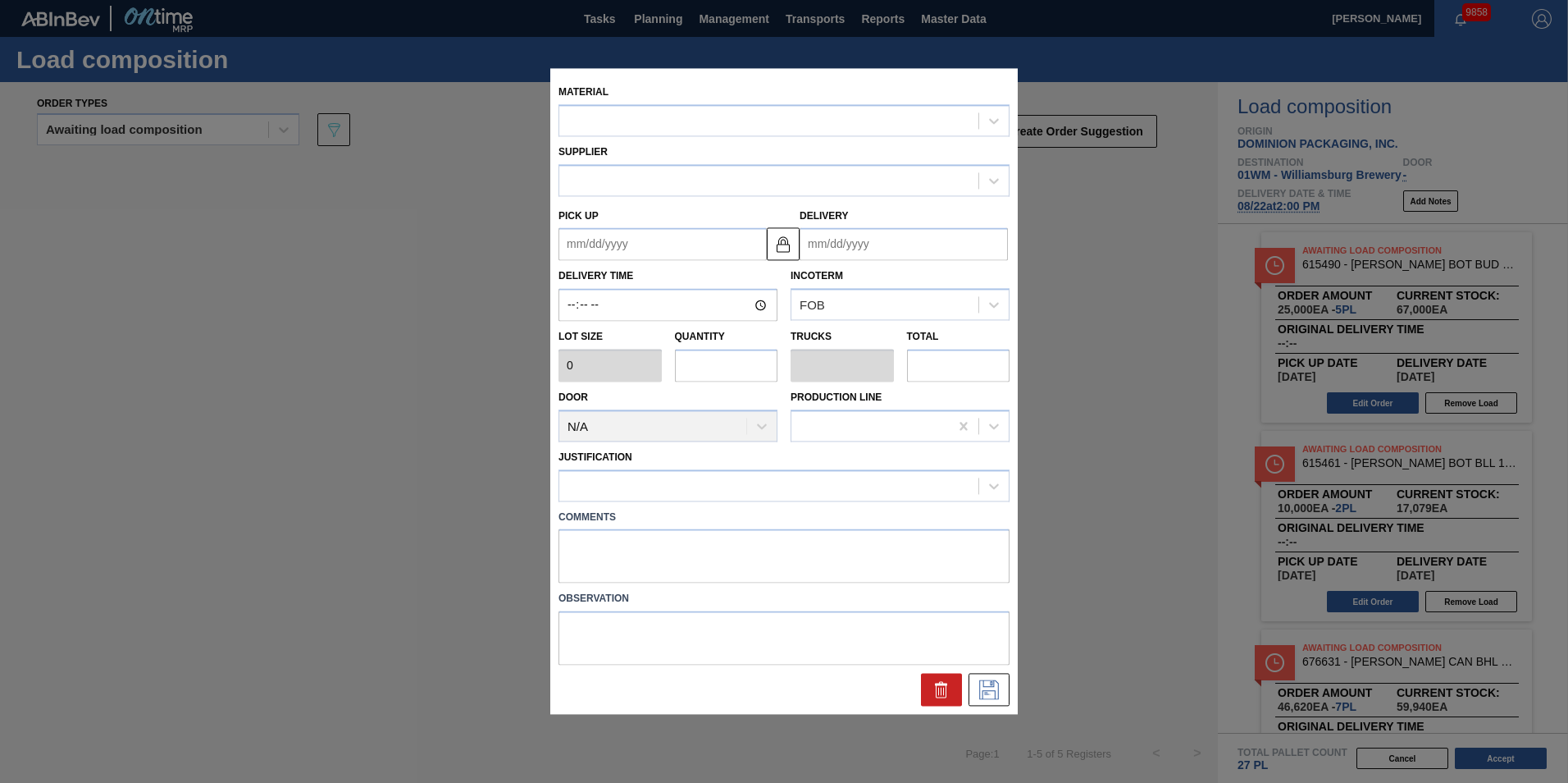
type input "5,000"
type input "5"
type input "0.192"
type input "25,000"
type up "[DATE]"
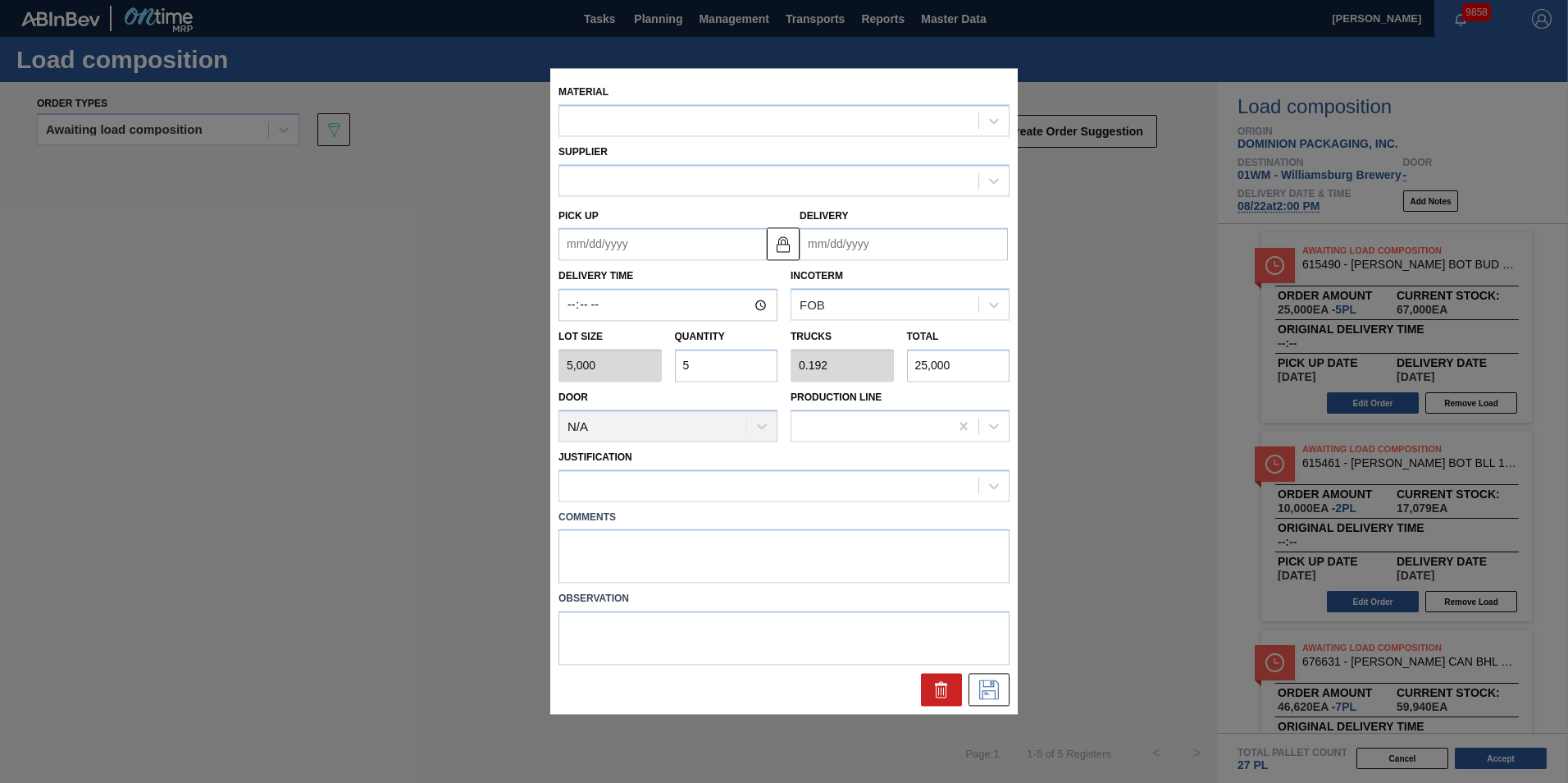
type input "[DATE]"
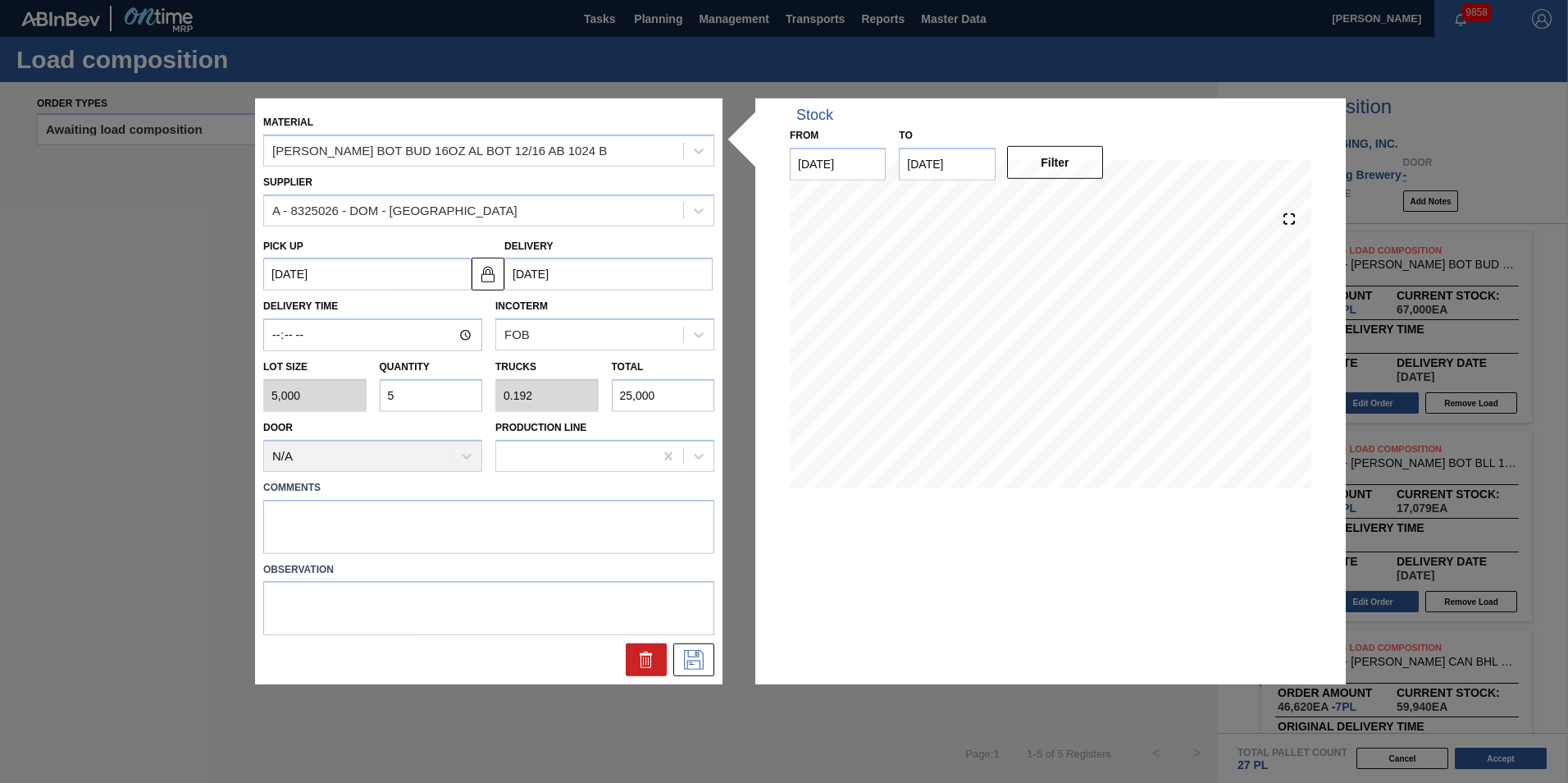
click at [444, 393] on input "5" at bounding box center [431, 395] width 104 height 33
type input "0"
type input "4"
type input "0.154"
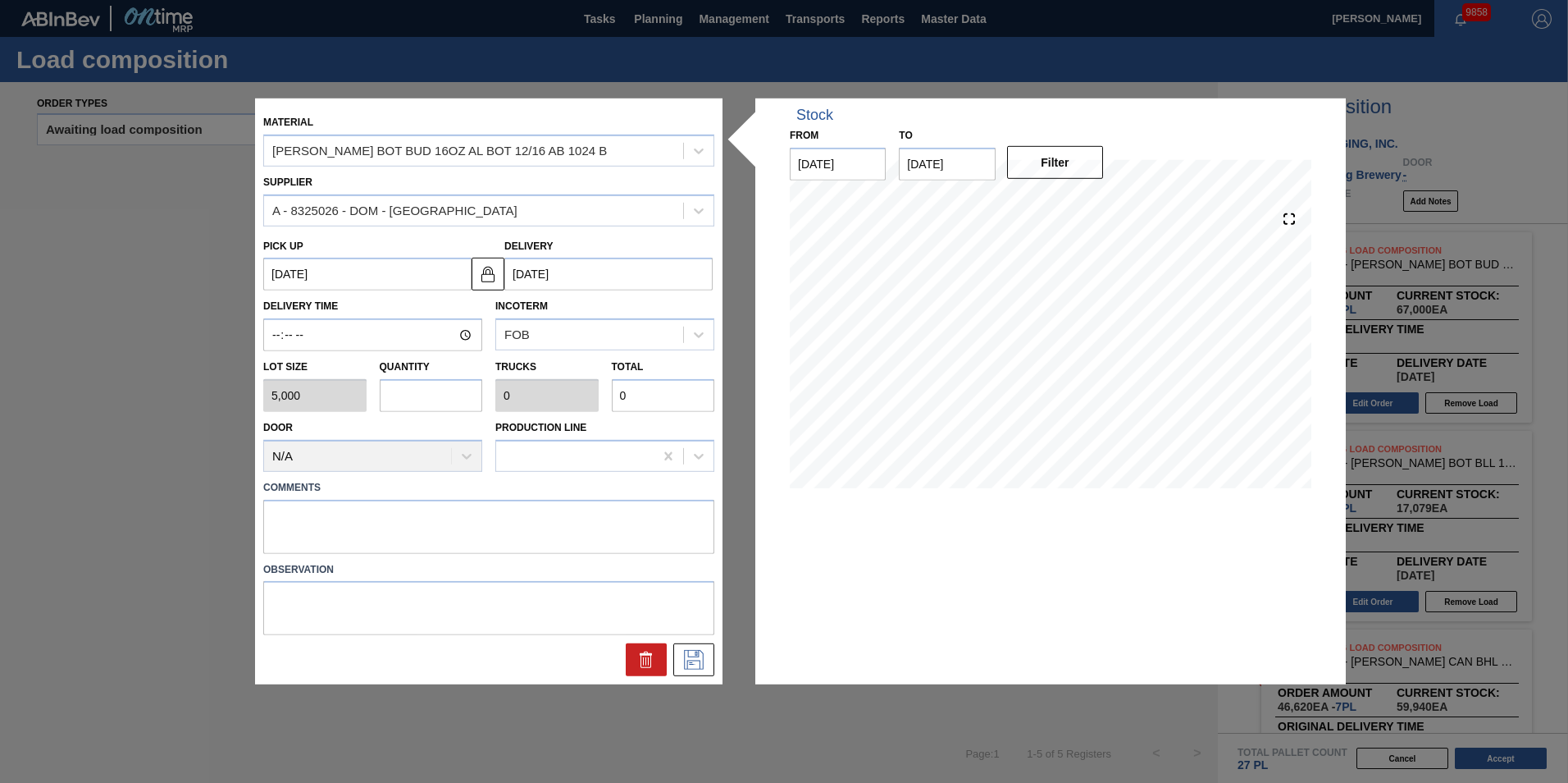
type input "20,000"
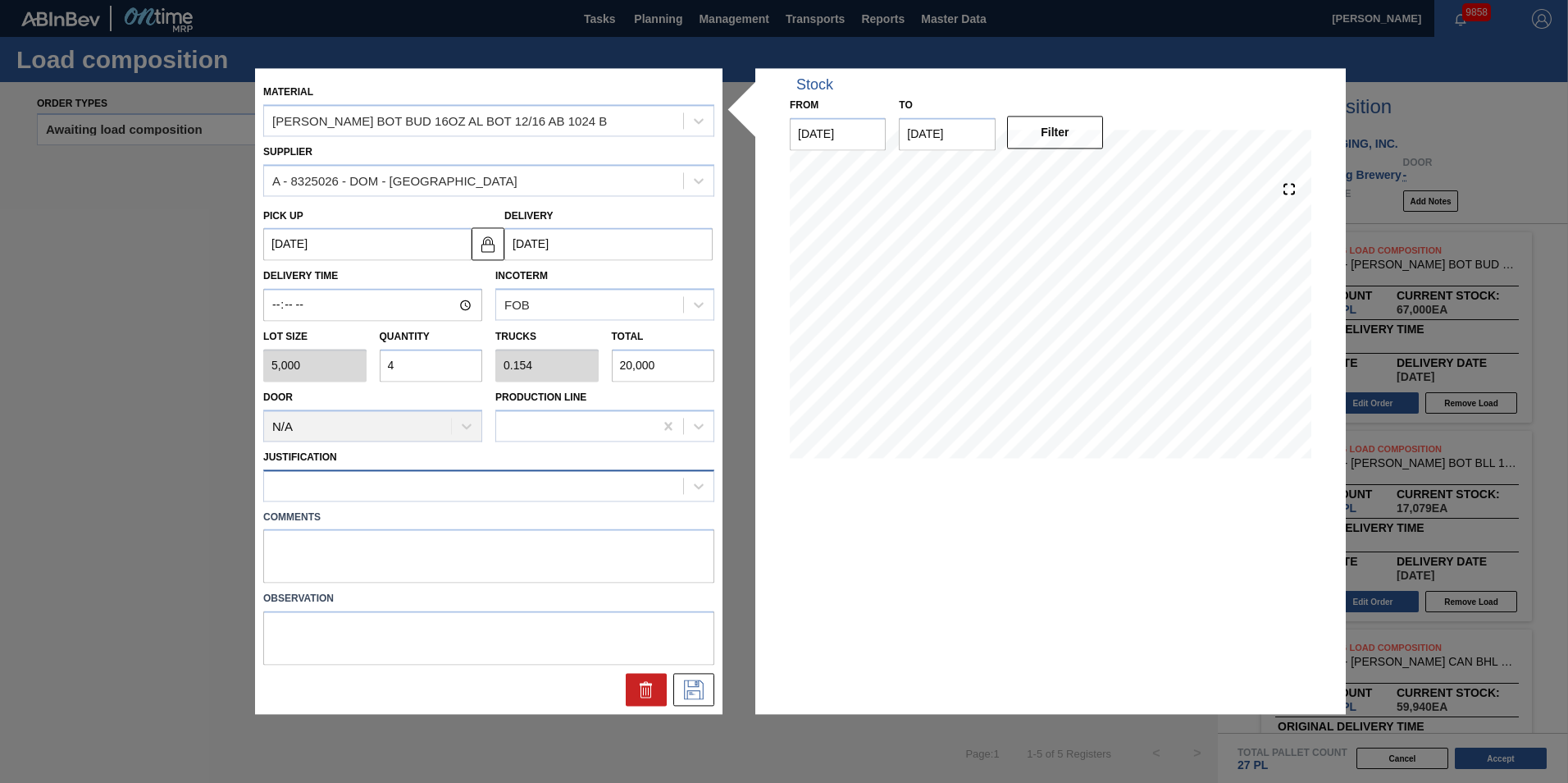
type input "4"
click at [503, 472] on div "Justification" at bounding box center [488, 473] width 451 height 56
click at [506, 477] on div at bounding box center [473, 485] width 419 height 24
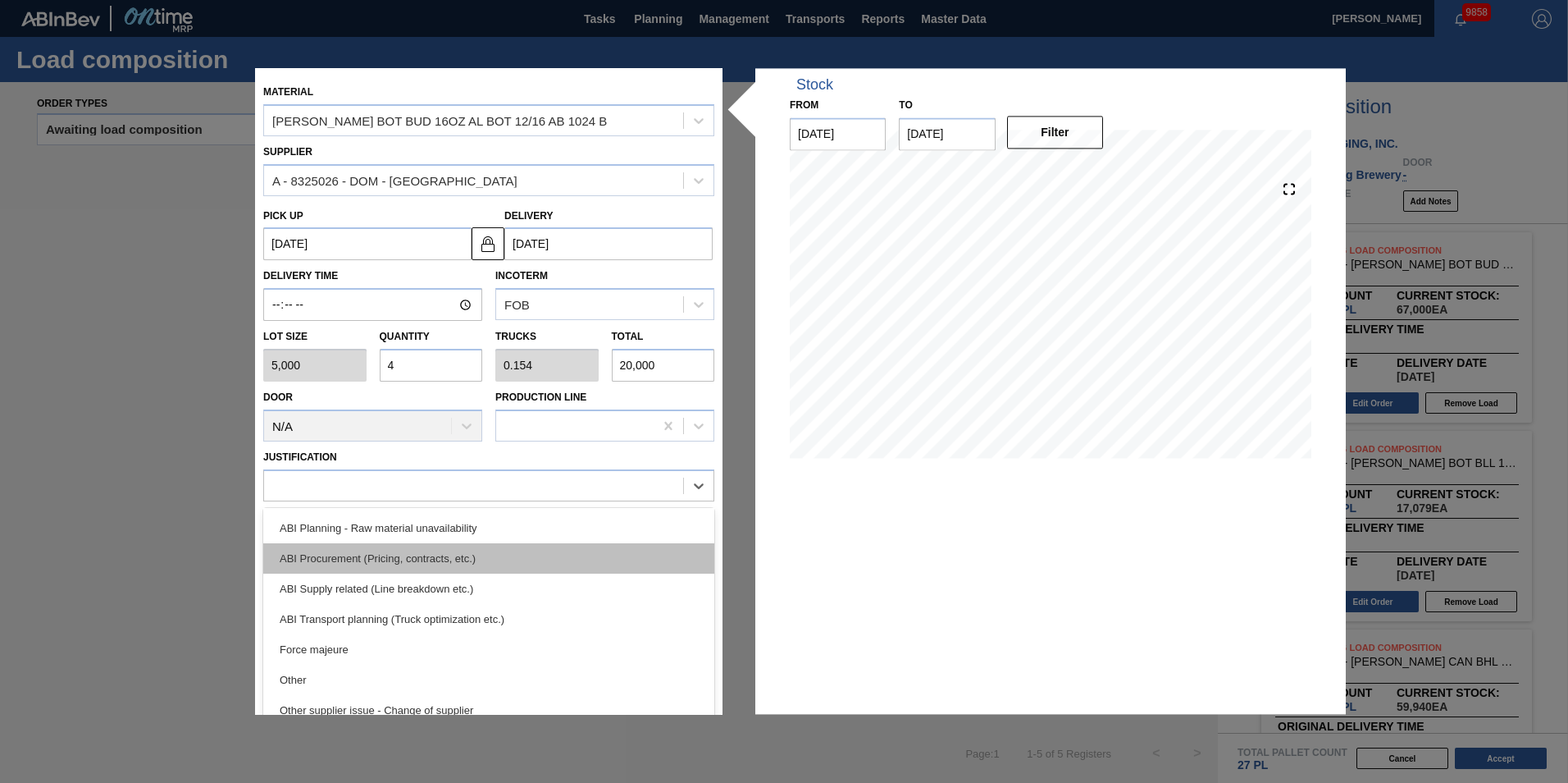
scroll to position [143, 0]
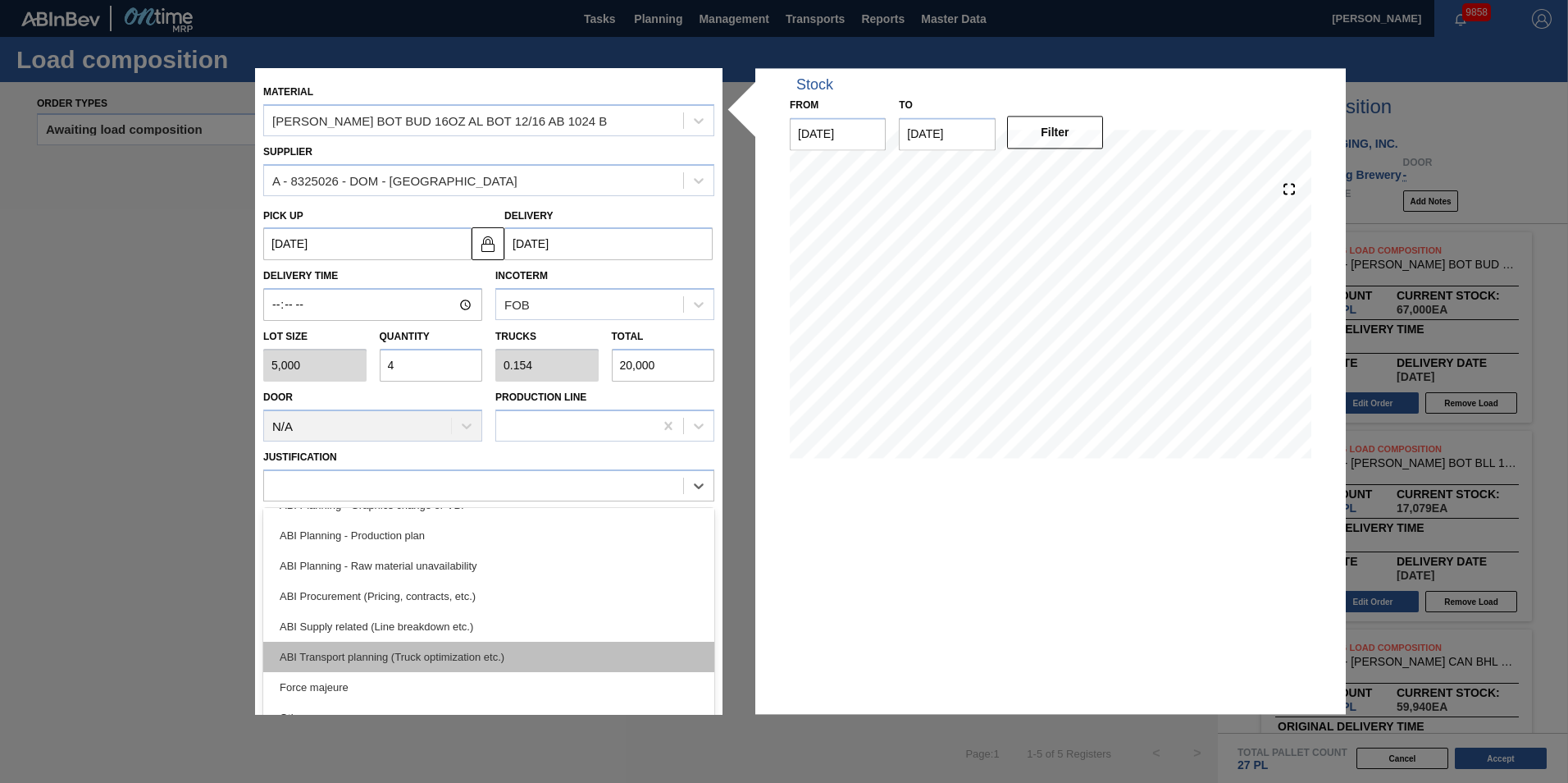
click at [529, 645] on div "ABI Transport planning (Truck optimization etc.)" at bounding box center [488, 656] width 451 height 30
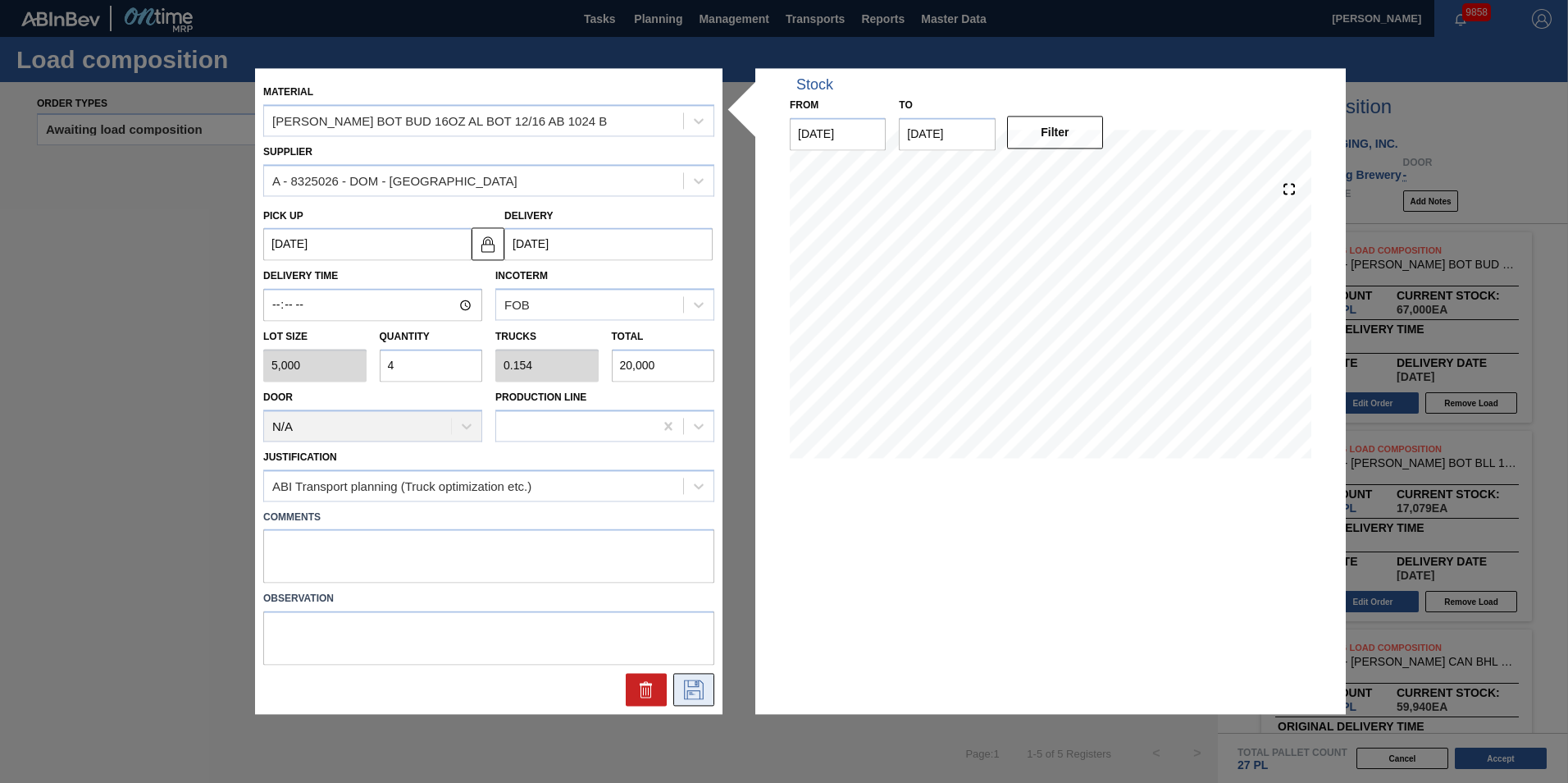
click at [709, 692] on button at bounding box center [694, 690] width 41 height 33
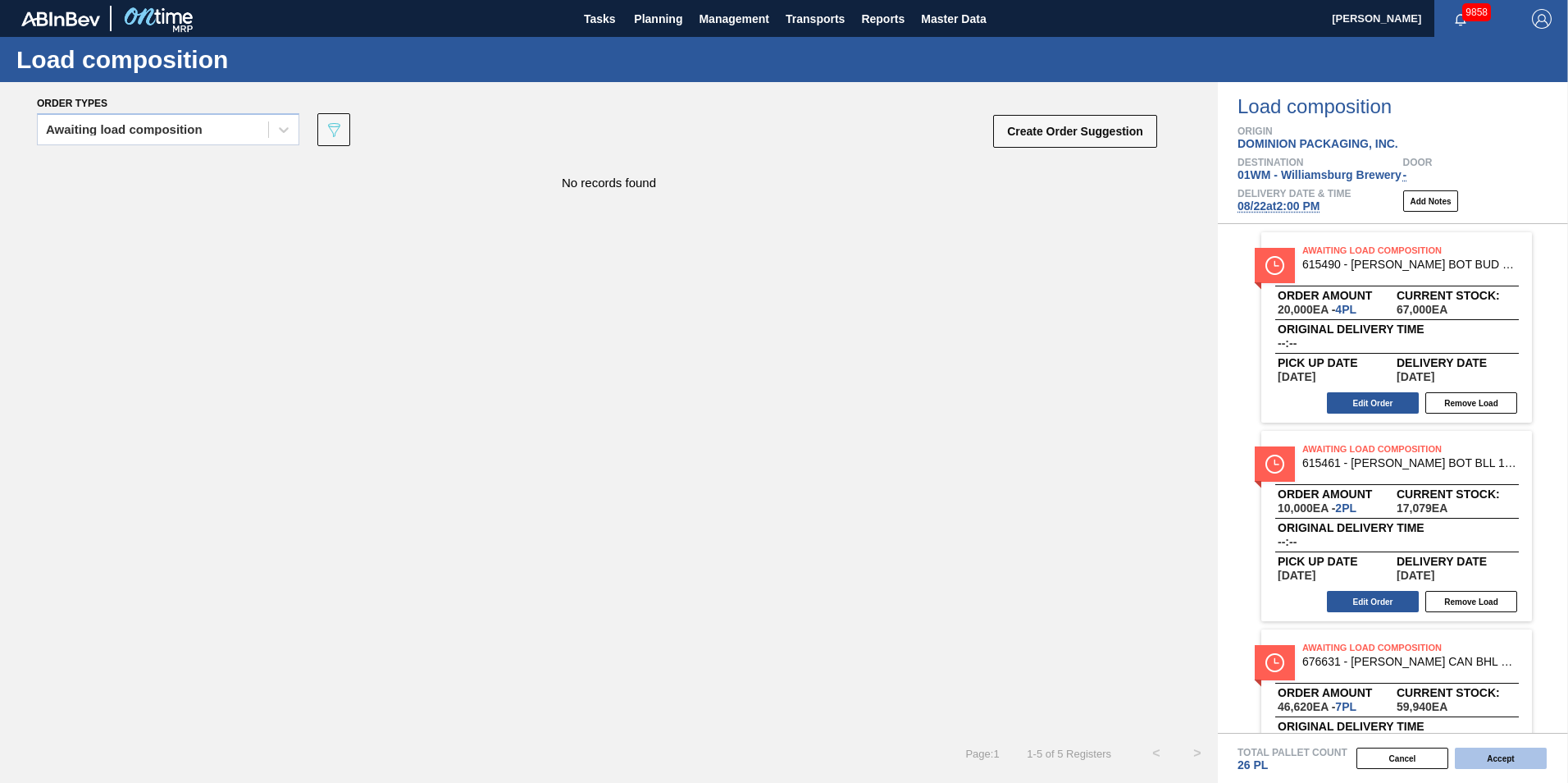
click at [1498, 753] on button "Accept" at bounding box center [1501, 757] width 92 height 21
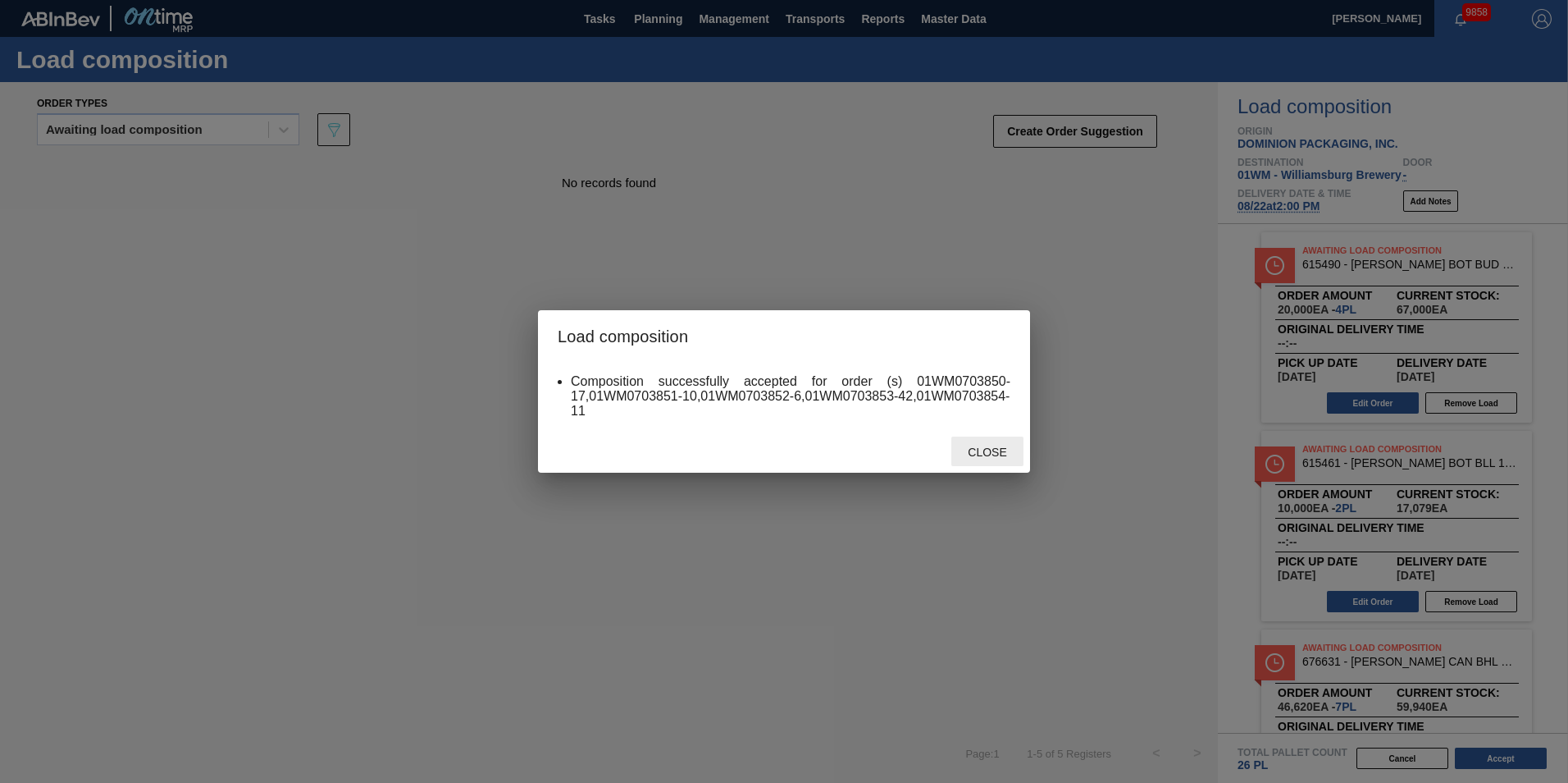
click at [981, 446] on span "Close" at bounding box center [987, 452] width 65 height 13
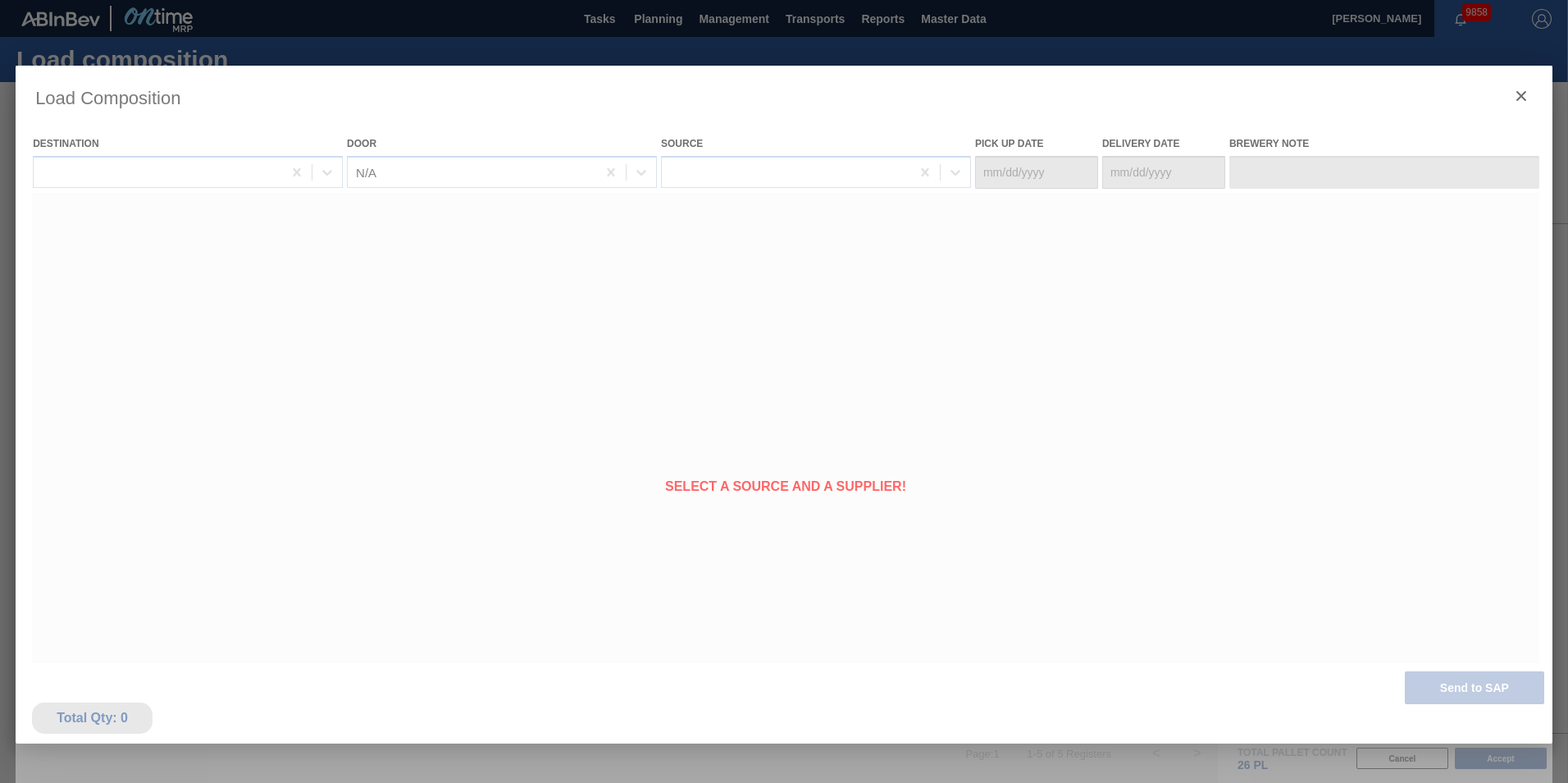
click at [281, 83] on div at bounding box center [784, 435] width 1537 height 738
drag, startPoint x: 134, startPoint y: 103, endPoint x: 37, endPoint y: 102, distance: 97.0
click at [38, 103] on div at bounding box center [784, 435] width 1537 height 738
type Date "[DATE]"
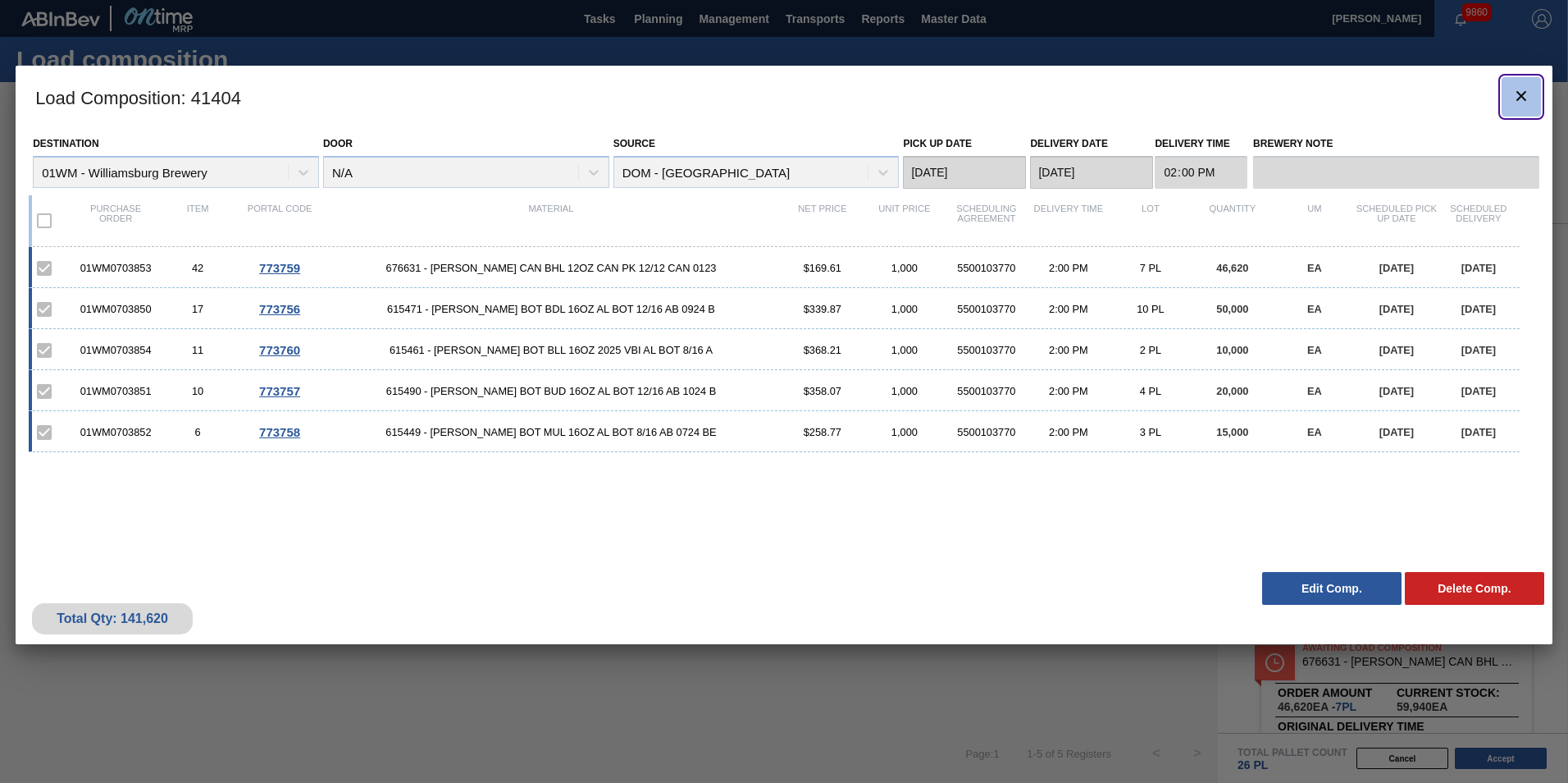
click at [1526, 89] on icon "botão de ícone" at bounding box center [1520, 95] width 19 height 19
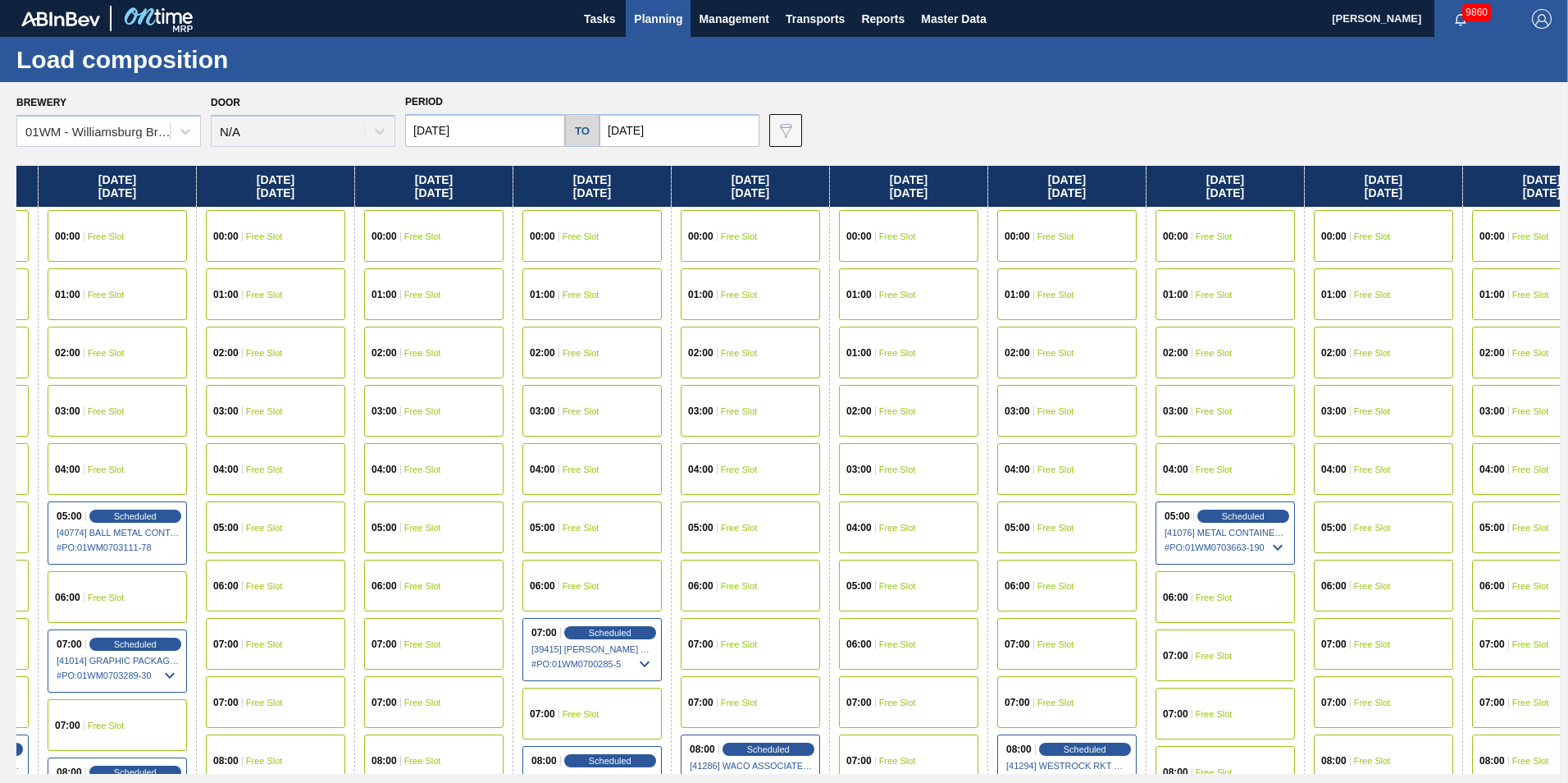
scroll to position [0, 1147]
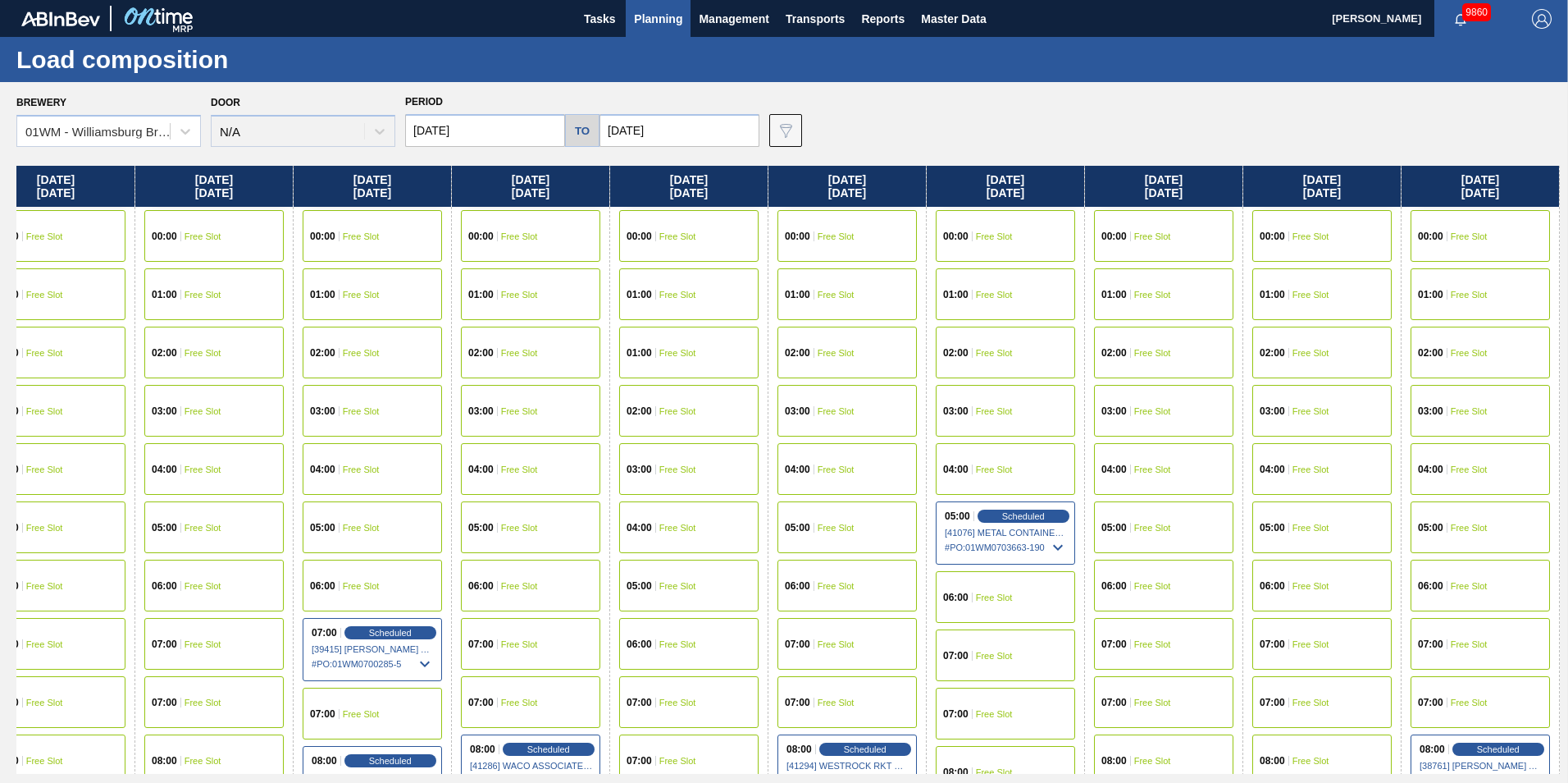
drag, startPoint x: 1324, startPoint y: 200, endPoint x: -170, endPoint y: 275, distance: 1495.9
click at [0, 0] on html "Tasks Planning Management Transports Reports Master Data Vincent Geritano 9860 …" at bounding box center [784, 0] width 1568 height 0
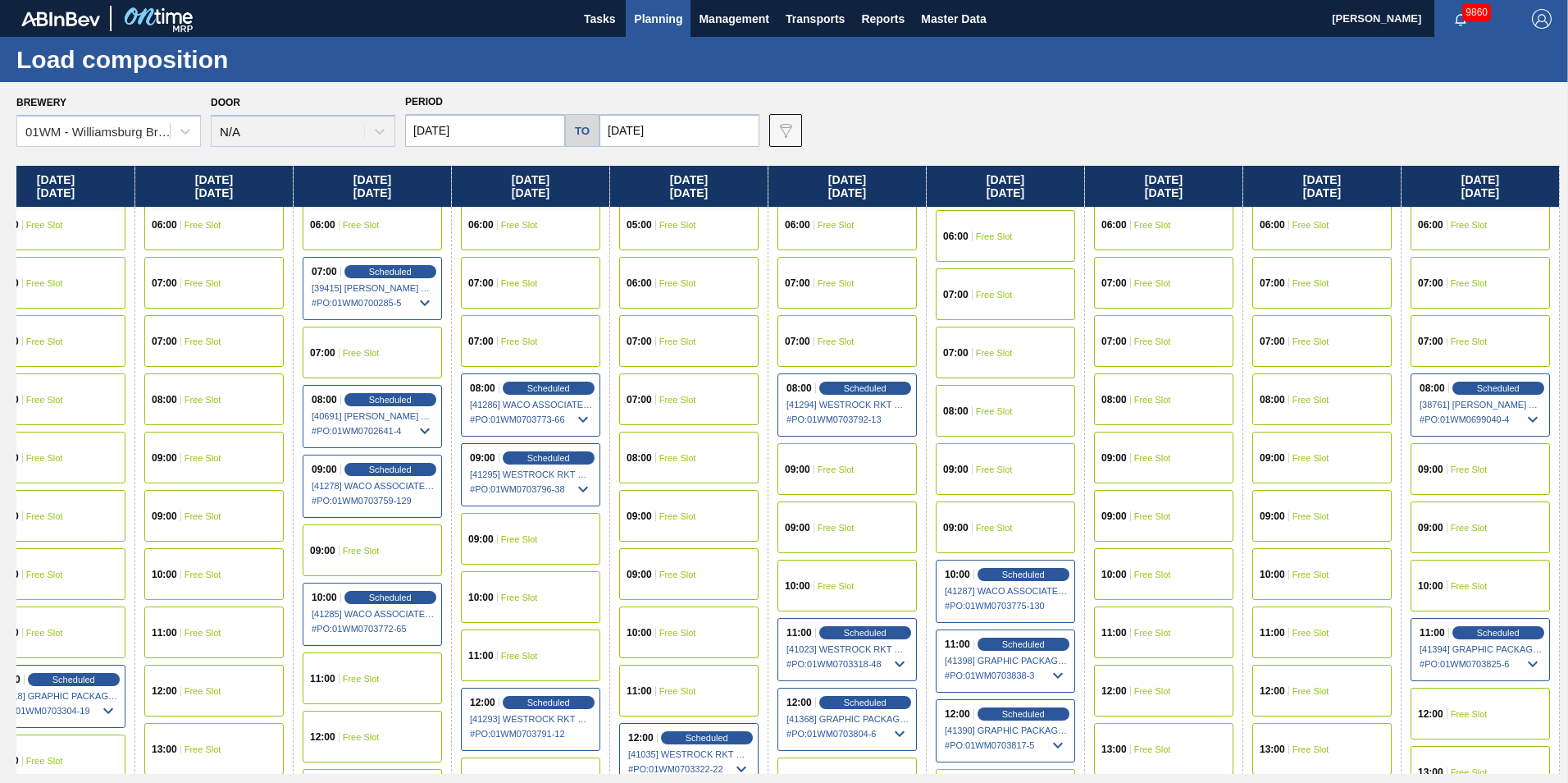
scroll to position [492, 1147]
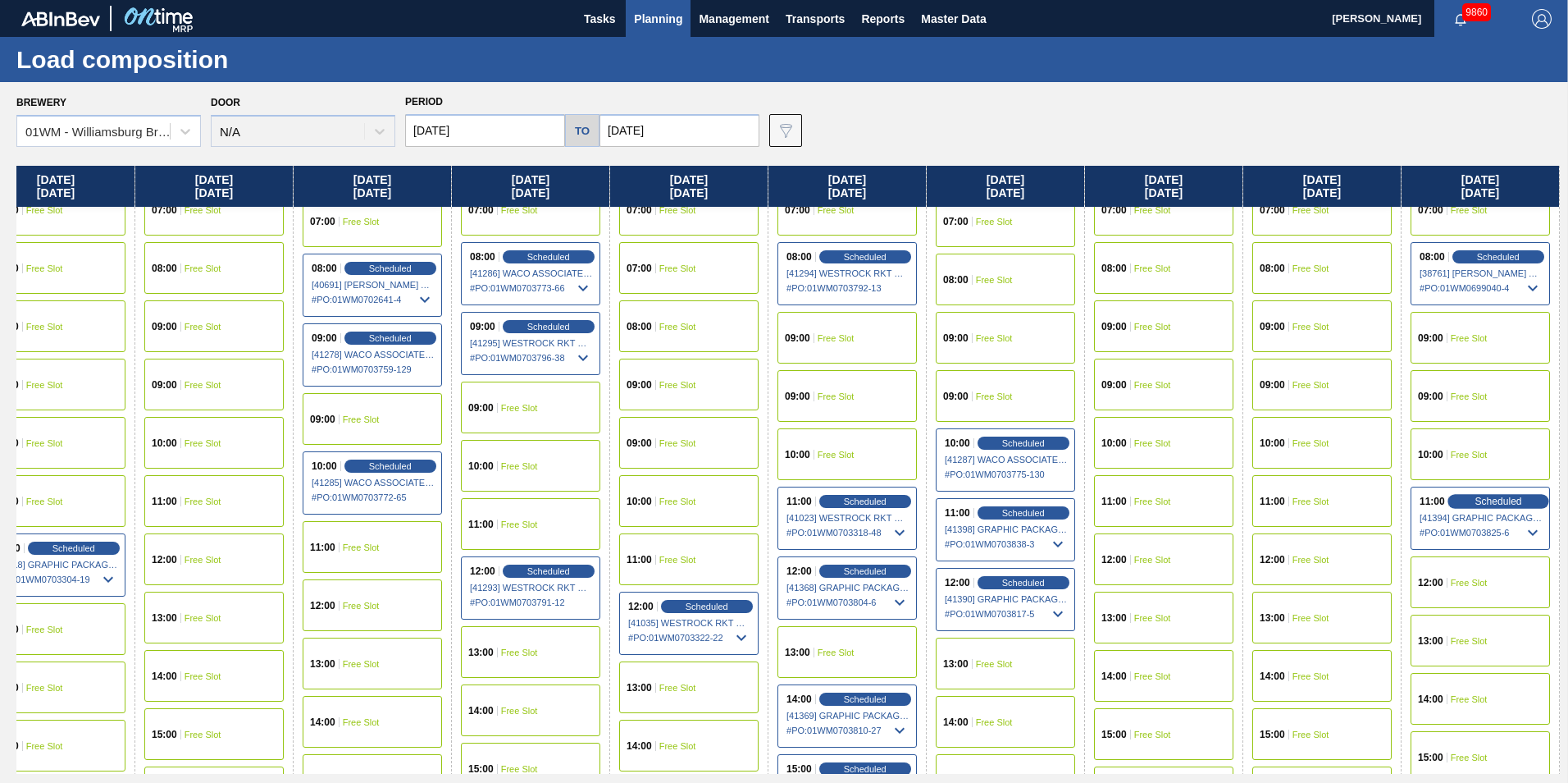
click at [1497, 506] on span "Scheduled" at bounding box center [1497, 502] width 47 height 11
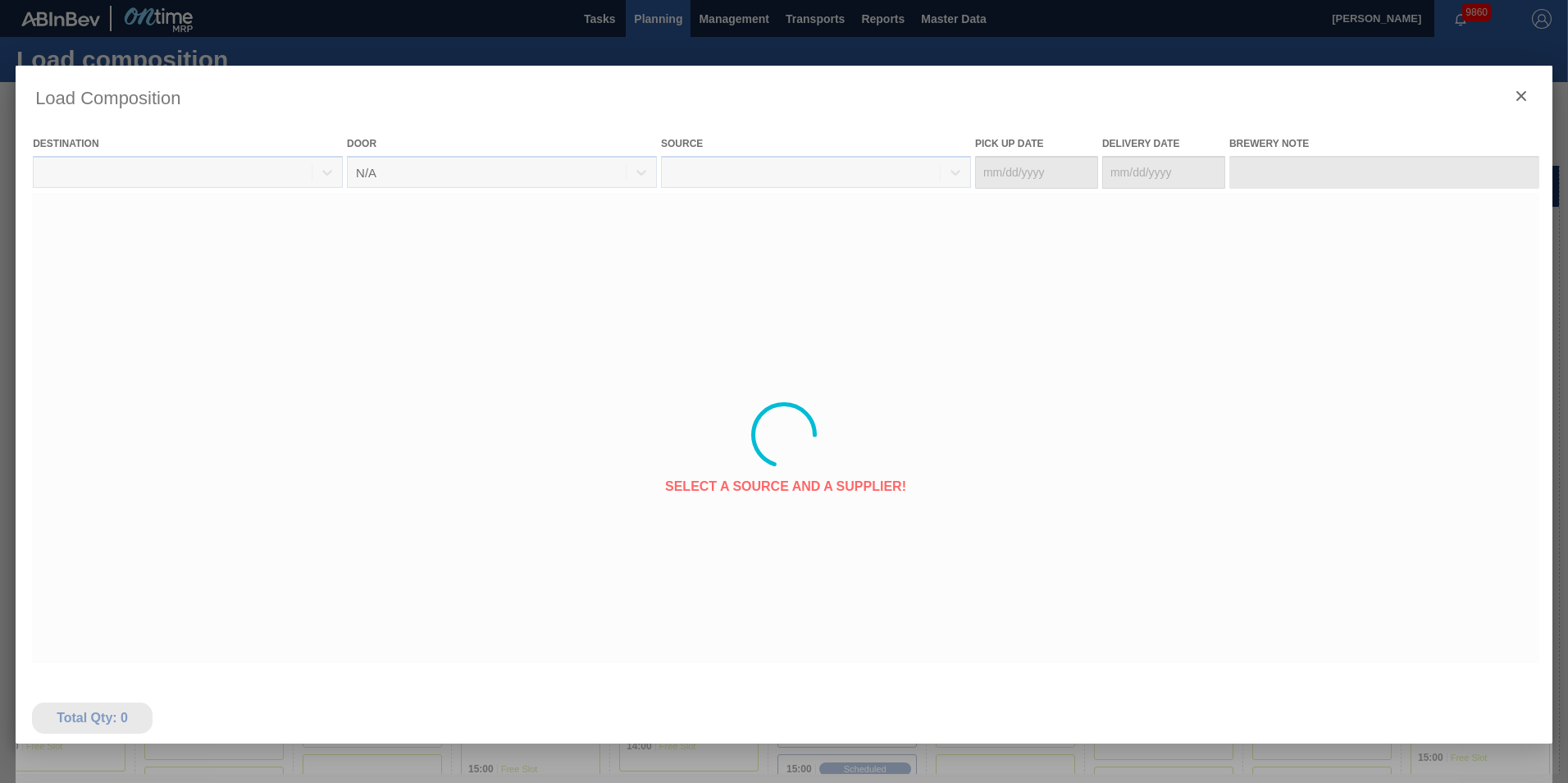
type Date "[DATE]"
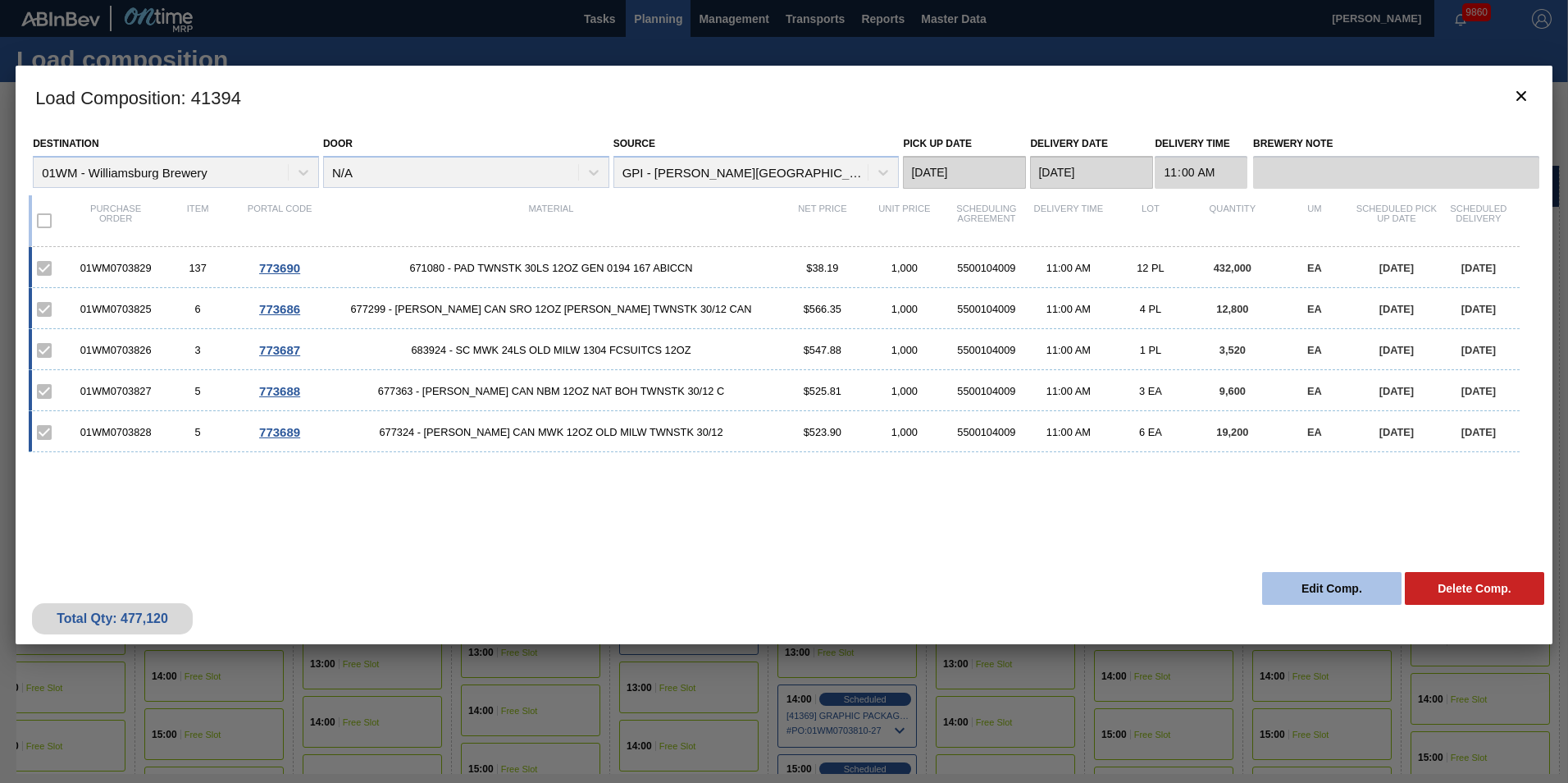
click at [1294, 584] on button "Edit Comp." at bounding box center [1332, 589] width 139 height 33
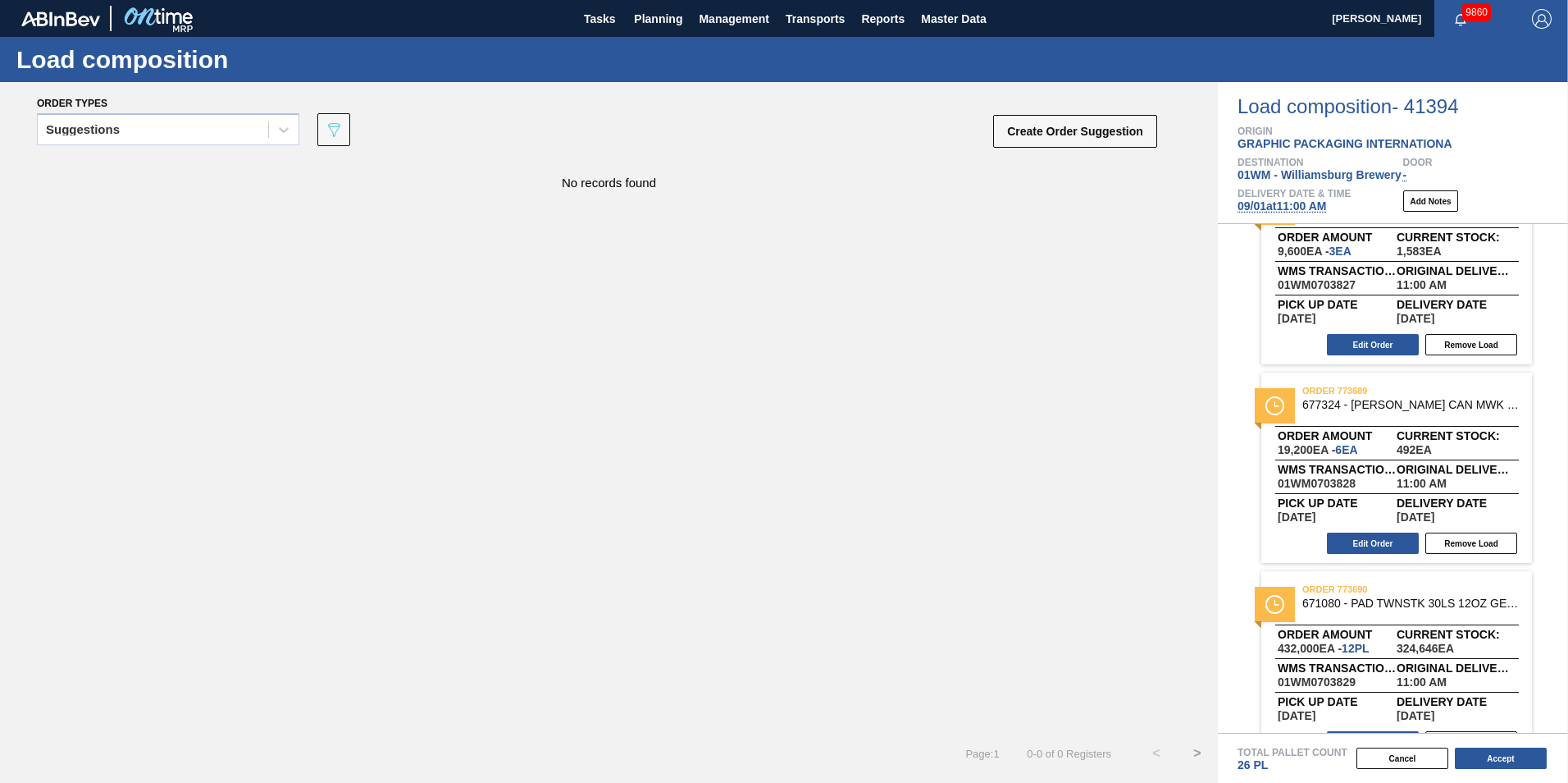
scroll to position [492, 0]
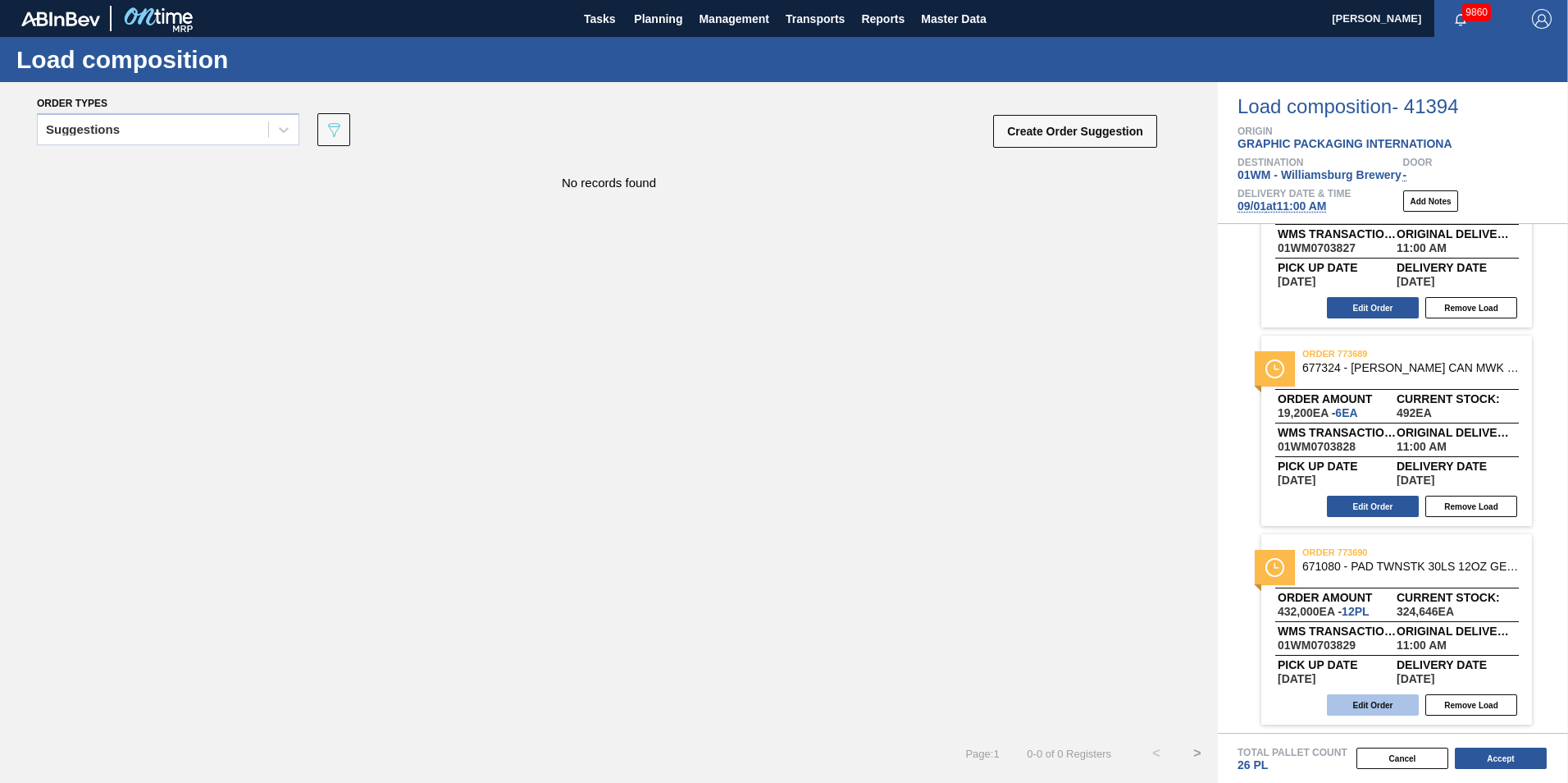
click at [1369, 701] on button "Edit Order" at bounding box center [1373, 704] width 92 height 21
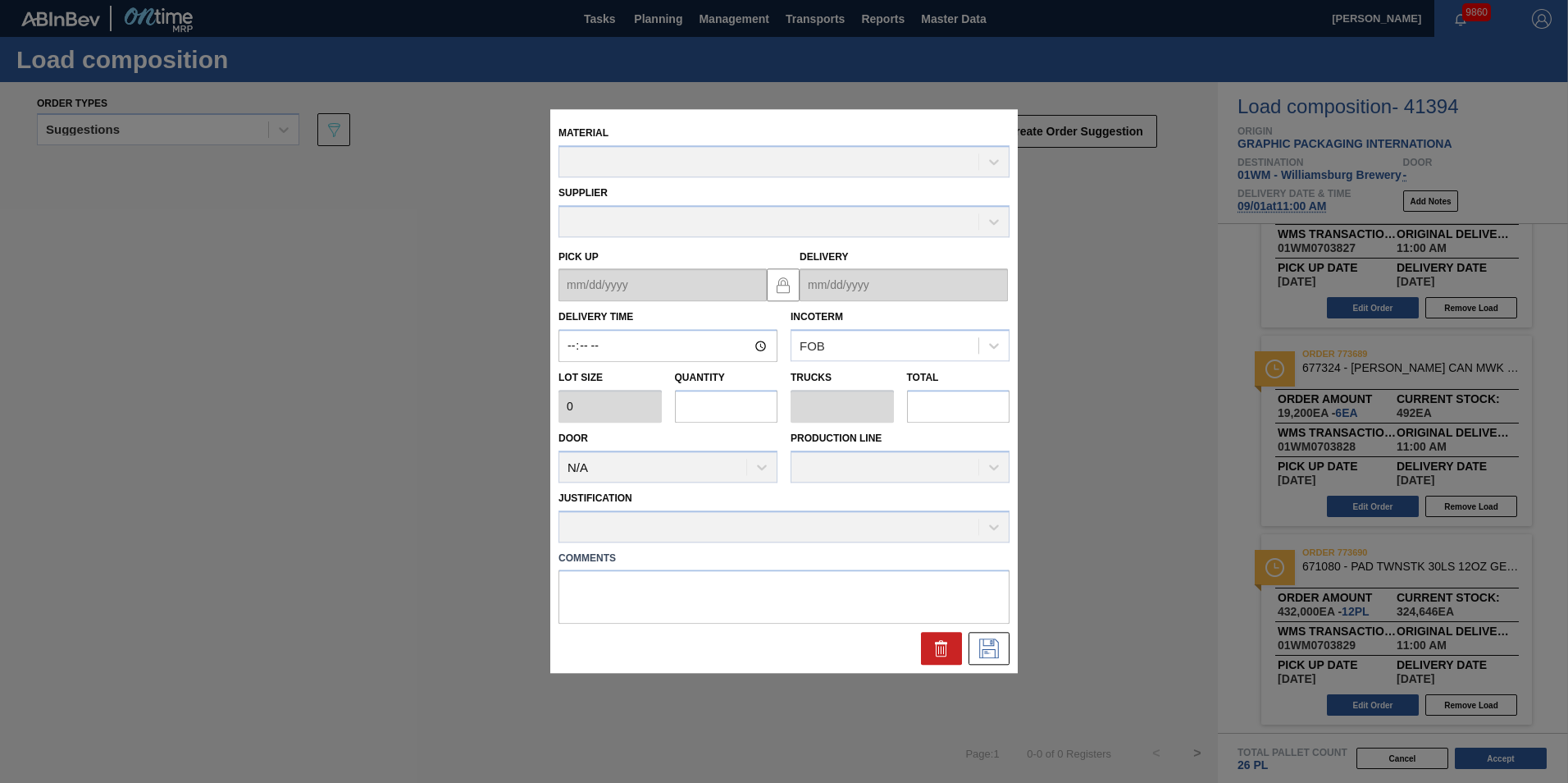
type input "11:00:00"
type input "36,000"
type input "12"
type input "4"
type input "432,000"
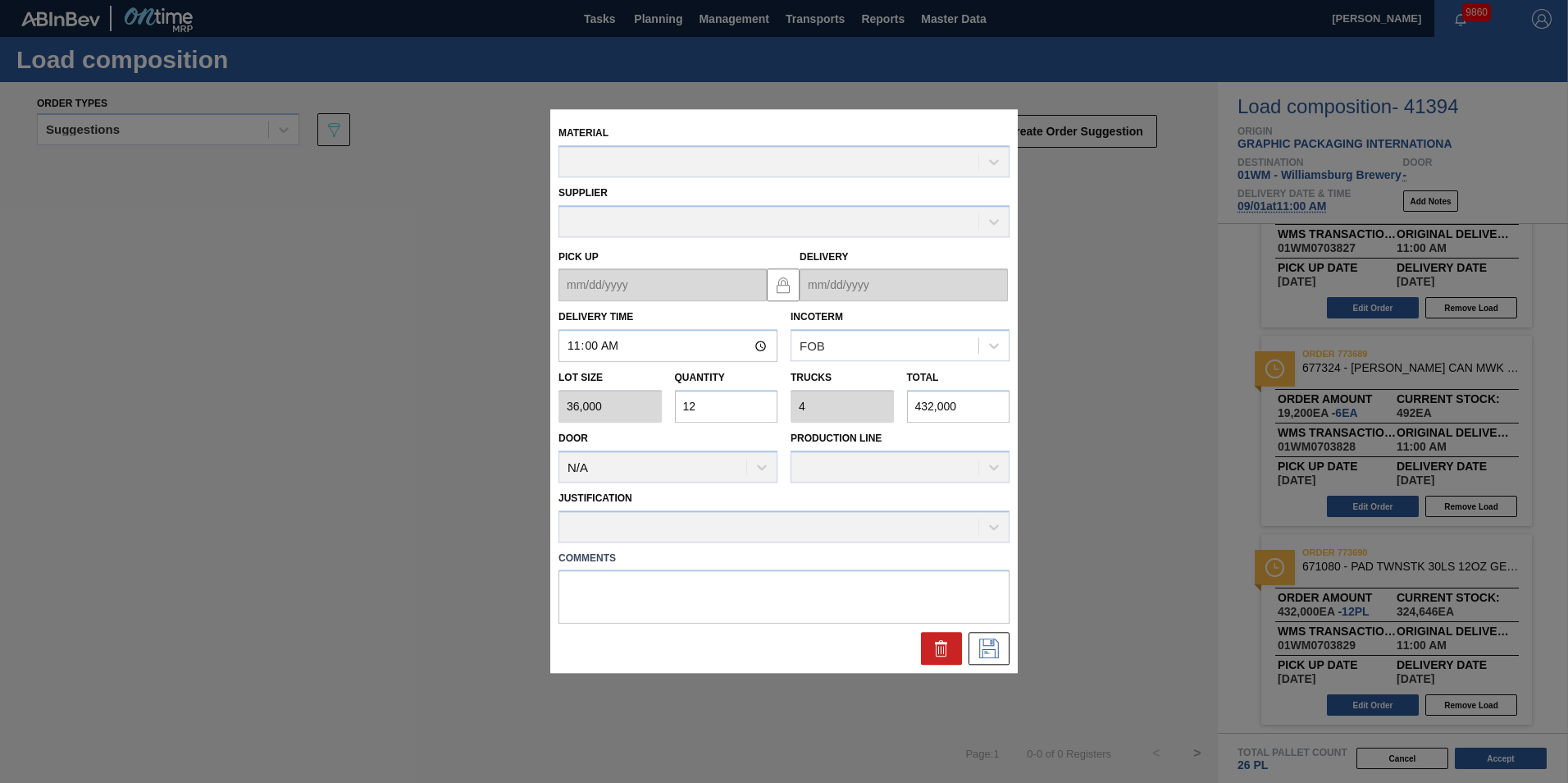
type up "[DATE]"
type input "[DATE]"
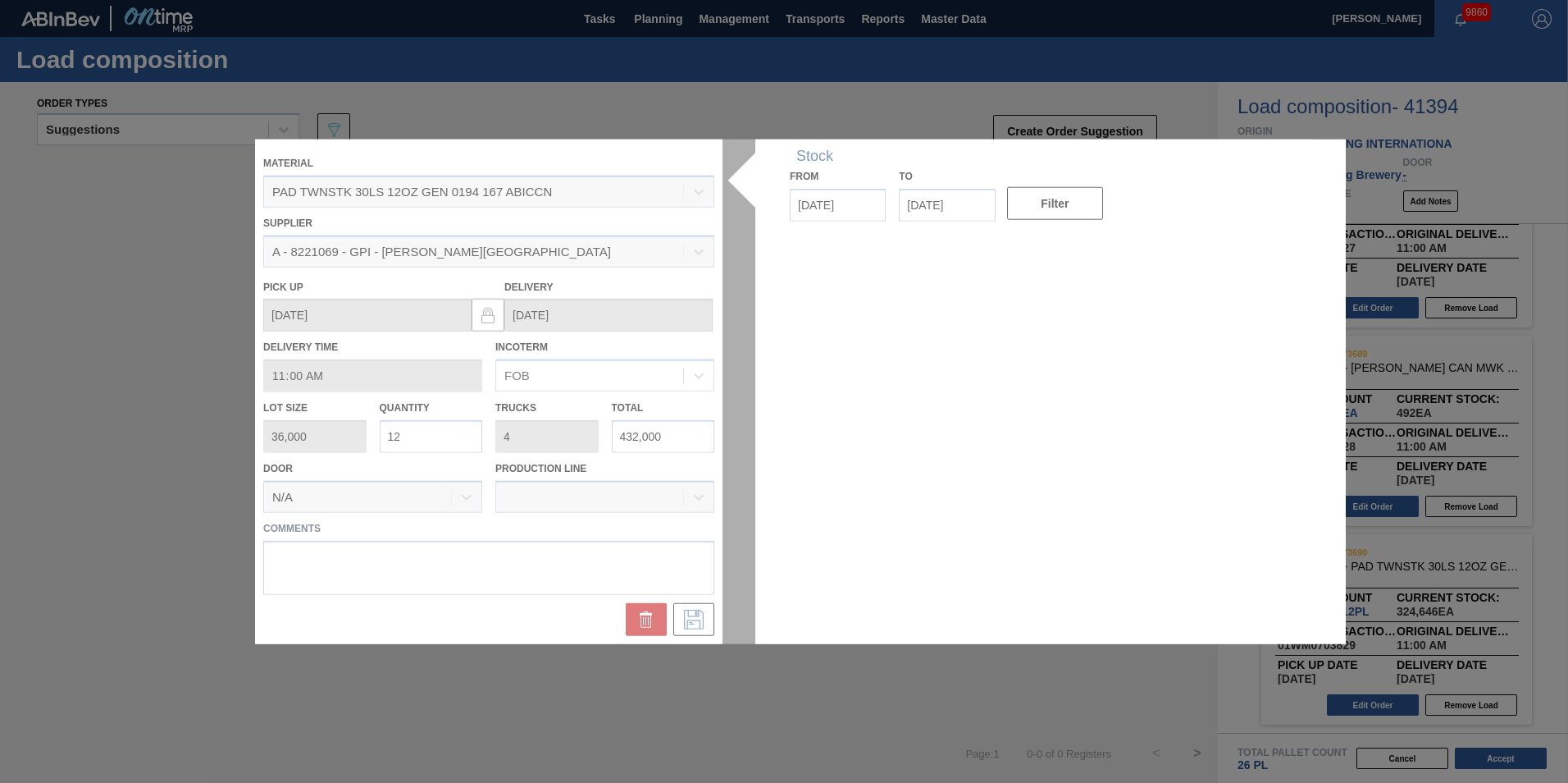
click at [438, 430] on div at bounding box center [784, 392] width 1058 height 504
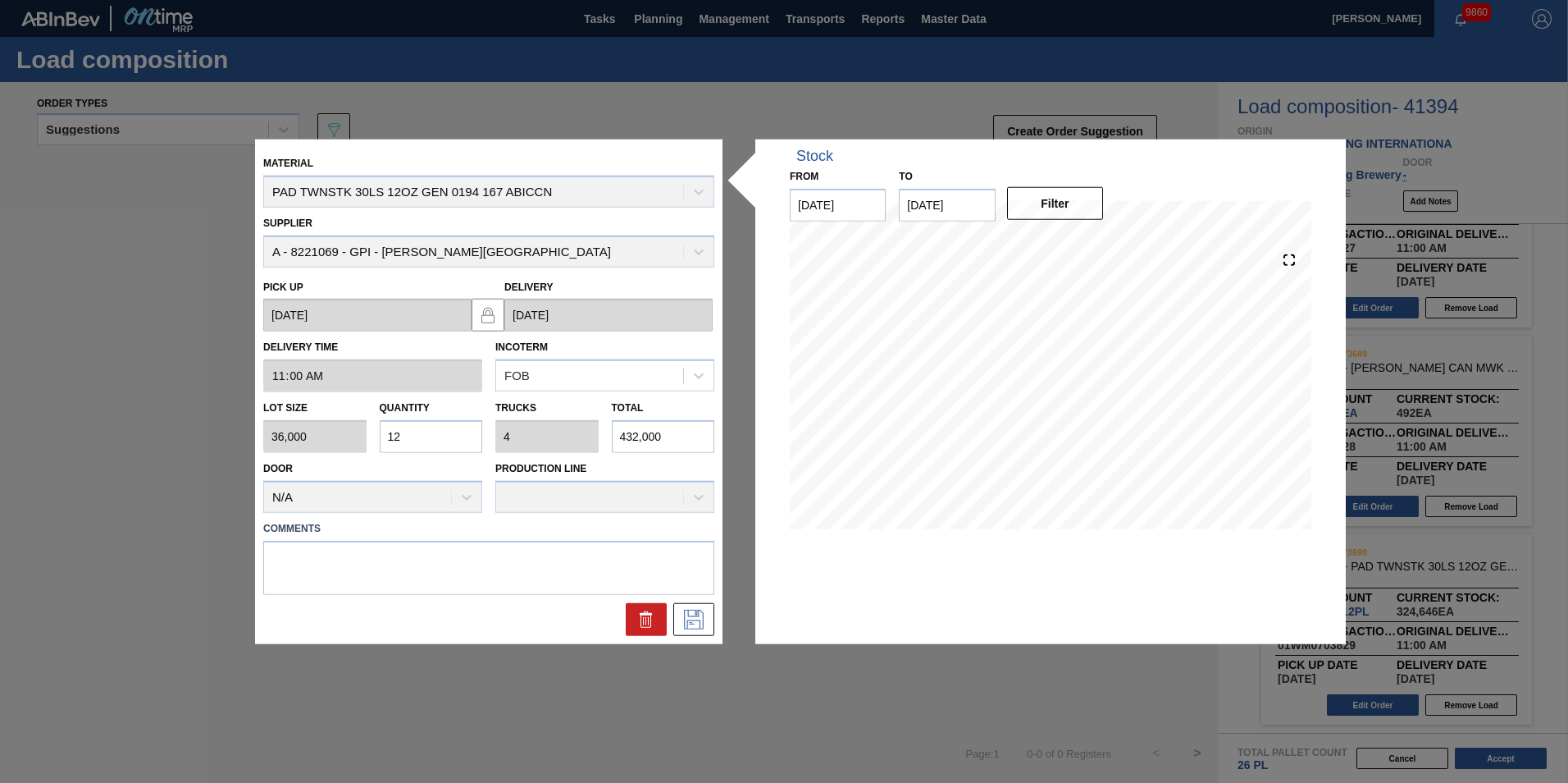
click at [442, 434] on input "12" at bounding box center [431, 436] width 104 height 33
type input "1"
type input "0.333"
type input "36,000"
type input "10"
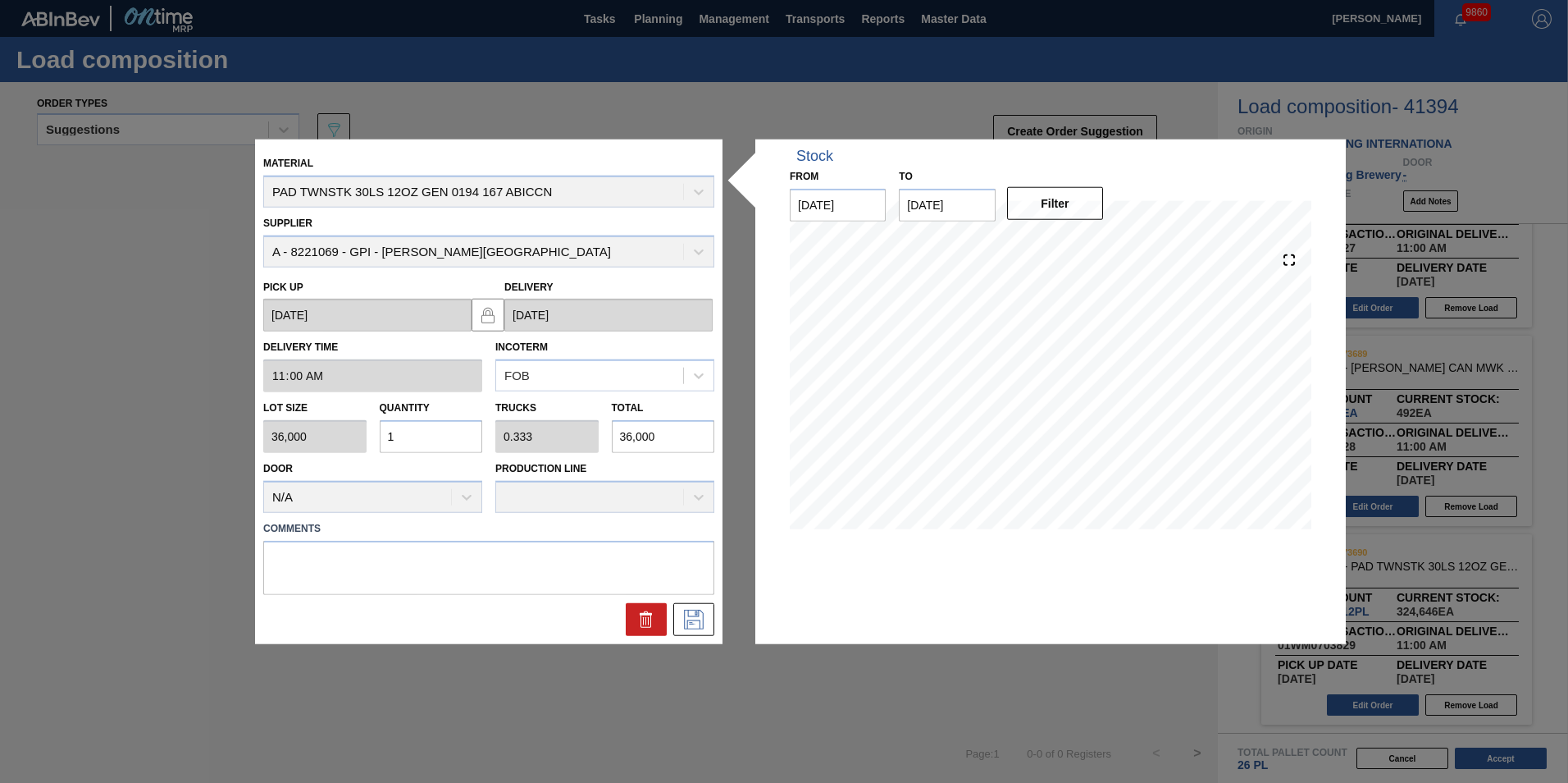
type input "3.333"
type input "360,000"
type input "10"
click at [691, 614] on icon at bounding box center [694, 618] width 27 height 19
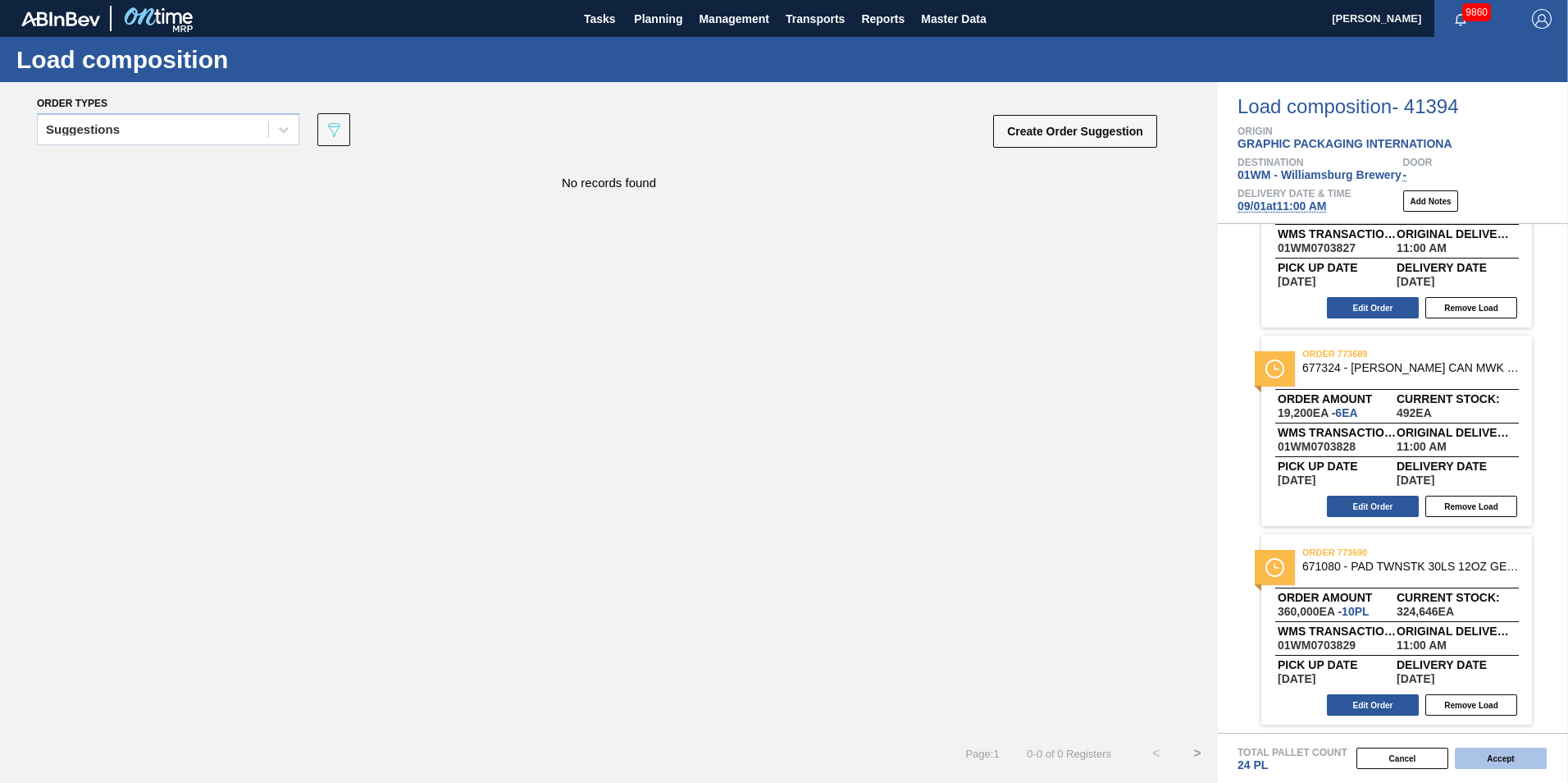
click at [1477, 754] on button "Accept" at bounding box center [1501, 757] width 92 height 21
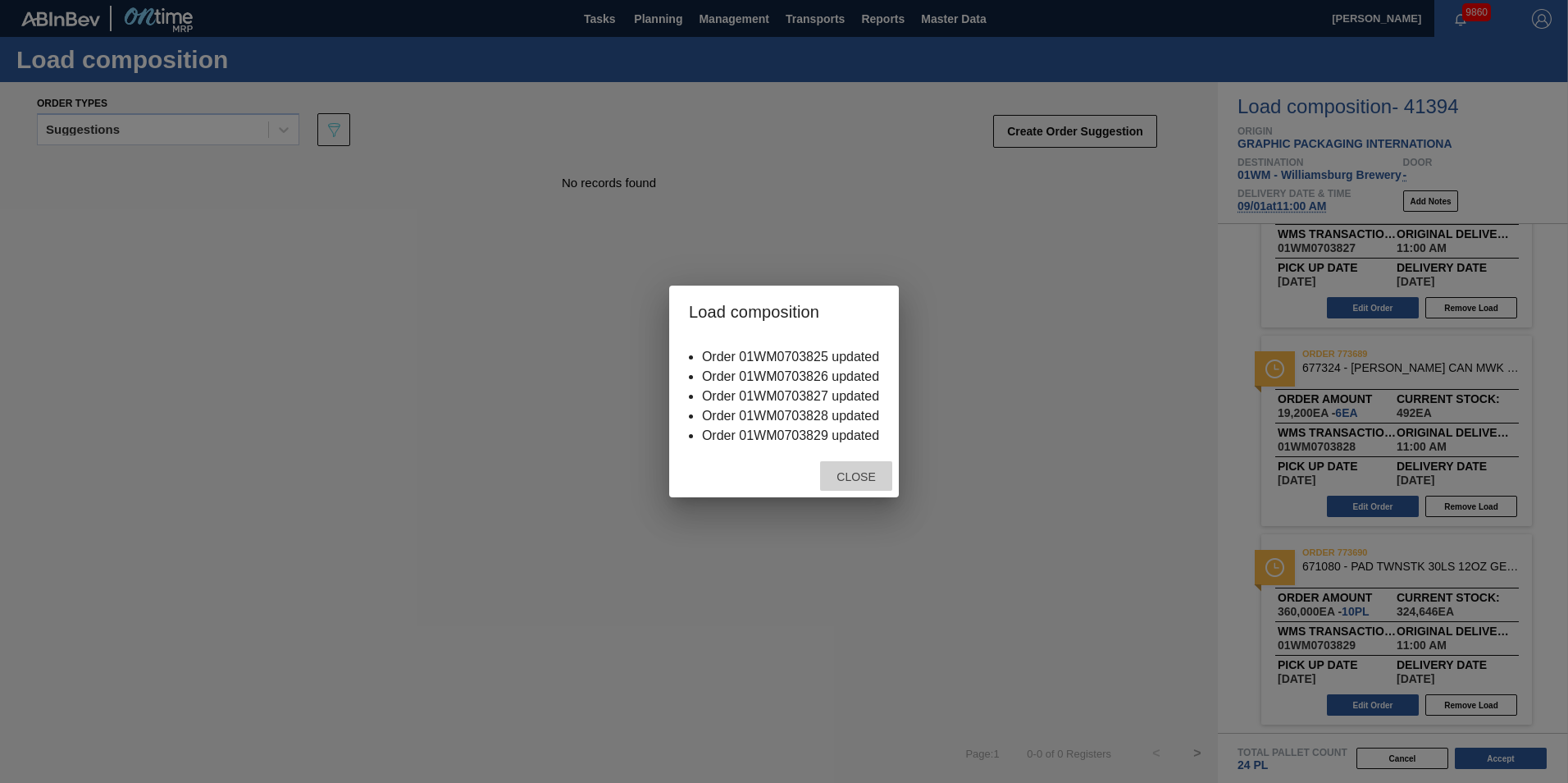
click at [847, 479] on span "Close" at bounding box center [856, 477] width 65 height 13
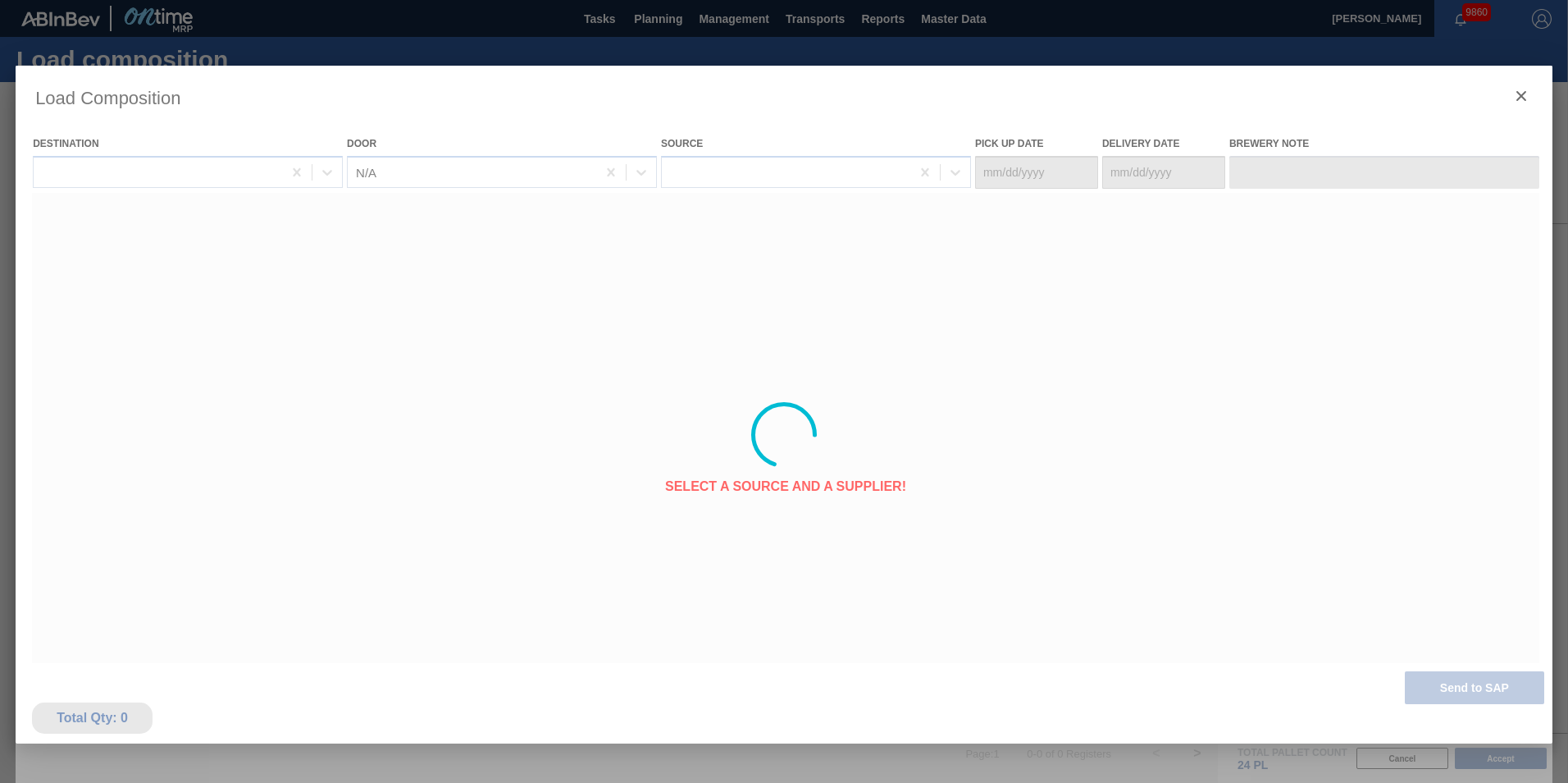
type Date "[DATE]"
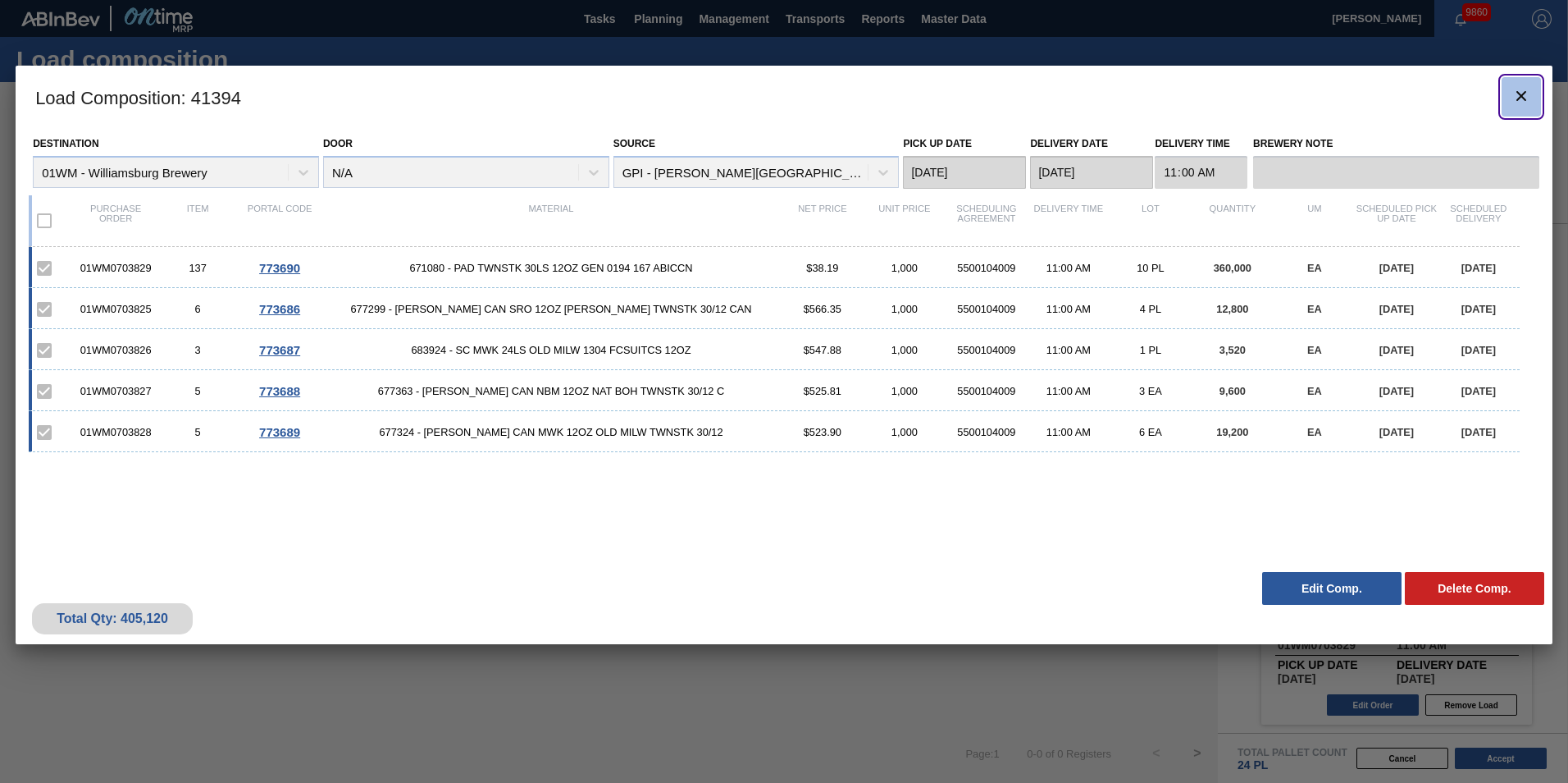
click at [1525, 99] on icon "botão de ícone" at bounding box center [1521, 95] width 10 height 10
